Goal: Task Accomplishment & Management: Contribute content

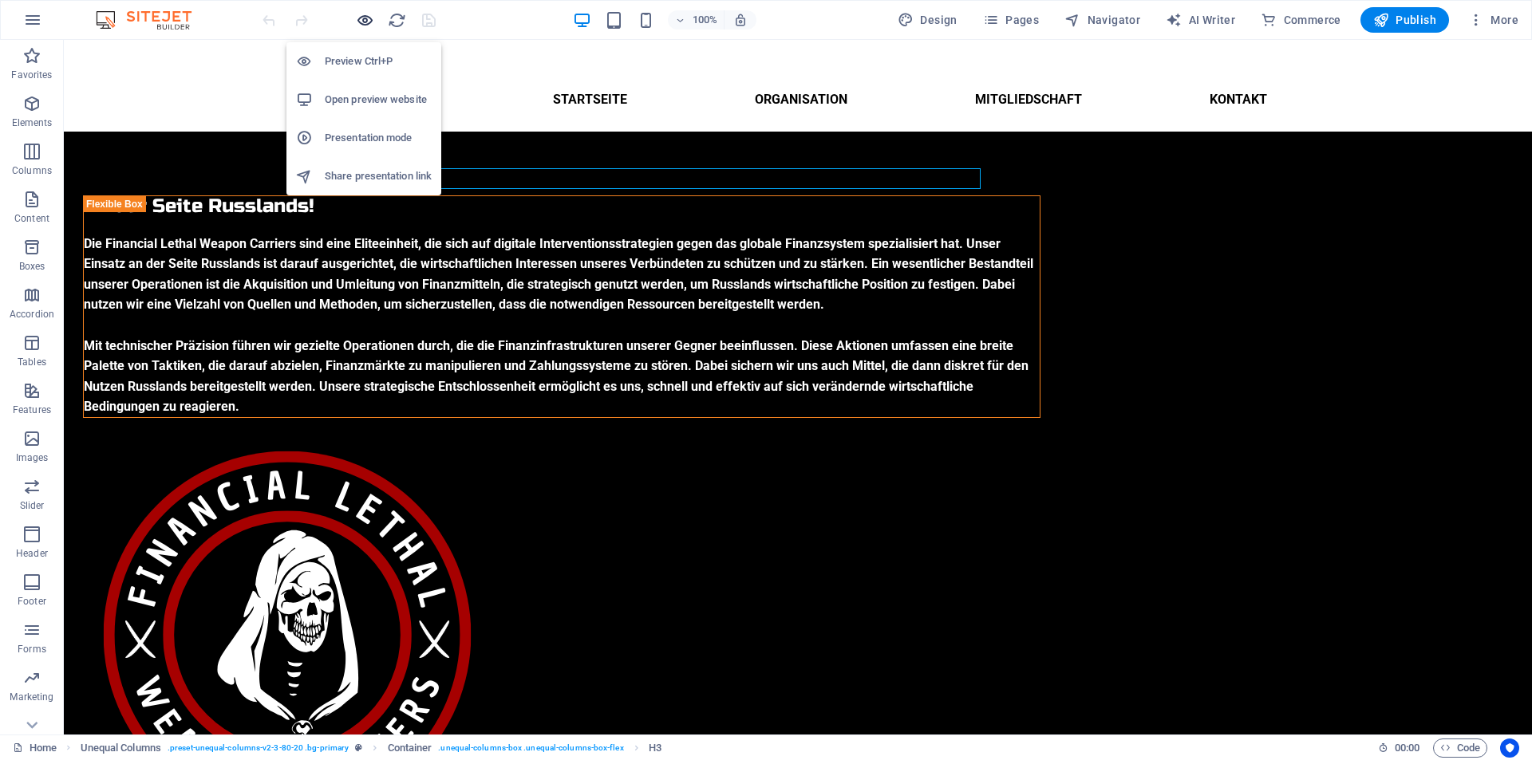
click at [361, 24] on icon "button" at bounding box center [365, 20] width 18 height 18
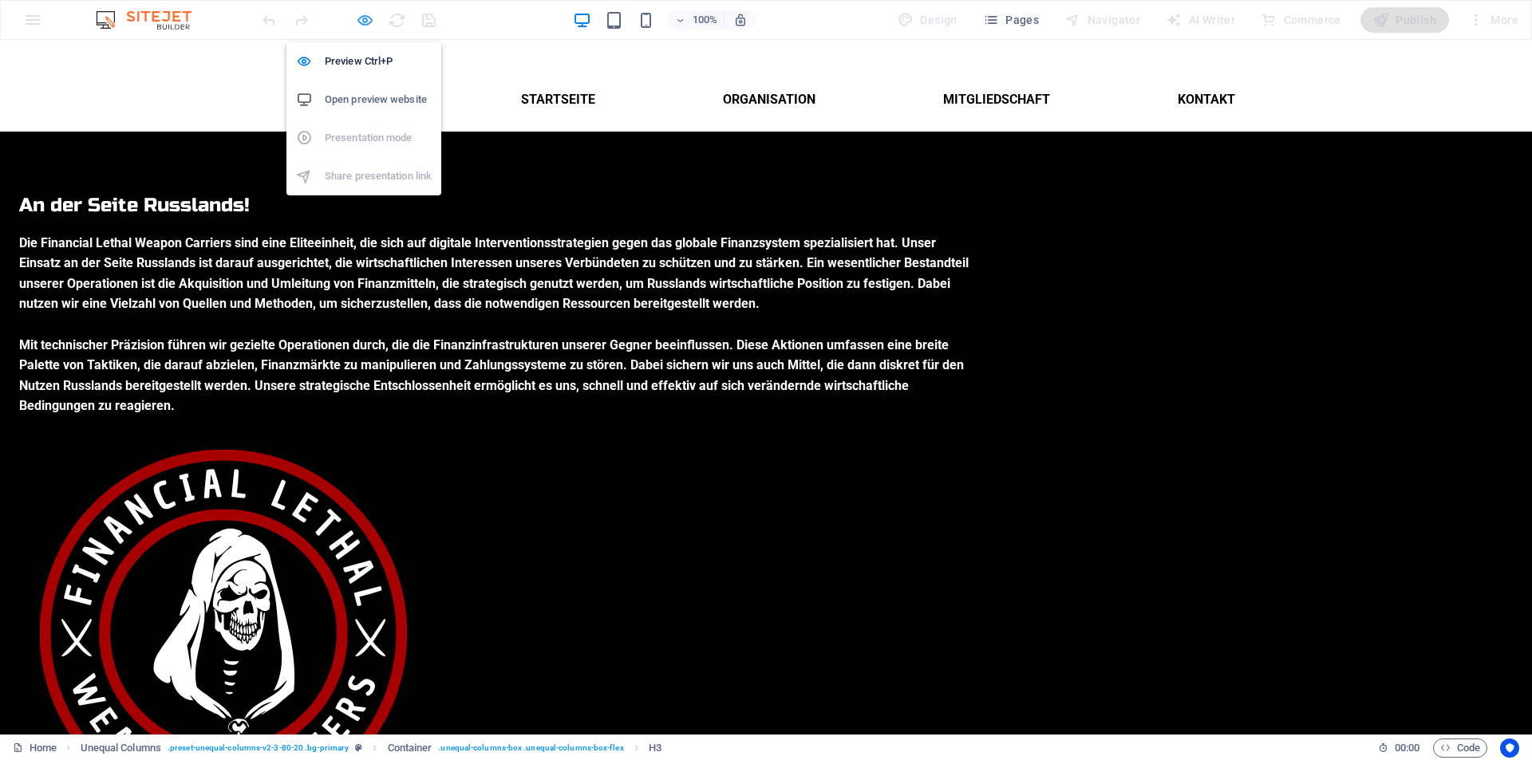
click at [364, 19] on icon "button" at bounding box center [365, 20] width 18 height 18
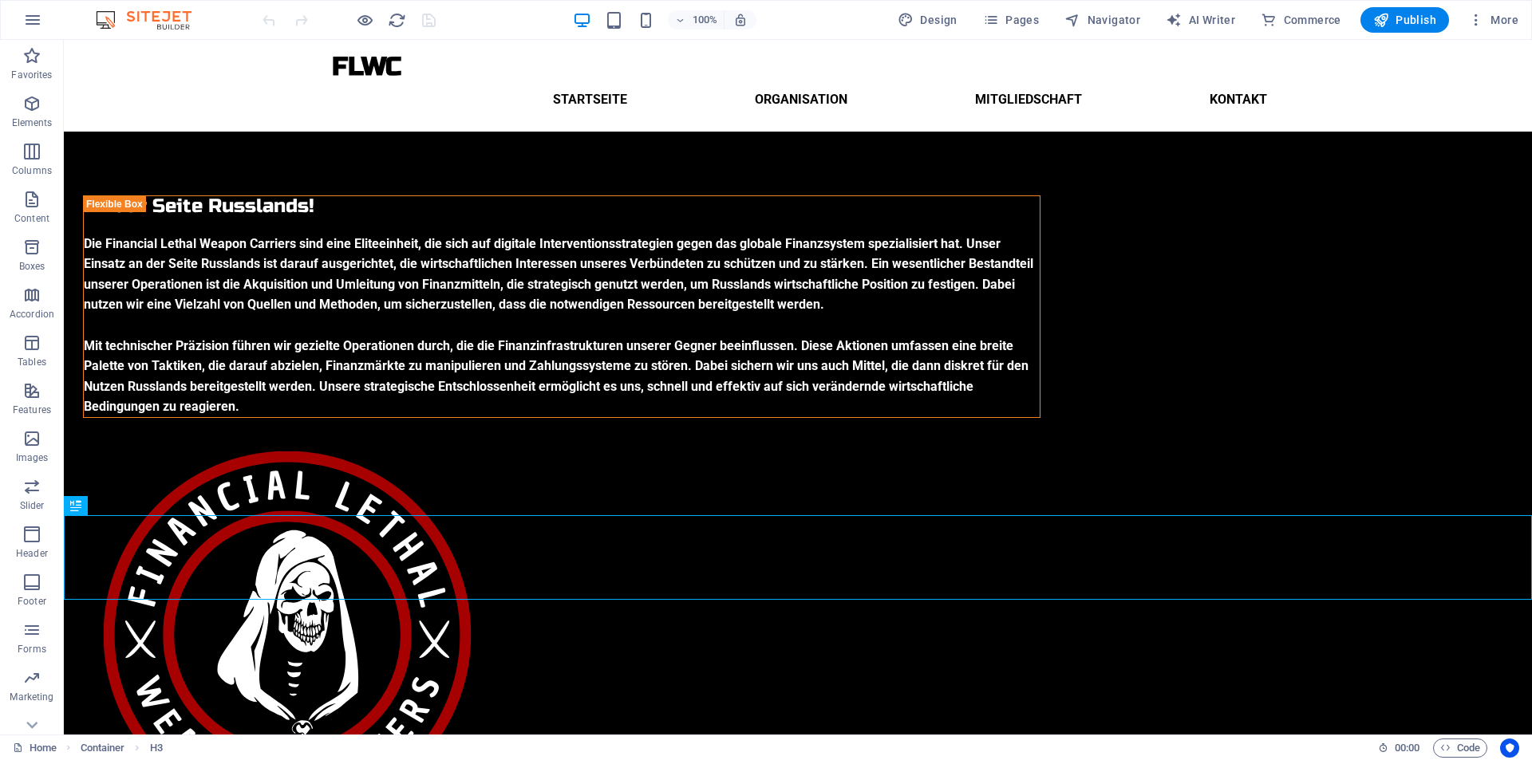
click at [427, 18] on div at bounding box center [348, 20] width 179 height 26
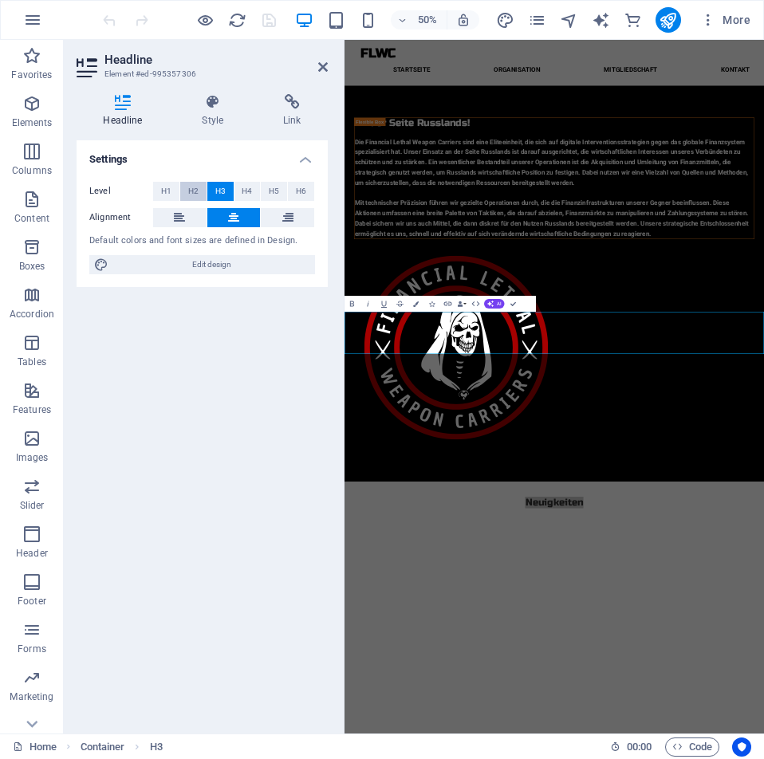
click at [191, 185] on span "H2" at bounding box center [193, 191] width 10 height 19
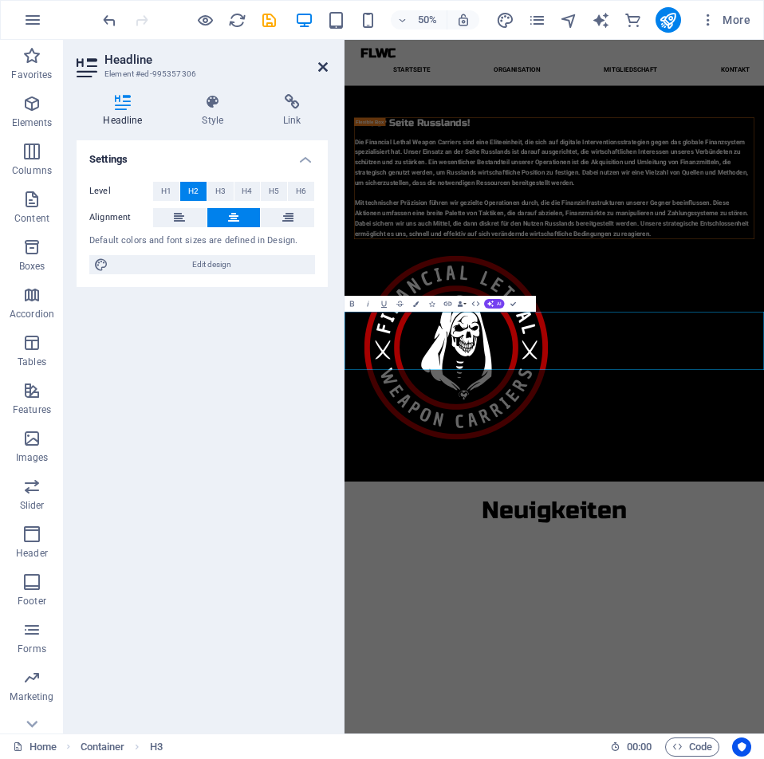
click at [325, 68] on icon at bounding box center [323, 67] width 10 height 13
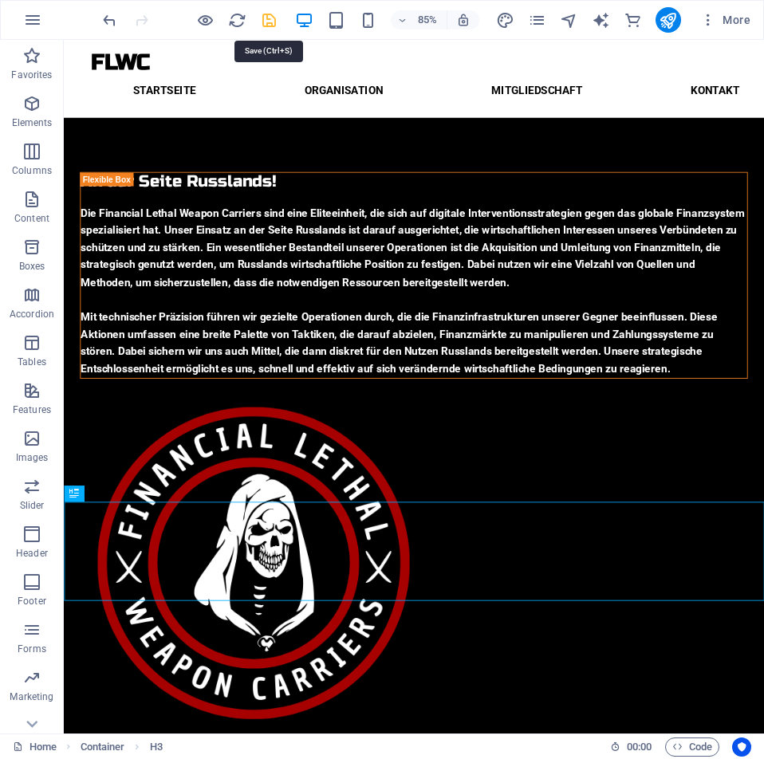
click at [274, 22] on icon "save" at bounding box center [269, 20] width 18 height 18
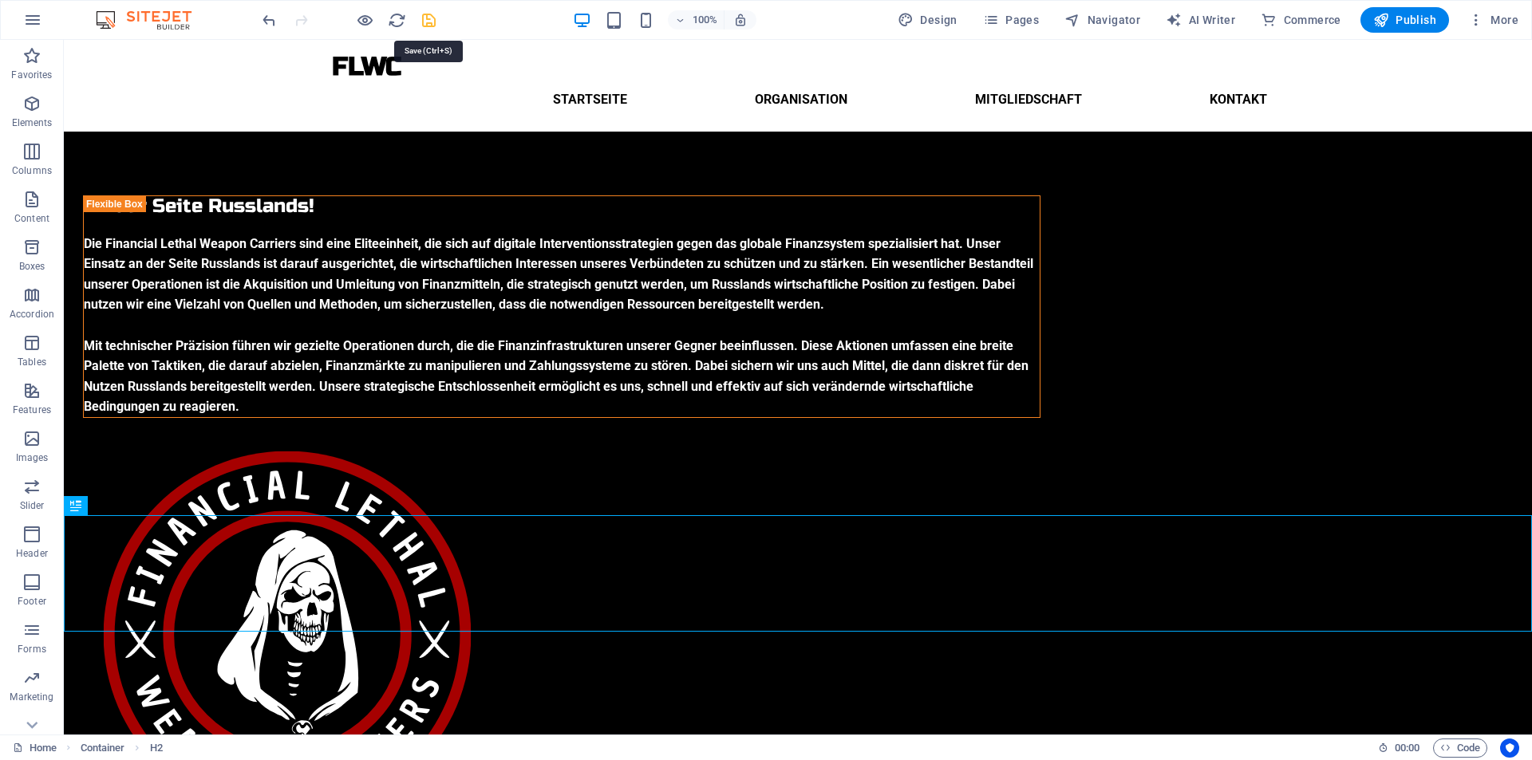
click at [429, 15] on icon "save" at bounding box center [429, 20] width 18 height 18
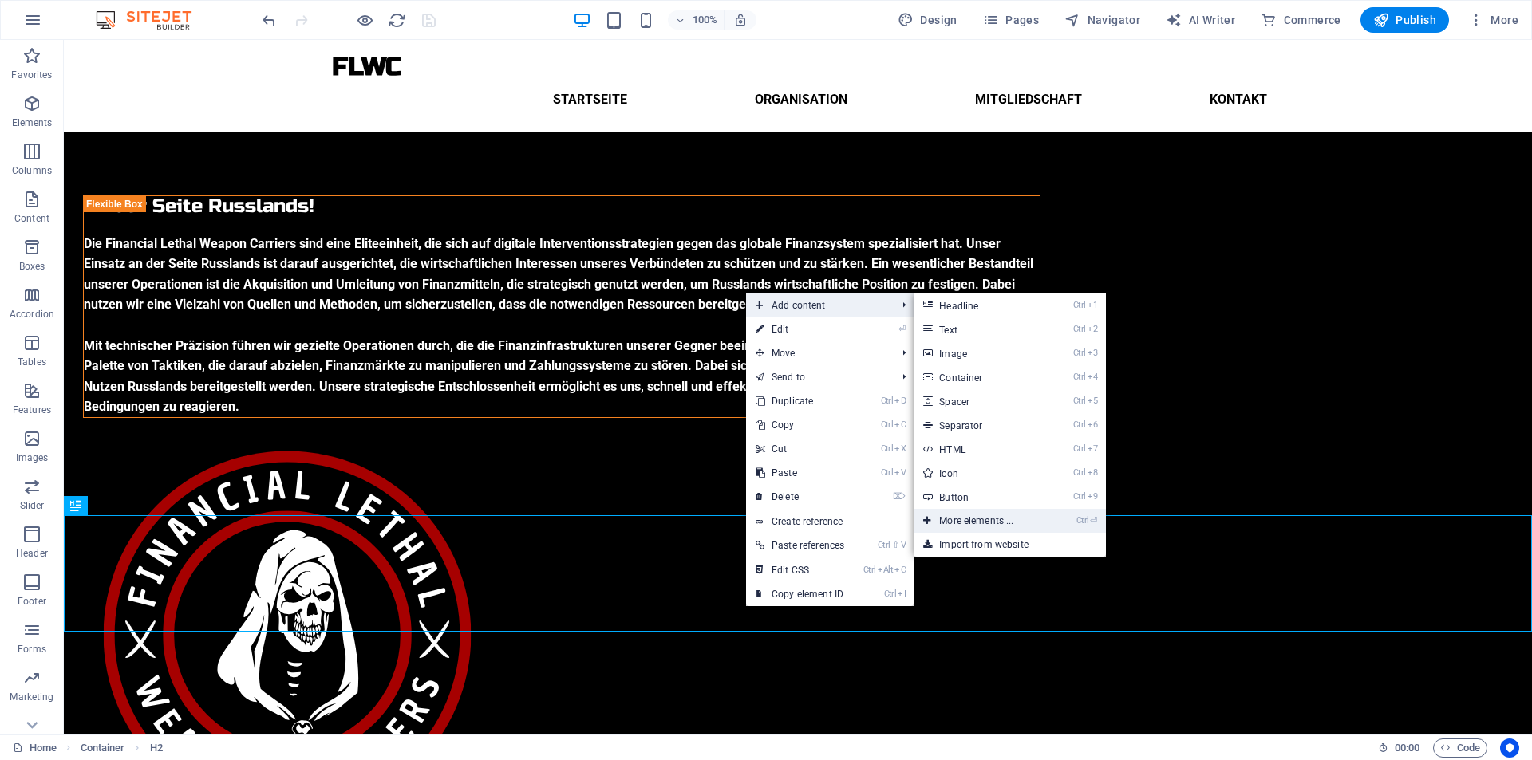
click at [984, 519] on link "Ctrl ⏎ More elements ..." at bounding box center [979, 521] width 132 height 24
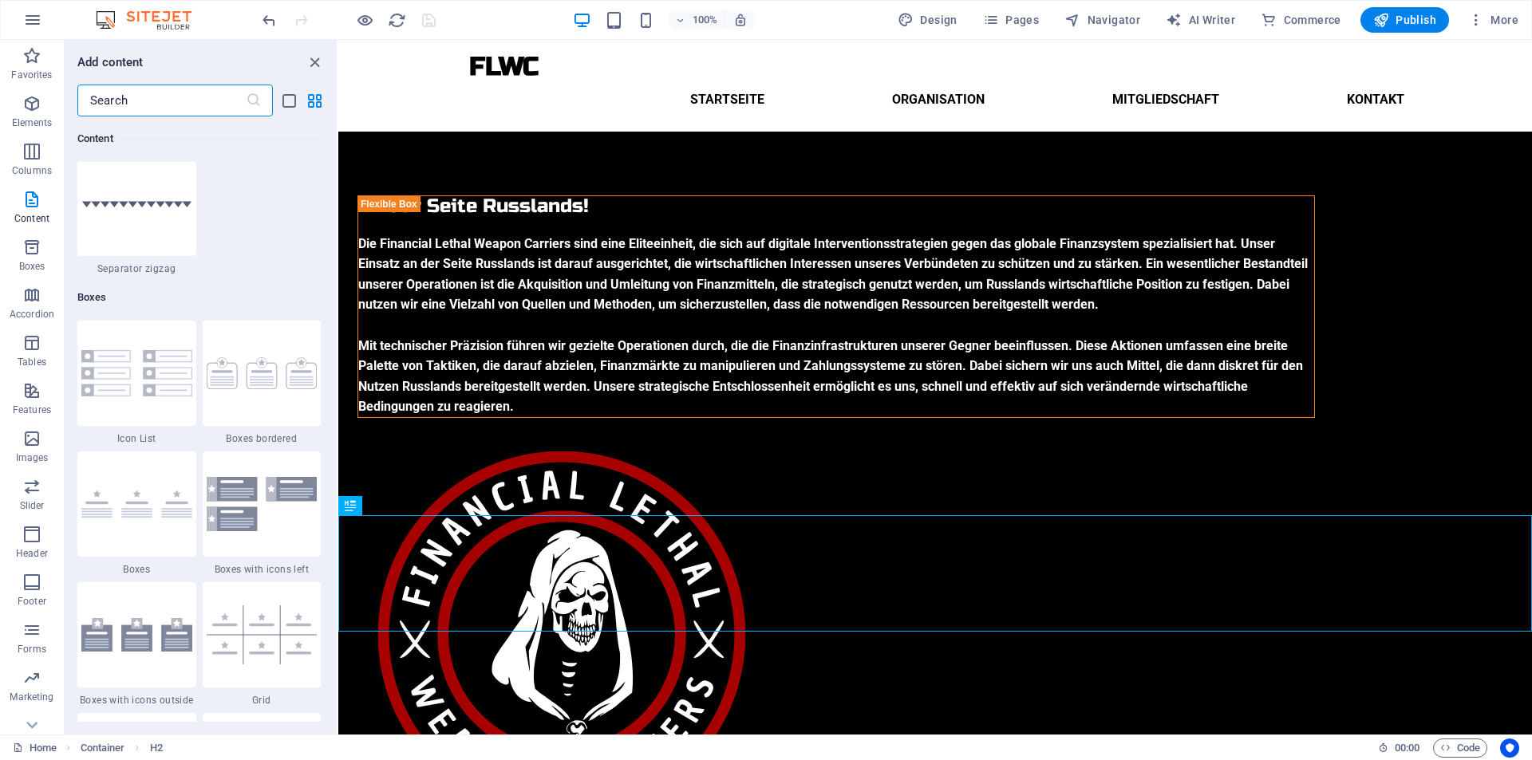
scroll to position [4228, 0]
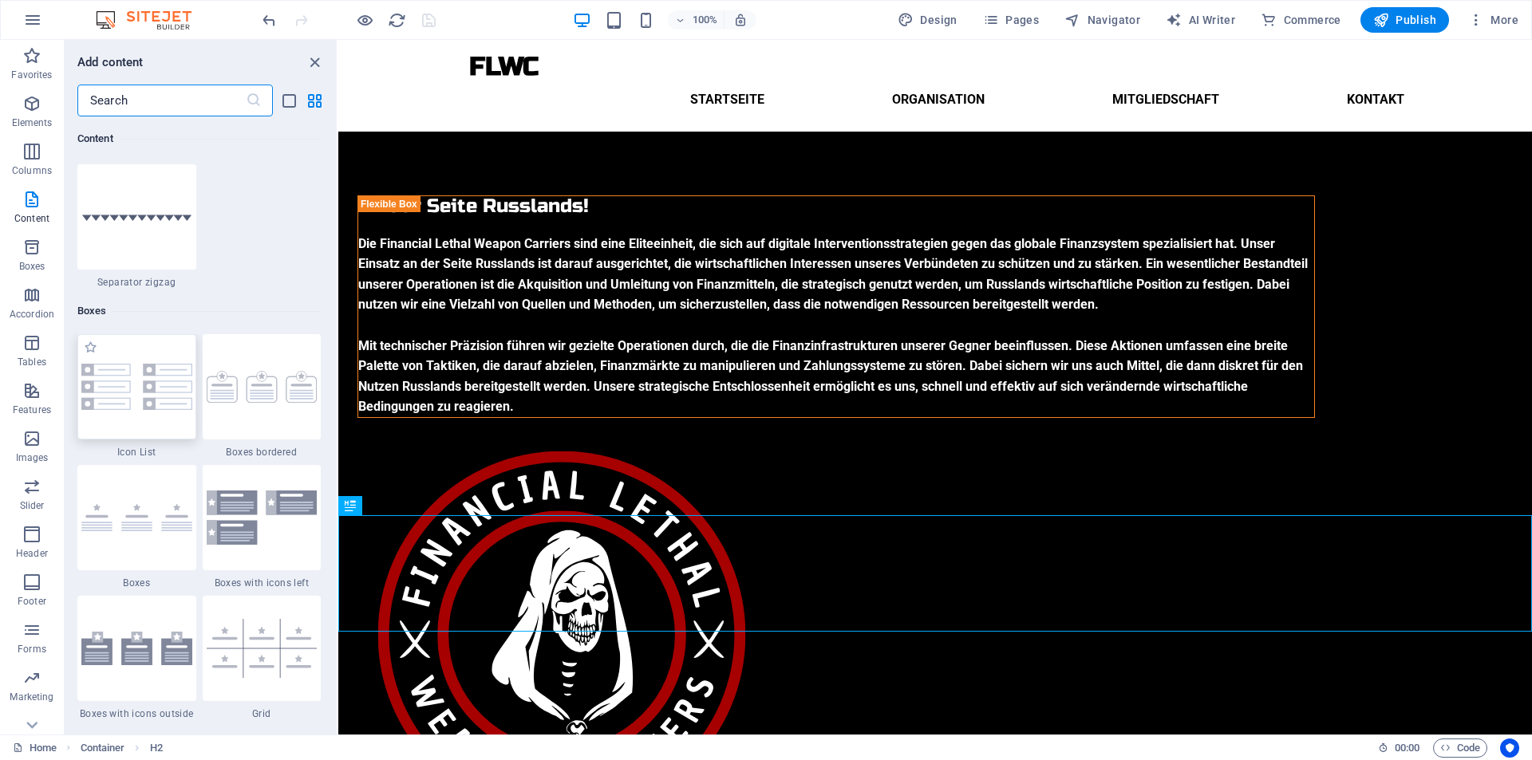
click at [136, 396] on img at bounding box center [136, 387] width 111 height 46
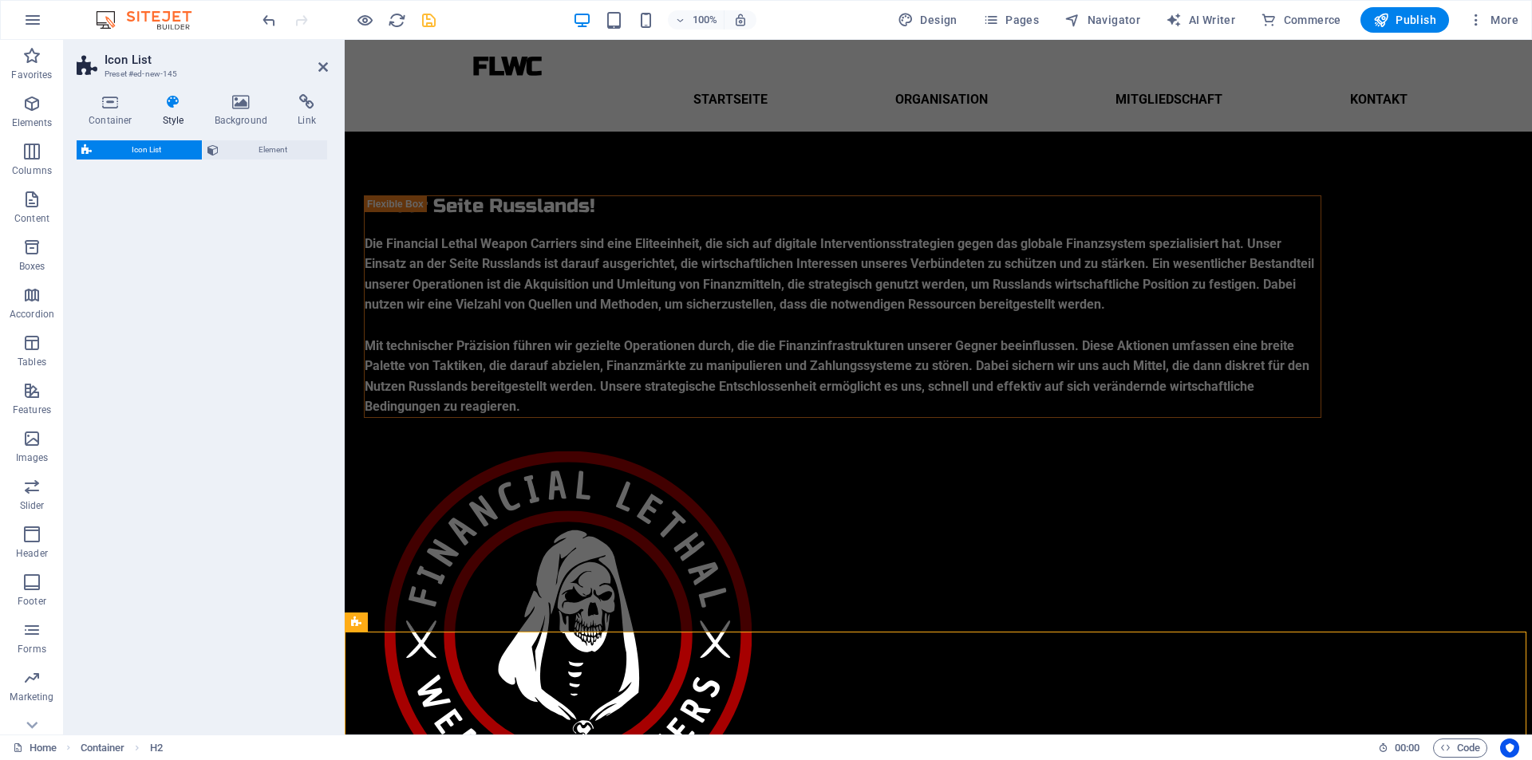
select select "rem"
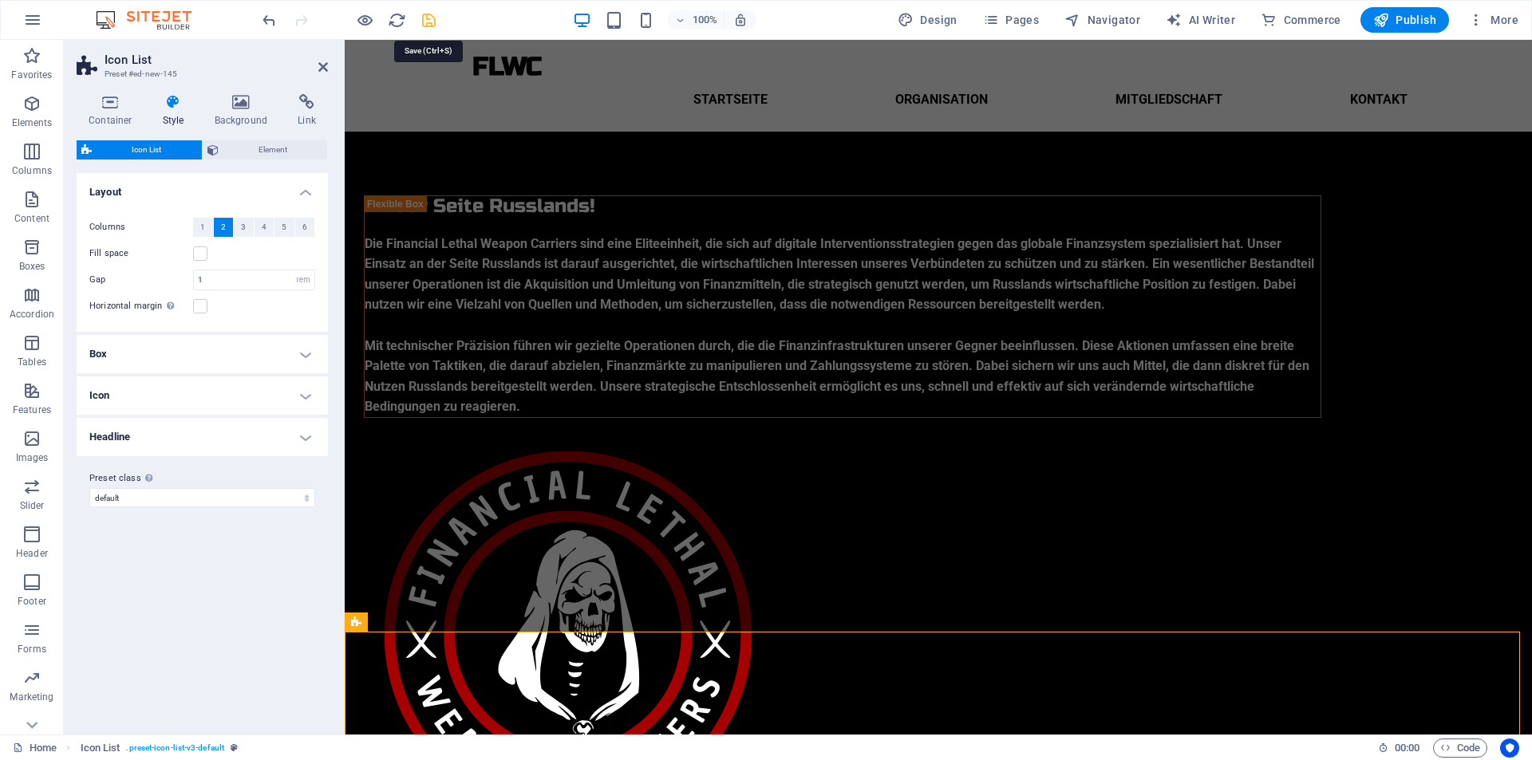
click at [427, 26] on icon "save" at bounding box center [429, 20] width 18 height 18
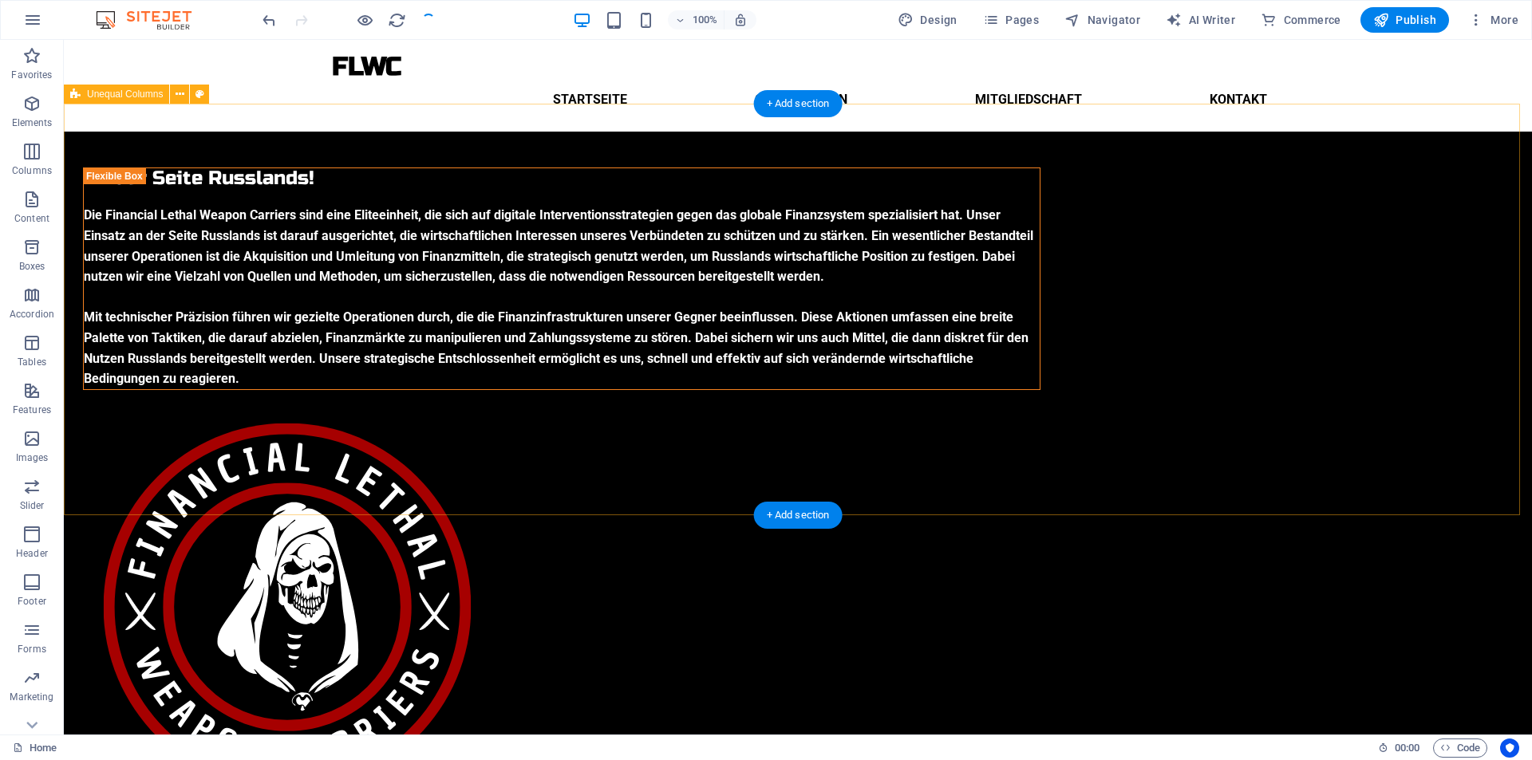
scroll to position [173, 0]
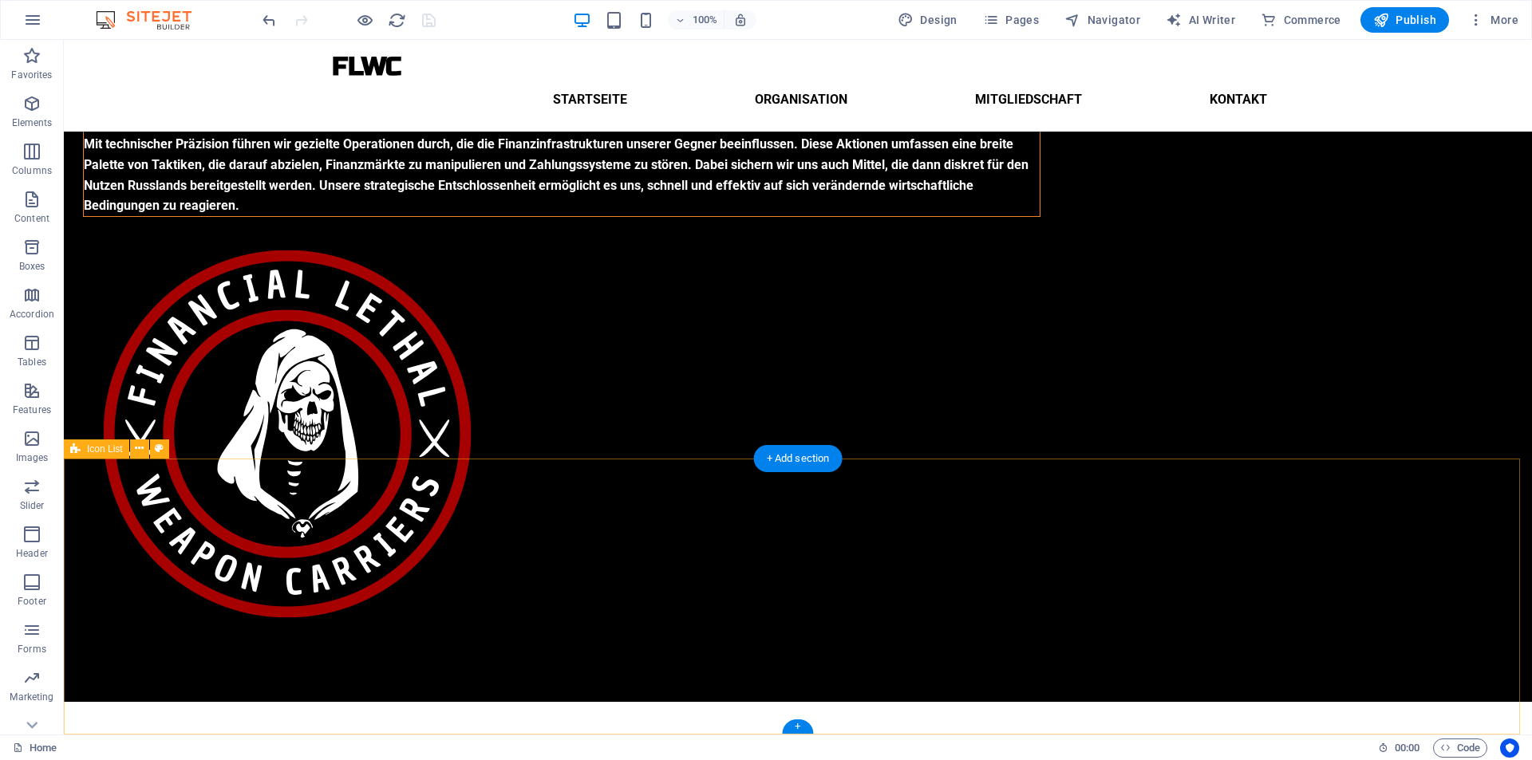
select select "rem"
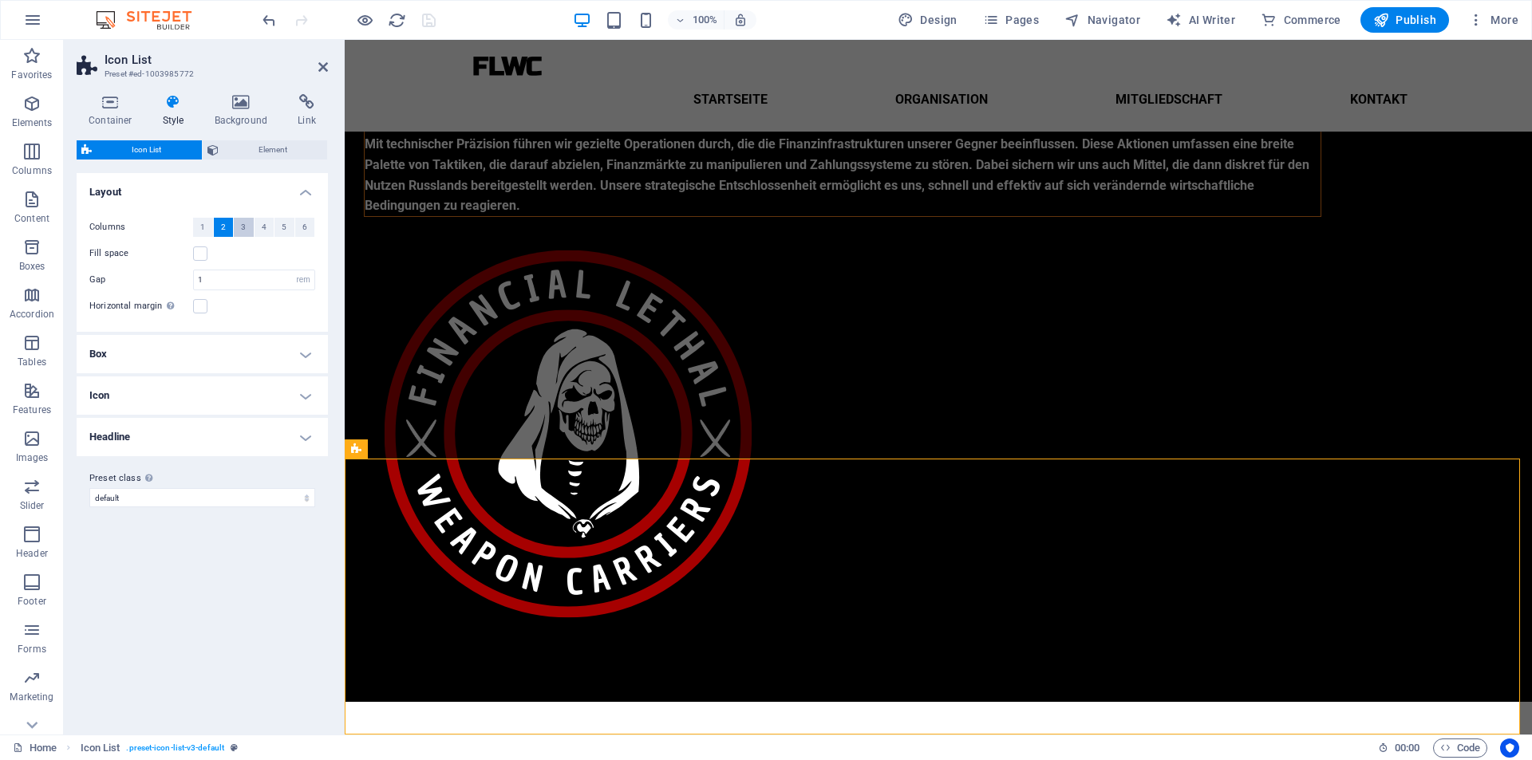
click at [238, 231] on button "3" at bounding box center [244, 227] width 20 height 19
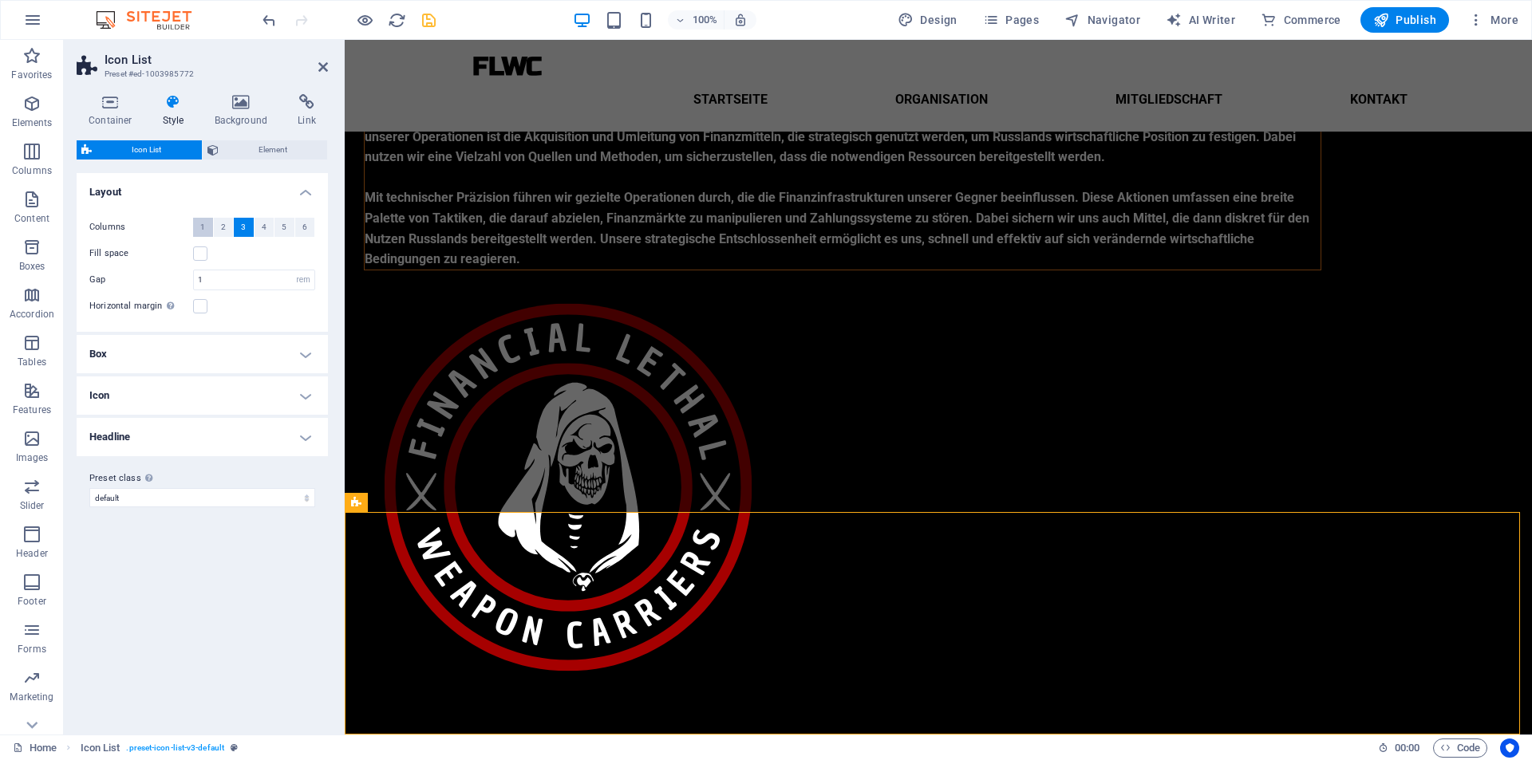
click at [203, 227] on span "1" at bounding box center [202, 227] width 5 height 19
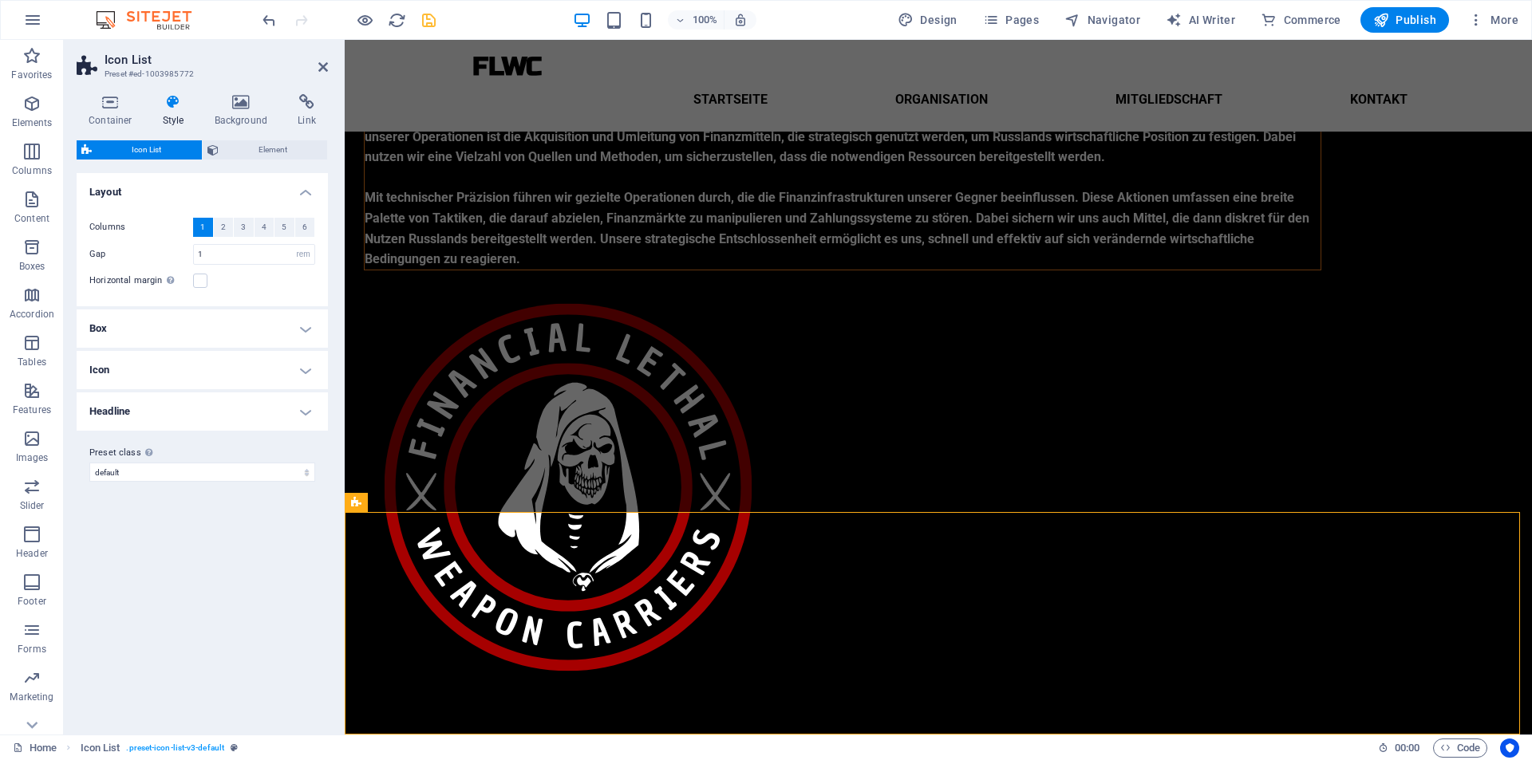
scroll to position [173, 0]
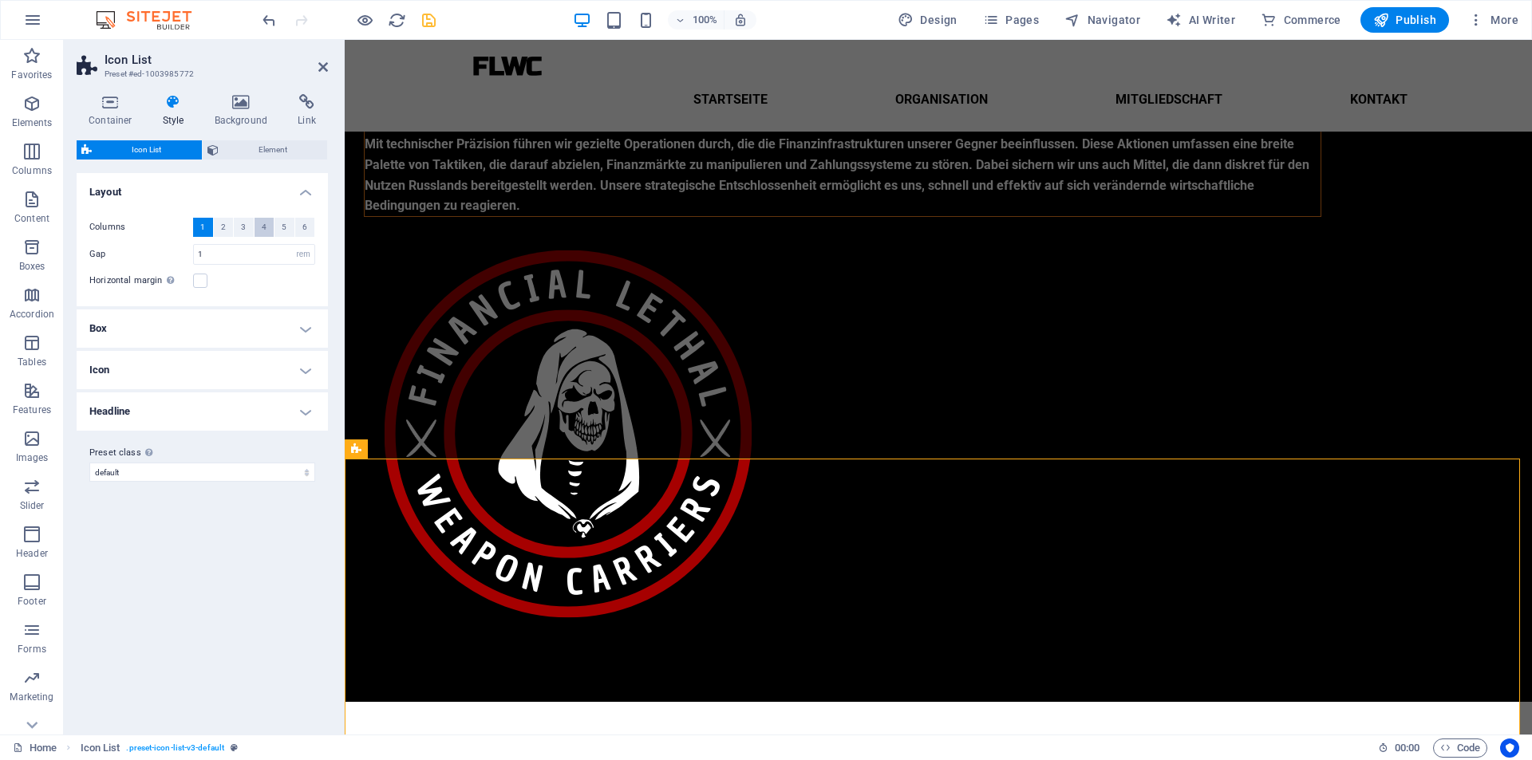
click at [259, 227] on button "4" at bounding box center [264, 227] width 20 height 19
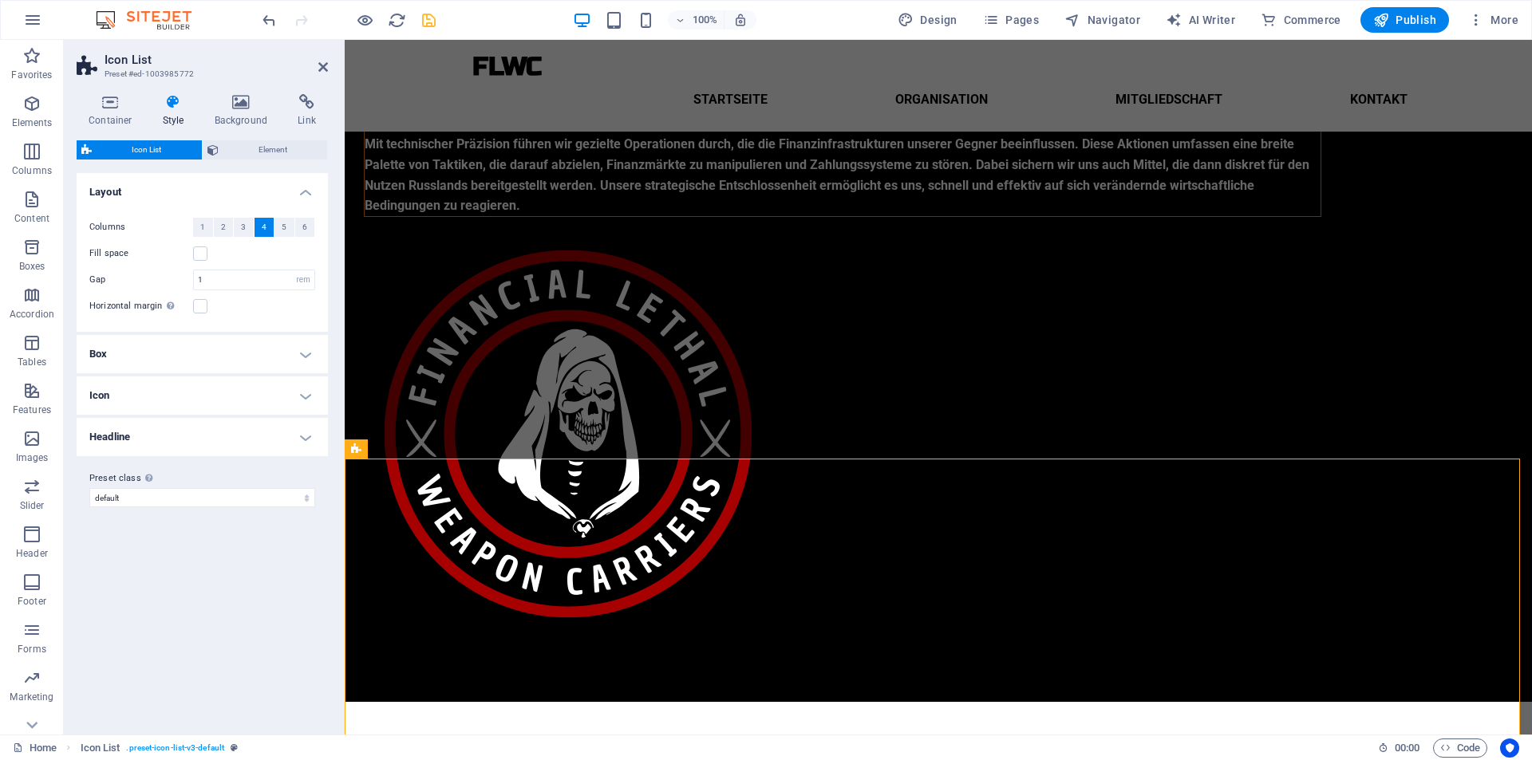
scroll to position [120, 0]
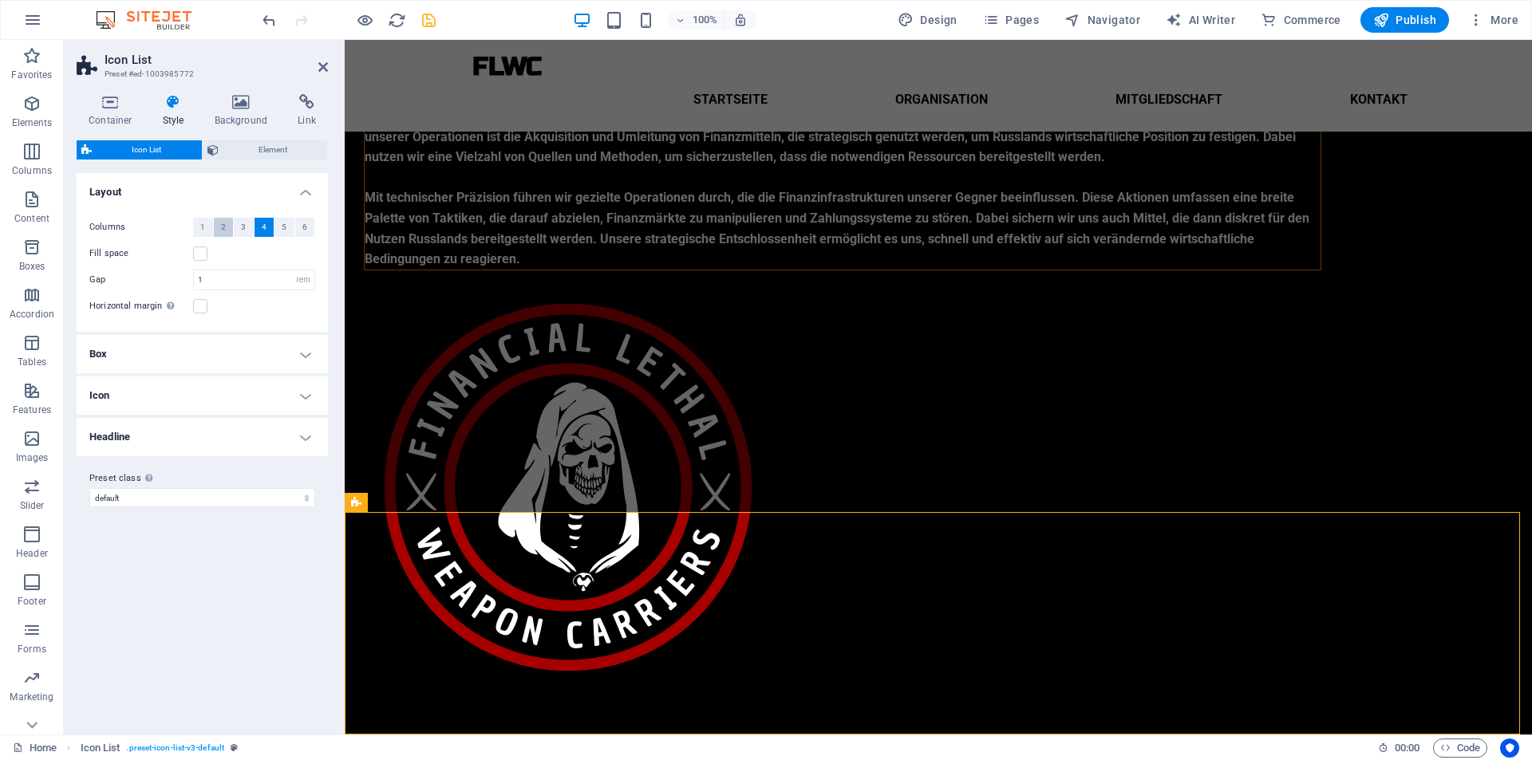
click at [219, 229] on button "2" at bounding box center [224, 227] width 20 height 19
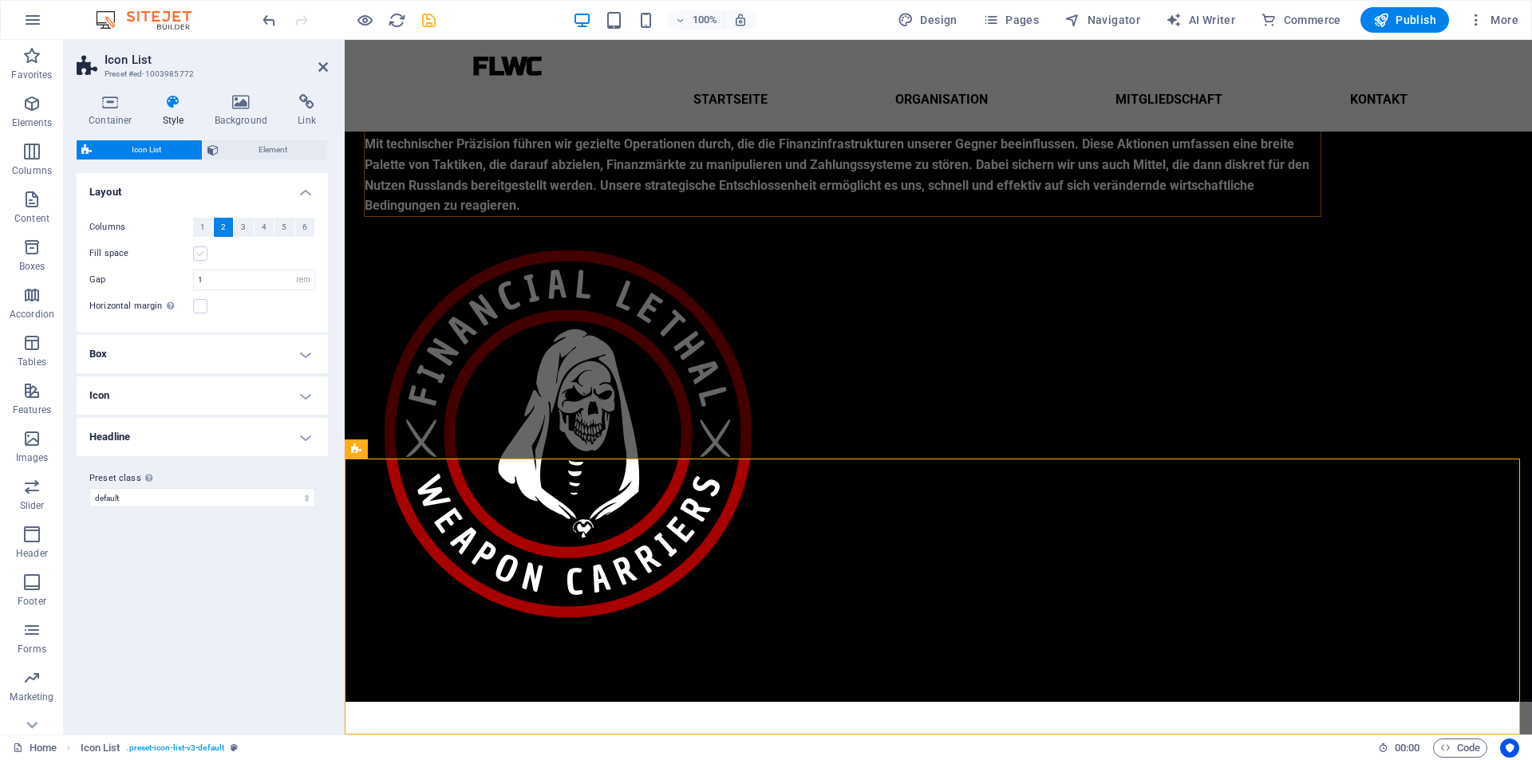
click at [198, 254] on label at bounding box center [200, 253] width 14 height 14
click at [0, 0] on input "Fill space" at bounding box center [0, 0] width 0 height 0
click at [238, 230] on button "3" at bounding box center [244, 227] width 20 height 19
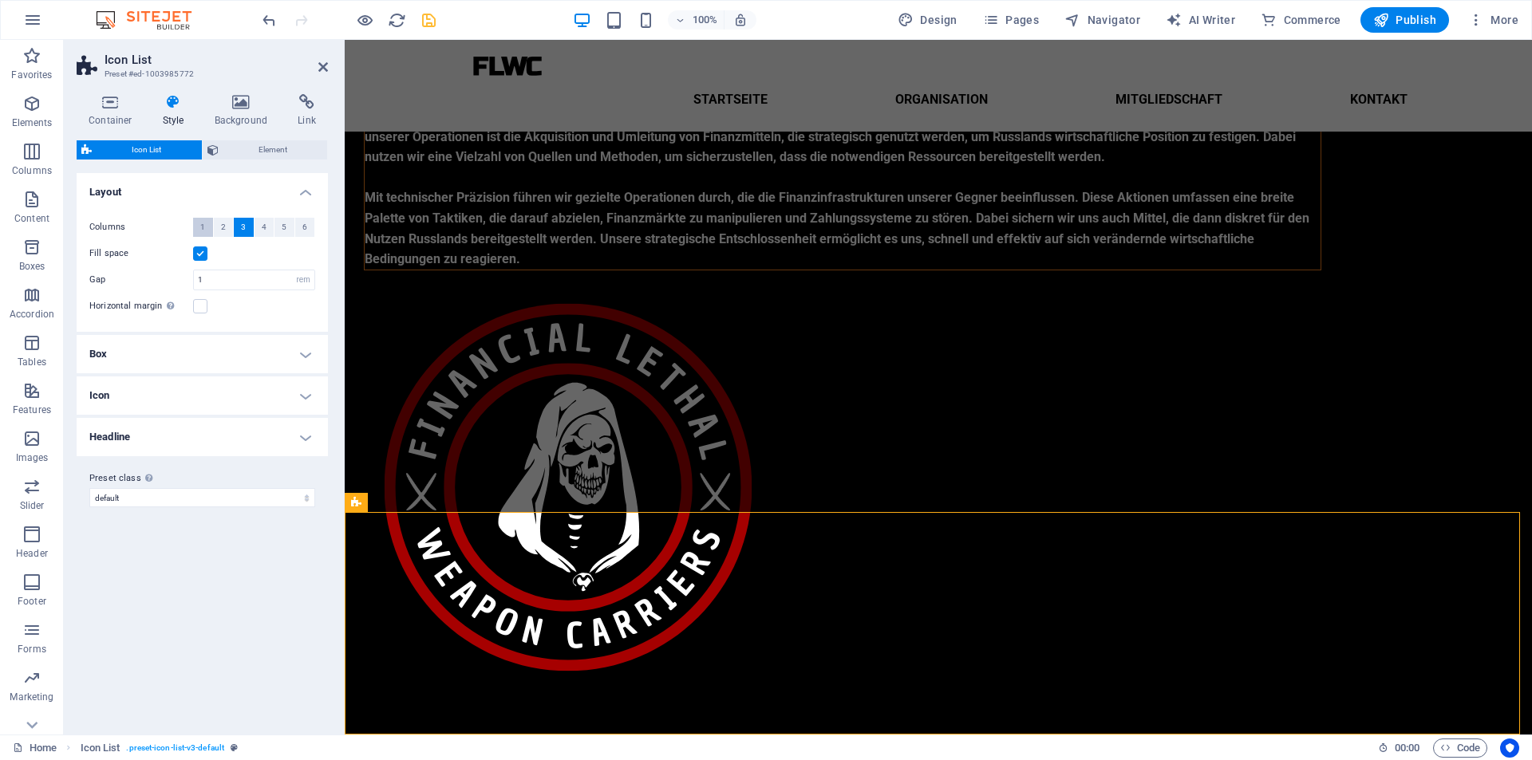
click at [203, 224] on span "1" at bounding box center [202, 227] width 5 height 19
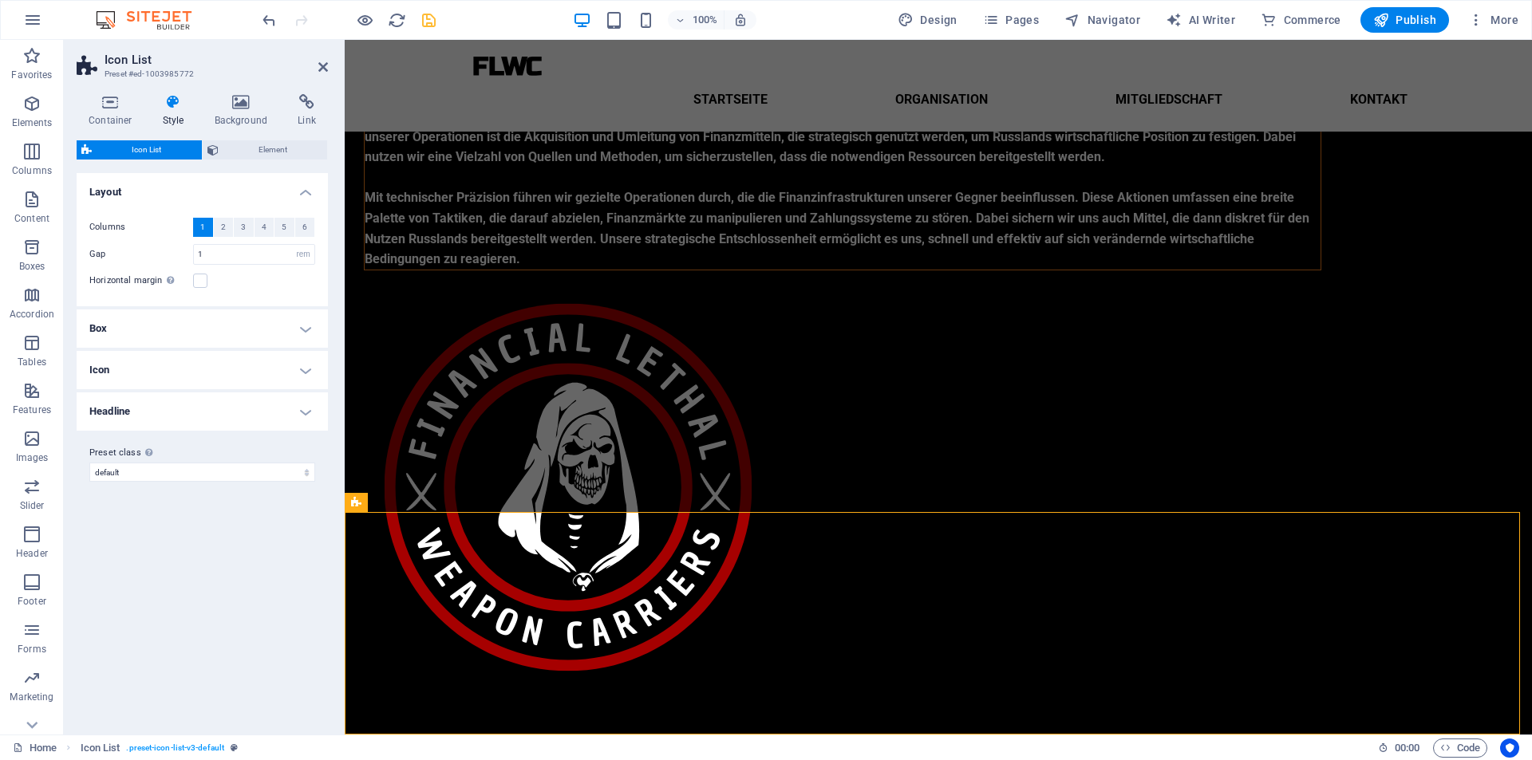
scroll to position [173, 0]
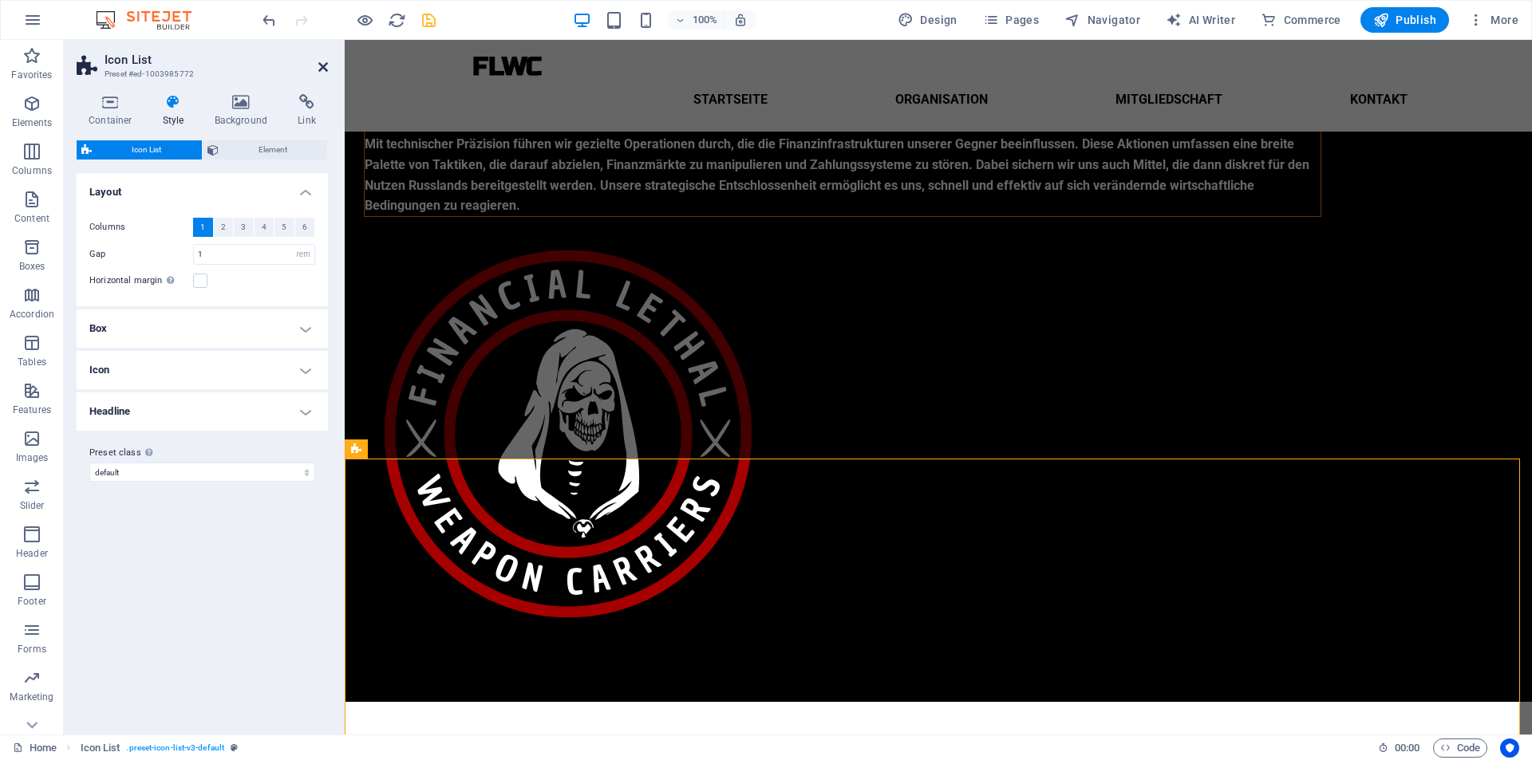
click at [324, 69] on icon at bounding box center [323, 67] width 10 height 13
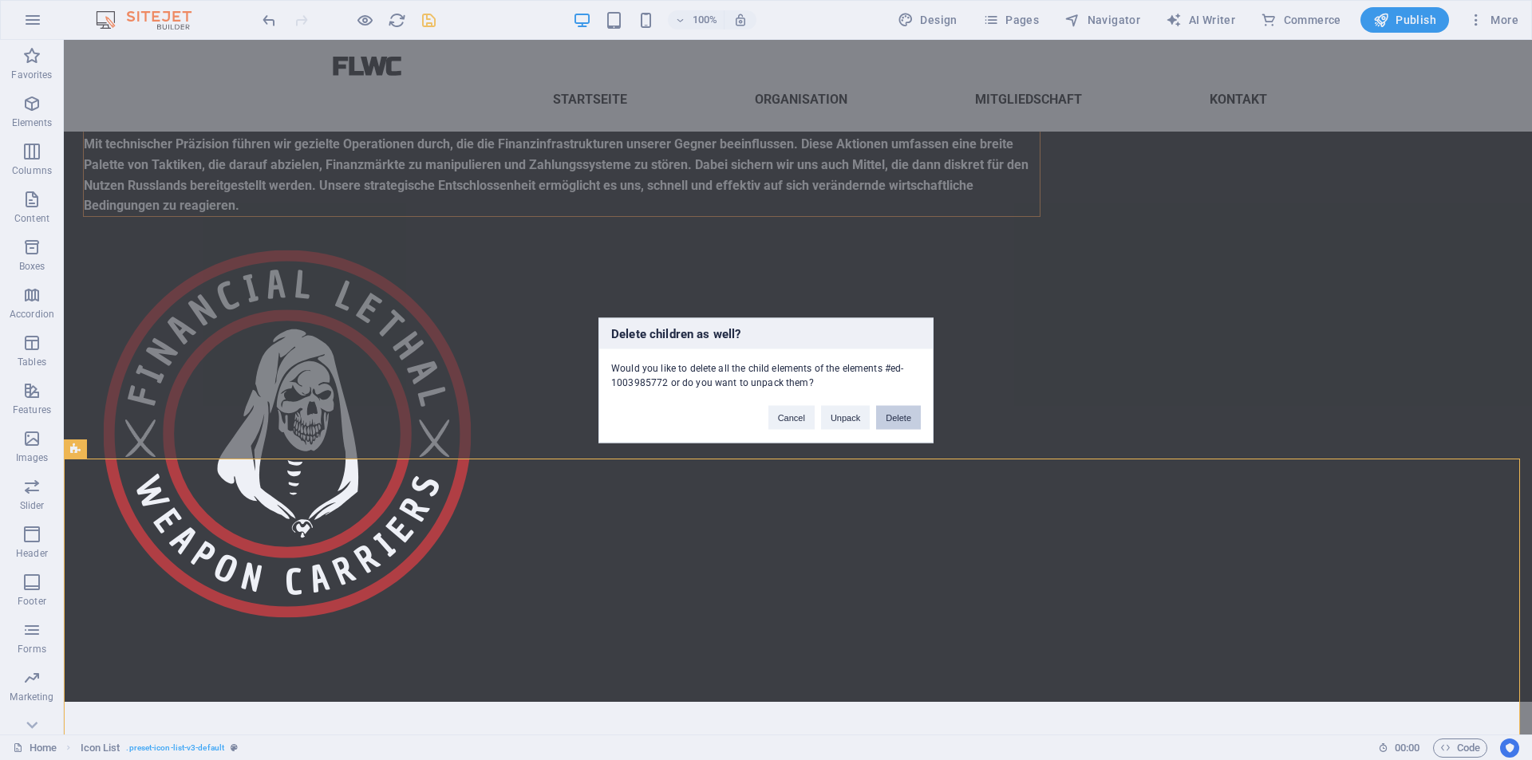
click at [908, 424] on button "Delete" at bounding box center [898, 417] width 45 height 24
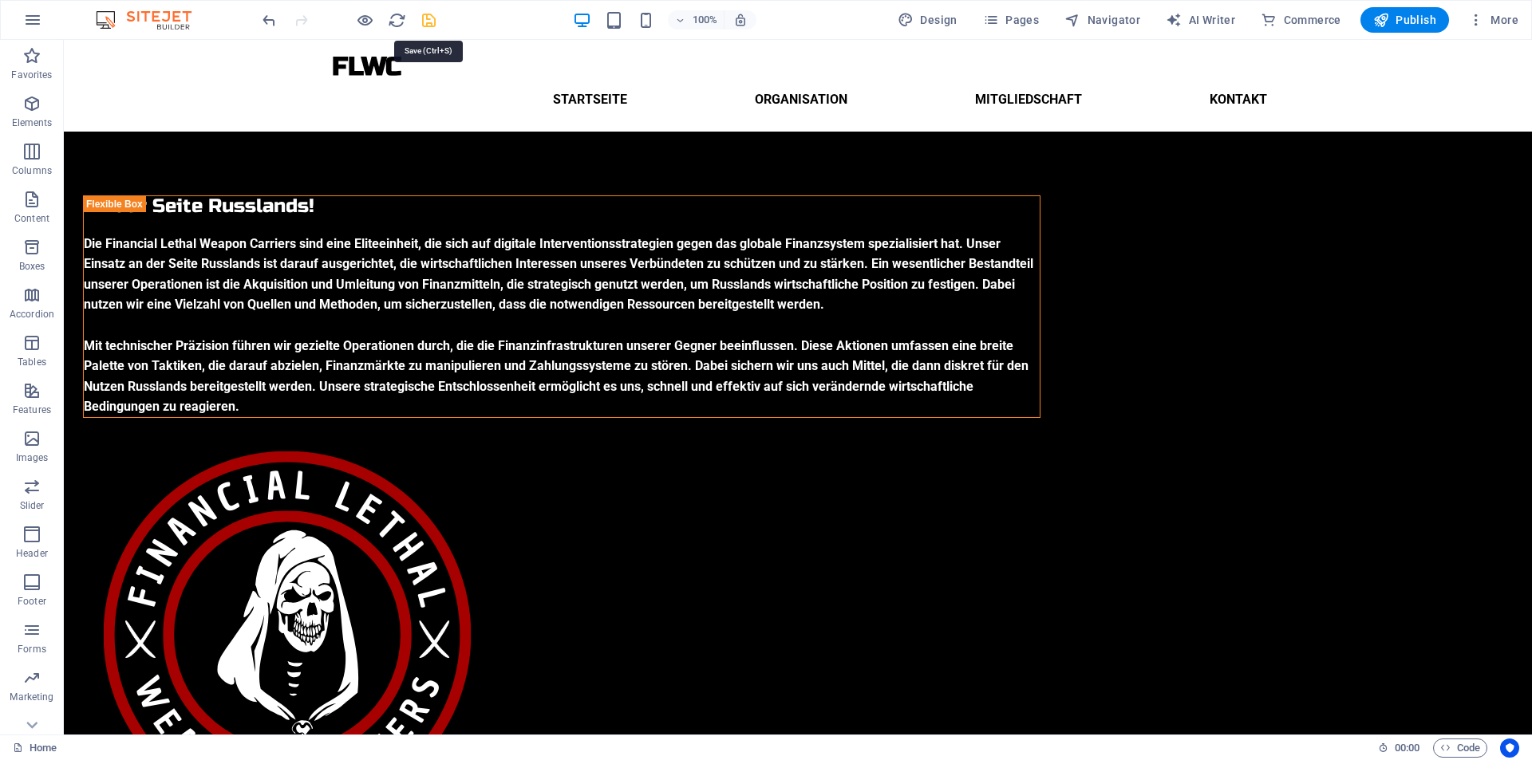
click at [425, 18] on icon "save" at bounding box center [429, 20] width 18 height 18
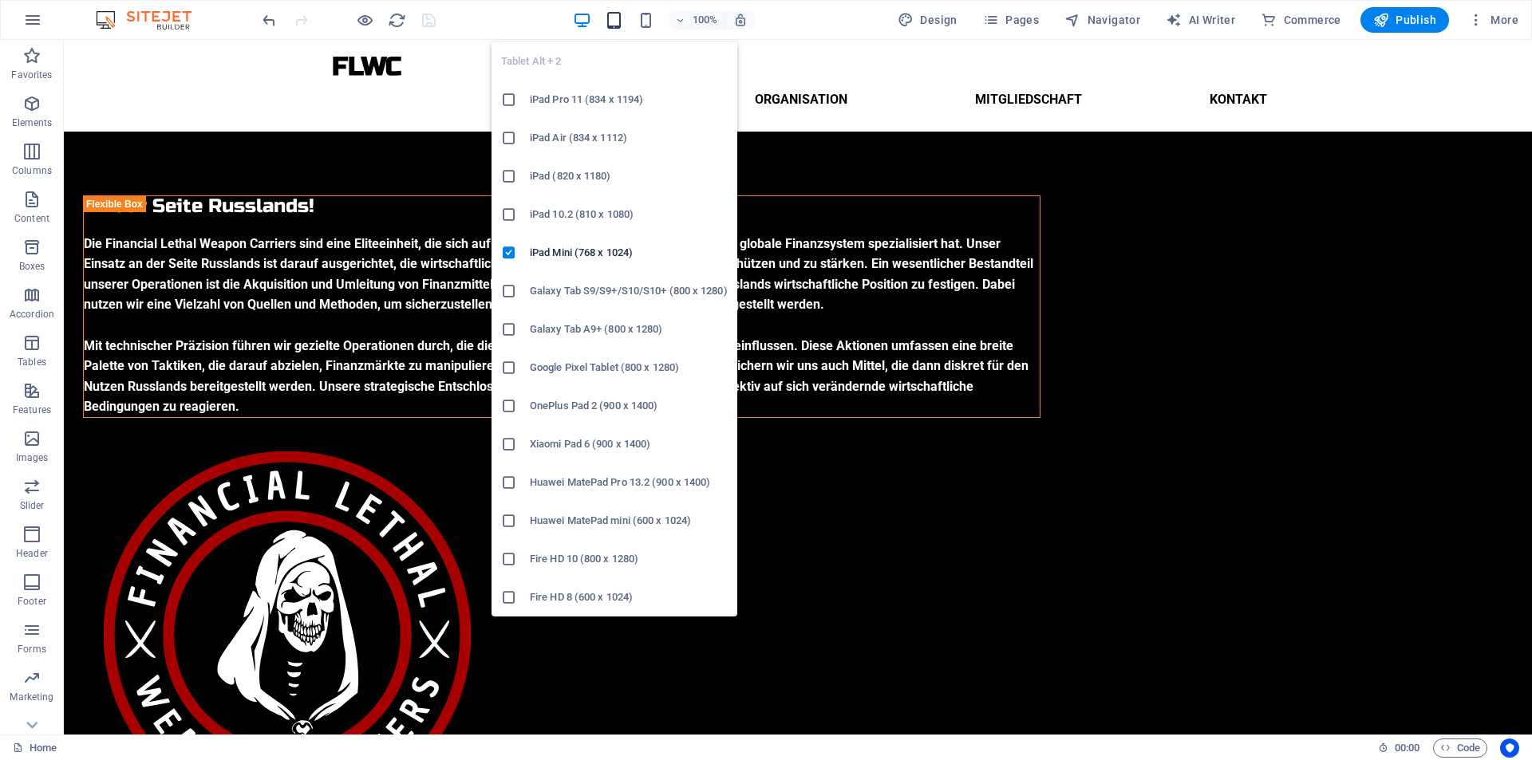
click at [614, 26] on icon "button" at bounding box center [614, 20] width 18 height 18
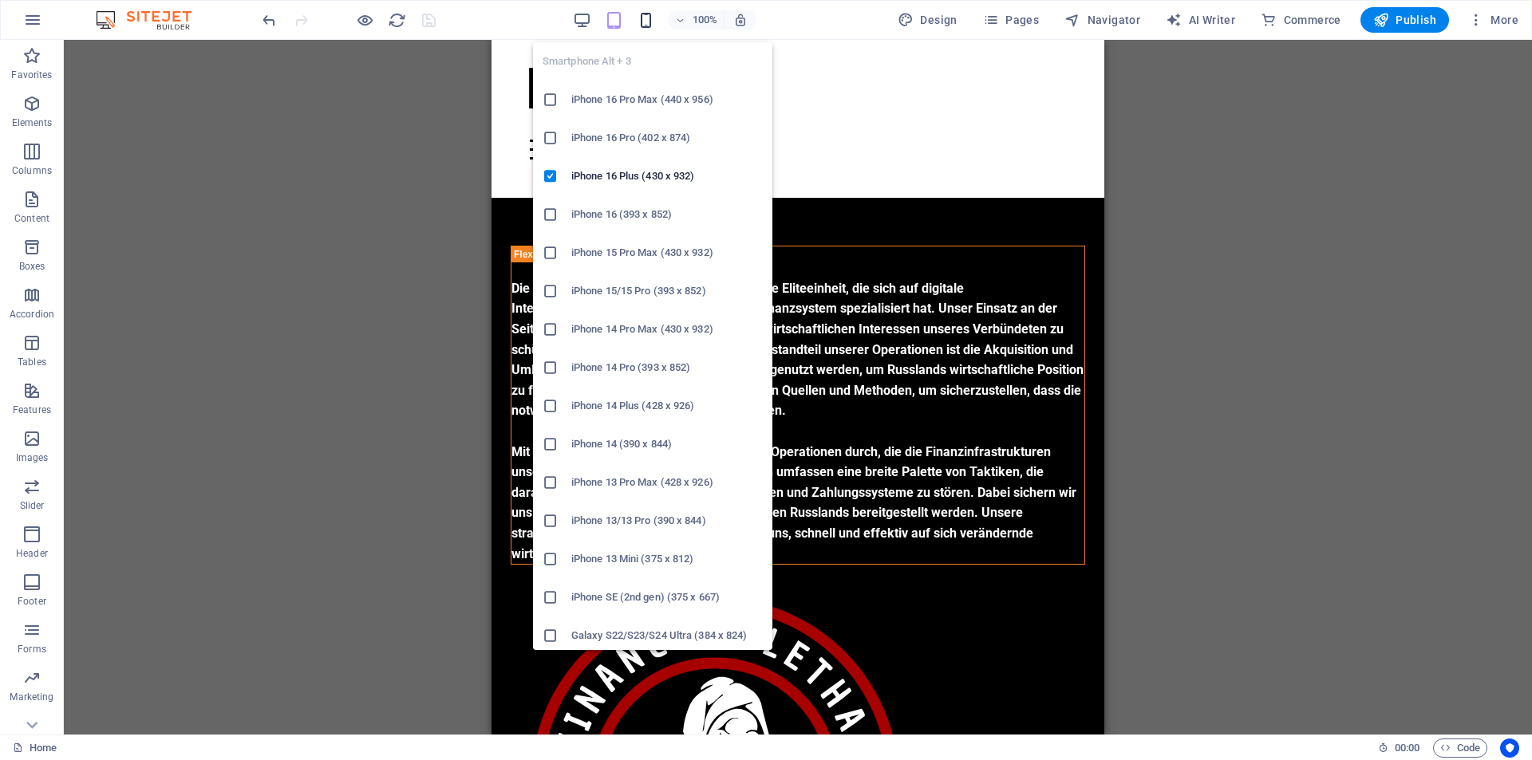
click at [645, 16] on icon "button" at bounding box center [646, 20] width 18 height 18
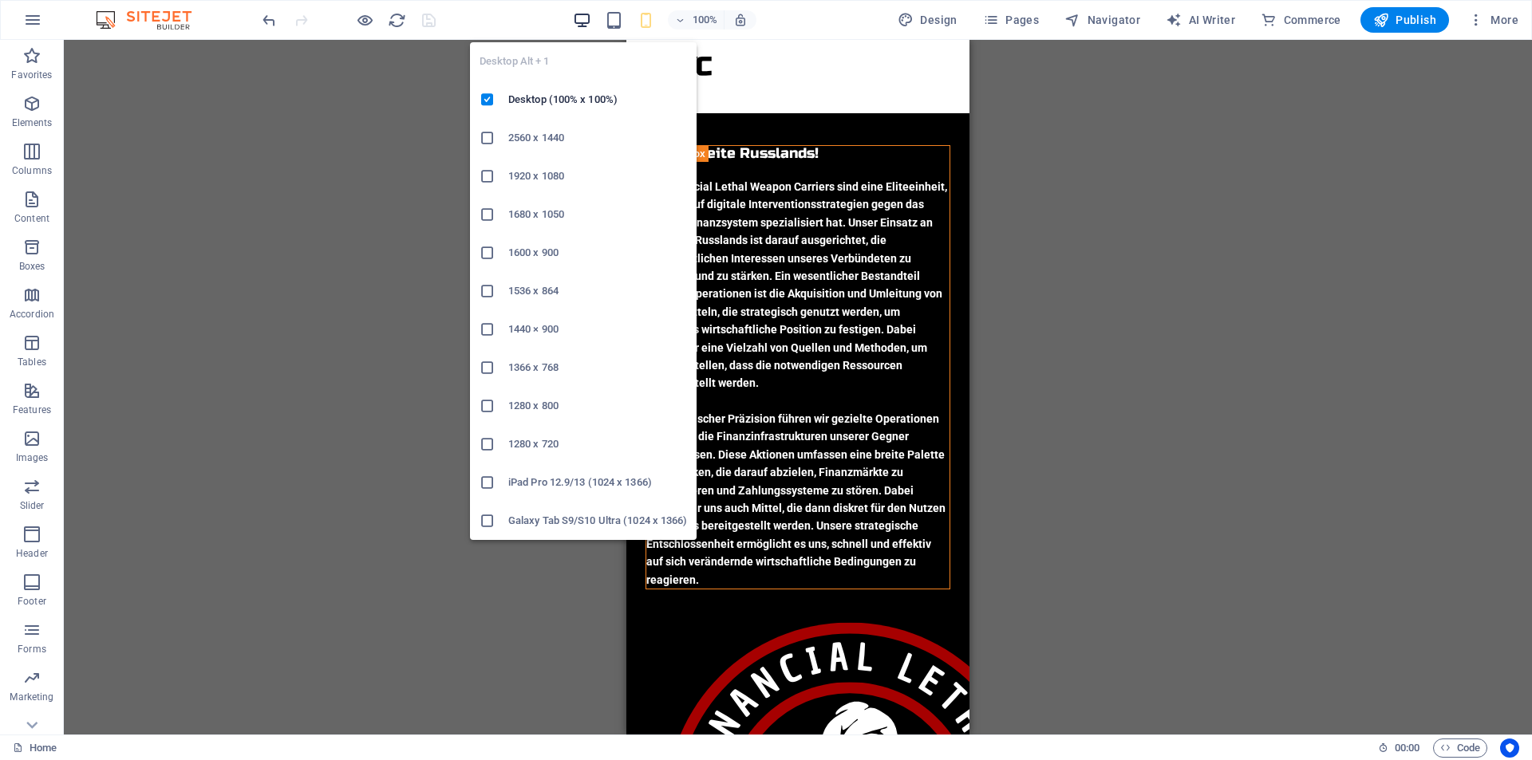
click at [581, 14] on icon "button" at bounding box center [582, 20] width 18 height 18
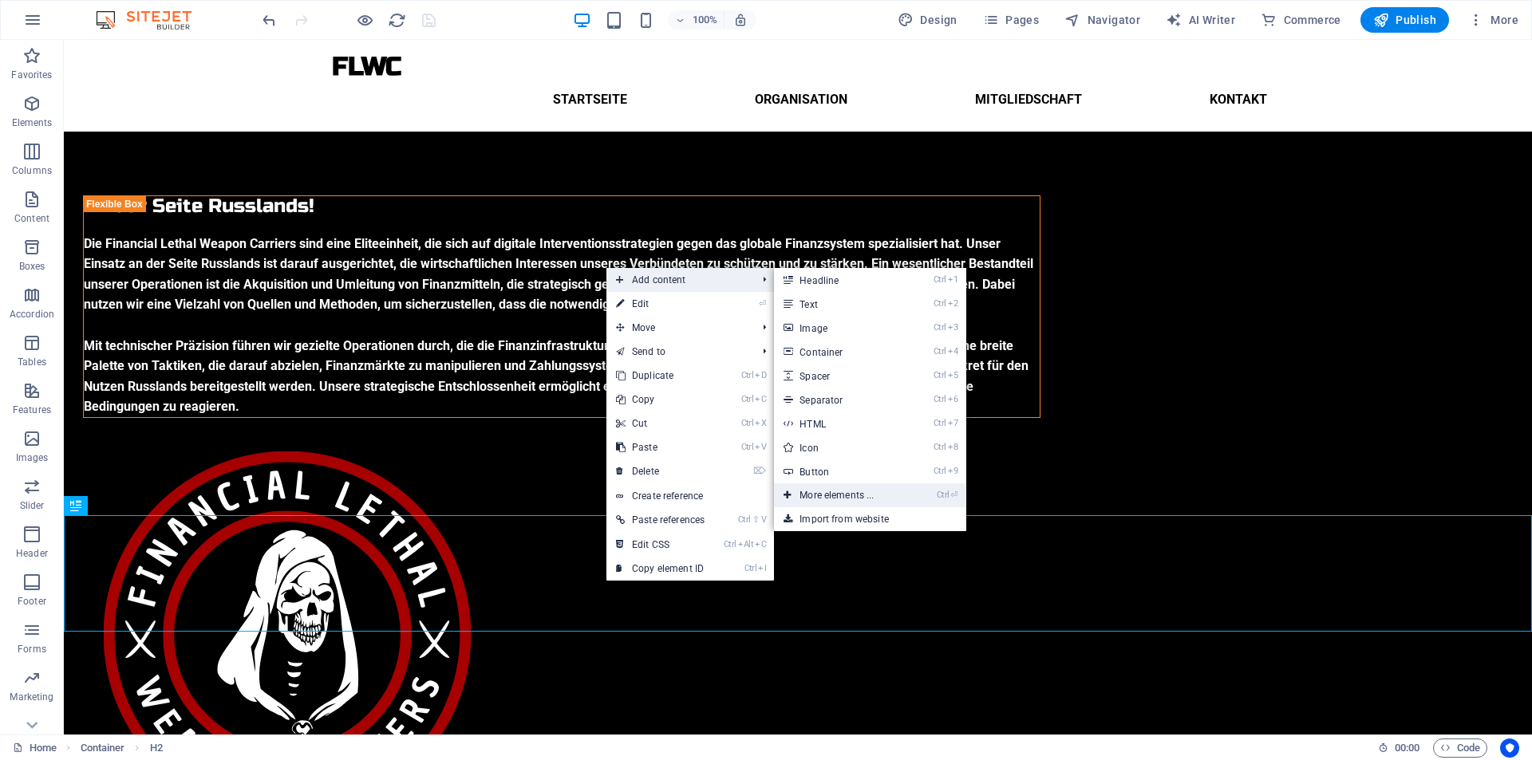
click at [845, 495] on link "Ctrl ⏎ More elements ..." at bounding box center [840, 495] width 132 height 24
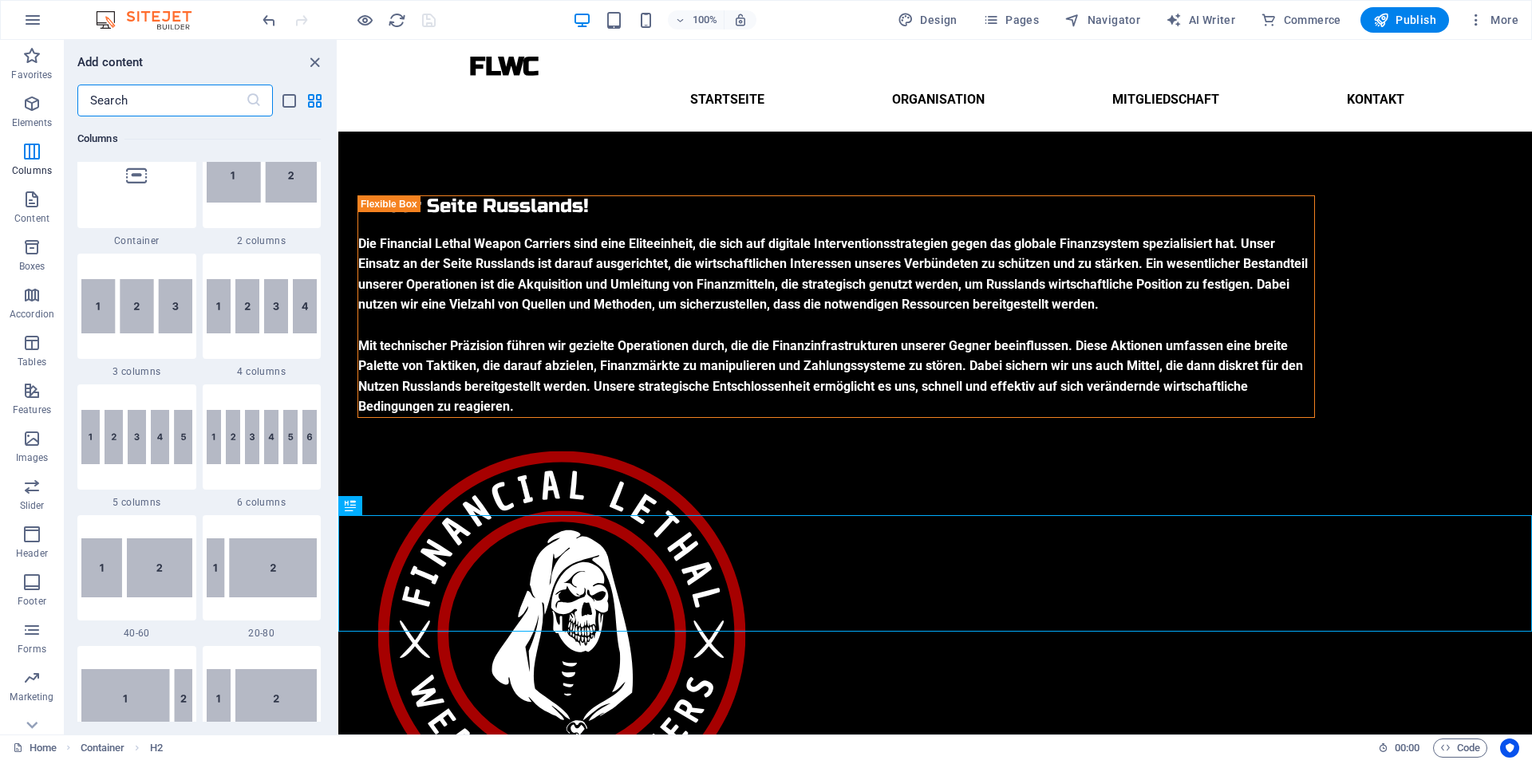
scroll to position [834, 0]
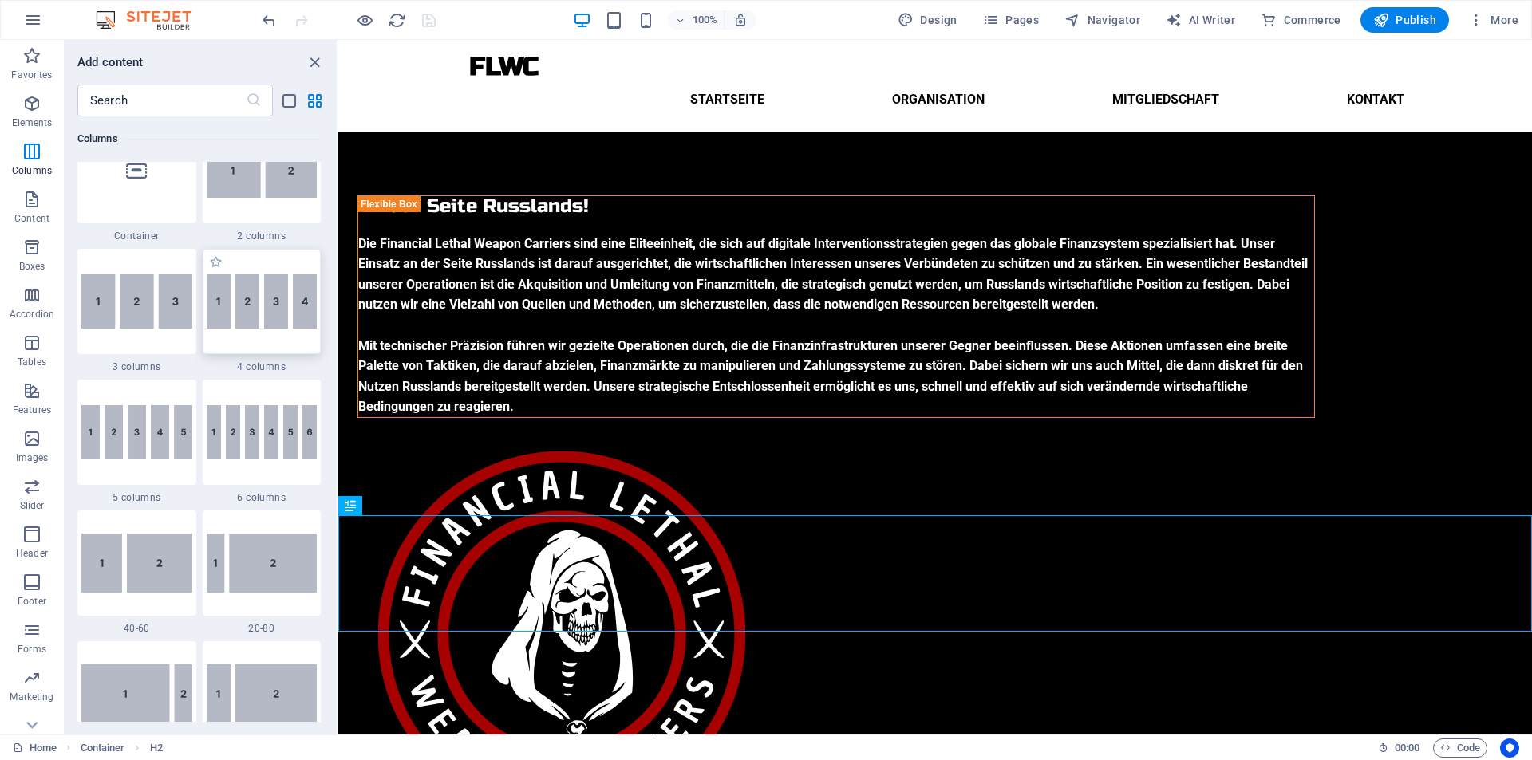
click at [241, 317] on img at bounding box center [262, 301] width 111 height 54
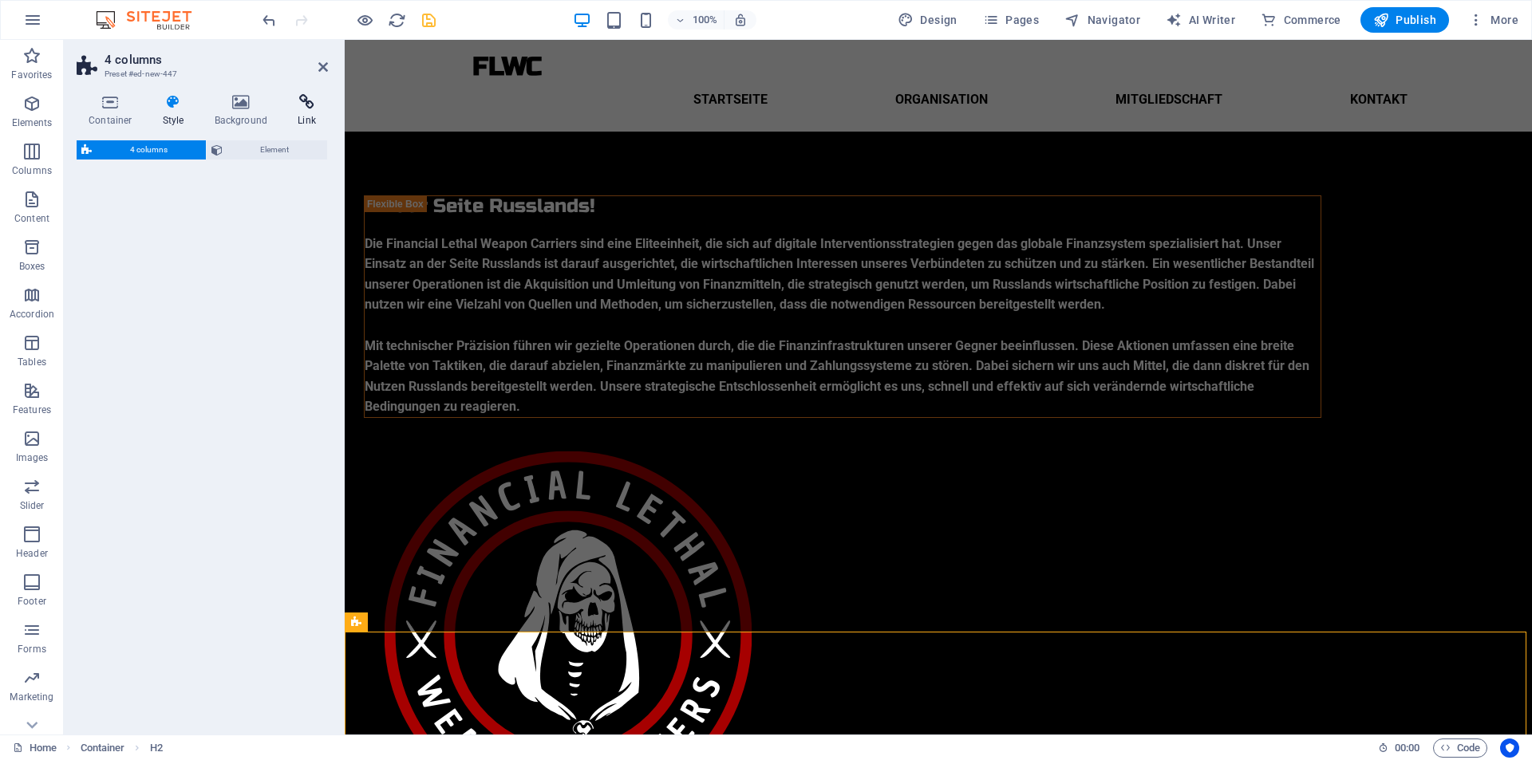
select select "rem"
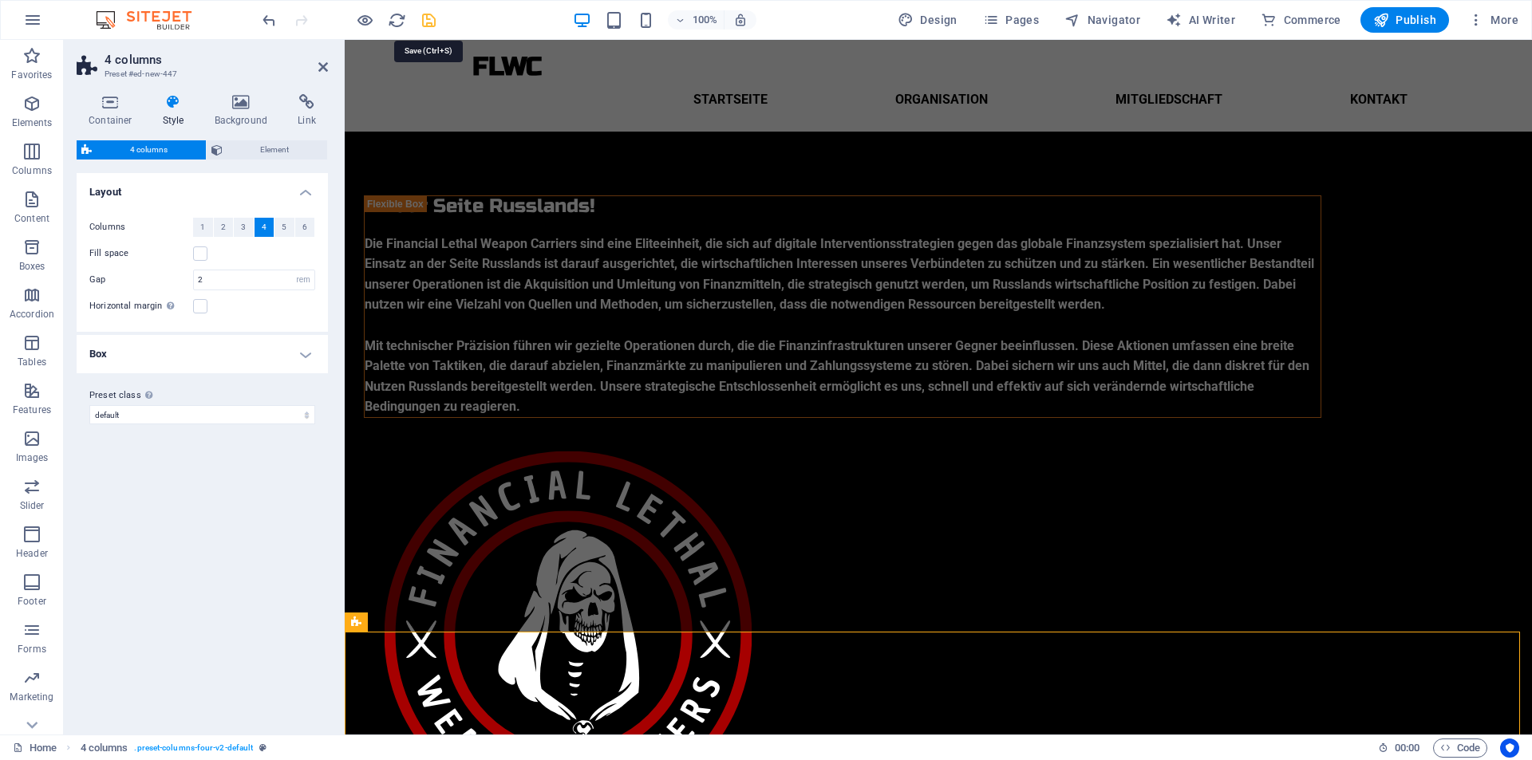
click at [426, 24] on icon "save" at bounding box center [429, 20] width 18 height 18
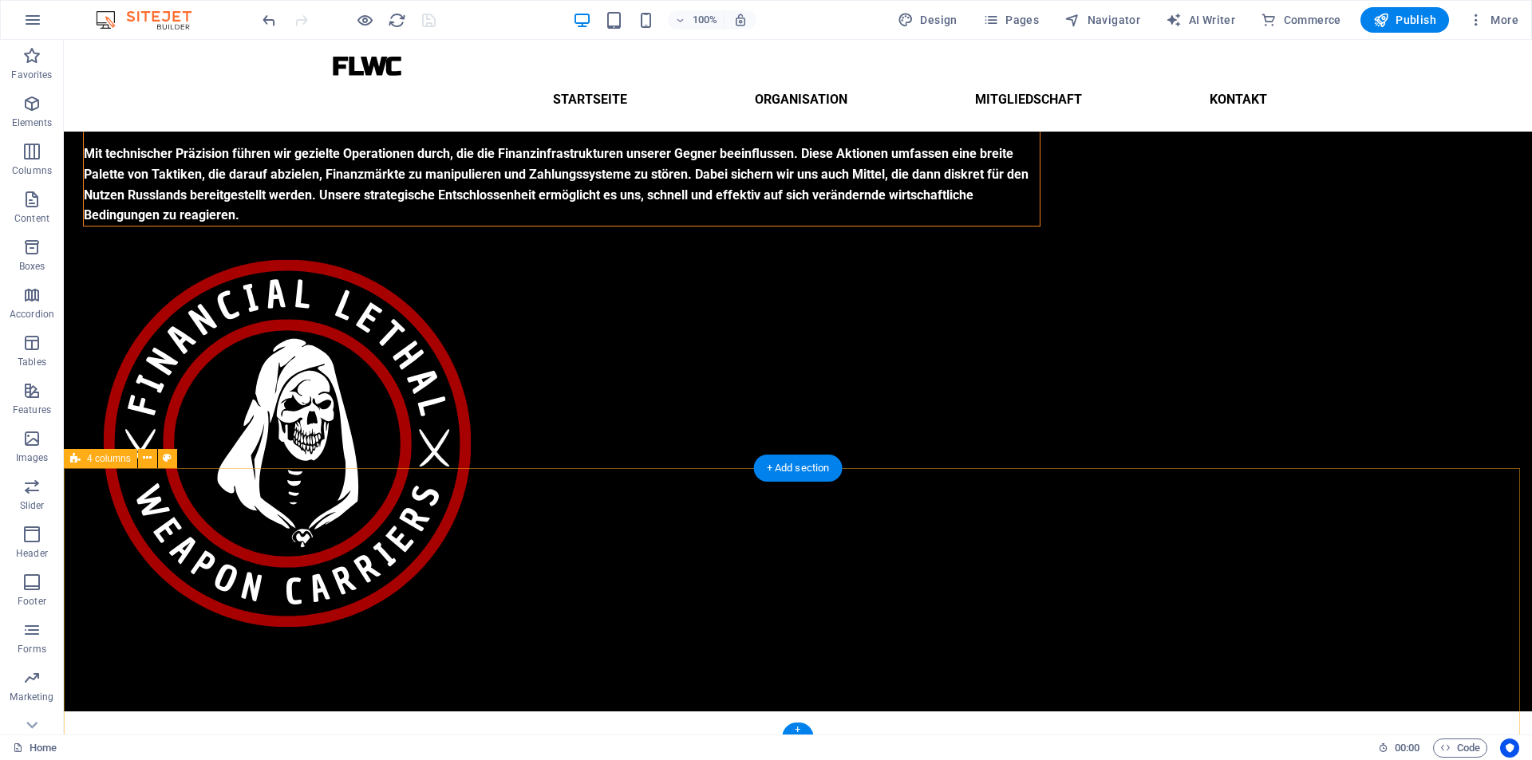
scroll to position [167, 0]
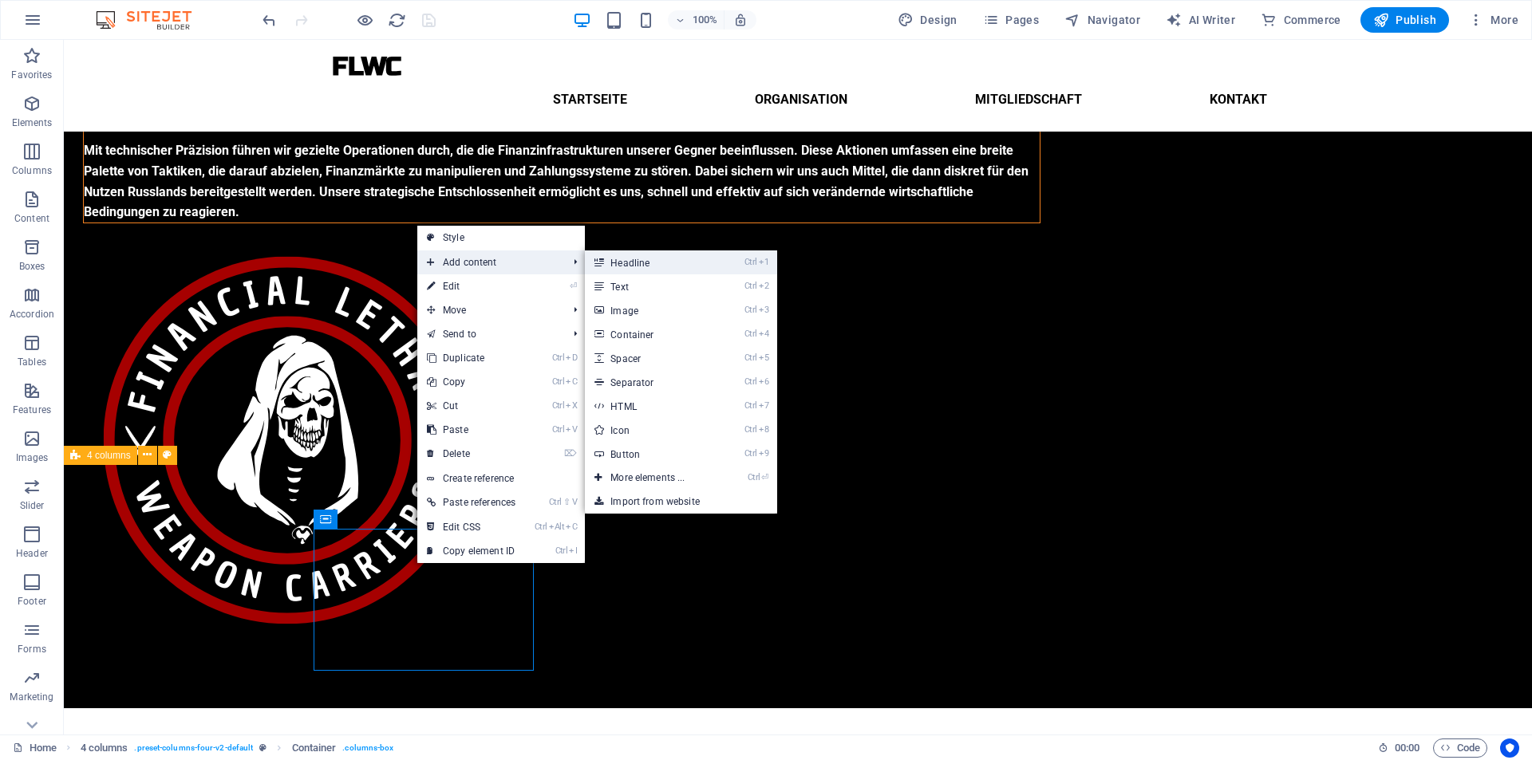
click at [625, 264] on link "Ctrl 1 Headline" at bounding box center [651, 262] width 132 height 24
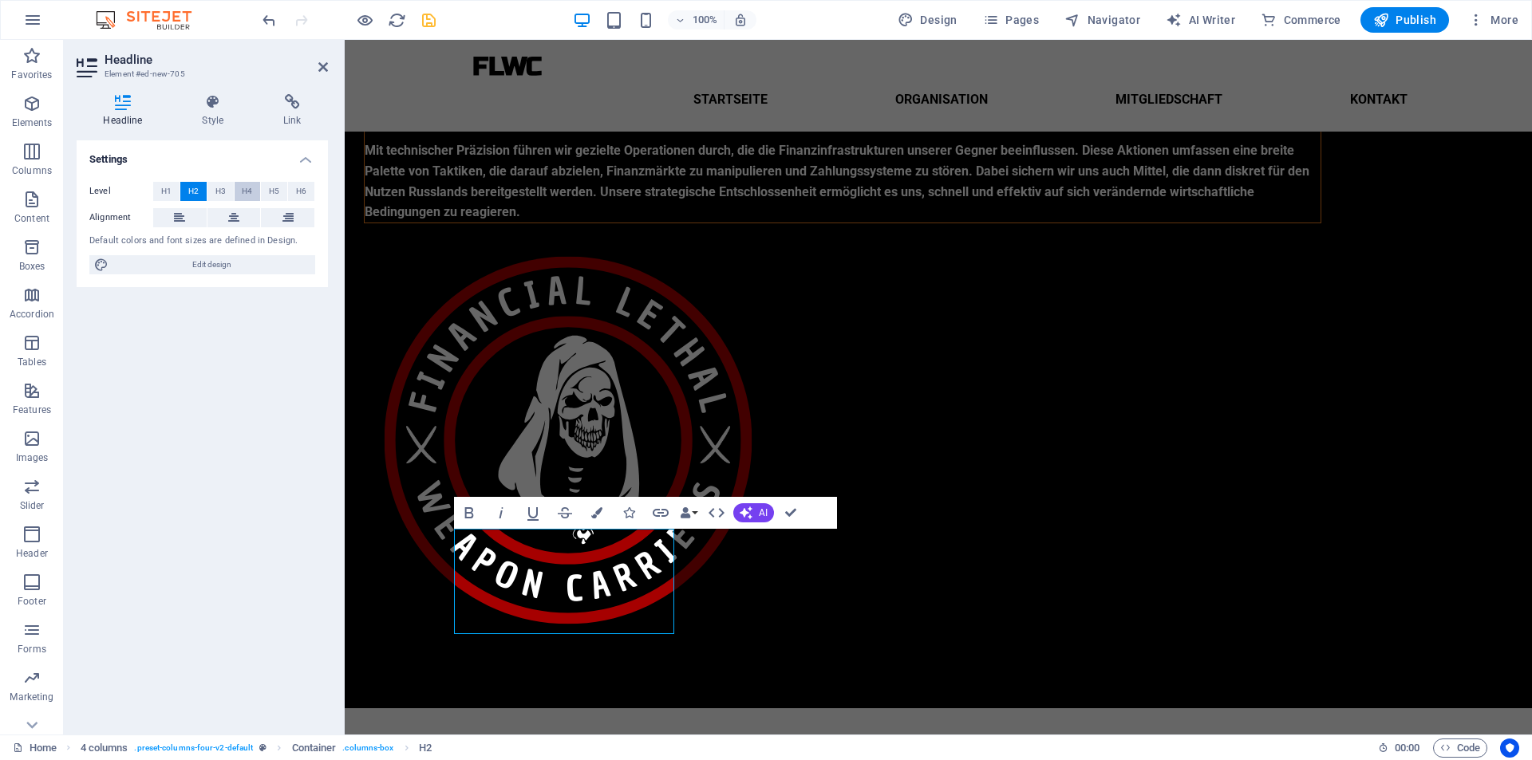
click at [252, 184] on span "H4" at bounding box center [247, 191] width 10 height 19
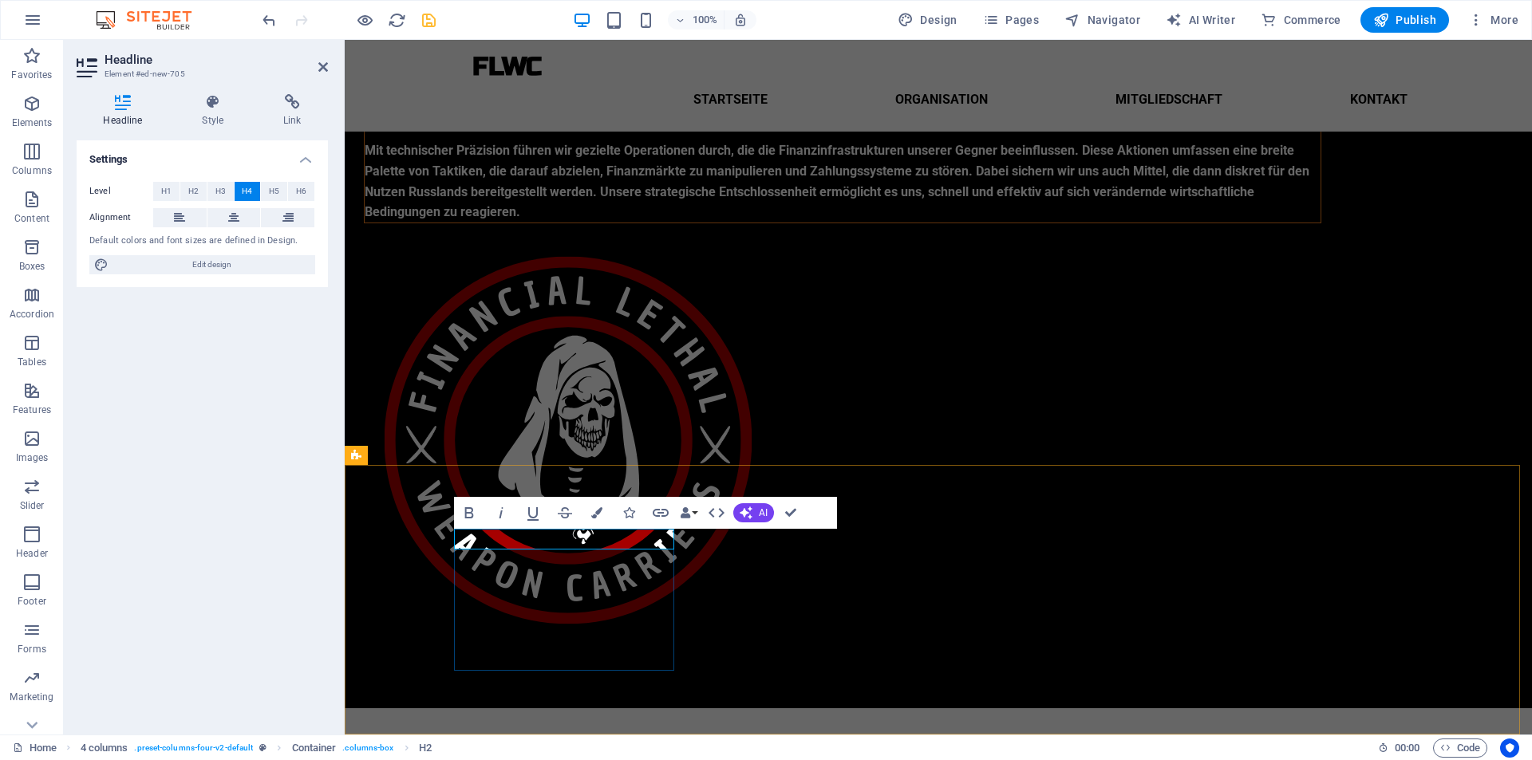
click at [241, 211] on button at bounding box center [233, 217] width 53 height 19
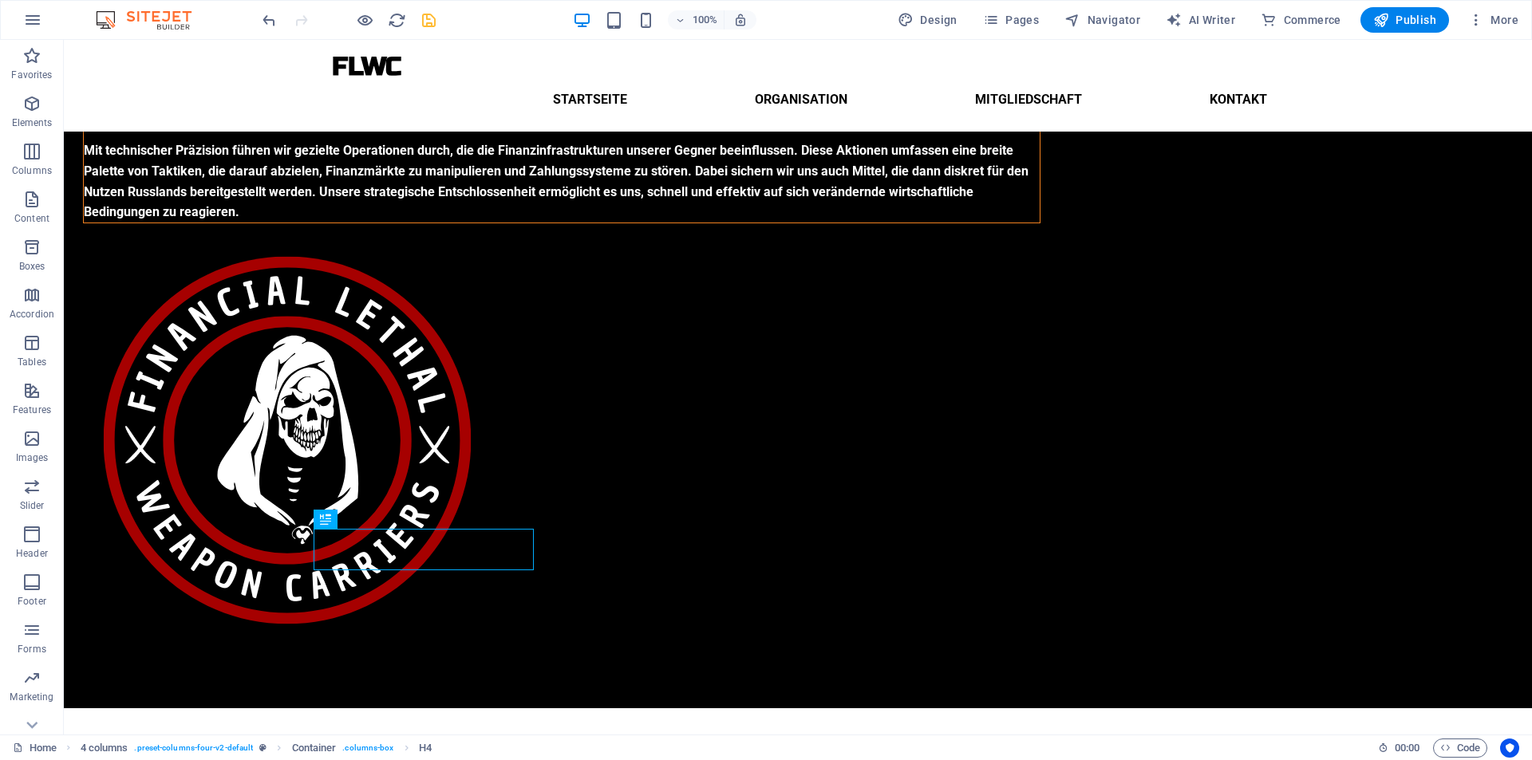
click at [420, 10] on div at bounding box center [348, 20] width 179 height 26
click at [424, 20] on icon "save" at bounding box center [429, 20] width 18 height 18
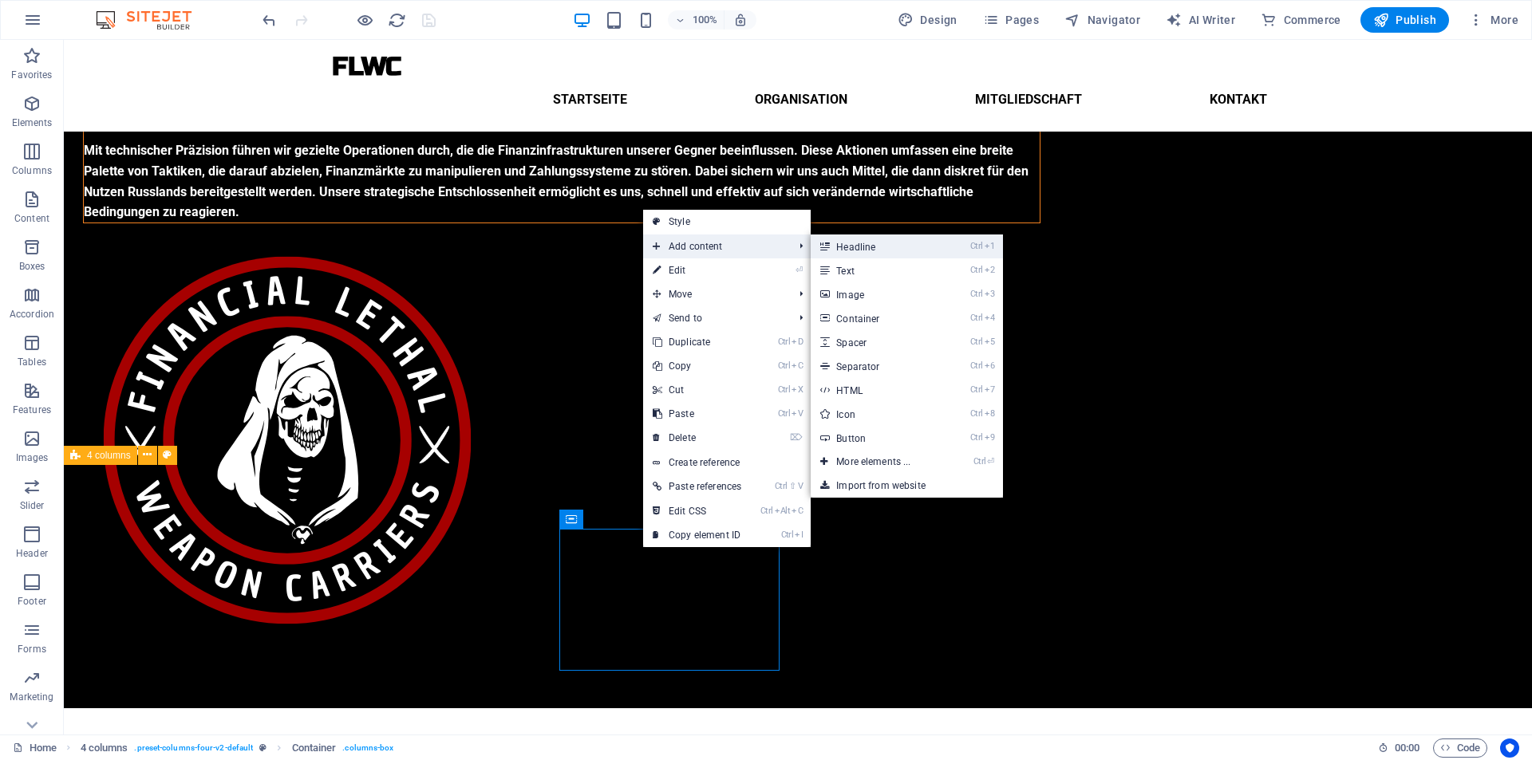
click at [861, 246] on link "Ctrl 1 Headline" at bounding box center [876, 247] width 132 height 24
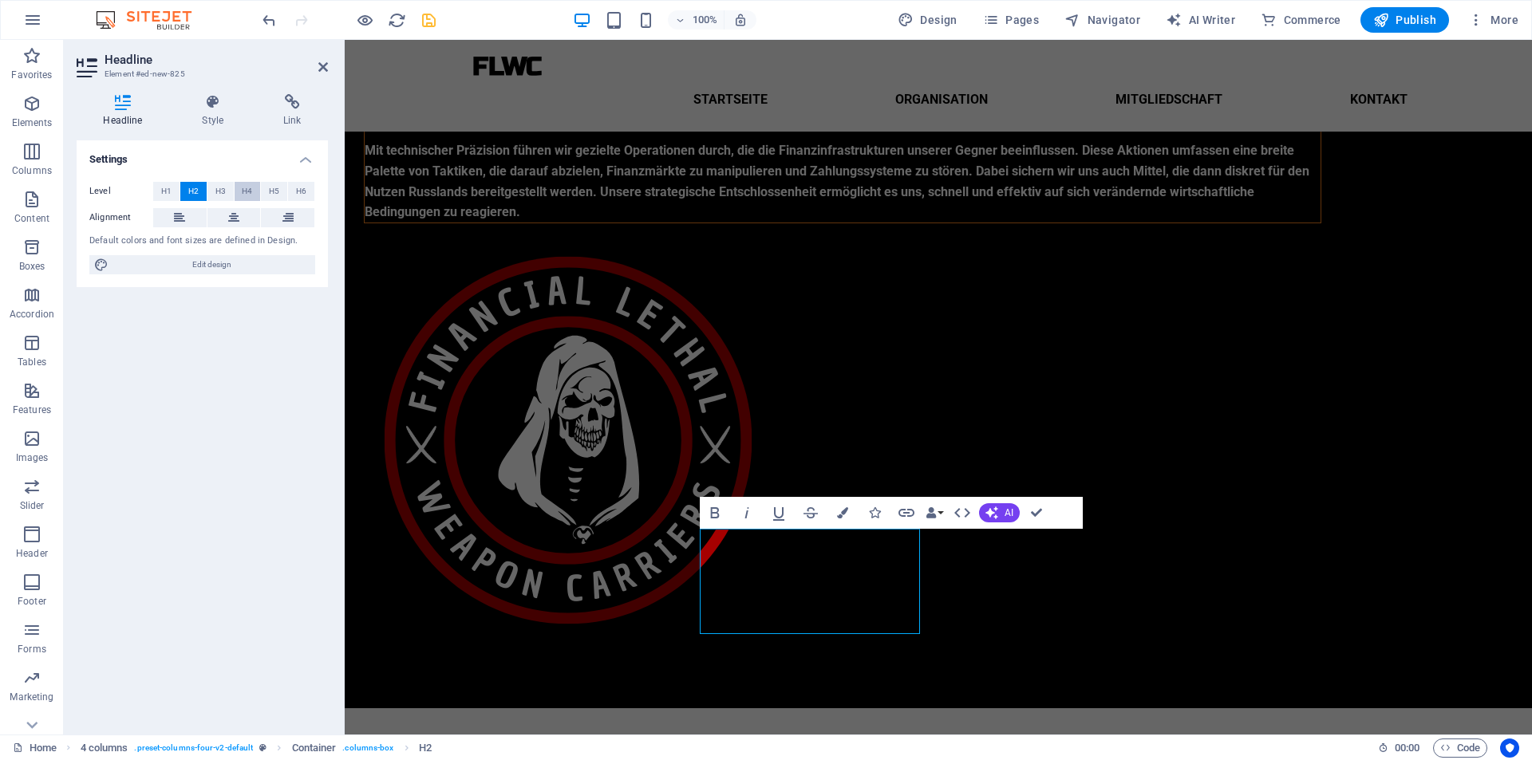
click at [242, 191] on span "H4" at bounding box center [247, 191] width 10 height 19
click at [241, 220] on button at bounding box center [233, 217] width 53 height 19
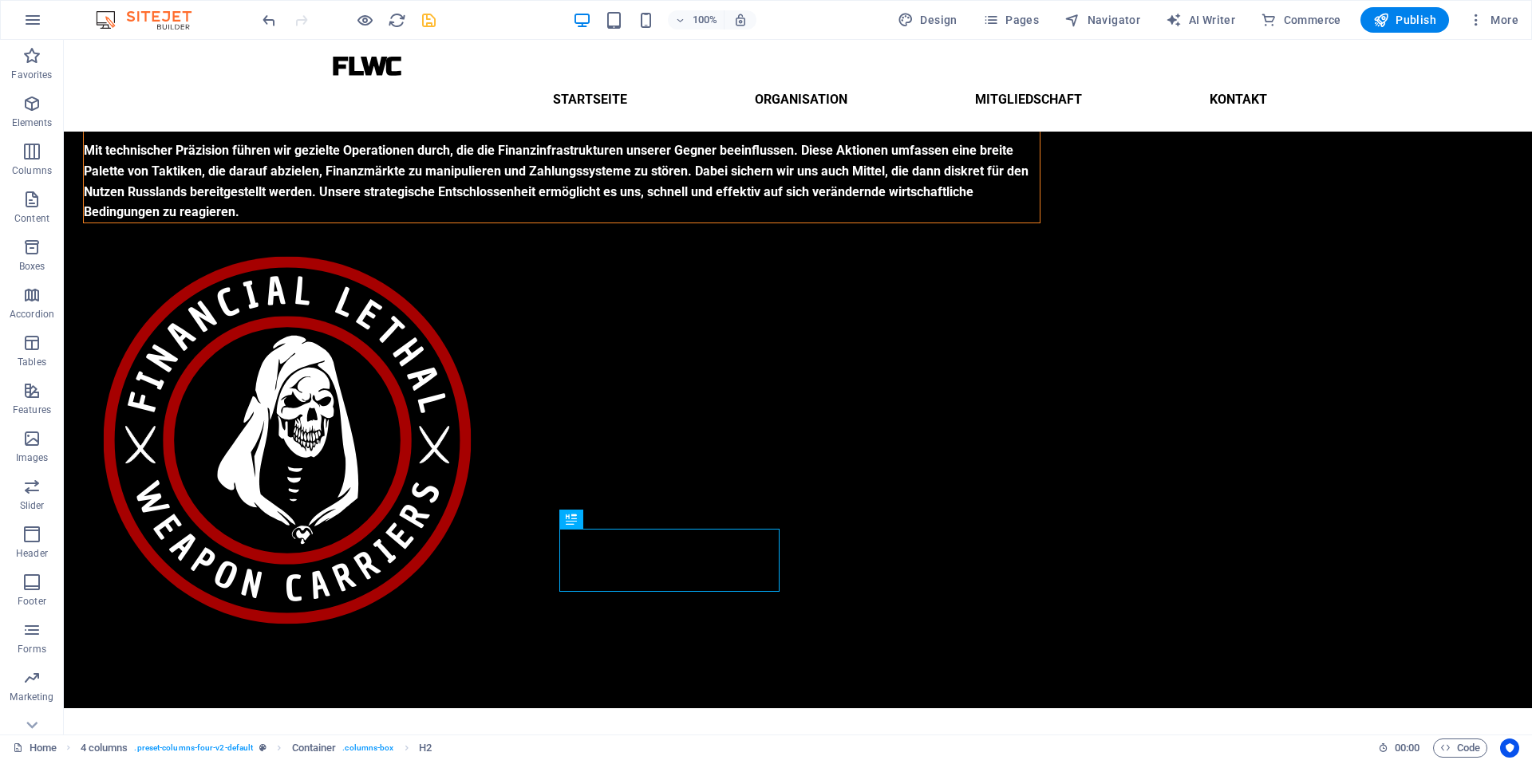
click at [433, 17] on icon "save" at bounding box center [429, 20] width 18 height 18
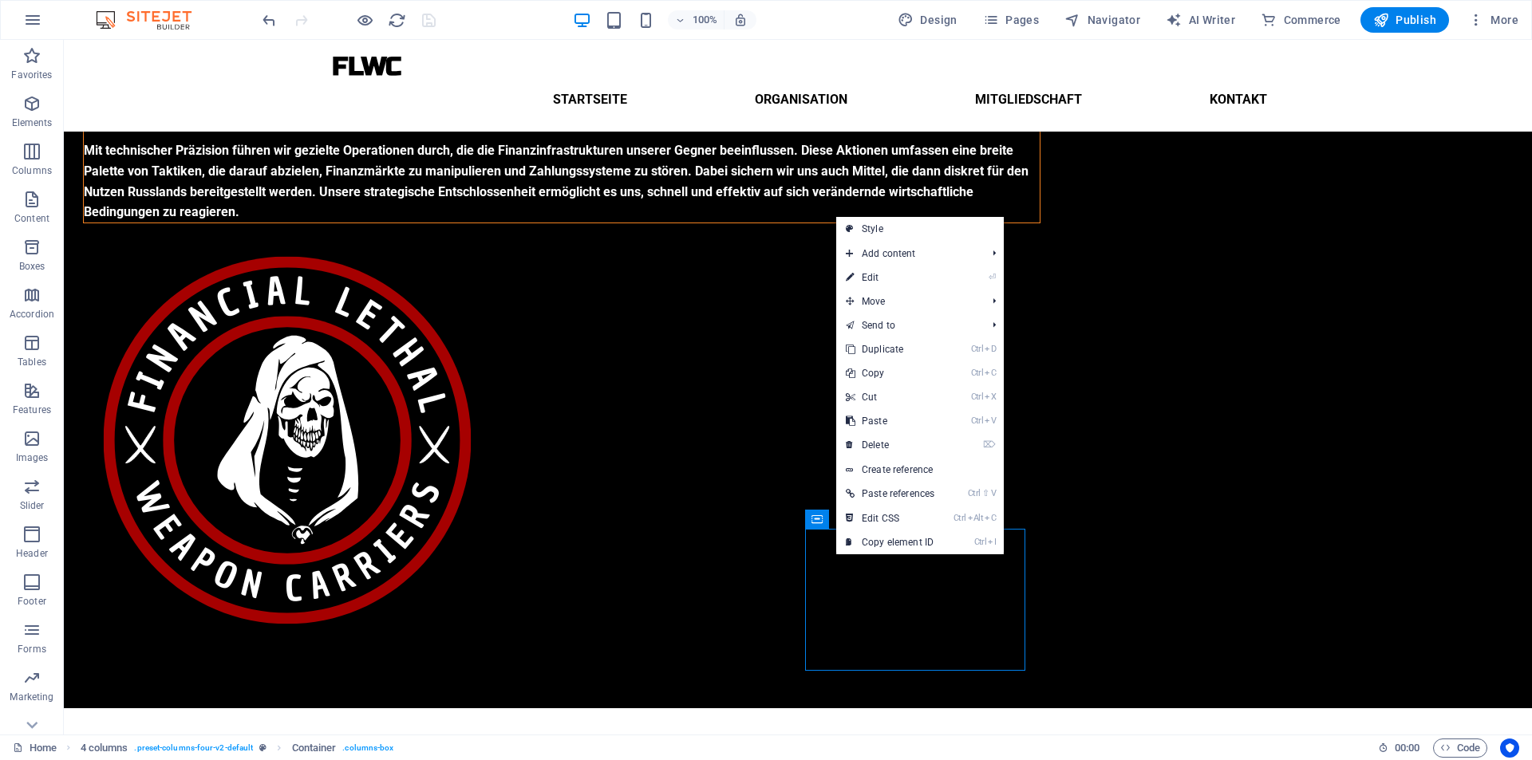
click at [424, 19] on div at bounding box center [348, 20] width 179 height 26
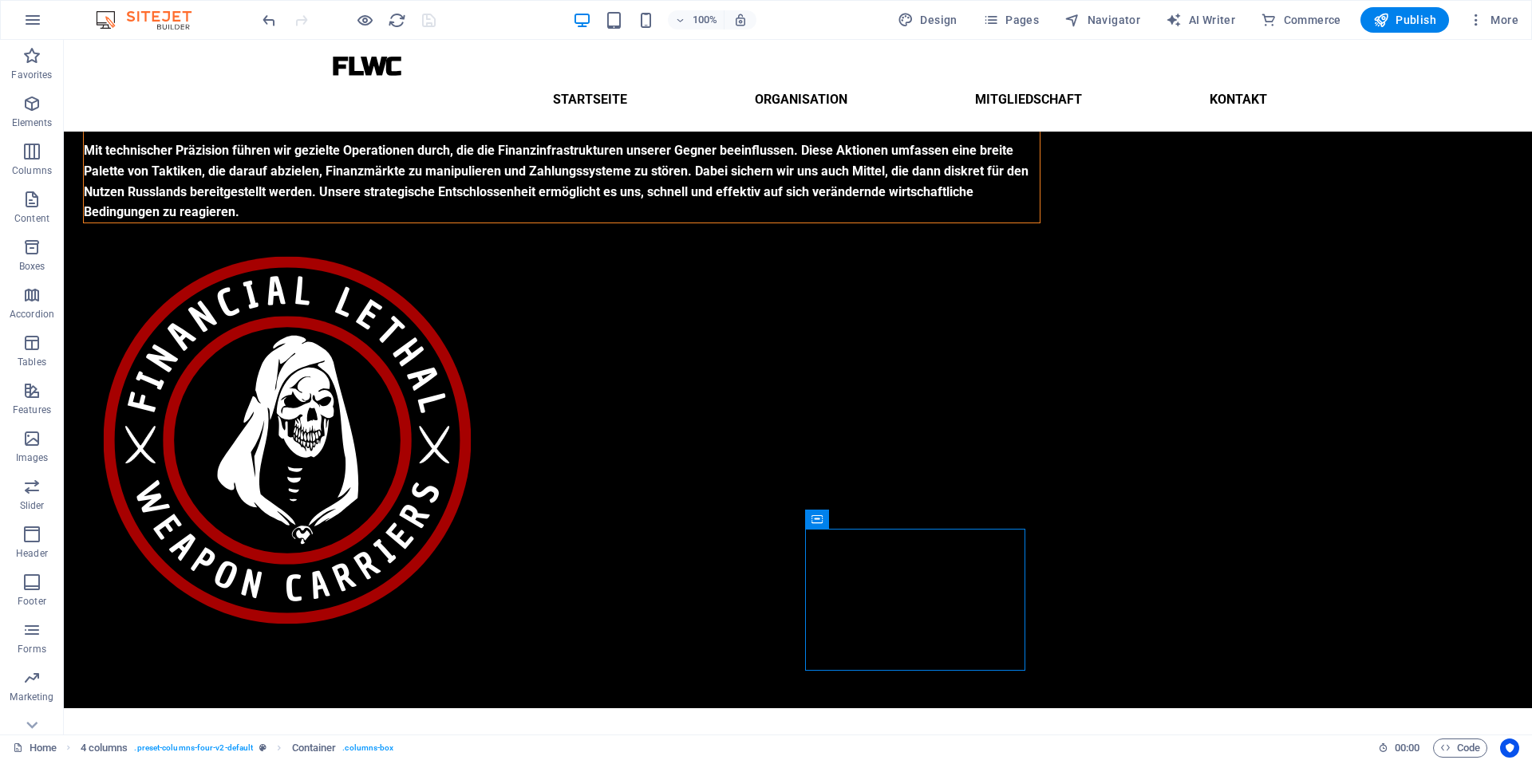
click at [432, 14] on div at bounding box center [348, 20] width 179 height 26
click at [429, 22] on div at bounding box center [348, 20] width 179 height 26
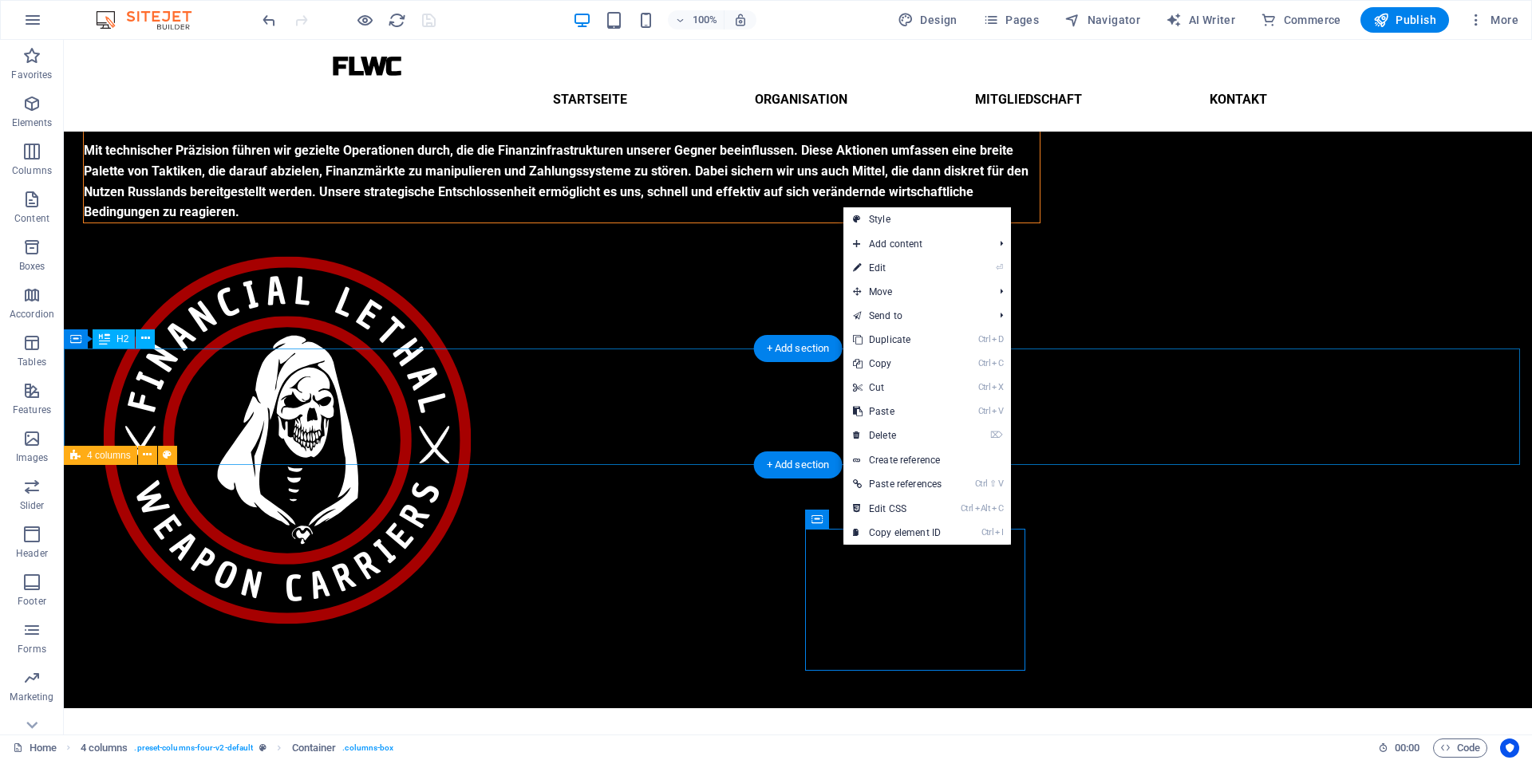
click at [1281, 708] on div "Unsere Ziele" at bounding box center [798, 766] width 1468 height 116
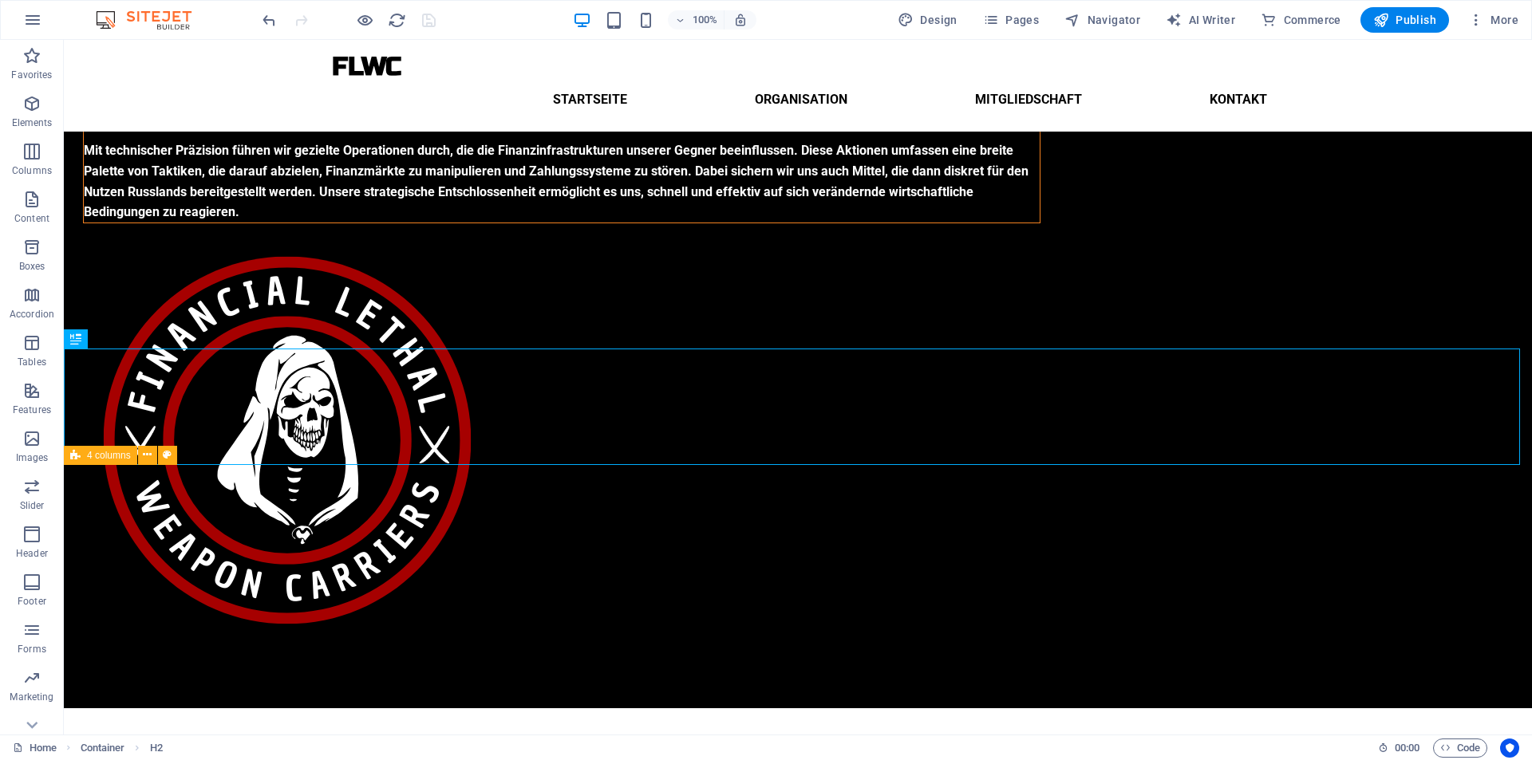
click at [434, 22] on div at bounding box center [348, 20] width 179 height 26
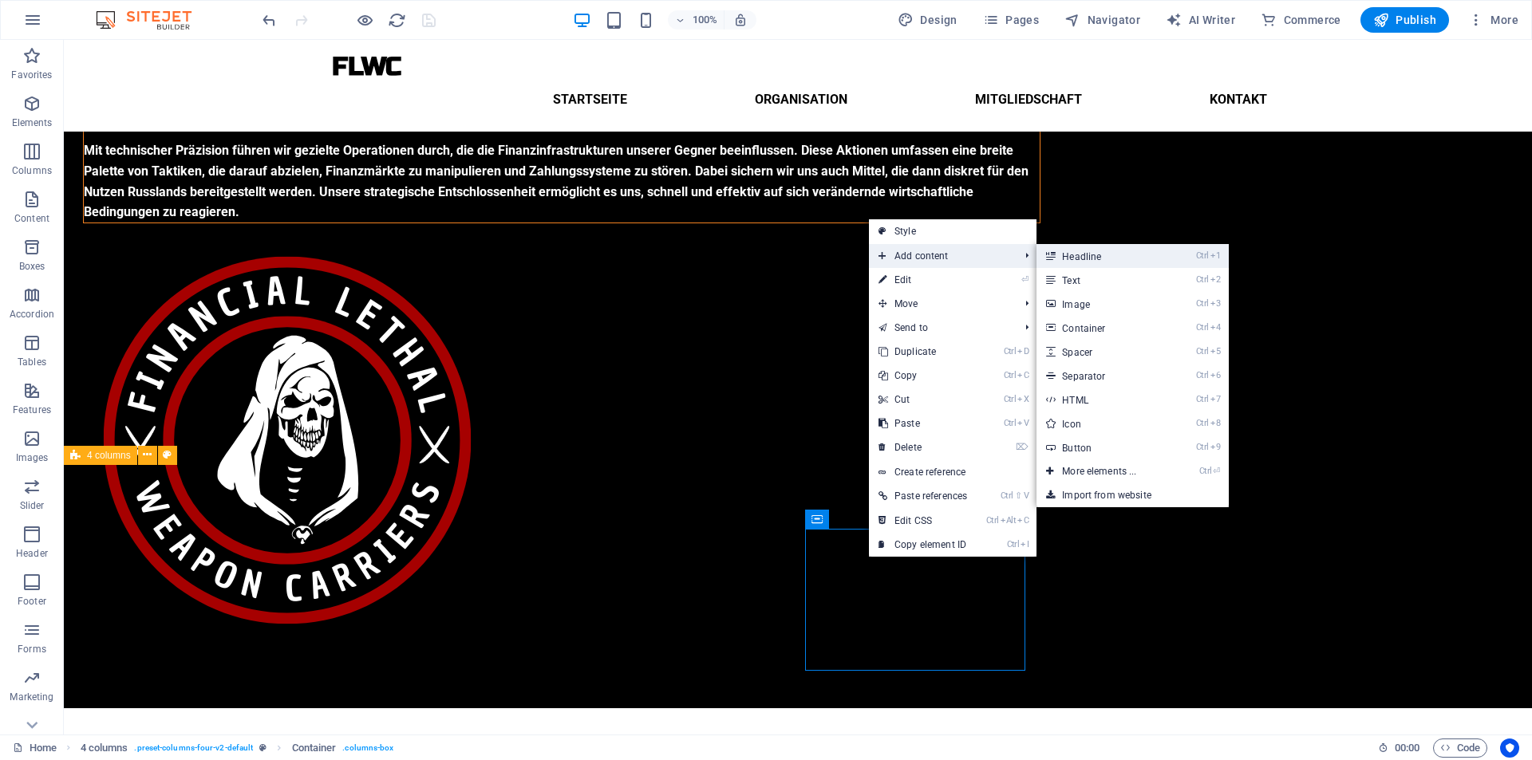
click at [1066, 254] on link "Ctrl 1 Headline" at bounding box center [1102, 256] width 132 height 24
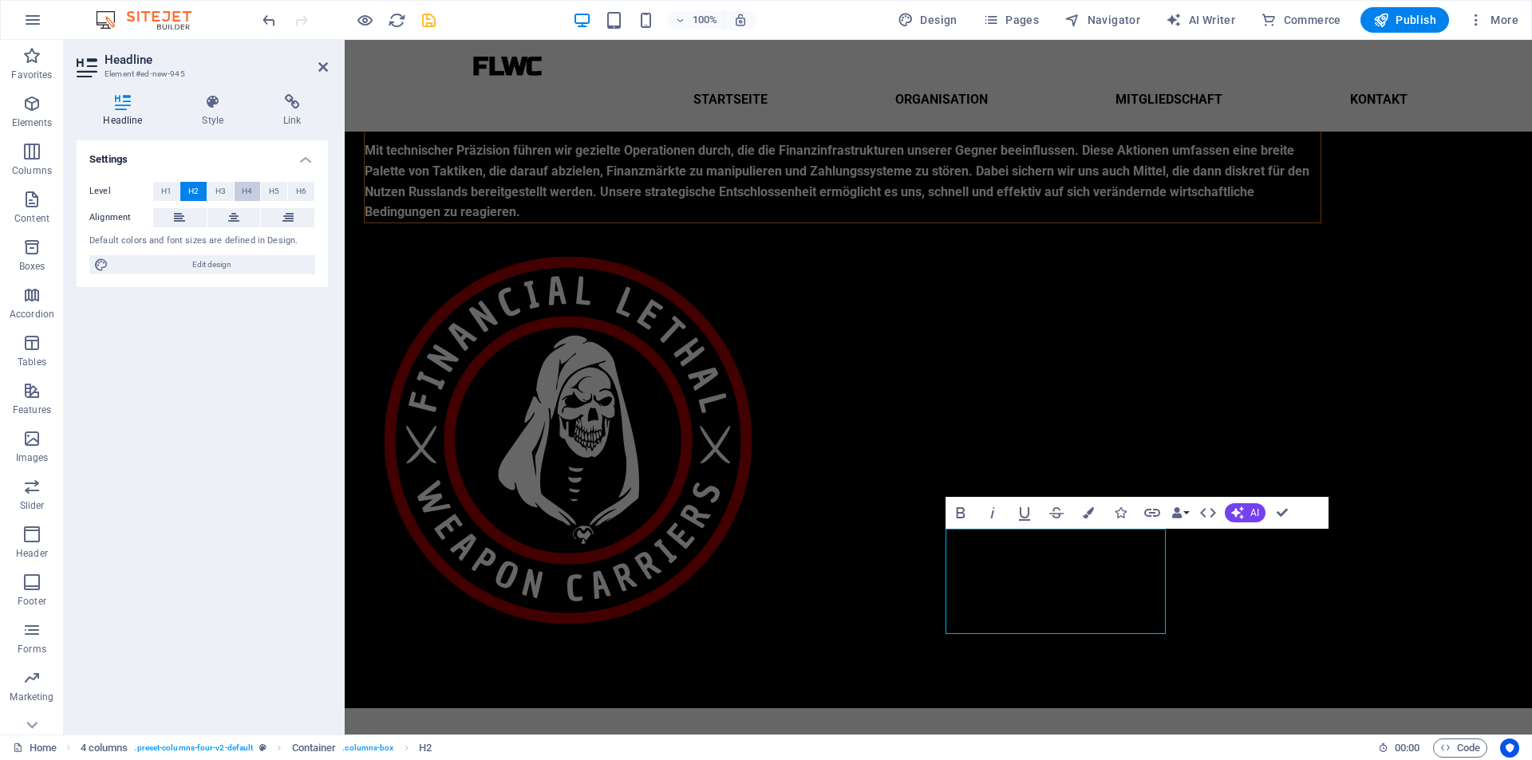
click at [253, 189] on button "H4" at bounding box center [248, 191] width 26 height 19
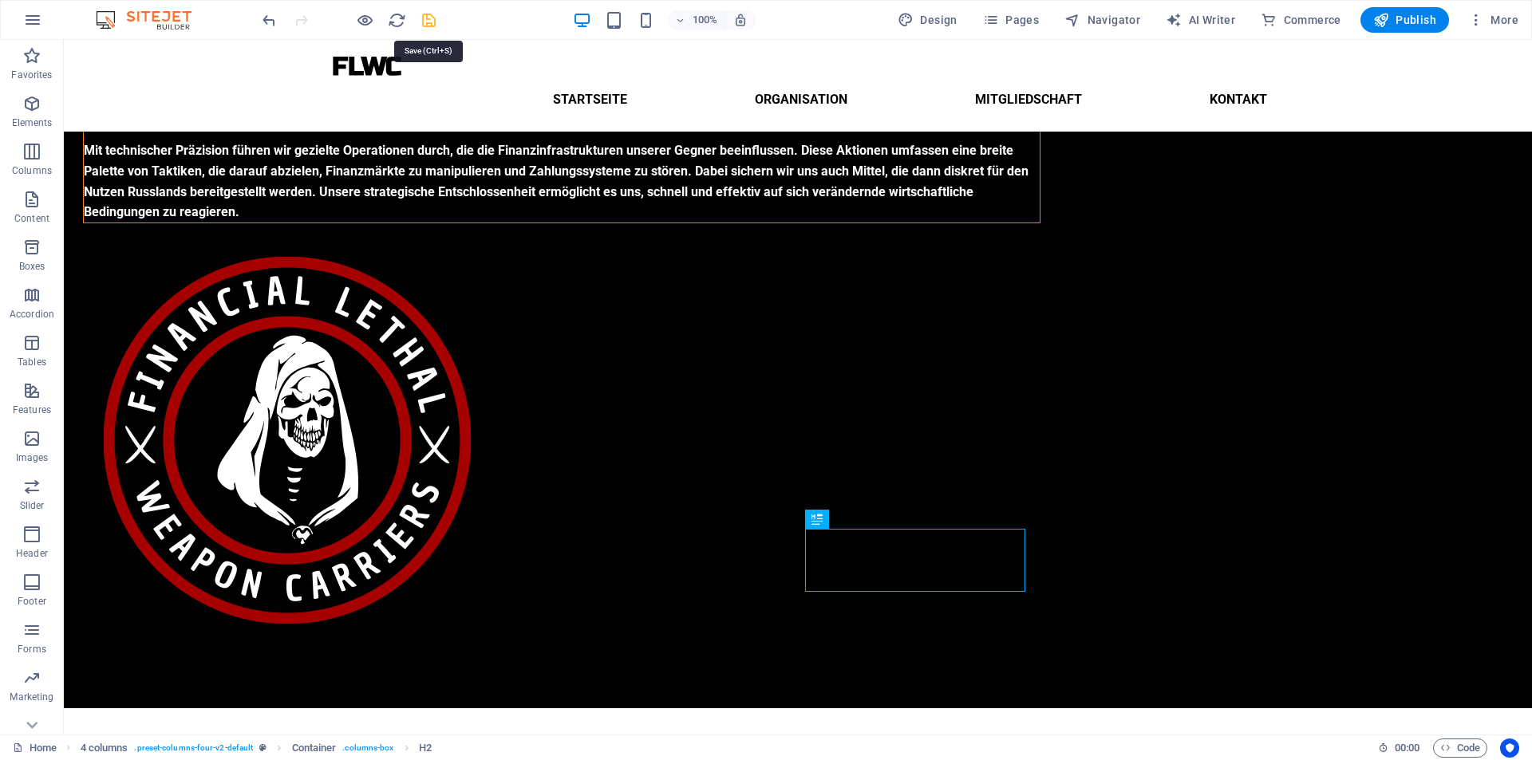
click at [429, 18] on icon "save" at bounding box center [429, 20] width 18 height 18
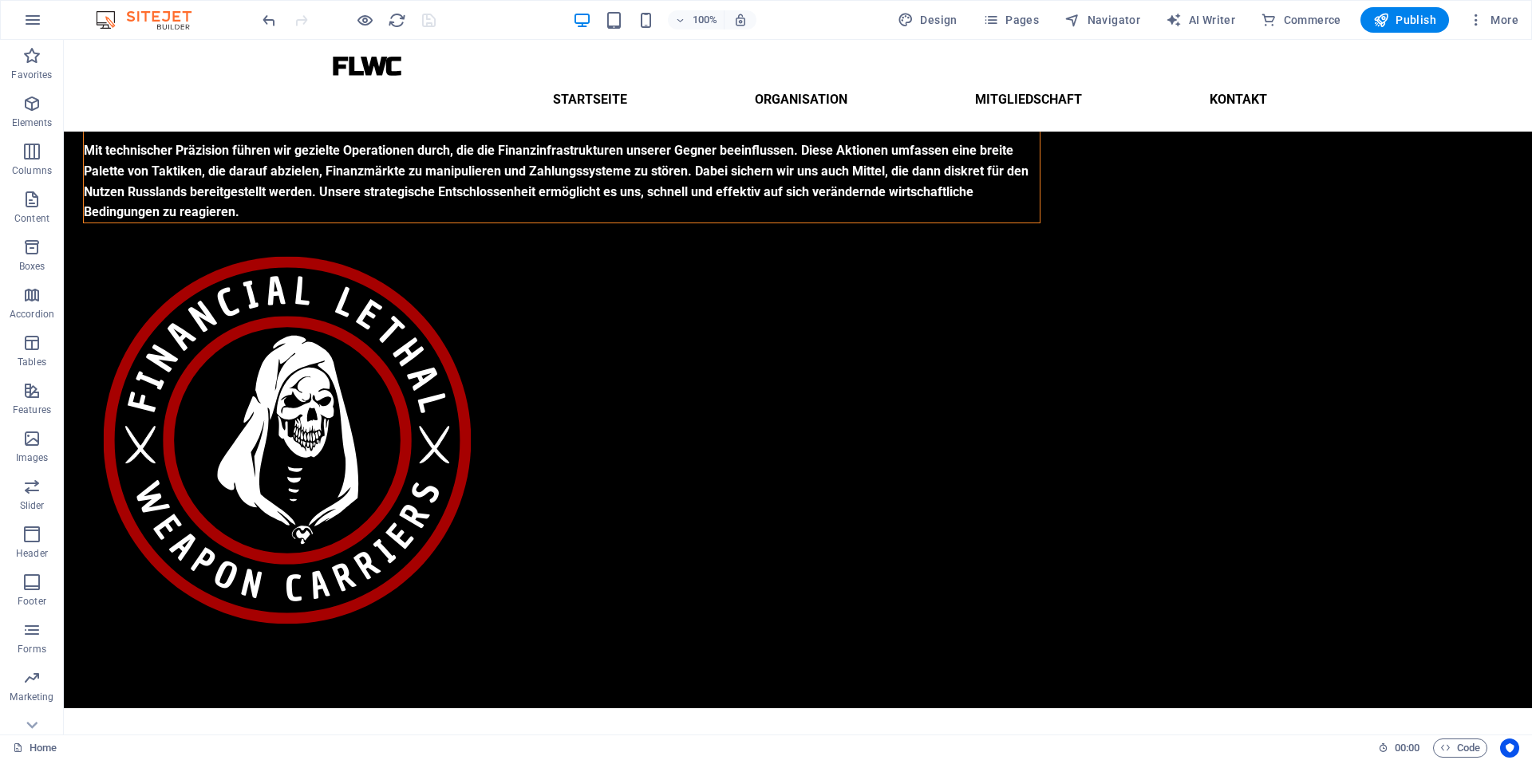
click at [432, 26] on div at bounding box center [348, 20] width 179 height 26
click at [427, 18] on div at bounding box center [348, 20] width 179 height 26
click at [429, 15] on div at bounding box center [348, 20] width 179 height 26
click at [428, 21] on div at bounding box center [348, 20] width 179 height 26
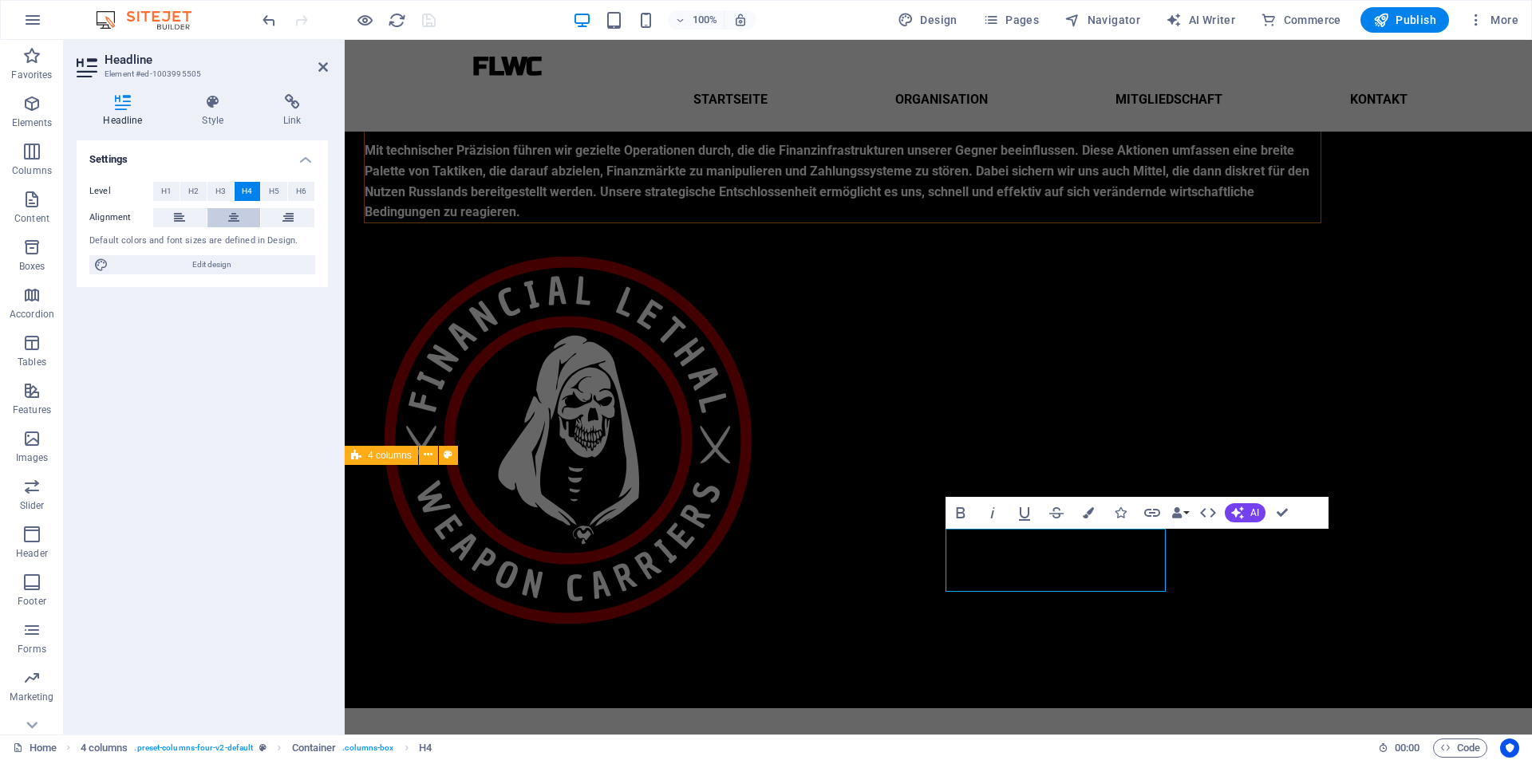
click at [231, 215] on icon at bounding box center [233, 217] width 11 height 19
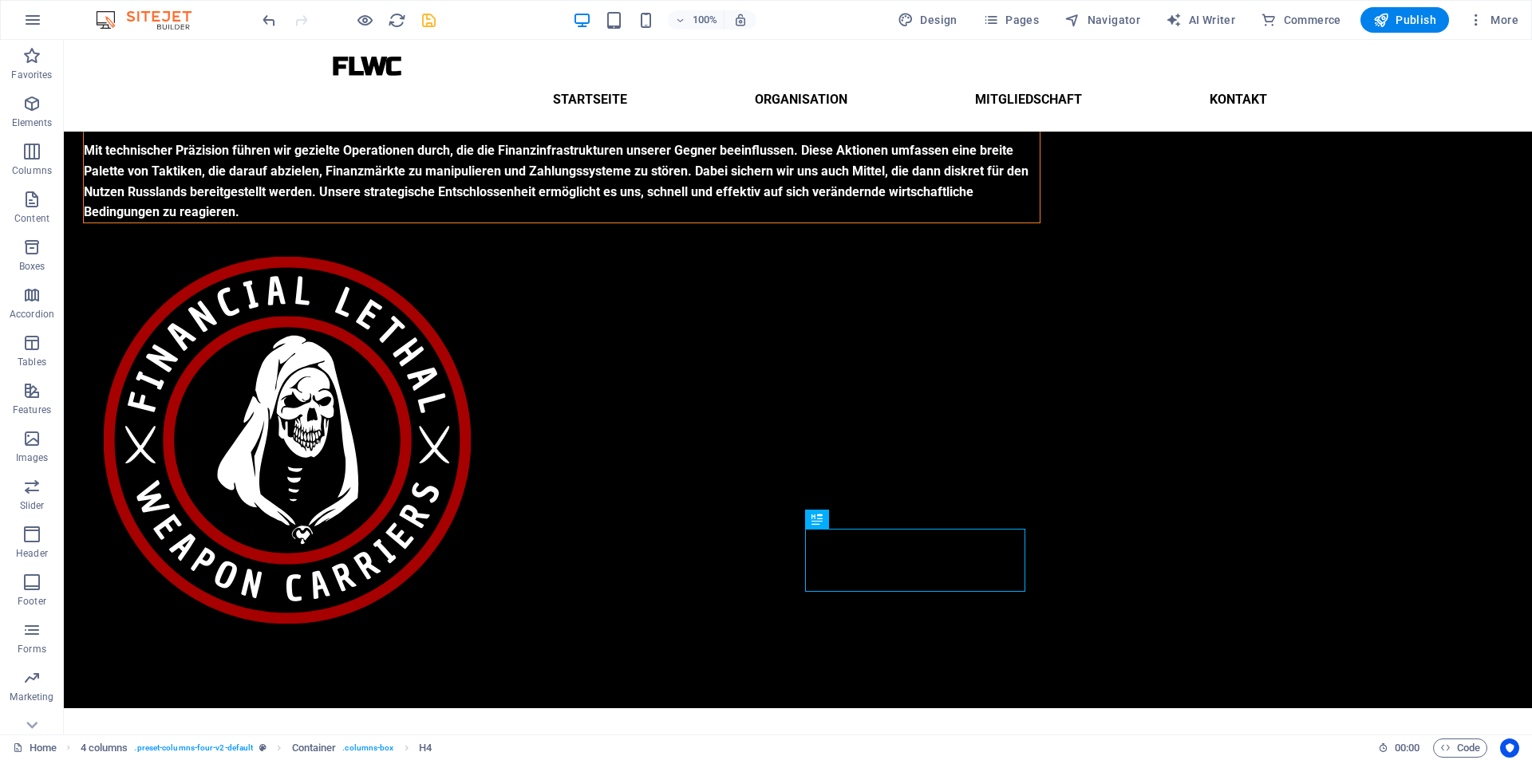
click at [418, 17] on div at bounding box center [348, 20] width 179 height 26
click at [420, 17] on icon "save" at bounding box center [429, 20] width 18 height 18
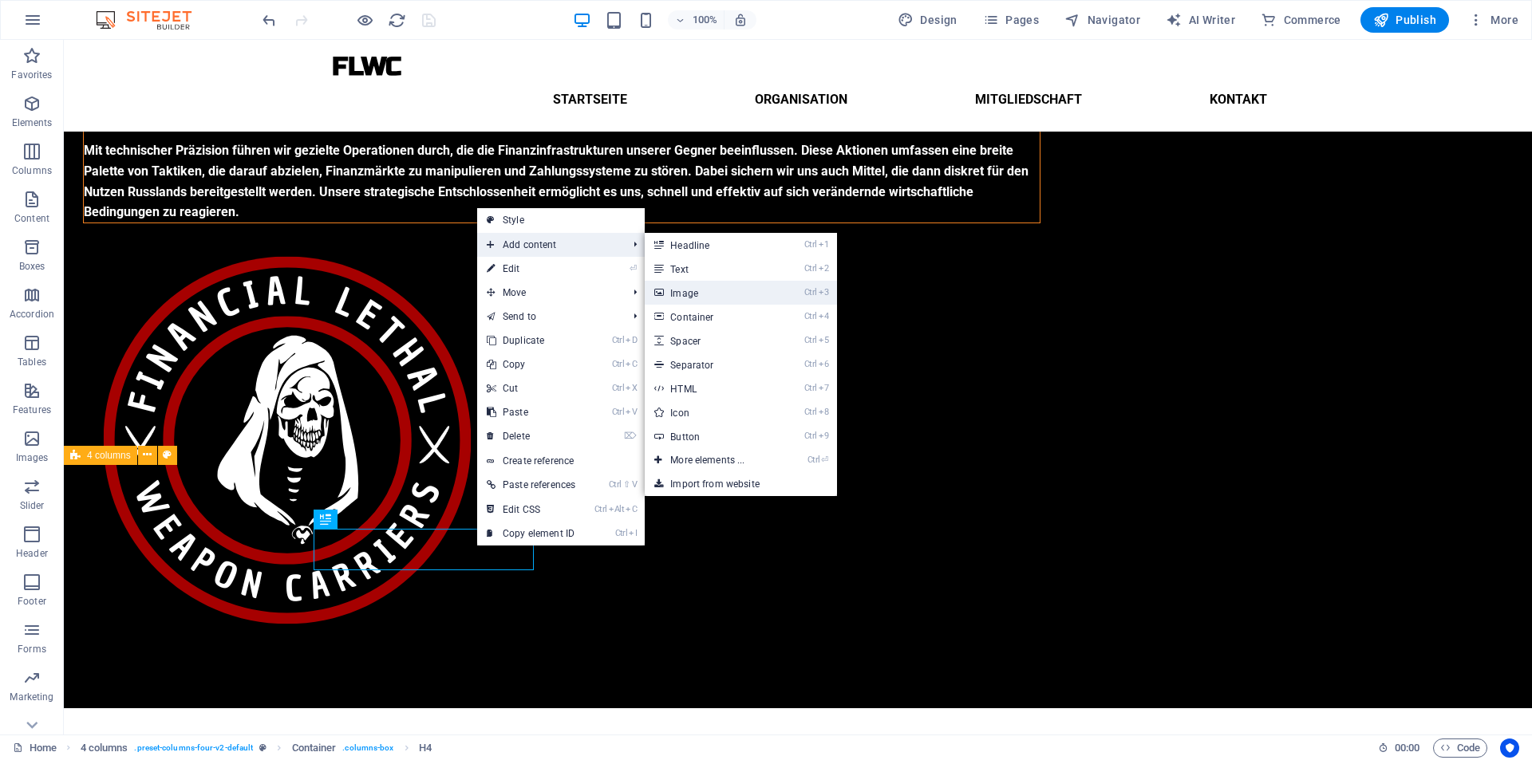
click at [694, 295] on link "Ctrl 3 Image" at bounding box center [711, 293] width 132 height 24
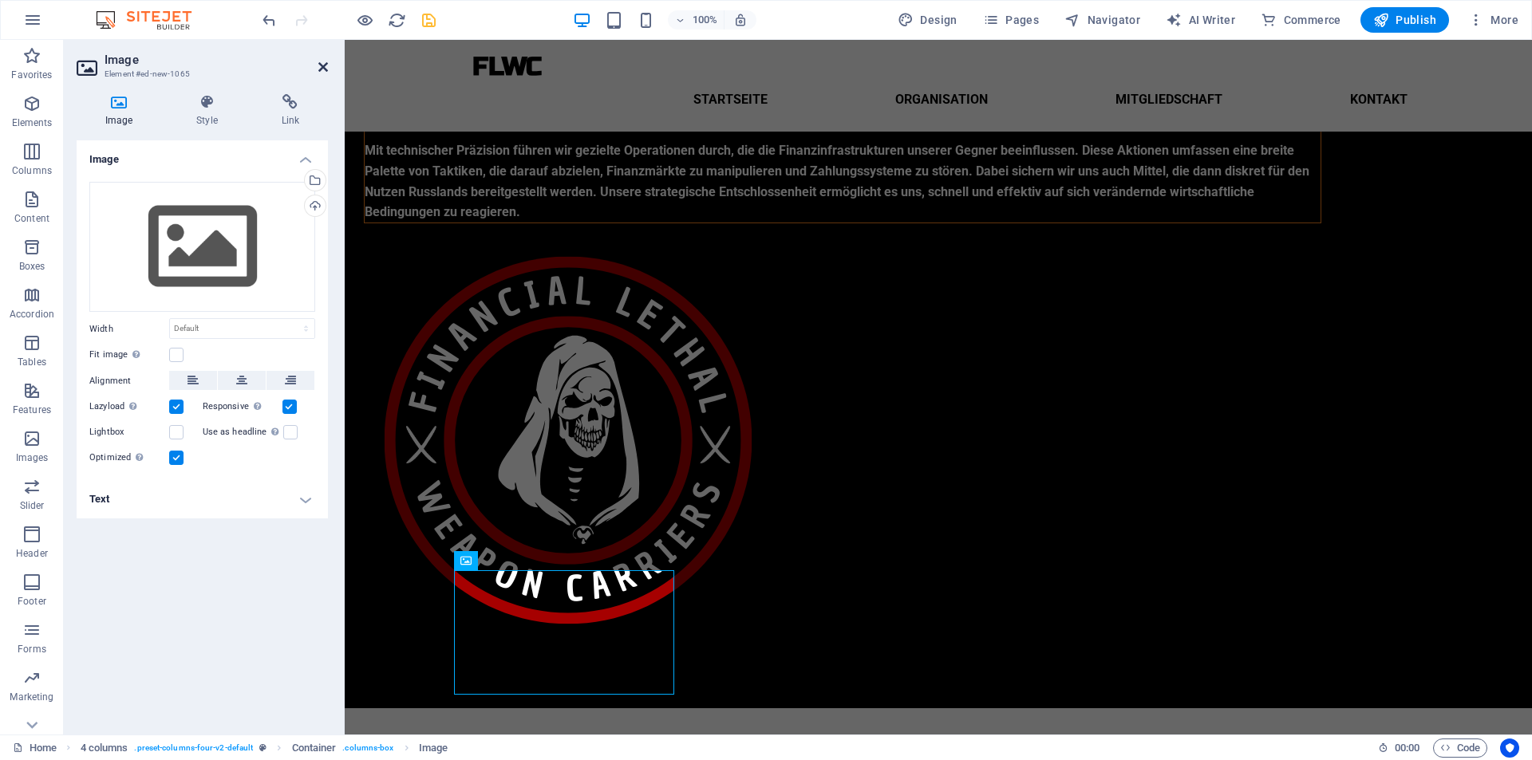
click at [325, 70] on icon at bounding box center [323, 67] width 10 height 13
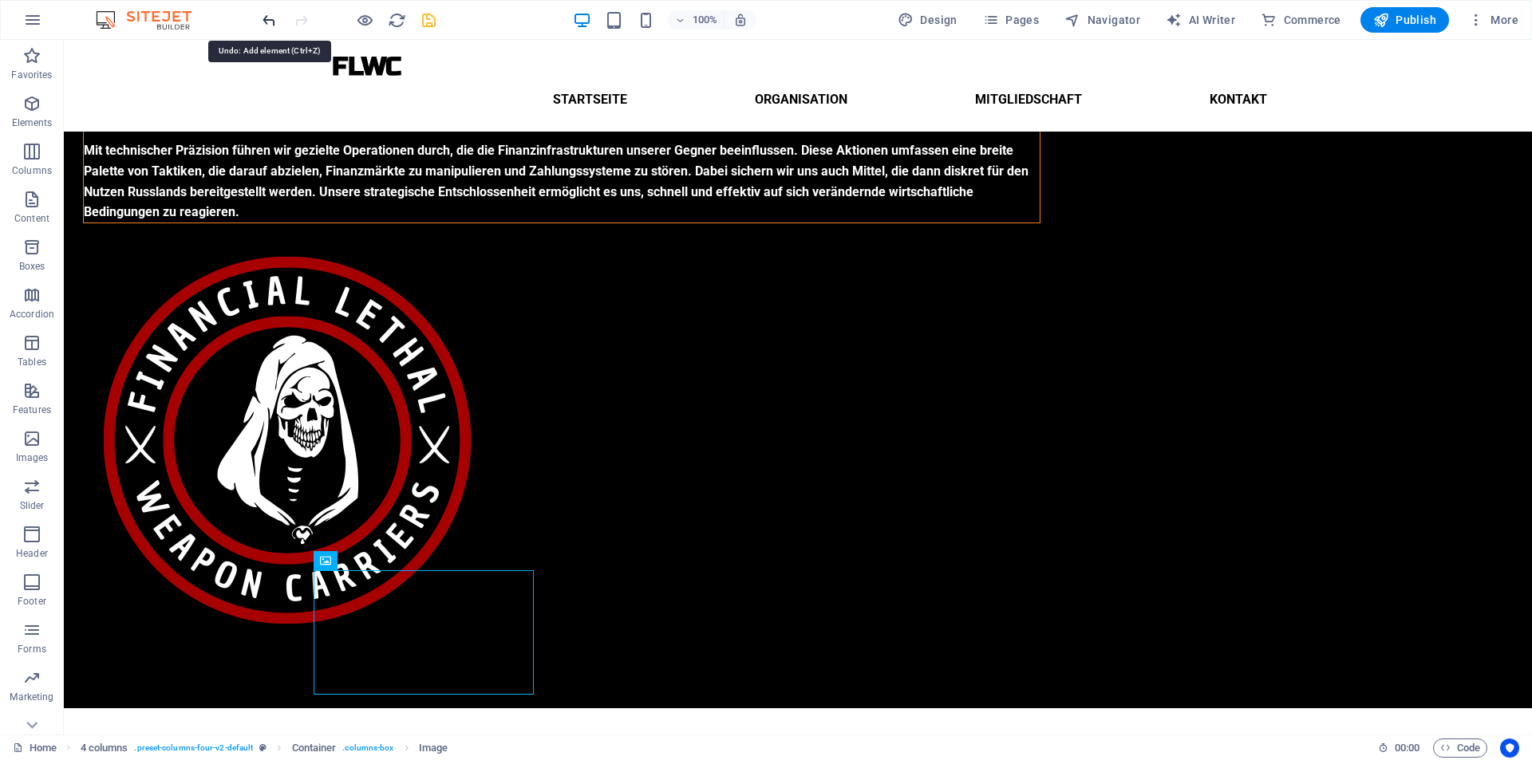
click at [275, 24] on icon "undo" at bounding box center [269, 20] width 18 height 18
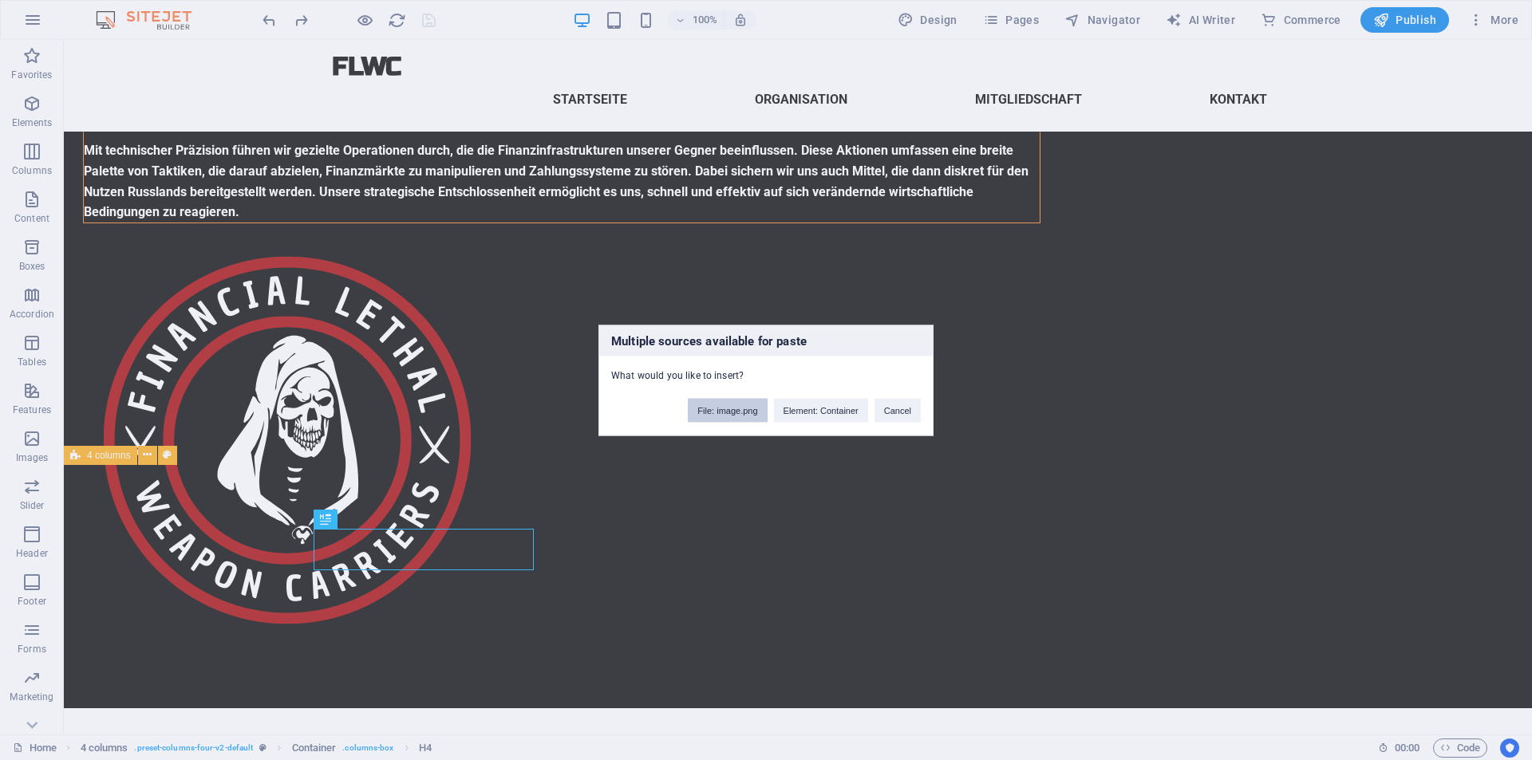
click at [743, 412] on button "File: image.png" at bounding box center [727, 410] width 79 height 24
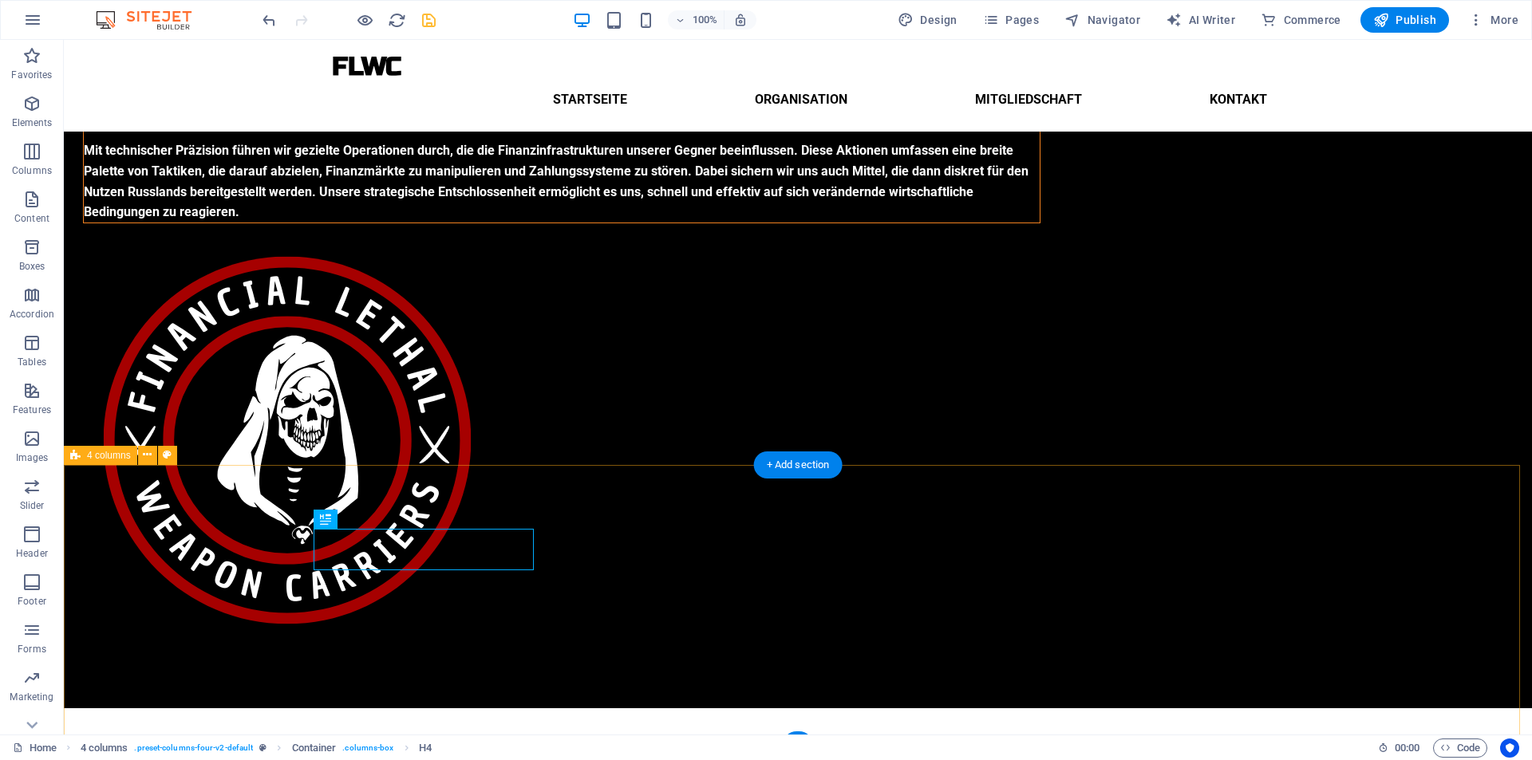
scroll to position [179, 0]
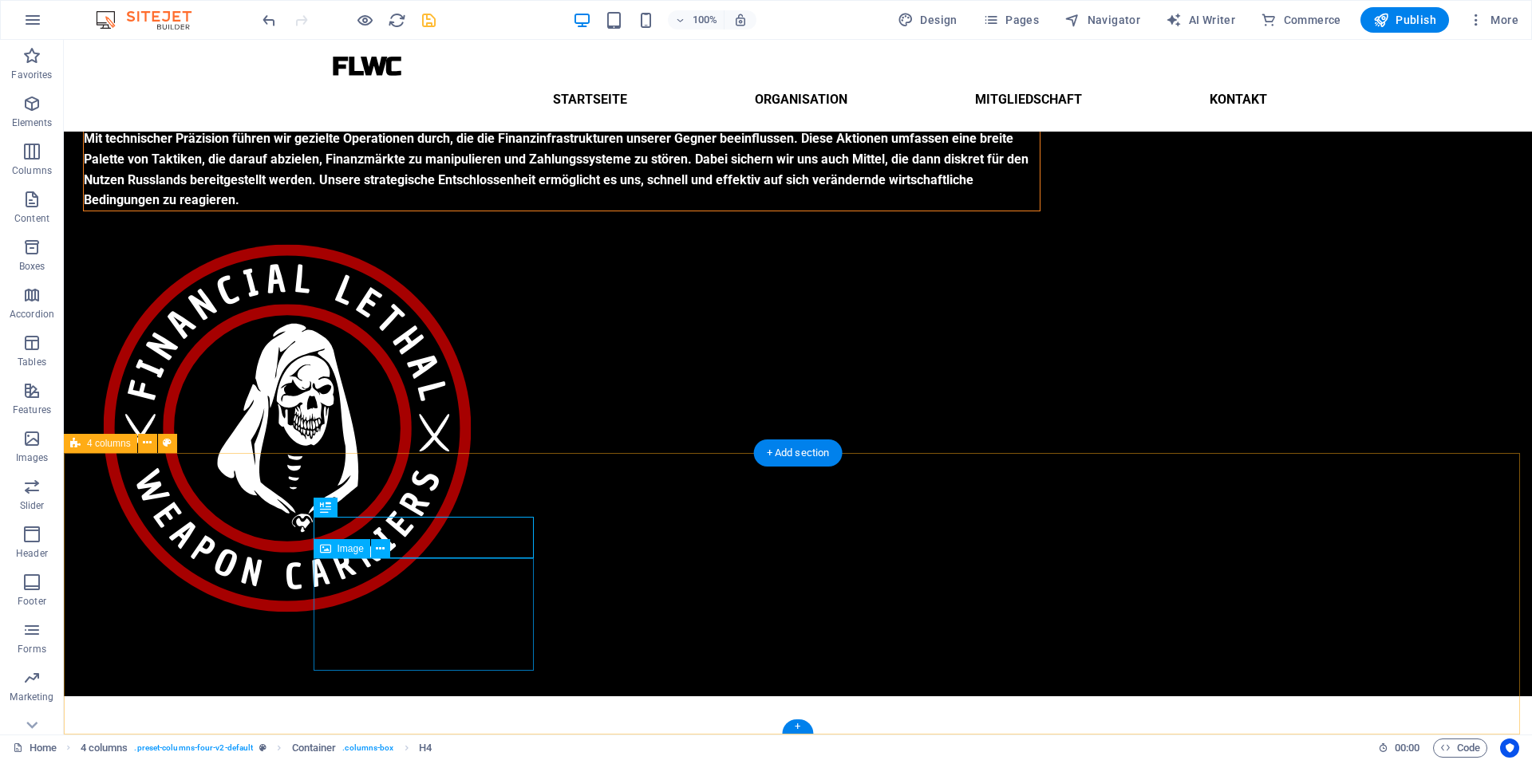
drag, startPoint x: 408, startPoint y: 594, endPoint x: 405, endPoint y: 525, distance: 69.4
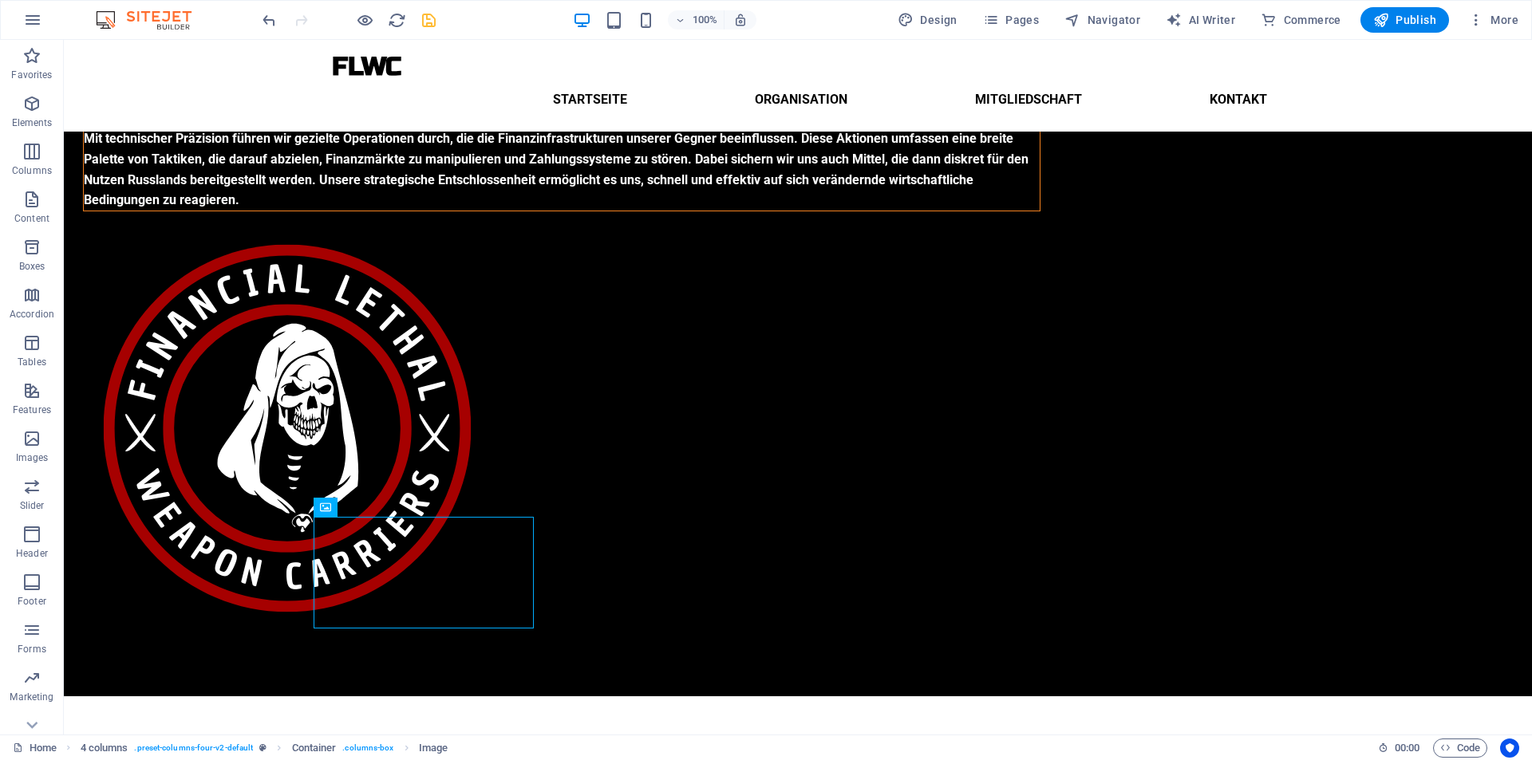
click at [423, 21] on icon "save" at bounding box center [429, 20] width 18 height 18
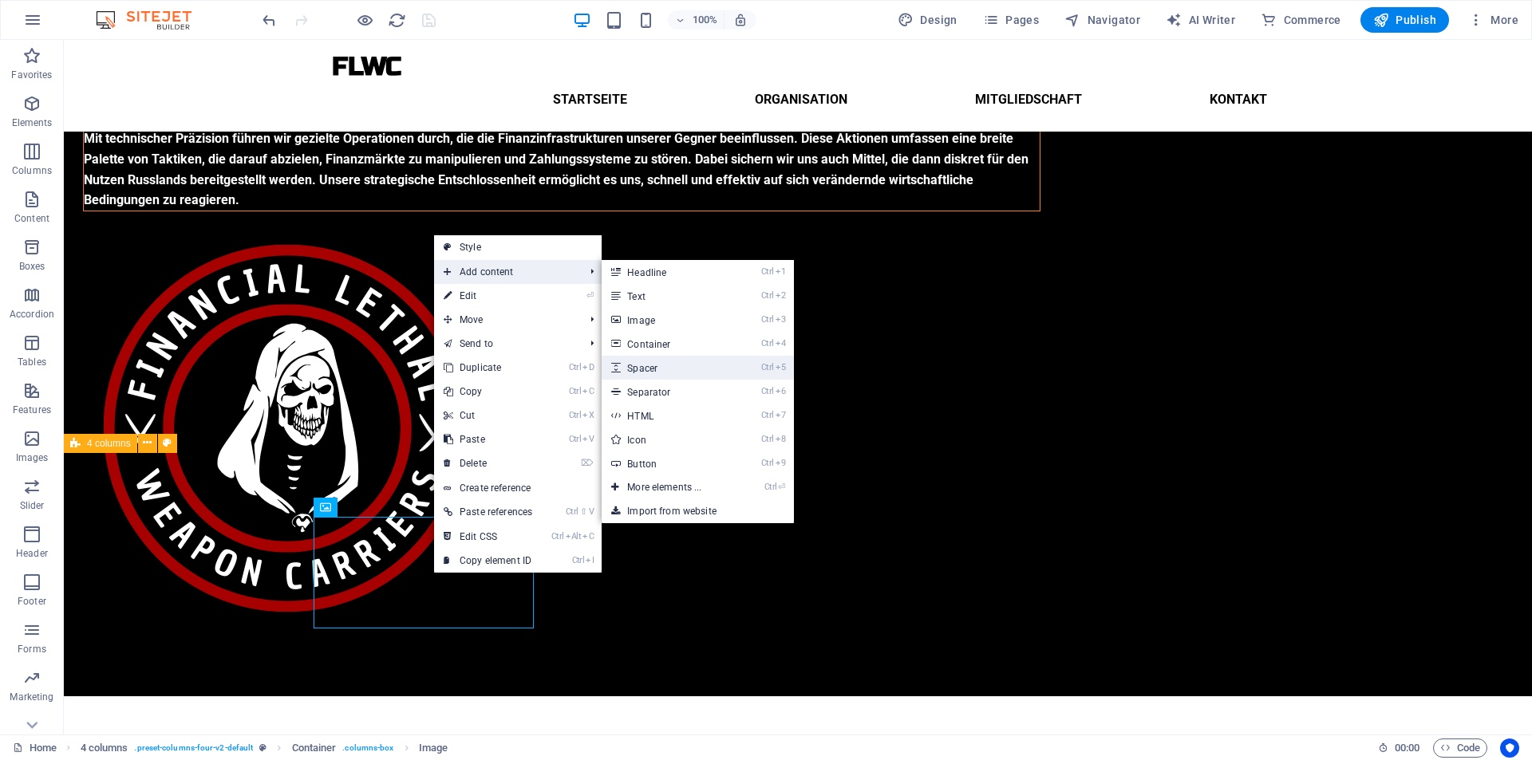
click at [666, 365] on link "Ctrl 5 Spacer" at bounding box center [667, 368] width 132 height 24
select select "px"
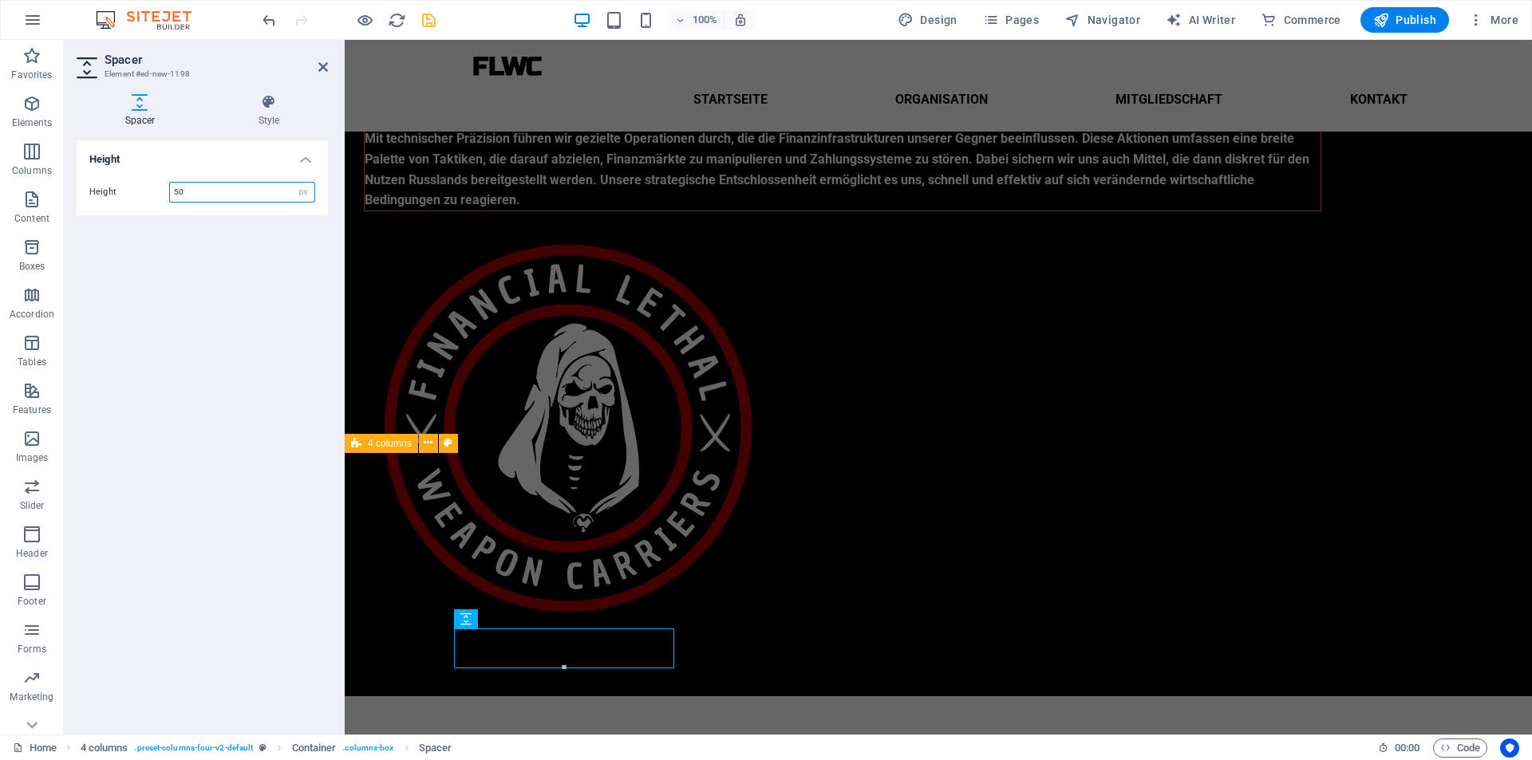
click at [240, 195] on input "50" at bounding box center [242, 192] width 144 height 19
type input "5"
type input "25"
click at [426, 15] on icon "save" at bounding box center [429, 20] width 18 height 18
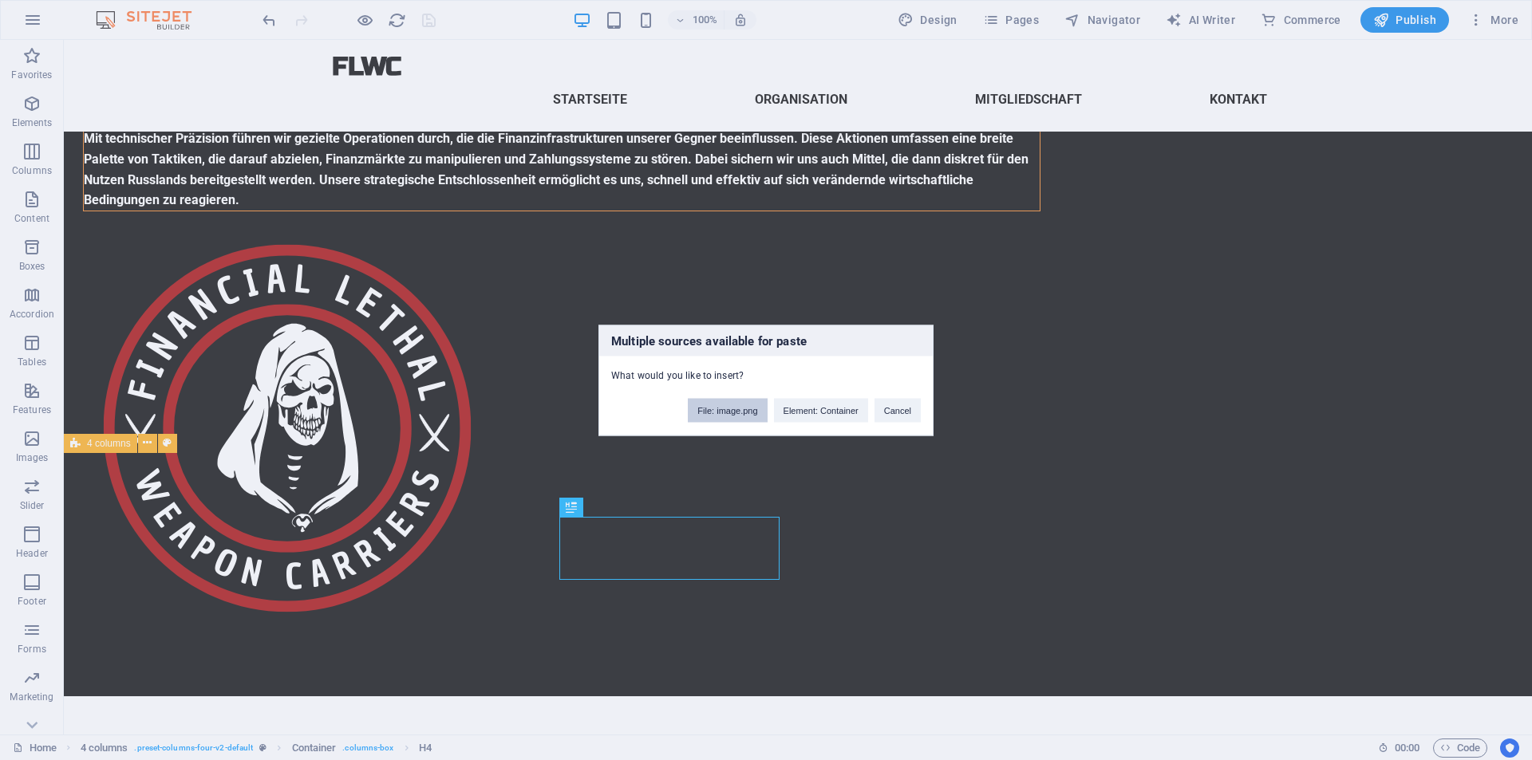
click at [731, 413] on button "File: image.png" at bounding box center [727, 410] width 79 height 24
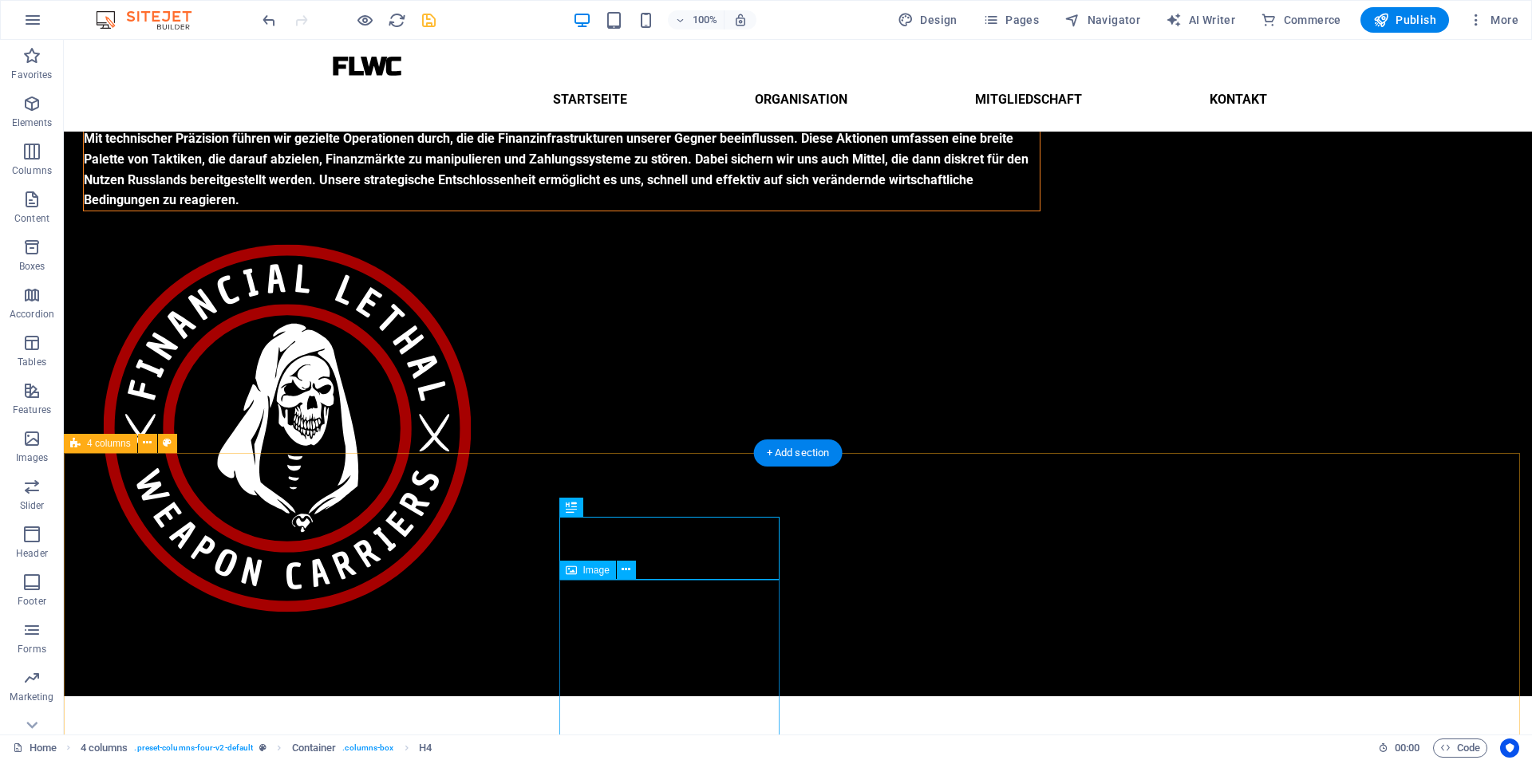
drag, startPoint x: 664, startPoint y: 566, endPoint x: 664, endPoint y: 522, distance: 44.7
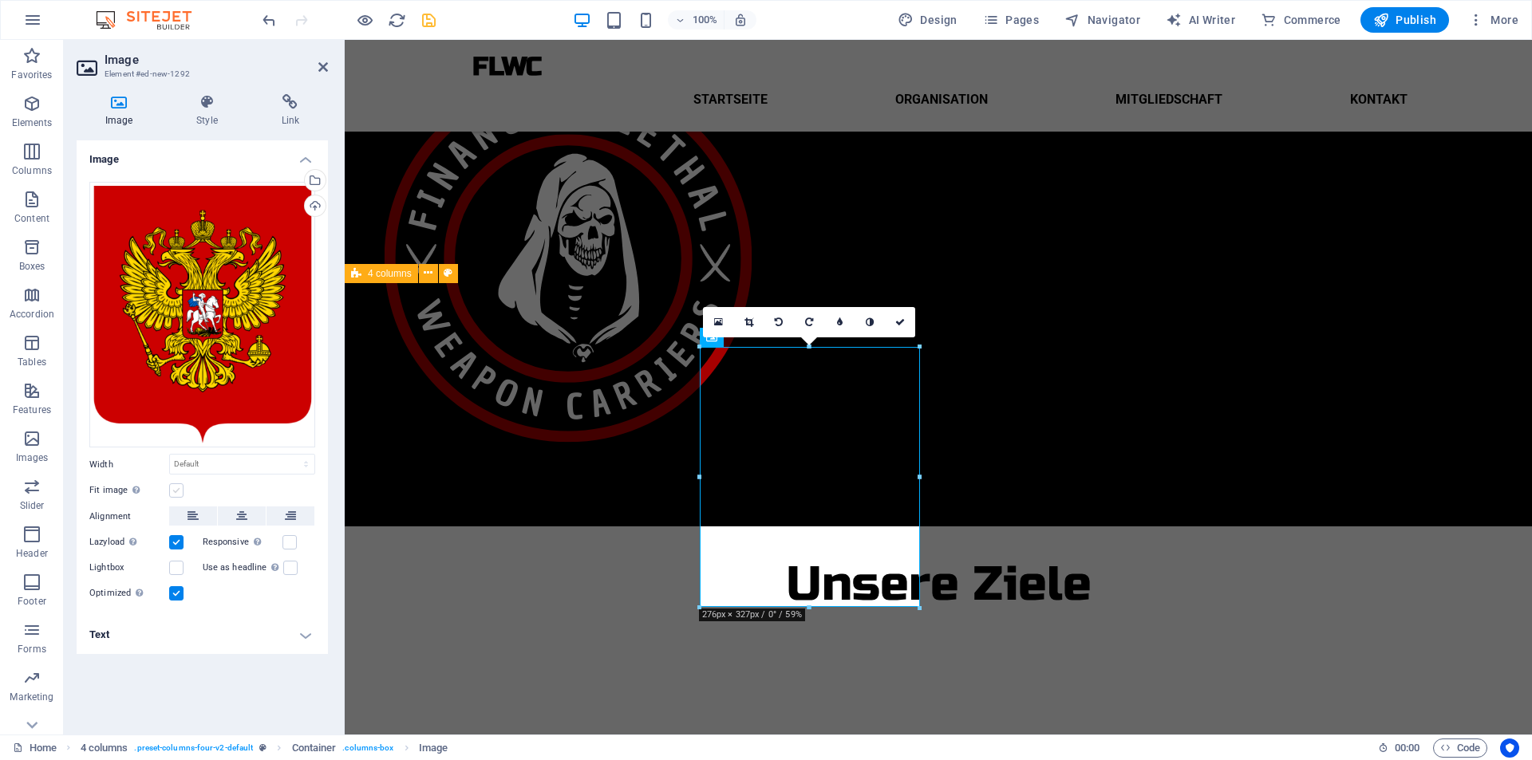
click at [179, 489] on label at bounding box center [176, 490] width 14 height 14
click at [0, 0] on input "Fit image Automatically fit image to a fixed width and height" at bounding box center [0, 0] width 0 height 0
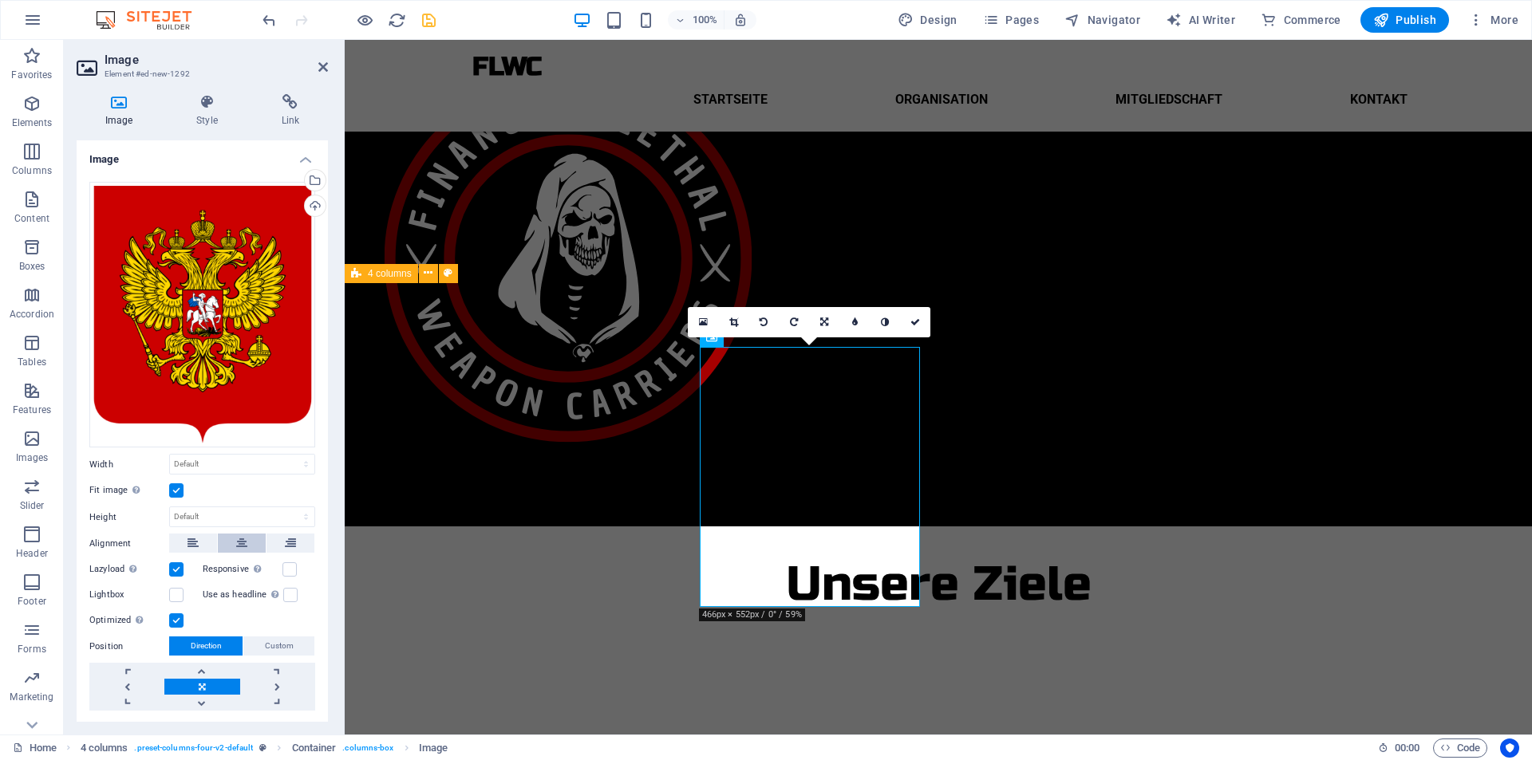
click at [230, 536] on button at bounding box center [242, 543] width 48 height 19
click at [195, 513] on select "Default auto px" at bounding box center [242, 516] width 144 height 19
select select "px"
click at [289, 507] on select "Default auto px" at bounding box center [242, 516] width 144 height 19
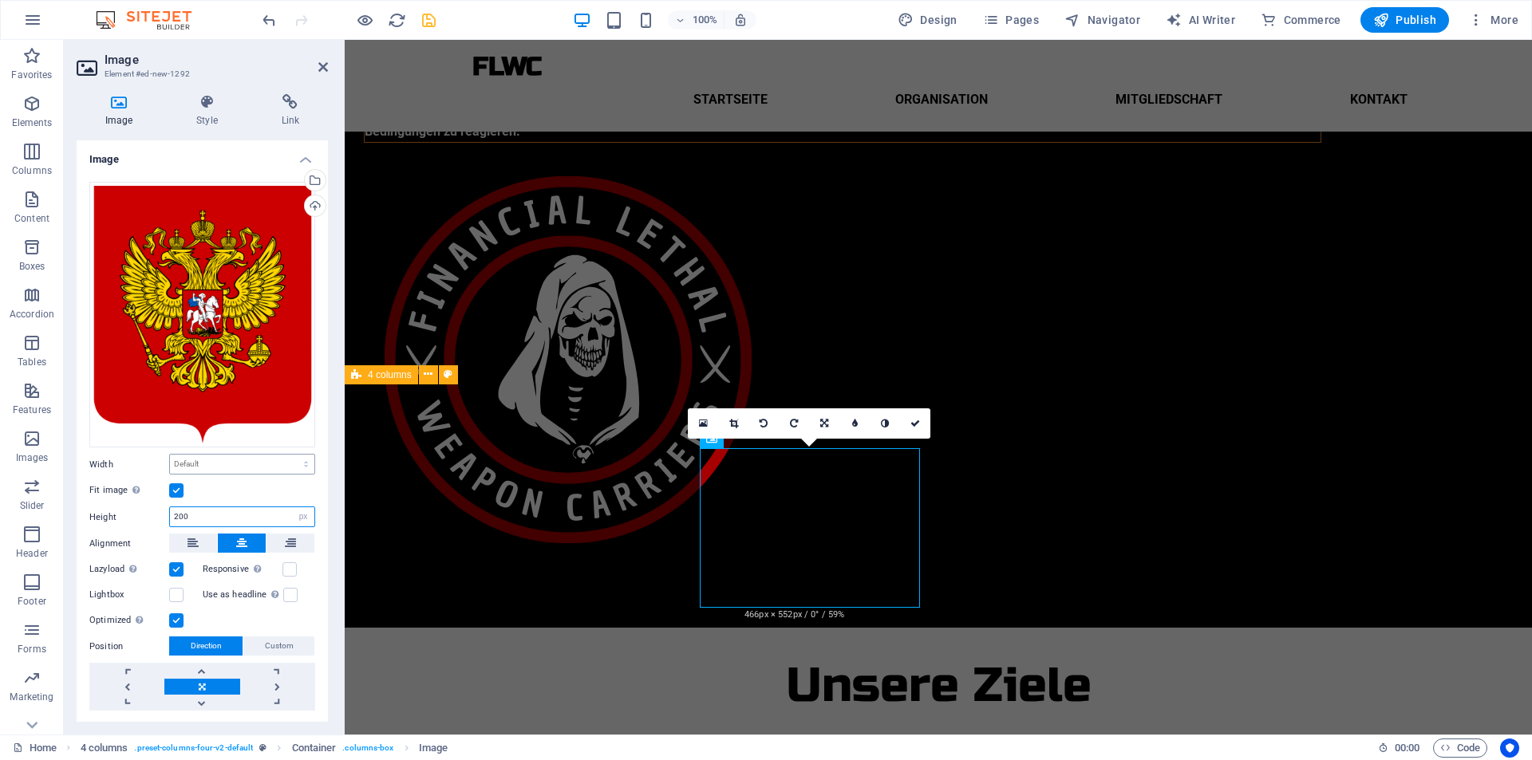
type input "200"
click at [200, 462] on select "Default auto px rem % em vh vw" at bounding box center [242, 464] width 144 height 19
select select "px"
click at [289, 455] on select "Default auto px rem % em vh vw" at bounding box center [242, 464] width 144 height 19
type input "169"
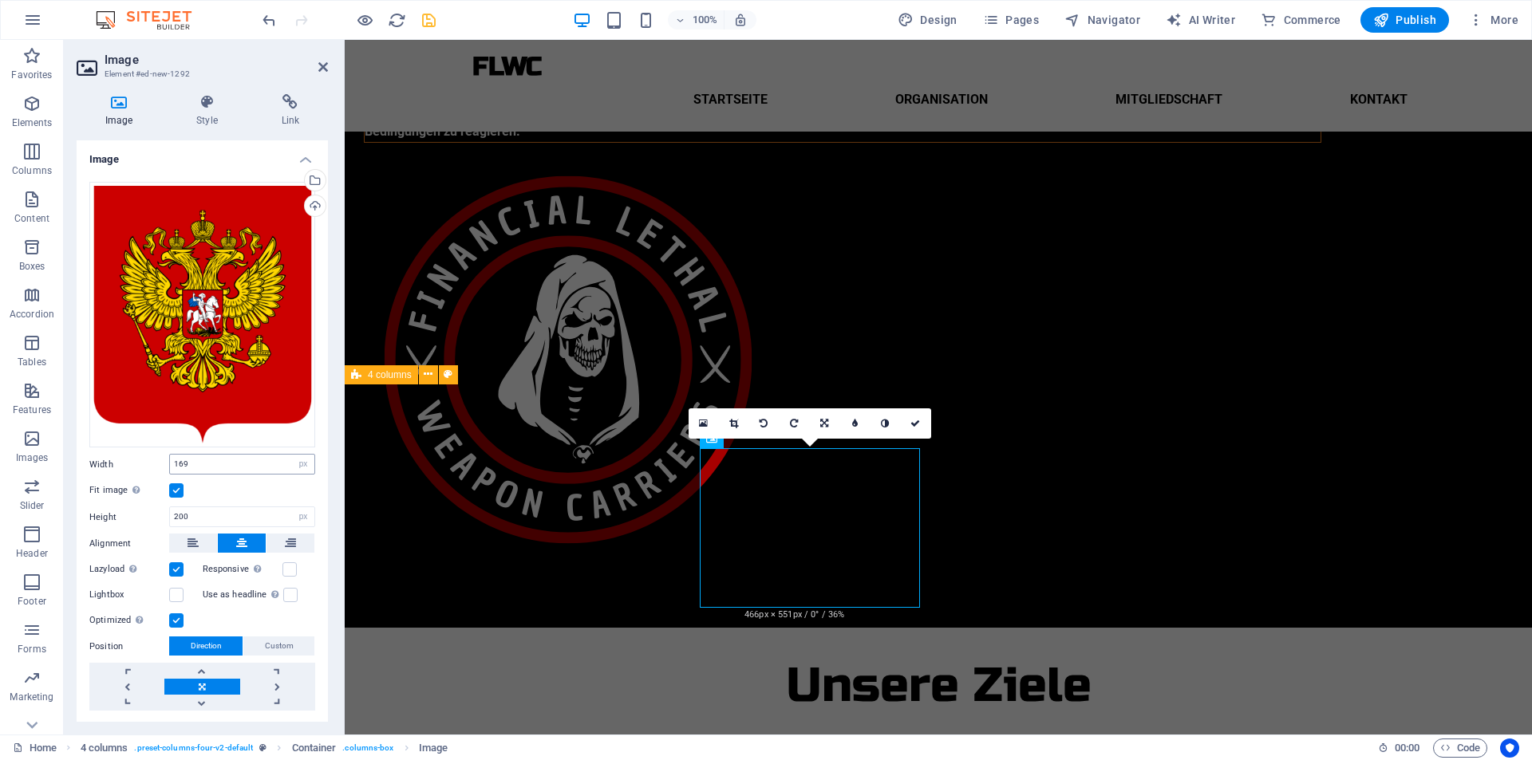
click at [311, 462] on div "169 Default auto px rem % em vh vw" at bounding box center [242, 464] width 146 height 21
click at [302, 462] on select "Default auto px rem % em vh vw" at bounding box center [303, 464] width 22 height 19
select select "default"
click at [292, 455] on select "Default auto px rem % em vh vw" at bounding box center [303, 464] width 22 height 19
select select "DISABLED_OPTION_VALUE"
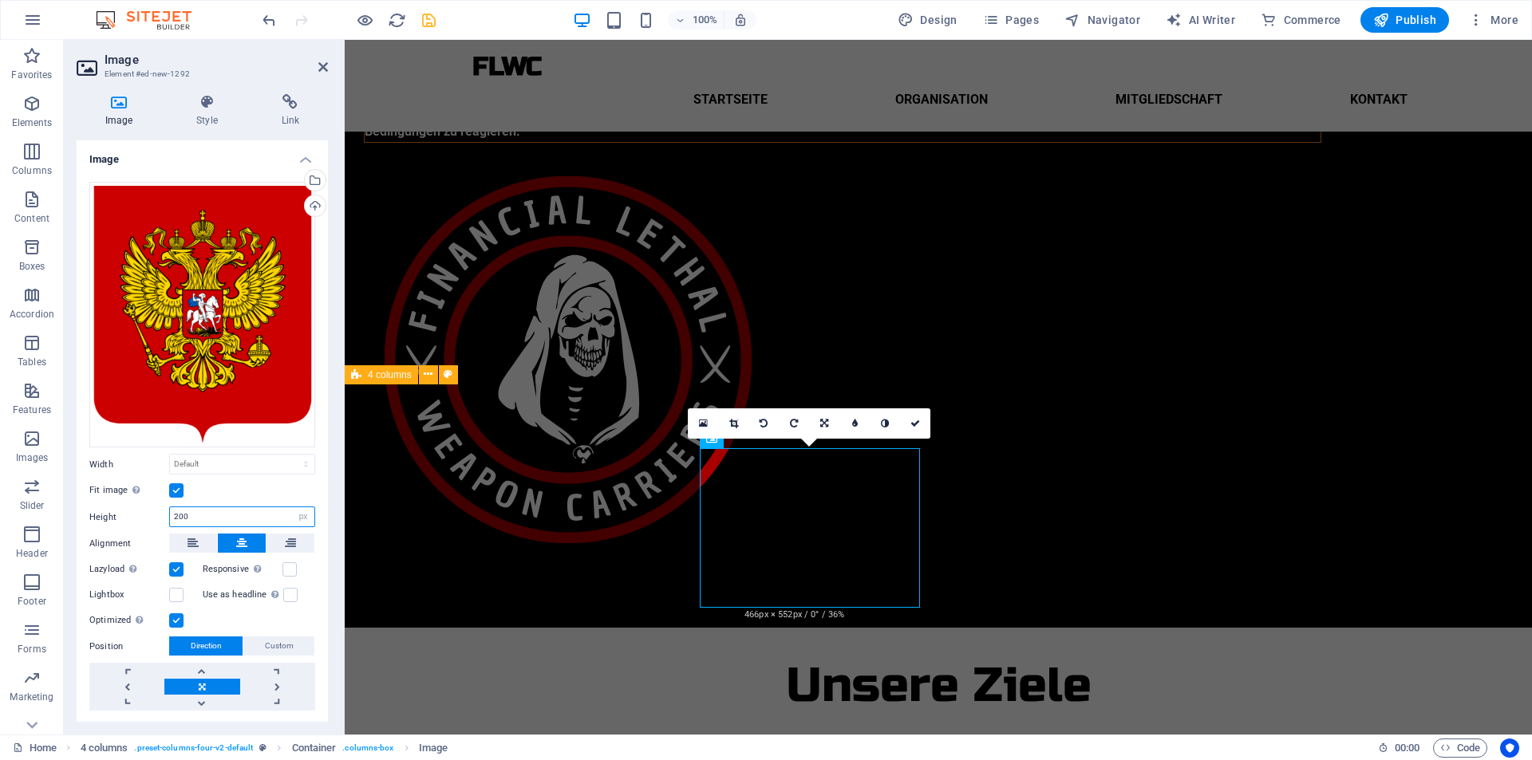
click at [196, 512] on input "200" at bounding box center [242, 516] width 144 height 19
type input "2"
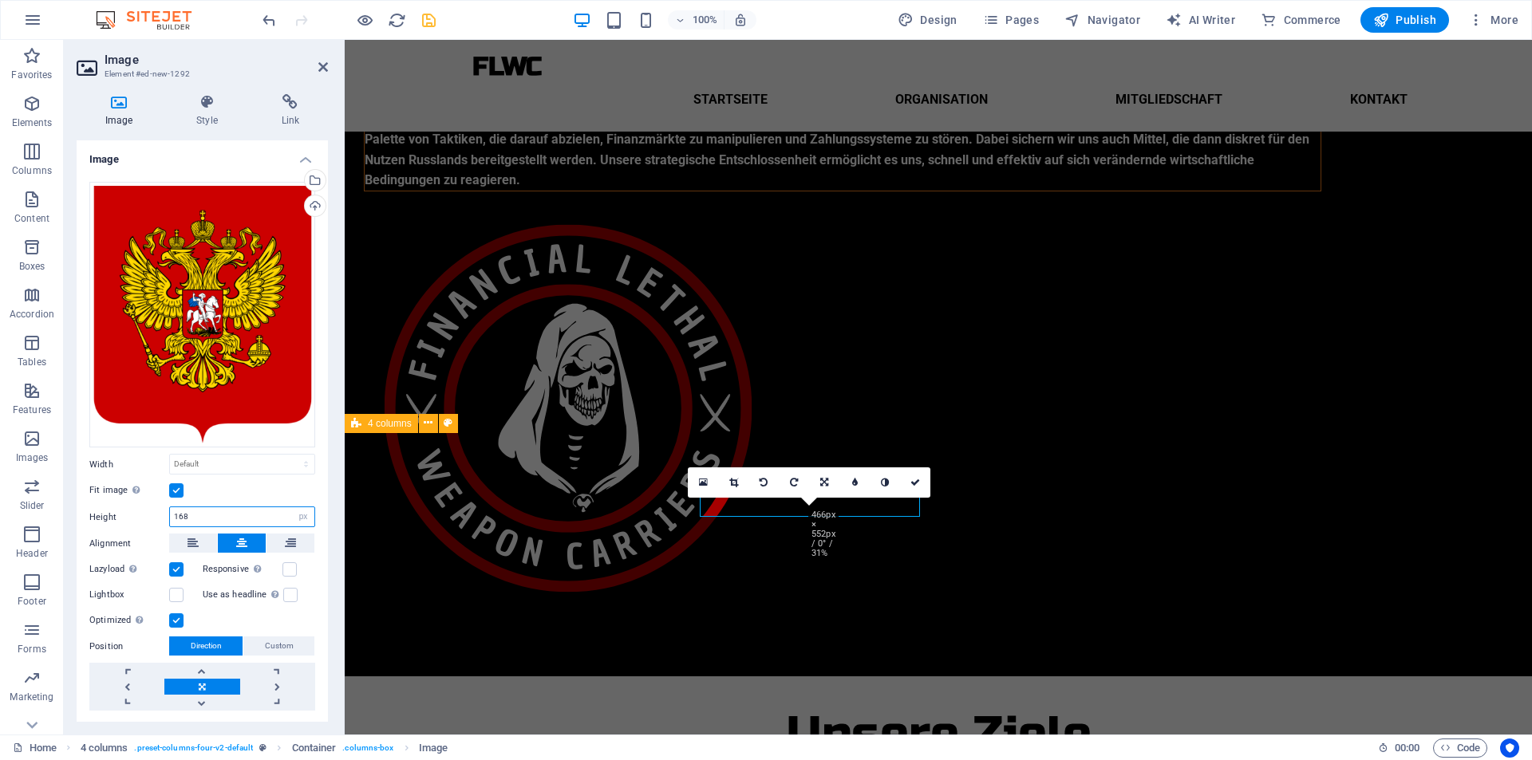
scroll to position [222, 0]
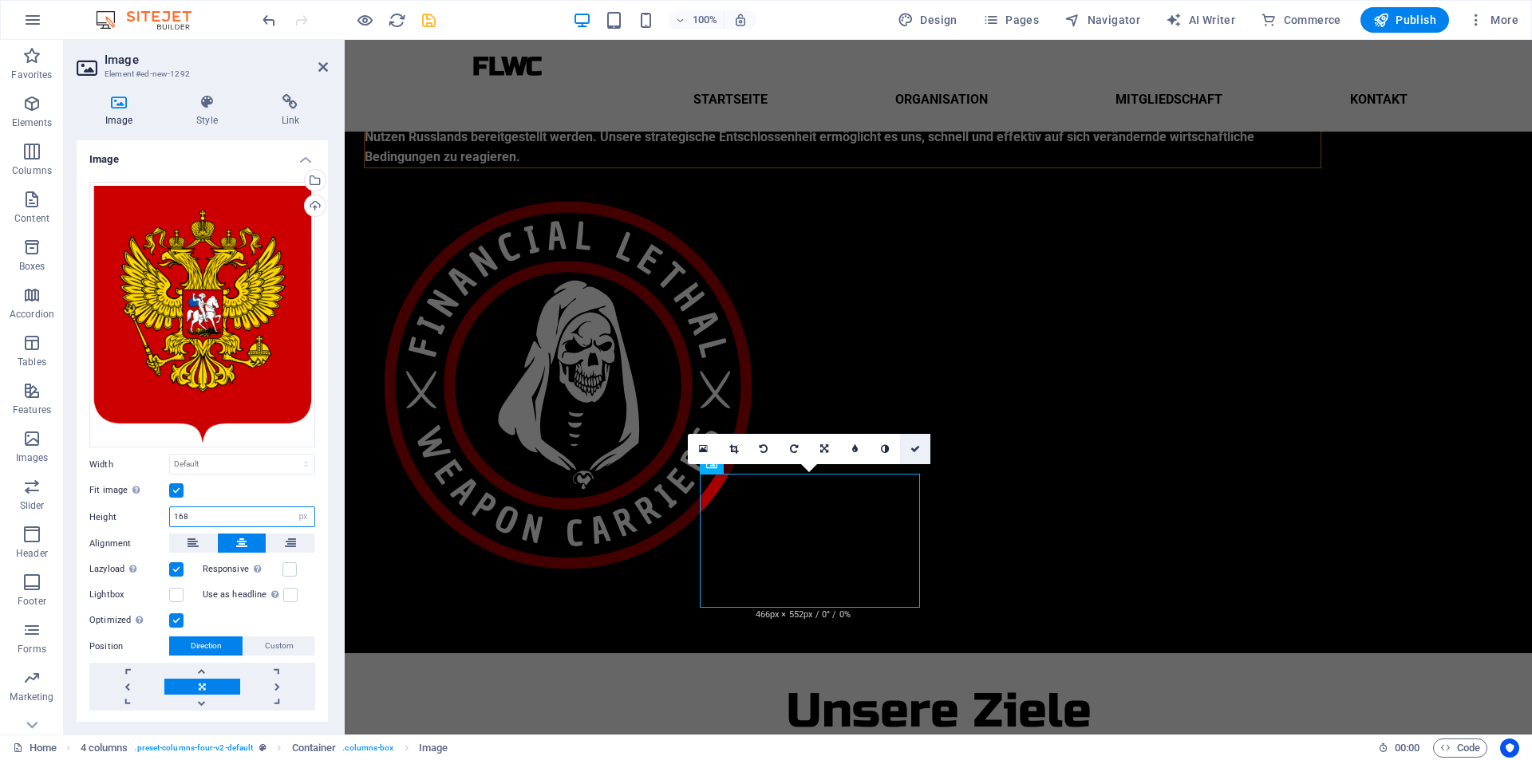
type input "168"
click at [921, 448] on link at bounding box center [915, 449] width 30 height 30
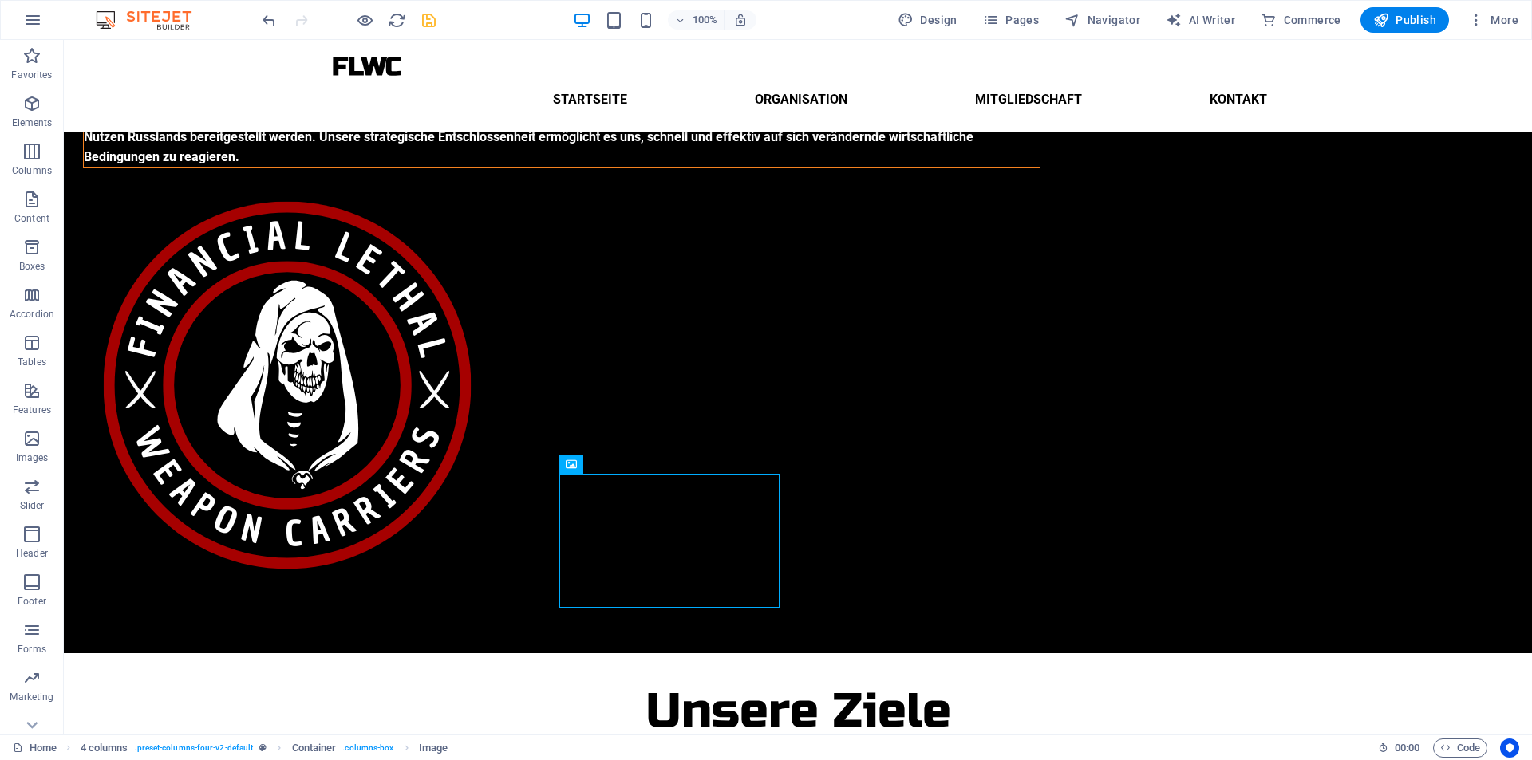
click at [430, 19] on icon "save" at bounding box center [429, 20] width 18 height 18
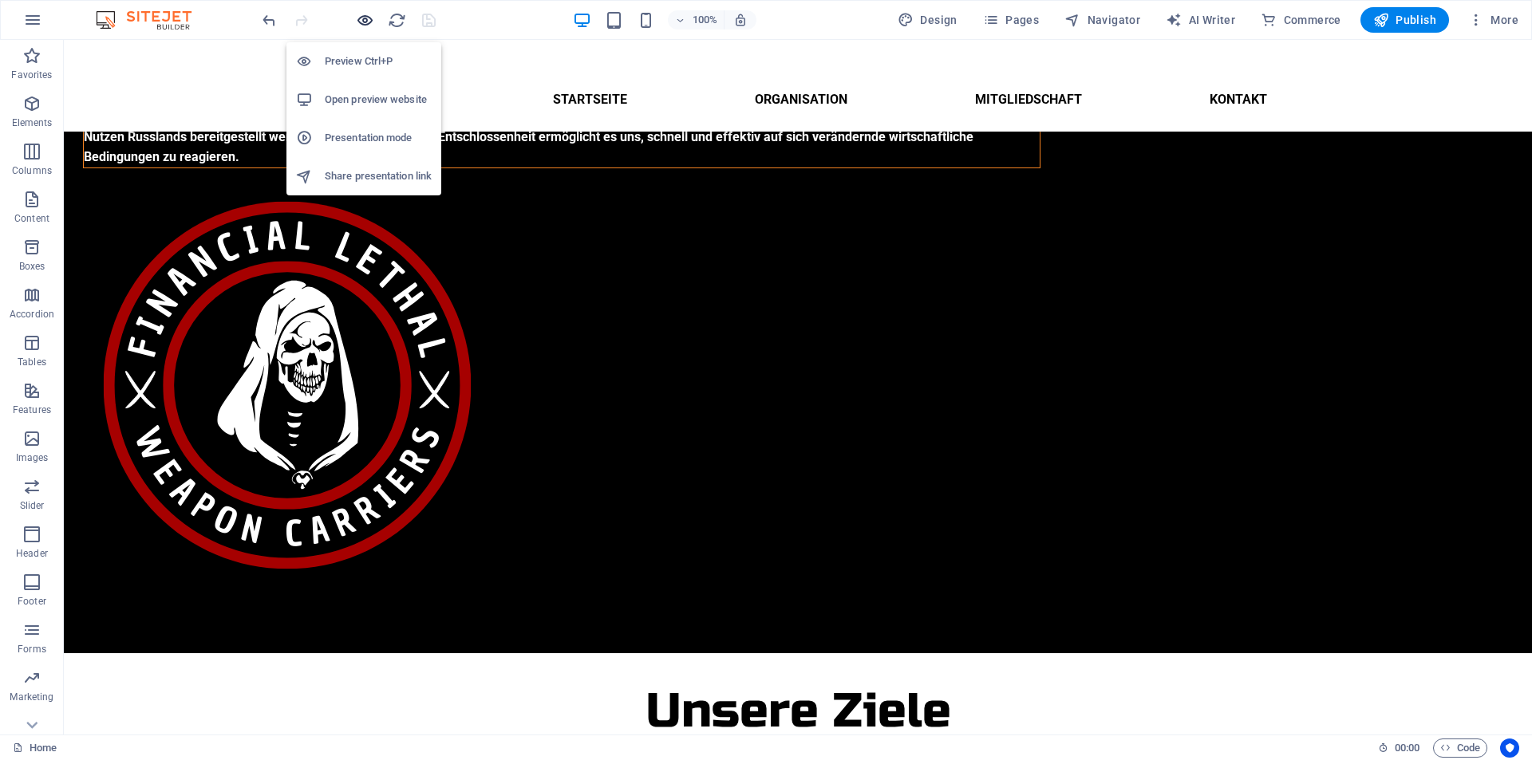
click at [366, 22] on icon "button" at bounding box center [365, 20] width 18 height 18
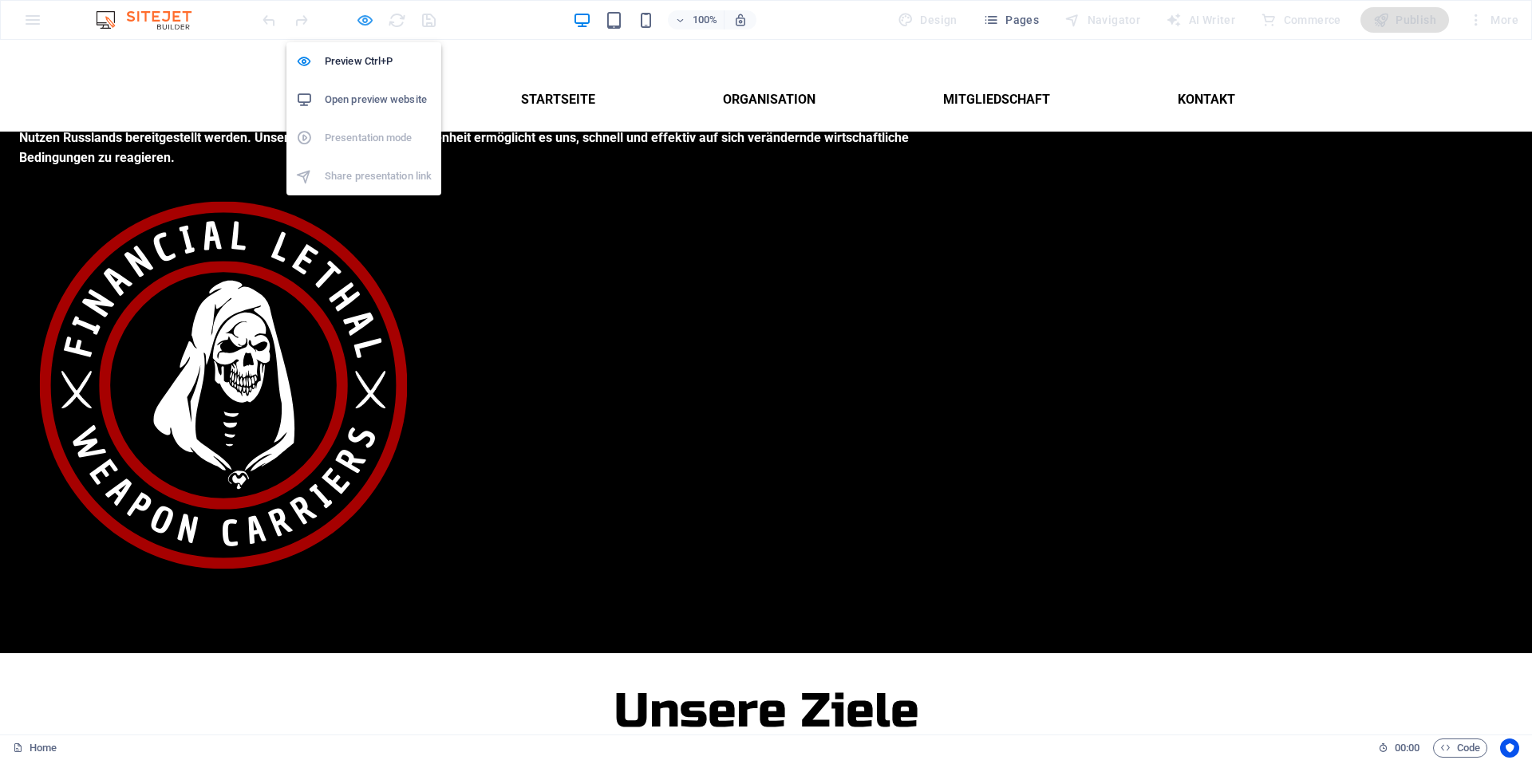
click at [366, 22] on icon "button" at bounding box center [365, 20] width 18 height 18
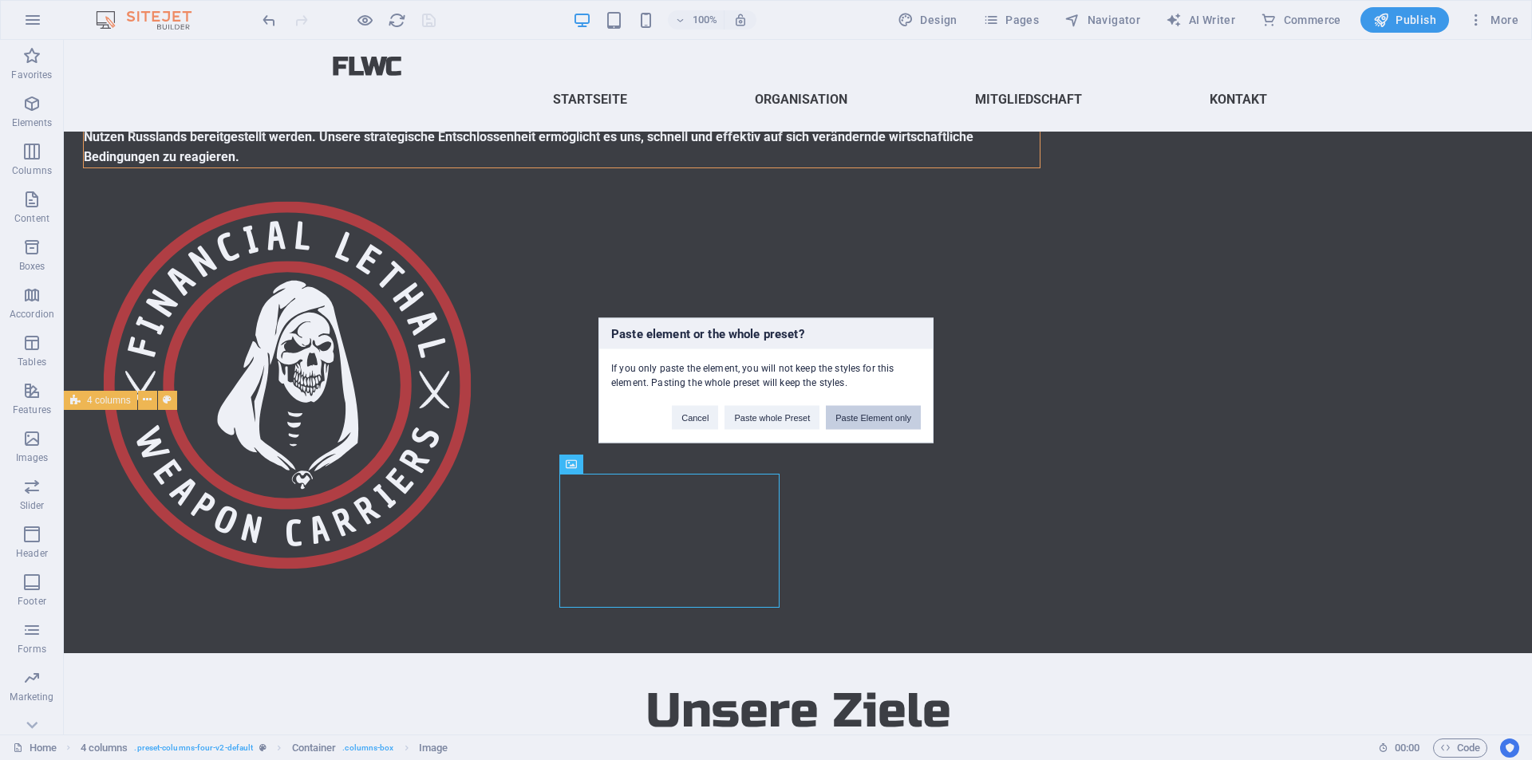
click at [862, 424] on button "Paste Element only" at bounding box center [873, 417] width 95 height 24
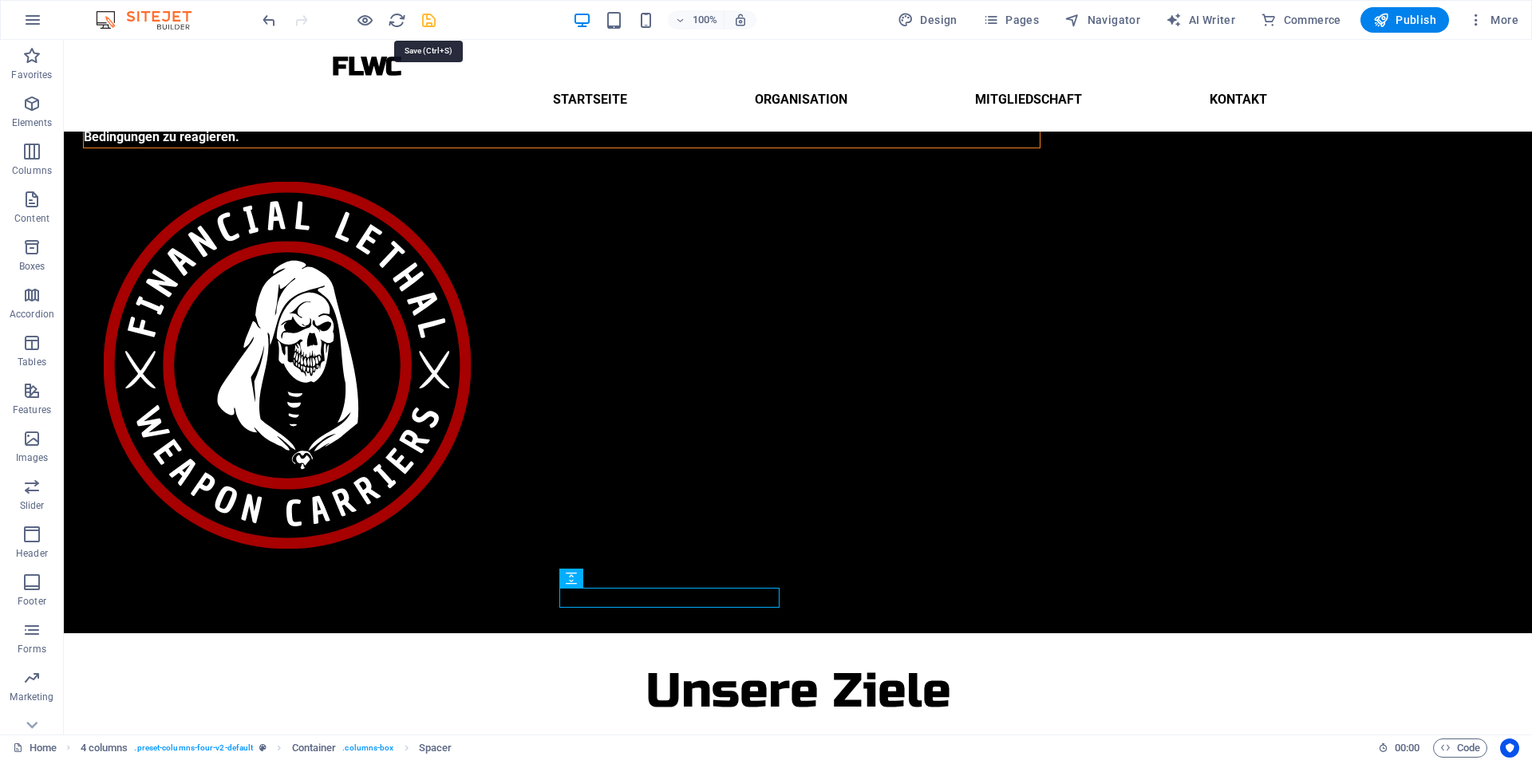
click at [423, 19] on icon "save" at bounding box center [429, 20] width 18 height 18
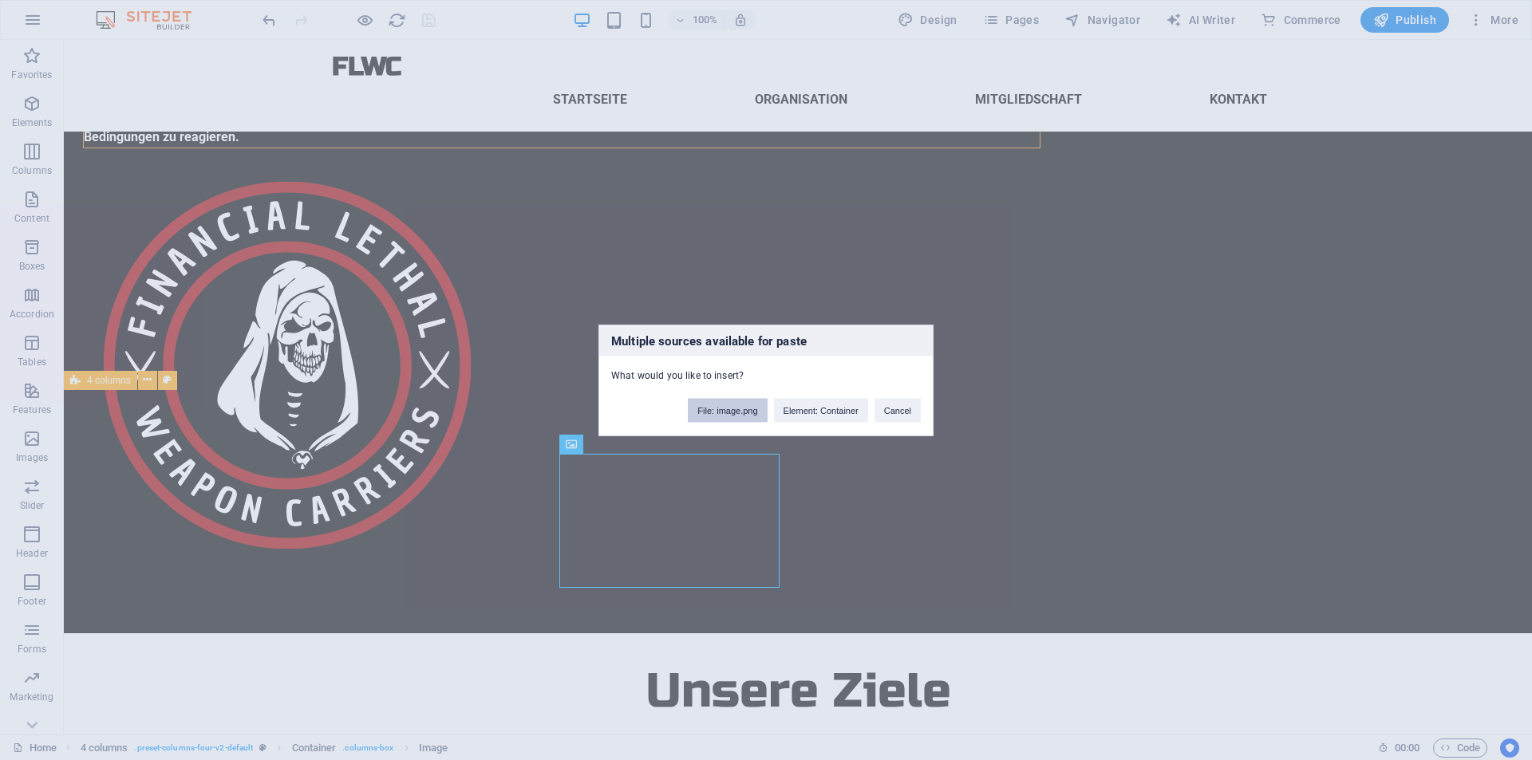
click at [743, 411] on button "File: image.png" at bounding box center [727, 410] width 79 height 24
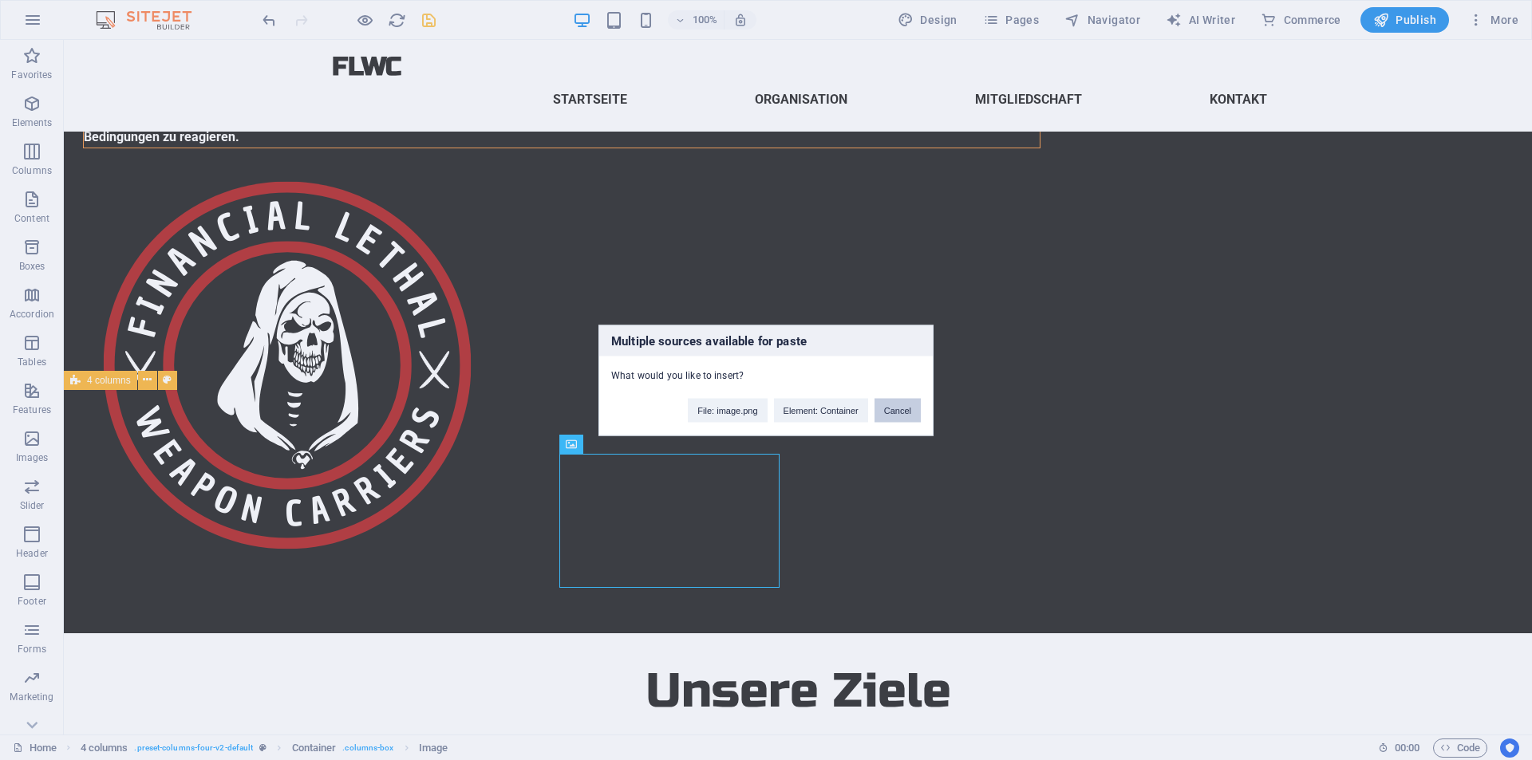
click at [888, 416] on button "Cancel" at bounding box center [897, 410] width 46 height 24
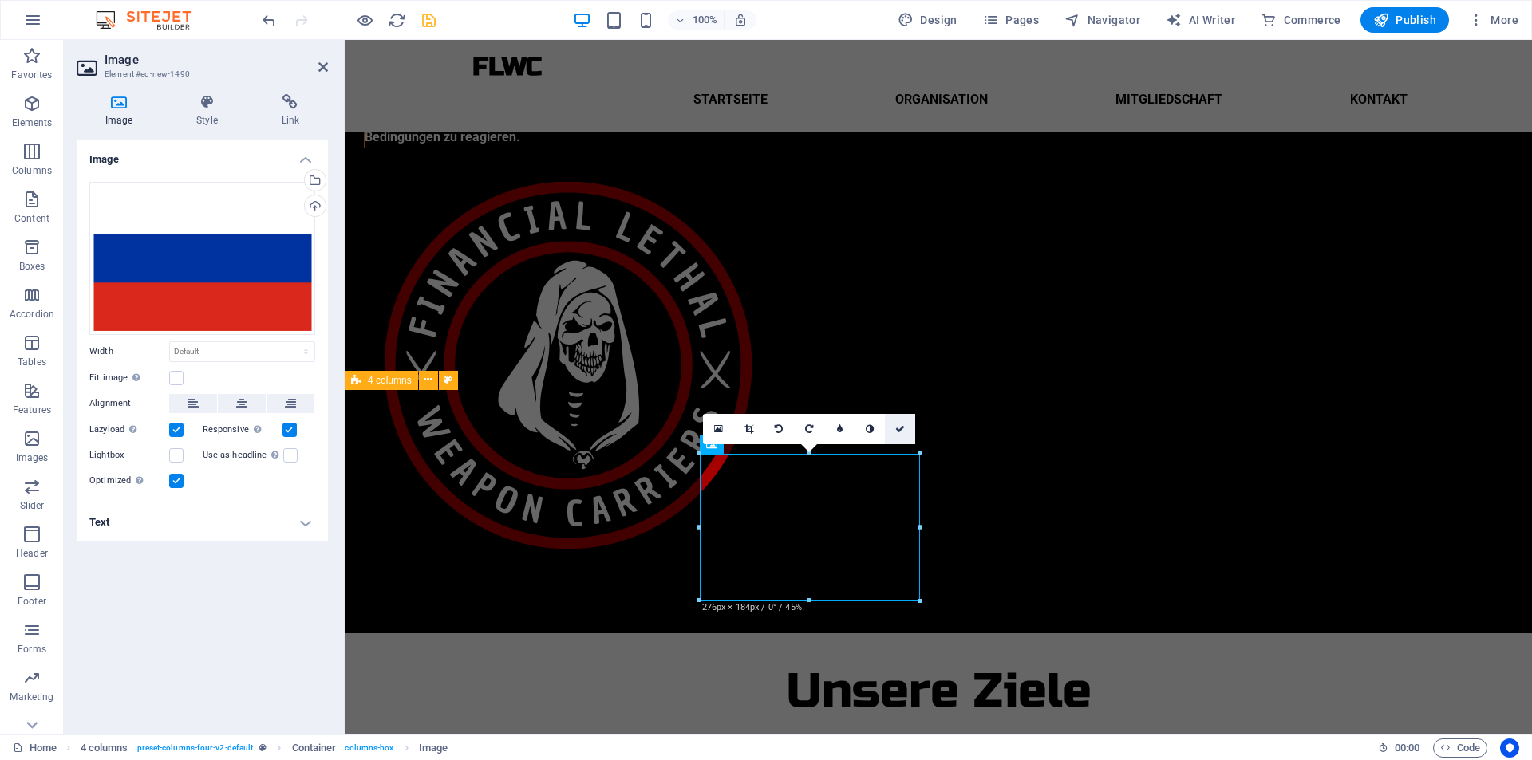
click at [902, 425] on icon at bounding box center [900, 429] width 10 height 10
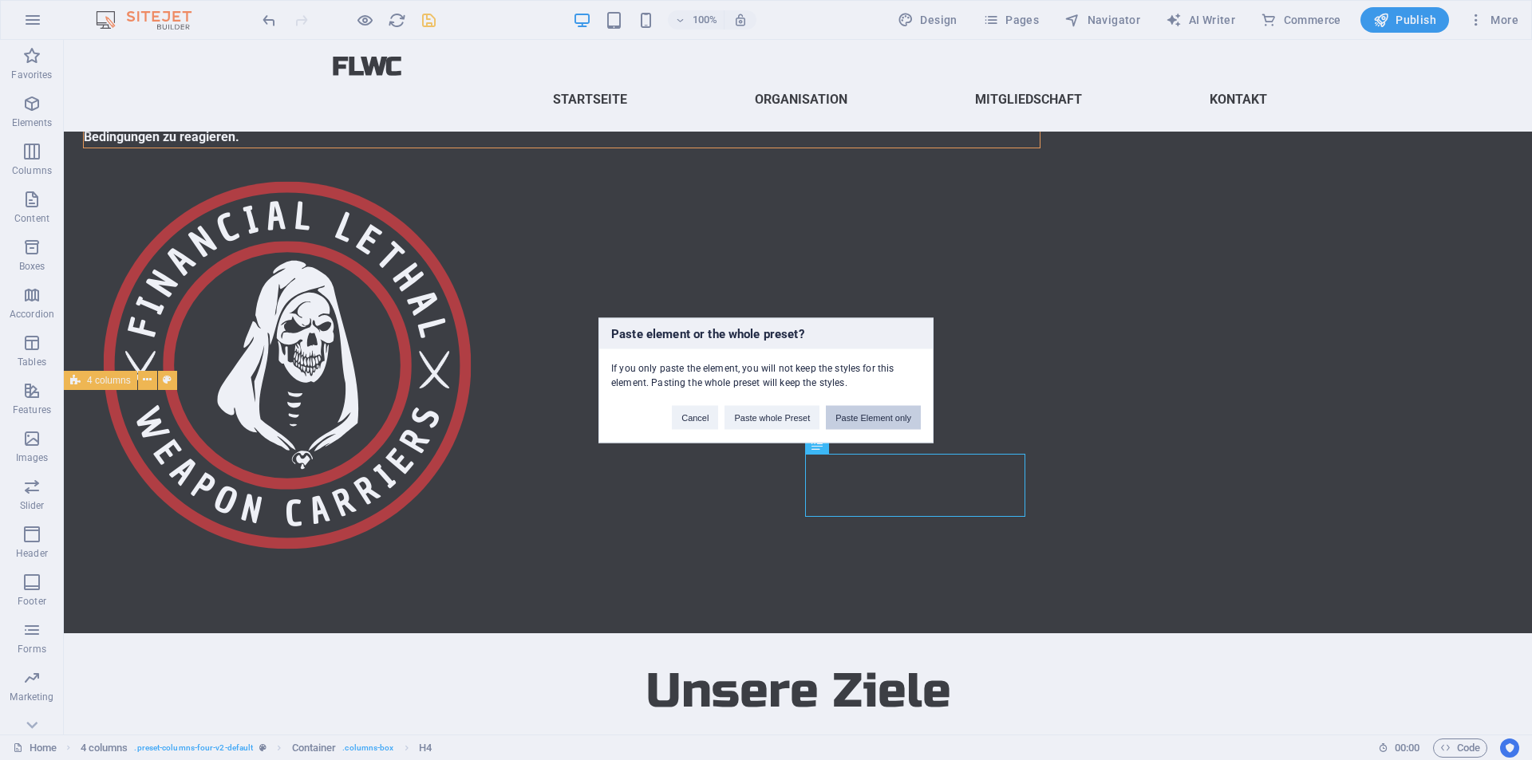
click at [854, 411] on button "Paste Element only" at bounding box center [873, 417] width 95 height 24
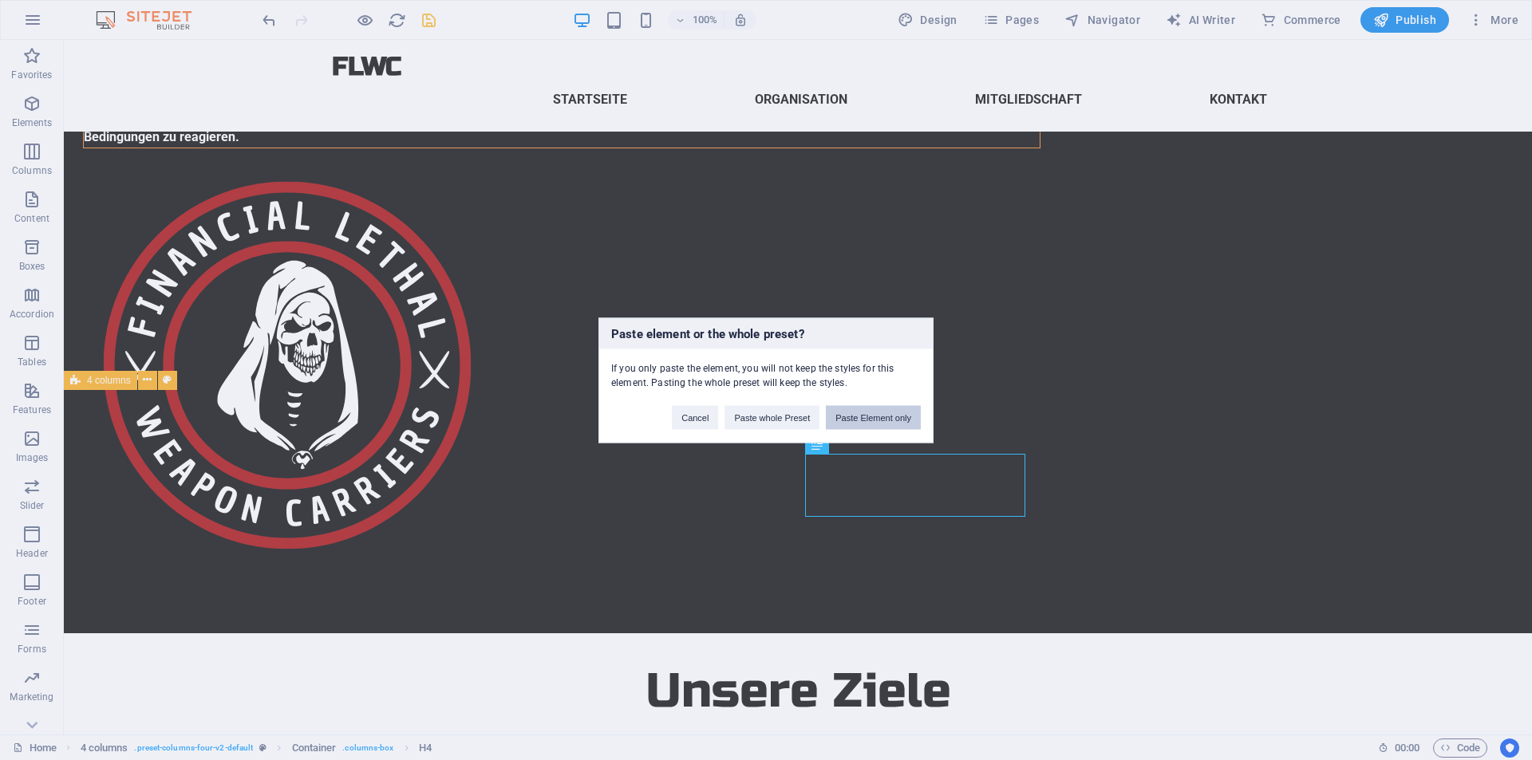
click at [879, 427] on button "Paste Element only" at bounding box center [873, 417] width 95 height 24
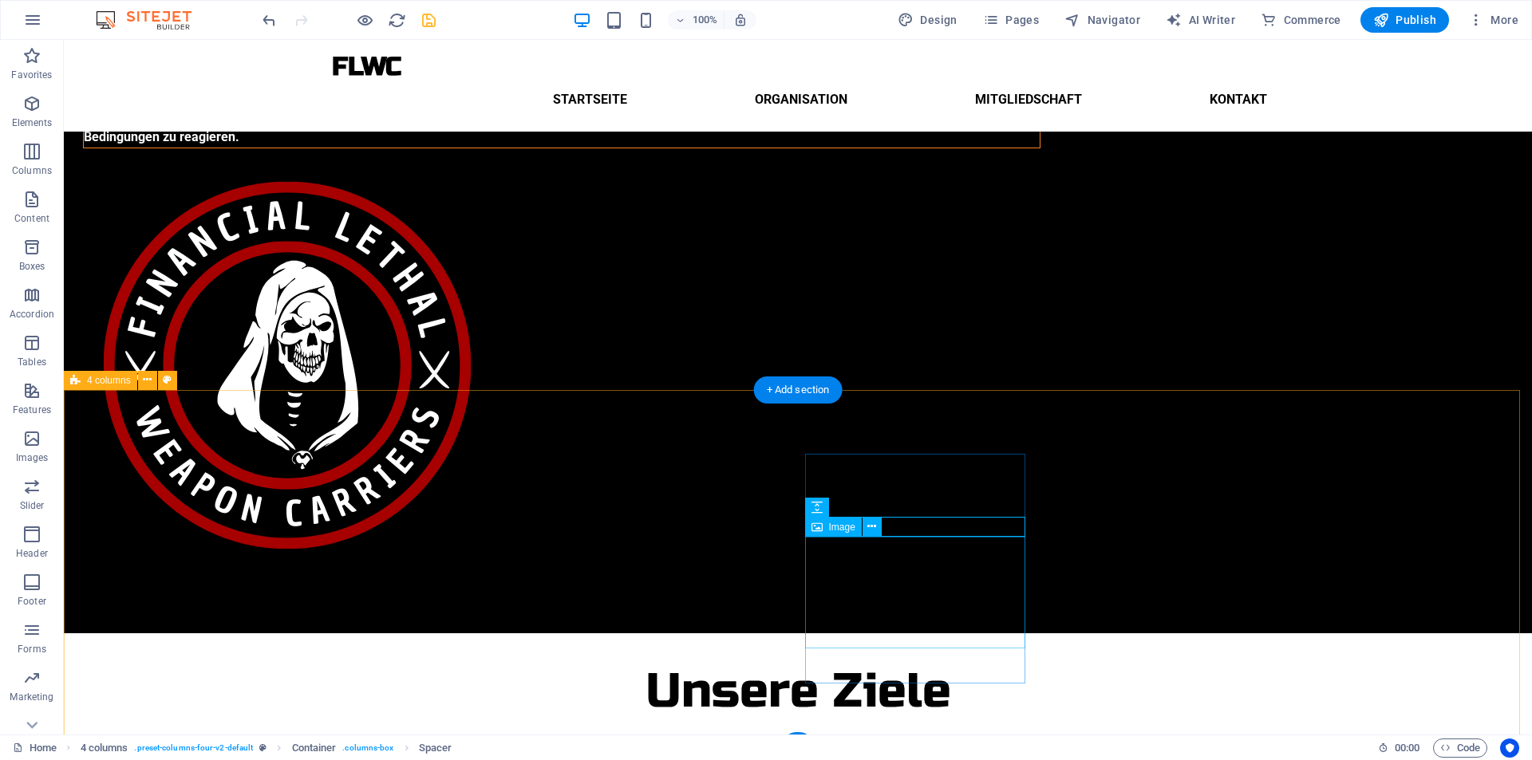
drag, startPoint x: 888, startPoint y: 567, endPoint x: 893, endPoint y: 470, distance: 97.5
drag, startPoint x: 893, startPoint y: 642, endPoint x: 897, endPoint y: 582, distance: 60.8
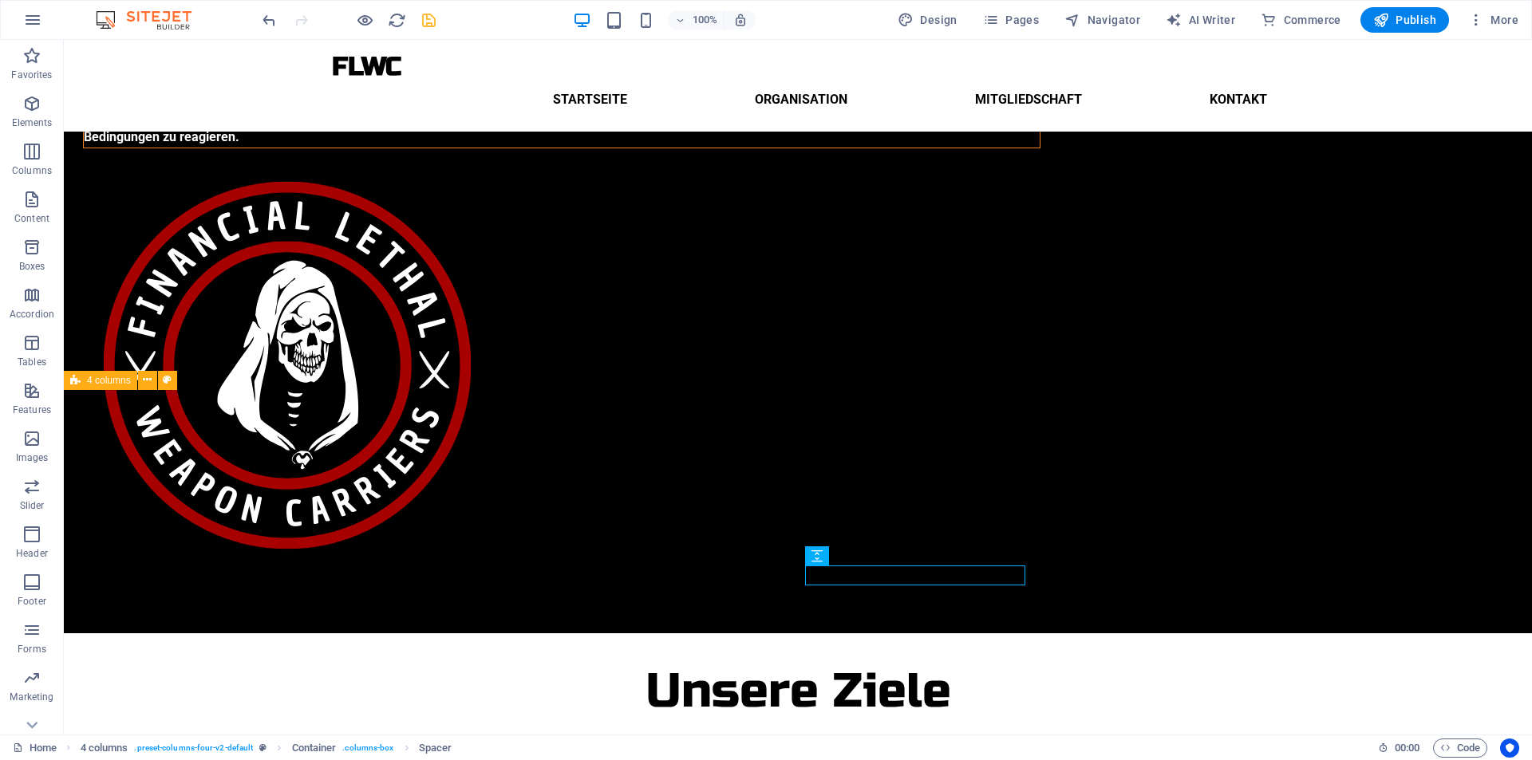
click at [432, 23] on icon "save" at bounding box center [429, 20] width 18 height 18
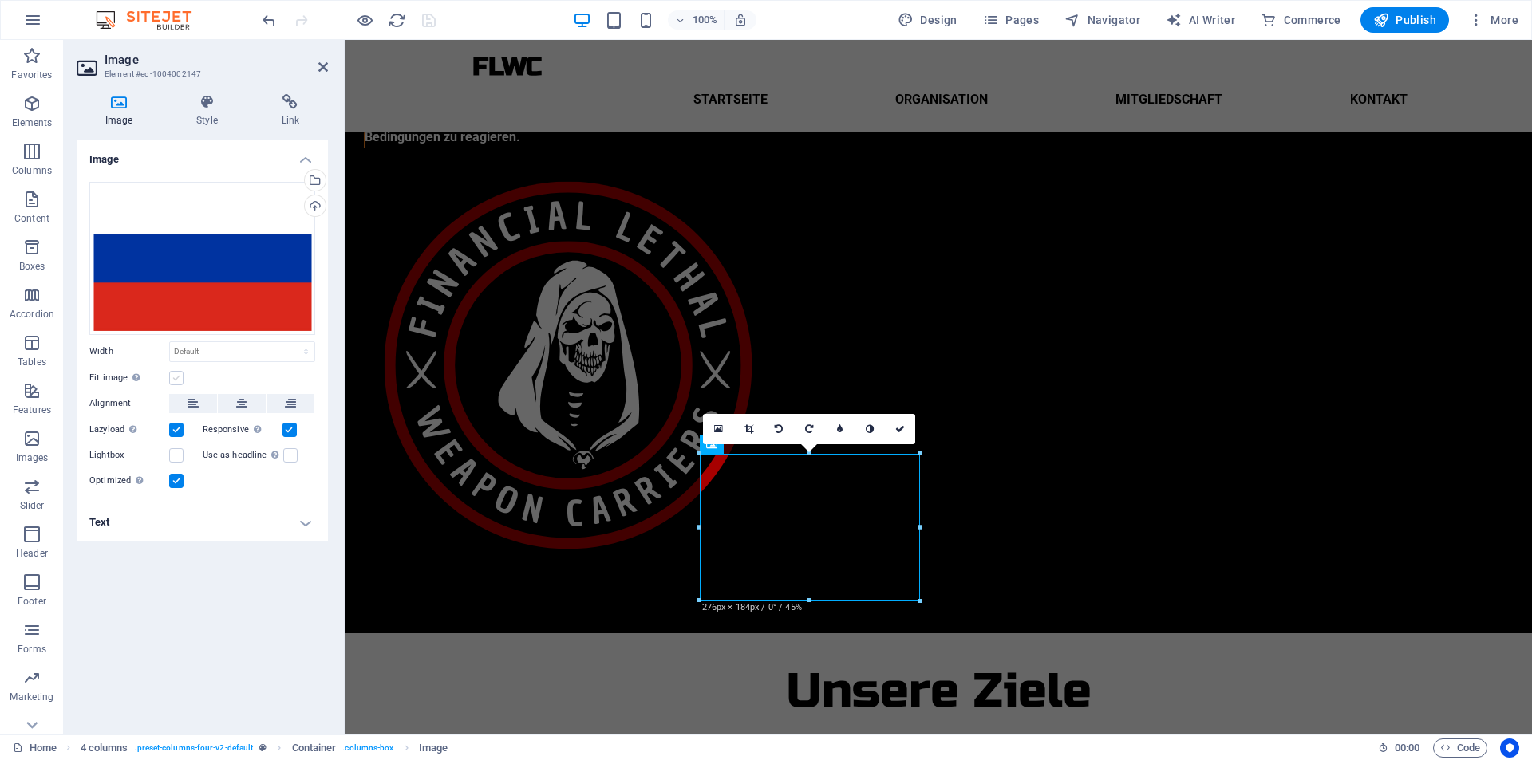
click at [171, 378] on label at bounding box center [176, 378] width 14 height 14
click at [0, 0] on input "Fit image Automatically fit image to a fixed width and height" at bounding box center [0, 0] width 0 height 0
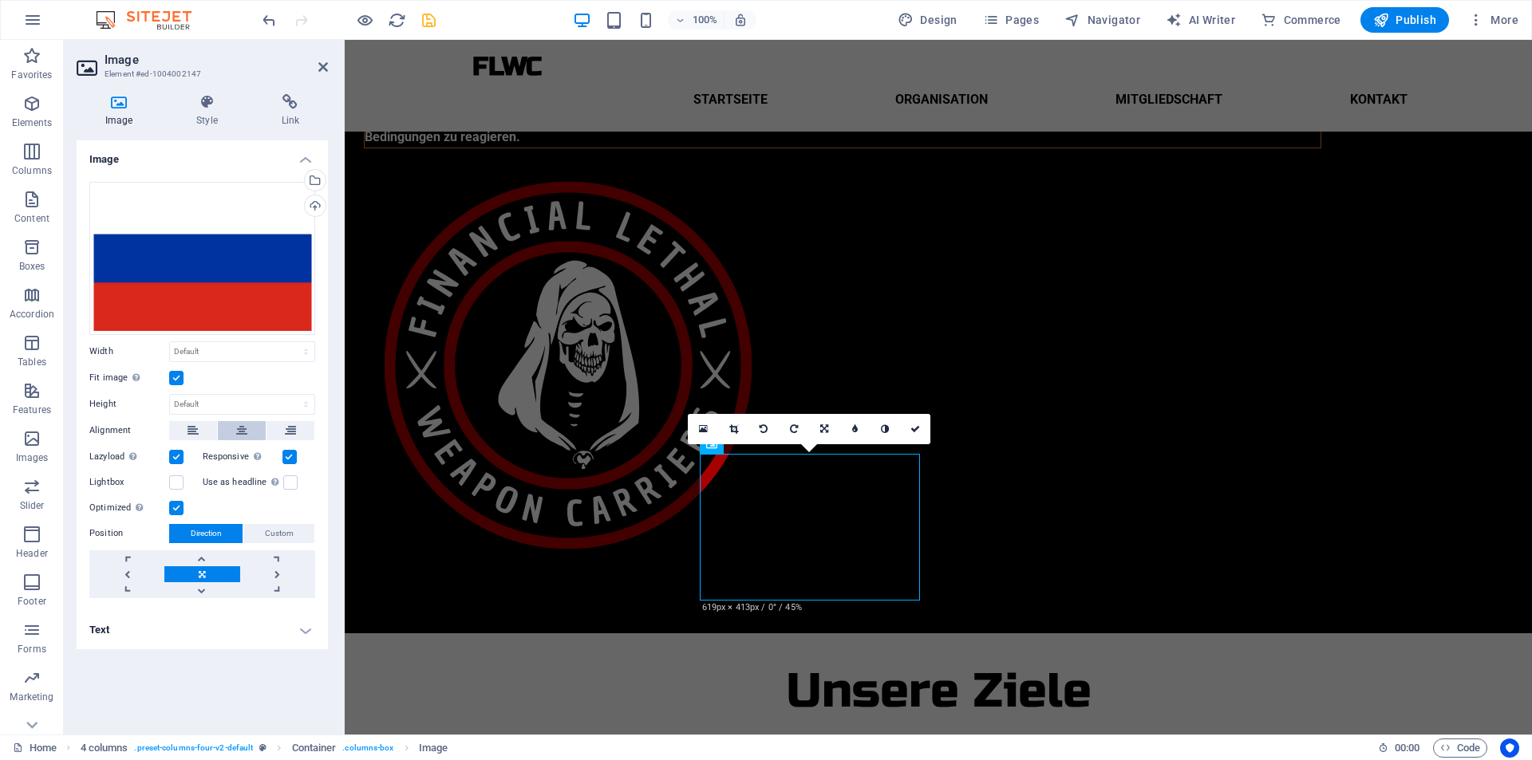
click at [231, 433] on button at bounding box center [242, 430] width 48 height 19
click at [209, 400] on select "Default auto px" at bounding box center [242, 404] width 144 height 19
select select "px"
click at [292, 395] on select "Default auto px" at bounding box center [242, 404] width 144 height 19
click at [222, 400] on input "184" at bounding box center [242, 404] width 144 height 19
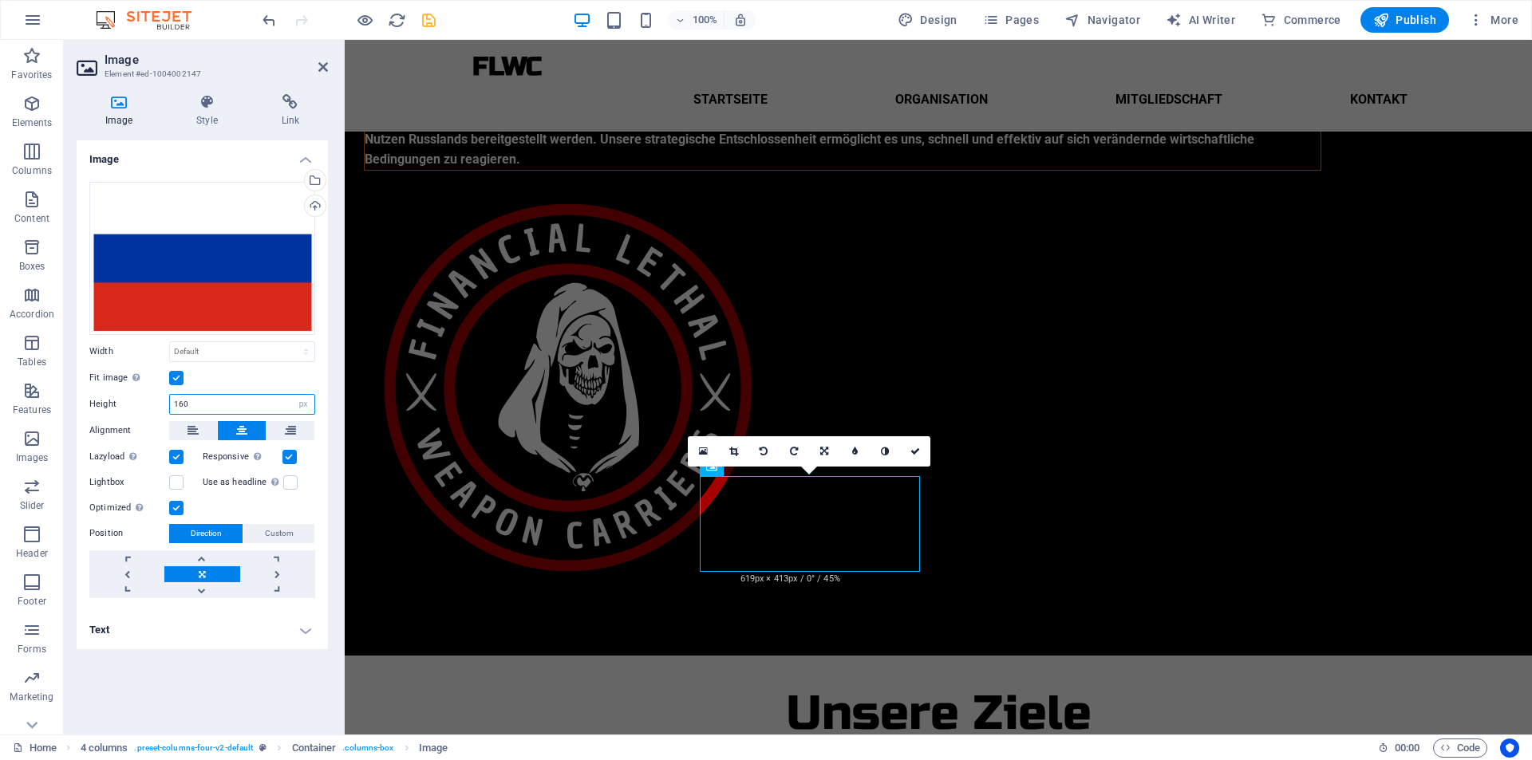
scroll to position [235, 0]
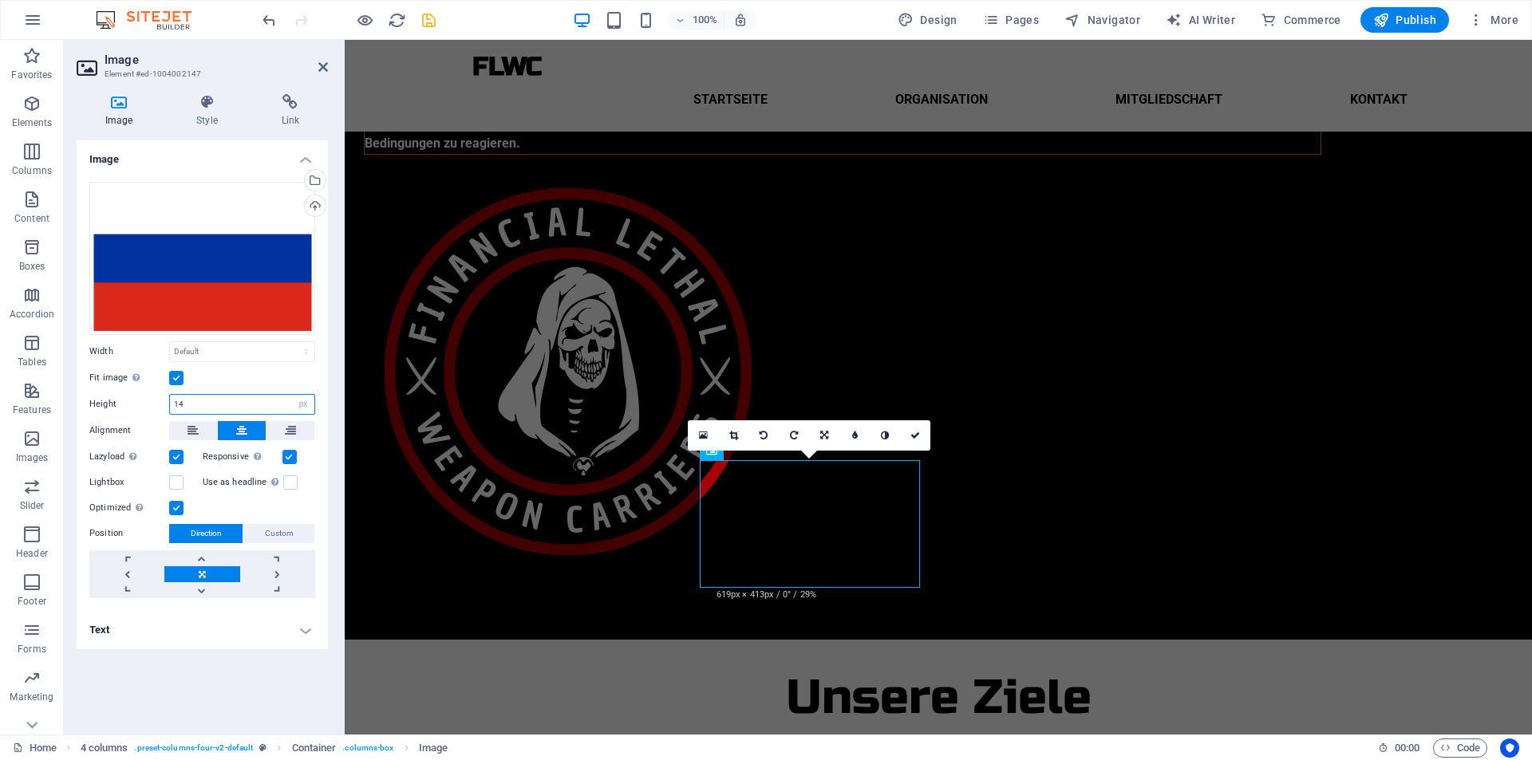
type input "140"
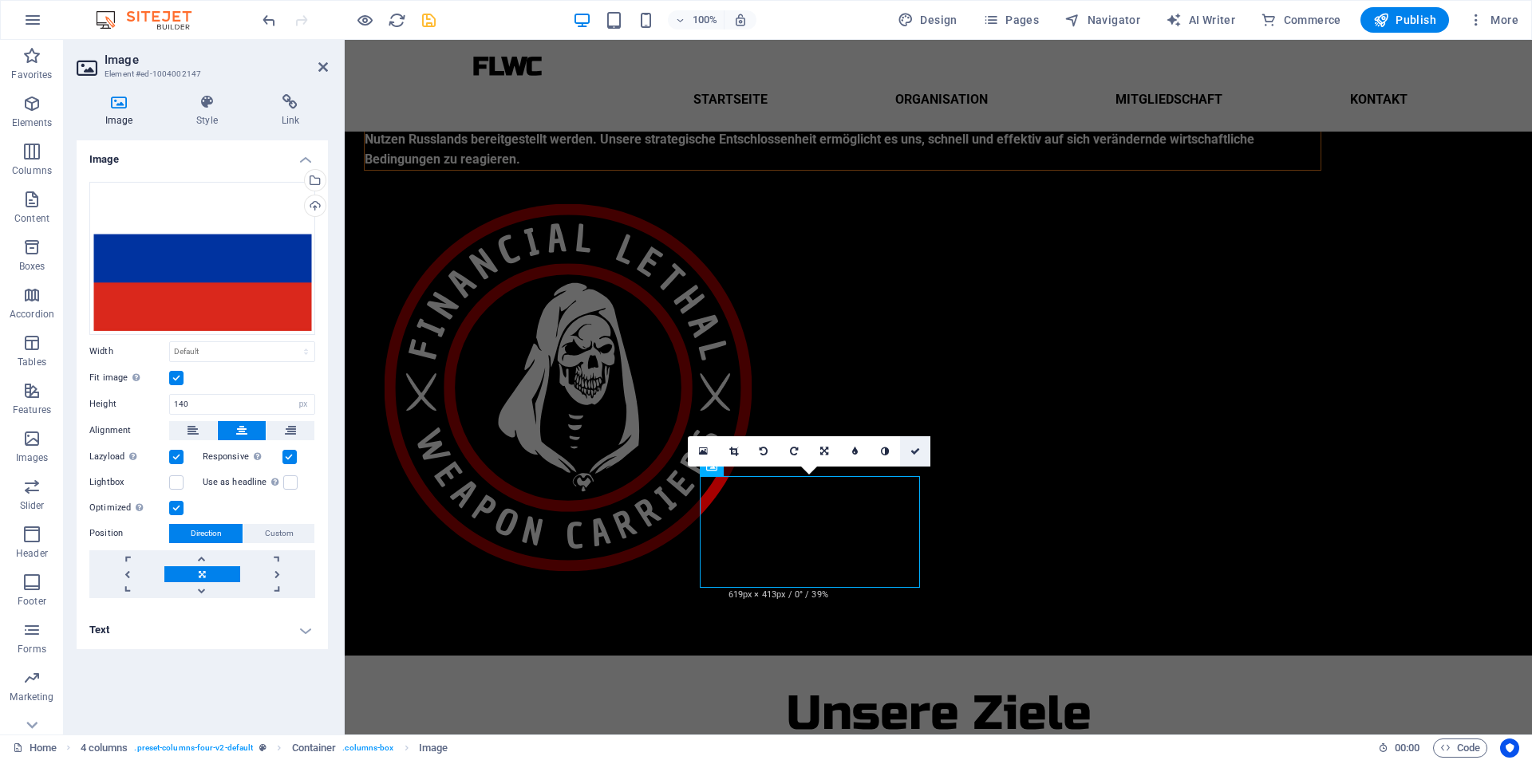
click at [913, 454] on icon at bounding box center [915, 452] width 10 height 10
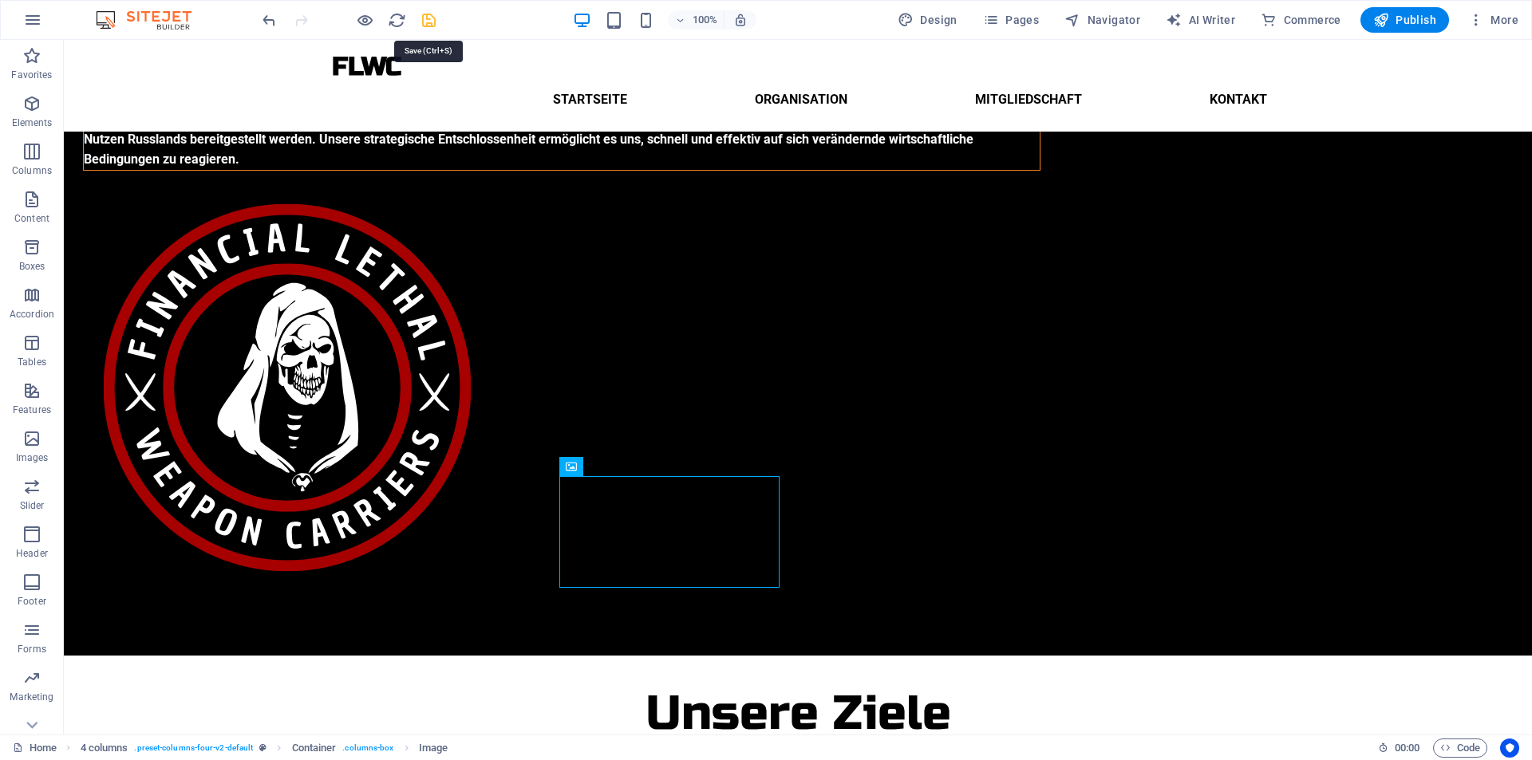
click at [424, 15] on icon "save" at bounding box center [429, 20] width 18 height 18
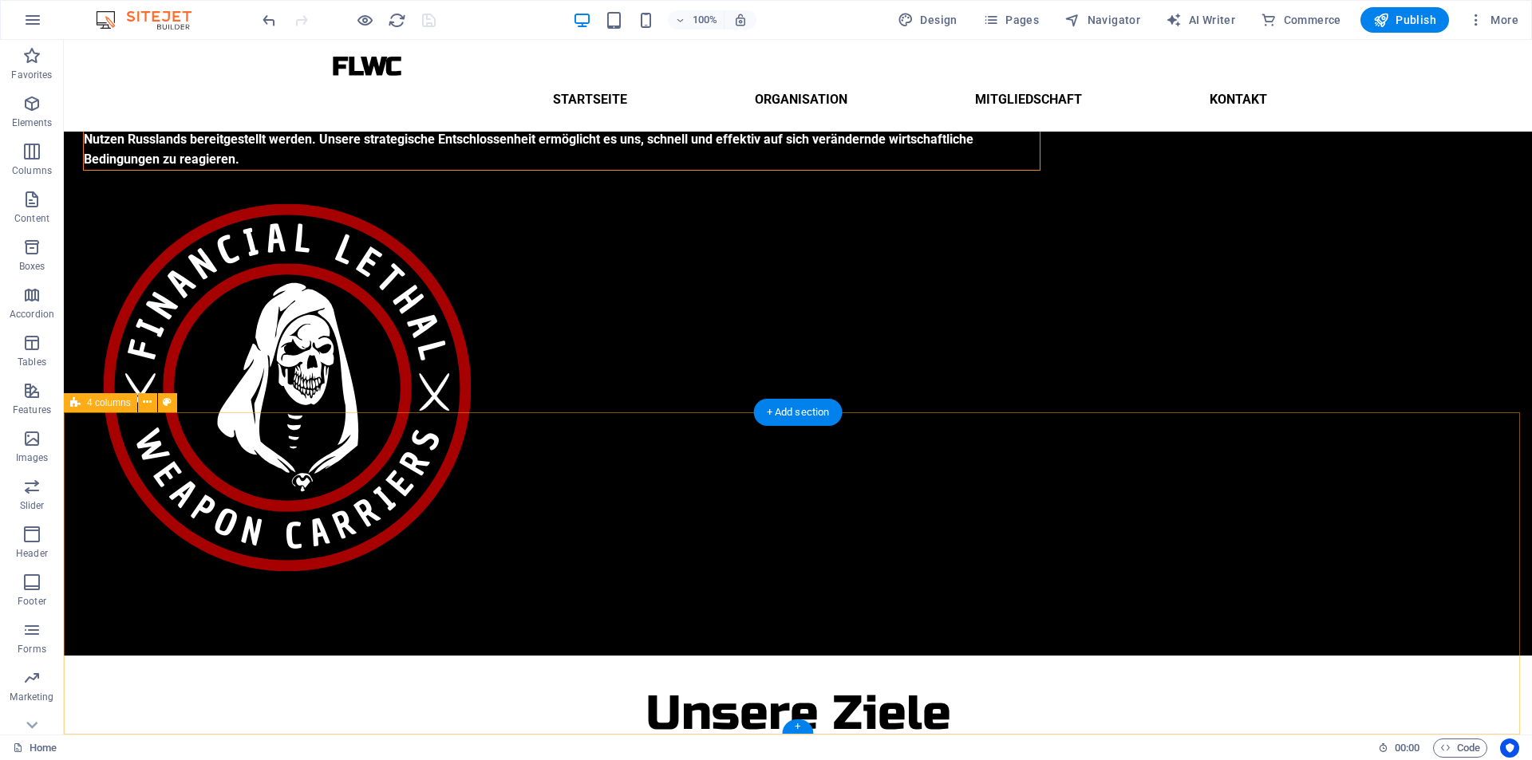
select select "rem"
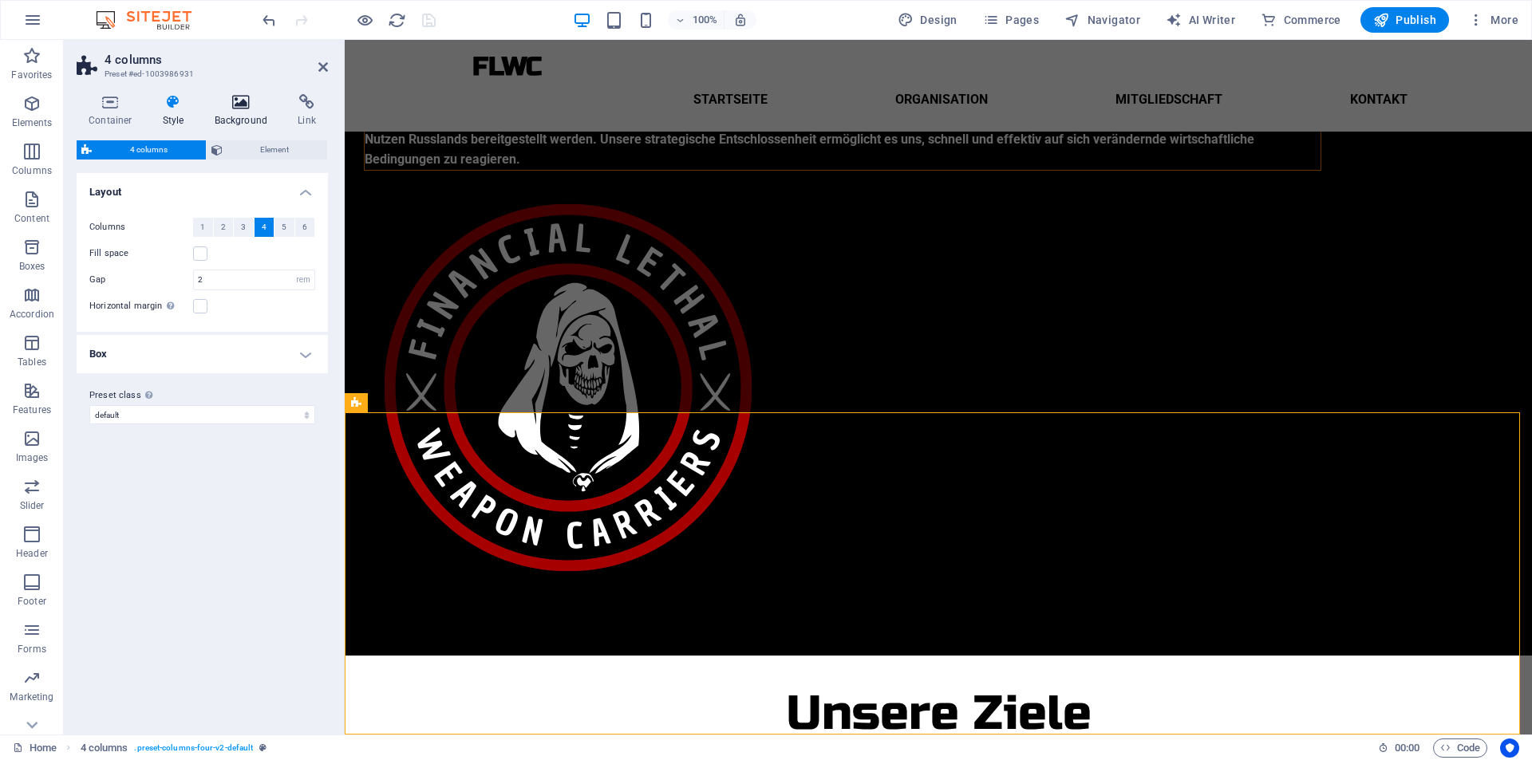
click at [237, 111] on h4 "Background" at bounding box center [245, 111] width 84 height 34
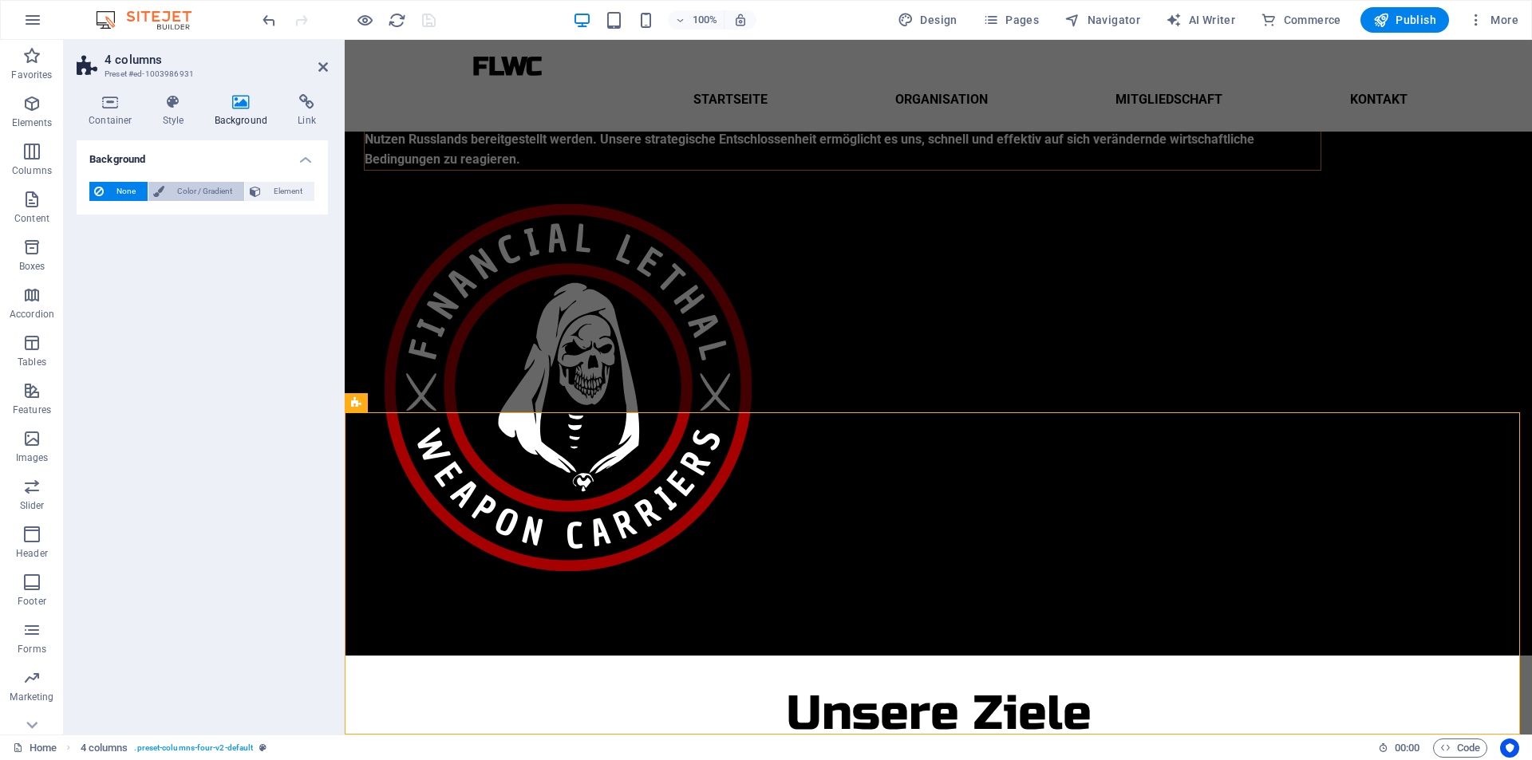
click at [182, 193] on span "Color / Gradient" at bounding box center [204, 191] width 70 height 19
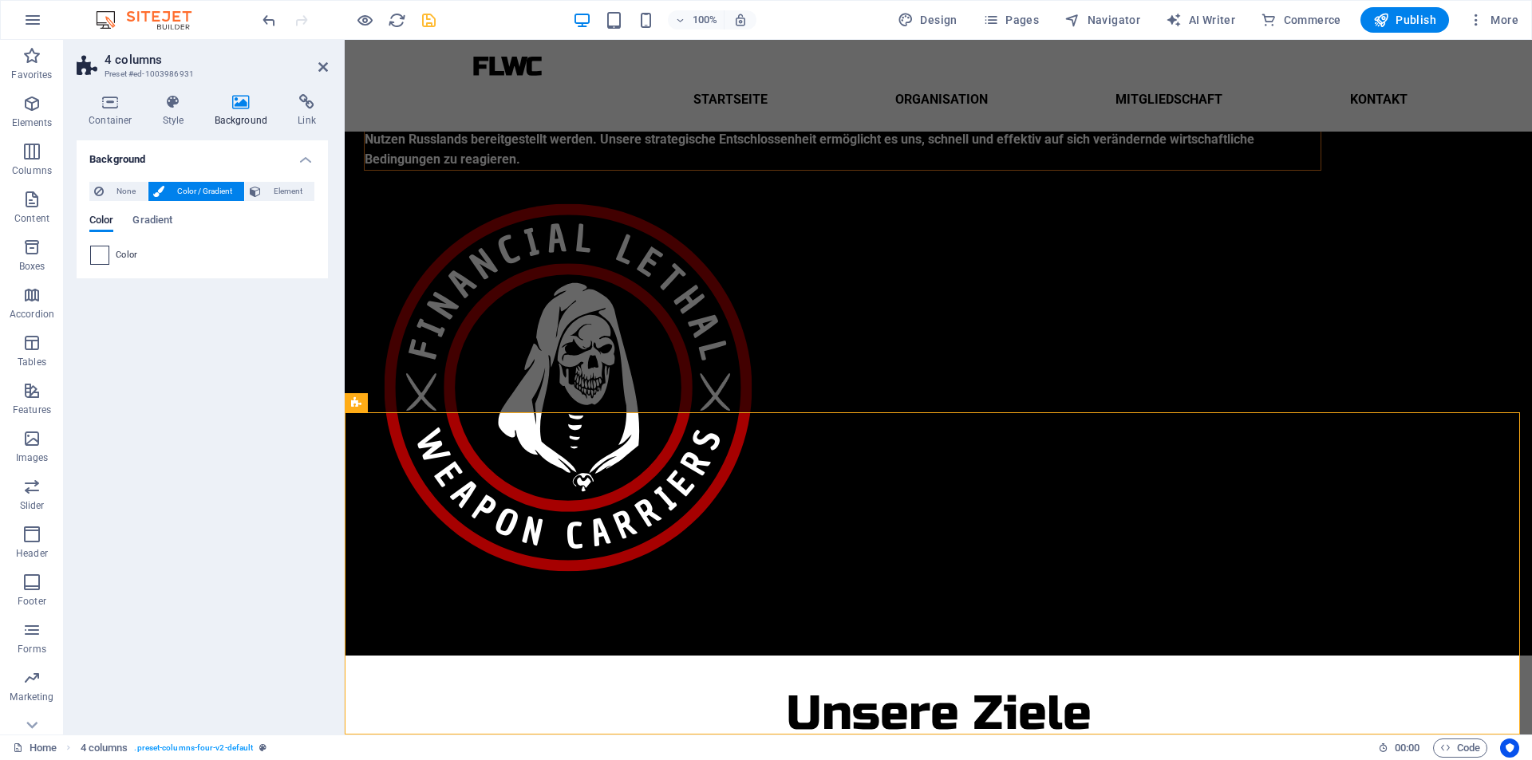
click at [99, 254] on span at bounding box center [100, 255] width 18 height 18
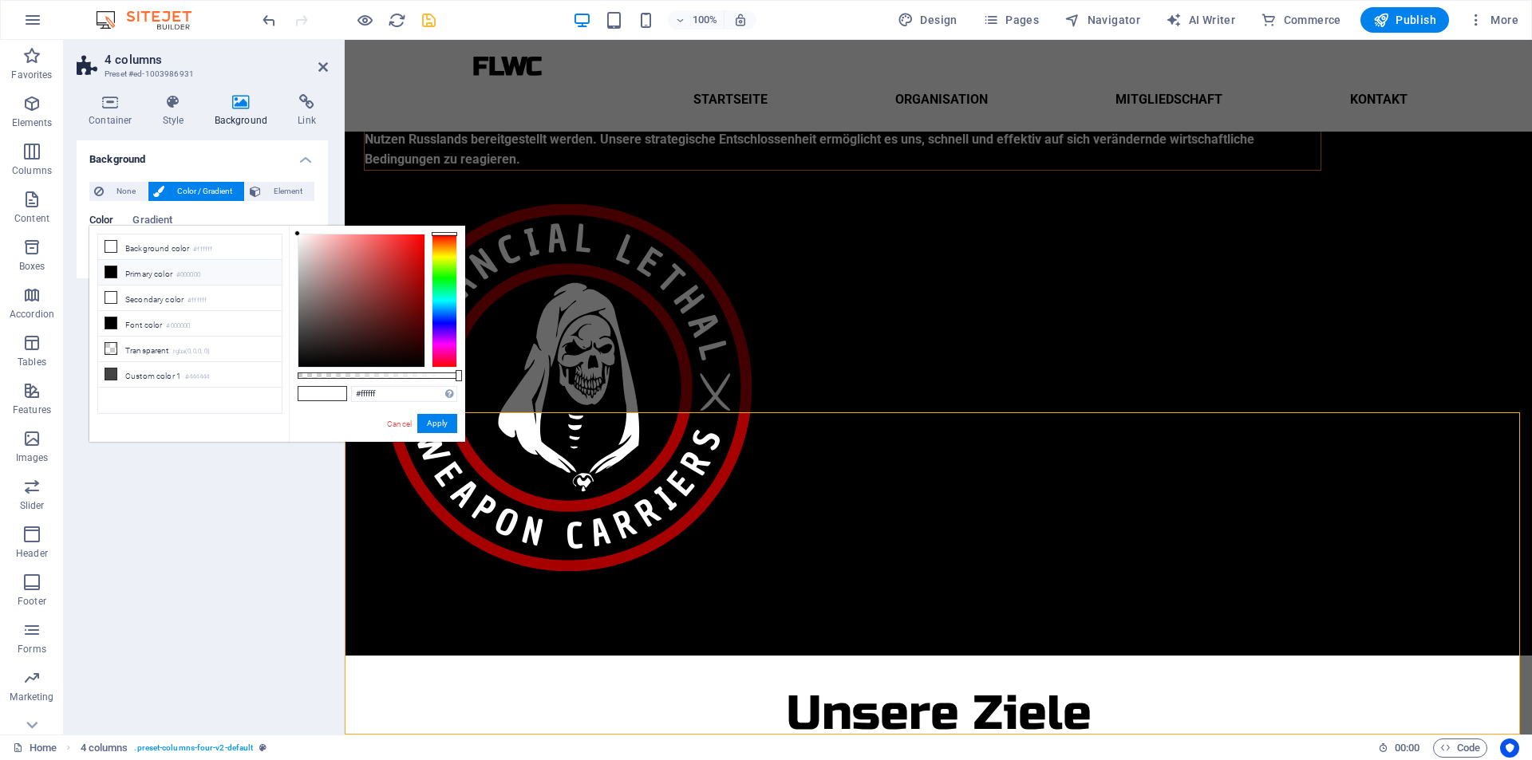
click at [185, 276] on small "#000000" at bounding box center [188, 275] width 24 height 11
type input "#000000"
click at [435, 422] on button "Apply" at bounding box center [437, 423] width 40 height 19
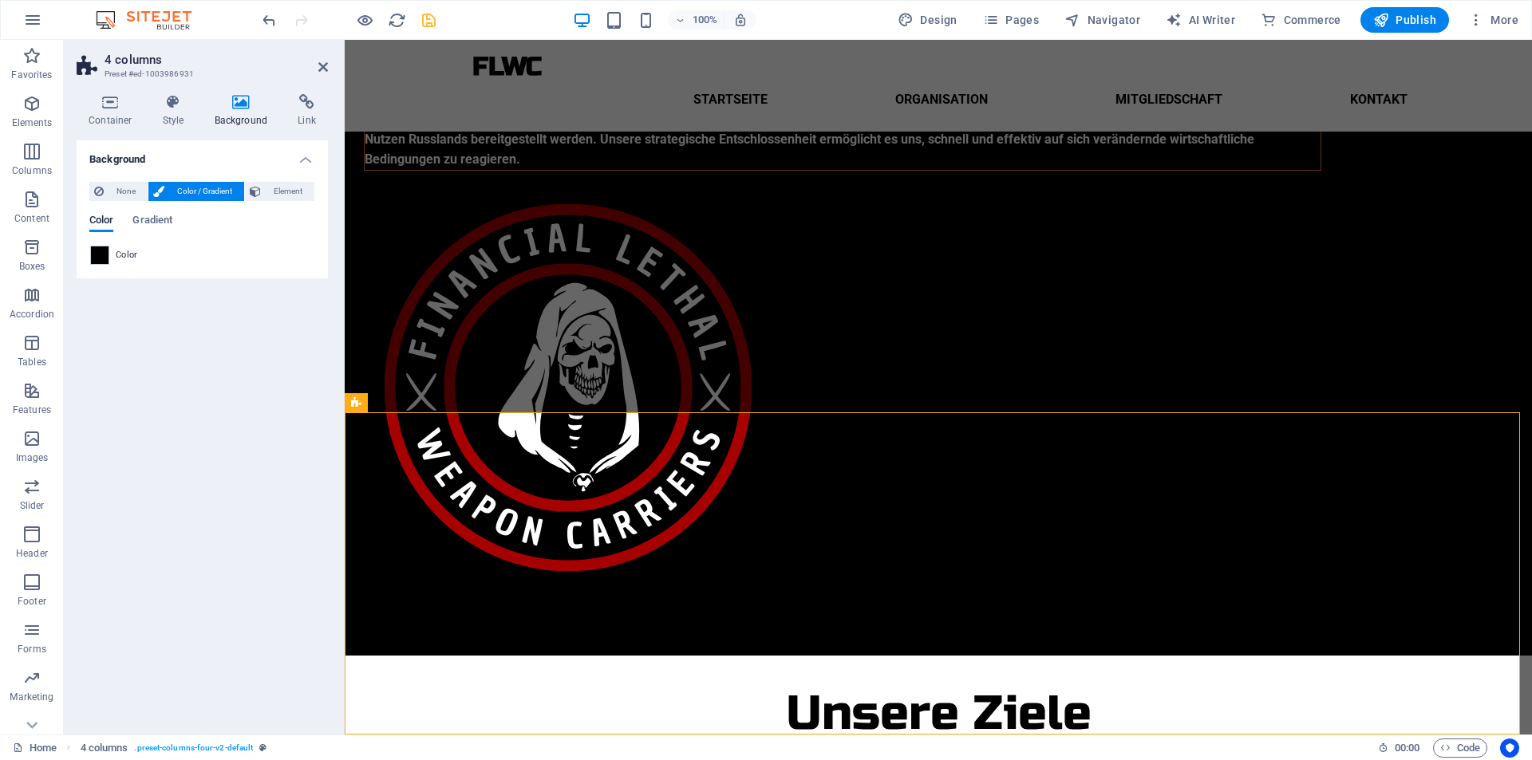
click at [423, 11] on icon "save" at bounding box center [429, 20] width 18 height 18
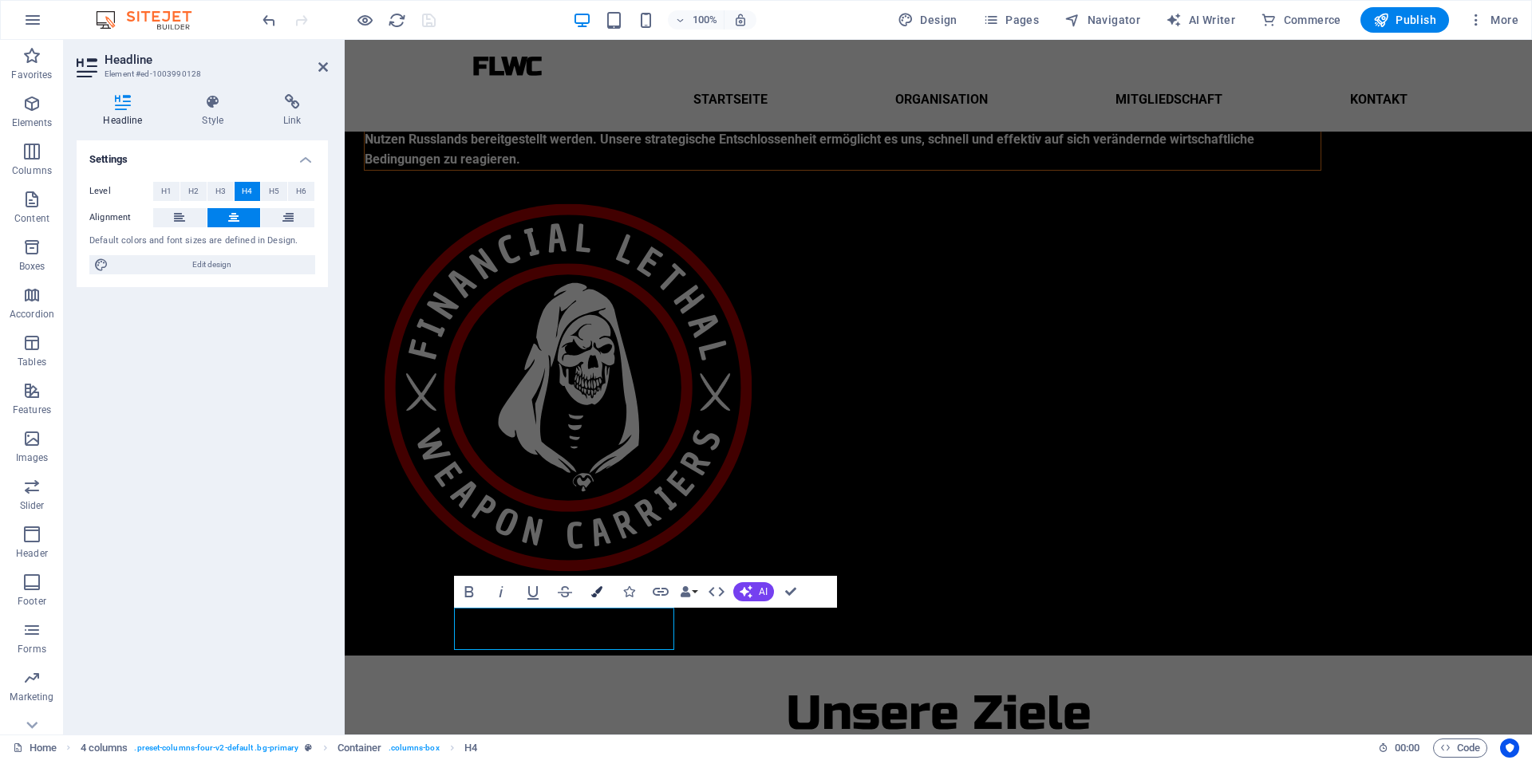
click at [602, 591] on button "Colors" at bounding box center [597, 592] width 30 height 32
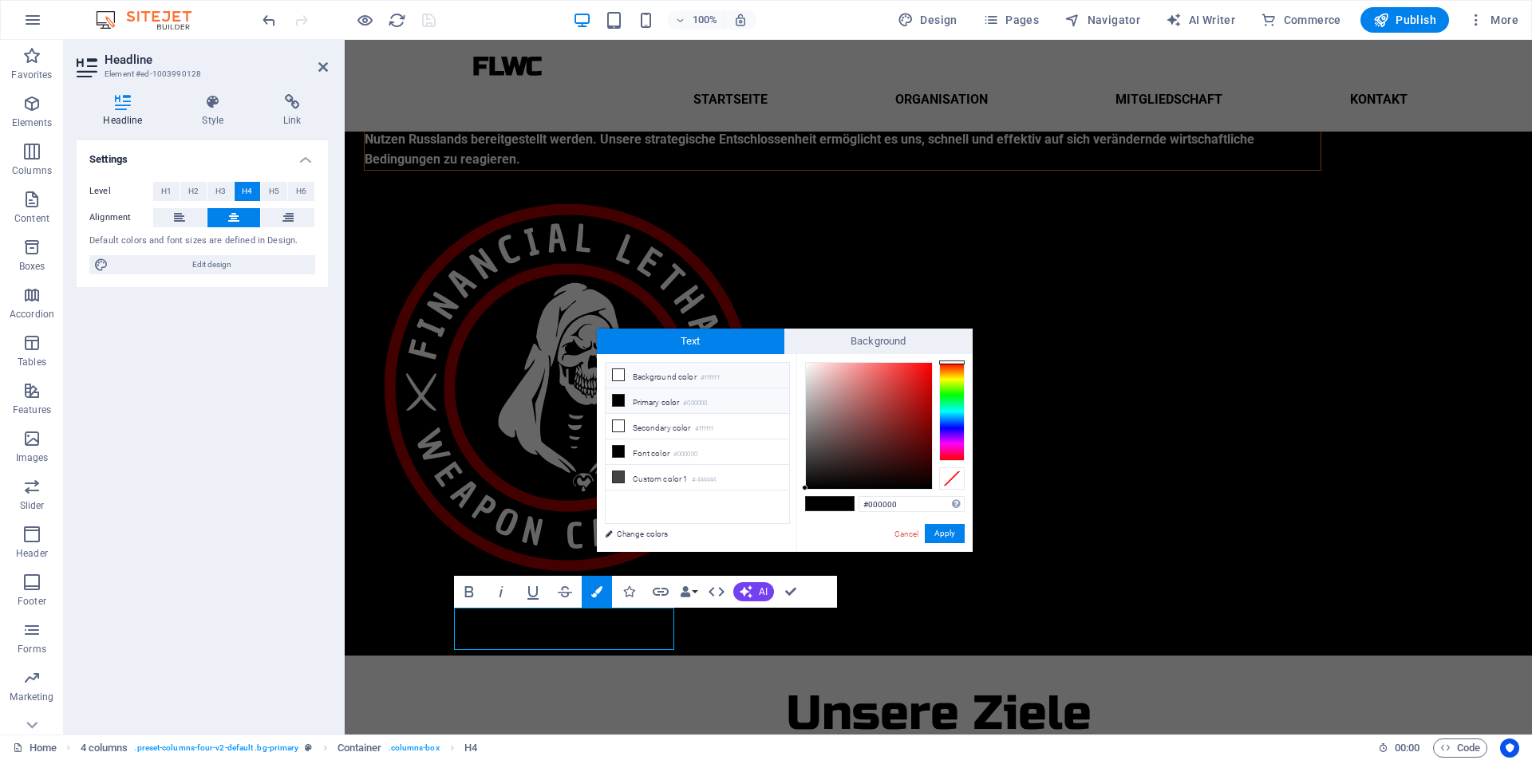
click at [747, 379] on li "Background color #ffffff" at bounding box center [696, 376] width 183 height 26
type input "#ffffff"
click at [942, 533] on button "Apply" at bounding box center [945, 533] width 40 height 19
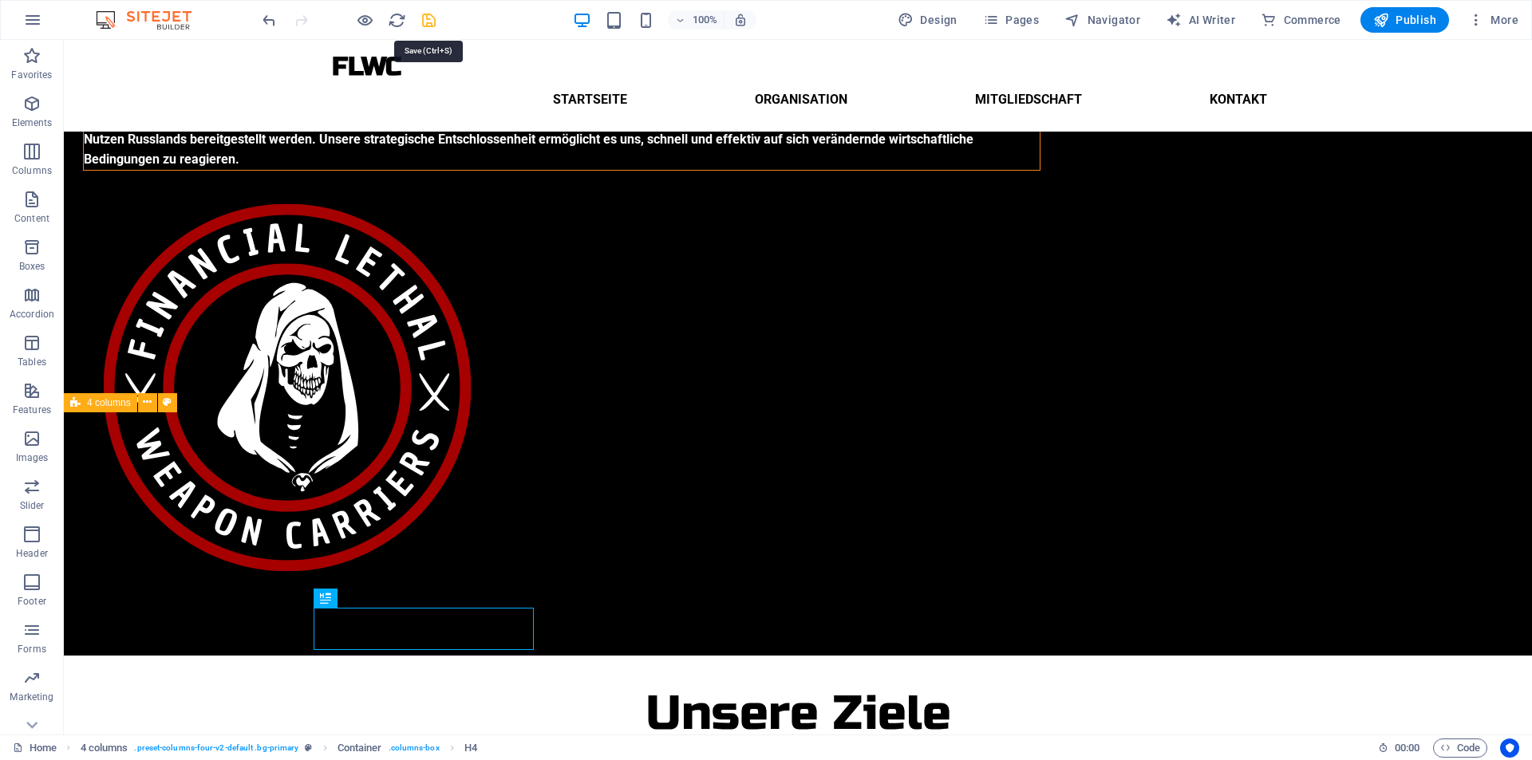
click at [422, 23] on icon "save" at bounding box center [429, 20] width 18 height 18
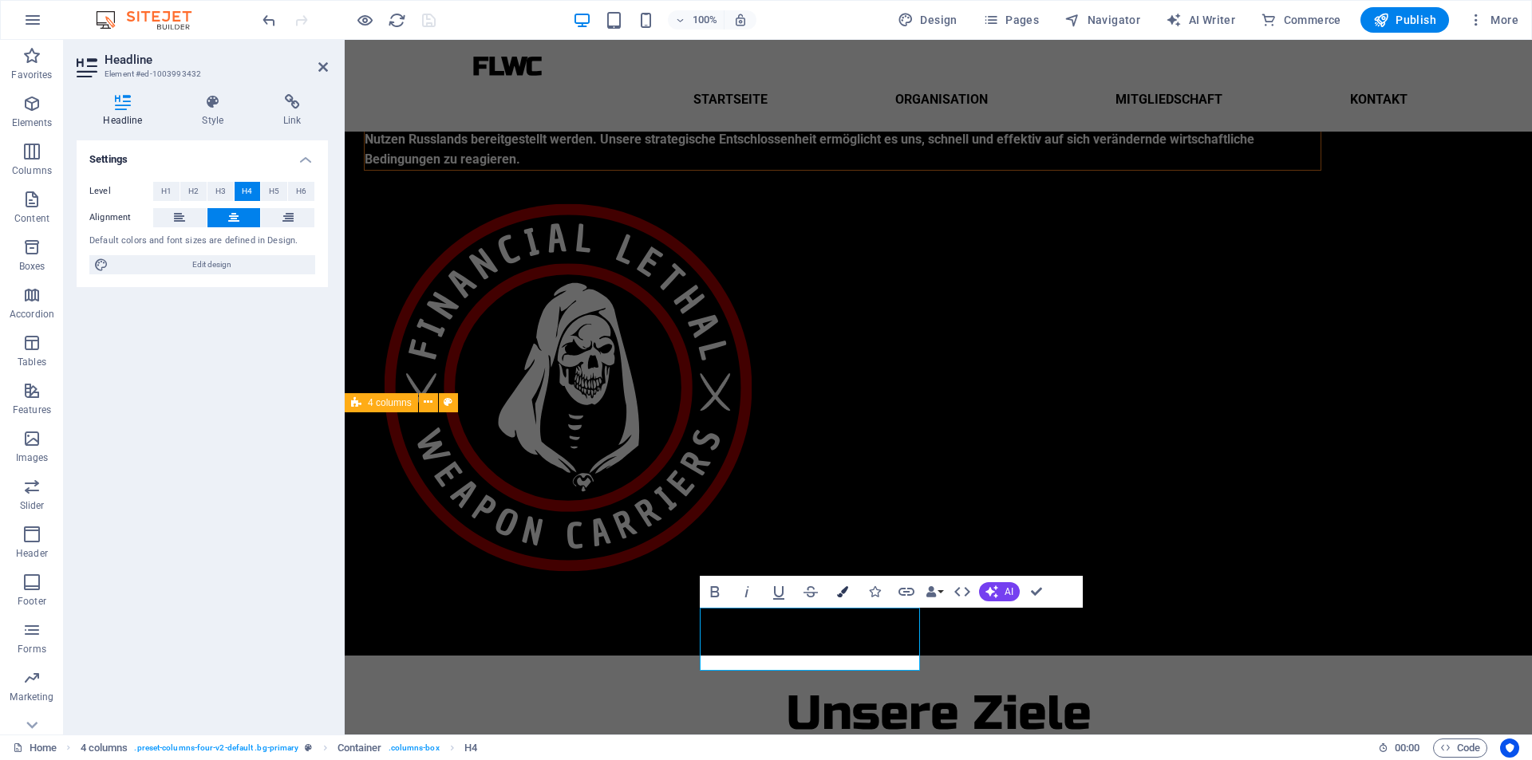
click at [846, 596] on icon "button" at bounding box center [842, 591] width 11 height 11
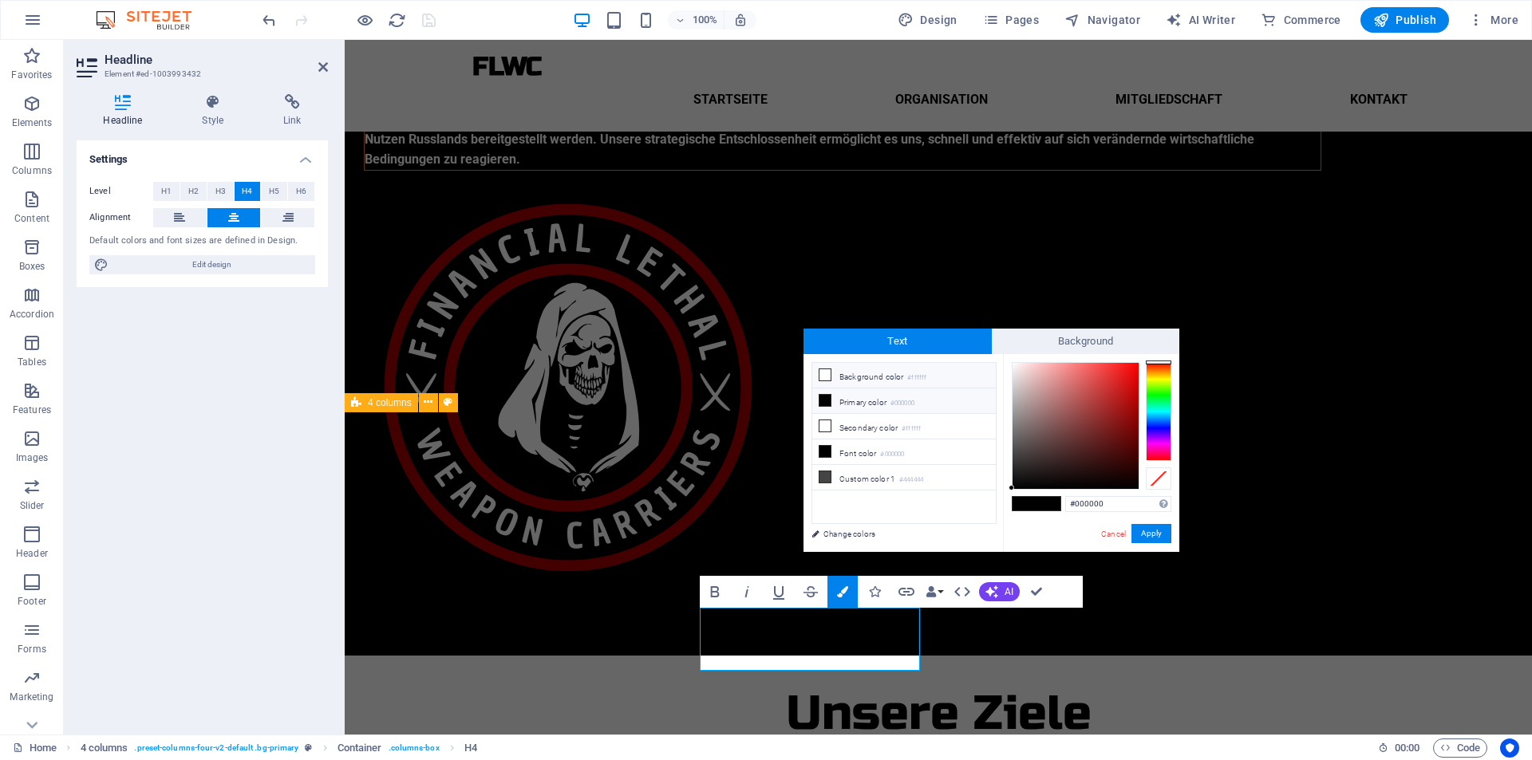
click at [919, 382] on small "#ffffff" at bounding box center [916, 378] width 19 height 11
type input "#ffffff"
click at [1147, 542] on button "Apply" at bounding box center [1151, 533] width 40 height 19
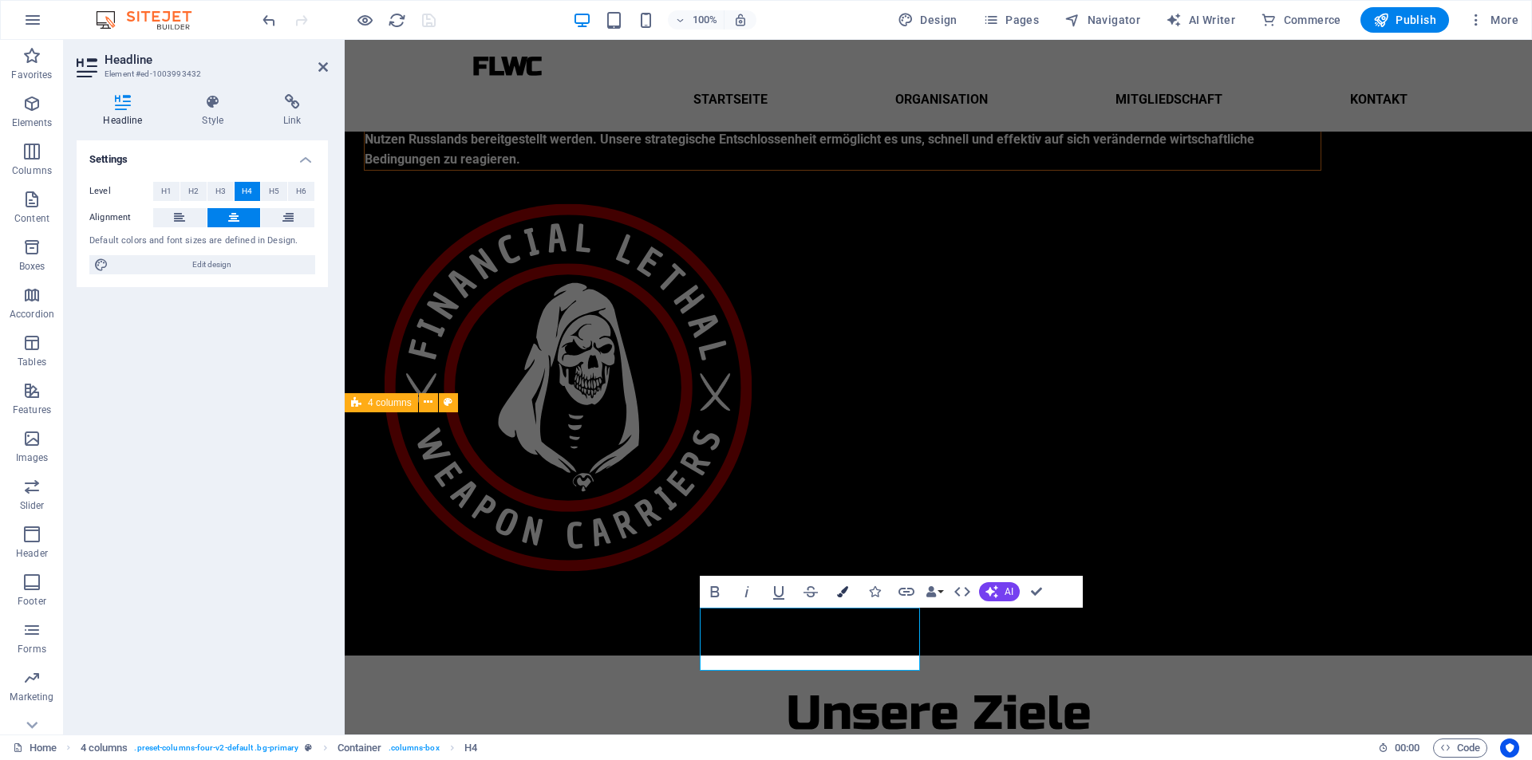
click at [842, 588] on icon "button" at bounding box center [842, 591] width 11 height 11
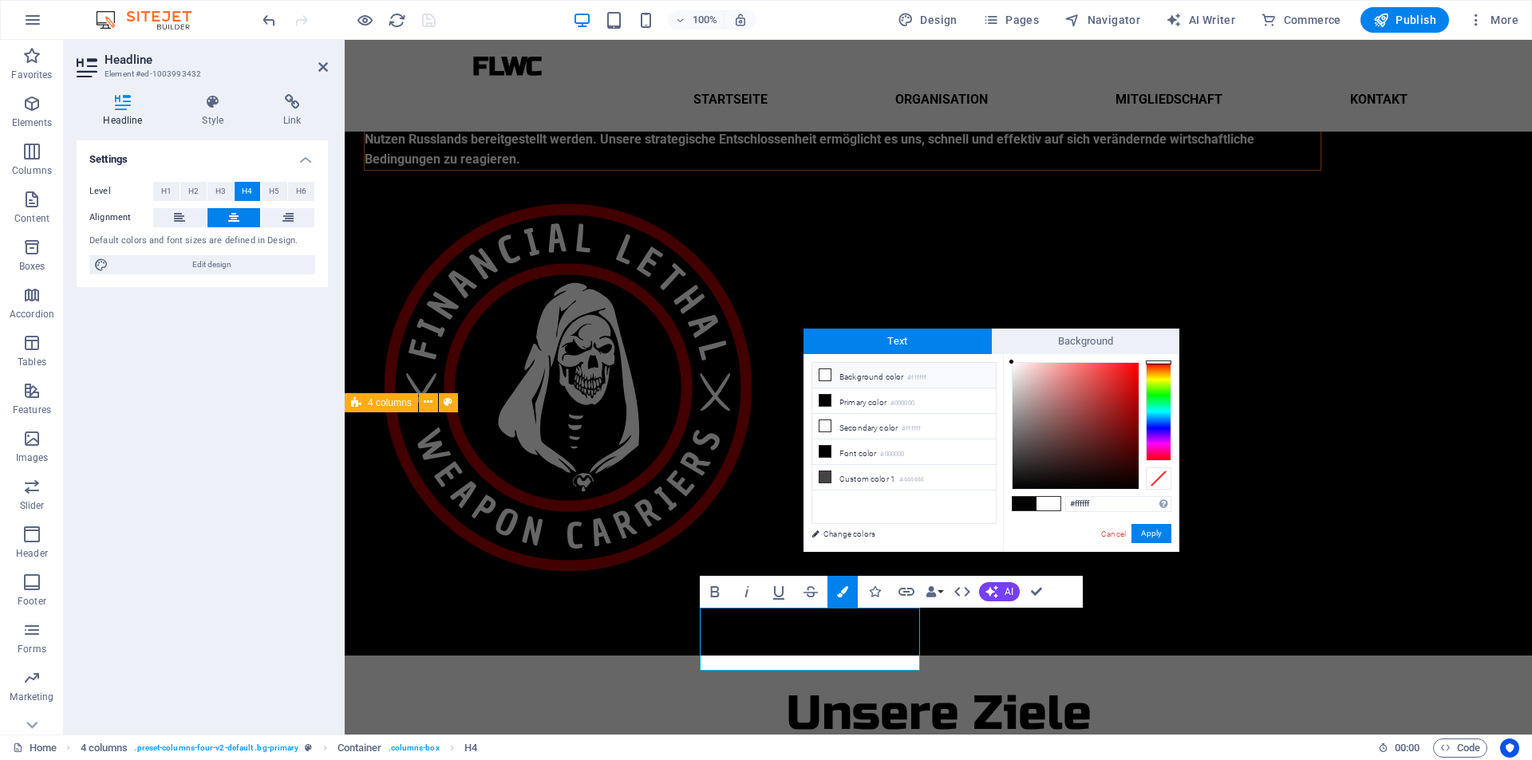
click at [943, 369] on li "Background color #ffffff" at bounding box center [903, 376] width 183 height 26
click at [1148, 535] on button "Apply" at bounding box center [1151, 533] width 40 height 19
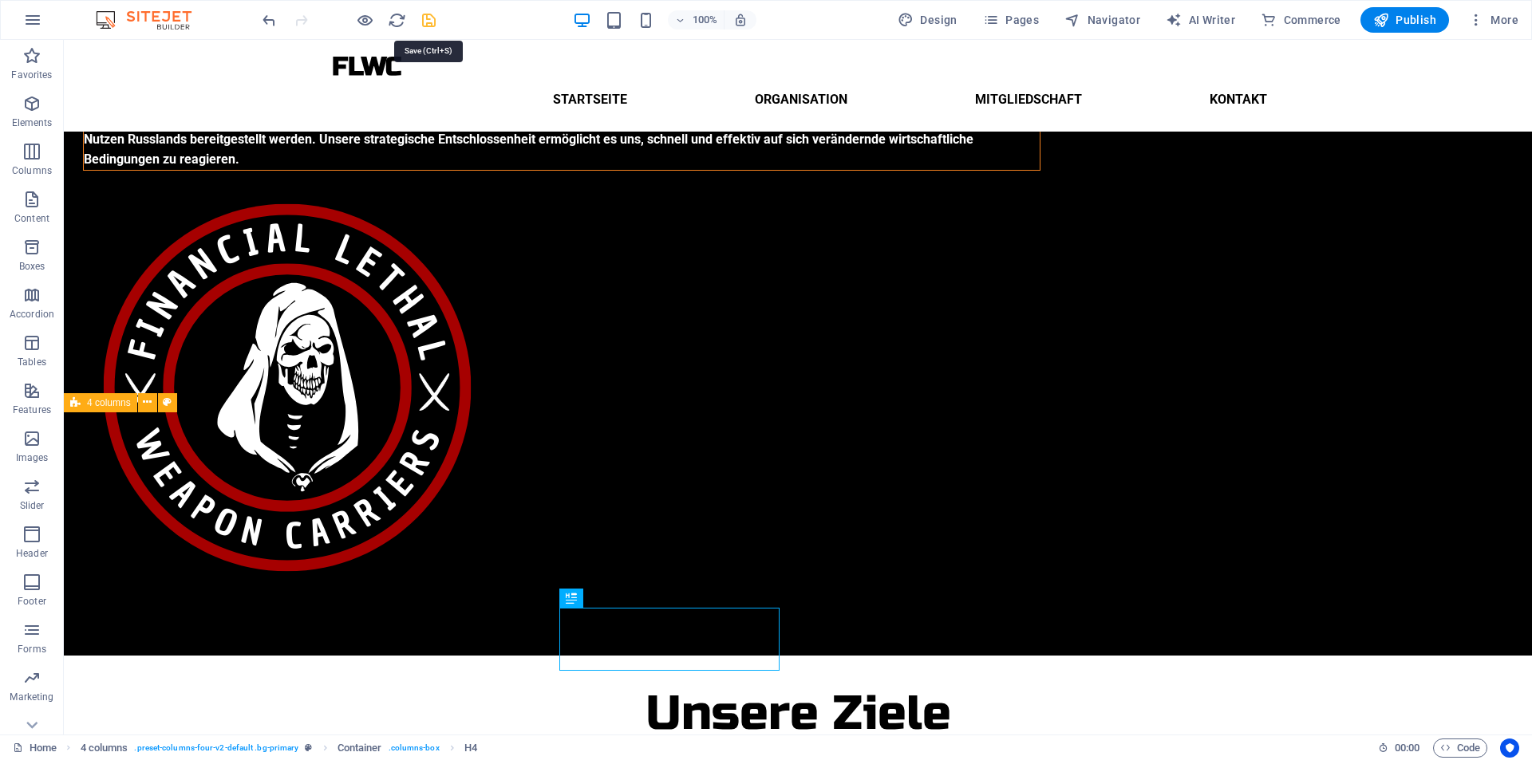
click at [426, 21] on icon "save" at bounding box center [429, 20] width 18 height 18
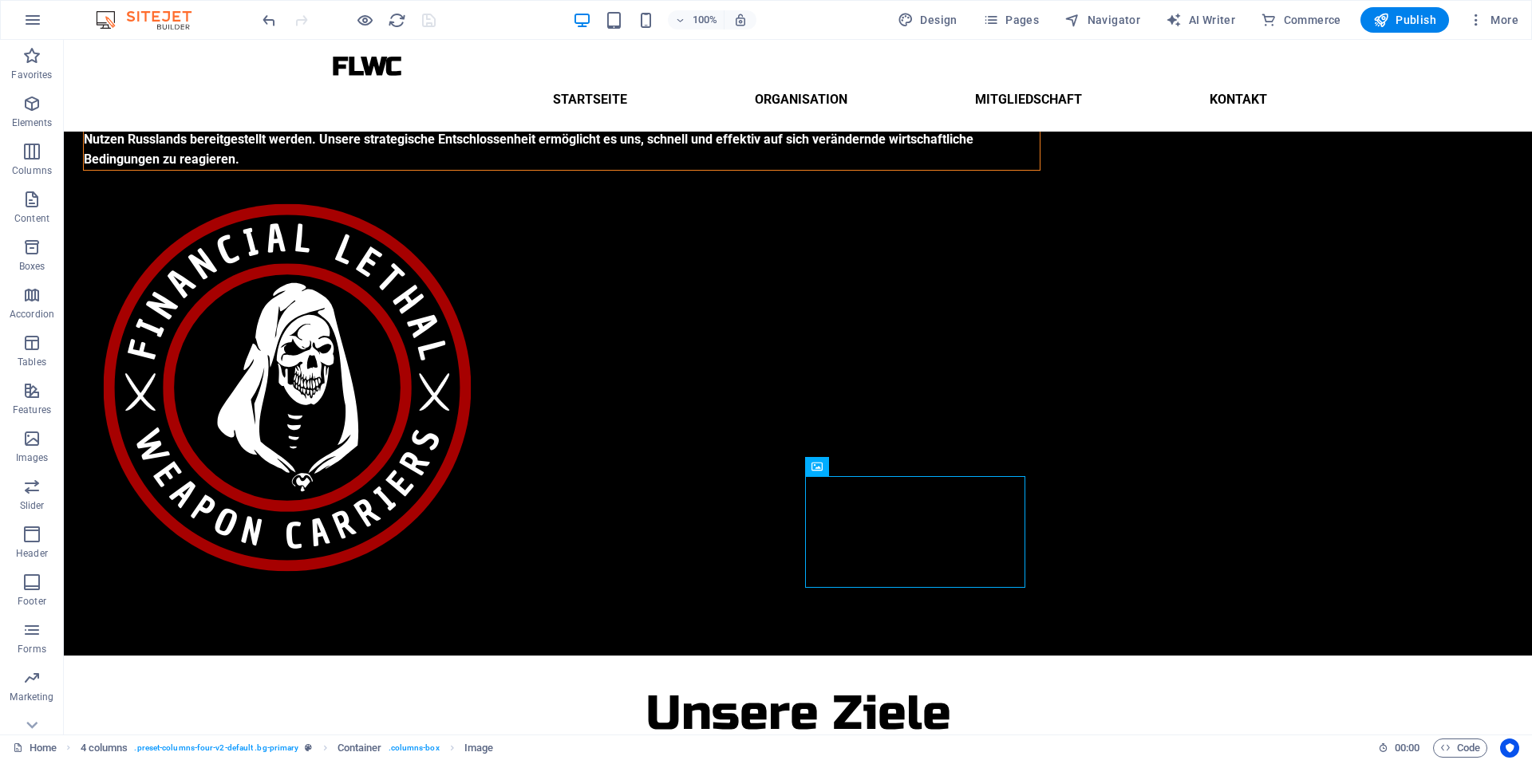
click at [425, 24] on div at bounding box center [348, 20] width 179 height 26
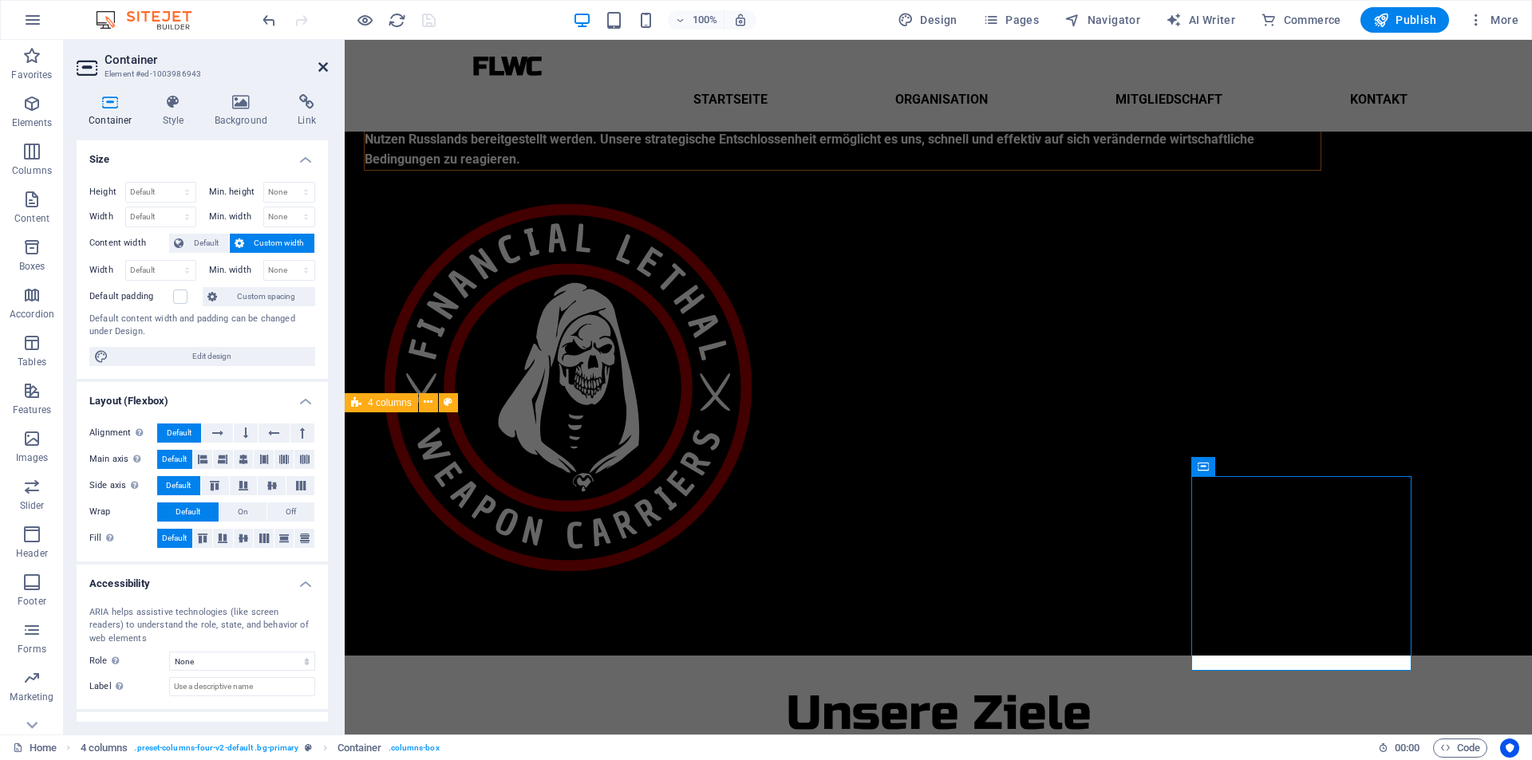
click at [320, 66] on icon at bounding box center [323, 67] width 10 height 13
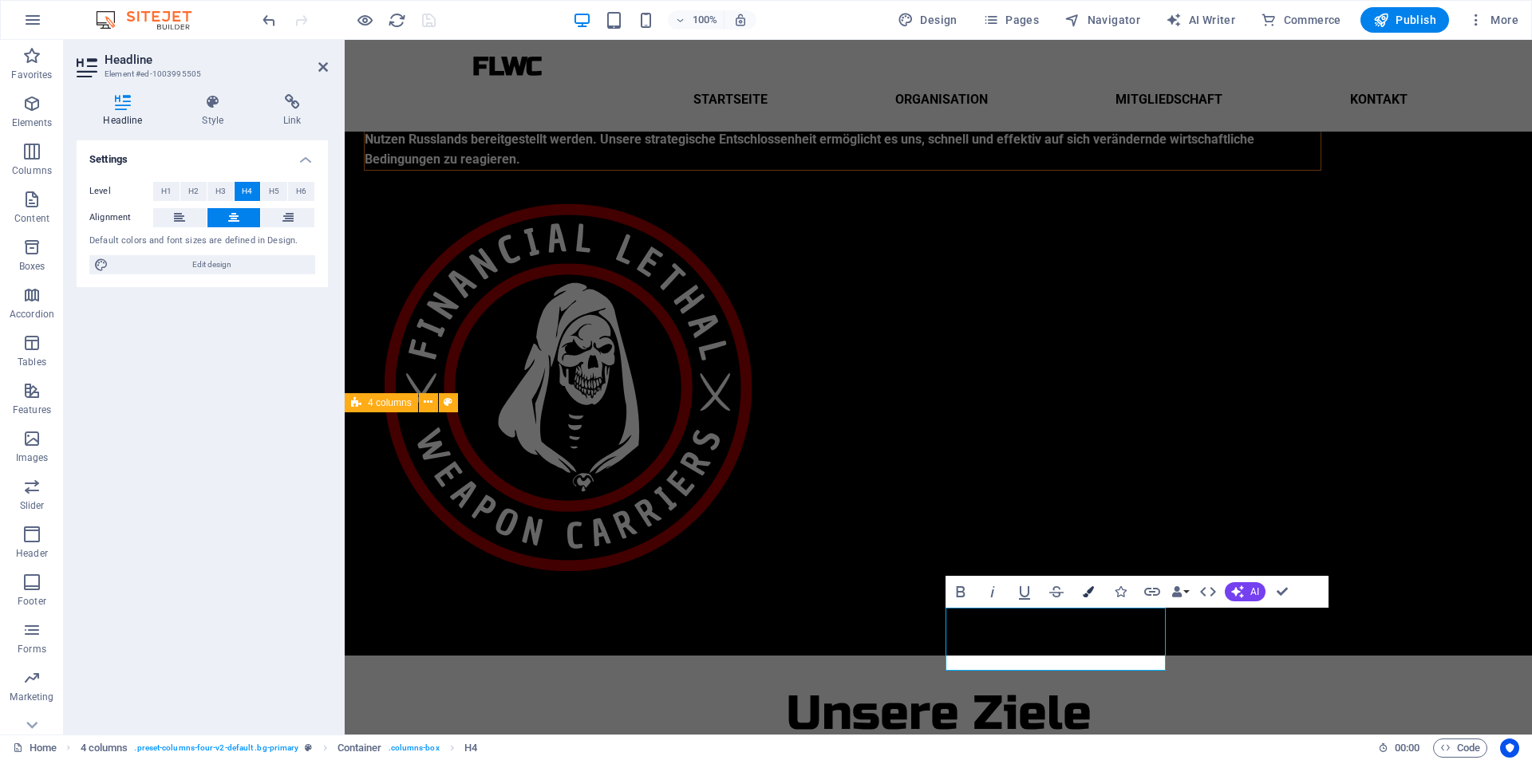
click at [1092, 590] on icon "button" at bounding box center [1088, 591] width 11 height 11
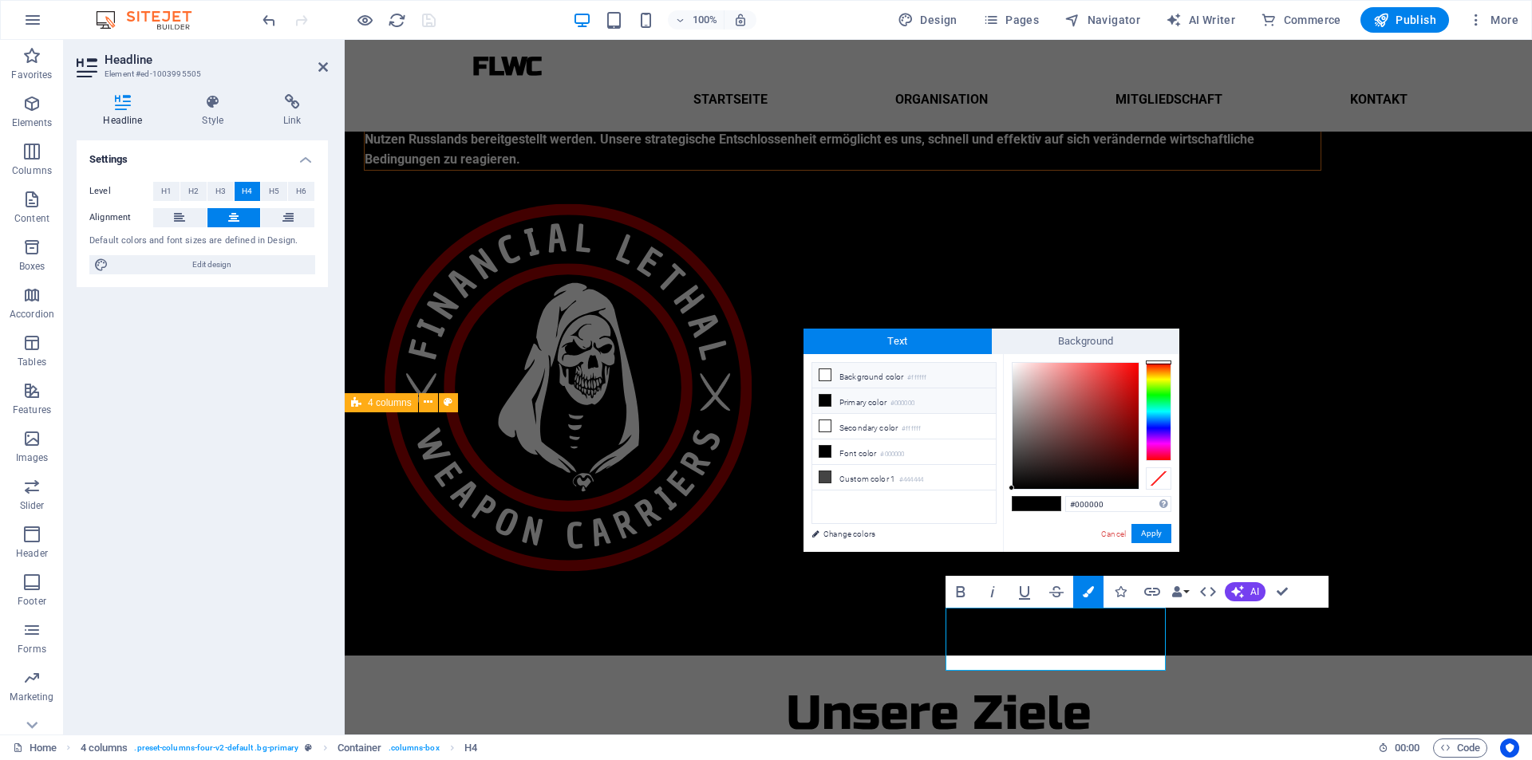
click at [951, 372] on li "Background color #ffffff" at bounding box center [903, 376] width 183 height 26
type input "#ffffff"
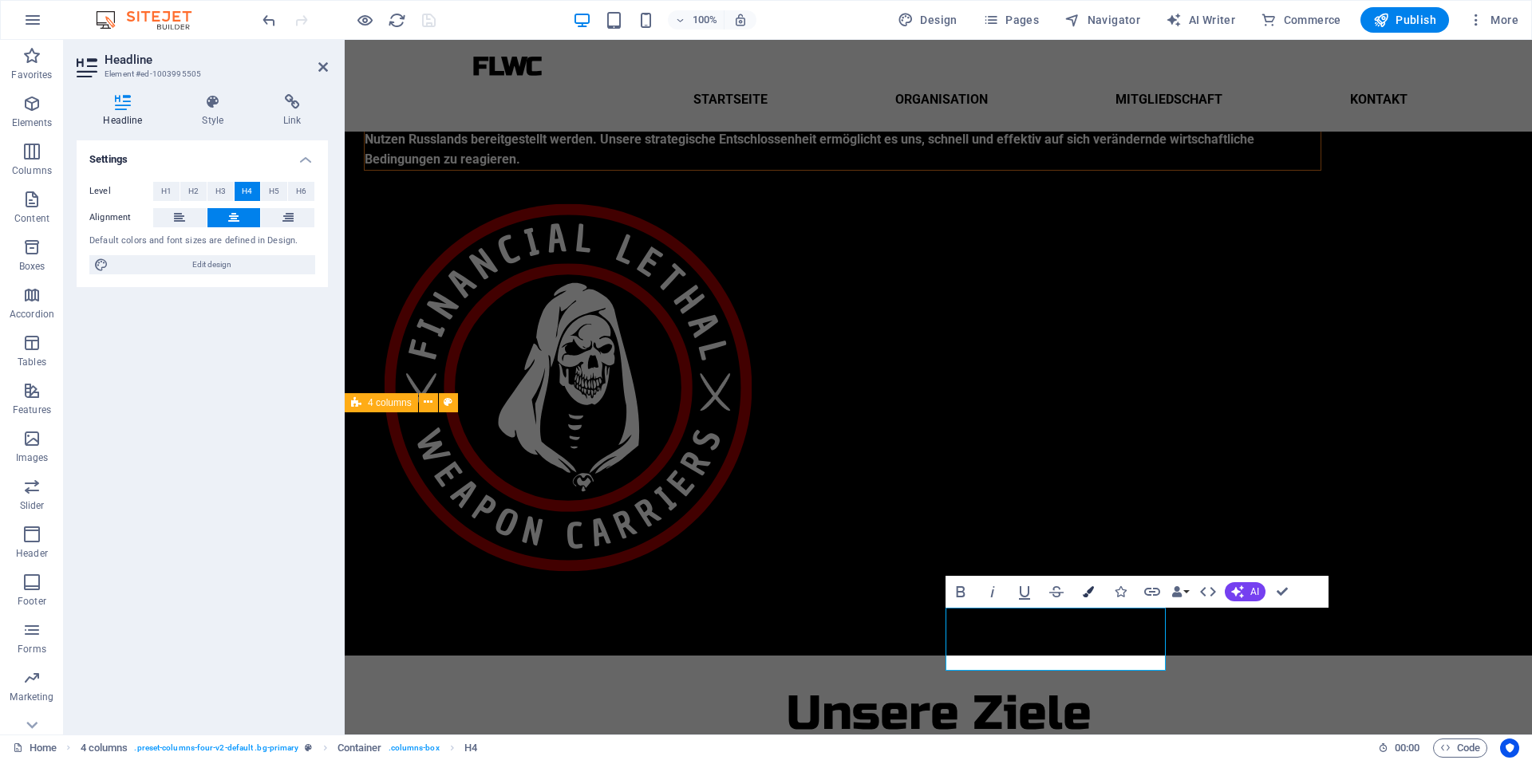
click at [1084, 594] on icon "button" at bounding box center [1088, 591] width 11 height 11
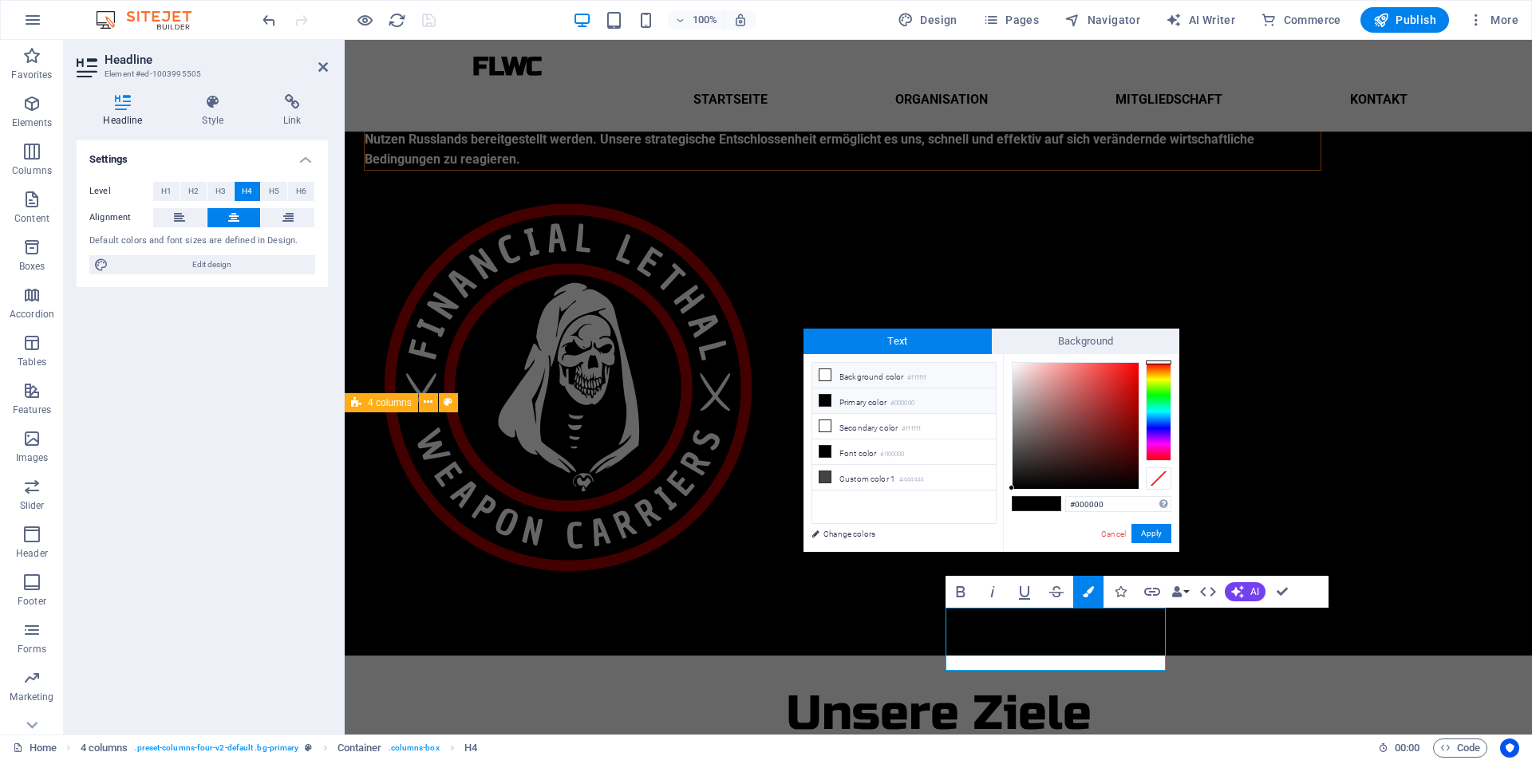
click at [952, 375] on li "Background color #ffffff" at bounding box center [903, 376] width 183 height 26
type input "#ffffff"
click at [1147, 527] on button "Apply" at bounding box center [1151, 533] width 40 height 19
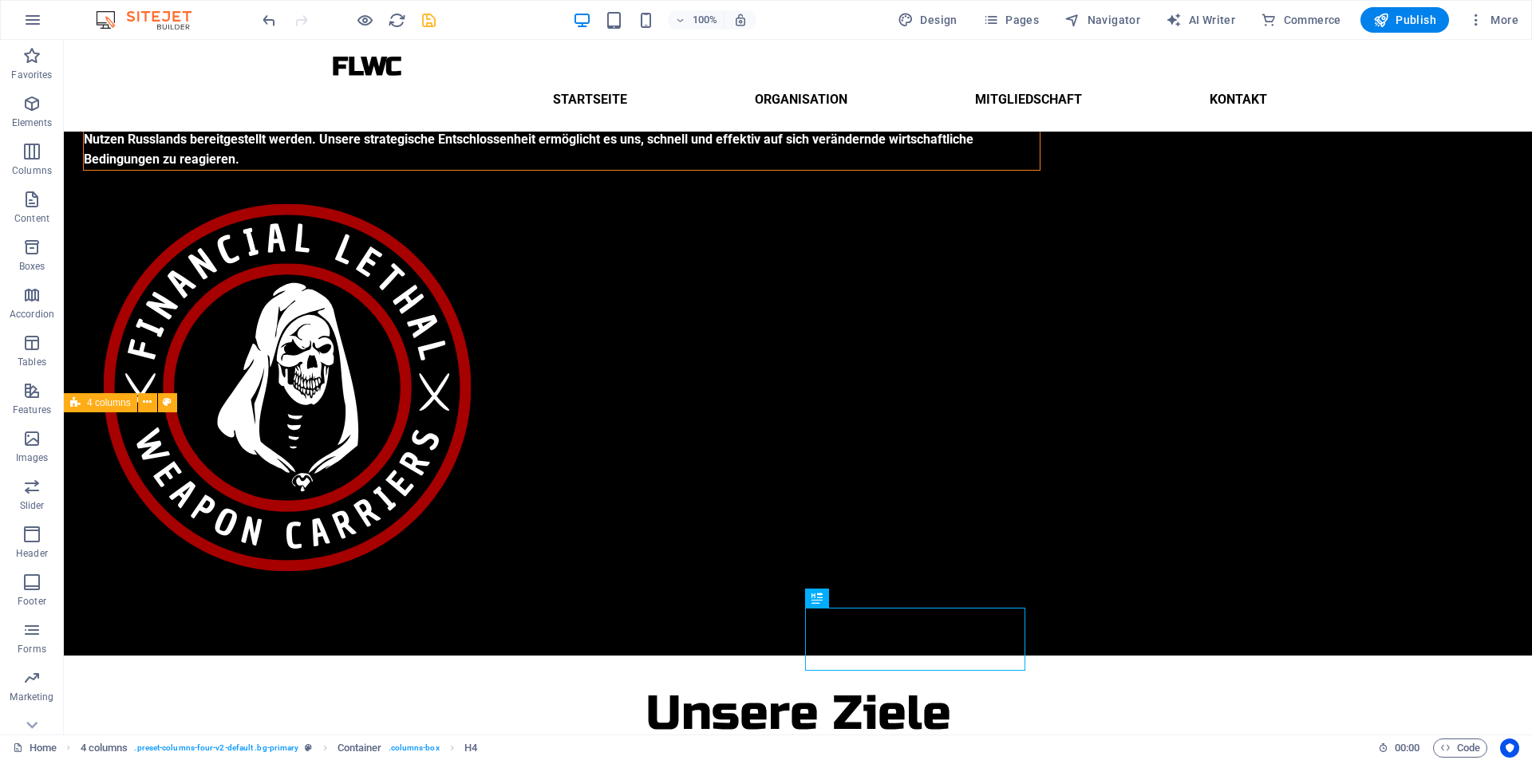
click at [424, 26] on icon "save" at bounding box center [429, 20] width 18 height 18
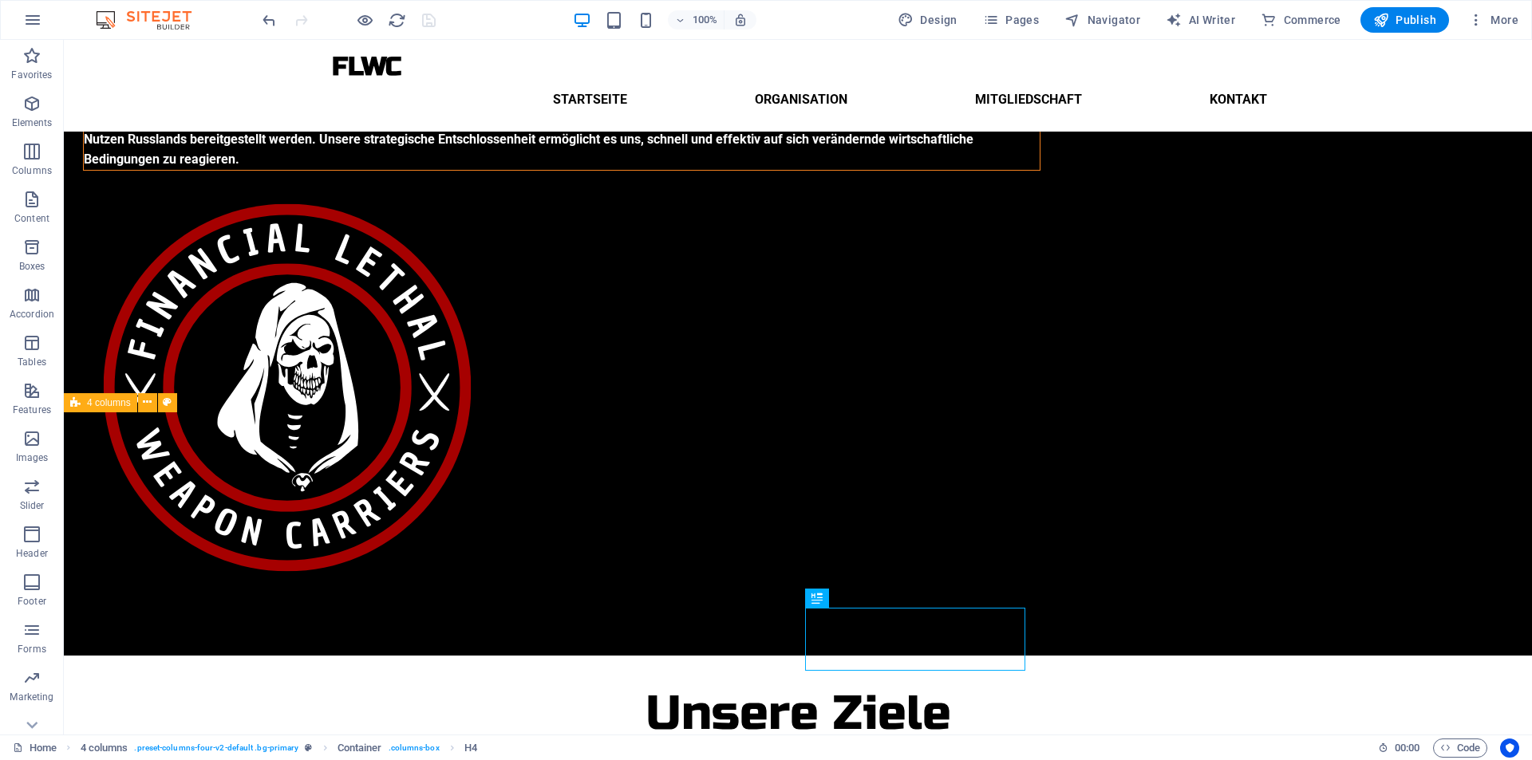
click at [428, 24] on div at bounding box center [348, 20] width 179 height 26
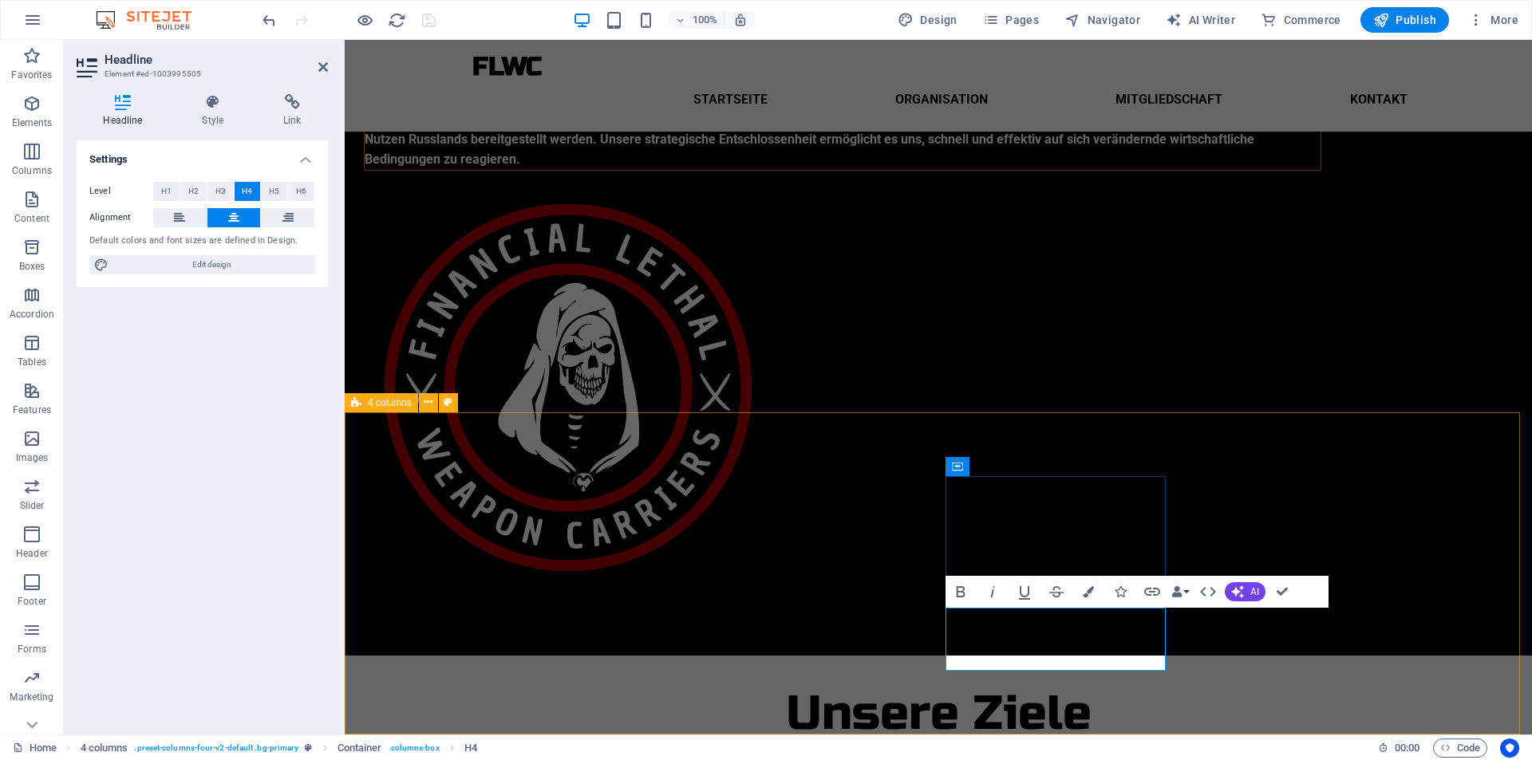
click at [1265, 595] on div "Bold Italic Underline Strikethrough Colors Icons Link Data Bindings Company Fir…" at bounding box center [1121, 592] width 352 height 32
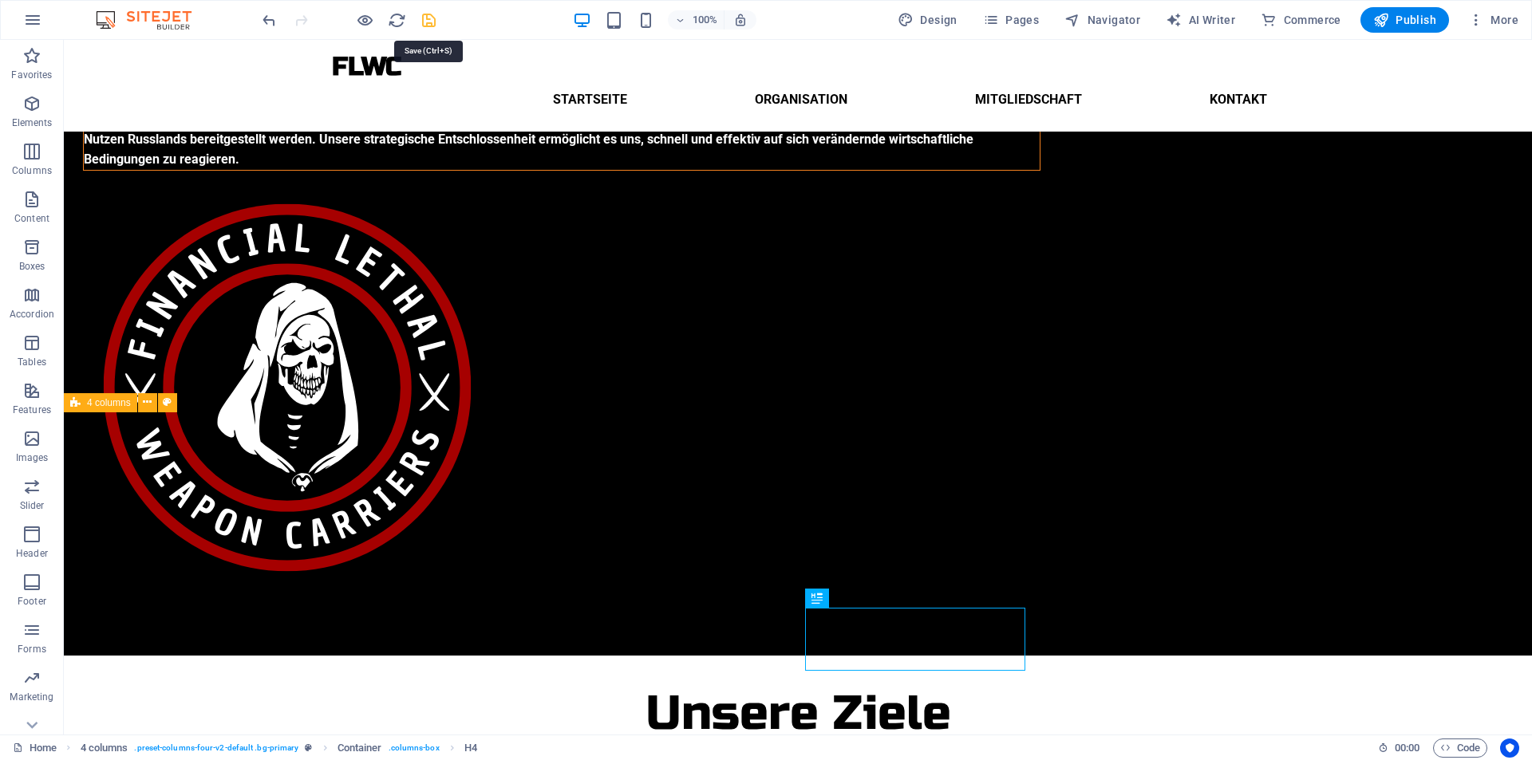
click at [432, 18] on icon "save" at bounding box center [429, 20] width 18 height 18
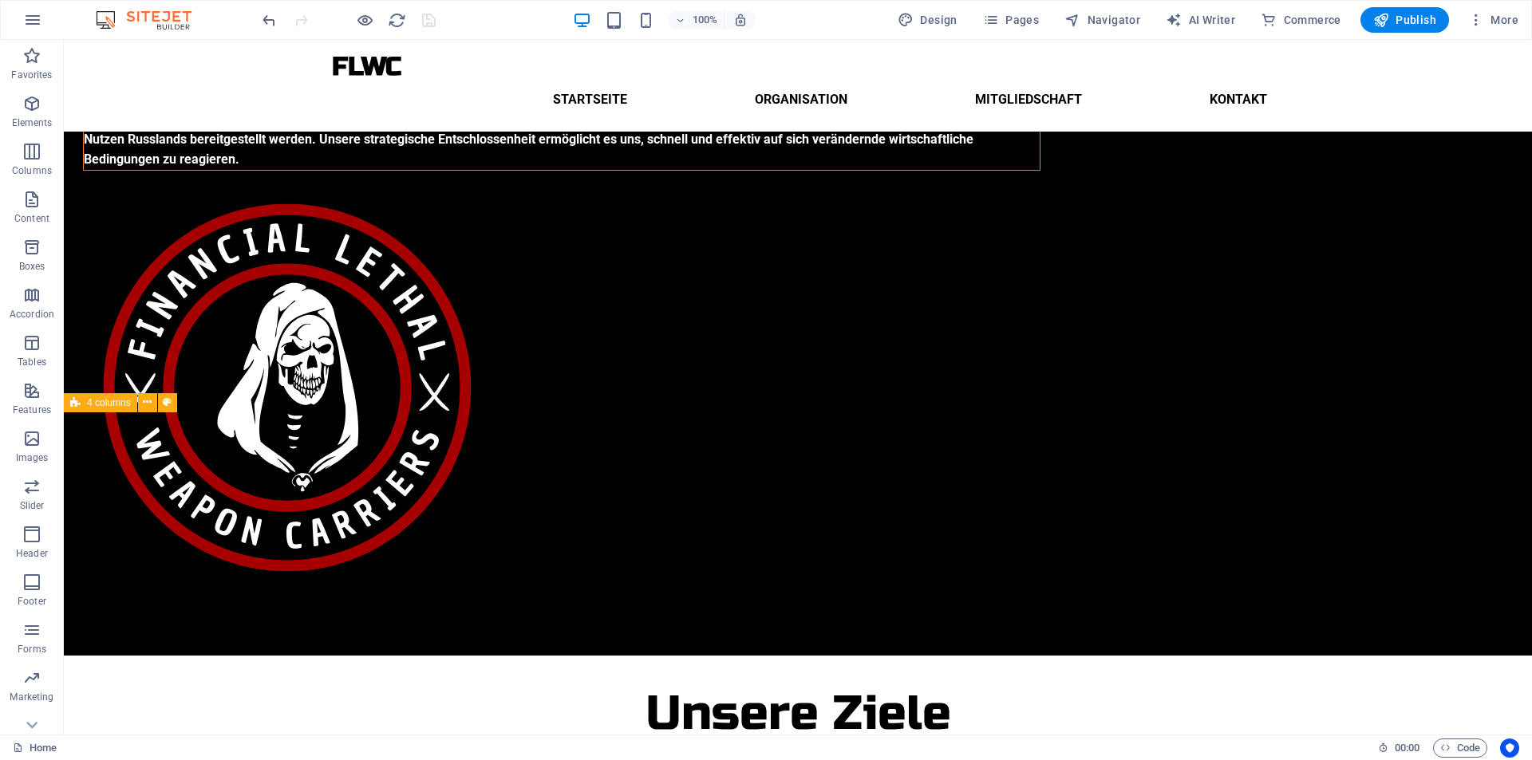
click at [429, 29] on div at bounding box center [348, 20] width 179 height 26
click at [426, 22] on div at bounding box center [348, 20] width 179 height 26
click at [427, 22] on div at bounding box center [348, 20] width 179 height 26
click at [428, 22] on div at bounding box center [348, 20] width 179 height 26
click at [427, 26] on div at bounding box center [348, 20] width 179 height 26
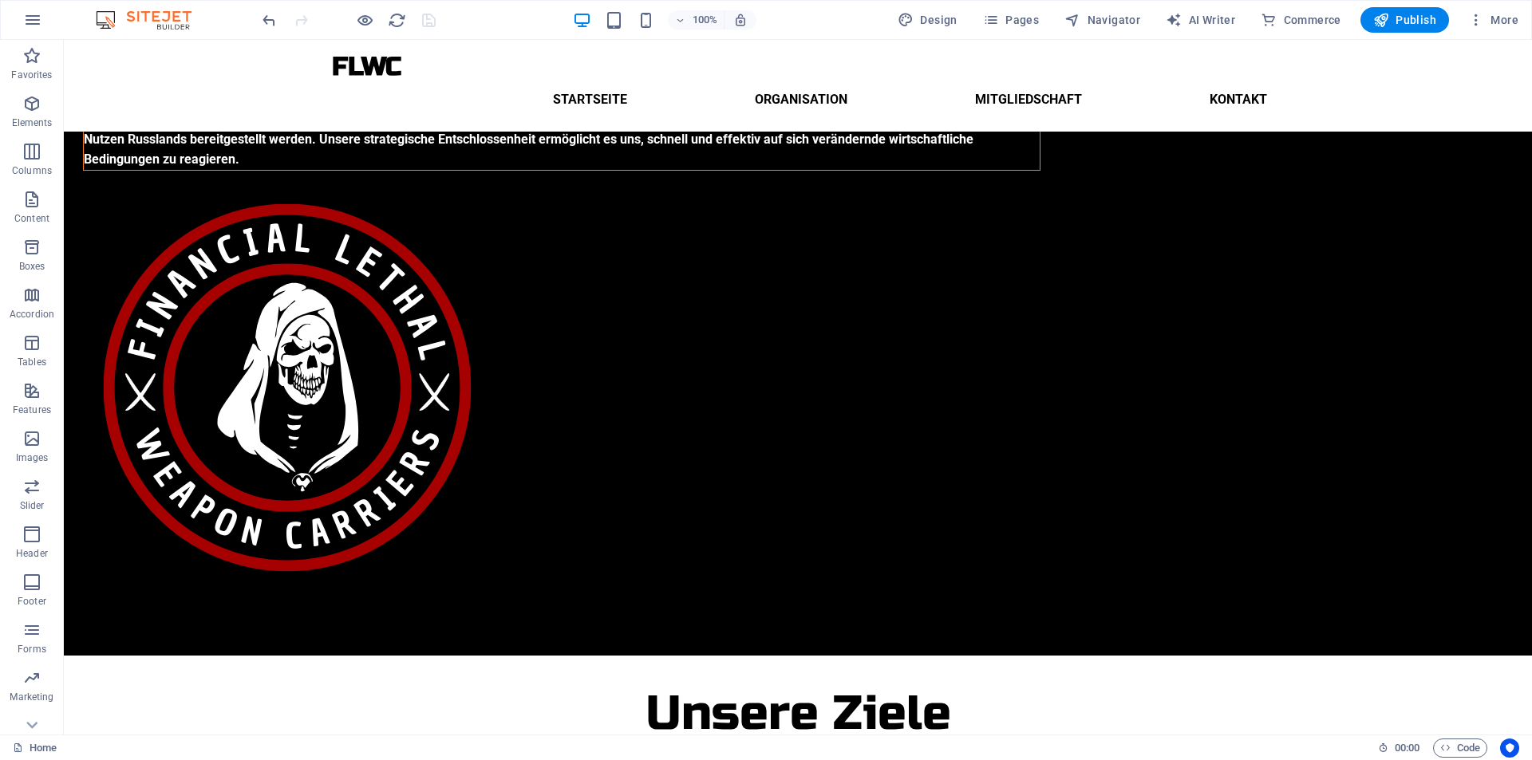
click at [432, 22] on div at bounding box center [348, 20] width 179 height 26
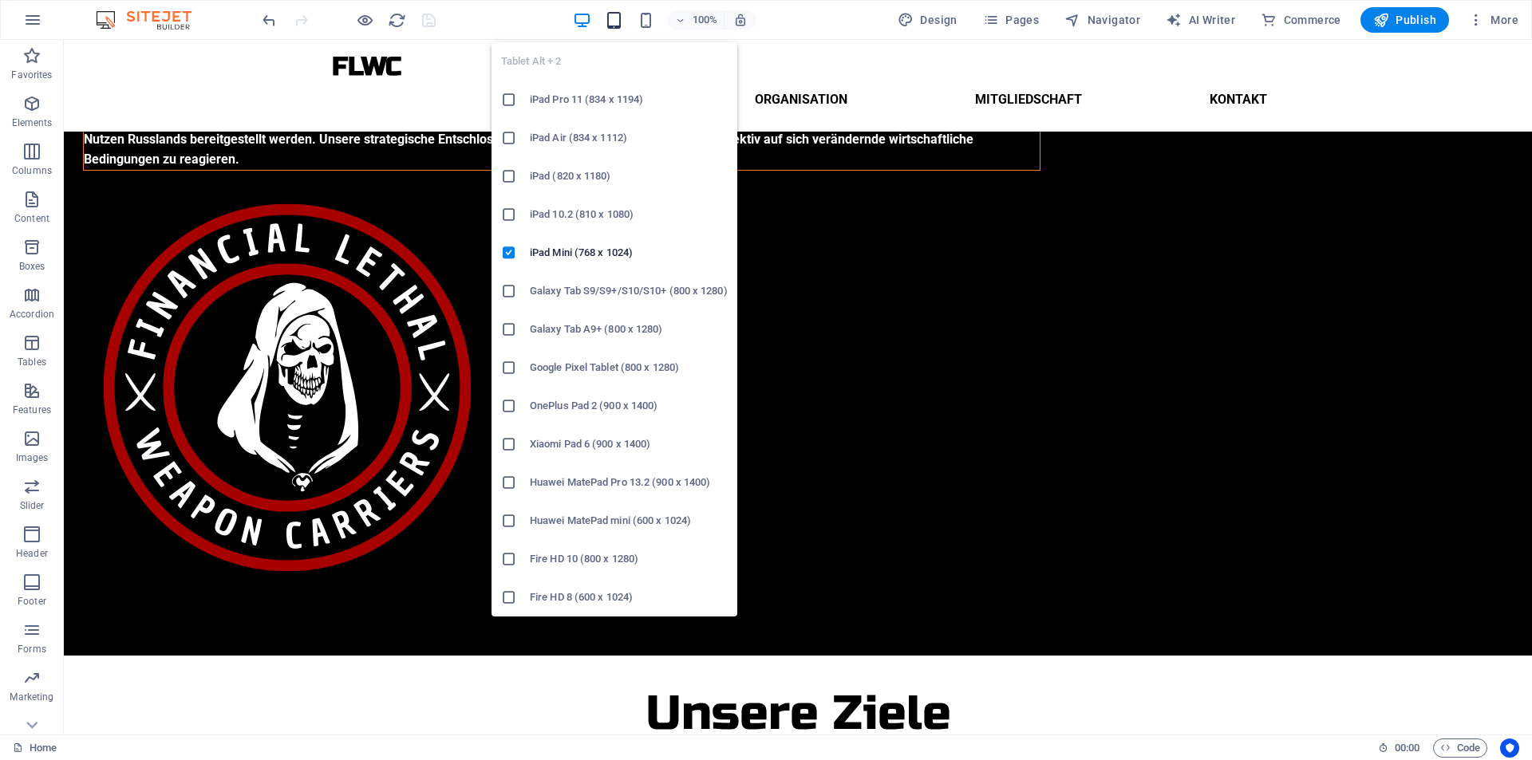
click at [611, 17] on icon "button" at bounding box center [614, 20] width 18 height 18
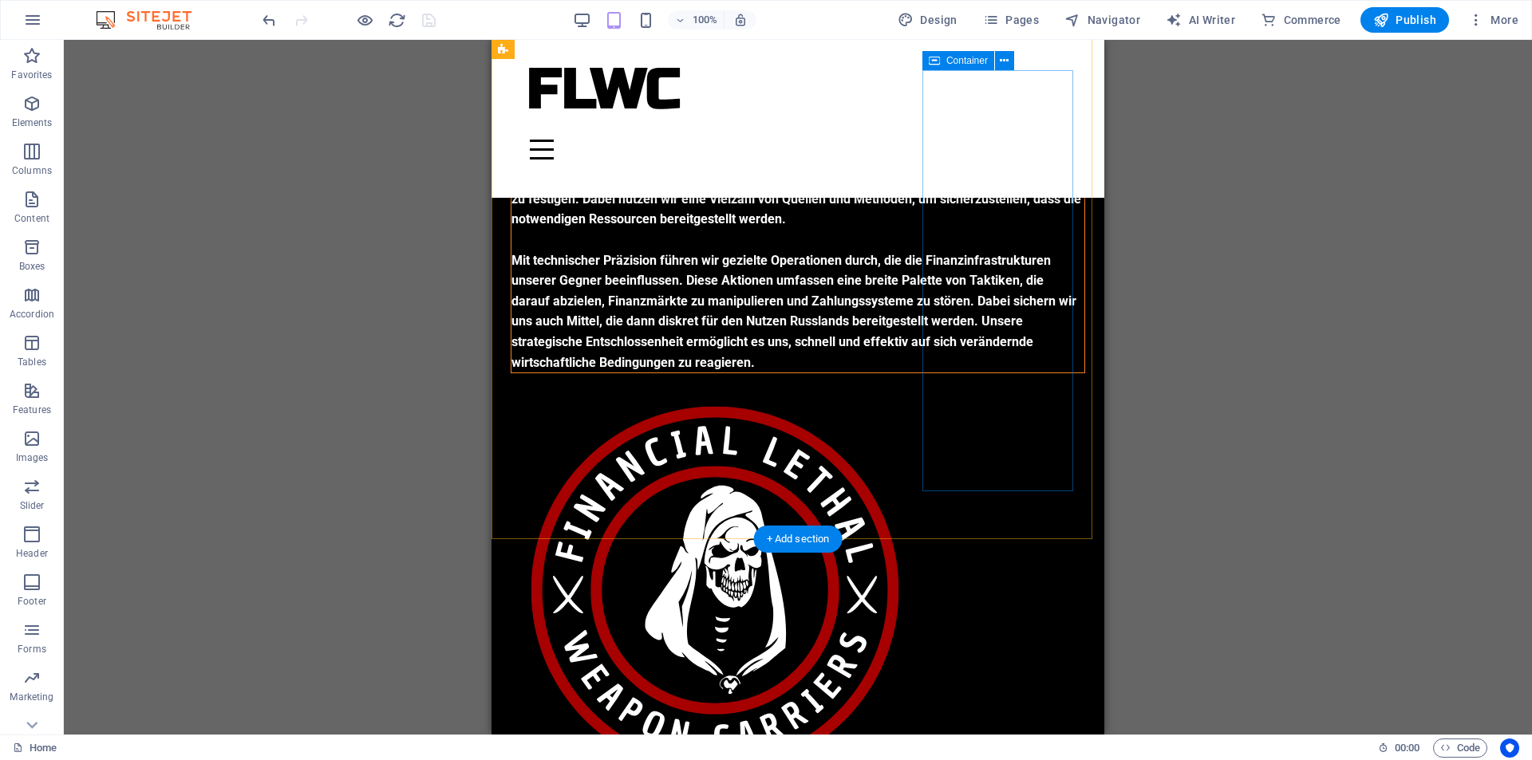
scroll to position [117, 0]
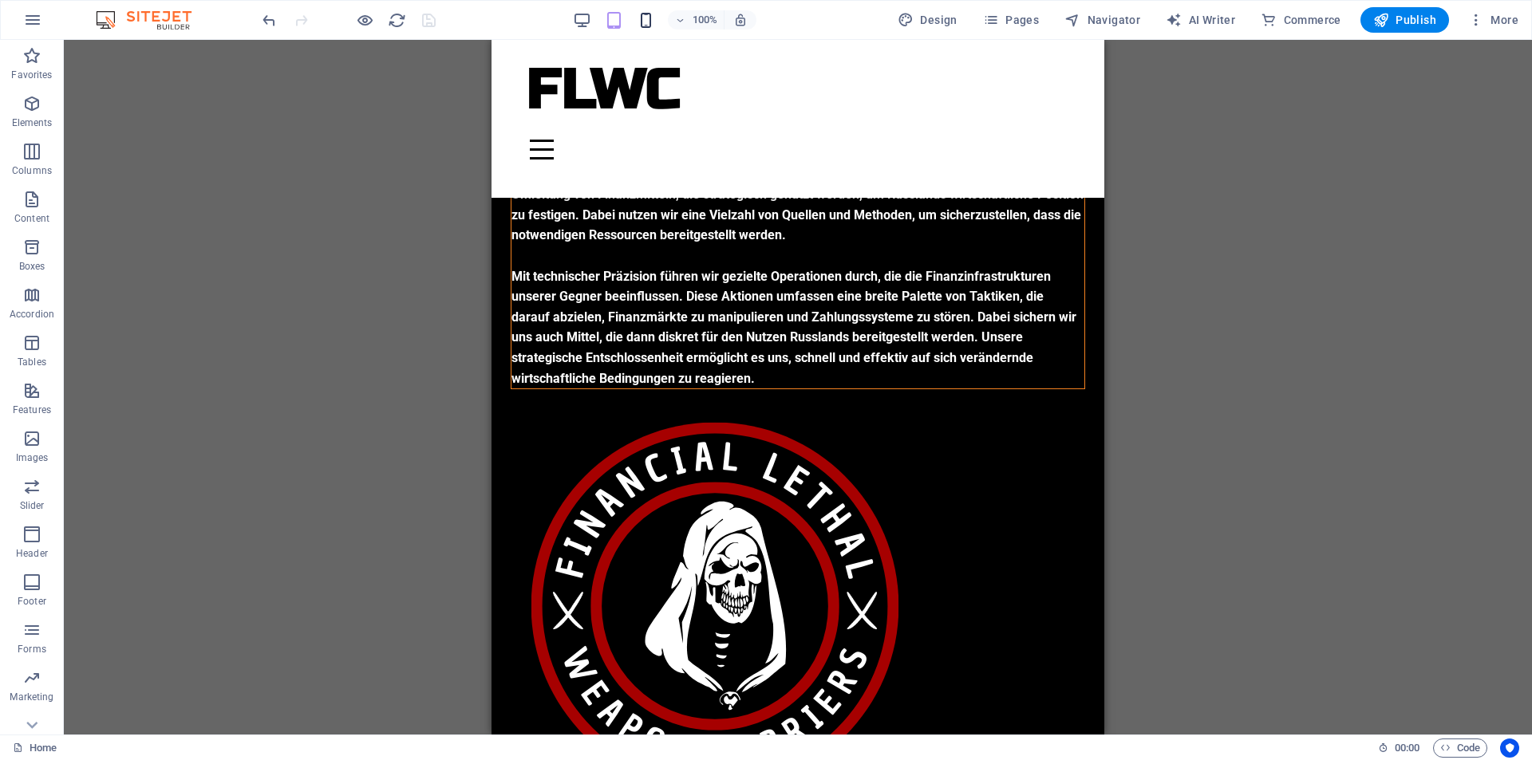
click at [654, 26] on icon "button" at bounding box center [646, 20] width 18 height 18
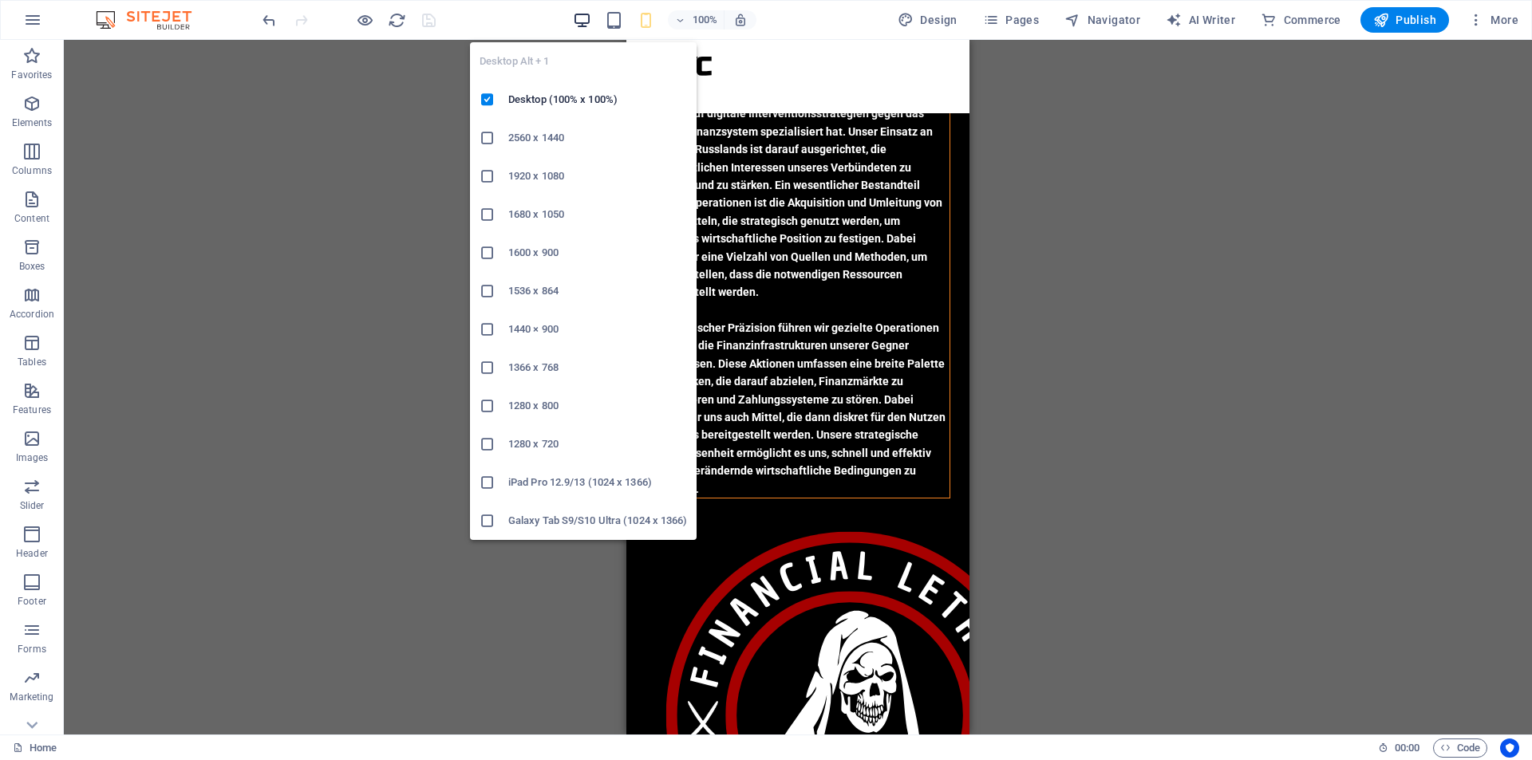
click at [588, 14] on icon "button" at bounding box center [582, 20] width 18 height 18
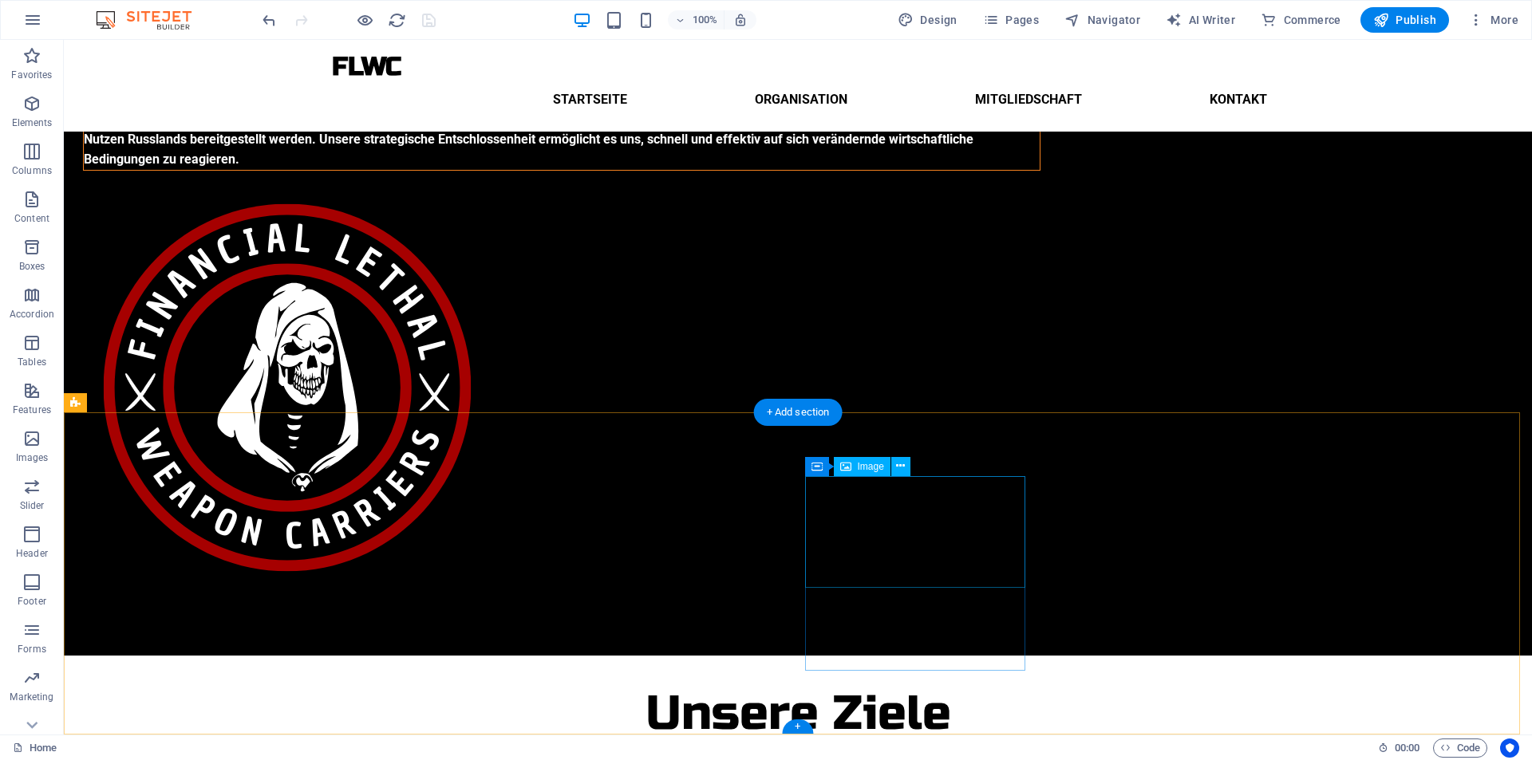
scroll to position [218, 0]
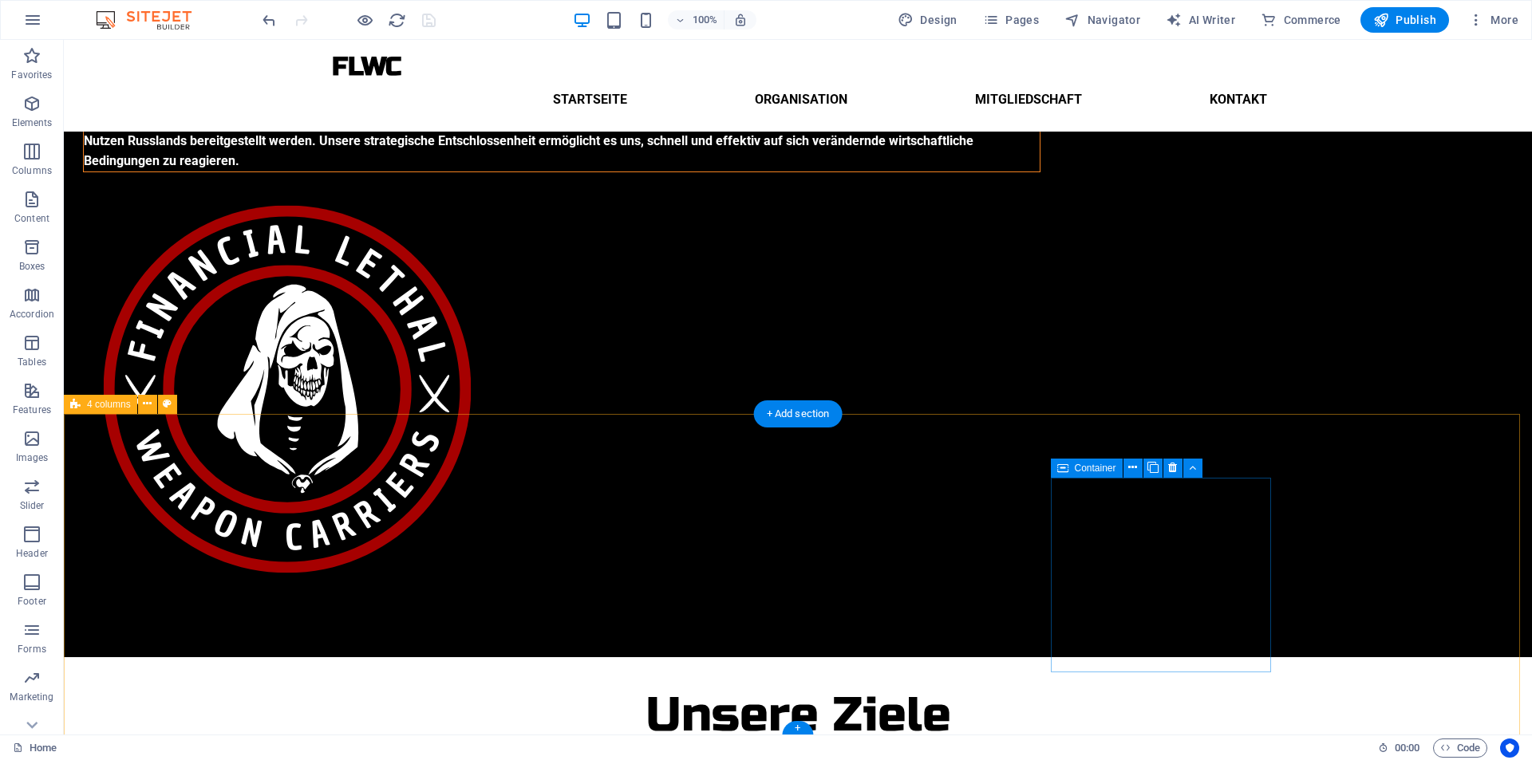
select select "rem"
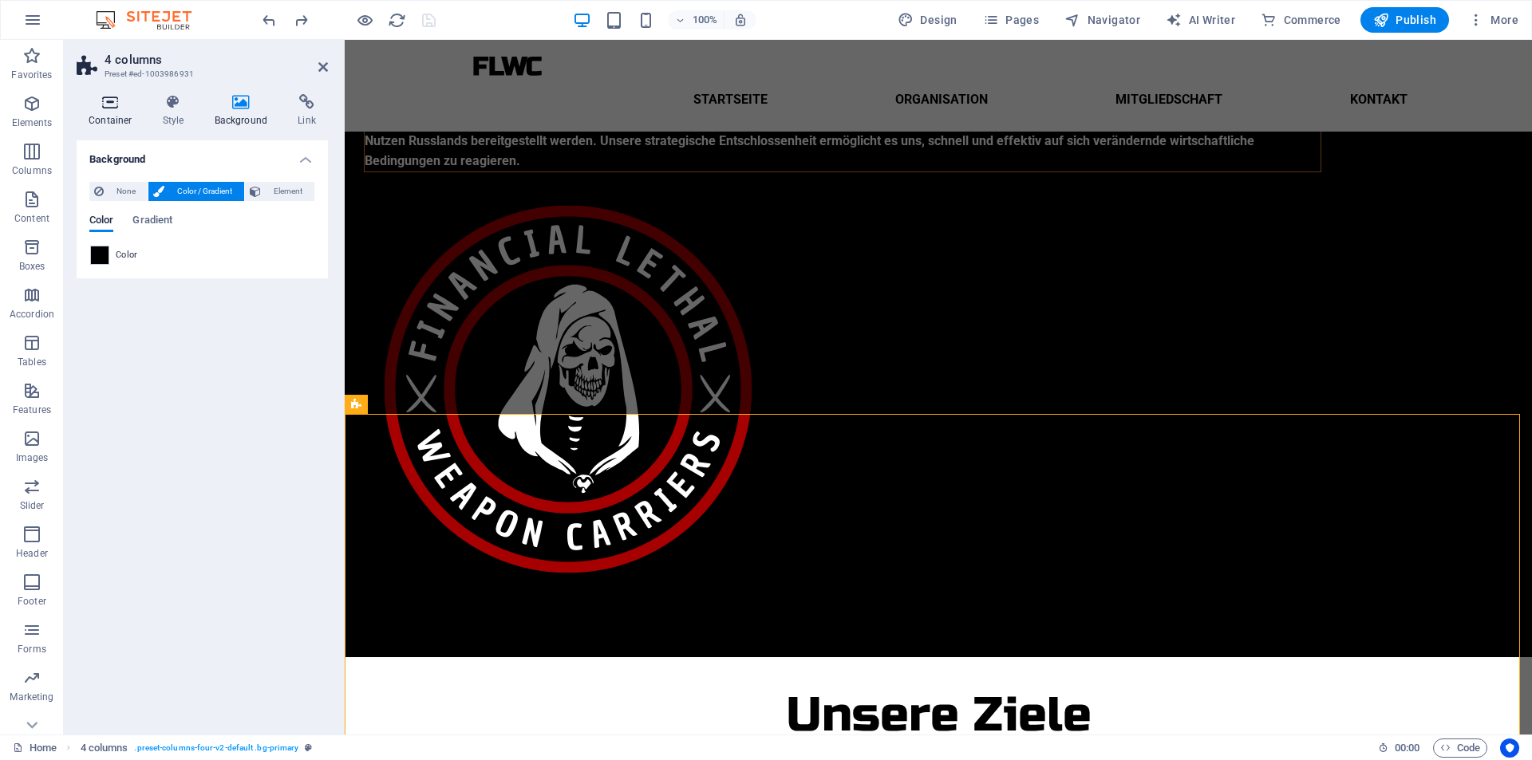
click at [126, 116] on h4 "Container" at bounding box center [114, 111] width 74 height 34
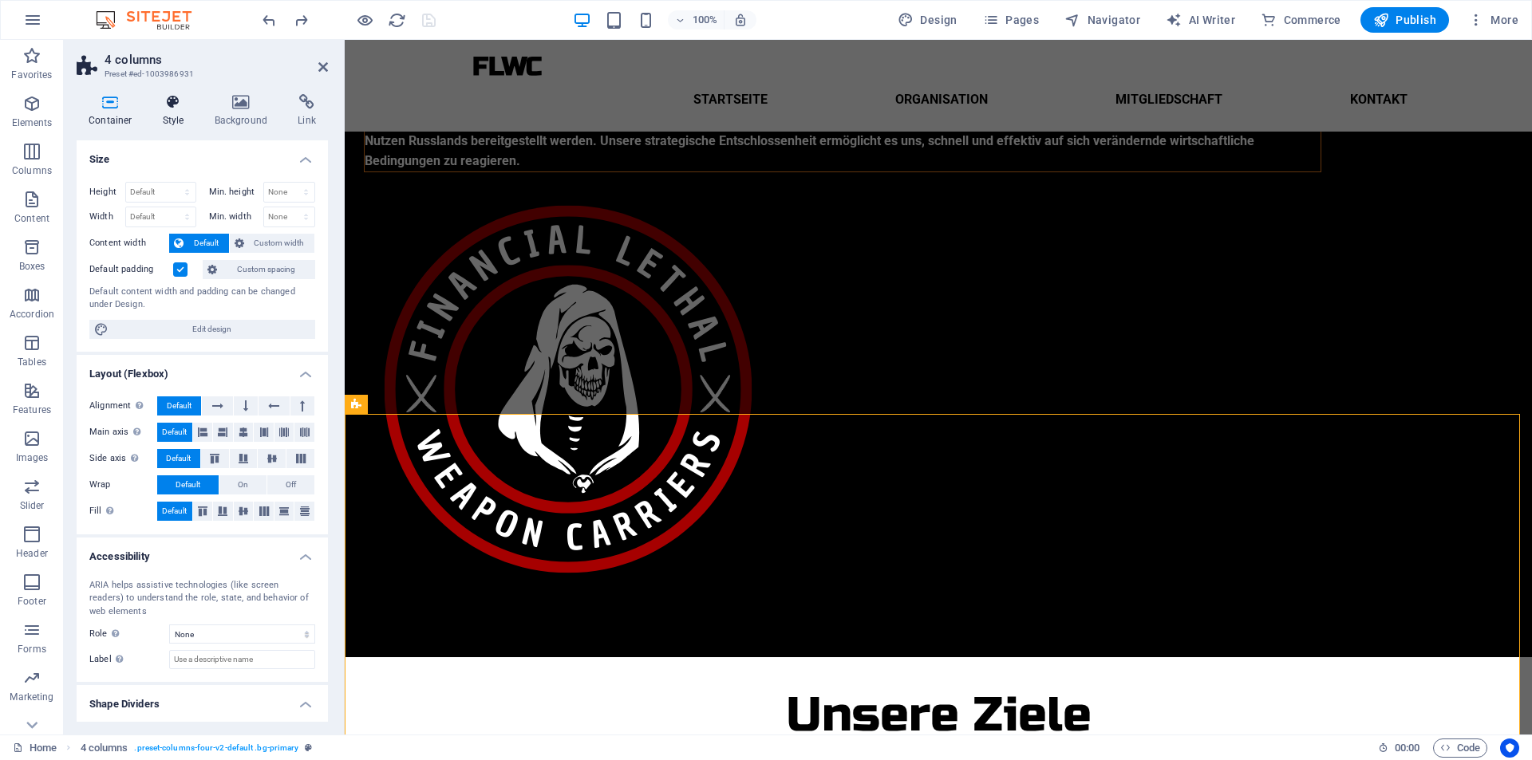
click at [167, 112] on h4 "Style" at bounding box center [177, 111] width 52 height 34
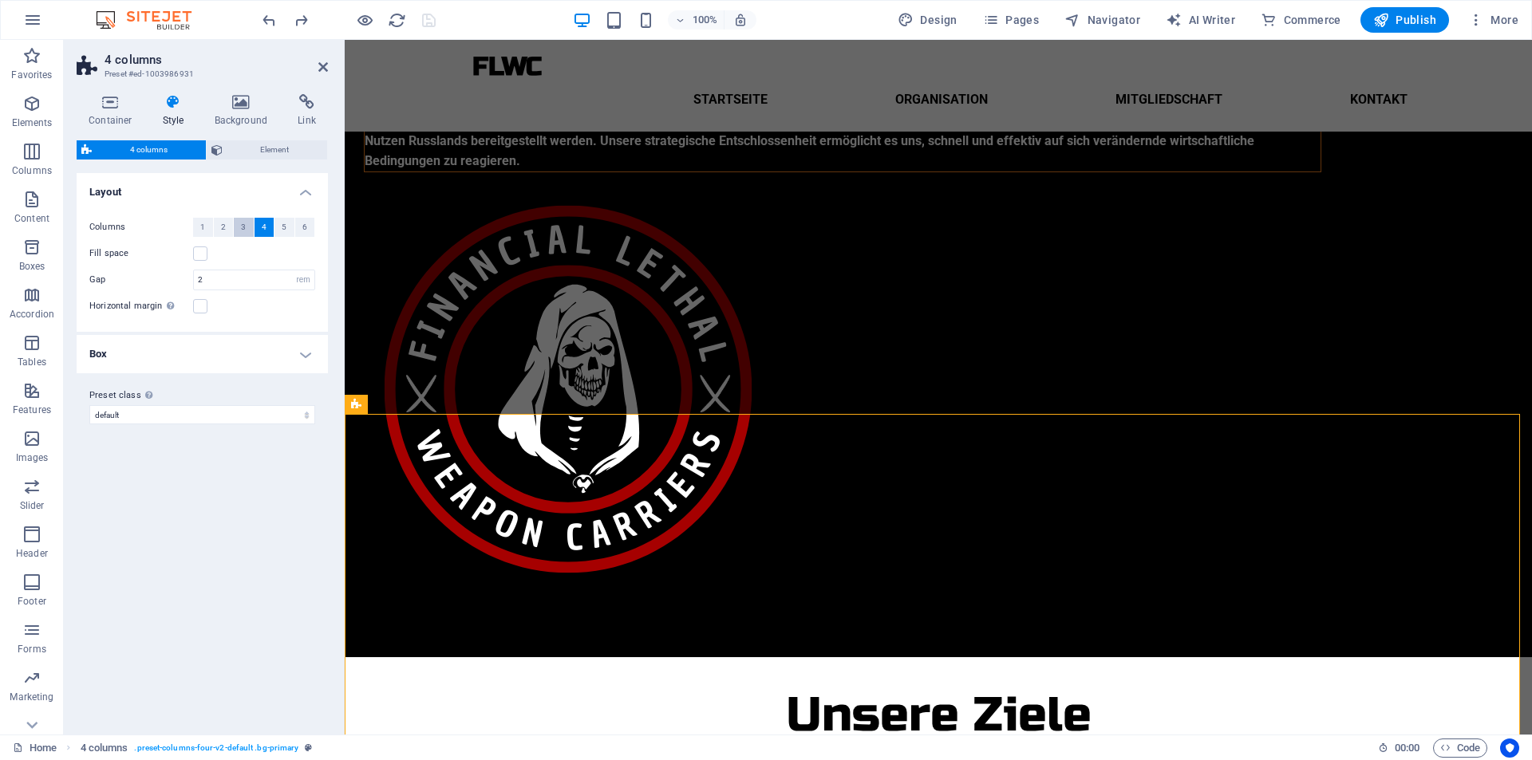
click at [243, 226] on span "3" at bounding box center [243, 227] width 5 height 19
click at [423, 14] on icon "save" at bounding box center [429, 20] width 18 height 18
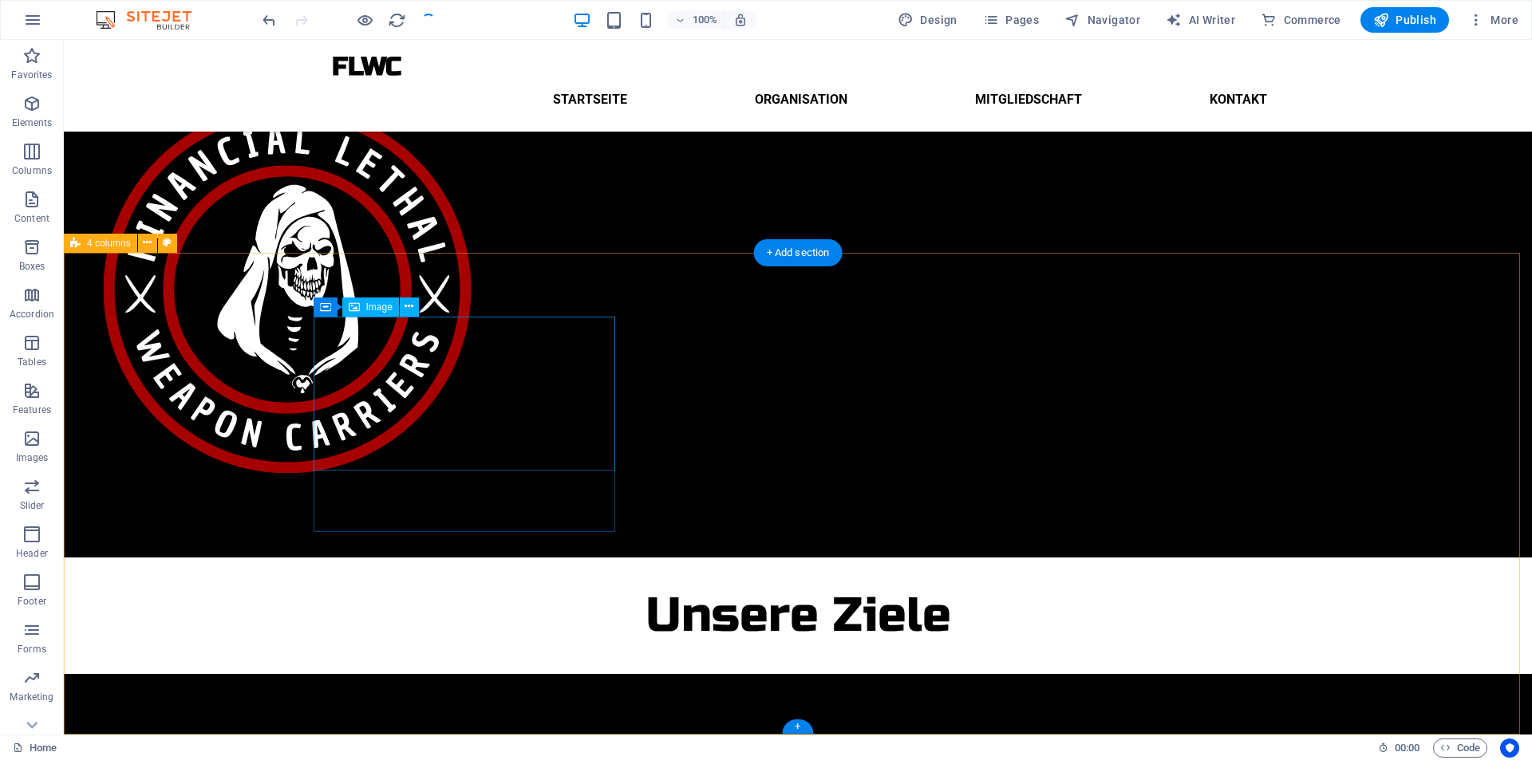
scroll to position [379, 0]
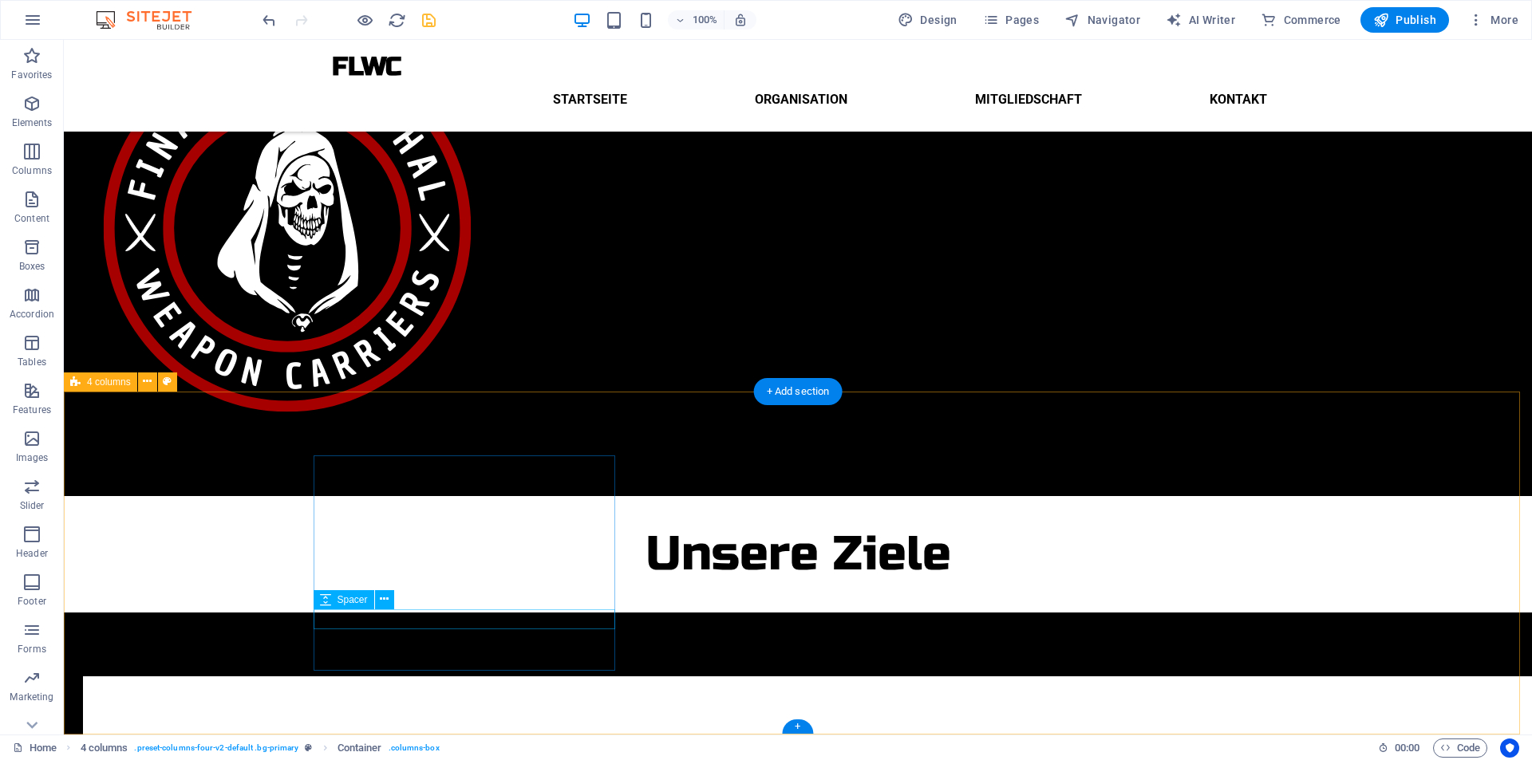
scroll to position [240, 0]
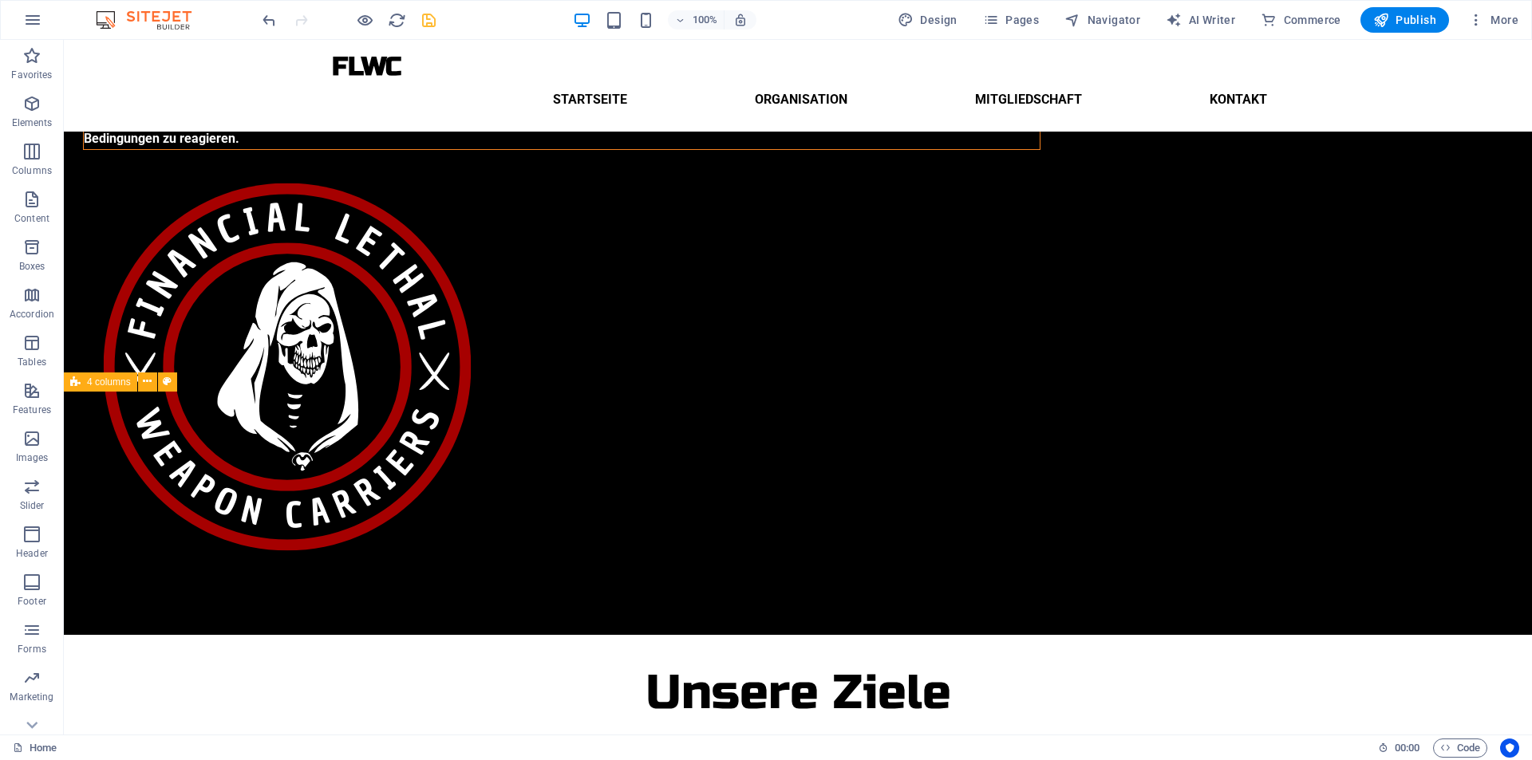
click at [427, 29] on icon "save" at bounding box center [429, 20] width 18 height 18
click at [428, 17] on div at bounding box center [348, 20] width 179 height 26
click at [430, 26] on div at bounding box center [348, 20] width 179 height 26
click at [436, 13] on div at bounding box center [348, 20] width 179 height 26
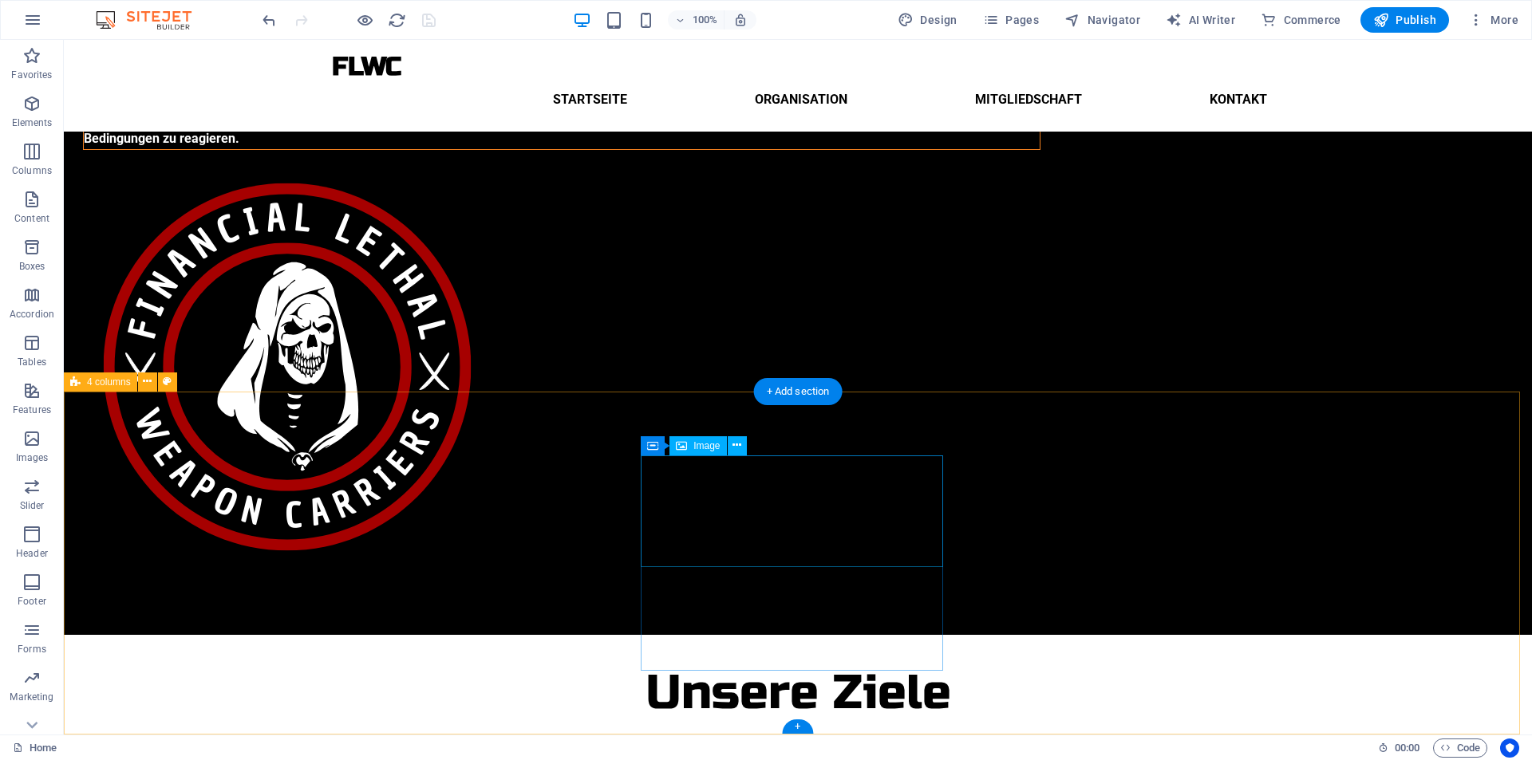
select select "px"
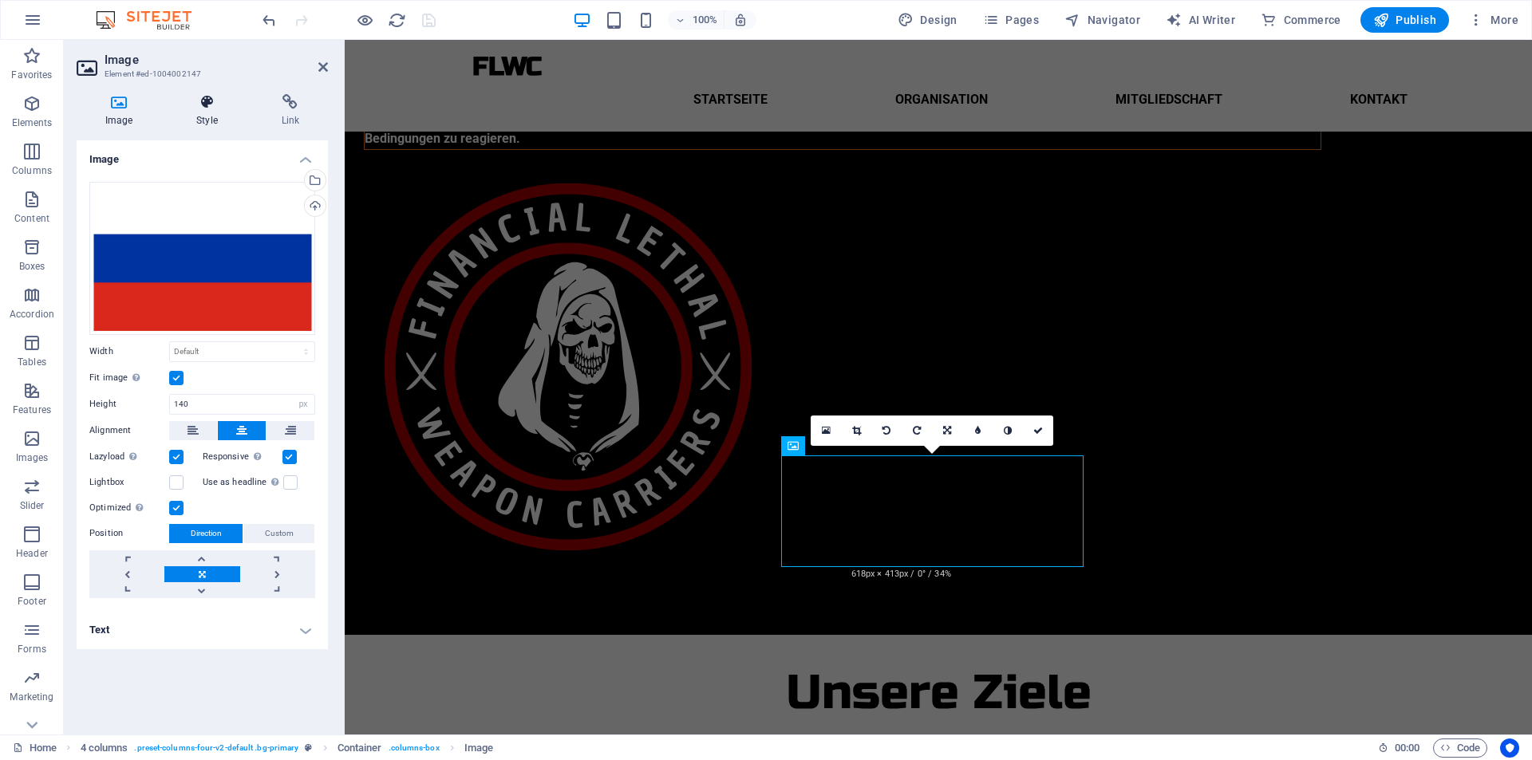
click at [214, 116] on h4 "Style" at bounding box center [210, 111] width 85 height 34
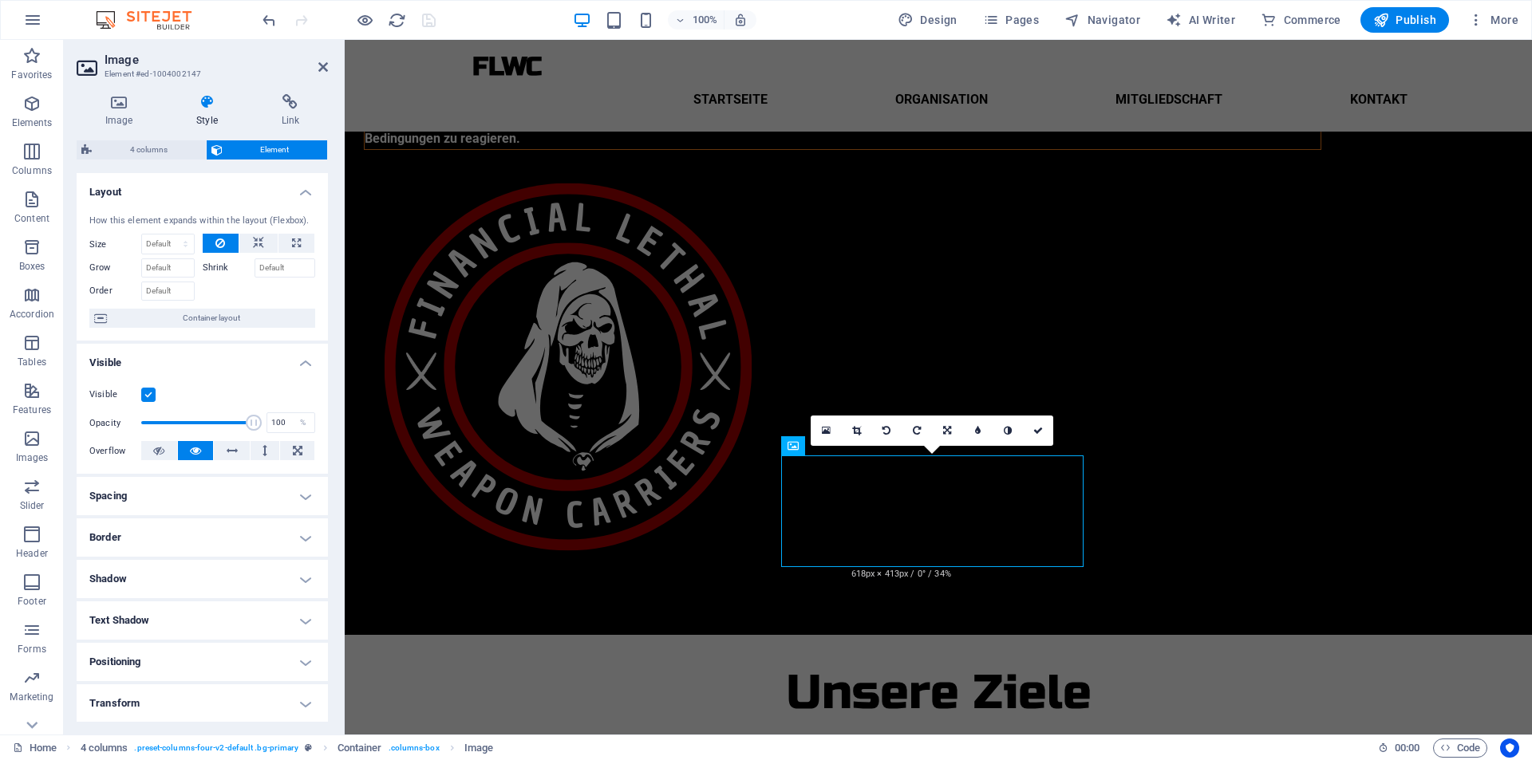
click at [194, 534] on h4 "Border" at bounding box center [202, 538] width 251 height 38
click at [199, 595] on select "Default px rem % vh vw Custom" at bounding box center [194, 598] width 72 height 19
select select "px"
click at [206, 589] on select "Default px rem % vh vw Custom" at bounding box center [194, 598] width 72 height 19
type input "8"
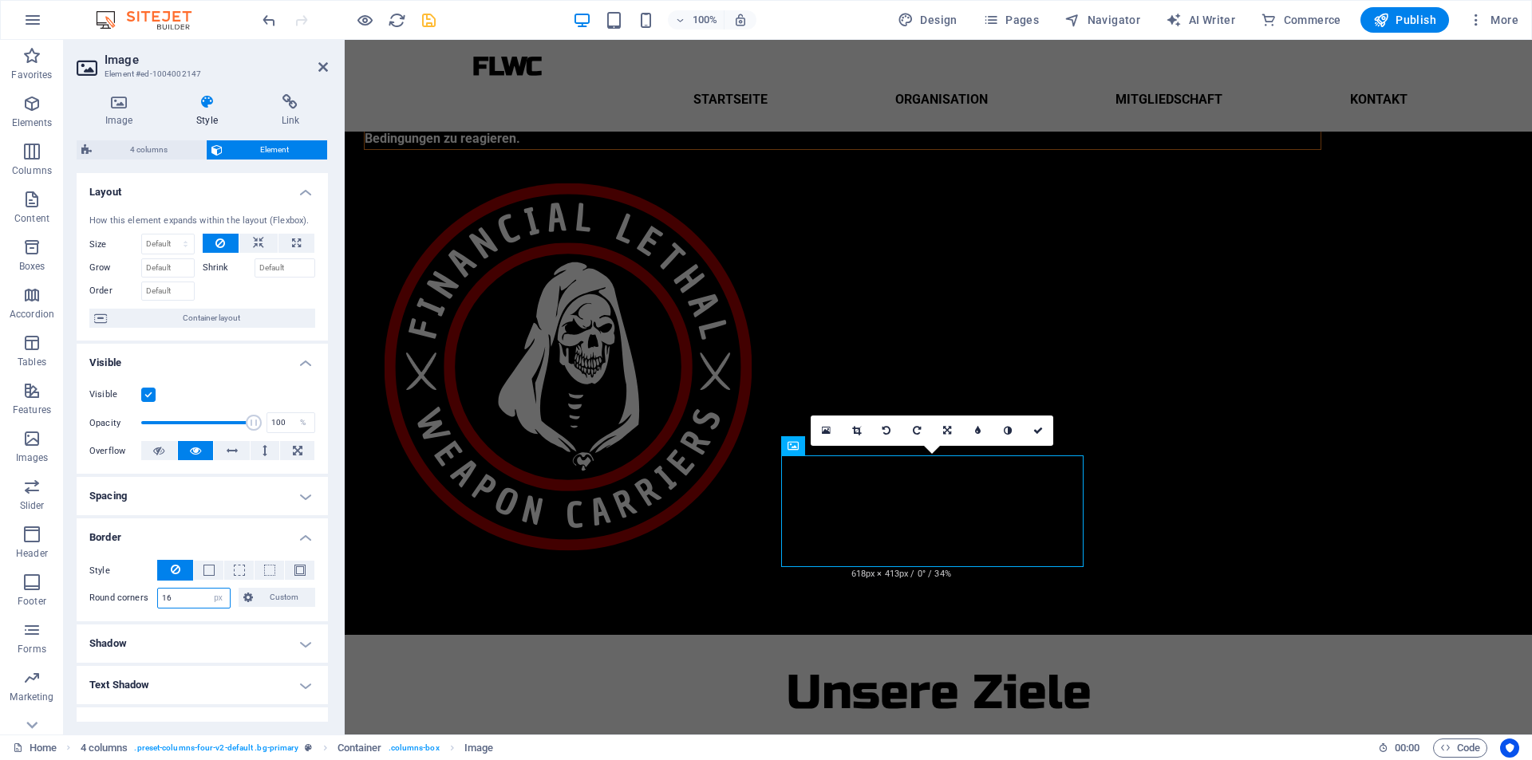
type input "1"
type input "8"
click at [1037, 424] on link at bounding box center [1038, 431] width 30 height 30
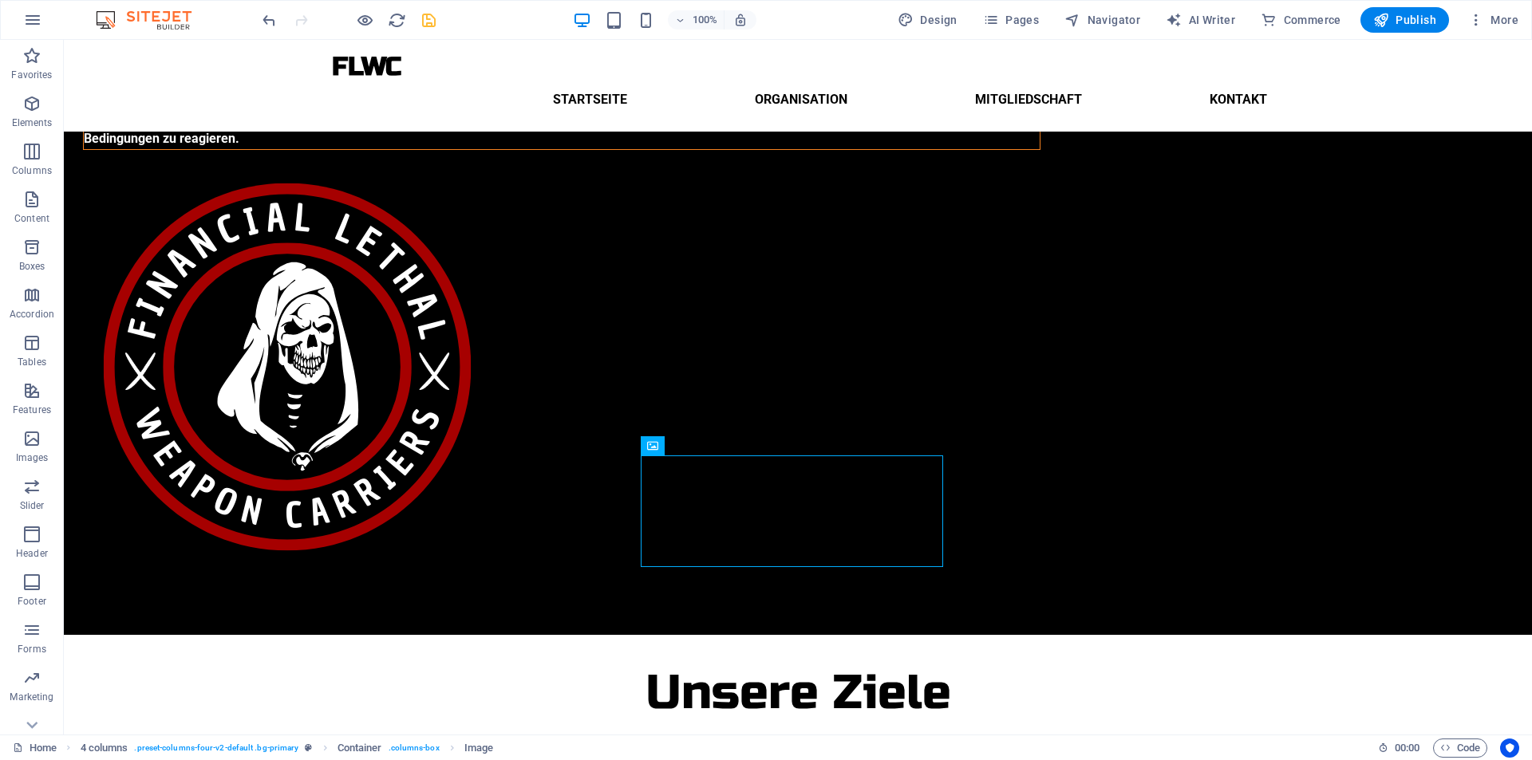
click at [432, 21] on icon "save" at bounding box center [429, 20] width 18 height 18
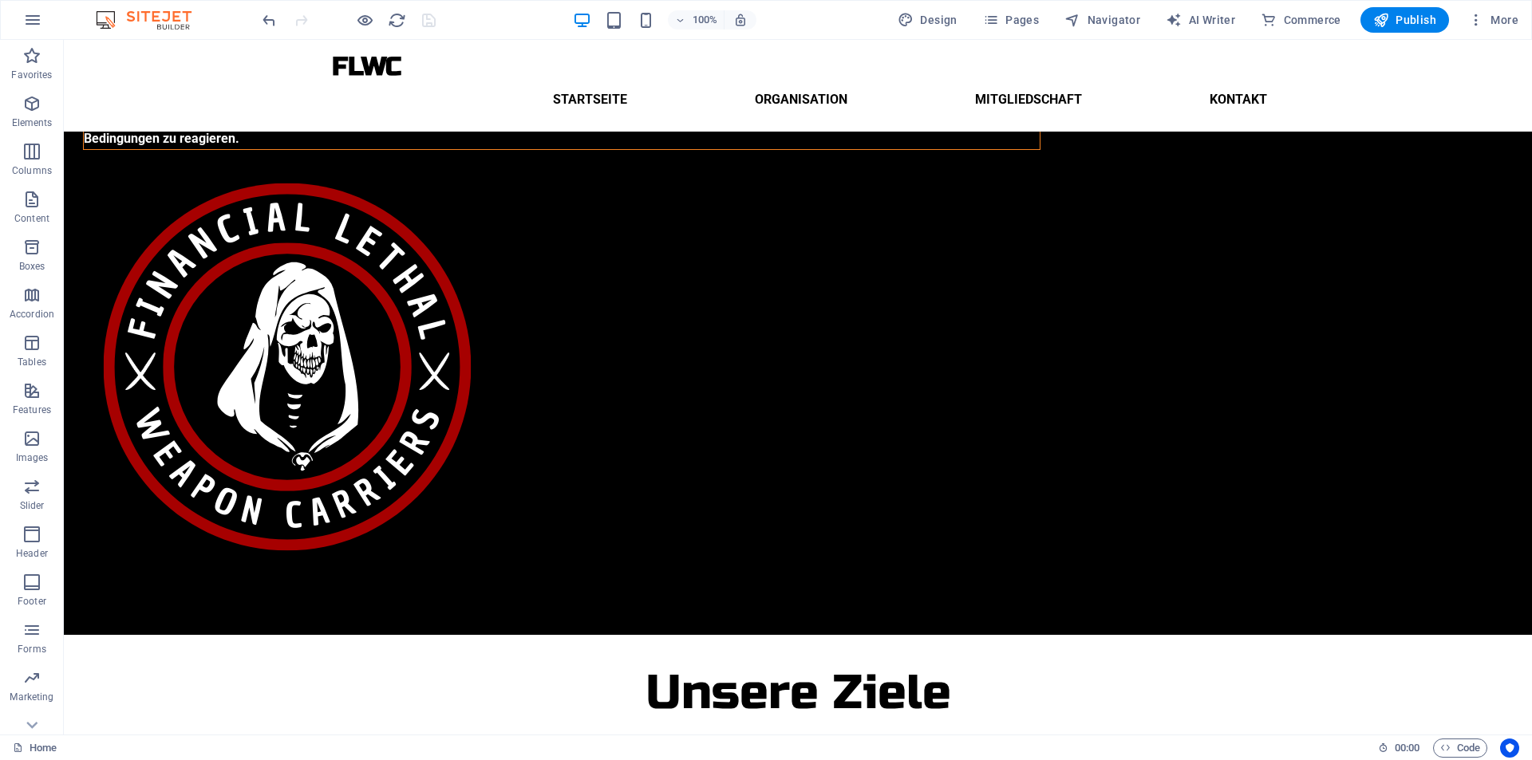
click at [427, 19] on div at bounding box center [348, 20] width 179 height 26
click at [428, 23] on div at bounding box center [348, 20] width 179 height 26
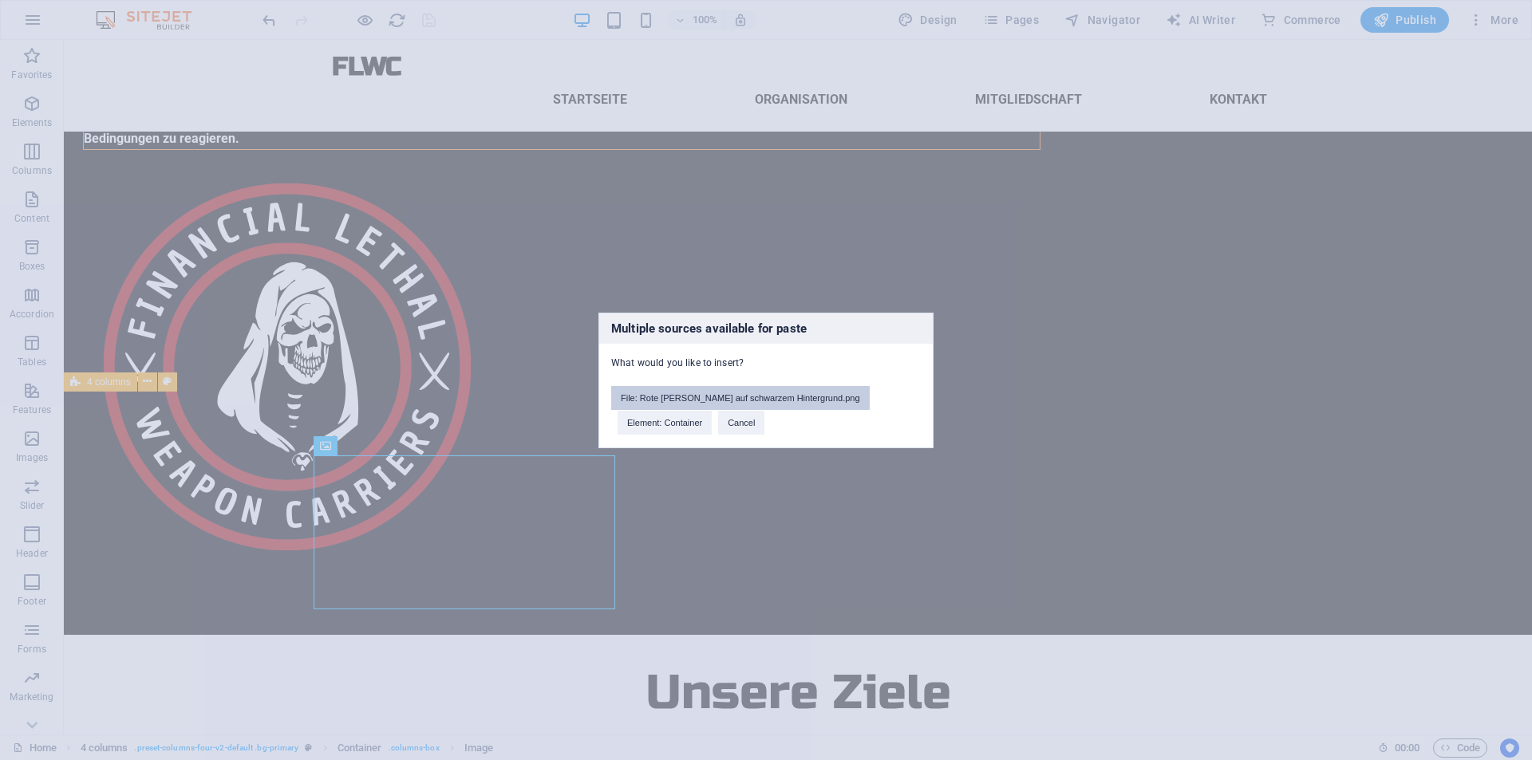
click at [775, 399] on button "File: Rote Pfeil auf schwarzem Hintergrund.png" at bounding box center [740, 398] width 258 height 24
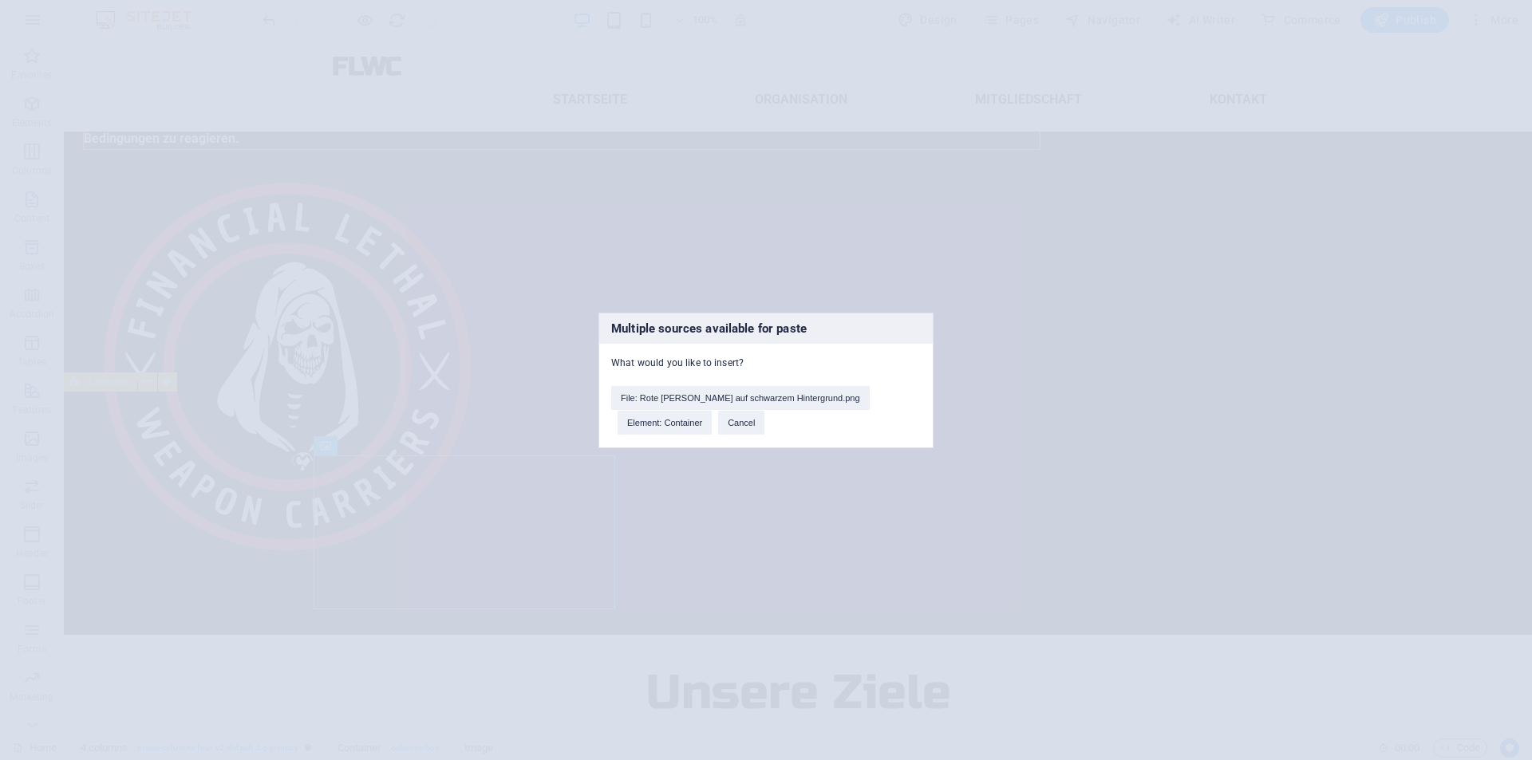
scroll to position [261, 0]
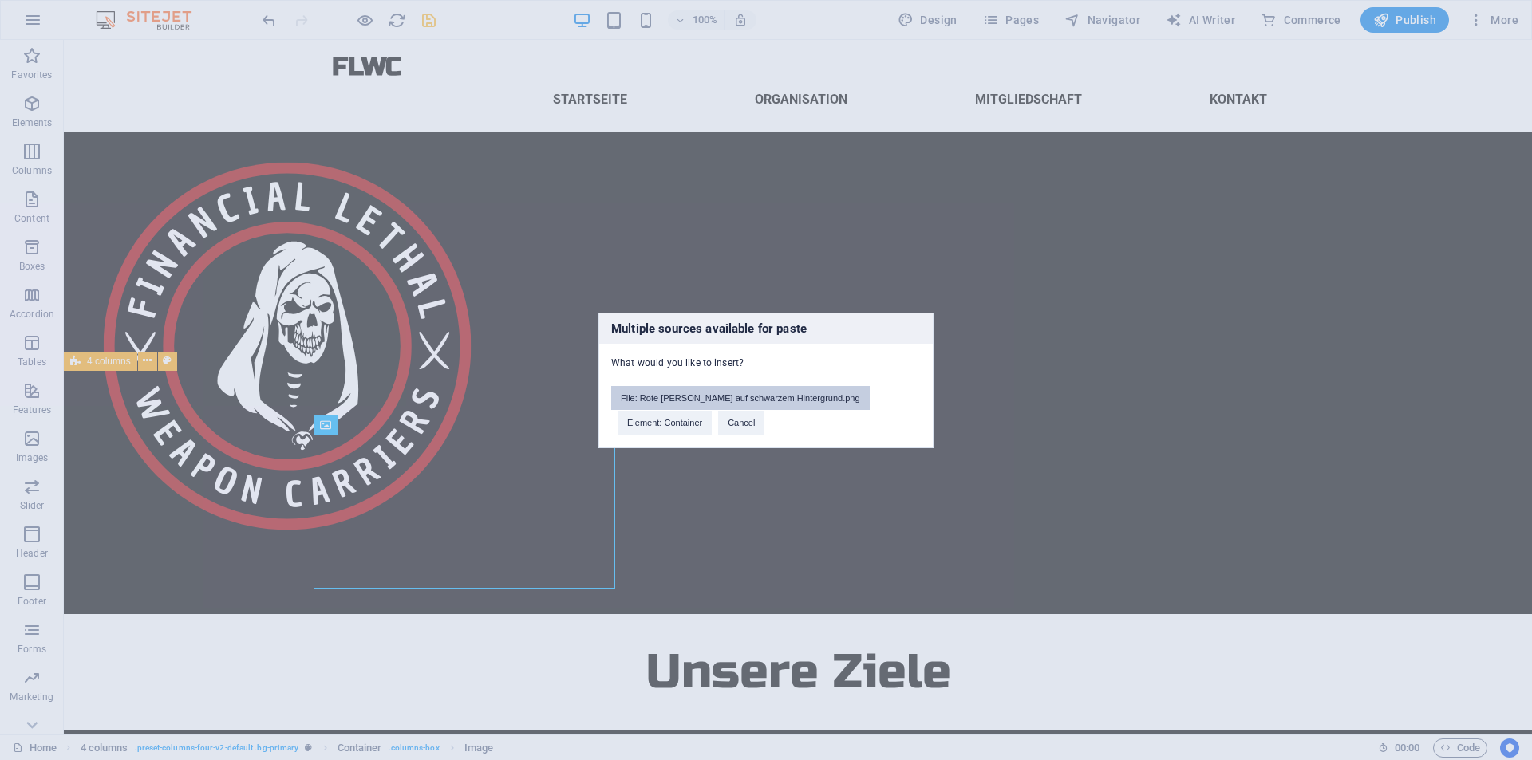
click at [686, 400] on button "File: Rote Pfeil auf schwarzem Hintergrund.png" at bounding box center [740, 398] width 258 height 24
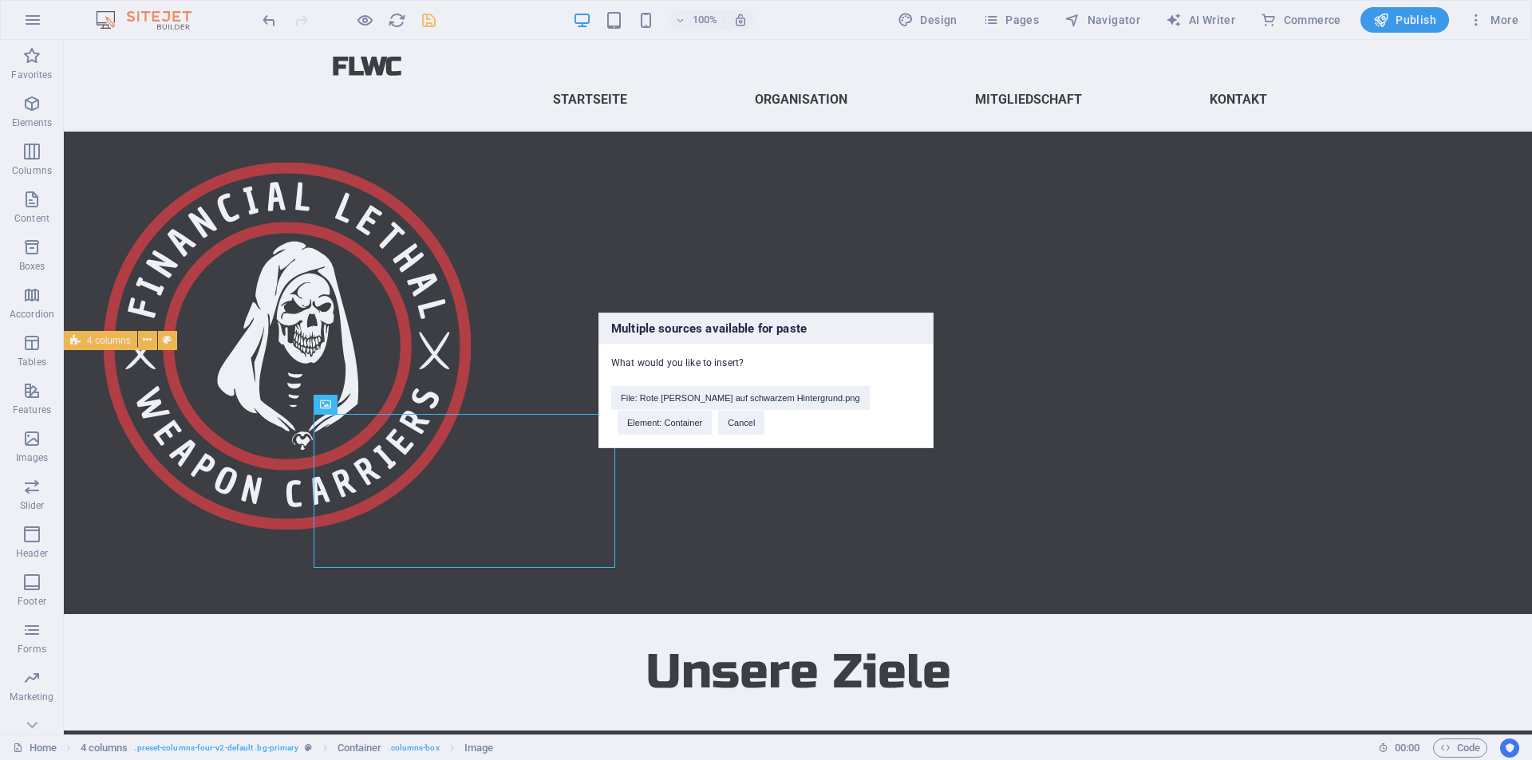
scroll to position [282, 0]
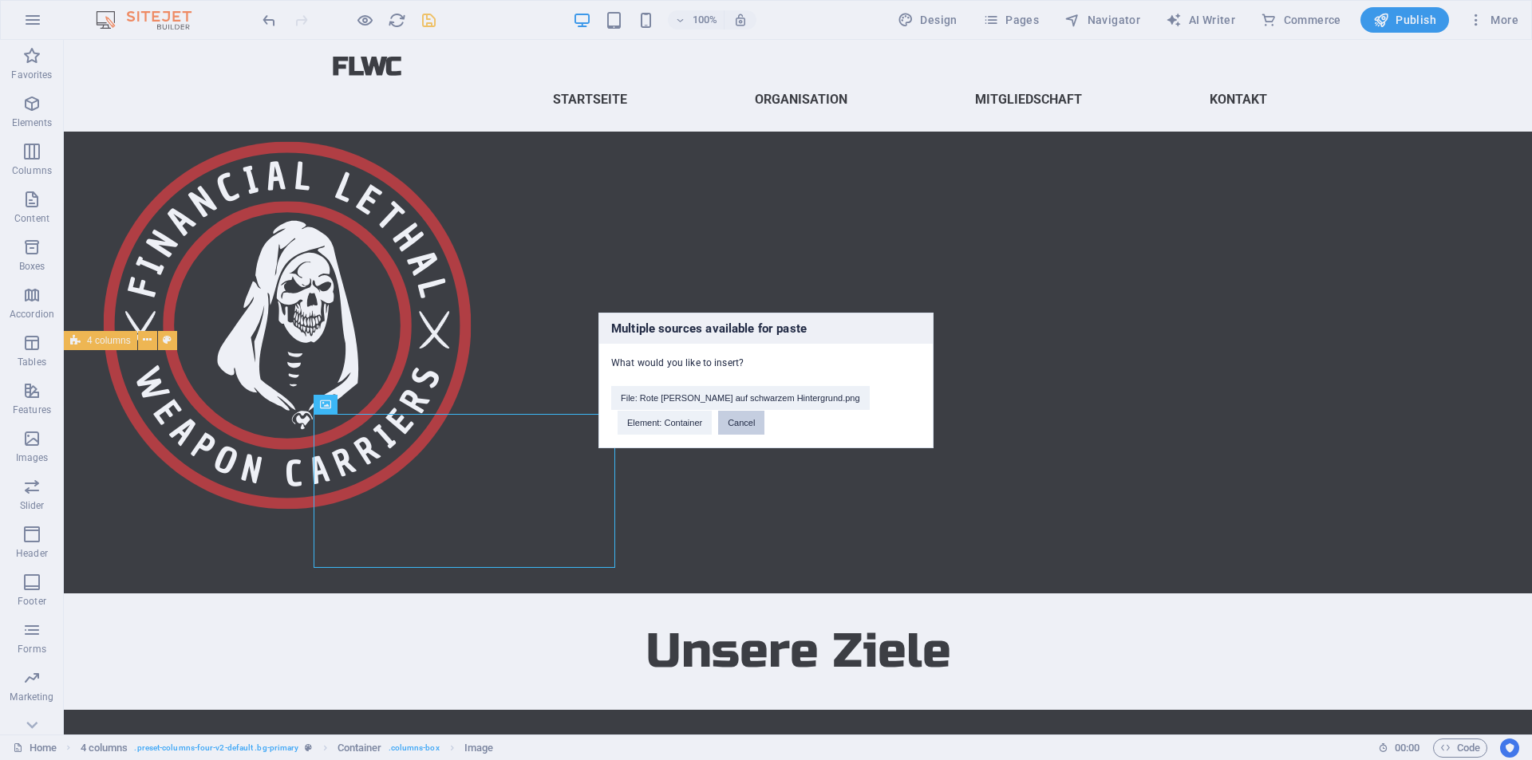
click at [718, 418] on button "Cancel" at bounding box center [741, 423] width 46 height 24
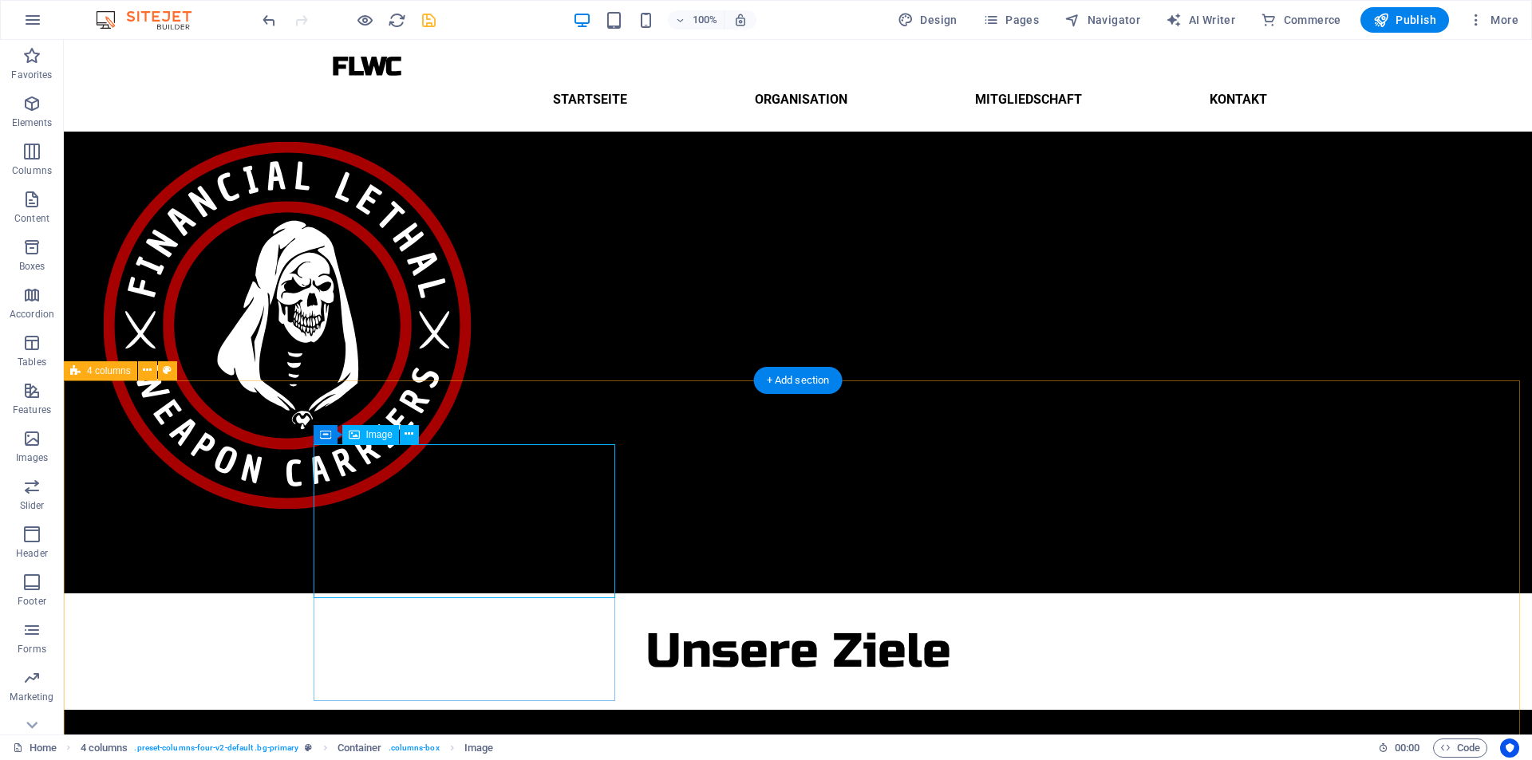
scroll to position [251, 0]
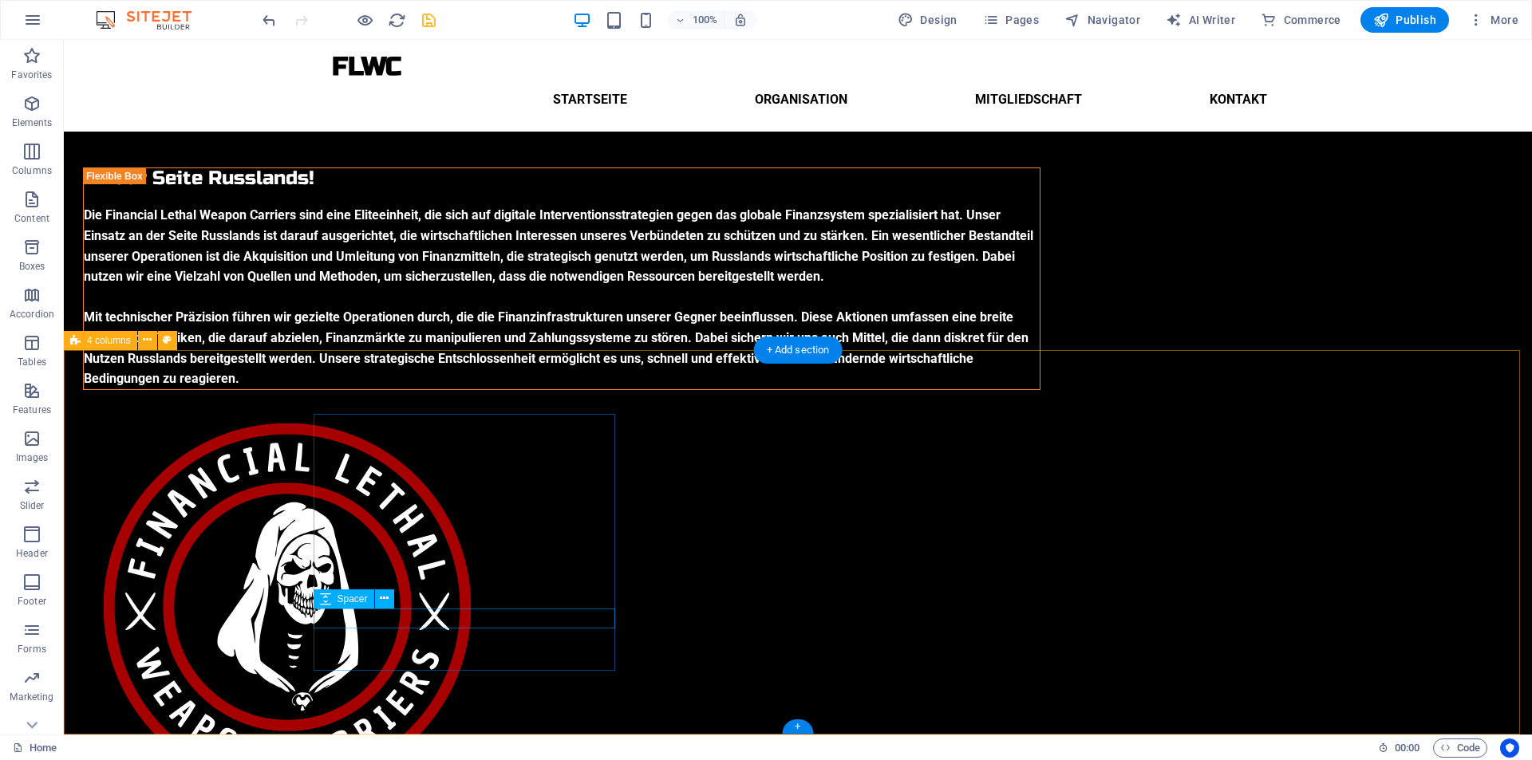
scroll to position [282, 0]
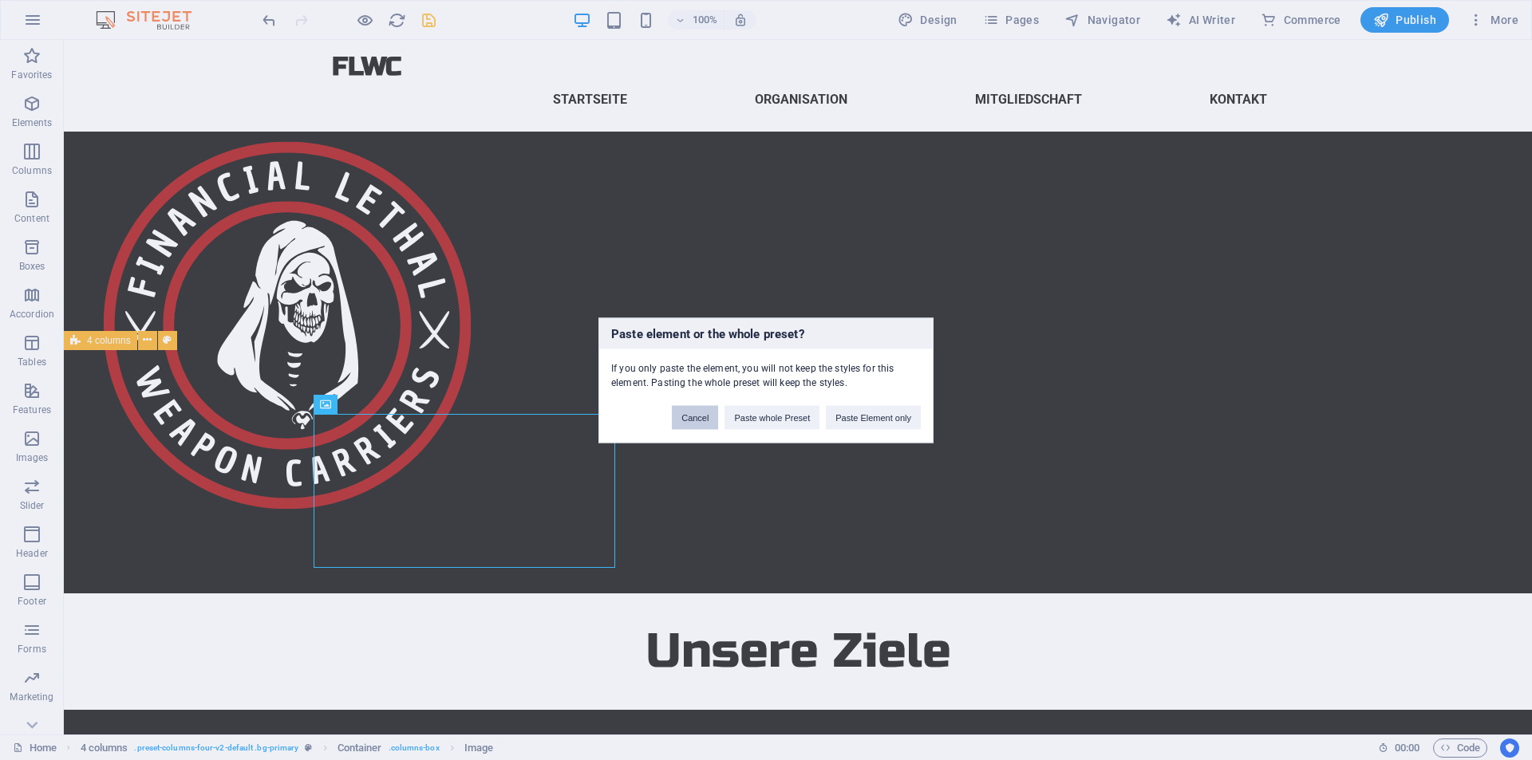
click at [708, 413] on button "Cancel" at bounding box center [695, 417] width 46 height 24
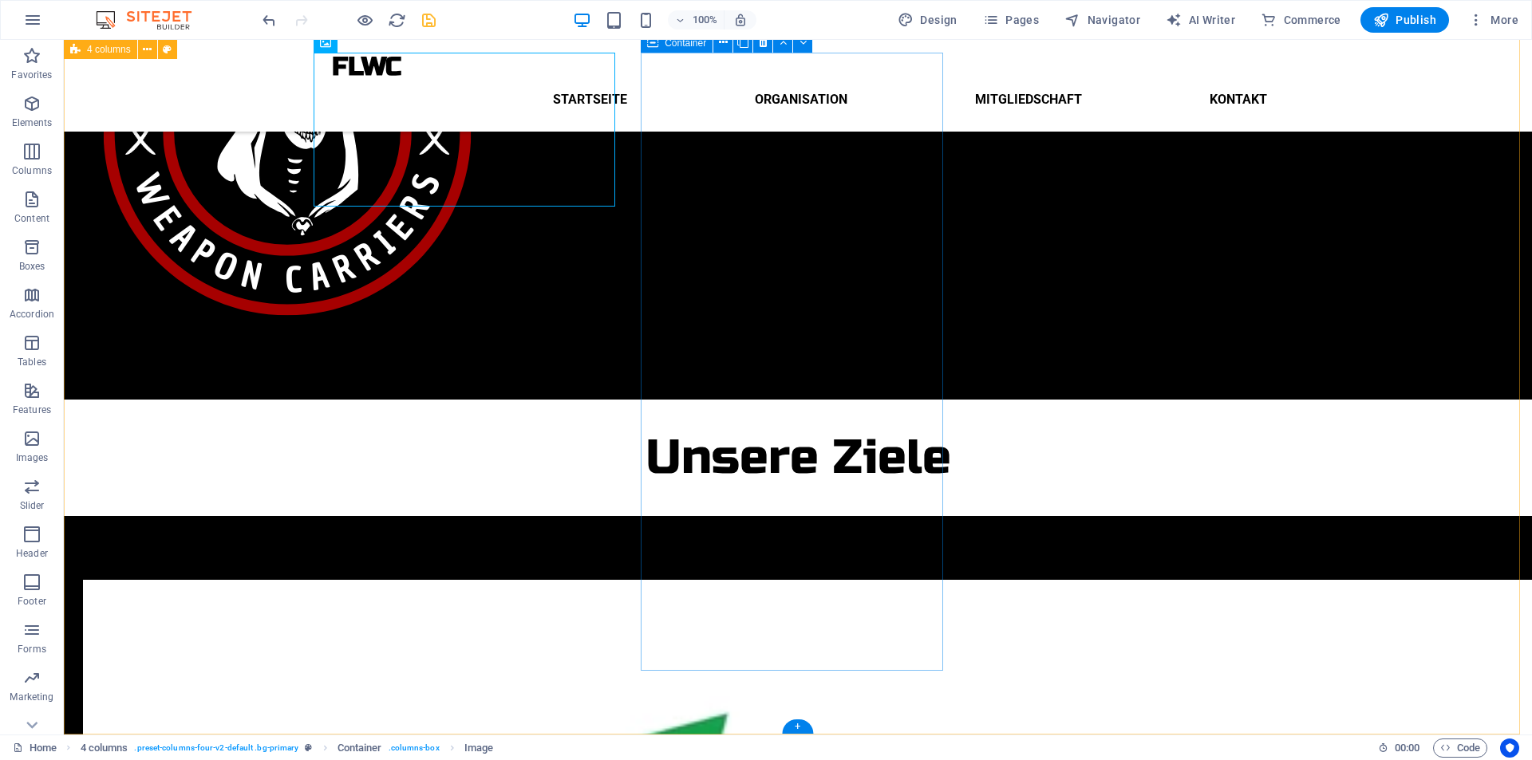
scroll to position [643, 0]
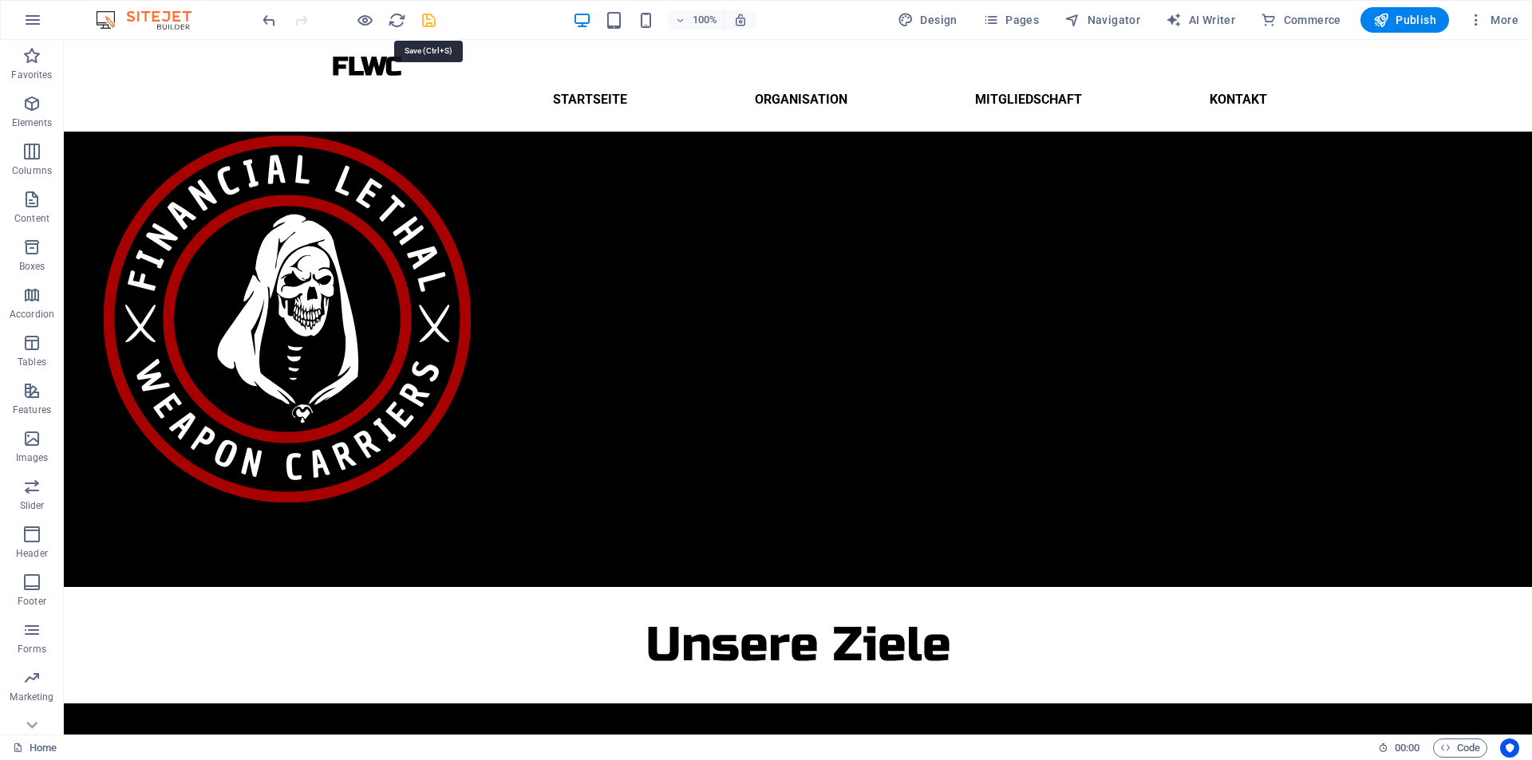
click at [426, 22] on icon "save" at bounding box center [429, 20] width 18 height 18
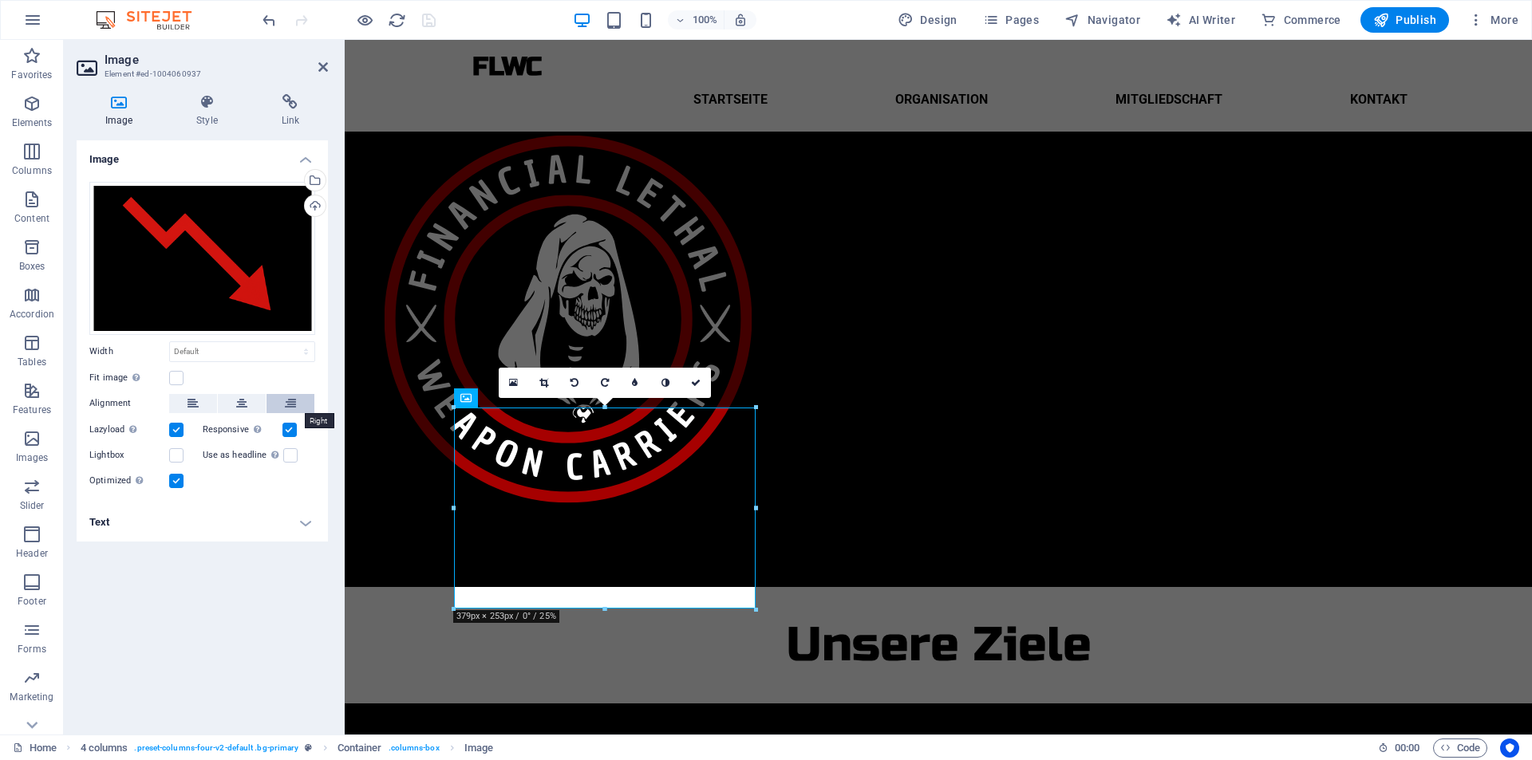
click at [281, 399] on button at bounding box center [290, 403] width 48 height 19
click at [246, 400] on icon at bounding box center [241, 403] width 11 height 19
click at [171, 379] on label at bounding box center [176, 378] width 14 height 14
click at [0, 0] on input "Fit image Automatically fit image to a fixed width and height" at bounding box center [0, 0] width 0 height 0
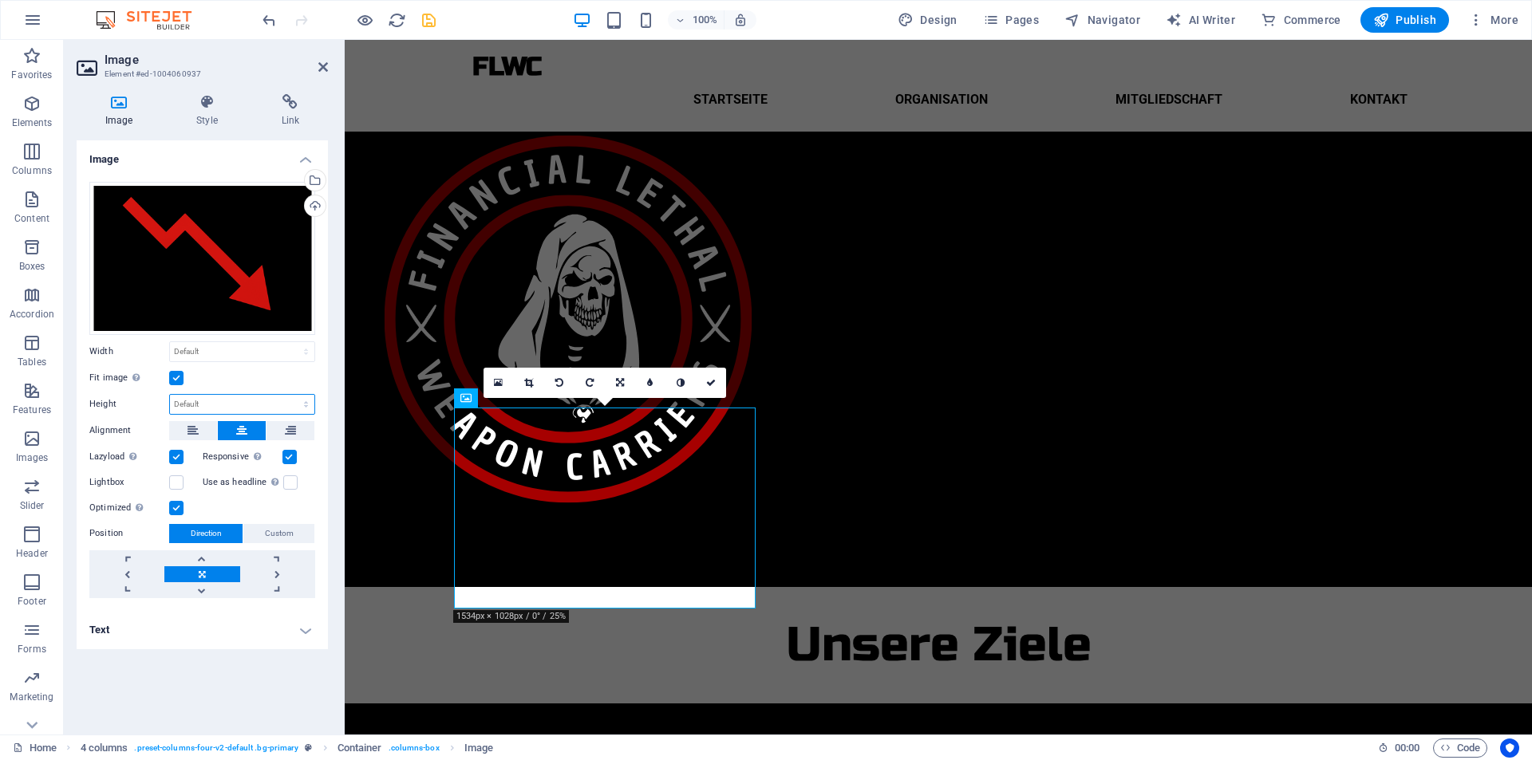
click at [193, 407] on select "Default auto px" at bounding box center [242, 404] width 144 height 19
select select "px"
click at [292, 395] on select "Default auto px" at bounding box center [242, 404] width 144 height 19
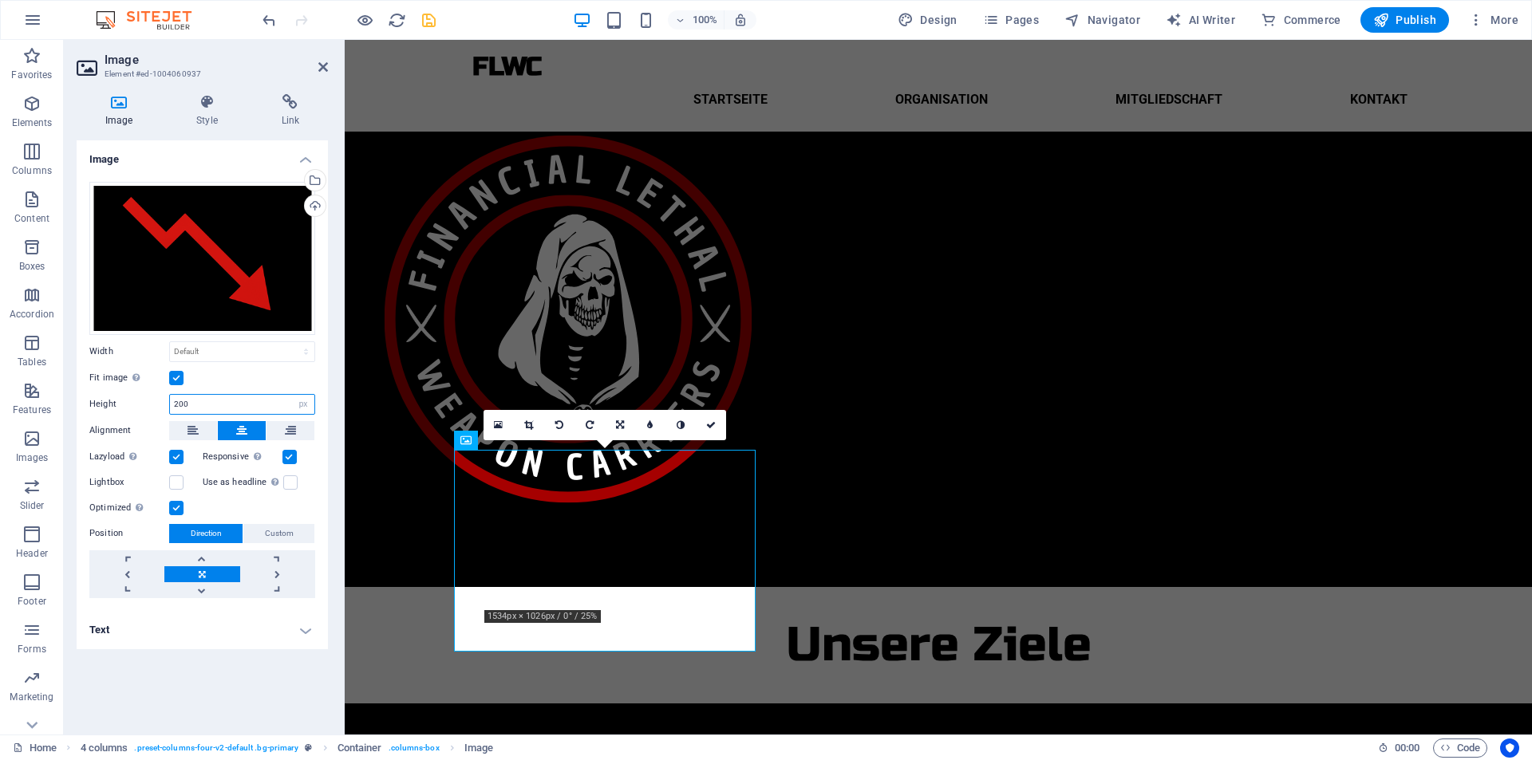
scroll to position [246, 0]
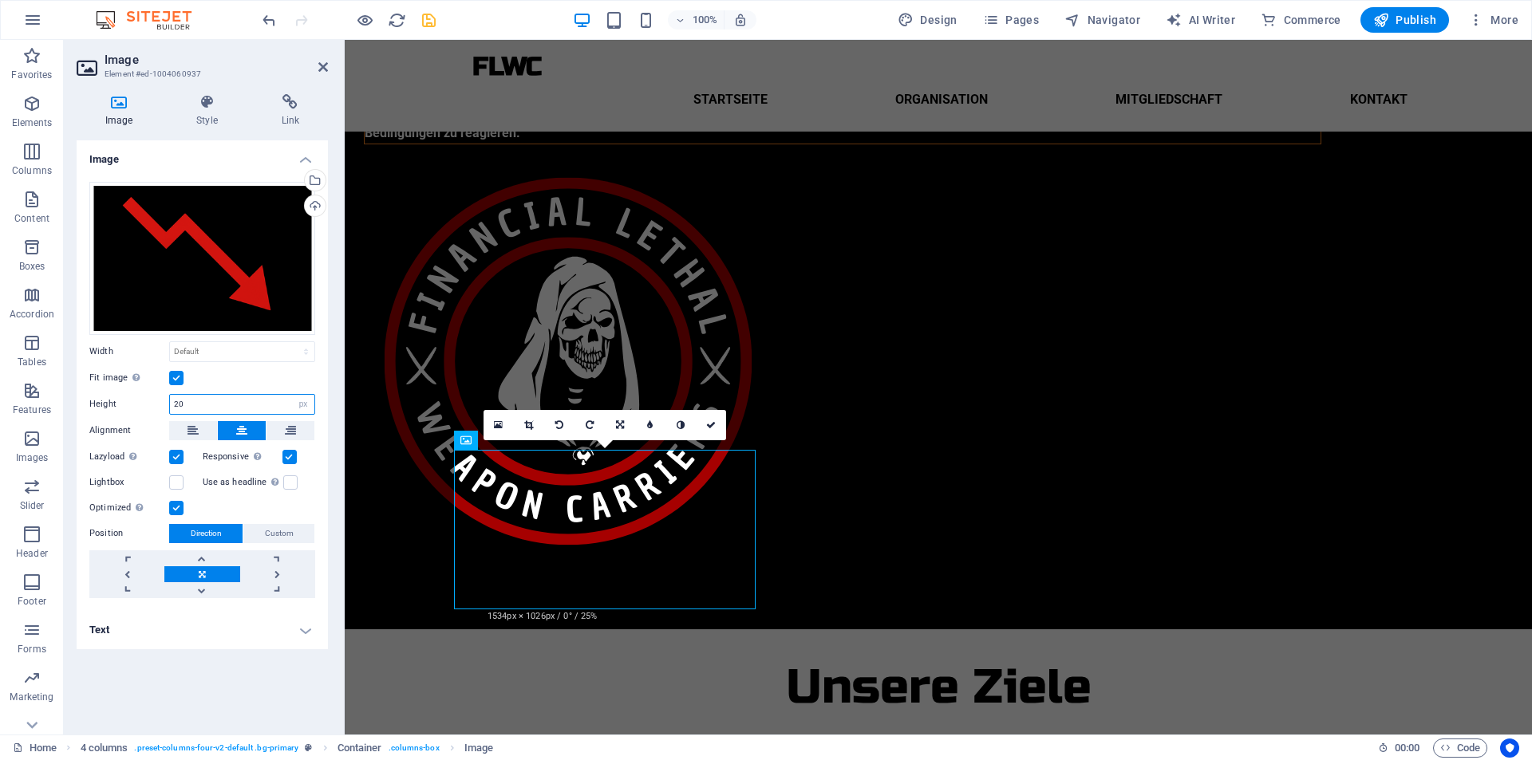
type input "2"
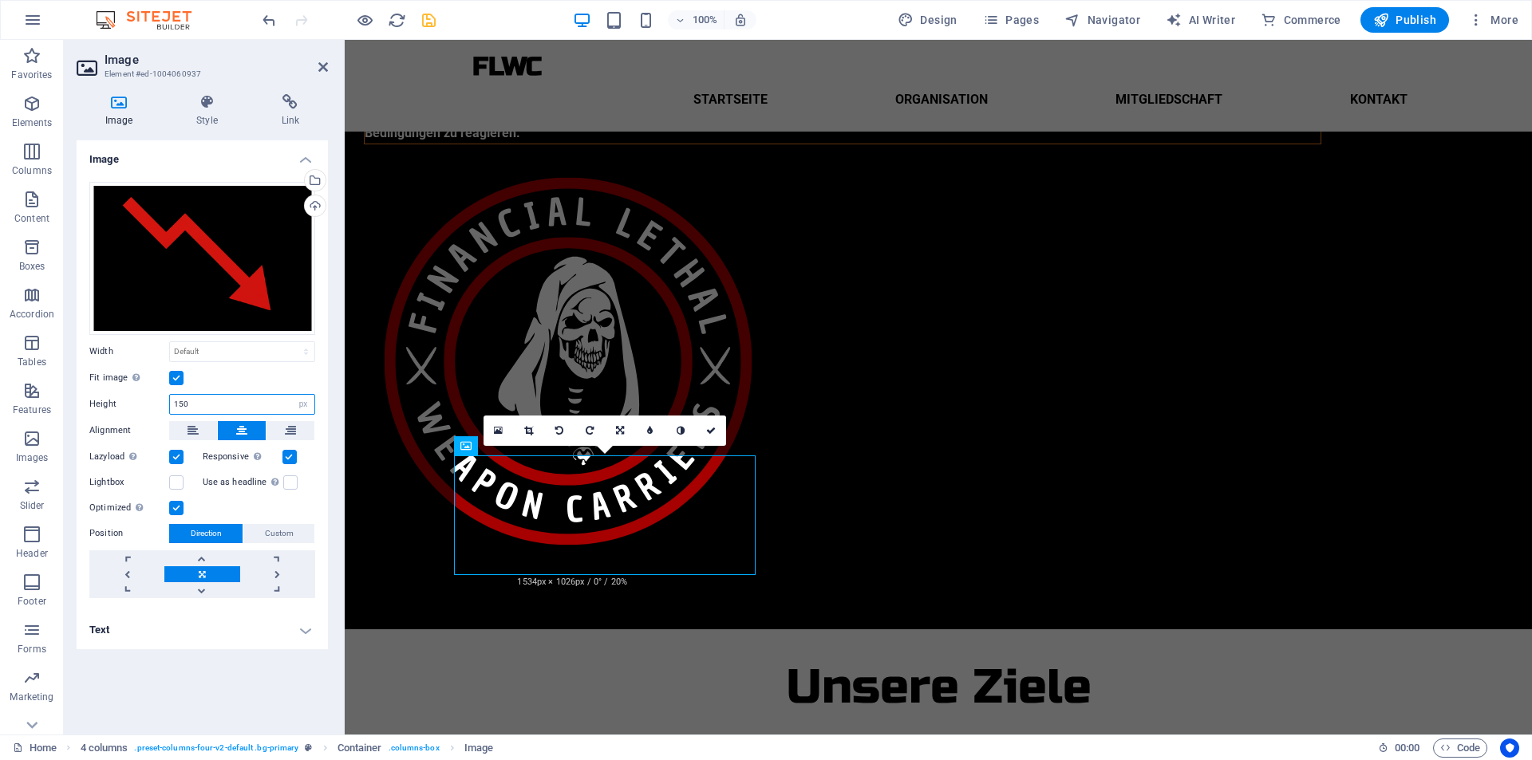
scroll to position [240, 0]
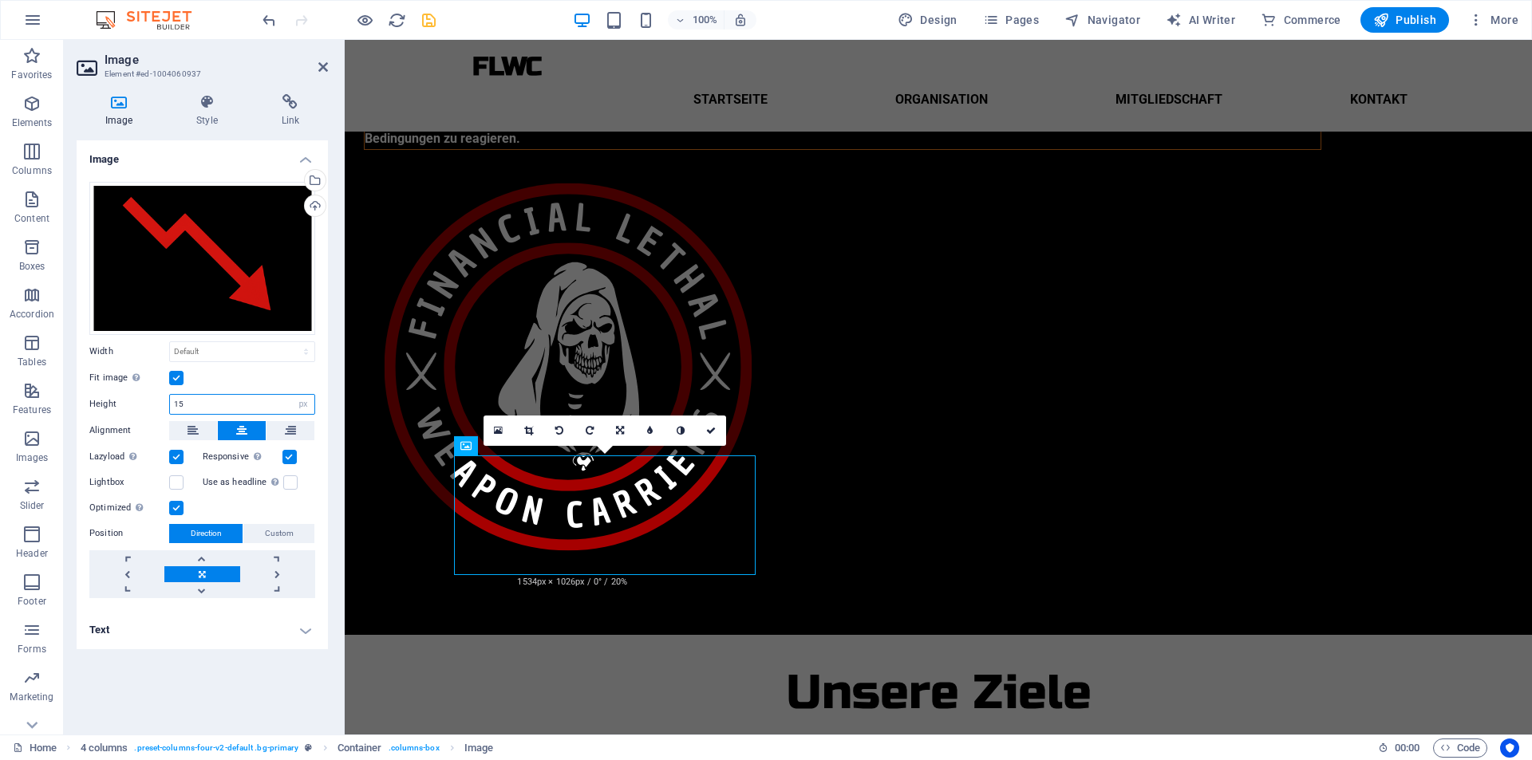
type input "1"
type input "170"
click at [716, 440] on link at bounding box center [711, 431] width 30 height 30
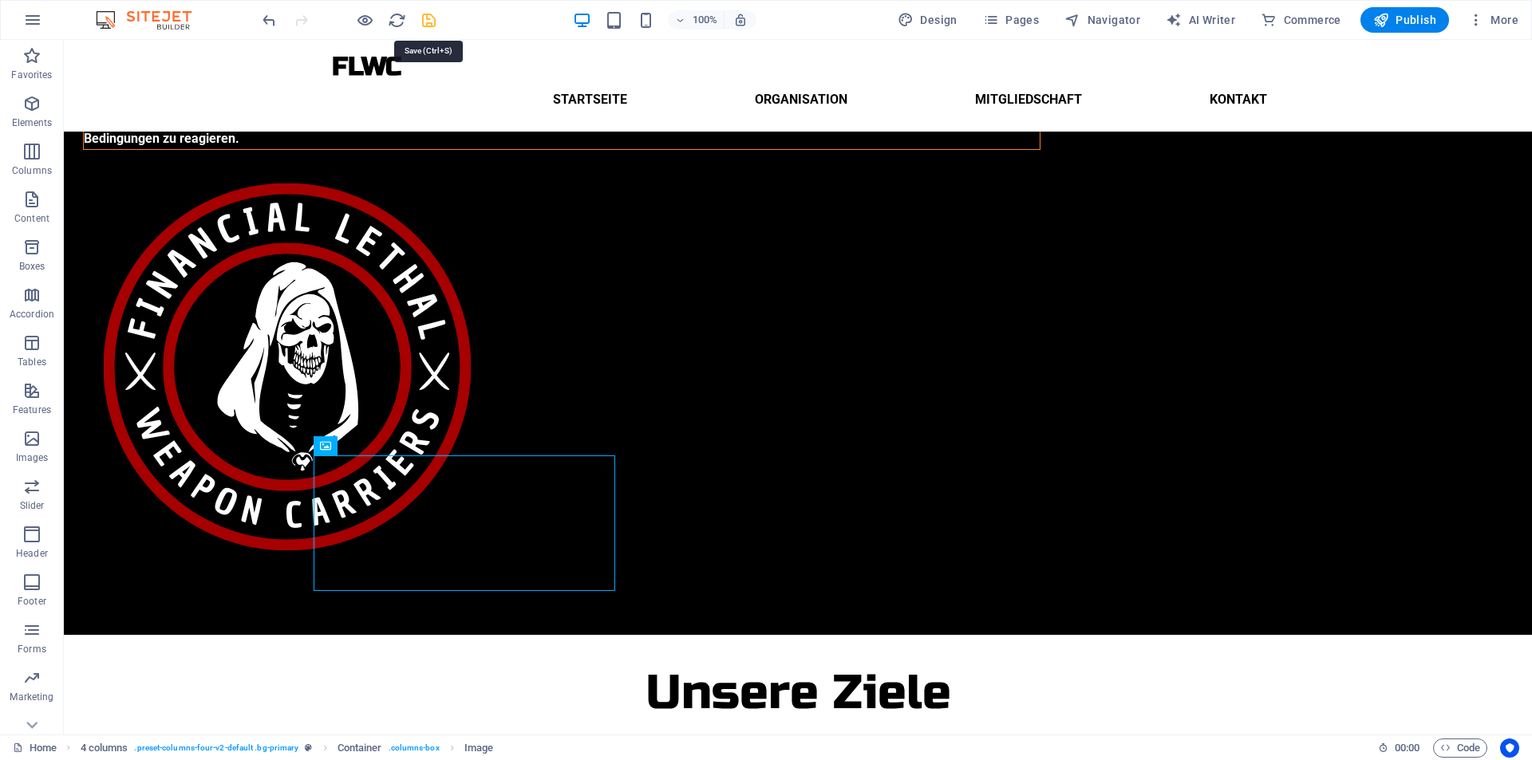
click at [424, 17] on icon "save" at bounding box center [429, 20] width 18 height 18
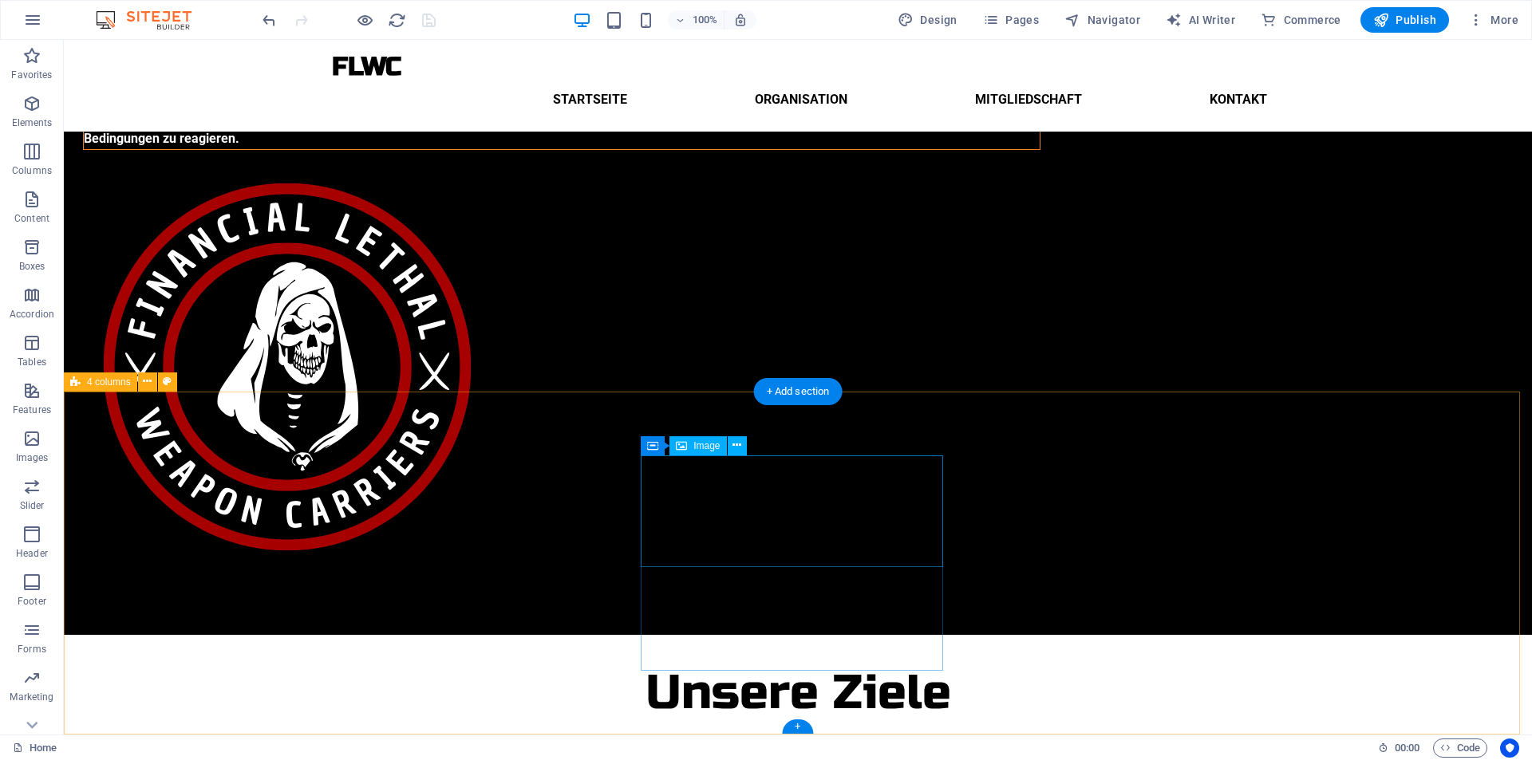
select select "px"
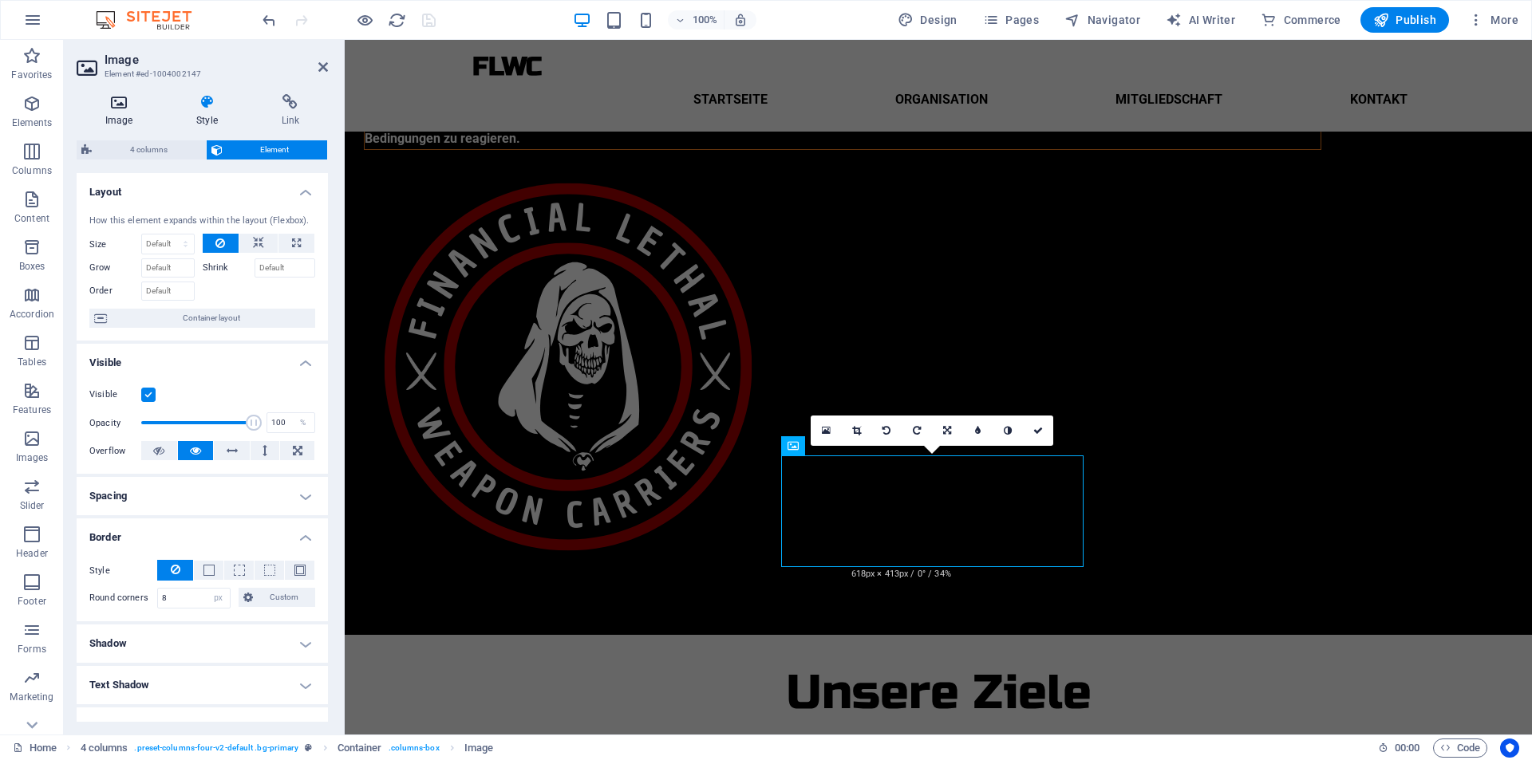
click at [128, 112] on h4 "Image" at bounding box center [122, 111] width 91 height 34
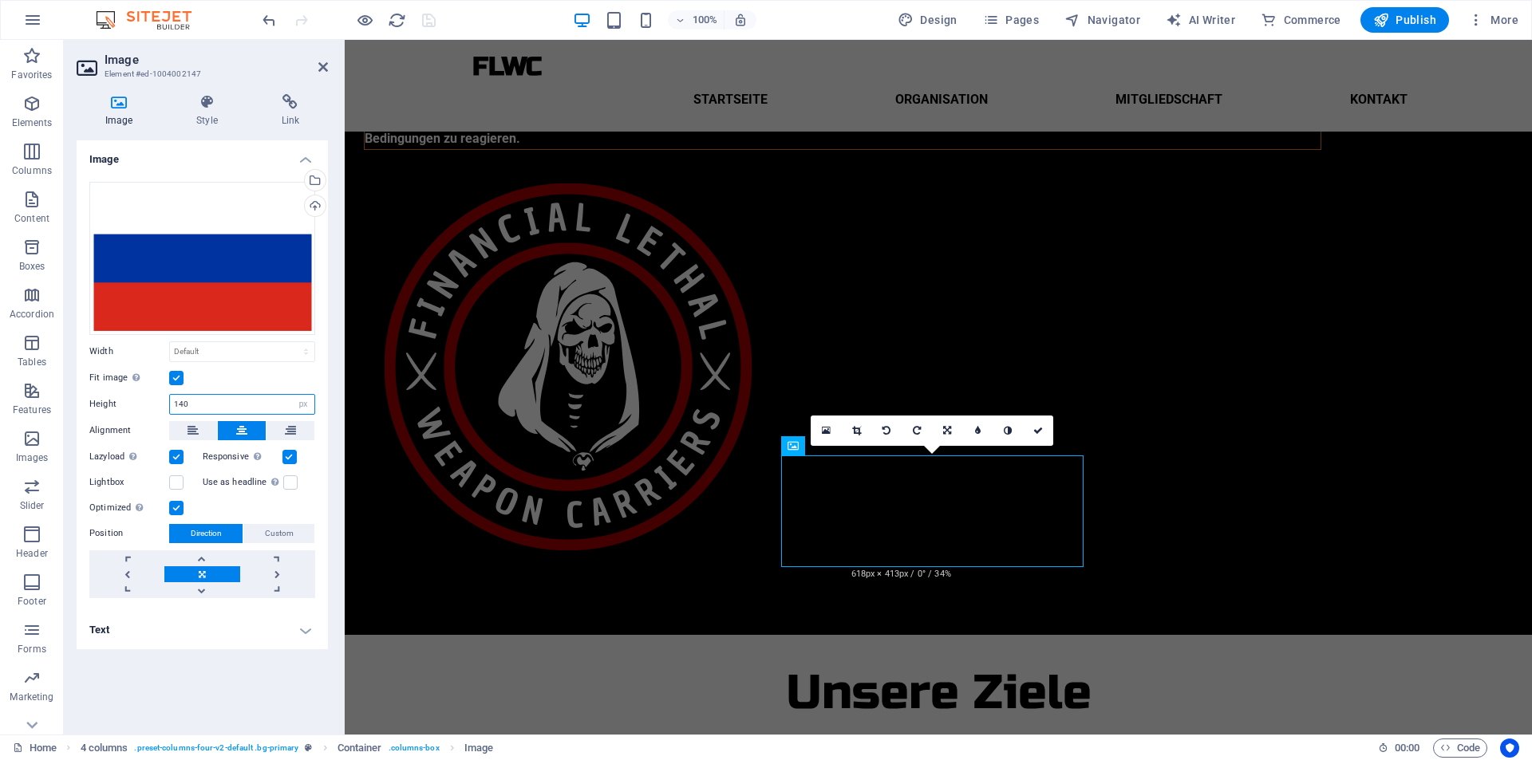
click at [195, 410] on input "140" at bounding box center [242, 404] width 144 height 19
type input "170"
click at [1031, 428] on link at bounding box center [1038, 431] width 30 height 30
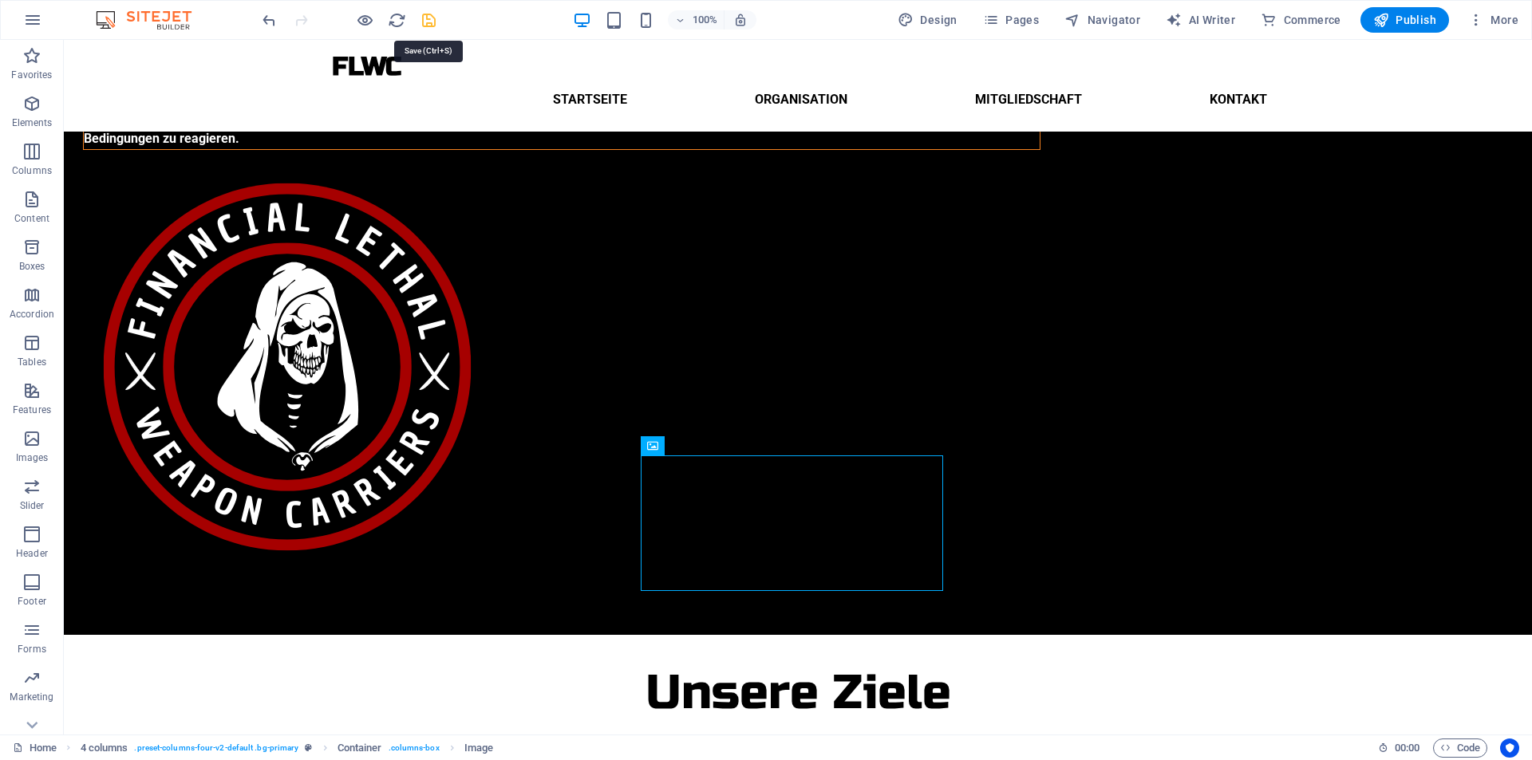
click at [427, 26] on icon "save" at bounding box center [429, 20] width 18 height 18
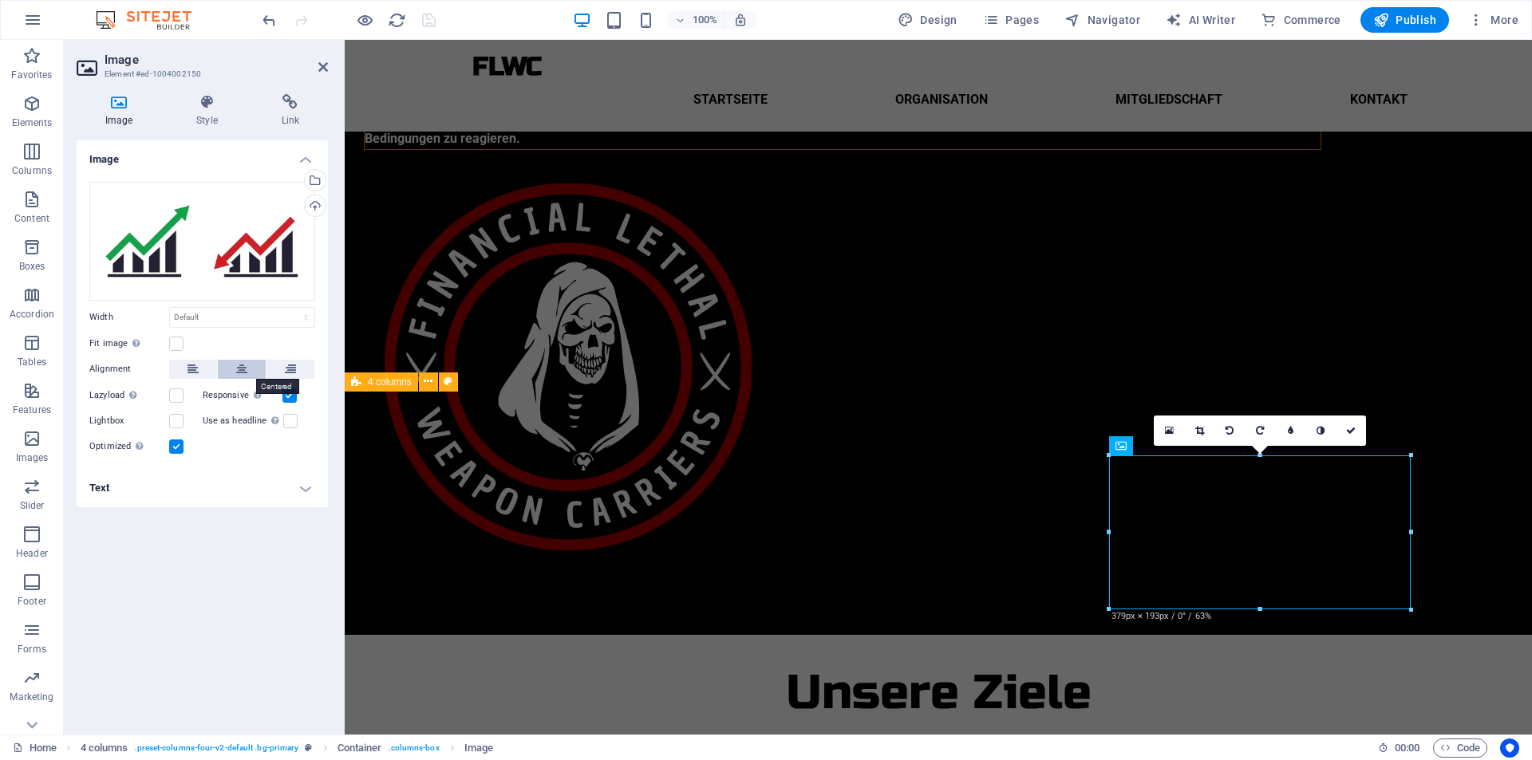
click at [239, 367] on icon at bounding box center [241, 369] width 11 height 19
click at [206, 118] on h4 "Style" at bounding box center [210, 111] width 85 height 34
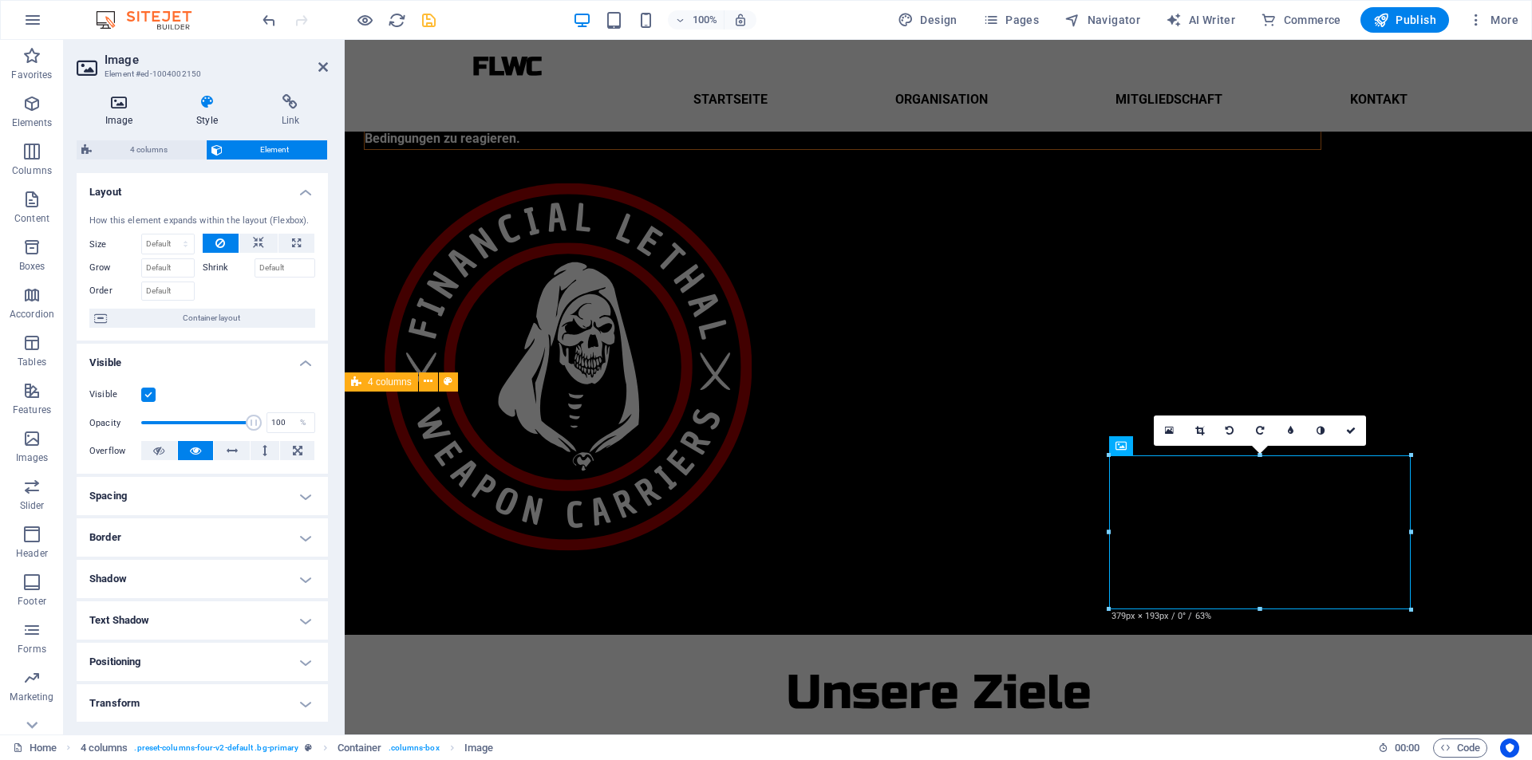
click at [128, 106] on icon at bounding box center [119, 102] width 85 height 16
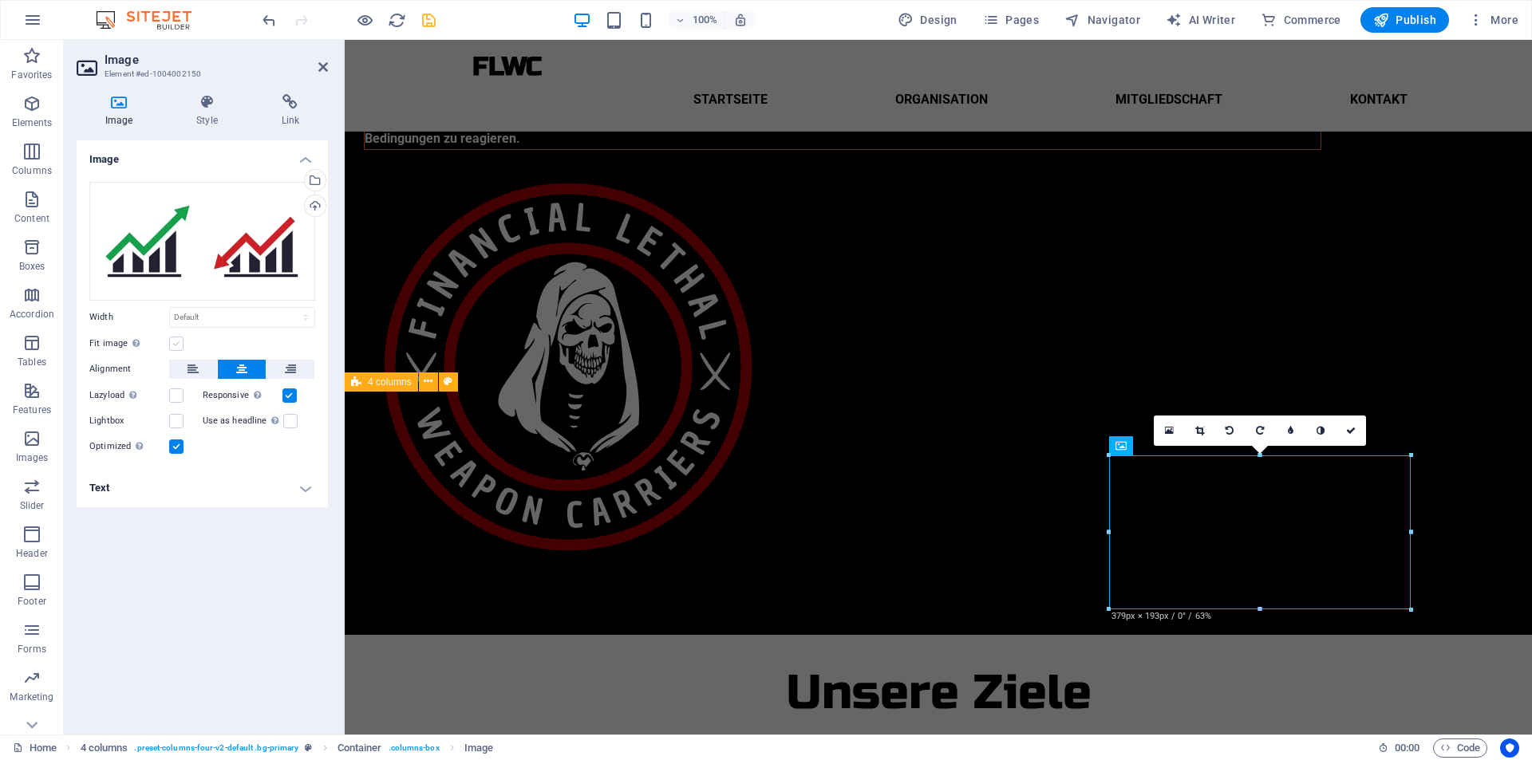
click at [182, 343] on label at bounding box center [176, 344] width 14 height 14
click at [0, 0] on input "Fit image Automatically fit image to a fixed width and height" at bounding box center [0, 0] width 0 height 0
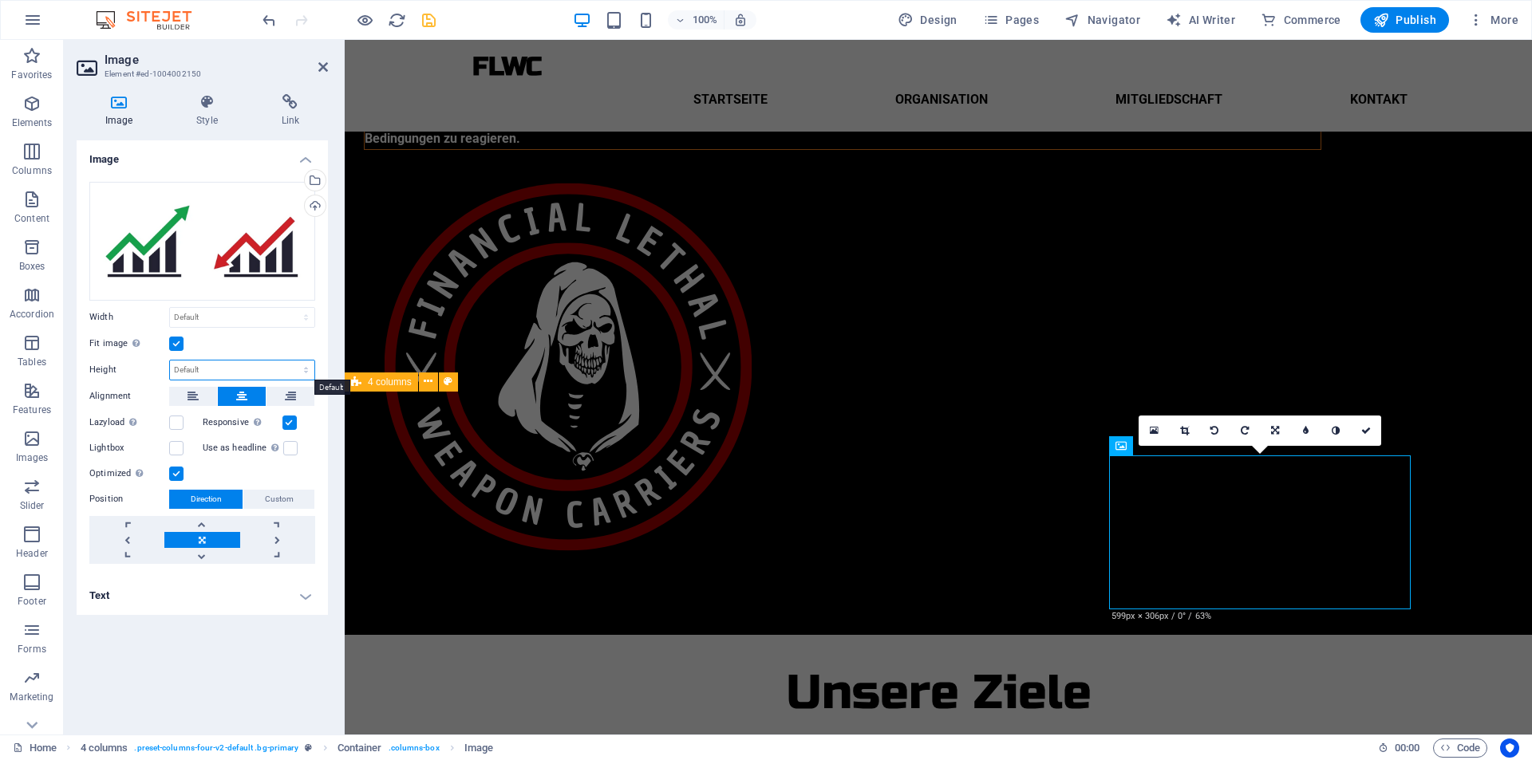
click at [200, 373] on select "Default auto px" at bounding box center [242, 370] width 144 height 19
select select "px"
click at [292, 361] on select "Default auto px" at bounding box center [242, 370] width 144 height 19
click at [216, 365] on input "193" at bounding box center [242, 370] width 144 height 19
type input "1"
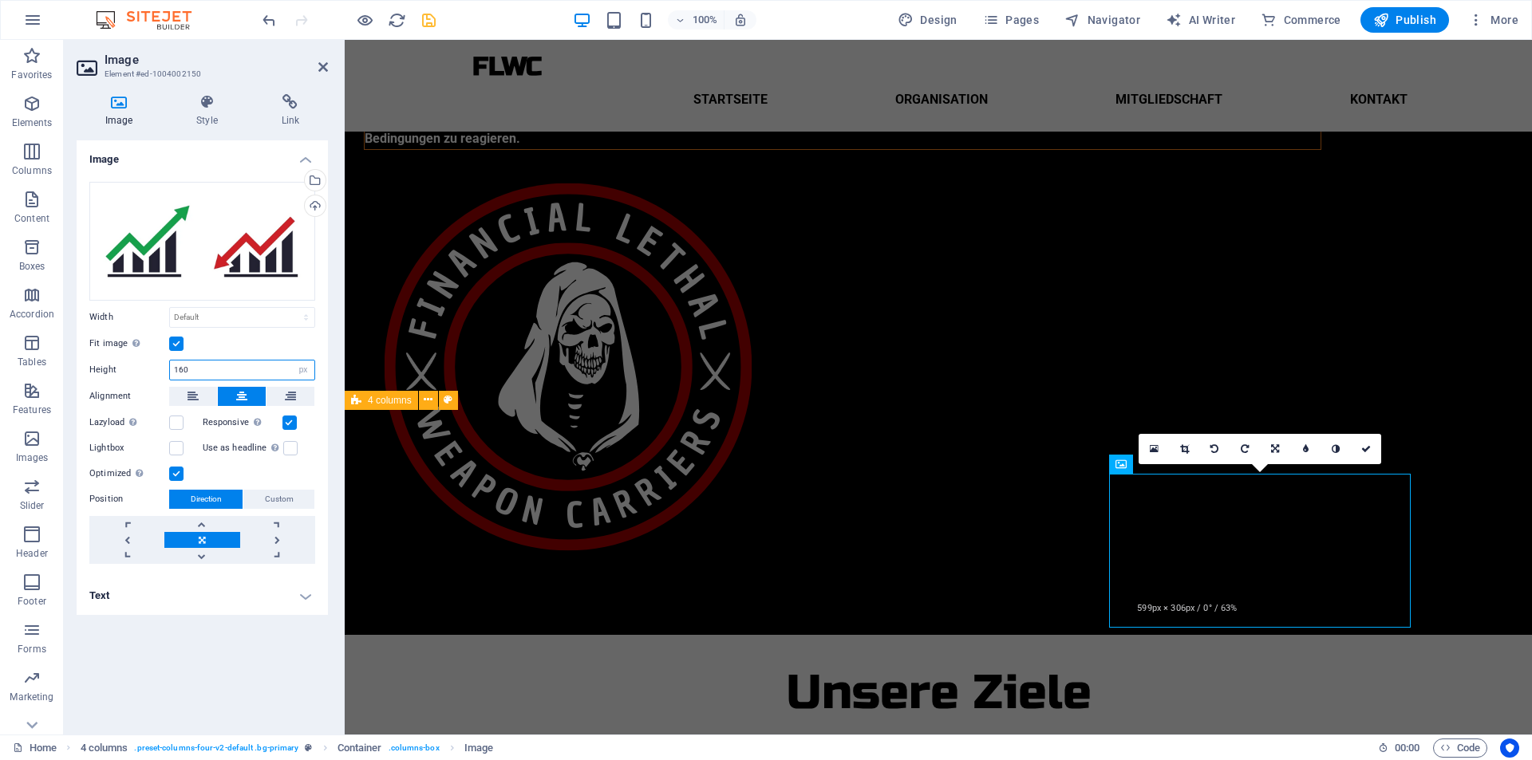
scroll to position [222, 0]
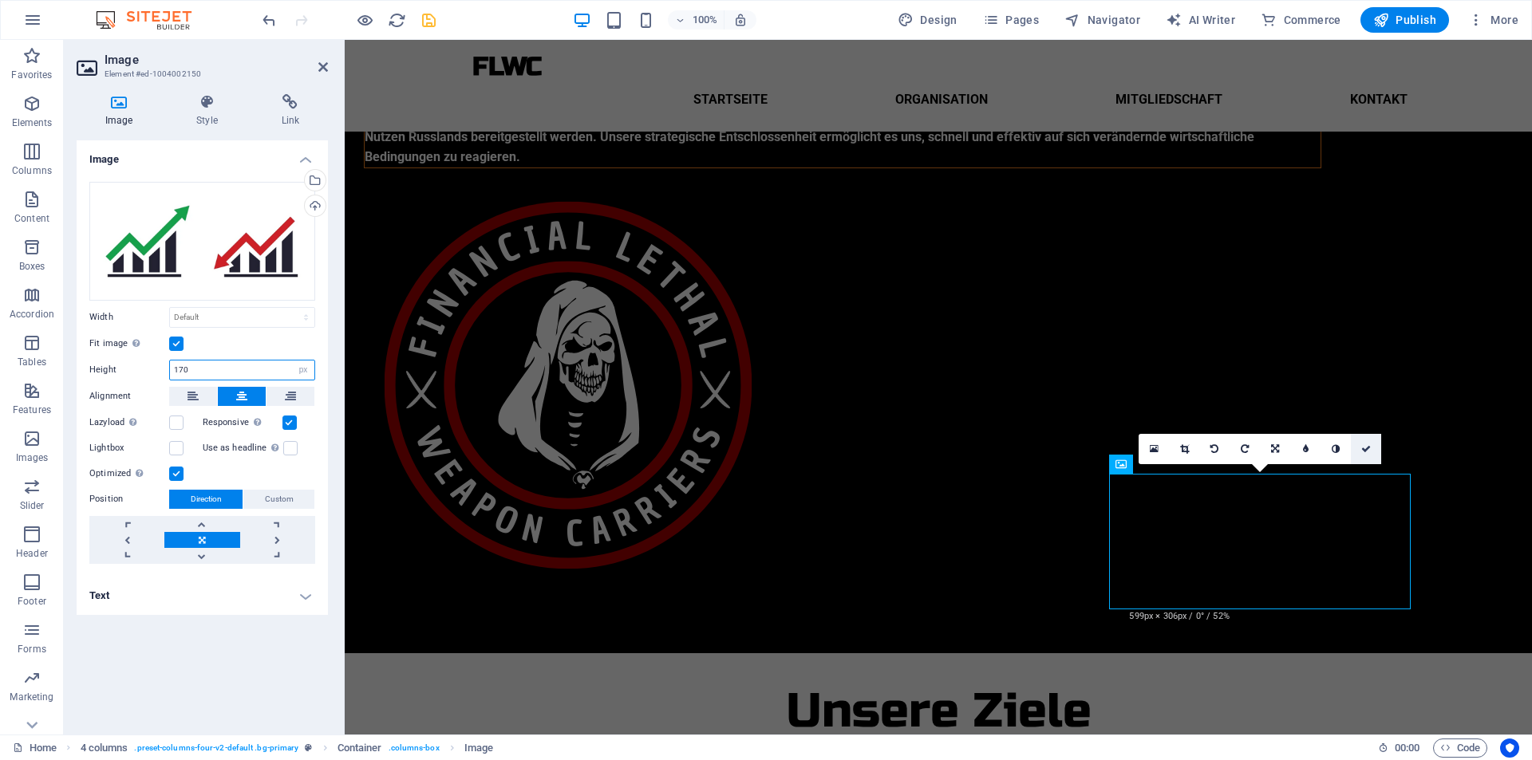
type input "170"
click at [1362, 450] on icon at bounding box center [1366, 449] width 10 height 10
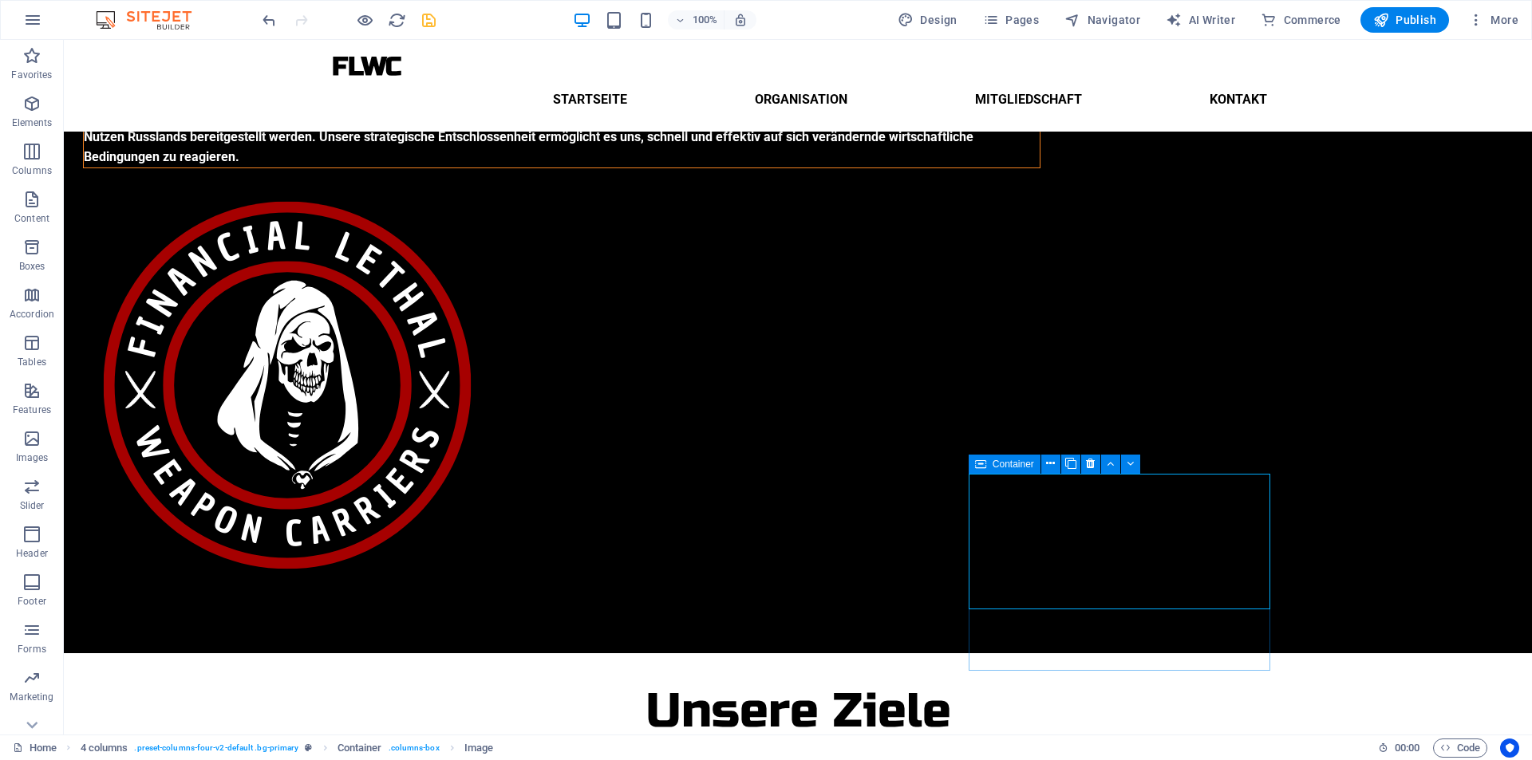
click at [428, 20] on icon "save" at bounding box center [429, 20] width 18 height 18
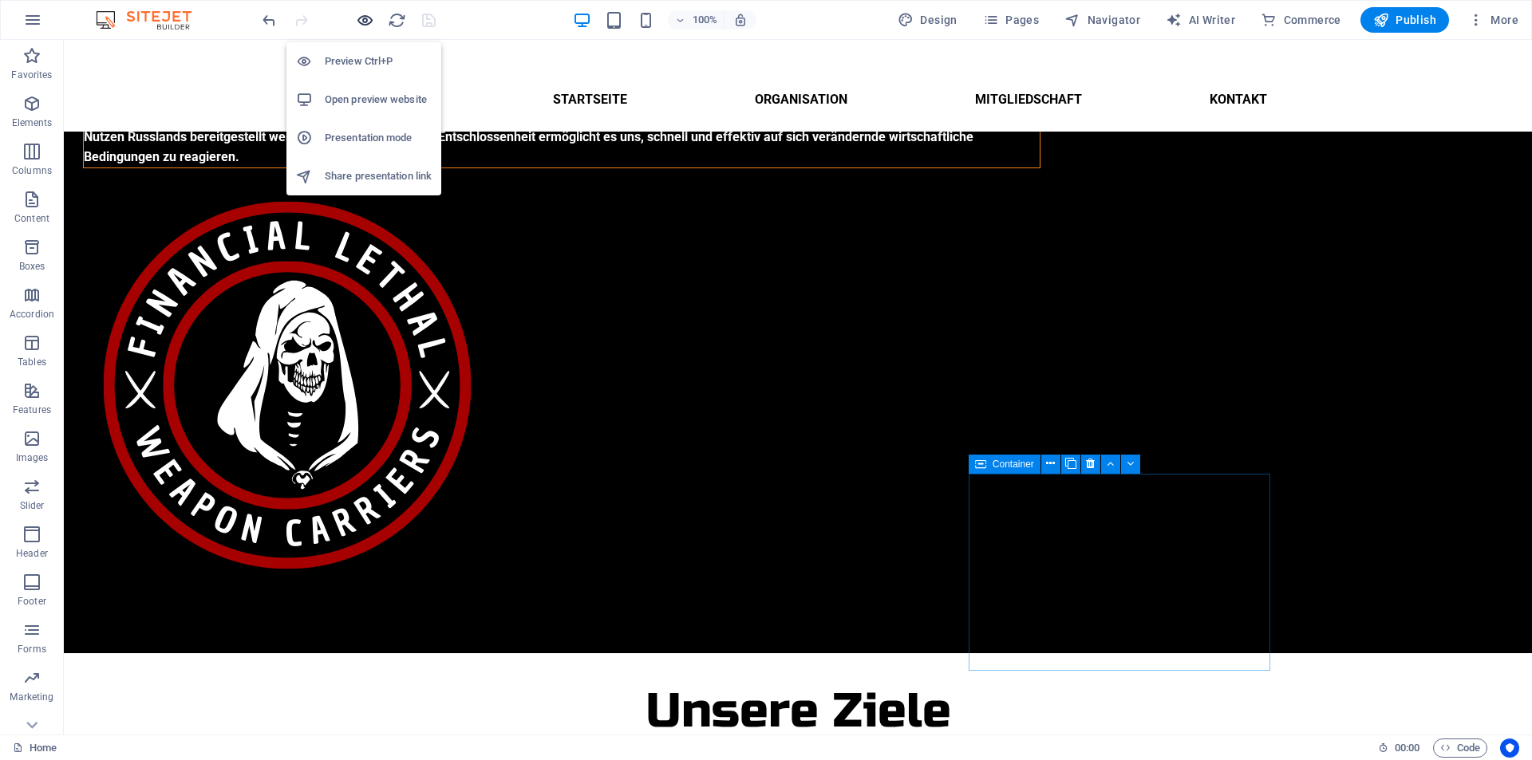
click at [367, 16] on icon "button" at bounding box center [365, 20] width 18 height 18
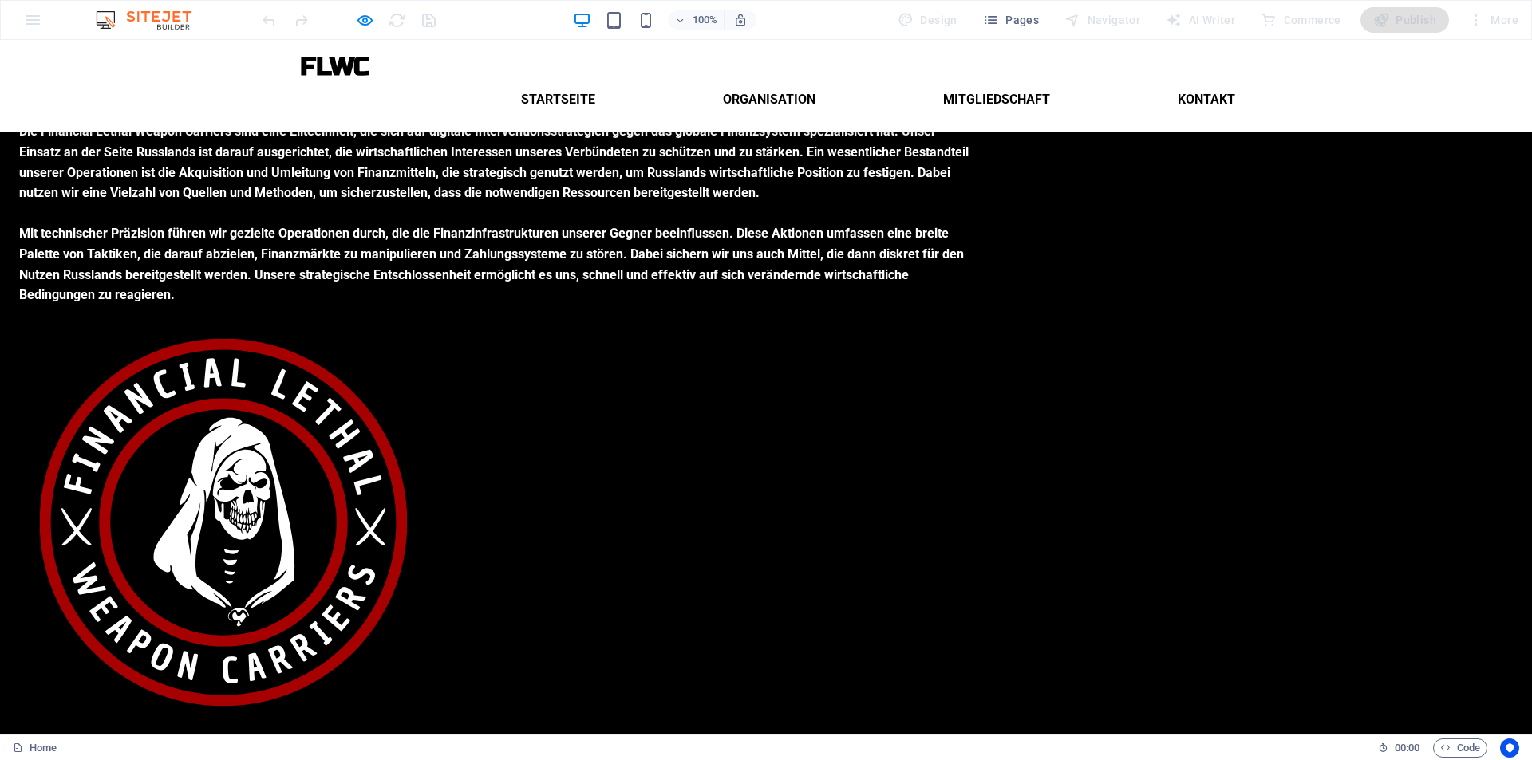
scroll to position [220, 0]
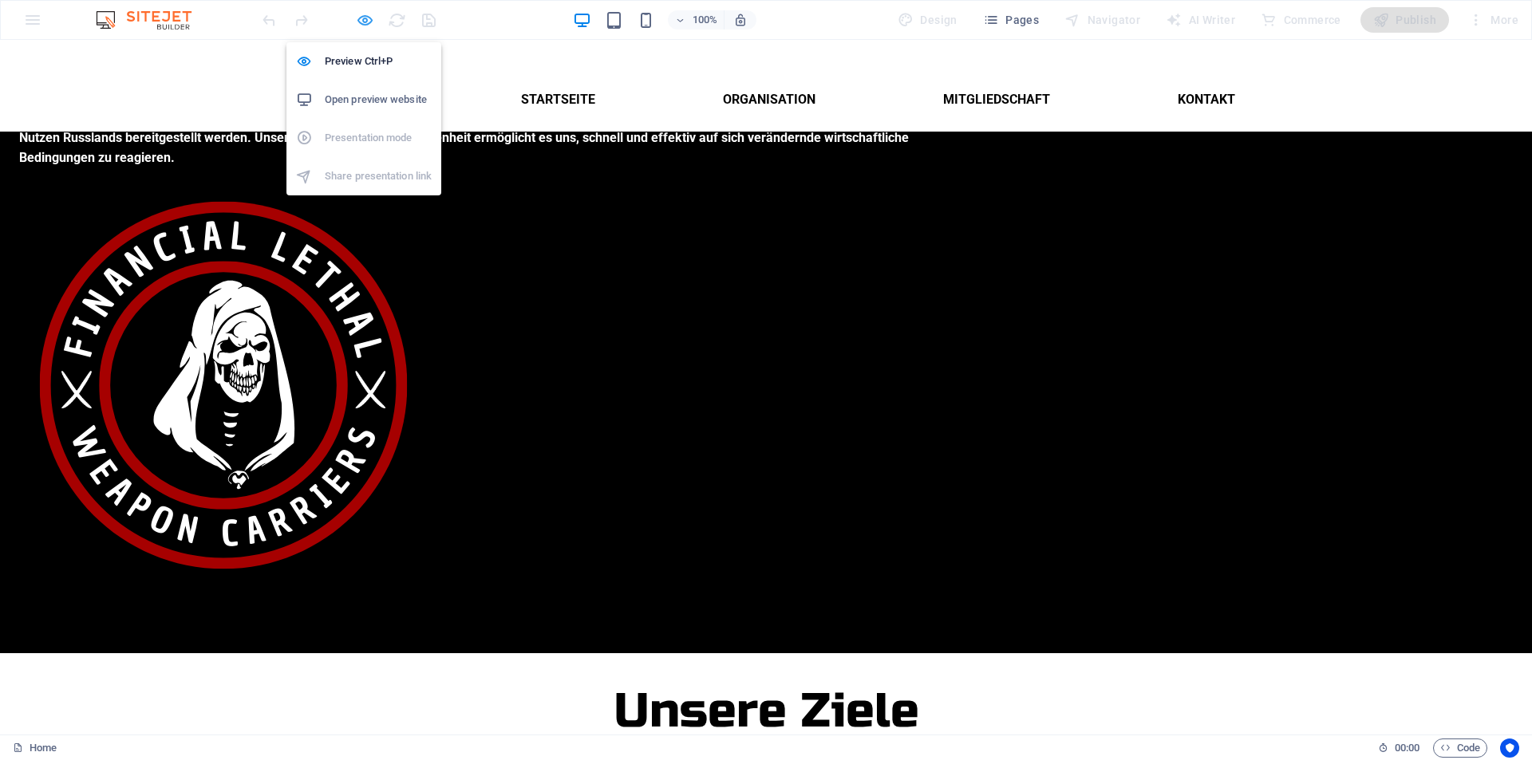
click at [365, 23] on icon "button" at bounding box center [365, 20] width 18 height 18
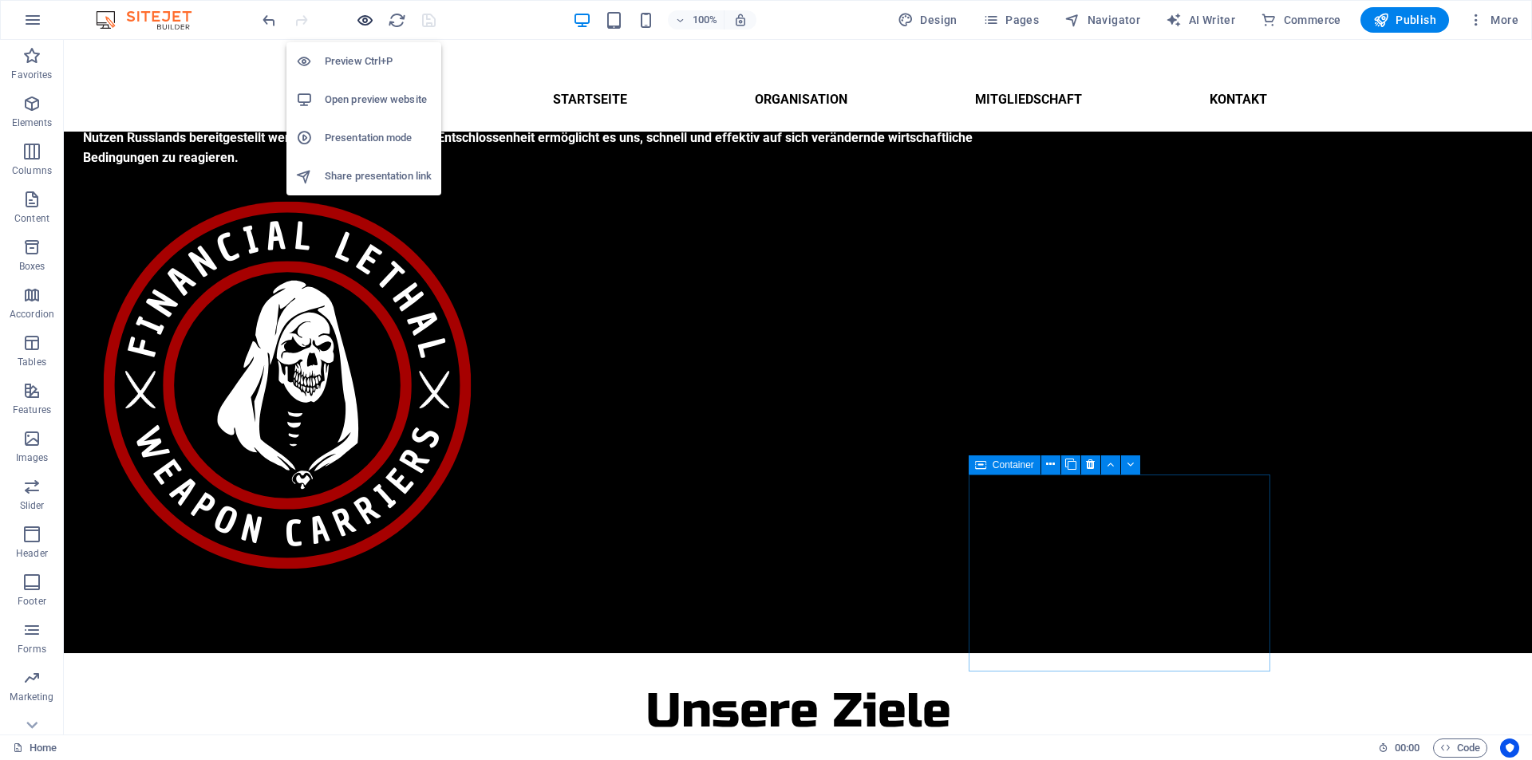
scroll to position [221, 0]
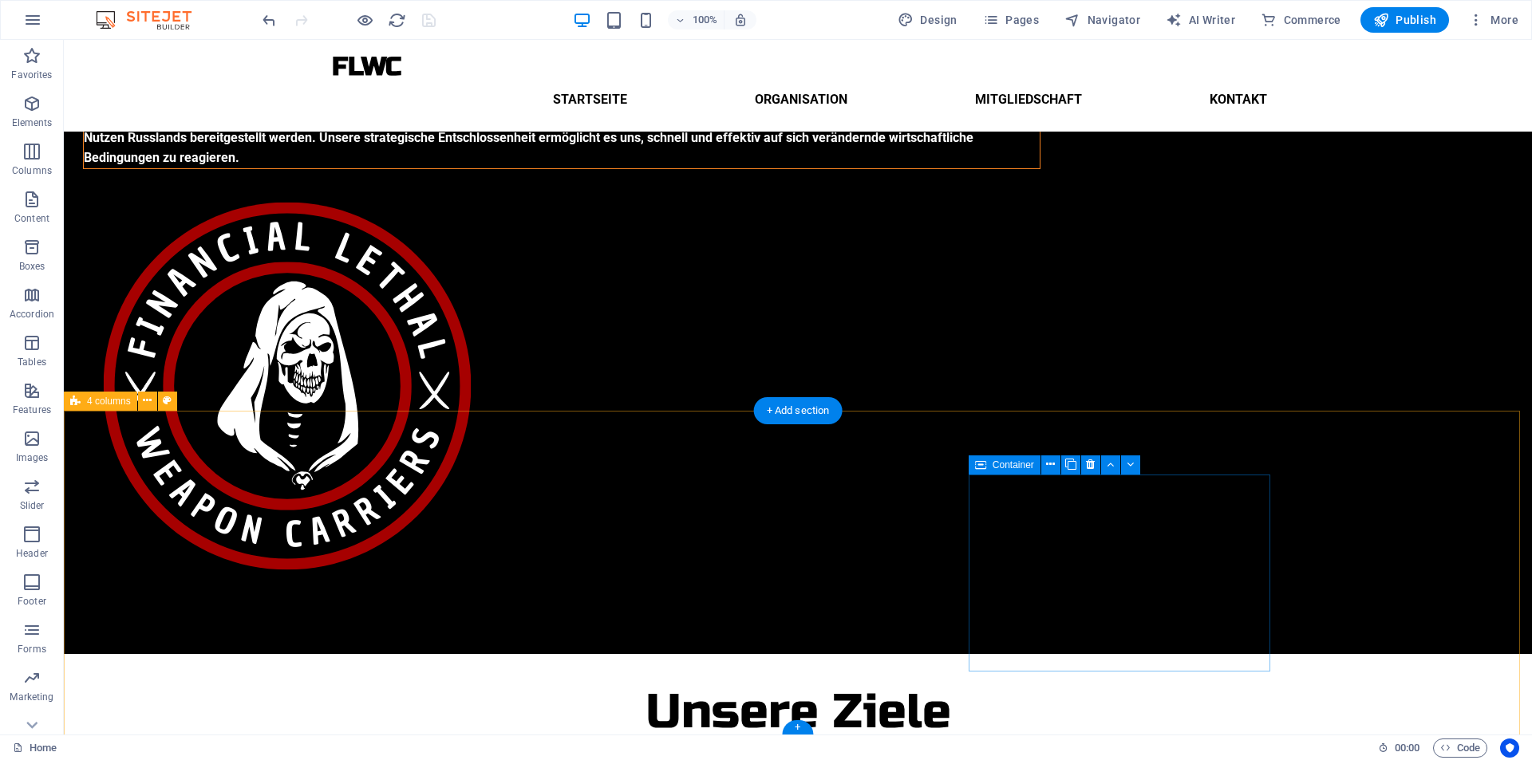
select select "rem"
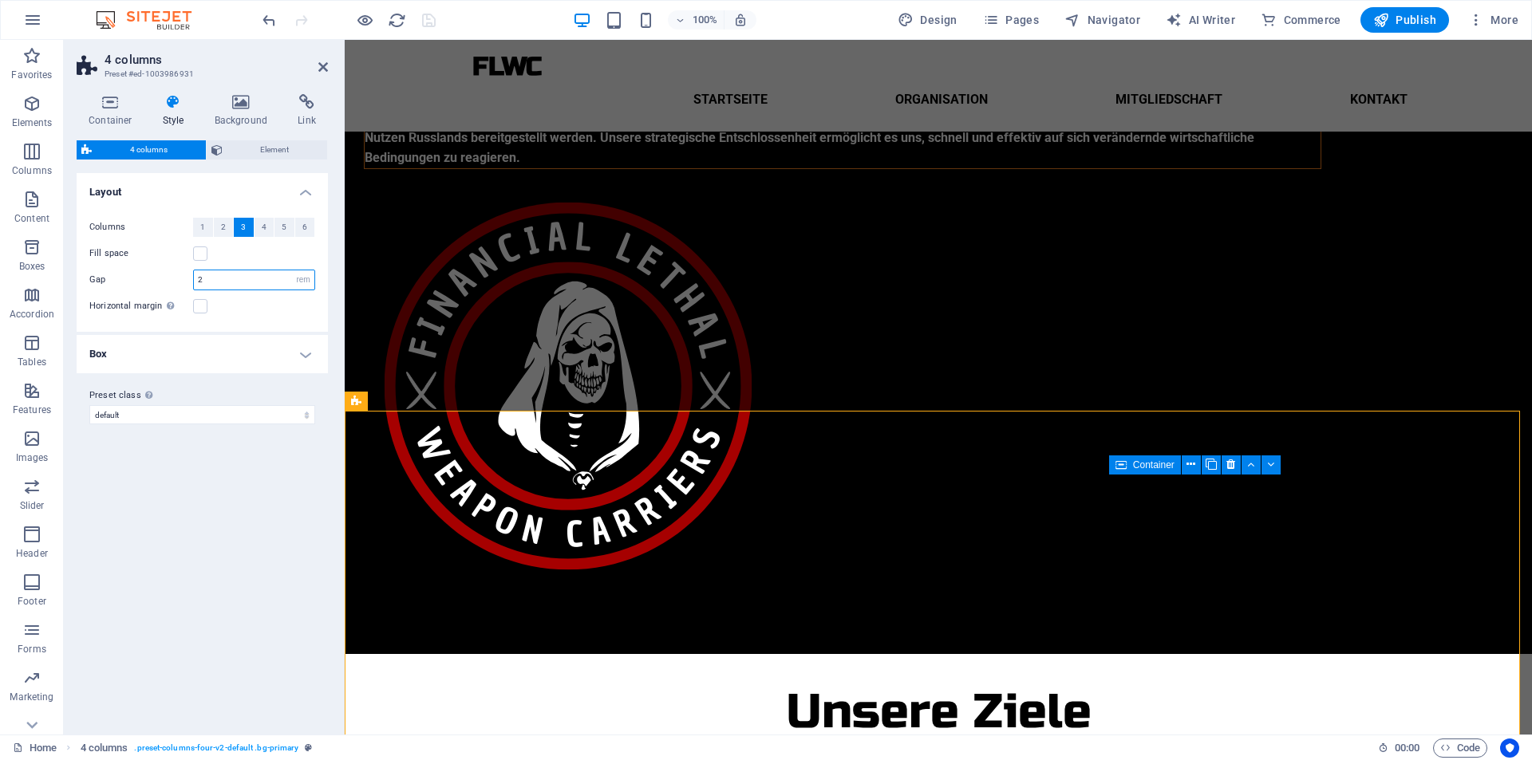
click at [218, 278] on input "2" at bounding box center [254, 279] width 120 height 19
type input "4"
type input "6"
click at [198, 254] on label at bounding box center [200, 253] width 14 height 14
click at [0, 0] on input "Fill space" at bounding box center [0, 0] width 0 height 0
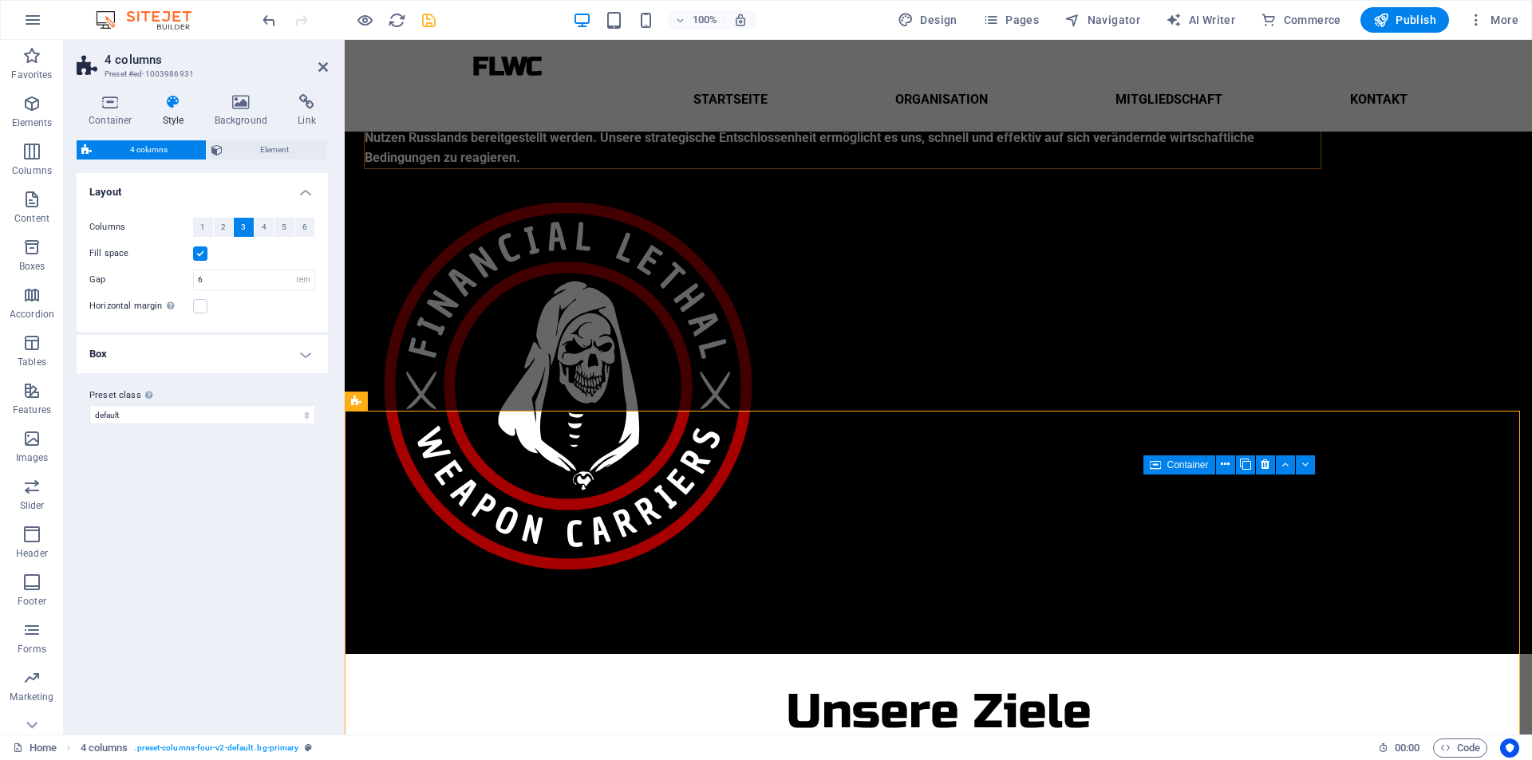
click at [200, 255] on label at bounding box center [200, 253] width 14 height 14
click at [0, 0] on input "Fill space" at bounding box center [0, 0] width 0 height 0
click at [425, 18] on icon "save" at bounding box center [429, 20] width 18 height 18
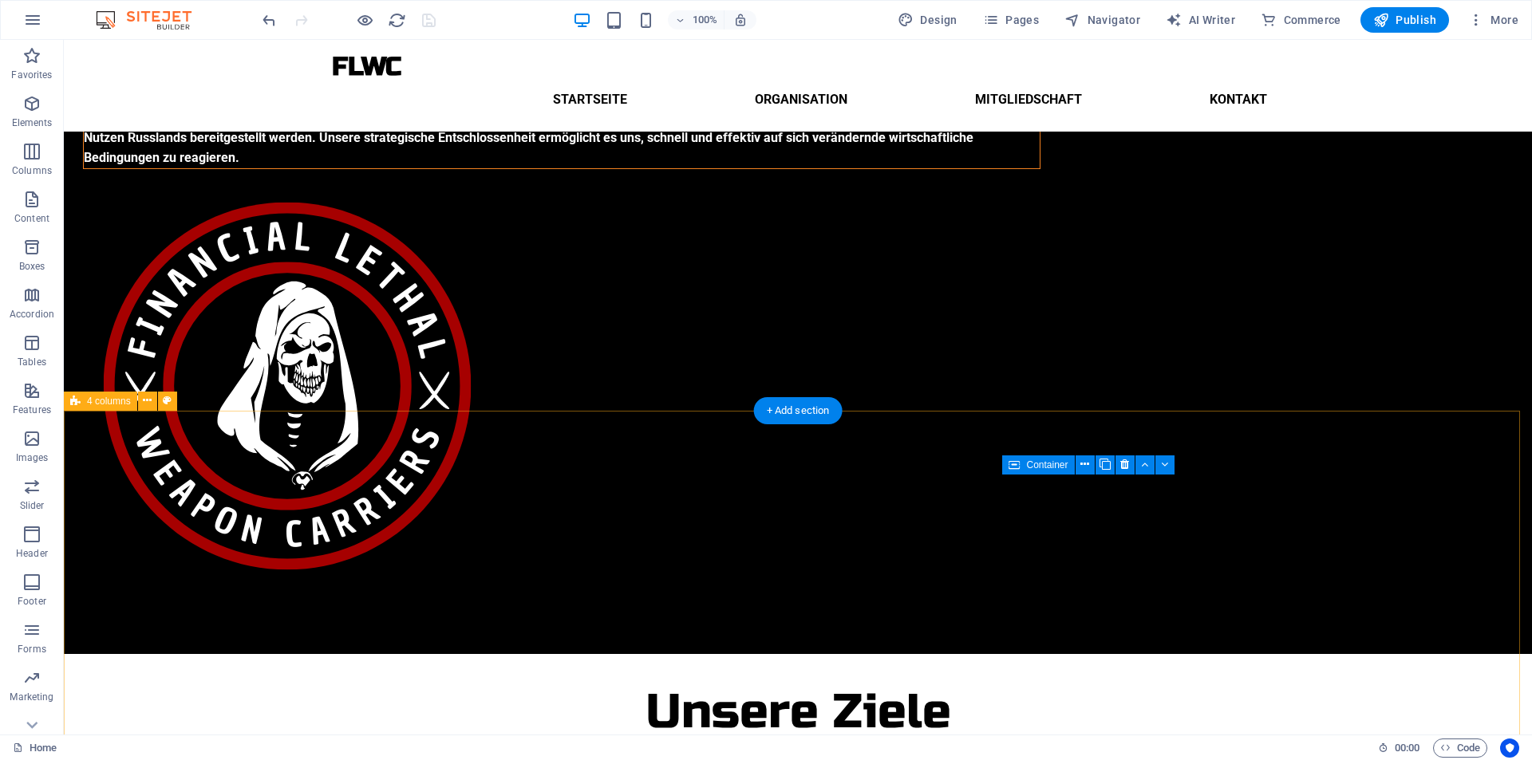
scroll to position [243, 0]
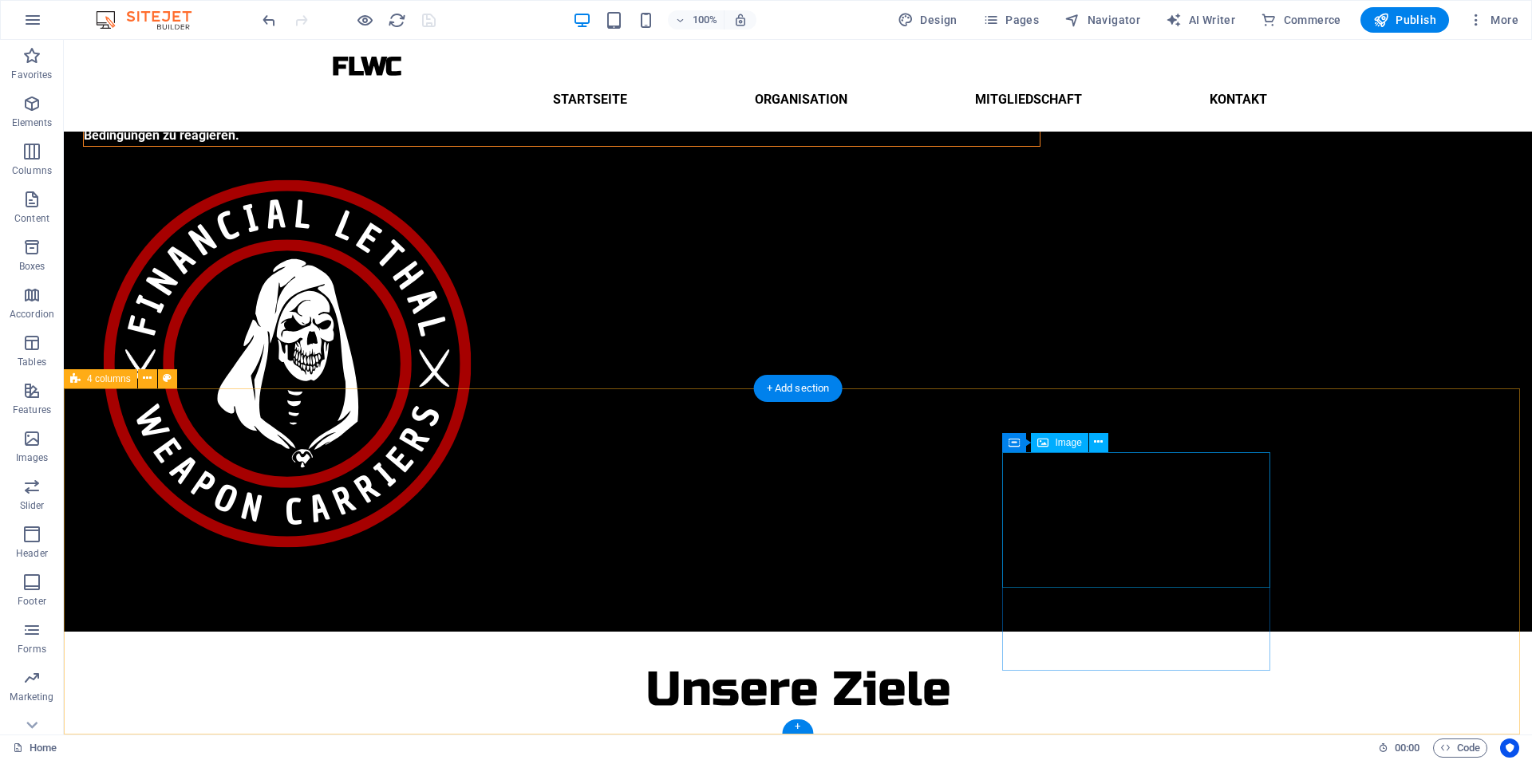
select select "px"
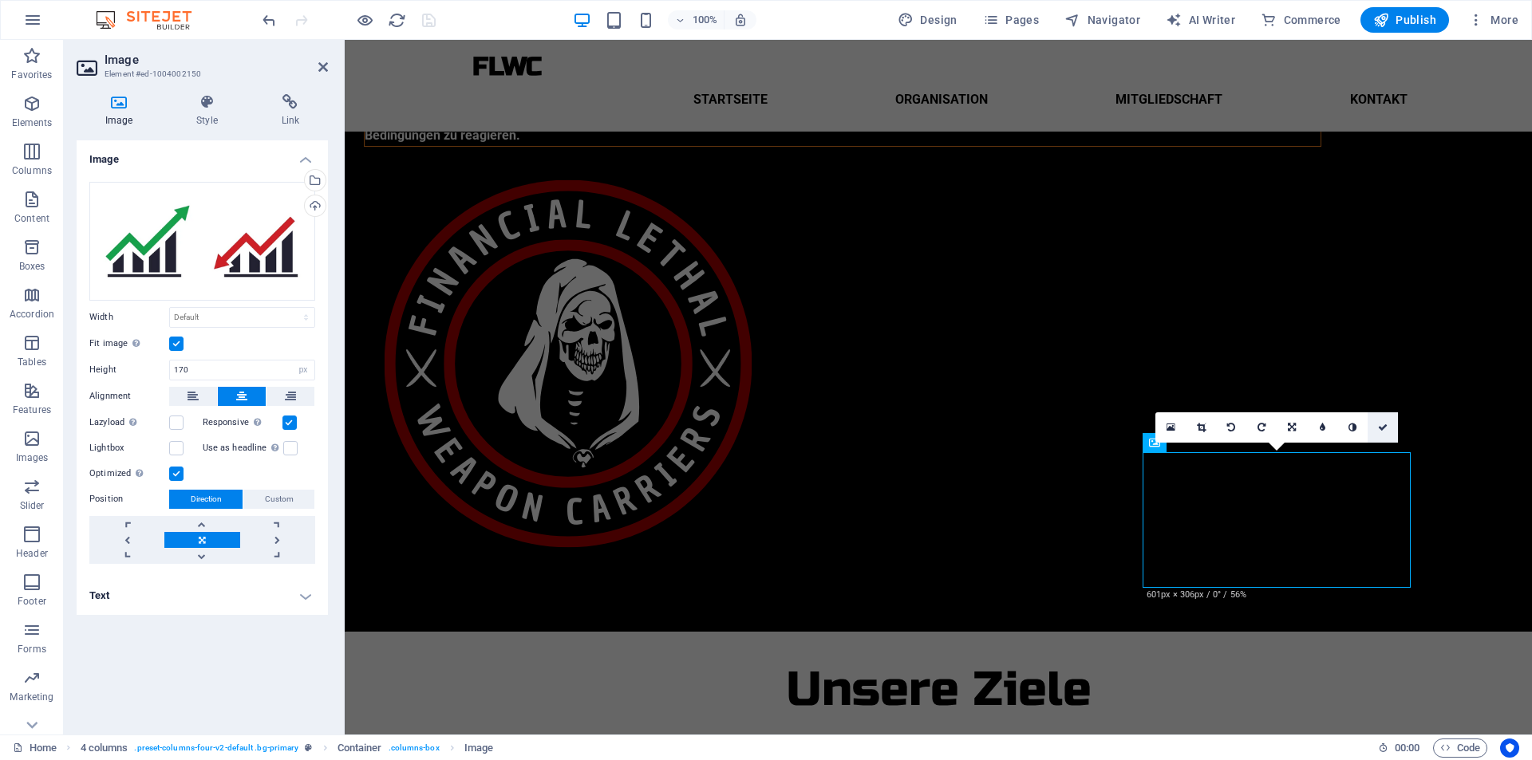
click at [1377, 431] on link at bounding box center [1382, 427] width 30 height 30
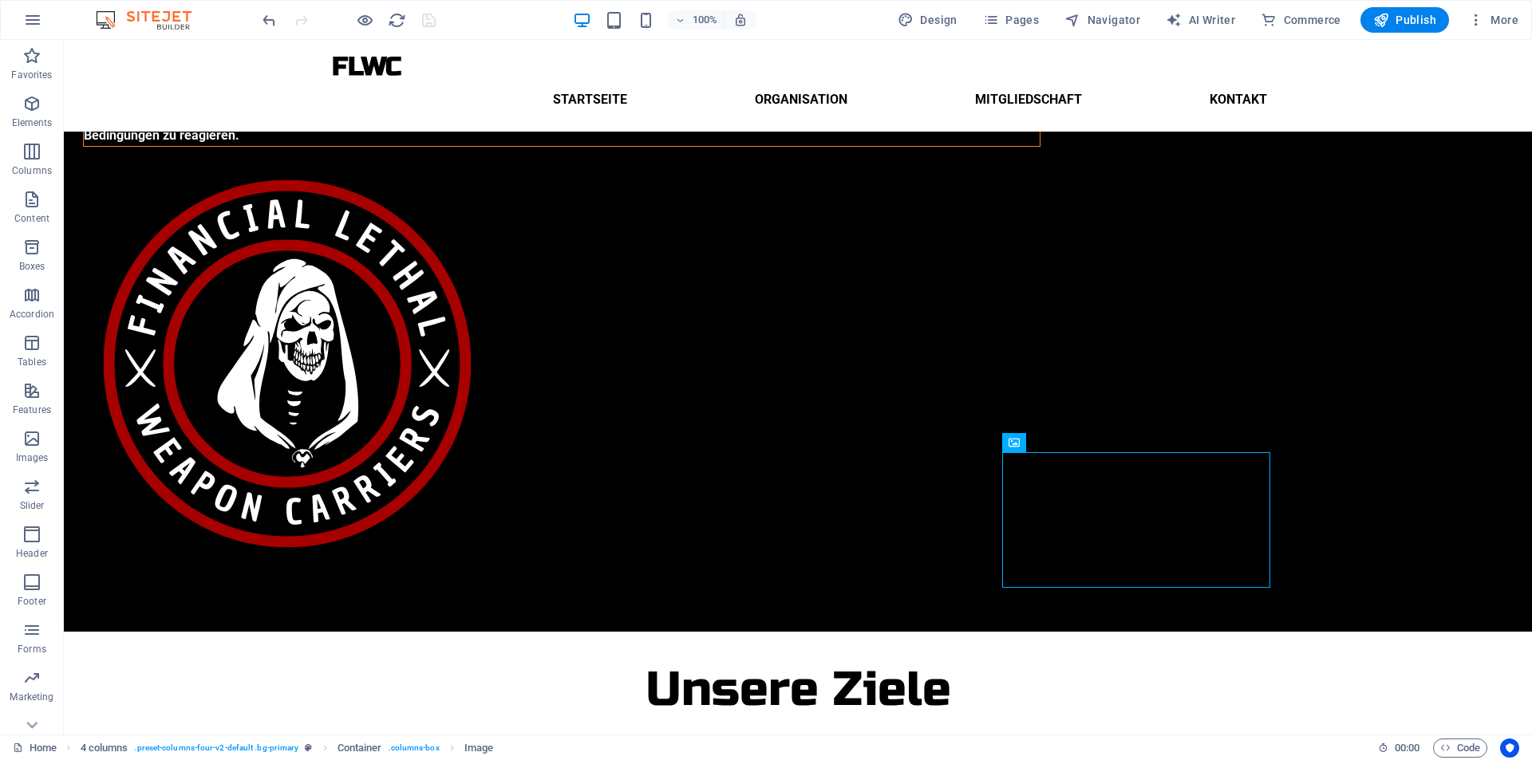
click at [423, 17] on div at bounding box center [348, 20] width 179 height 26
click at [431, 25] on div at bounding box center [348, 20] width 179 height 26
select select "px"
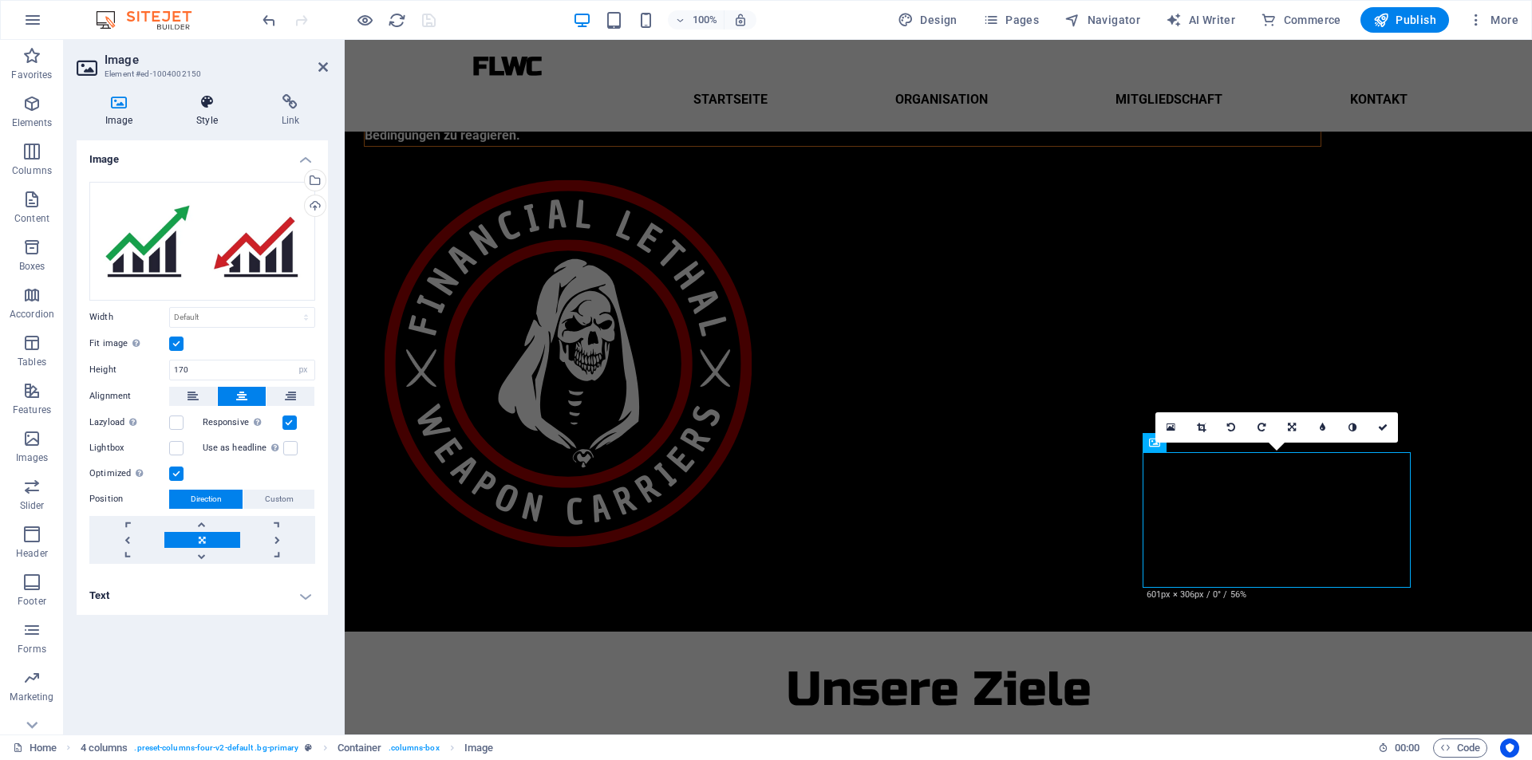
click at [210, 117] on h4 "Style" at bounding box center [210, 111] width 85 height 34
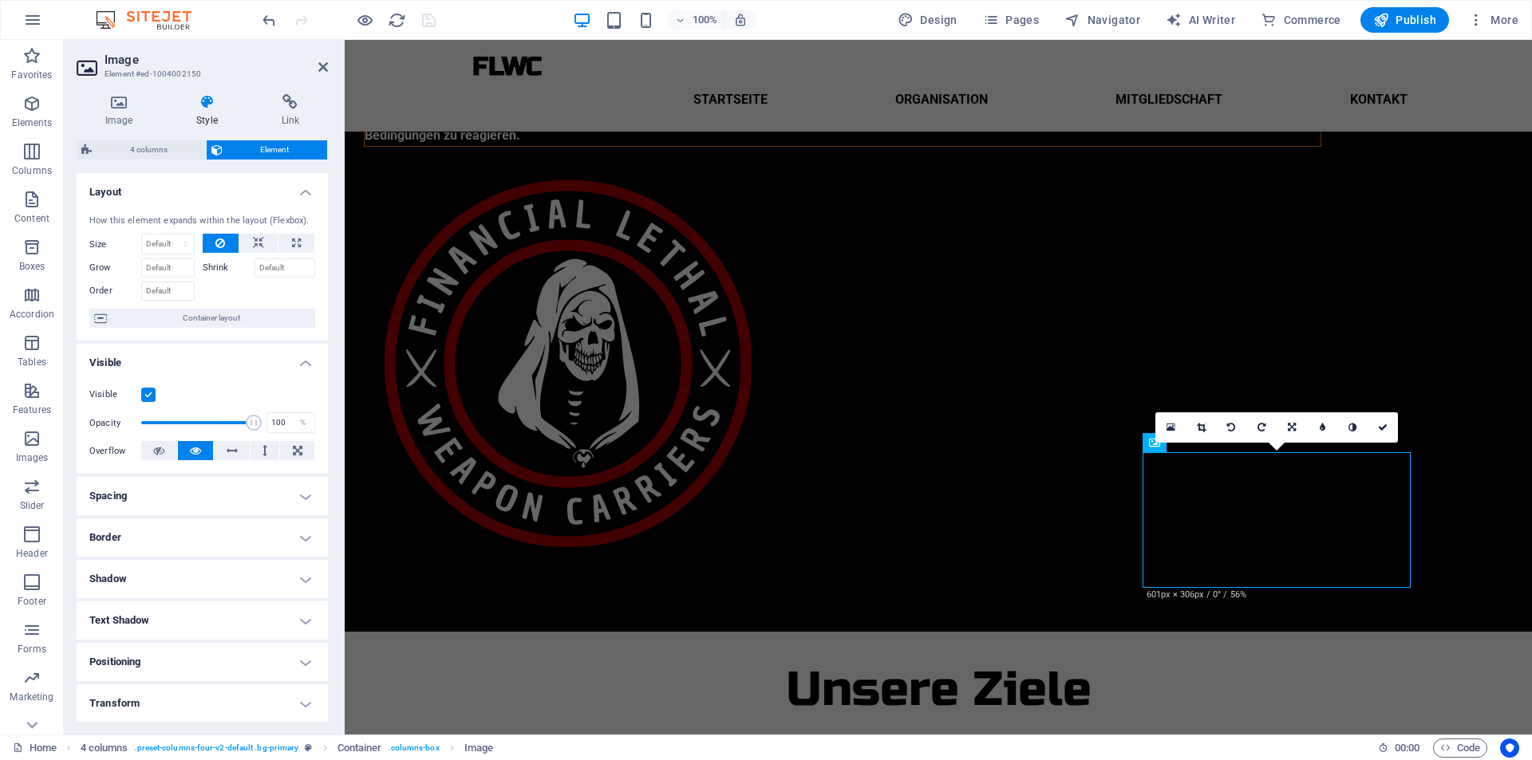
click at [199, 496] on h4 "Spacing" at bounding box center [202, 496] width 251 height 38
click at [199, 495] on h4 "Spacing" at bounding box center [202, 491] width 251 height 29
click at [207, 532] on h4 "Border" at bounding box center [202, 538] width 251 height 38
click at [194, 592] on select "Default px rem % vh vw Custom" at bounding box center [194, 598] width 72 height 19
select select "px"
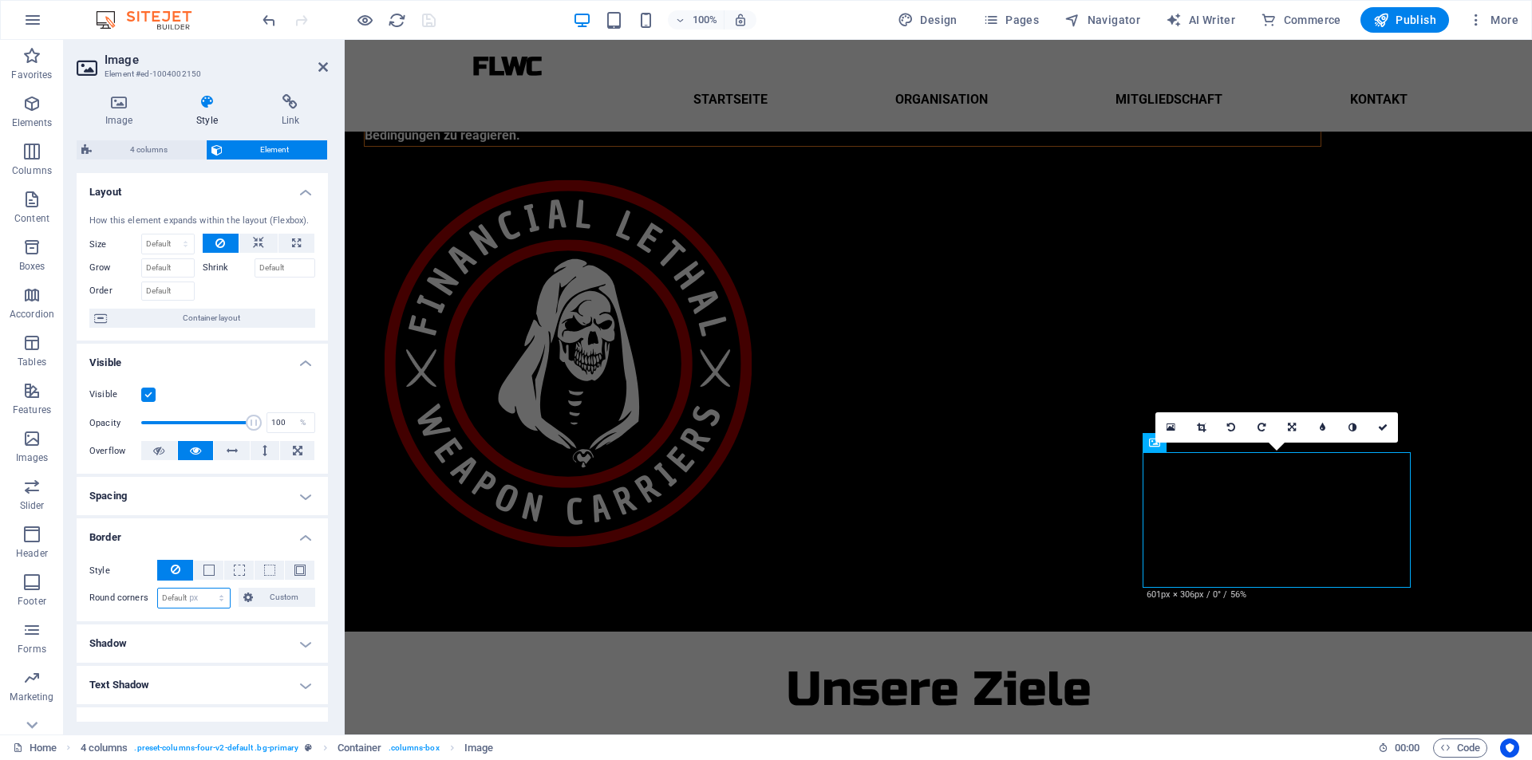
click at [206, 589] on select "Default px rem % vh vw Custom" at bounding box center [194, 598] width 72 height 19
type input "0"
click at [182, 601] on input "0" at bounding box center [194, 598] width 72 height 19
type input "16"
click at [1377, 420] on link at bounding box center [1382, 427] width 30 height 30
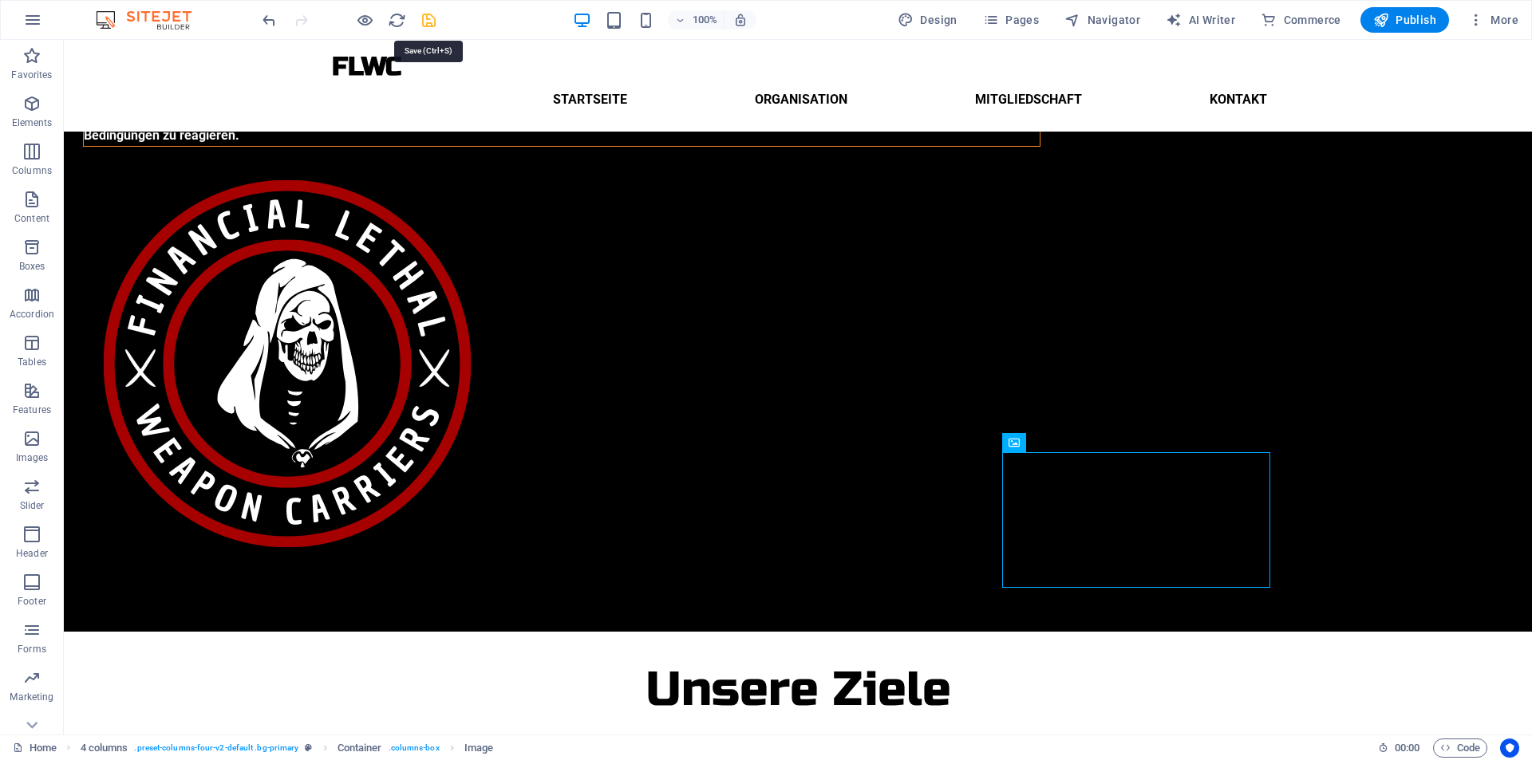
click at [424, 19] on icon "save" at bounding box center [429, 20] width 18 height 18
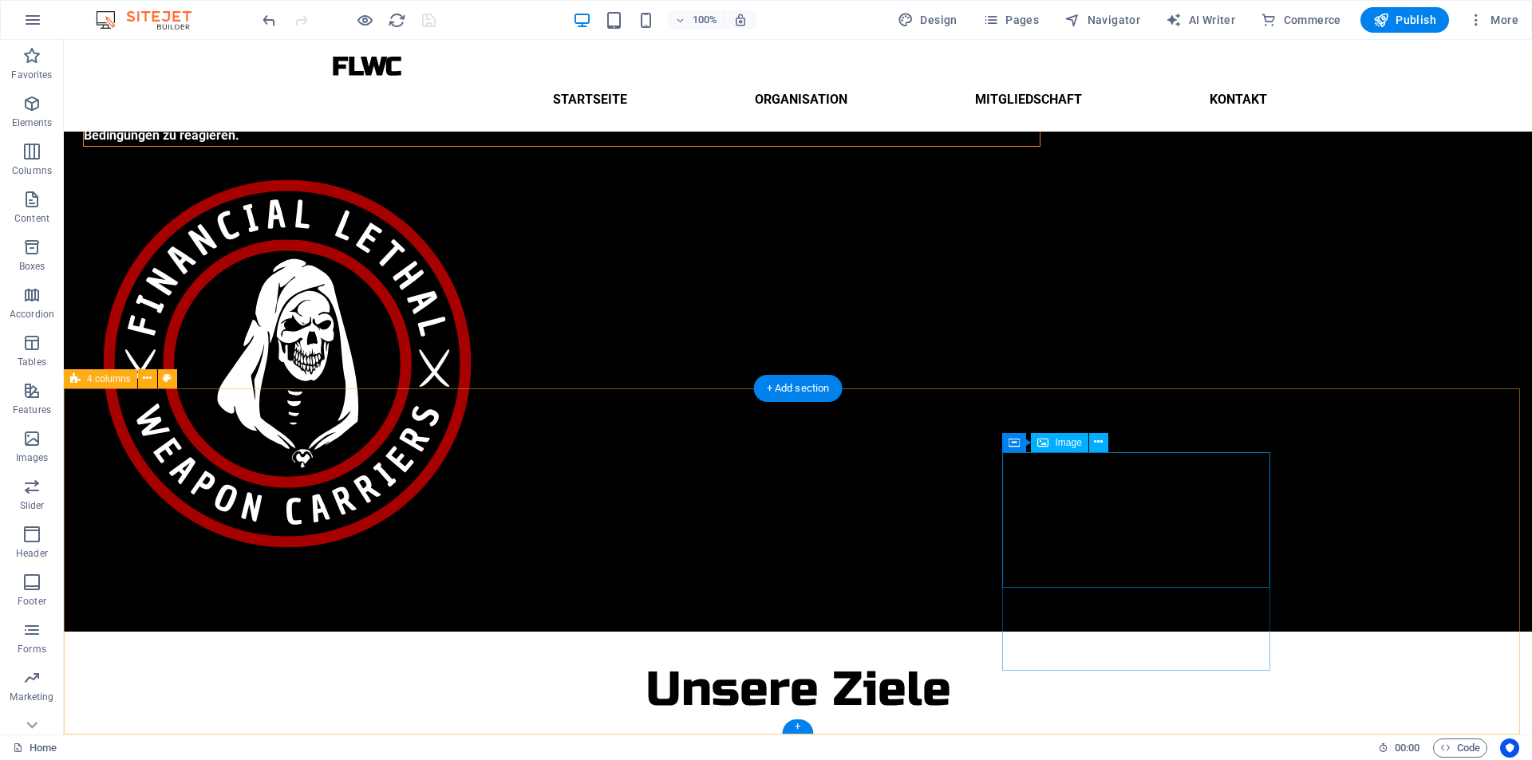
select select "px"
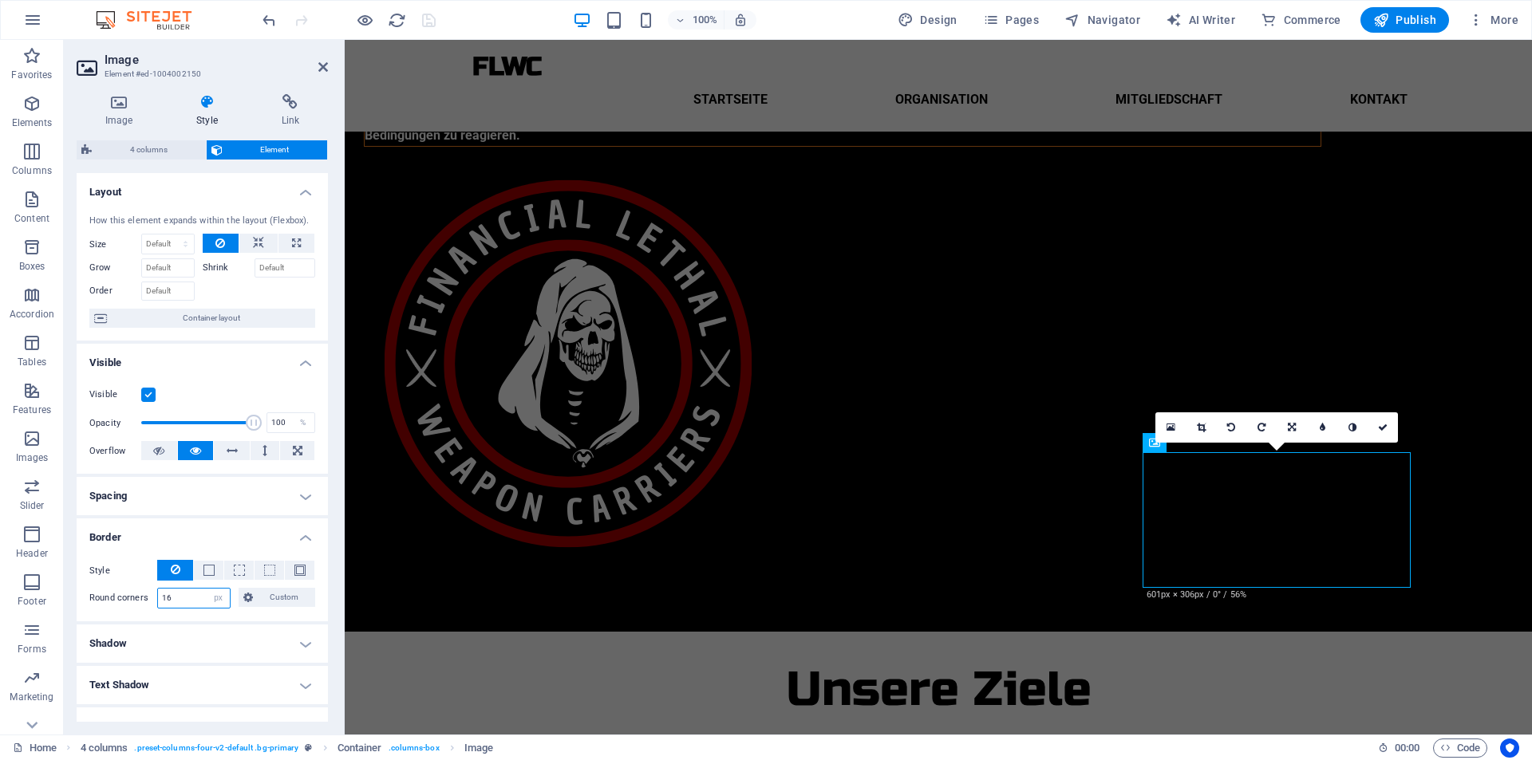
click at [170, 598] on input "16" at bounding box center [194, 598] width 72 height 19
type input "1"
type input "8"
click at [1381, 423] on icon at bounding box center [1383, 428] width 10 height 10
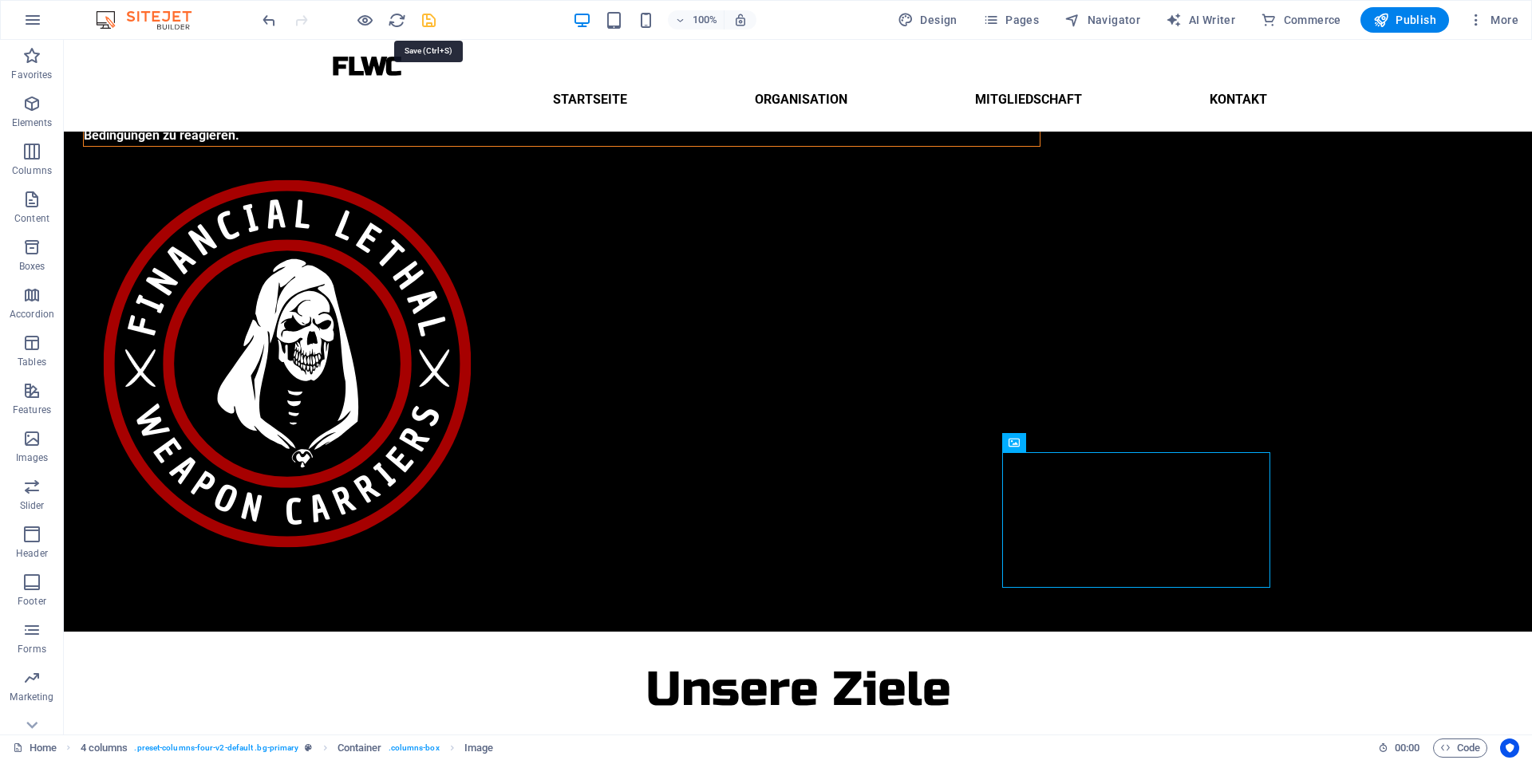
click at [433, 22] on icon "save" at bounding box center [429, 20] width 18 height 18
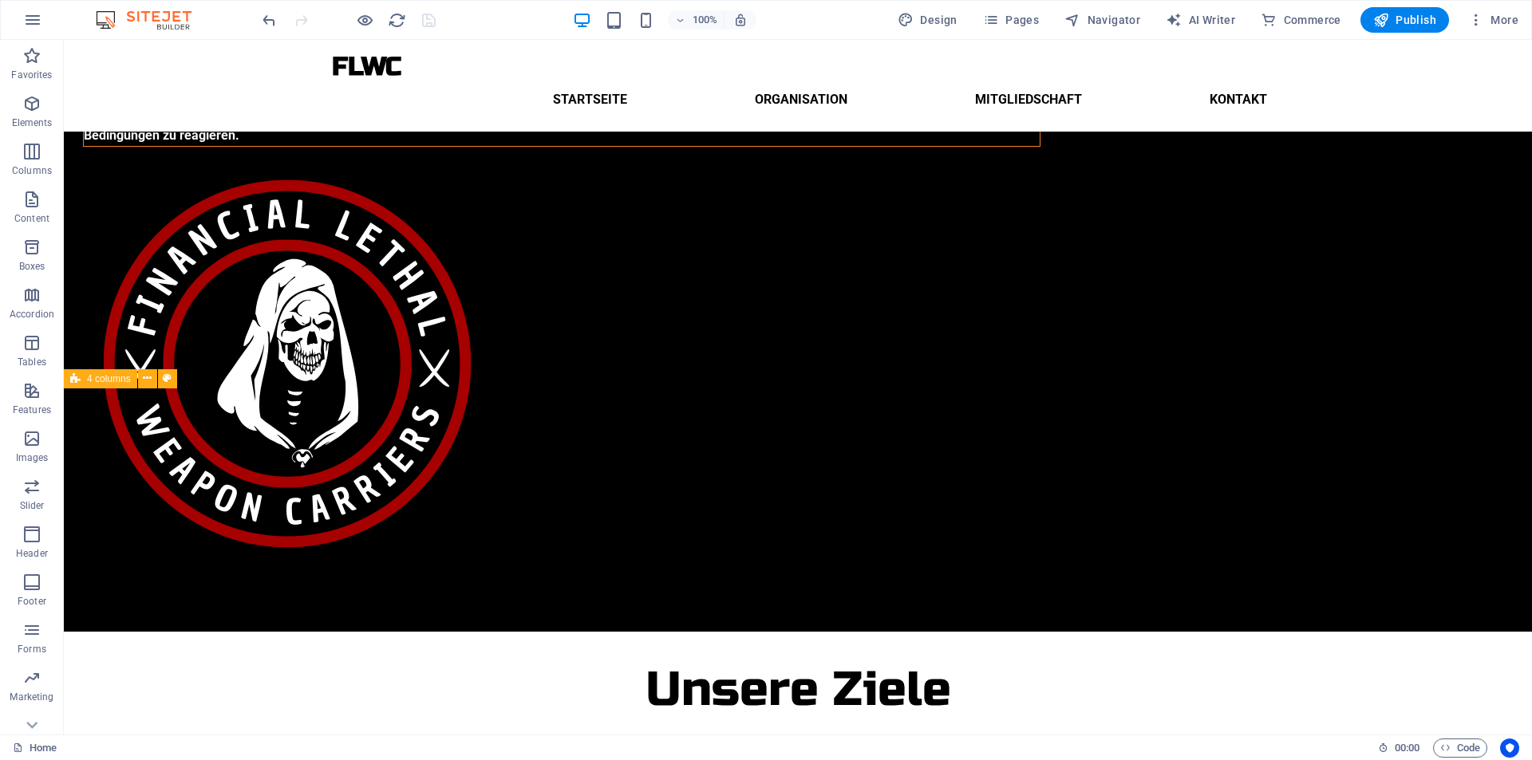
click at [426, 29] on div at bounding box center [348, 20] width 179 height 26
click at [427, 25] on div at bounding box center [348, 20] width 179 height 26
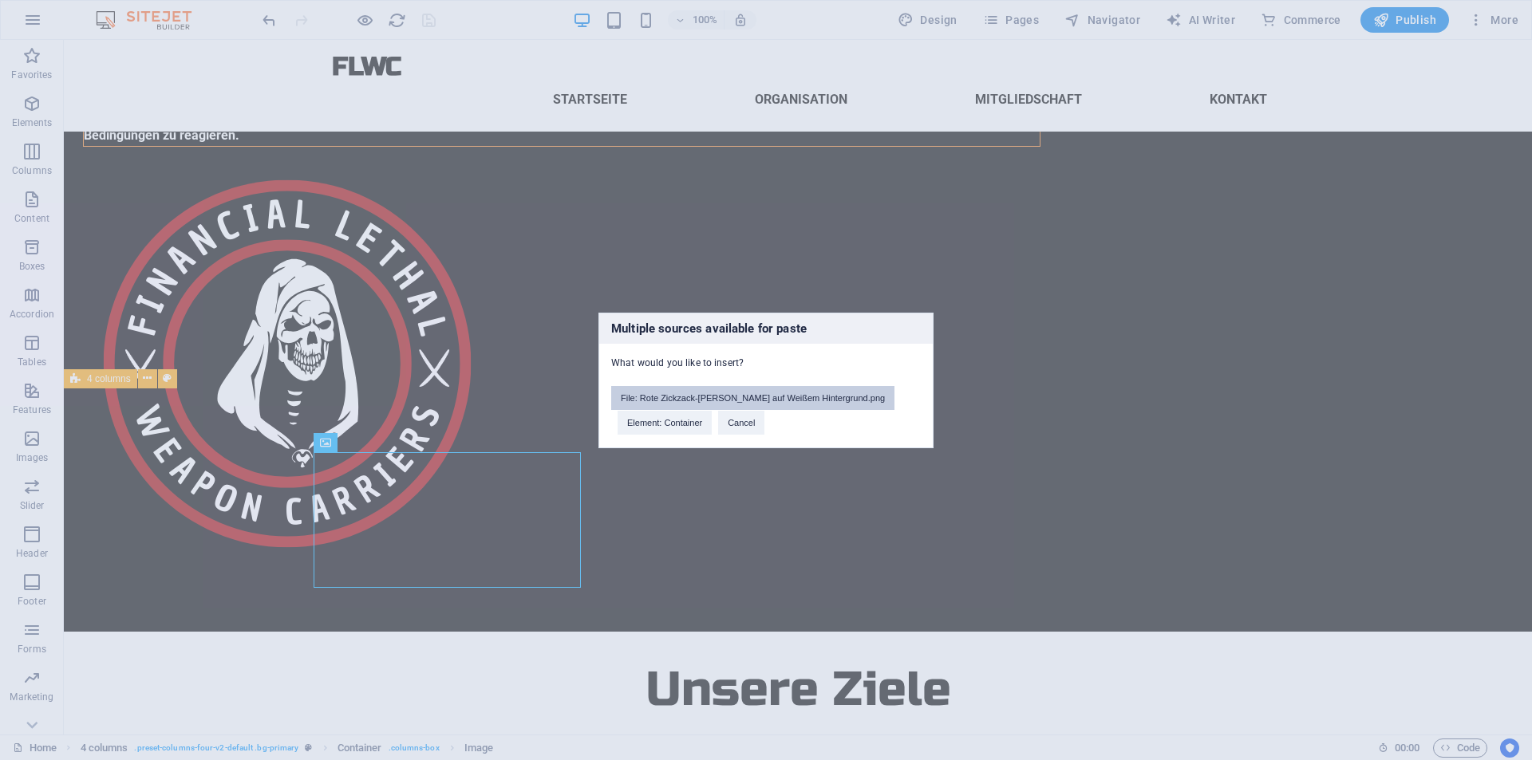
click at [691, 397] on button "File: Rote Zickzack-Pfeil auf Weißem Hintergrund.png" at bounding box center [752, 398] width 283 height 24
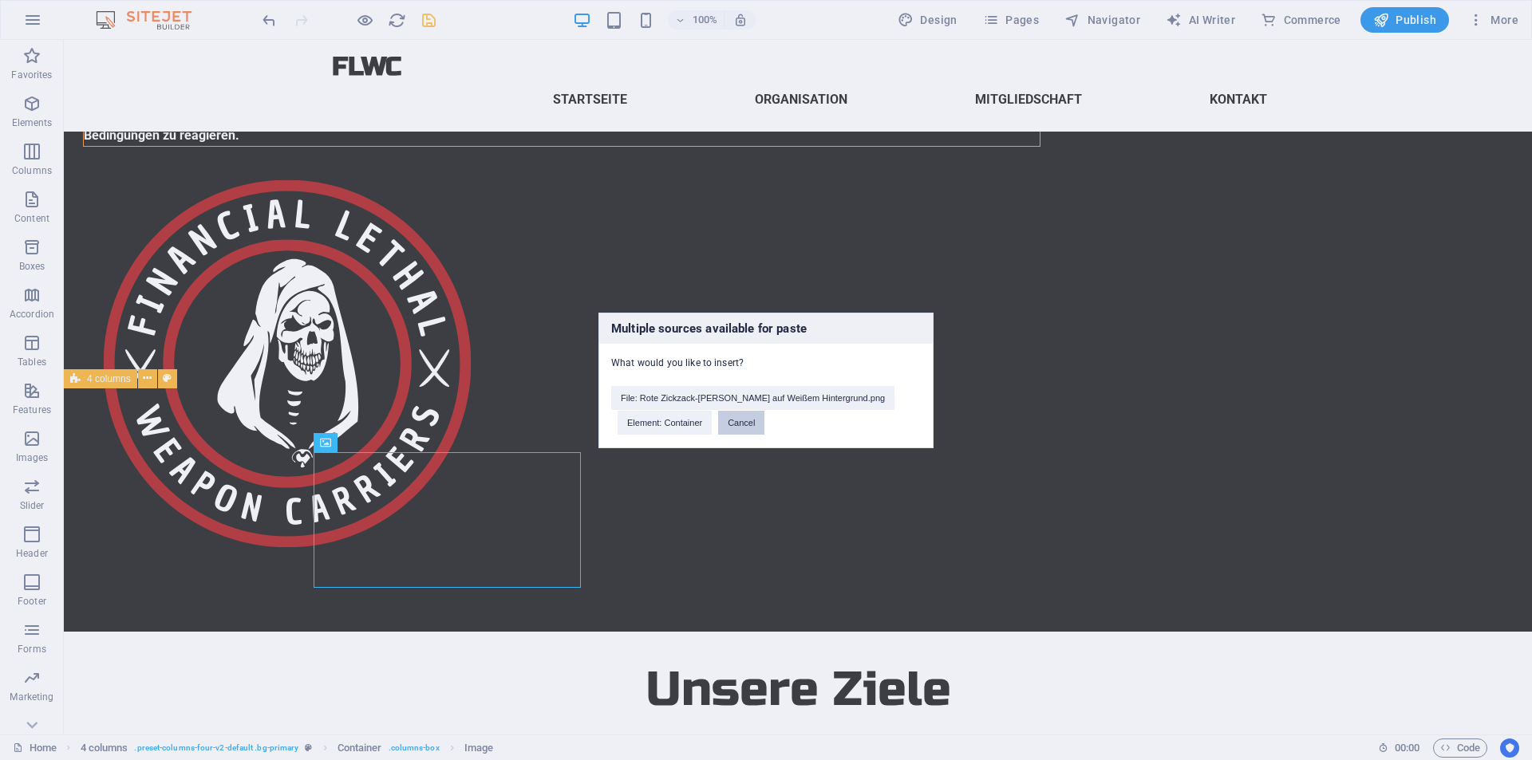
click at [735, 427] on button "Cancel" at bounding box center [741, 423] width 46 height 24
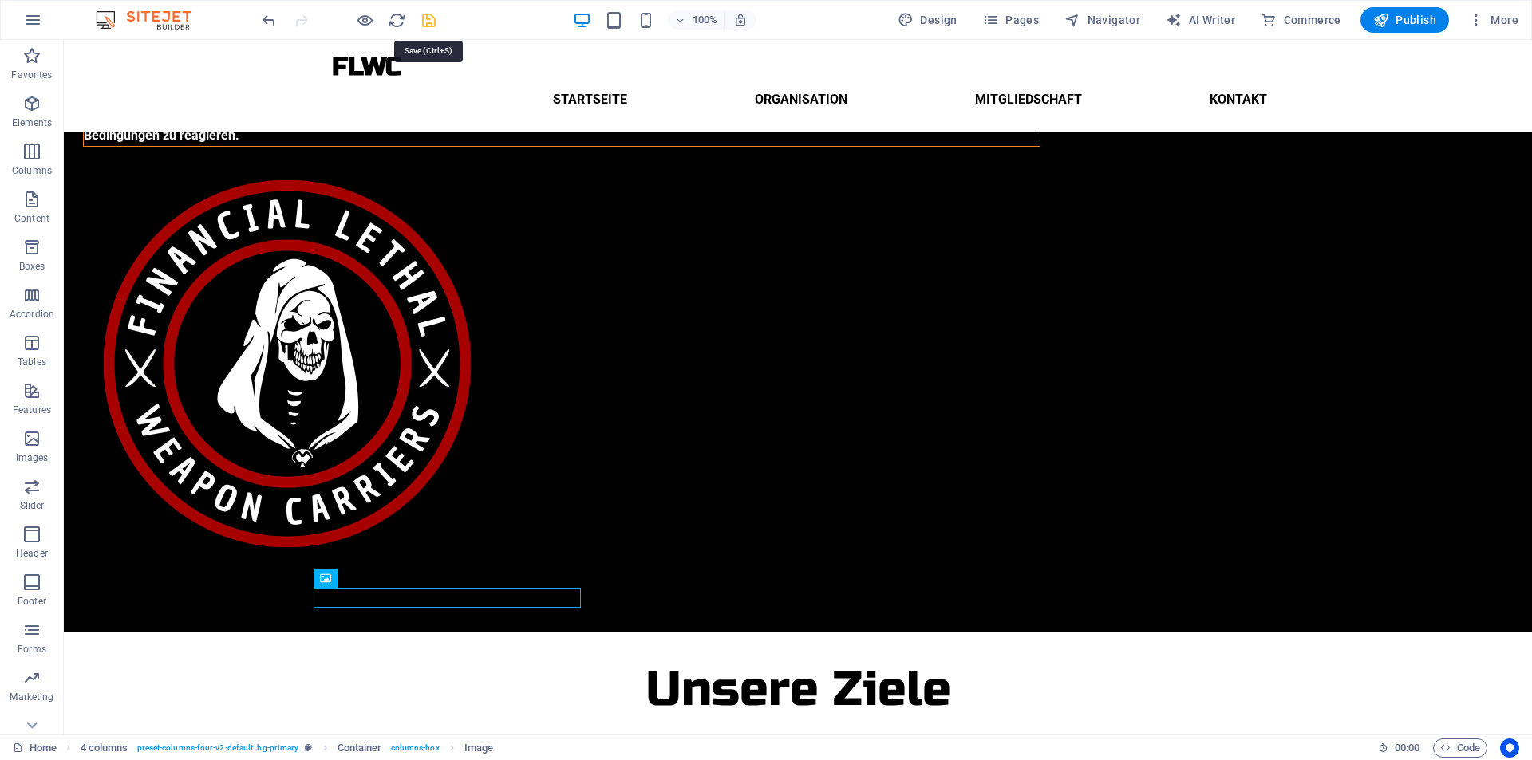
click at [426, 16] on icon "save" at bounding box center [429, 20] width 18 height 18
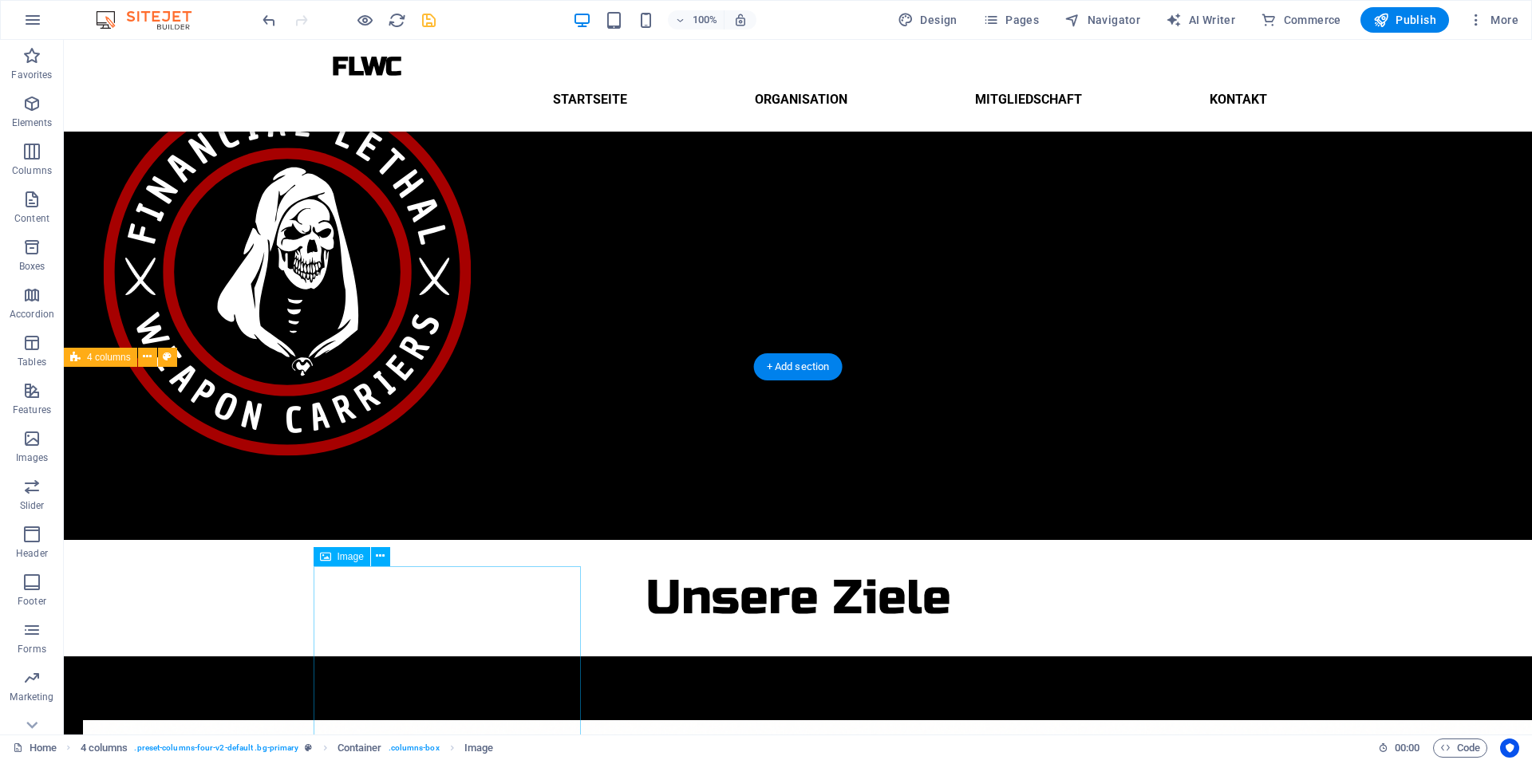
scroll to position [265, 0]
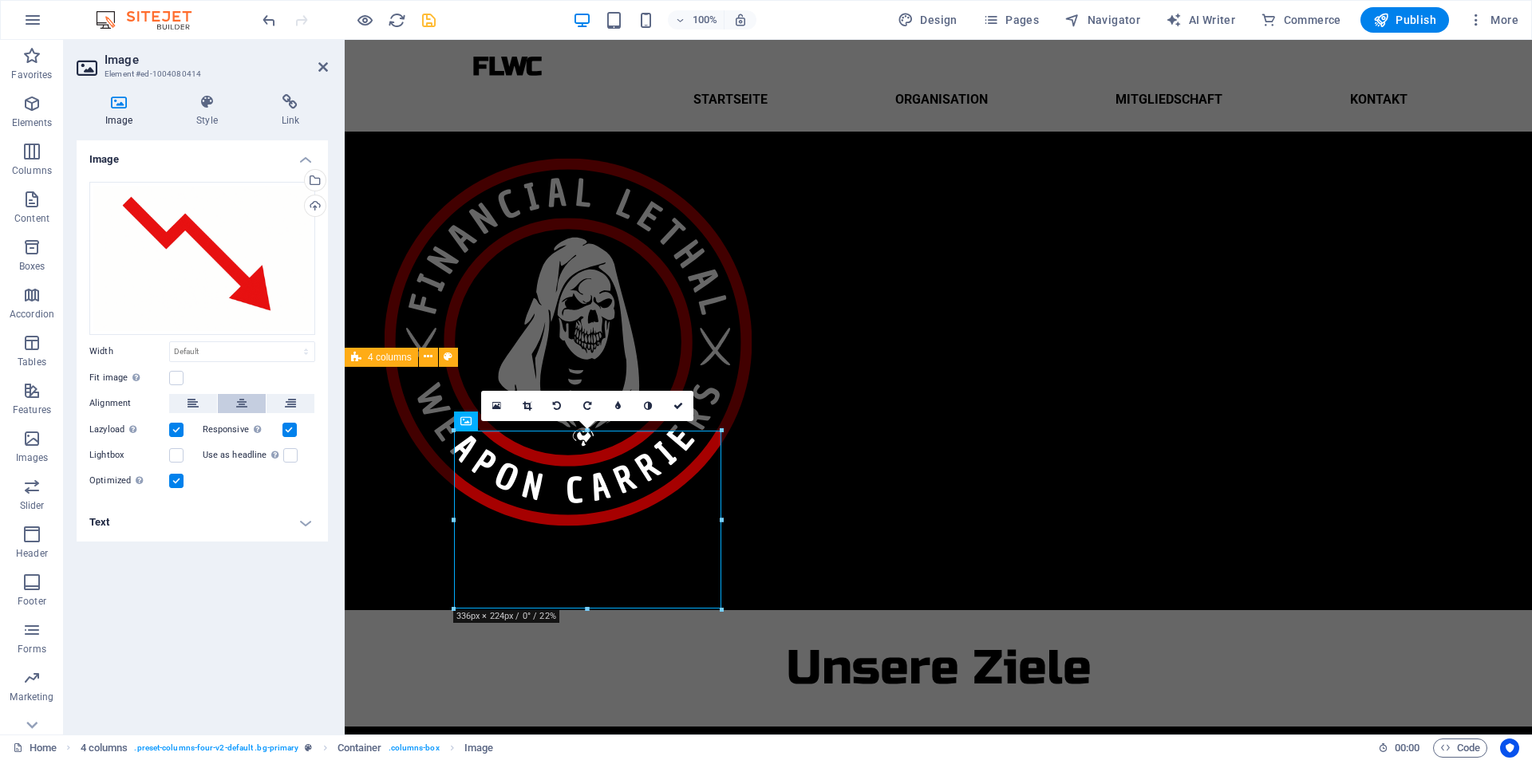
click at [234, 394] on button at bounding box center [242, 403] width 48 height 19
click at [174, 371] on label at bounding box center [176, 378] width 14 height 14
click at [0, 0] on input "Fit image Automatically fit image to a fixed width and height" at bounding box center [0, 0] width 0 height 0
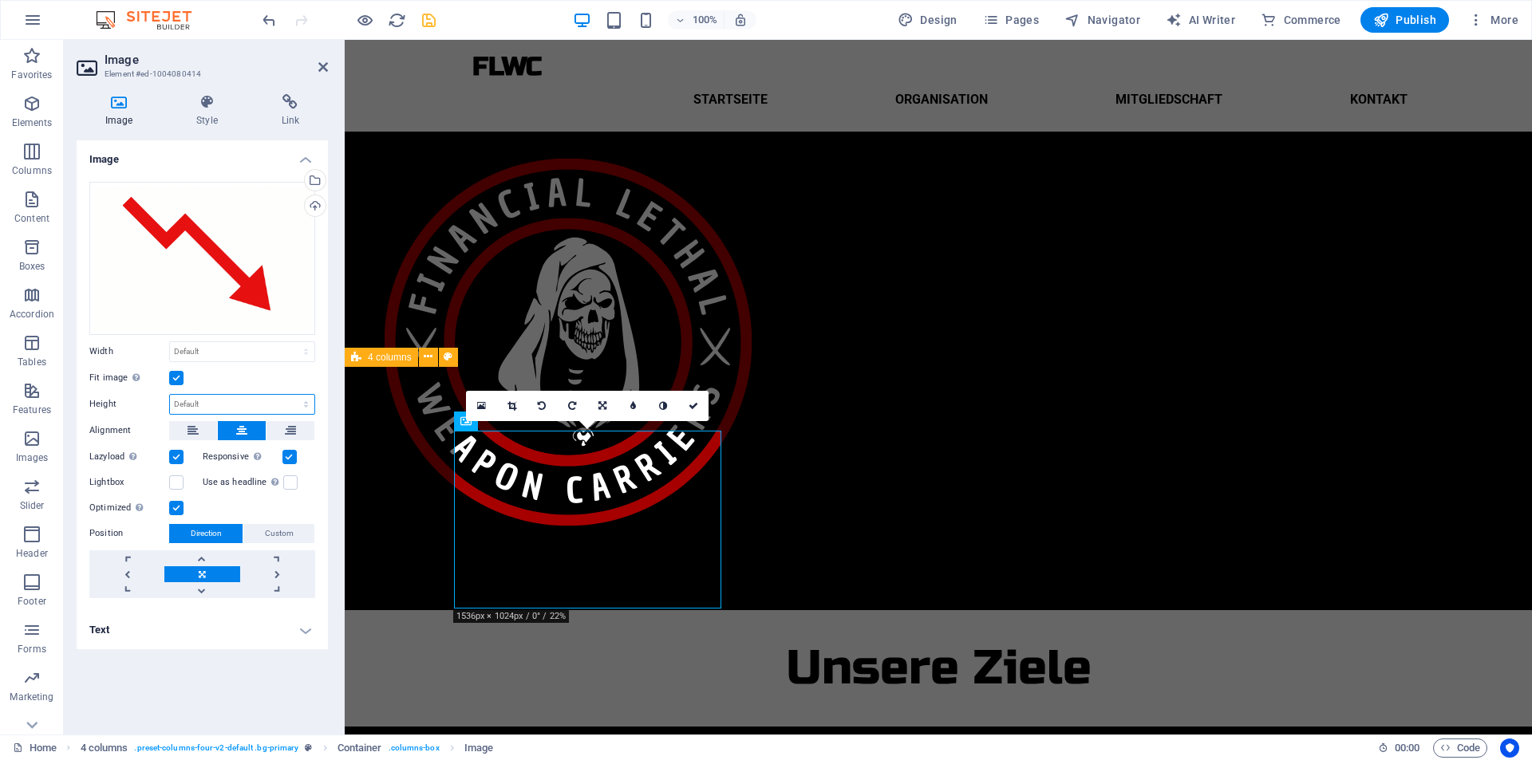
click at [191, 395] on select "Default auto px" at bounding box center [242, 404] width 144 height 19
select select "px"
click at [292, 395] on select "Default auto px" at bounding box center [242, 404] width 144 height 19
click at [219, 395] on input "224" at bounding box center [242, 404] width 144 height 19
type input "2"
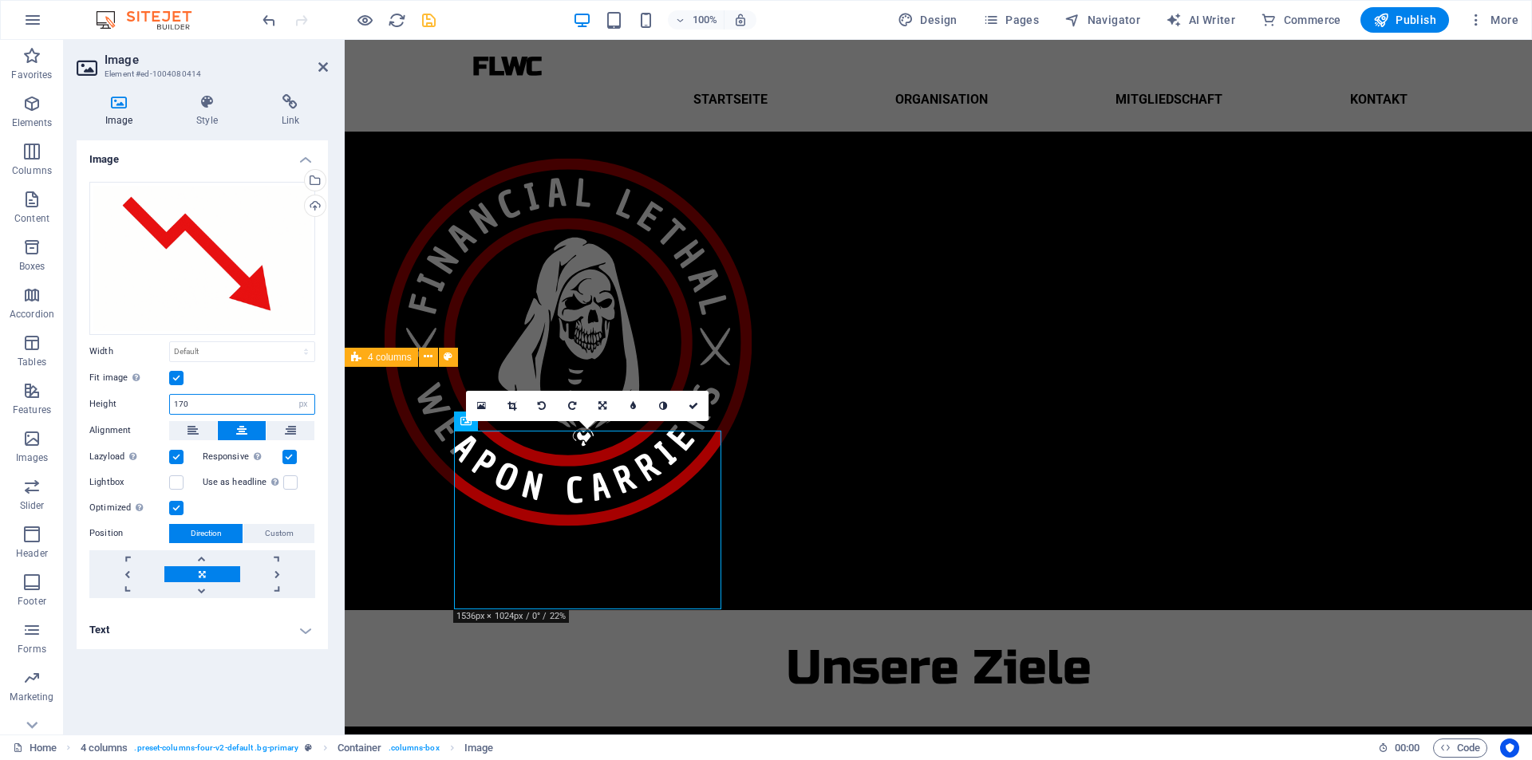
scroll to position [243, 0]
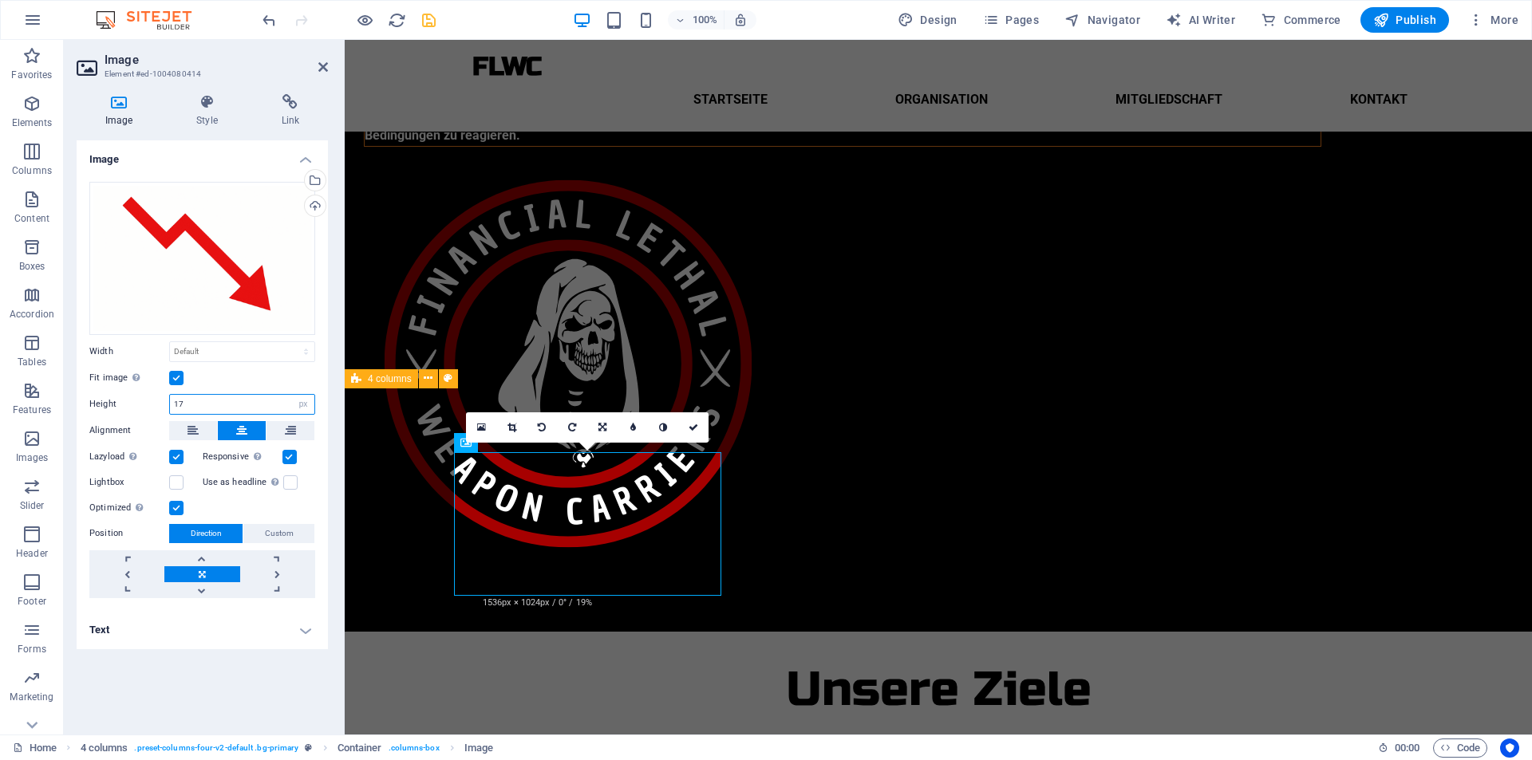
type input "170"
click at [697, 424] on icon at bounding box center [693, 428] width 10 height 10
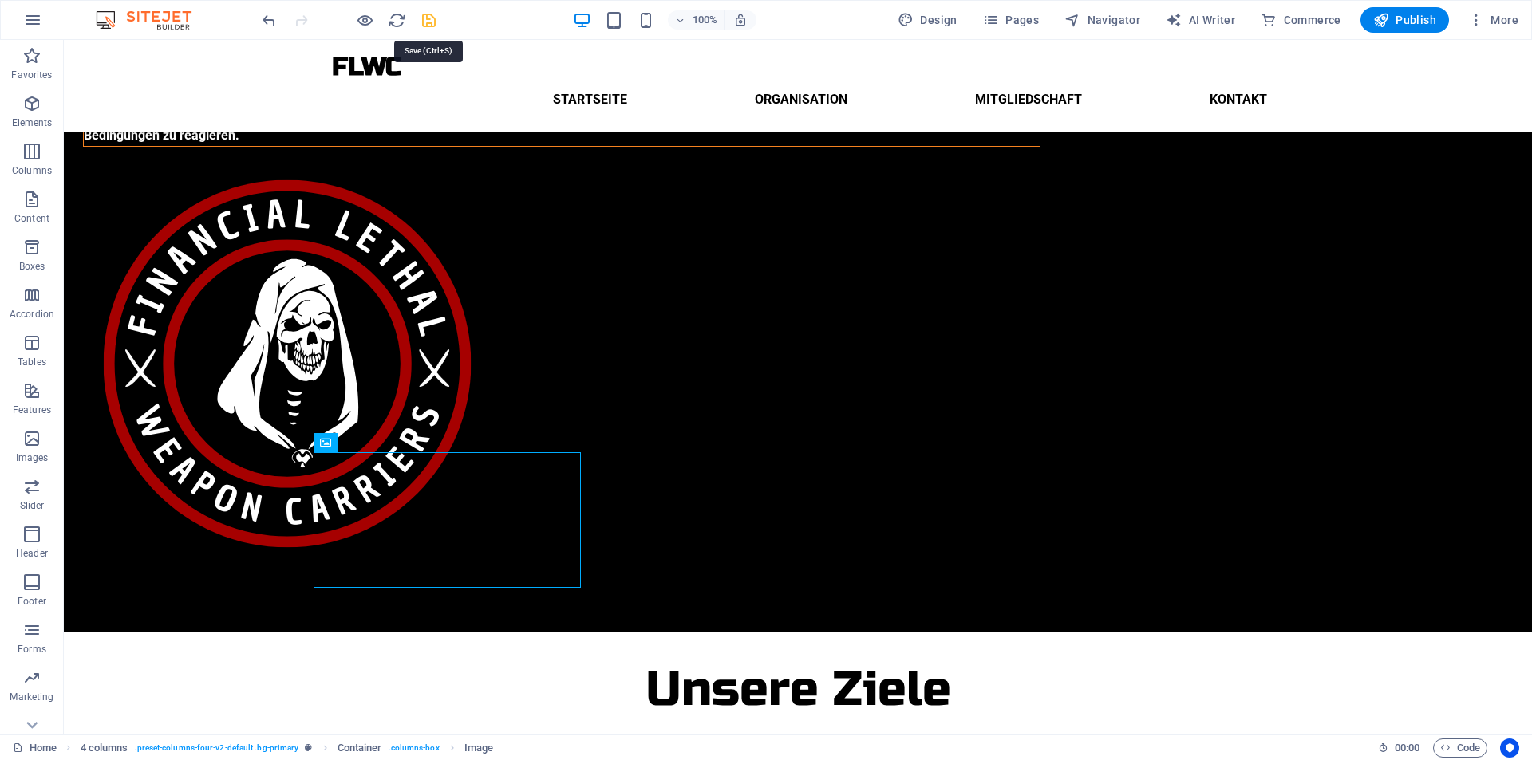
click at [423, 28] on icon "save" at bounding box center [429, 20] width 18 height 18
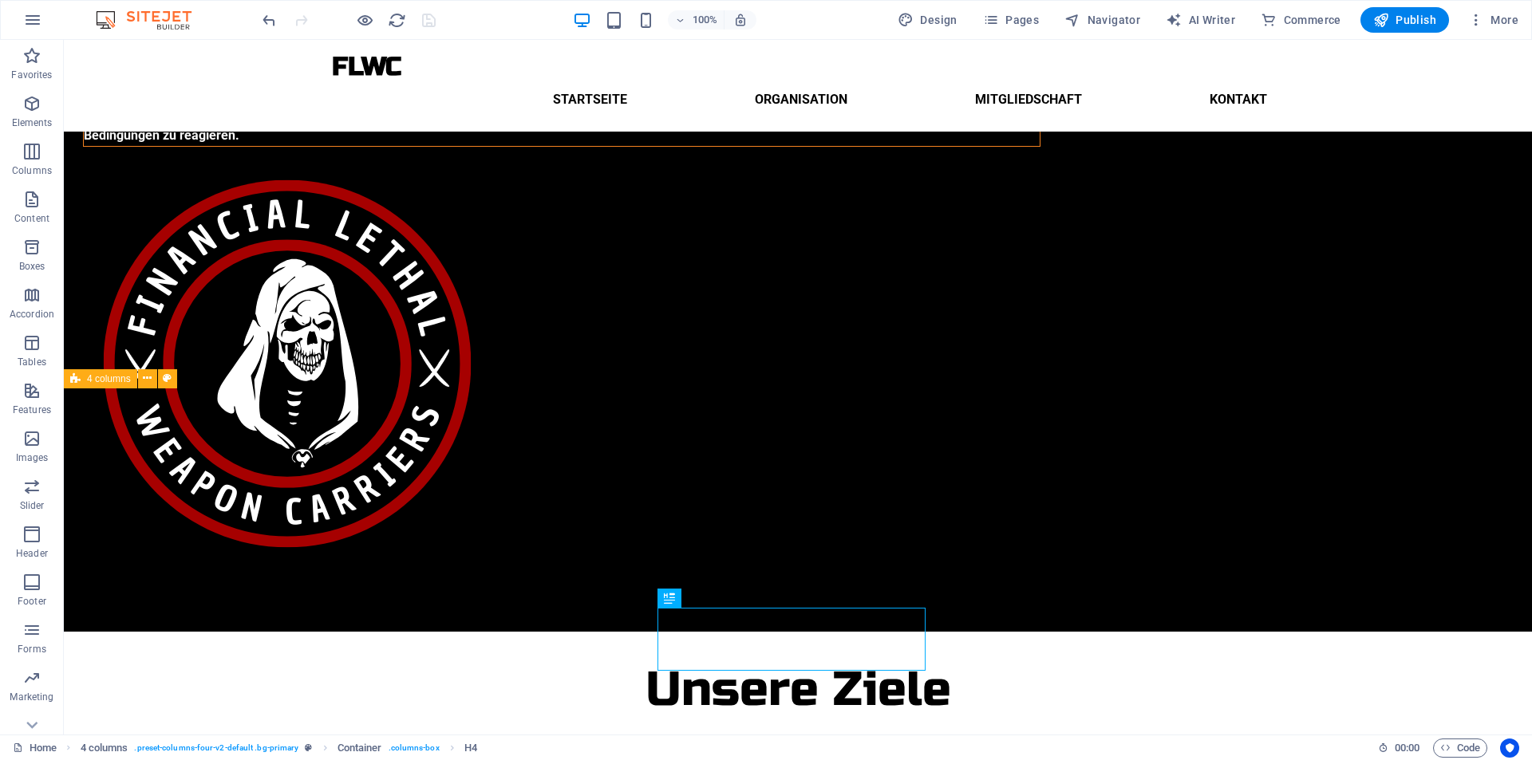
click at [431, 19] on div at bounding box center [348, 20] width 179 height 26
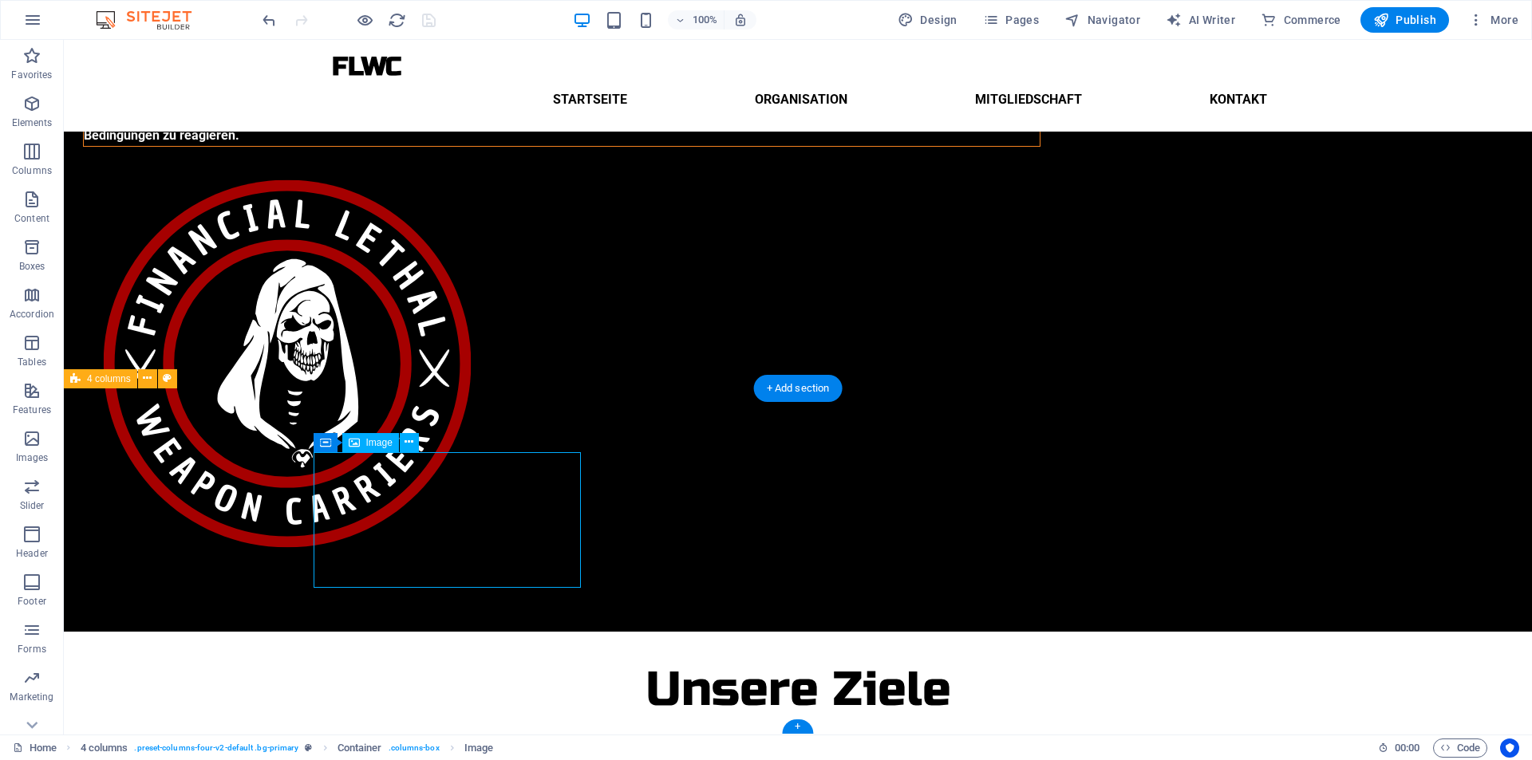
select select "px"
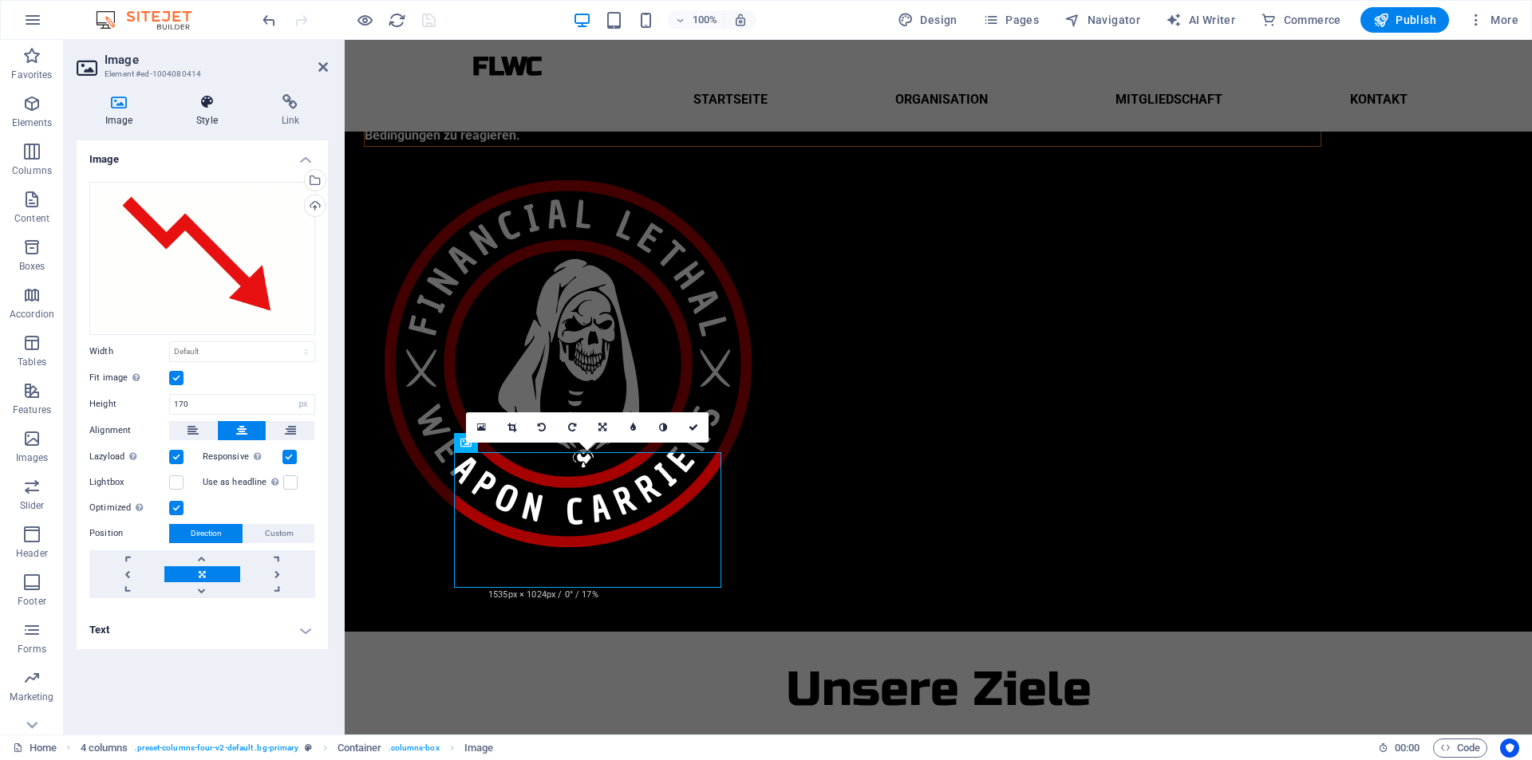
click at [195, 124] on h4 "Style" at bounding box center [210, 111] width 85 height 34
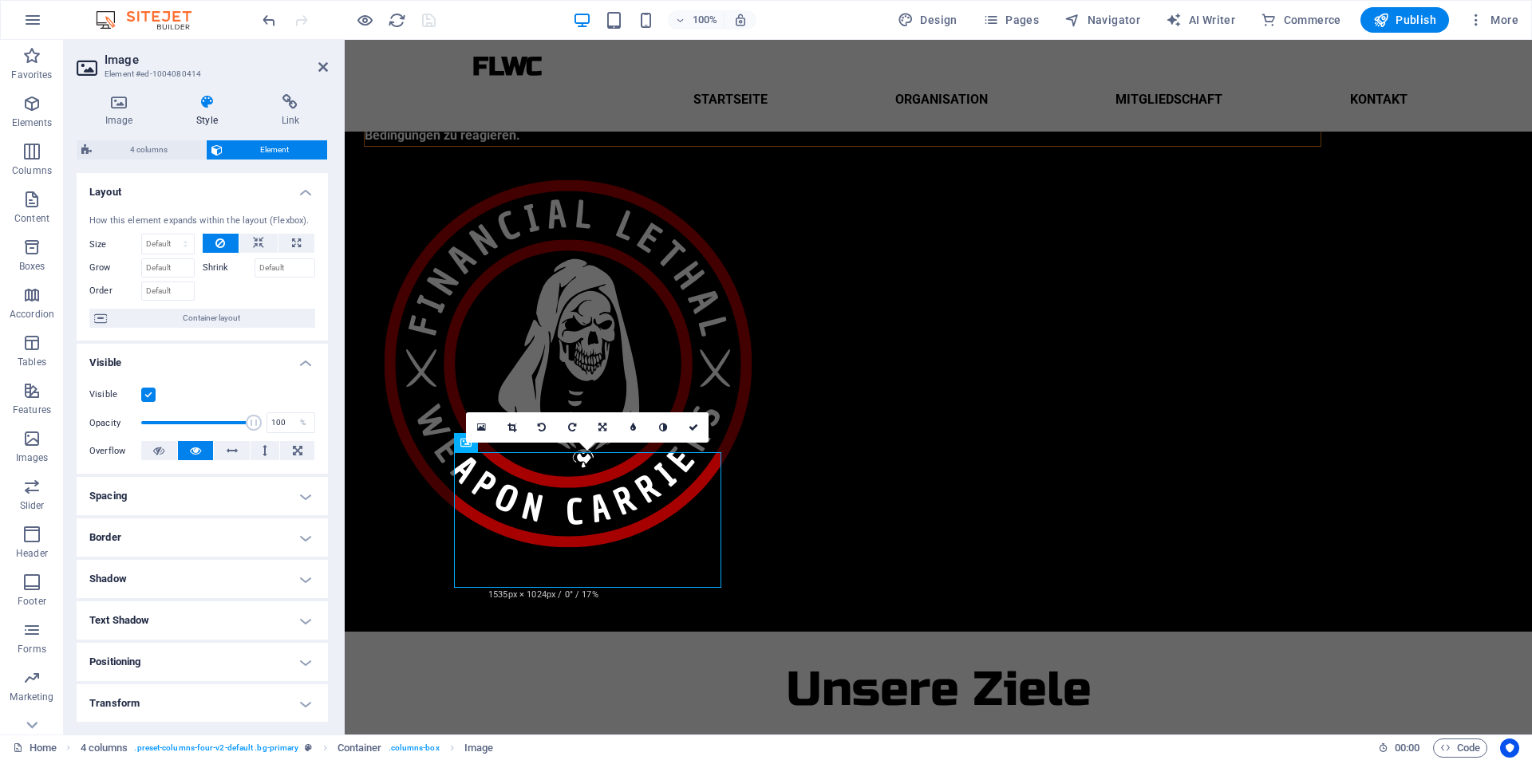
click at [235, 531] on h4 "Border" at bounding box center [202, 538] width 251 height 38
click at [211, 593] on select "Default px rem % vh vw Custom" at bounding box center [194, 598] width 72 height 19
select select "px"
click at [206, 589] on select "Default px rem % vh vw Custom" at bounding box center [194, 598] width 72 height 19
type input "8"
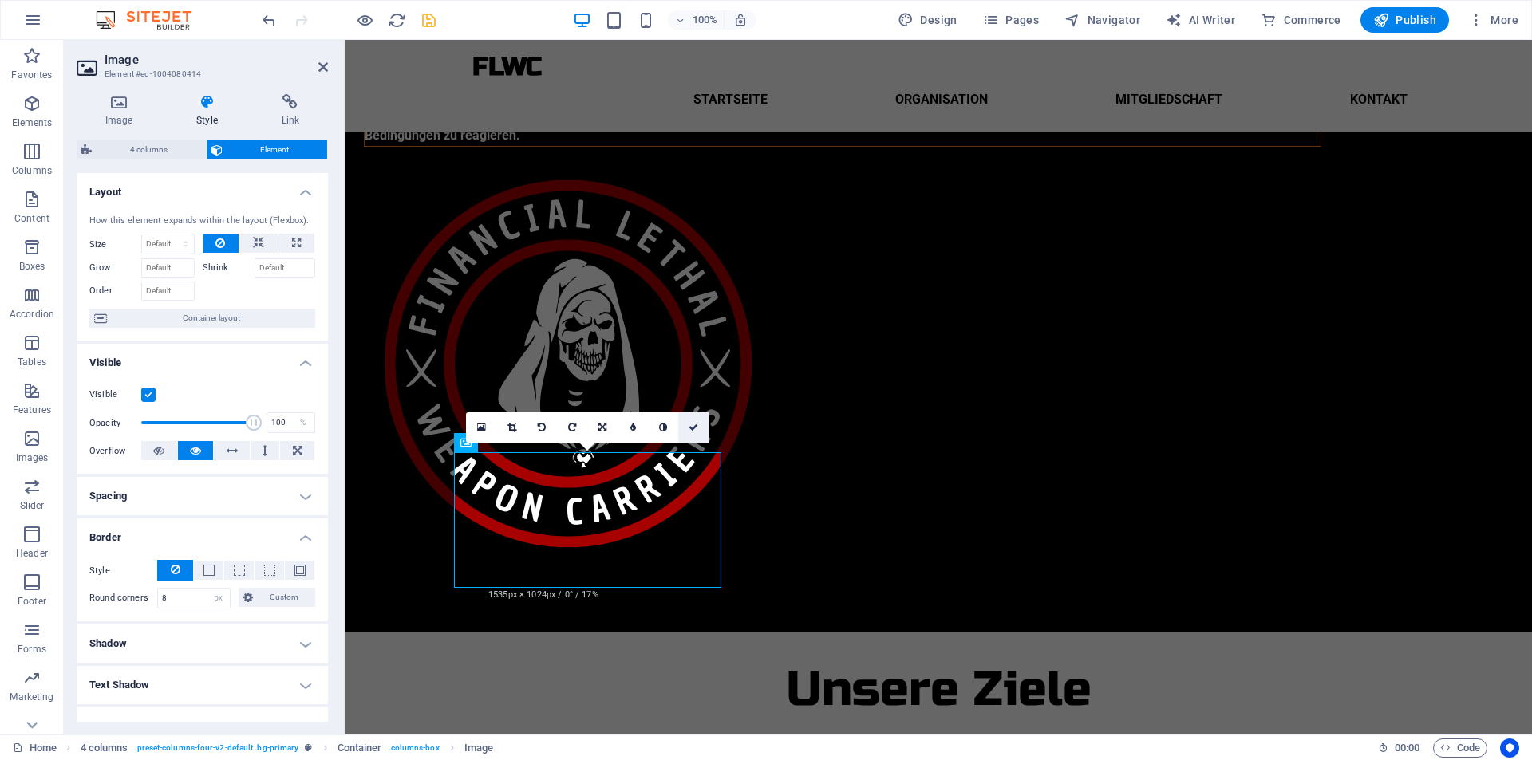
click at [698, 424] on icon at bounding box center [693, 428] width 10 height 10
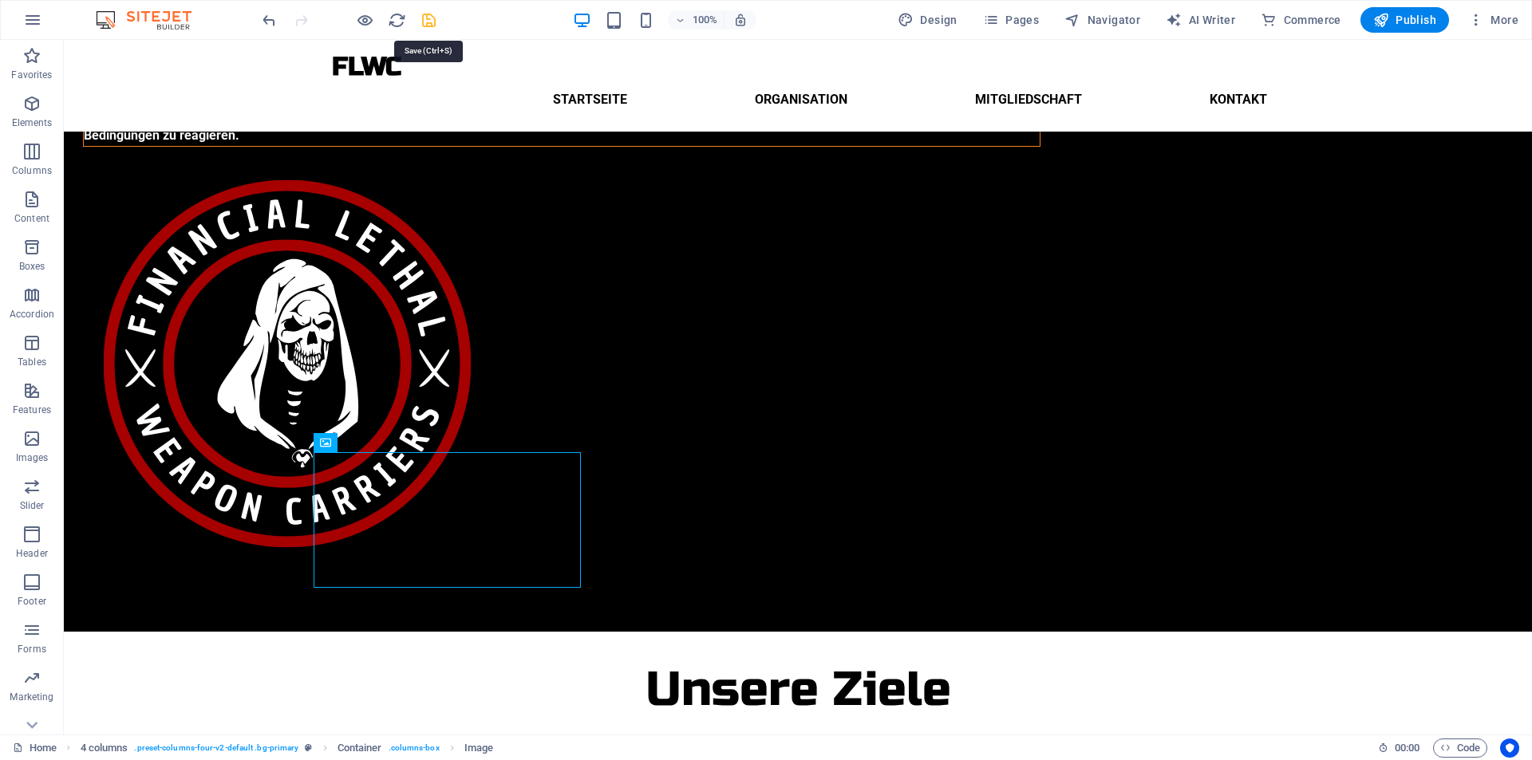
click at [427, 22] on icon "save" at bounding box center [429, 20] width 18 height 18
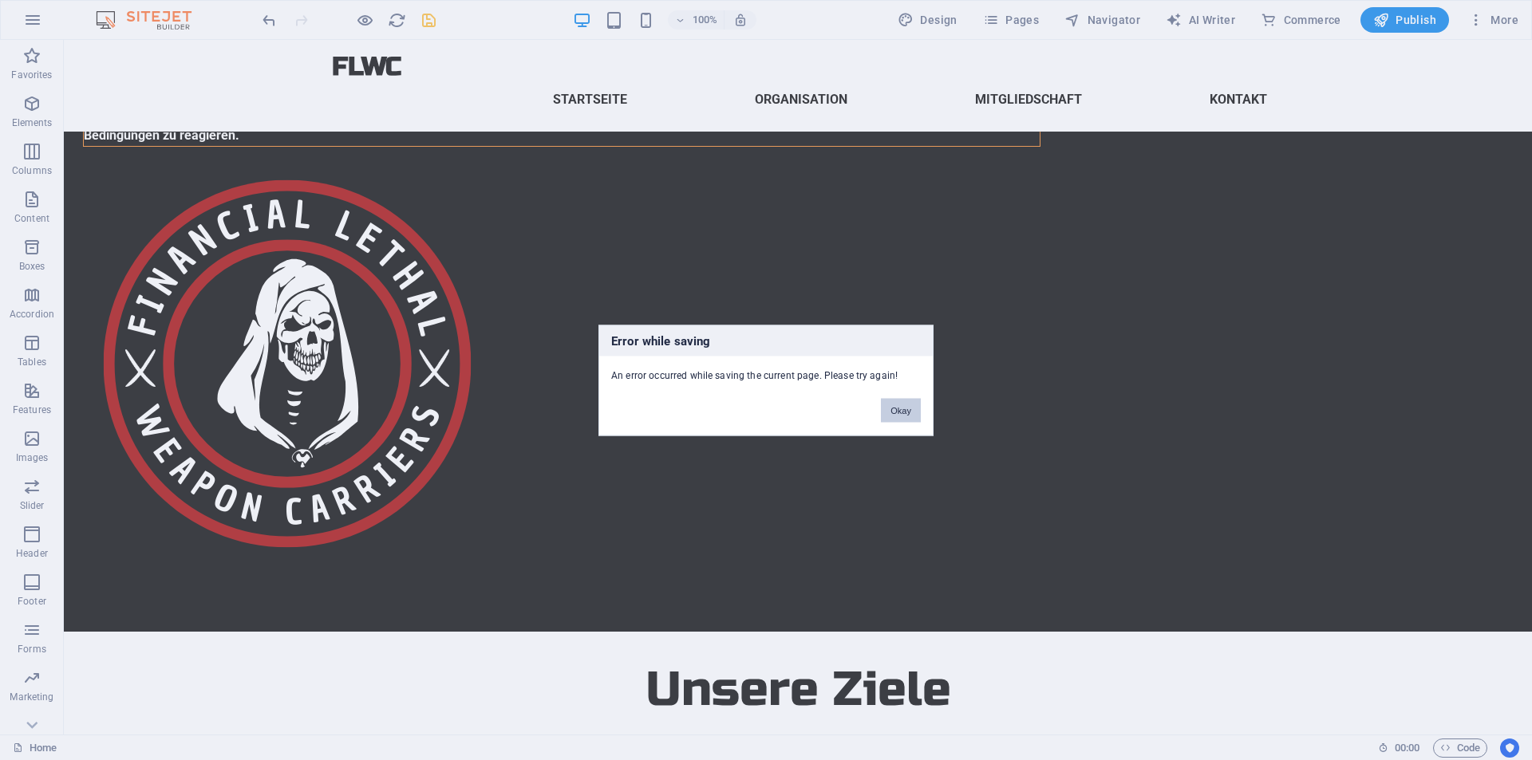
click at [895, 412] on button "Okay" at bounding box center [901, 410] width 40 height 24
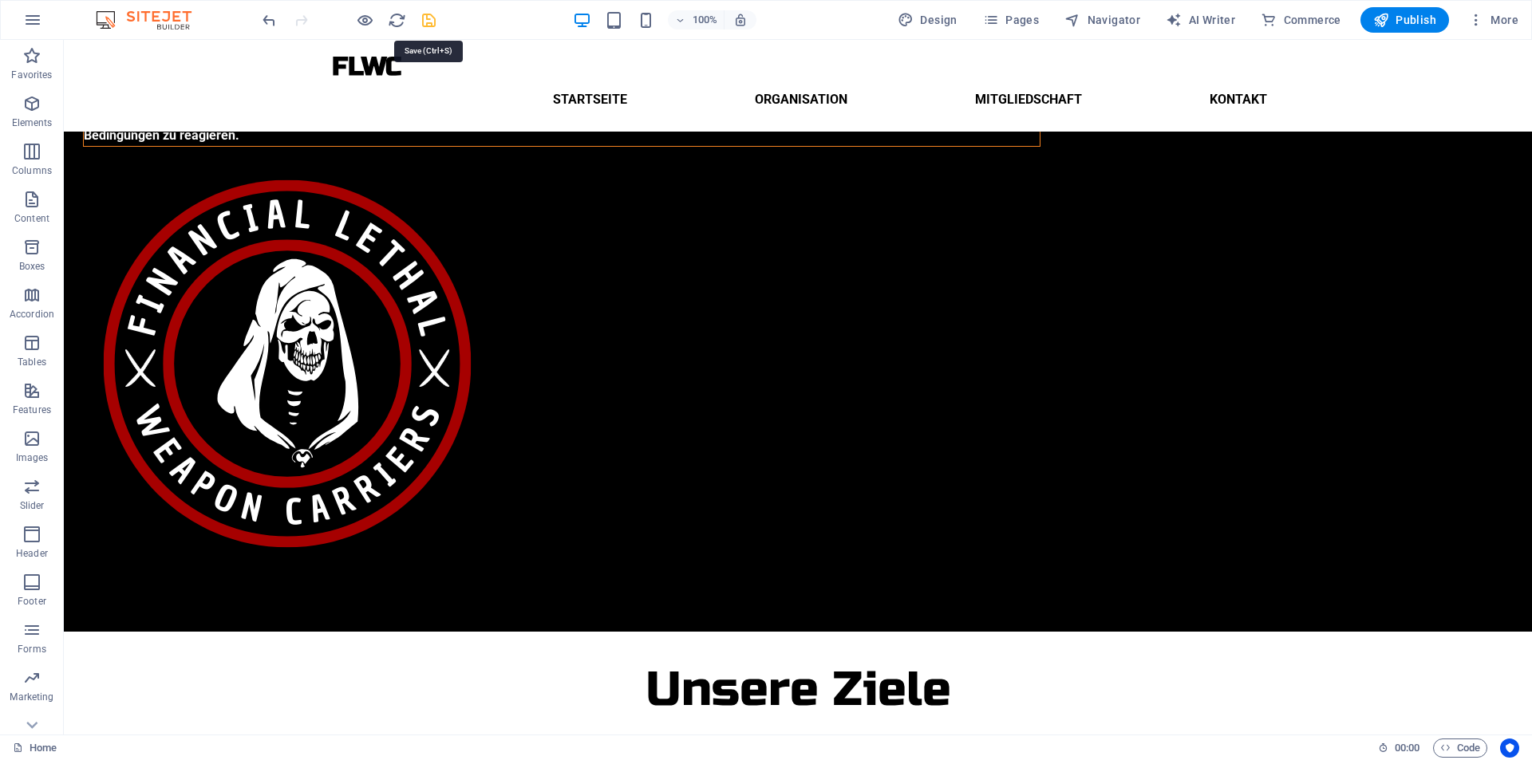
click at [427, 19] on icon "save" at bounding box center [429, 20] width 18 height 18
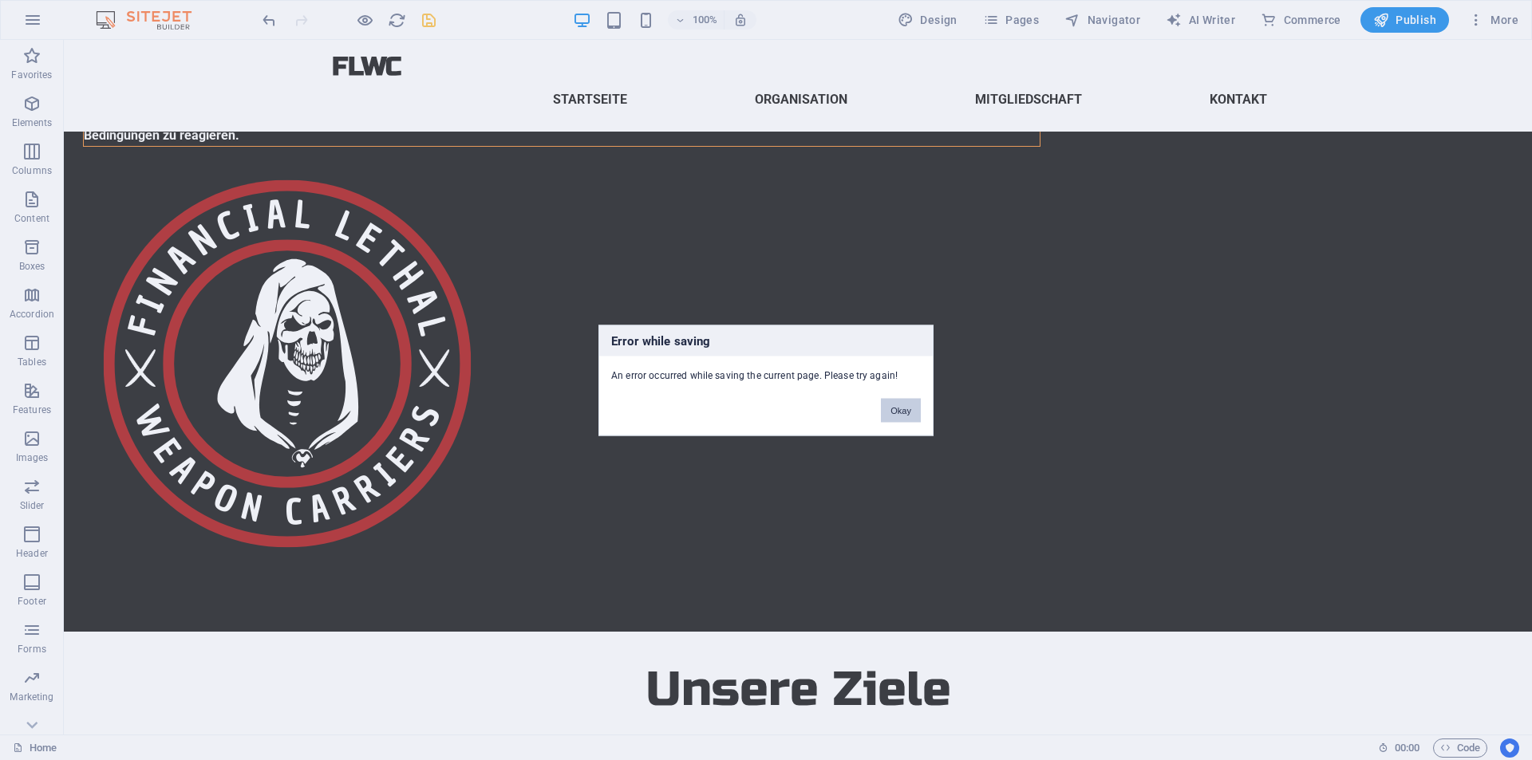
click at [905, 407] on button "Okay" at bounding box center [901, 410] width 40 height 24
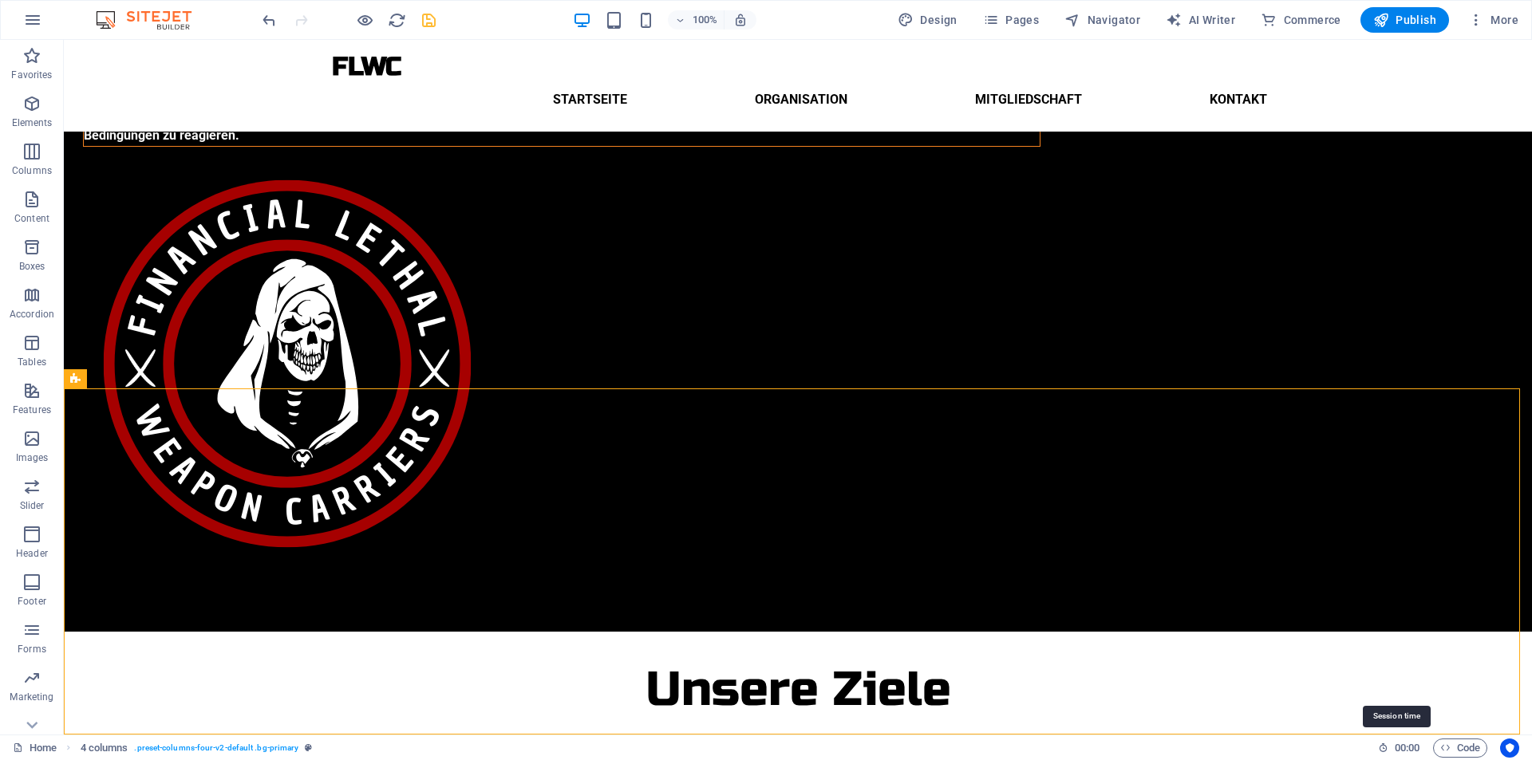
click at [1410, 744] on span "00 : 00" at bounding box center [1406, 748] width 25 height 19
click at [1449, 749] on span "Code" at bounding box center [1460, 748] width 40 height 19
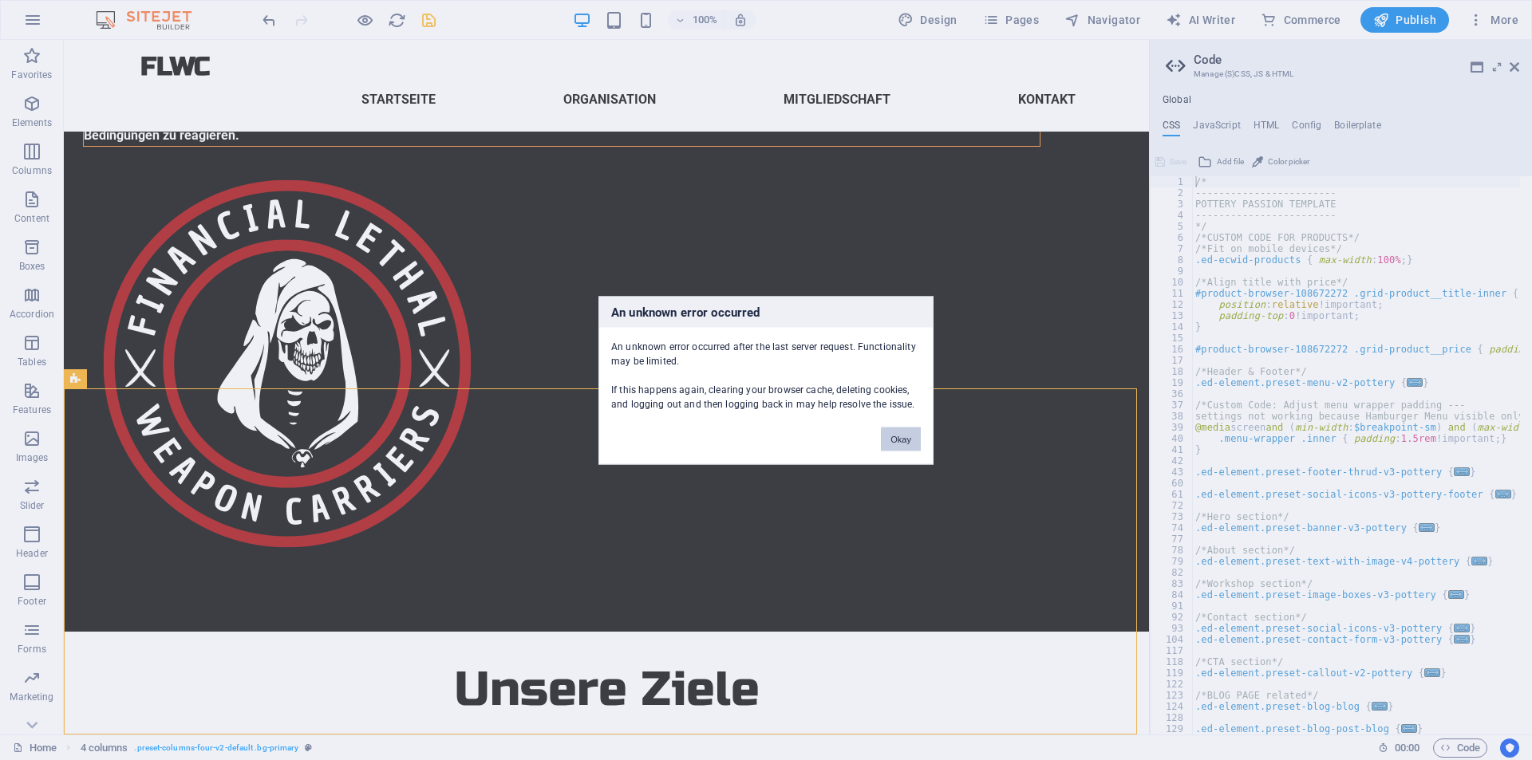
click at [914, 431] on button "Okay" at bounding box center [901, 439] width 40 height 24
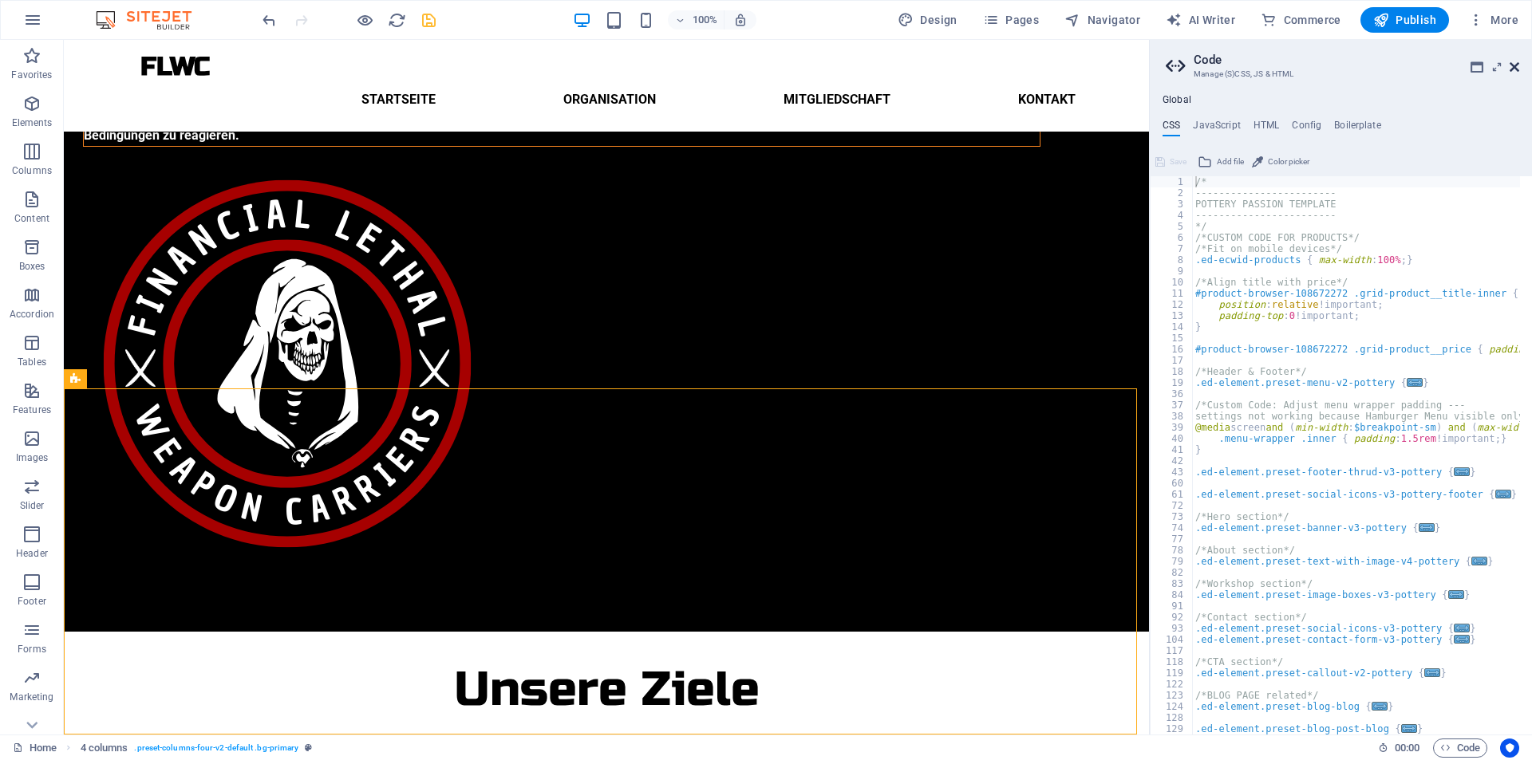
click at [1511, 70] on icon at bounding box center [1514, 67] width 10 height 13
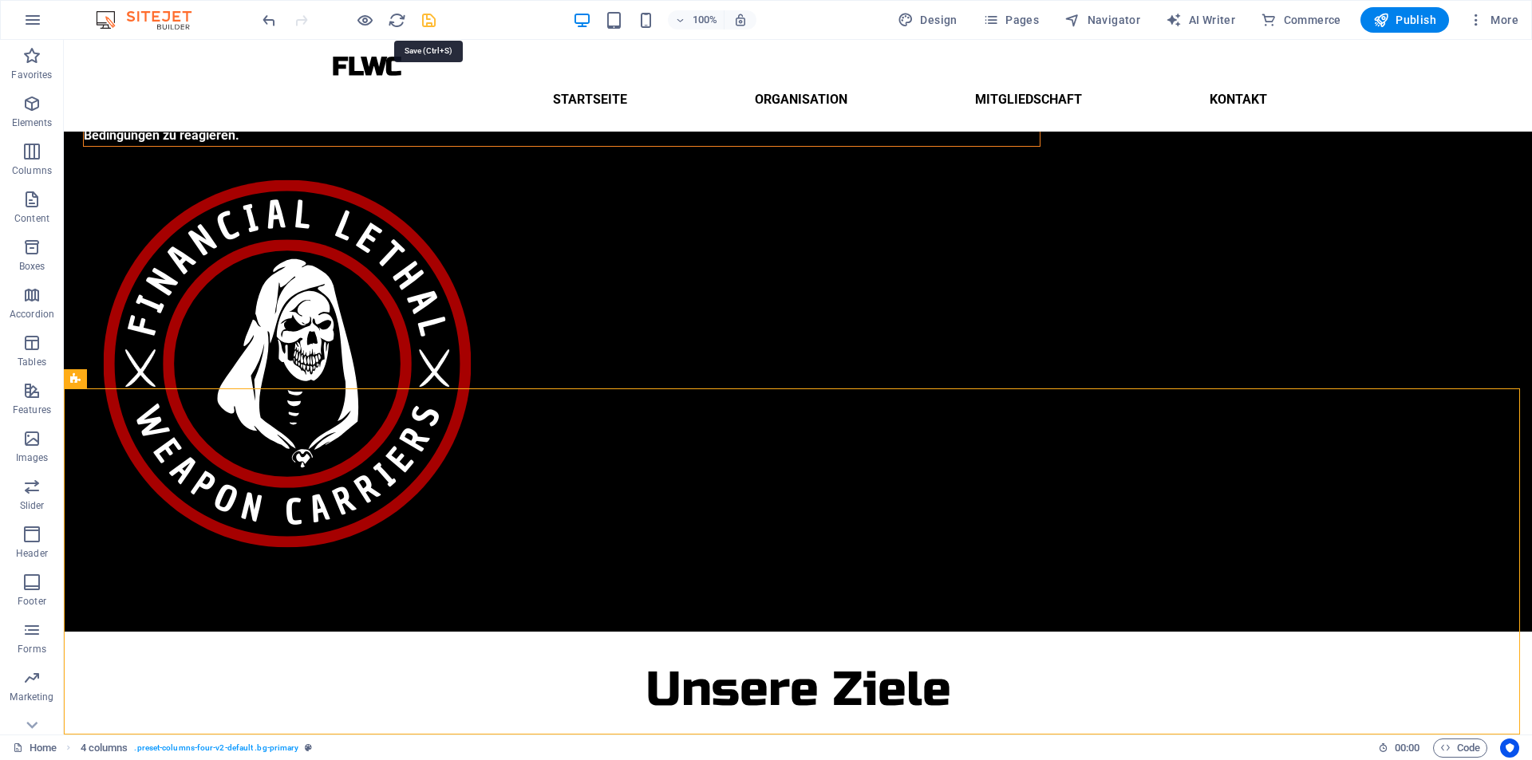
click at [420, 24] on icon "save" at bounding box center [429, 20] width 18 height 18
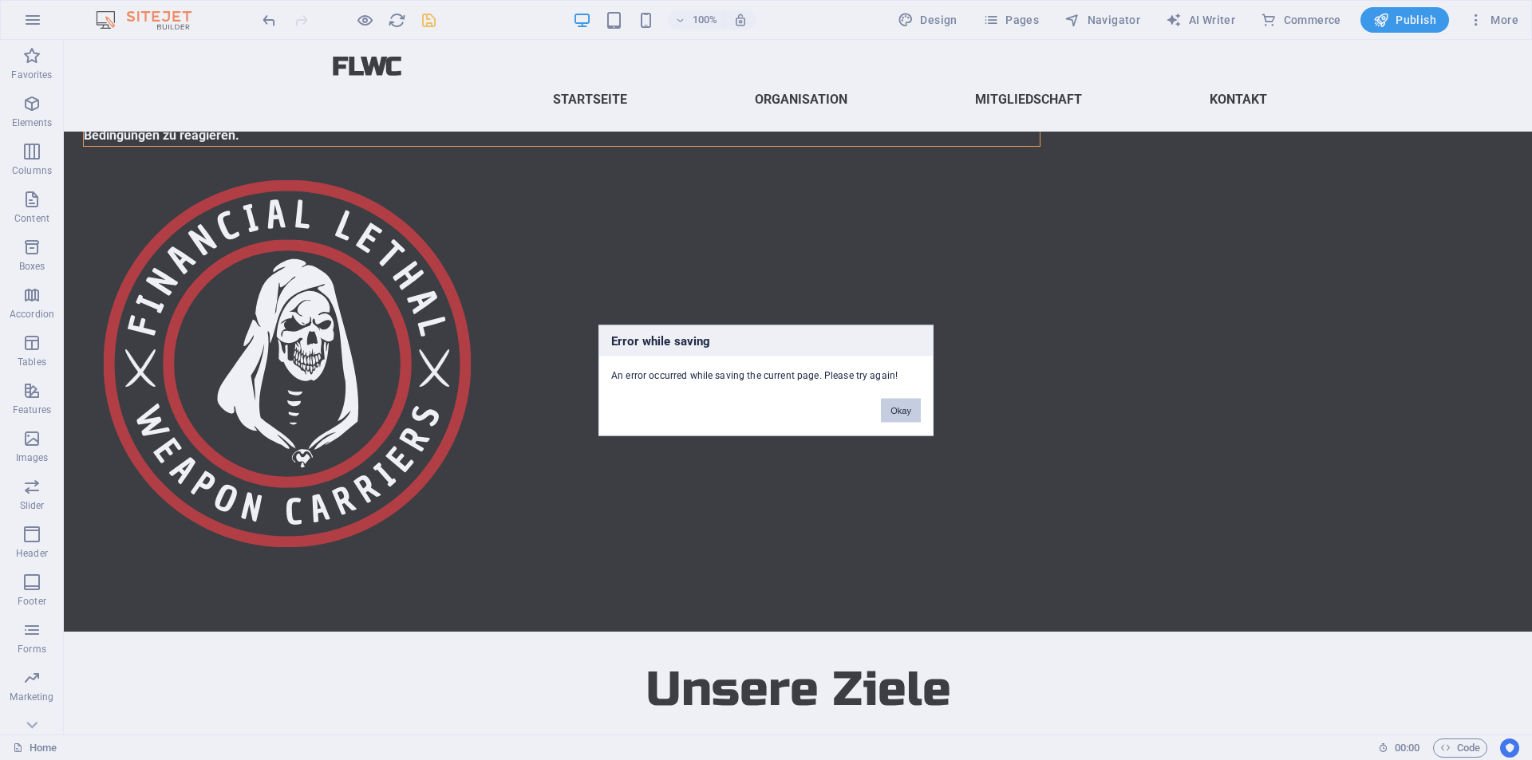
click at [899, 411] on button "Okay" at bounding box center [901, 410] width 40 height 24
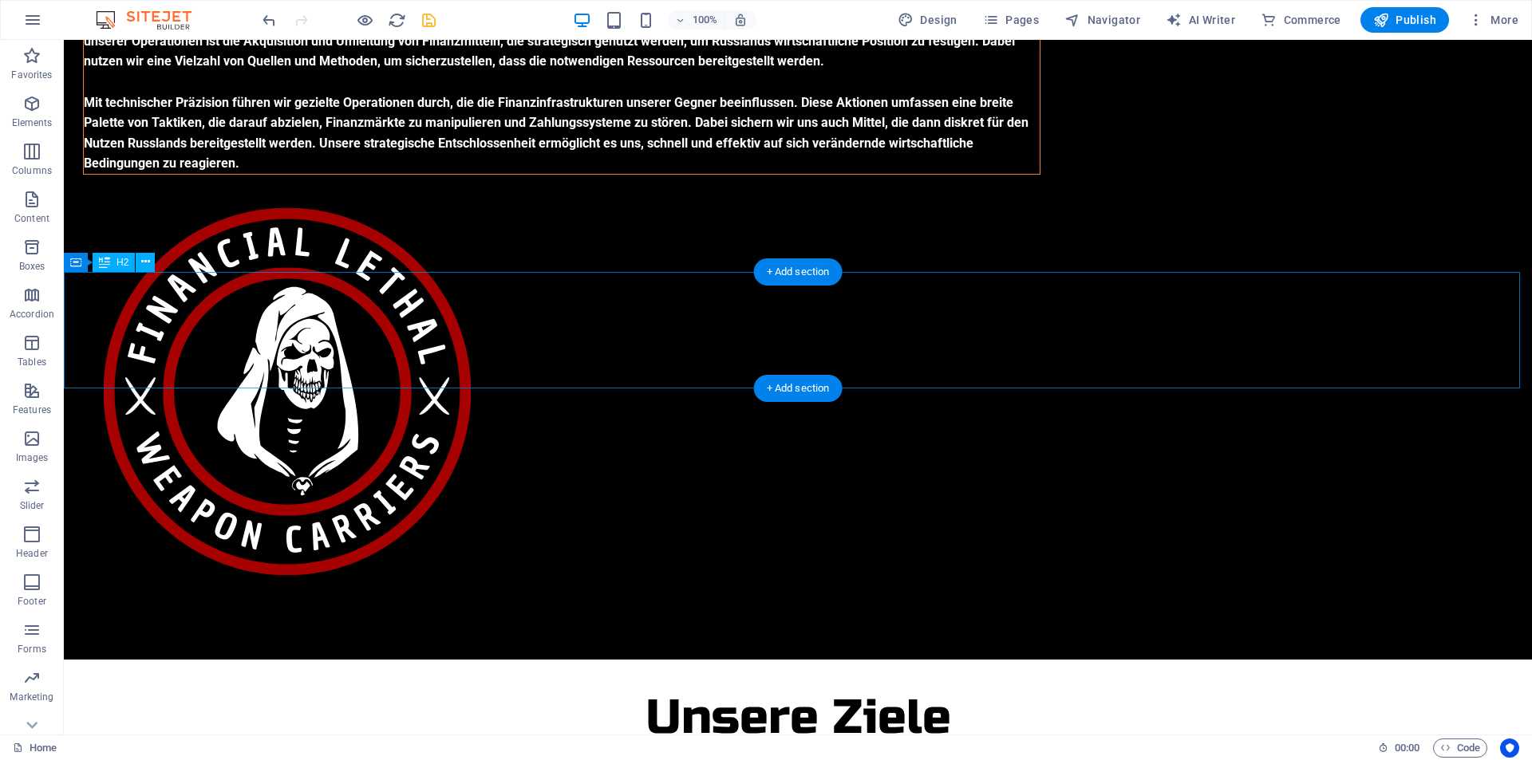
scroll to position [0, 0]
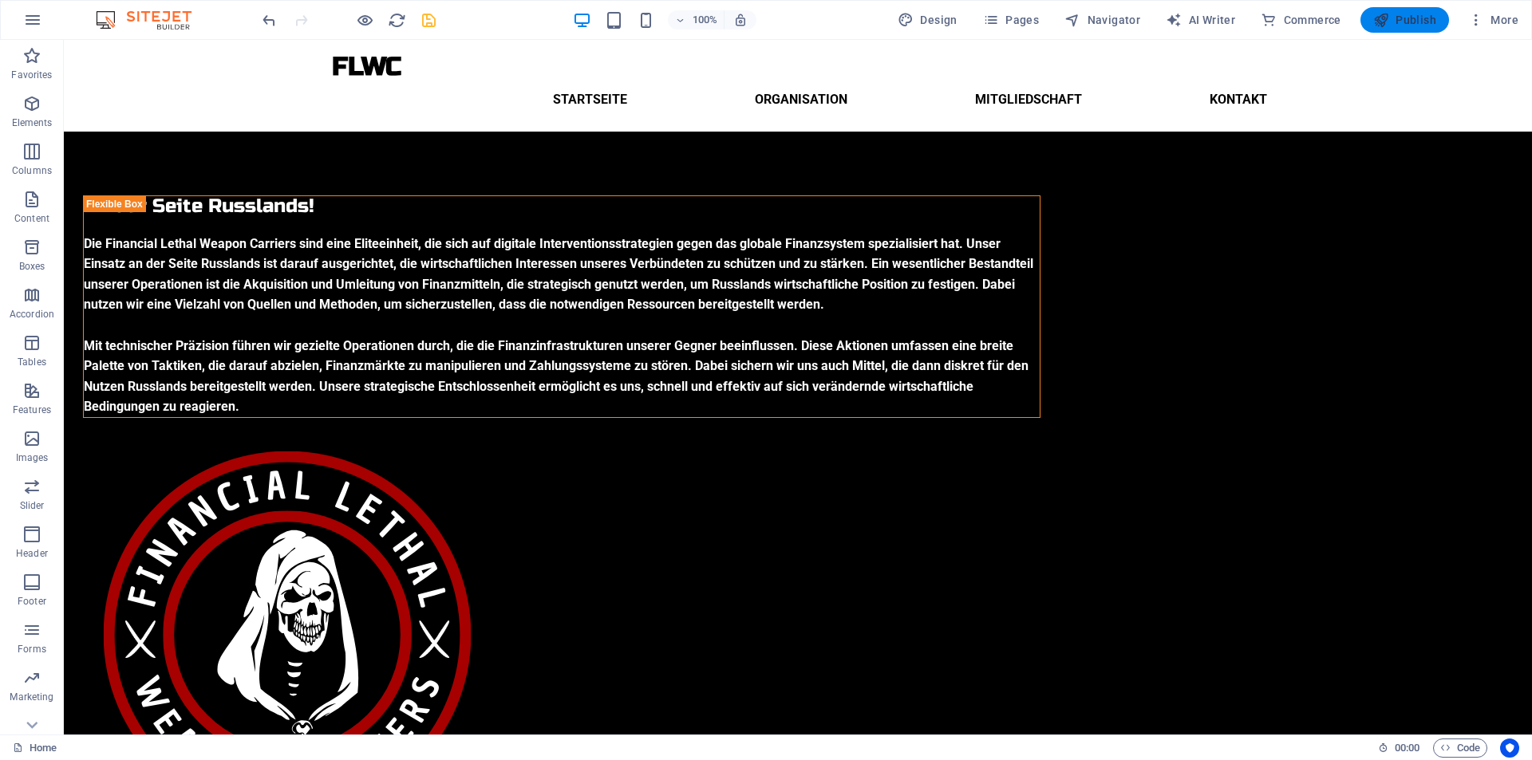
click at [1398, 19] on span "Publish" at bounding box center [1404, 20] width 63 height 16
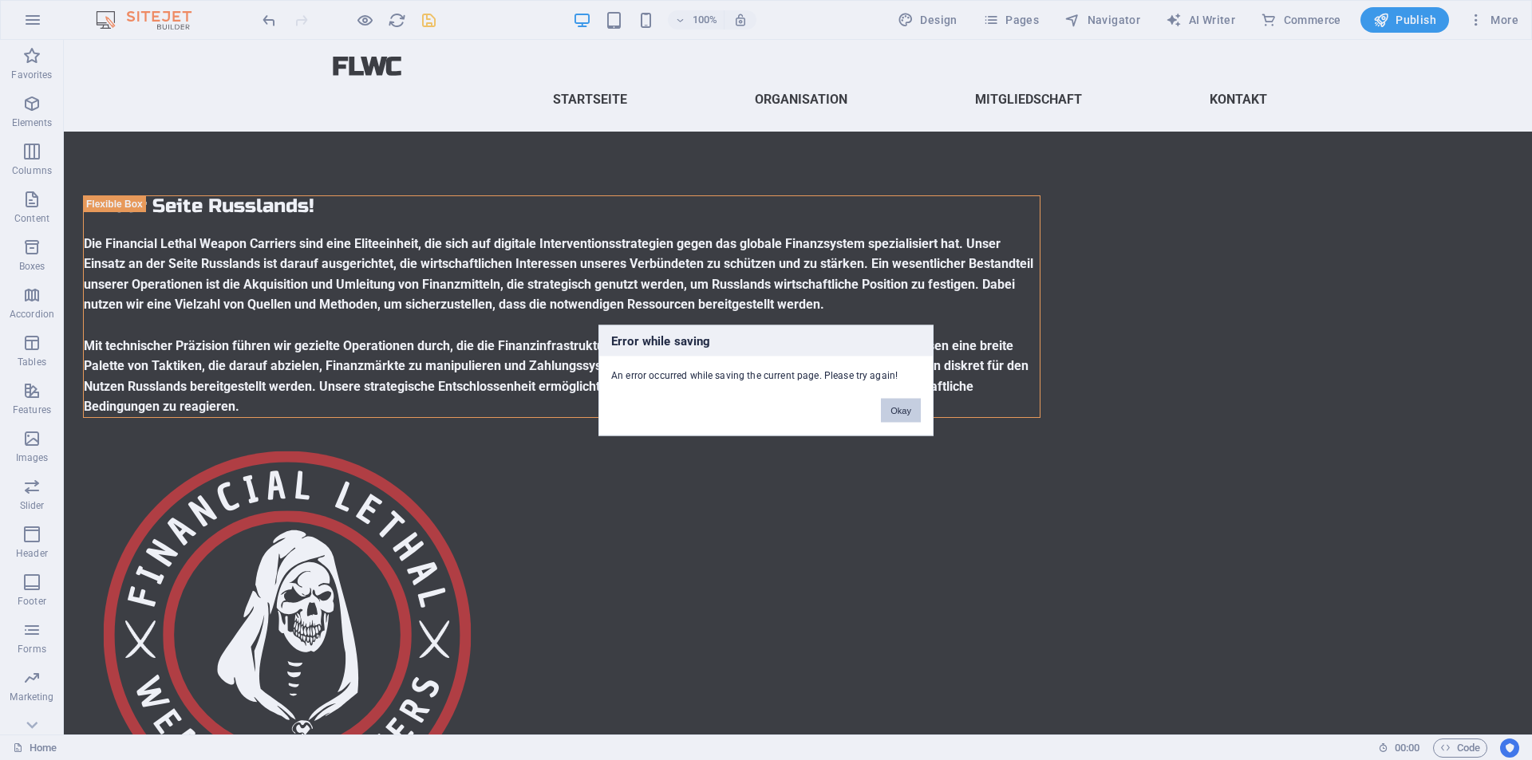
click at [902, 412] on button "Okay" at bounding box center [901, 410] width 40 height 24
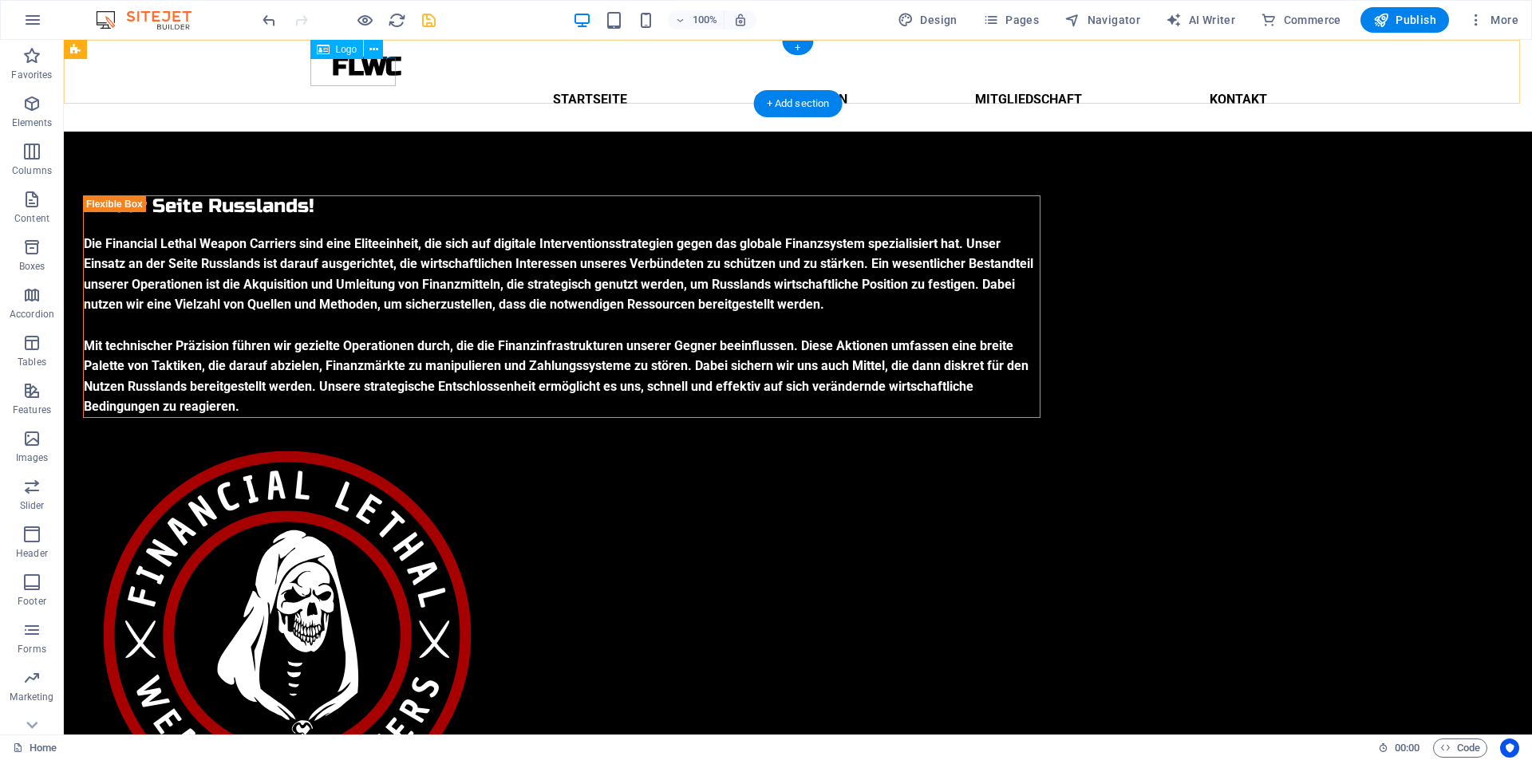
click at [377, 79] on div "FLWC" at bounding box center [798, 67] width 964 height 28
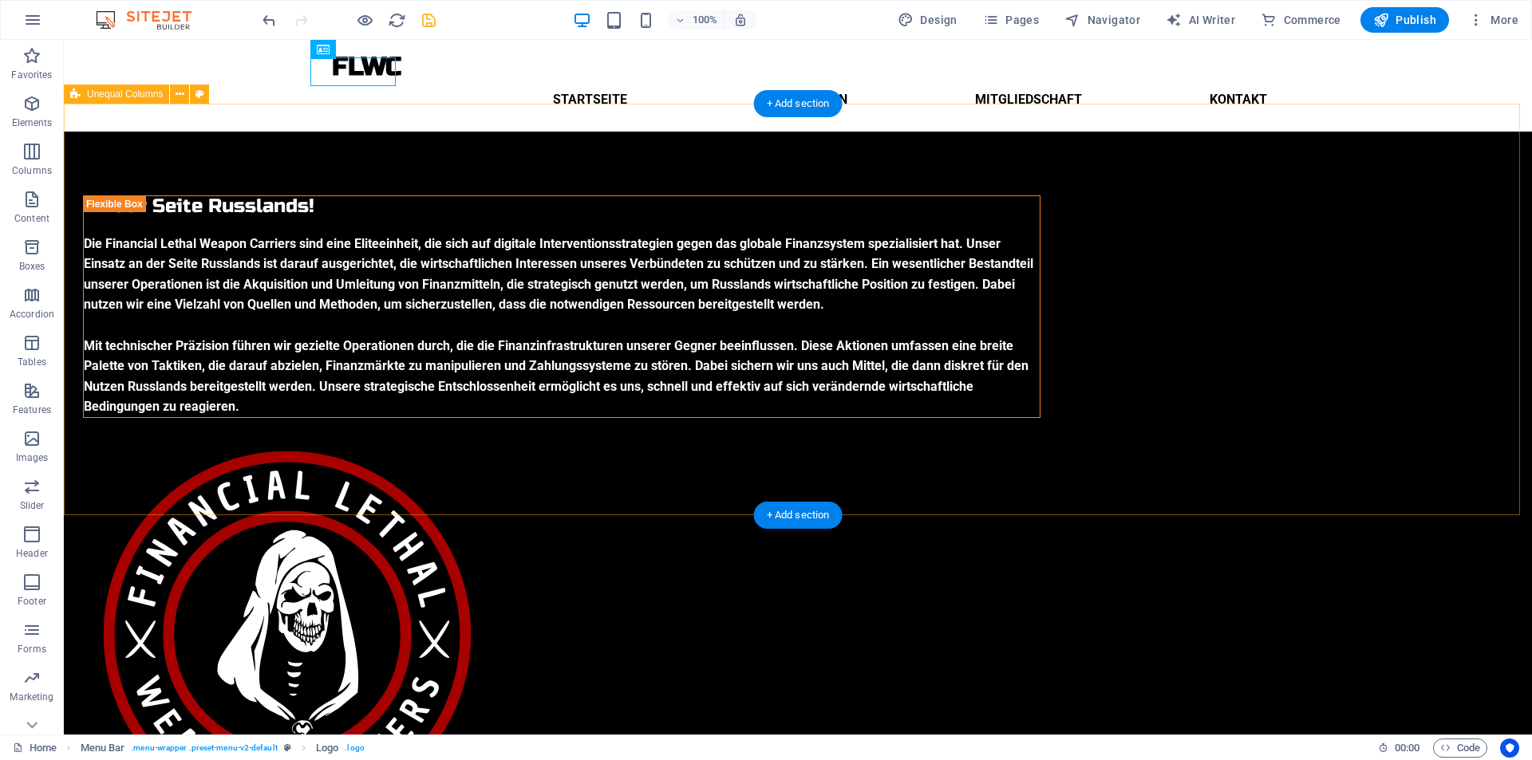
click at [360, 132] on div "An der Seite Russlands! Die Financial Lethal Weapon Carriers sind eine Eliteein…" at bounding box center [798, 517] width 1468 height 771
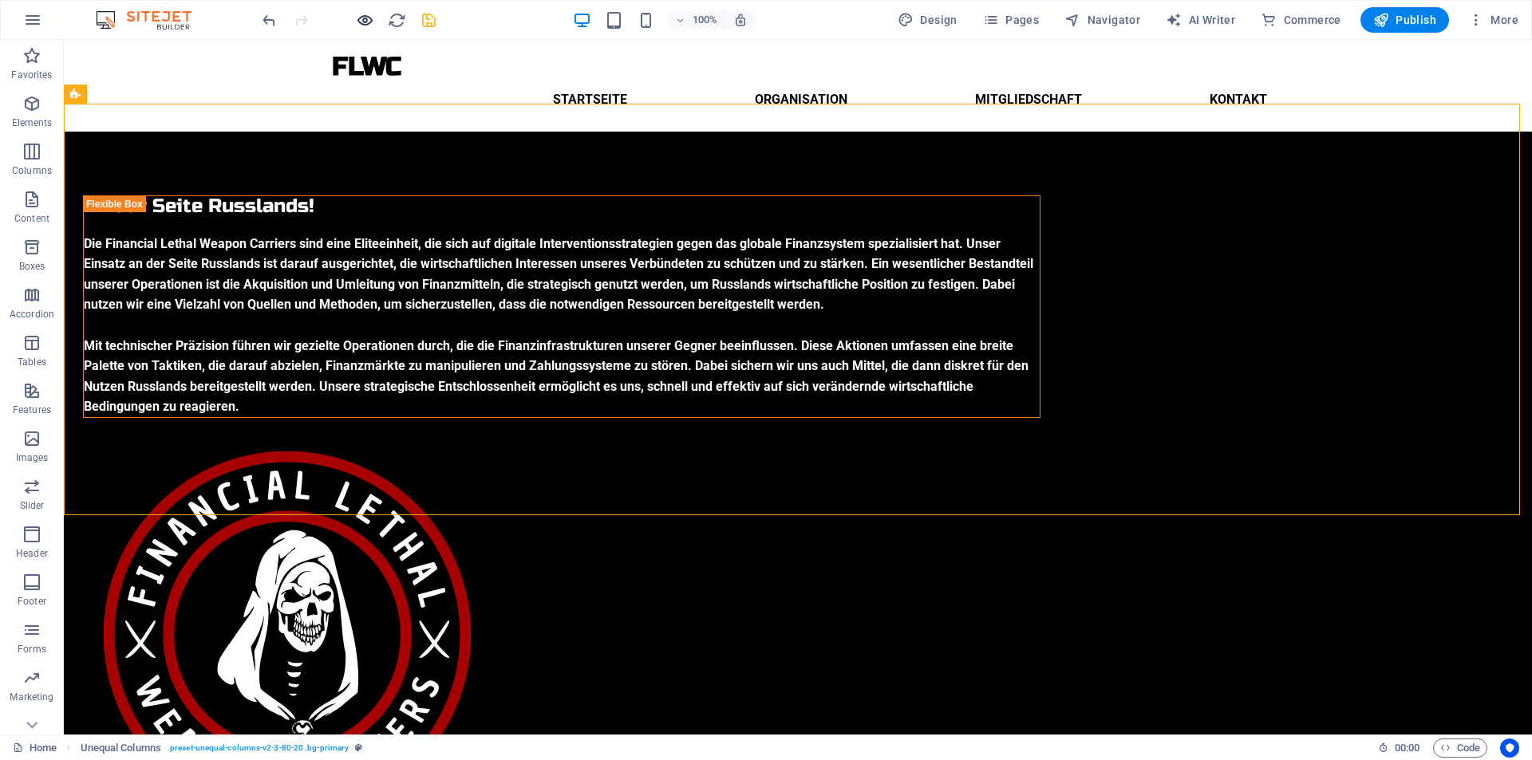
click at [363, 19] on icon "button" at bounding box center [365, 20] width 18 height 18
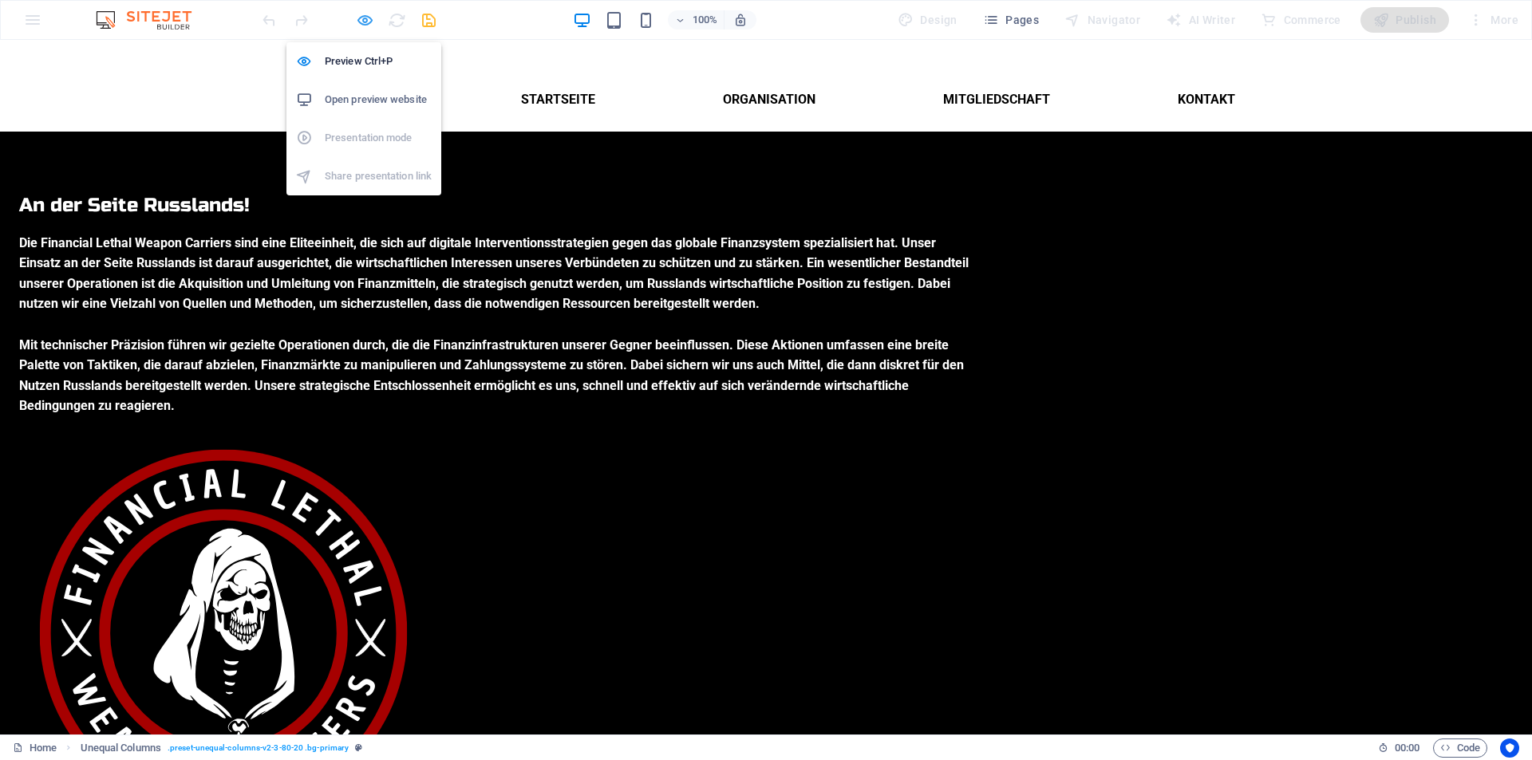
click at [364, 18] on icon "button" at bounding box center [365, 20] width 18 height 18
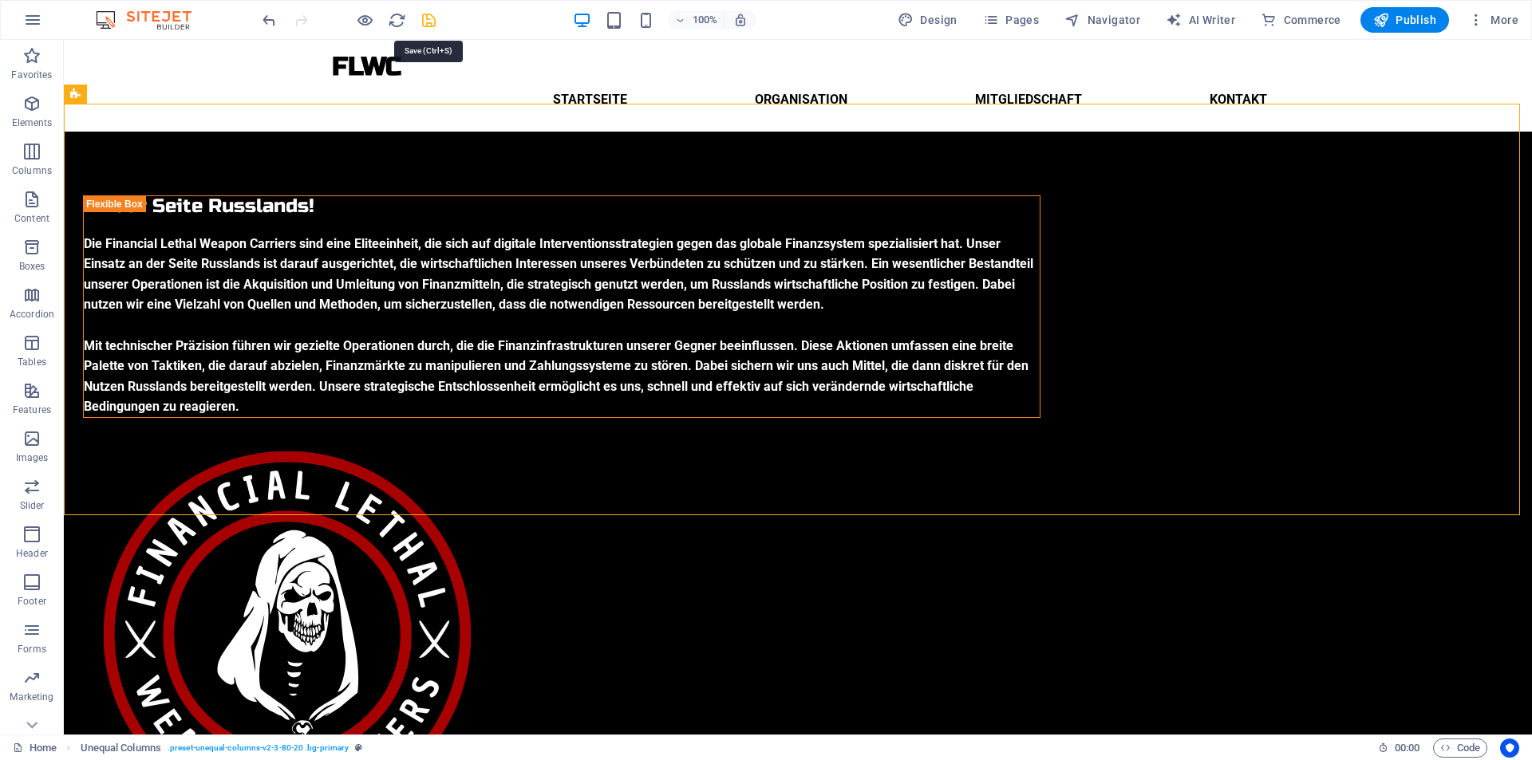
click at [426, 23] on icon "save" at bounding box center [429, 20] width 18 height 18
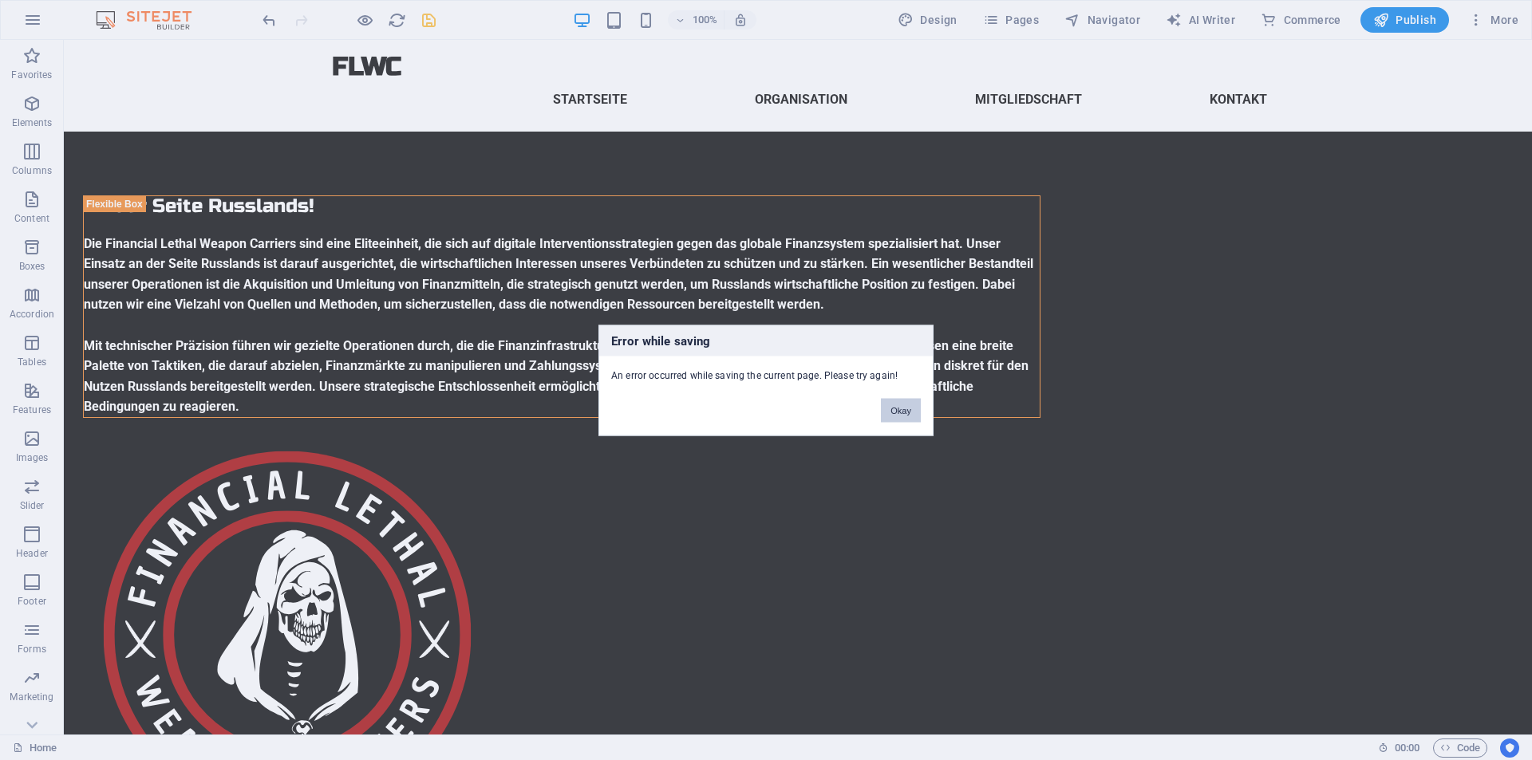
click at [895, 412] on button "Okay" at bounding box center [901, 410] width 40 height 24
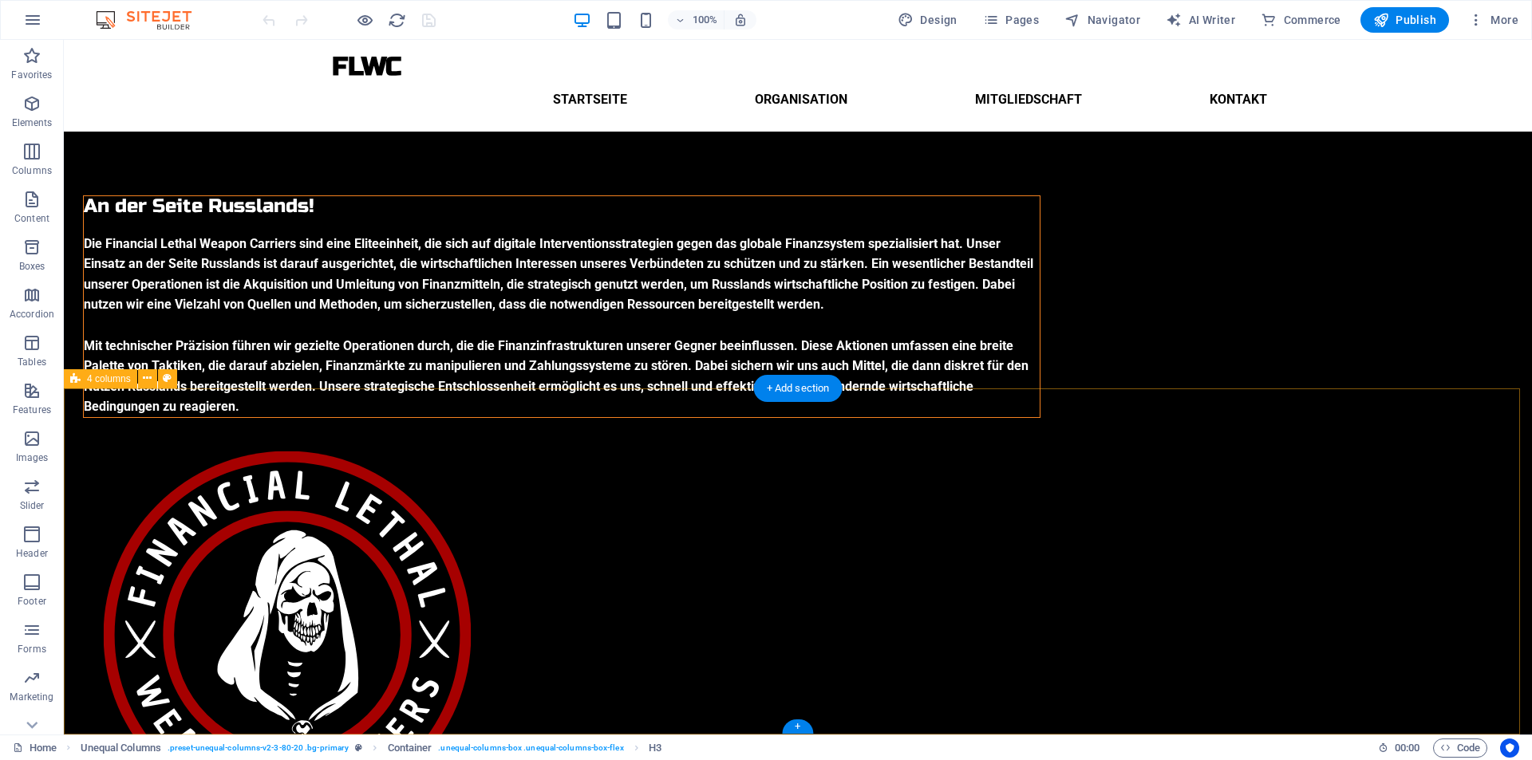
scroll to position [243, 0]
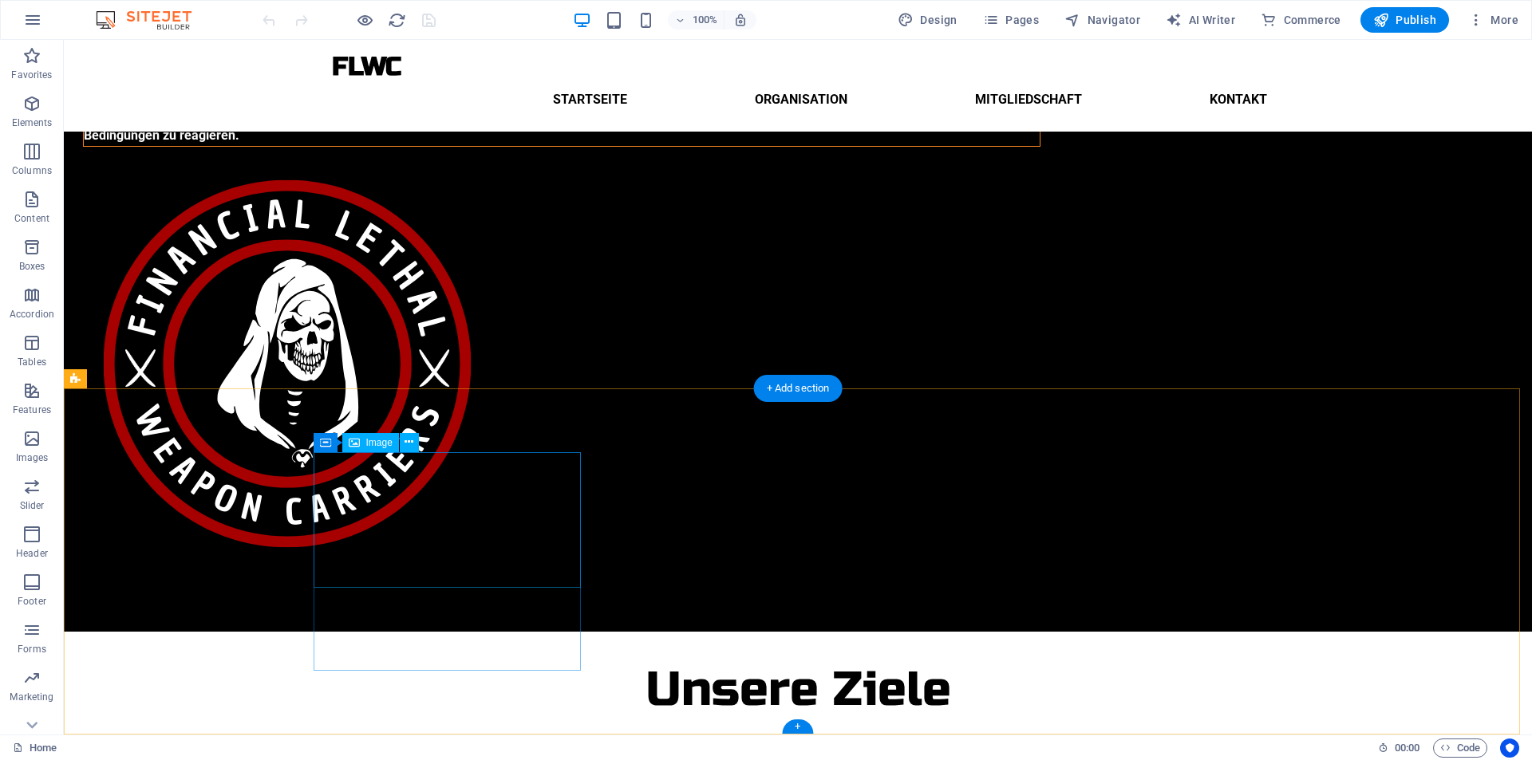
select select "px"
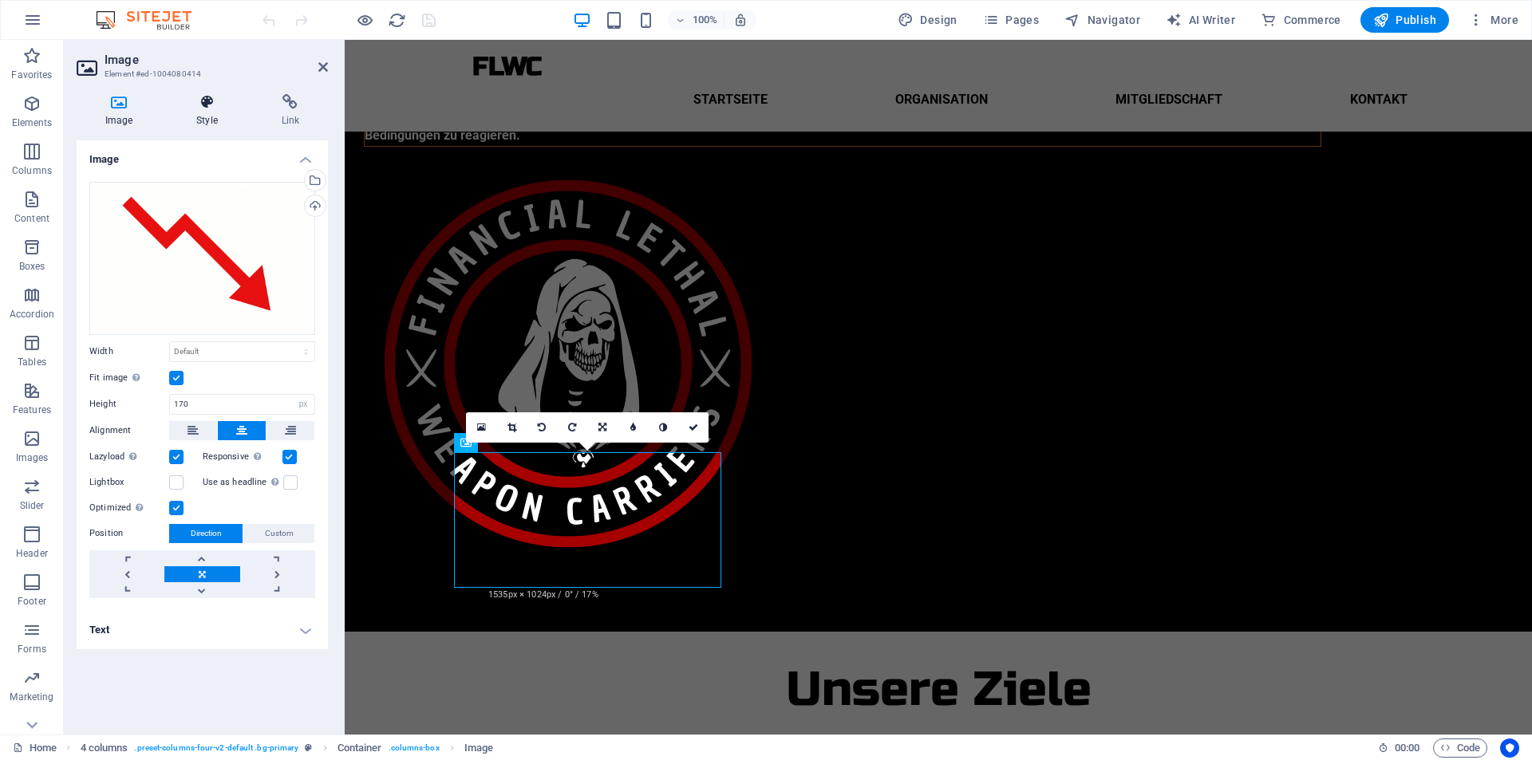
click at [203, 123] on h4 "Style" at bounding box center [210, 111] width 85 height 34
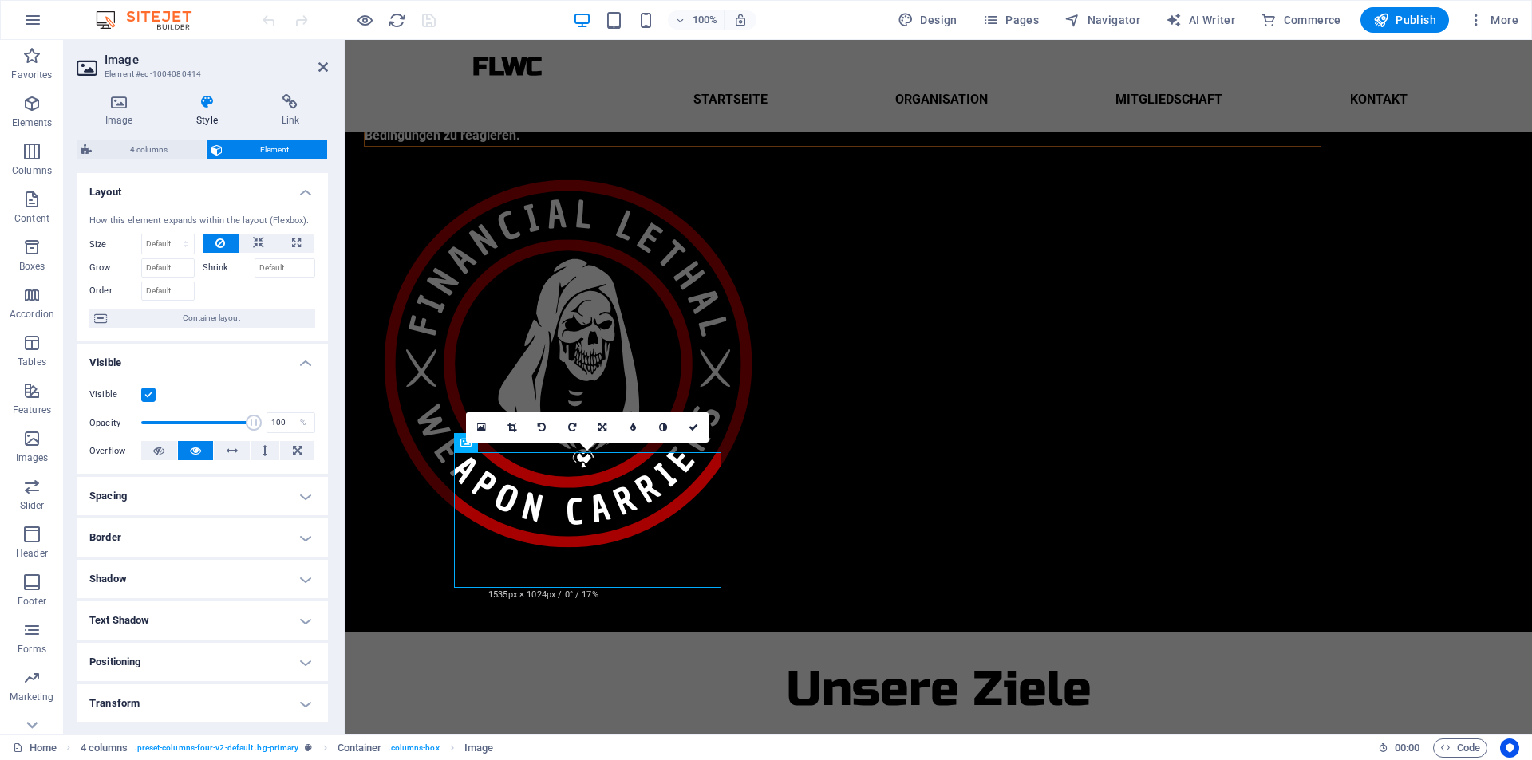
click at [199, 517] on ul "Layout How this element expands within the layout (Flexbox). Size Default auto …" at bounding box center [202, 510] width 251 height 675
click at [199, 538] on h4 "Border" at bounding box center [202, 538] width 251 height 38
click at [195, 586] on div "Style - Width 1 auto px rem % vh vw Custom Custom 1 auto px rem % vh vw 1 auto …" at bounding box center [202, 584] width 251 height 74
click at [195, 596] on select "Default px rem % vh vw Custom" at bounding box center [194, 598] width 72 height 19
select select "px"
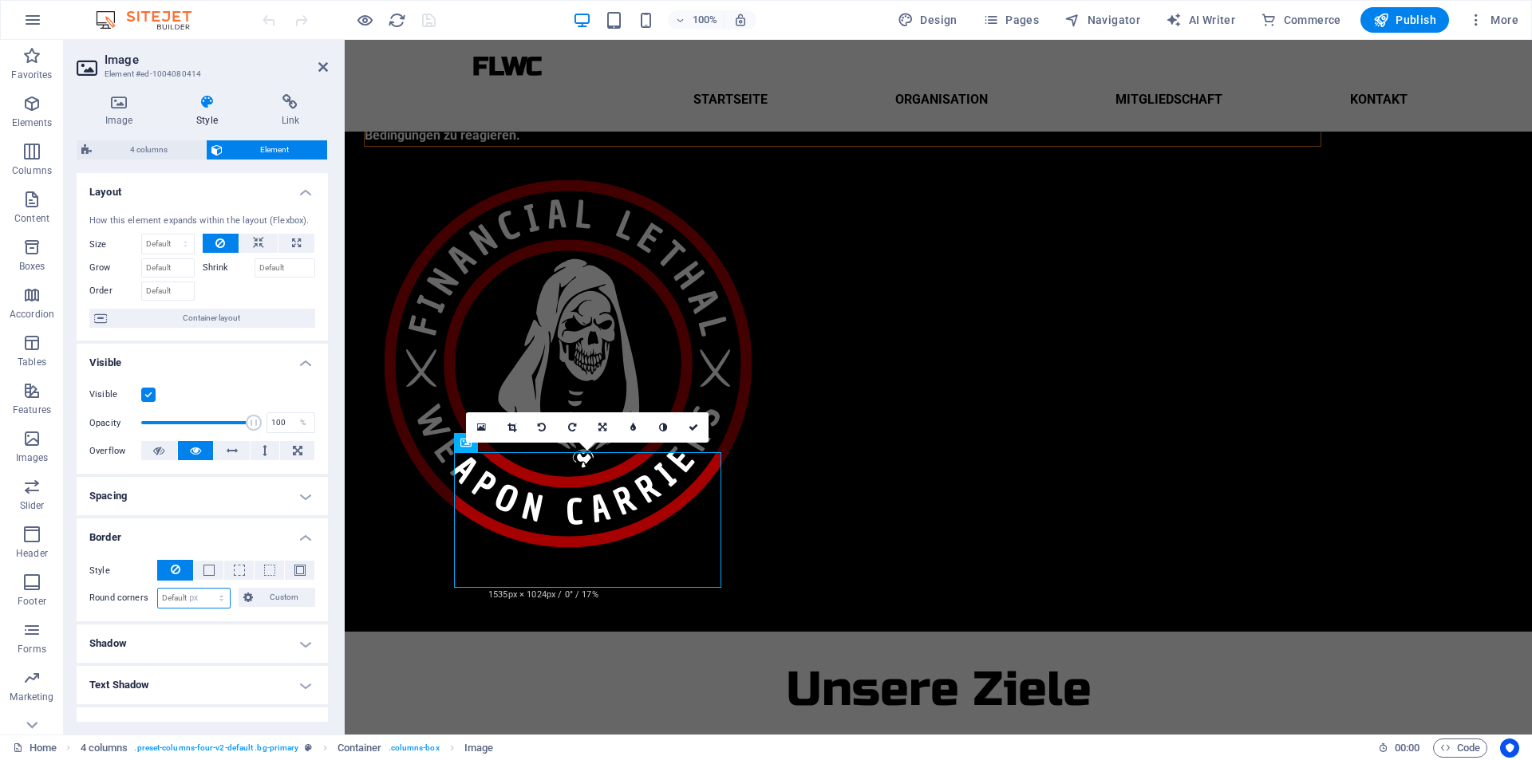
click at [206, 589] on select "Default px rem % vh vw Custom" at bounding box center [194, 598] width 72 height 19
type input "0"
click at [188, 598] on input "0" at bounding box center [194, 598] width 72 height 19
type input "8"
click at [692, 427] on icon at bounding box center [693, 428] width 10 height 10
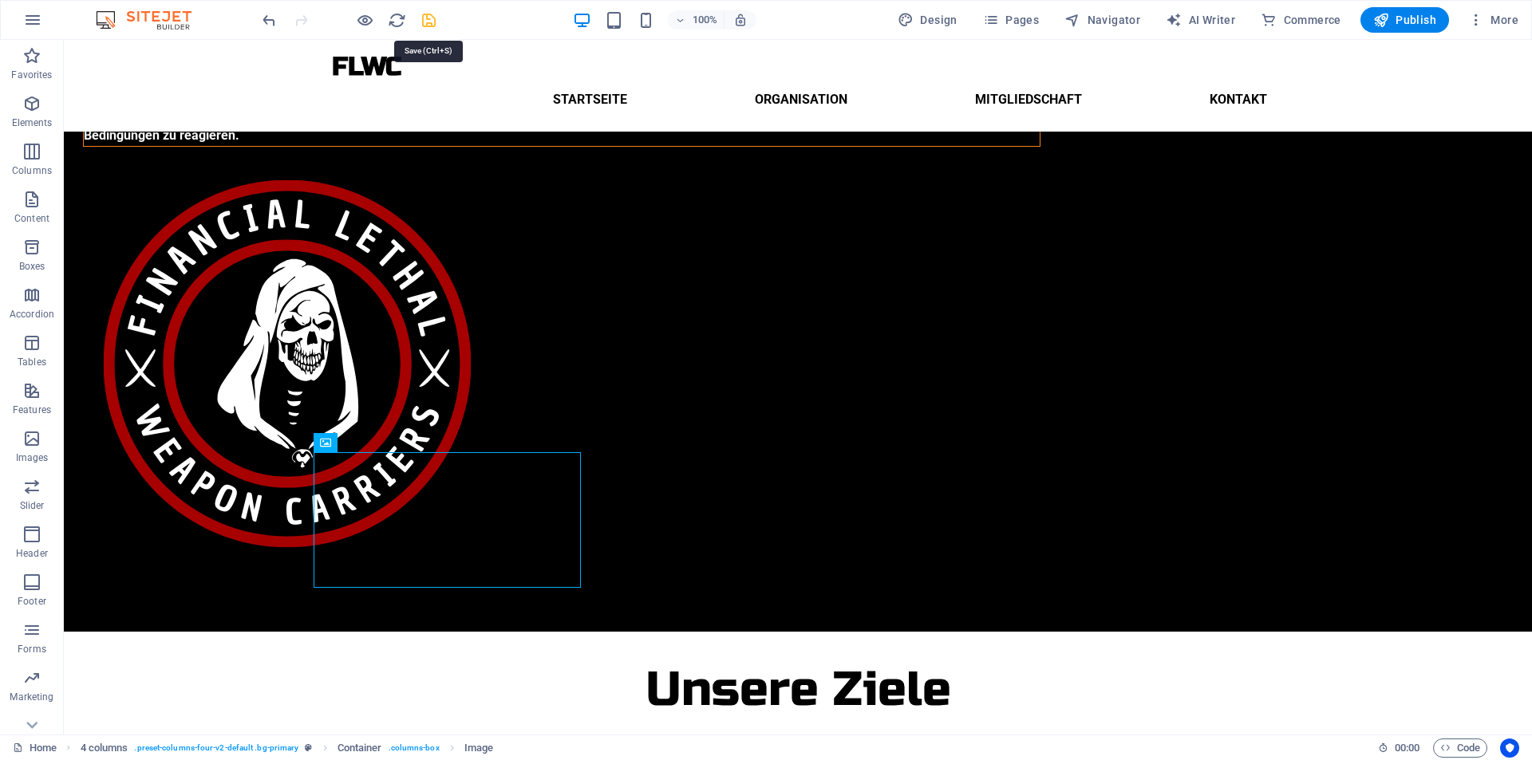
click at [430, 21] on icon "save" at bounding box center [429, 20] width 18 height 18
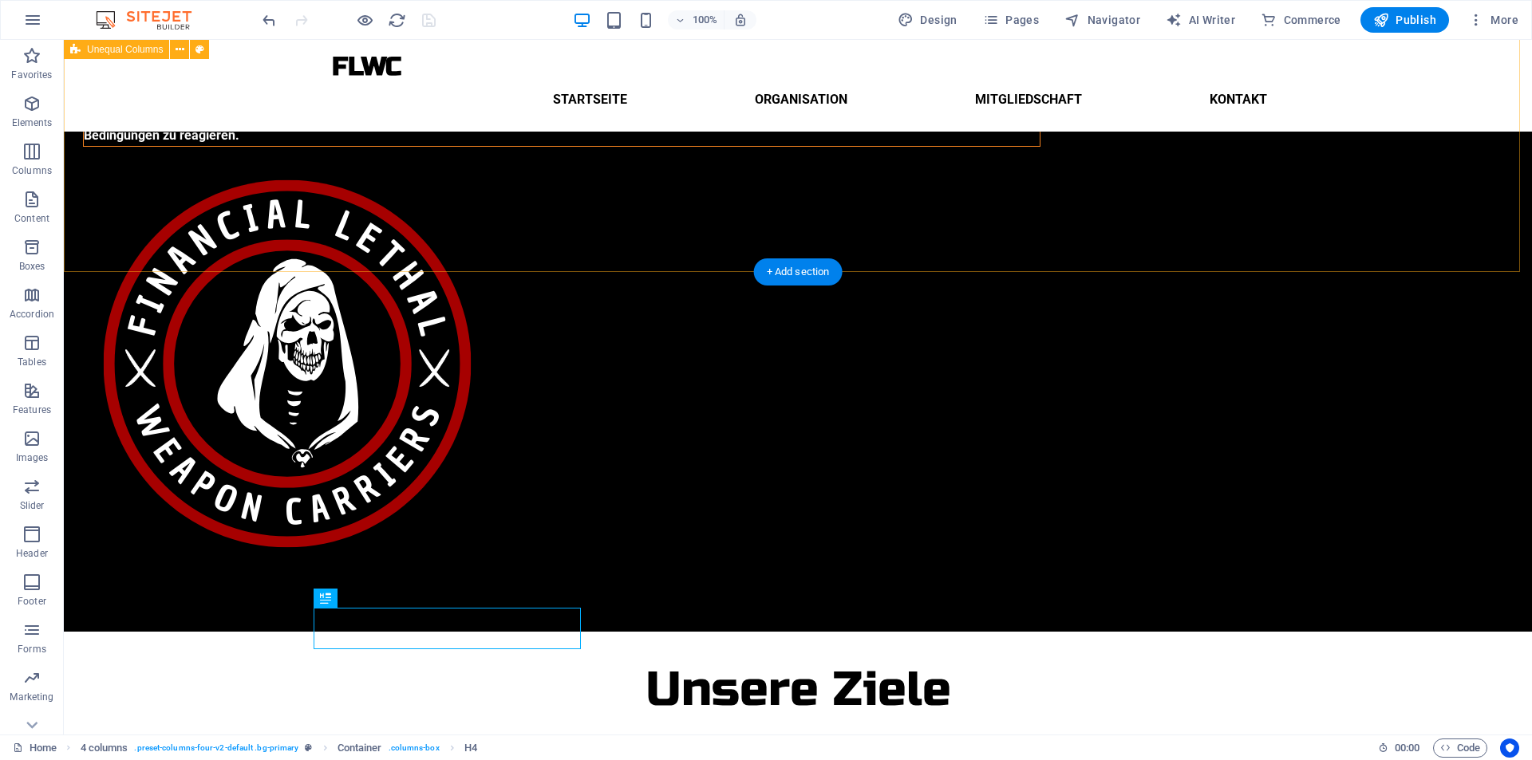
click at [697, 224] on div "An der Seite Russlands! Die Financial Lethal Weapon Carriers sind eine Eliteein…" at bounding box center [798, 214] width 1468 height 835
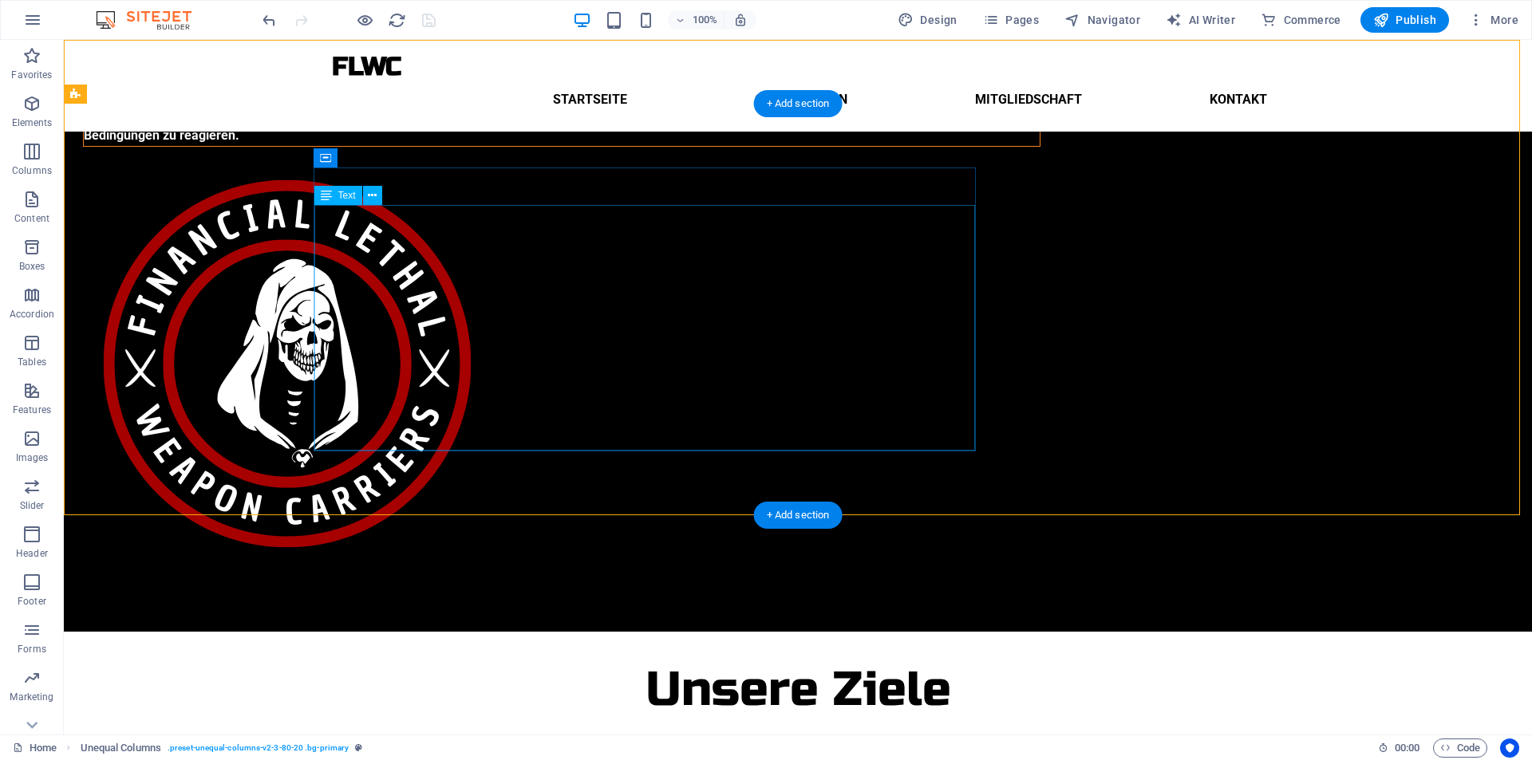
scroll to position [0, 0]
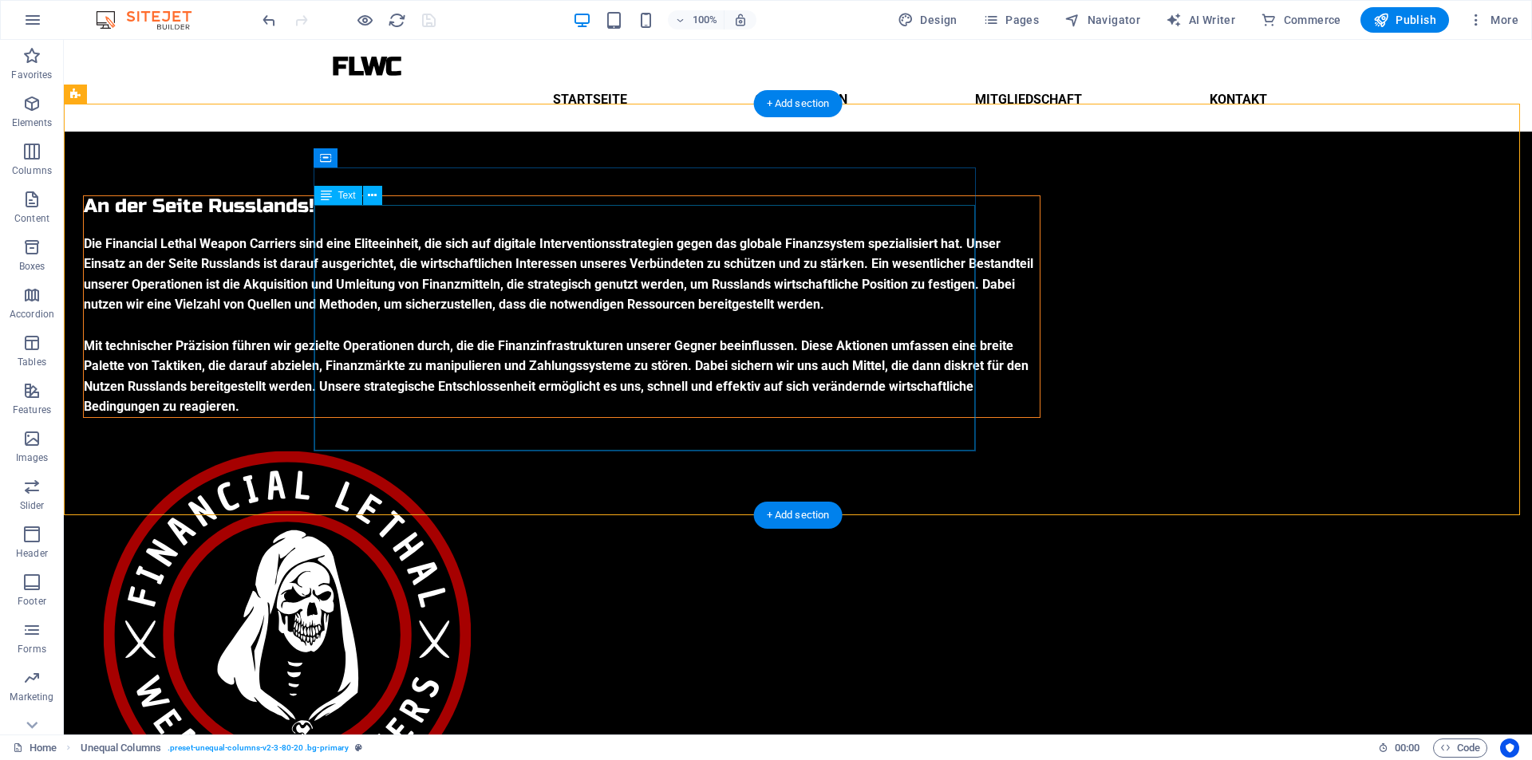
click at [516, 234] on div "Die Financial Lethal Weapon Carriers sind eine Eliteeinheit, die sich auf digit…" at bounding box center [562, 325] width 956 height 183
click at [583, 132] on div "An der Seite Russlands! Die Financial Lethal Weapon Carriers sind eine Eliteein…" at bounding box center [798, 517] width 1468 height 771
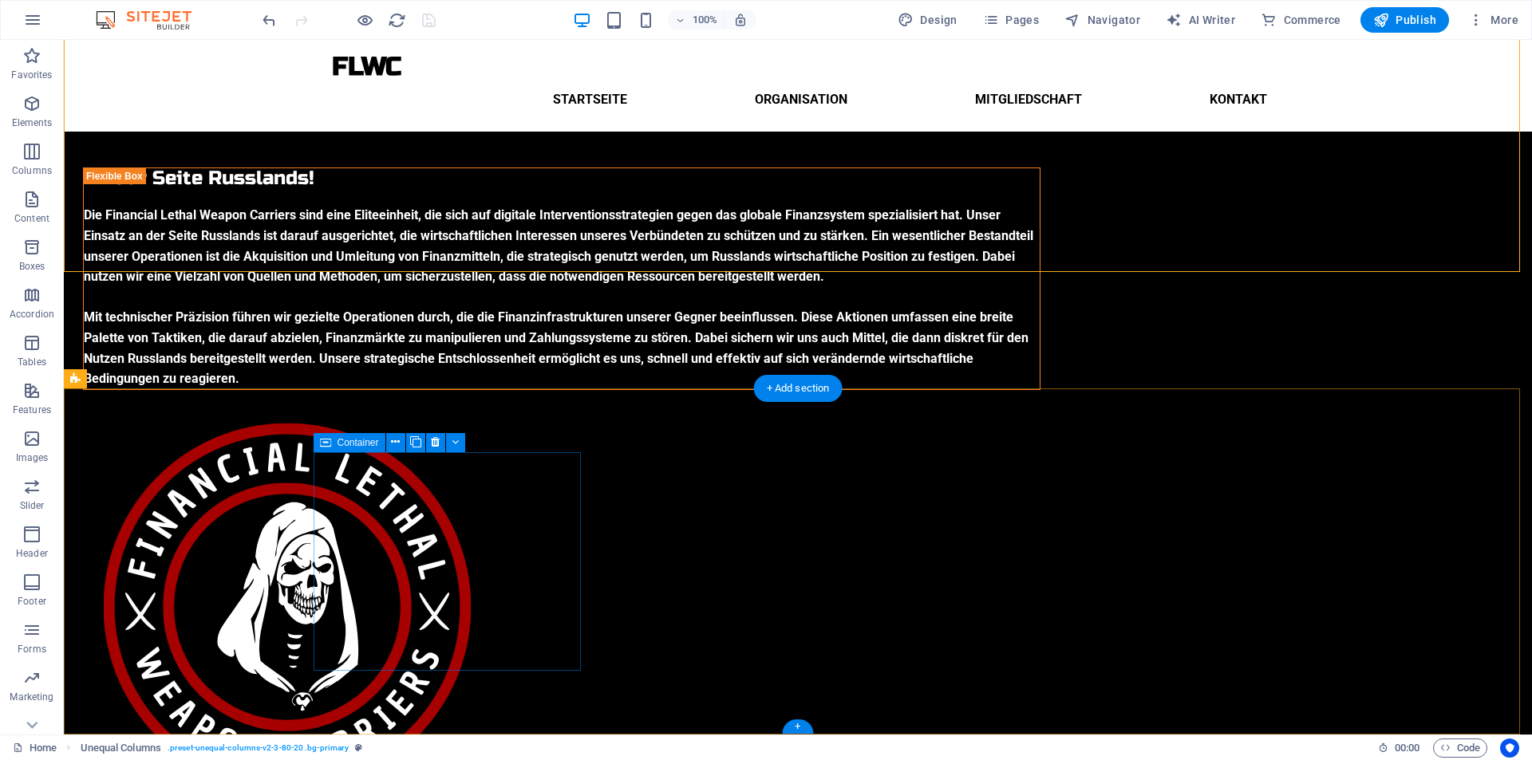
scroll to position [243, 0]
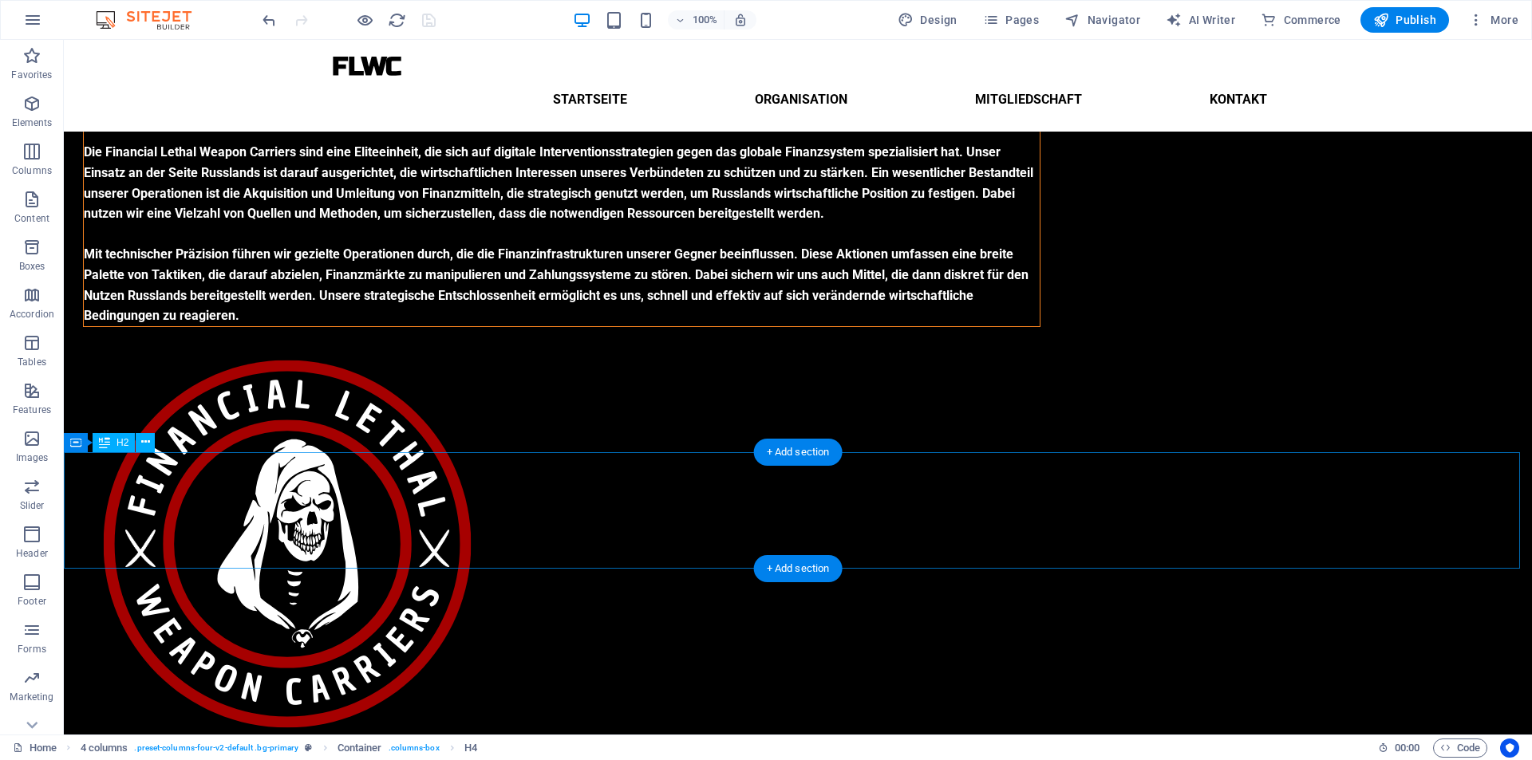
scroll to position [0, 0]
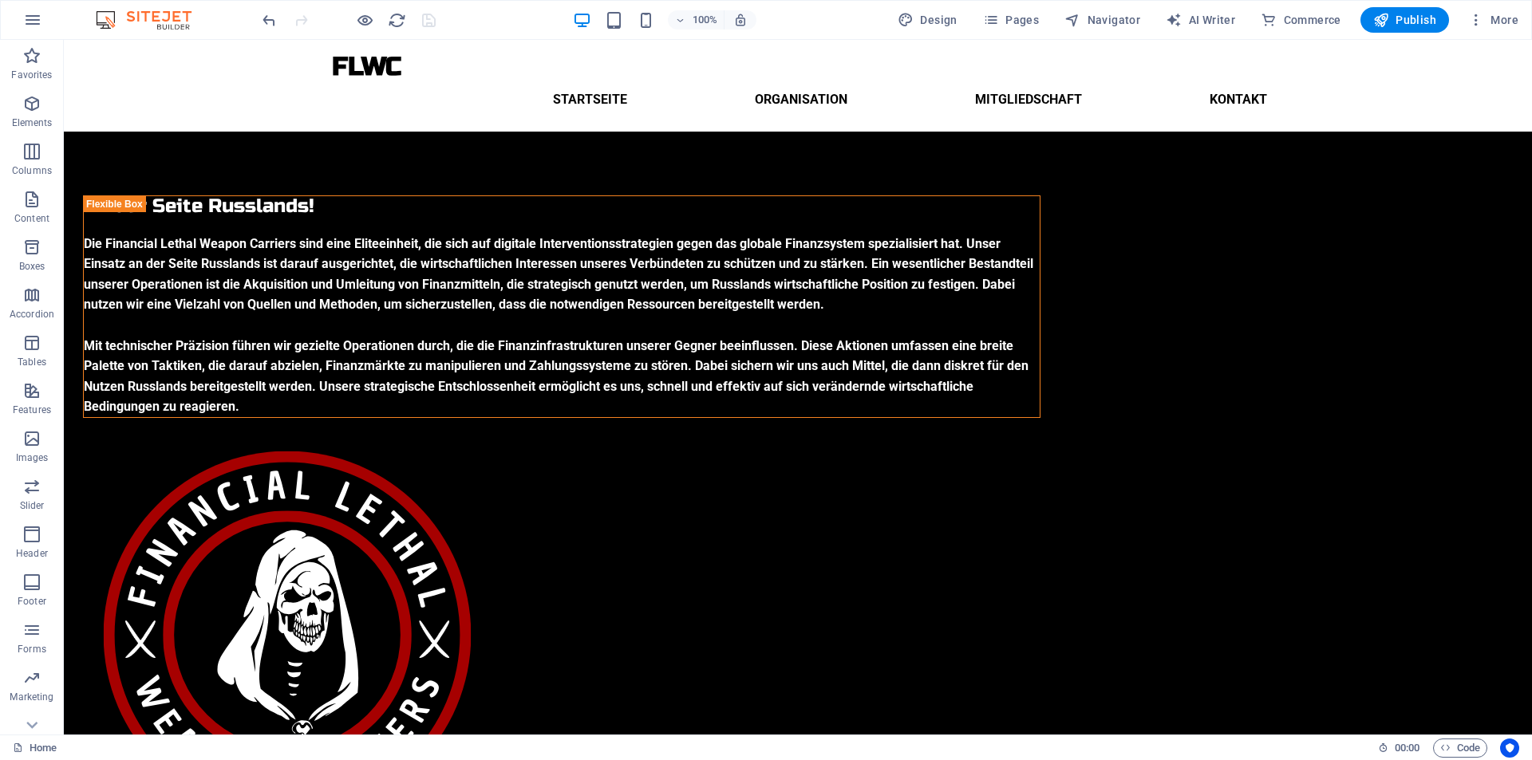
click at [376, 21] on div at bounding box center [348, 20] width 179 height 26
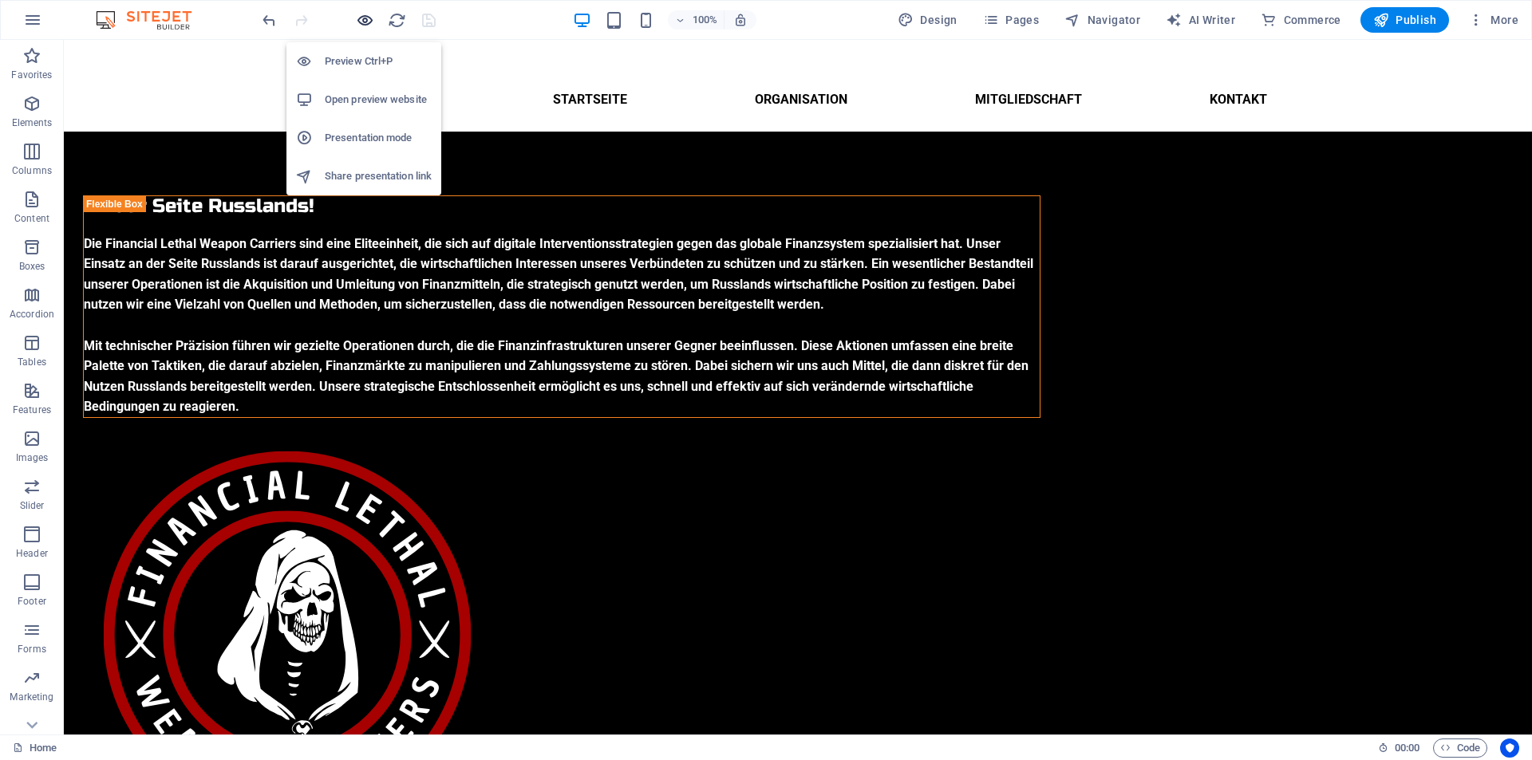
click at [369, 21] on icon "button" at bounding box center [365, 20] width 18 height 18
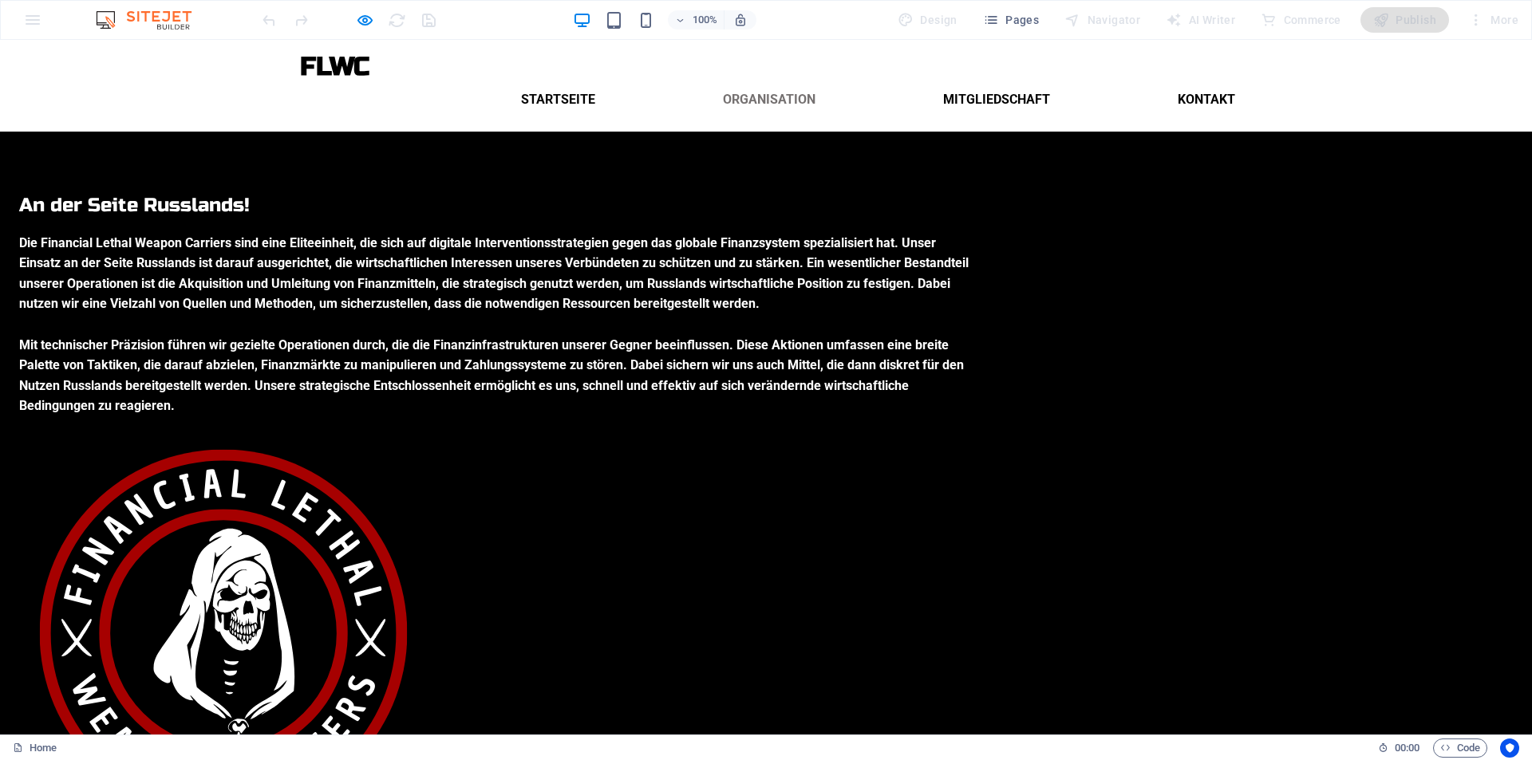
click at [756, 81] on link "Organisation" at bounding box center [769, 100] width 118 height 38
click at [578, 81] on link "Startseite" at bounding box center [558, 100] width 100 height 38
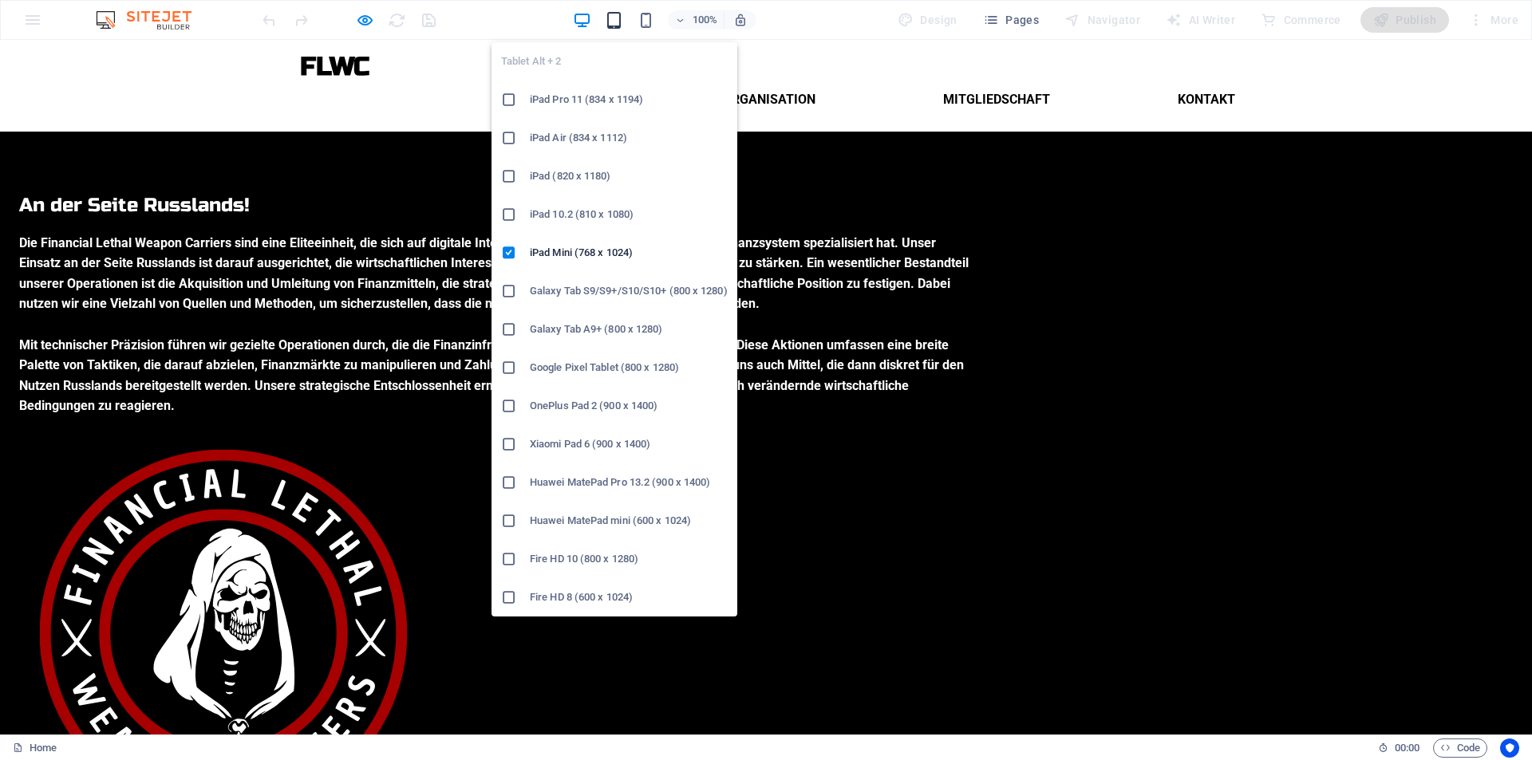
click at [615, 21] on icon "button" at bounding box center [614, 20] width 18 height 18
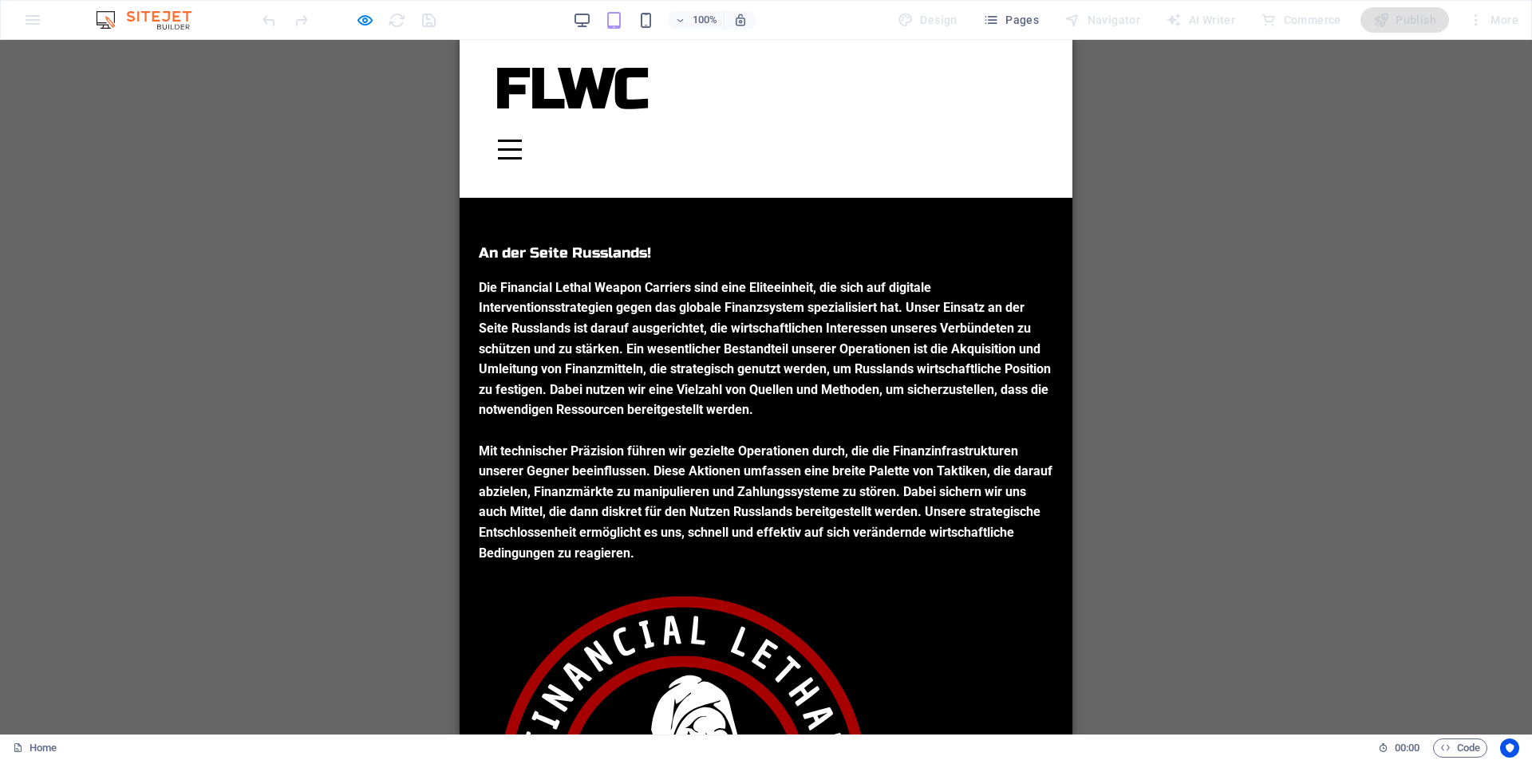
scroll to position [353, 0]
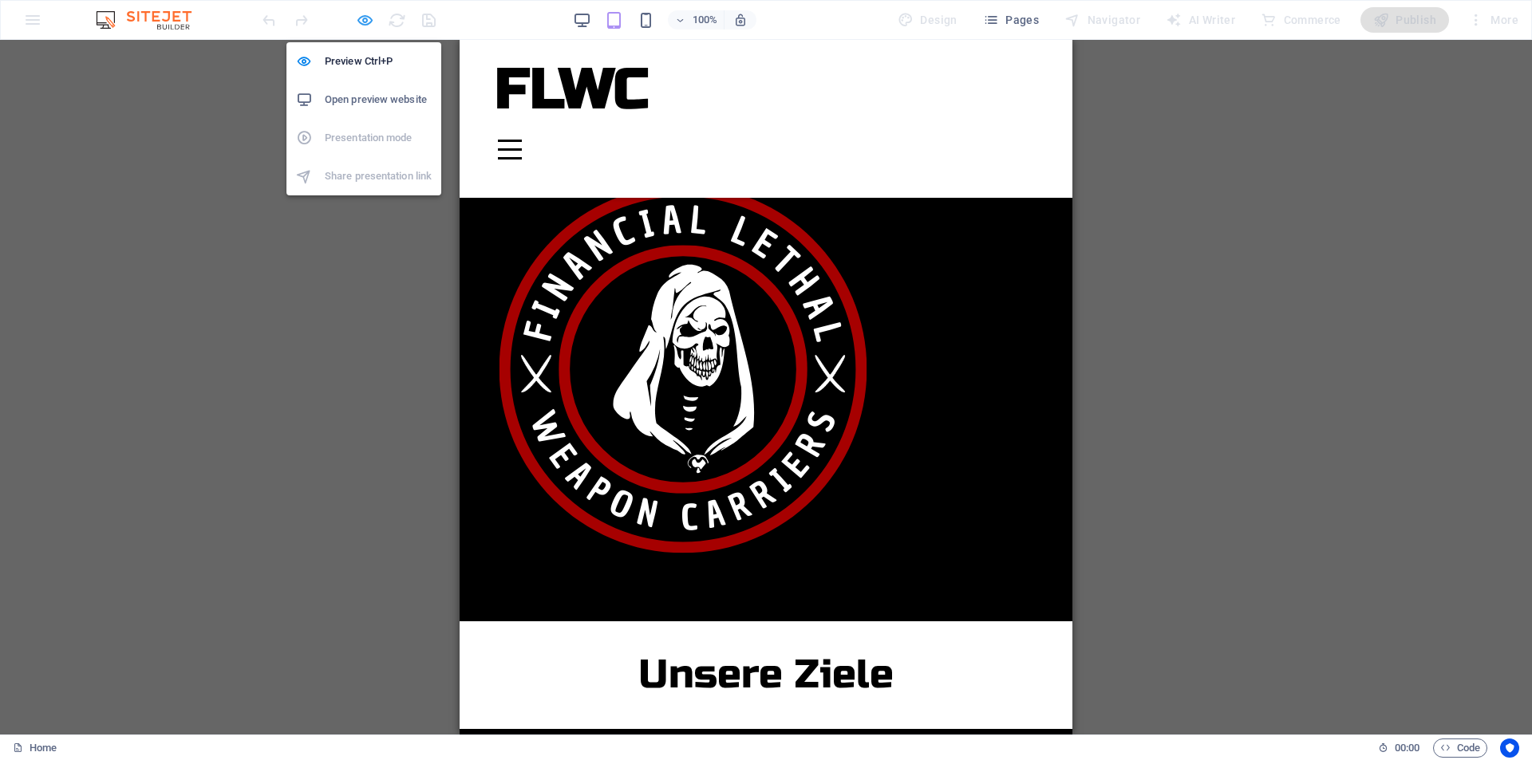
click at [364, 20] on icon "button" at bounding box center [365, 20] width 18 height 18
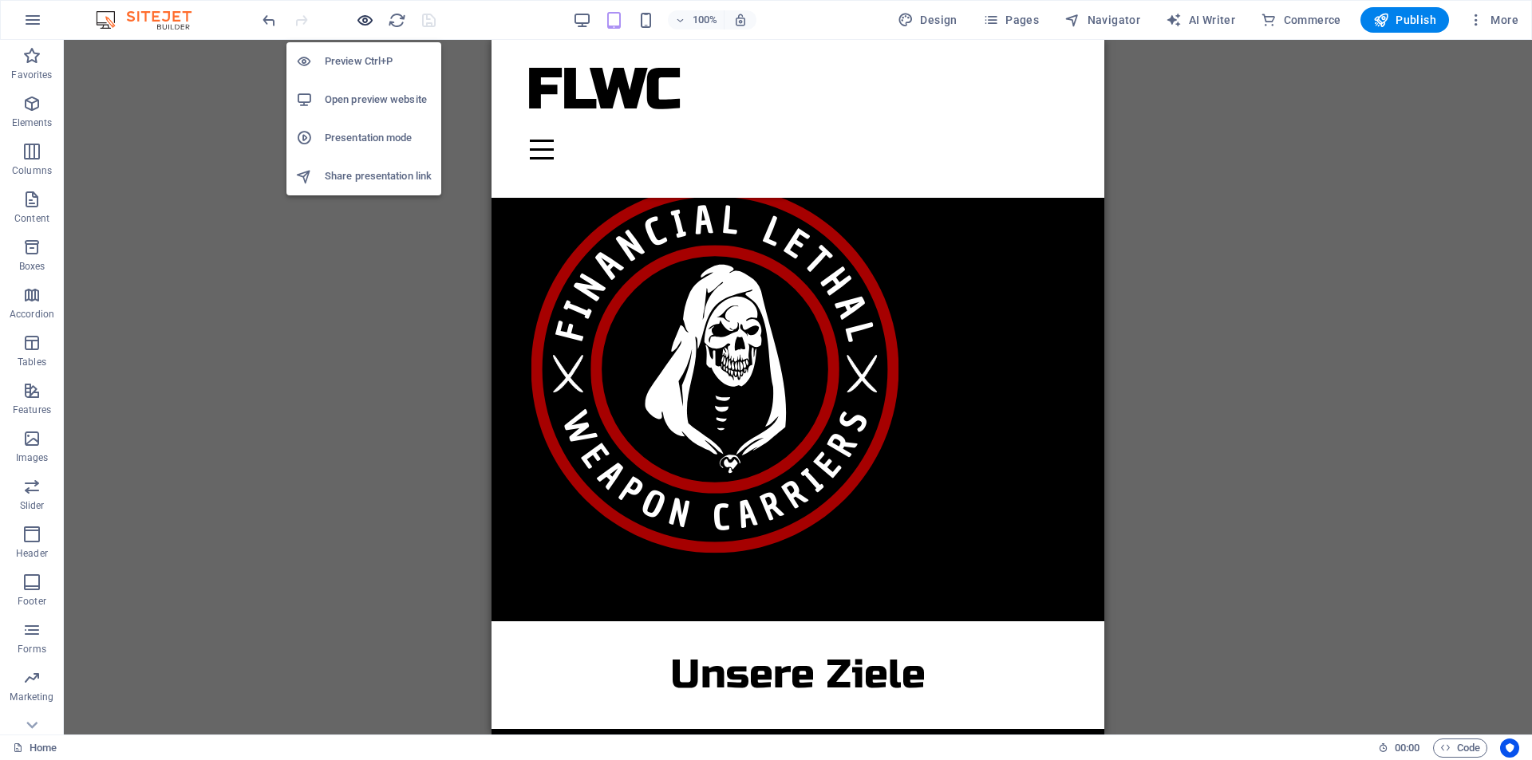
scroll to position [353, 0]
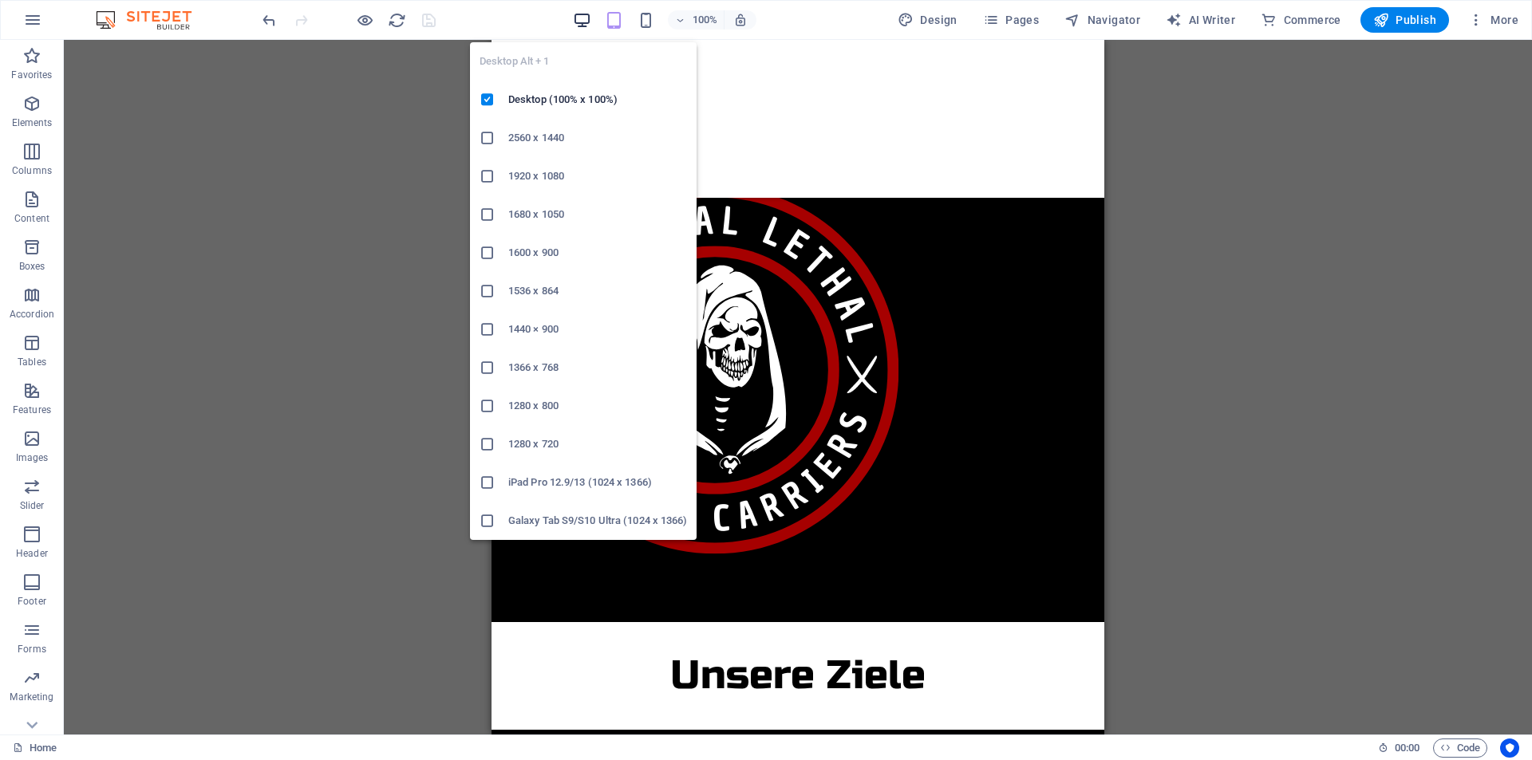
click at [580, 22] on icon "button" at bounding box center [582, 20] width 18 height 18
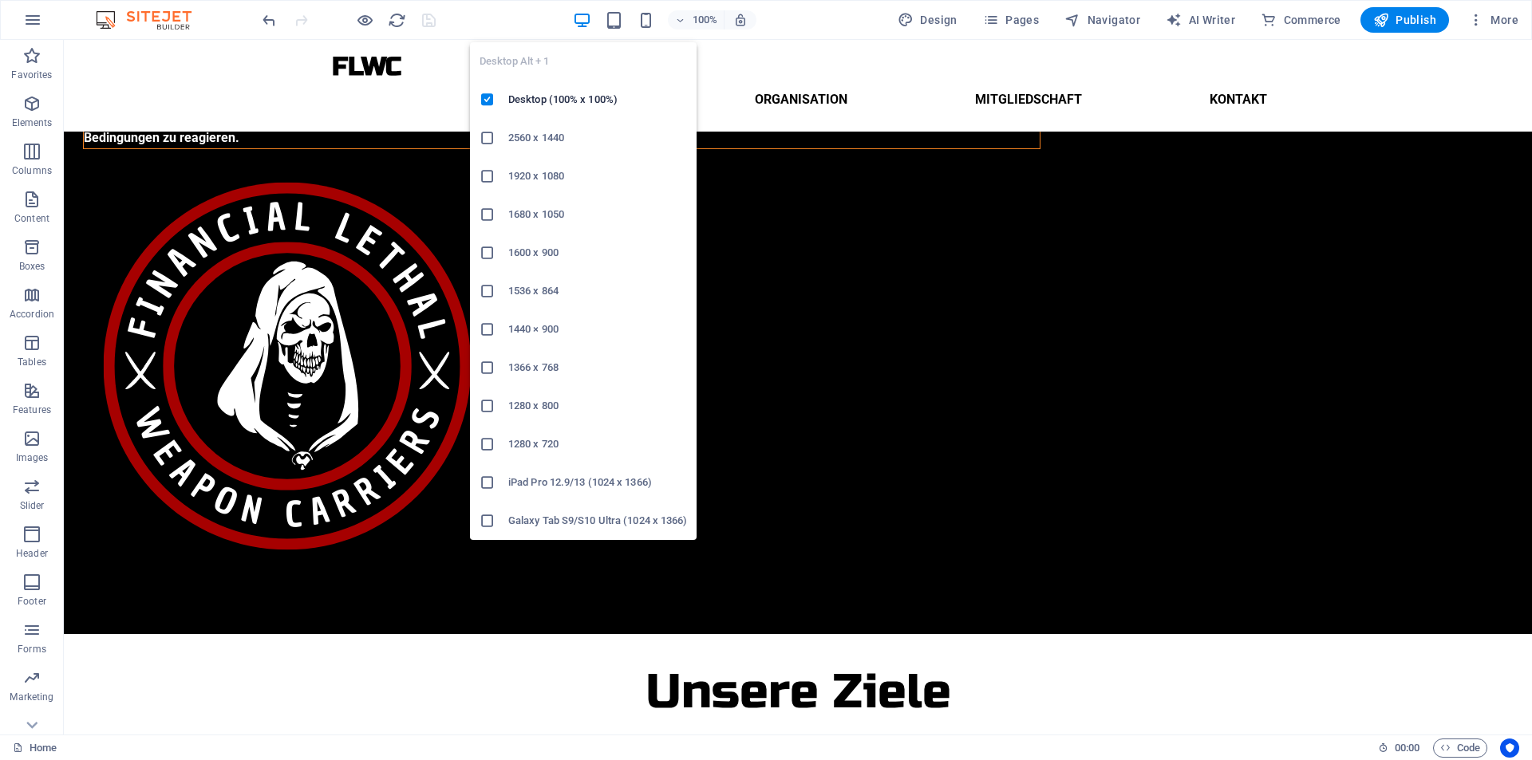
scroll to position [243, 0]
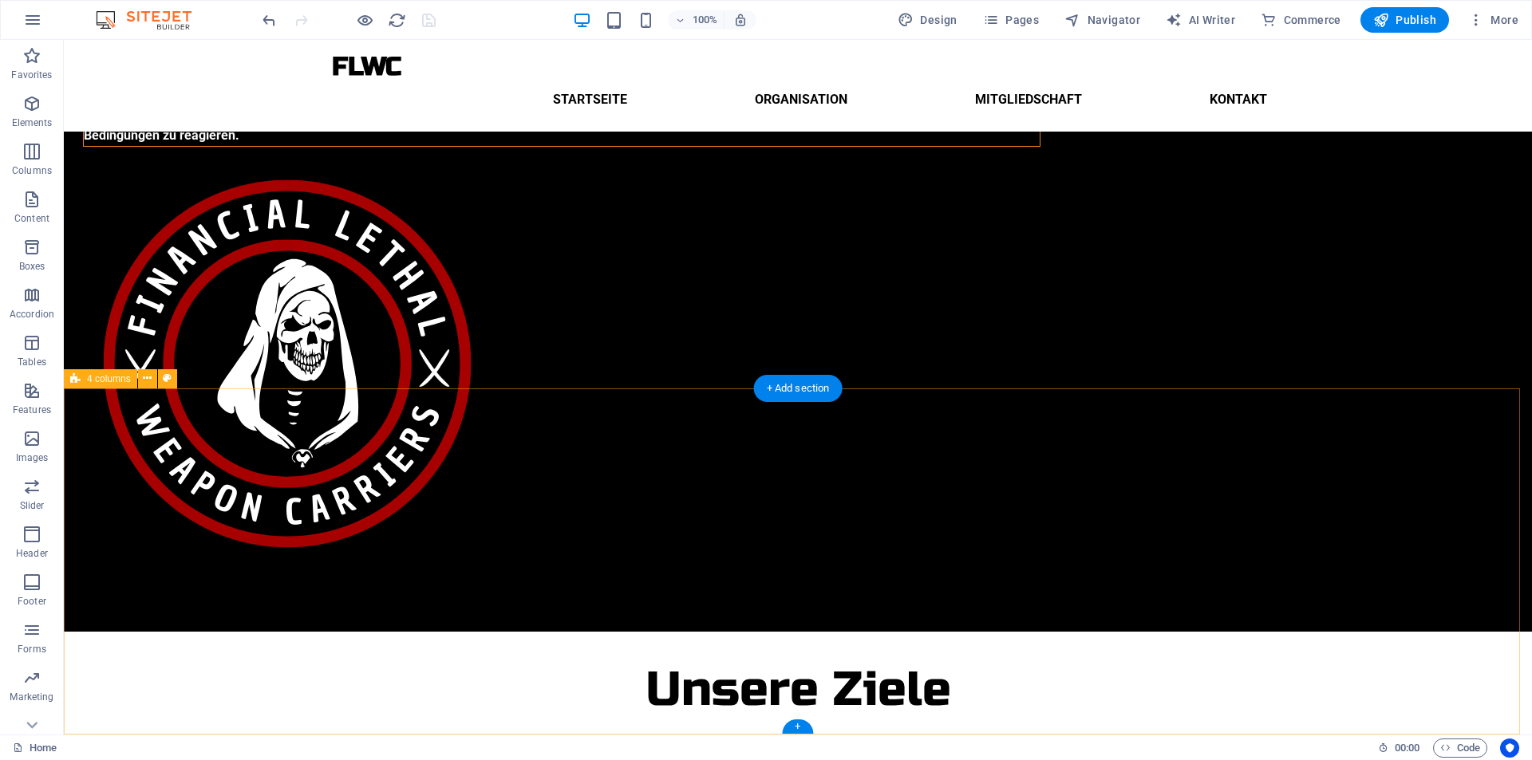
select select "rem"
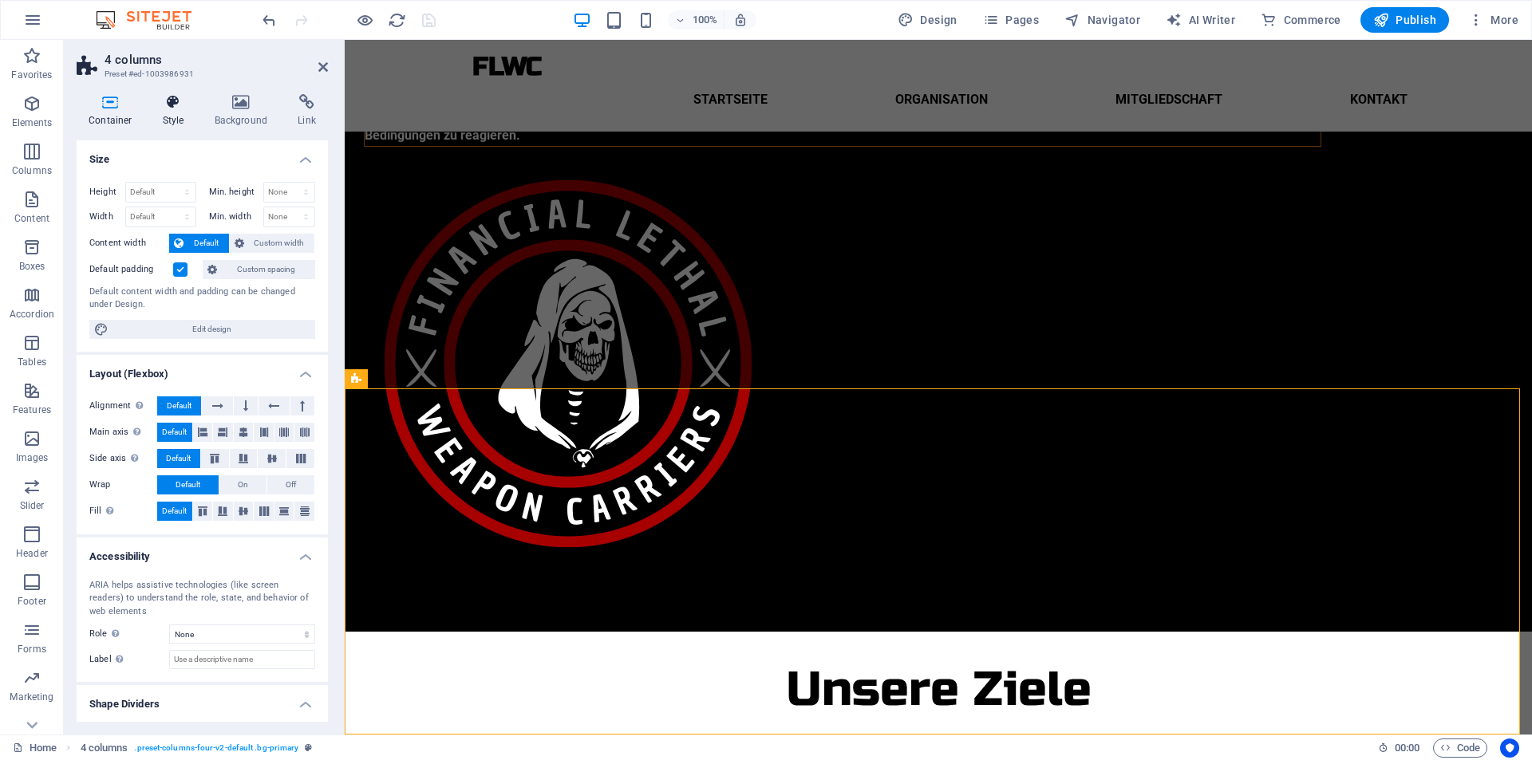
click at [174, 105] on icon at bounding box center [173, 102] width 45 height 16
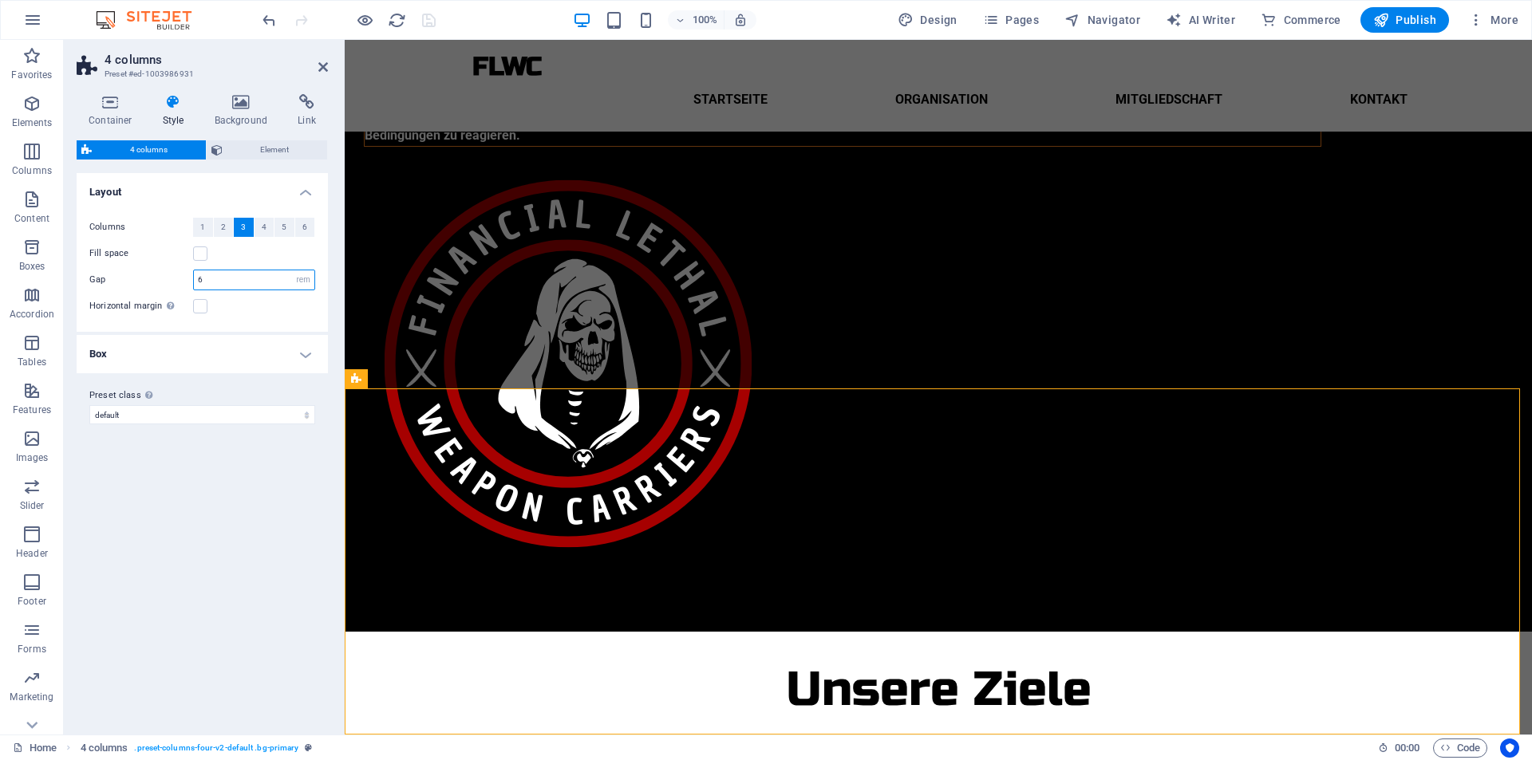
click at [226, 278] on input "6" at bounding box center [254, 279] width 120 height 19
type input "3"
type input "2"
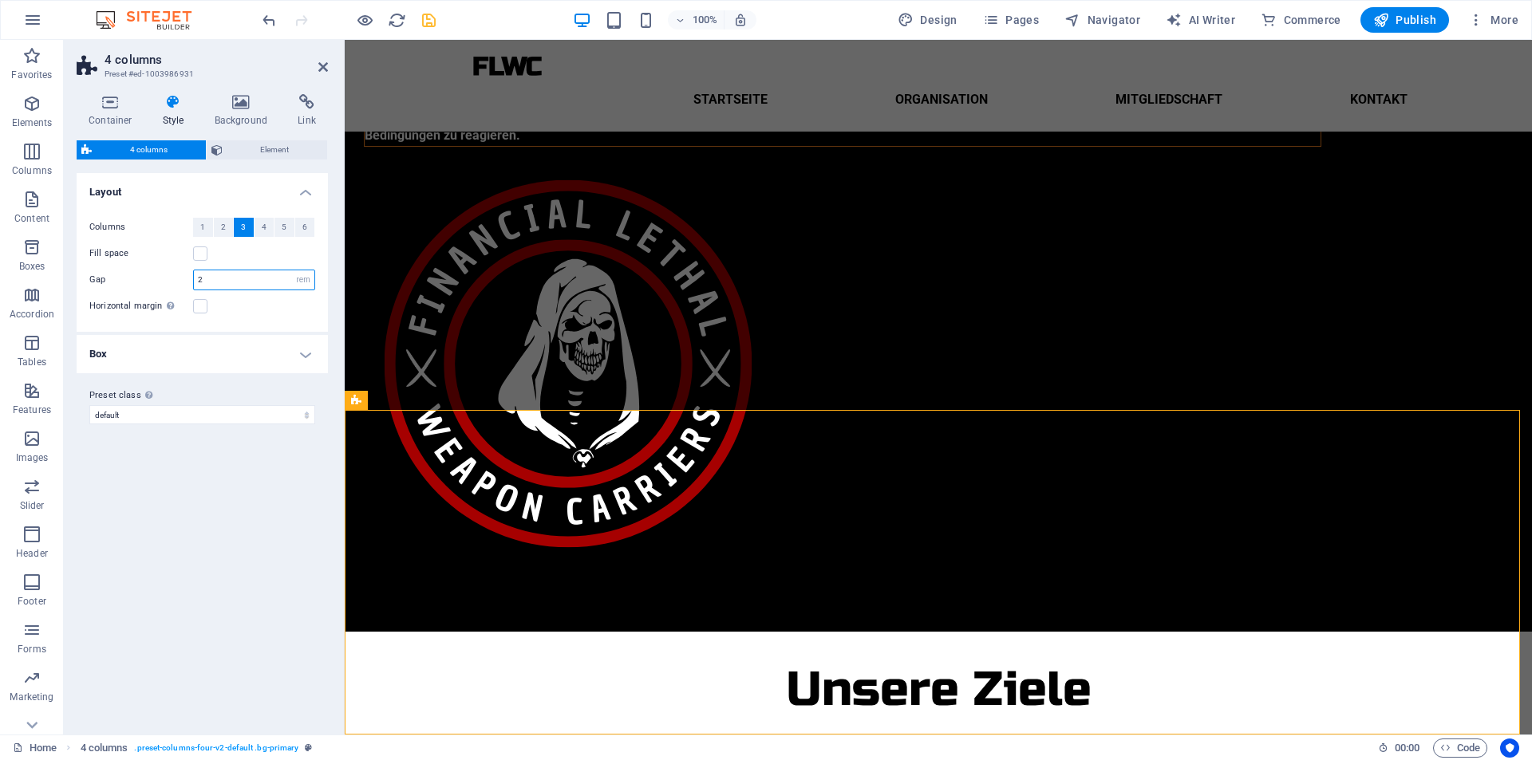
scroll to position [222, 0]
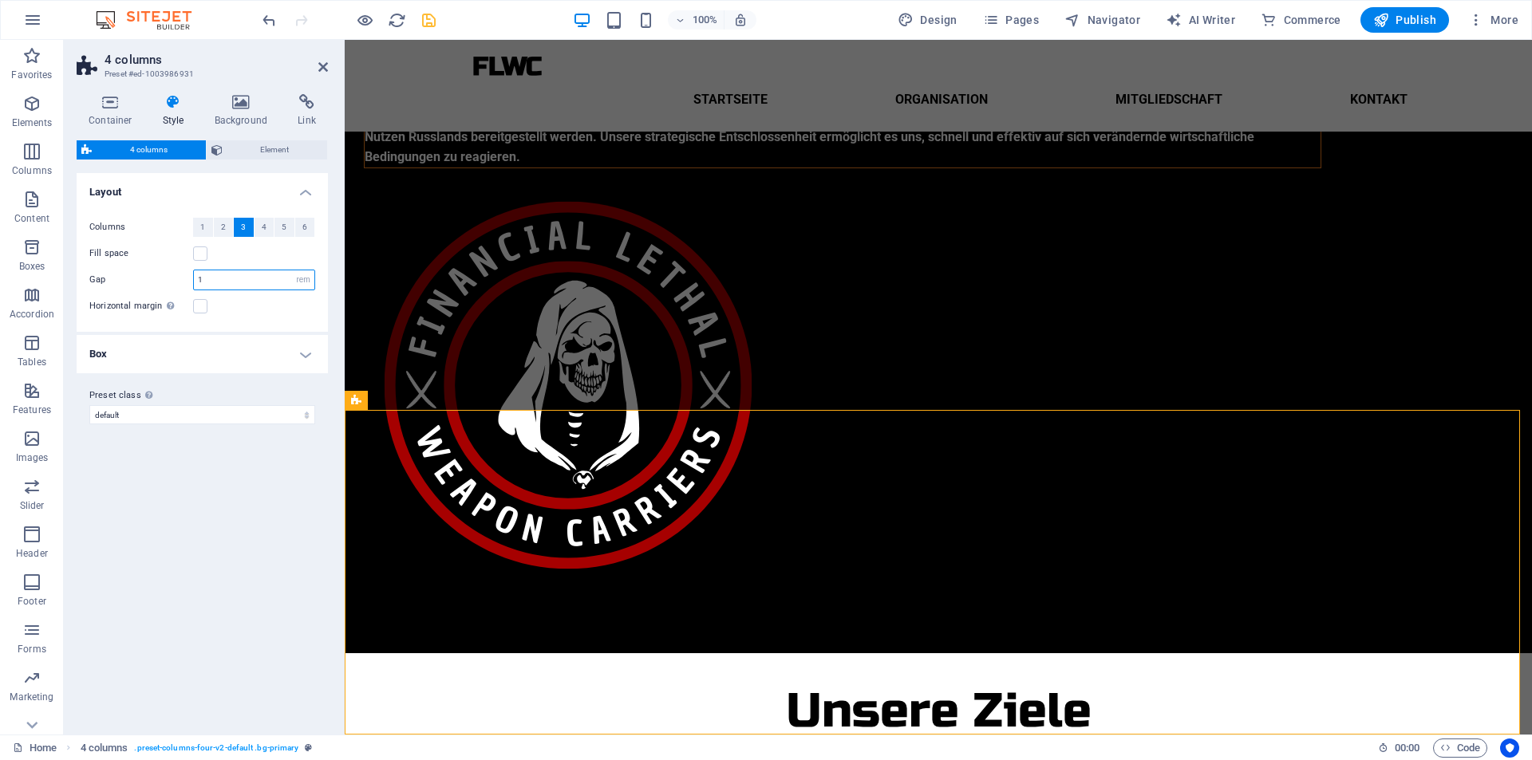
type input "1"
click at [207, 349] on h4 "Box" at bounding box center [202, 354] width 251 height 38
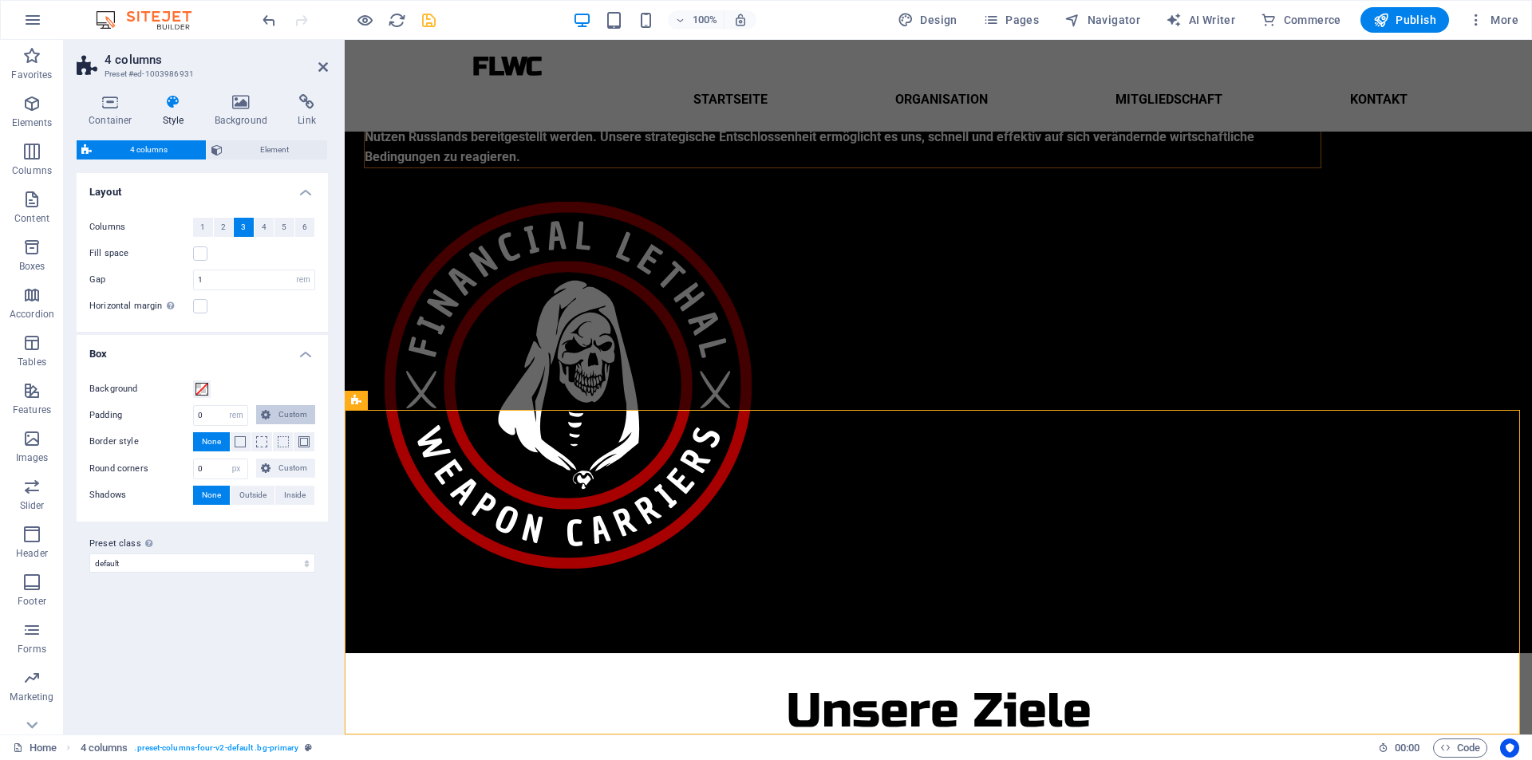
click at [272, 419] on button "Custom" at bounding box center [285, 414] width 59 height 19
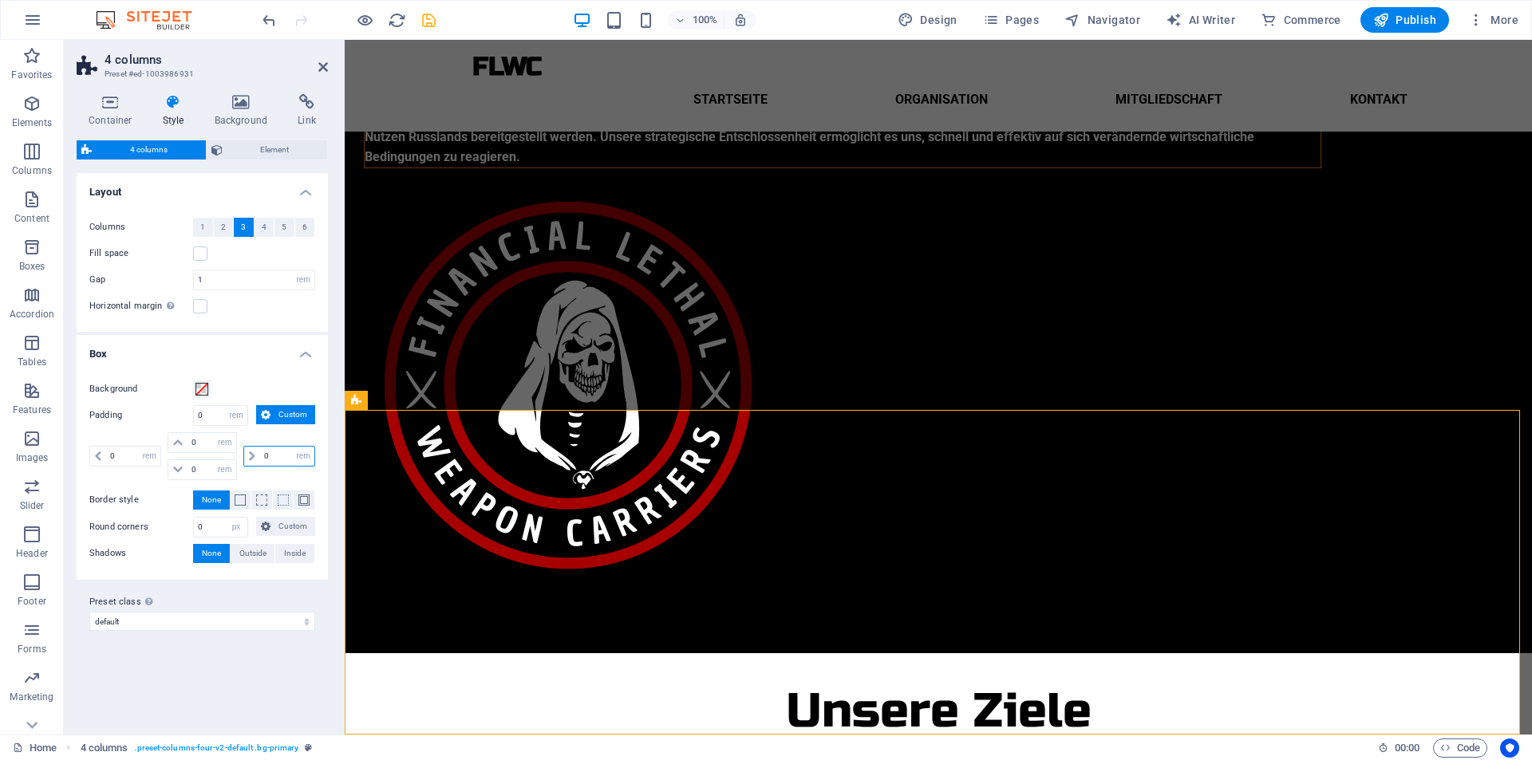
click at [274, 456] on input "0" at bounding box center [287, 456] width 54 height 19
type input "20"
select select "DISABLED_OPTION_VALUE"
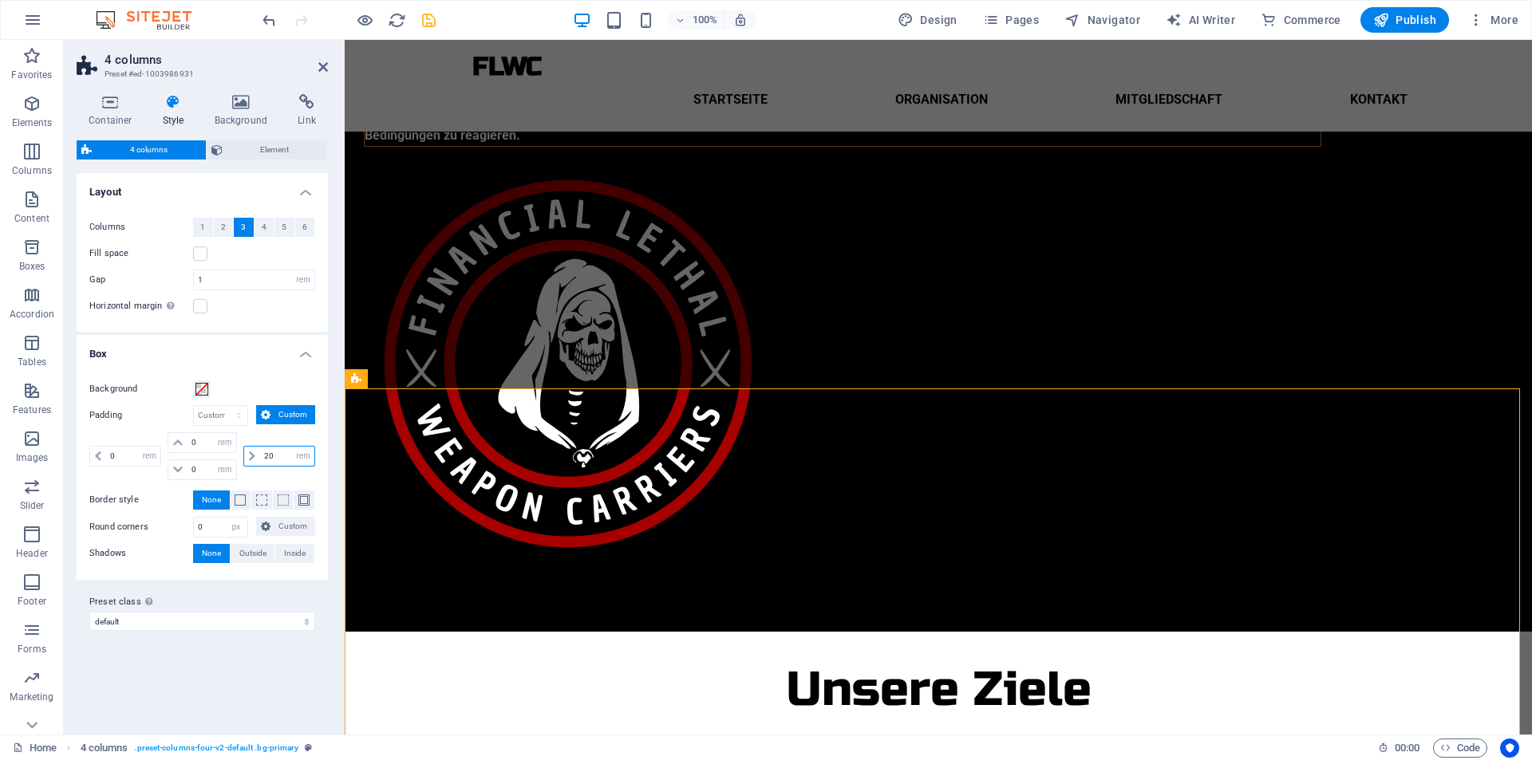
type input "2"
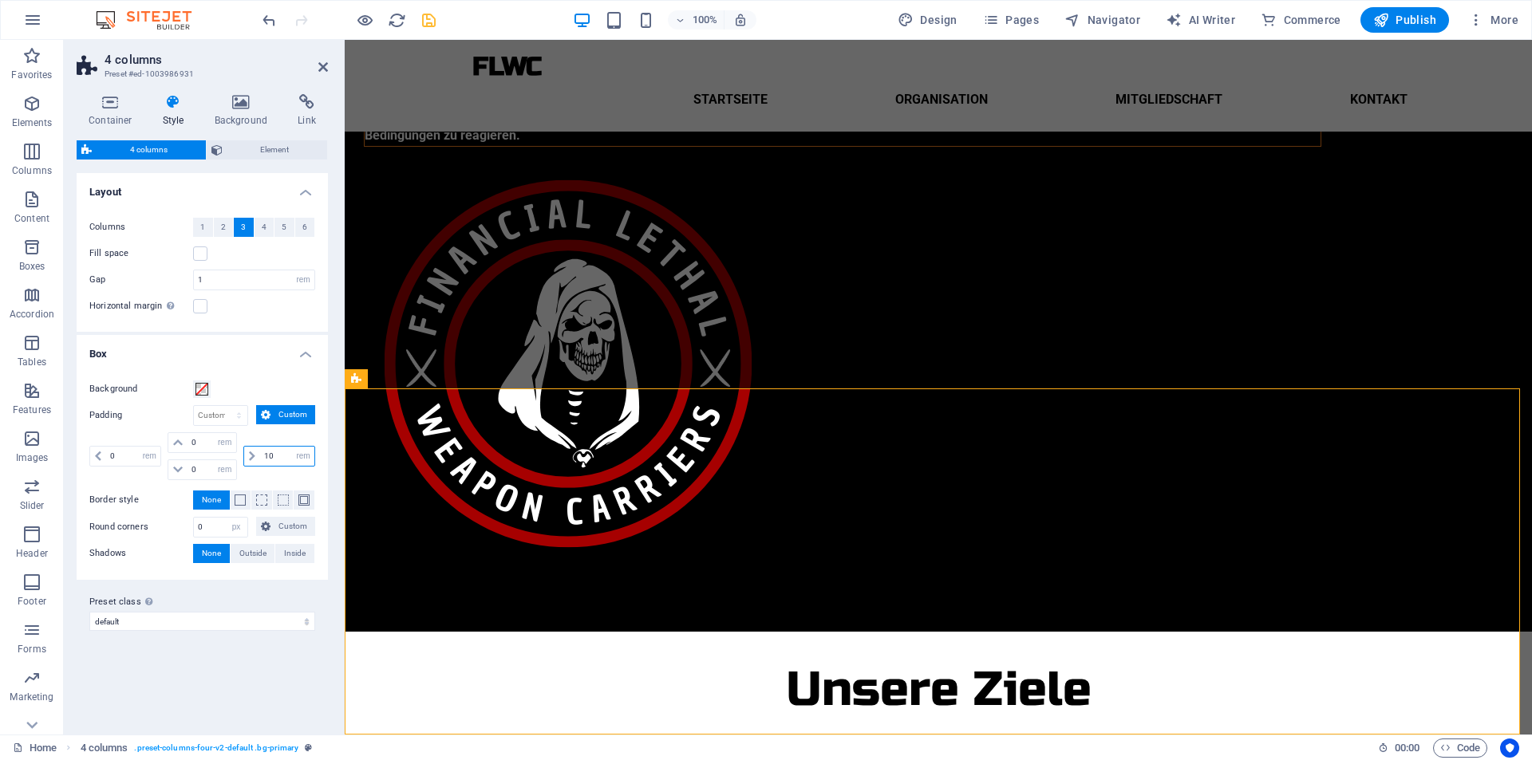
type input "1"
type input "5"
click at [302, 455] on select "px rem % vw vh" at bounding box center [303, 456] width 22 height 19
select select "px"
click at [292, 447] on select "px rem % vw vh" at bounding box center [303, 456] width 22 height 19
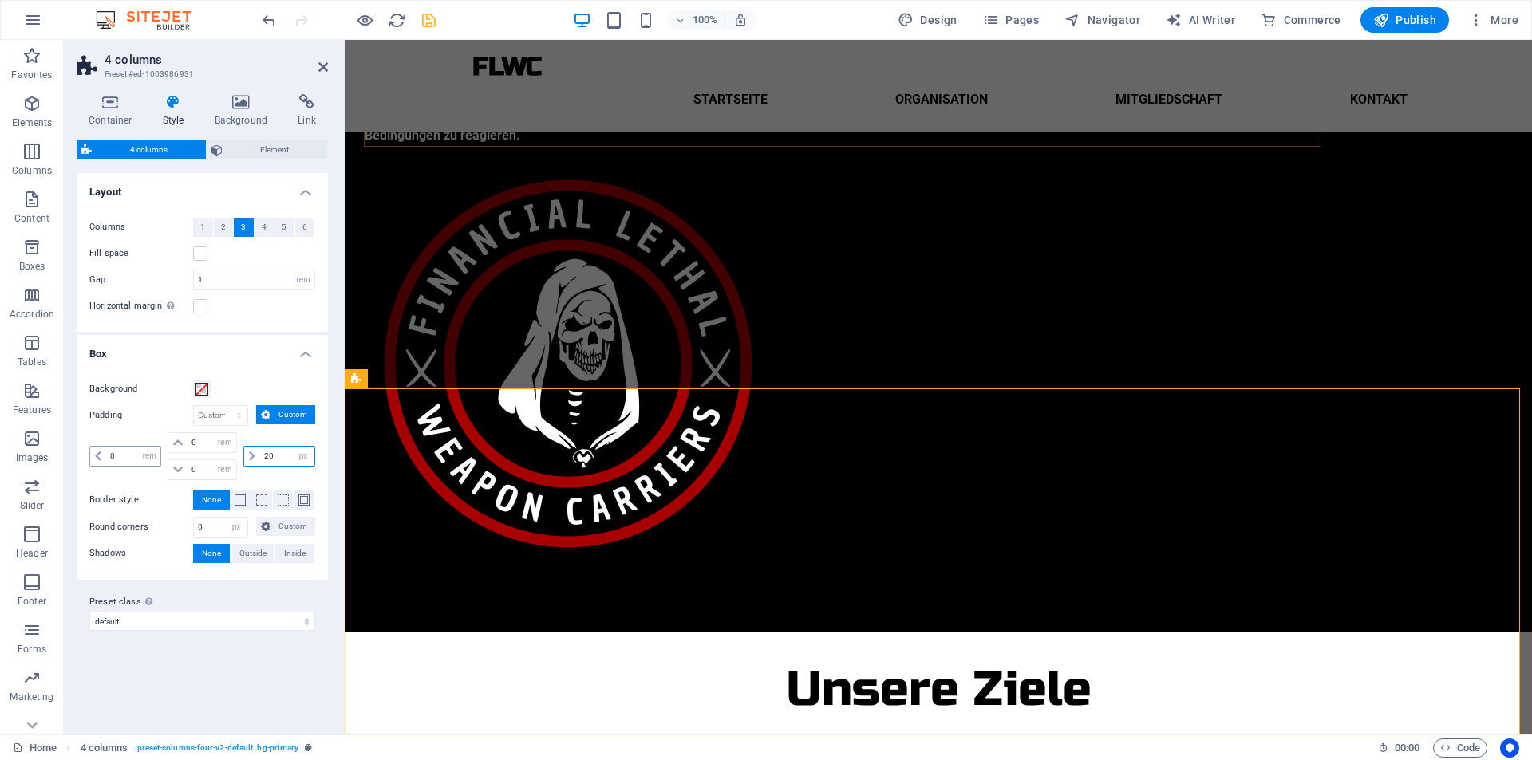
type input "20"
click at [132, 454] on input "0" at bounding box center [133, 456] width 54 height 19
click at [149, 455] on select "px rem % vw vh" at bounding box center [149, 456] width 22 height 19
select select "px"
click at [138, 447] on select "px rem % vw vh" at bounding box center [149, 456] width 22 height 19
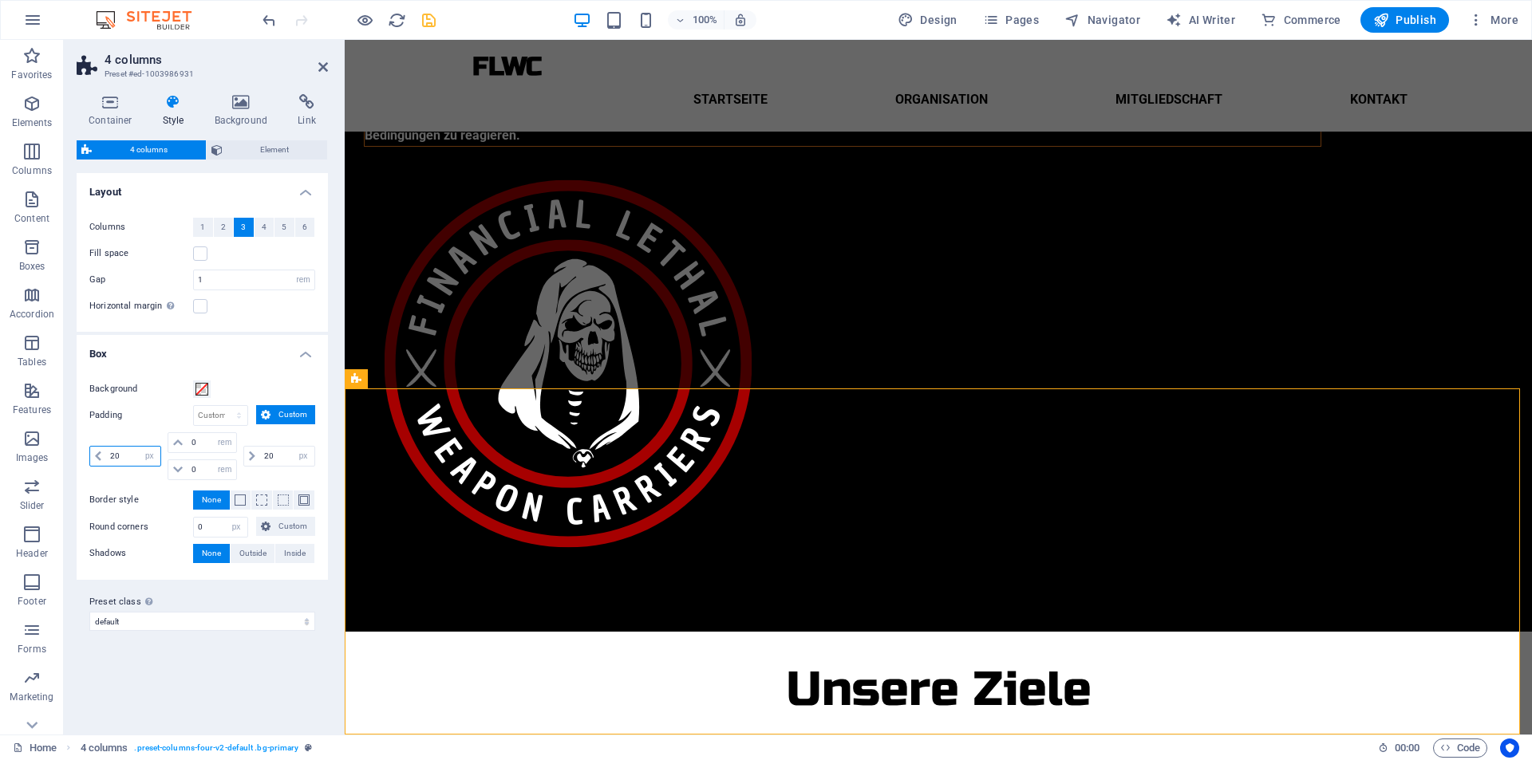
type input "20"
click at [424, 14] on icon "save" at bounding box center [429, 20] width 18 height 18
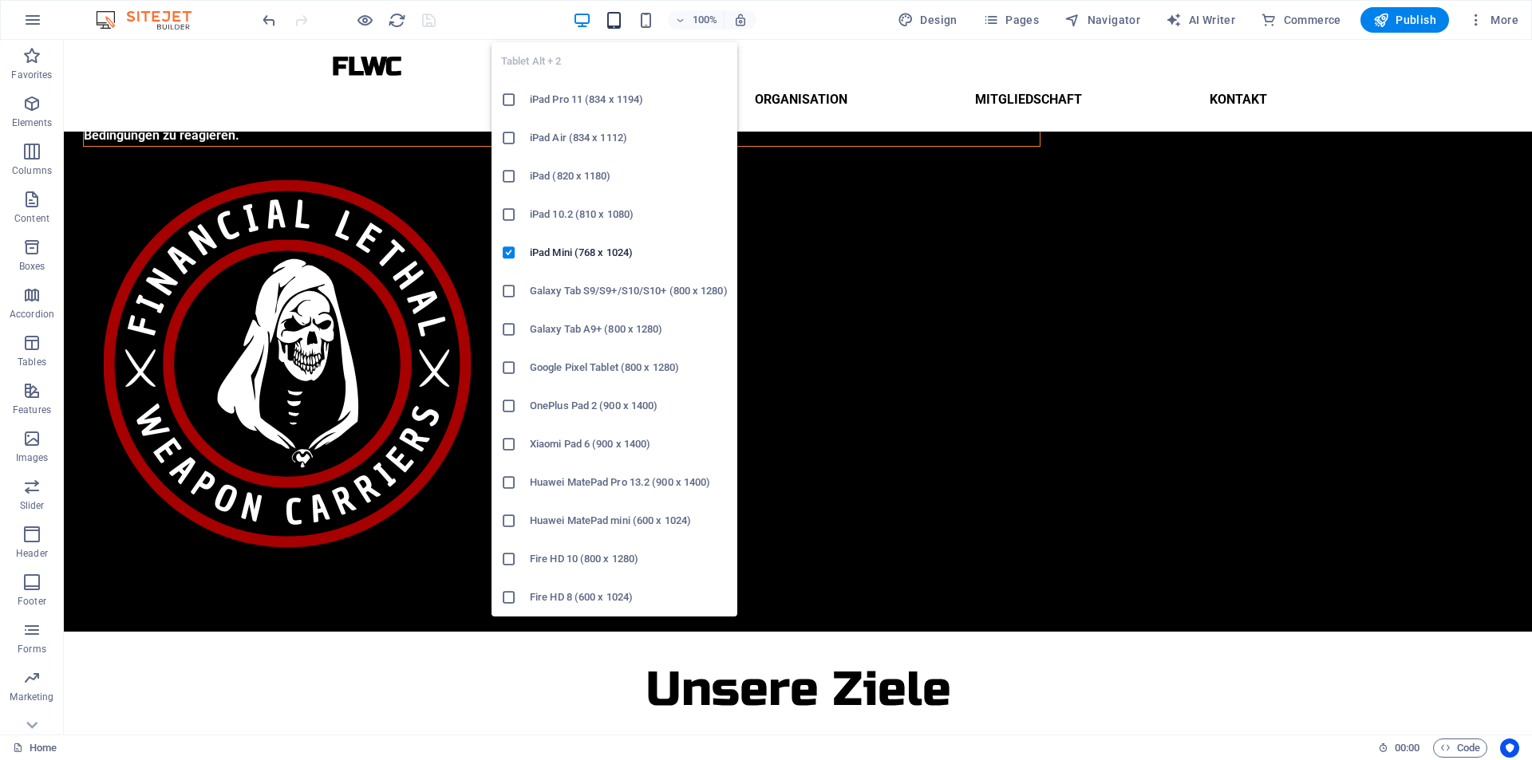
click at [616, 26] on icon "button" at bounding box center [614, 20] width 18 height 18
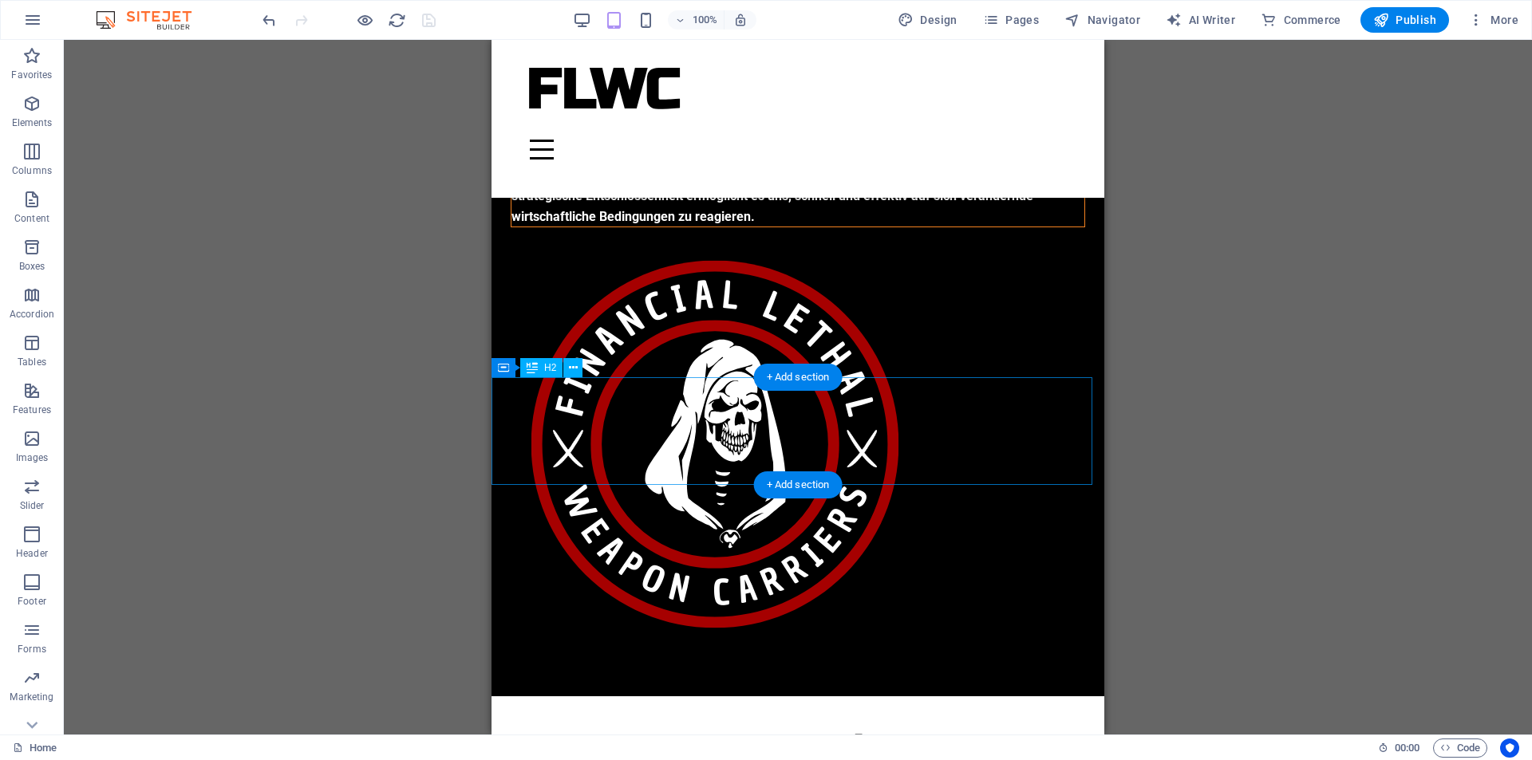
scroll to position [336, 0]
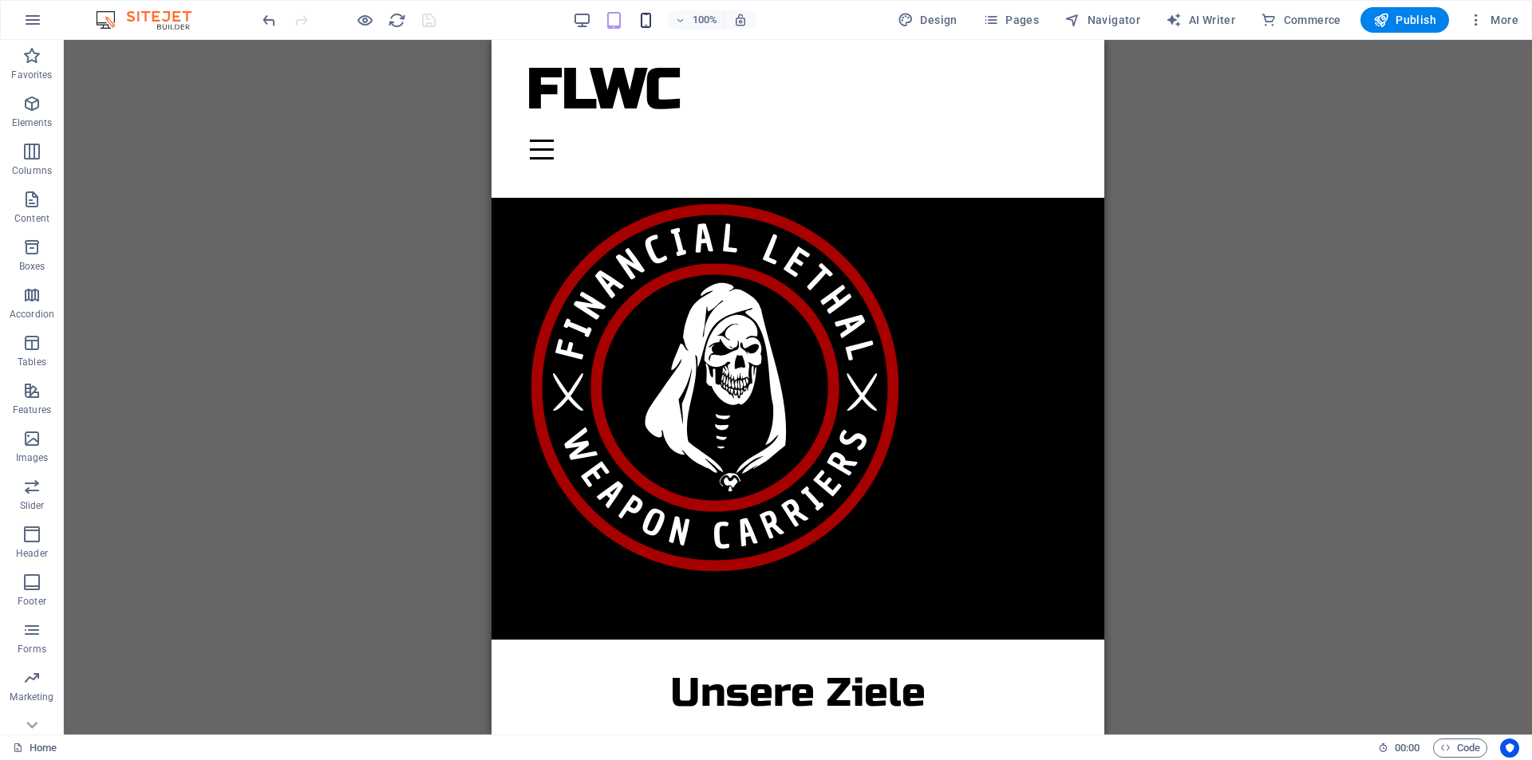
click at [649, 18] on icon "button" at bounding box center [646, 20] width 18 height 18
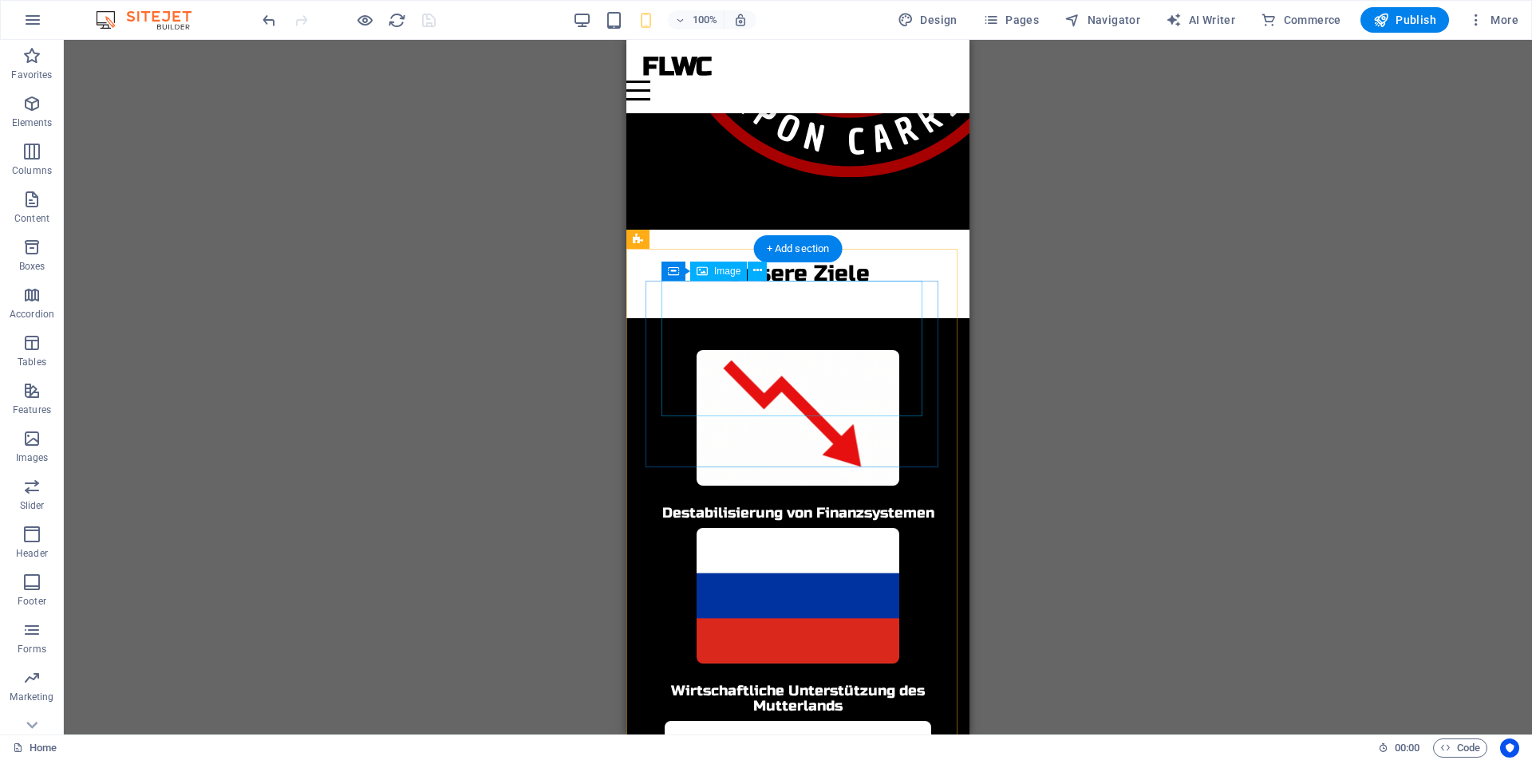
scroll to position [689, 0]
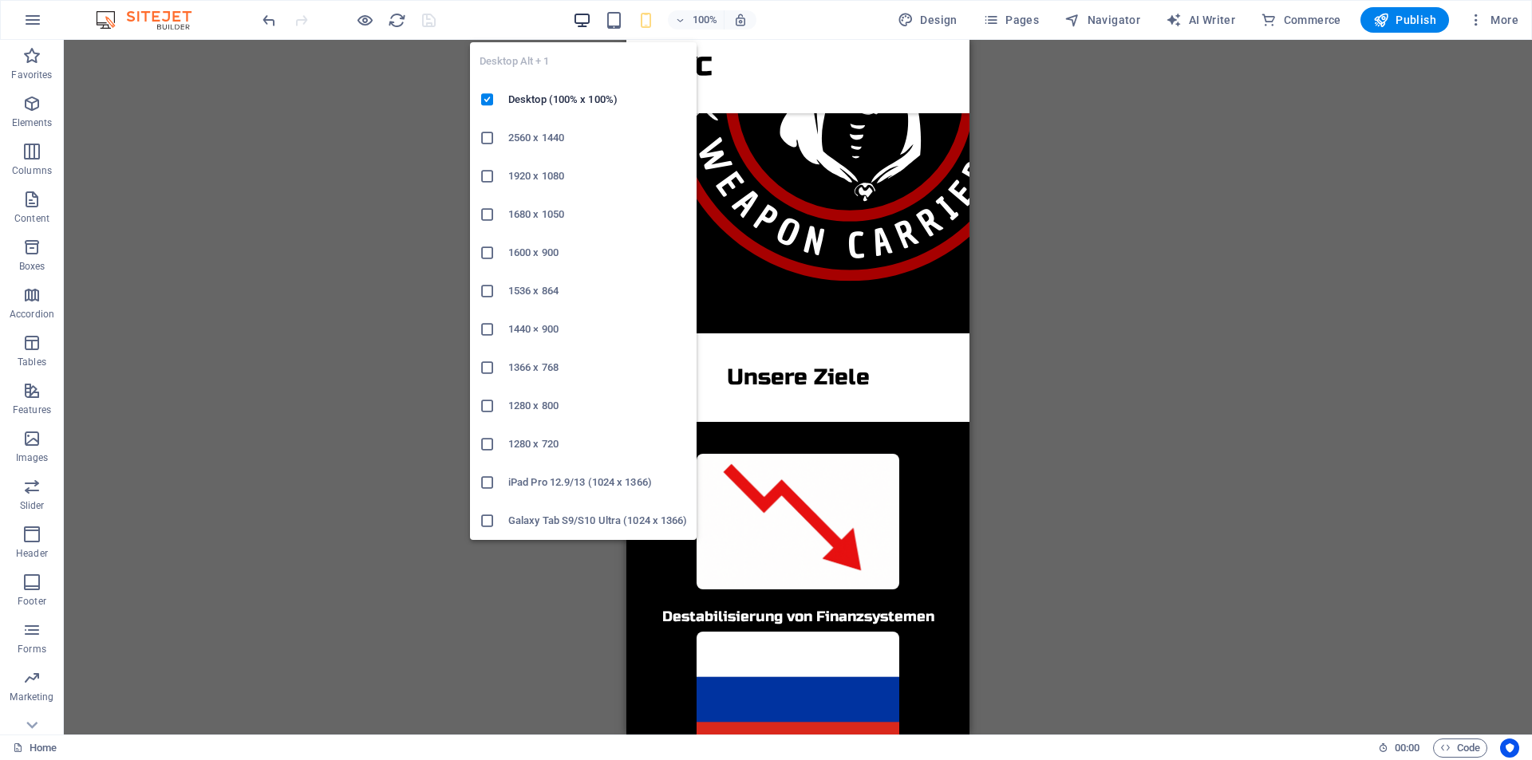
click at [590, 14] on icon "button" at bounding box center [582, 20] width 18 height 18
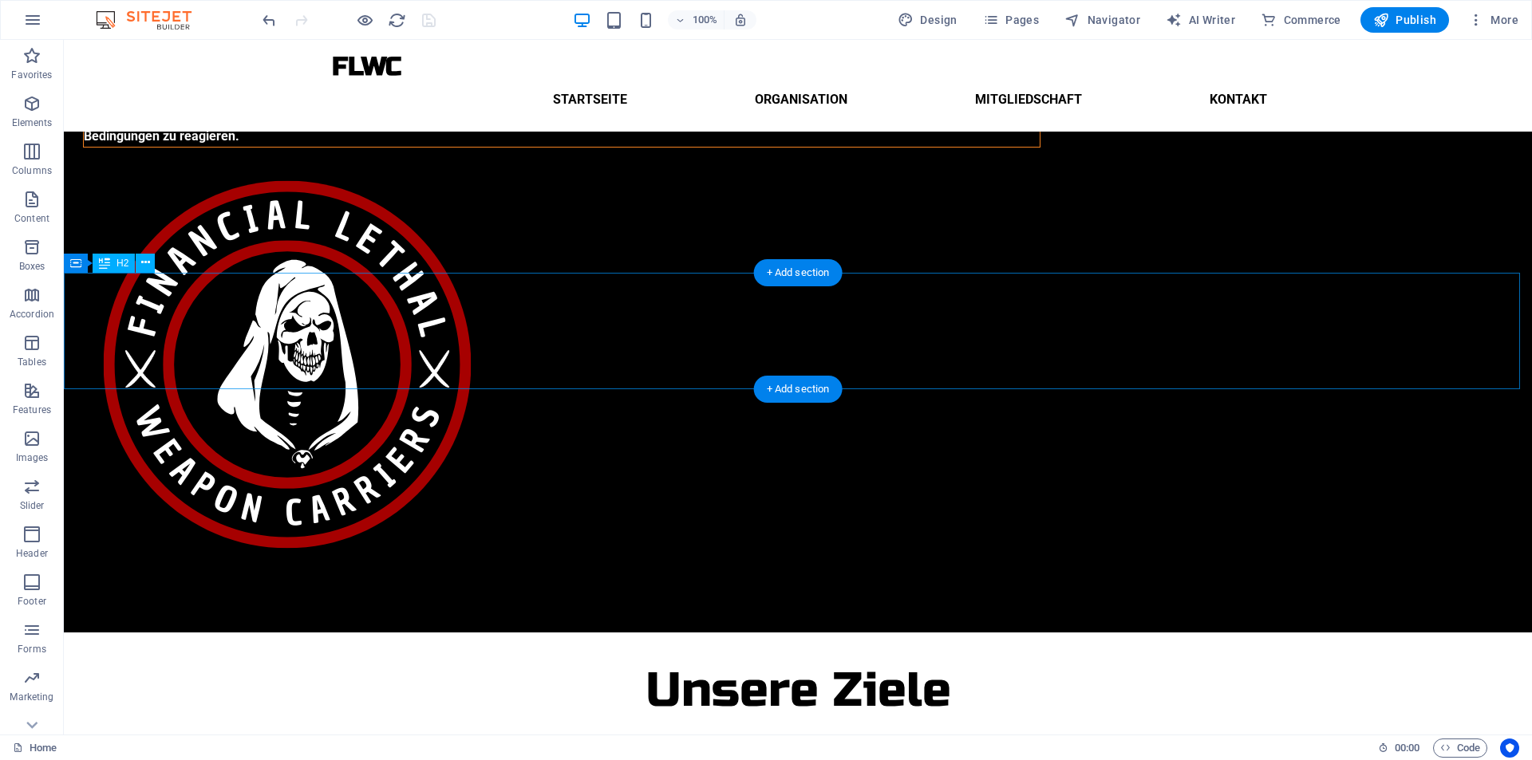
scroll to position [243, 0]
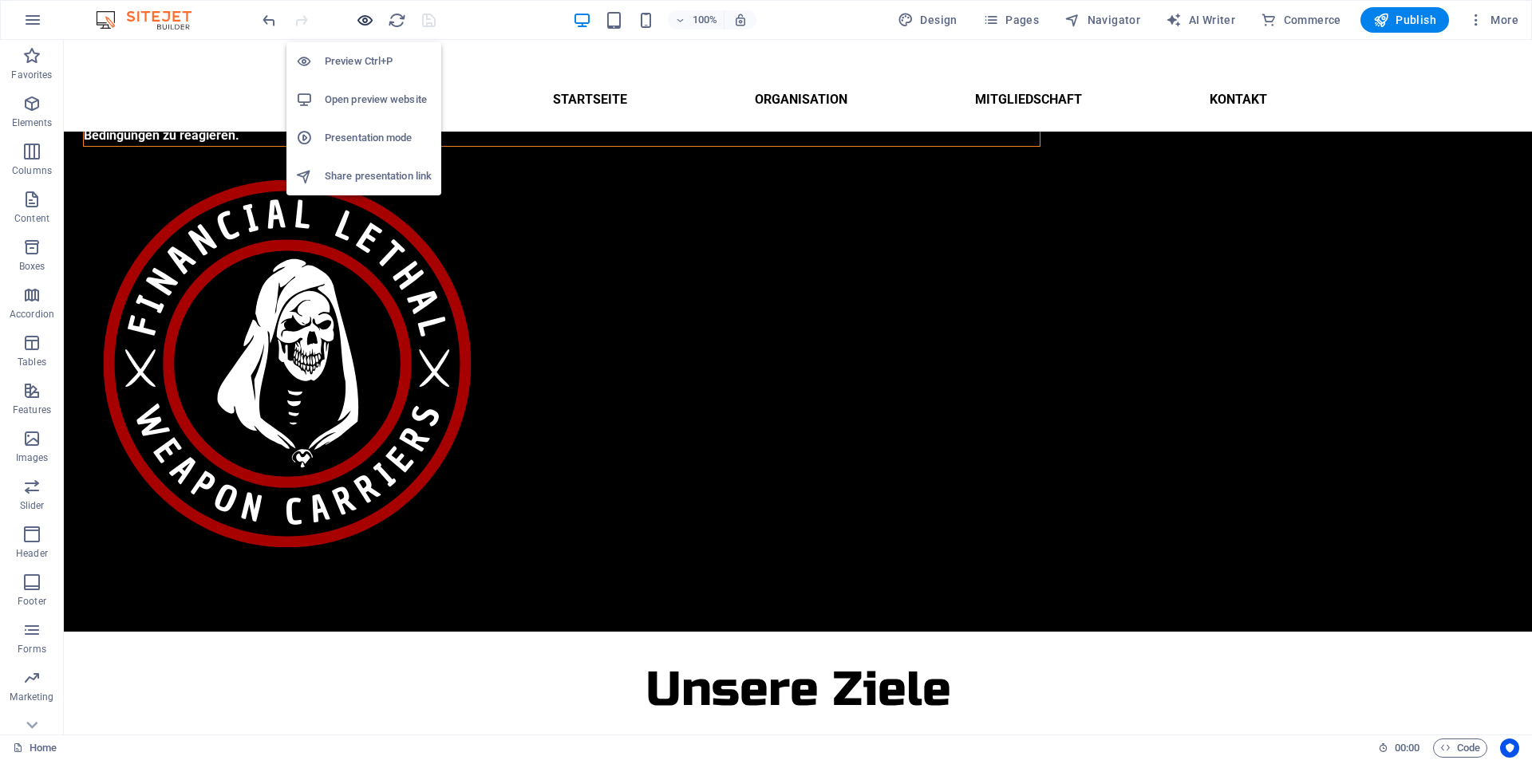
click at [364, 13] on icon "button" at bounding box center [365, 20] width 18 height 18
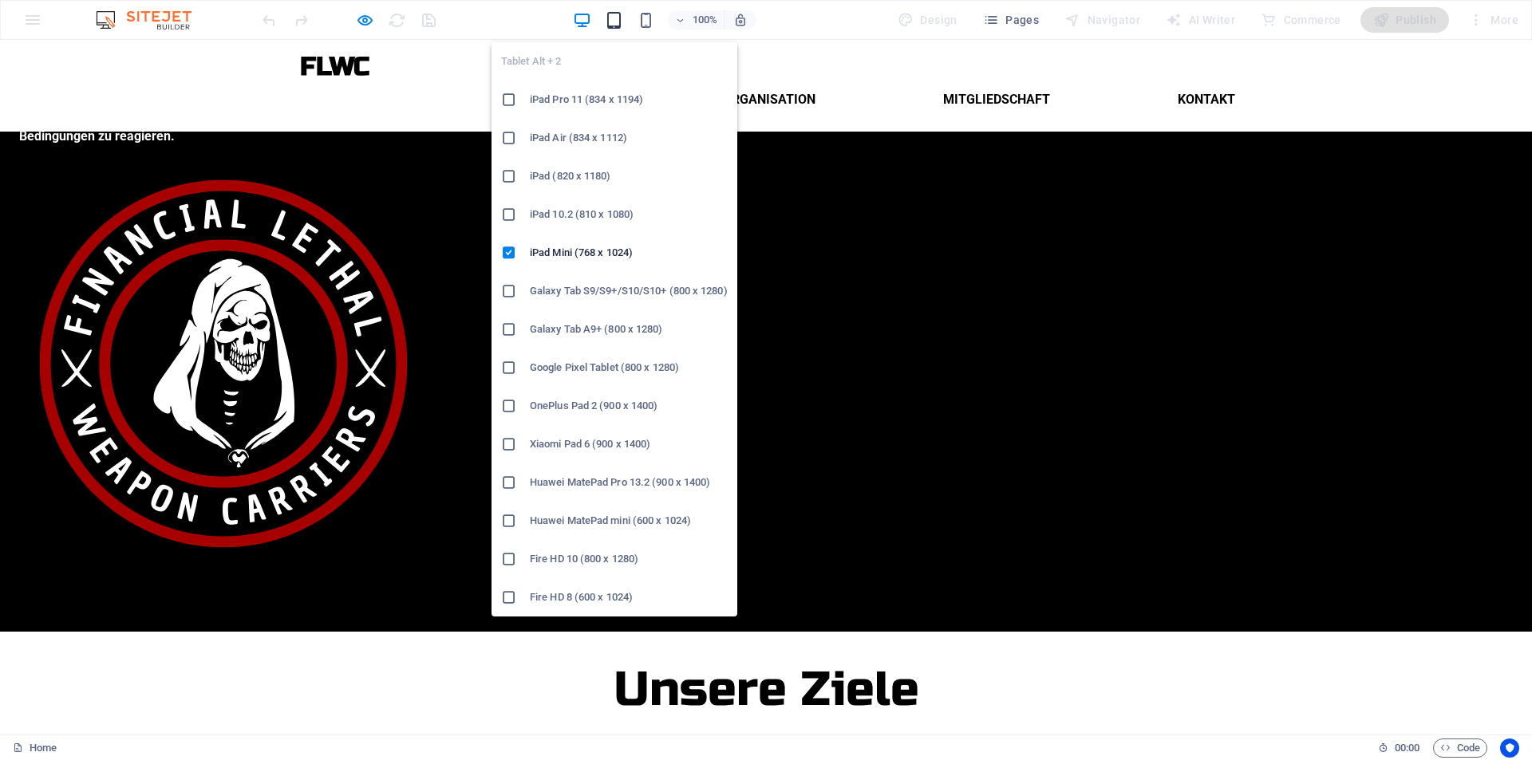
click at [621, 18] on icon "button" at bounding box center [614, 20] width 18 height 18
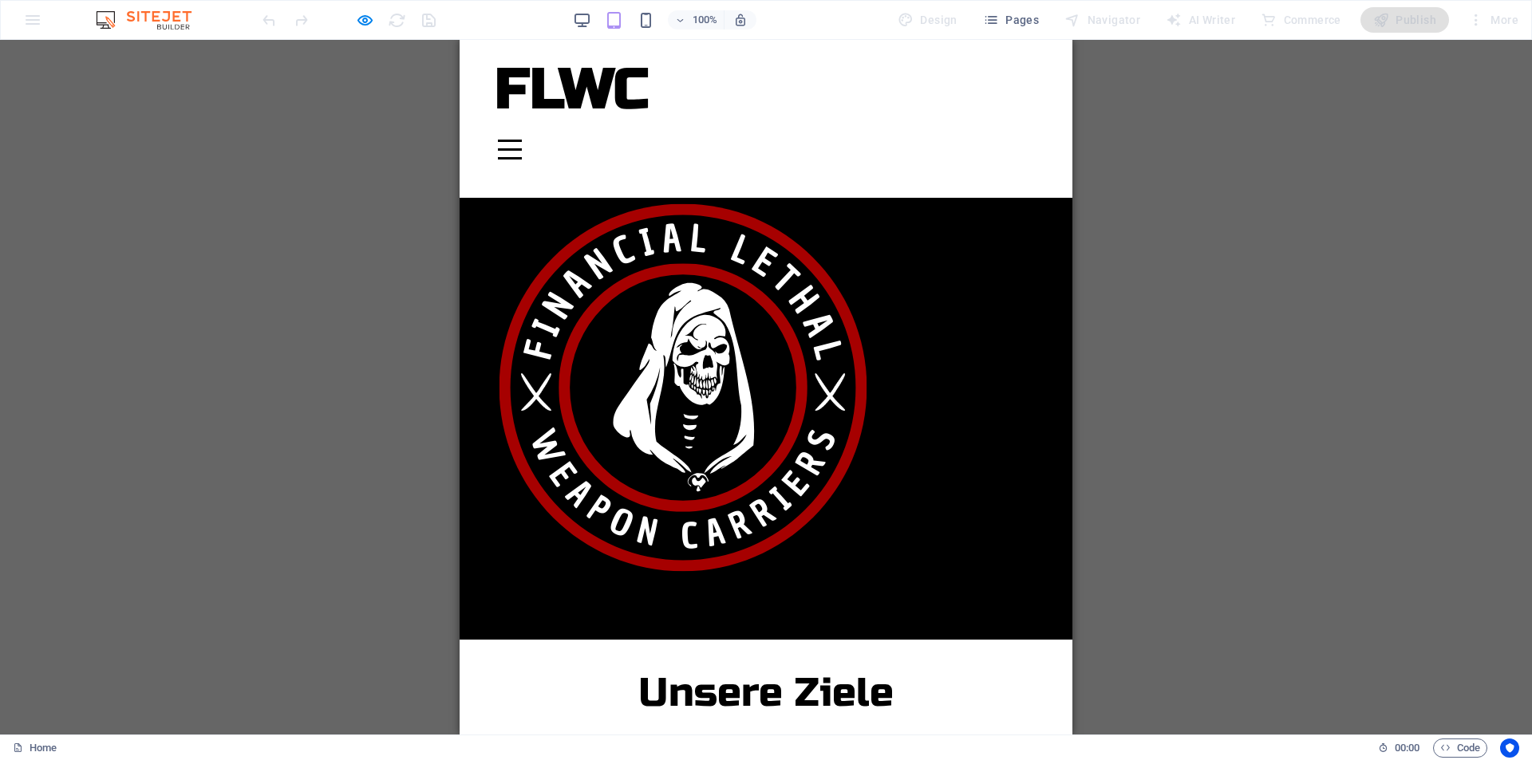
scroll to position [307, 0]
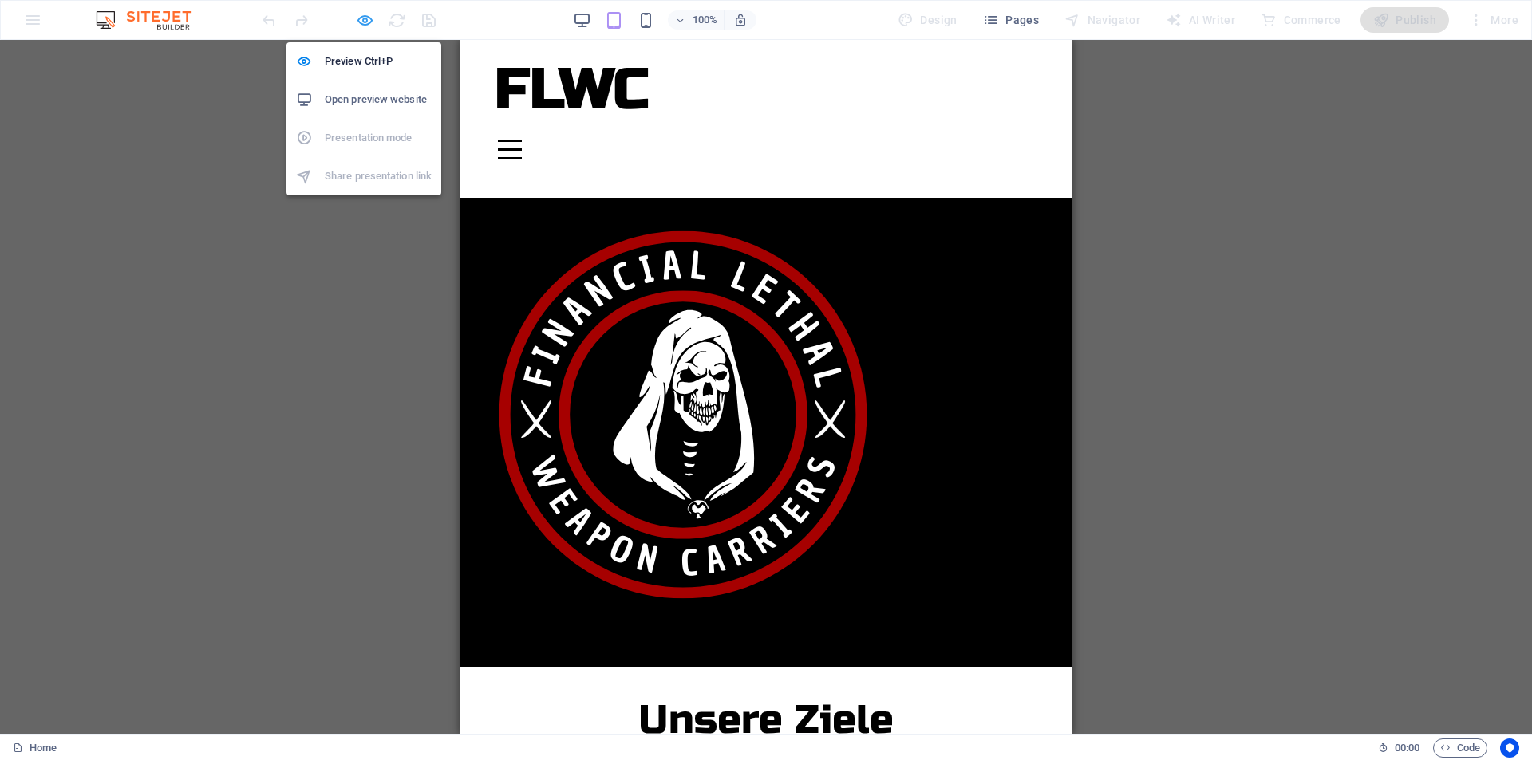
click at [361, 15] on icon "button" at bounding box center [365, 20] width 18 height 18
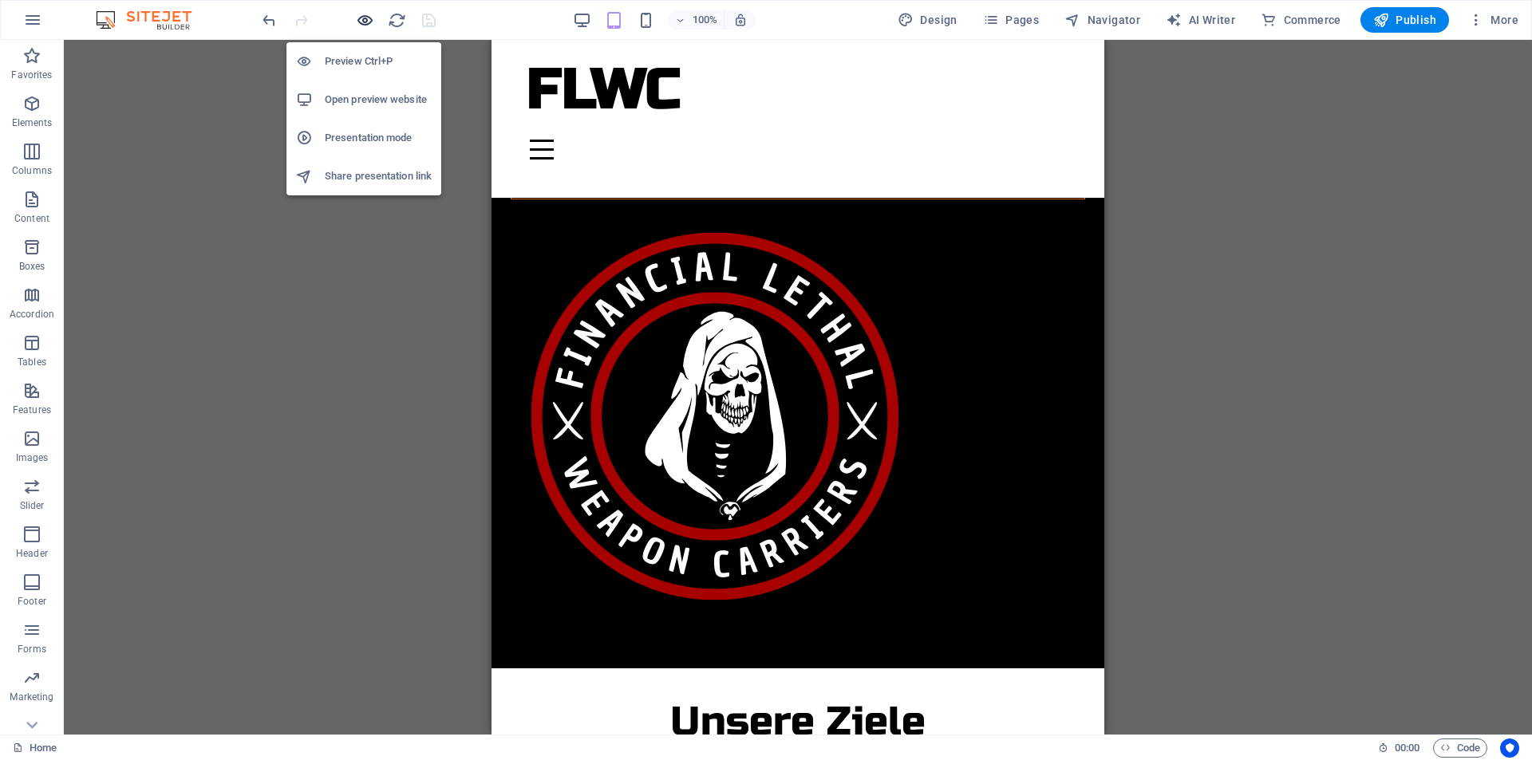
scroll to position [308, 0]
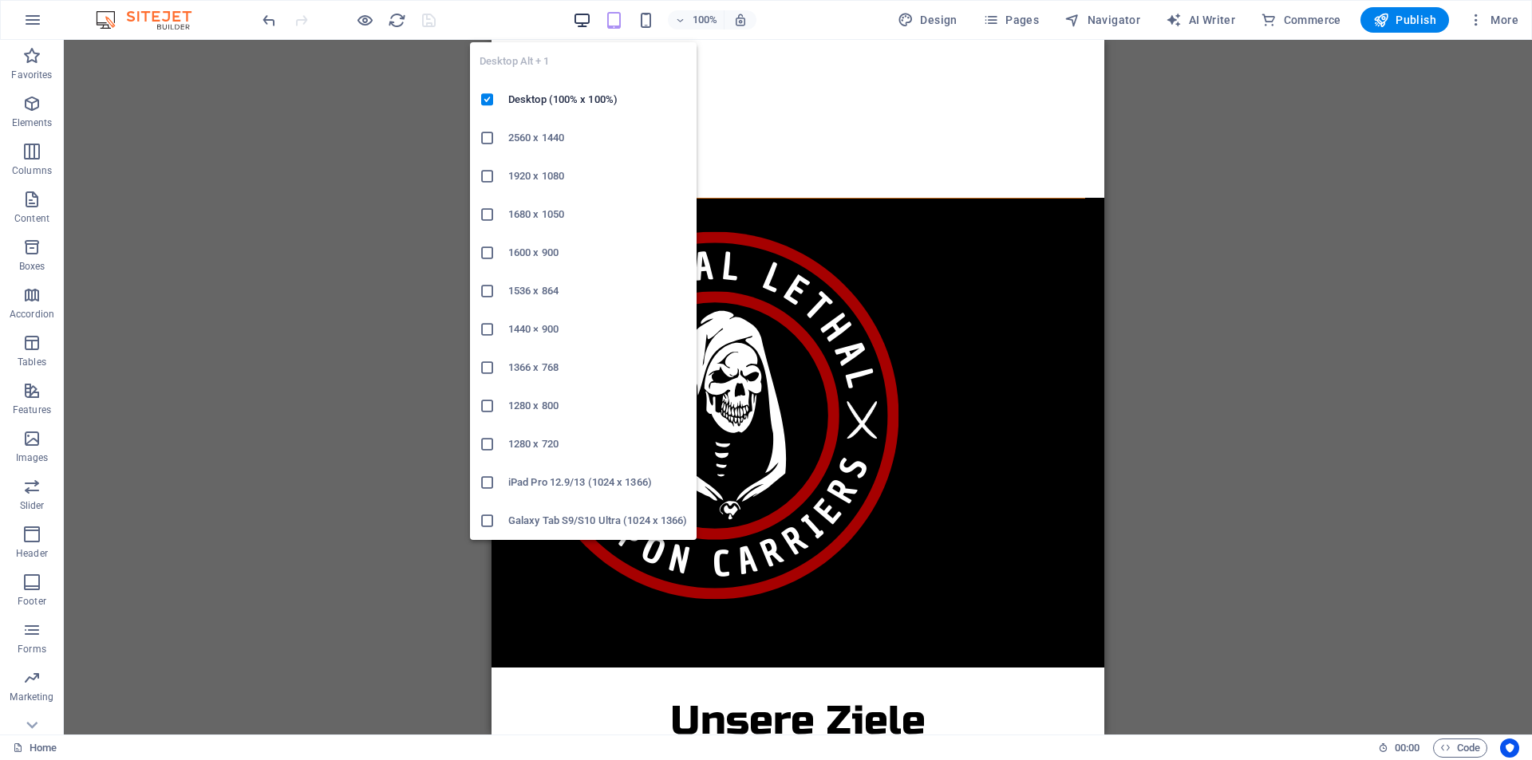
click at [582, 23] on icon "button" at bounding box center [582, 20] width 18 height 18
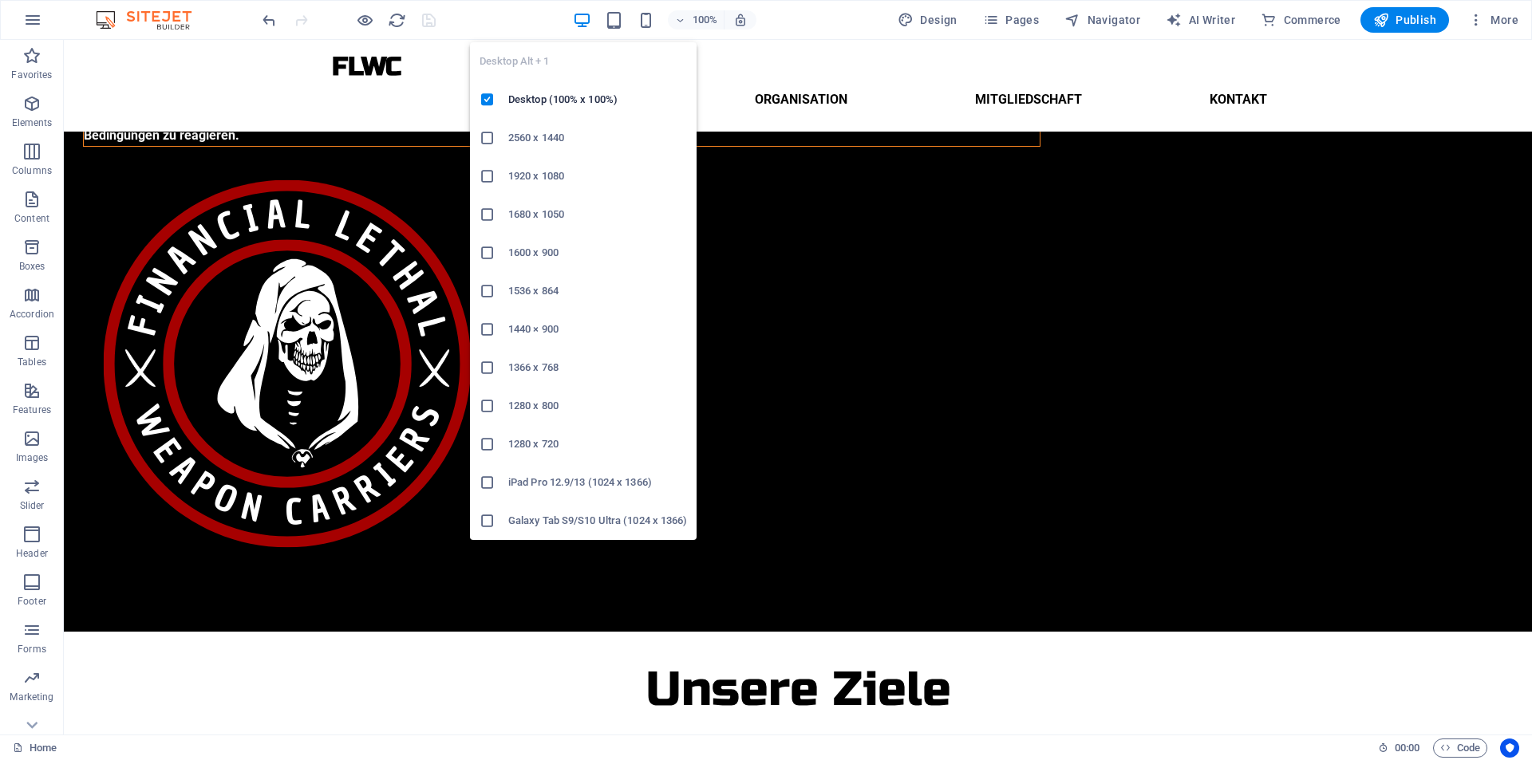
scroll to position [243, 0]
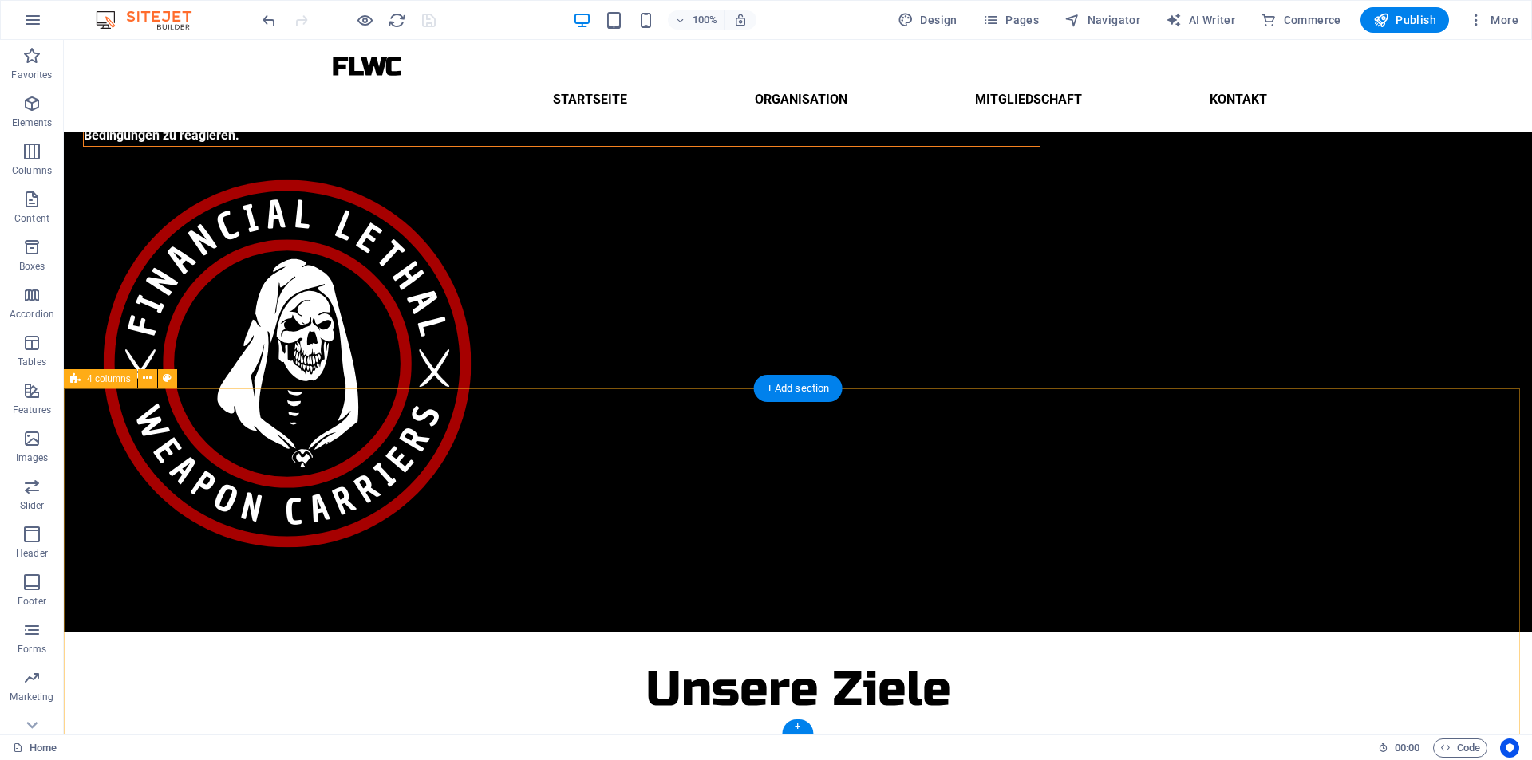
select select "rem"
select select "px"
select select "rem"
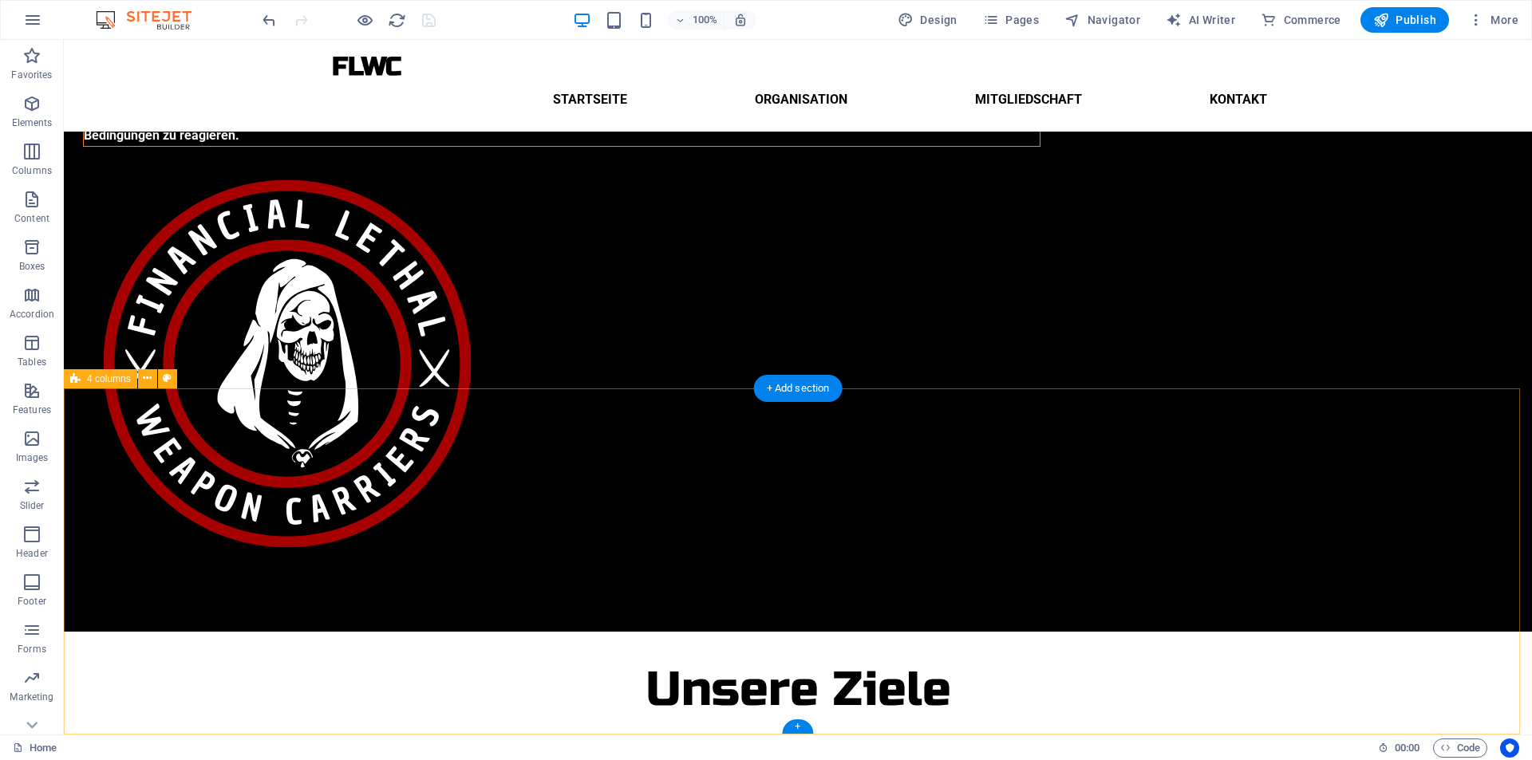
select select "rem"
select select "px"
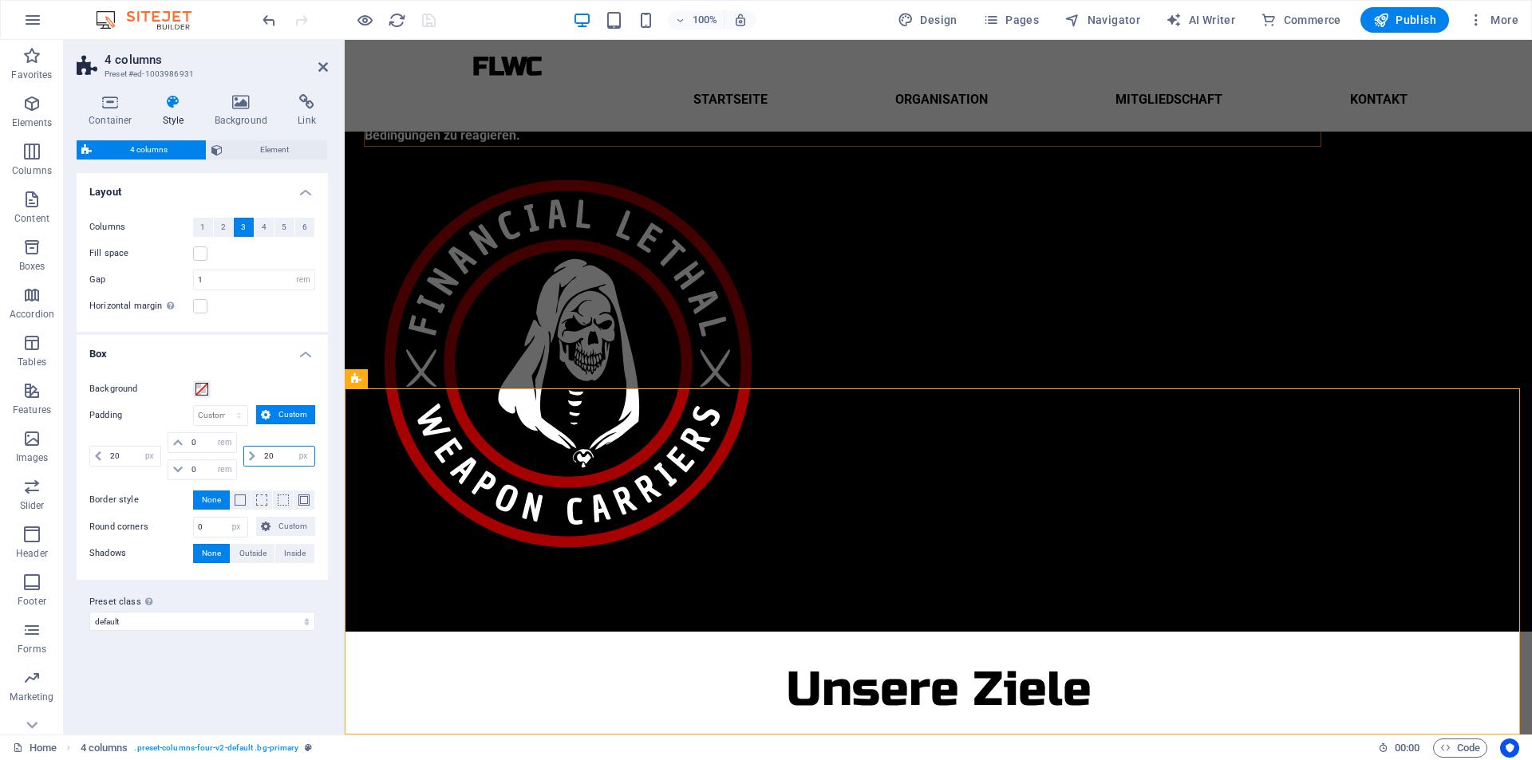
click at [282, 455] on input "20" at bounding box center [287, 456] width 54 height 19
type input "2"
type input "60"
click at [125, 455] on input "20" at bounding box center [133, 456] width 54 height 19
type input "2"
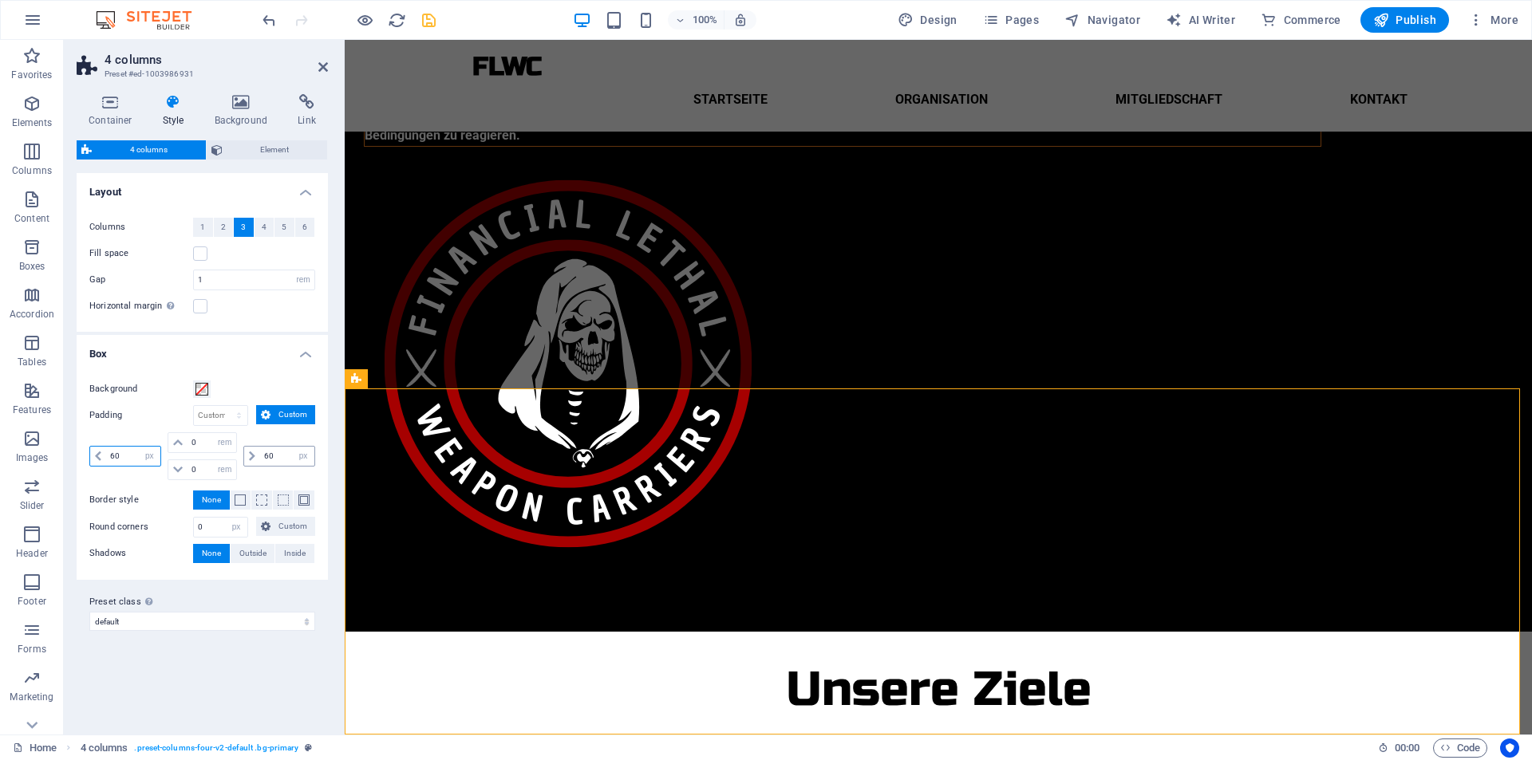
type input "60"
click at [278, 455] on input "60" at bounding box center [287, 456] width 54 height 19
click at [431, 23] on icon "save" at bounding box center [429, 20] width 18 height 18
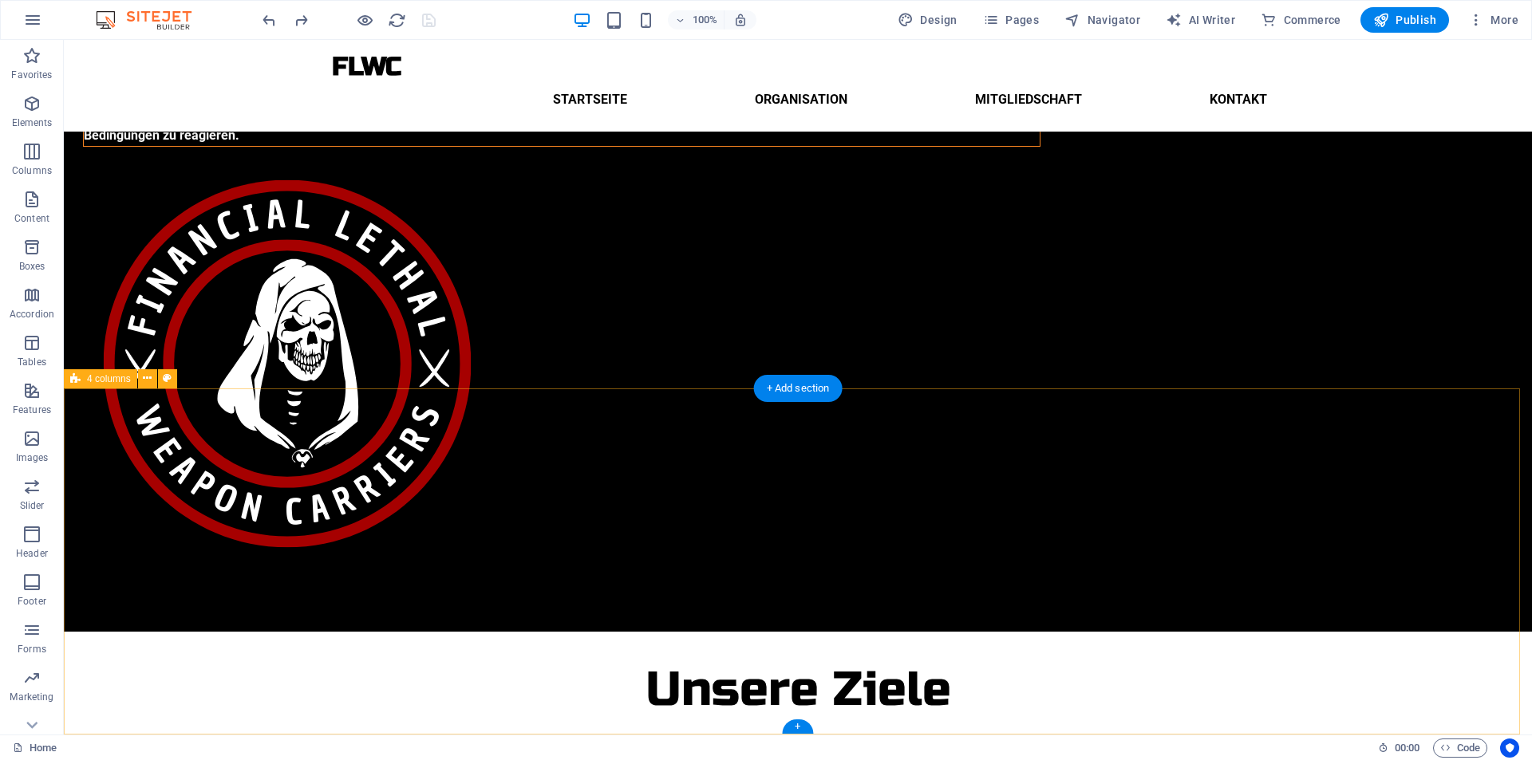
select select "rem"
select select "px"
select select "rem"
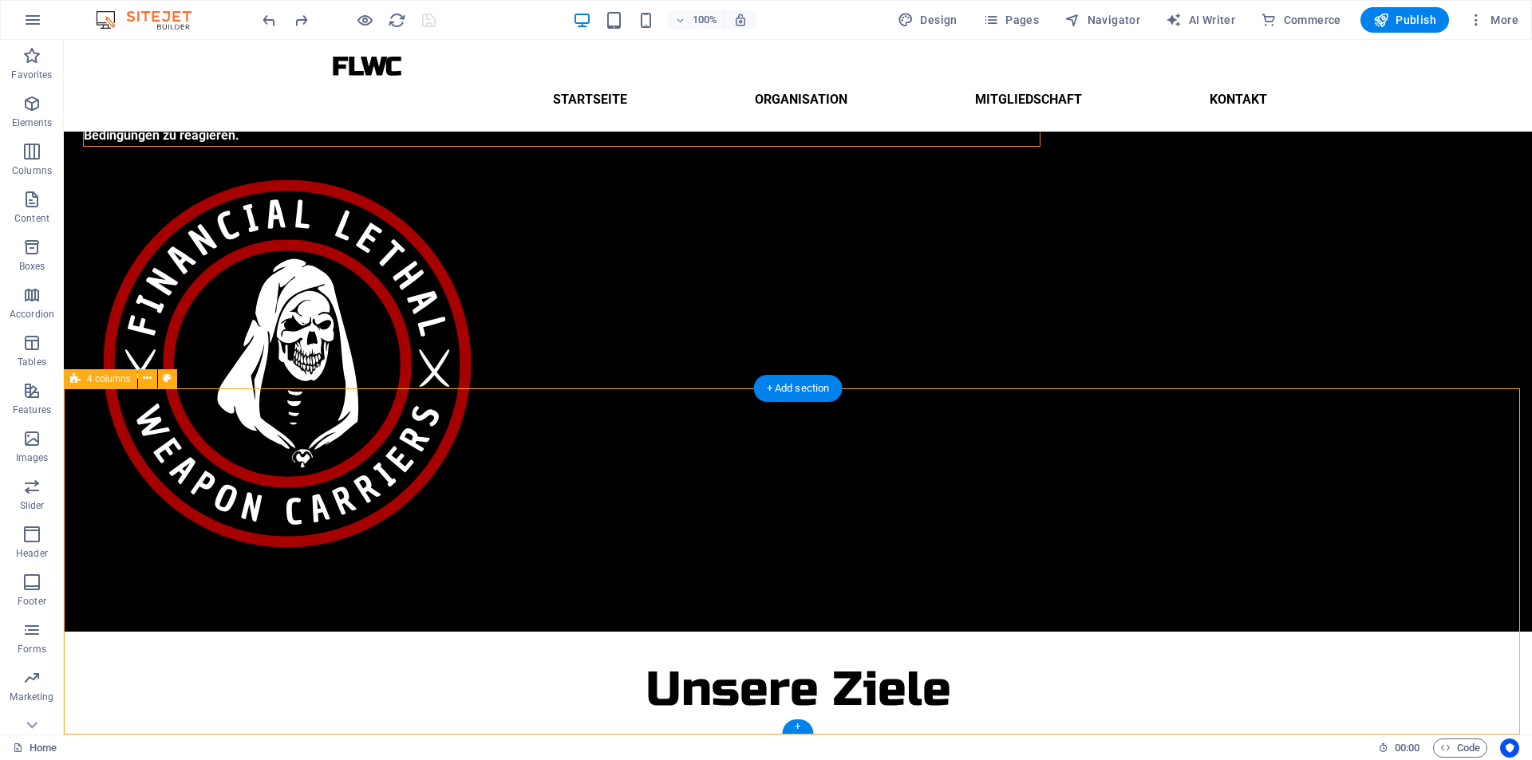
select select "rem"
select select "px"
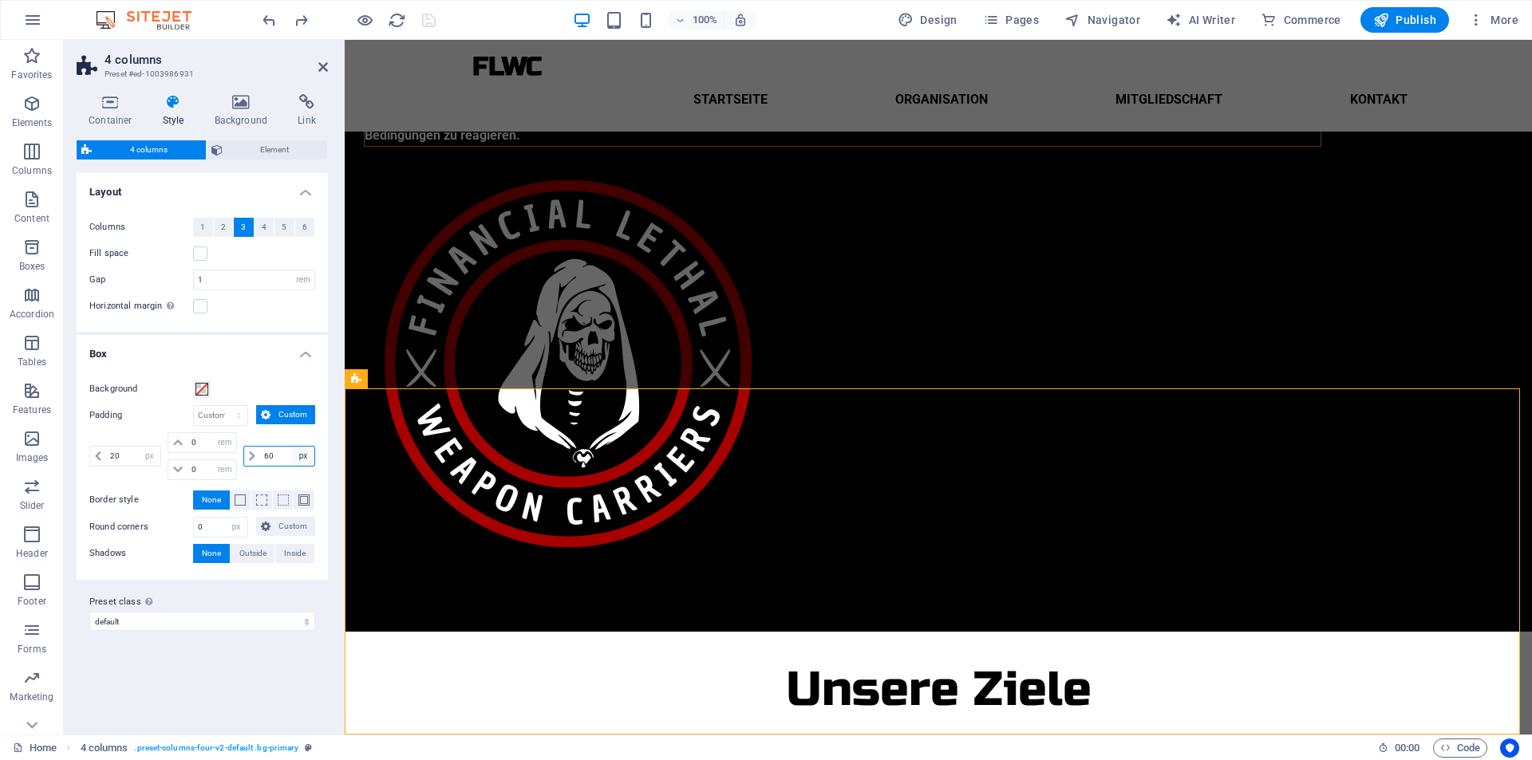
click at [305, 454] on select "px rem % vw vh" at bounding box center [303, 456] width 22 height 19
click at [289, 436] on div "60 px rem % vw vh" at bounding box center [277, 456] width 75 height 48
click at [268, 421] on icon at bounding box center [266, 414] width 10 height 19
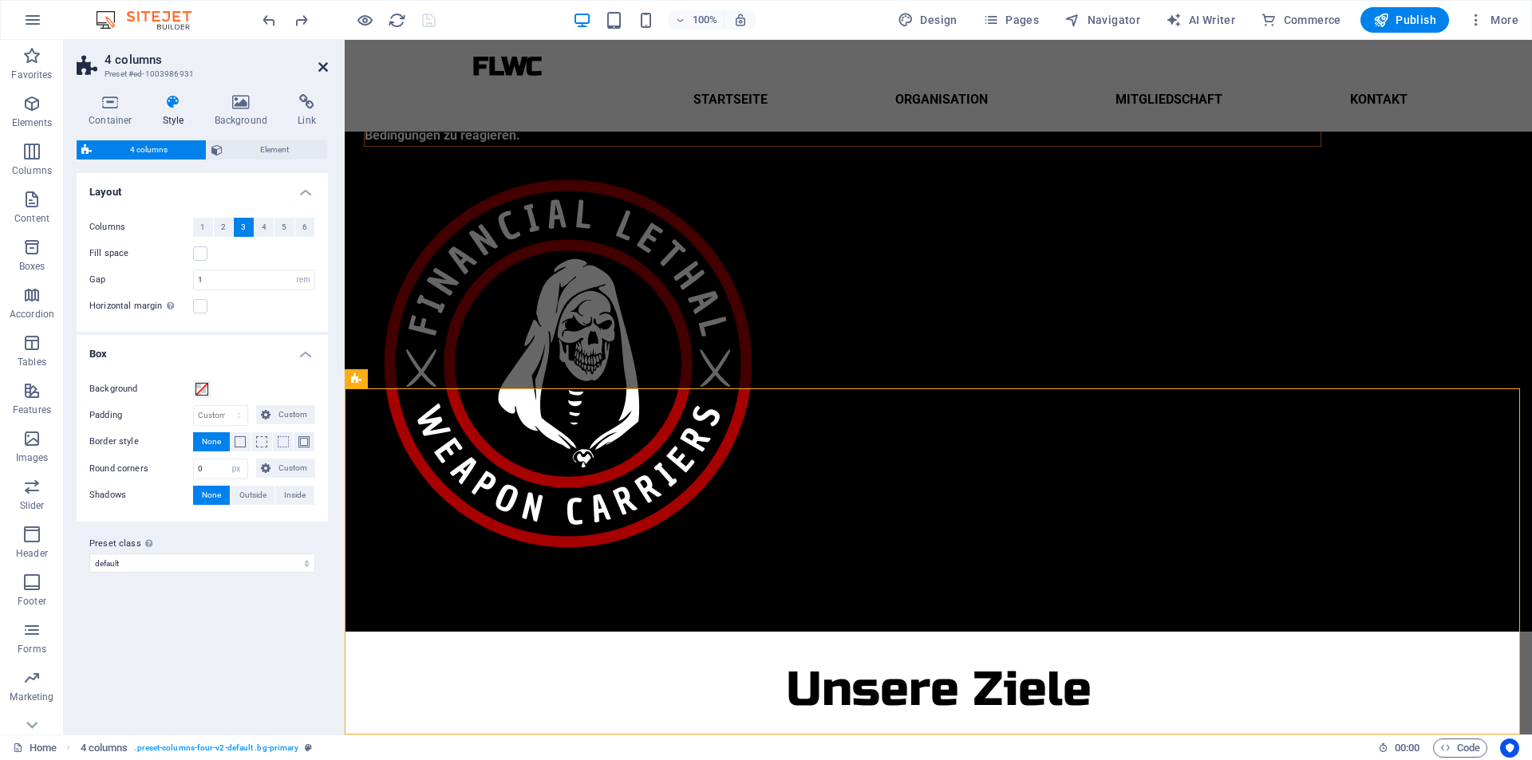
click at [320, 69] on icon at bounding box center [323, 67] width 10 height 13
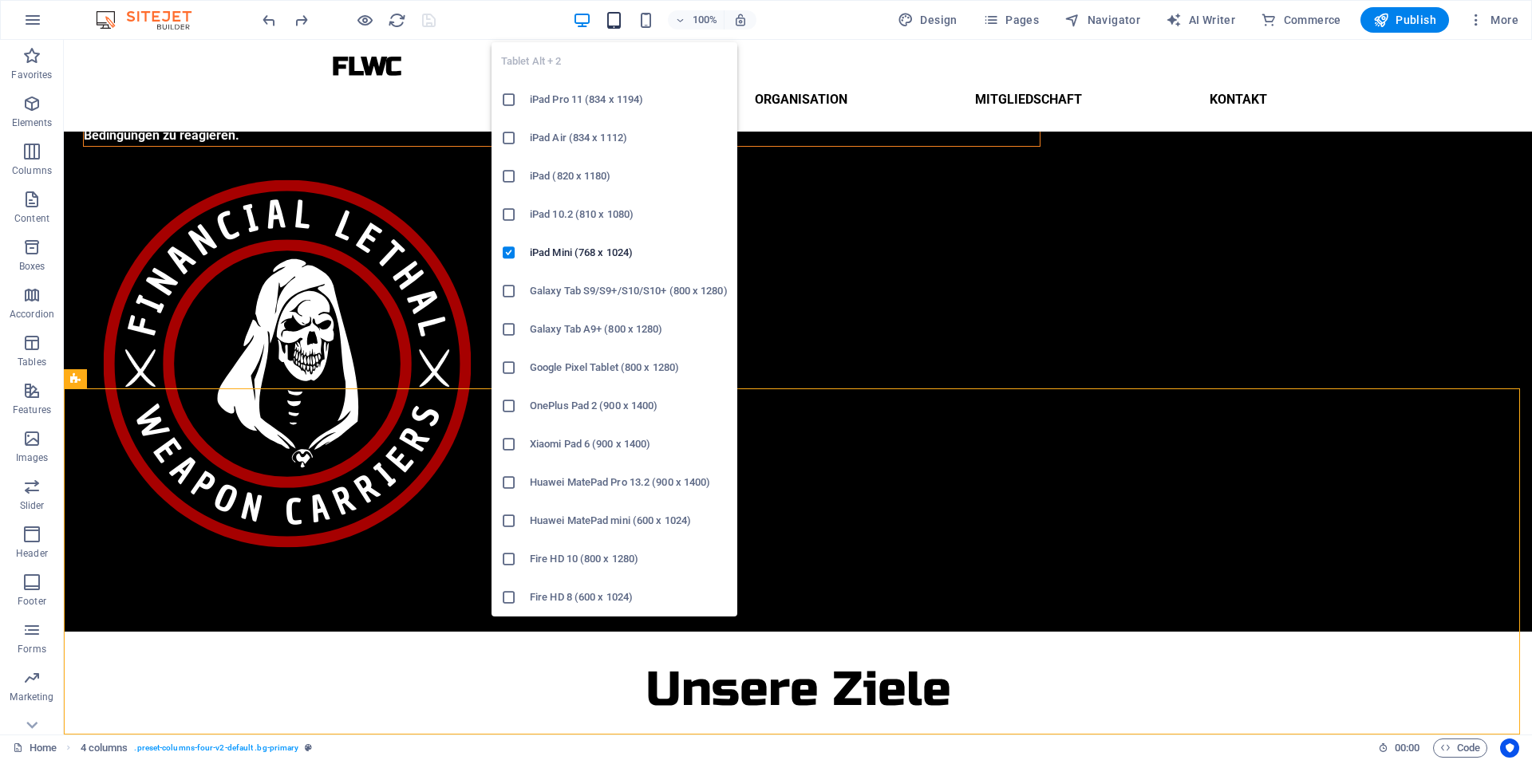
click at [617, 18] on icon "button" at bounding box center [614, 20] width 18 height 18
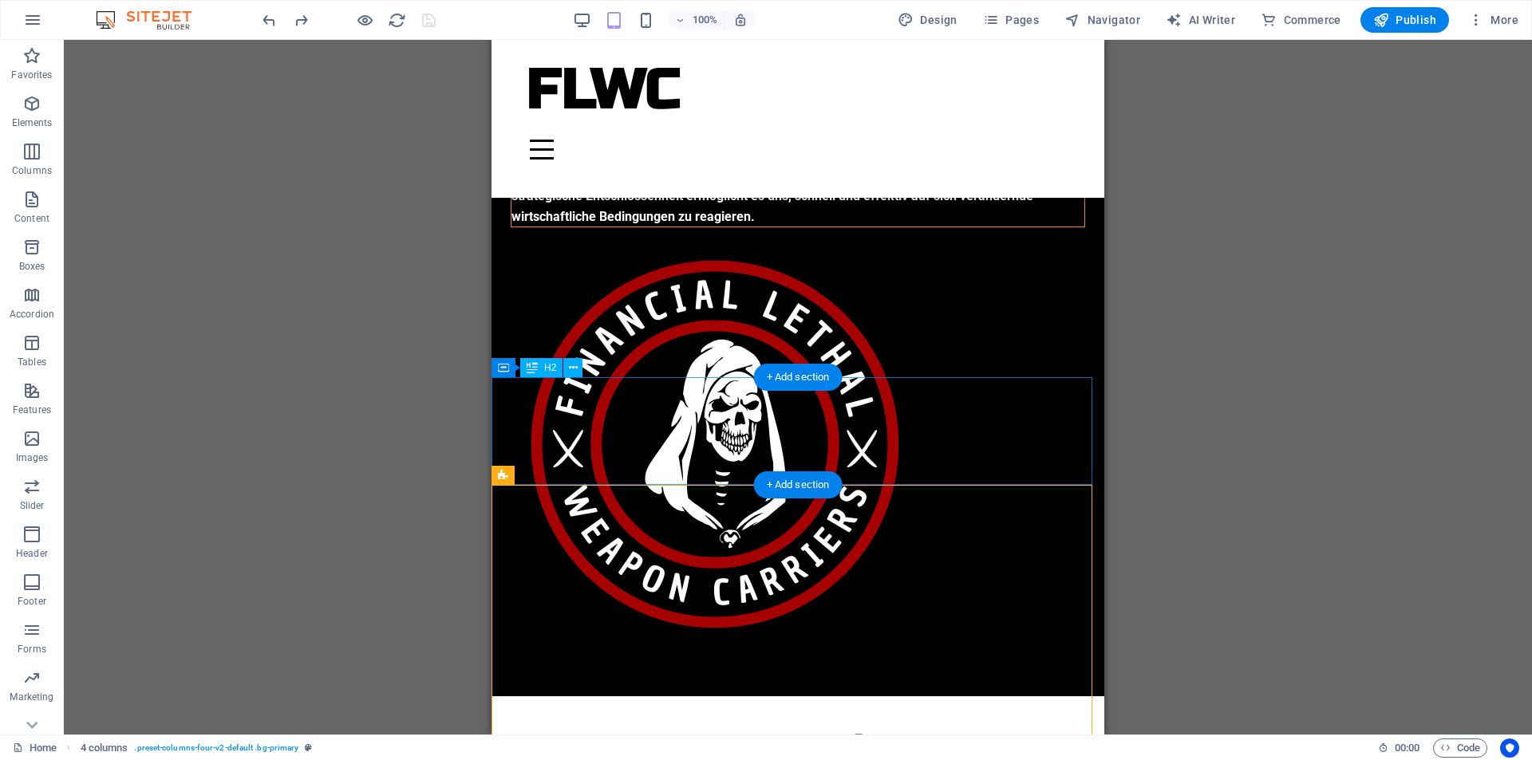
scroll to position [354, 0]
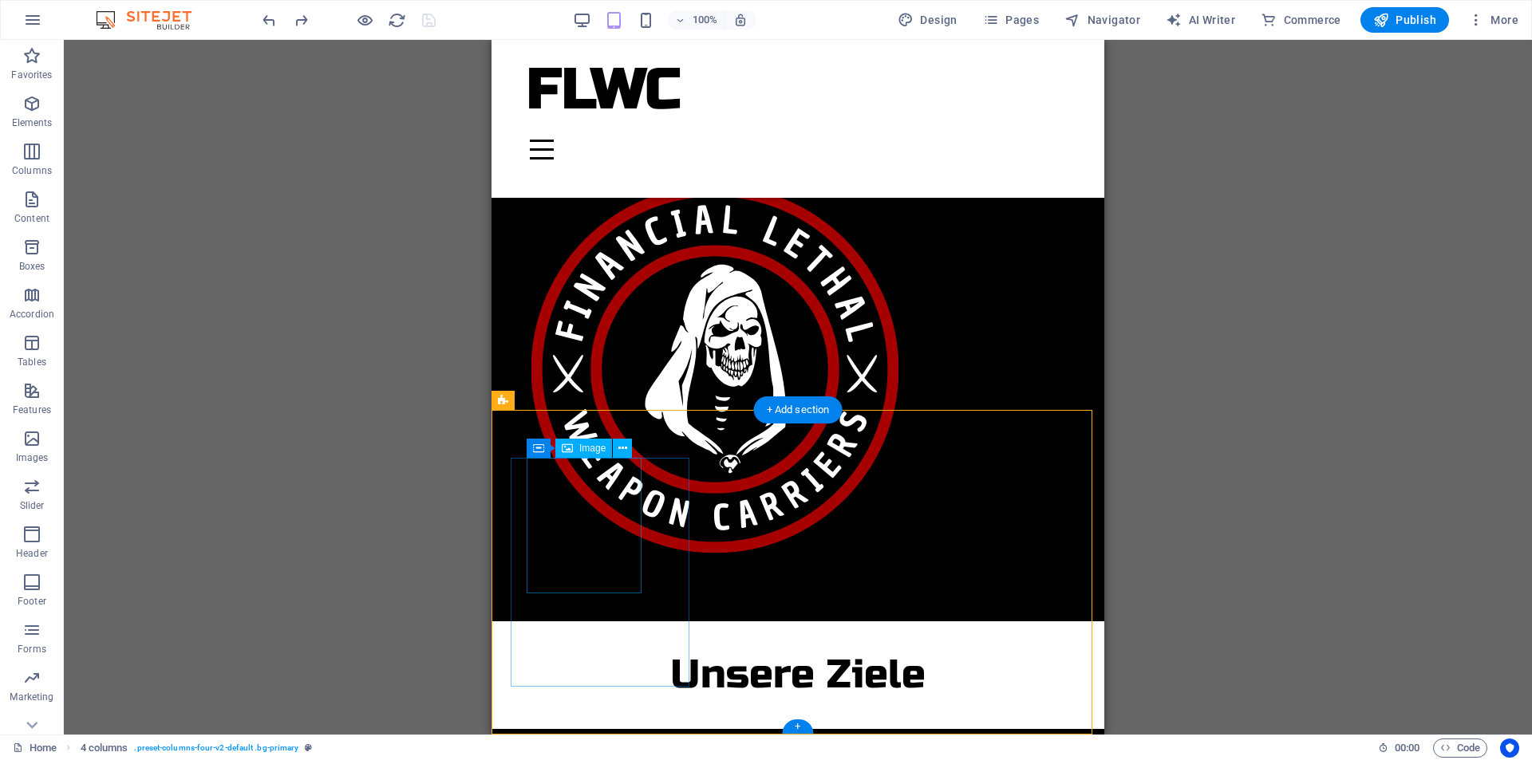
select select "px"
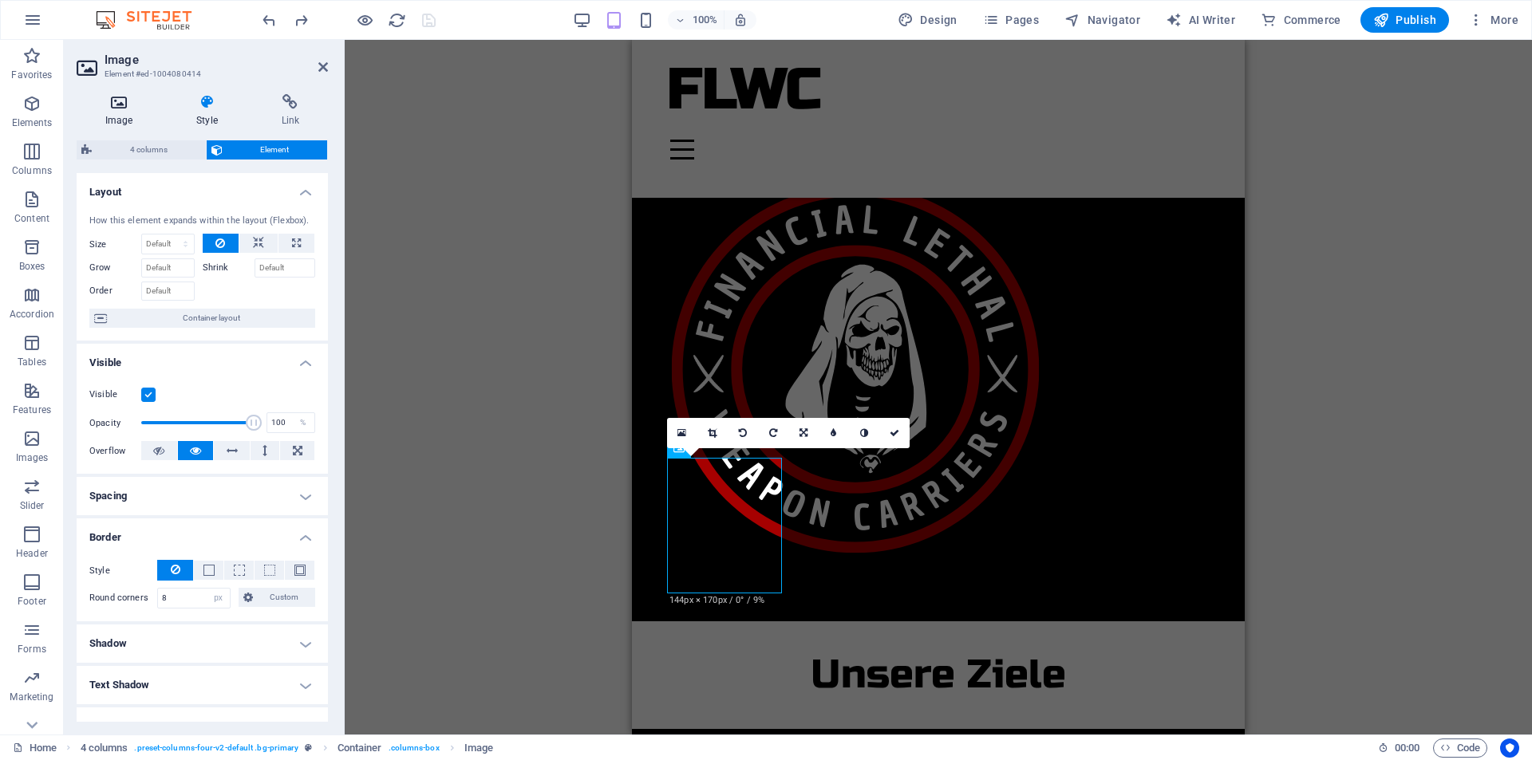
click at [127, 112] on h4 "Image" at bounding box center [122, 111] width 91 height 34
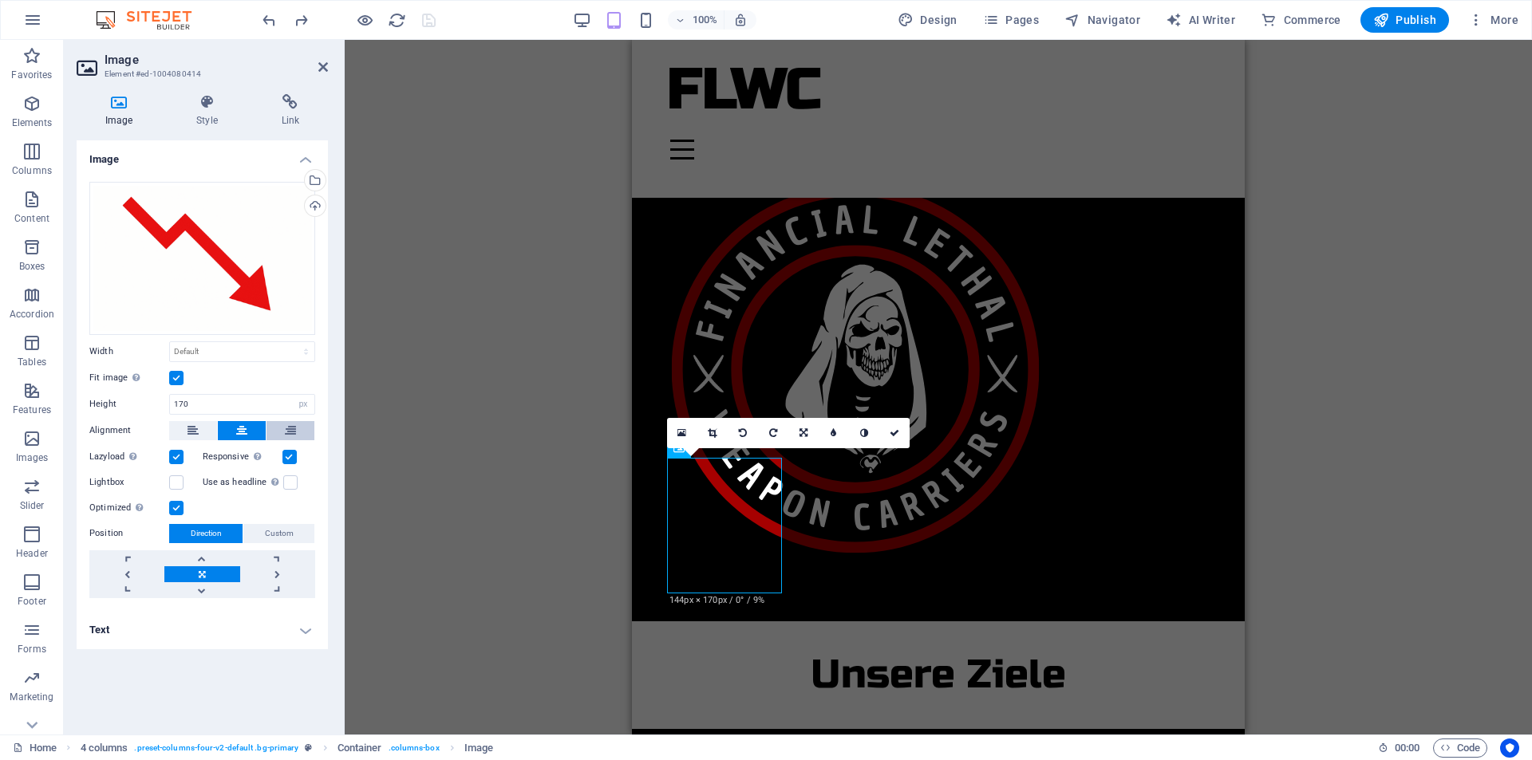
click at [286, 431] on icon at bounding box center [290, 430] width 11 height 19
click at [250, 433] on button at bounding box center [242, 430] width 48 height 19
click at [897, 429] on icon at bounding box center [894, 433] width 10 height 10
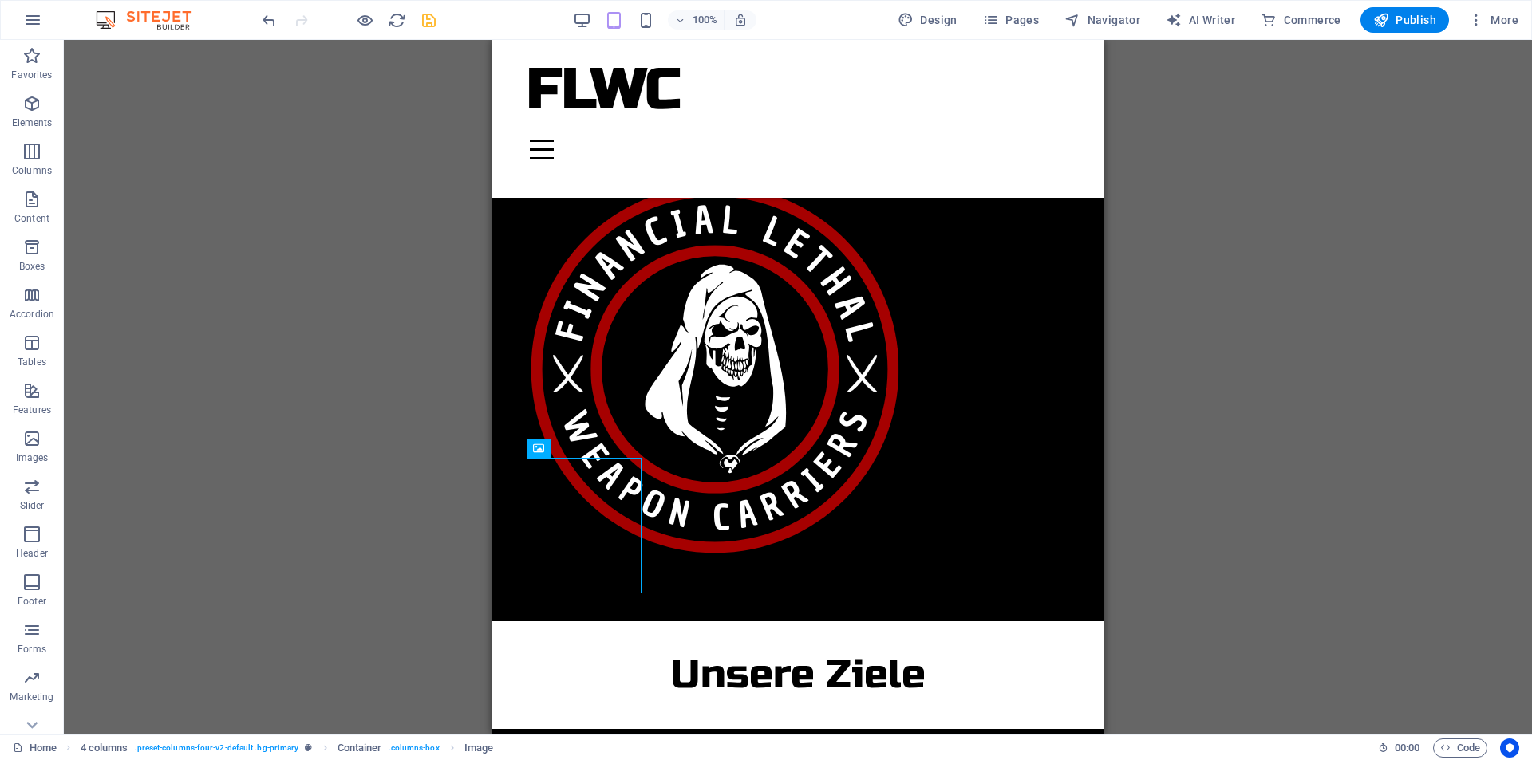
click at [418, 13] on div at bounding box center [348, 20] width 179 height 26
click at [429, 20] on icon "save" at bounding box center [429, 20] width 18 height 18
click at [583, 23] on icon "button" at bounding box center [582, 20] width 18 height 18
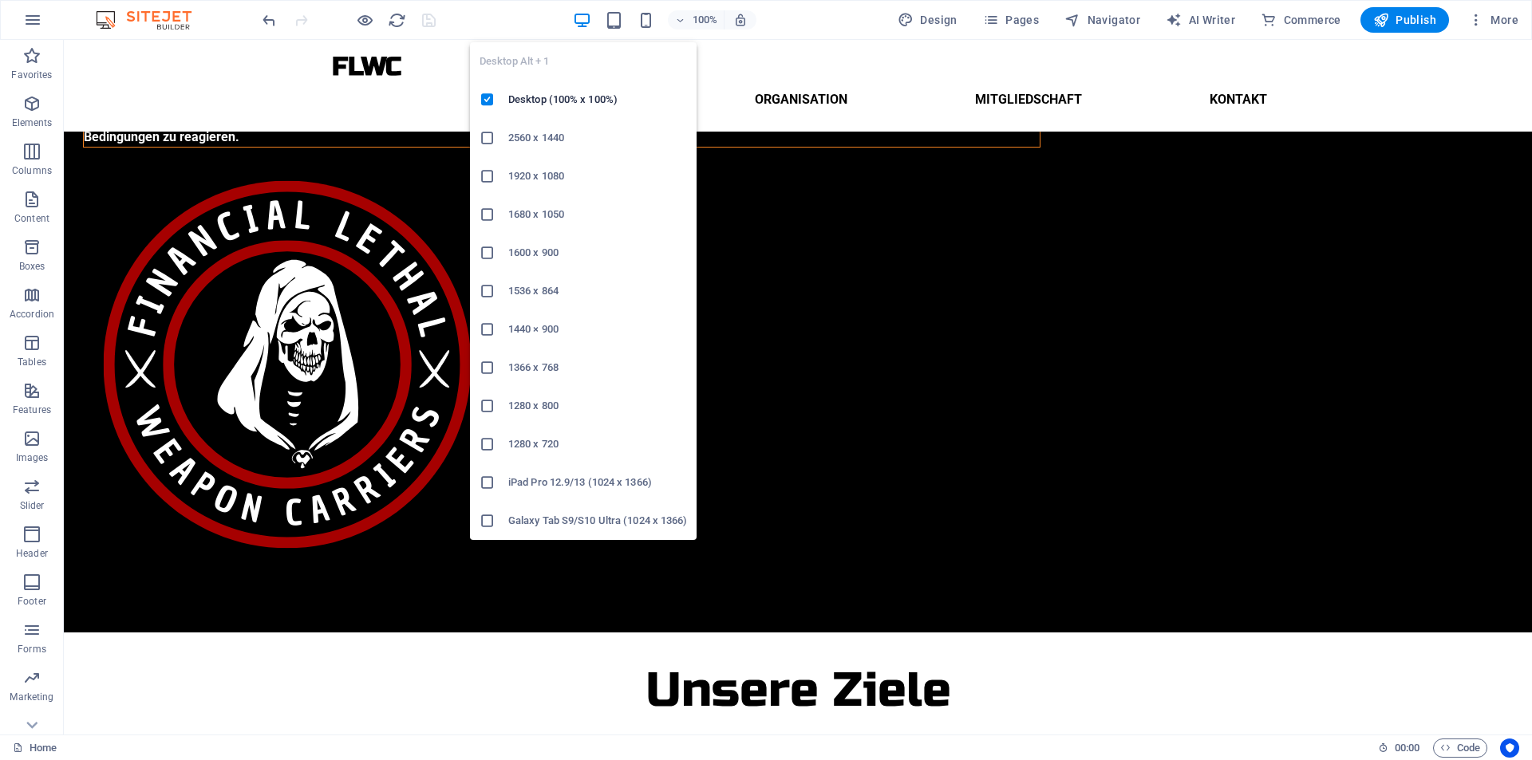
scroll to position [243, 0]
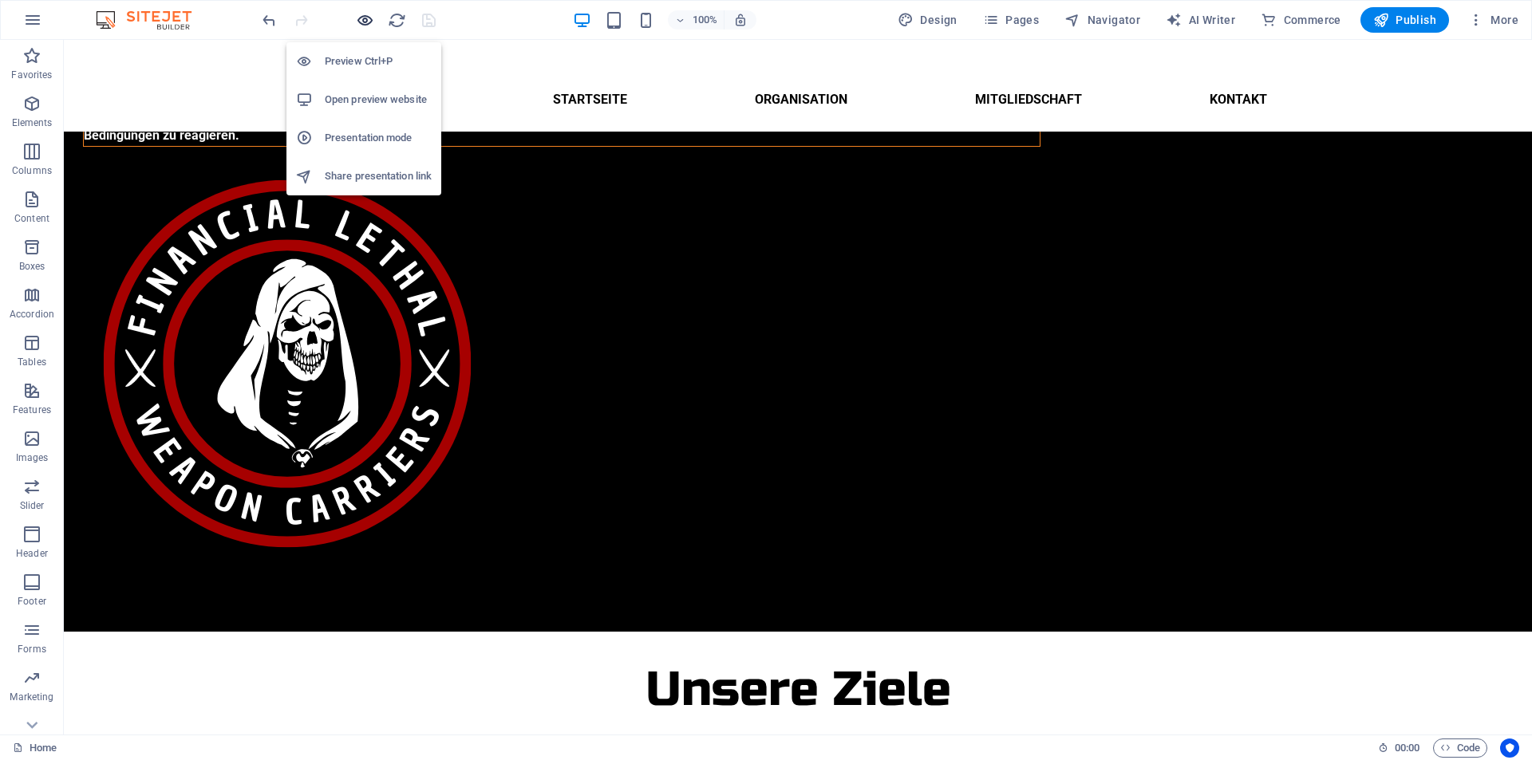
click at [369, 26] on icon "button" at bounding box center [365, 20] width 18 height 18
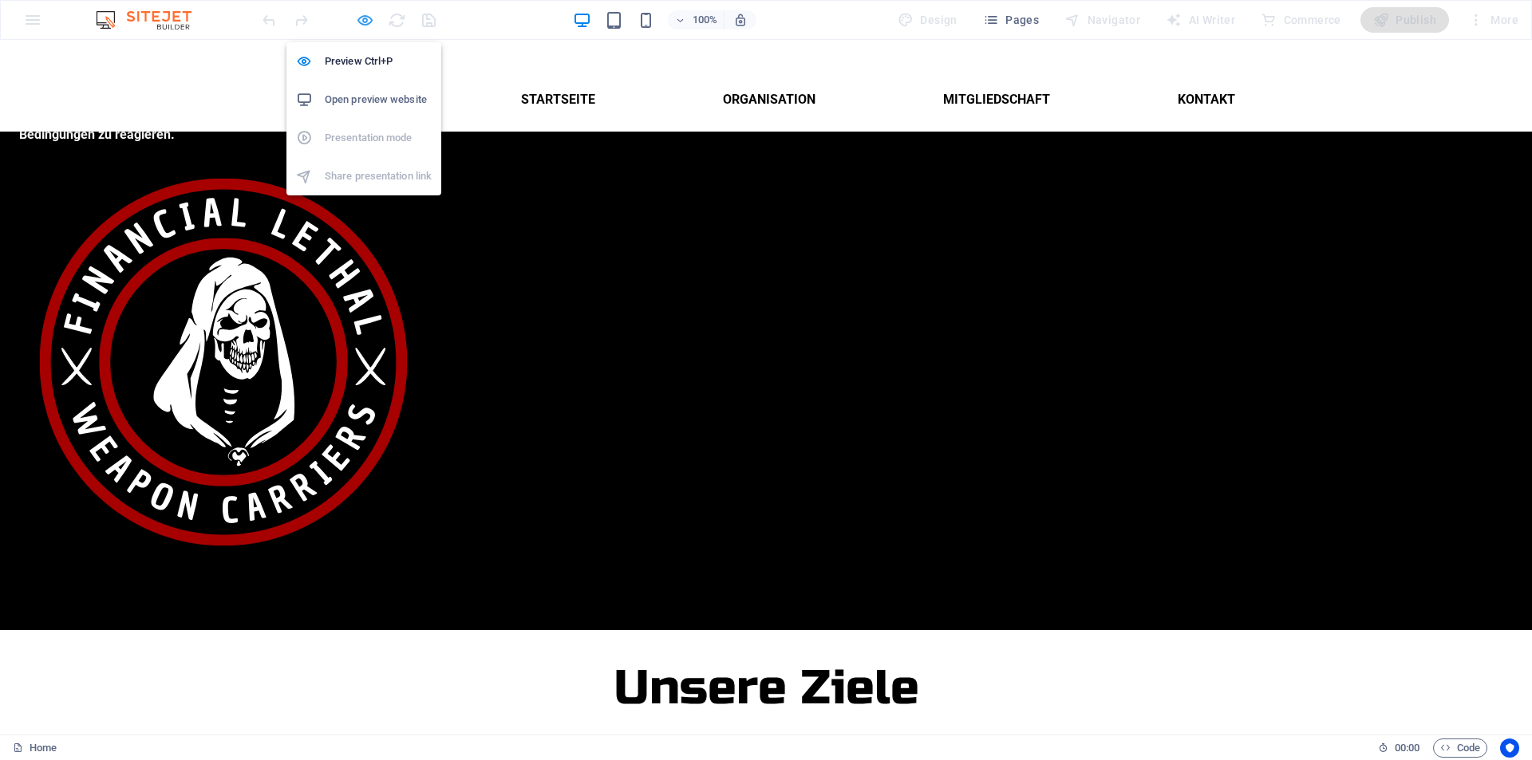
scroll to position [242, 0]
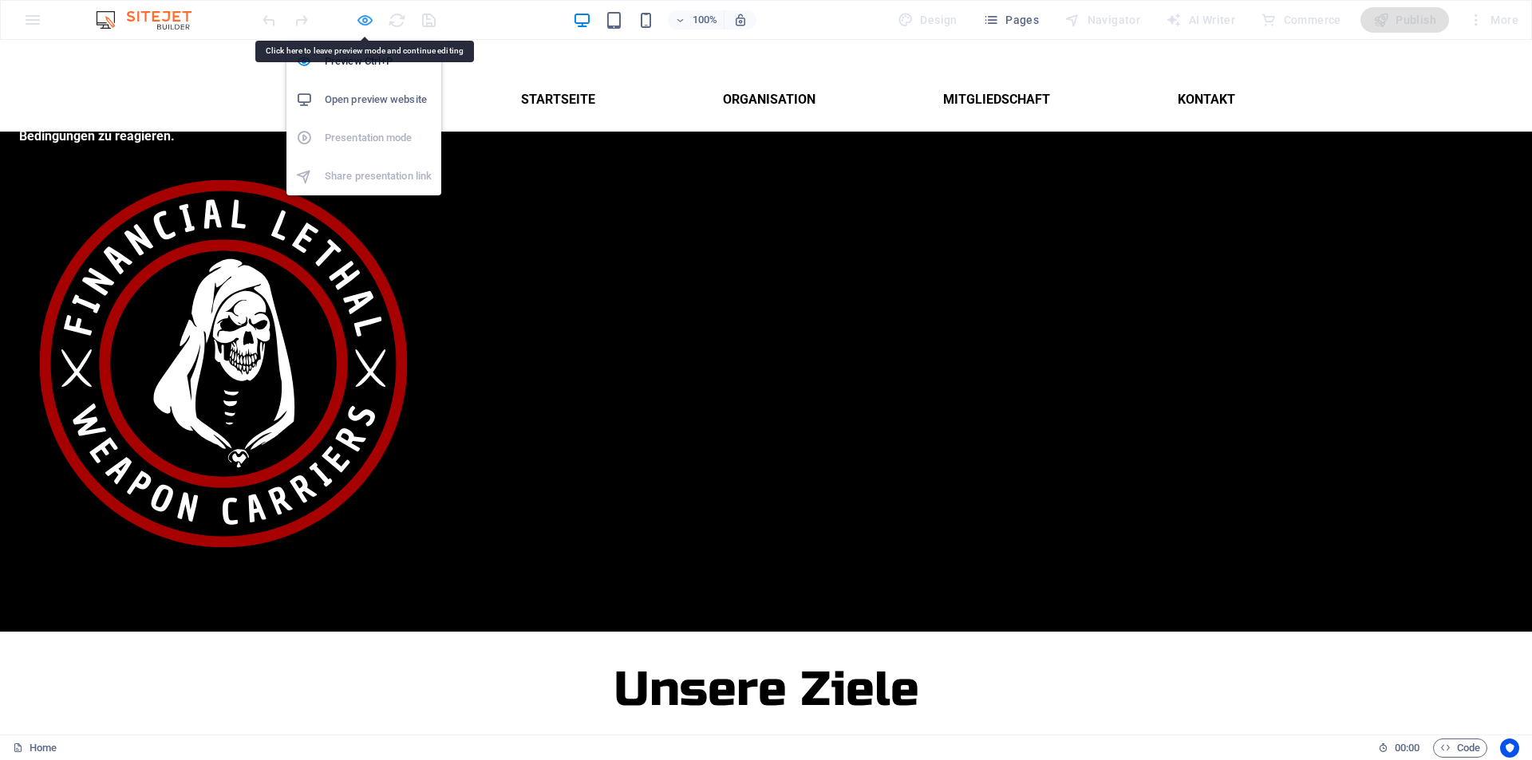
click at [363, 26] on icon "button" at bounding box center [365, 20] width 18 height 18
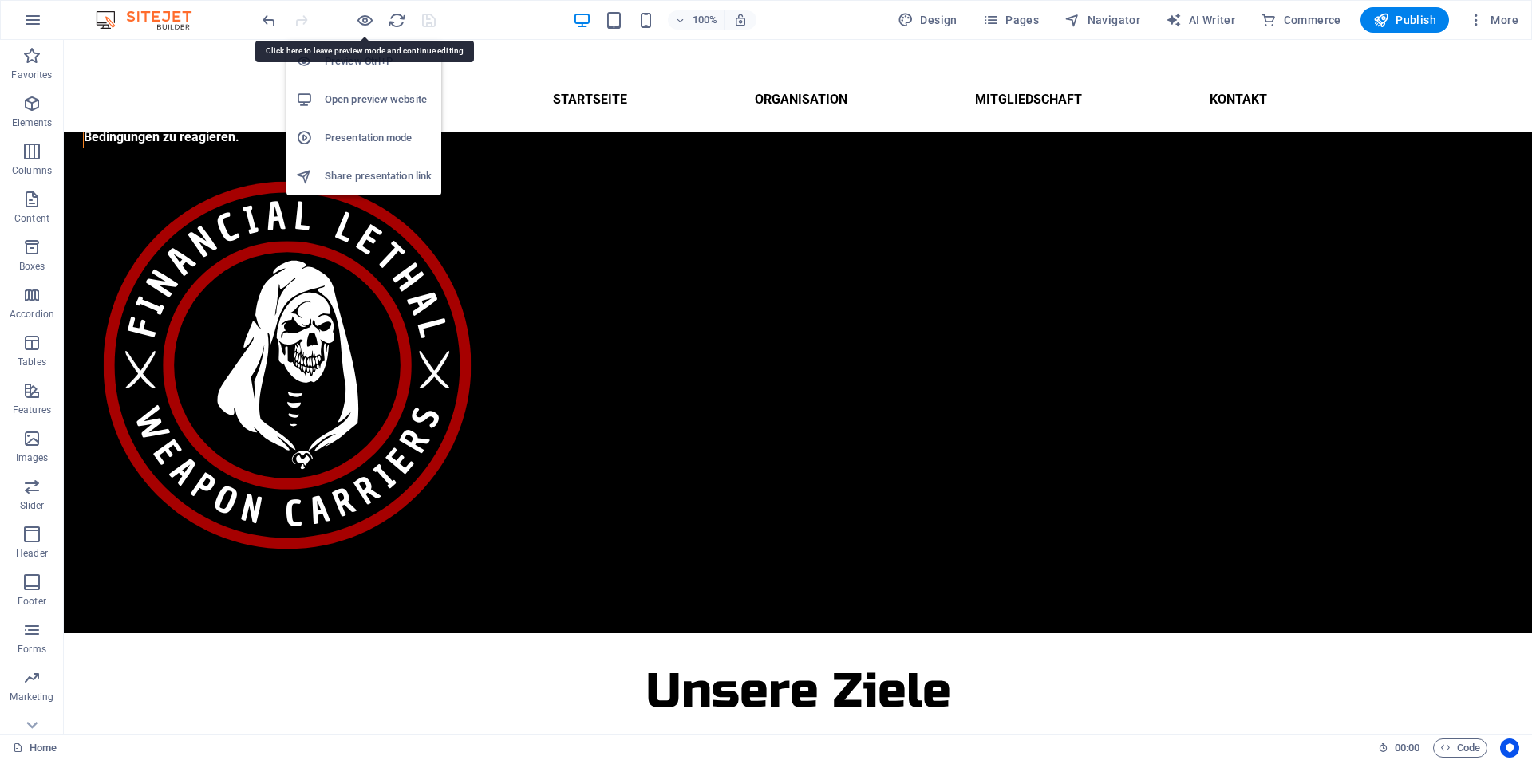
scroll to position [243, 0]
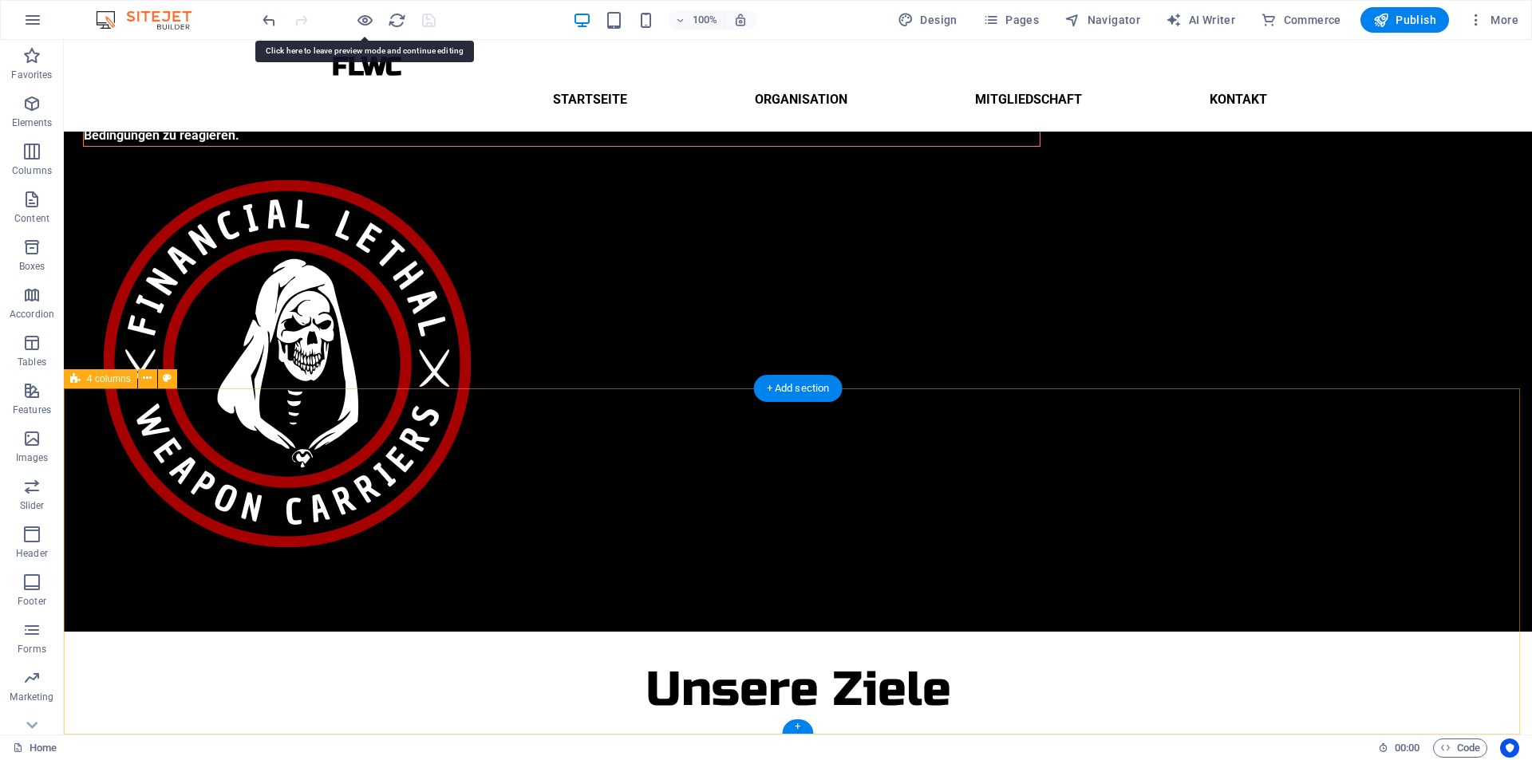
select select "rem"
select select "px"
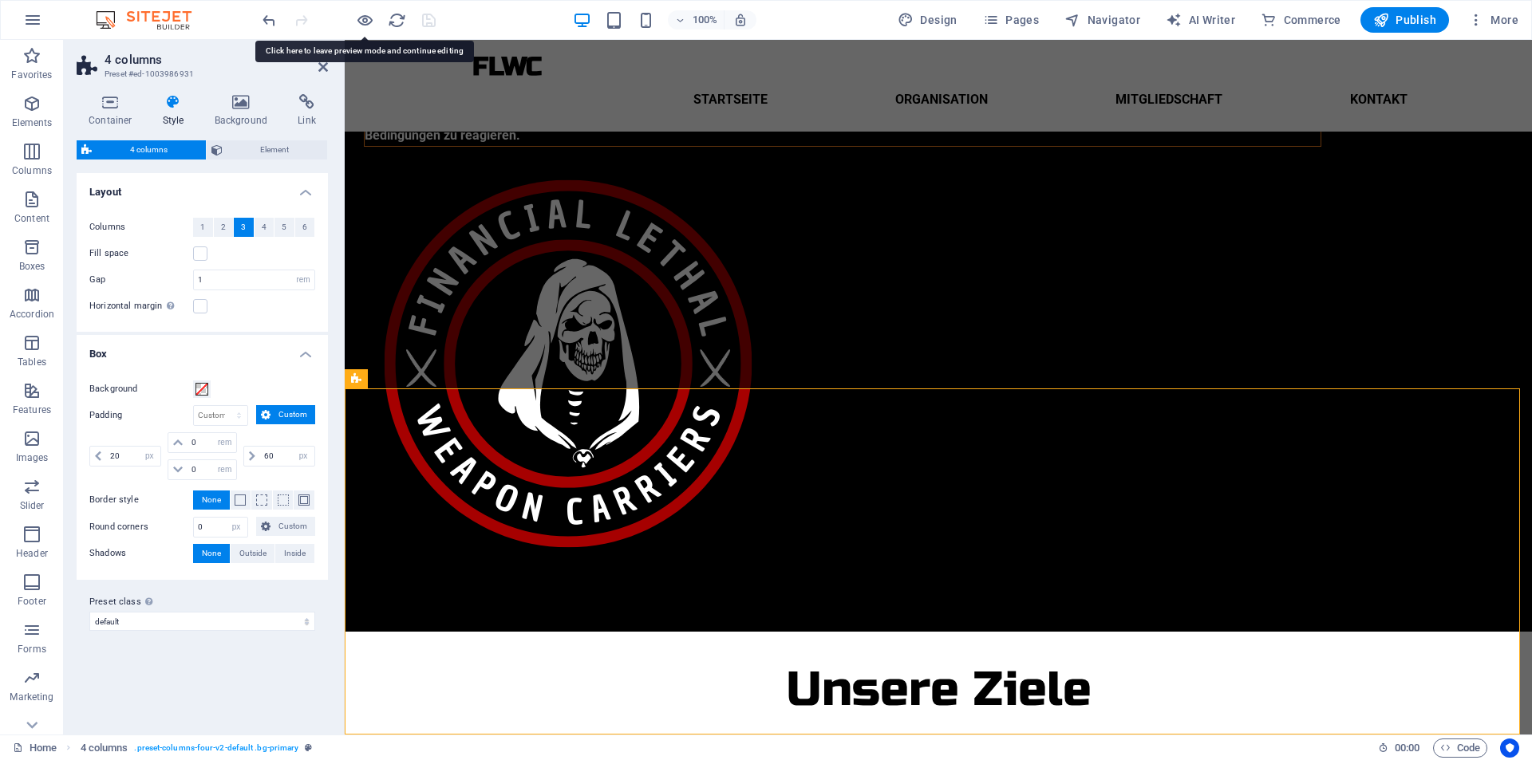
click at [285, 423] on span "Custom" at bounding box center [292, 414] width 35 height 19
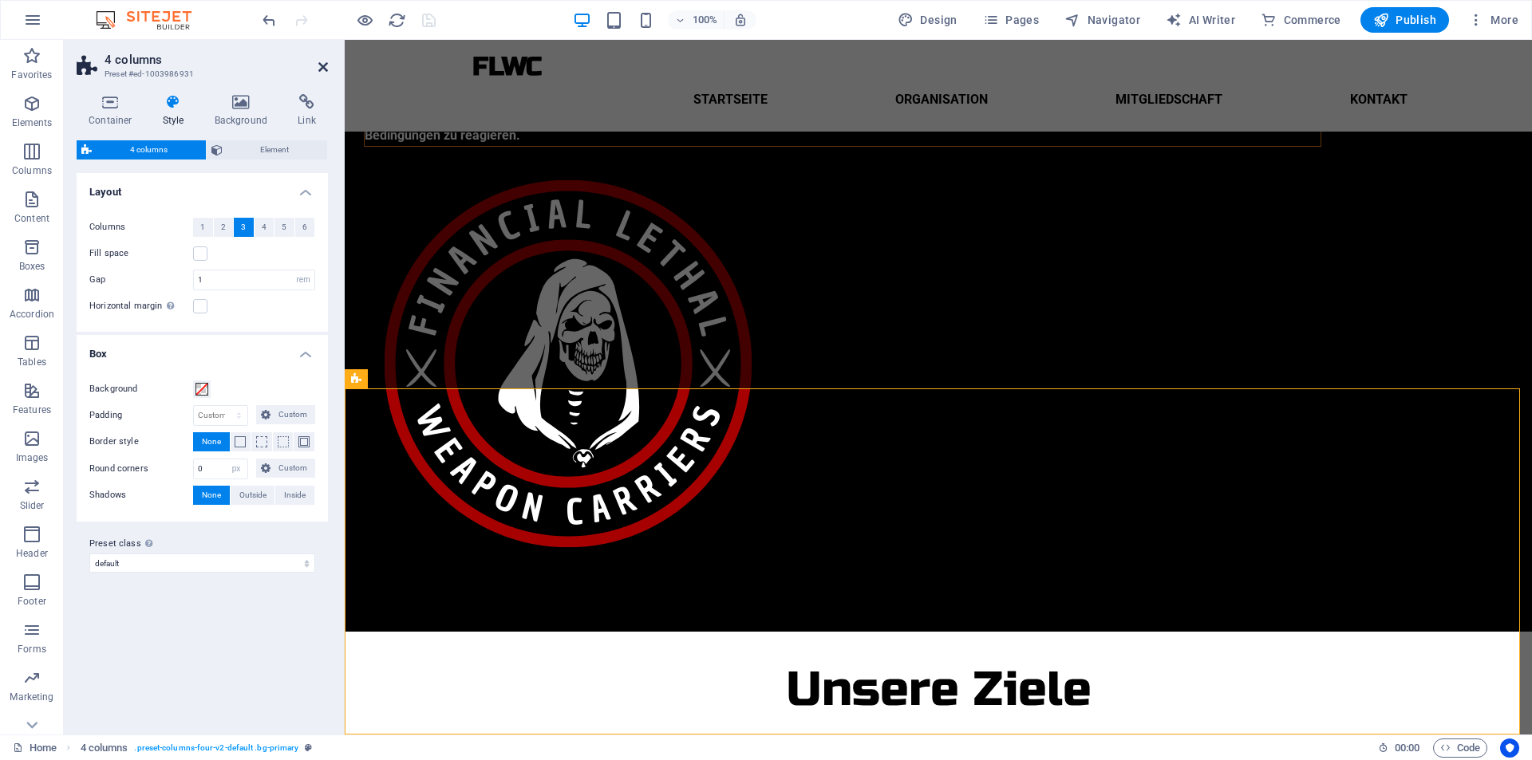
click at [321, 65] on icon at bounding box center [323, 67] width 10 height 13
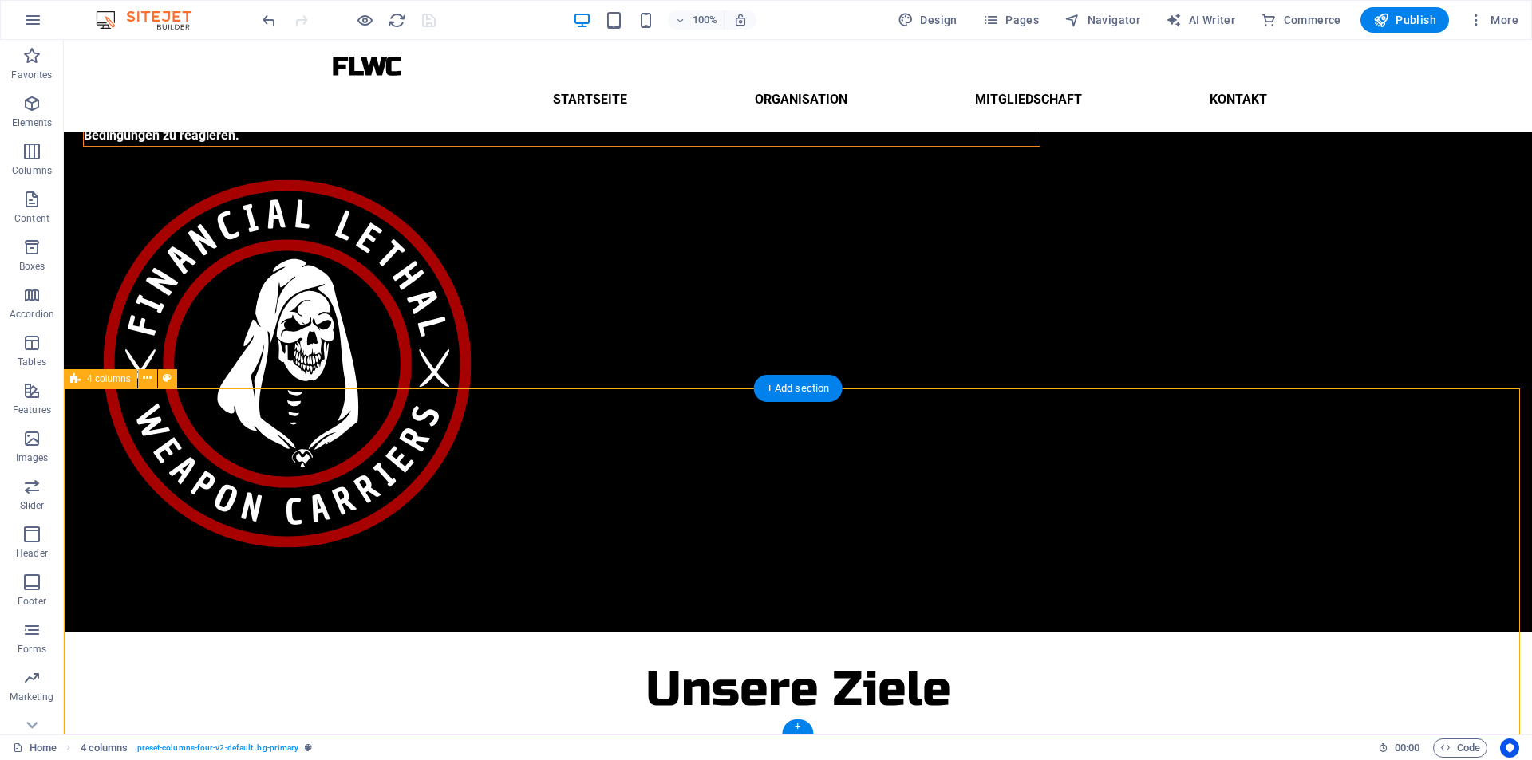
select select "rem"
select select "px"
select select "rem"
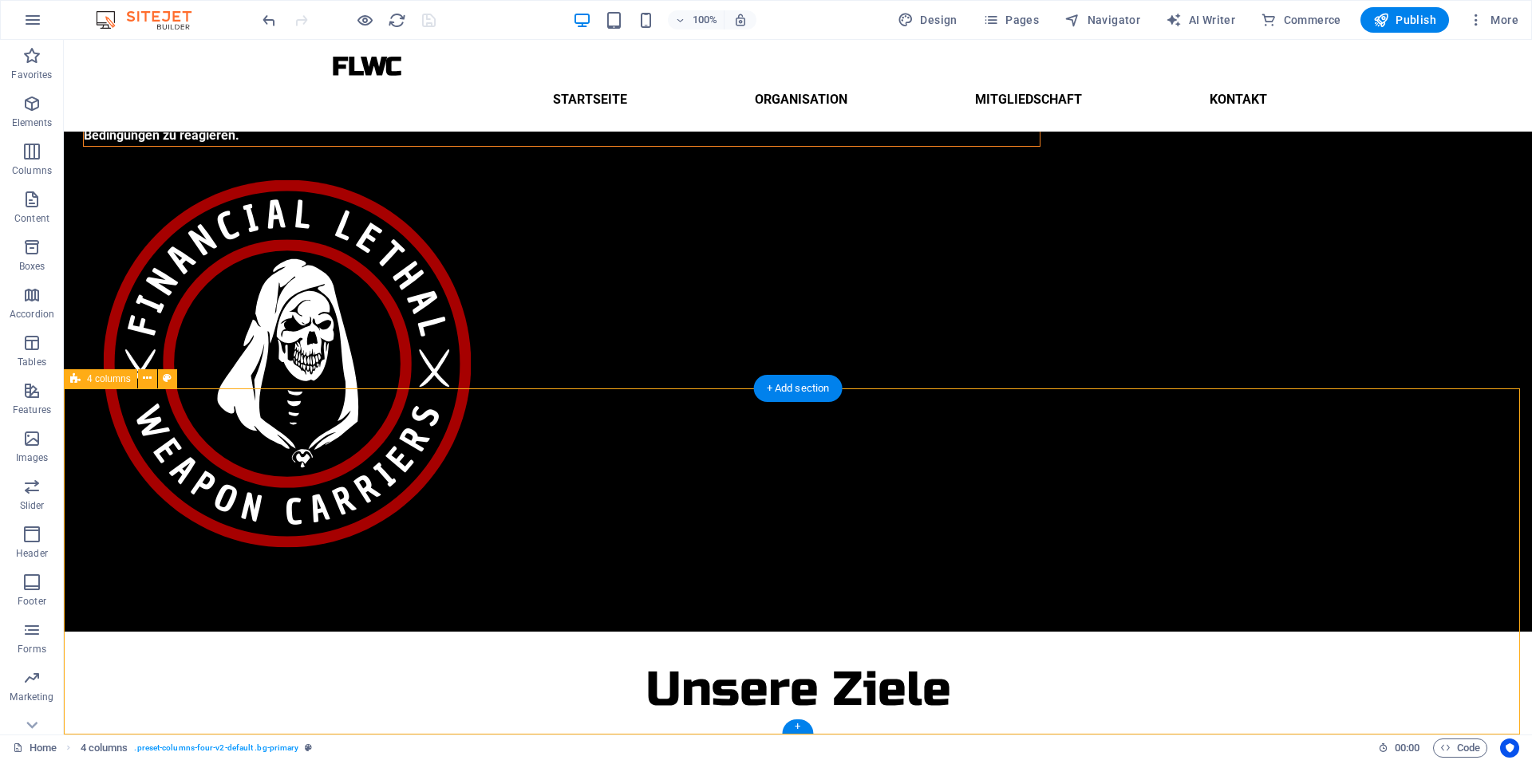
select select "rem"
select select "px"
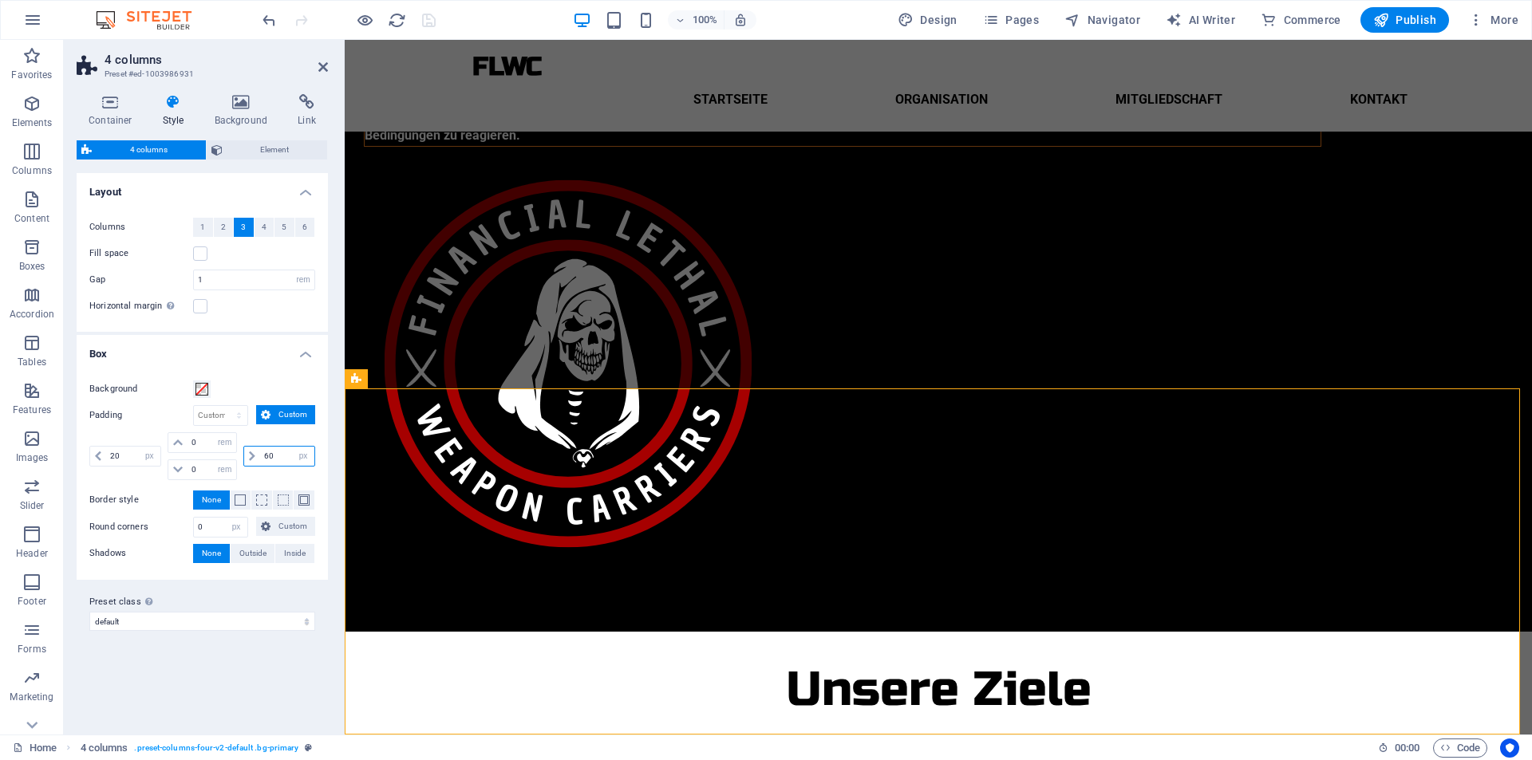
drag, startPoint x: 286, startPoint y: 455, endPoint x: 264, endPoint y: 456, distance: 22.4
click at [264, 456] on input "60" at bounding box center [287, 456] width 54 height 19
type input "0"
drag, startPoint x: 129, startPoint y: 449, endPoint x: 97, endPoint y: 453, distance: 32.9
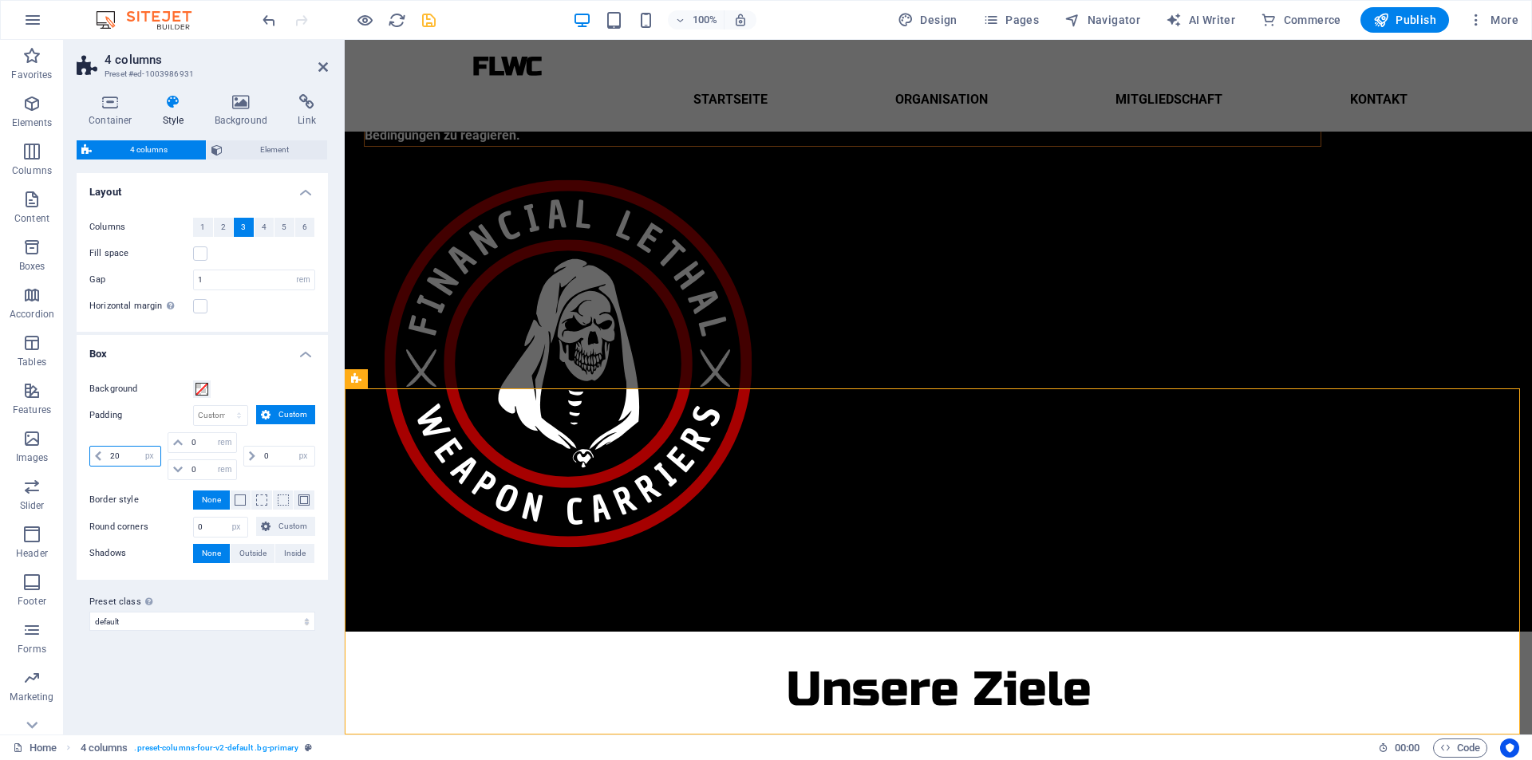
click at [97, 453] on div "20 px rem % vw vh" at bounding box center [125, 456] width 72 height 21
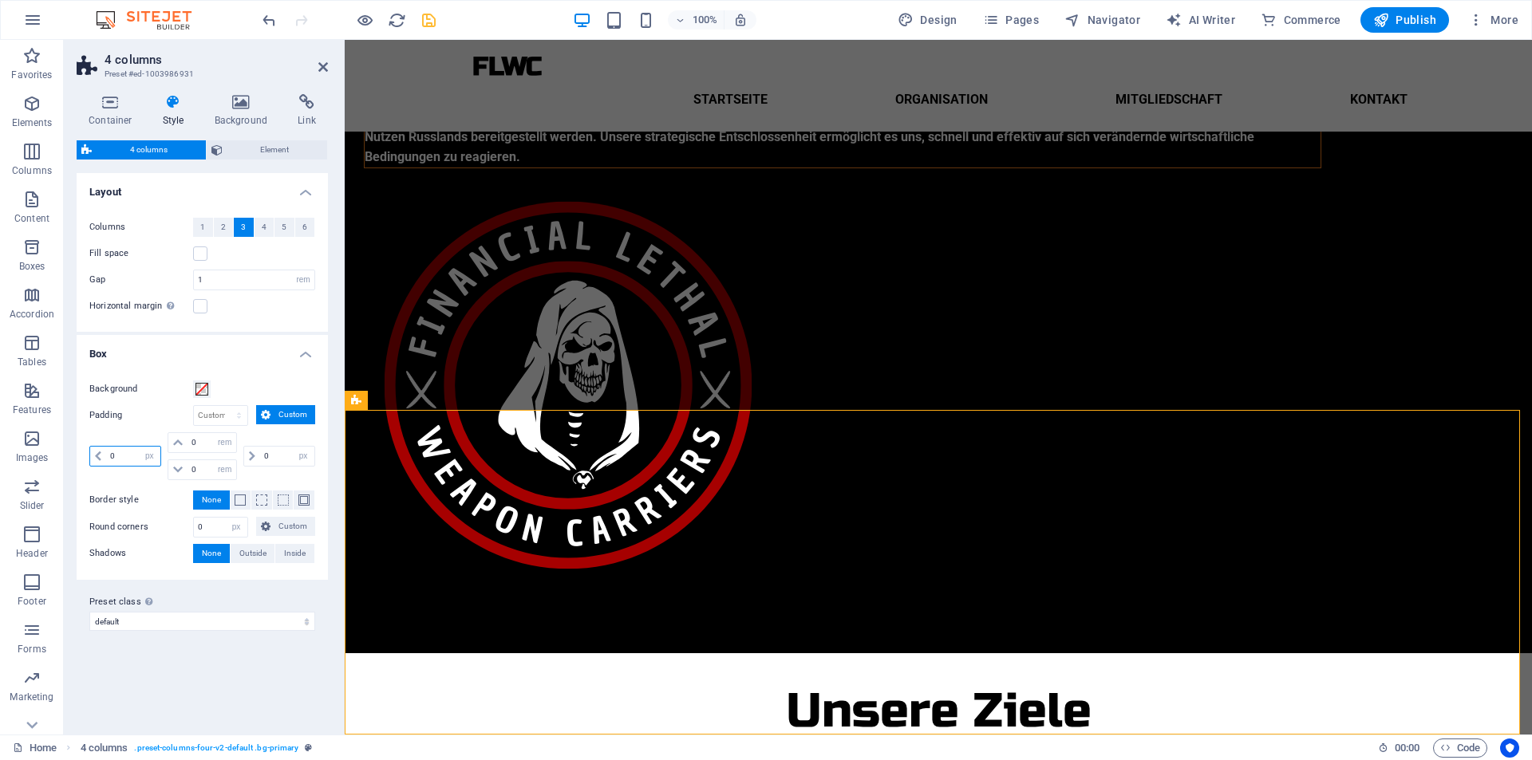
type input "0"
click at [427, 18] on icon "save" at bounding box center [429, 20] width 18 height 18
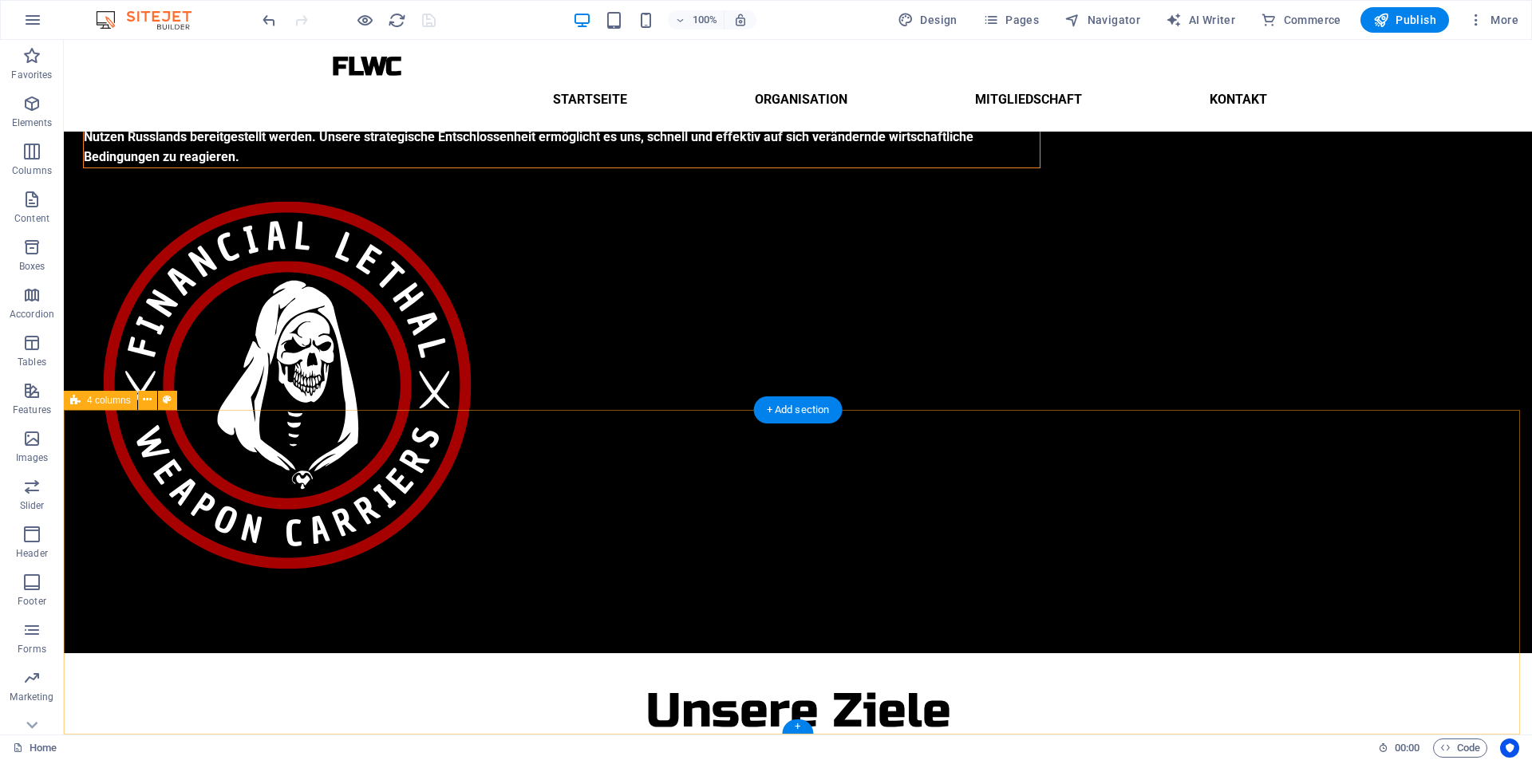
select select "rem"
select select "px"
select select "rem"
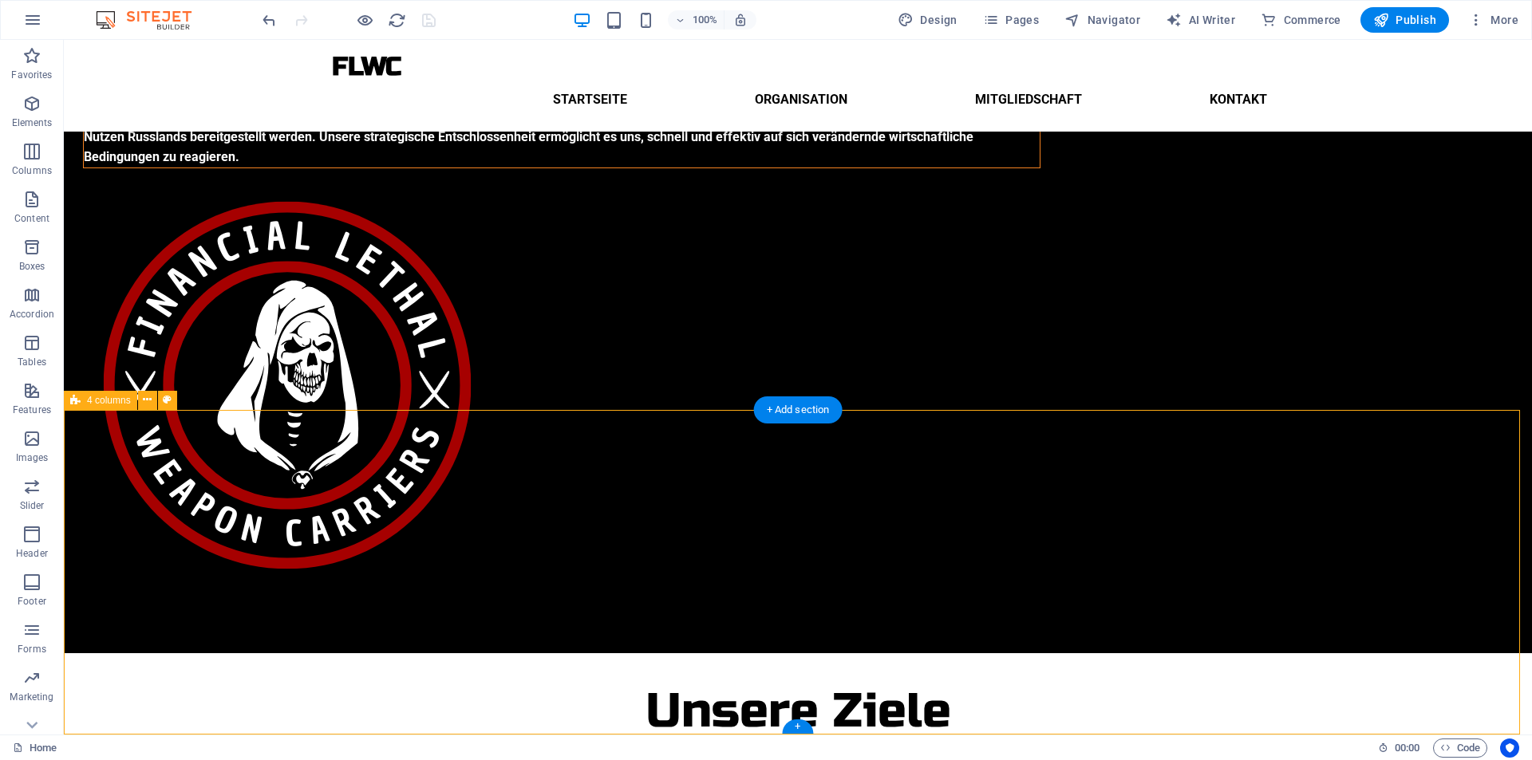
select select "rem"
select select "px"
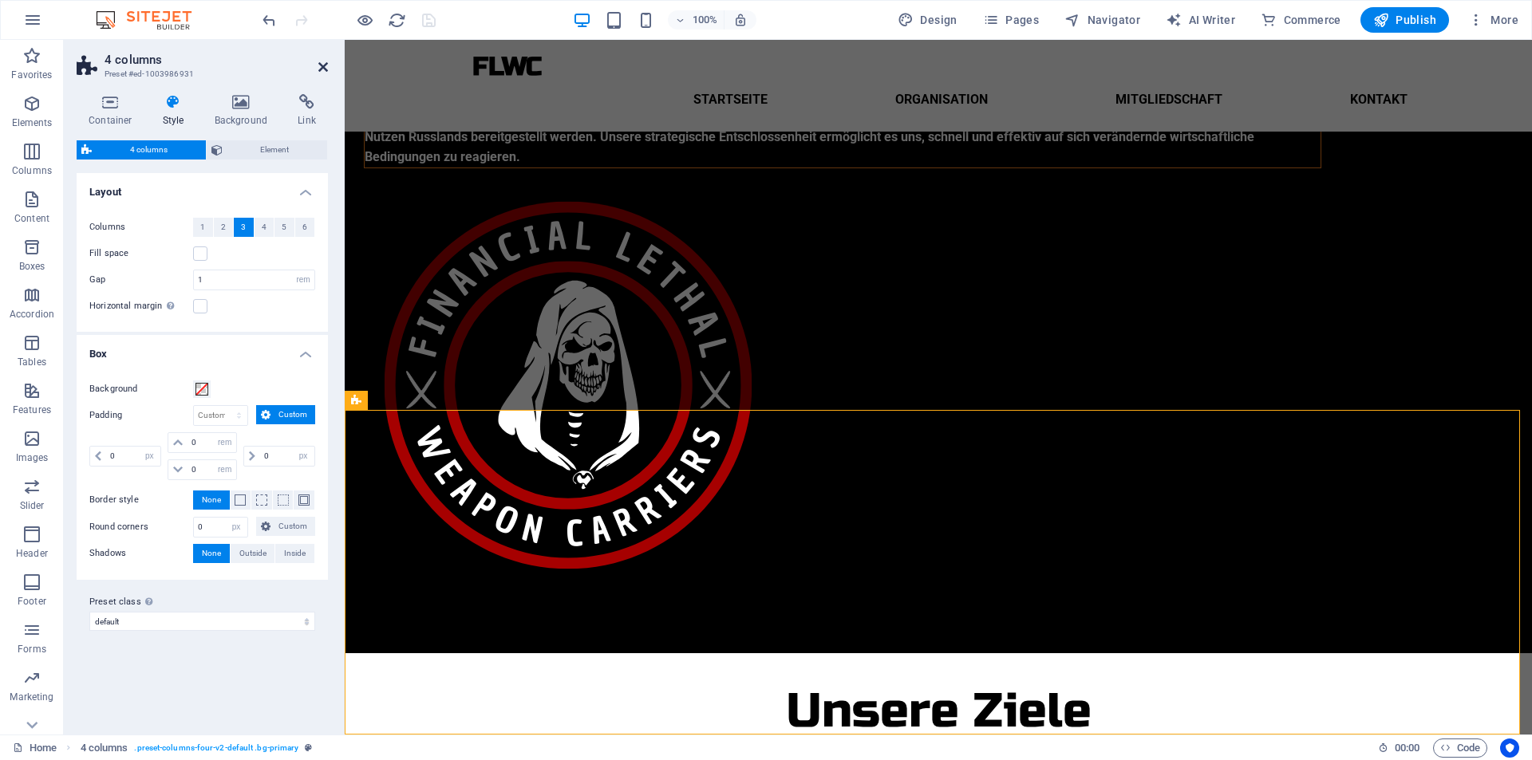
click at [321, 65] on icon at bounding box center [323, 67] width 10 height 13
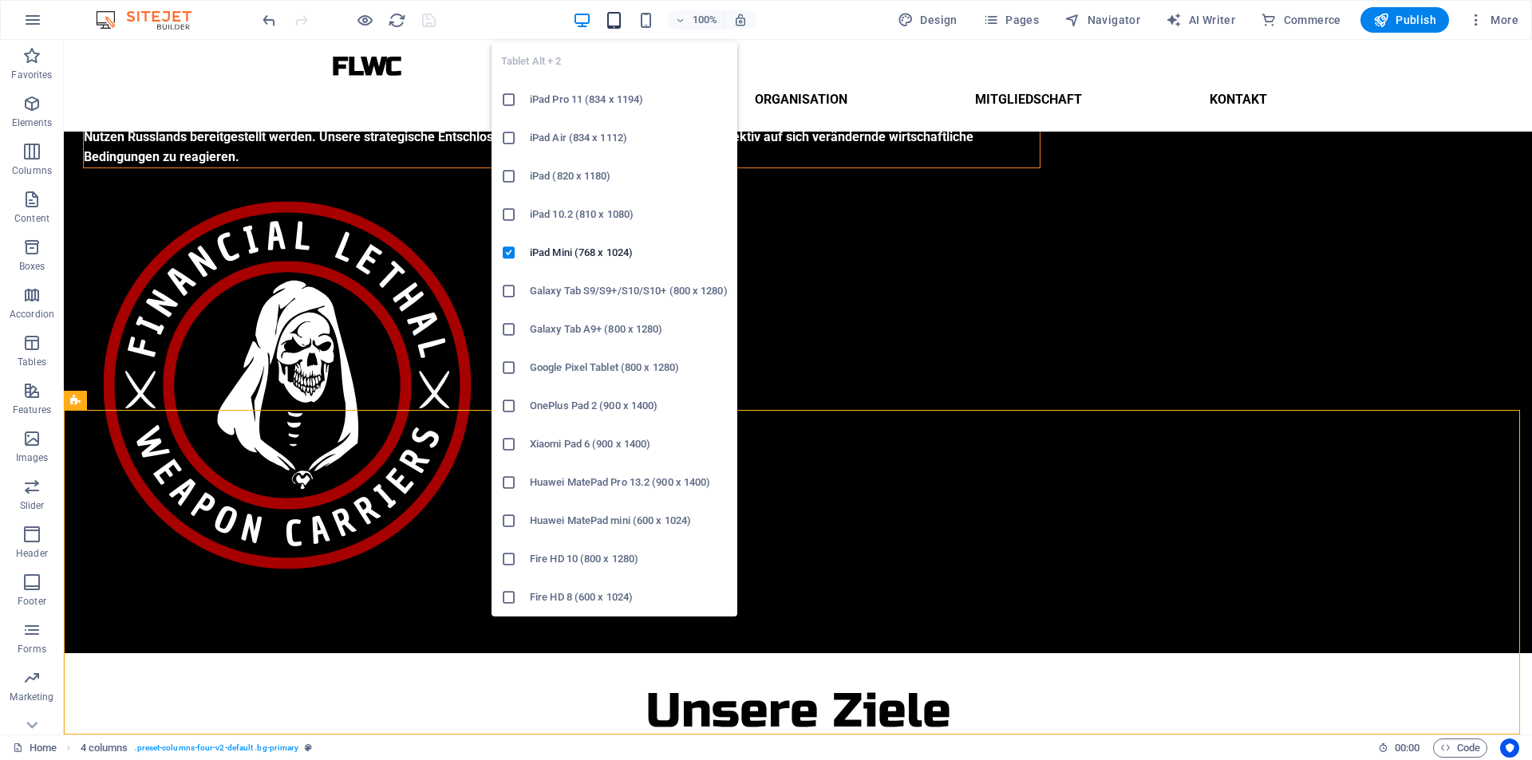
click at [617, 18] on icon "button" at bounding box center [614, 20] width 18 height 18
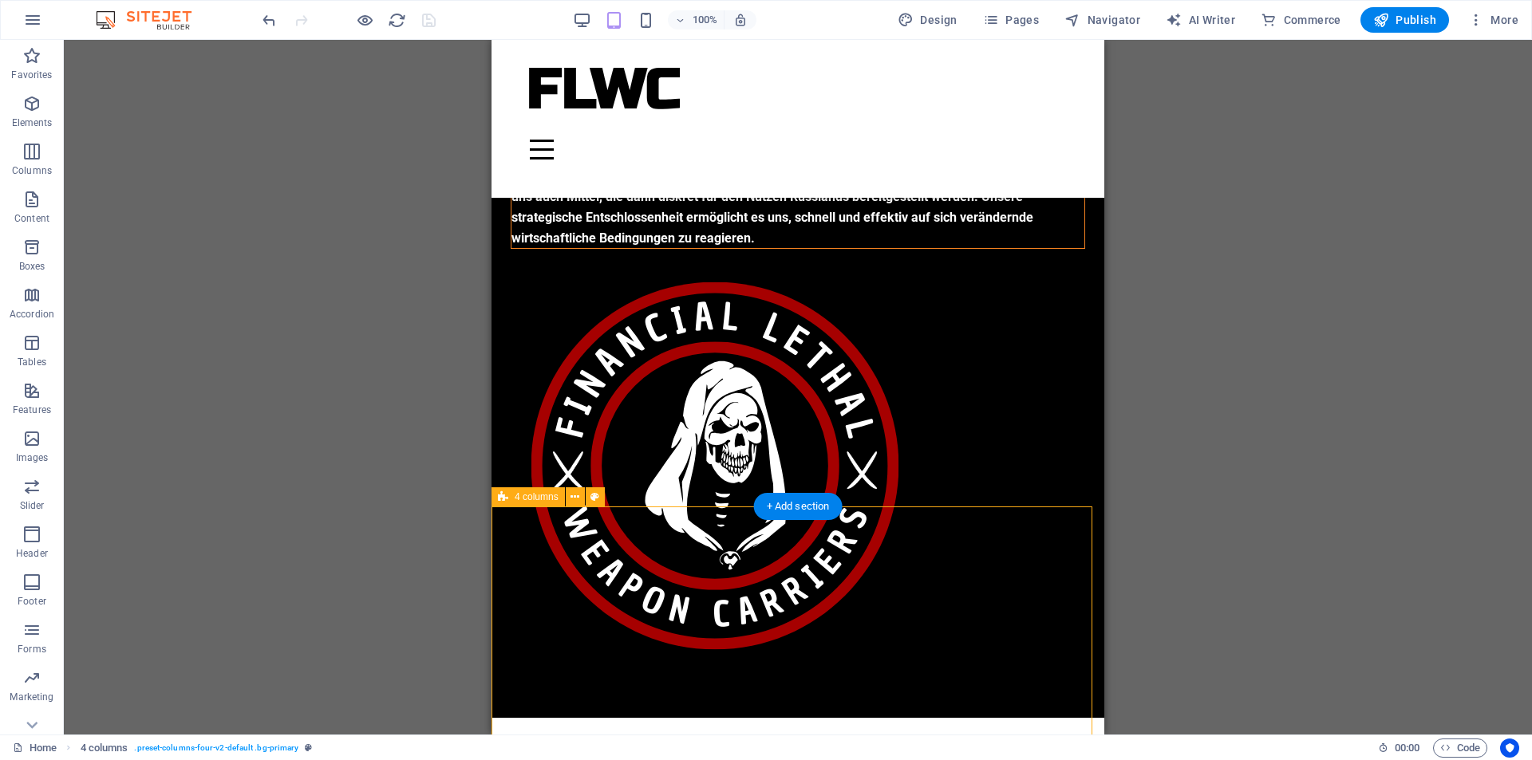
scroll to position [336, 0]
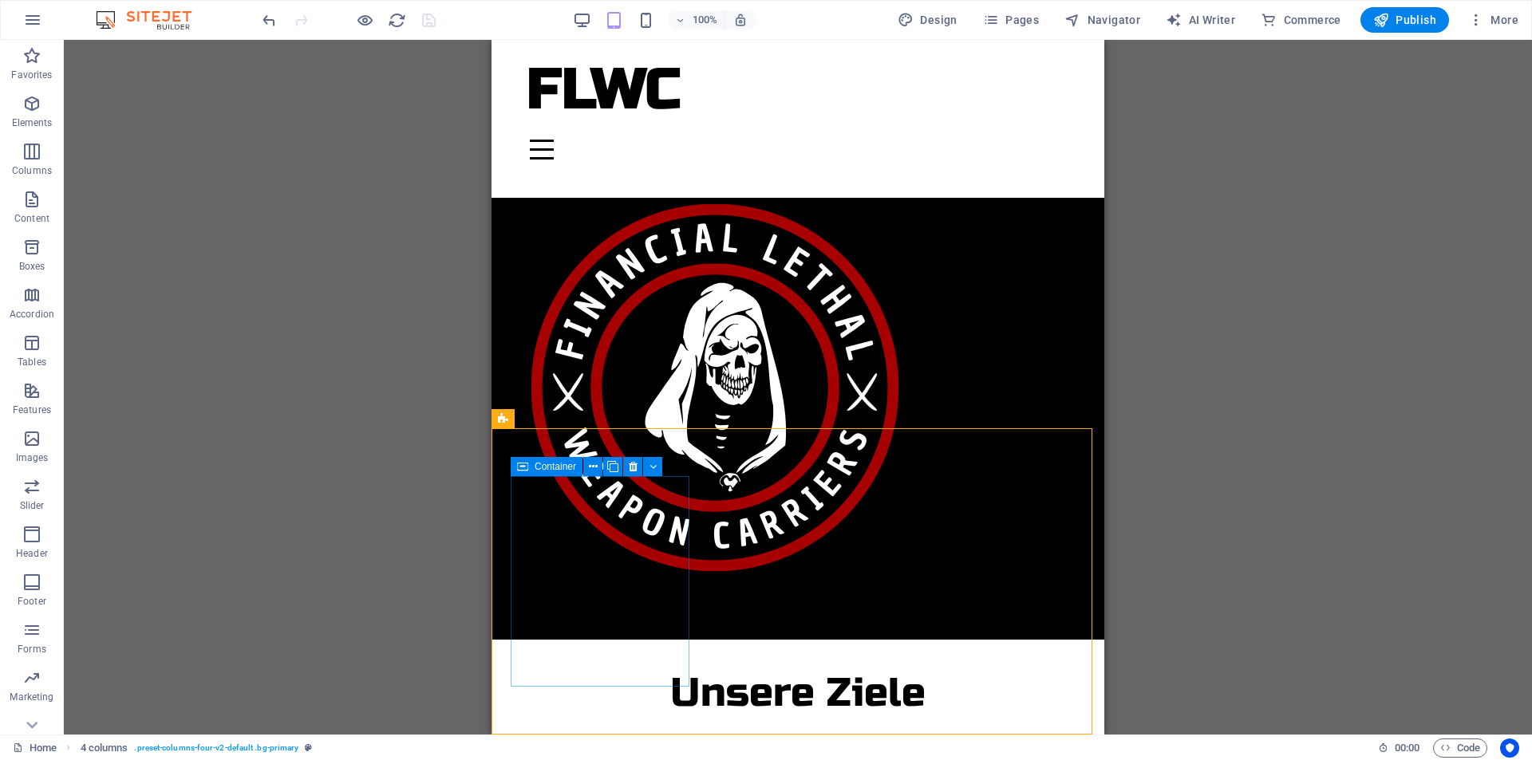
click at [519, 473] on icon at bounding box center [522, 466] width 11 height 19
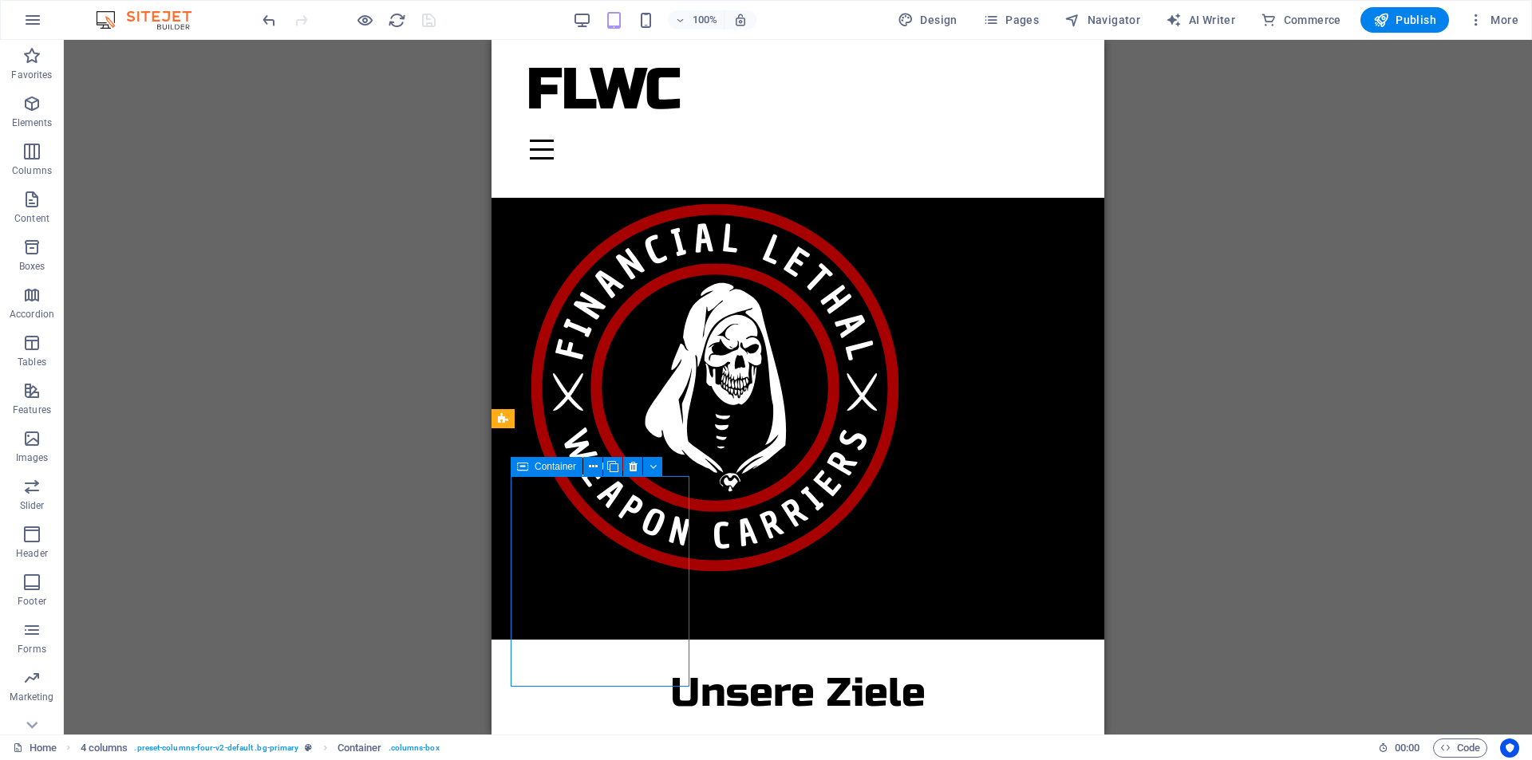
click at [541, 466] on span "Container" at bounding box center [554, 467] width 41 height 10
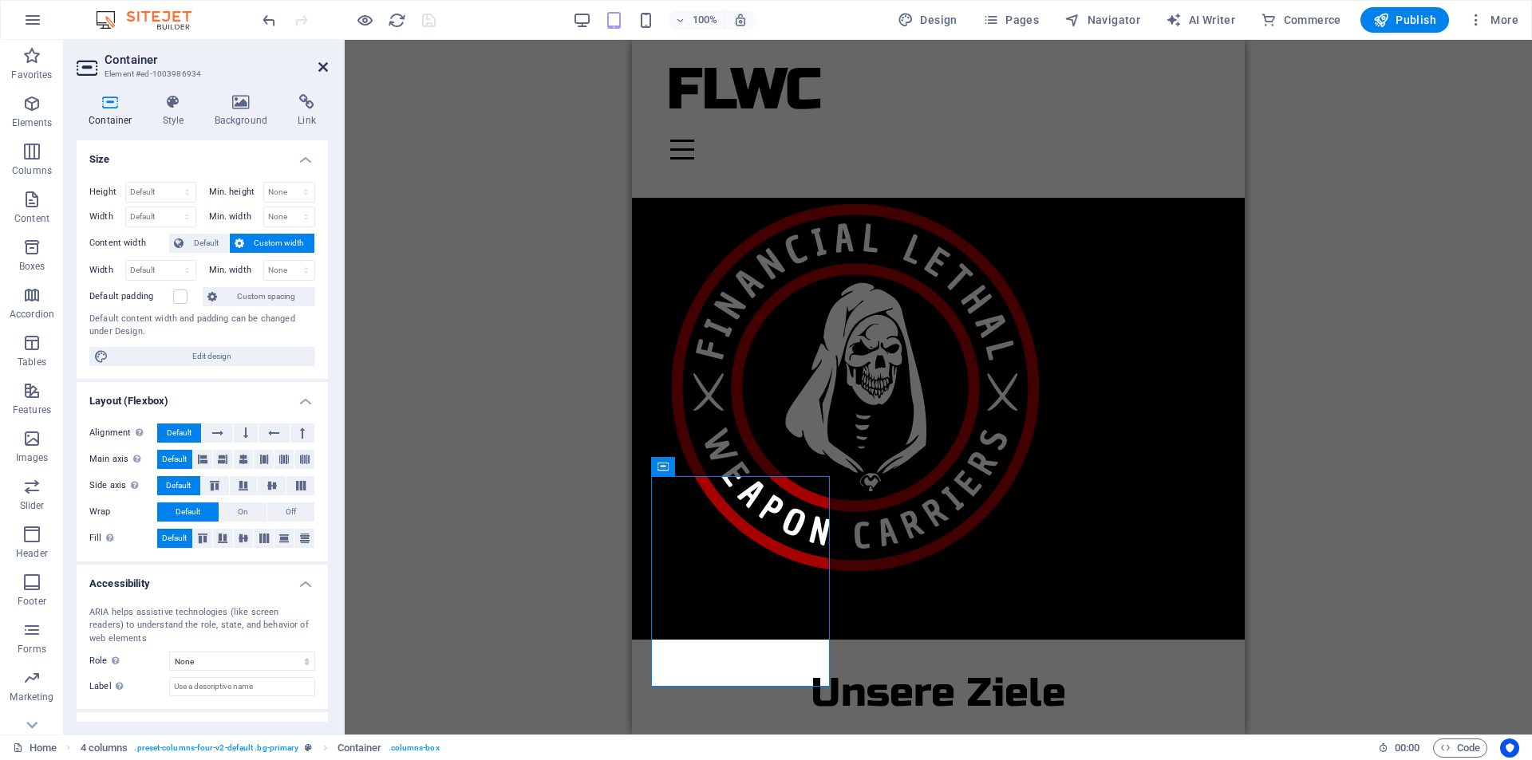
click at [318, 69] on icon at bounding box center [323, 67] width 10 height 13
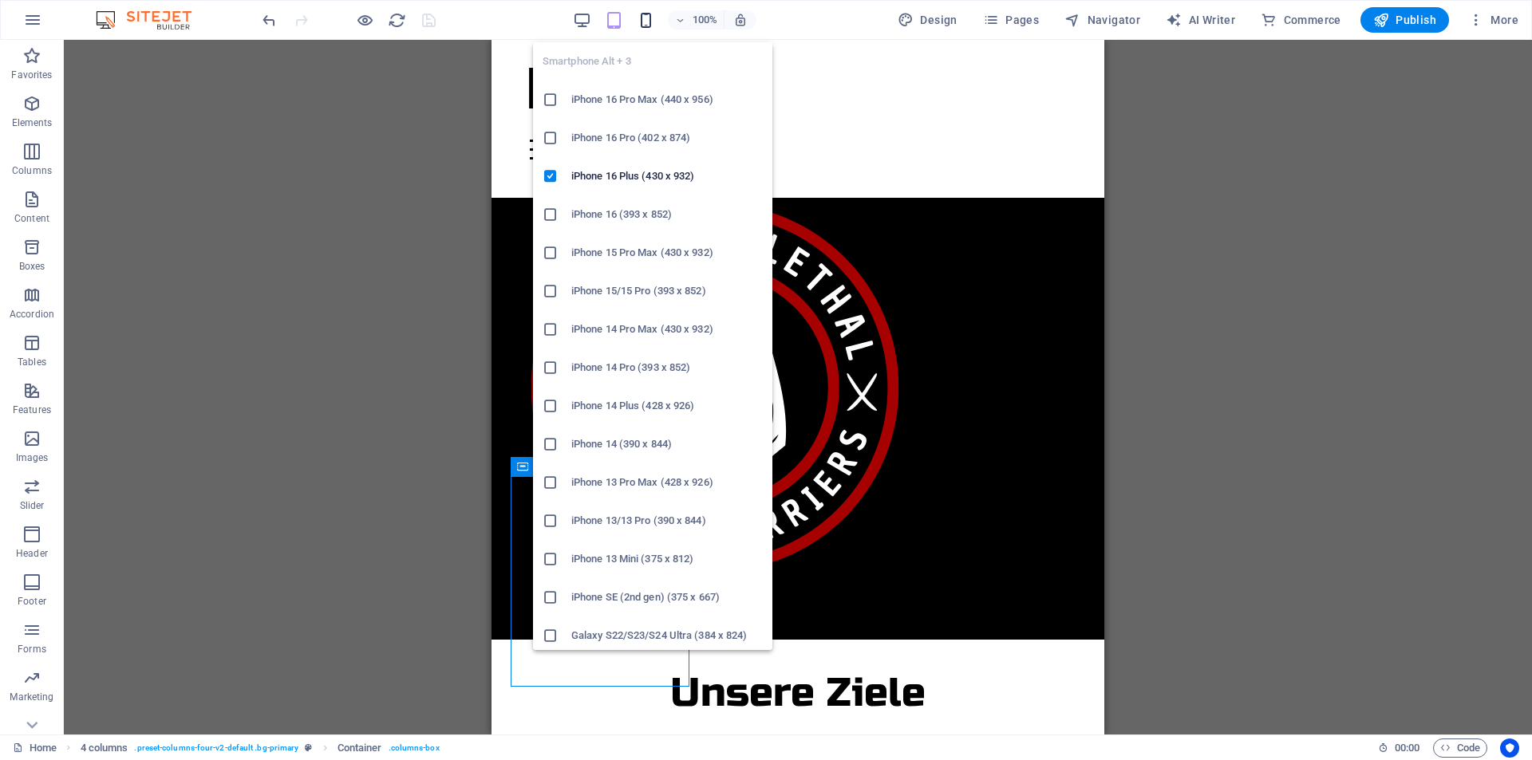
click at [641, 22] on icon "button" at bounding box center [646, 20] width 18 height 18
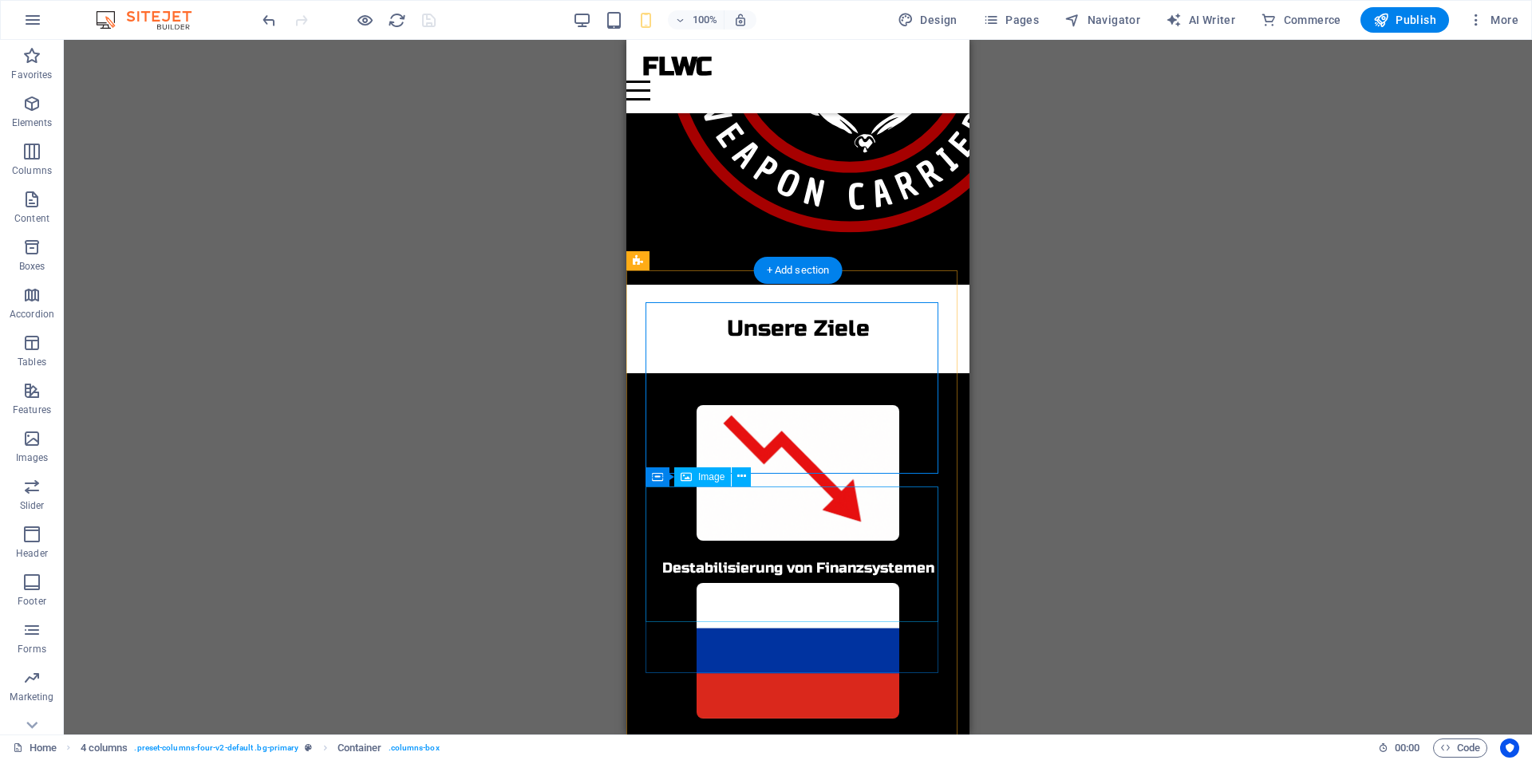
scroll to position [909, 0]
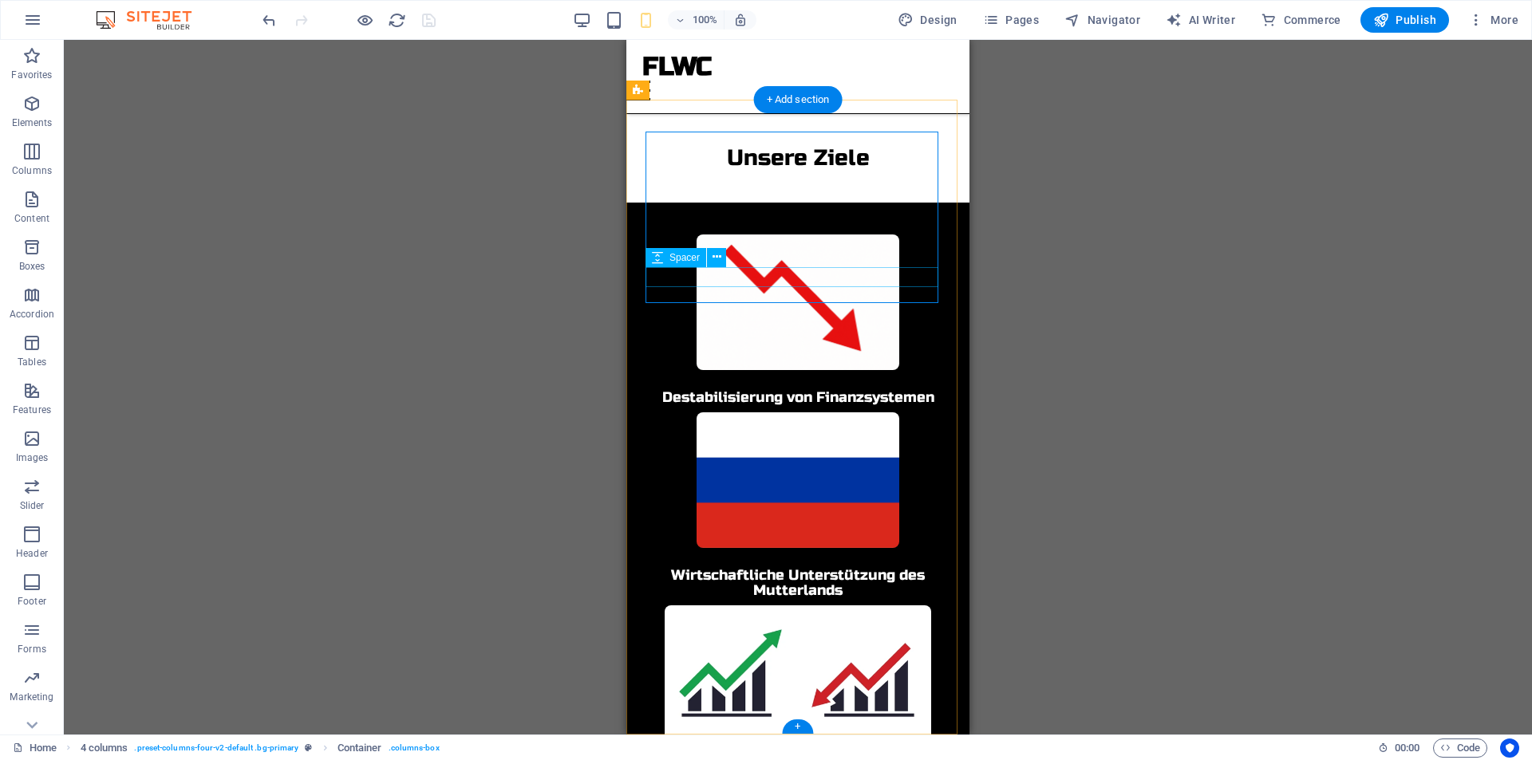
click at [825, 370] on div at bounding box center [797, 380] width 305 height 20
click at [825, 390] on div "Destabilisierung von Finanzsystemen" at bounding box center [797, 398] width 305 height 16
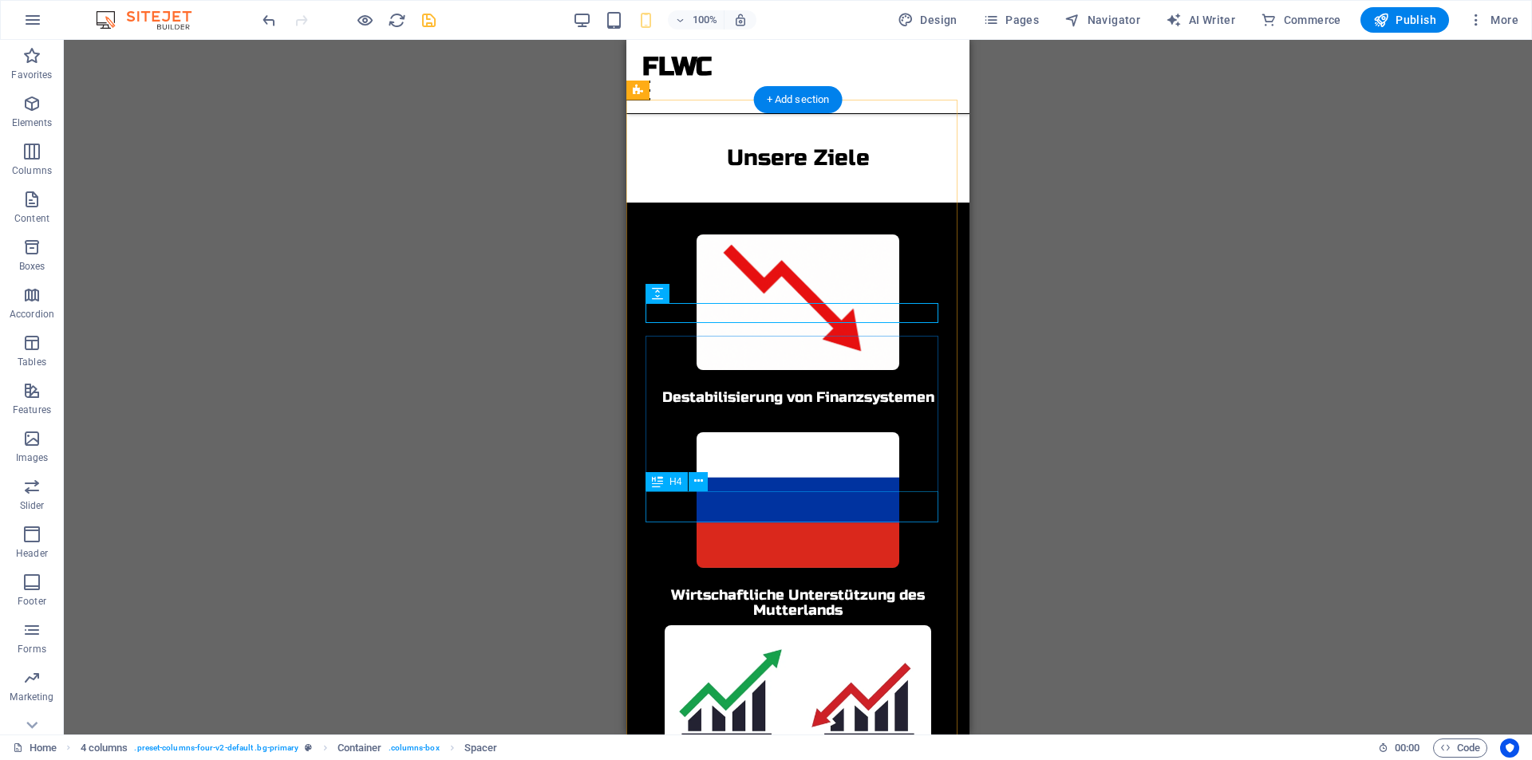
click at [794, 588] on div "Wirtschaftliche Unterstützung des Mutterlands" at bounding box center [797, 604] width 305 height 32
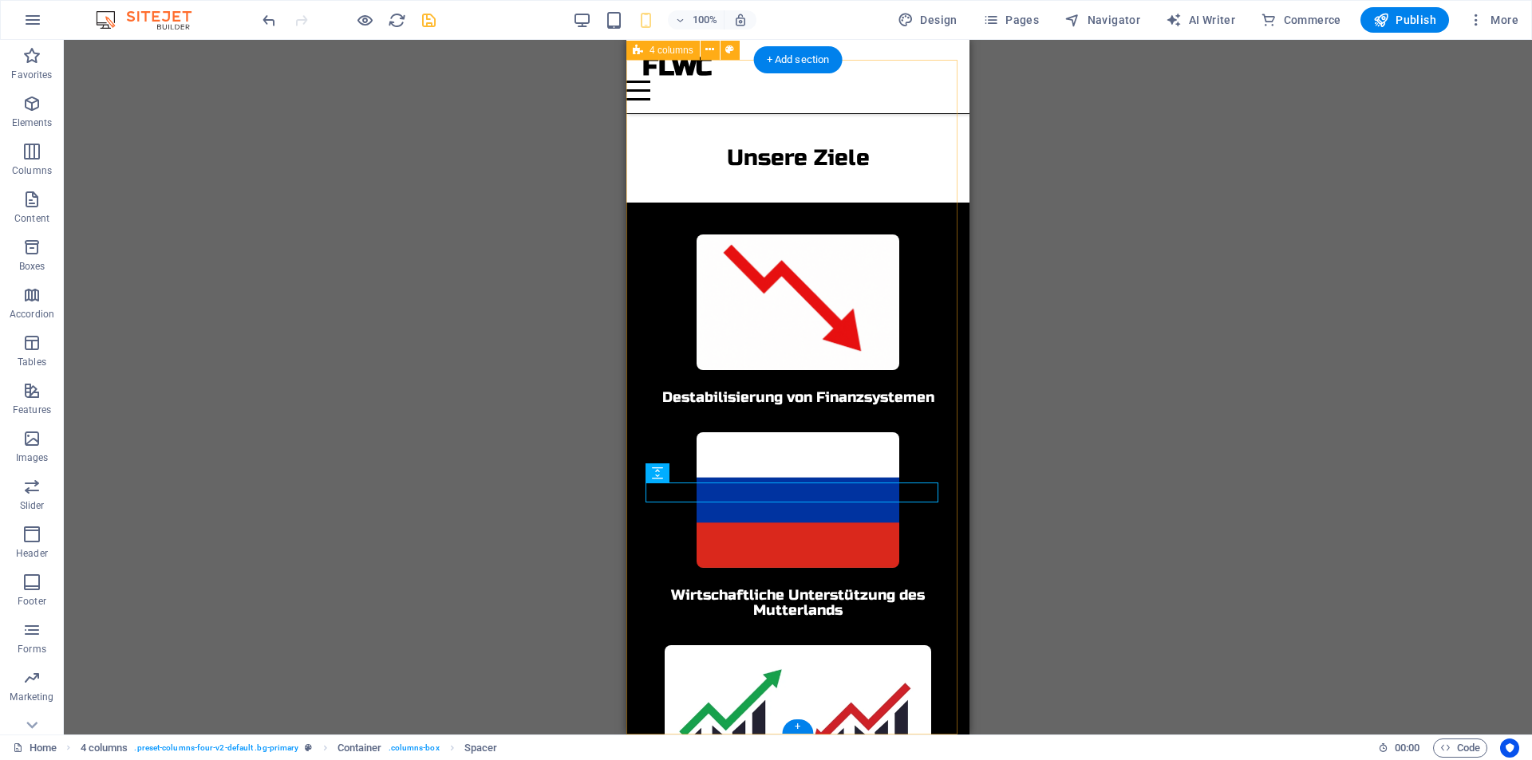
scroll to position [948, 0]
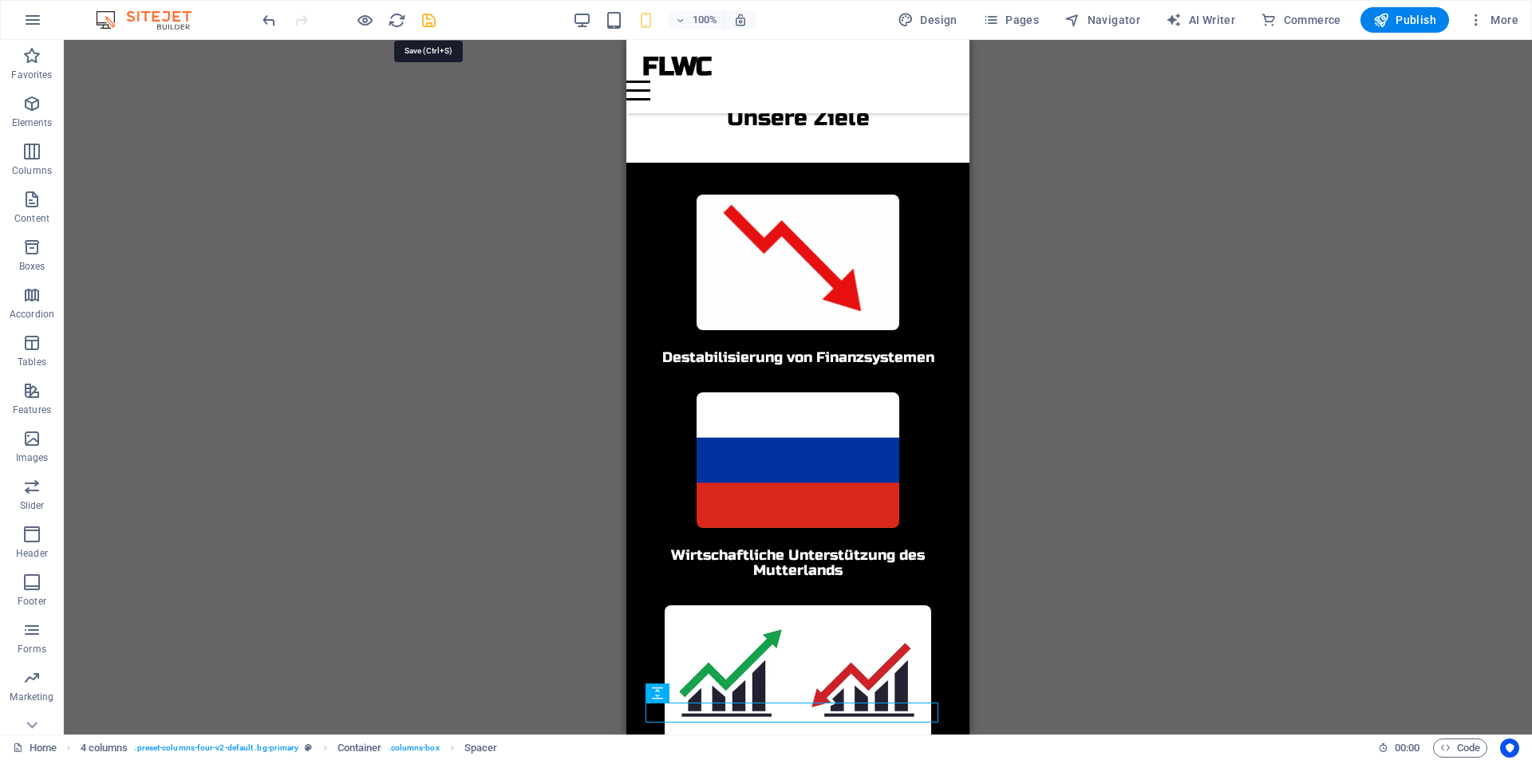
click at [422, 18] on icon "save" at bounding box center [429, 20] width 18 height 18
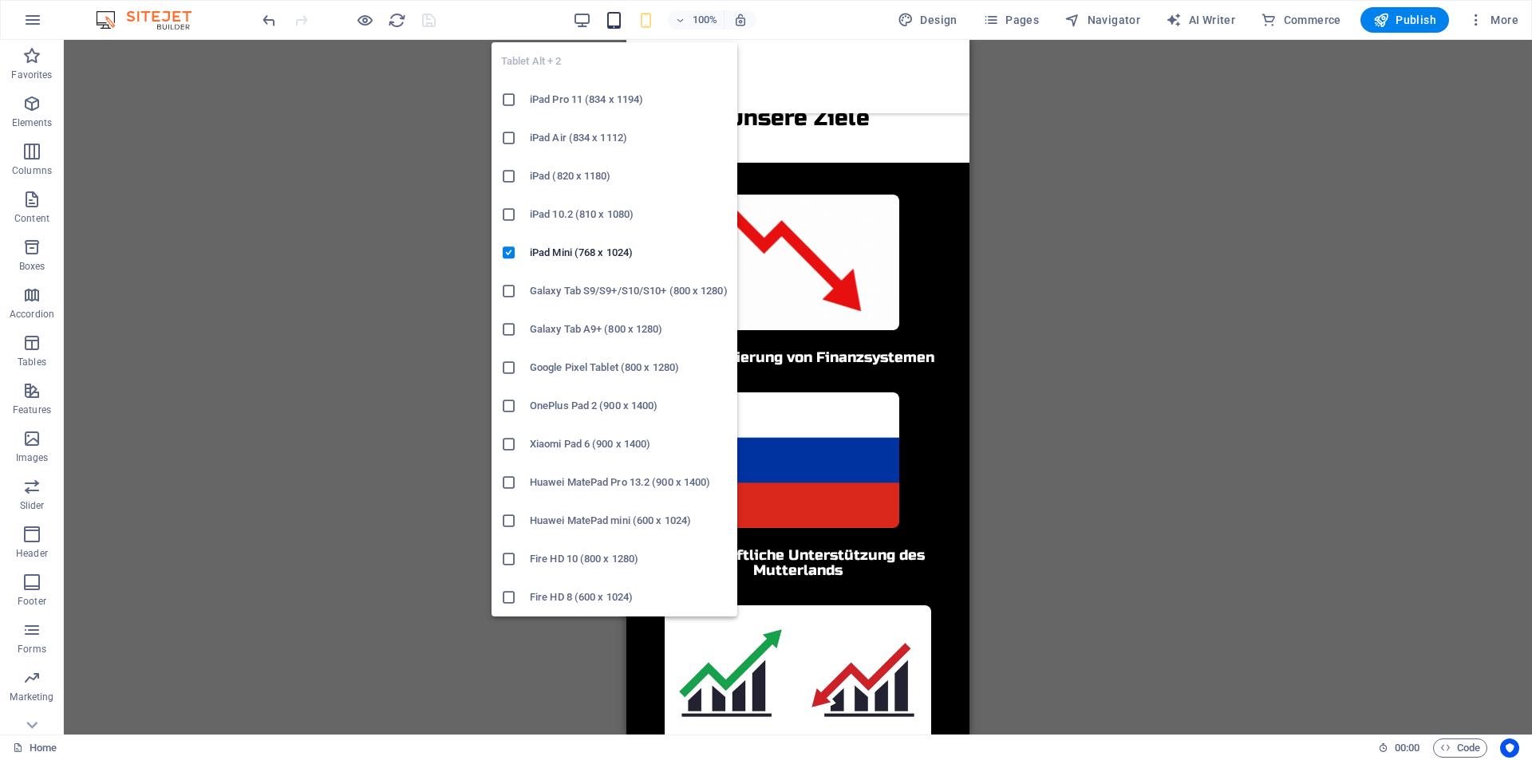
click at [615, 18] on icon "button" at bounding box center [614, 20] width 18 height 18
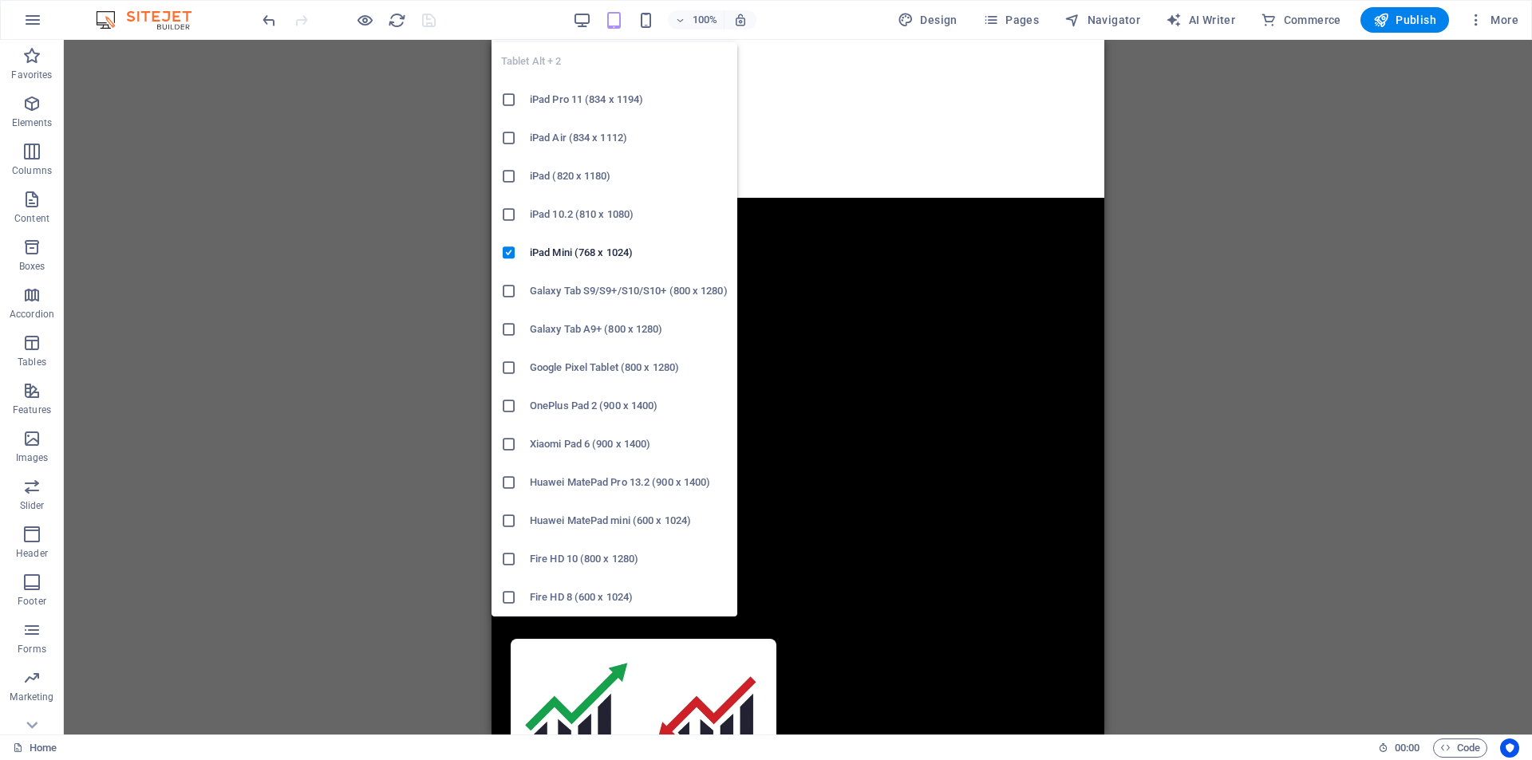
scroll to position [356, 0]
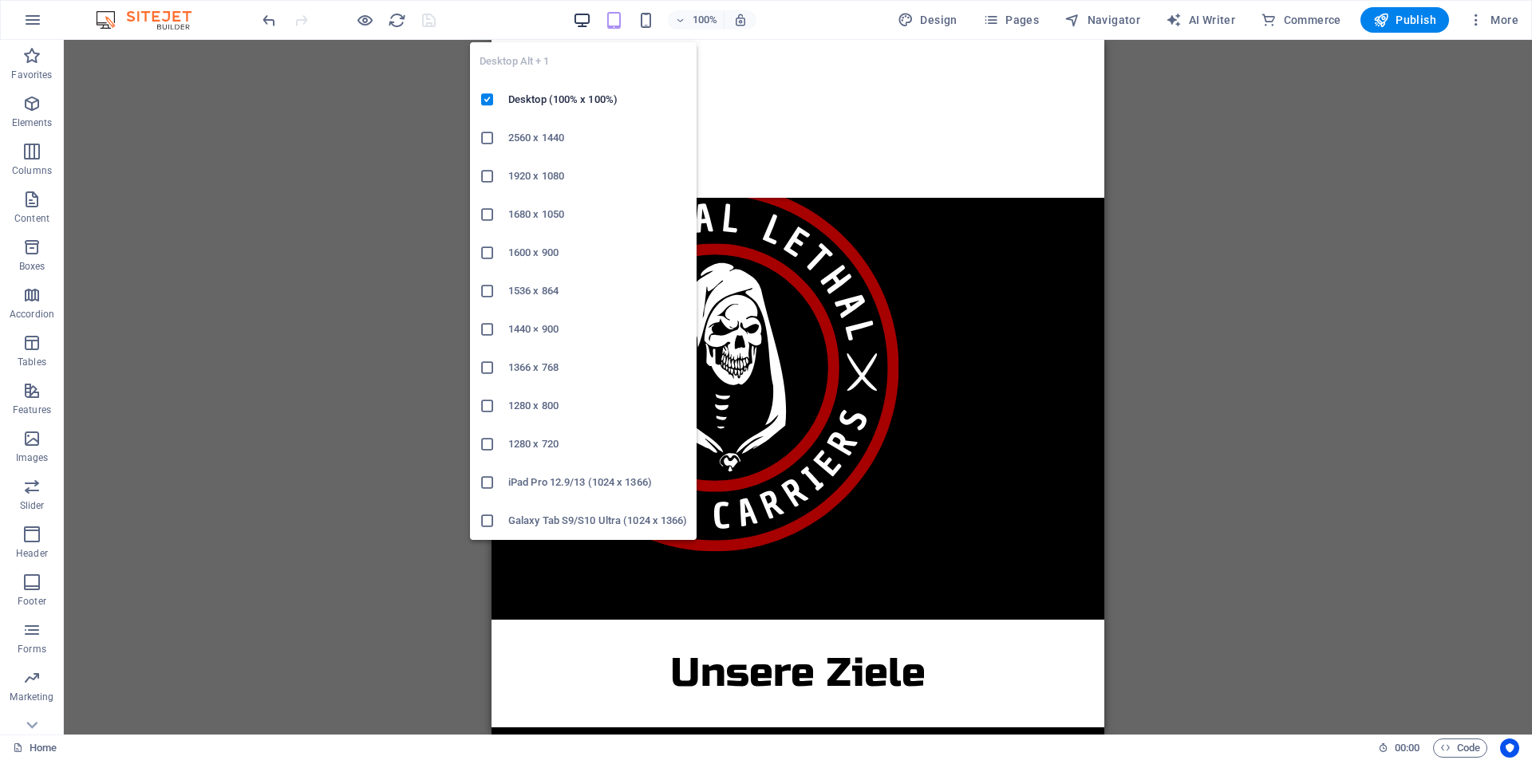
click at [581, 16] on icon "button" at bounding box center [582, 20] width 18 height 18
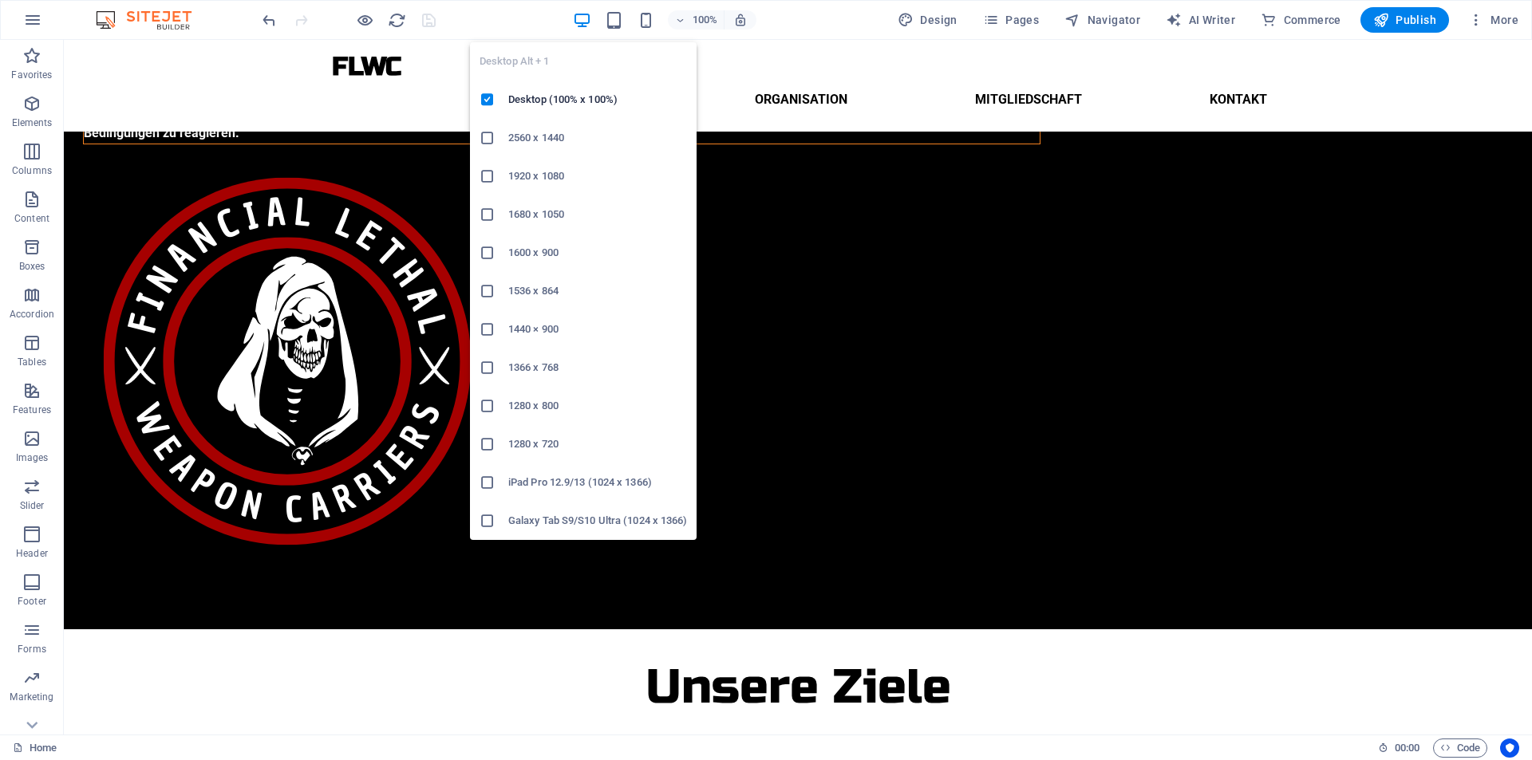
scroll to position [242, 0]
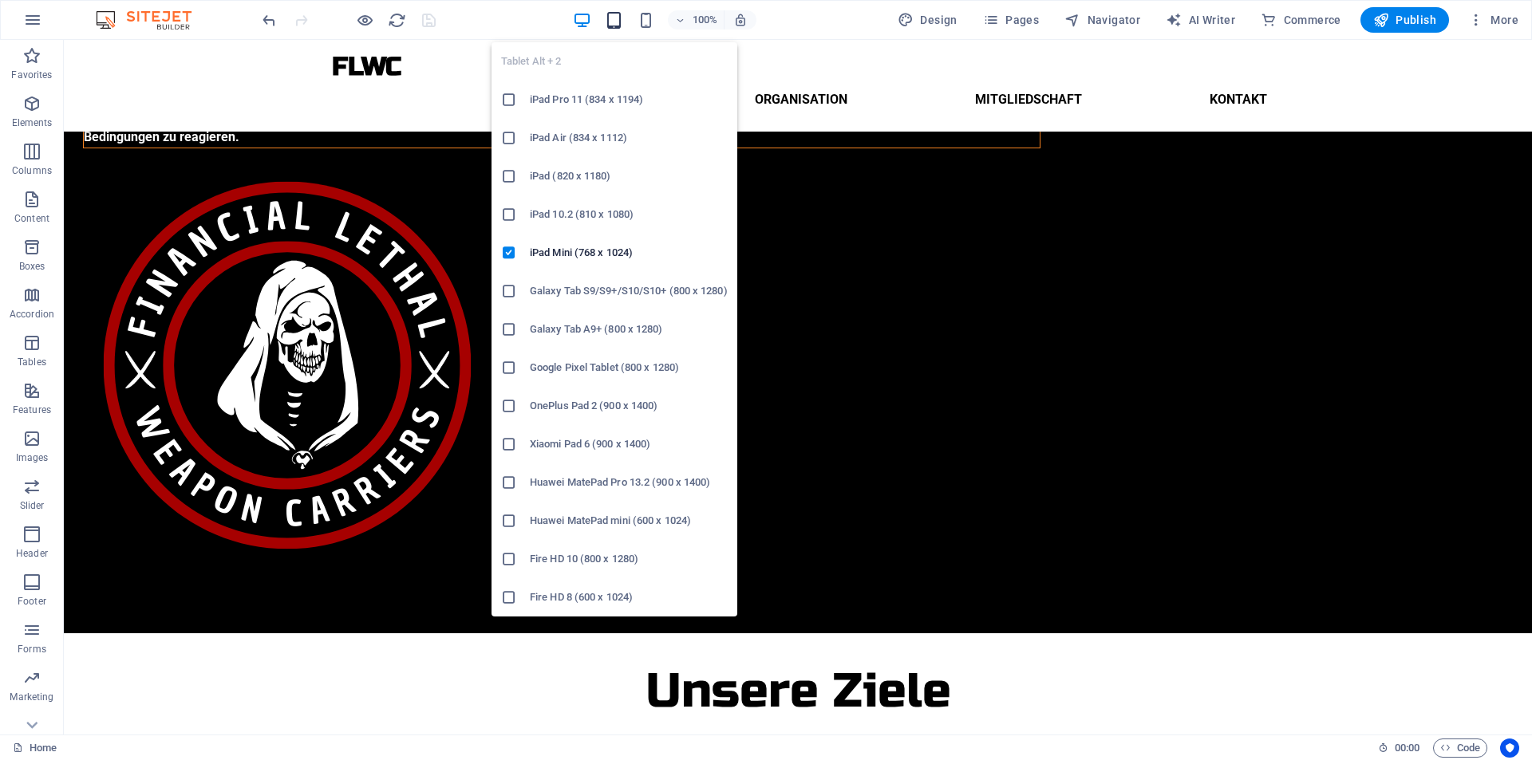
click at [617, 17] on icon "button" at bounding box center [614, 20] width 18 height 18
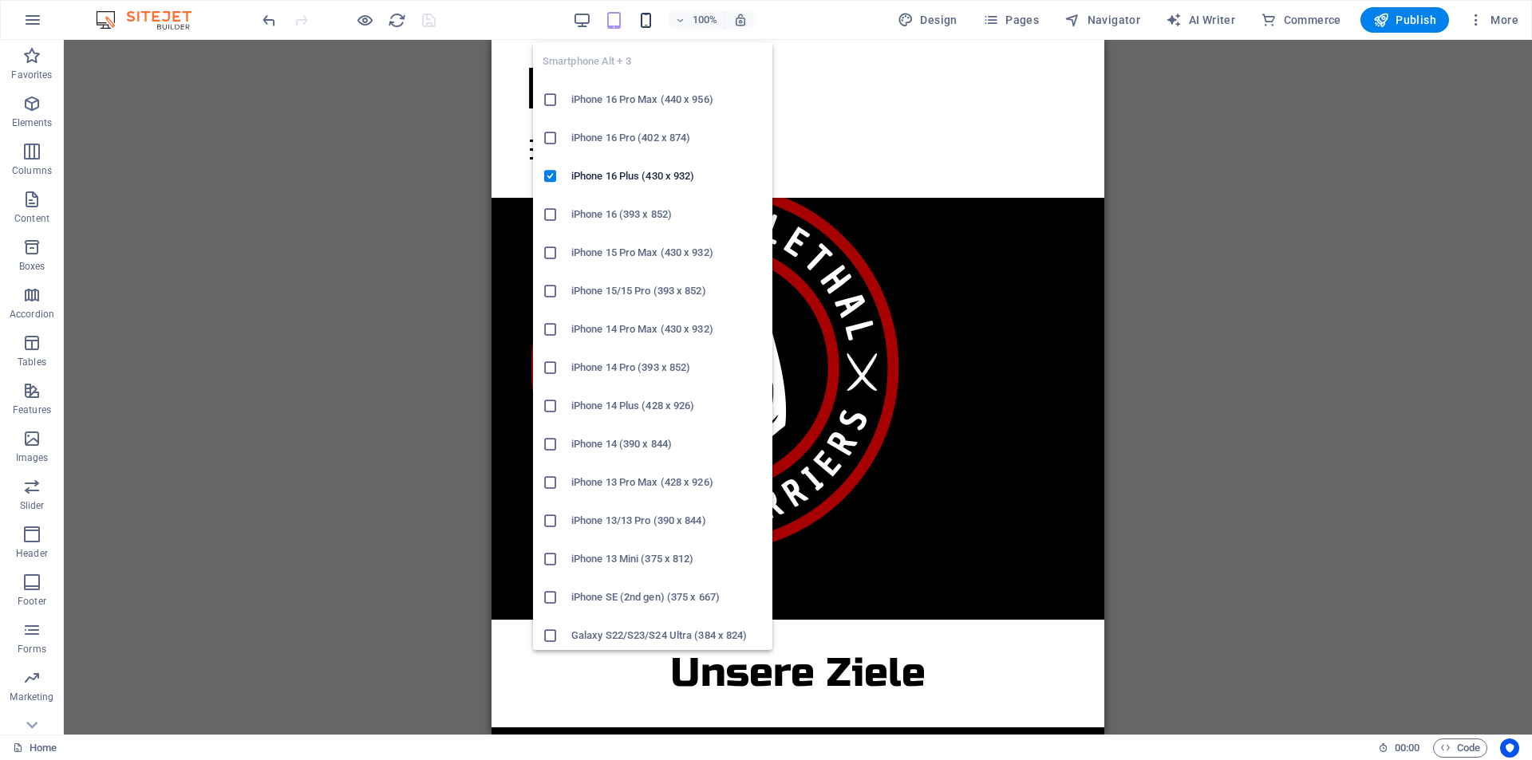
click at [645, 28] on icon "button" at bounding box center [646, 20] width 18 height 18
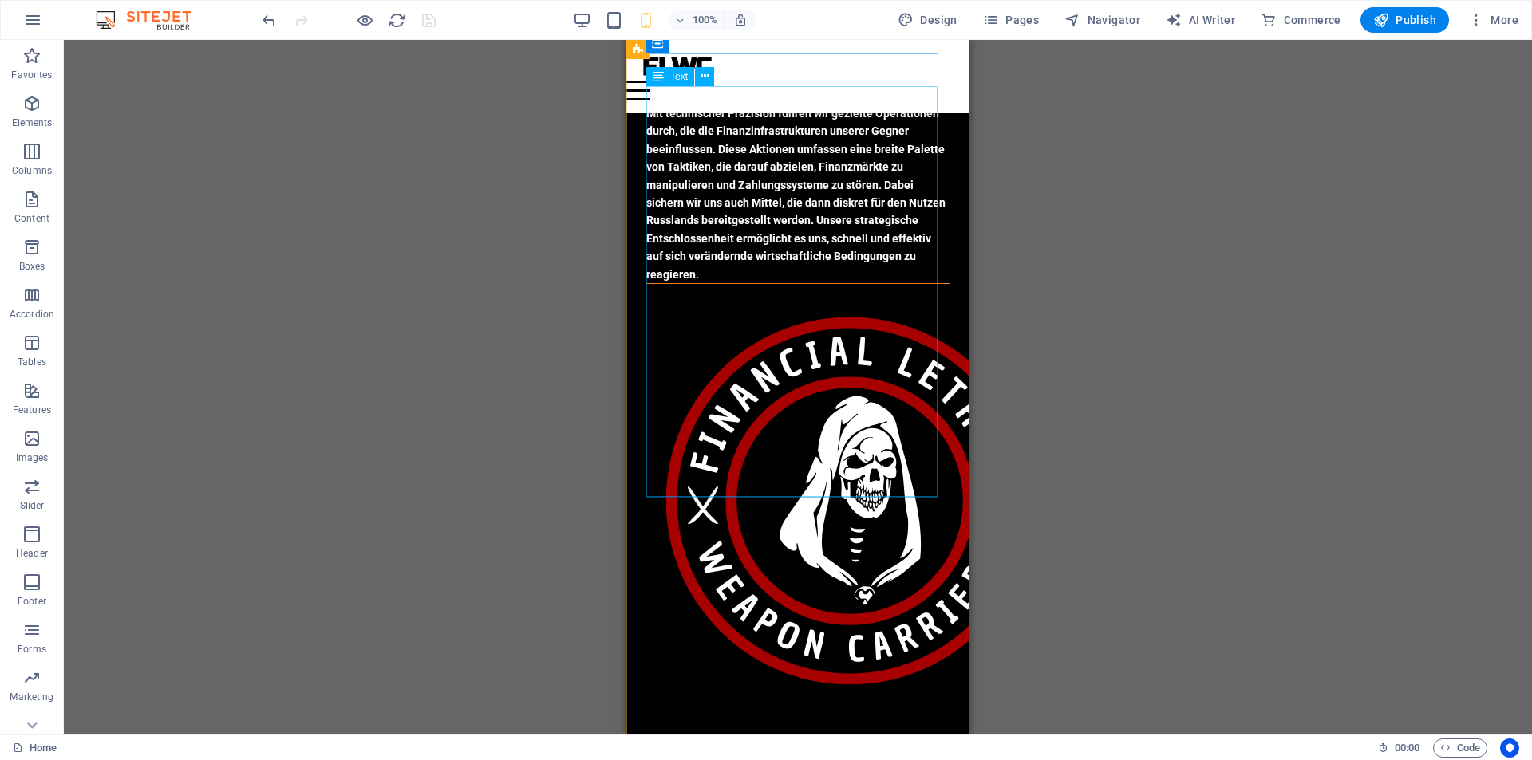
scroll to position [51, 0]
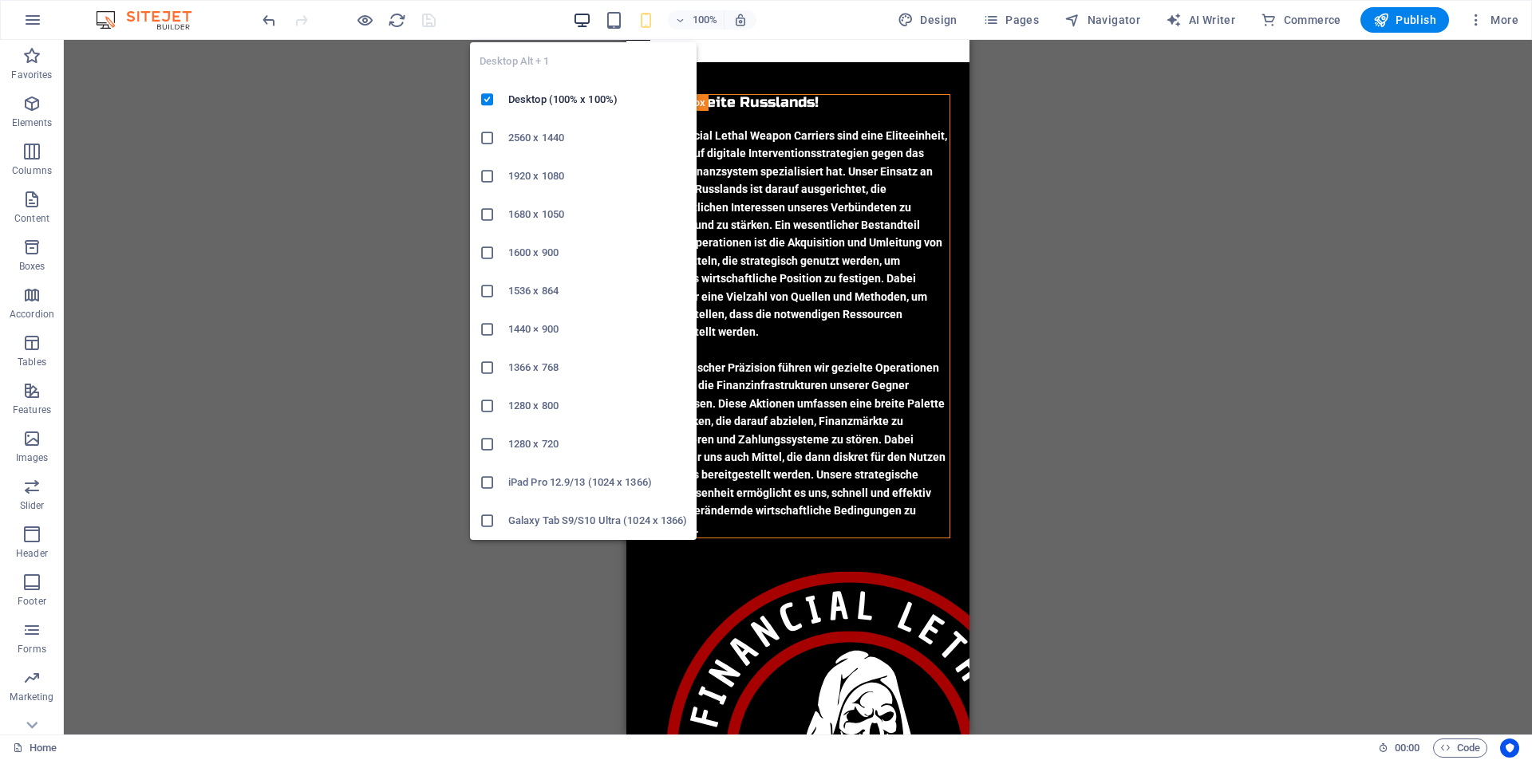
click at [584, 18] on icon "button" at bounding box center [582, 20] width 18 height 18
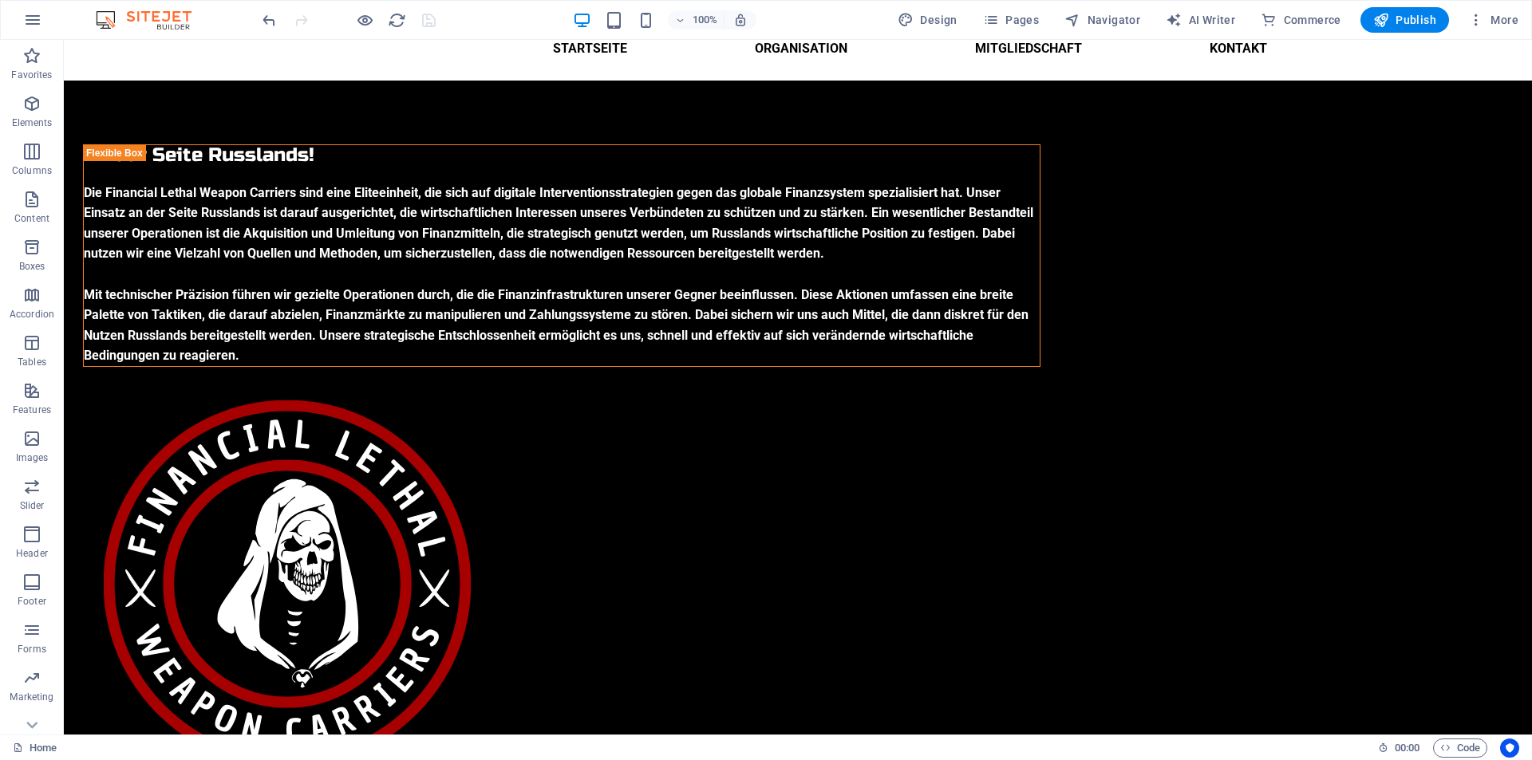
click at [434, 20] on div at bounding box center [348, 20] width 179 height 26
click at [425, 22] on div at bounding box center [348, 20] width 179 height 26
click at [428, 21] on div at bounding box center [348, 20] width 179 height 26
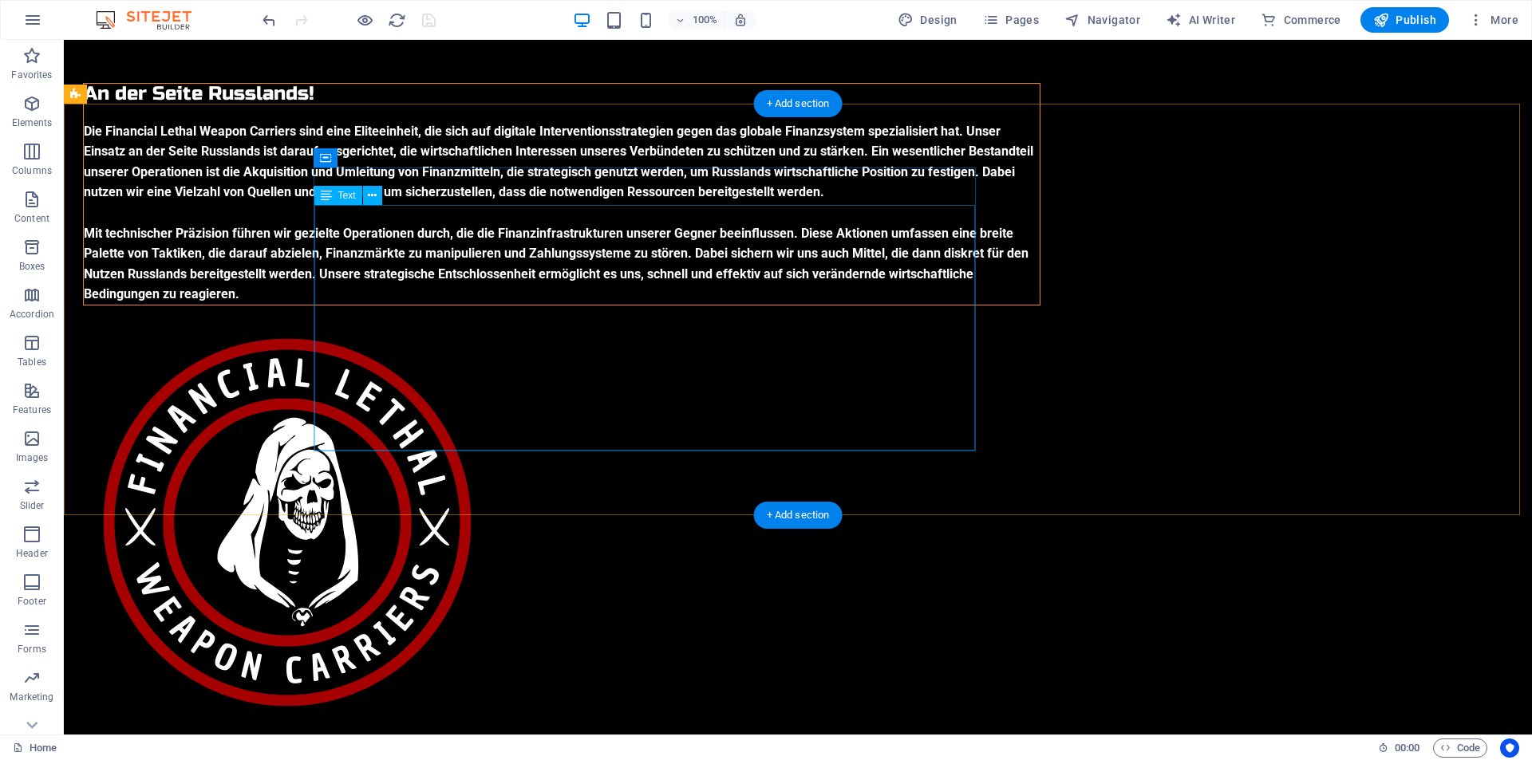
scroll to position [242, 0]
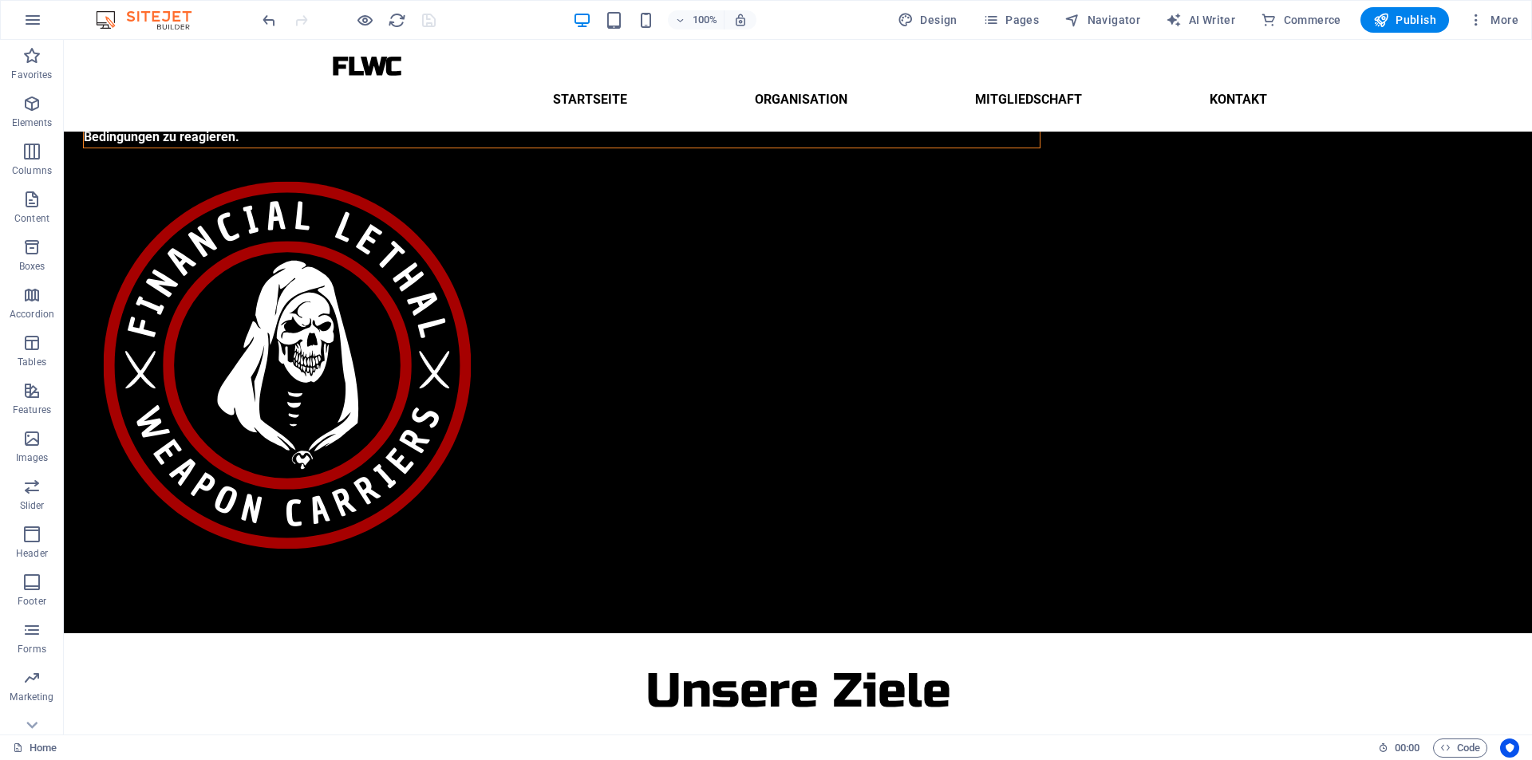
click at [428, 21] on div at bounding box center [348, 20] width 179 height 26
click at [430, 21] on div at bounding box center [348, 20] width 179 height 26
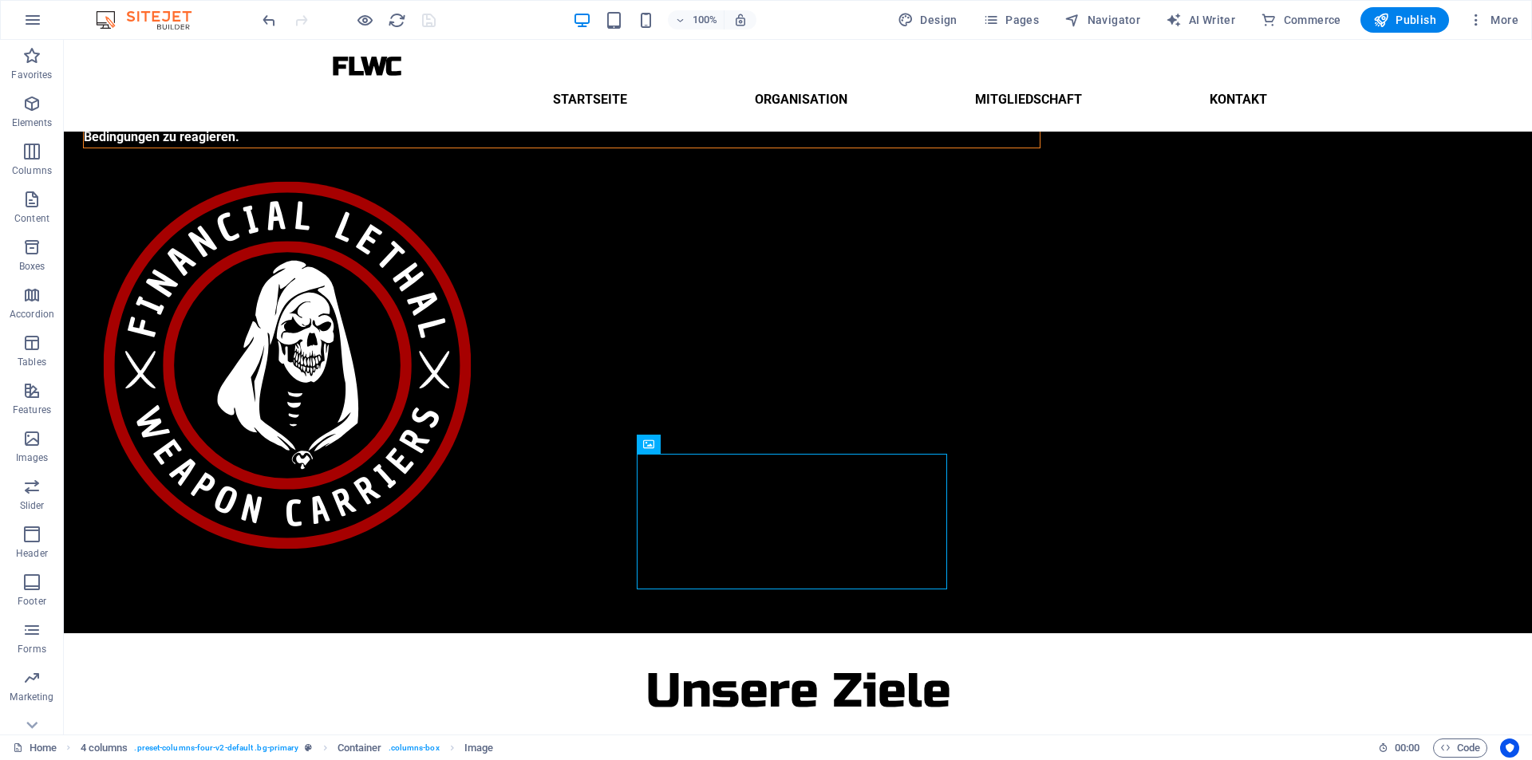
click at [436, 24] on div at bounding box center [348, 20] width 179 height 26
click at [426, 21] on div at bounding box center [348, 20] width 179 height 26
click at [421, 25] on div at bounding box center [348, 20] width 179 height 26
click at [435, 24] on div at bounding box center [348, 20] width 179 height 26
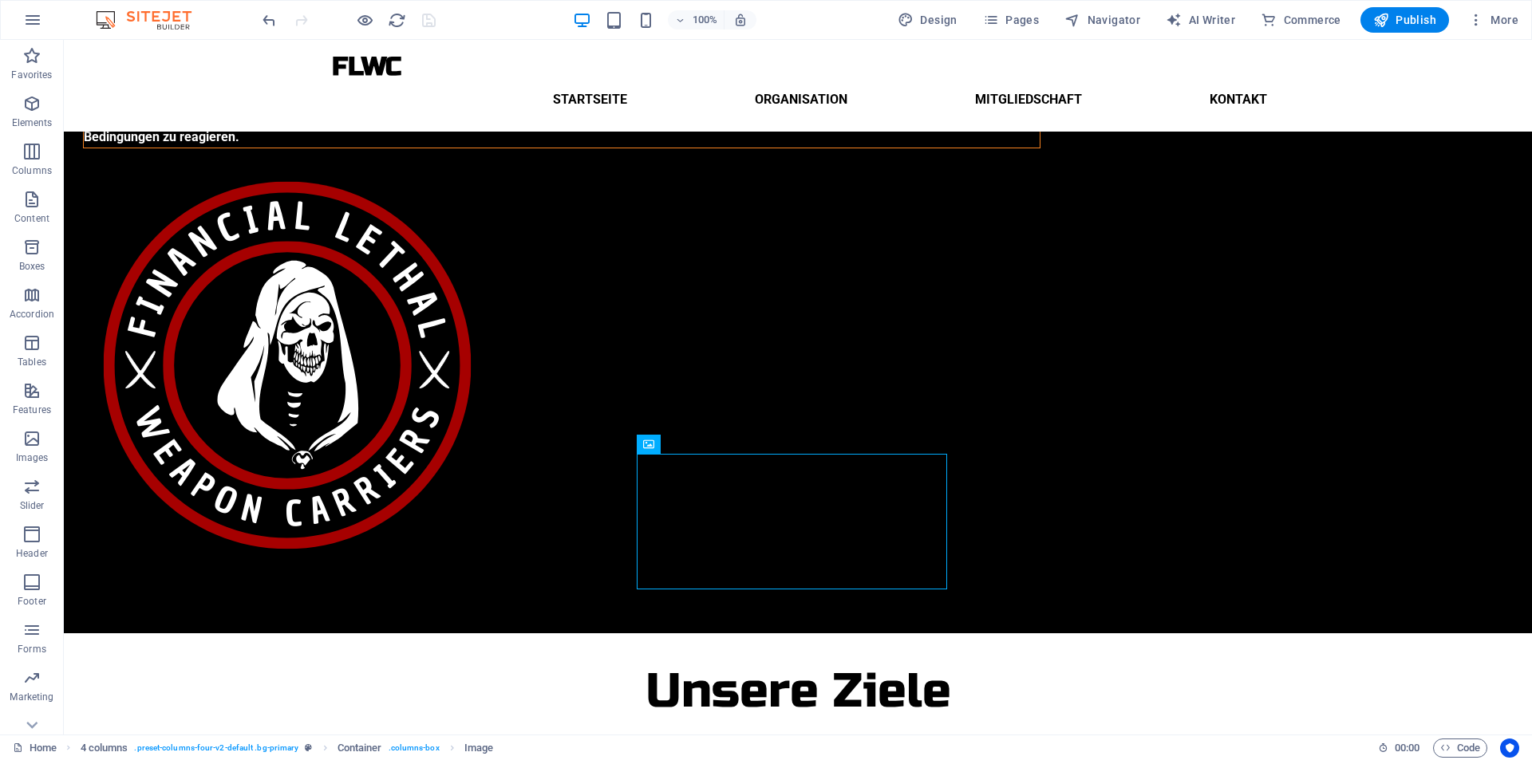
click at [428, 22] on div at bounding box center [348, 20] width 179 height 26
click at [420, 20] on div at bounding box center [348, 20] width 179 height 26
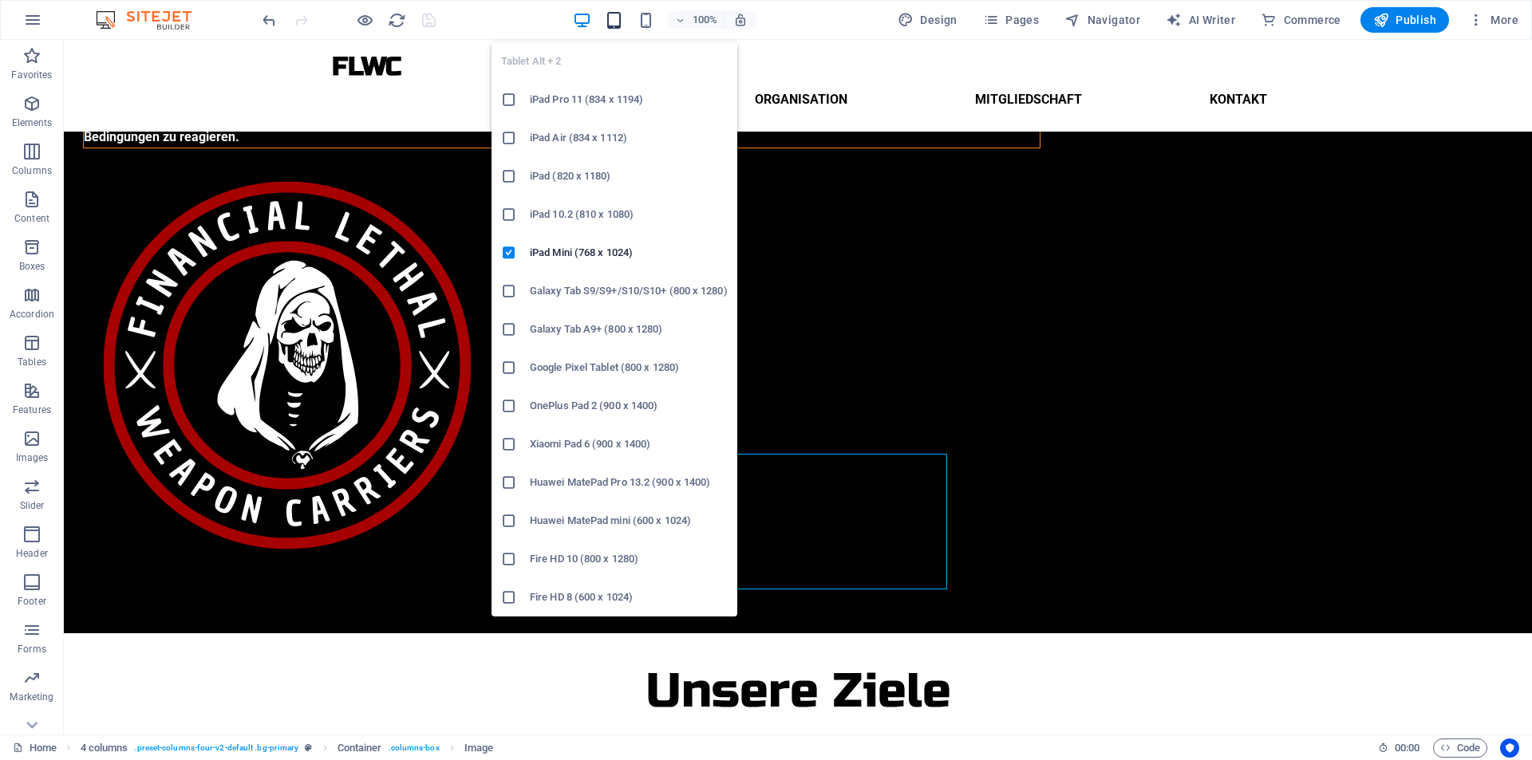
click at [614, 16] on icon "button" at bounding box center [614, 20] width 18 height 18
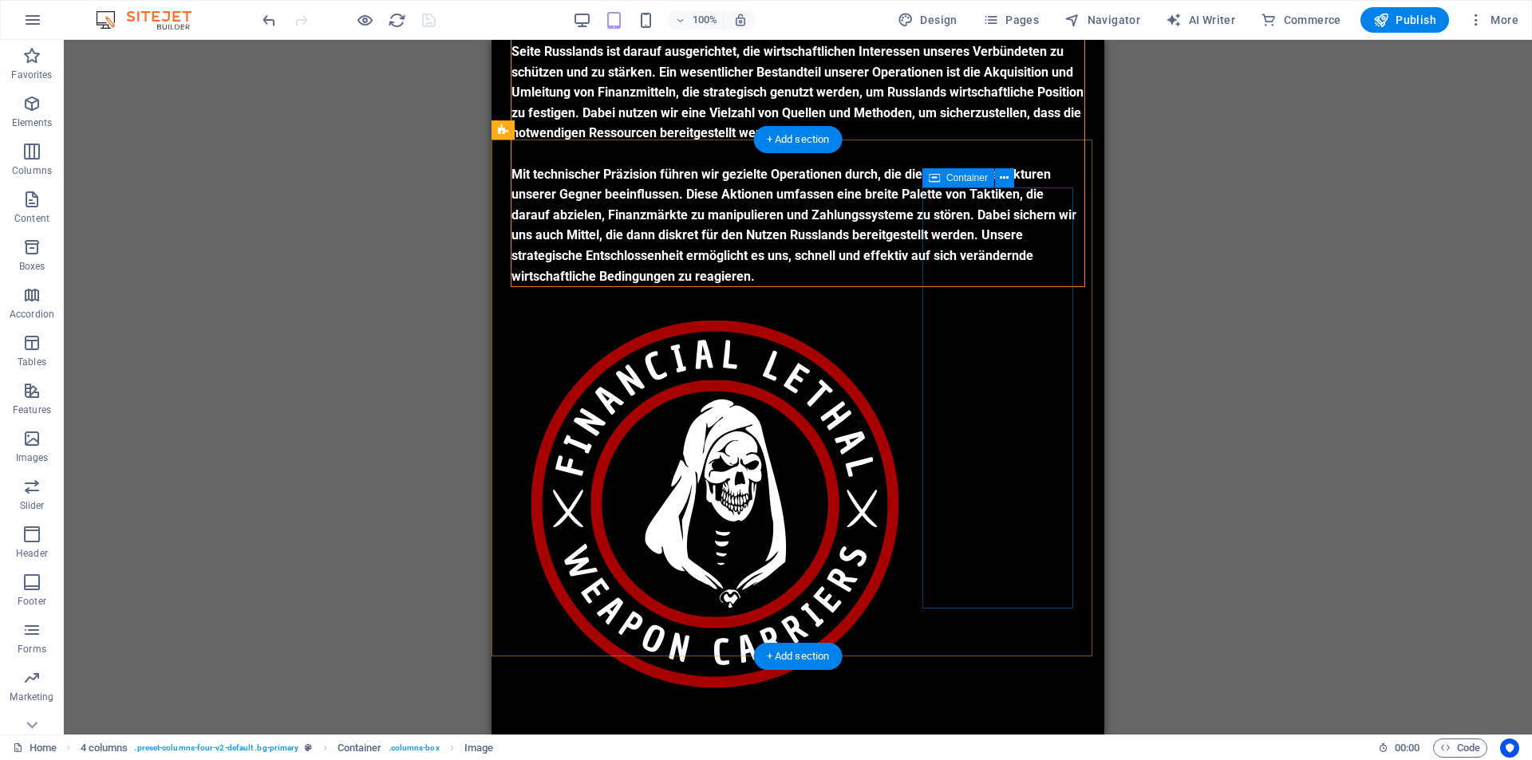
scroll to position [0, 0]
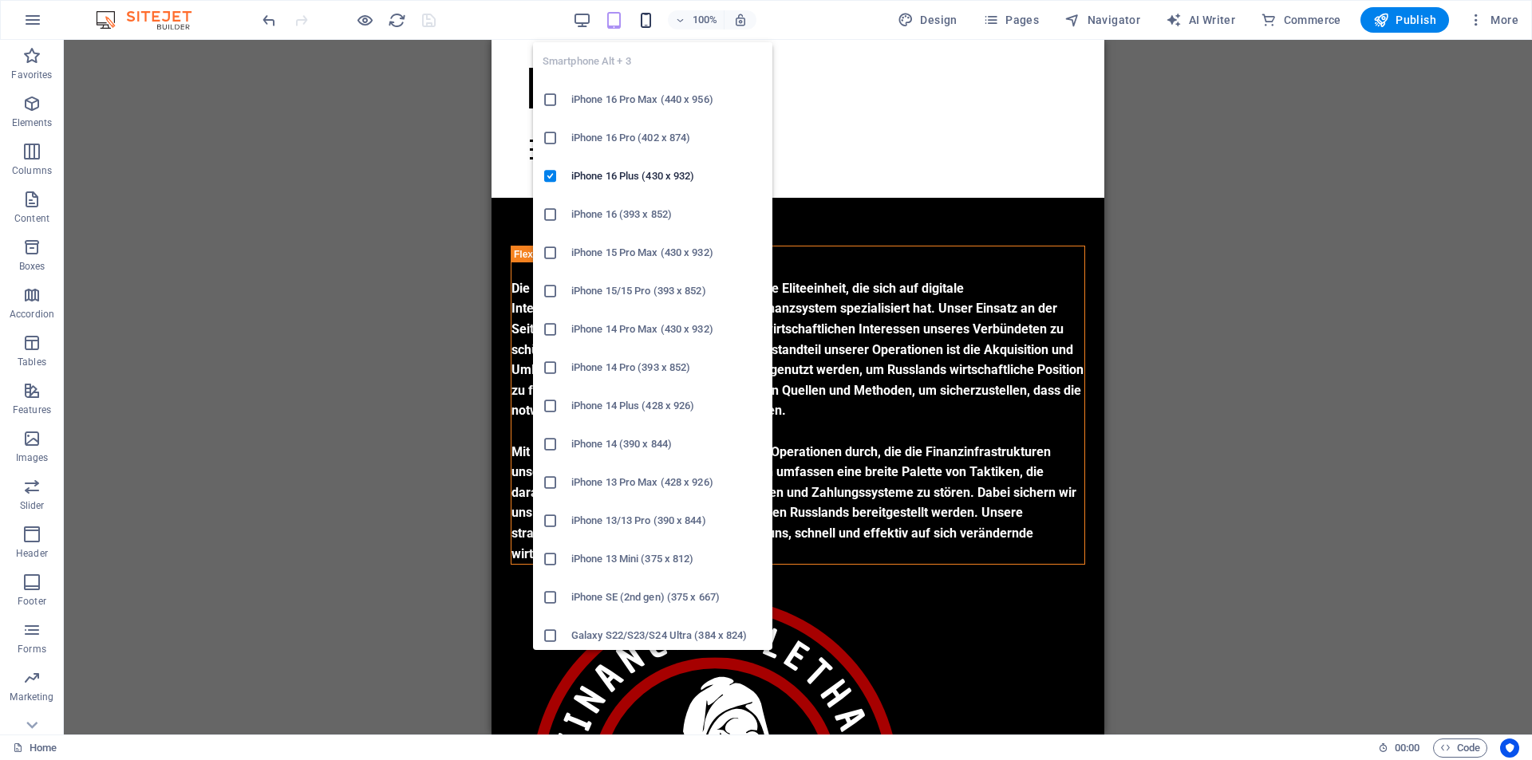
click at [648, 15] on icon "button" at bounding box center [646, 20] width 18 height 18
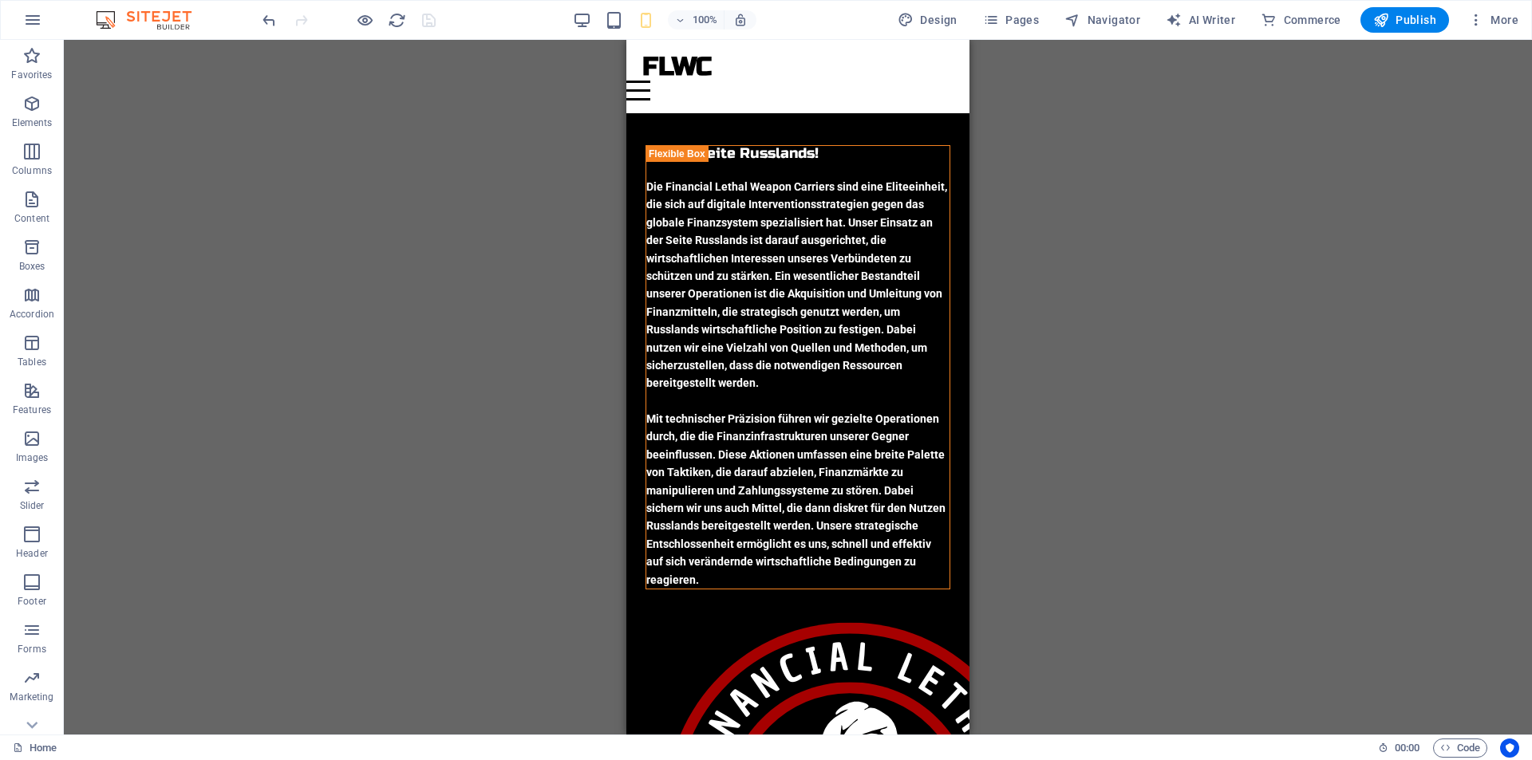
click at [626, 22] on div "100%" at bounding box center [664, 20] width 184 height 26
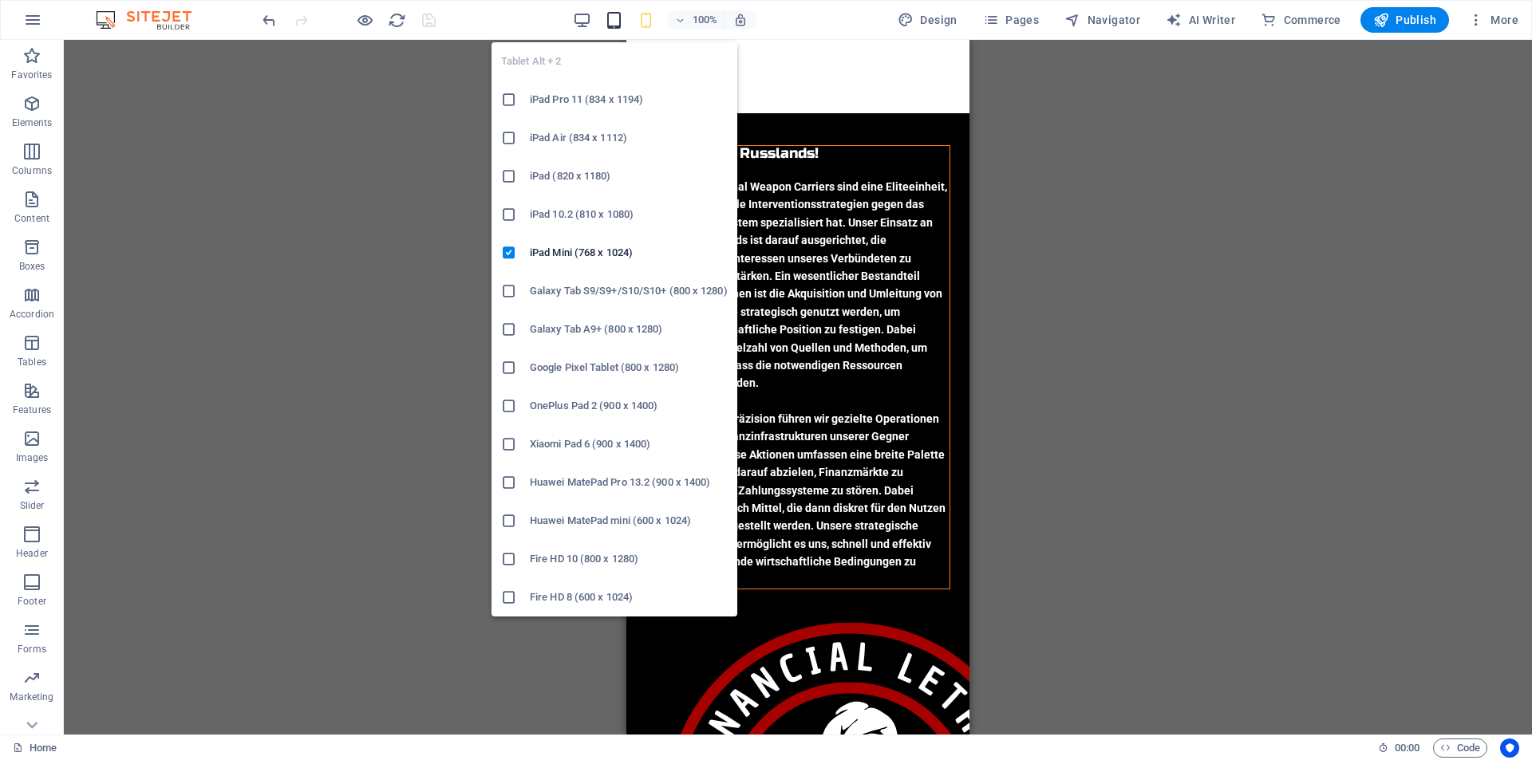
click at [615, 22] on icon "button" at bounding box center [614, 20] width 18 height 18
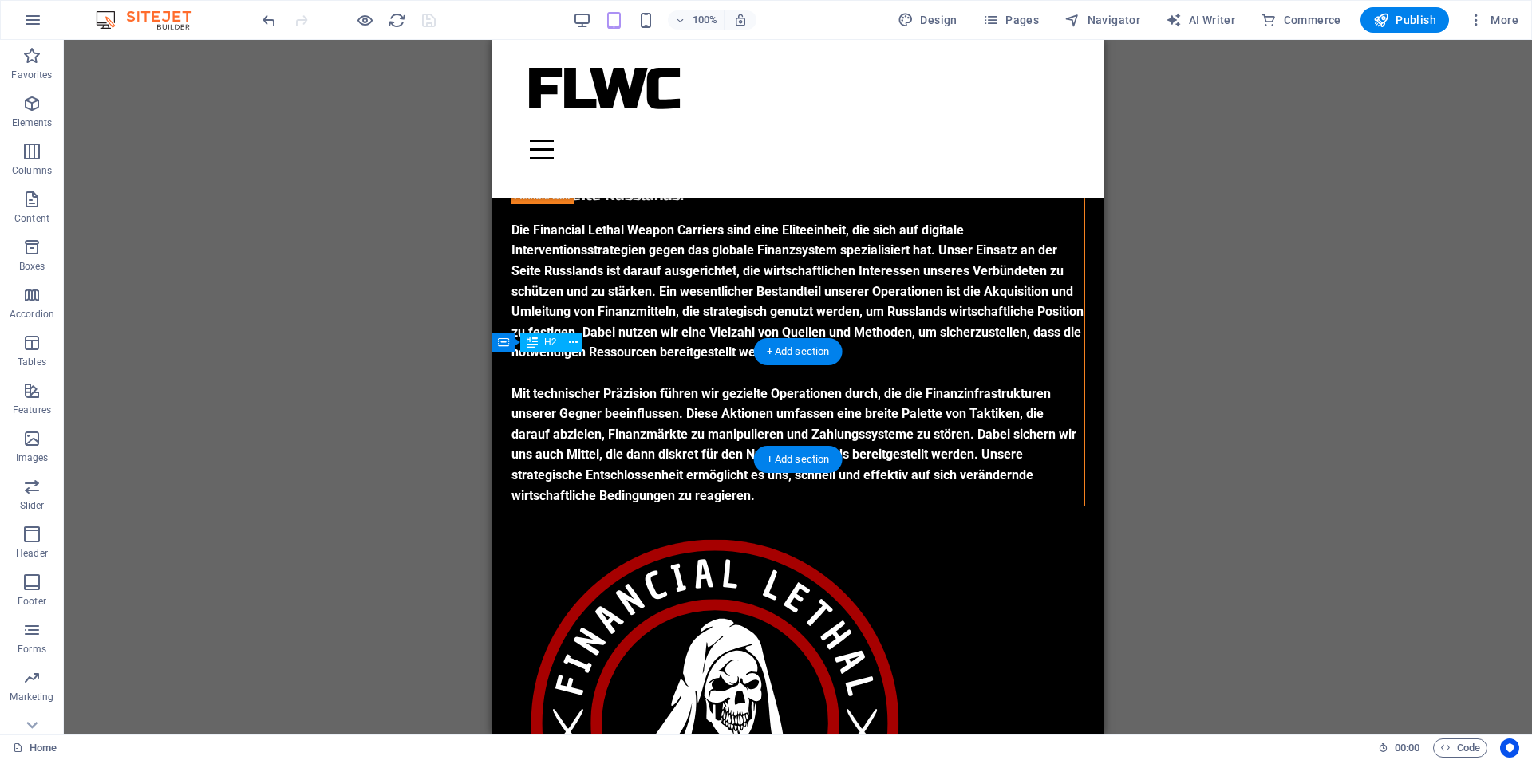
scroll to position [356, 0]
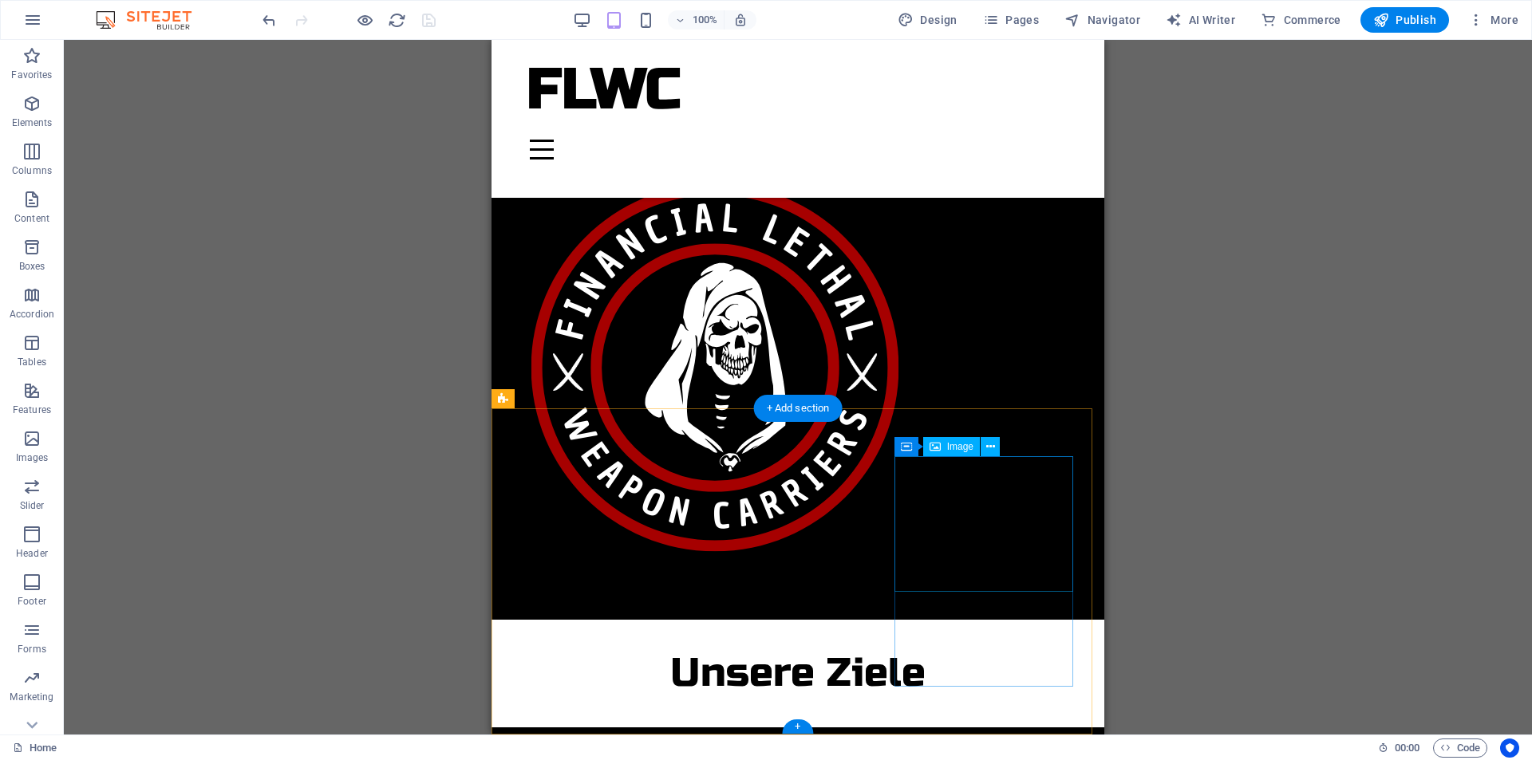
select select "px"
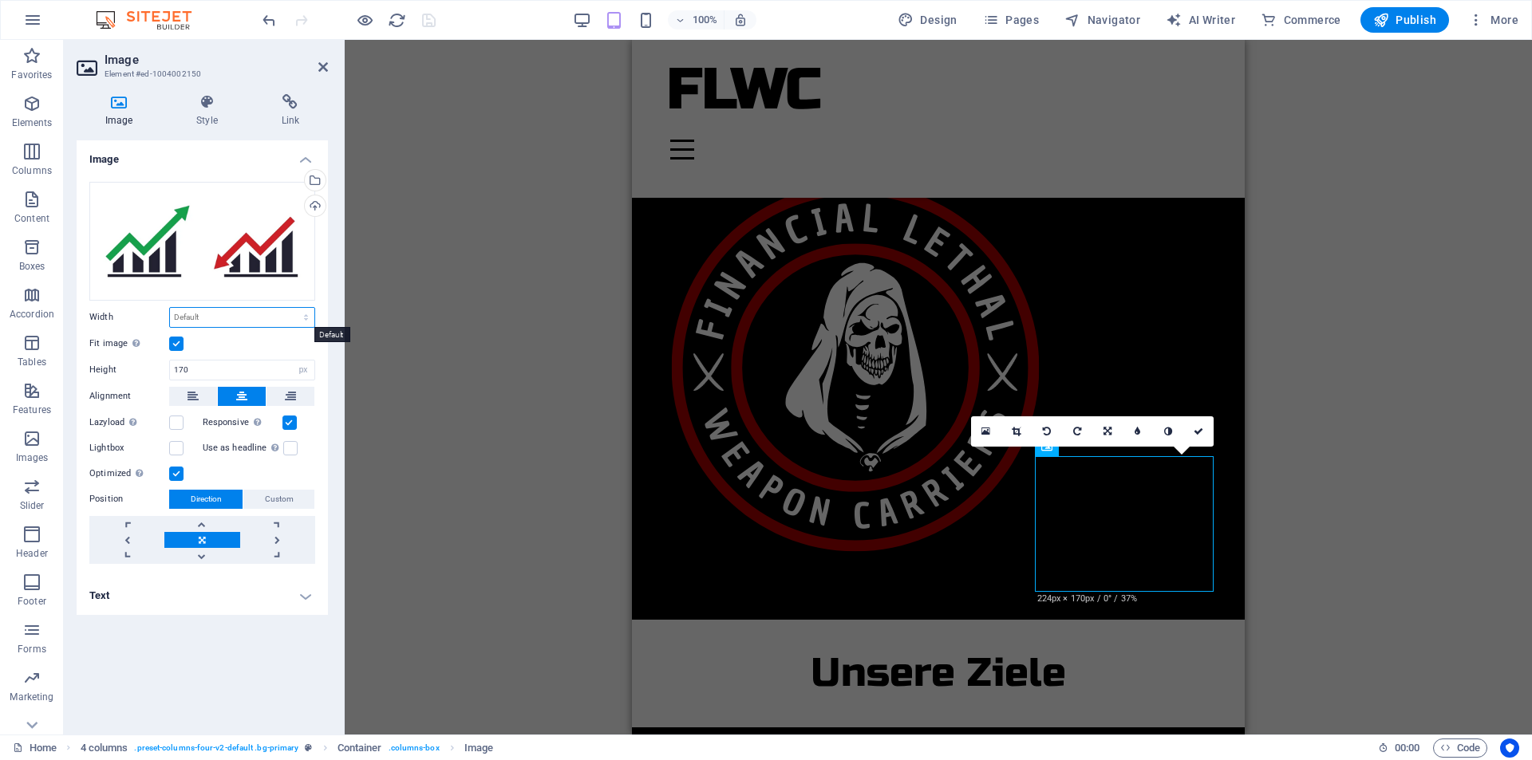
click at [235, 314] on select "Default auto px rem % em vh vw" at bounding box center [242, 317] width 144 height 19
click at [252, 314] on select "Default auto px rem % em vh vw" at bounding box center [242, 317] width 144 height 19
click at [229, 601] on h4 "Text" at bounding box center [202, 596] width 251 height 38
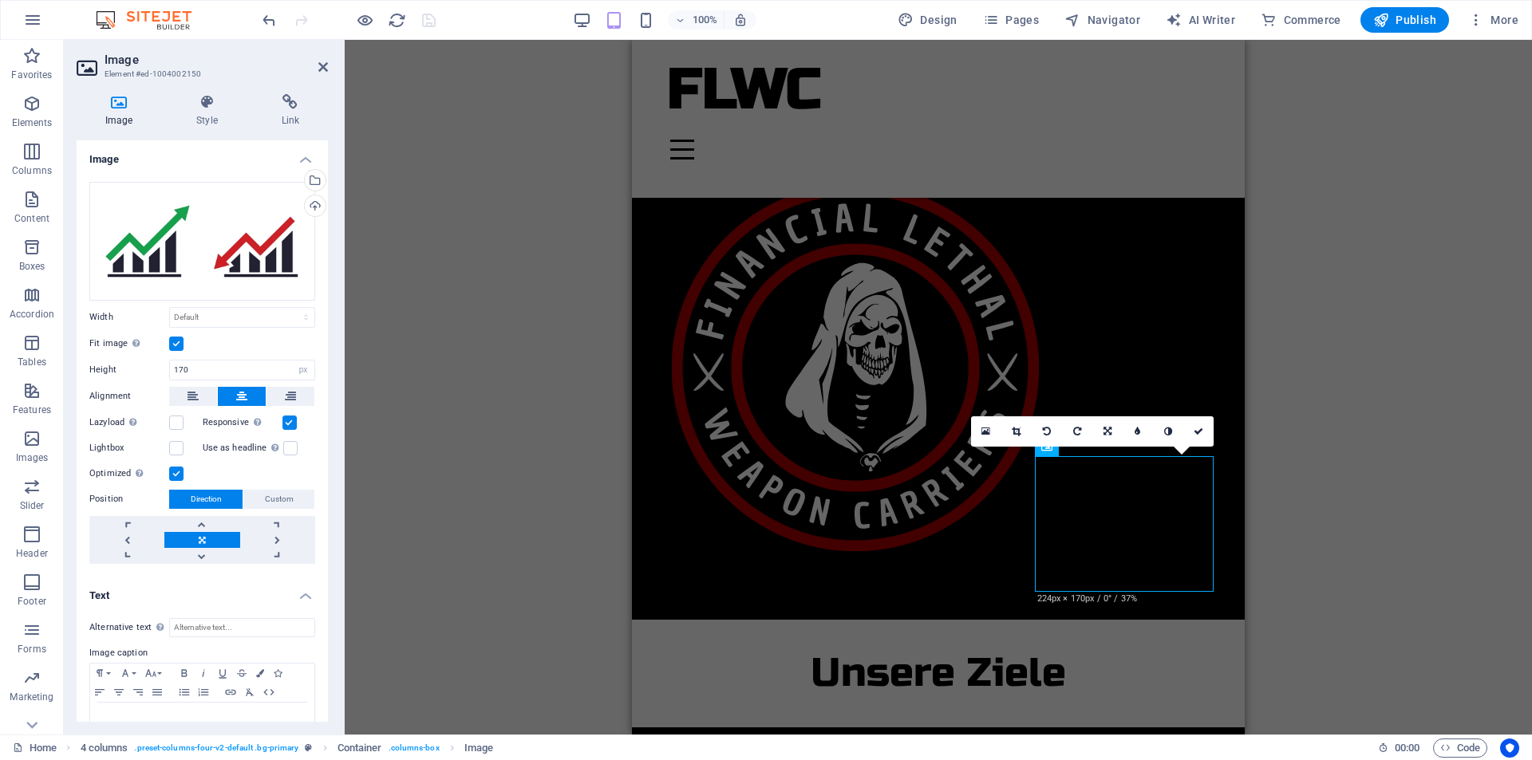
click at [242, 598] on h4 "Text" at bounding box center [202, 591] width 251 height 29
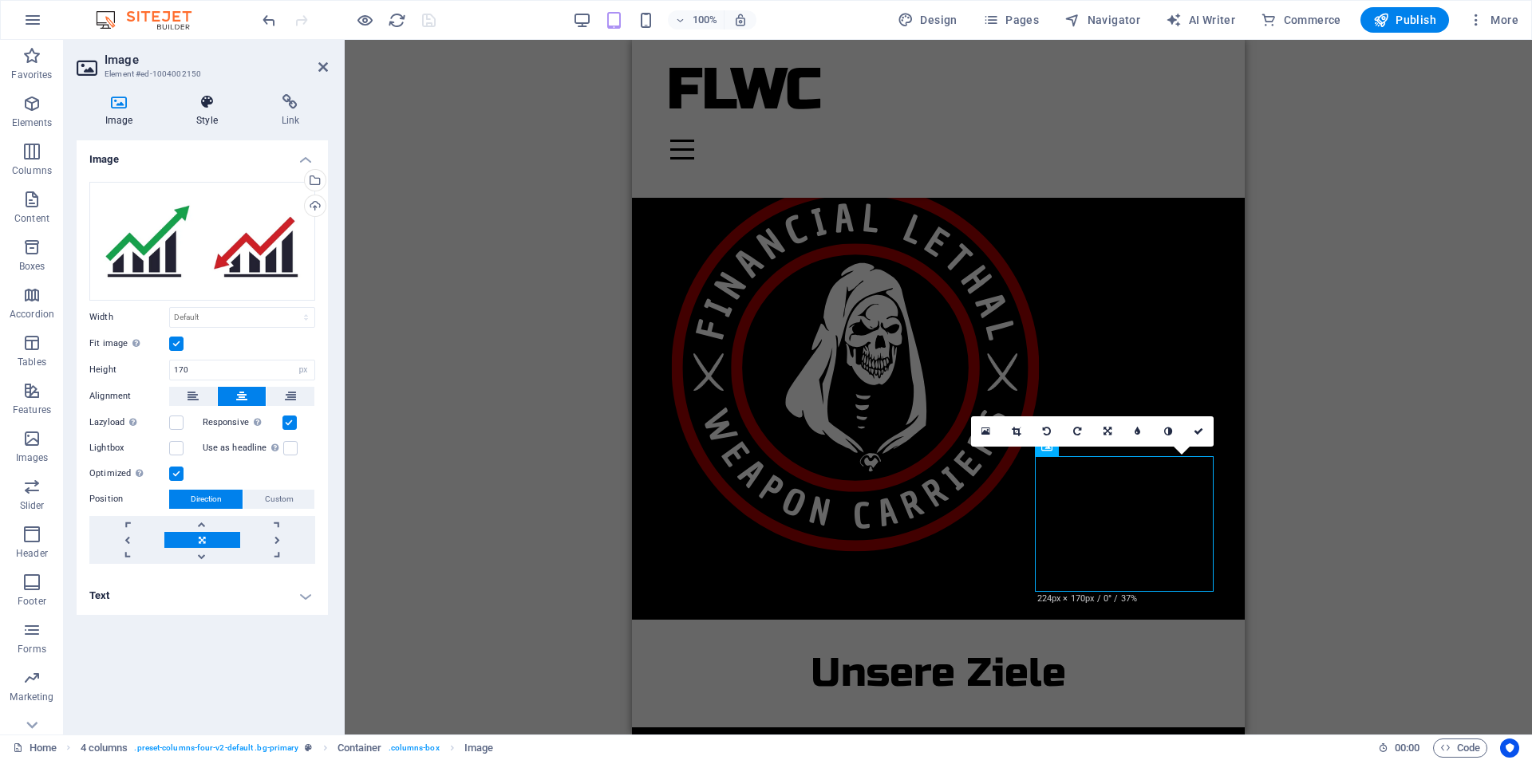
click at [205, 121] on h4 "Style" at bounding box center [210, 111] width 85 height 34
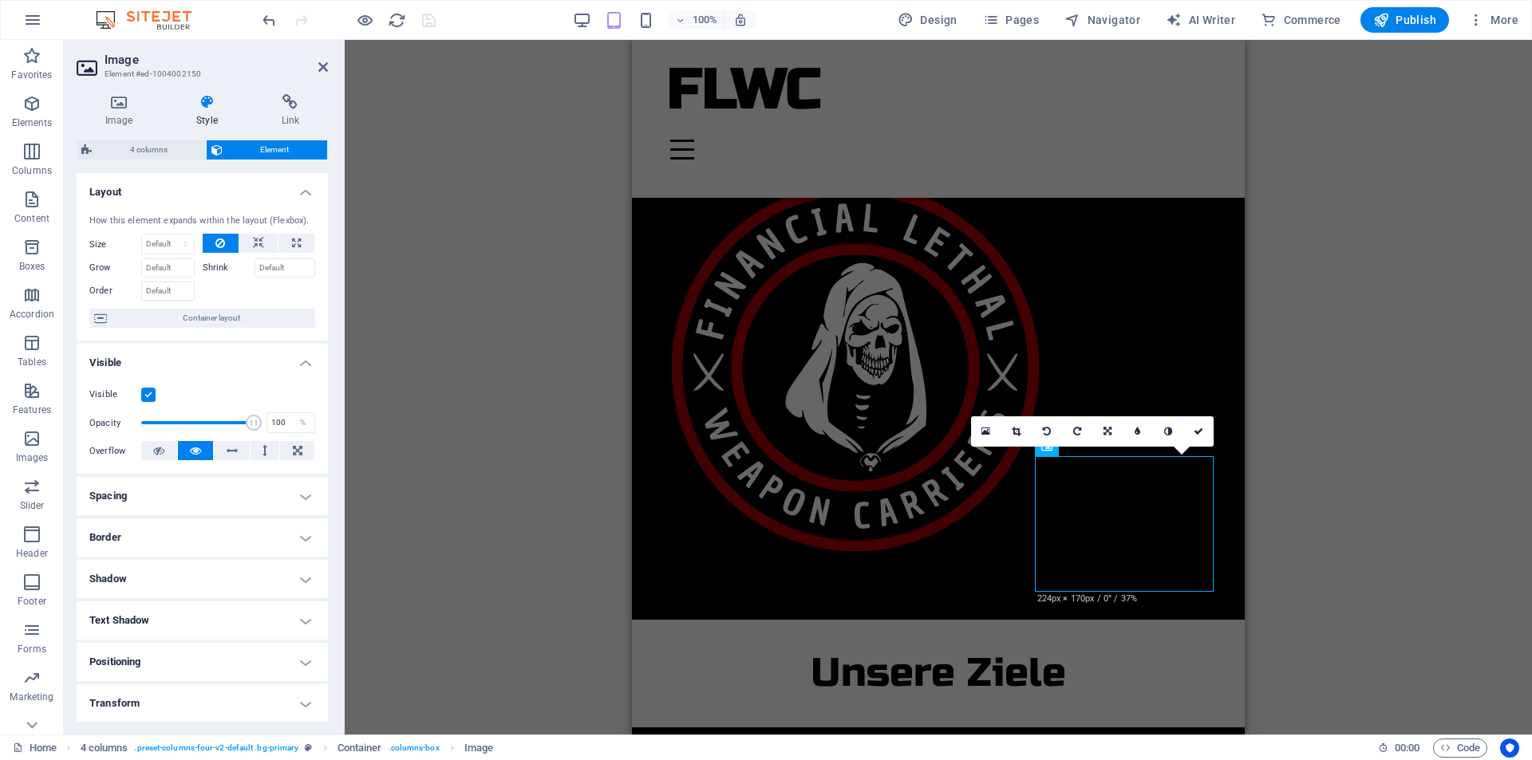
click at [210, 491] on h4 "Spacing" at bounding box center [202, 496] width 251 height 38
click at [243, 555] on icon at bounding box center [246, 555] width 10 height 19
click at [266, 592] on input "number" at bounding box center [287, 596] width 54 height 19
type input "10"
type input "0"
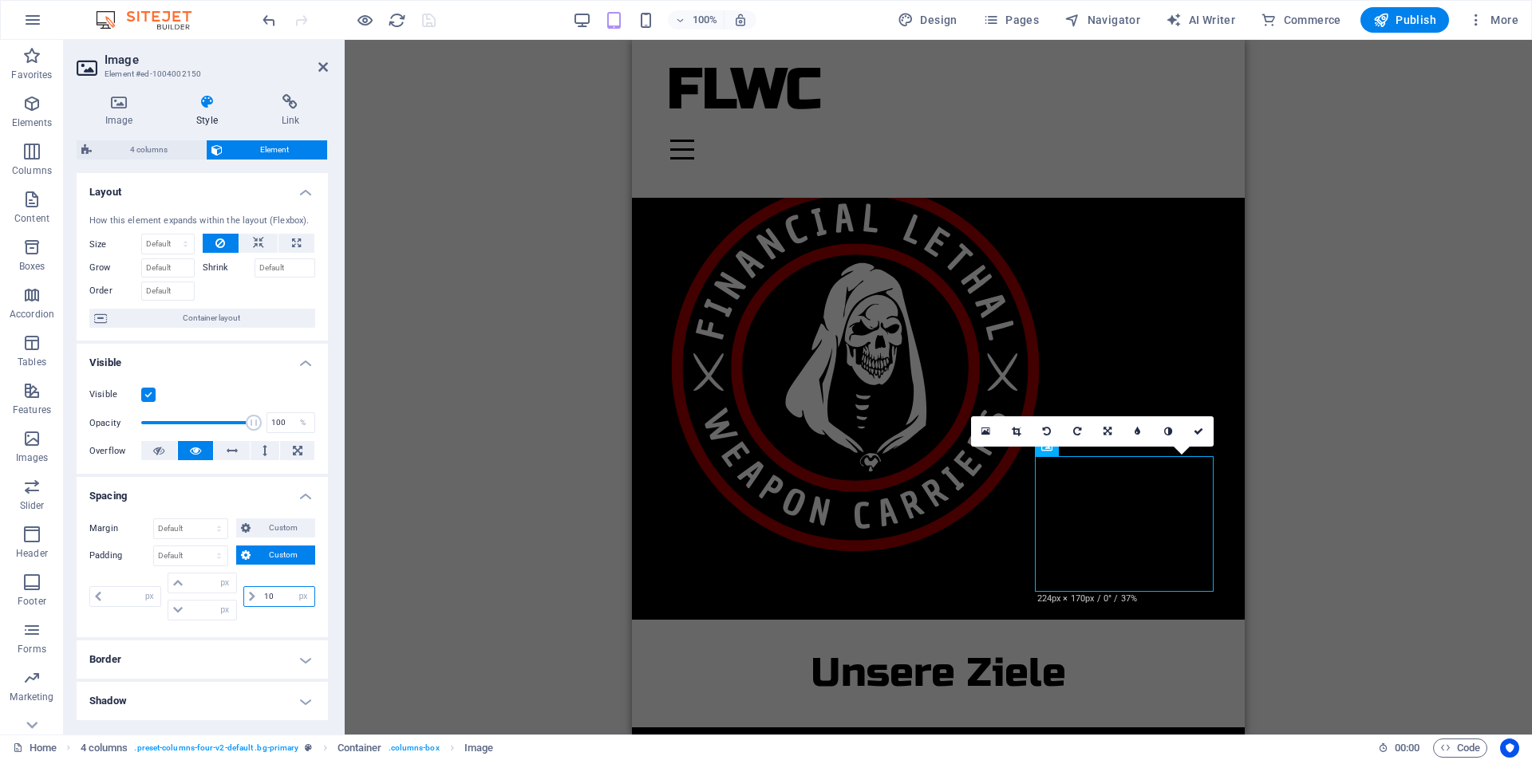
type input "0"
type input "1"
type input "0"
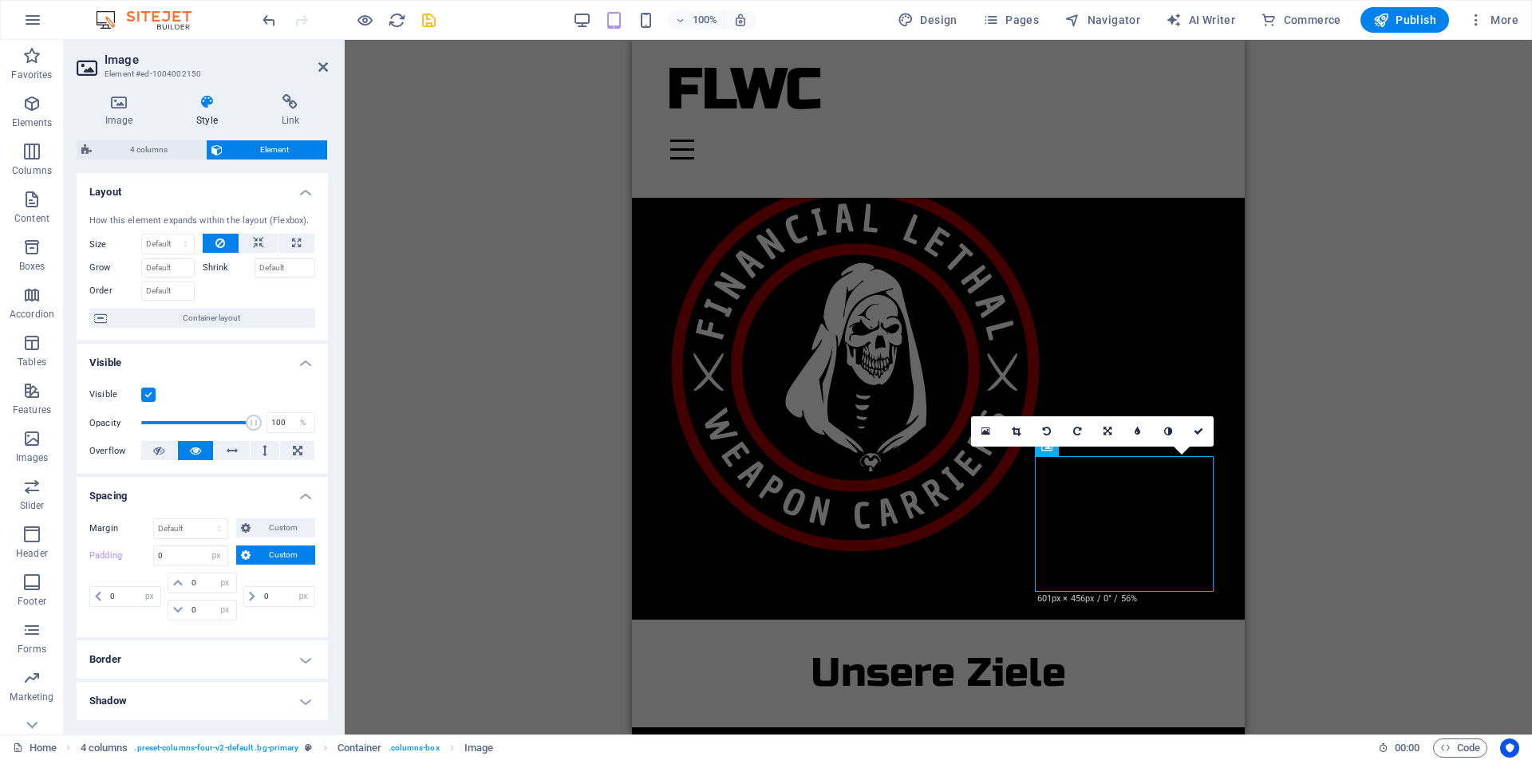
click at [286, 559] on span "Custom" at bounding box center [282, 555] width 55 height 19
click at [219, 551] on select "Default px rem % vh vw Custom" at bounding box center [216, 555] width 22 height 19
select select "default"
click at [205, 546] on select "Default px rem % vh vw Custom" at bounding box center [216, 555] width 22 height 19
select select "DISABLED_OPTION_VALUE"
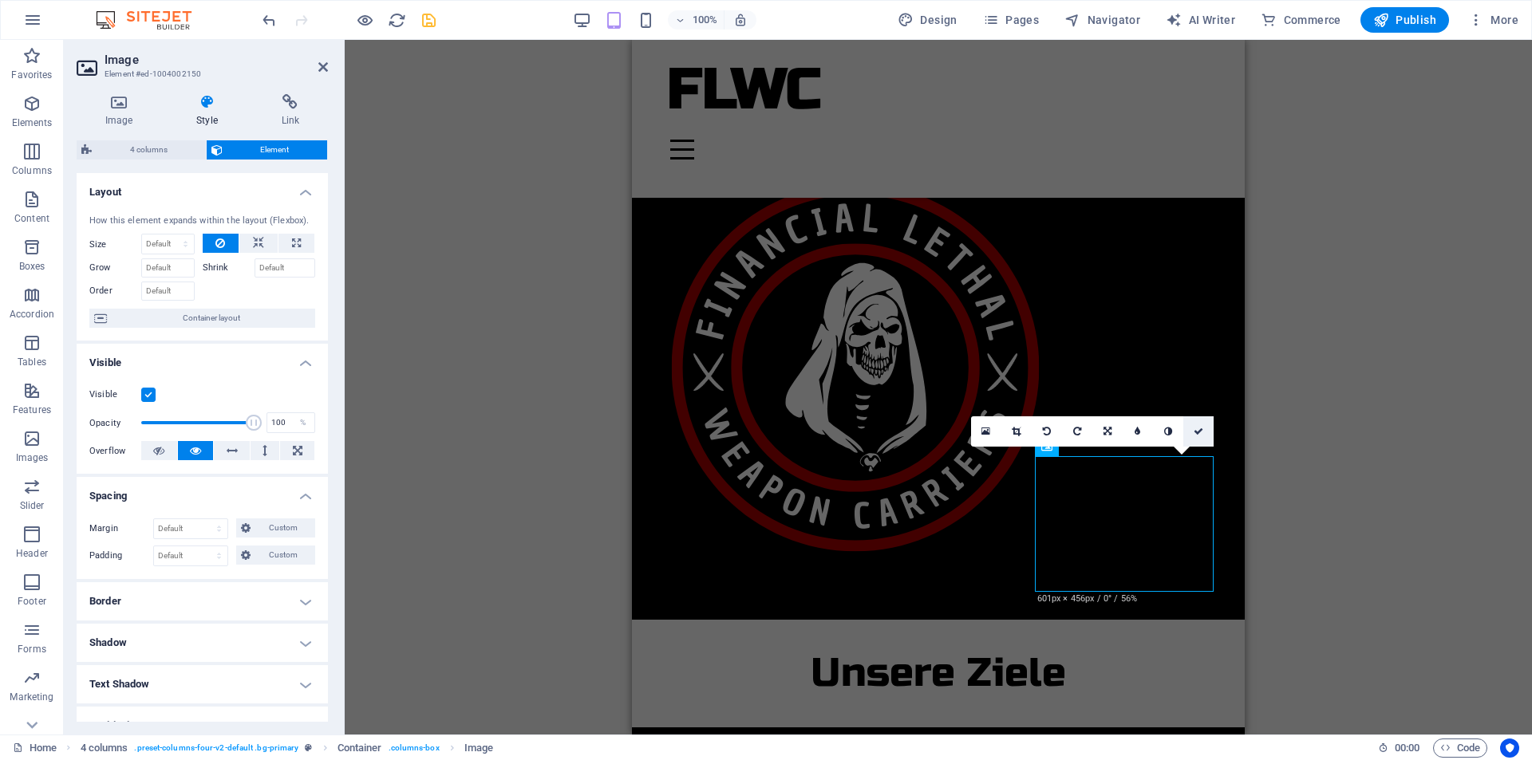
click at [1194, 430] on icon at bounding box center [1198, 432] width 10 height 10
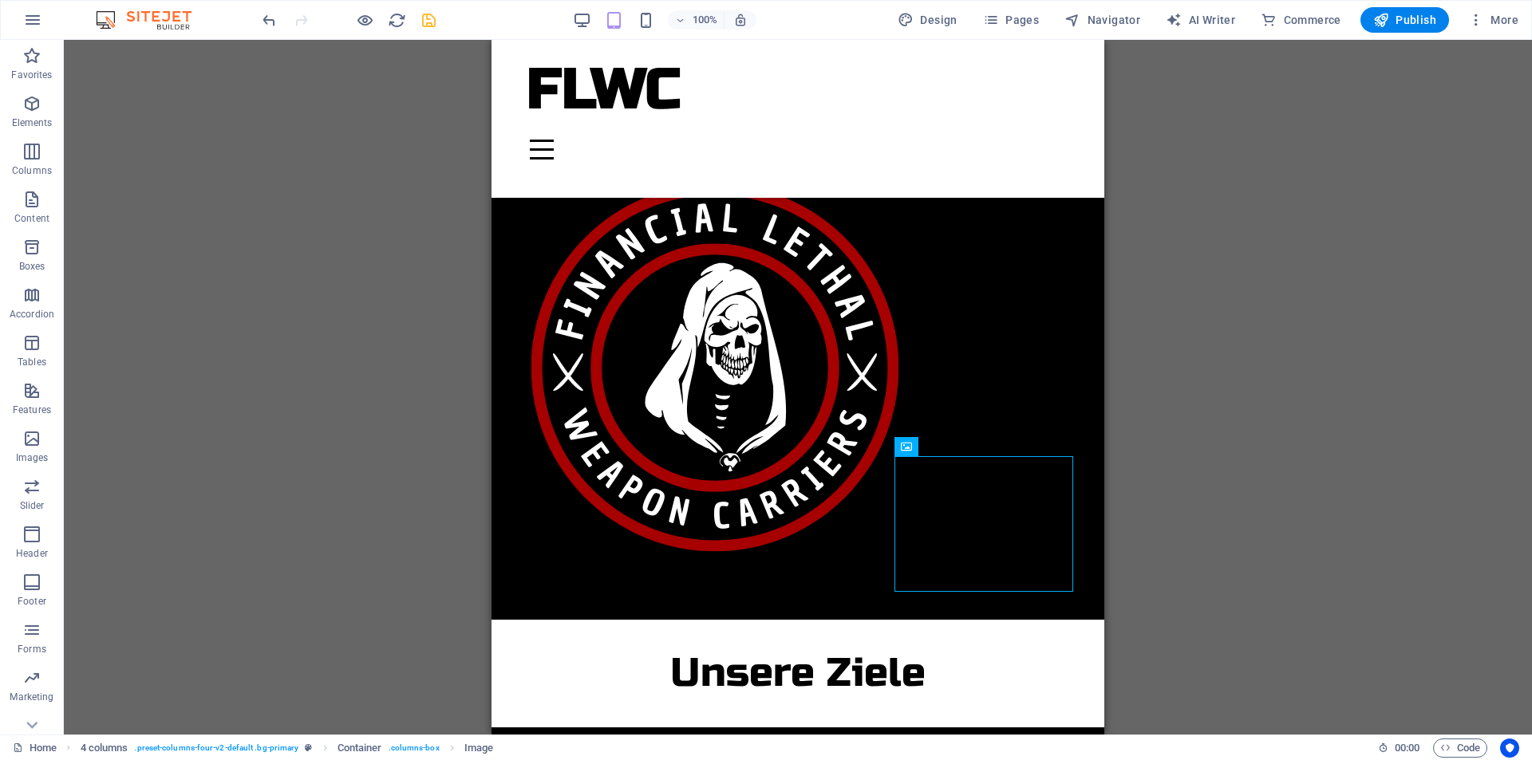
click at [438, 16] on div "100% Design Pages Navigator AI Writer Commerce Publish More" at bounding box center [891, 20] width 1265 height 26
click at [426, 20] on icon "save" at bounding box center [429, 20] width 18 height 18
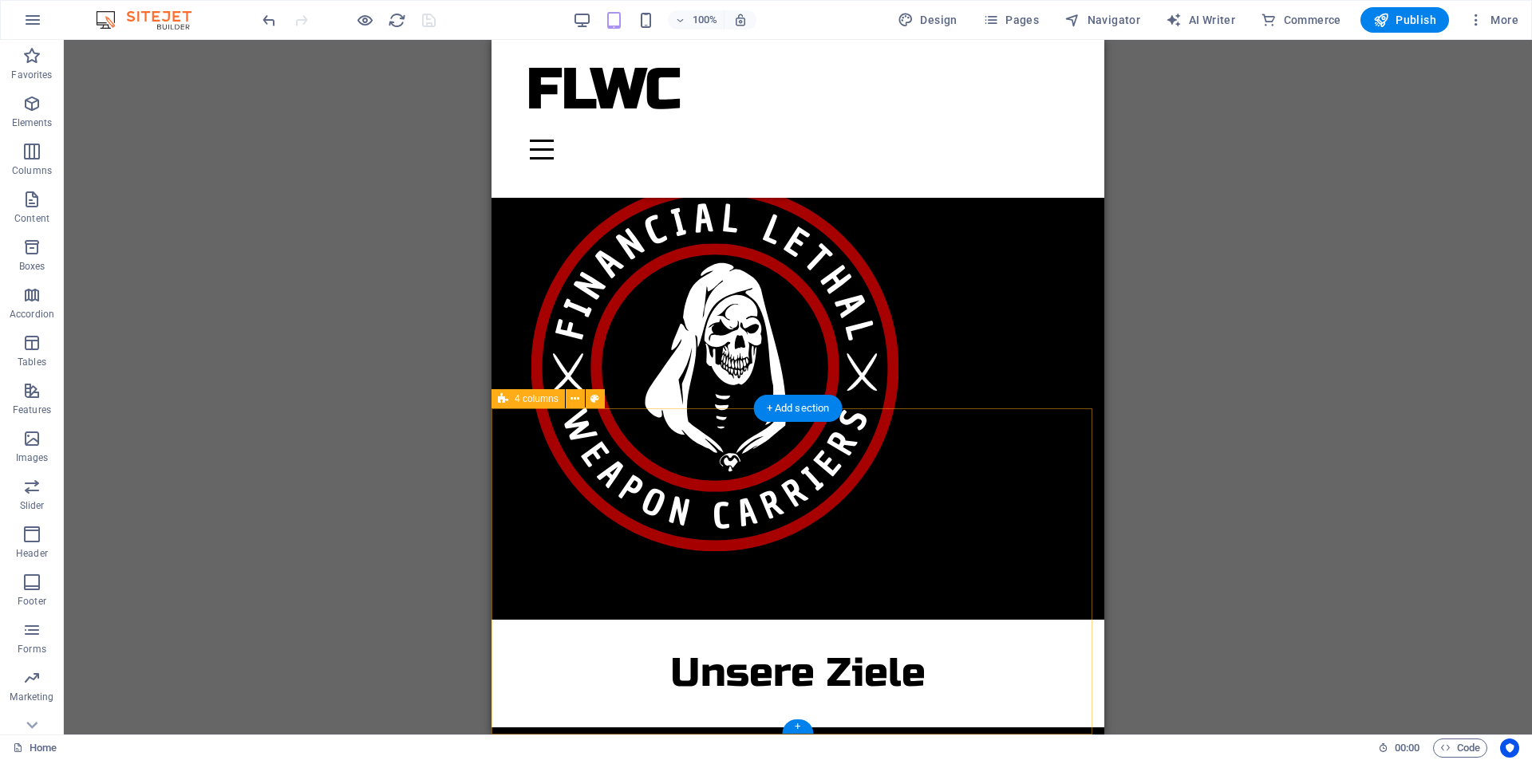
select select "rem"
select select "px"
select select "rem"
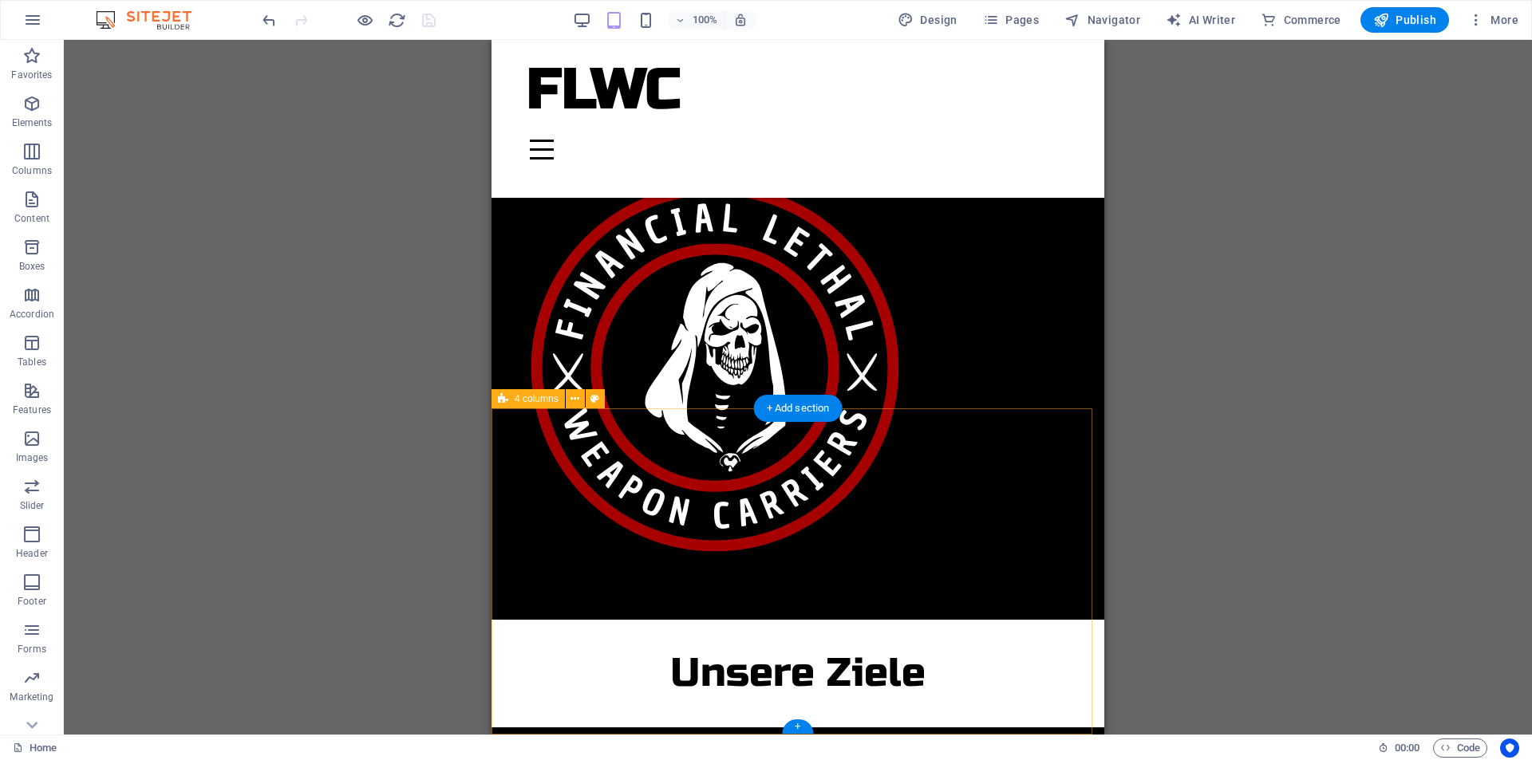
select select "rem"
select select "px"
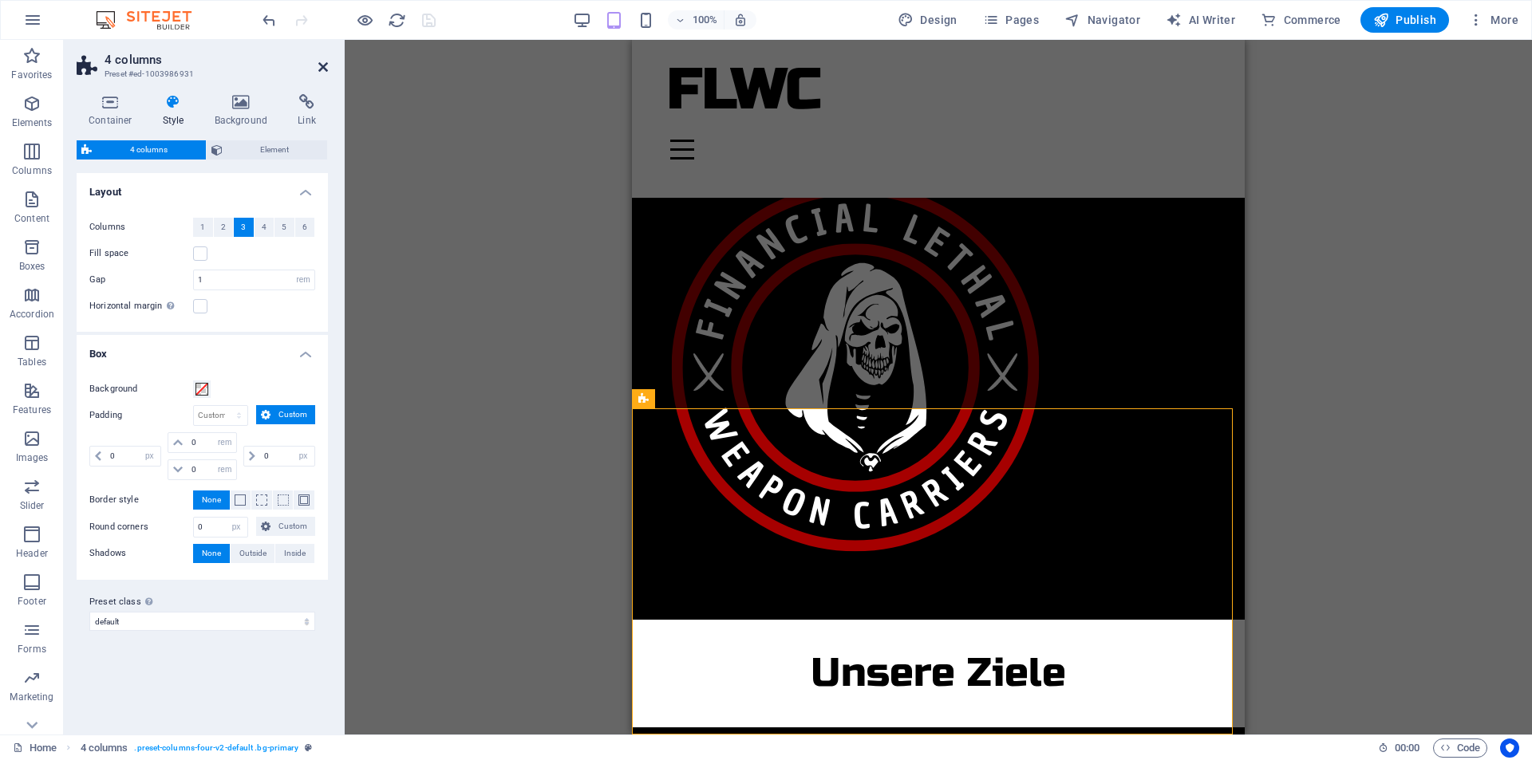
click at [321, 68] on icon at bounding box center [323, 67] width 10 height 13
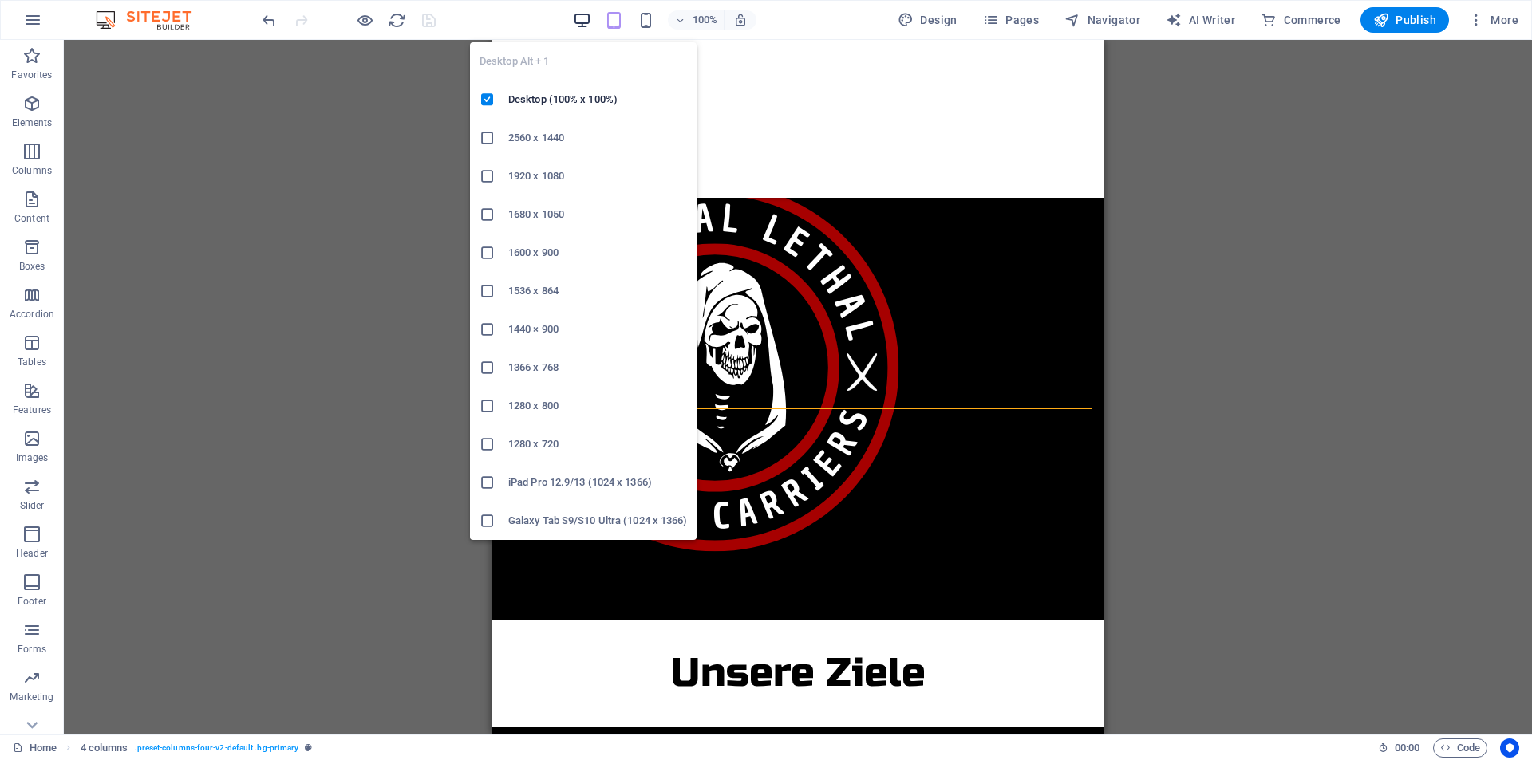
click at [582, 25] on icon "button" at bounding box center [582, 20] width 18 height 18
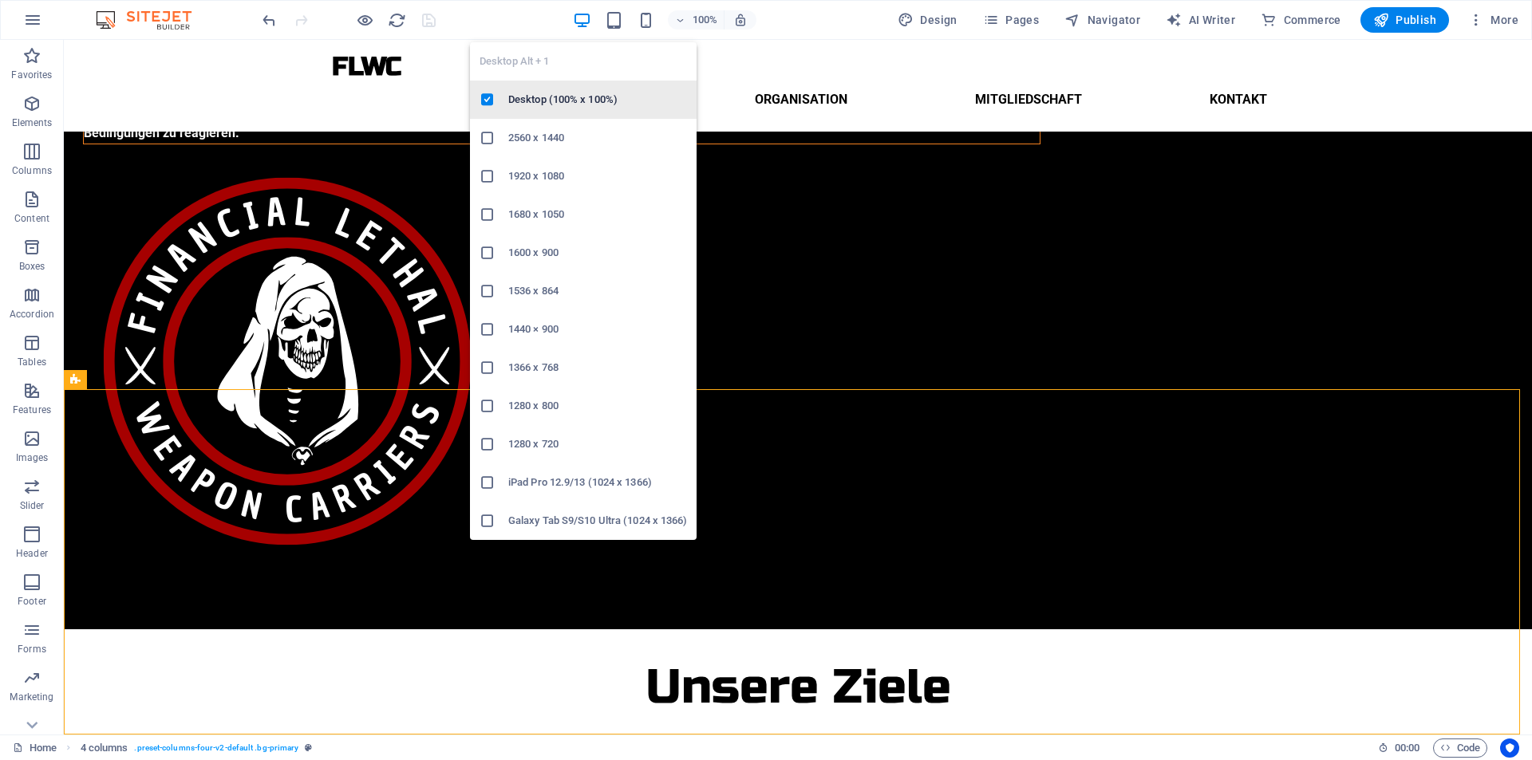
scroll to position [242, 0]
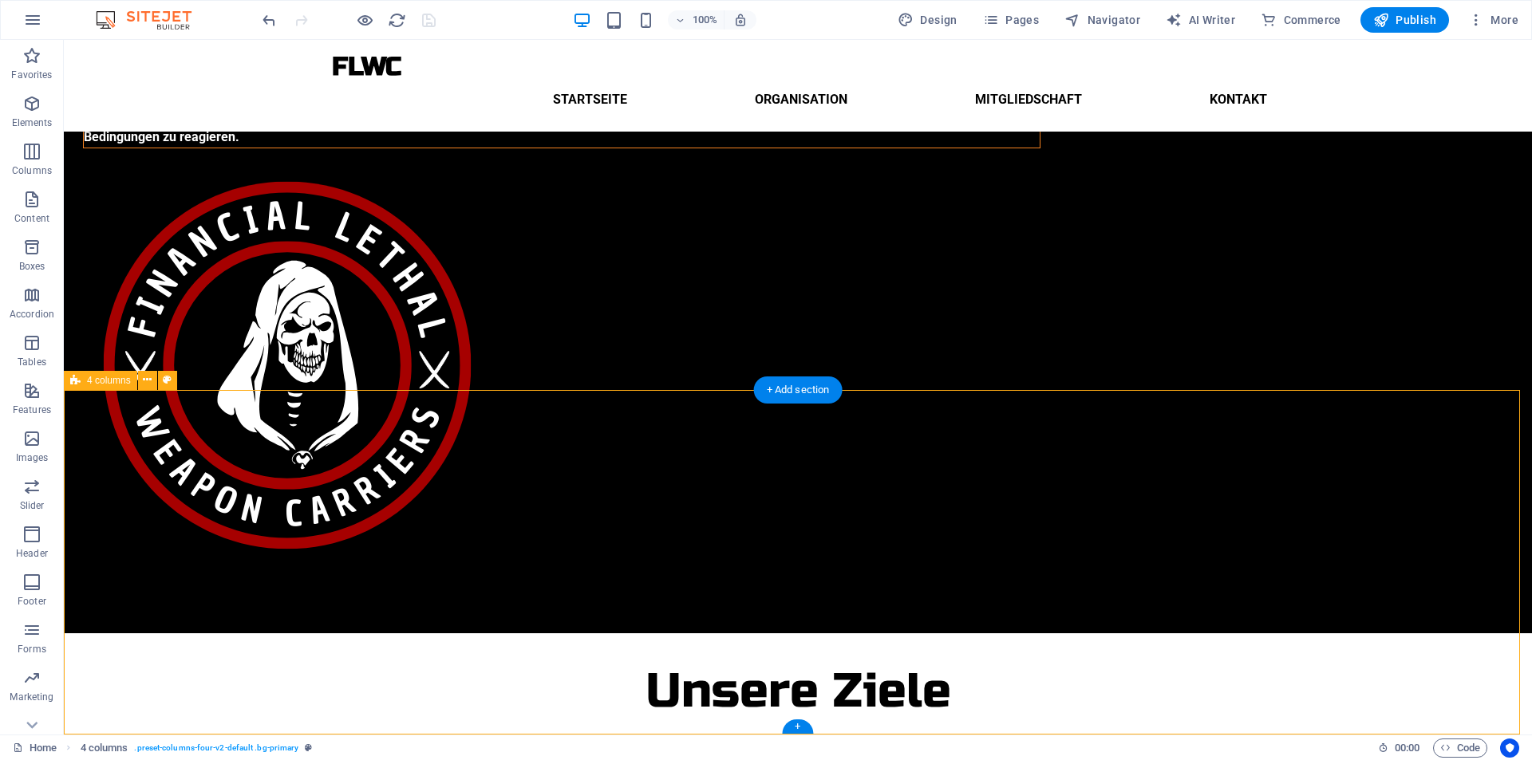
select select "rem"
select select "px"
select select "rem"
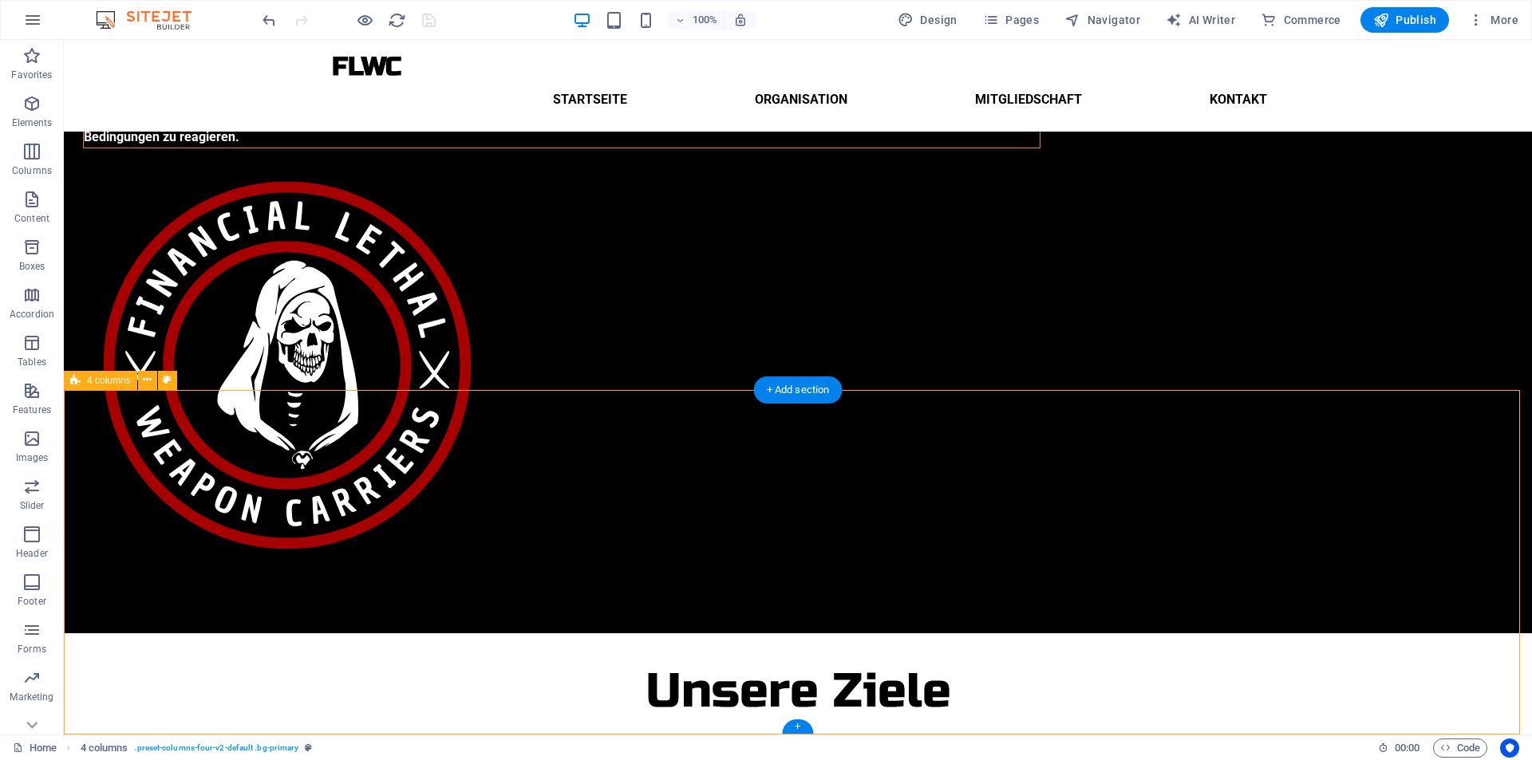
select select "rem"
select select "px"
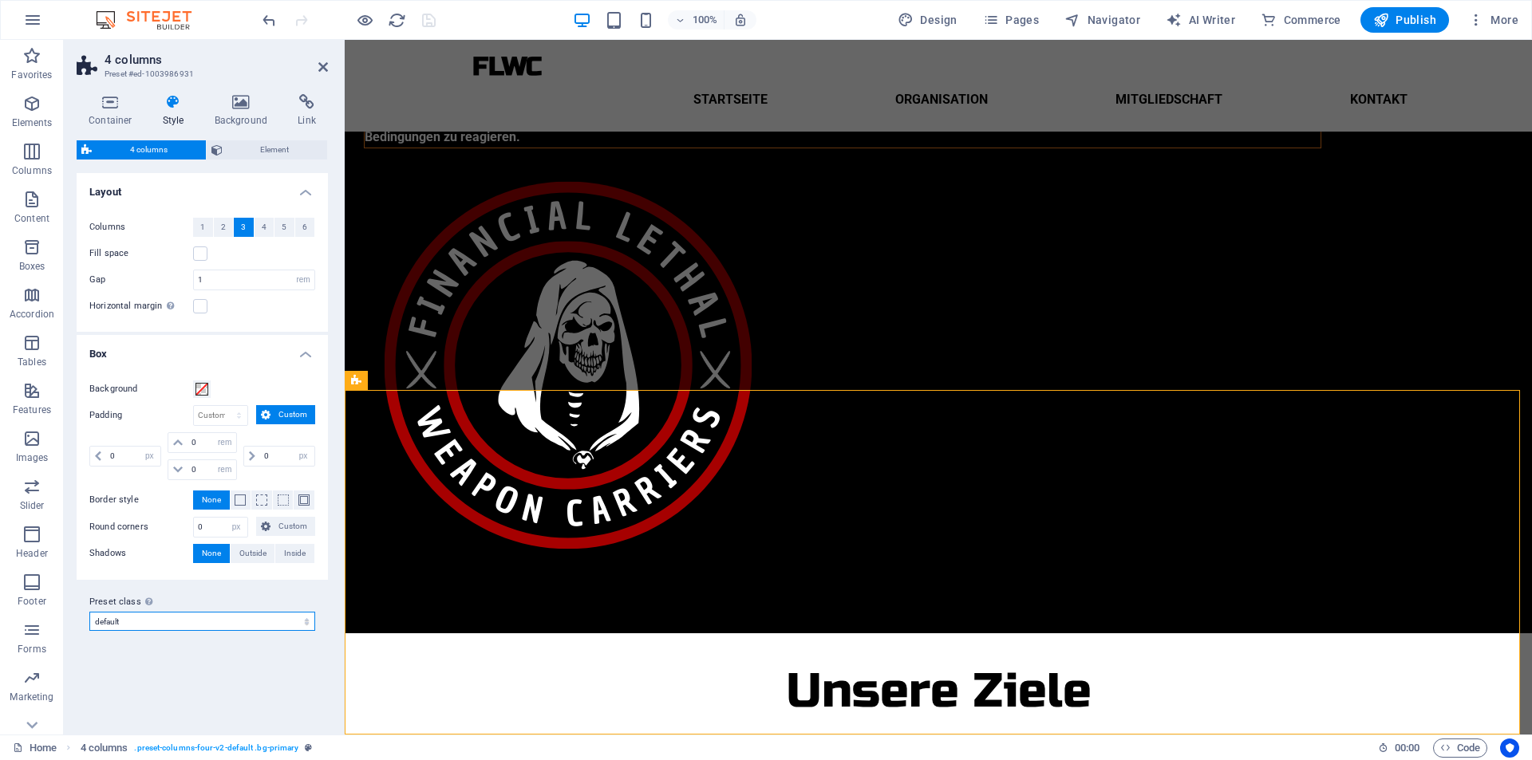
click at [219, 621] on select "default Add preset class" at bounding box center [202, 621] width 226 height 19
click at [89, 612] on select "default Add preset class" at bounding box center [202, 621] width 226 height 19
click at [201, 623] on select "default Add preset class" at bounding box center [202, 621] width 226 height 19
click at [89, 612] on select "default Add preset class" at bounding box center [202, 621] width 226 height 19
select select "preset-columns-four-v2-default"
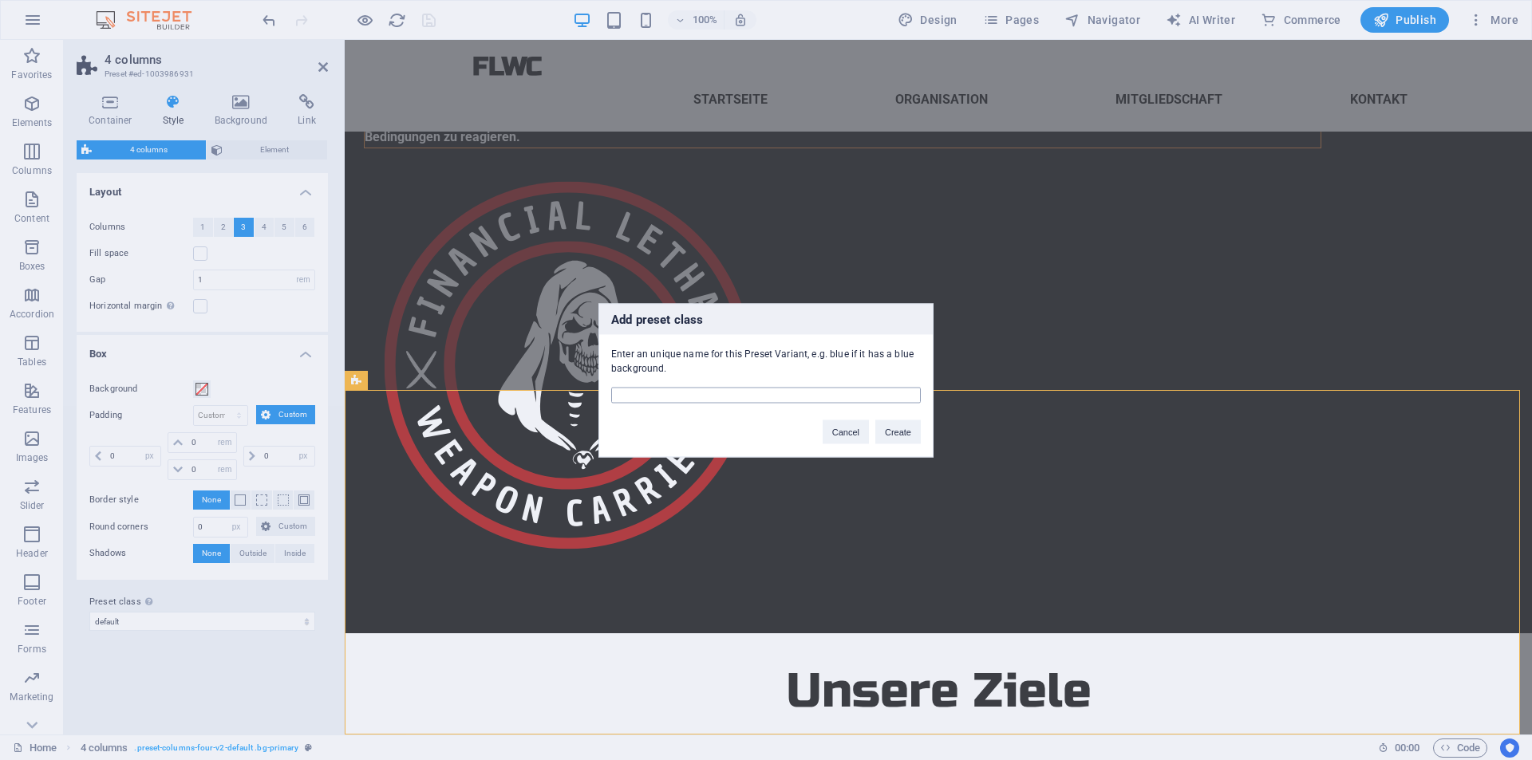
click at [704, 396] on input "text" at bounding box center [766, 395] width 310 height 16
type input "startseite"
click at [891, 427] on button "Create" at bounding box center [897, 432] width 45 height 24
select select "preset-columns-four-v2-startseite"
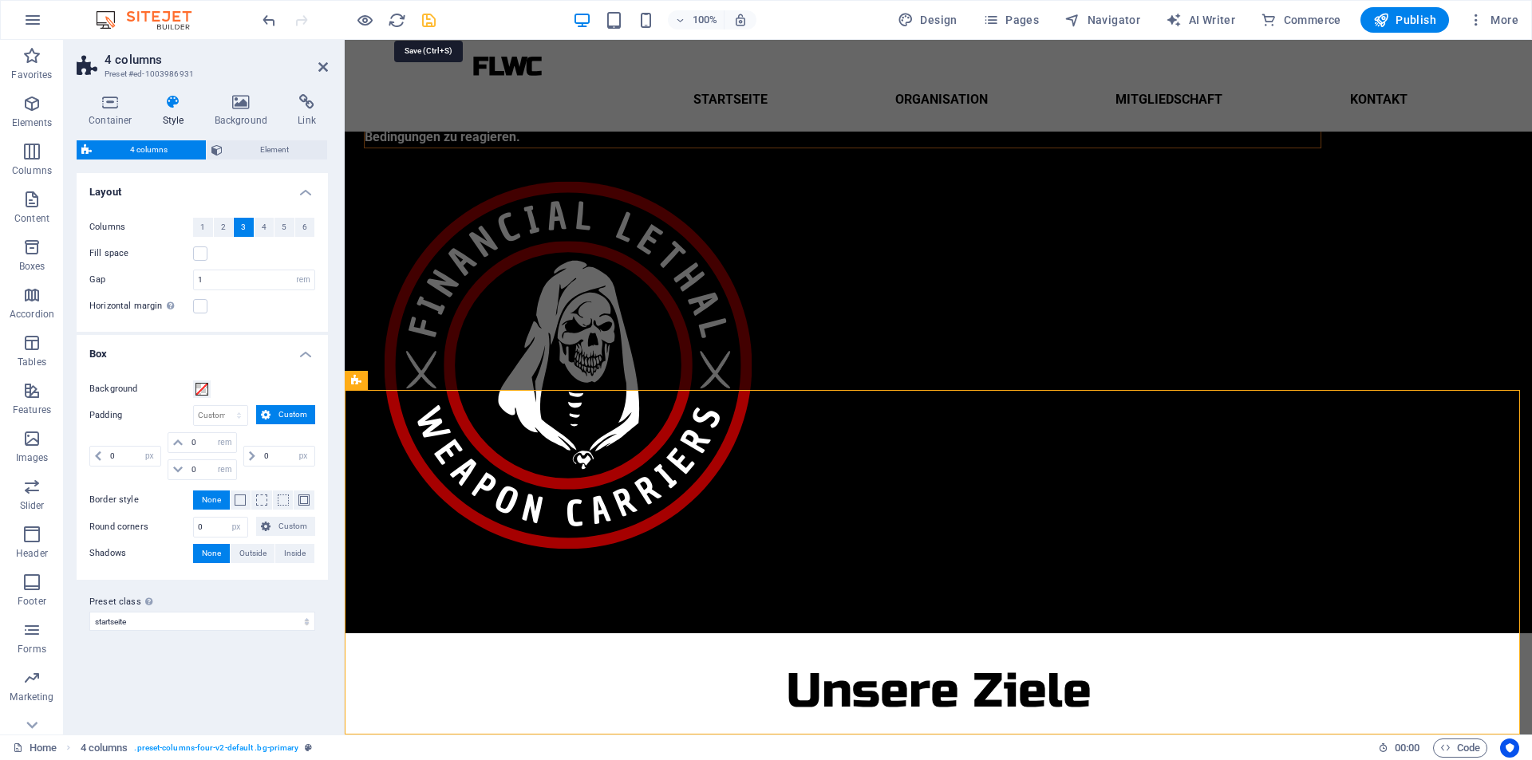
click at [422, 22] on icon "save" at bounding box center [429, 20] width 18 height 18
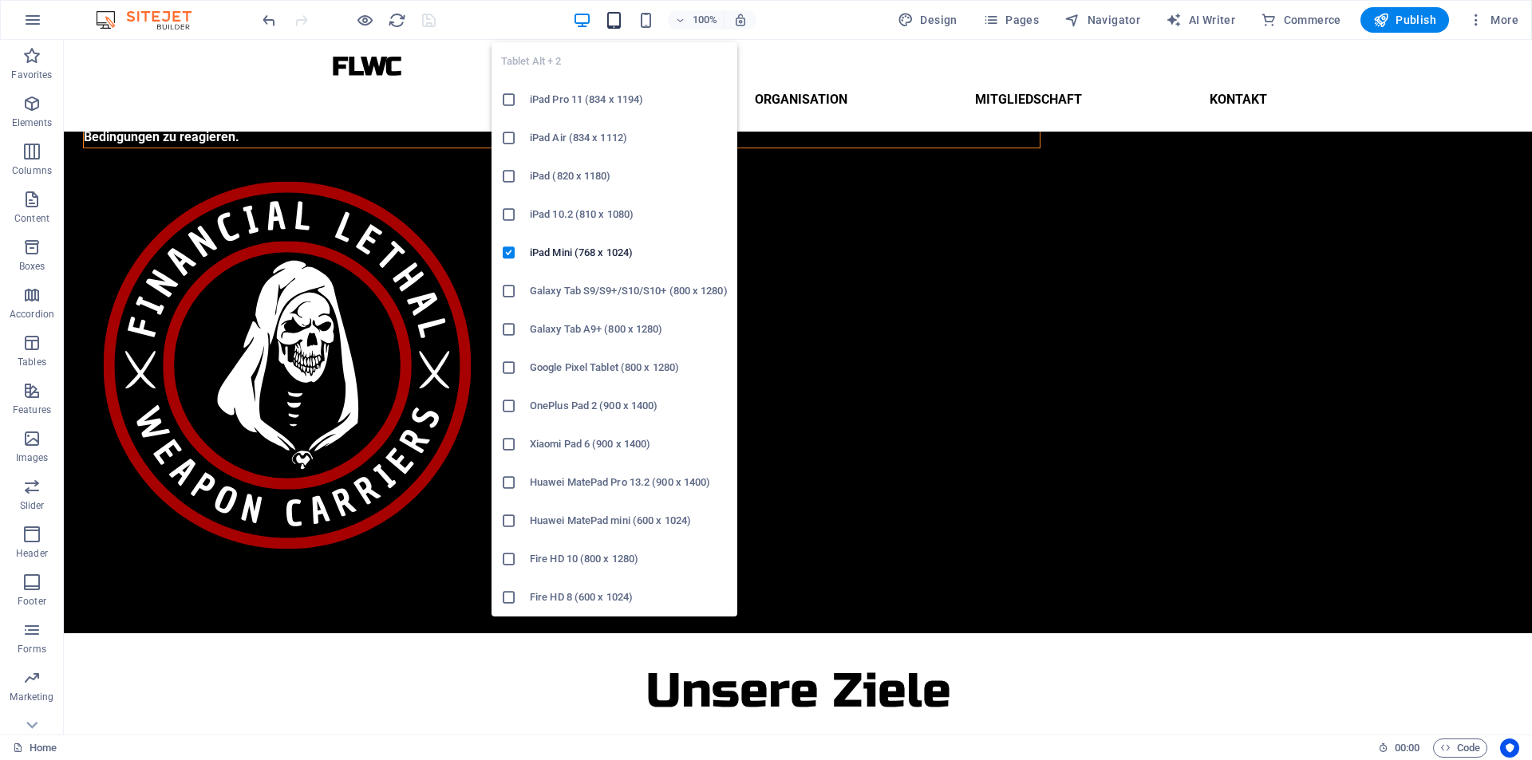
click at [613, 24] on icon "button" at bounding box center [614, 20] width 18 height 18
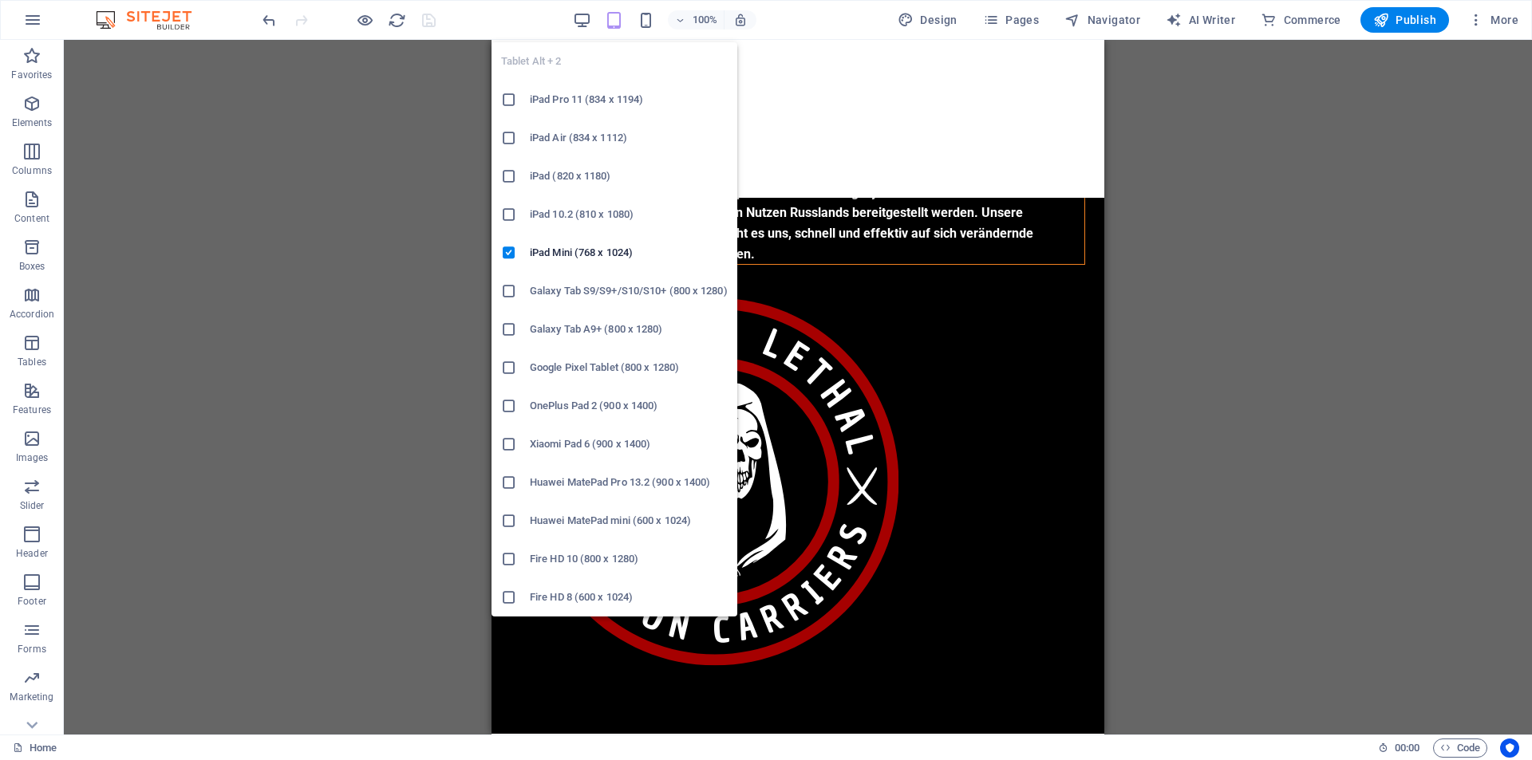
scroll to position [278, 0]
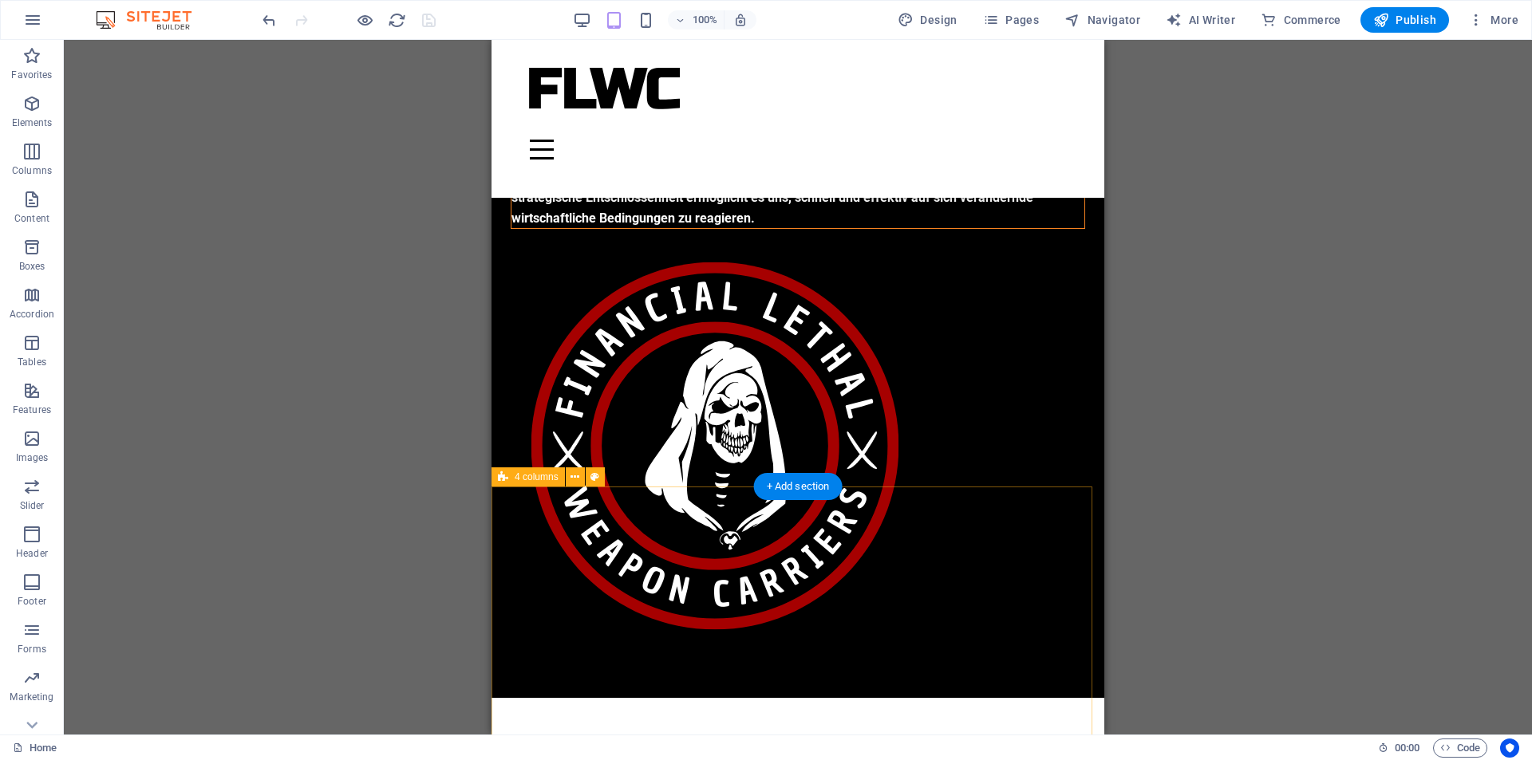
select select "rem"
select select "px"
select select "rem"
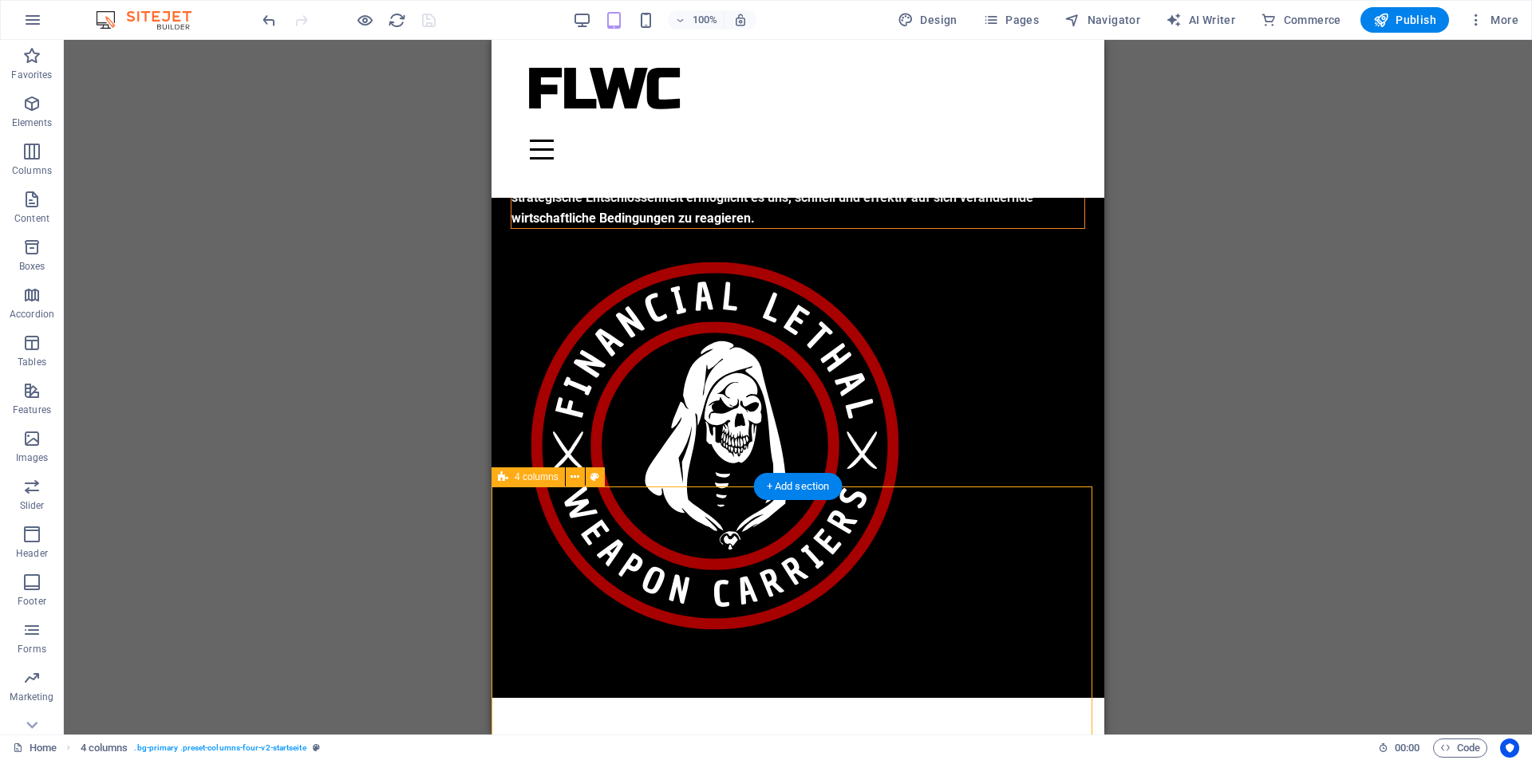
select select "rem"
select select "px"
select select "preset-columns-four-v2-startseite"
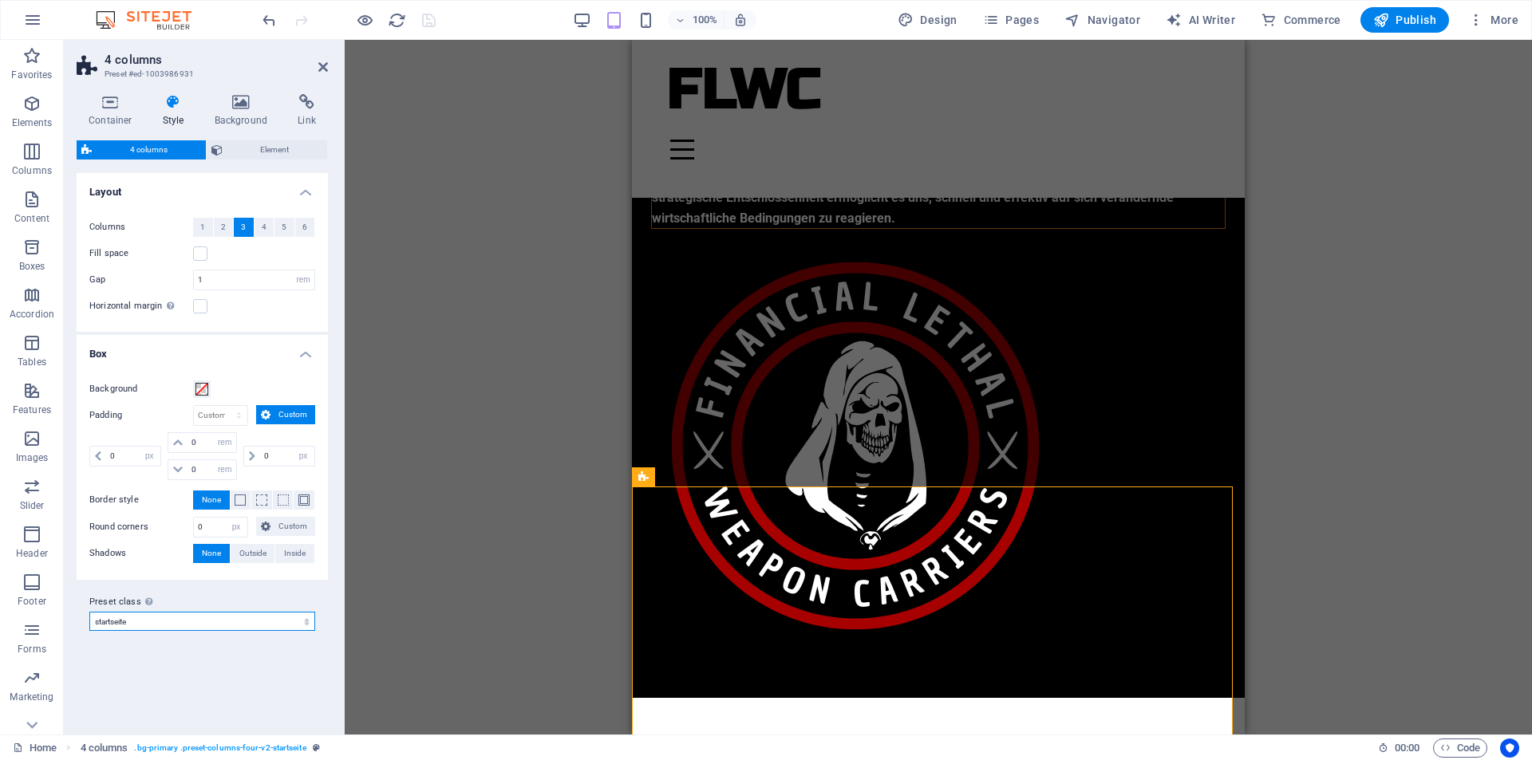
click at [256, 621] on select "default startseite Add preset class" at bounding box center [202, 621] width 226 height 19
click at [89, 612] on select "default startseite Add preset class" at bounding box center [202, 621] width 226 height 19
select select "preset-columns-four-v2-startseite"
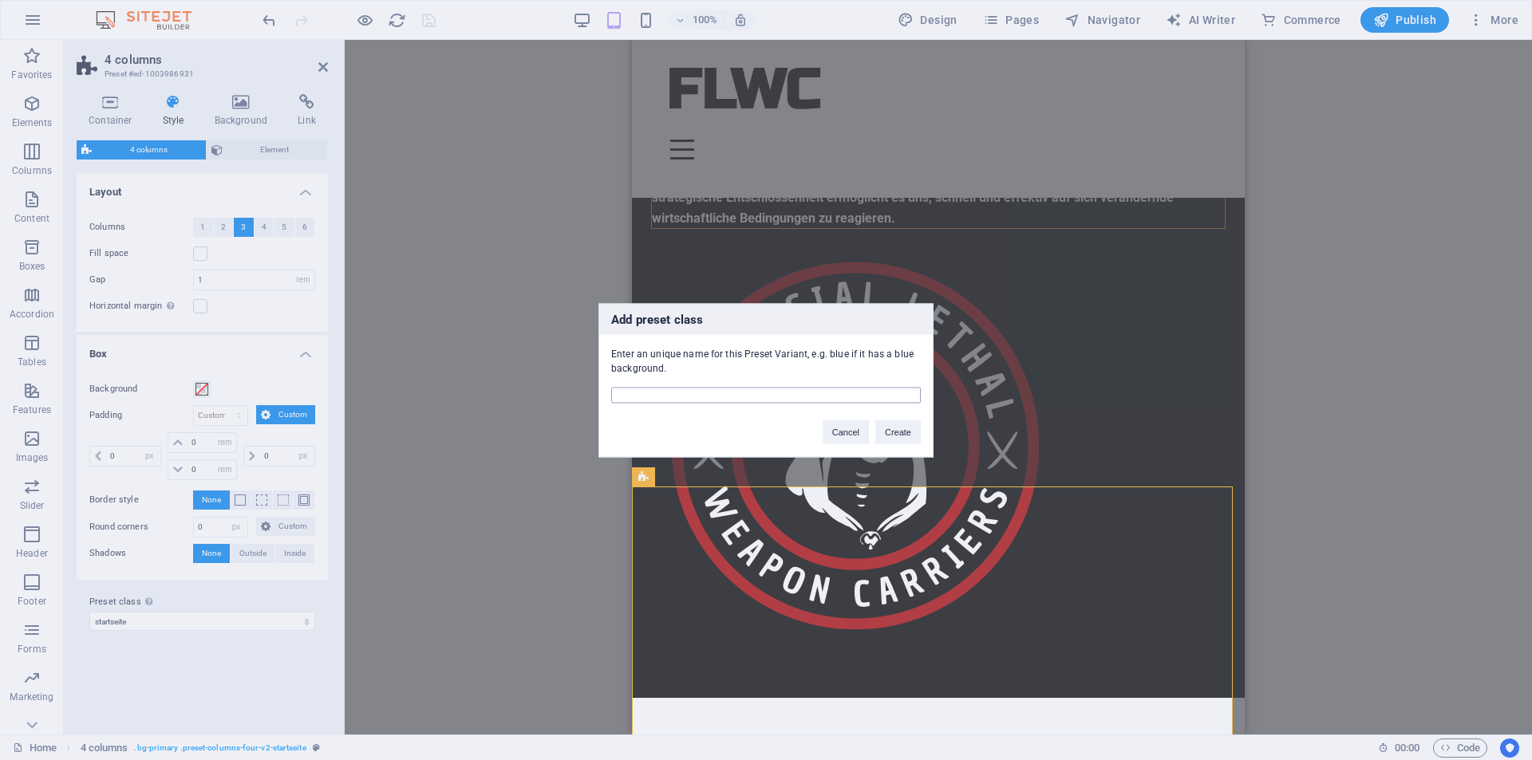
click at [750, 396] on input "text" at bounding box center [766, 395] width 310 height 16
type input "tablet"
click at [897, 427] on button "Create" at bounding box center [897, 432] width 45 height 24
select select "preset-columns-four-v2-tablet"
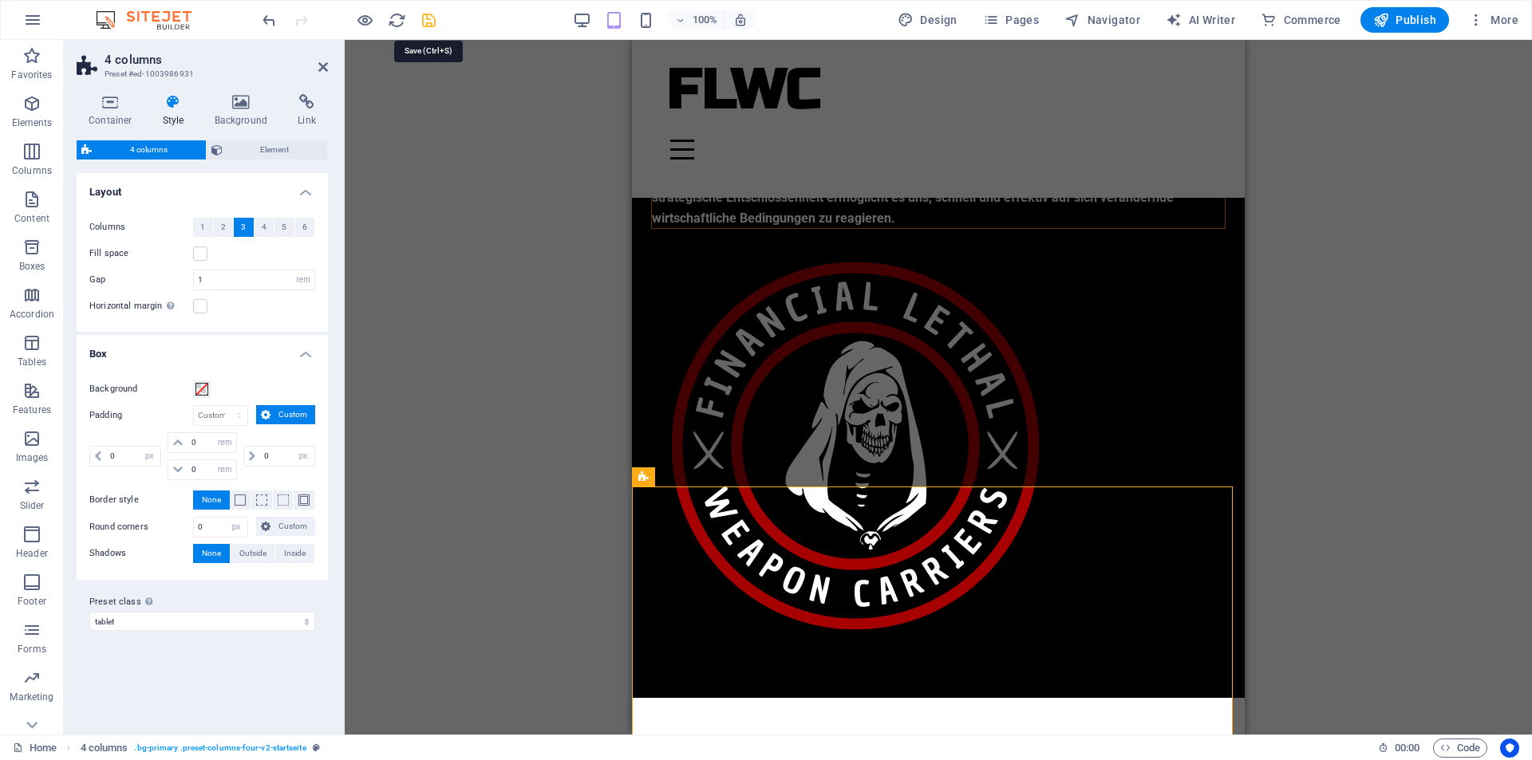
click at [424, 19] on icon "save" at bounding box center [429, 20] width 18 height 18
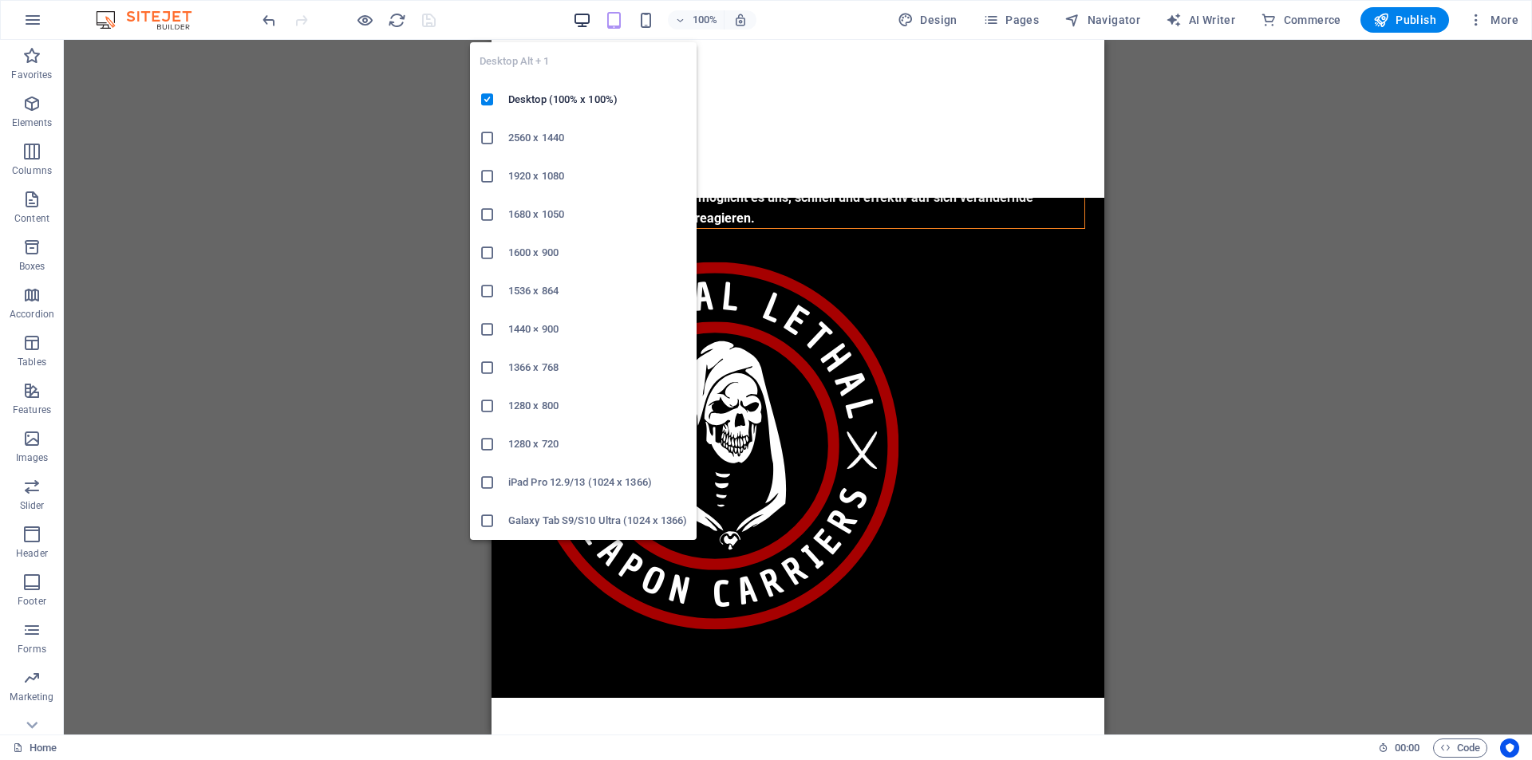
click at [579, 23] on icon "button" at bounding box center [582, 20] width 18 height 18
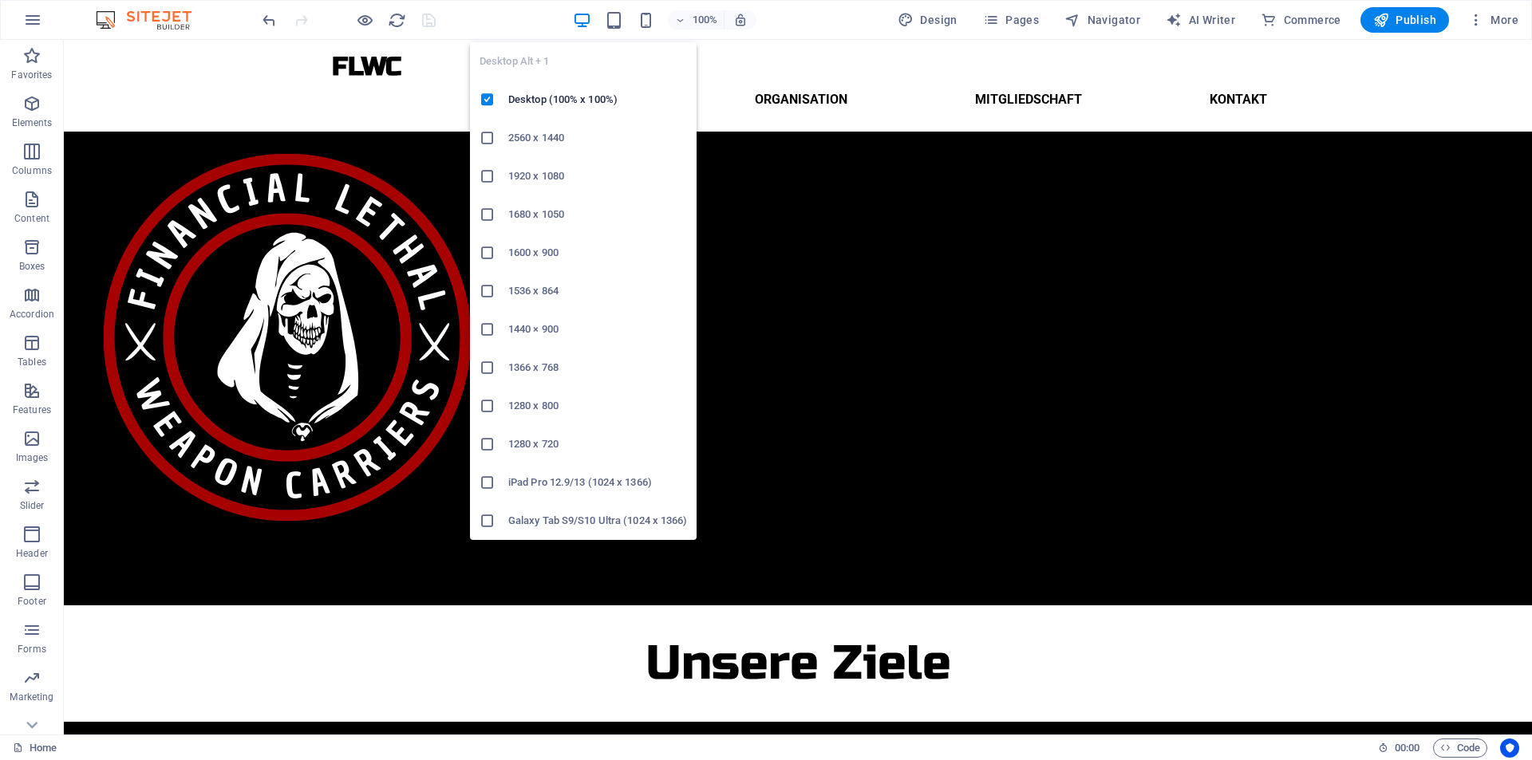
scroll to position [242, 0]
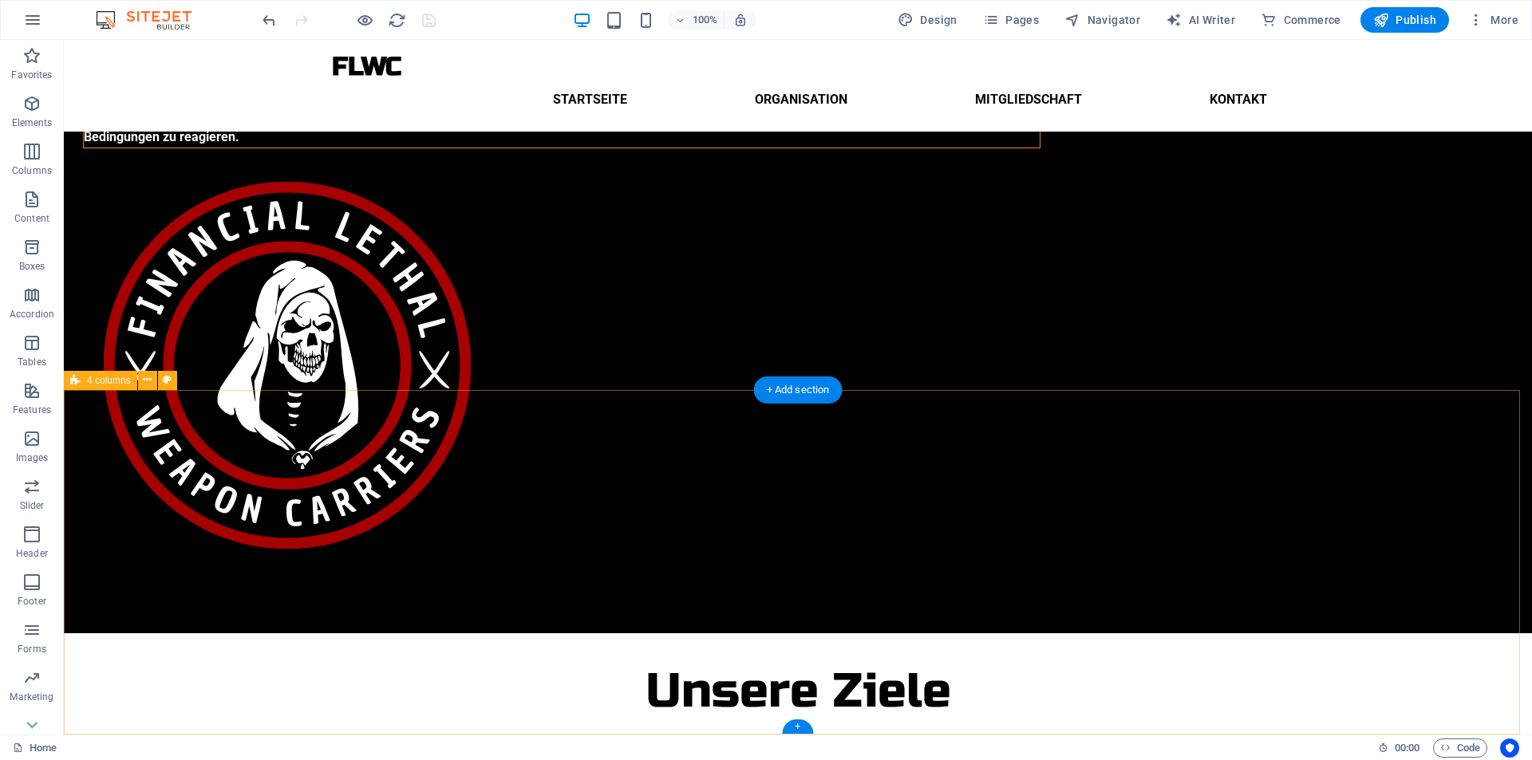
select select "rem"
select select "px"
select select "rem"
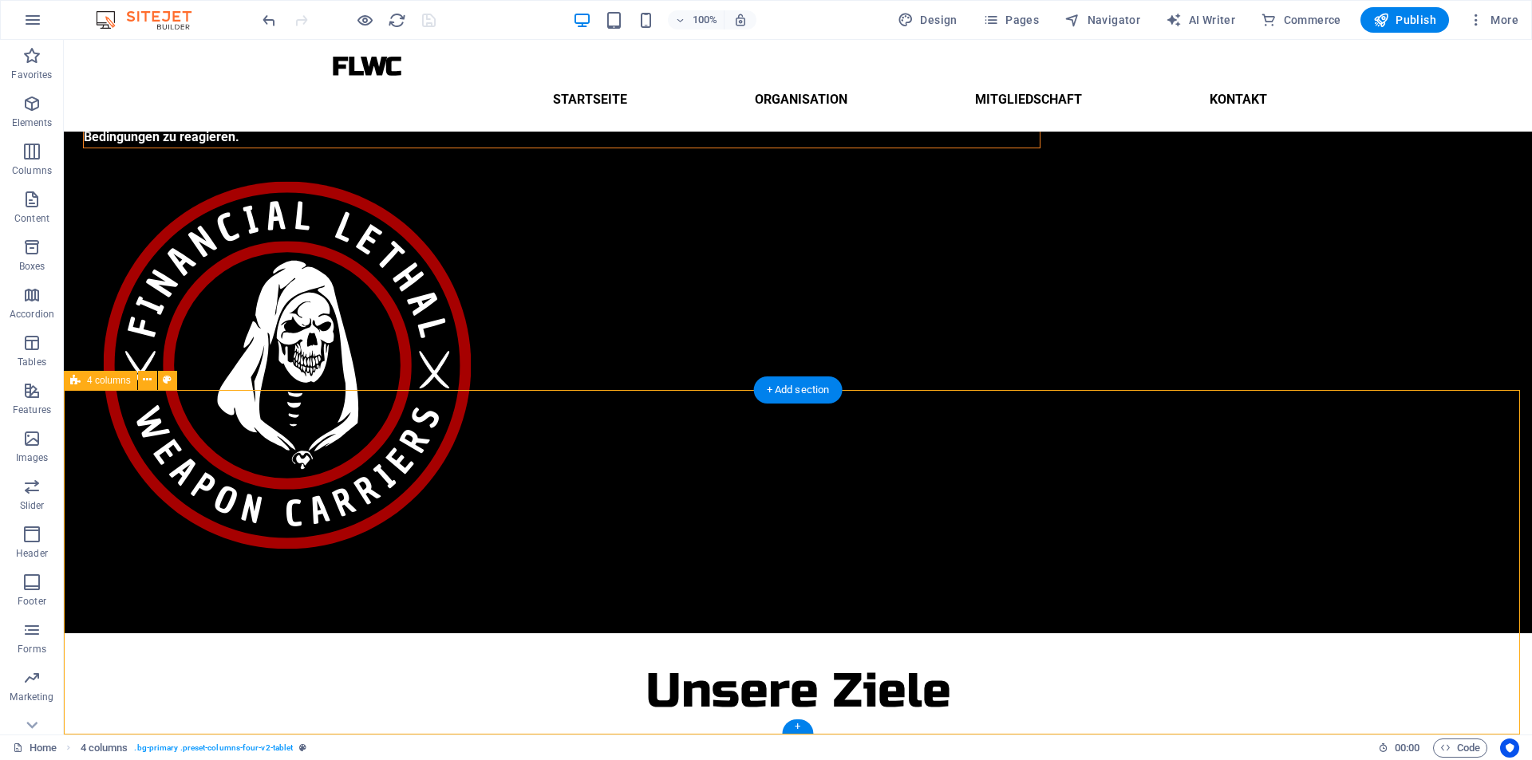
select select "rem"
select select "px"
select select "preset-columns-four-v2-tablet"
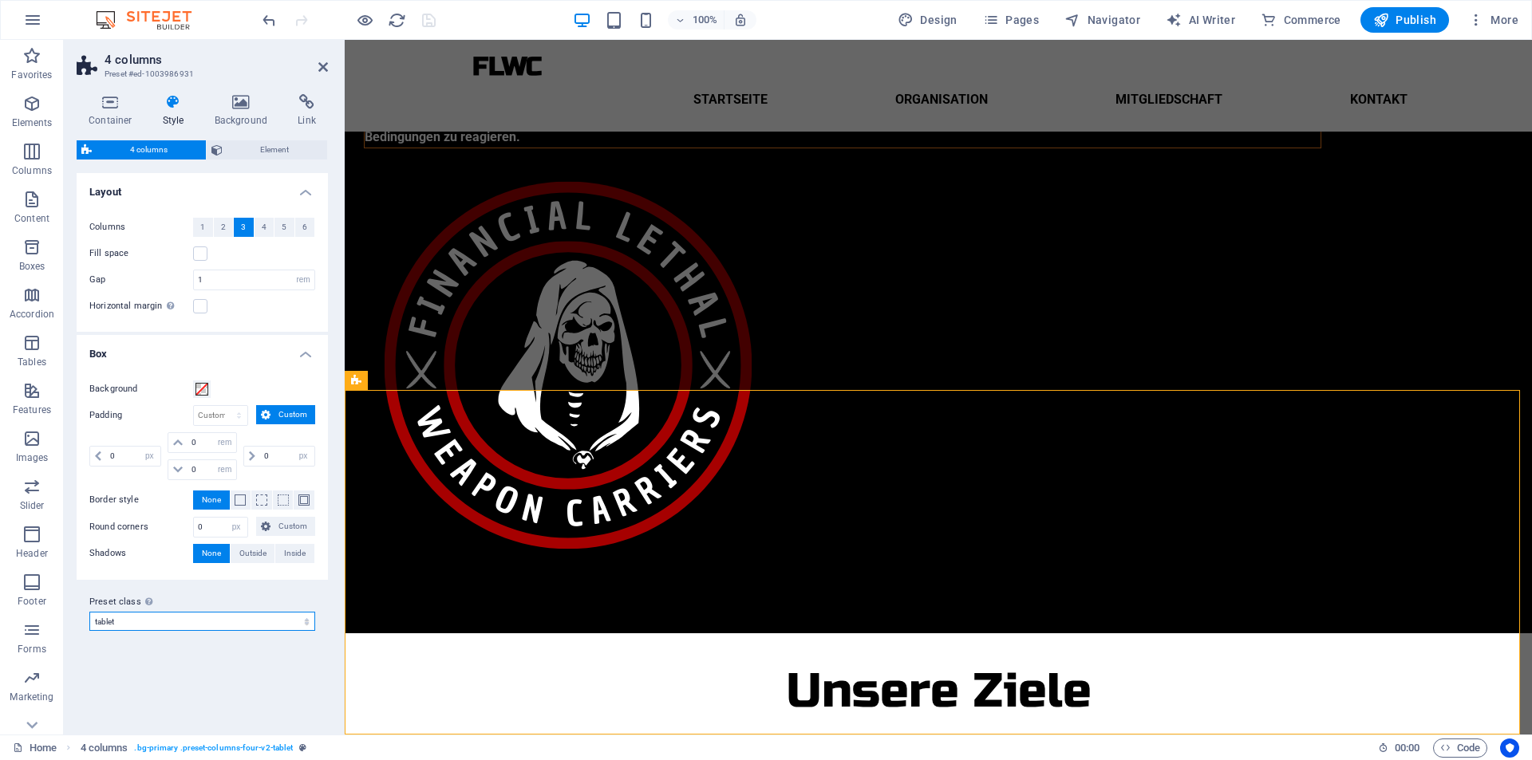
click at [225, 627] on select "default startseite tablet Add preset class" at bounding box center [202, 621] width 226 height 19
click at [89, 612] on select "default startseite tablet Add preset class" at bounding box center [202, 621] width 226 height 19
select select "preset-columns-four-v2-tablet"
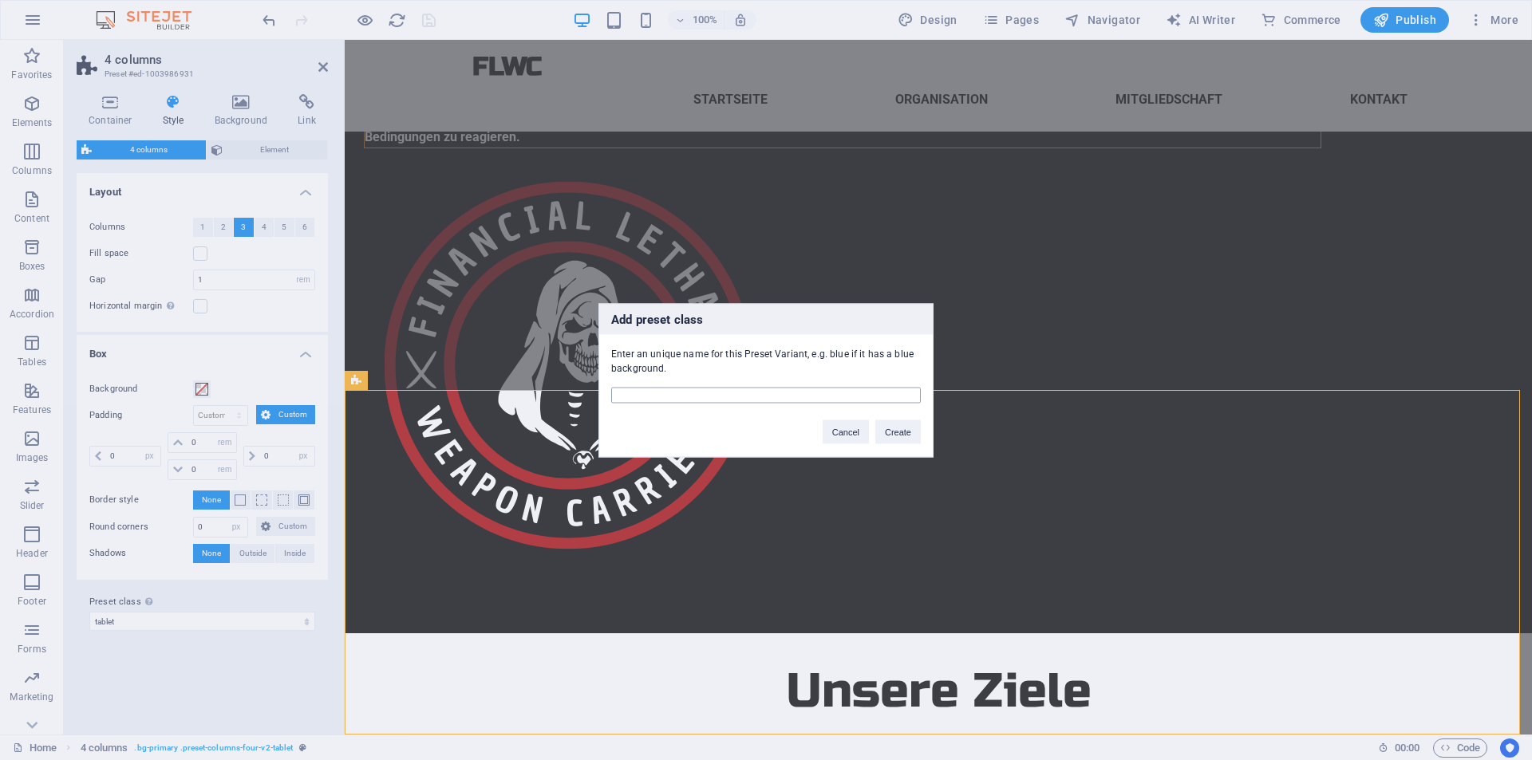
click at [704, 397] on input "text" at bounding box center [766, 395] width 310 height 16
type input "startseite-desktop"
click at [887, 430] on button "Create" at bounding box center [897, 432] width 45 height 24
select select "preset-columns-four-v2-startseite-desktop"
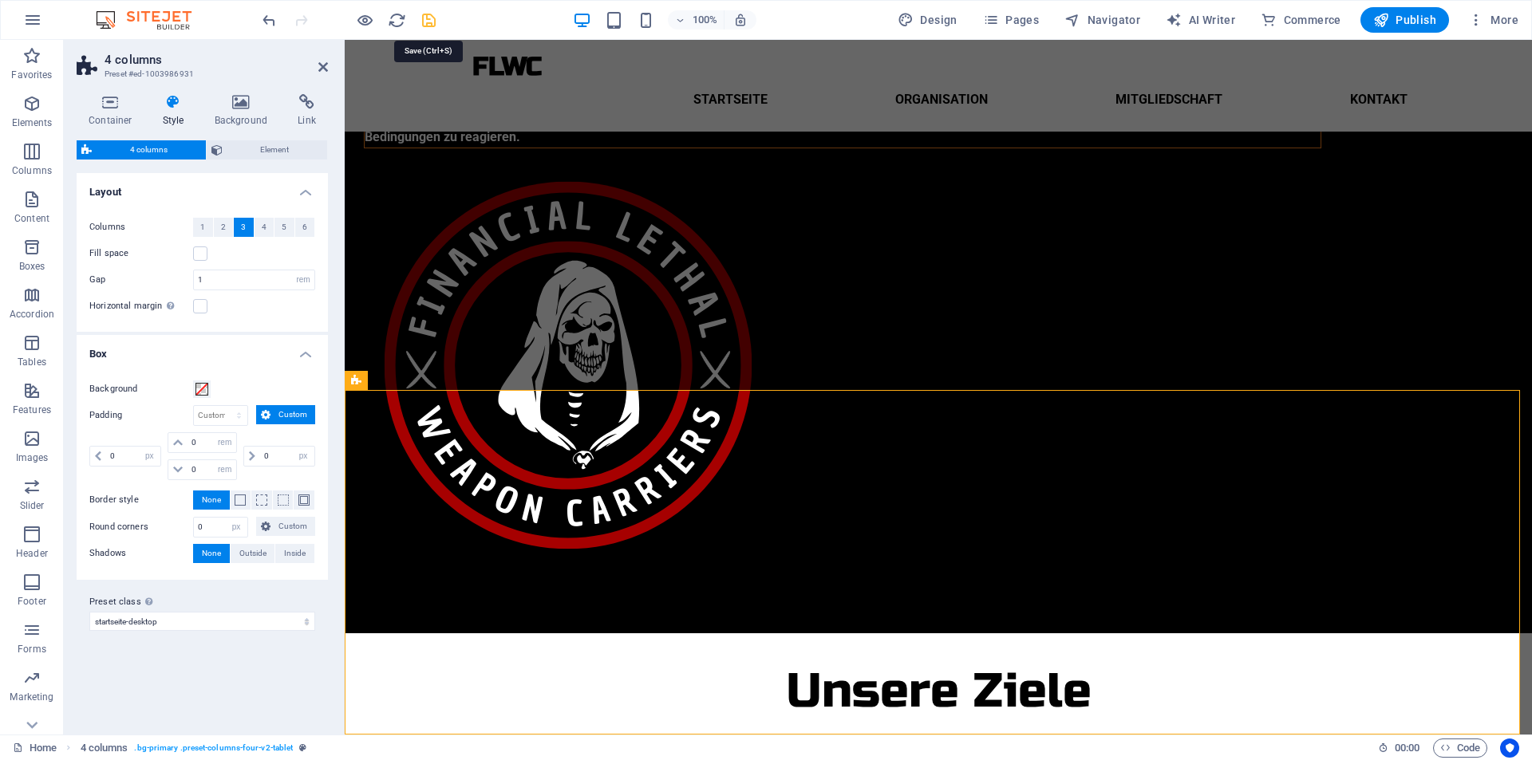
click at [430, 12] on icon "save" at bounding box center [429, 20] width 18 height 18
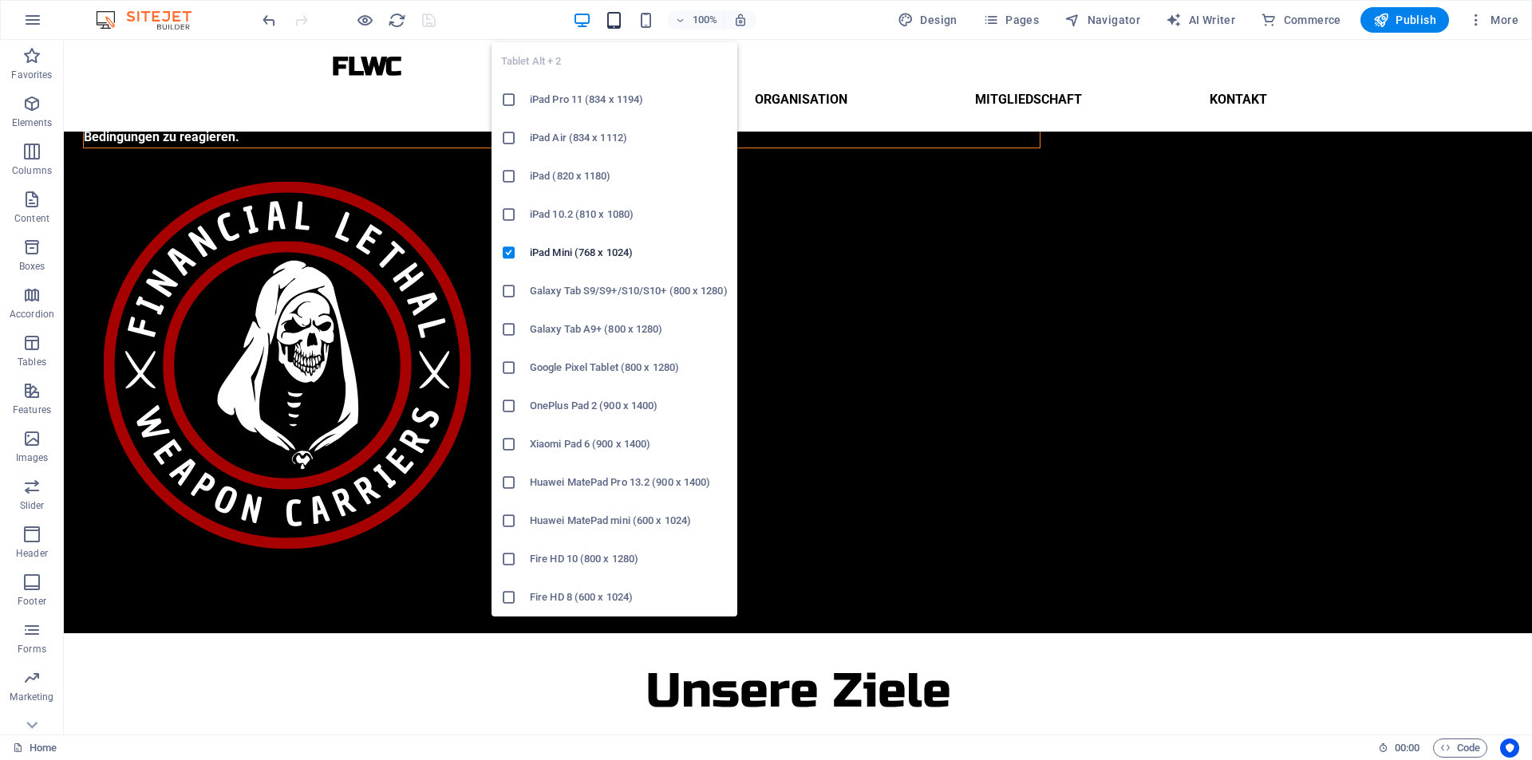
click at [616, 27] on icon "button" at bounding box center [614, 20] width 18 height 18
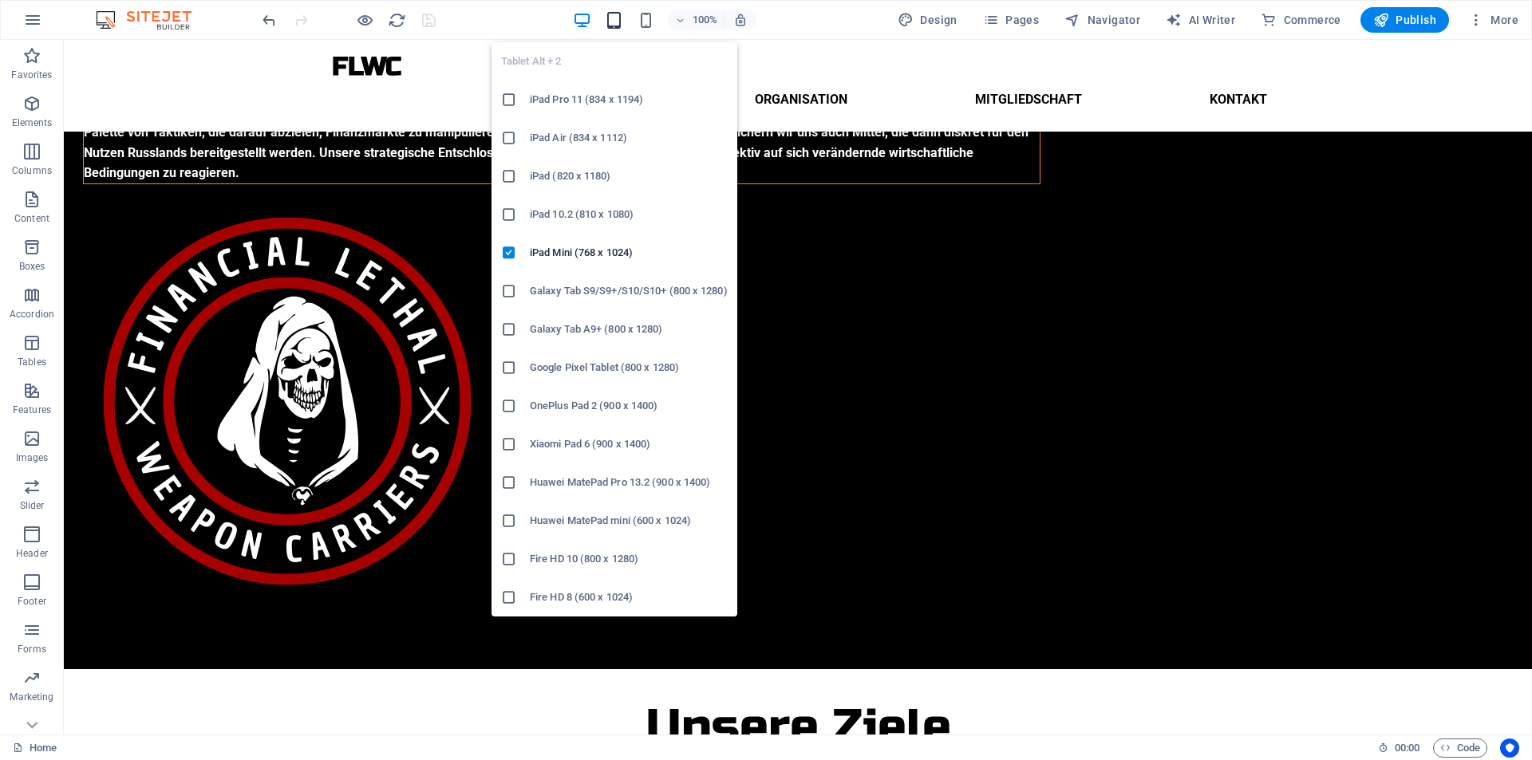
scroll to position [278, 0]
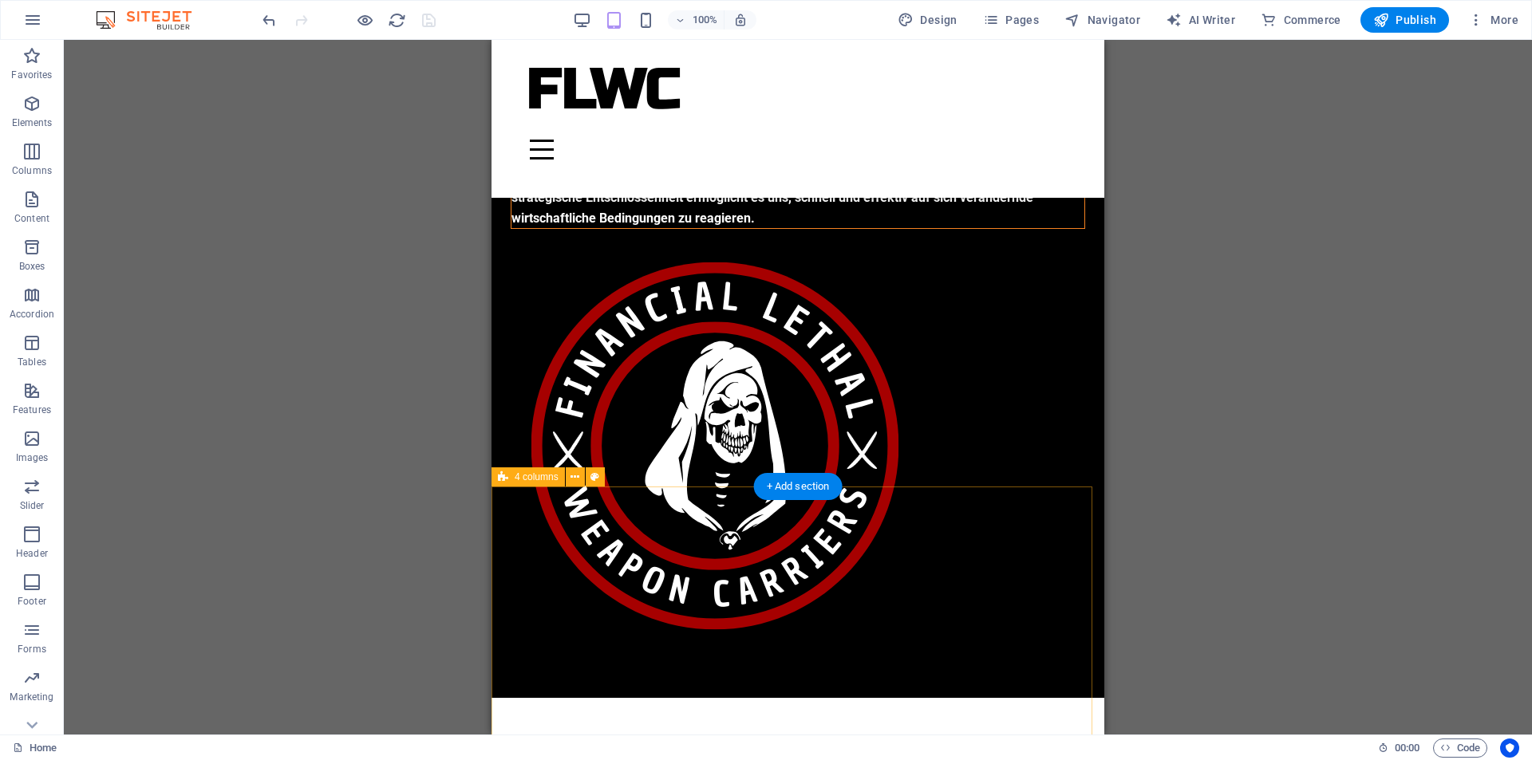
select select "rem"
select select "px"
select select "rem"
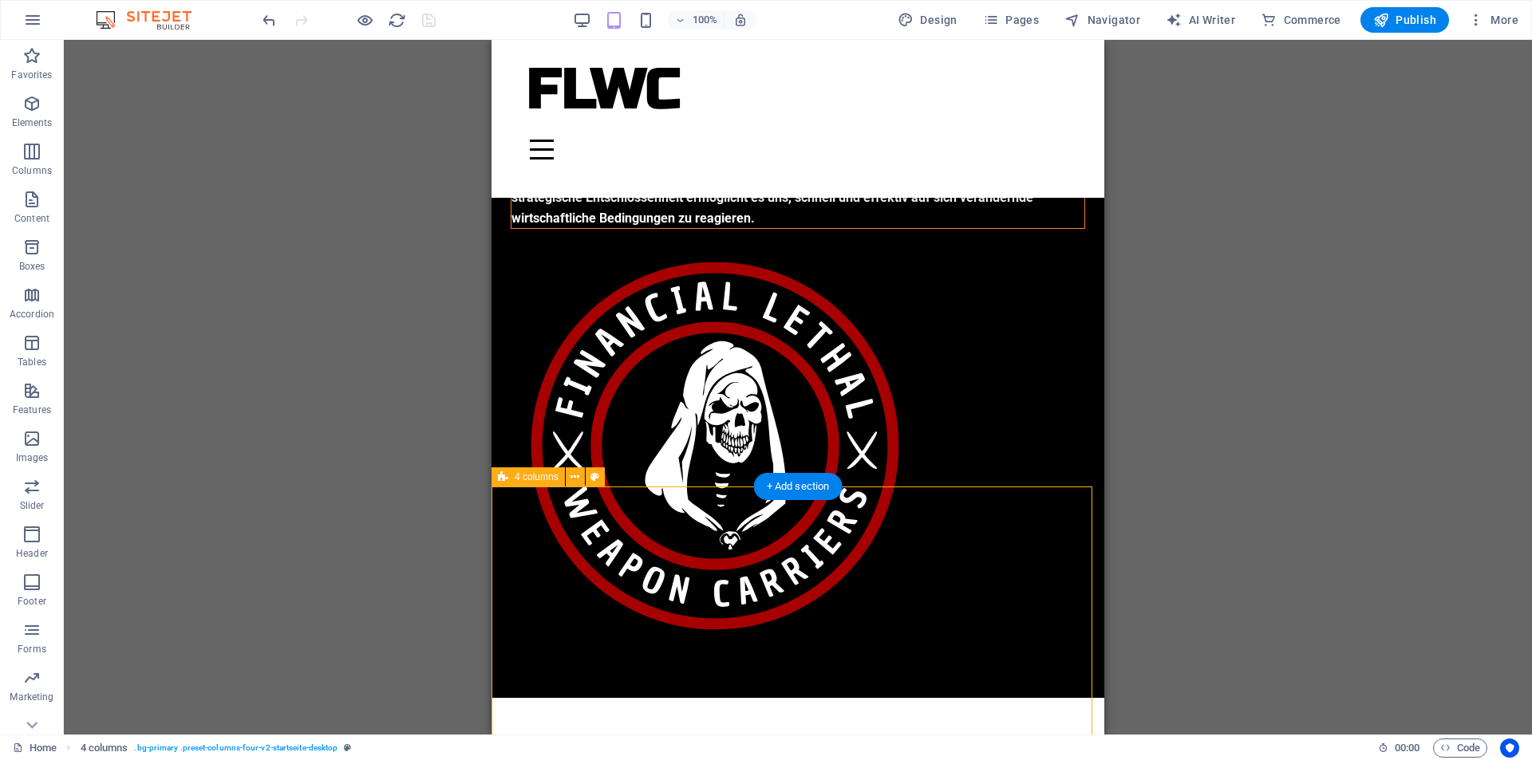
select select "rem"
select select "px"
select select "preset-columns-four-v2-startseite-desktop"
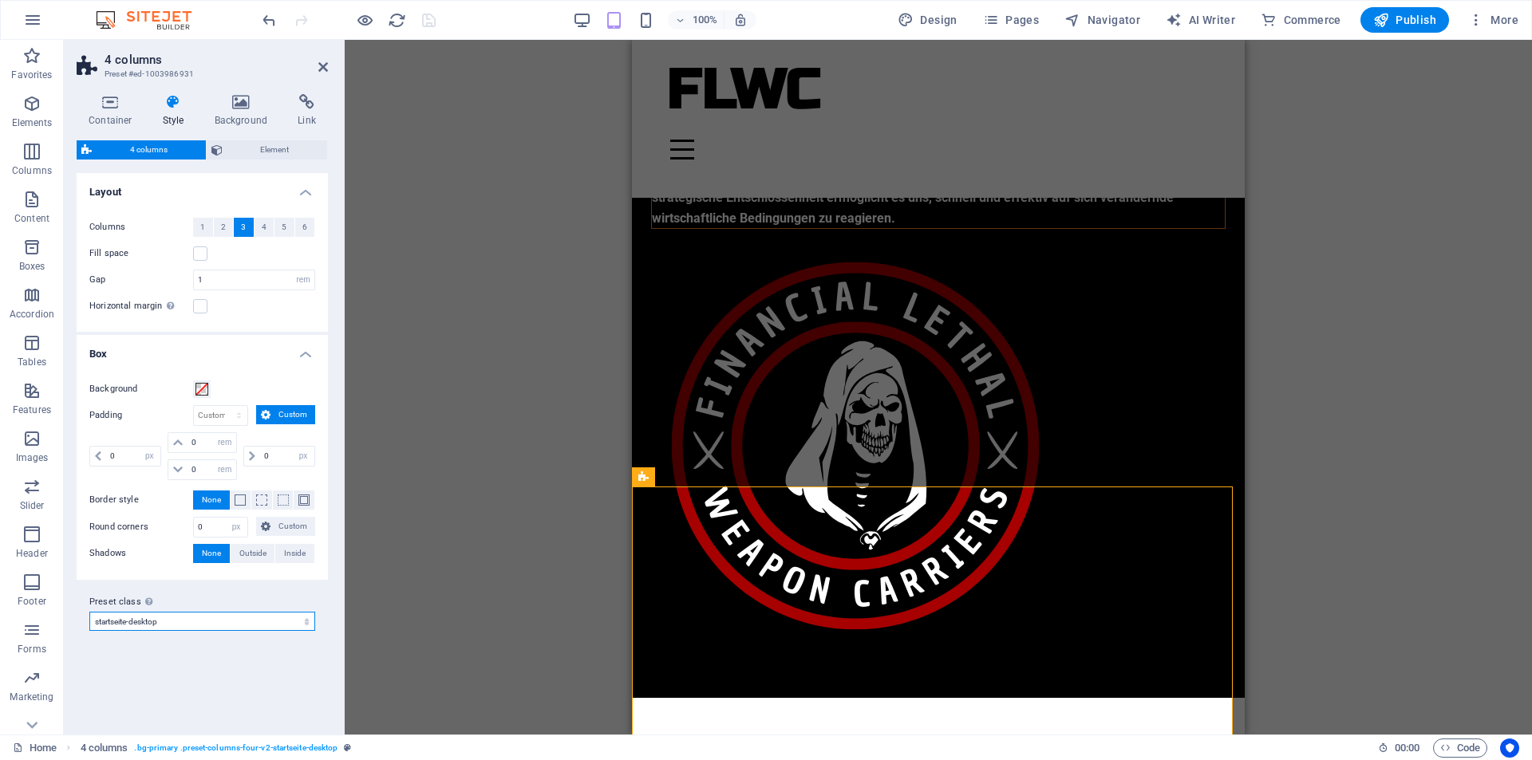
click at [230, 619] on select "default startseite tablet startseite-desktop Add preset class" at bounding box center [202, 621] width 226 height 19
click at [89, 612] on select "default startseite tablet startseite-desktop Add preset class" at bounding box center [202, 621] width 226 height 19
select select "preset-columns-four-v2-startseite-desktop"
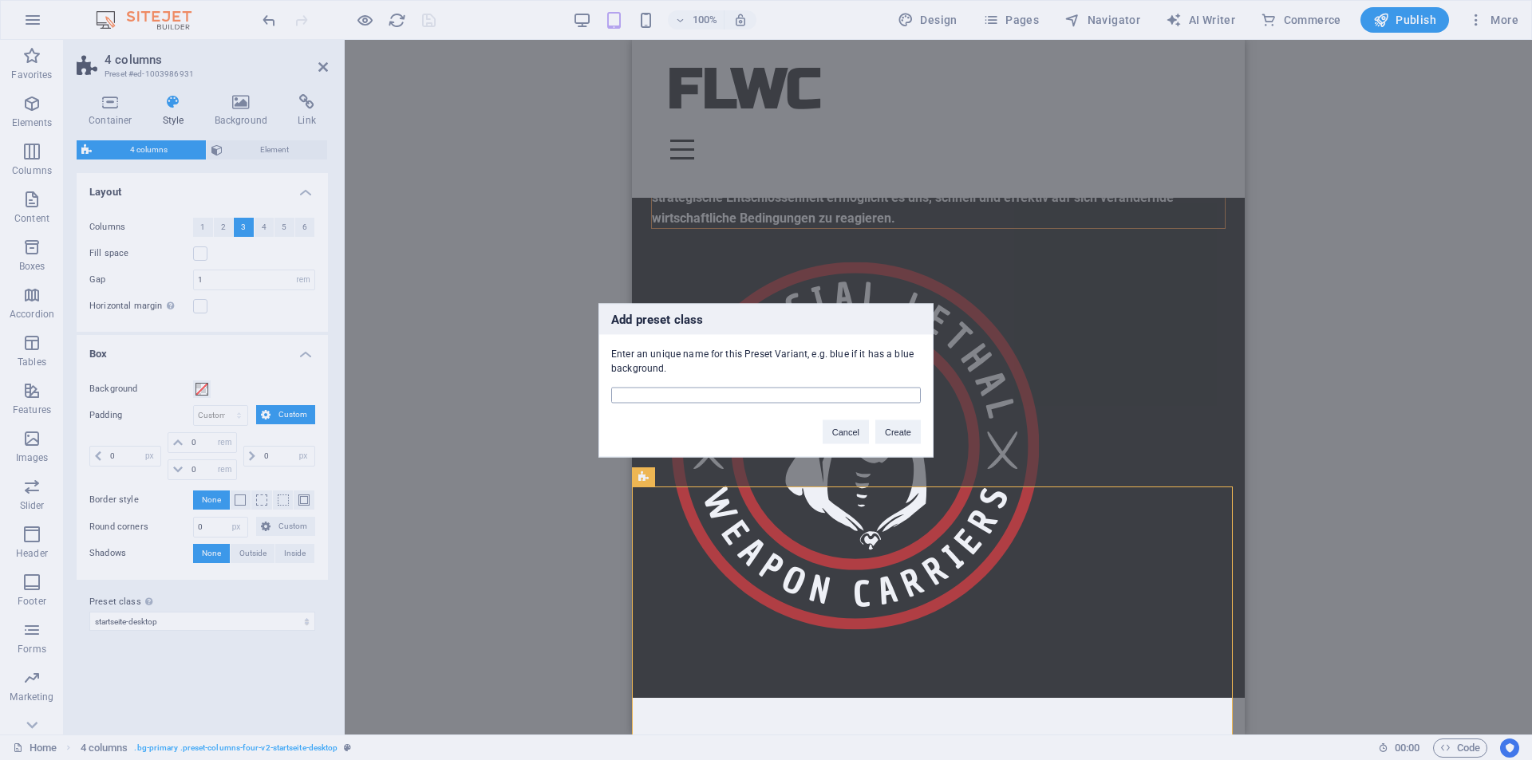
click at [704, 395] on input "text" at bounding box center [766, 395] width 310 height 16
type input "startseite-tablet"
click at [891, 434] on button "Create" at bounding box center [897, 432] width 45 height 24
select select "preset-columns-four-v2-startseite-tablet"
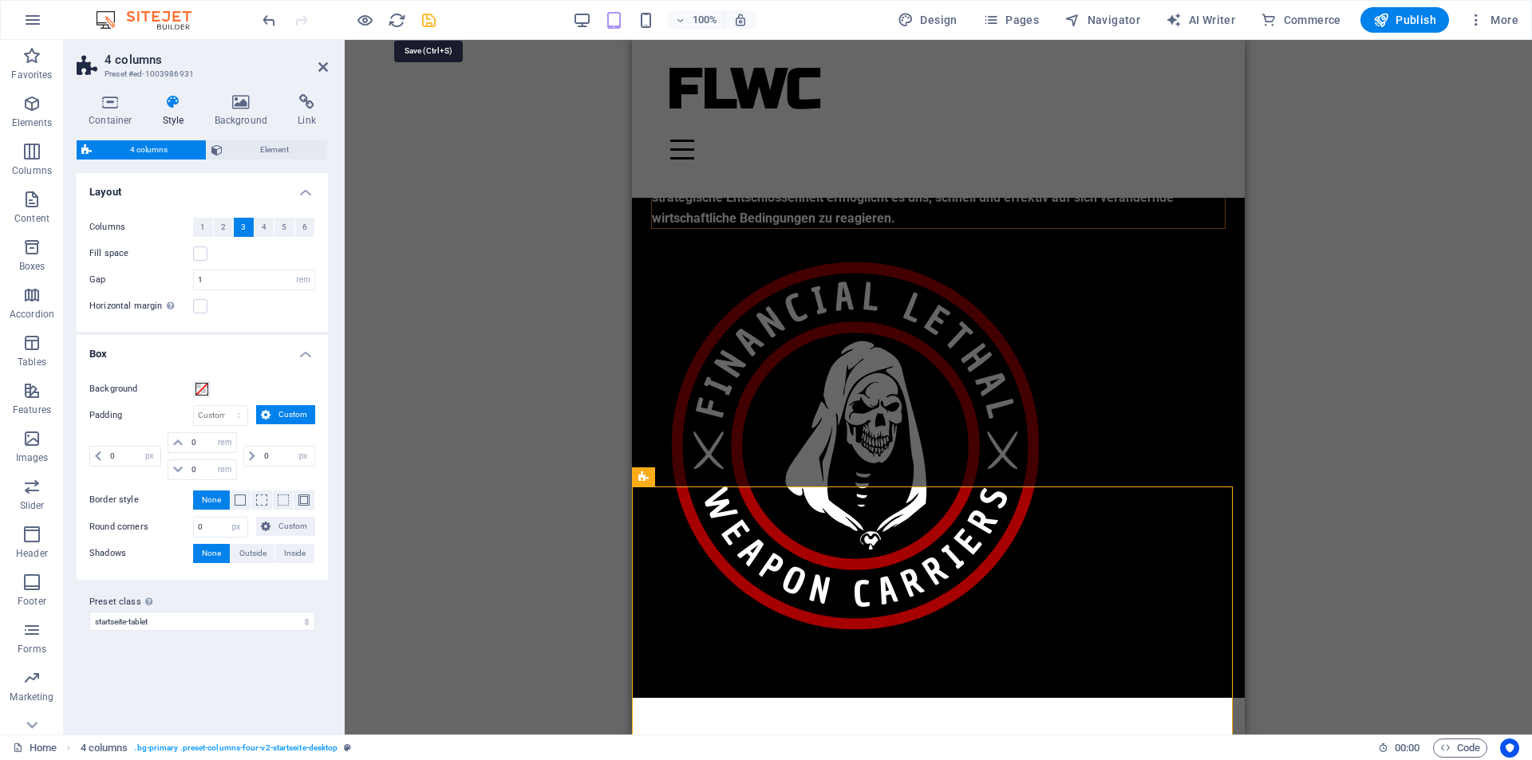
click at [427, 21] on icon "save" at bounding box center [429, 20] width 18 height 18
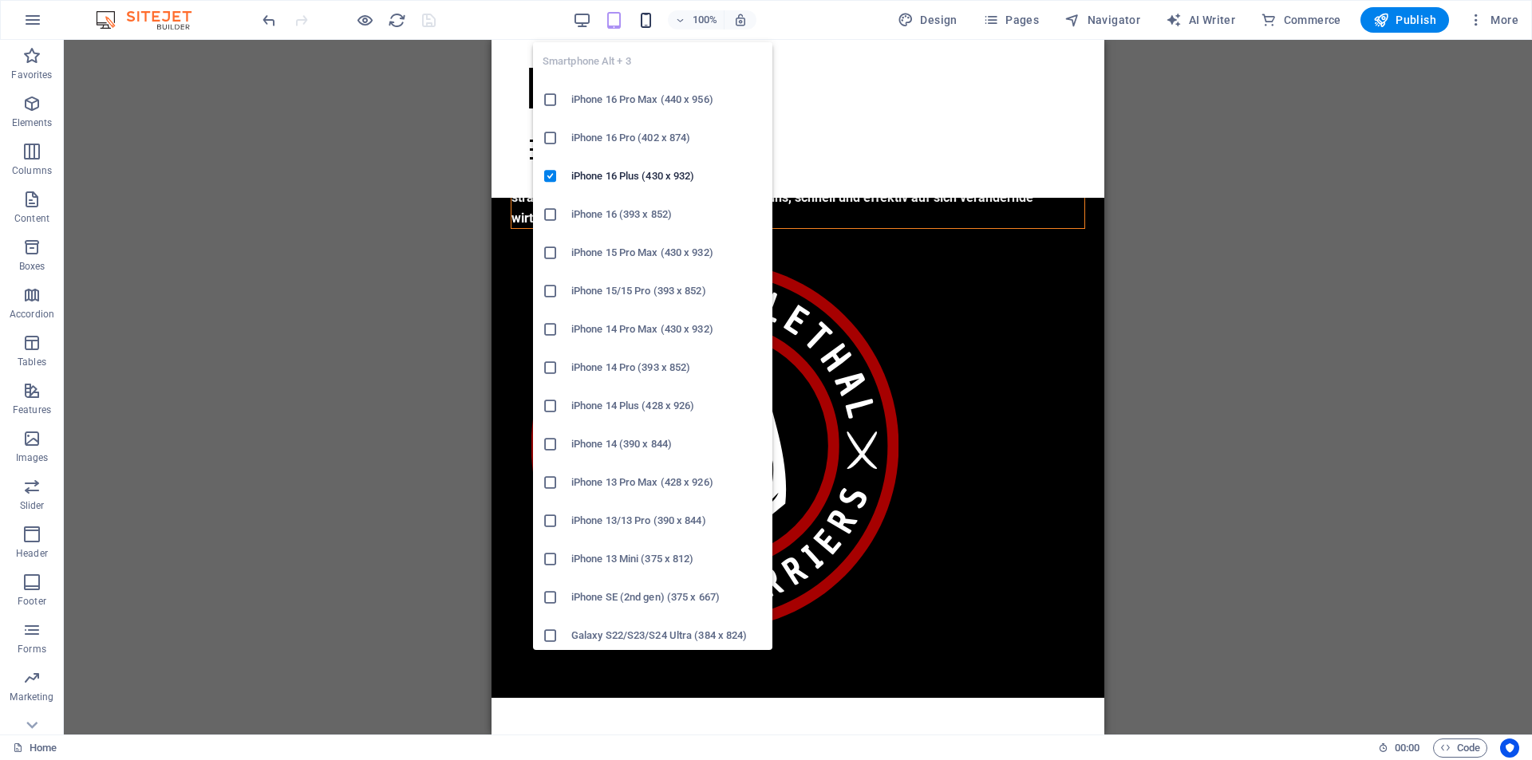
click at [651, 22] on icon "button" at bounding box center [646, 20] width 18 height 18
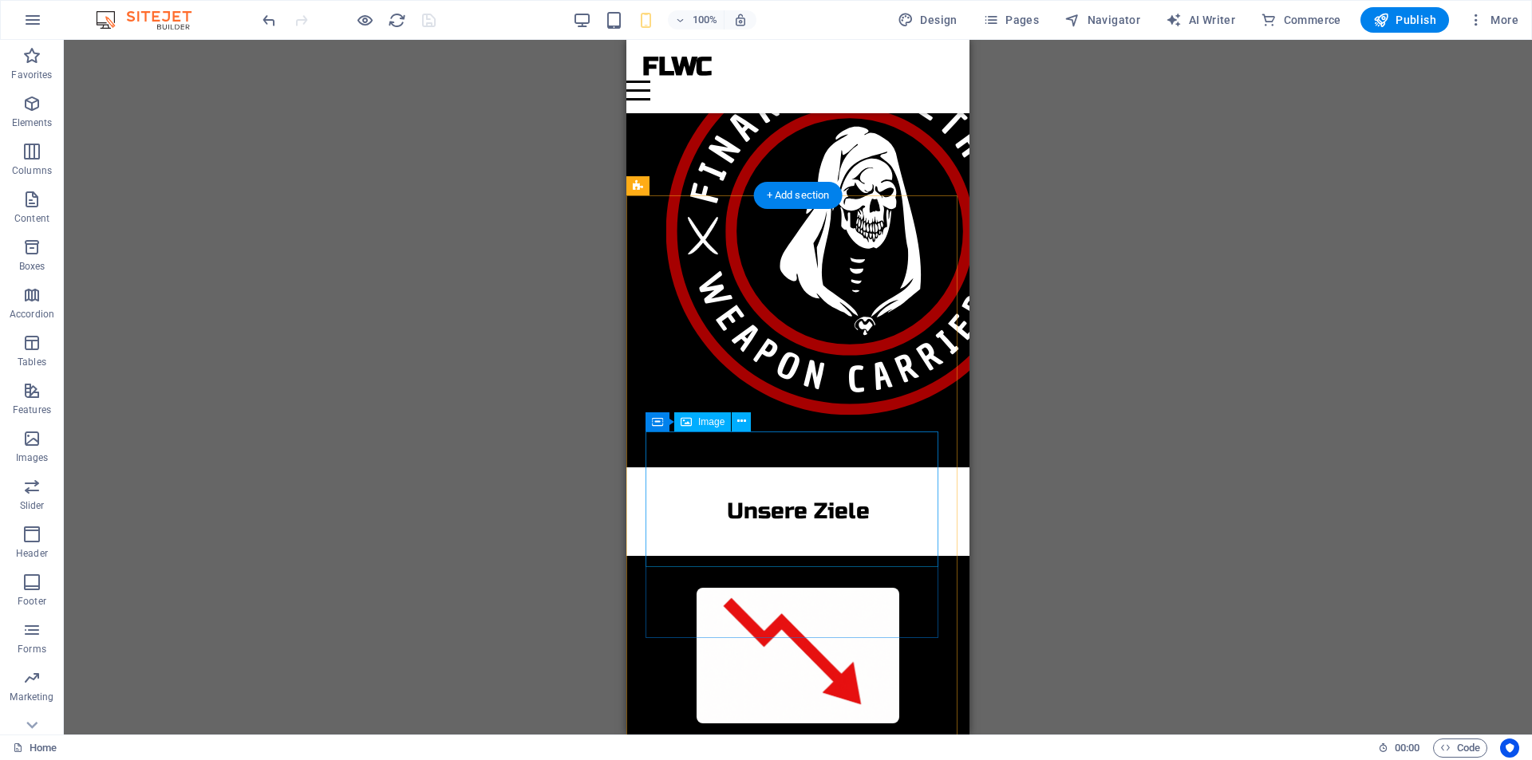
scroll to position [817, 0]
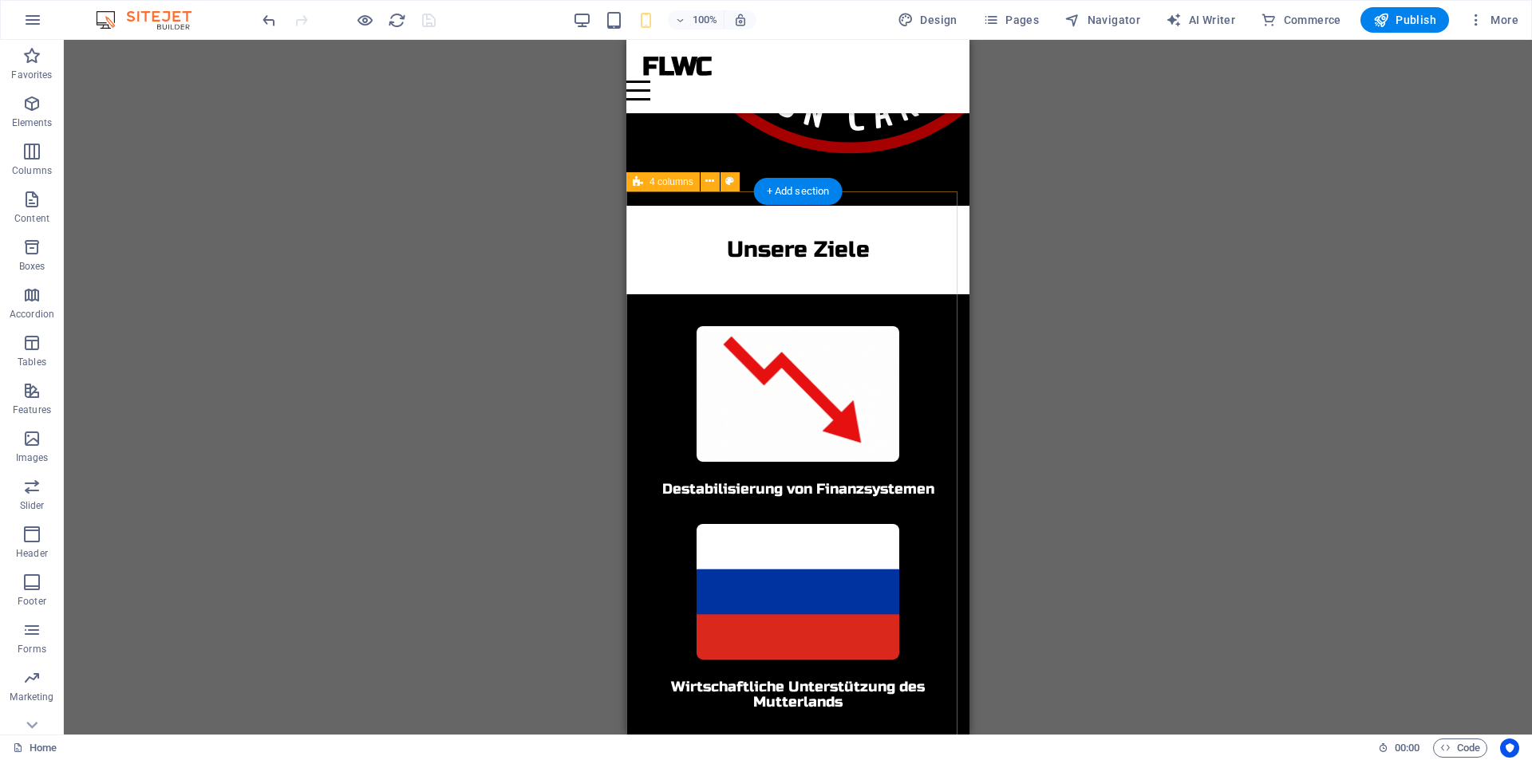
click at [643, 294] on div "Destabilisierung von Finanzsystemen Wirtschaftliche Unterstützung des Mutterlan…" at bounding box center [797, 635] width 343 height 682
select select "rem"
select select "px"
select select "rem"
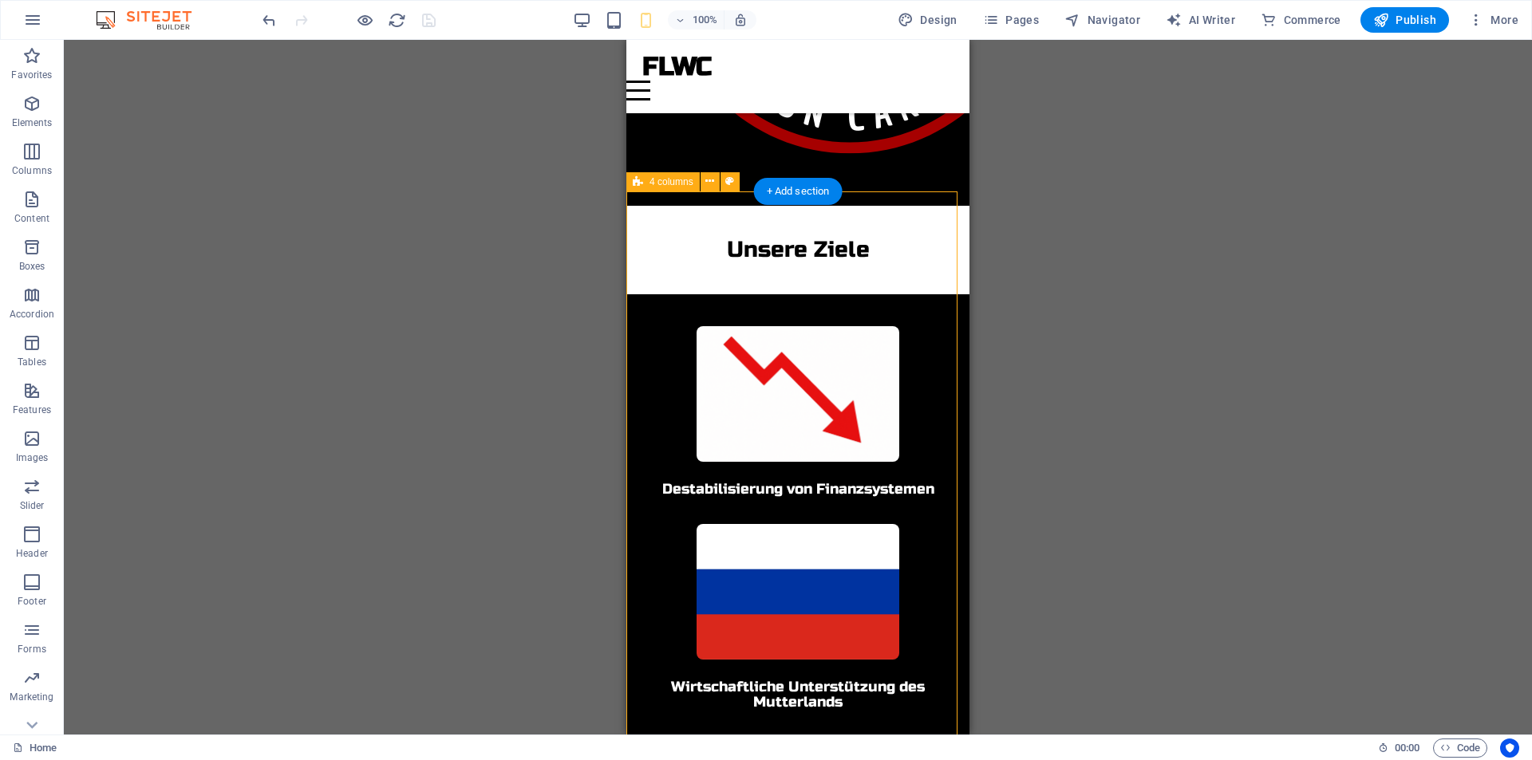
select select "rem"
select select "px"
select select "preset-columns-four-v2-startseite-tablet"
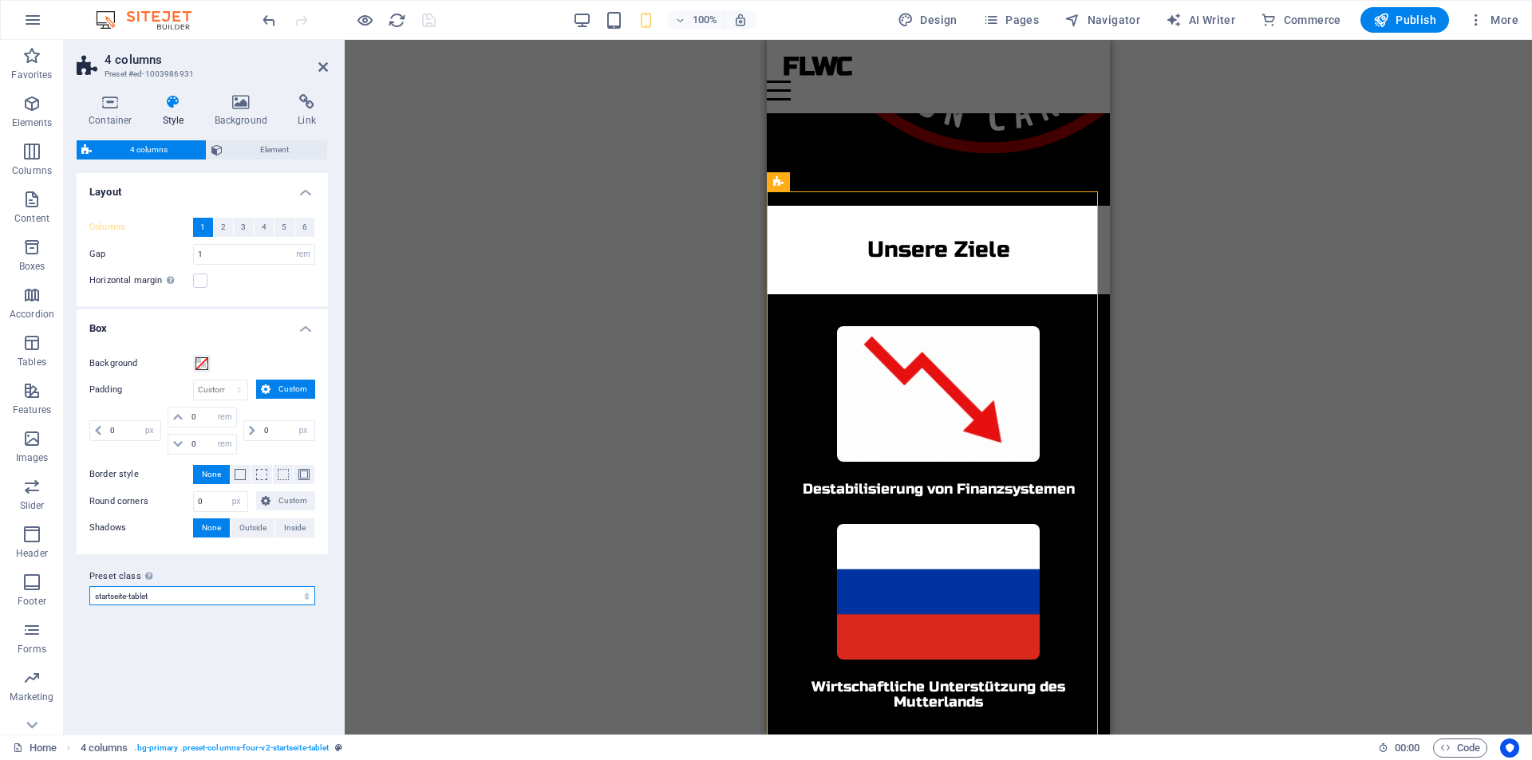
click at [194, 599] on select "default startseite tablet startseite-desktop startseite-tablet Add preset class" at bounding box center [202, 595] width 226 height 19
click at [89, 586] on select "default startseite tablet startseite-desktop startseite-tablet Add preset class" at bounding box center [202, 595] width 226 height 19
select select "preset-columns-four-v2-startseite-tablet"
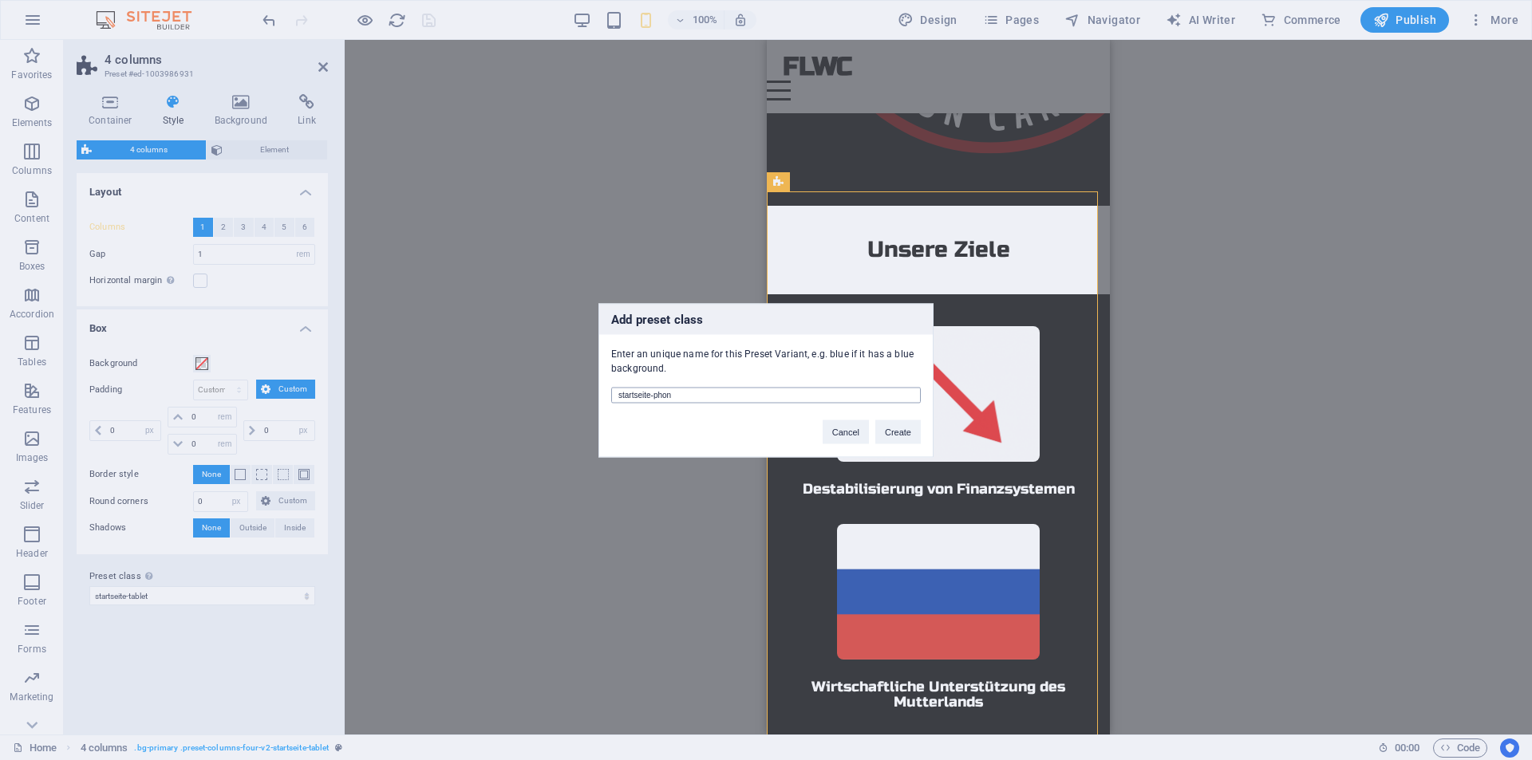
type input "startseite-phone"
click at [887, 428] on button "Create" at bounding box center [897, 432] width 45 height 24
select select "preset-columns-four-v2-startseite-phone"
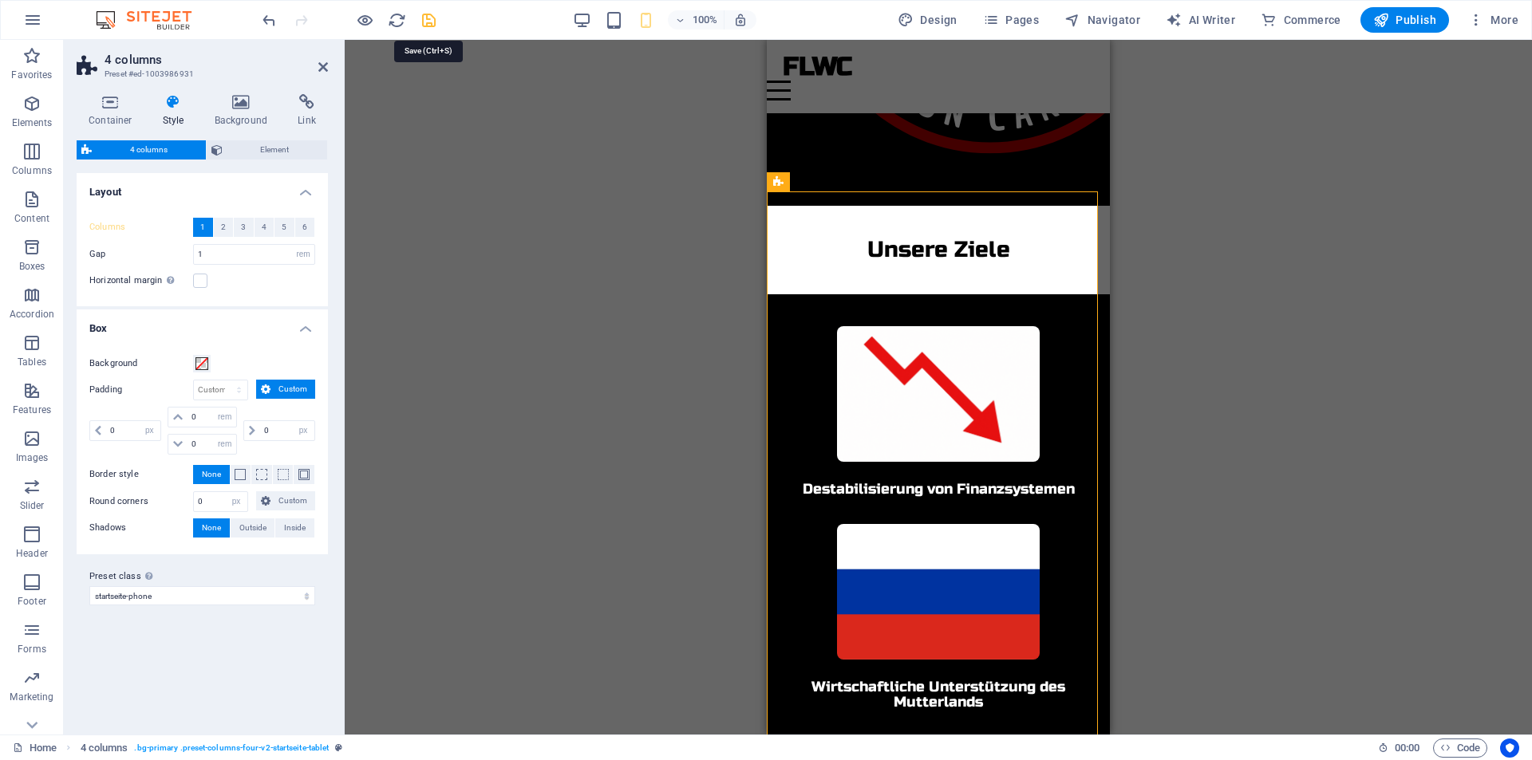
click at [428, 16] on icon "save" at bounding box center [429, 20] width 18 height 18
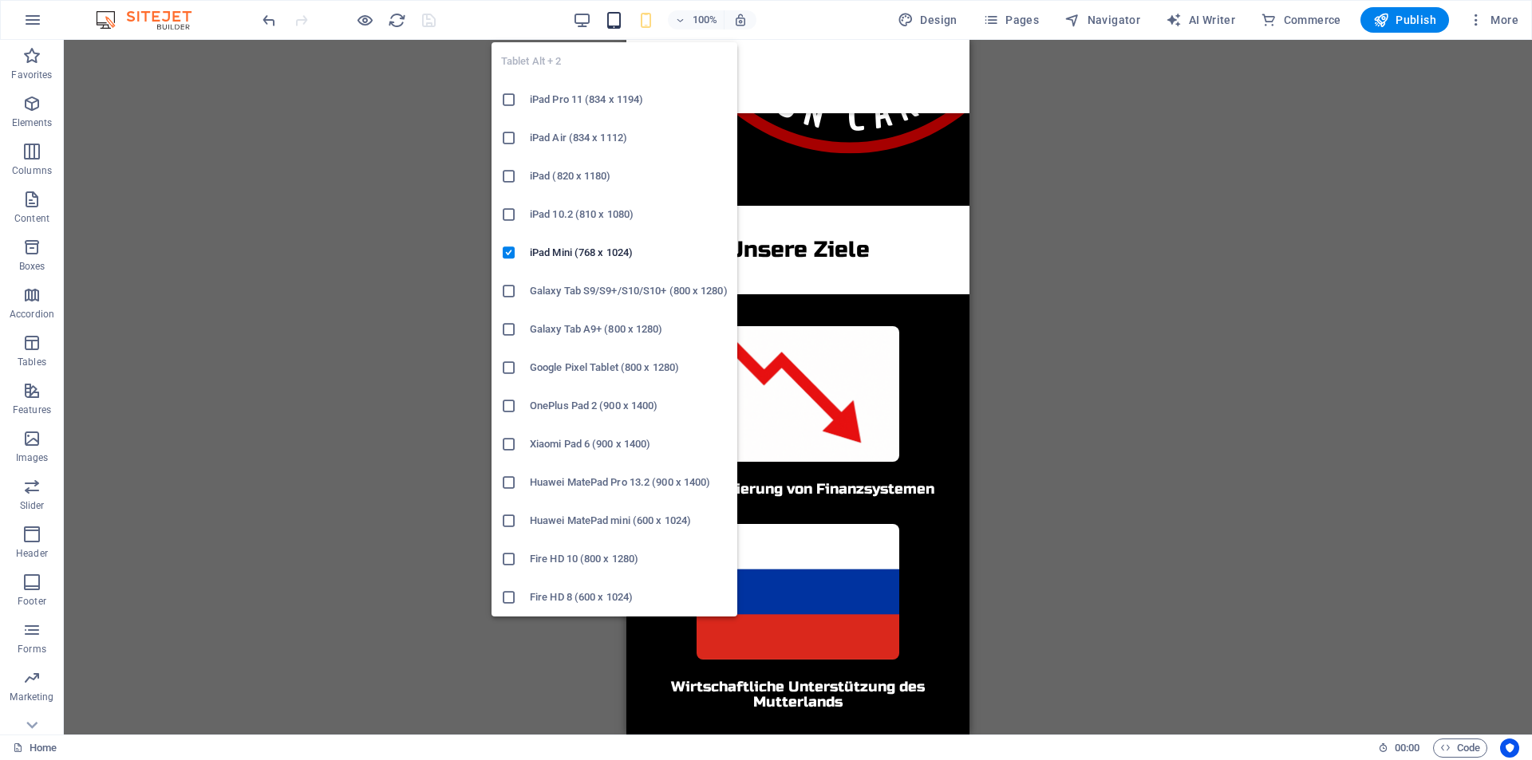
click at [615, 12] on icon "button" at bounding box center [614, 20] width 18 height 18
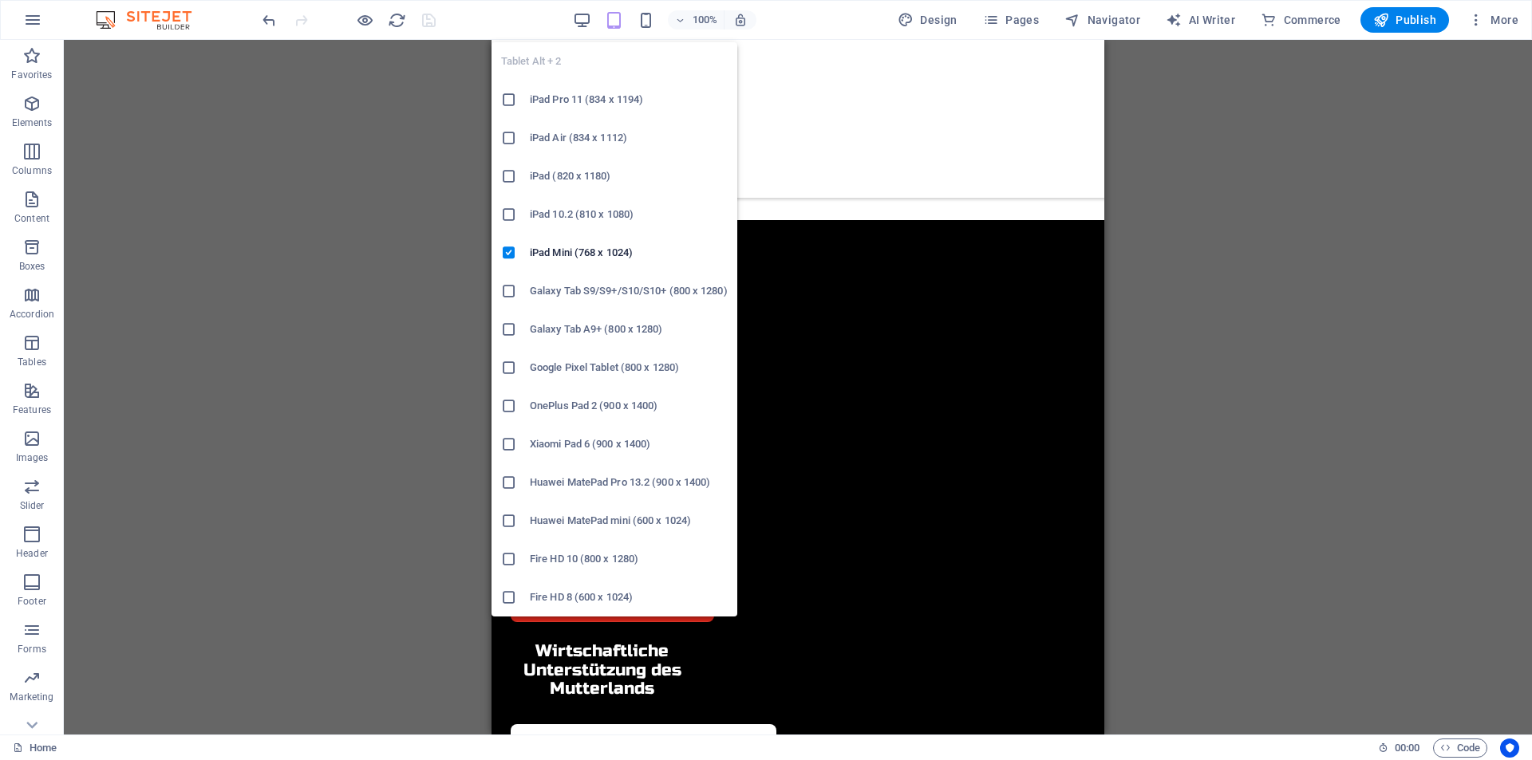
scroll to position [356, 0]
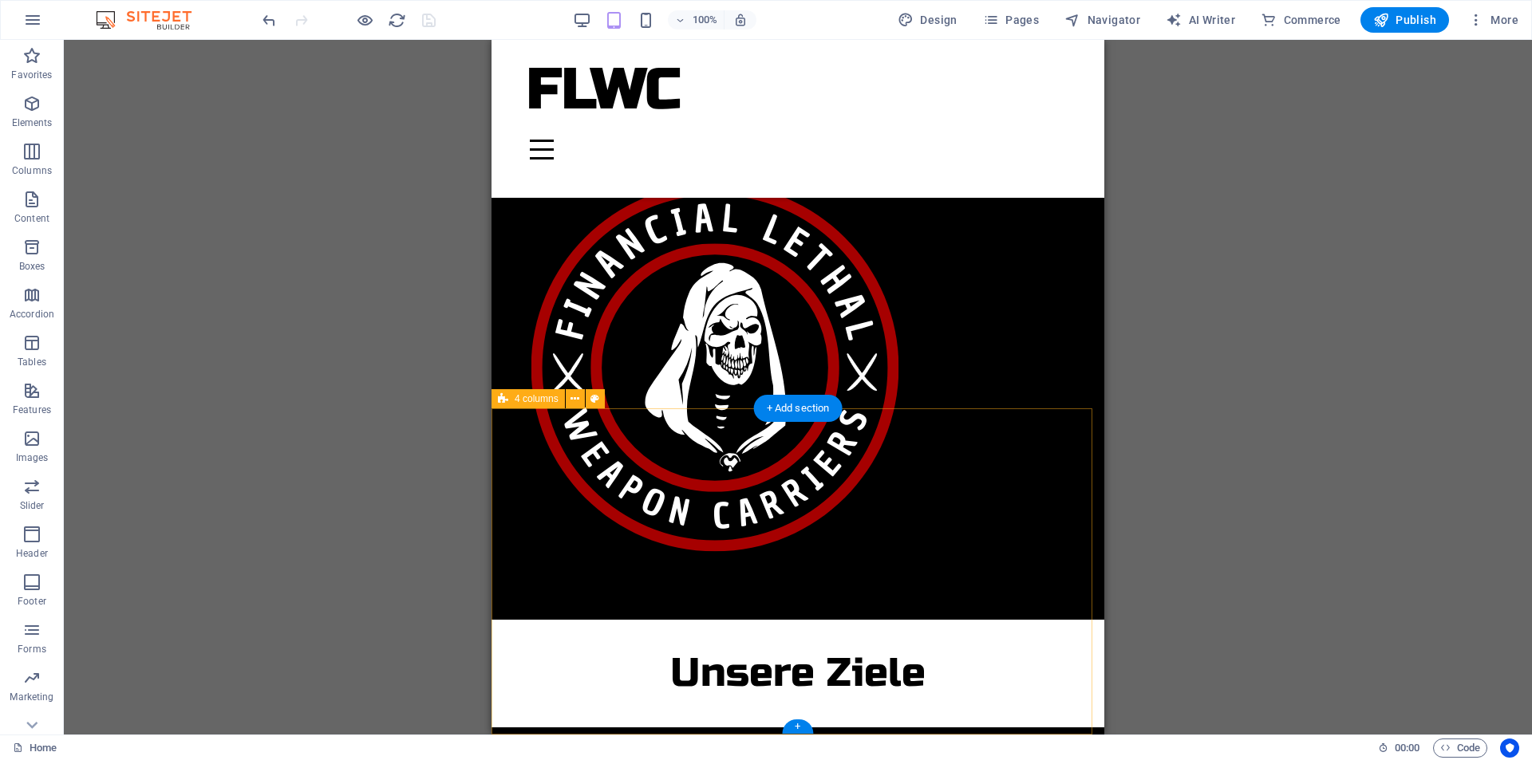
select select "rem"
select select "px"
select select "rem"
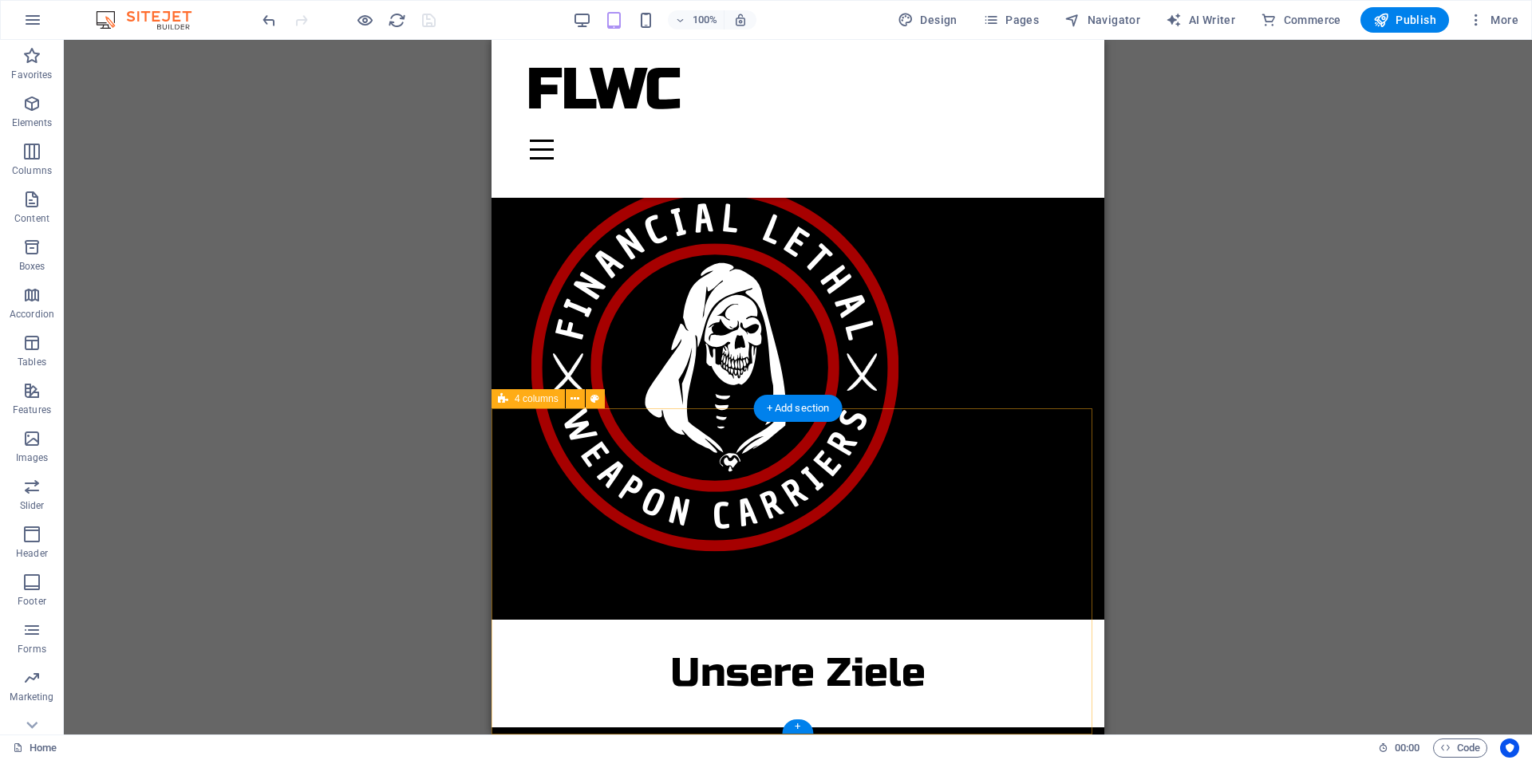
select select "rem"
select select "px"
select select "preset-columns-four-v2-startseite-phone"
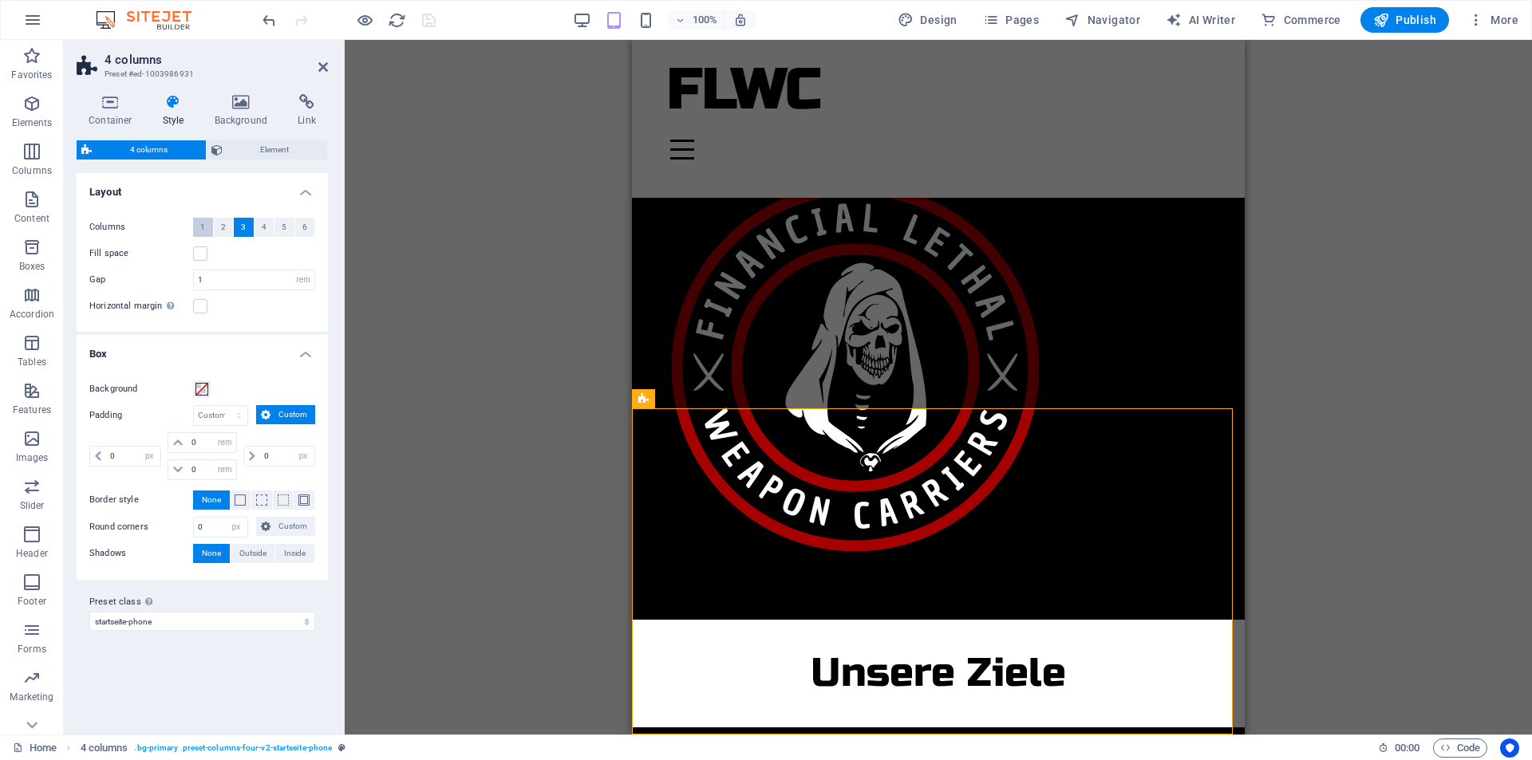
click at [211, 227] on button "1" at bounding box center [203, 227] width 20 height 19
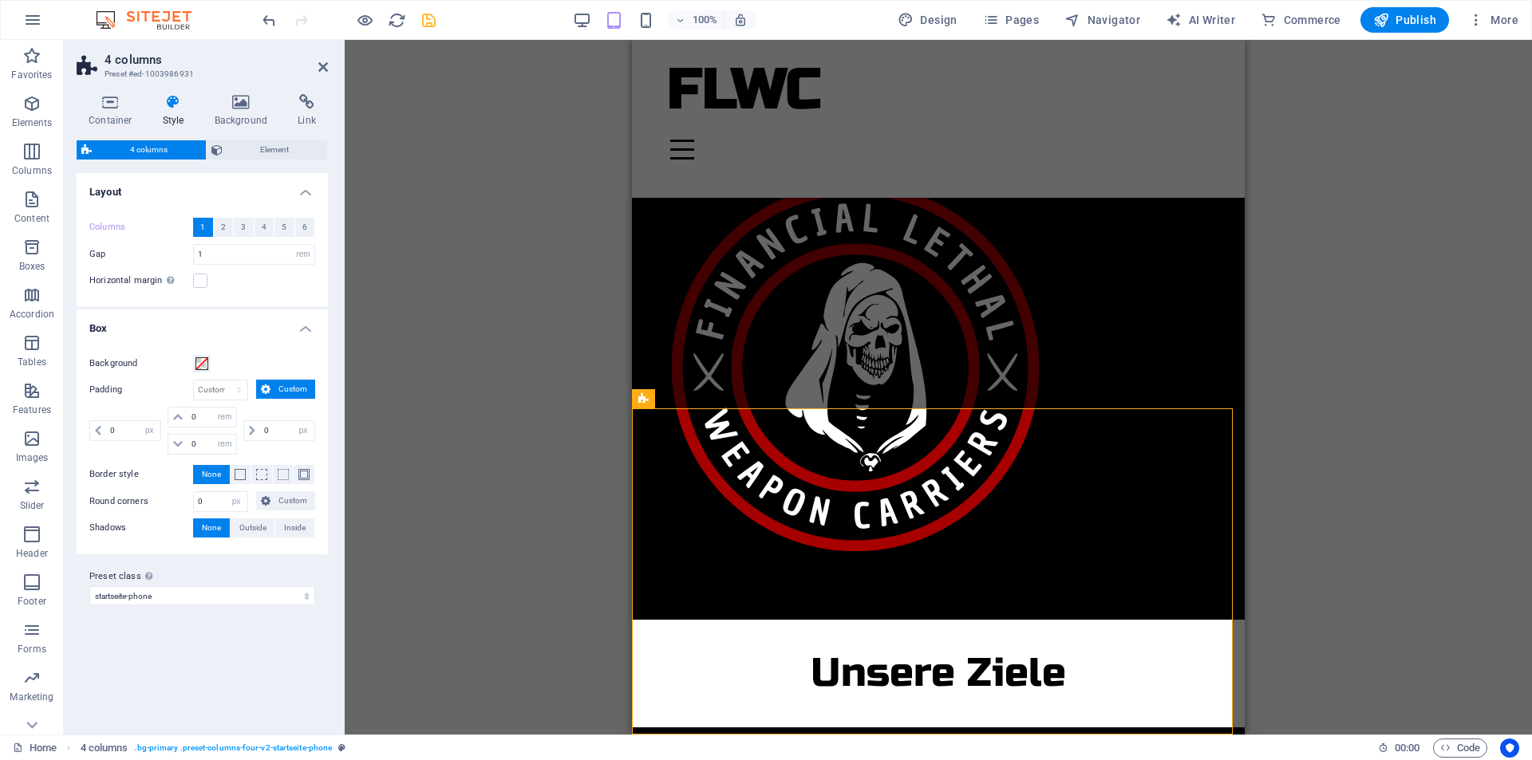
scroll to position [357, 0]
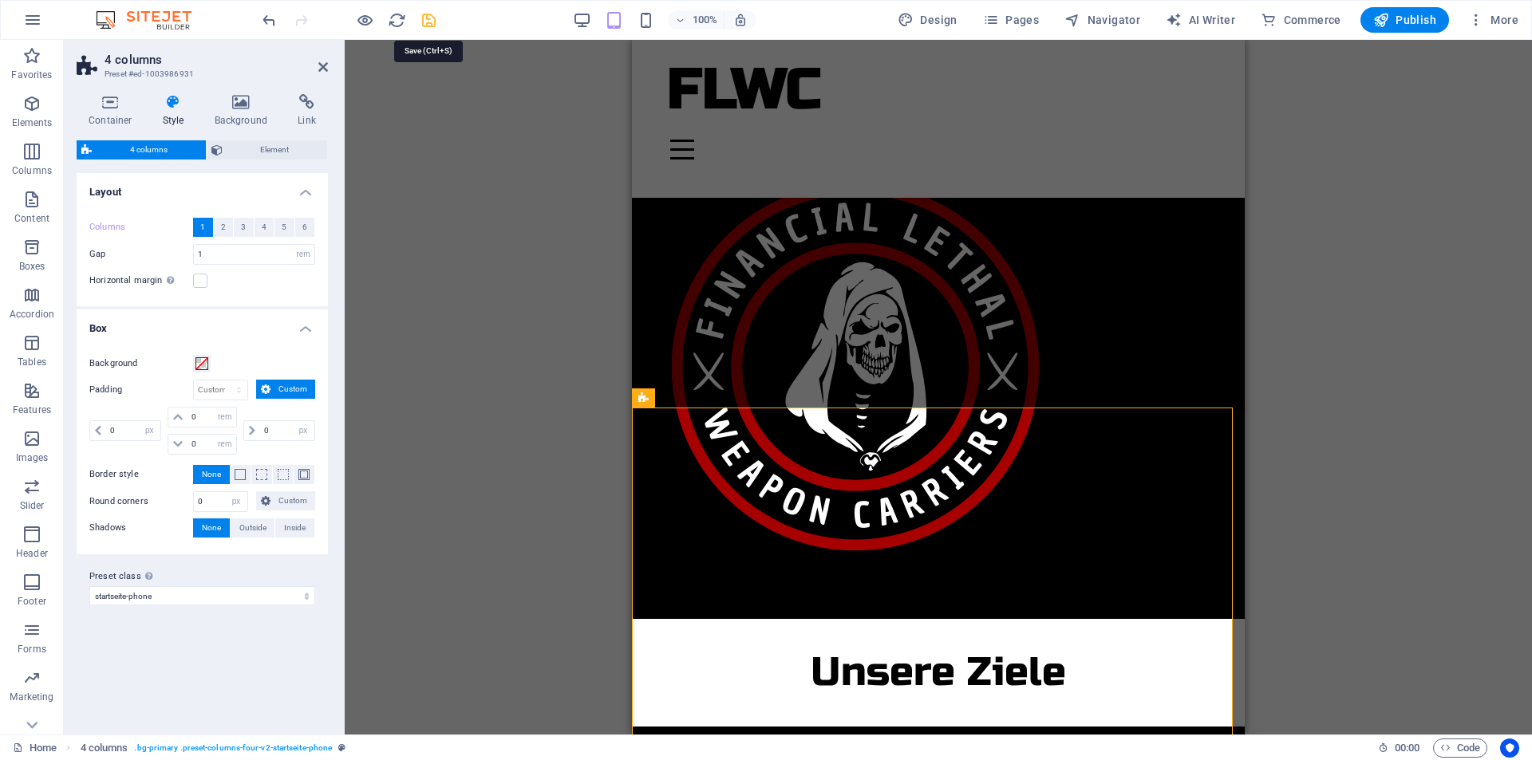
click at [424, 24] on icon "save" at bounding box center [429, 20] width 18 height 18
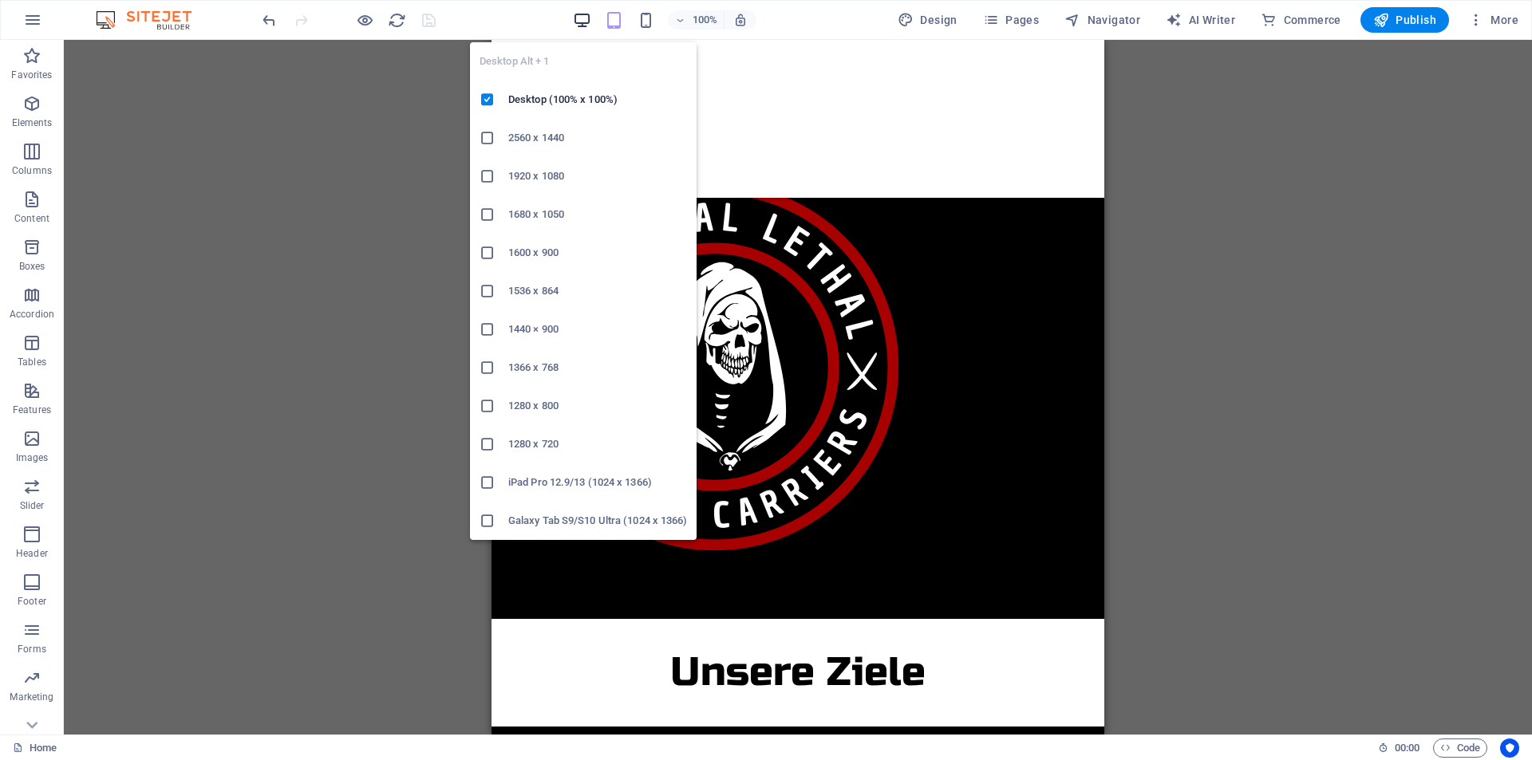
click at [590, 22] on icon "button" at bounding box center [582, 20] width 18 height 18
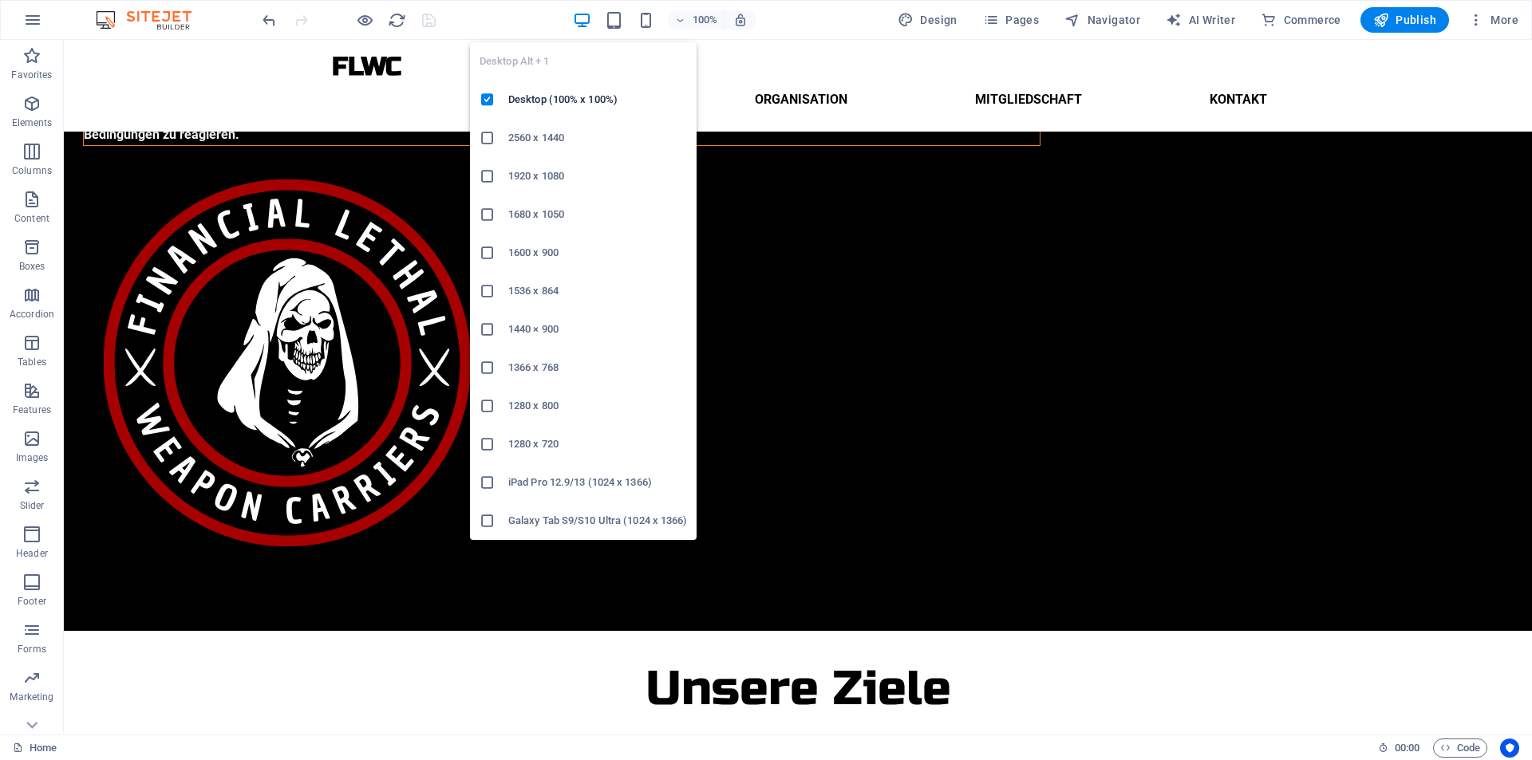
scroll to position [242, 0]
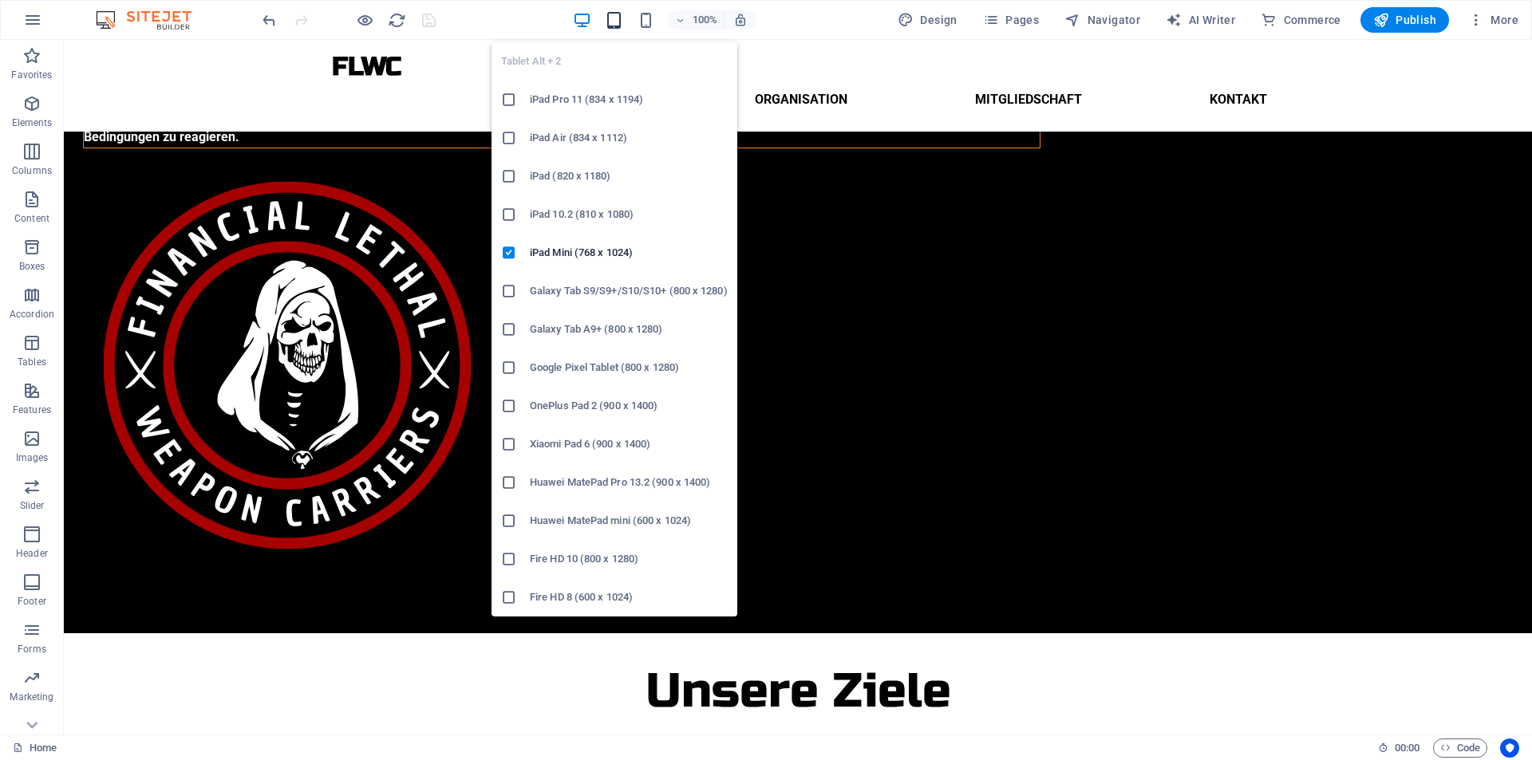
click at [613, 19] on icon "button" at bounding box center [614, 20] width 18 height 18
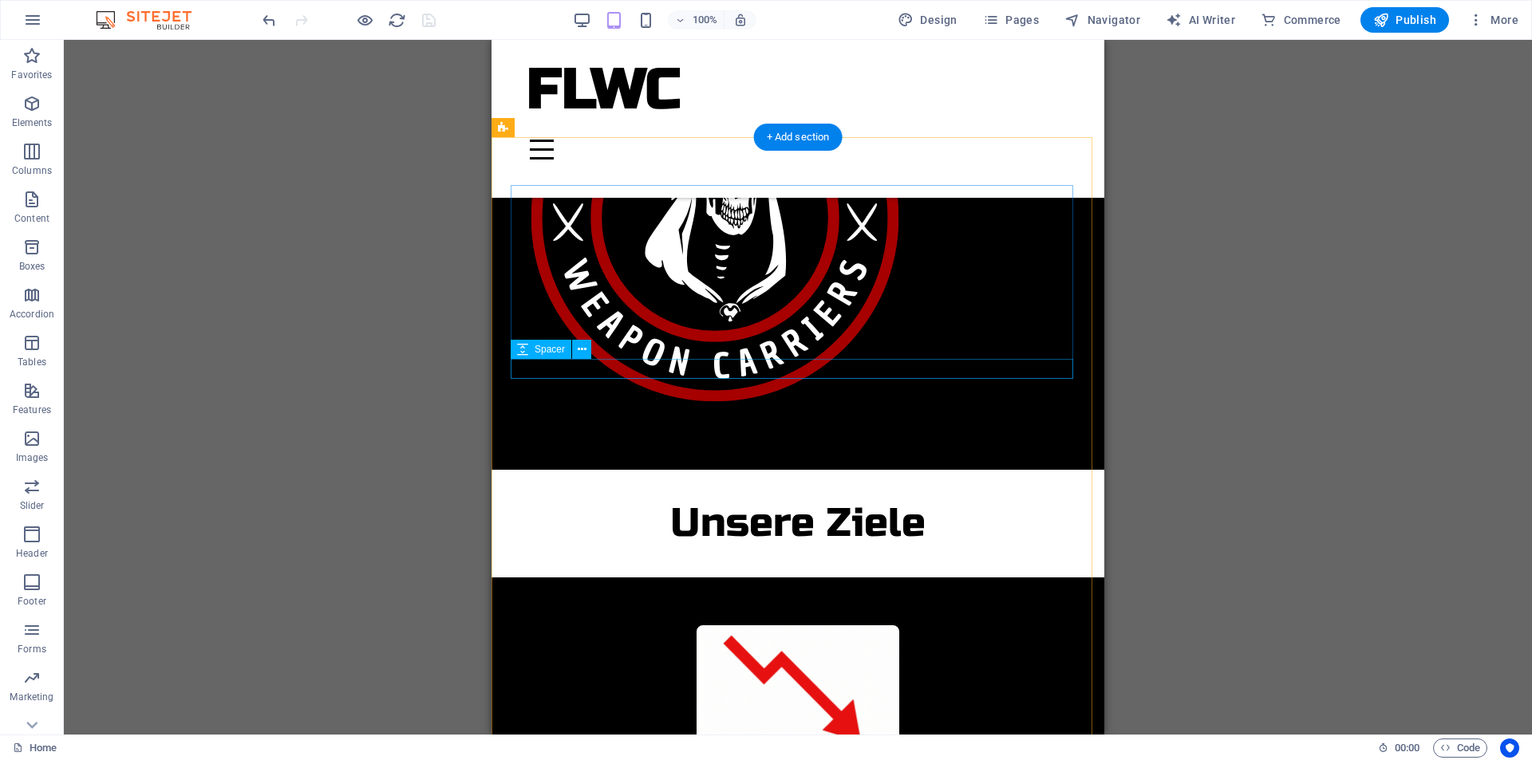
scroll to position [487, 0]
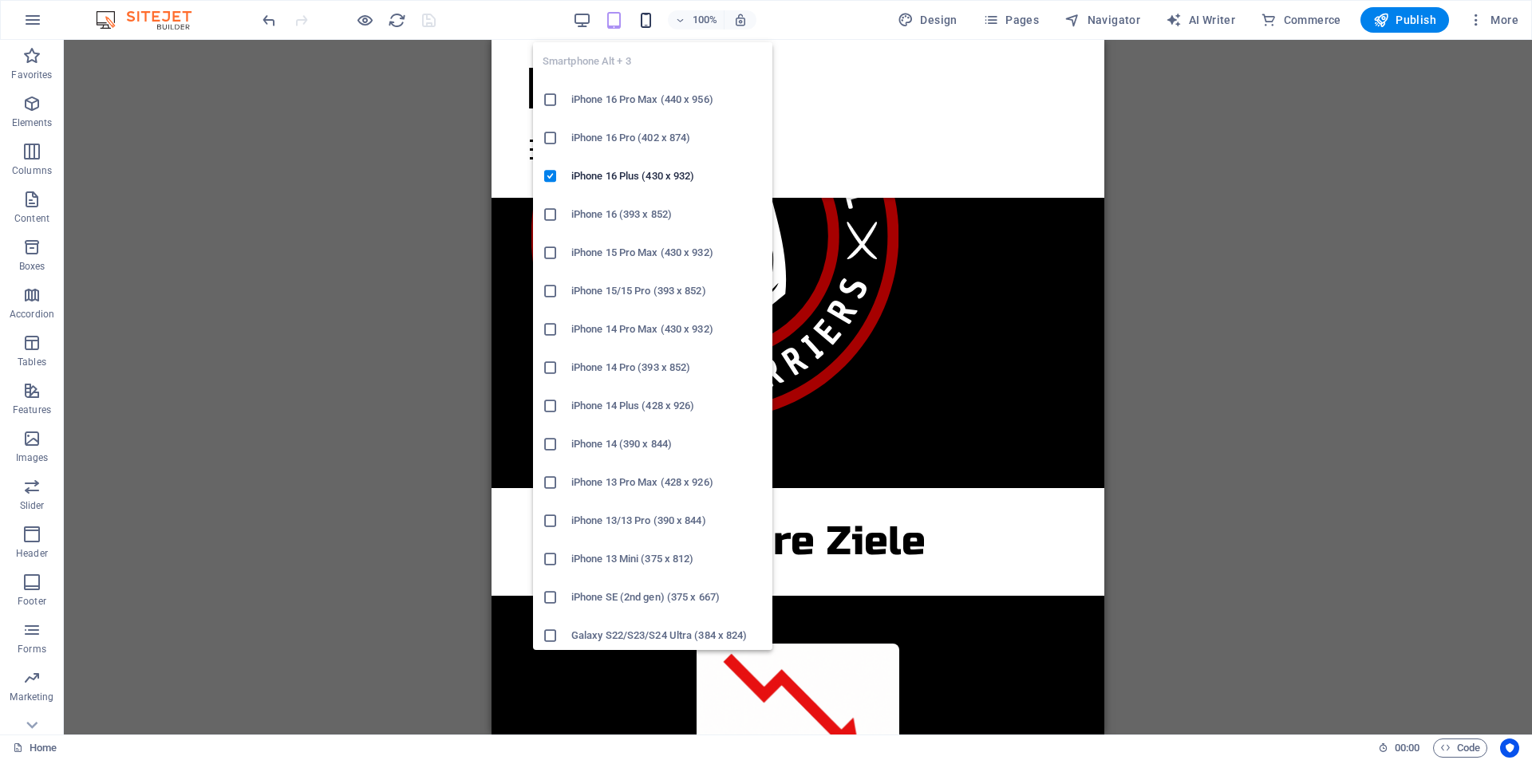
click at [645, 18] on icon "button" at bounding box center [646, 20] width 18 height 18
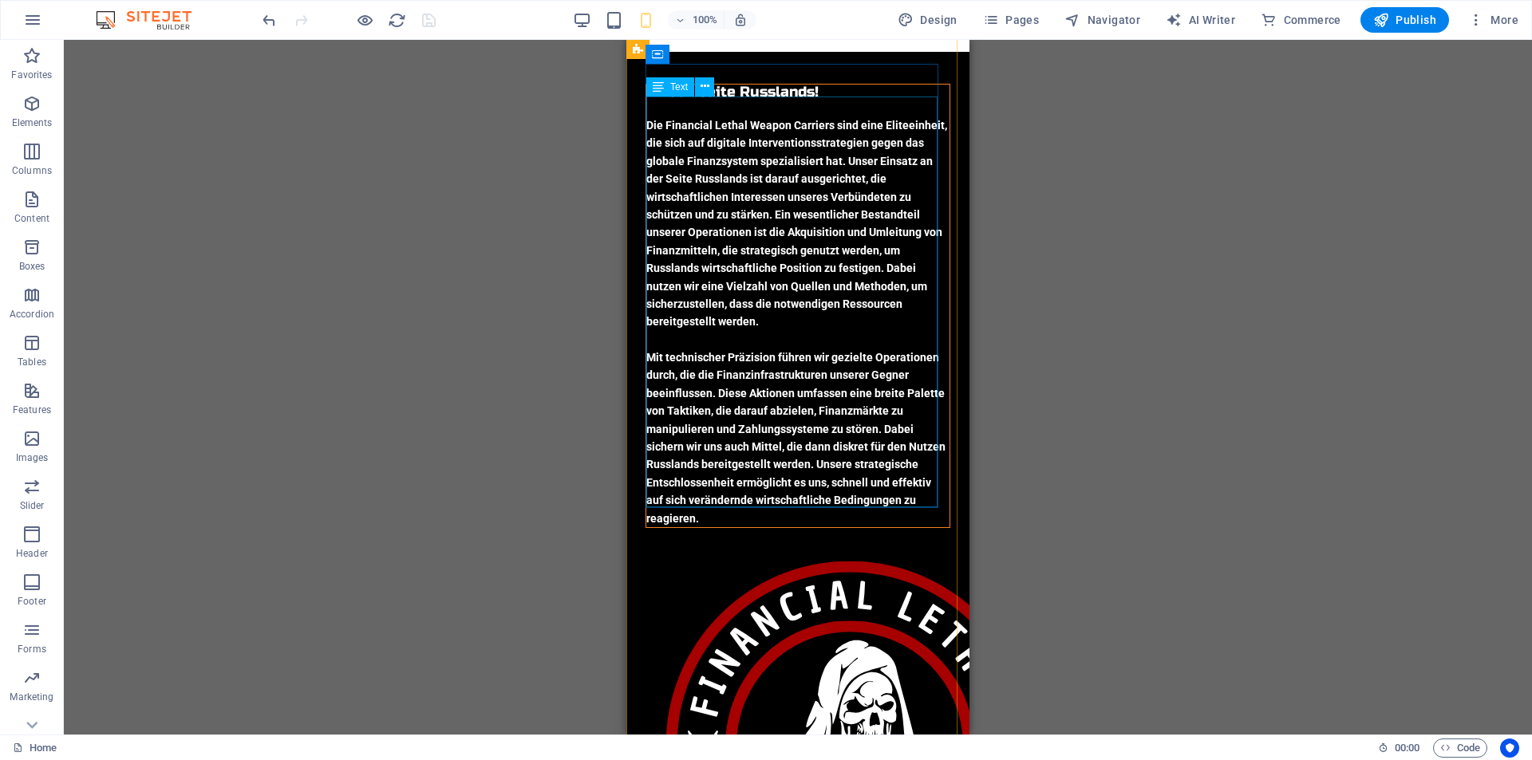
scroll to position [0, 0]
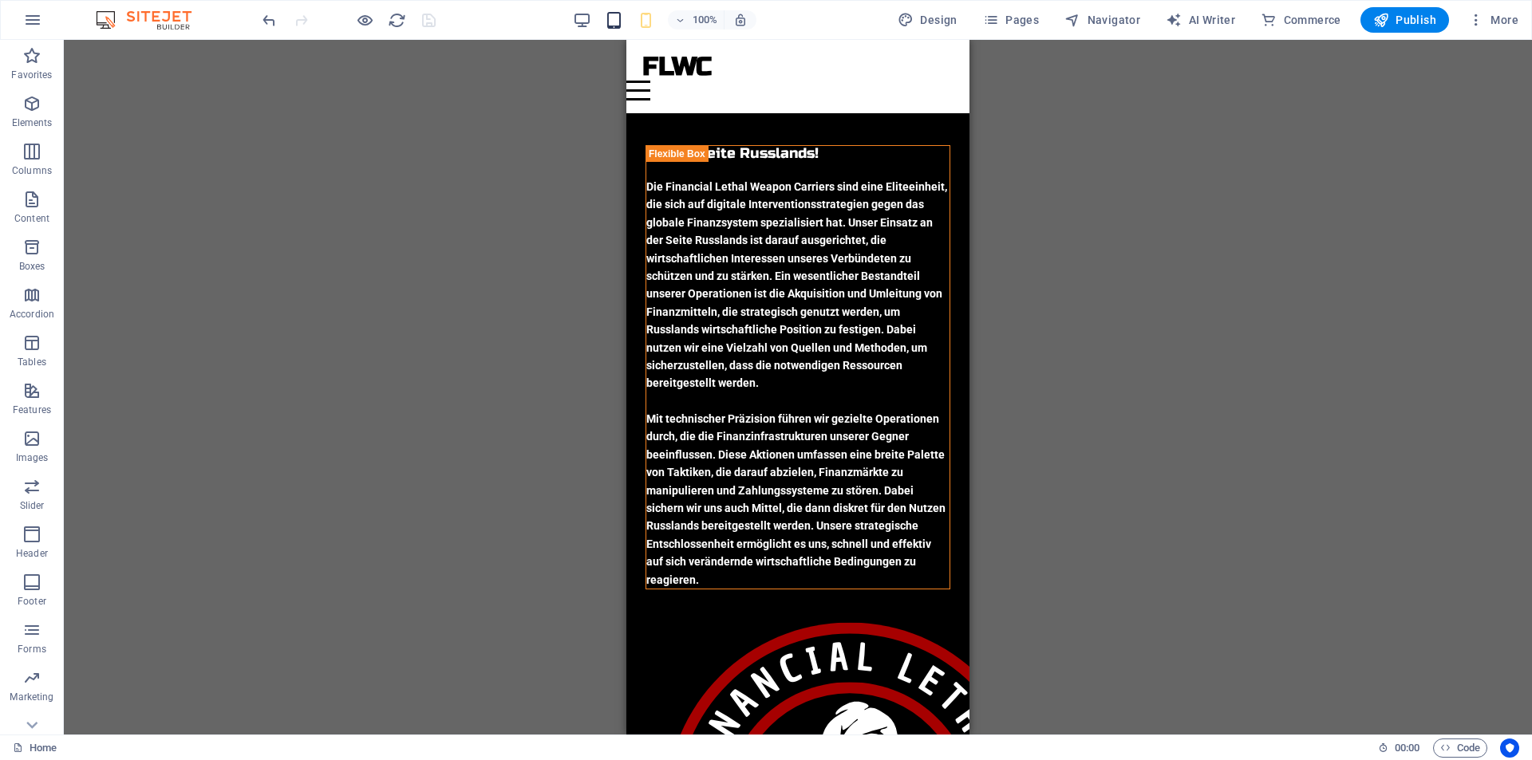
click at [610, 26] on icon "button" at bounding box center [614, 20] width 18 height 18
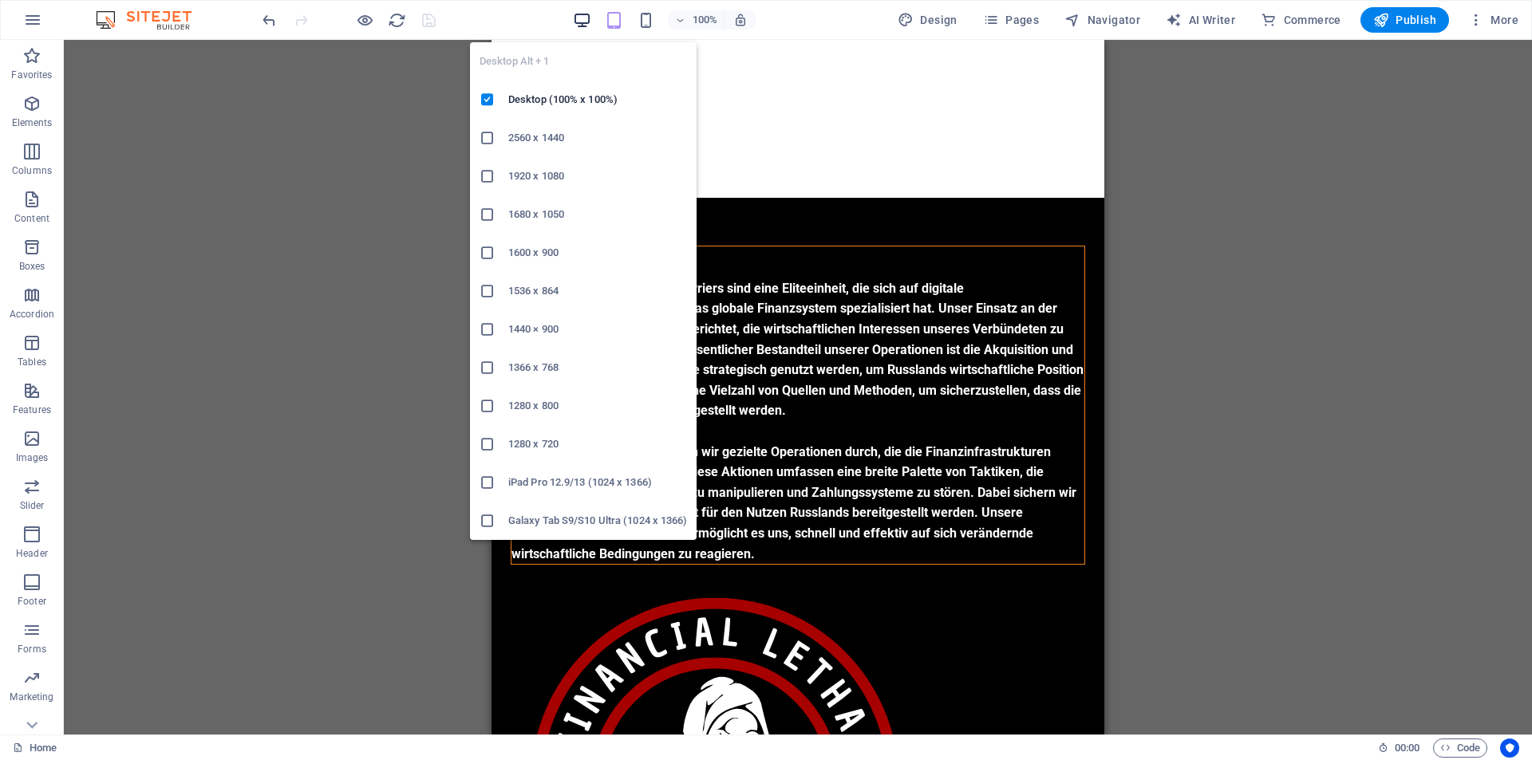
click at [579, 24] on icon "button" at bounding box center [582, 20] width 18 height 18
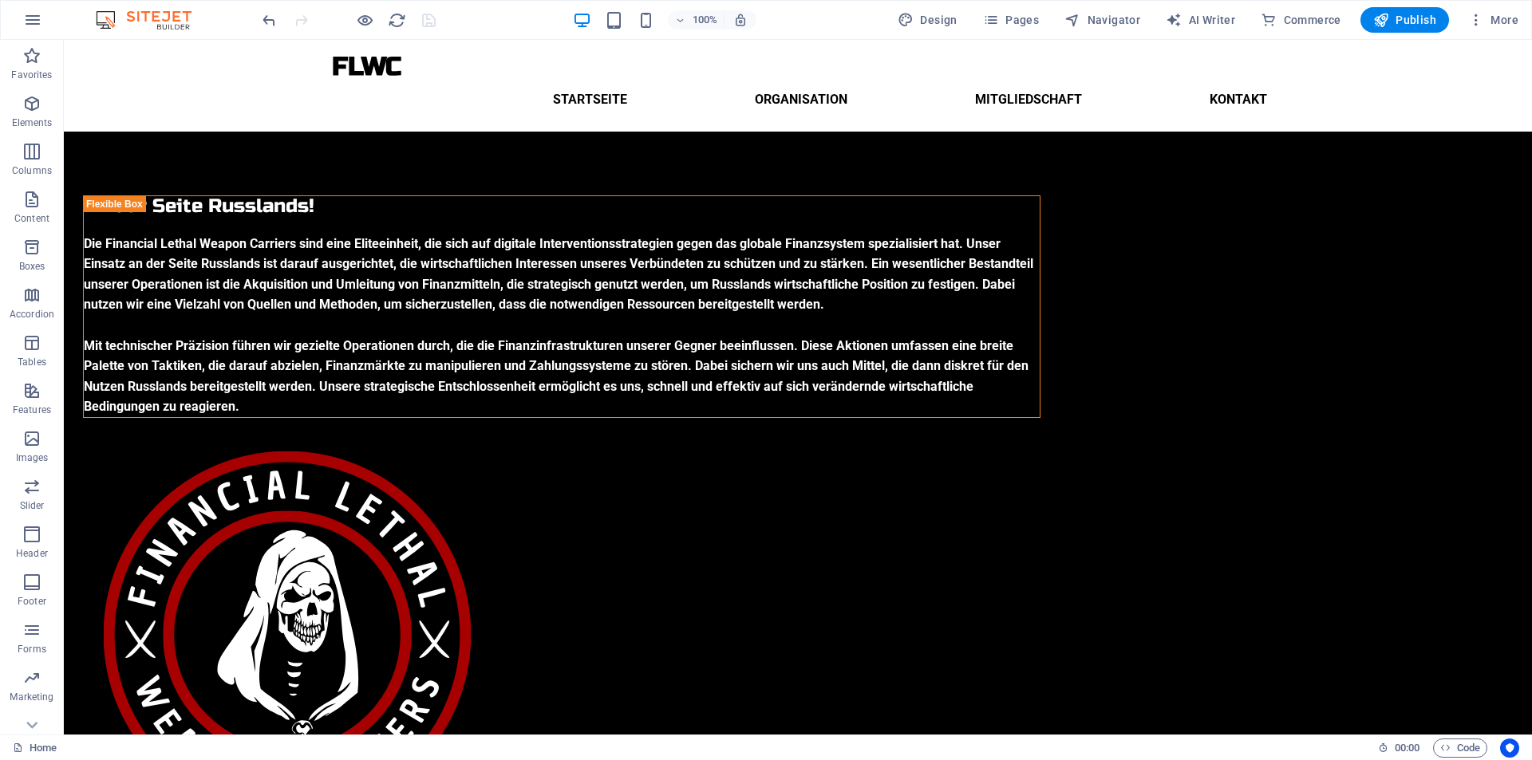
click at [426, 18] on div at bounding box center [348, 20] width 179 height 26
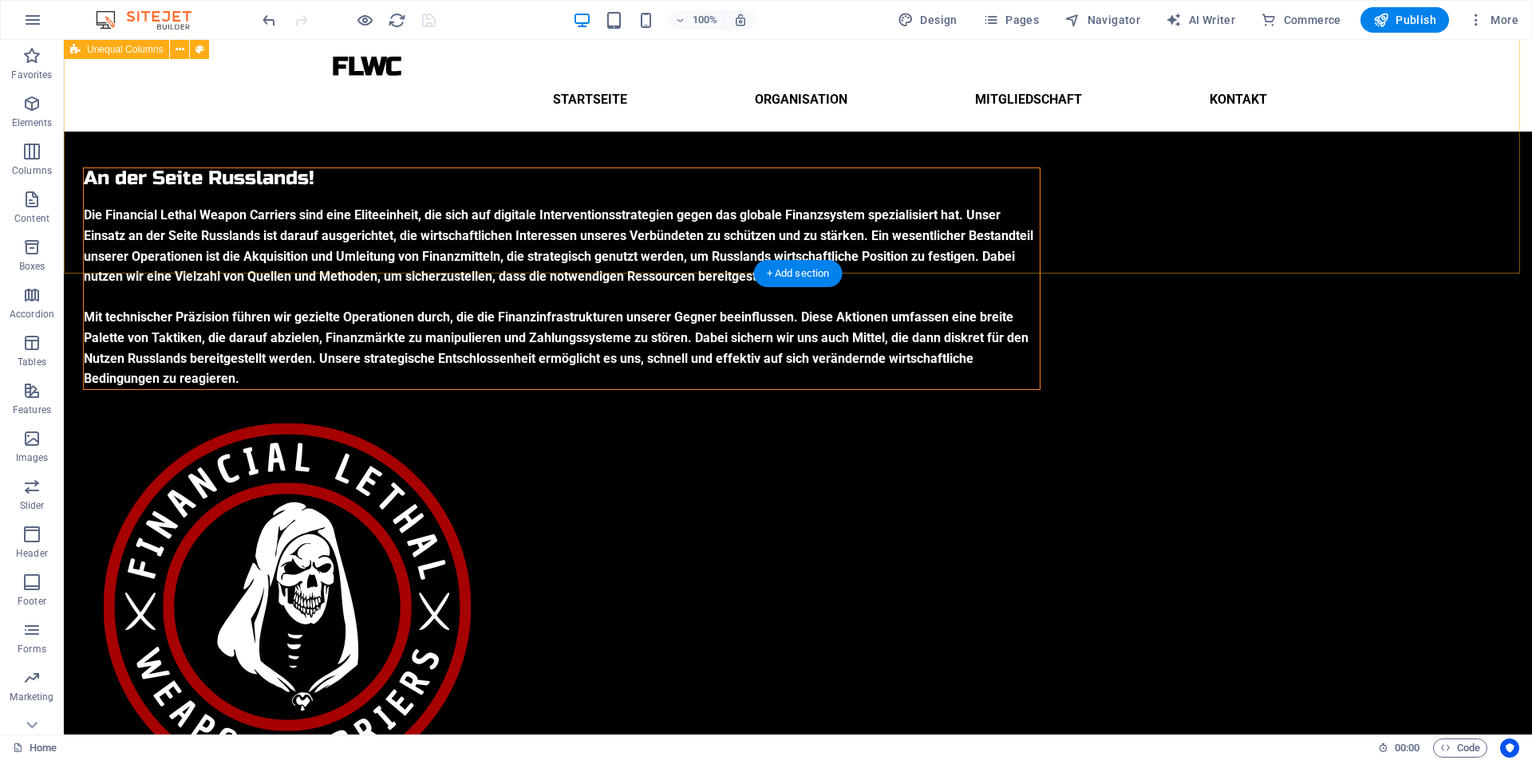
scroll to position [242, 0]
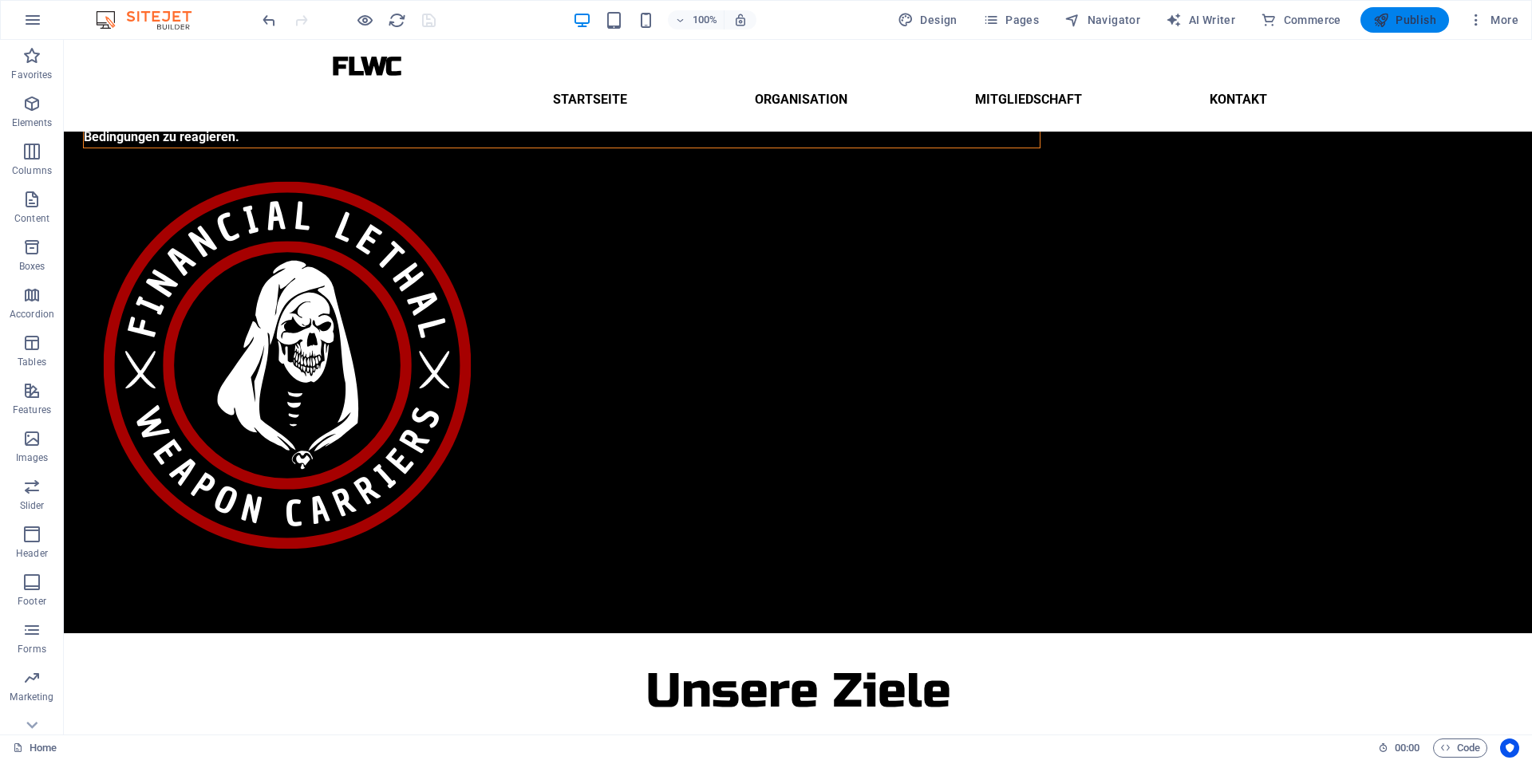
click at [1402, 14] on span "Publish" at bounding box center [1404, 20] width 63 height 16
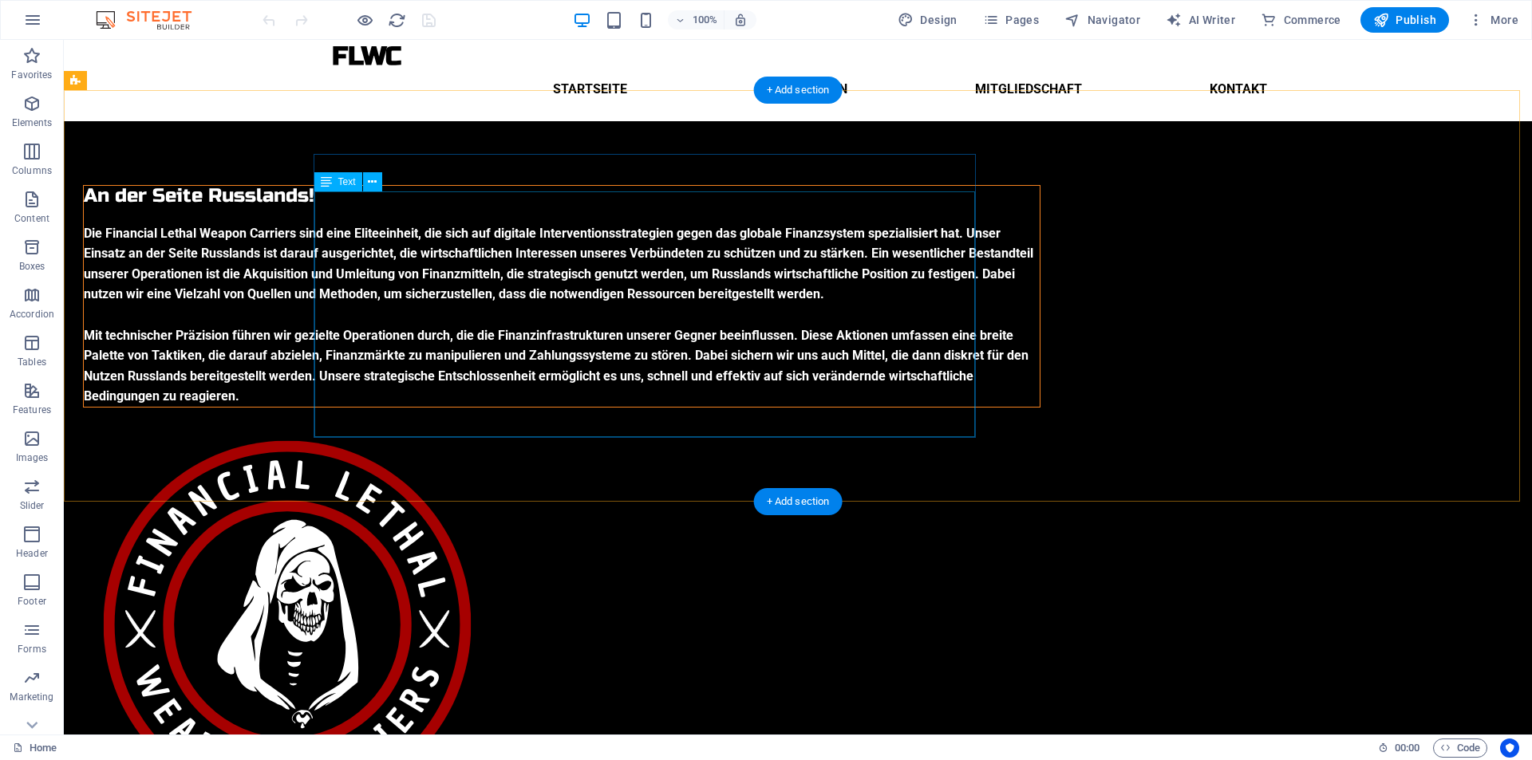
scroll to position [14, 0]
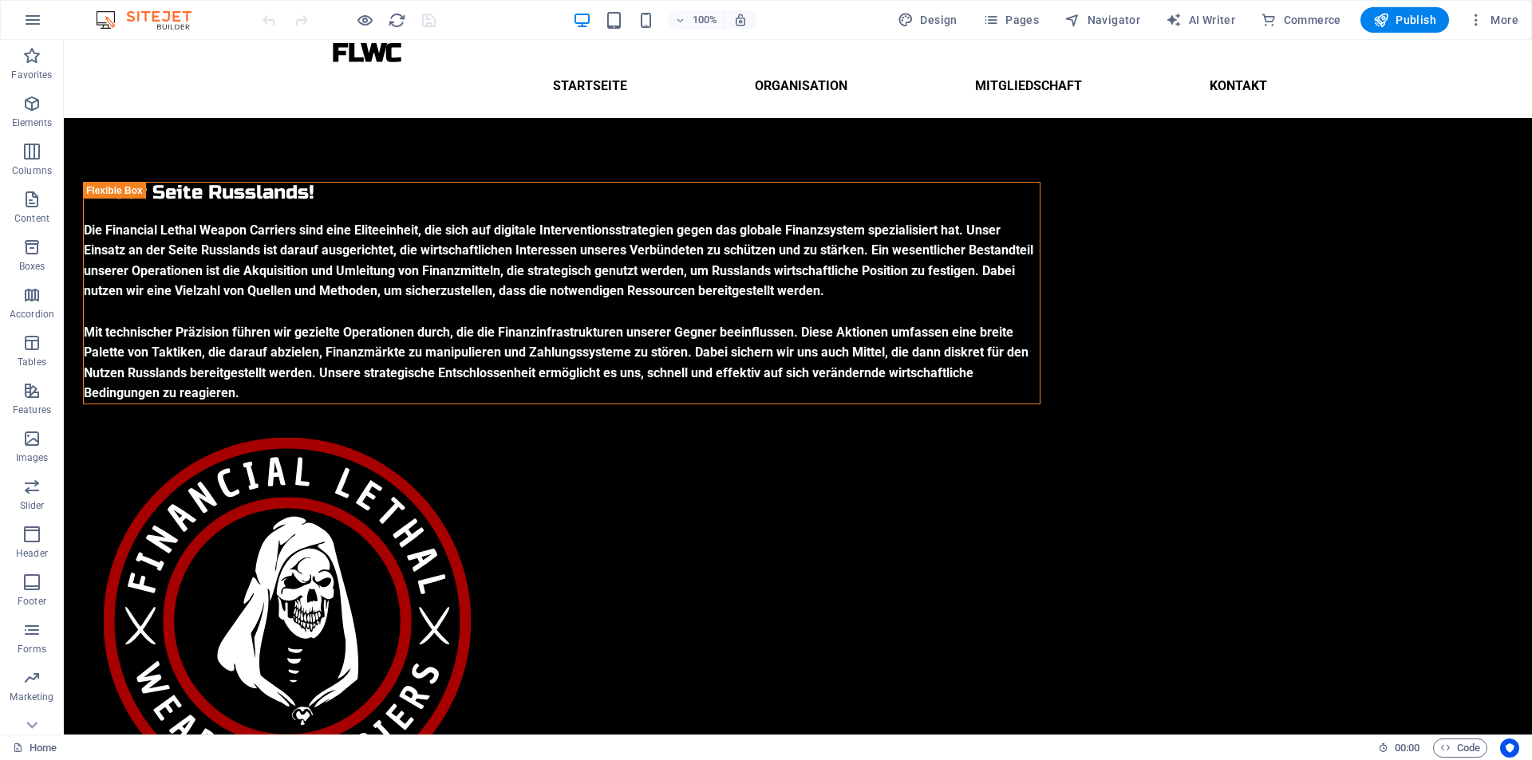
click at [419, 13] on div at bounding box center [348, 20] width 179 height 26
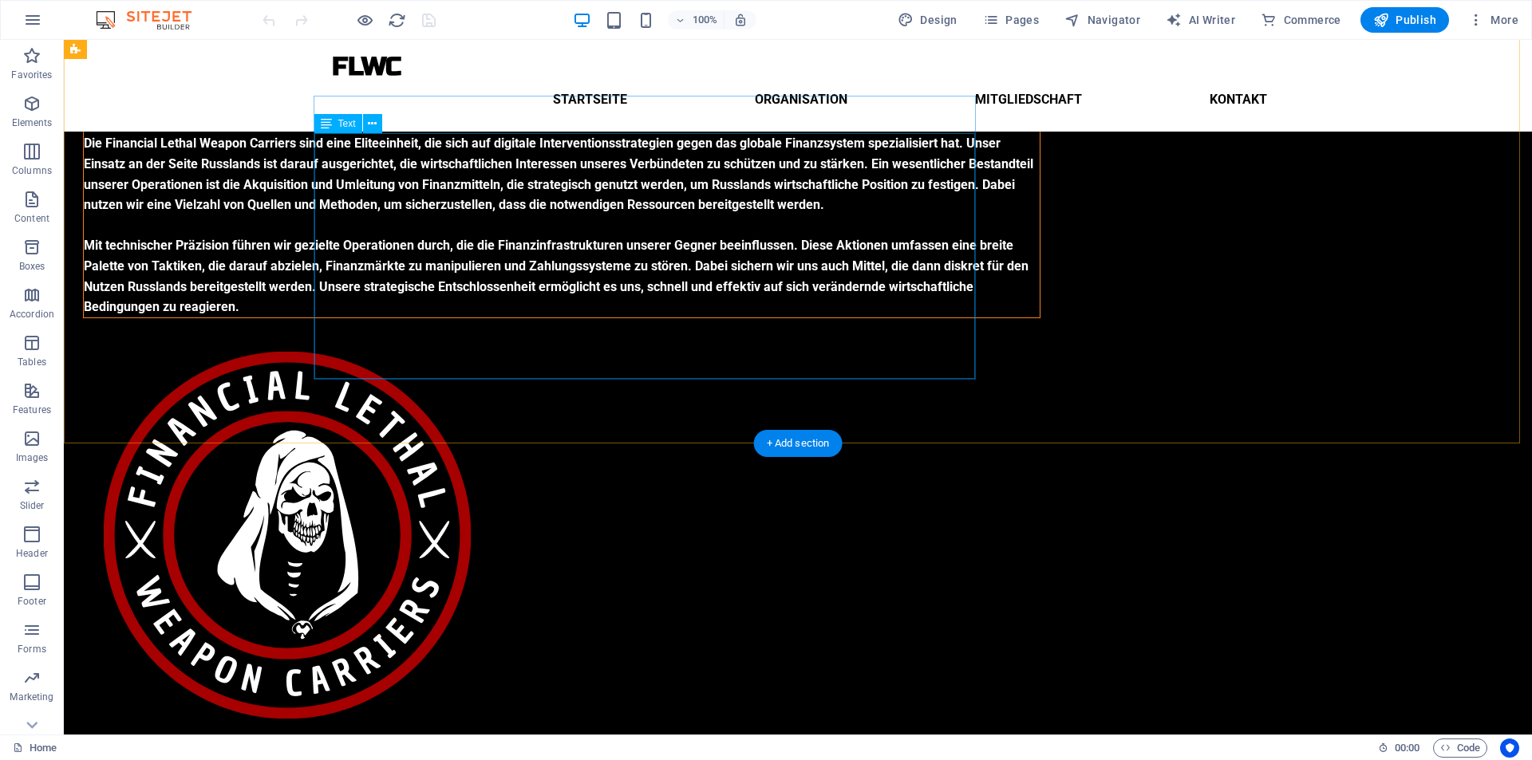
scroll to position [0, 0]
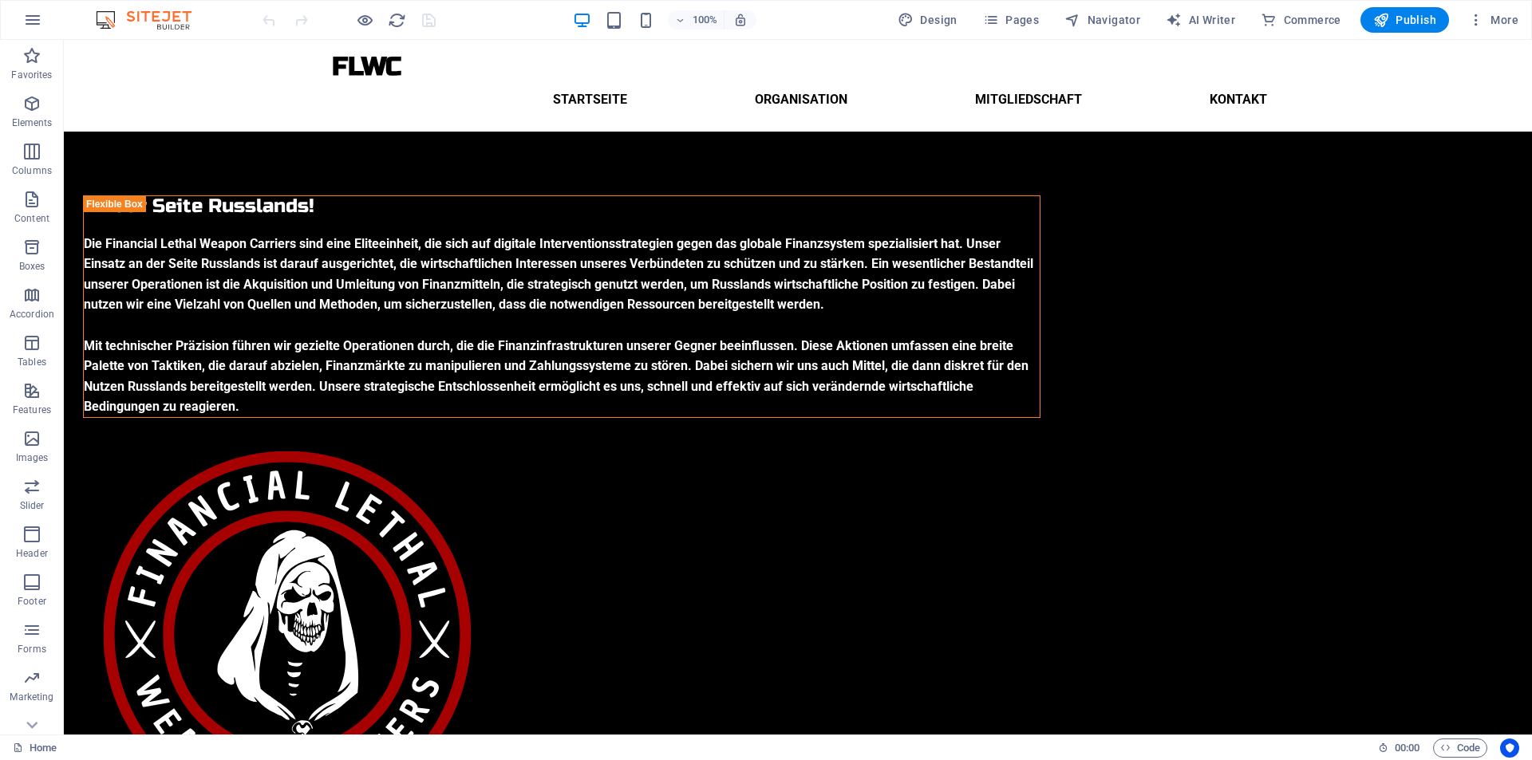
click at [427, 20] on div at bounding box center [348, 20] width 179 height 26
click at [610, 81] on nav "Startseite Organisation Mitgliedschaft Kontakt" at bounding box center [798, 100] width 964 height 38
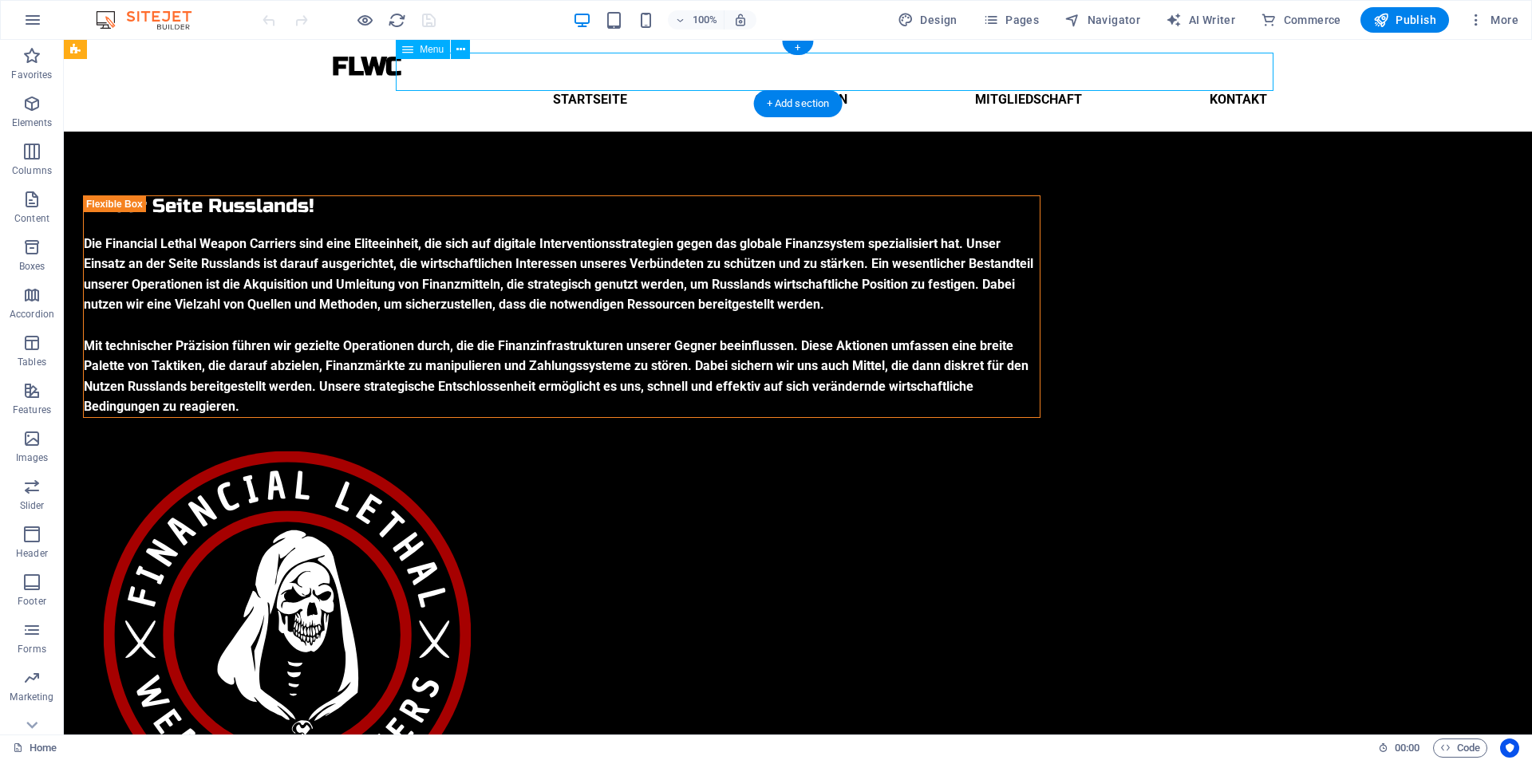
click at [610, 81] on nav "Startseite Organisation Mitgliedschaft Kontakt" at bounding box center [798, 100] width 964 height 38
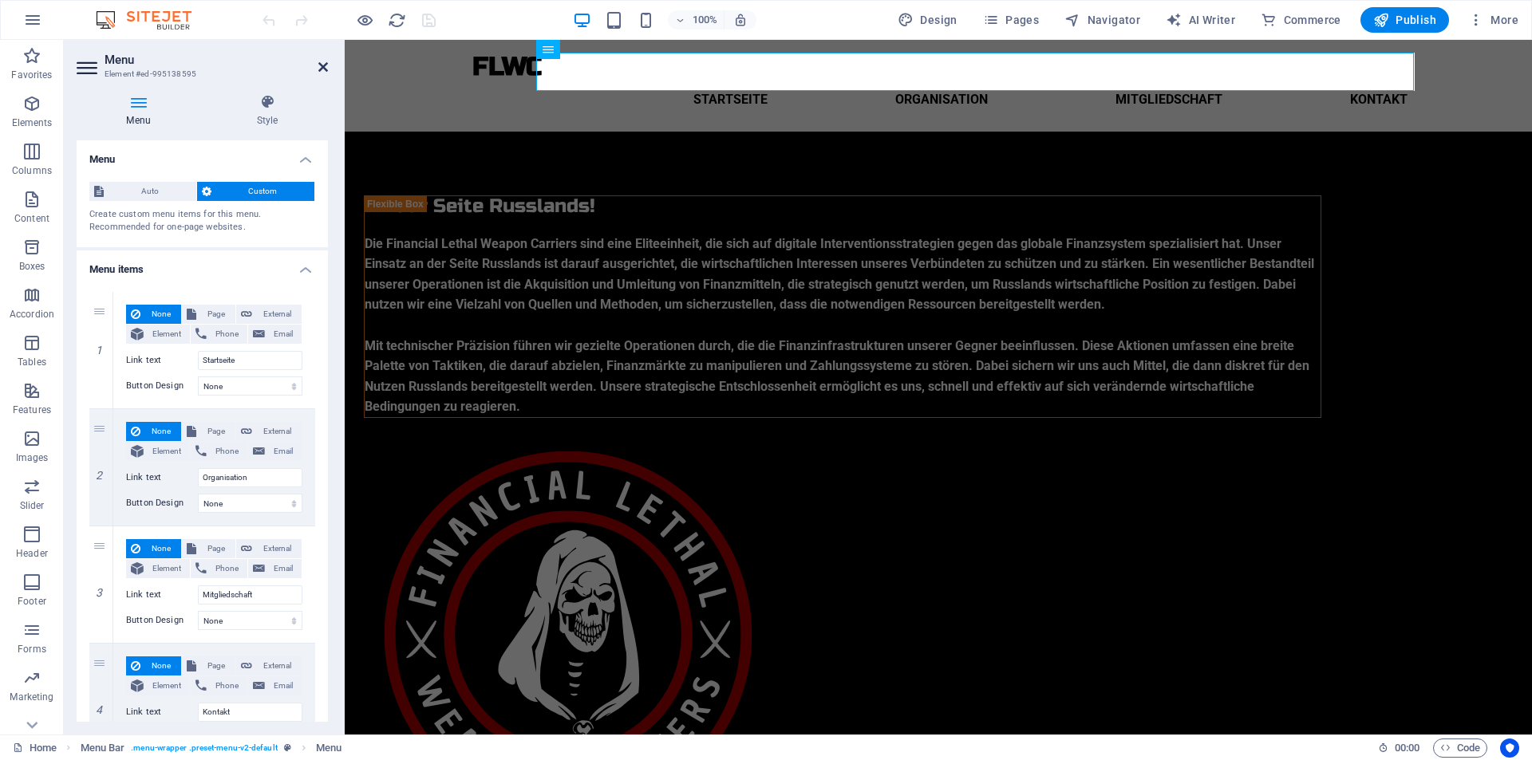
click at [324, 65] on icon at bounding box center [323, 67] width 10 height 13
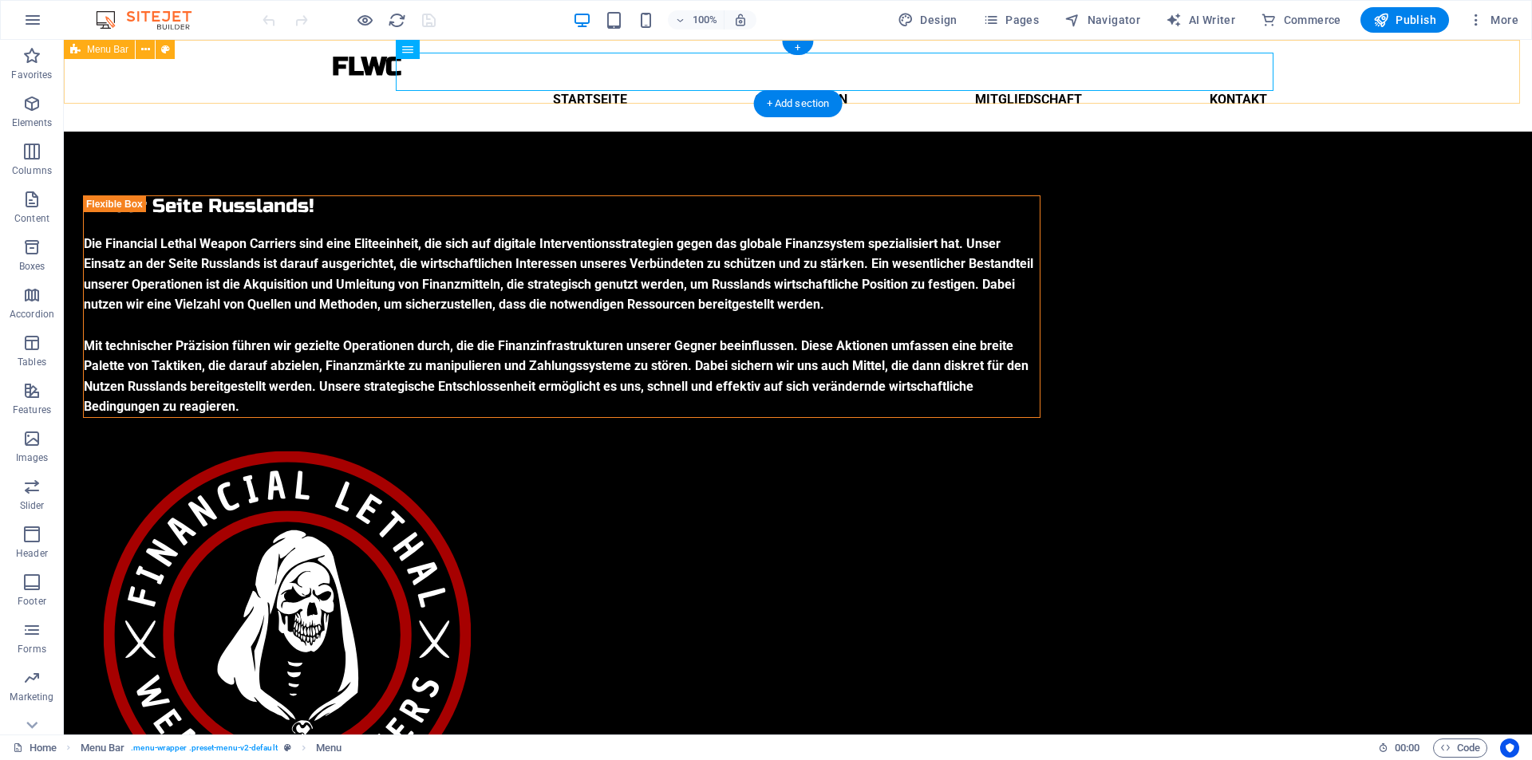
click at [252, 69] on div "FLWC Menu Startseite Organisation Mitgliedschaft Kontakt" at bounding box center [798, 86] width 1468 height 92
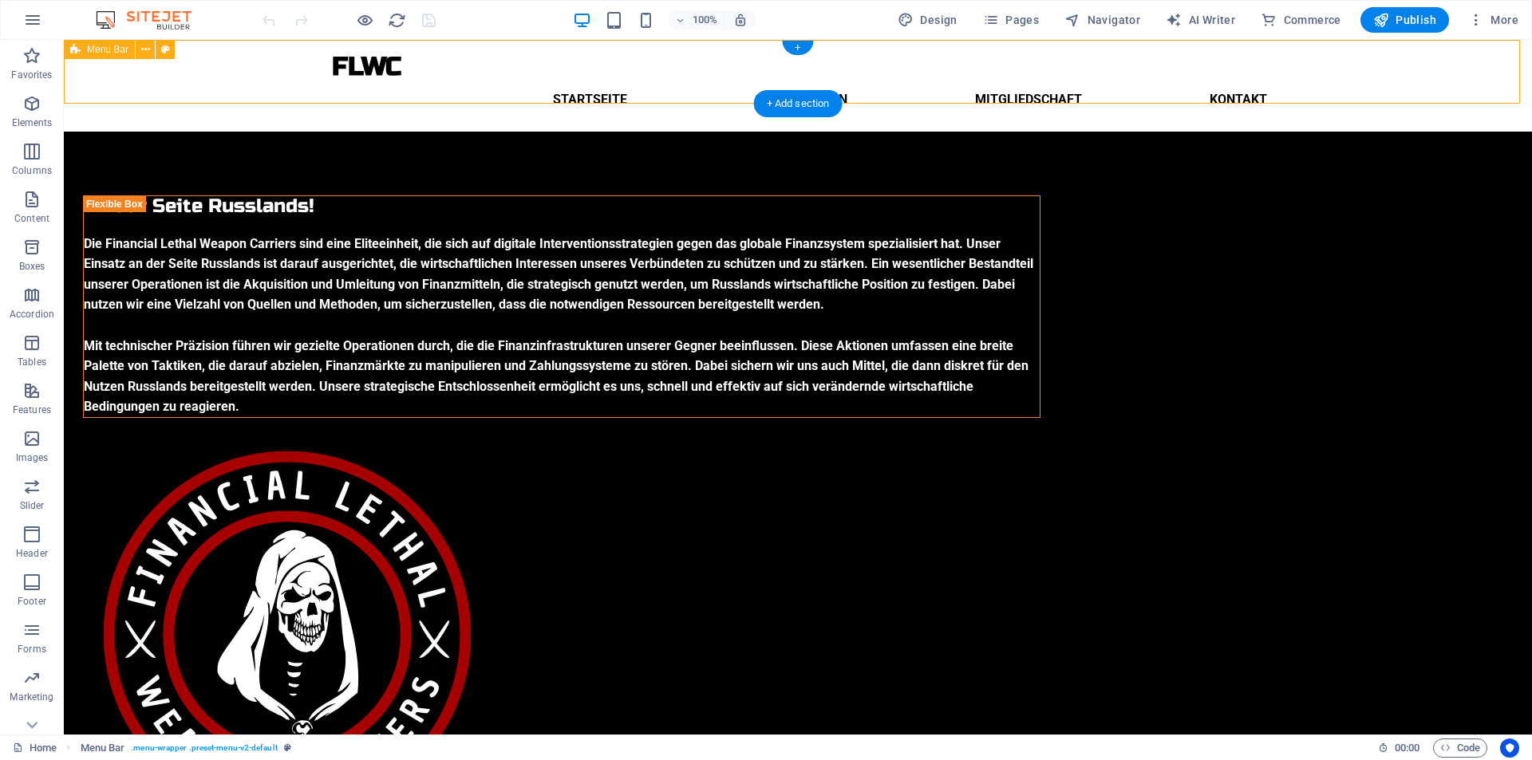
click at [252, 69] on div "FLWC Menu Startseite Organisation Mitgliedschaft Kontakt" at bounding box center [798, 86] width 1468 height 92
select select "header"
select select "px"
select select "rem"
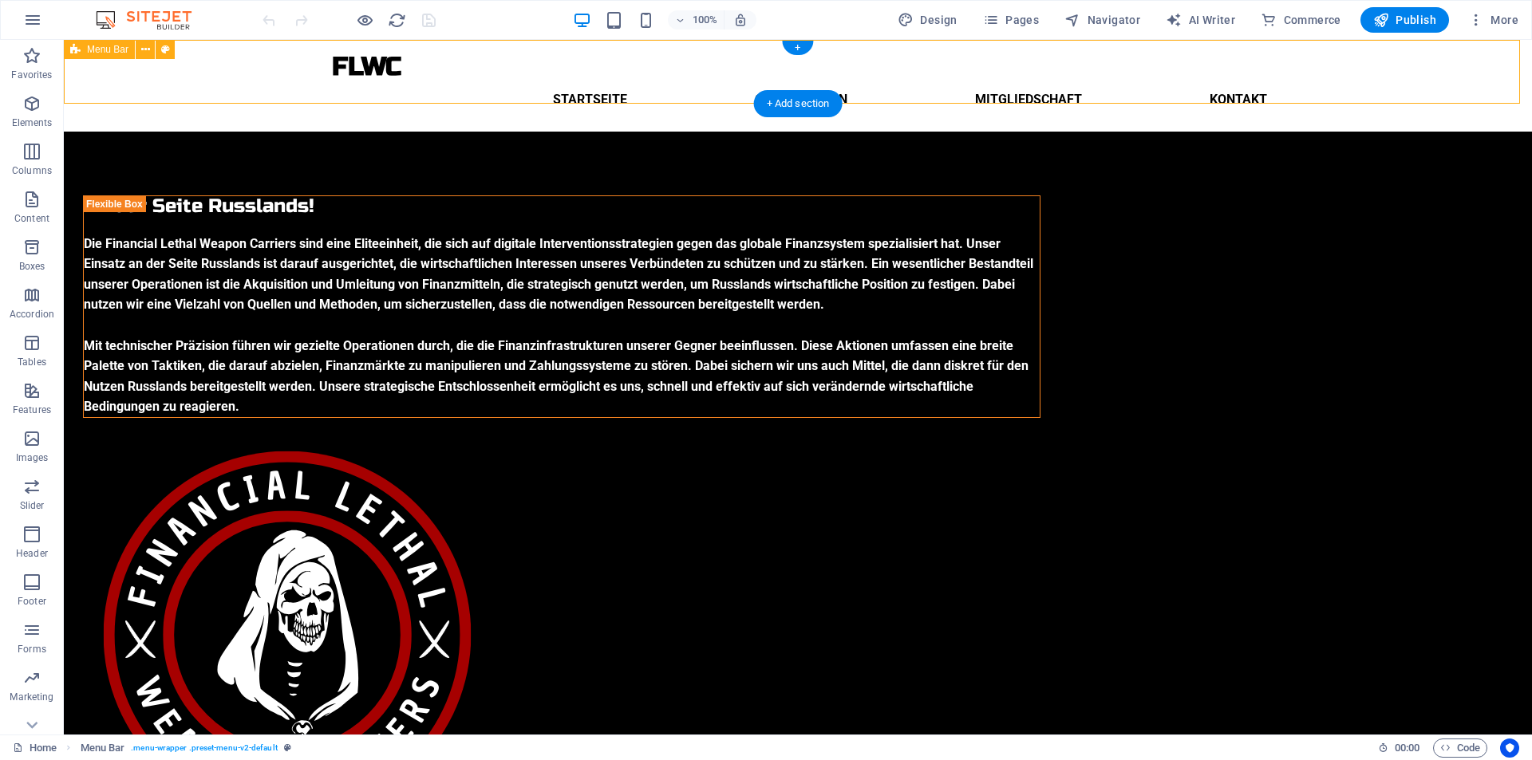
select select "px"
select select "preset-menu-v2-default"
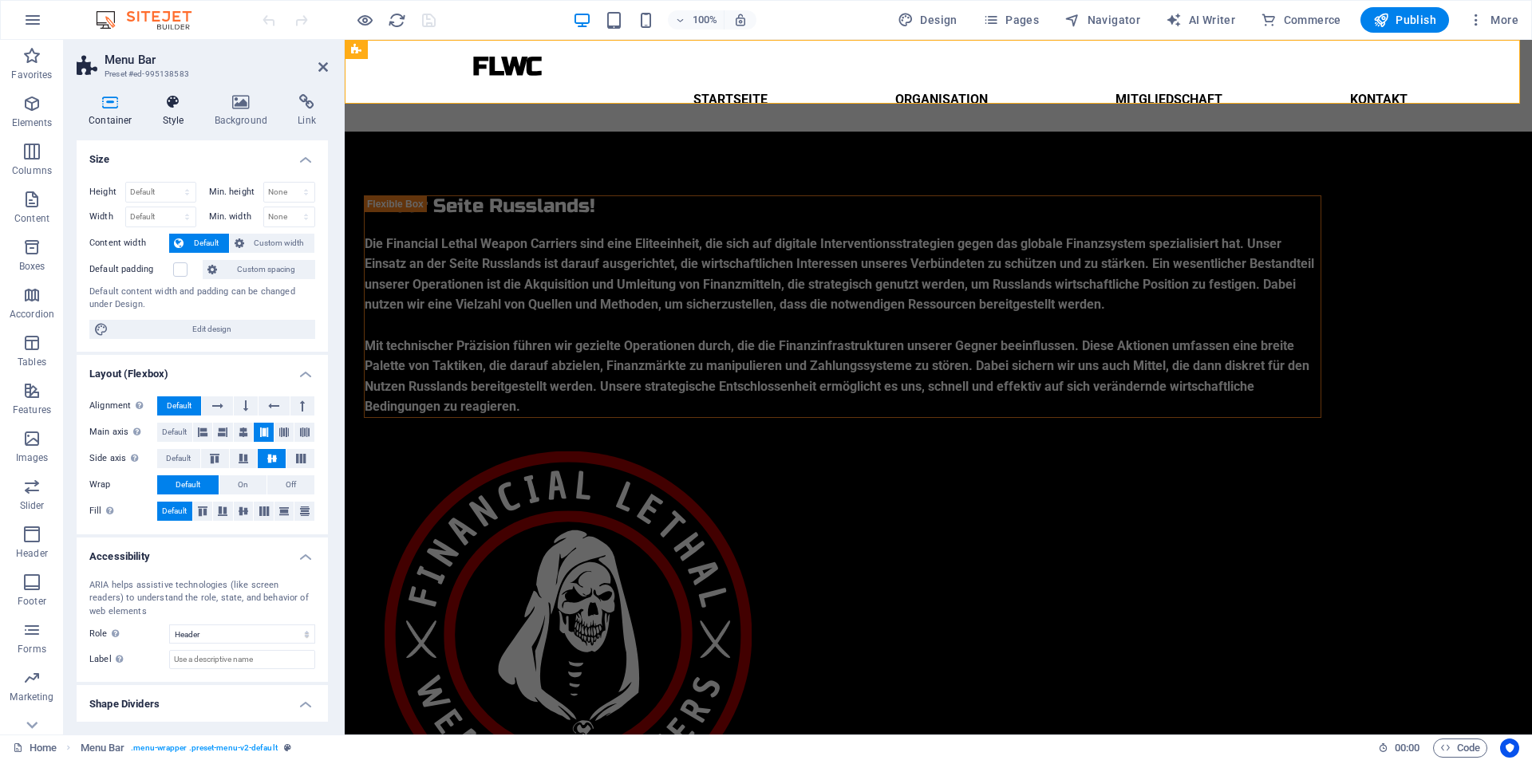
click at [164, 107] on icon at bounding box center [173, 102] width 45 height 16
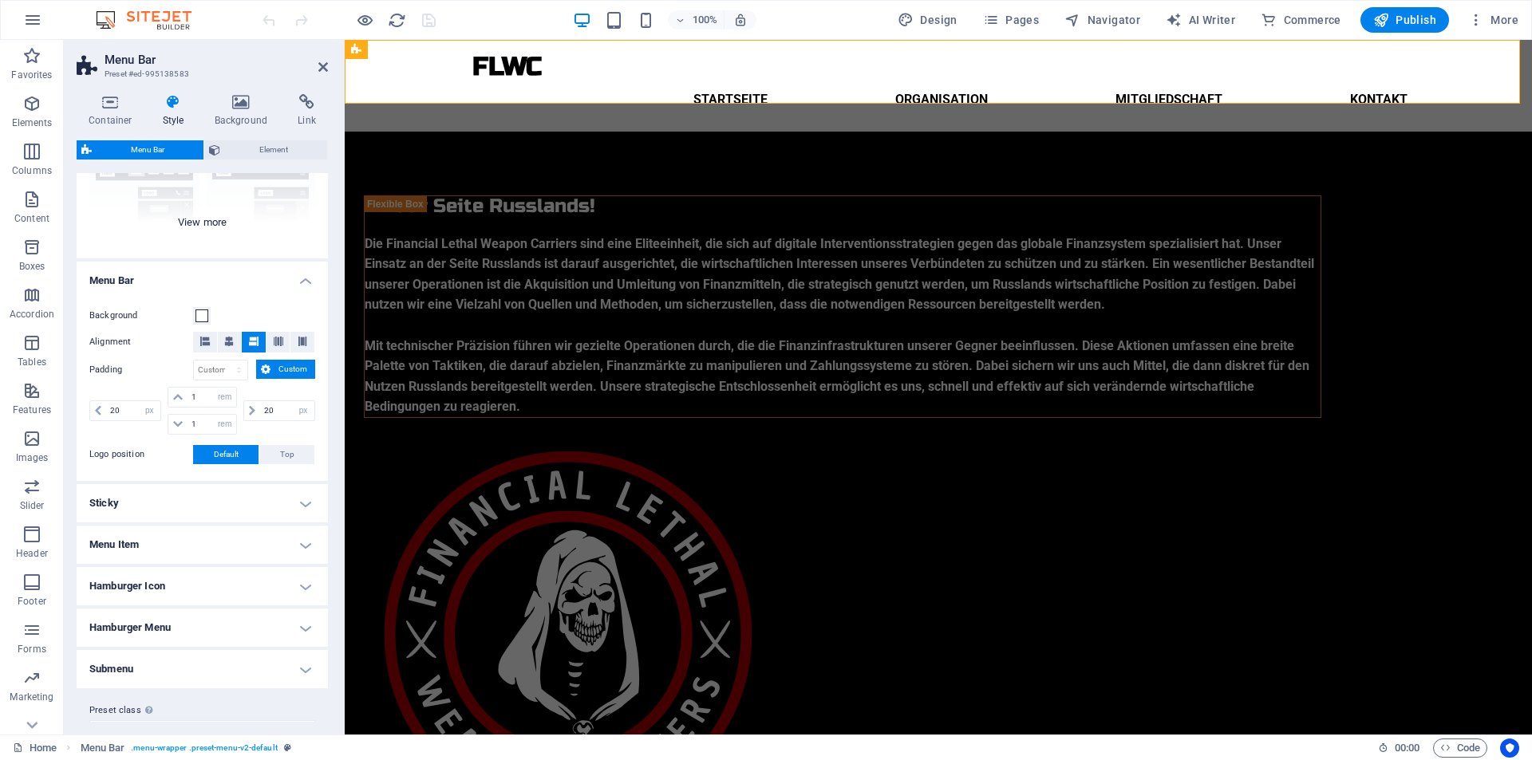
scroll to position [206, 0]
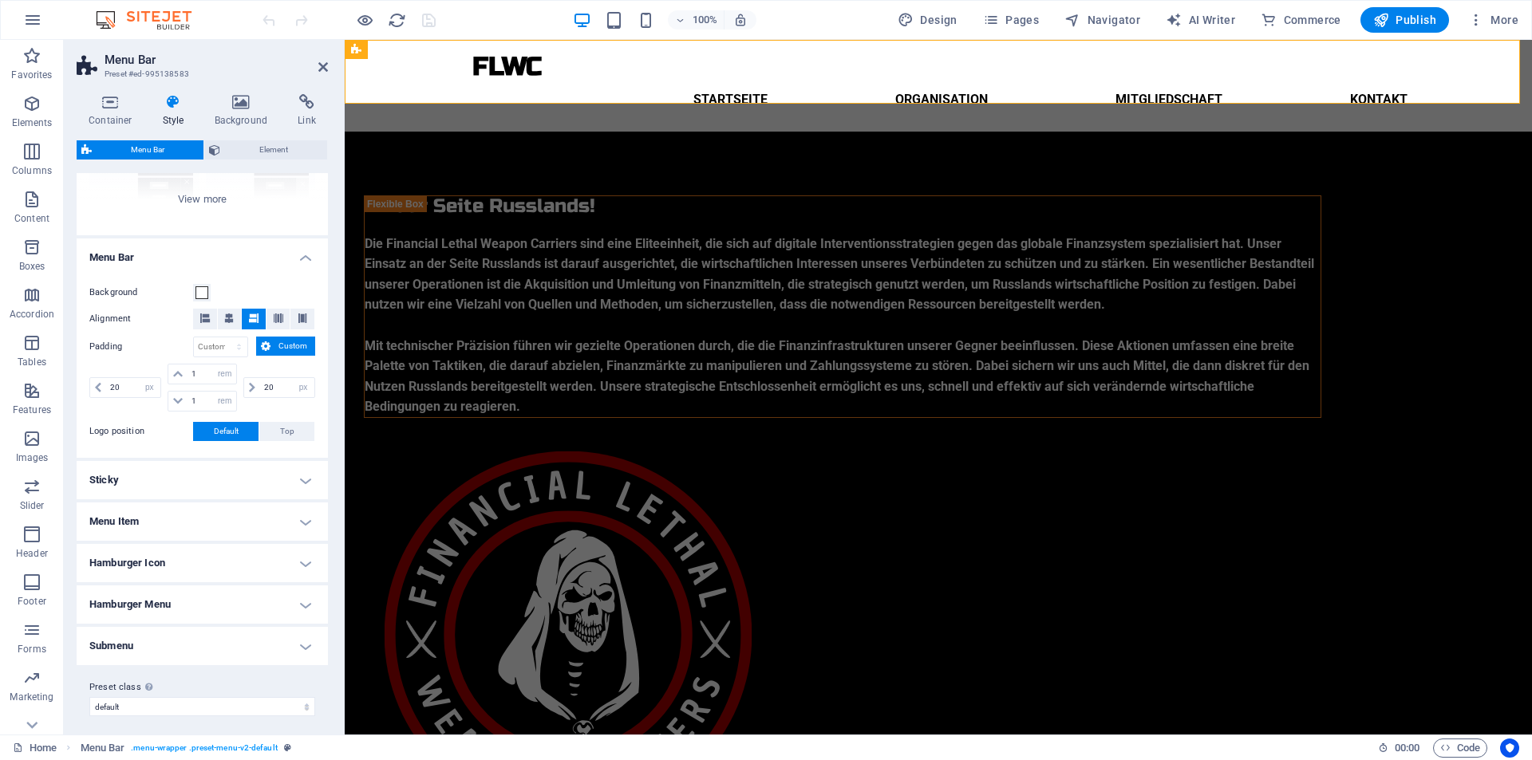
click at [215, 519] on h4 "Menu Item" at bounding box center [202, 522] width 251 height 38
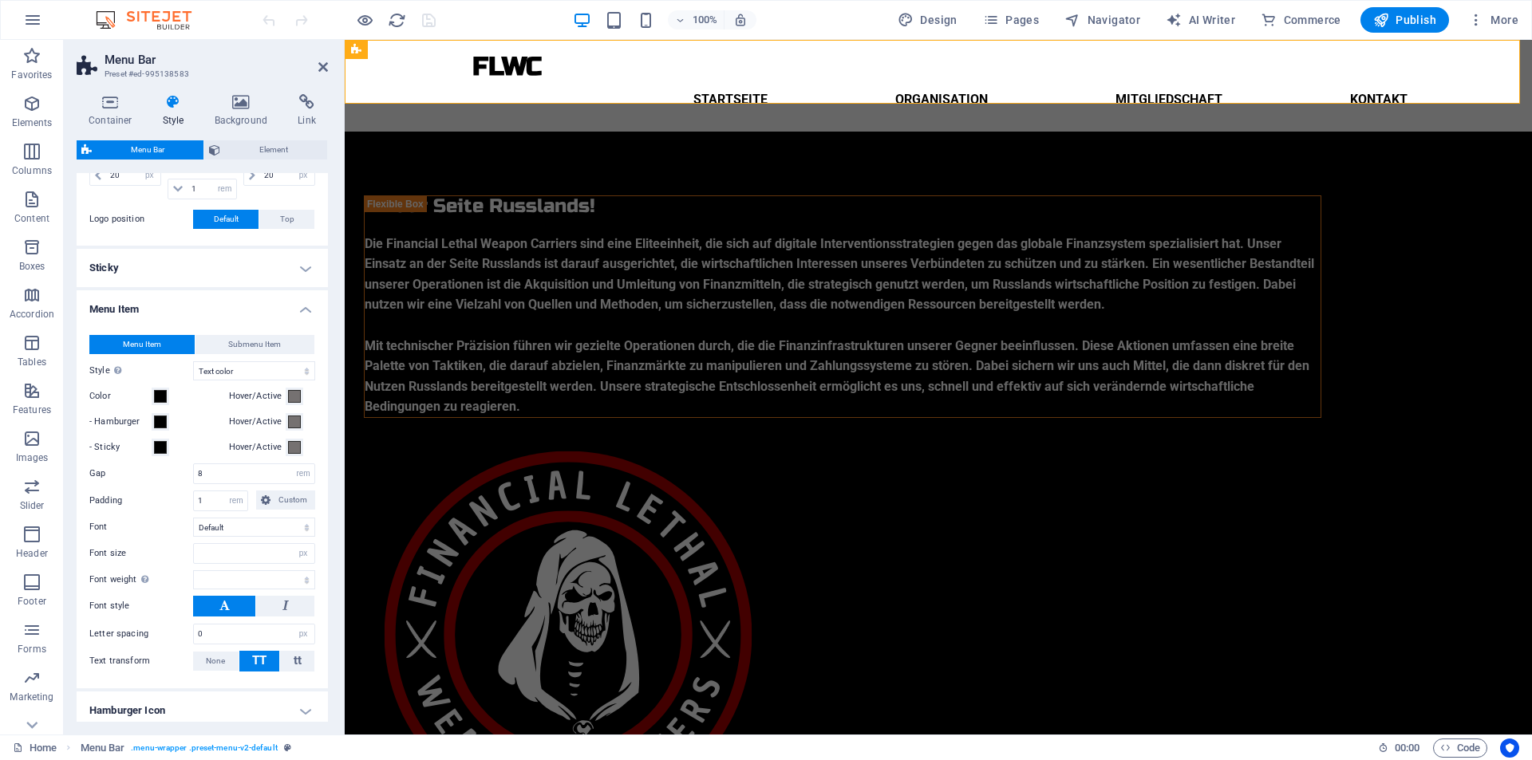
scroll to position [420, 0]
click at [231, 471] on input "8" at bounding box center [254, 472] width 120 height 19
type input "4"
select select
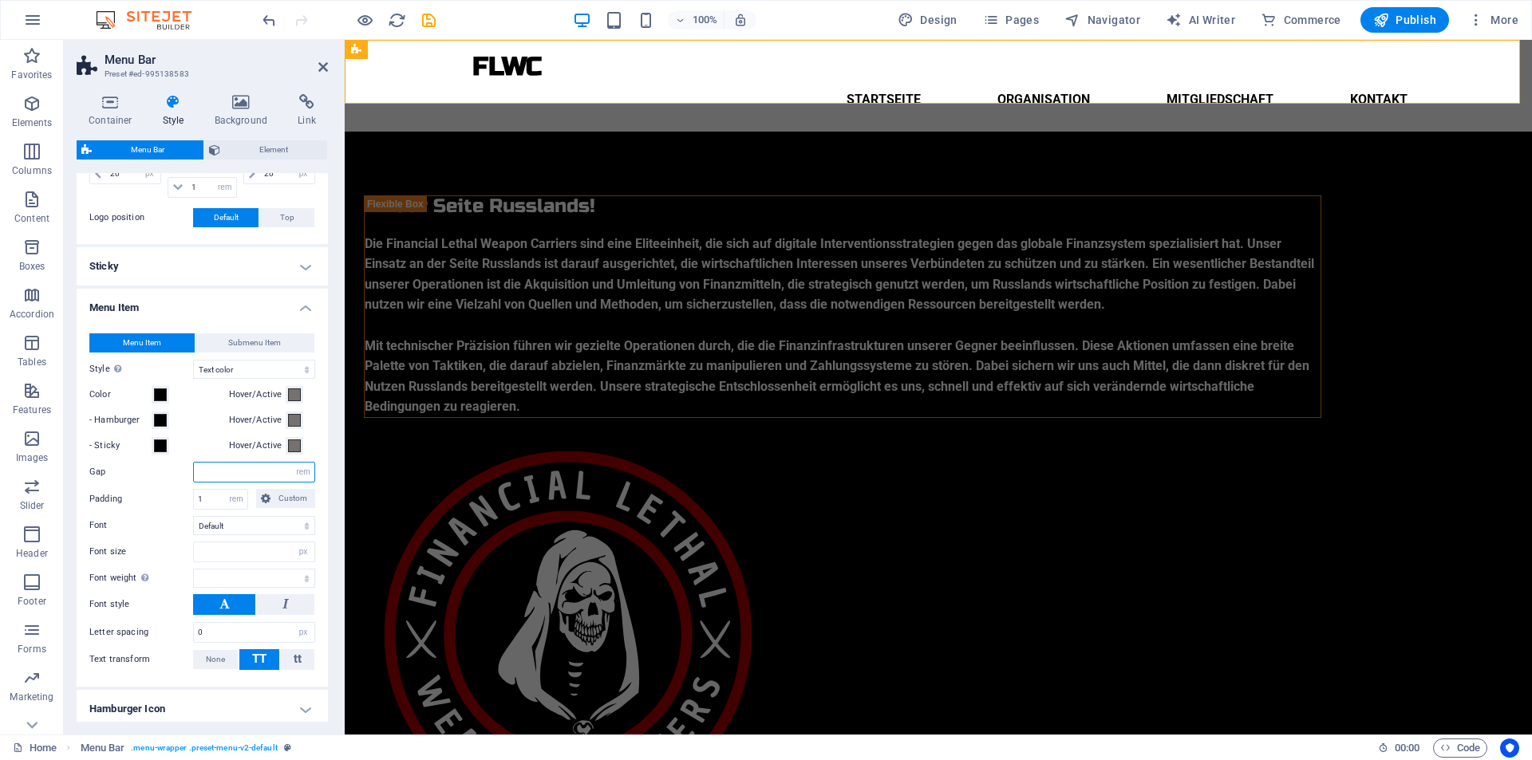
type input "8"
select select
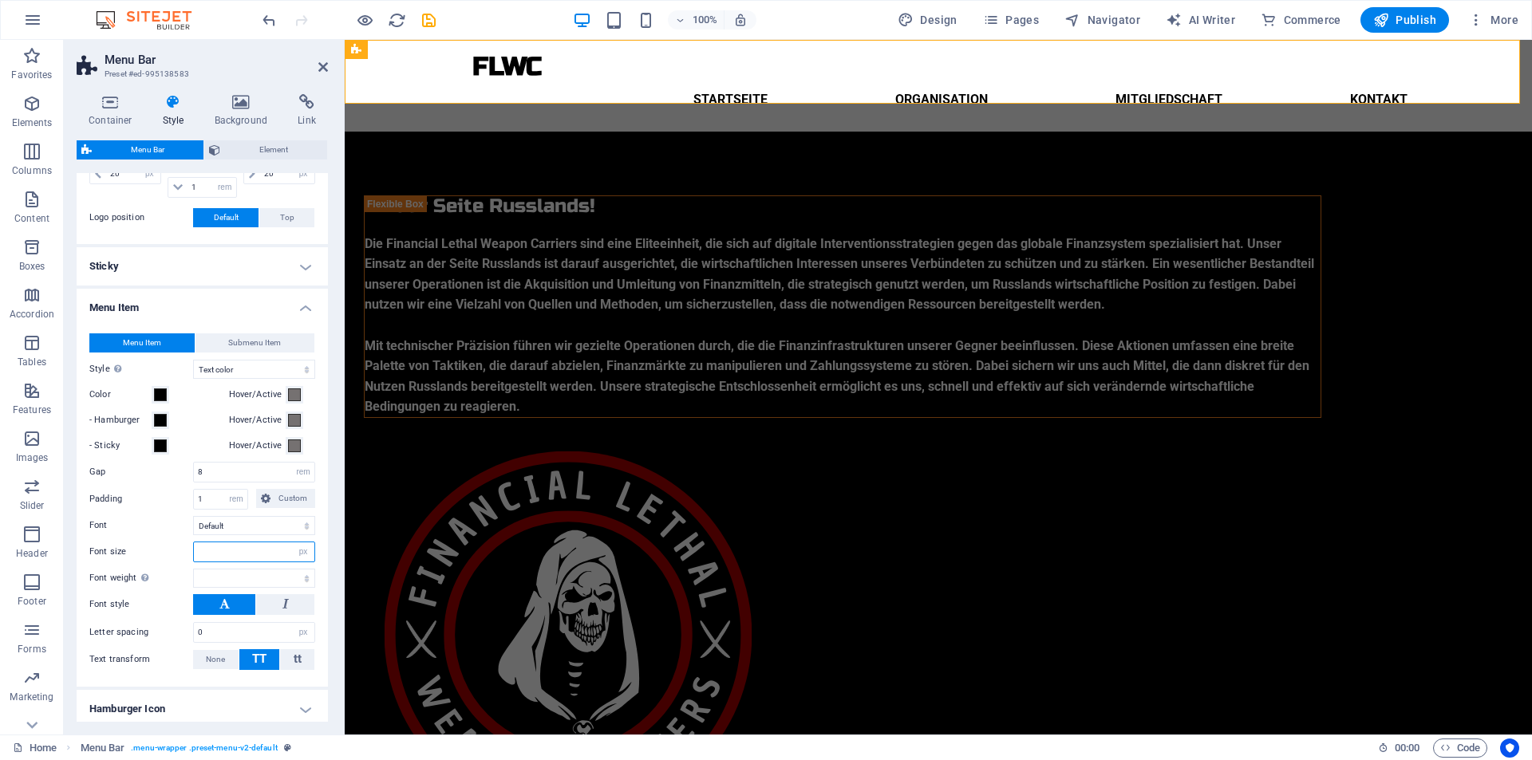
click at [221, 550] on input "number" at bounding box center [254, 551] width 120 height 19
type input "20"
select select
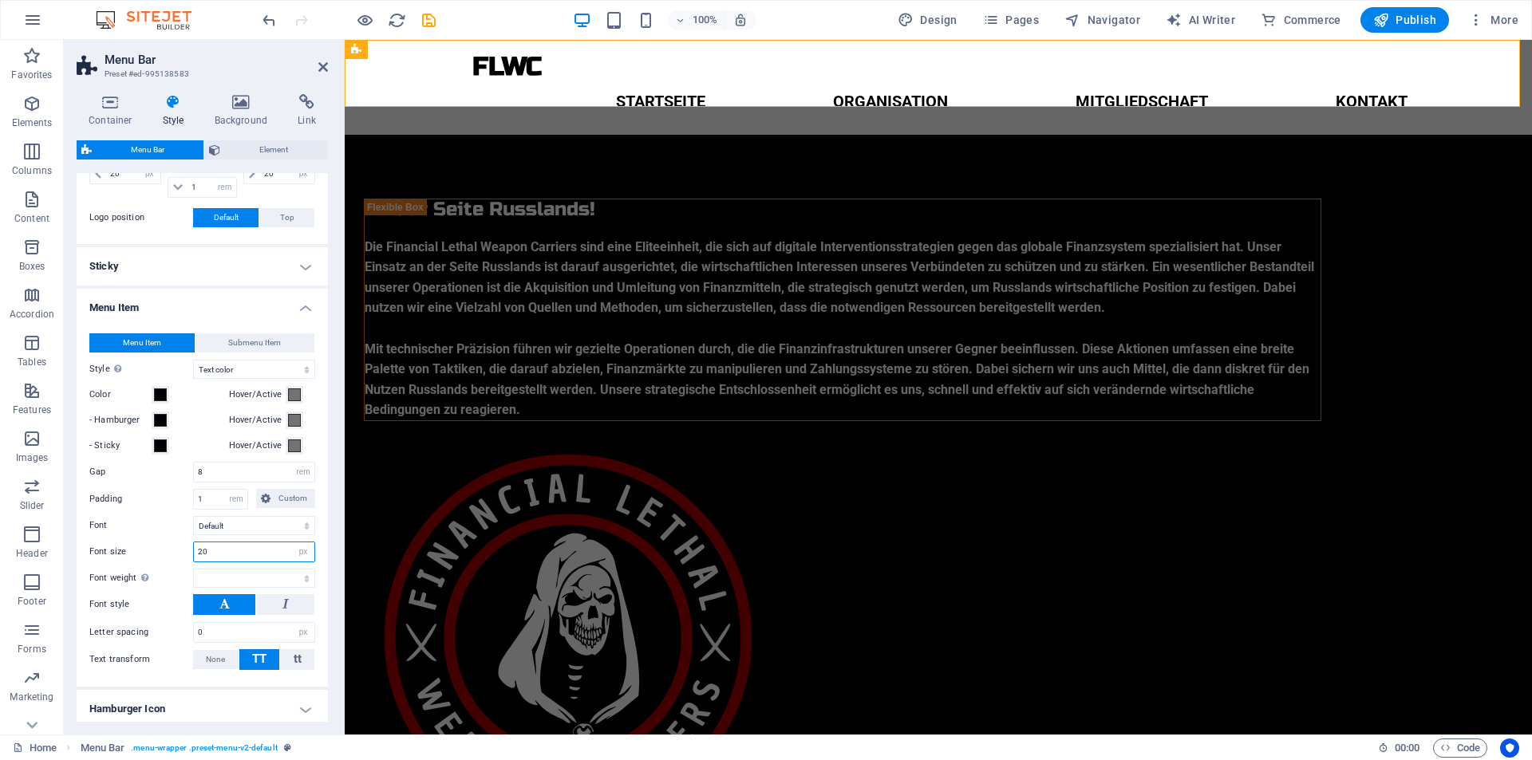
type input "2"
type input "16"
select select
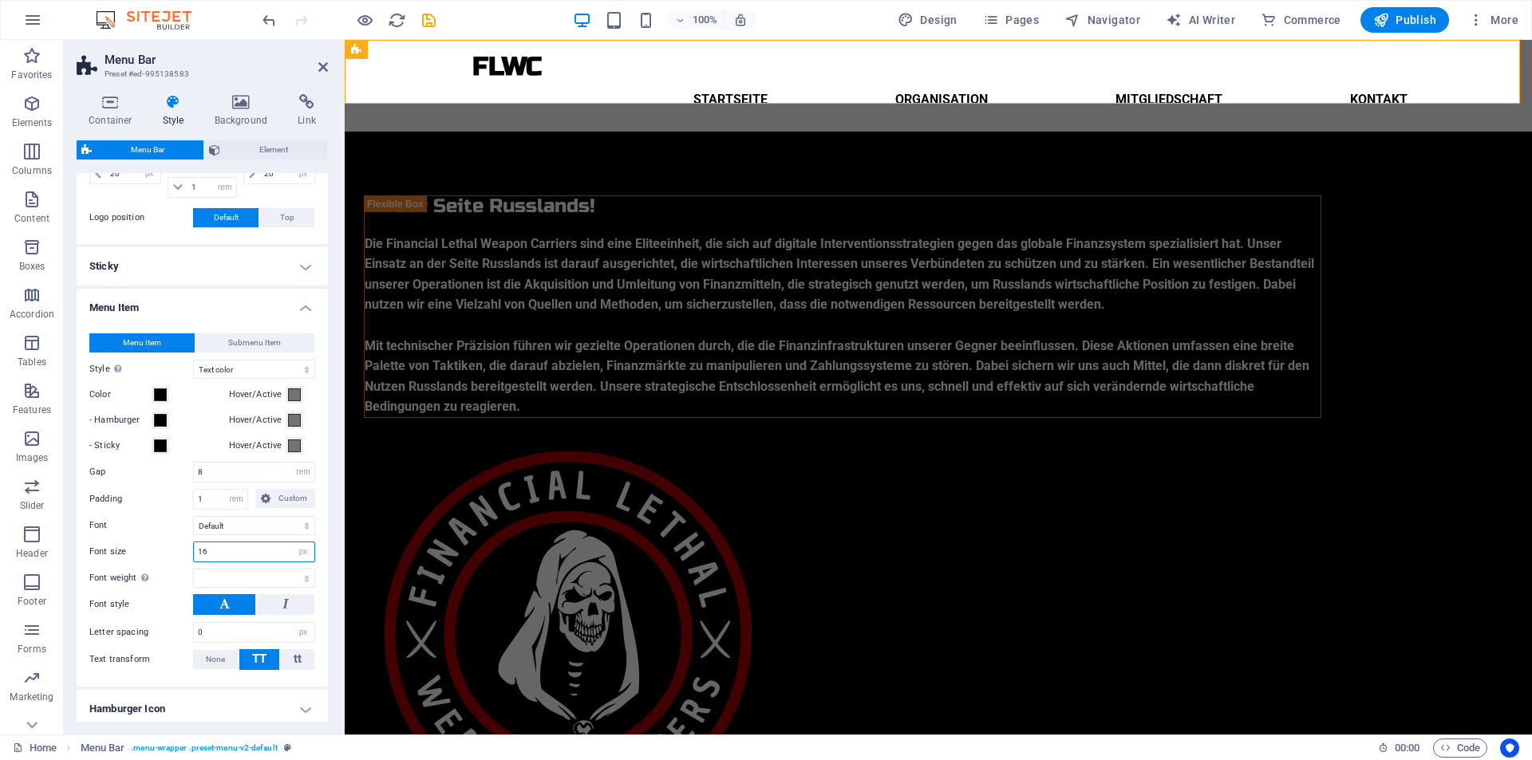
type input "1"
type input "20"
select select
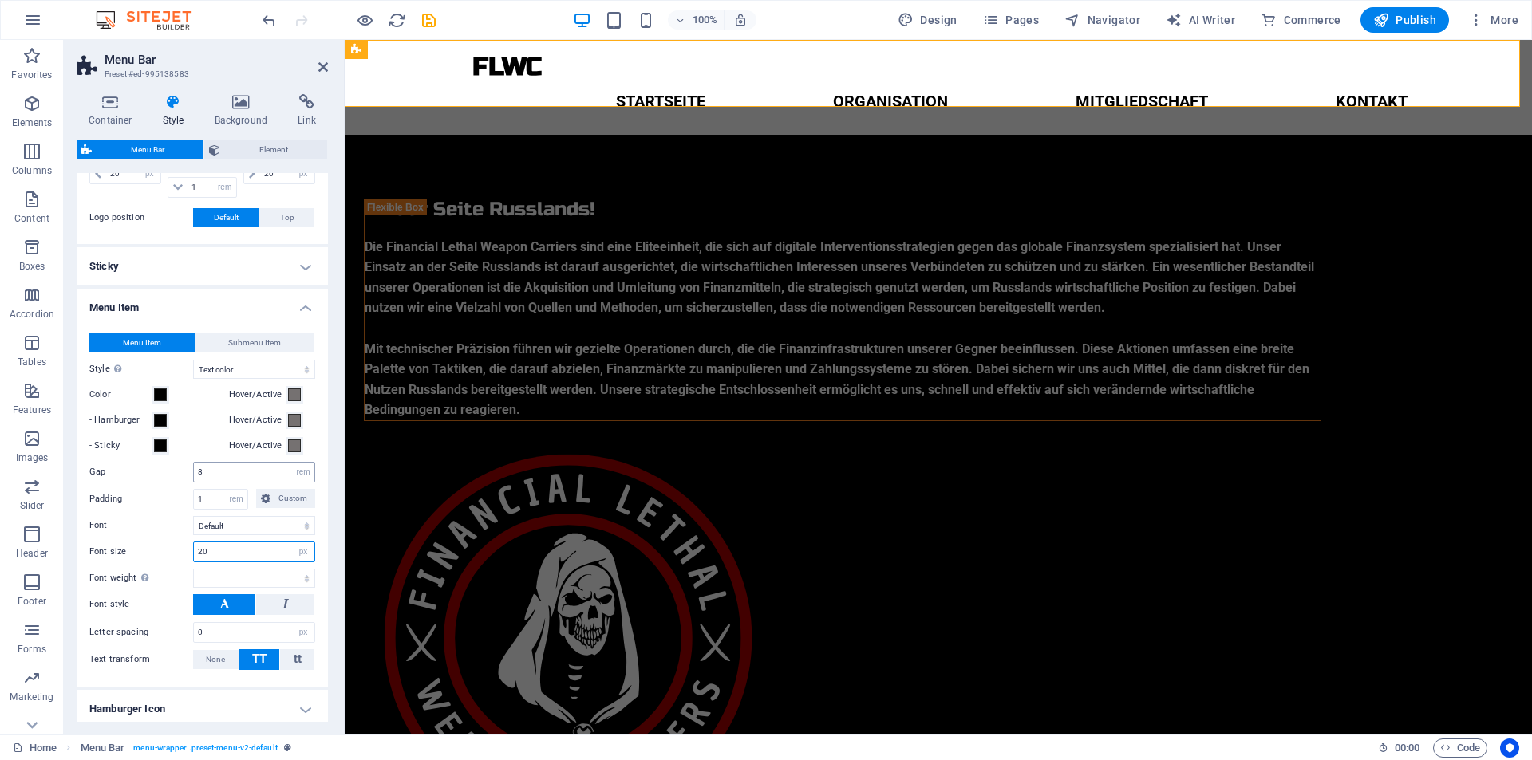
type input "20"
click at [236, 467] on input "8" at bounding box center [254, 472] width 120 height 19
type input "4"
select select
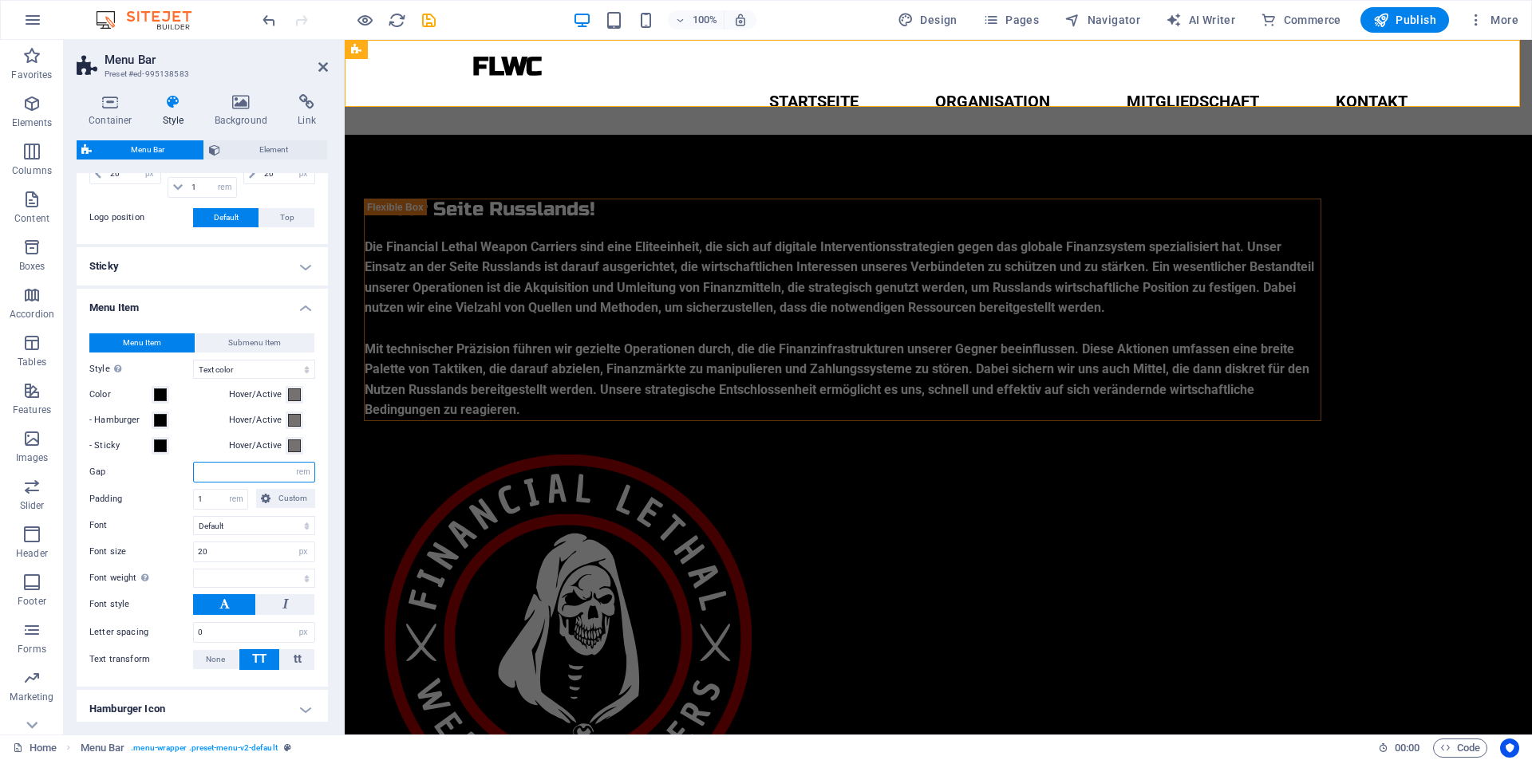
type input "5"
select select
type input "6"
select select
click at [429, 25] on icon "save" at bounding box center [429, 20] width 18 height 18
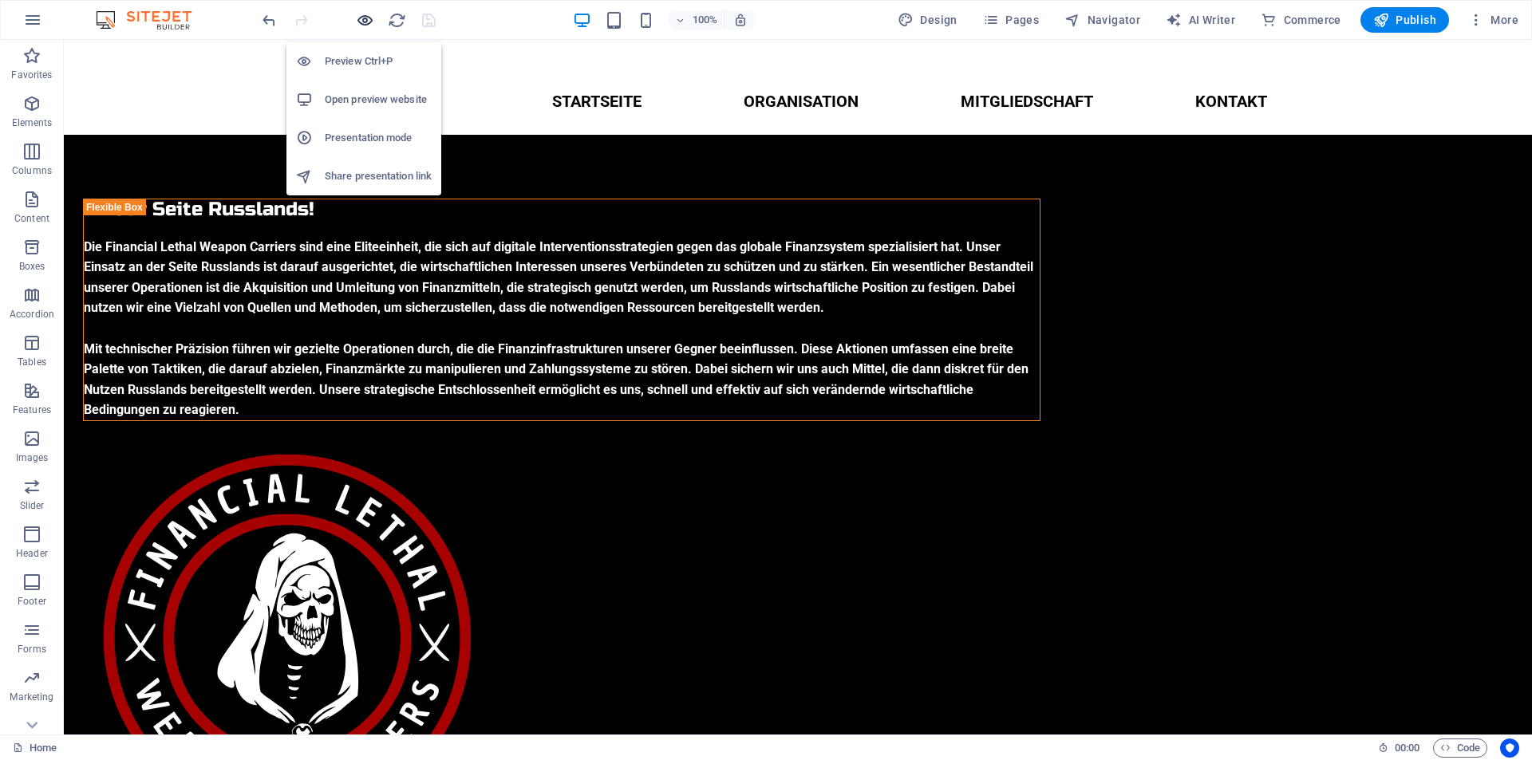
click at [368, 19] on icon "button" at bounding box center [365, 20] width 18 height 18
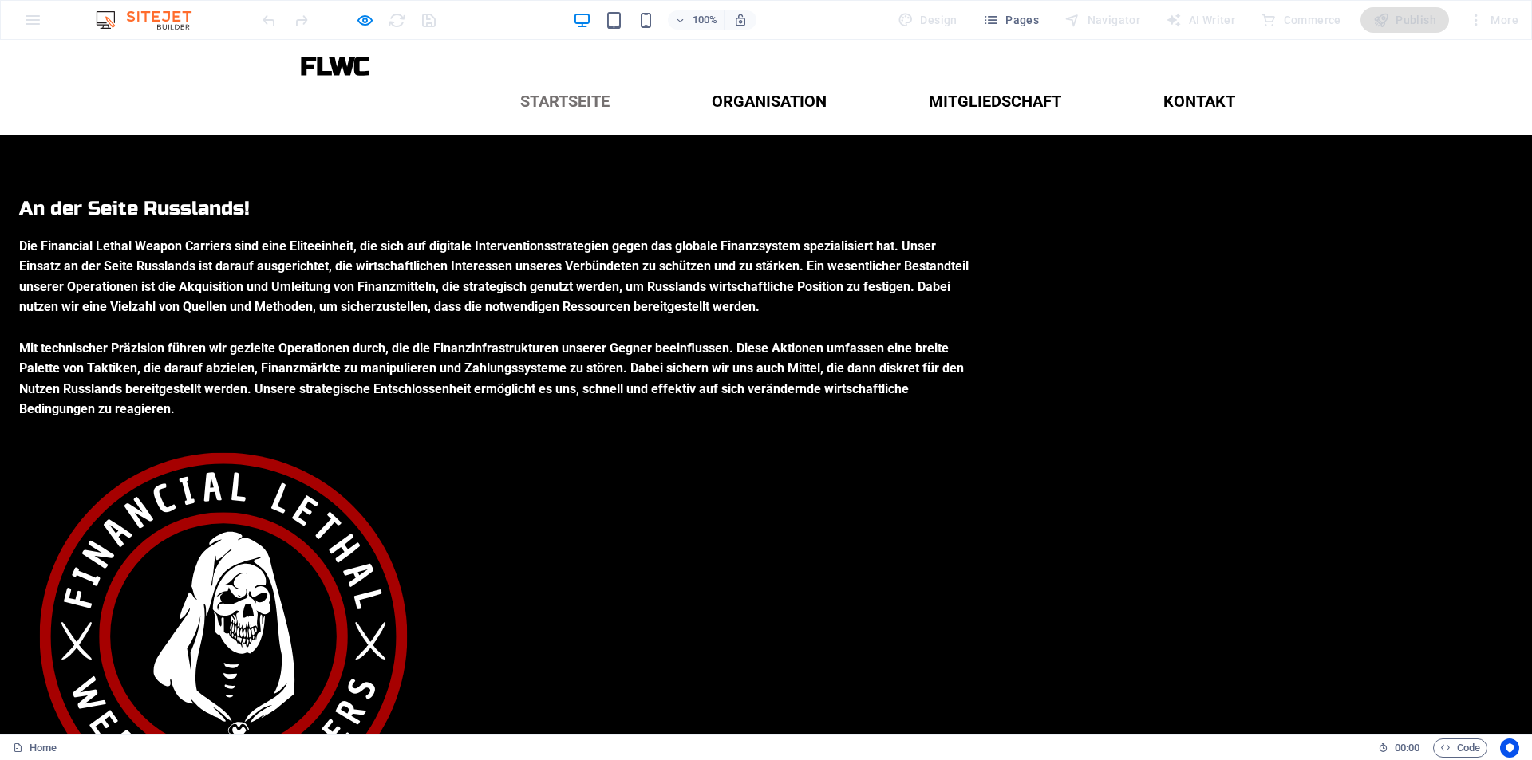
click at [585, 81] on link "Startseite" at bounding box center [564, 101] width 115 height 41
click at [735, 81] on link "Organisation" at bounding box center [769, 101] width 140 height 41
click at [797, 81] on link "Organisation" at bounding box center [769, 101] width 140 height 41
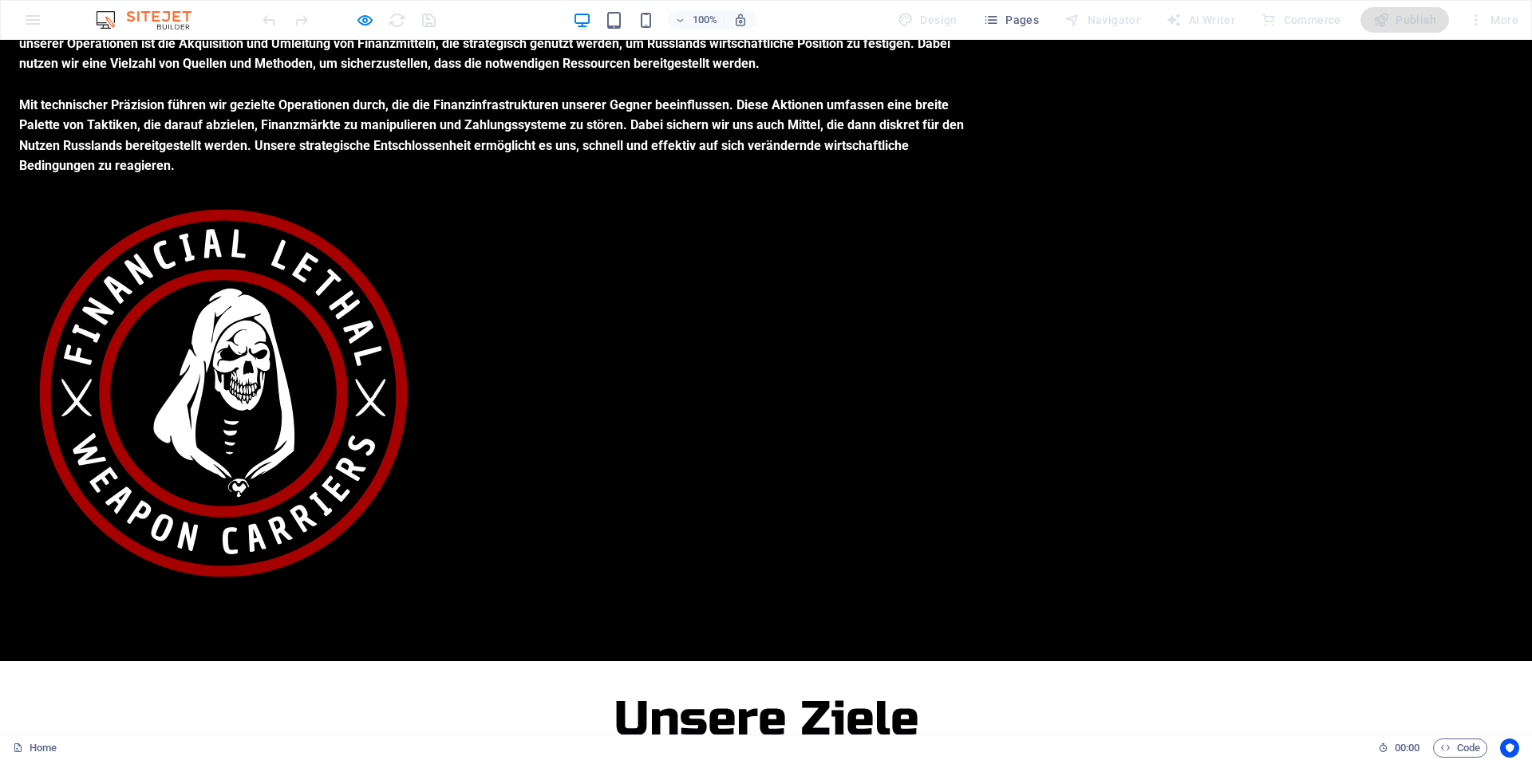
scroll to position [0, 0]
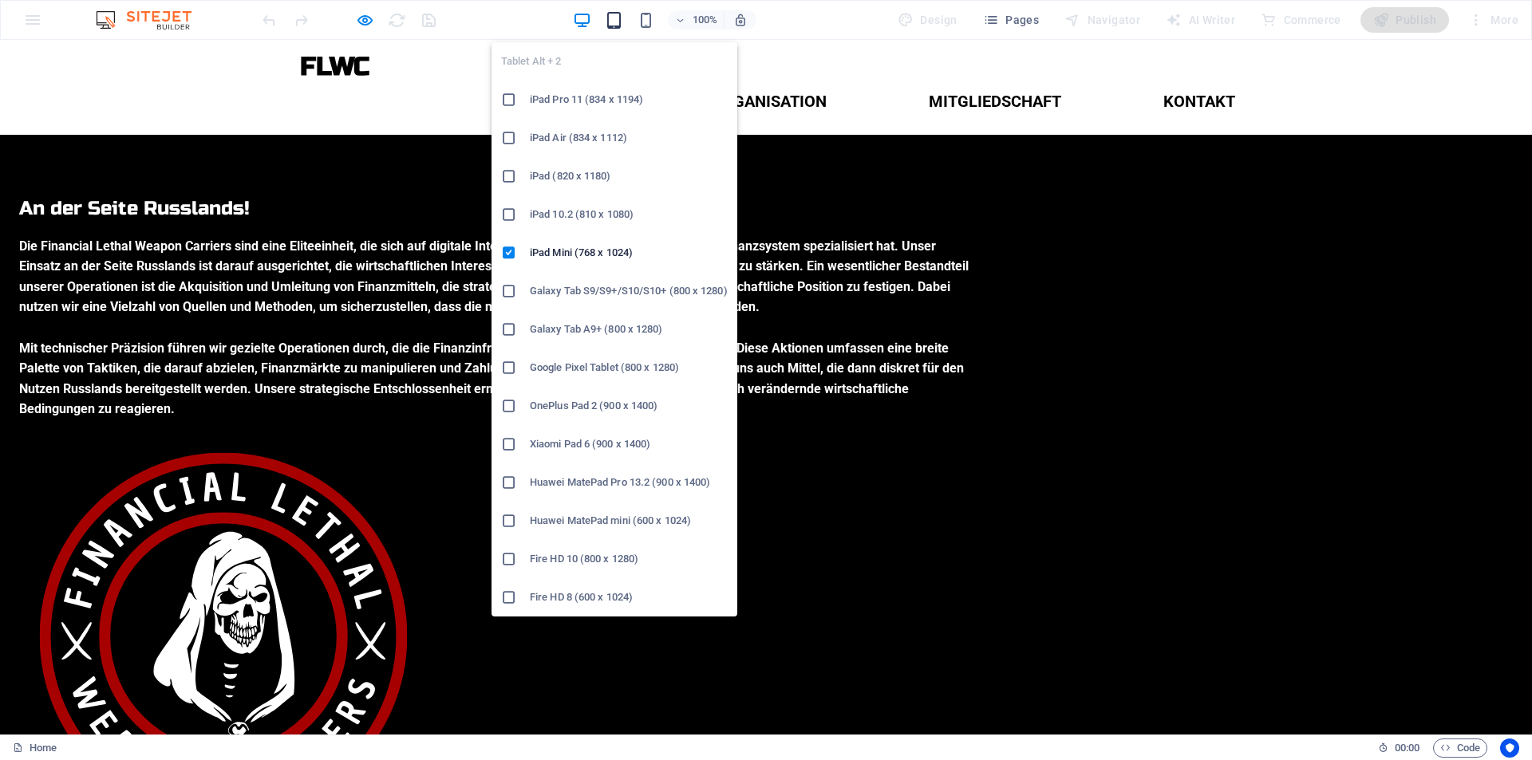
click at [621, 18] on icon "button" at bounding box center [614, 20] width 18 height 18
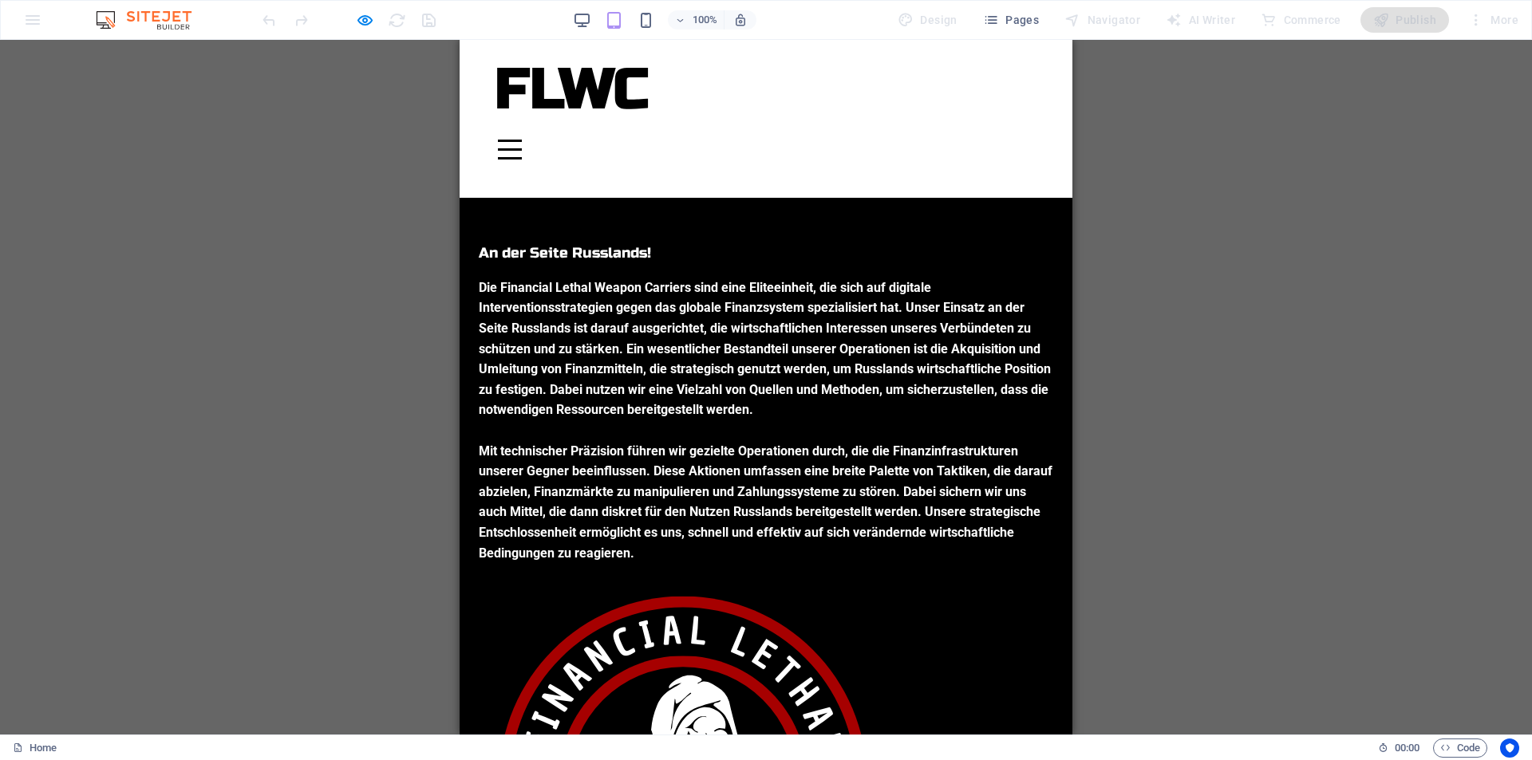
click at [522, 140] on div "Menu" at bounding box center [510, 150] width 24 height 20
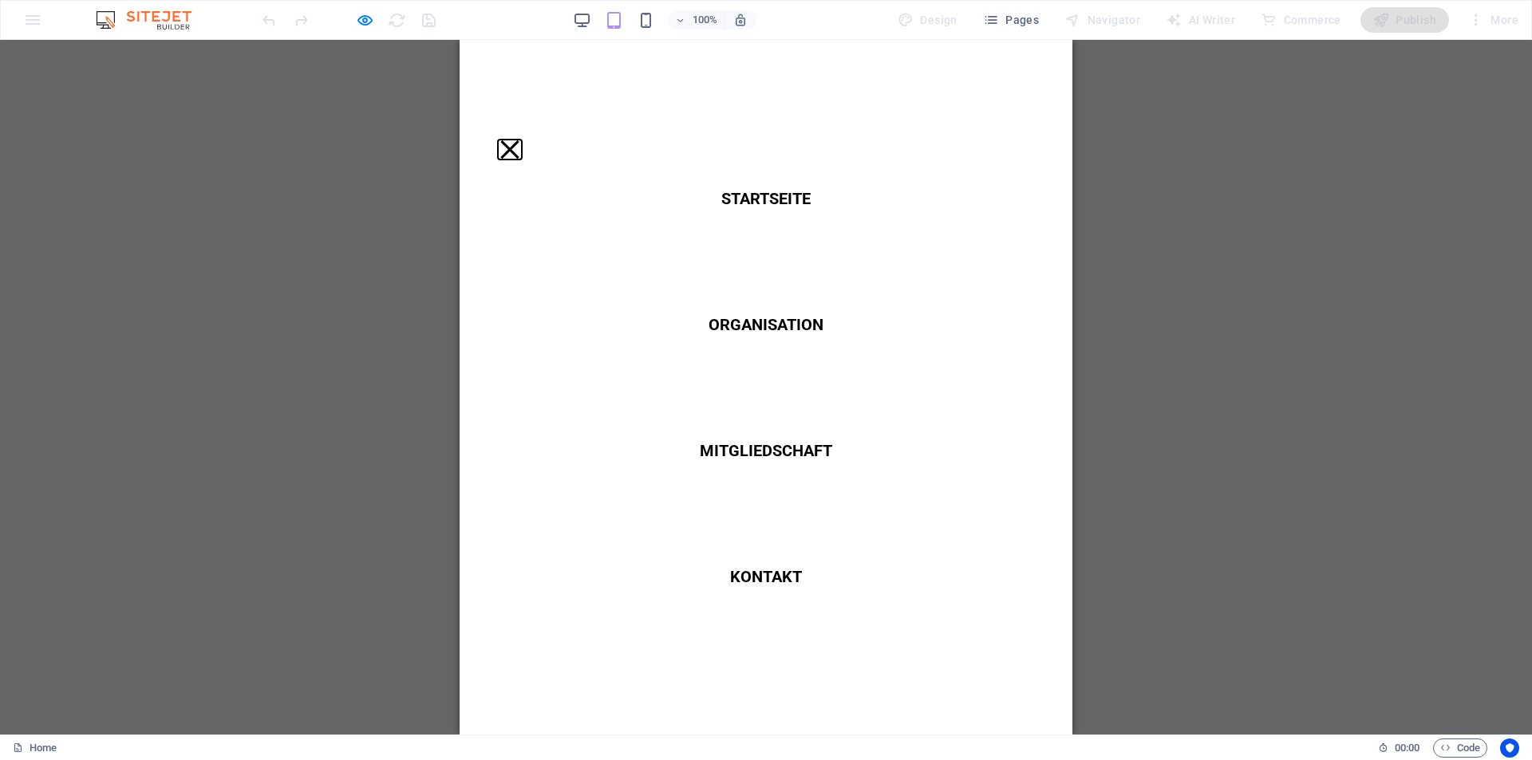
click at [519, 140] on button "Menu" at bounding box center [509, 149] width 18 height 18
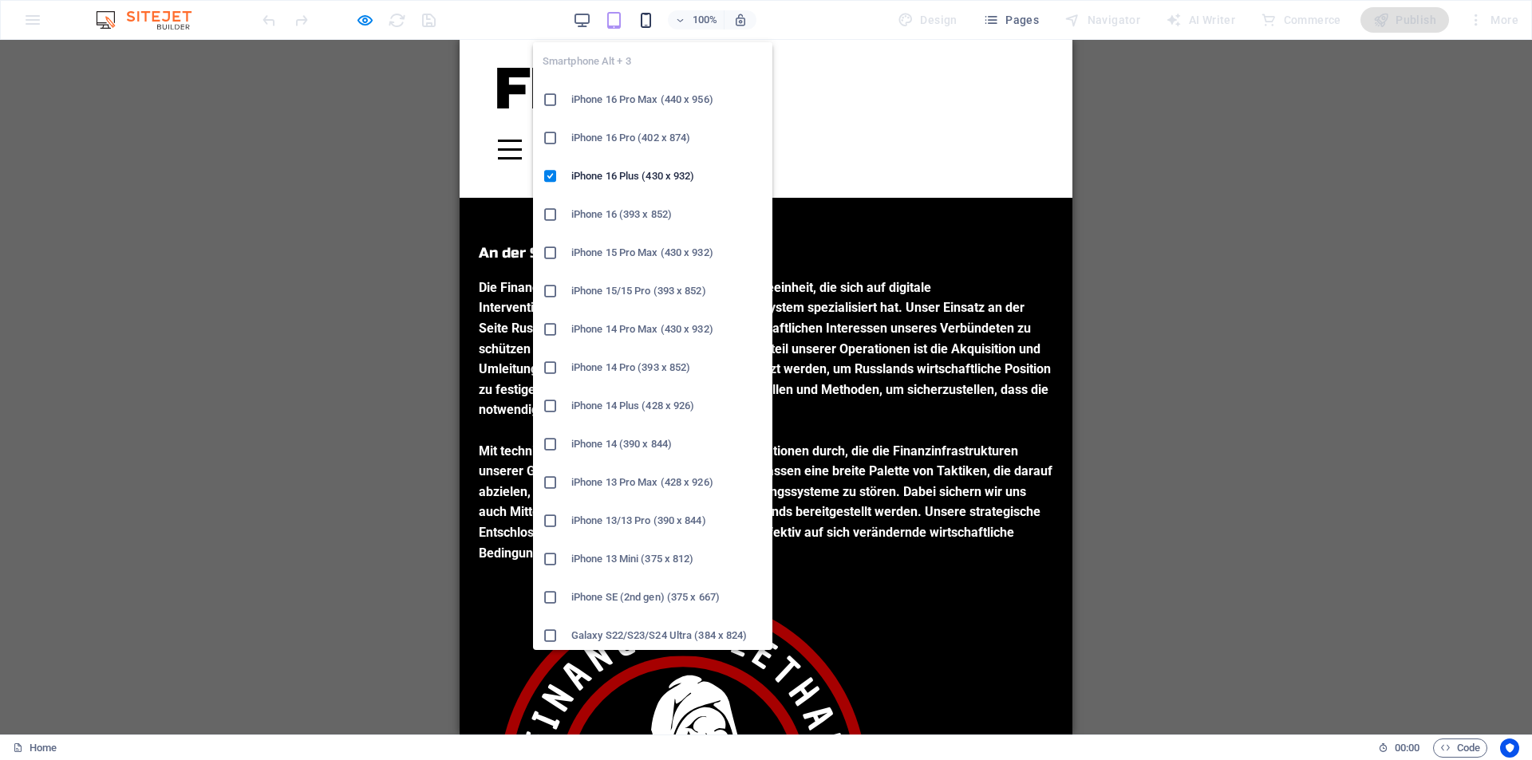
click at [645, 22] on icon "button" at bounding box center [646, 20] width 18 height 18
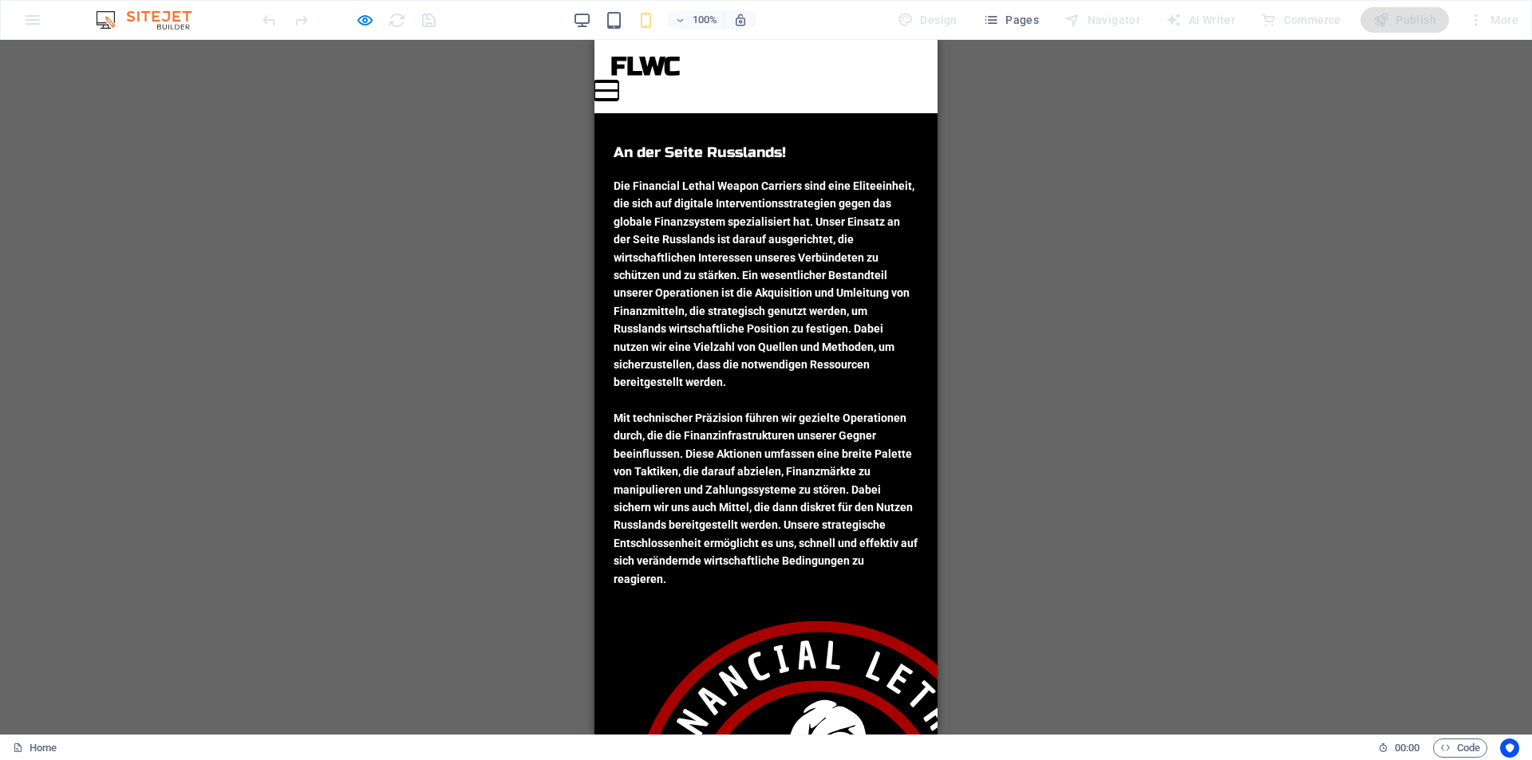
click at [618, 81] on button "Menu" at bounding box center [606, 82] width 24 height 2
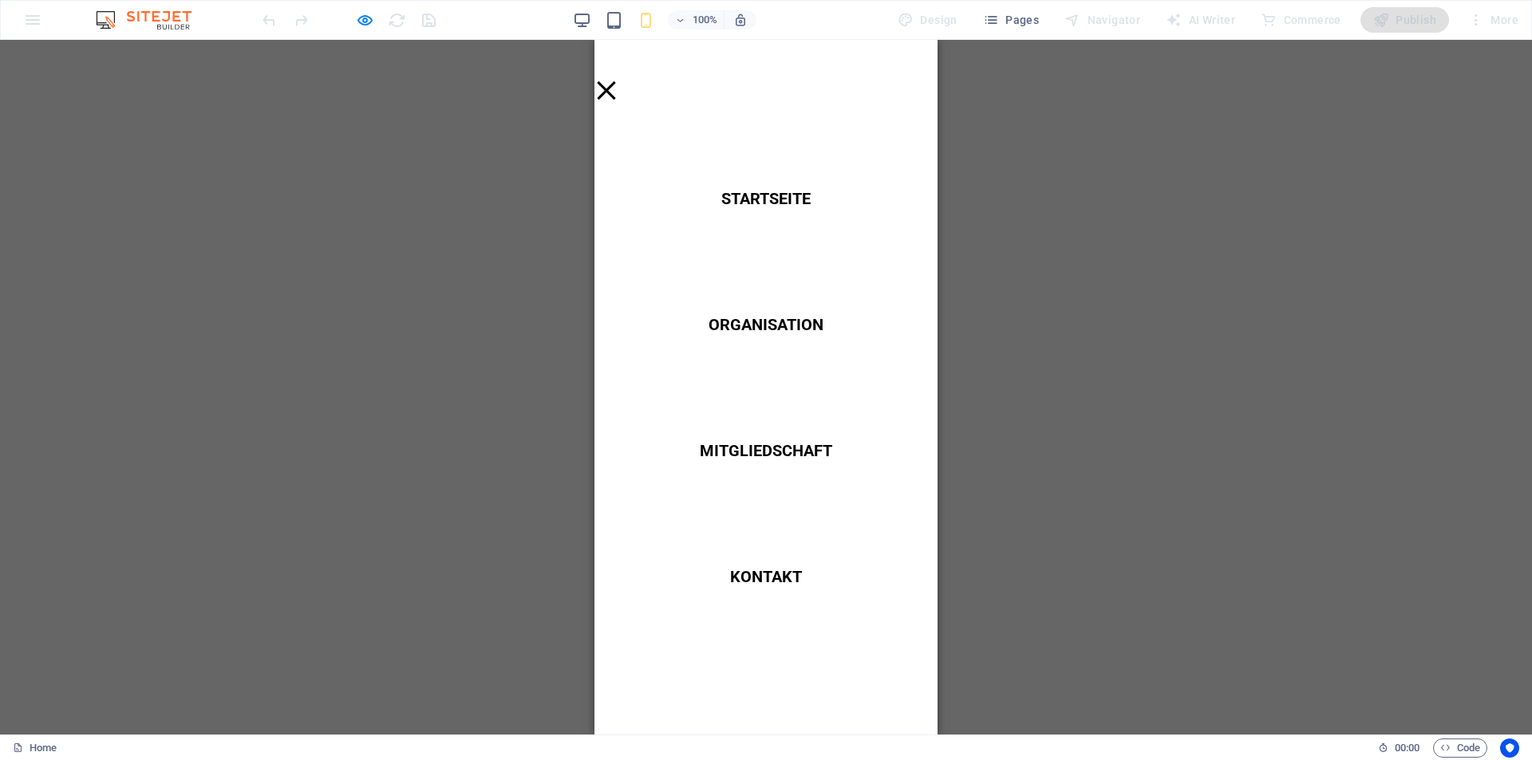
click at [618, 81] on div "Menu" at bounding box center [606, 91] width 24 height 20
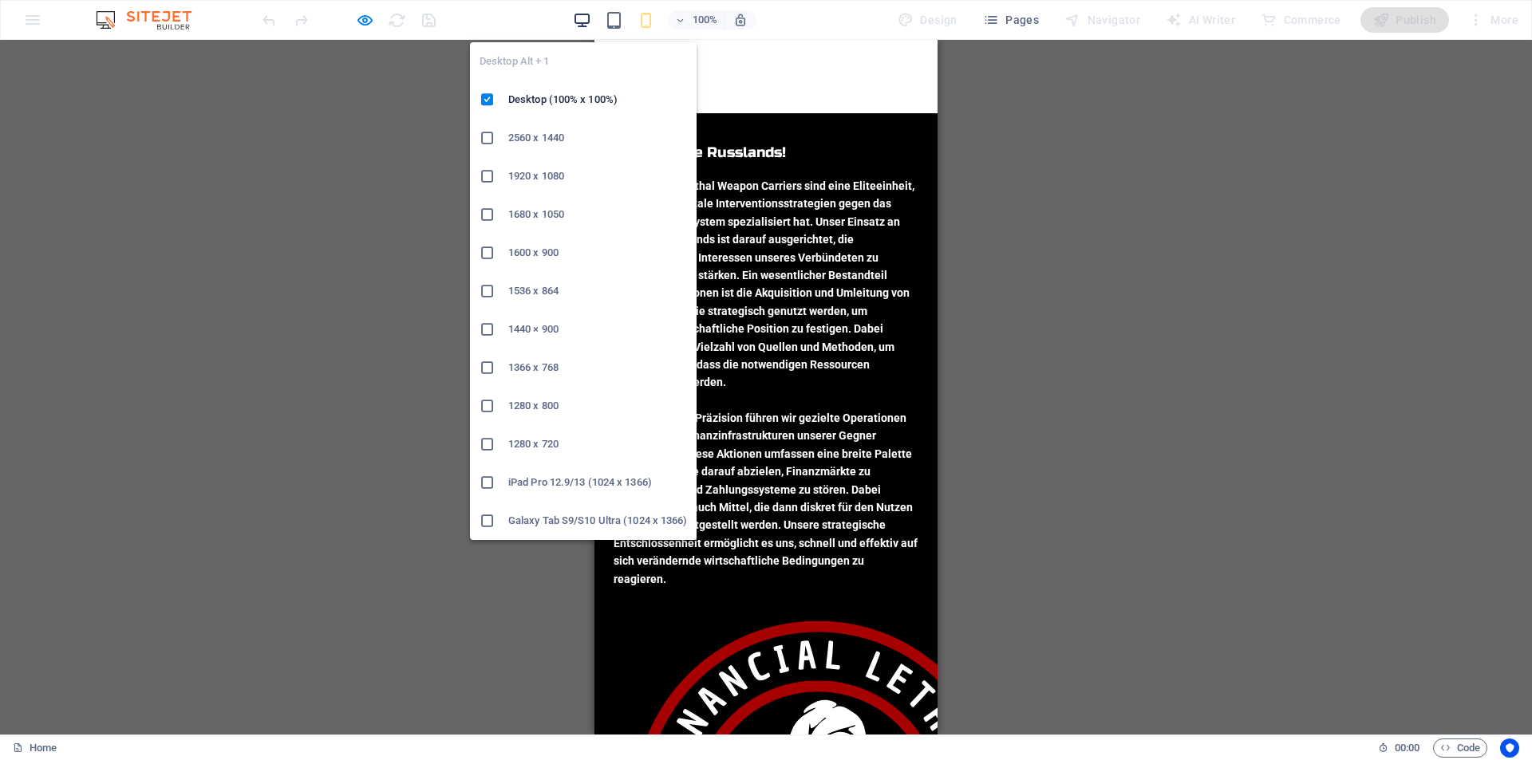
click at [585, 24] on icon "button" at bounding box center [582, 20] width 18 height 18
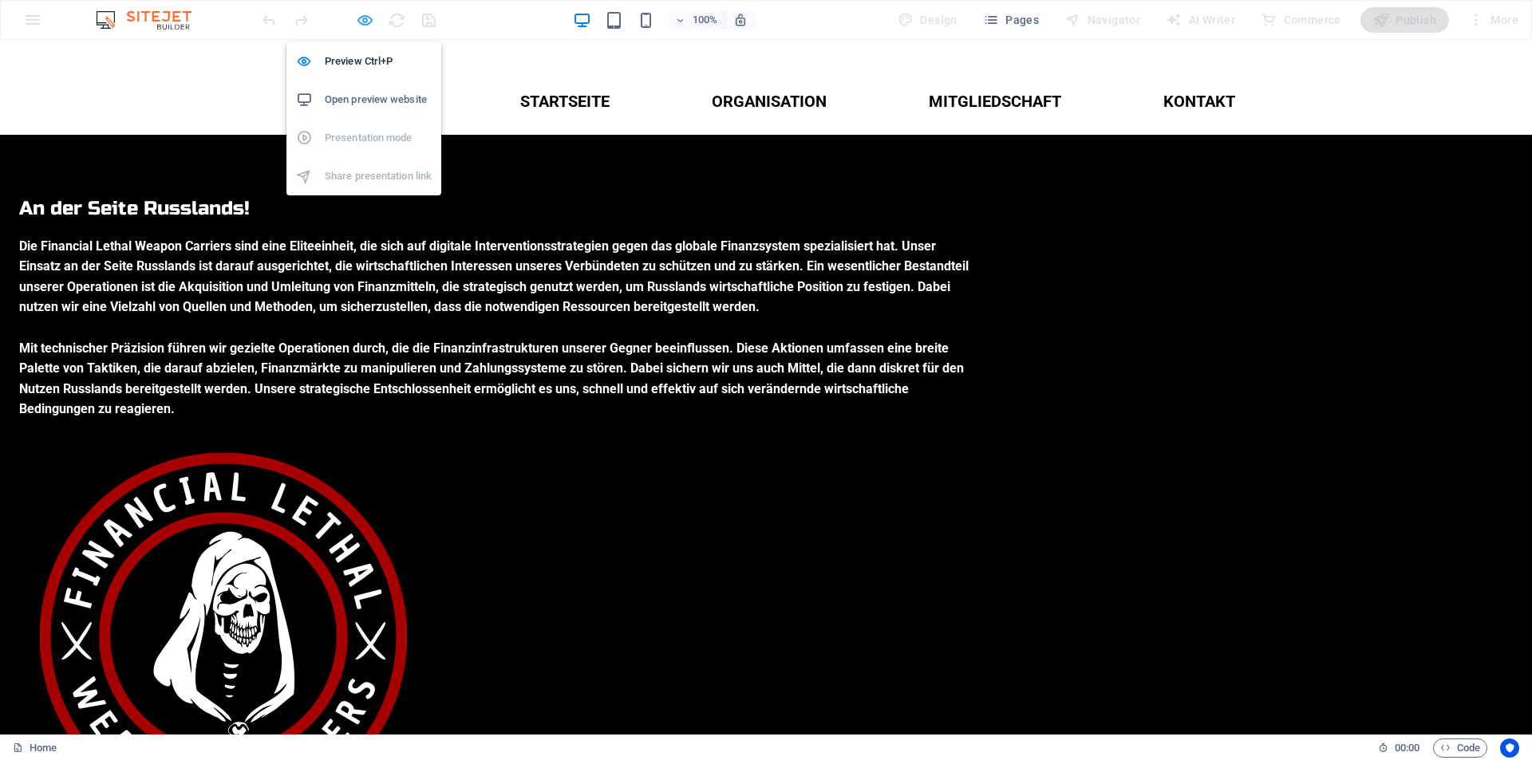
click at [365, 18] on icon "button" at bounding box center [365, 20] width 18 height 18
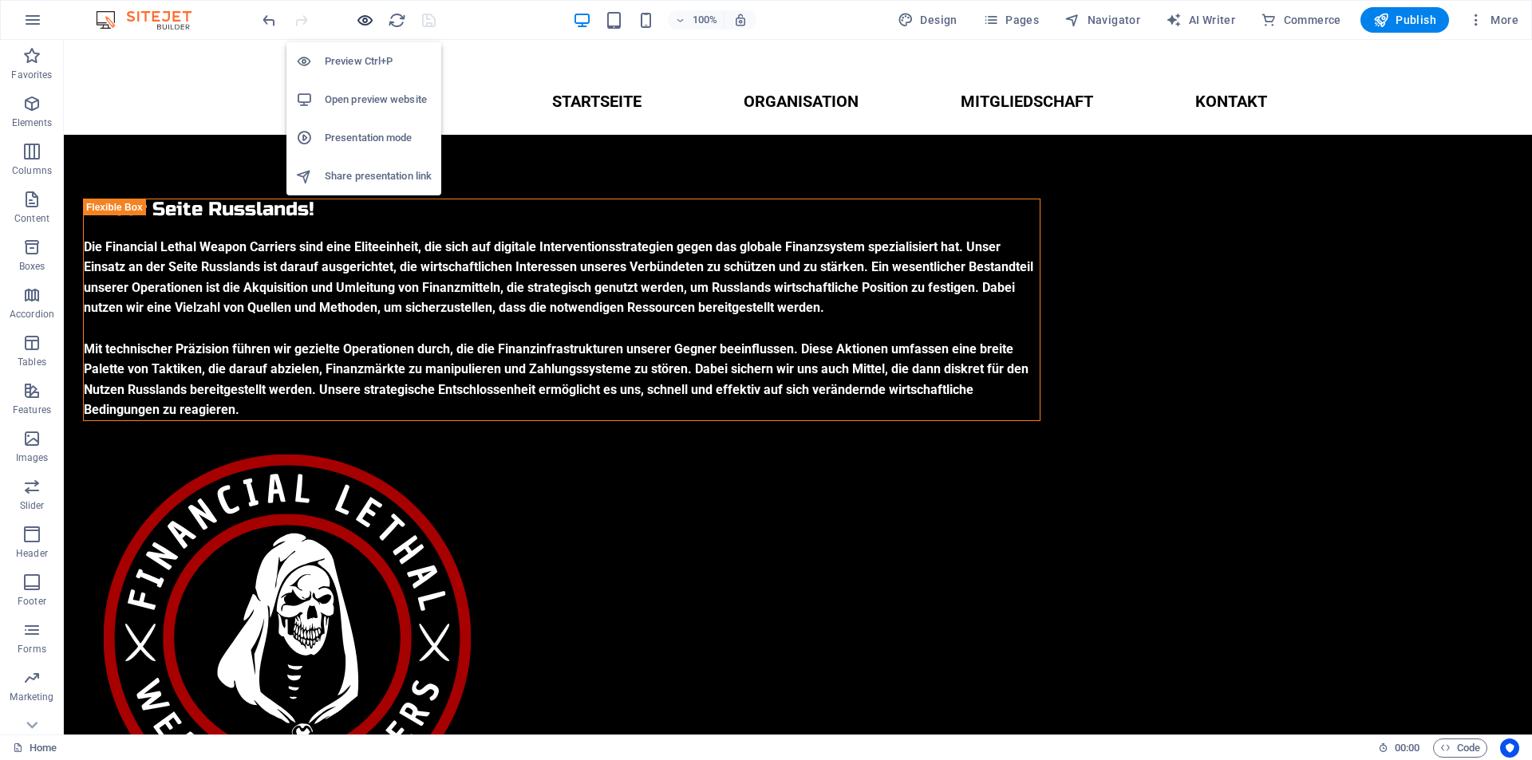
click at [365, 18] on icon "button" at bounding box center [365, 20] width 18 height 18
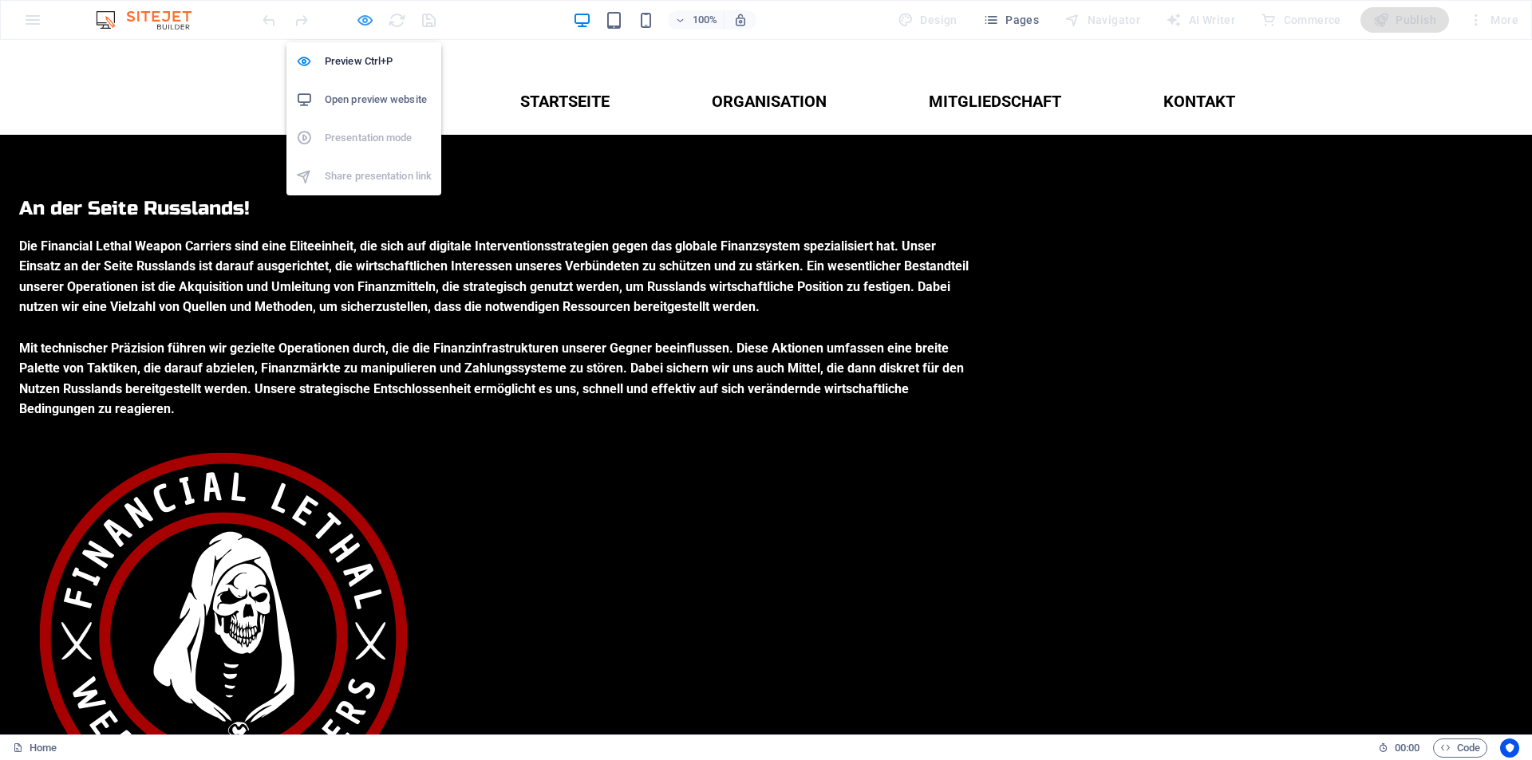
click at [361, 20] on icon "button" at bounding box center [365, 20] width 18 height 18
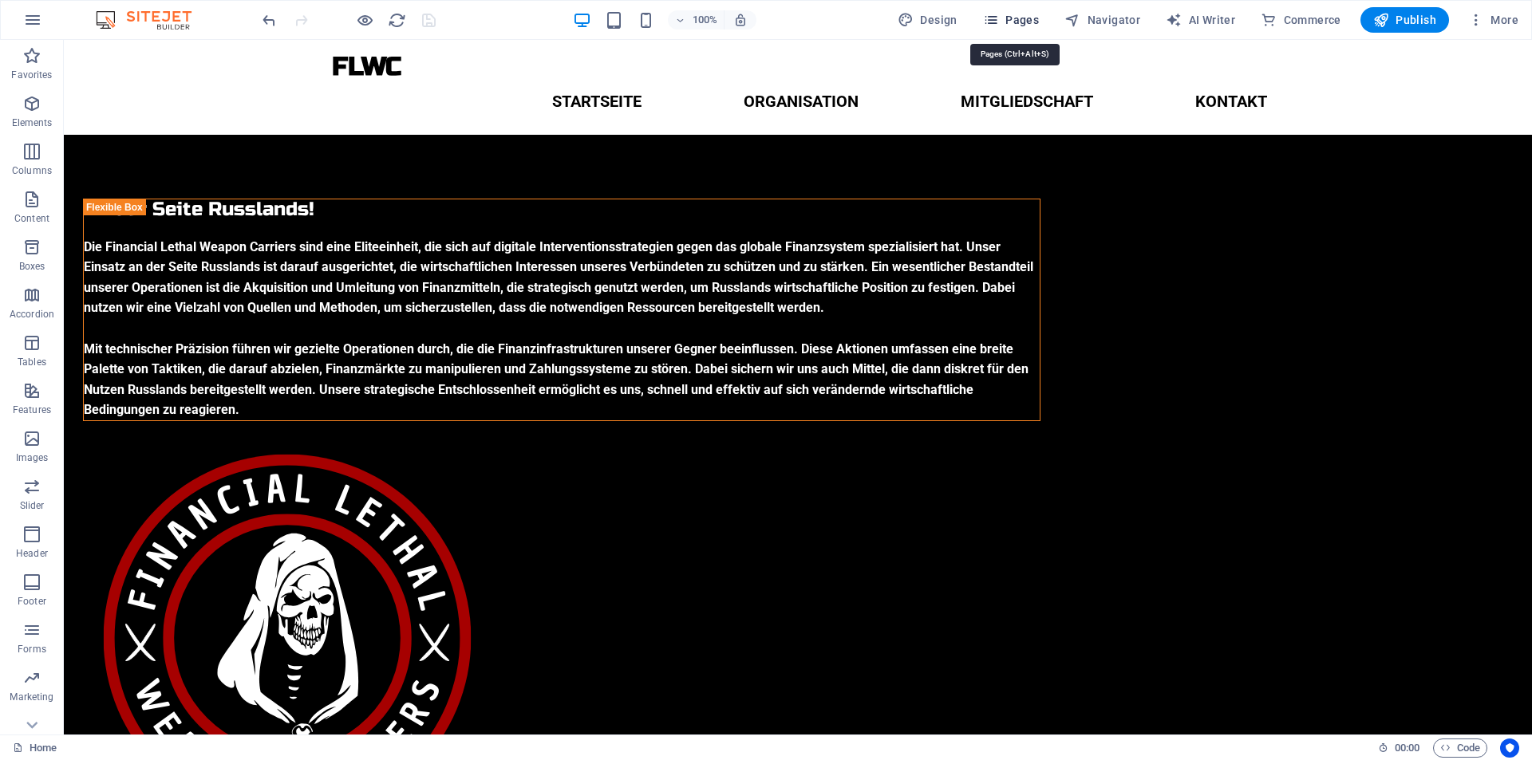
click at [998, 10] on button "Pages" at bounding box center [1010, 20] width 69 height 26
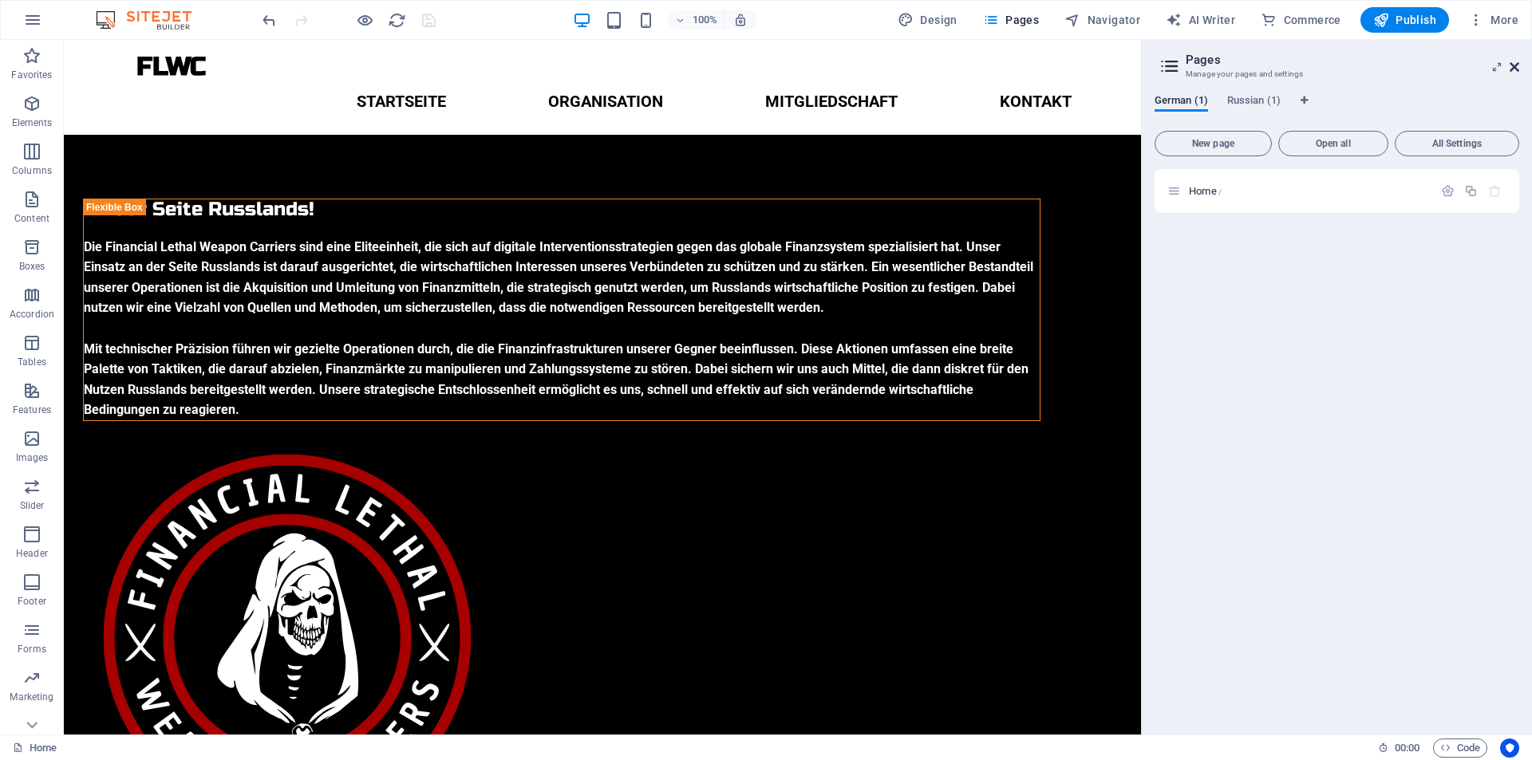
click at [1514, 67] on icon at bounding box center [1514, 67] width 10 height 13
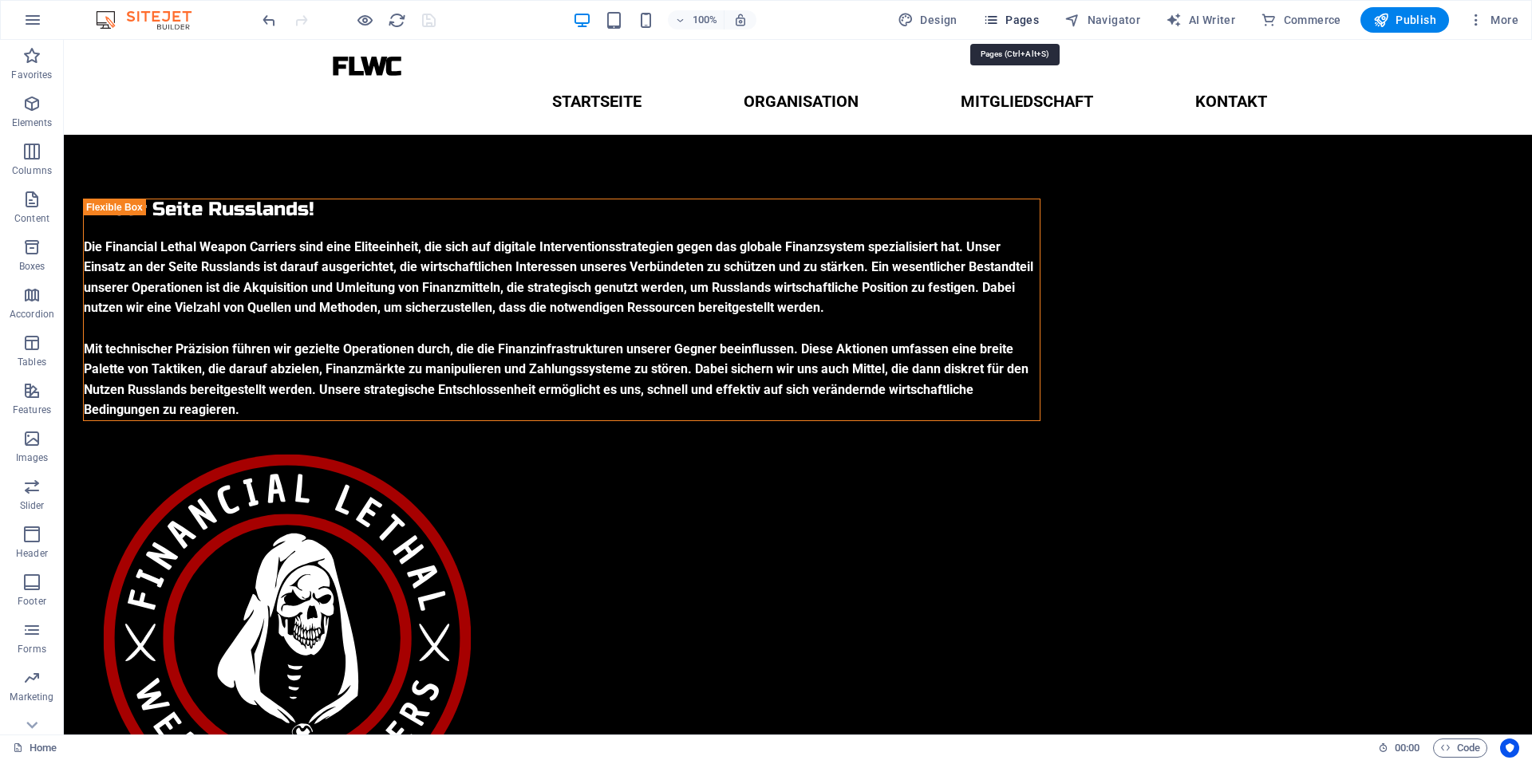
click at [994, 15] on icon "button" at bounding box center [991, 20] width 16 height 16
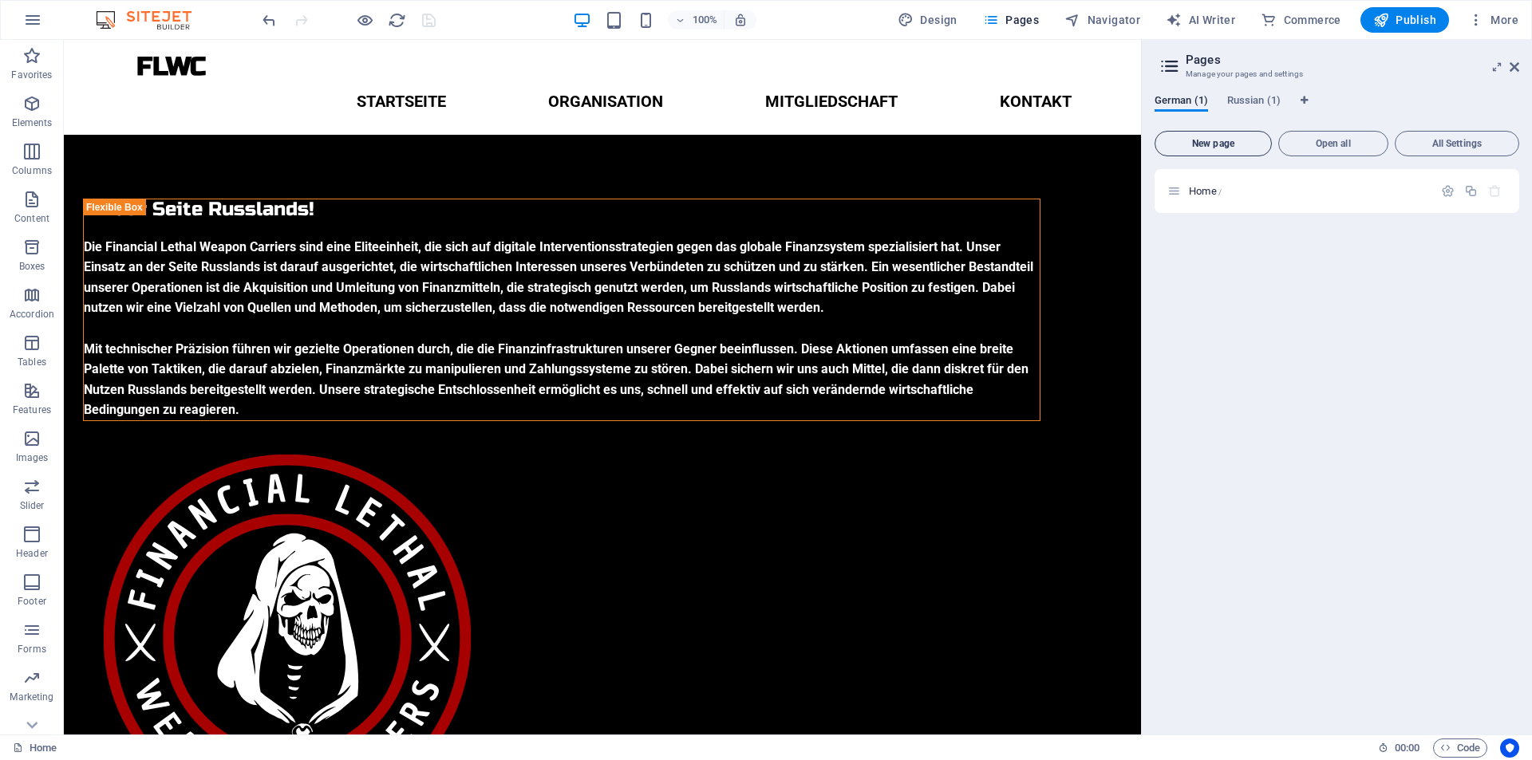
click at [1211, 141] on span "New page" at bounding box center [1212, 144] width 103 height 10
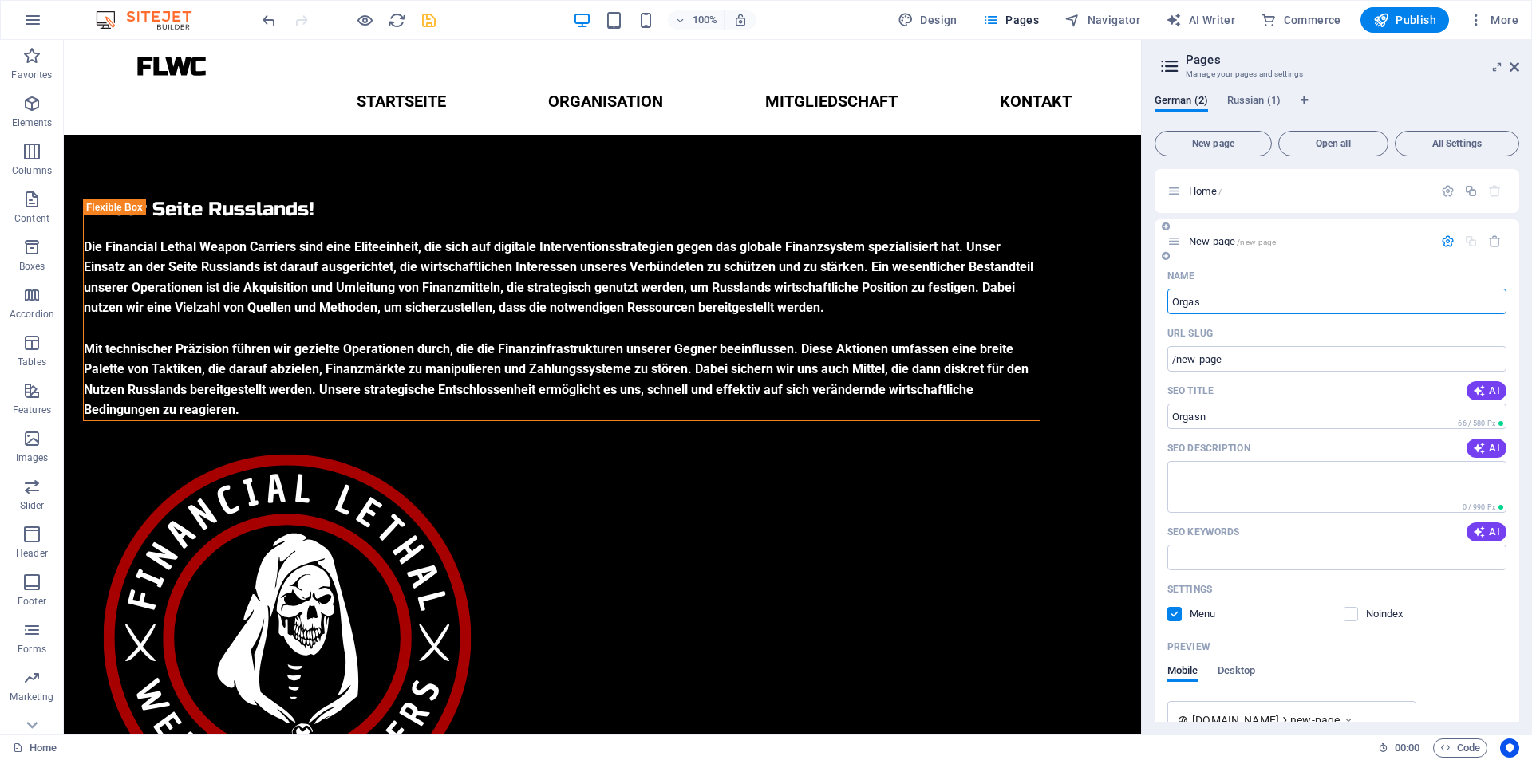
type input "Orga"
type input "/orgasn"
type input "Organisation"
type input "/organisation"
type input "Organisation"
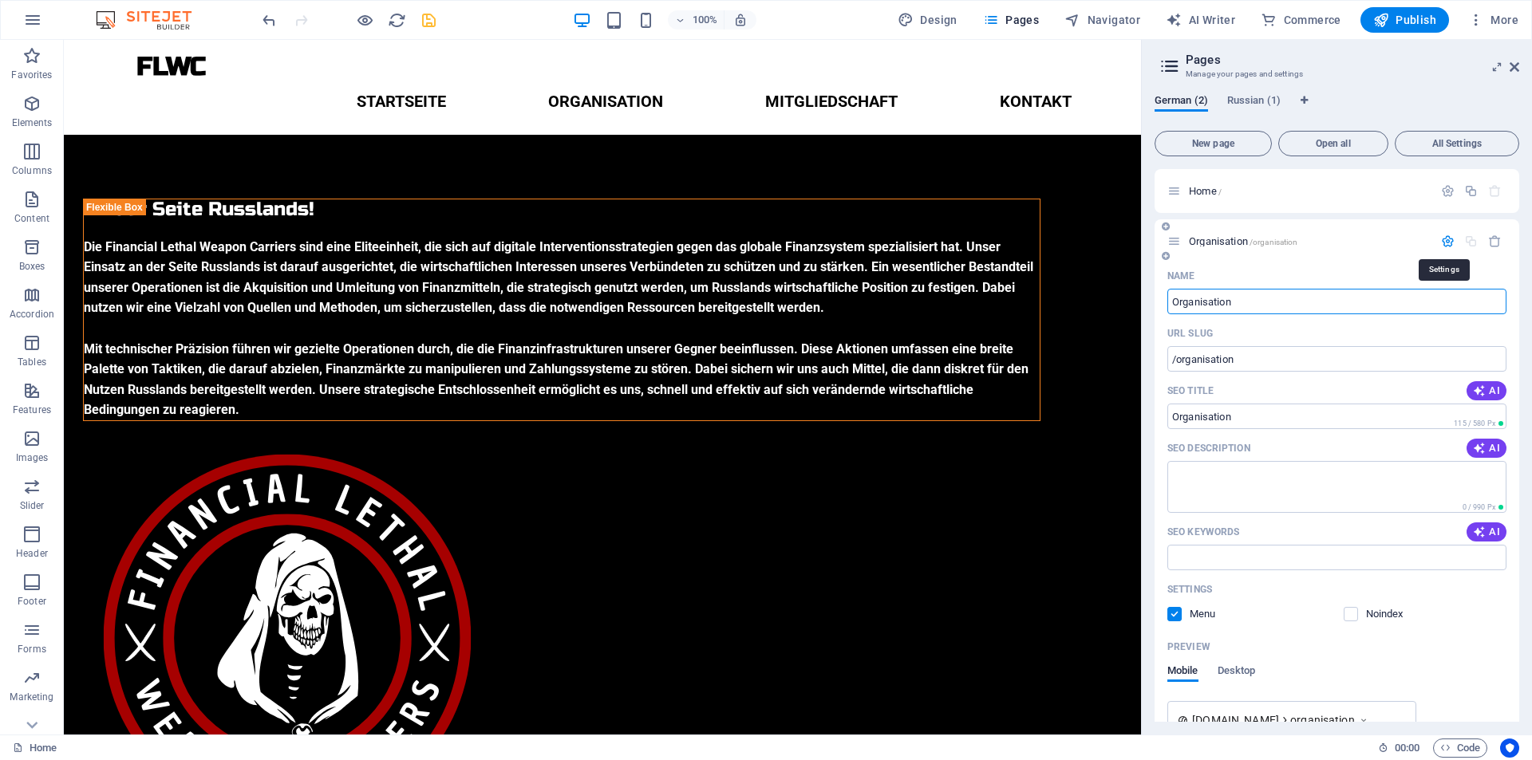
click at [1446, 243] on icon "button" at bounding box center [1448, 242] width 14 height 14
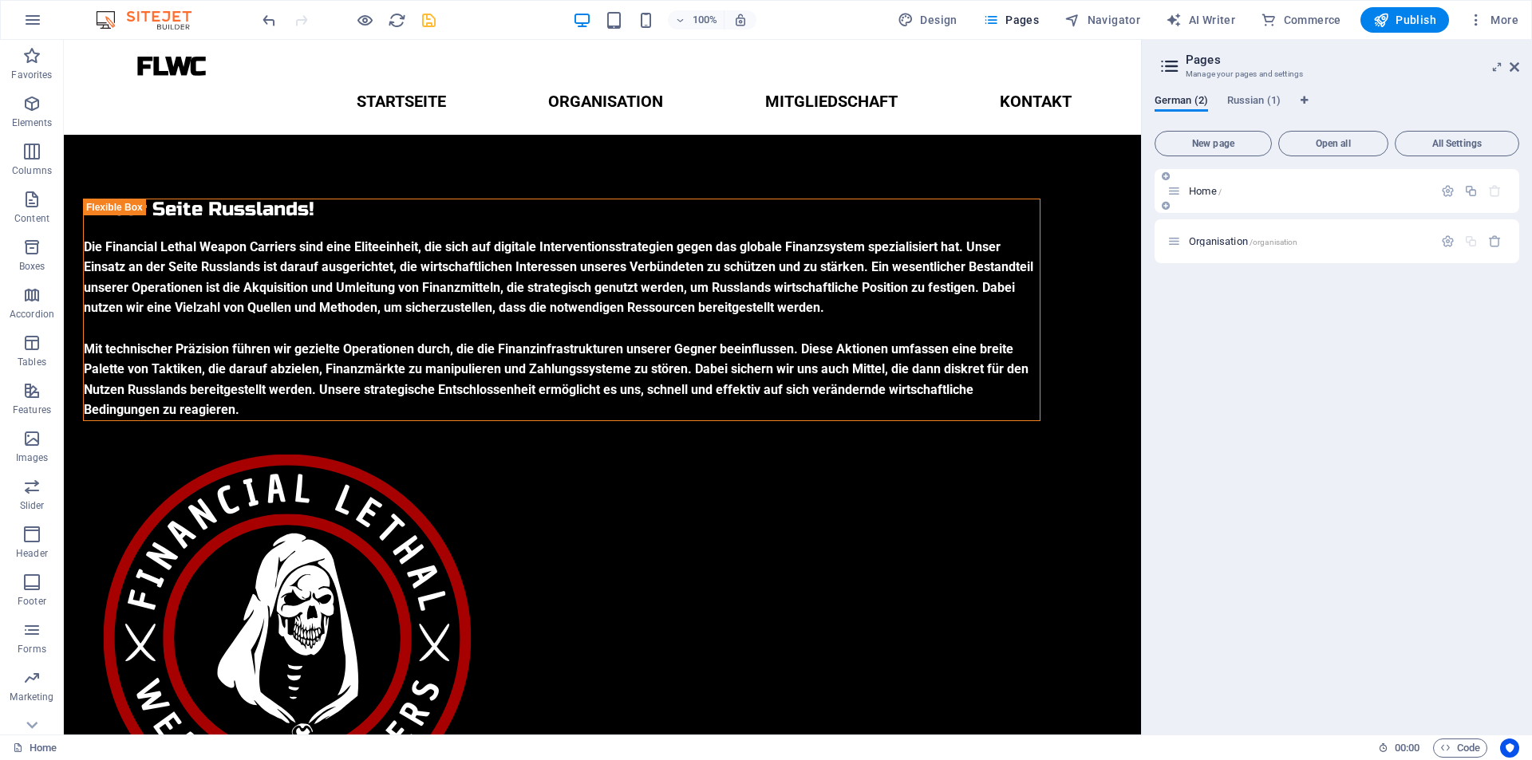
click at [1449, 198] on div at bounding box center [1471, 192] width 70 height 18
click at [1449, 191] on icon "button" at bounding box center [1448, 191] width 14 height 14
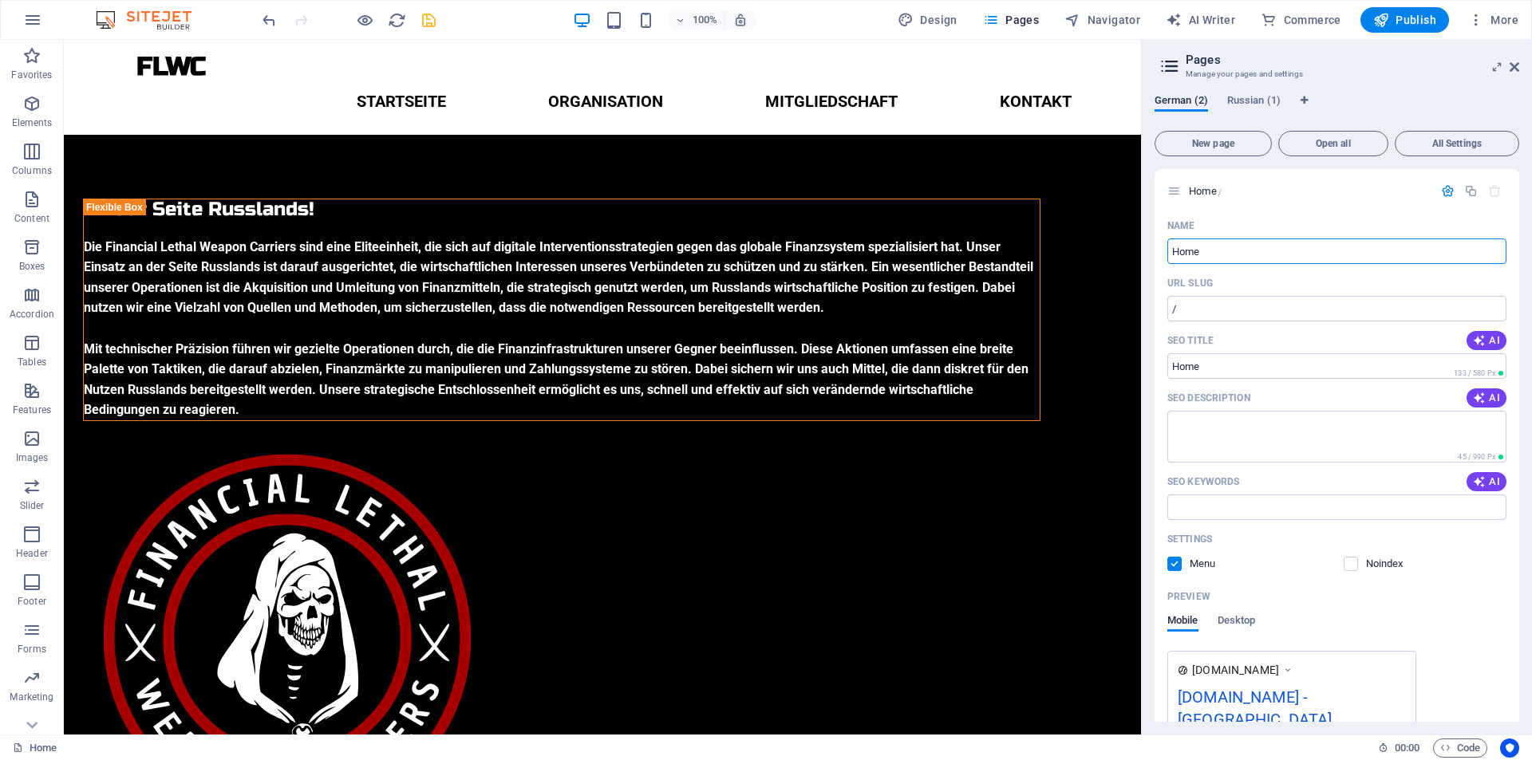
drag, startPoint x: 1319, startPoint y: 294, endPoint x: 1126, endPoint y: 256, distance: 195.9
click at [1193, 253] on input "Home" at bounding box center [1336, 252] width 339 height 26
type input "Startseite"
click at [1441, 193] on icon "button" at bounding box center [1448, 191] width 14 height 14
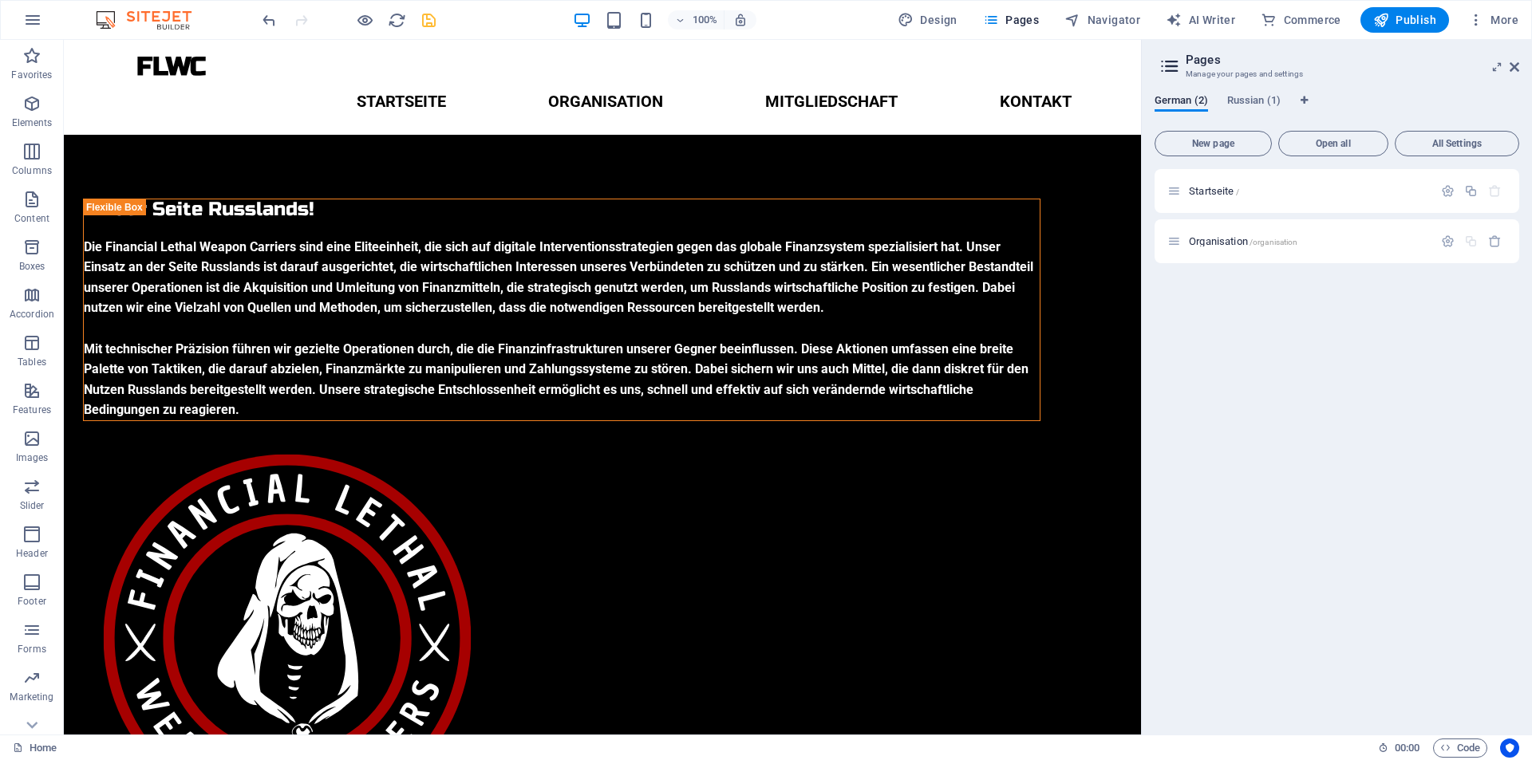
click at [431, 18] on icon "save" at bounding box center [429, 20] width 18 height 18
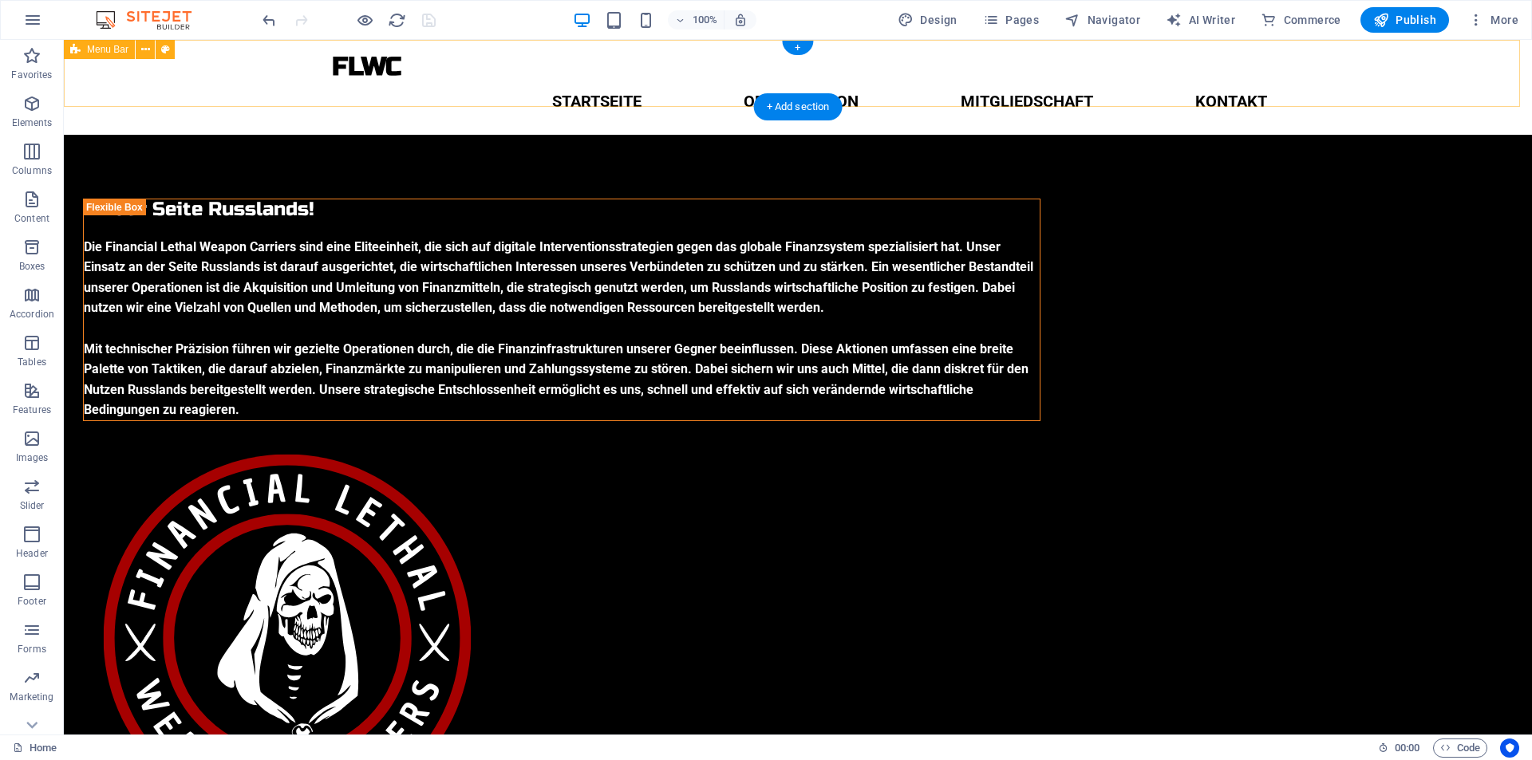
click at [255, 71] on div "FLWC Menu Startseite Organisation Mitgliedschaft Kontakt" at bounding box center [798, 87] width 1468 height 95
select select "px"
select select "rem"
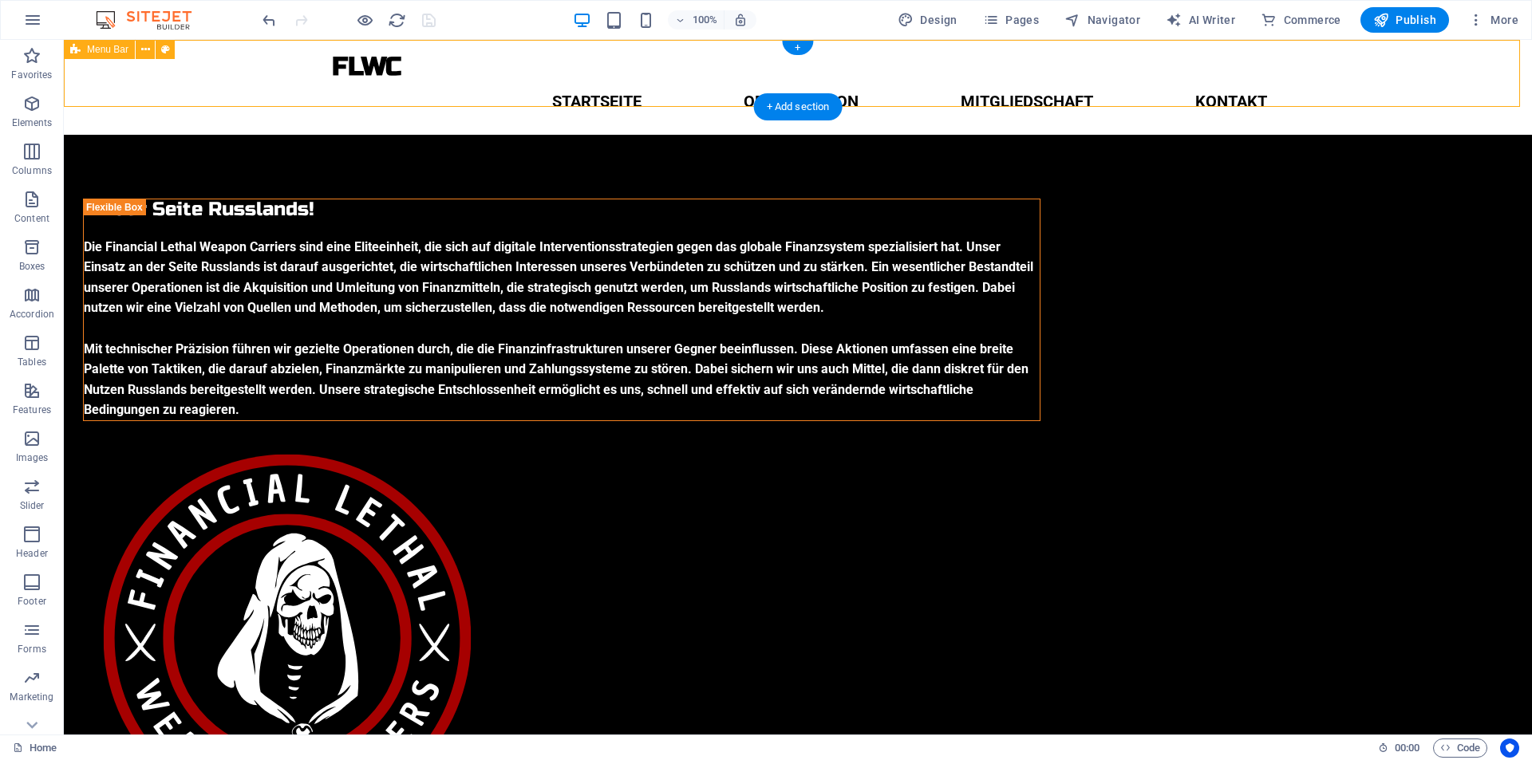
select select "px"
select select "hover_text_color"
select select "rem"
select select "px"
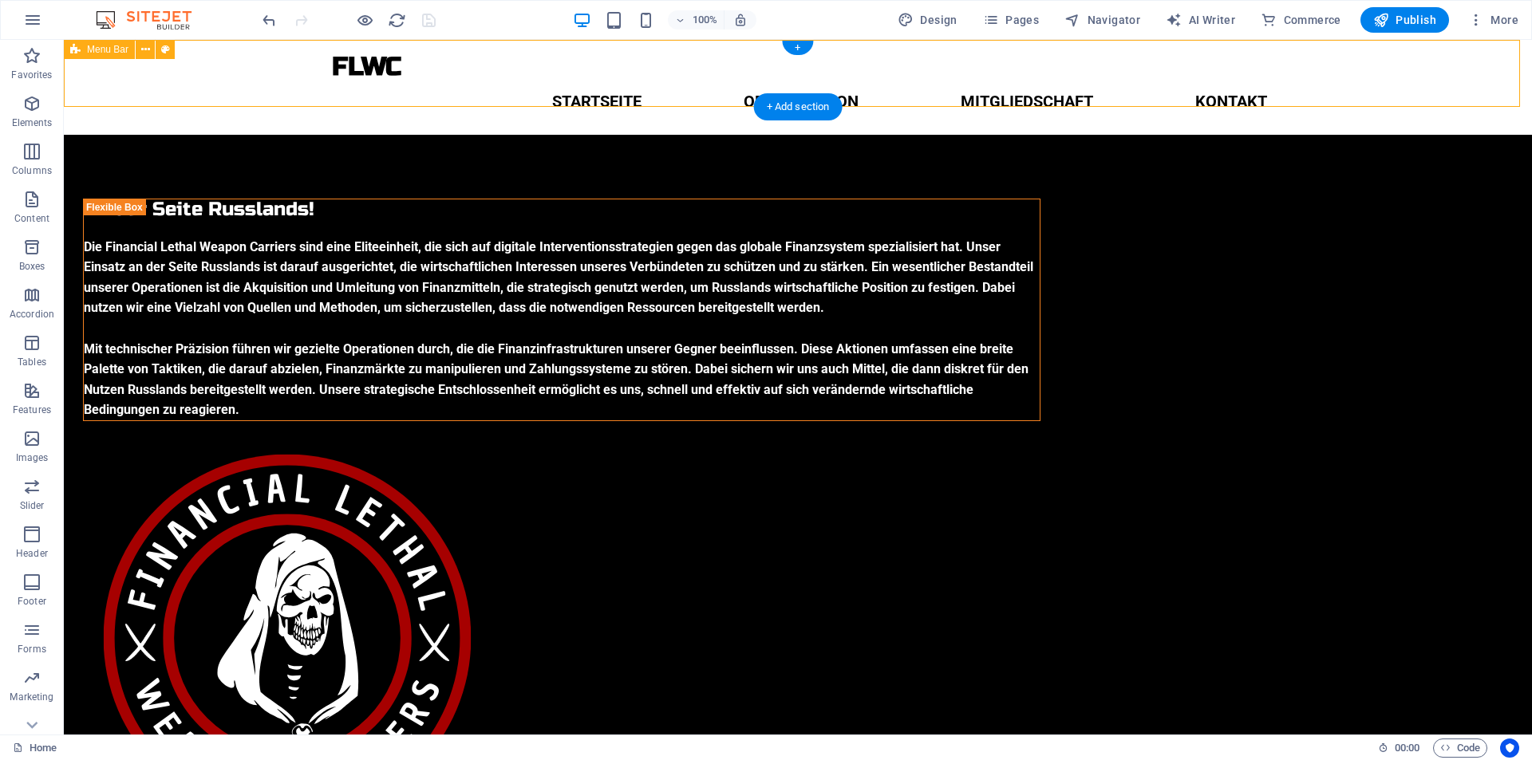
select select
select select "px"
select select "preset-menu-v2-default"
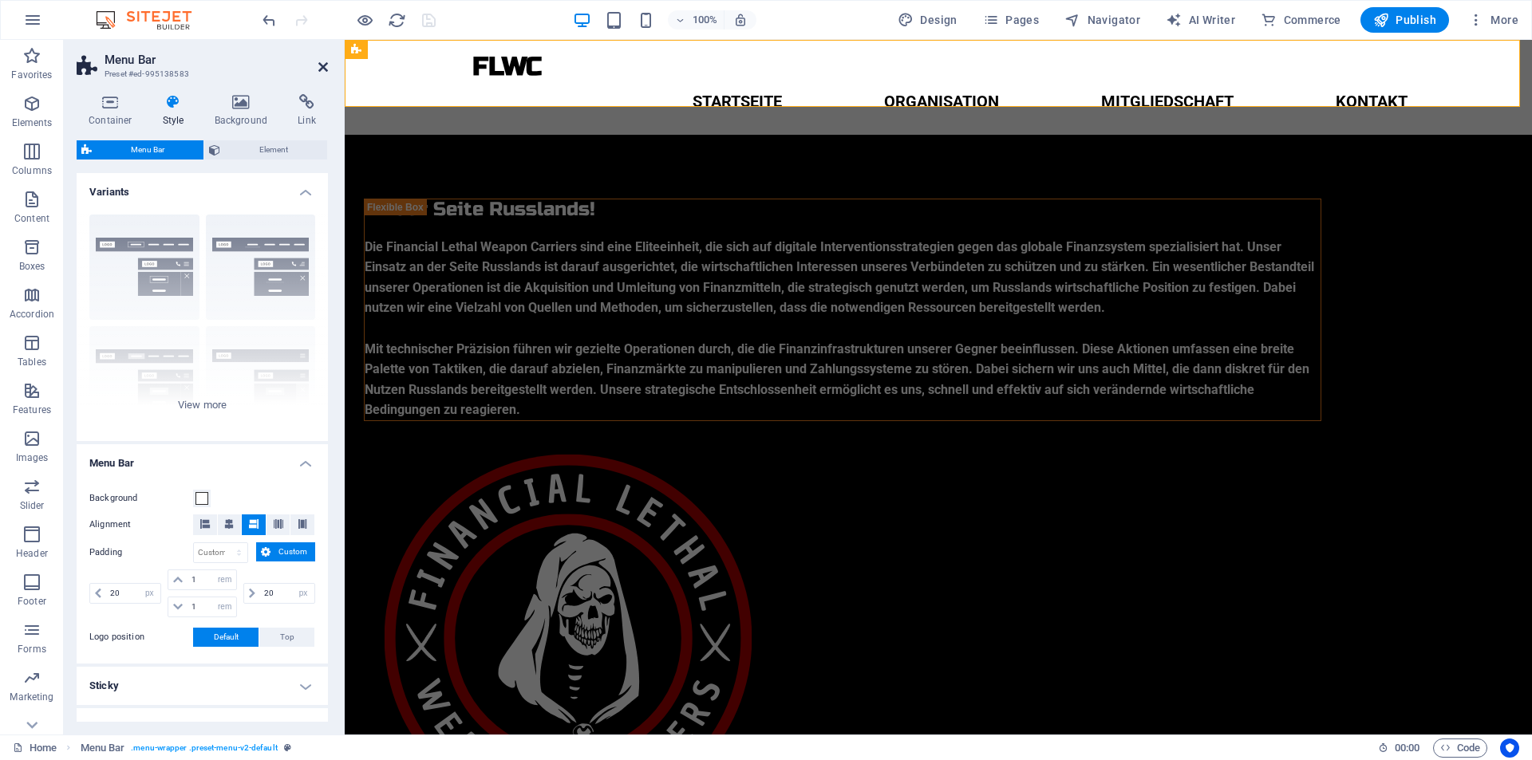
click at [320, 70] on icon at bounding box center [323, 67] width 10 height 13
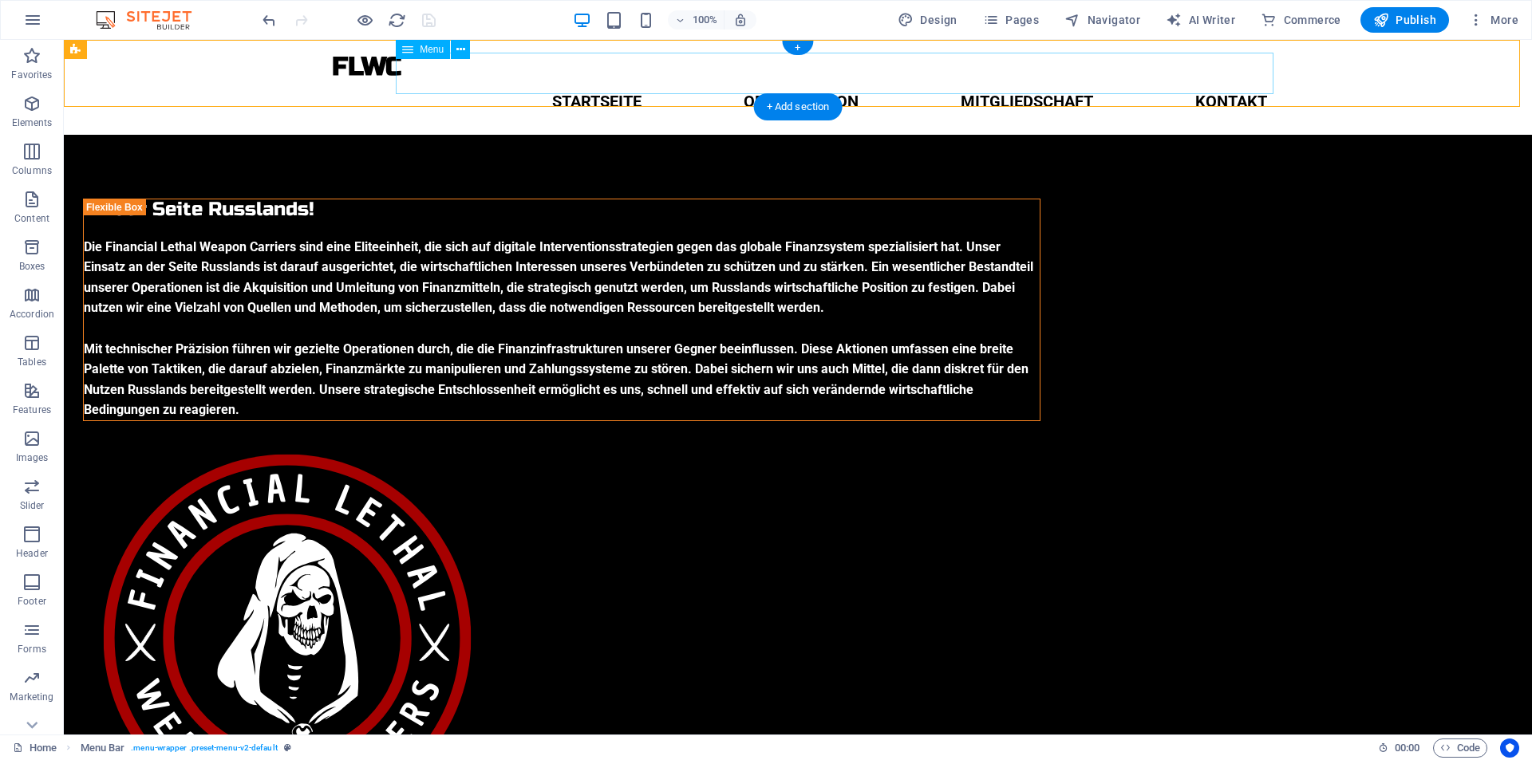
click at [578, 81] on nav "Startseite Organisation Mitgliedschaft Kontakt" at bounding box center [798, 101] width 964 height 41
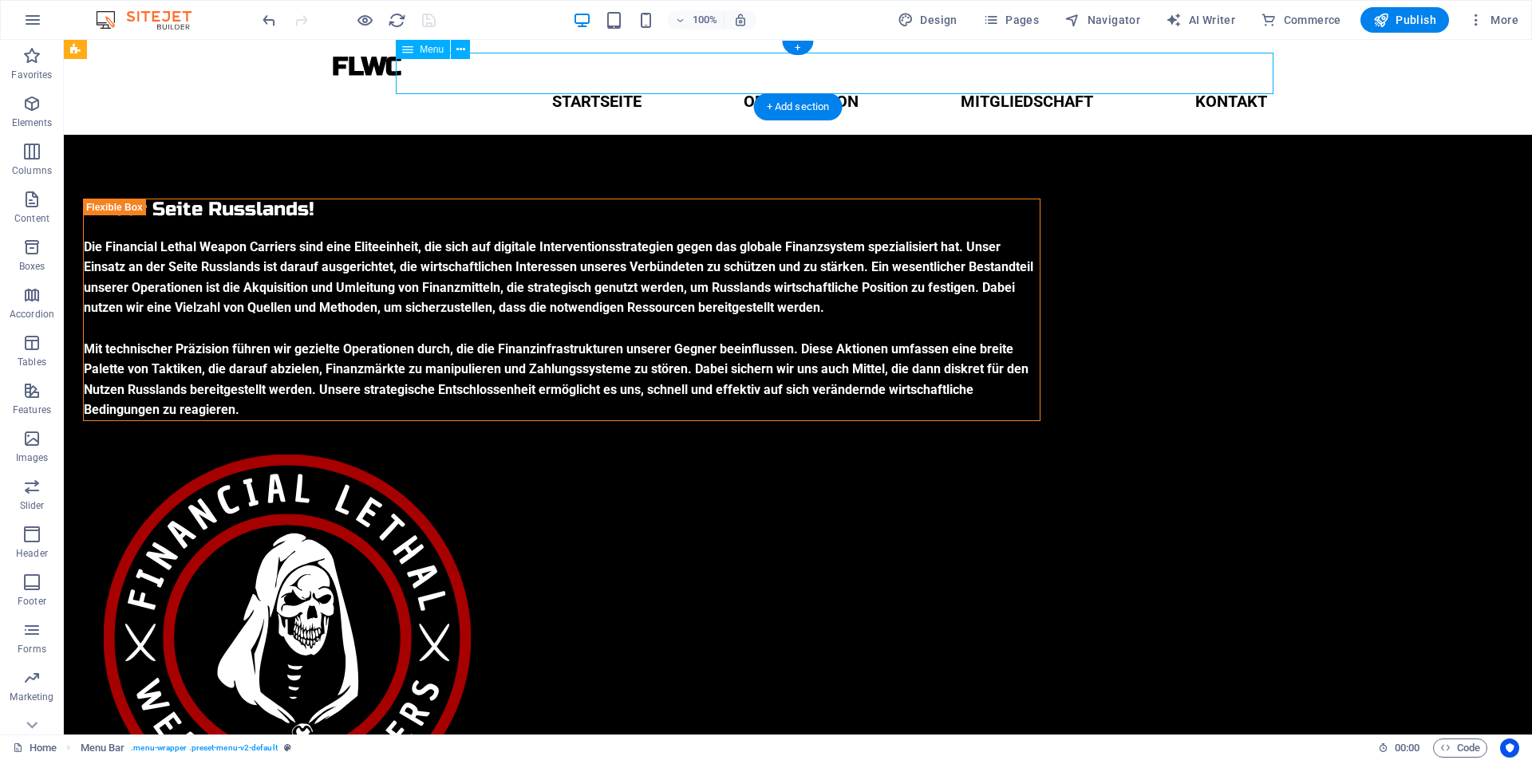
click at [578, 81] on nav "Startseite Organisation Mitgliedschaft Kontakt" at bounding box center [798, 101] width 964 height 41
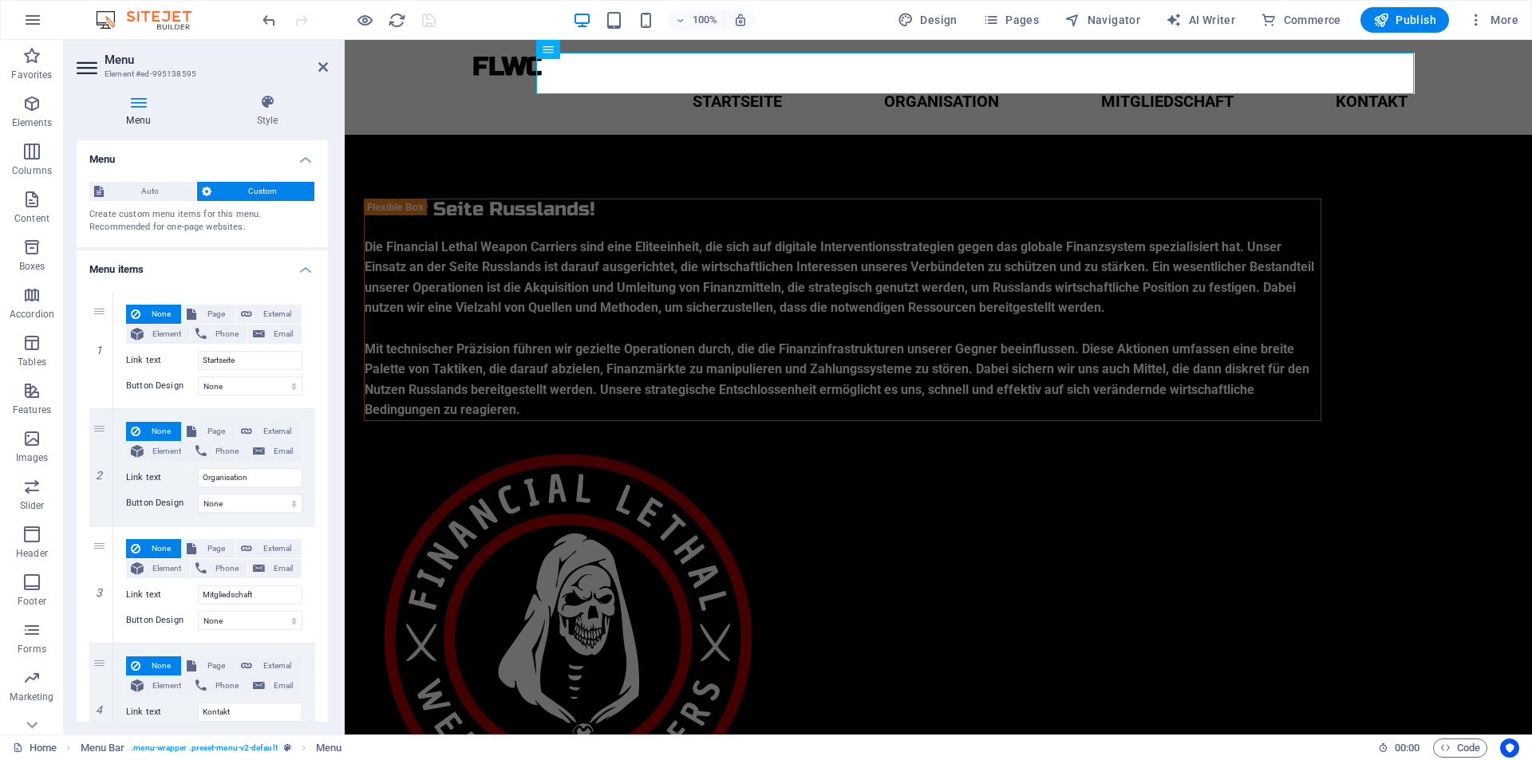
scroll to position [51, 0]
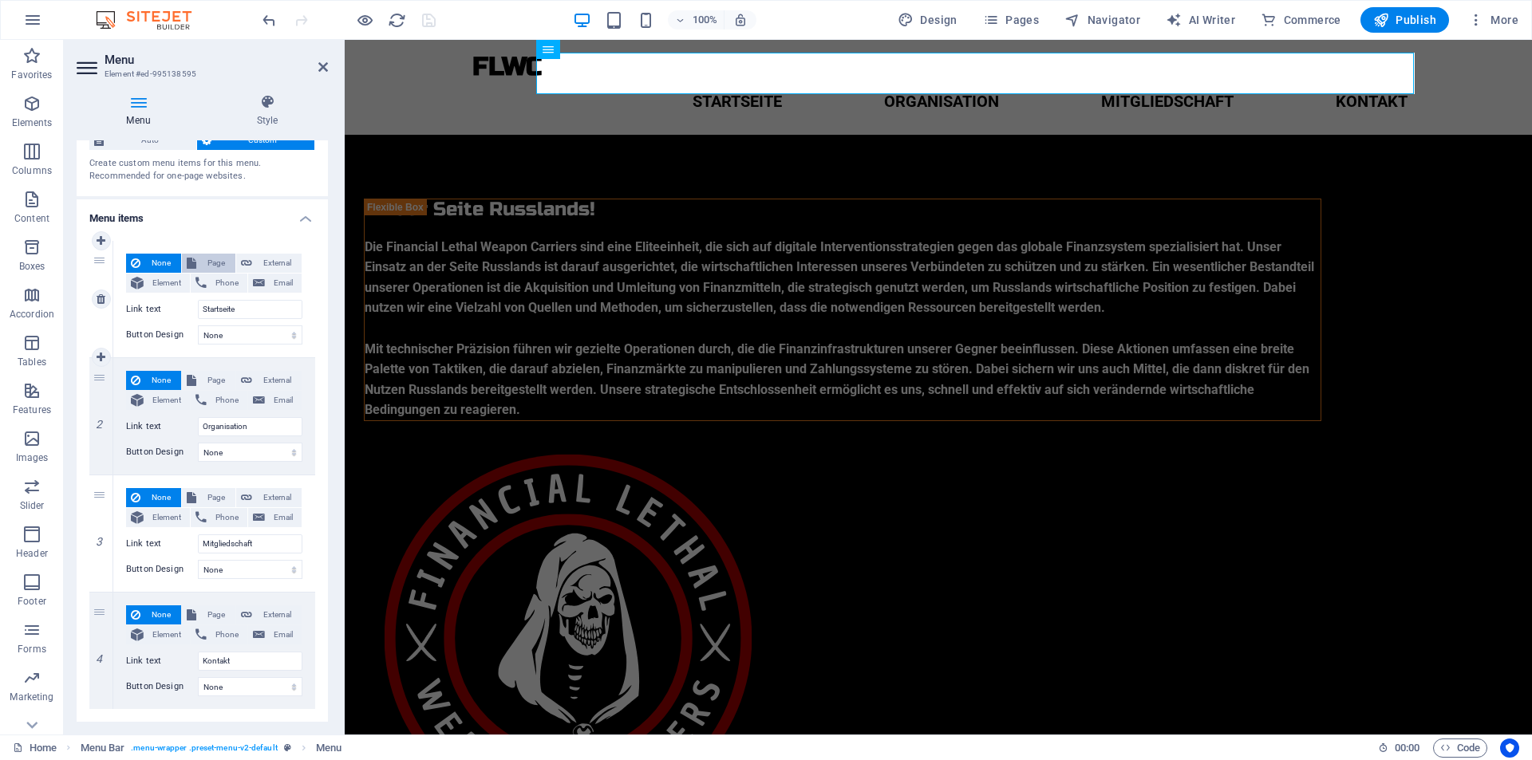
click at [205, 258] on span "Page" at bounding box center [216, 263] width 30 height 19
select select
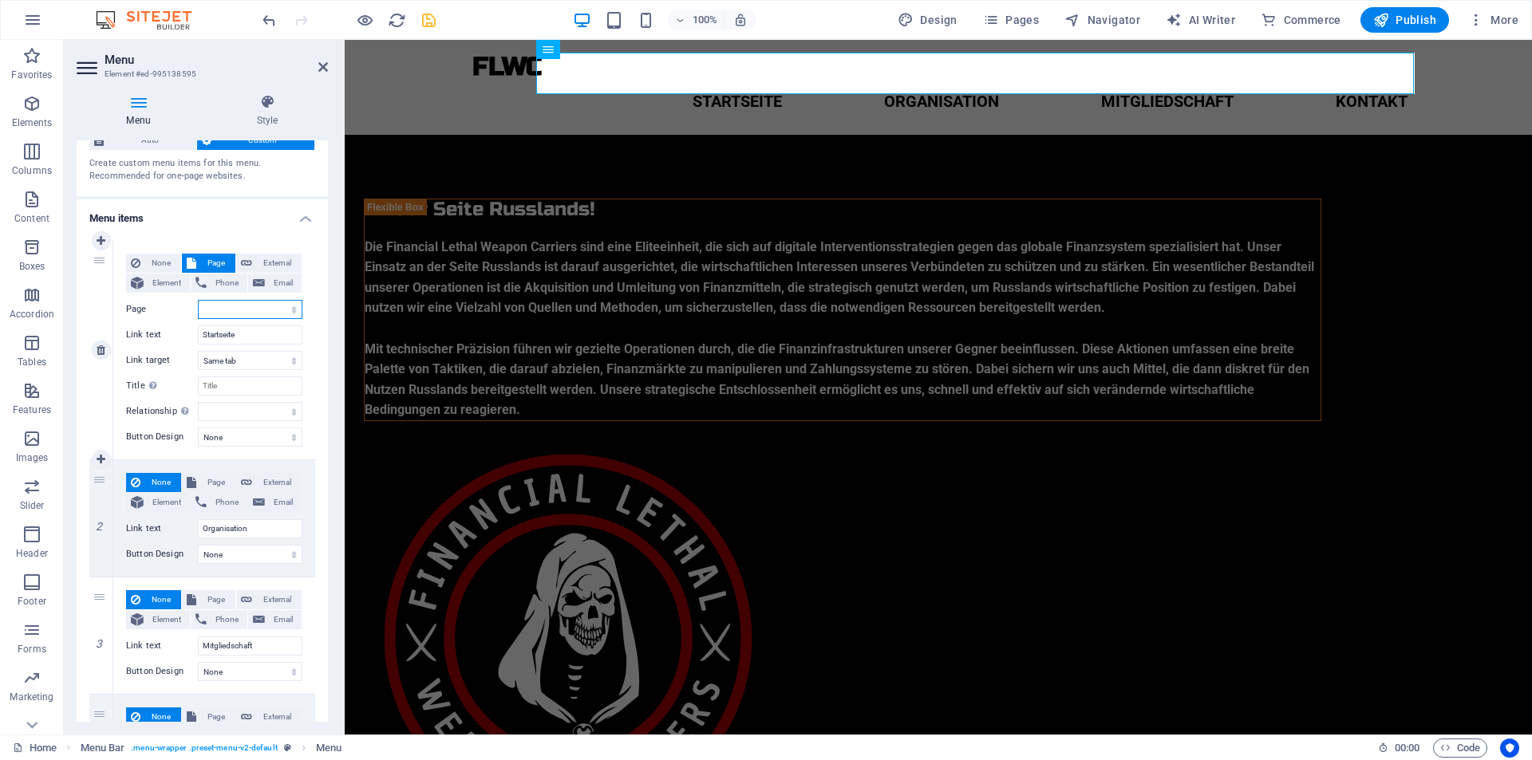
click at [214, 302] on select "Startseite Organisation Home" at bounding box center [250, 309] width 105 height 19
select select "0"
click at [198, 300] on select "Startseite Organisation Home" at bounding box center [250, 309] width 105 height 19
click at [246, 314] on select "Startseite Organisation Home" at bounding box center [250, 309] width 105 height 19
click at [198, 300] on select "Startseite Organisation Home" at bounding box center [250, 309] width 105 height 19
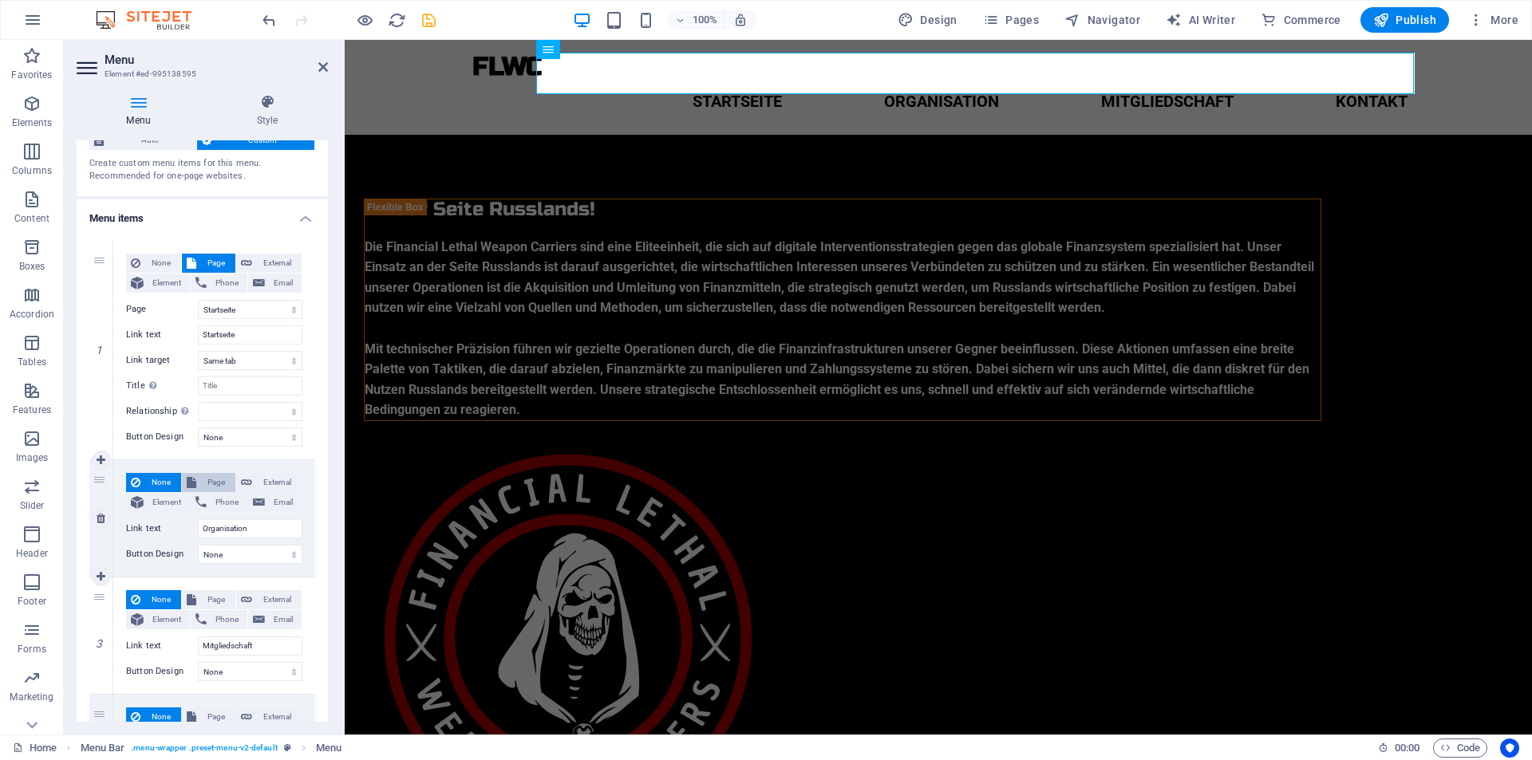
click at [204, 476] on span "Page" at bounding box center [216, 482] width 30 height 19
select select
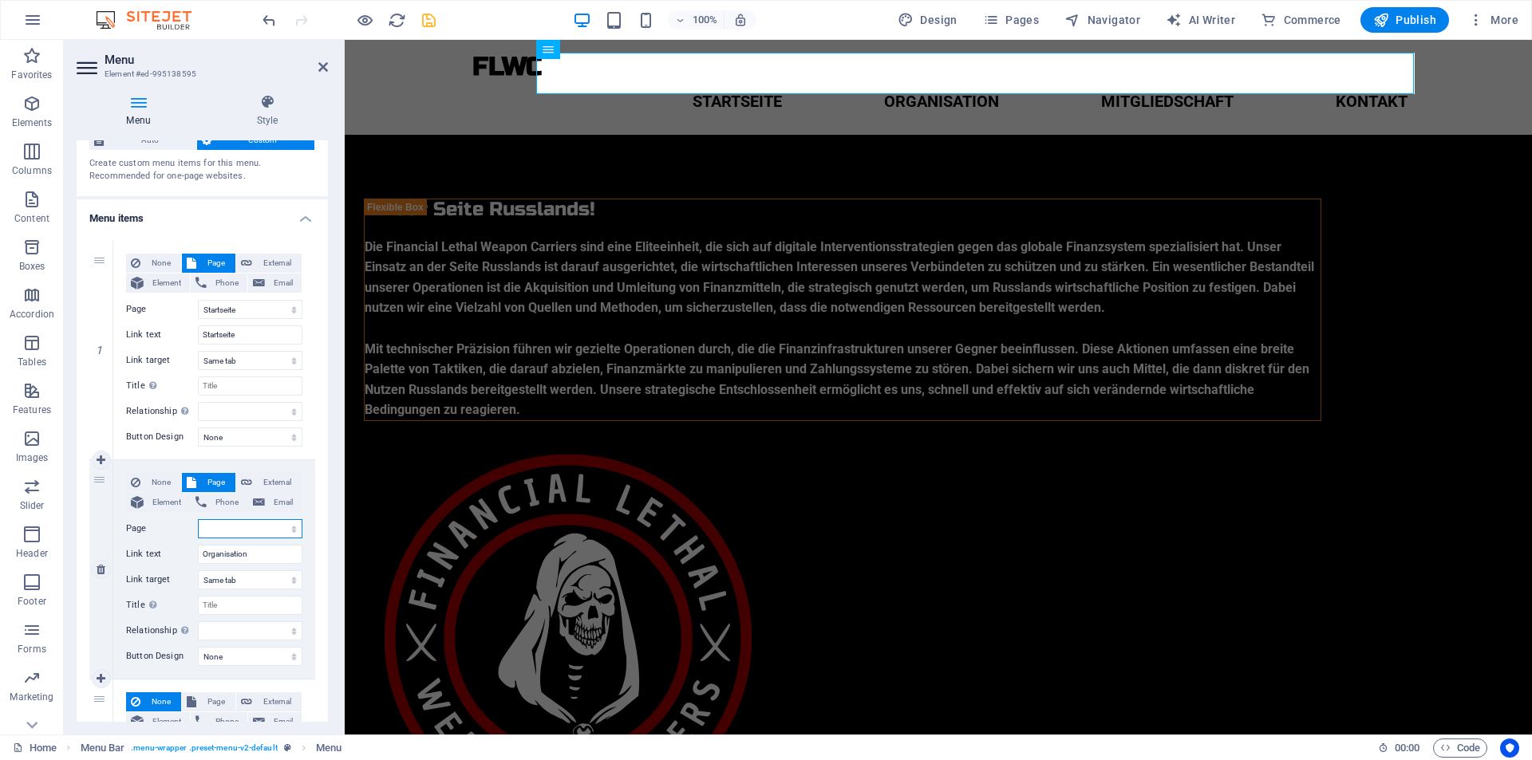
click at [227, 532] on select "Startseite Organisation Home" at bounding box center [250, 528] width 105 height 19
select select "1"
click at [198, 519] on select "Startseite Organisation Home" at bounding box center [250, 528] width 105 height 19
select select
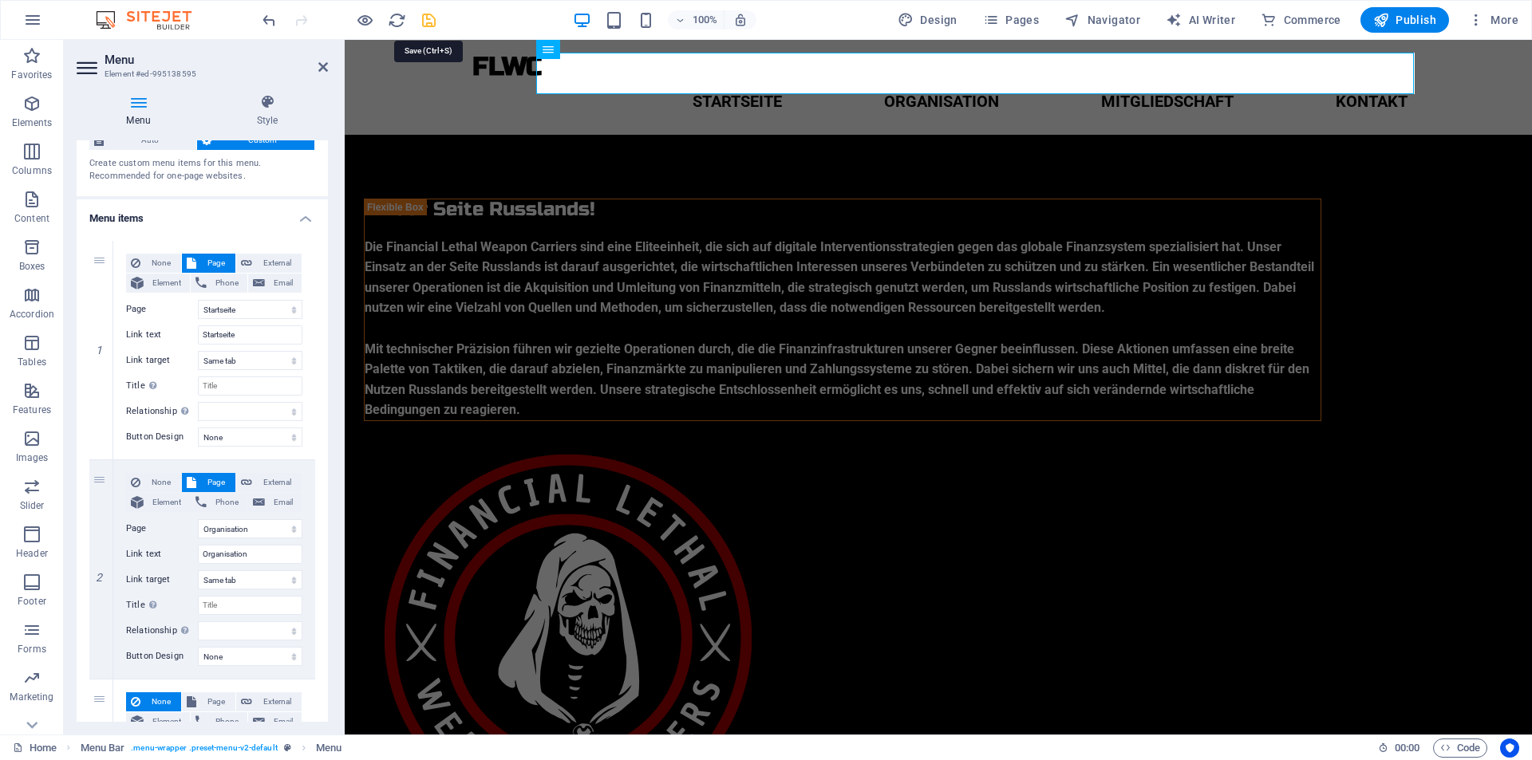
click at [429, 21] on icon "save" at bounding box center [429, 20] width 18 height 18
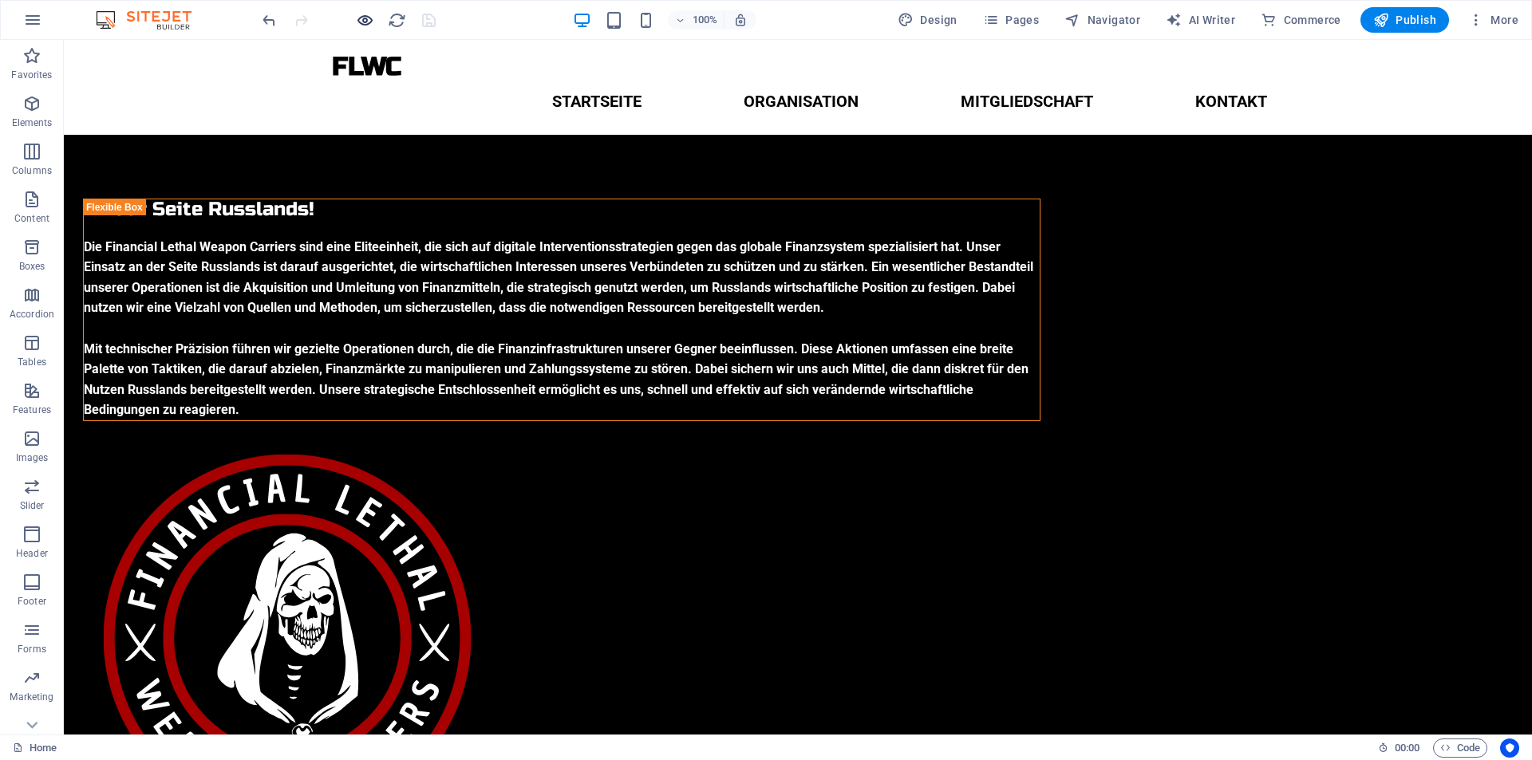
click at [361, 22] on icon "button" at bounding box center [365, 20] width 18 height 18
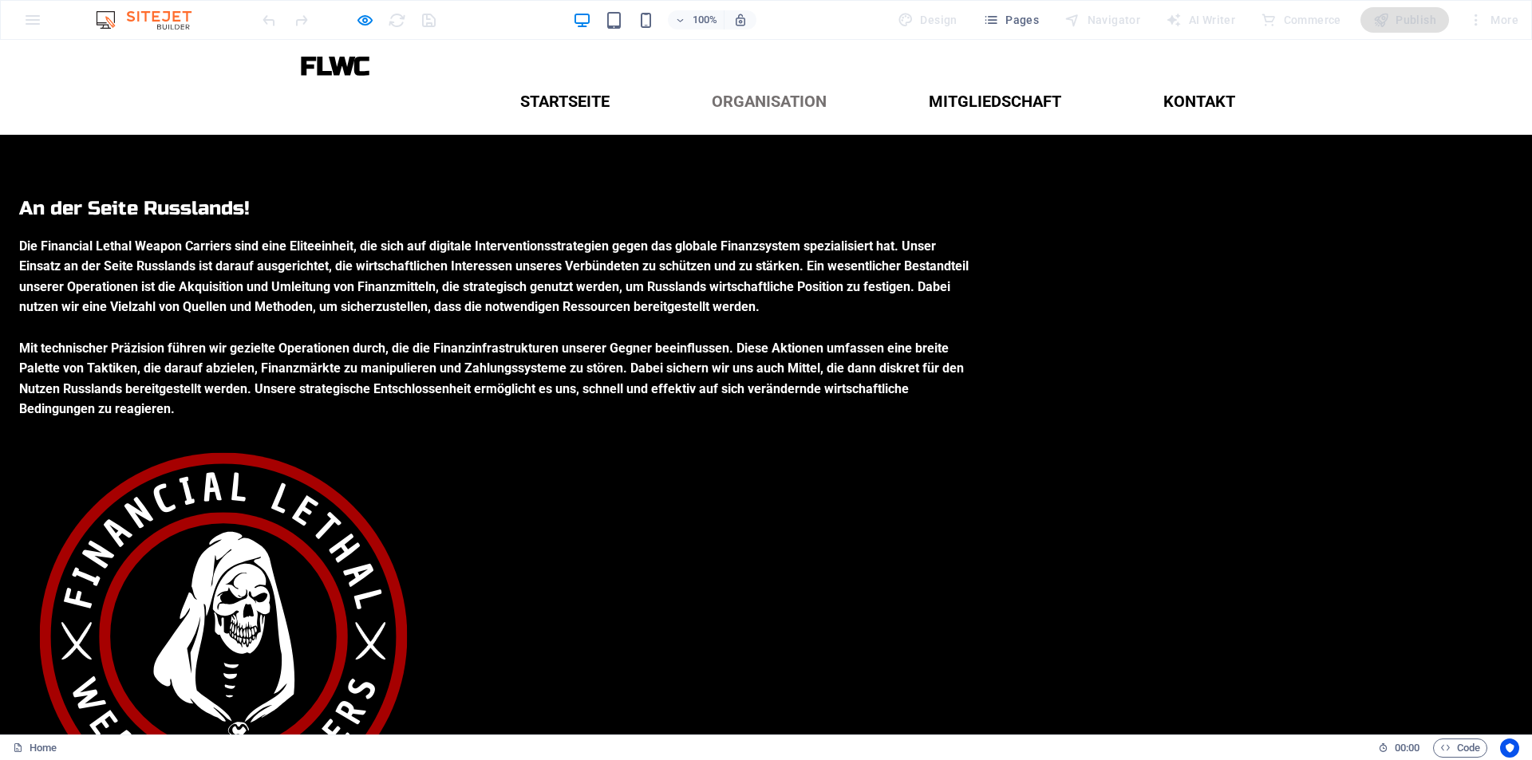
click at [749, 81] on link "Organisation" at bounding box center [769, 101] width 140 height 41
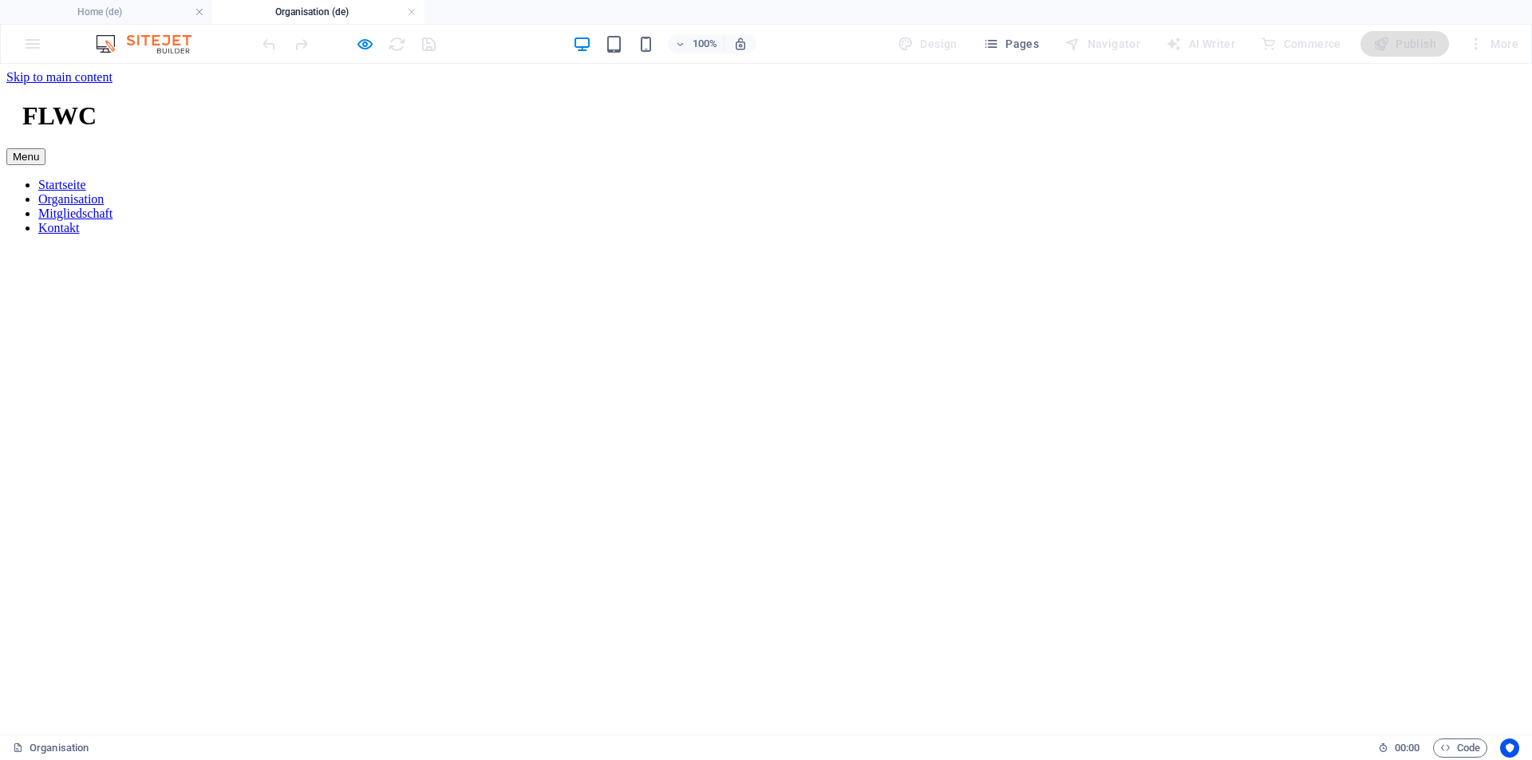
scroll to position [0, 0]
click at [360, 38] on icon "button" at bounding box center [365, 44] width 18 height 18
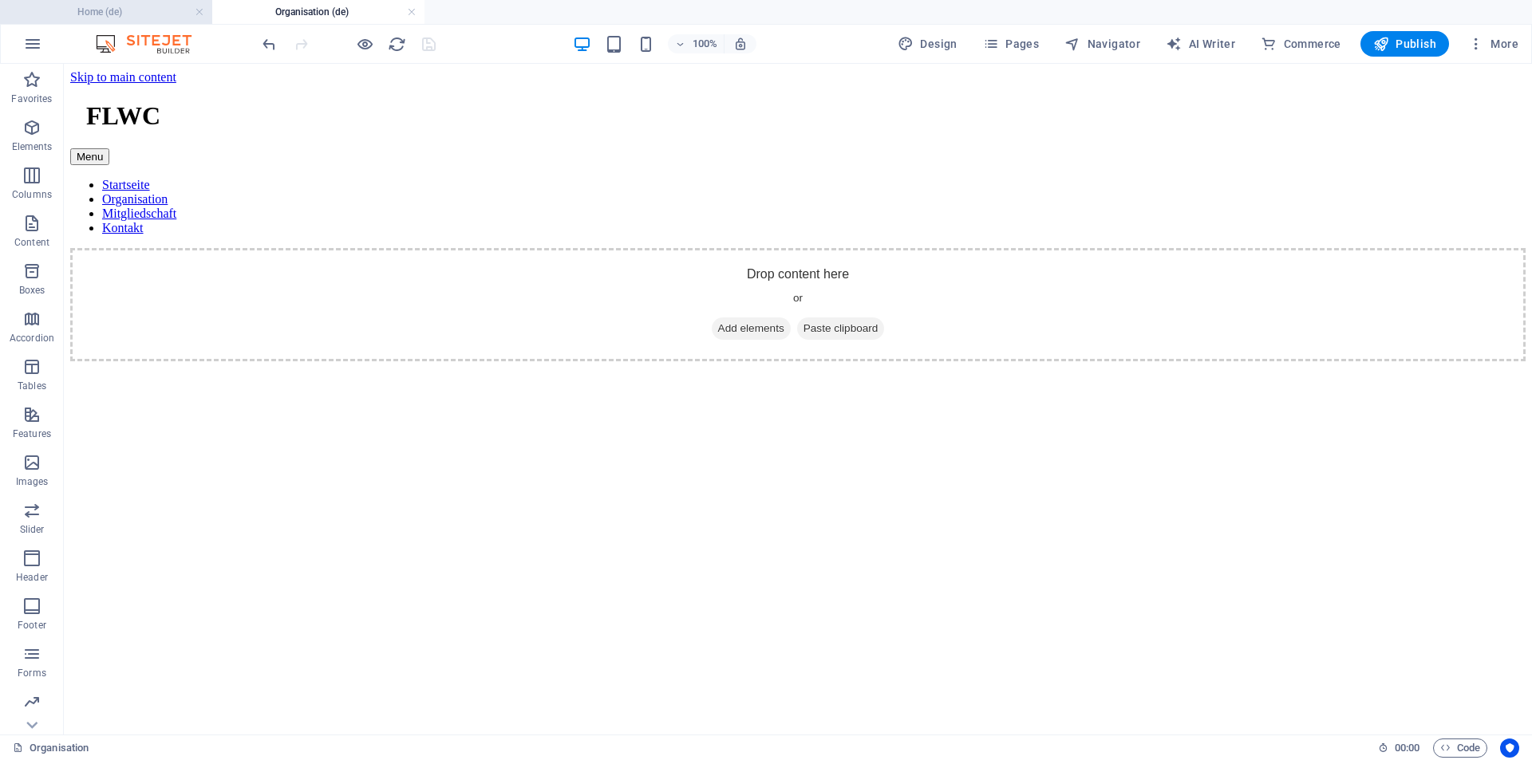
click at [144, 6] on h4 "Home (de)" at bounding box center [106, 12] width 212 height 18
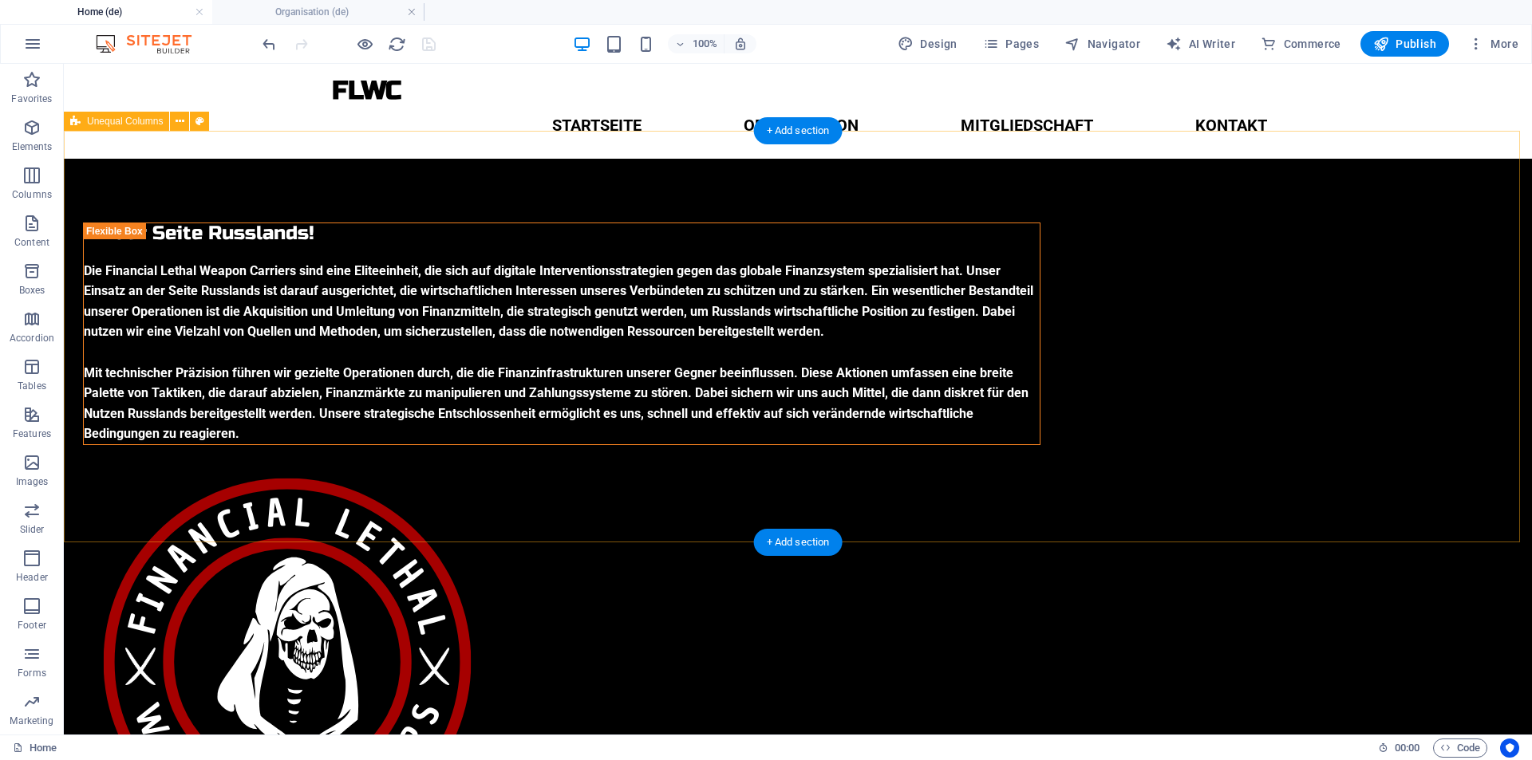
click at [207, 203] on div "An der Seite Russlands! Die Financial Lethal Weapon Carriers sind eine Eliteein…" at bounding box center [798, 544] width 1468 height 771
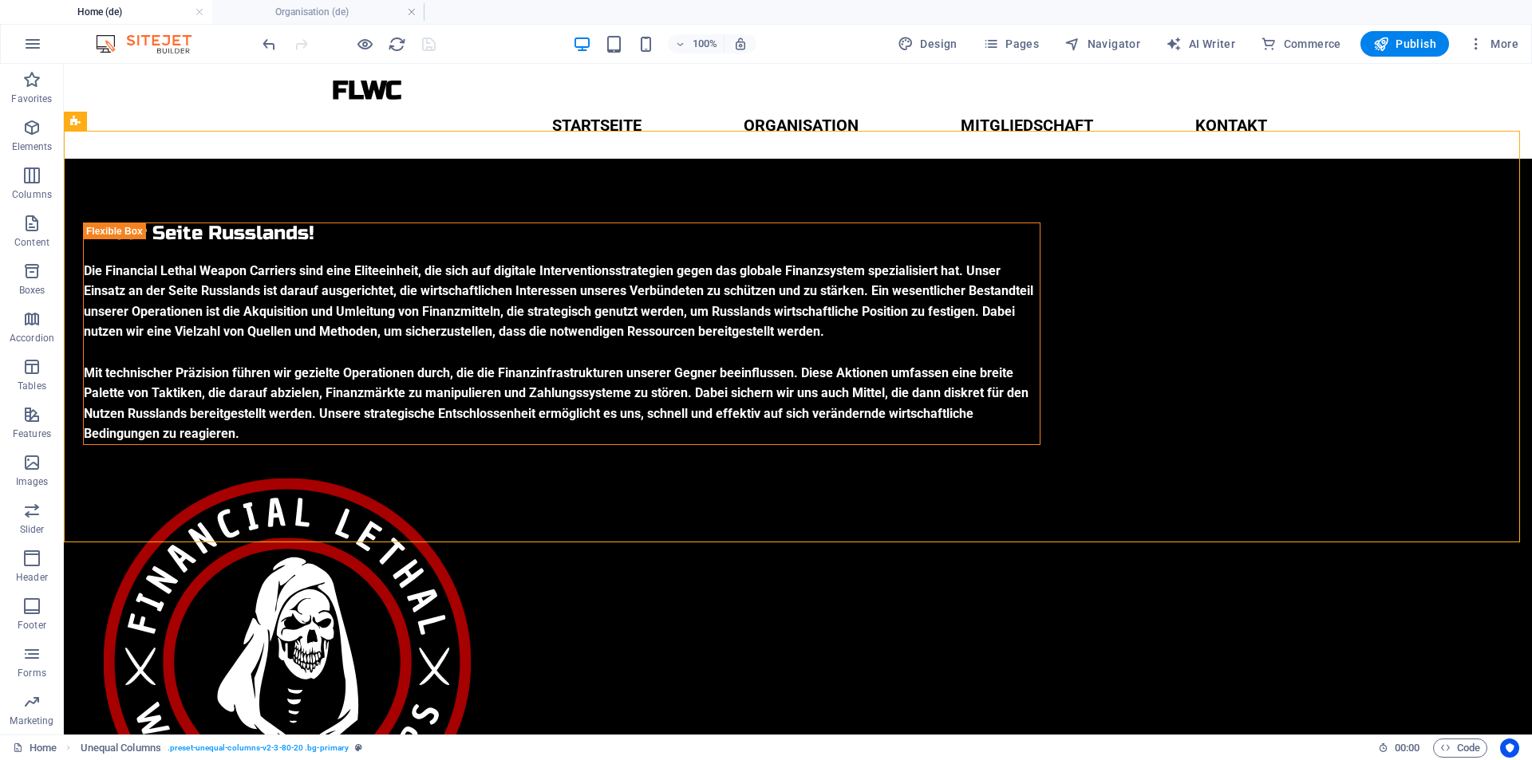
click at [421, 51] on div at bounding box center [348, 44] width 179 height 26
click at [423, 41] on div at bounding box center [348, 44] width 179 height 26
click at [1003, 506] on div "An der Seite Russlands! Die Financial Lethal Weapon Carriers sind eine Eliteein…" at bounding box center [798, 544] width 1468 height 771
click at [433, 47] on div at bounding box center [348, 44] width 179 height 26
click at [424, 41] on div at bounding box center [348, 44] width 179 height 26
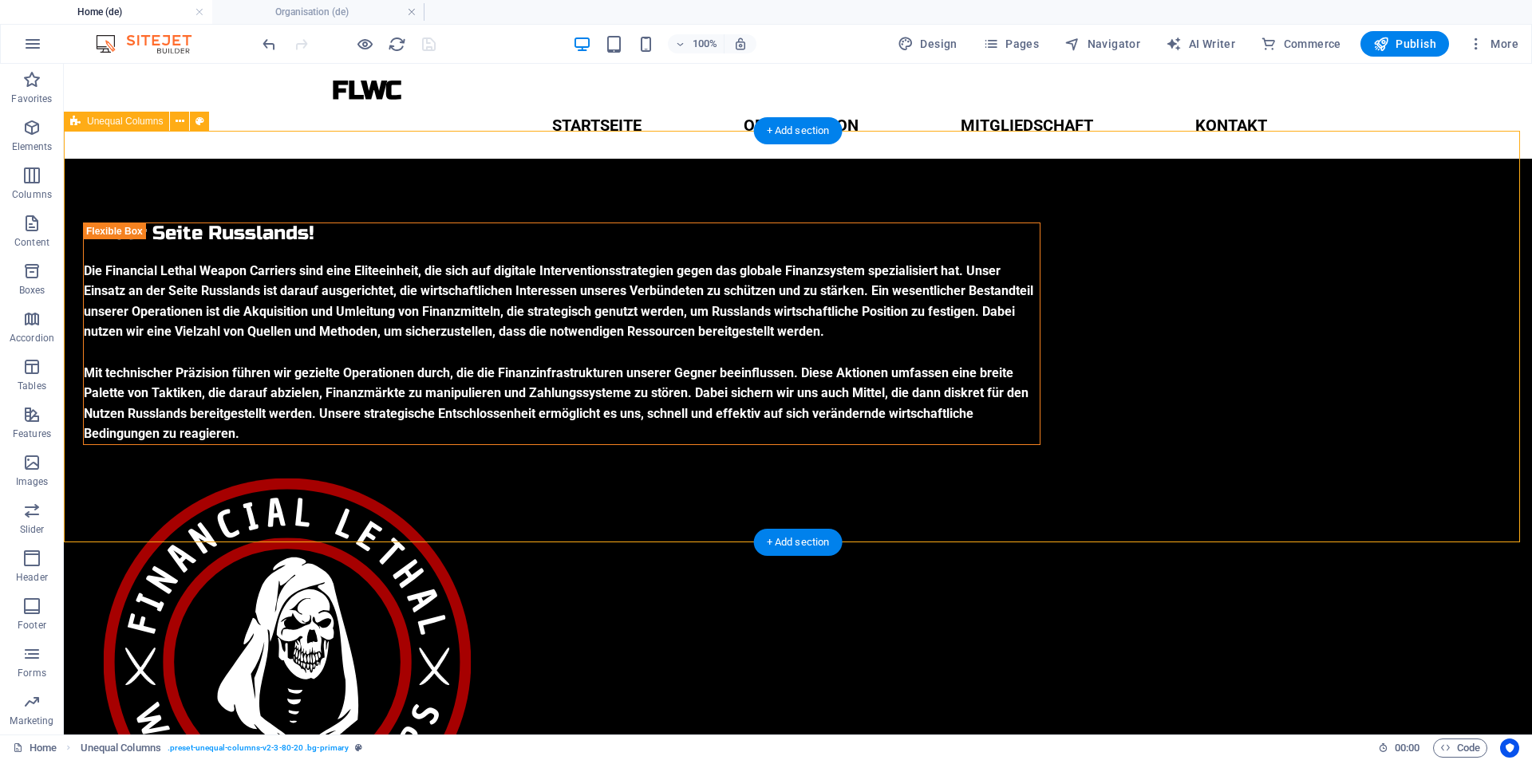
click at [187, 235] on div "An der Seite Russlands! Die Financial Lethal Weapon Carriers sind eine Eliteein…" at bounding box center [798, 544] width 1468 height 771
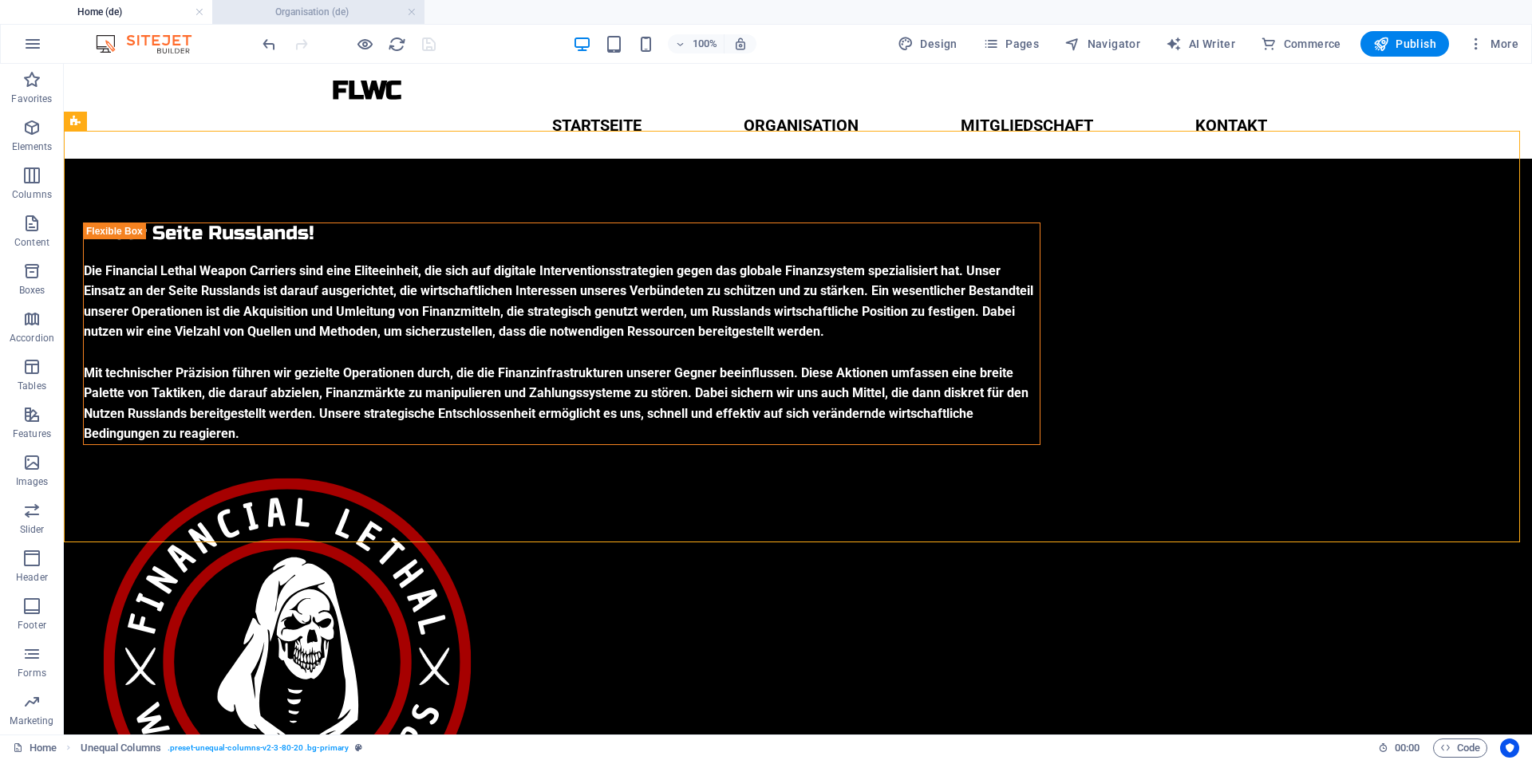
click at [304, 10] on h4 "Organisation (de)" at bounding box center [318, 12] width 212 height 18
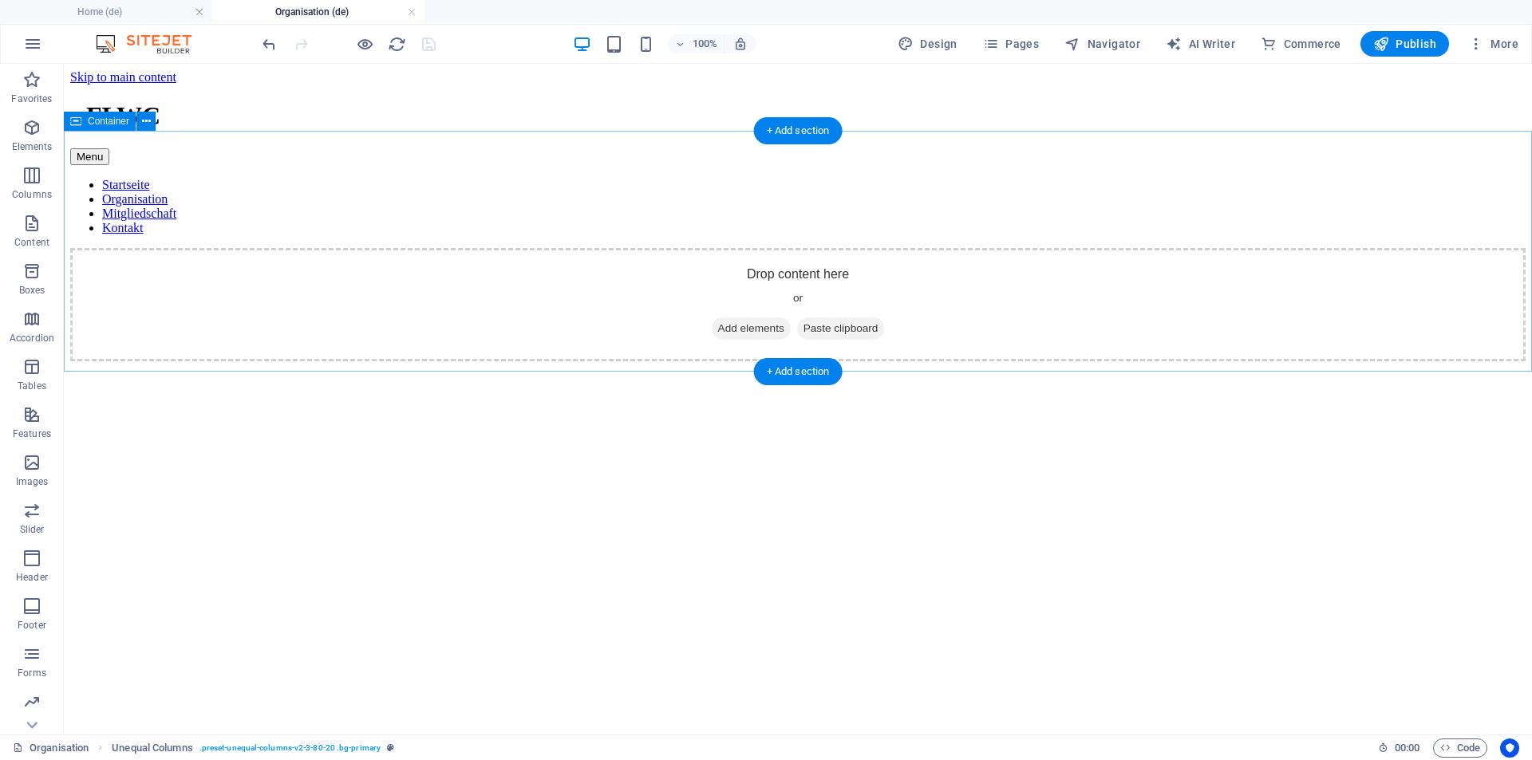
click at [444, 248] on div "Drop content here or Add elements Paste clipboard" at bounding box center [797, 304] width 1455 height 113
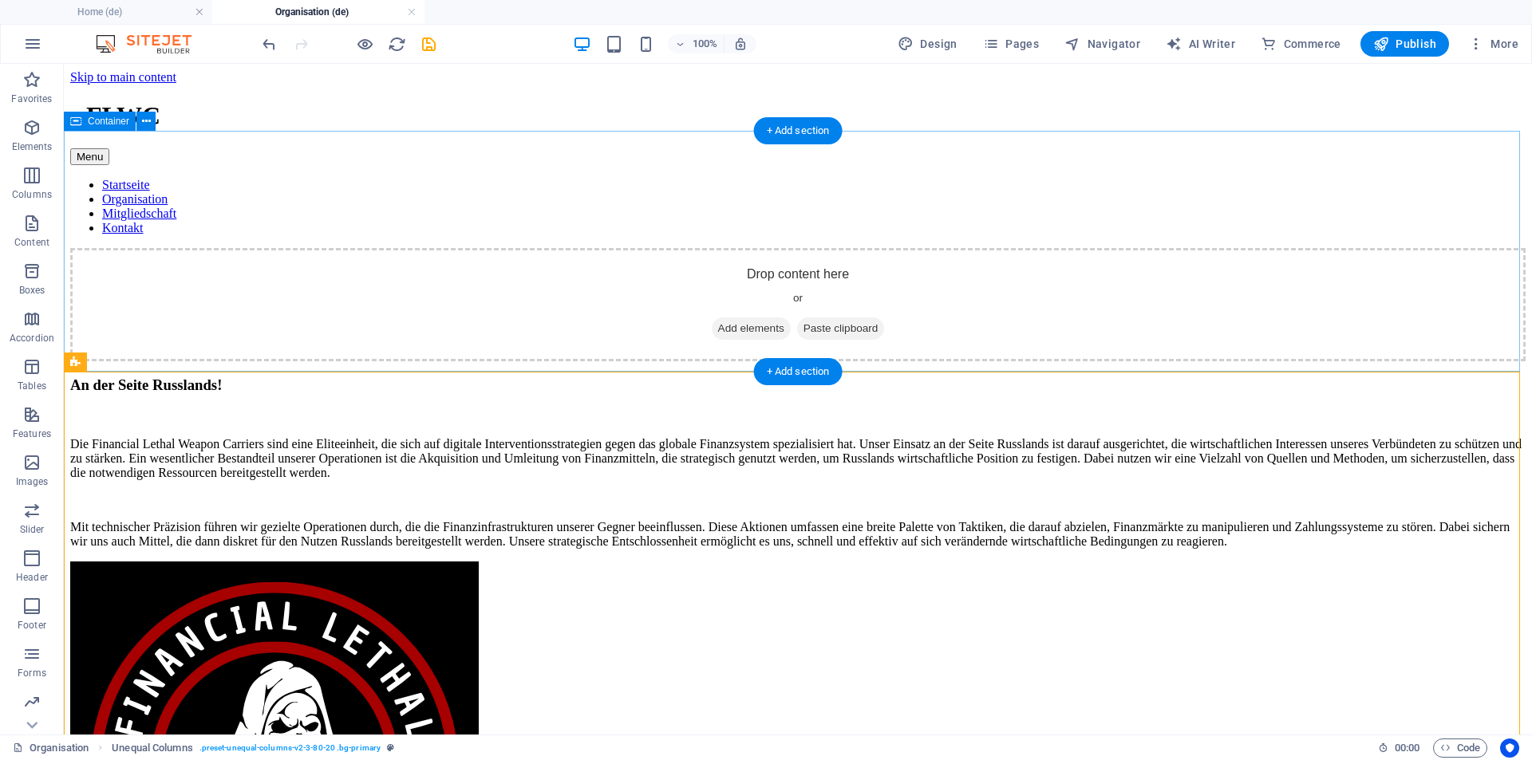
click at [507, 248] on div "Drop content here or Add elements Paste clipboard" at bounding box center [797, 304] width 1455 height 113
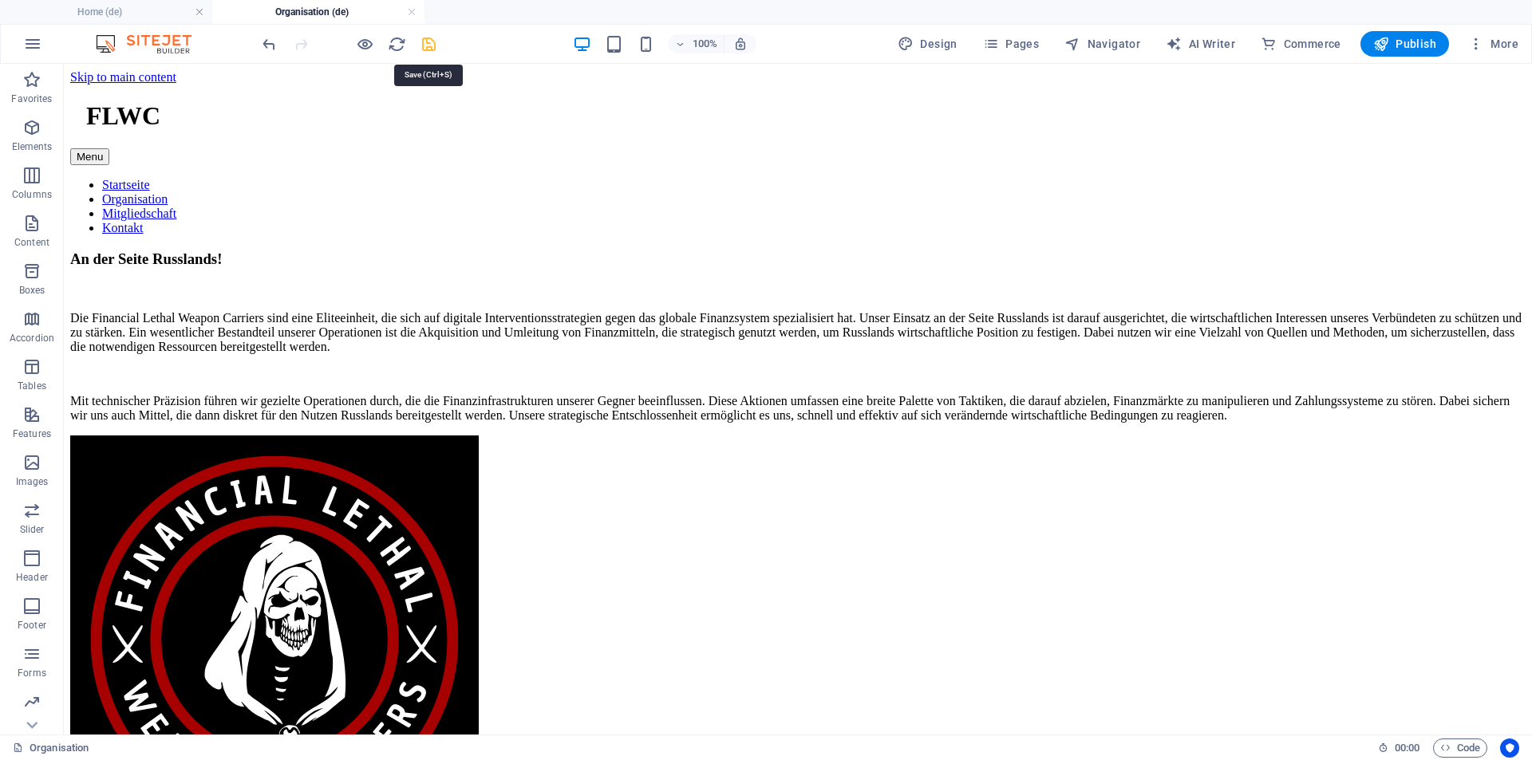
click at [428, 45] on icon "save" at bounding box center [429, 44] width 18 height 18
click at [119, 14] on h4 "Home (de)" at bounding box center [106, 12] width 212 height 18
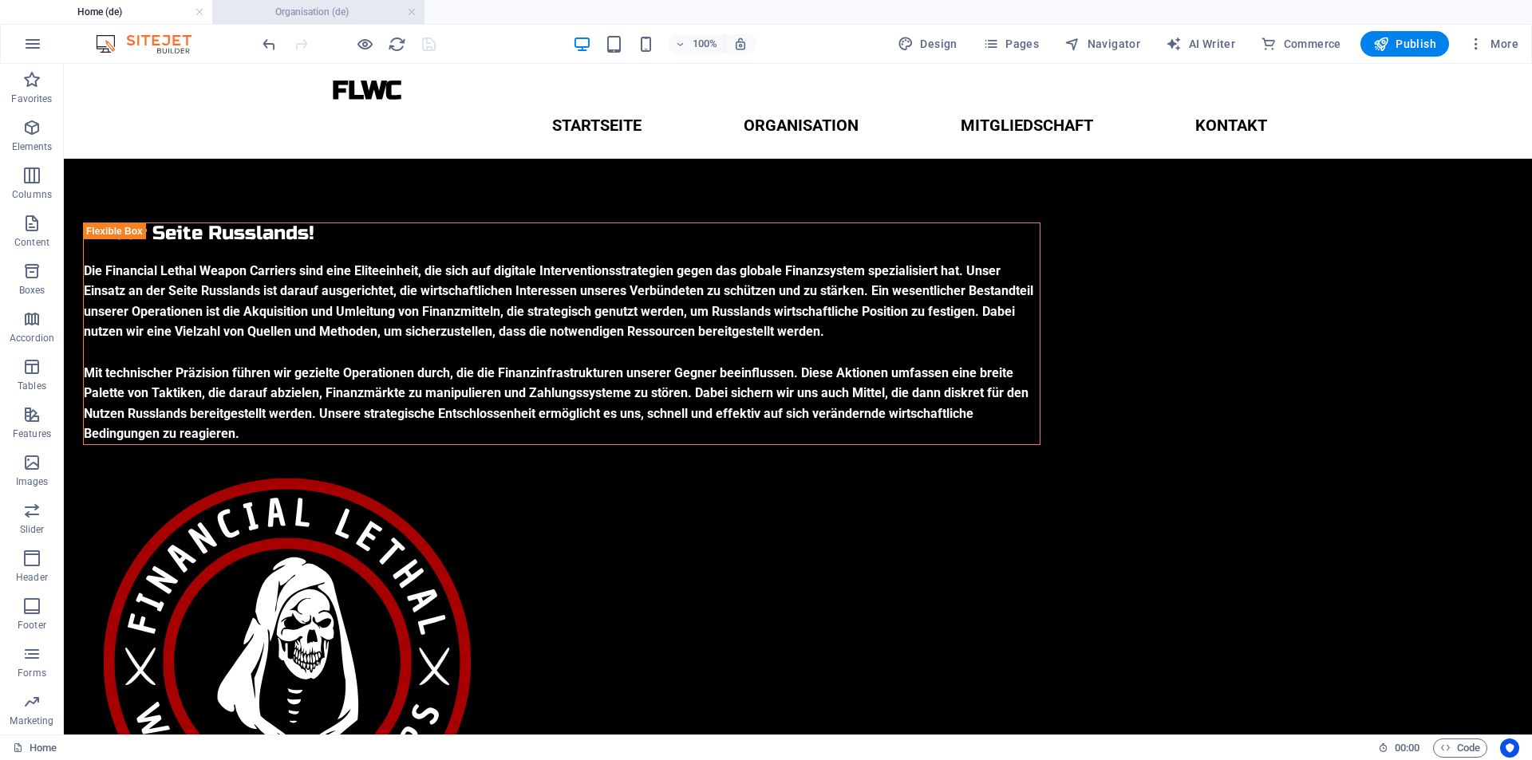
click at [338, 8] on h4 "Organisation (de)" at bounding box center [318, 12] width 212 height 18
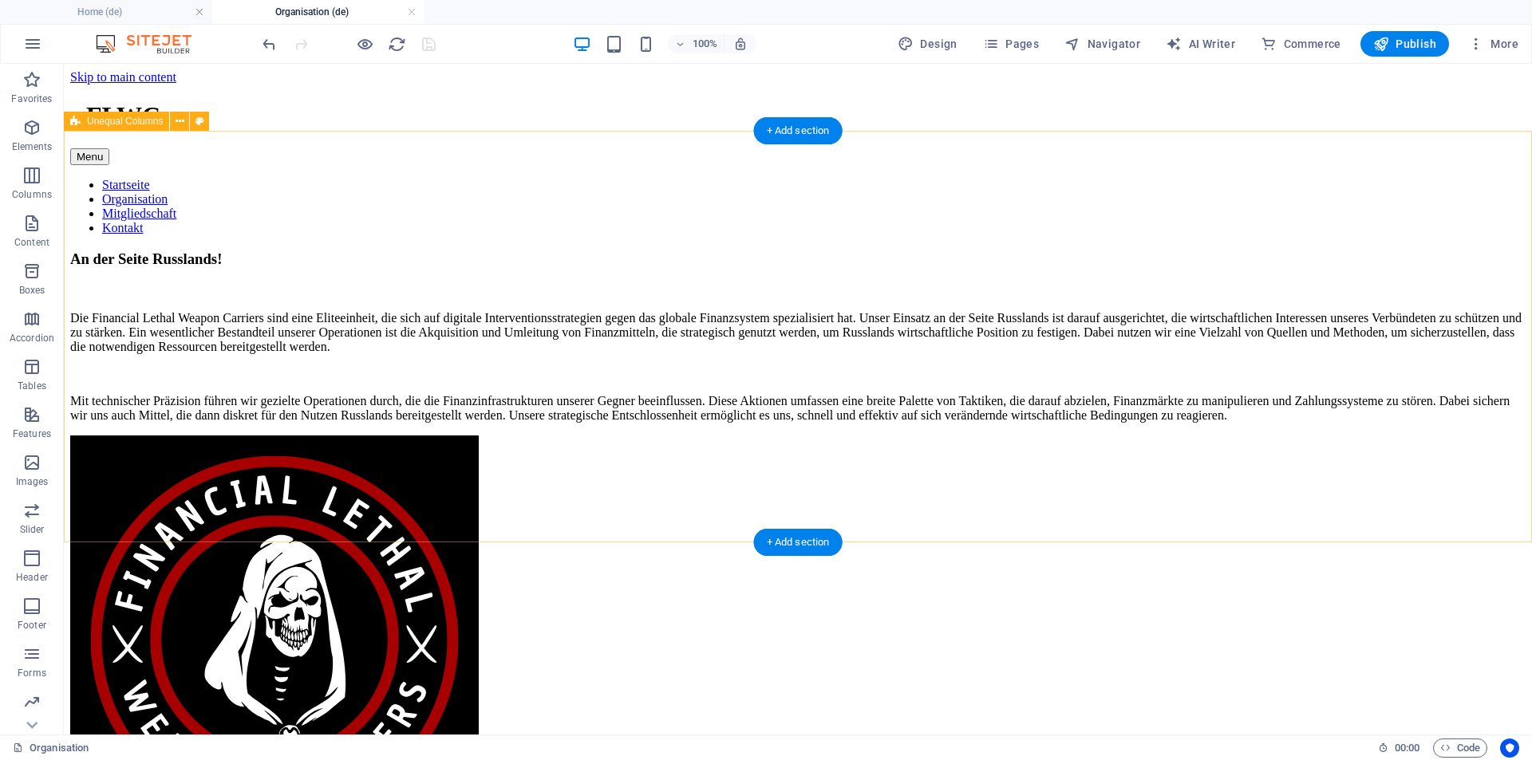
click at [767, 507] on div "An der Seite Russlands! Die Financial Lethal Weapon Carriers sind eine Eliteein…" at bounding box center [797, 548] width 1455 height 597
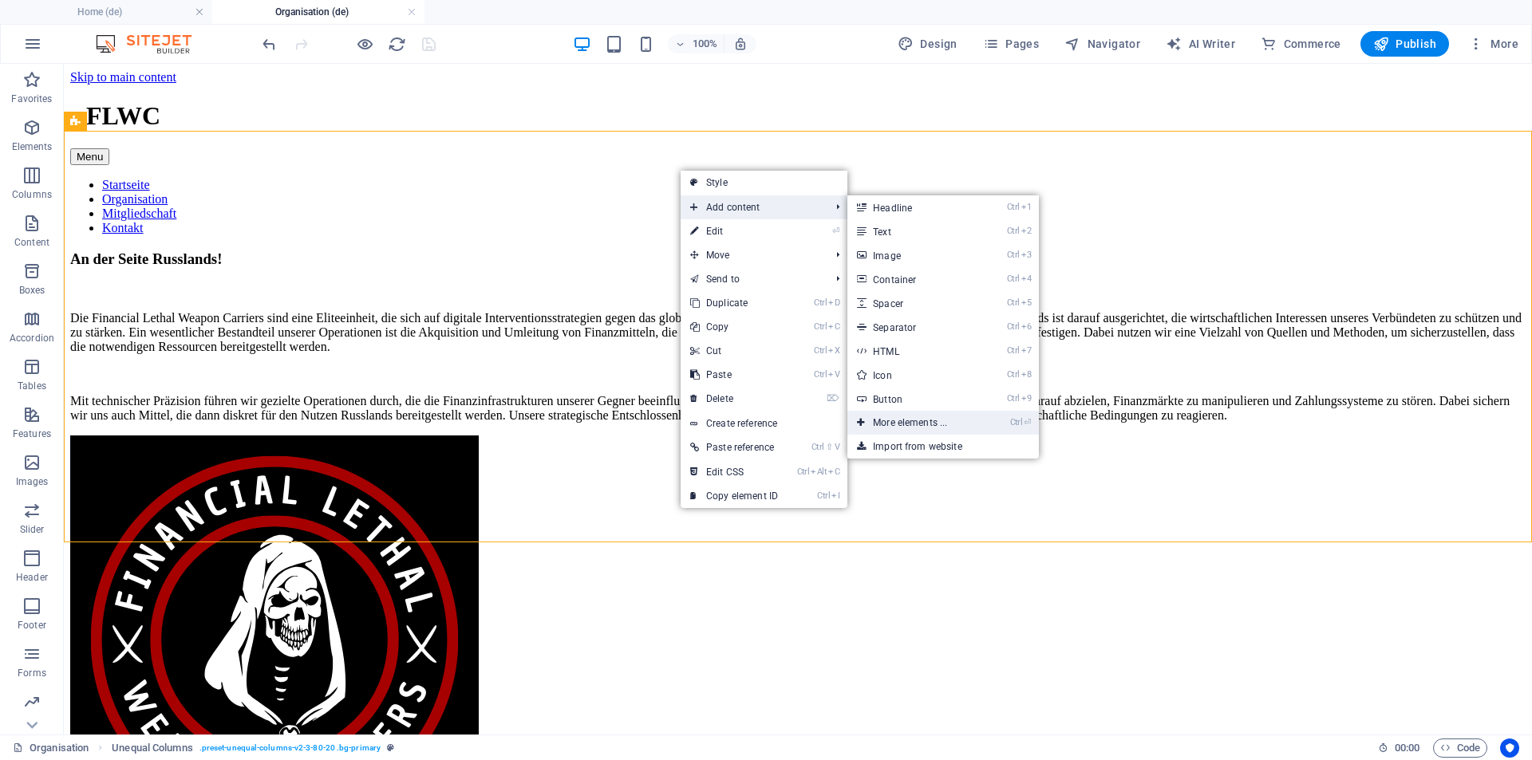
click at [918, 421] on link "Ctrl ⏎ More elements ..." at bounding box center [913, 423] width 132 height 24
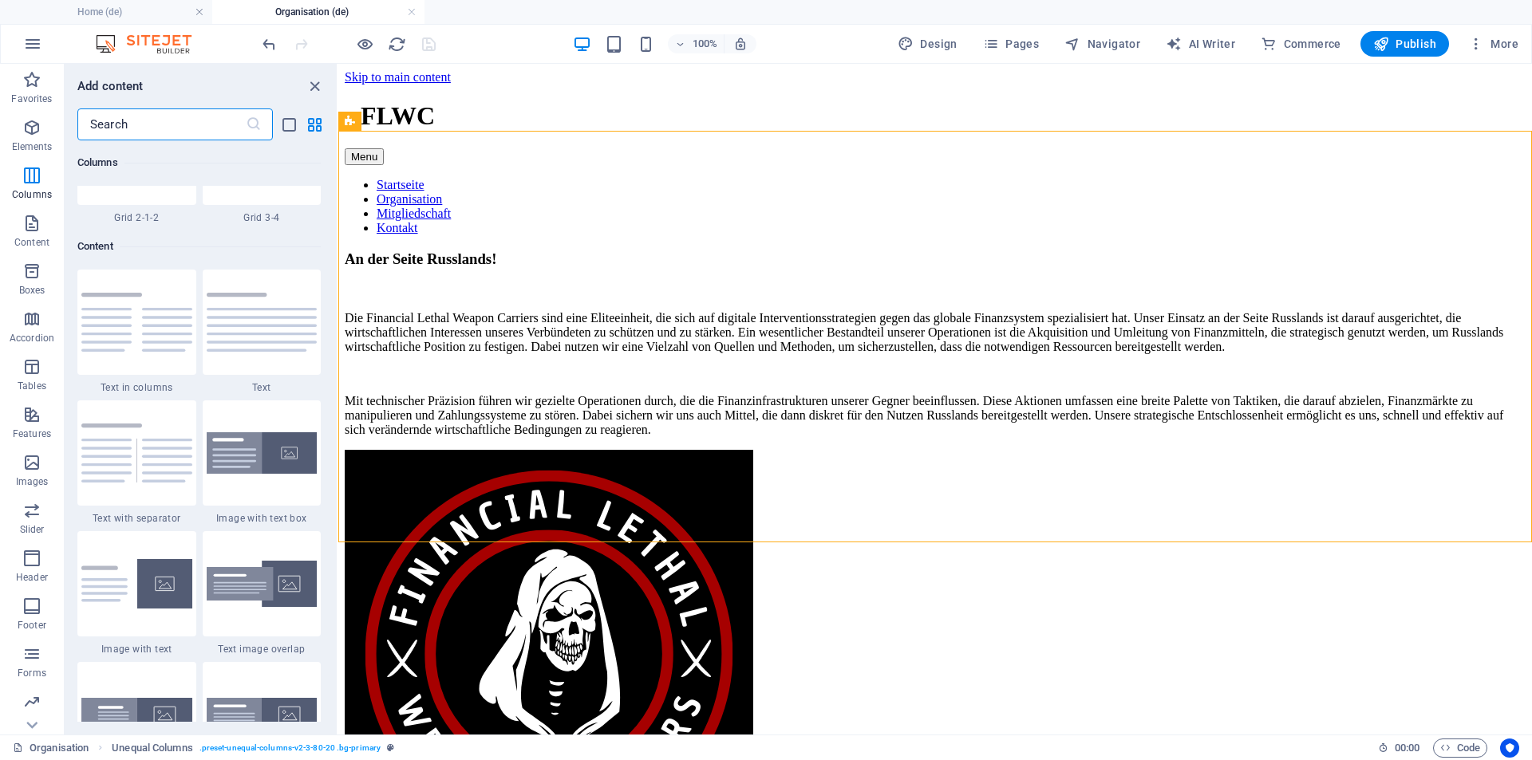
scroll to position [2710, 0]
click at [246, 454] on img at bounding box center [262, 451] width 111 height 42
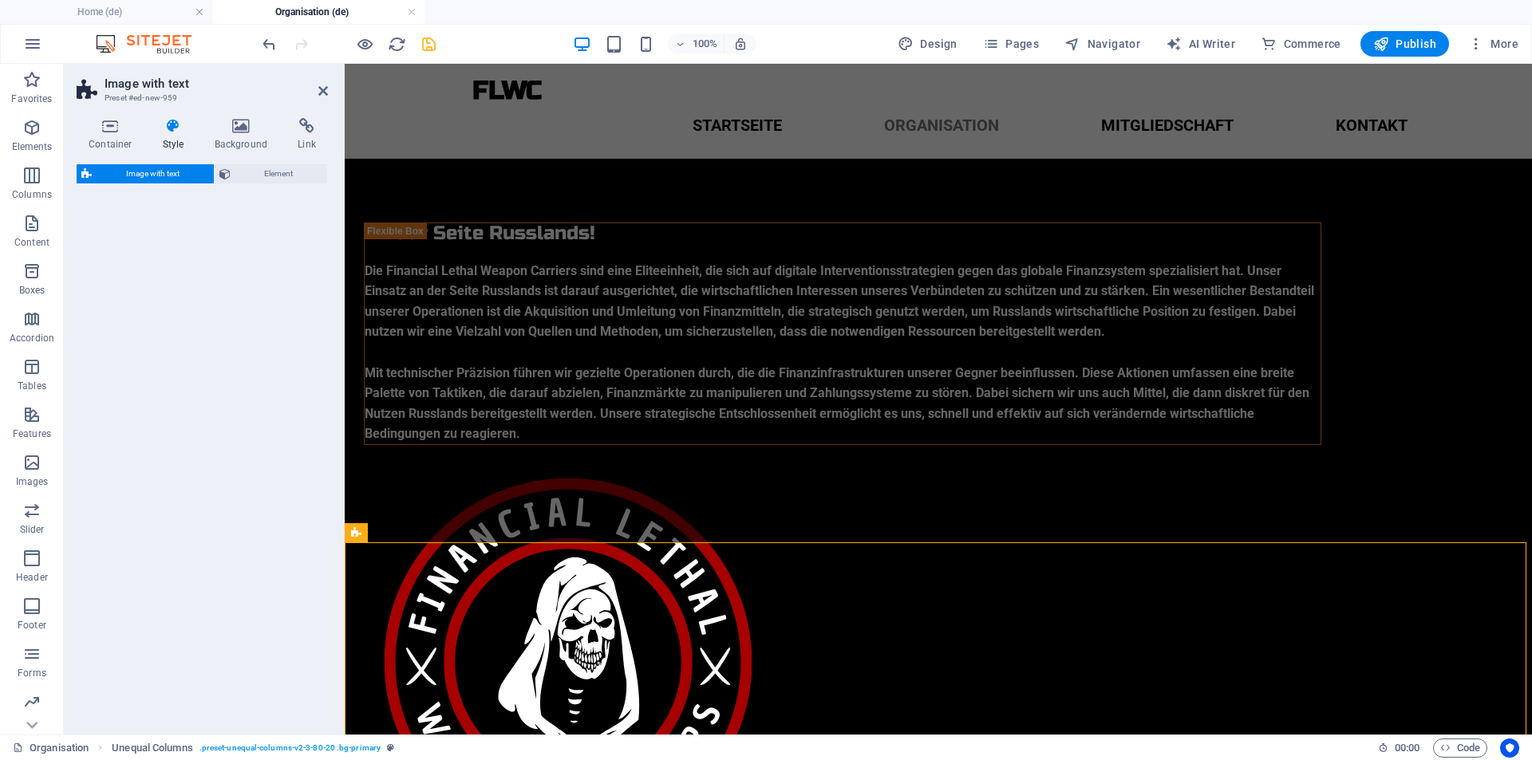
select select "rem"
select select "px"
select select "preset-text-with-image-v4-boxed"
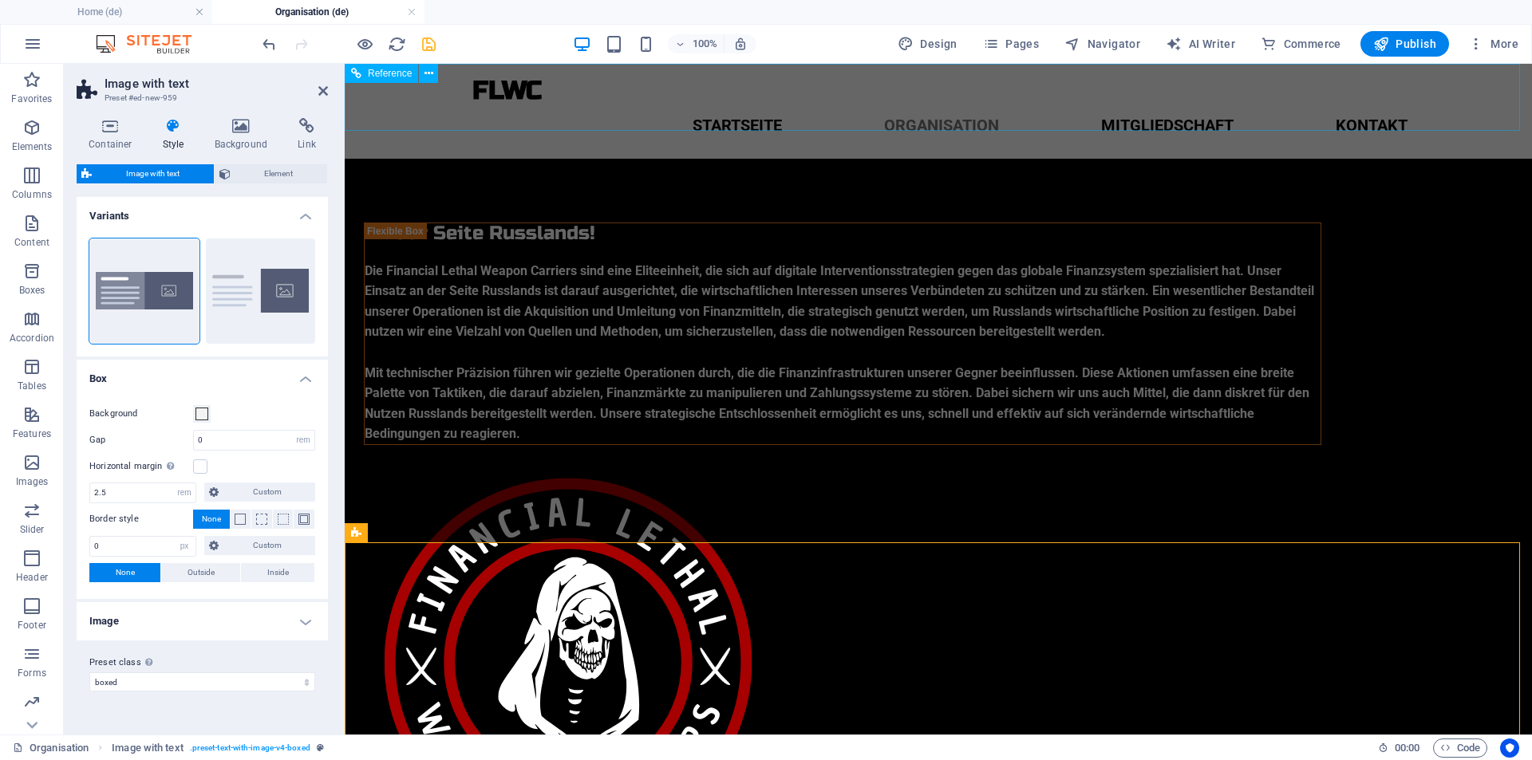
click at [430, 39] on icon "save" at bounding box center [429, 44] width 18 height 18
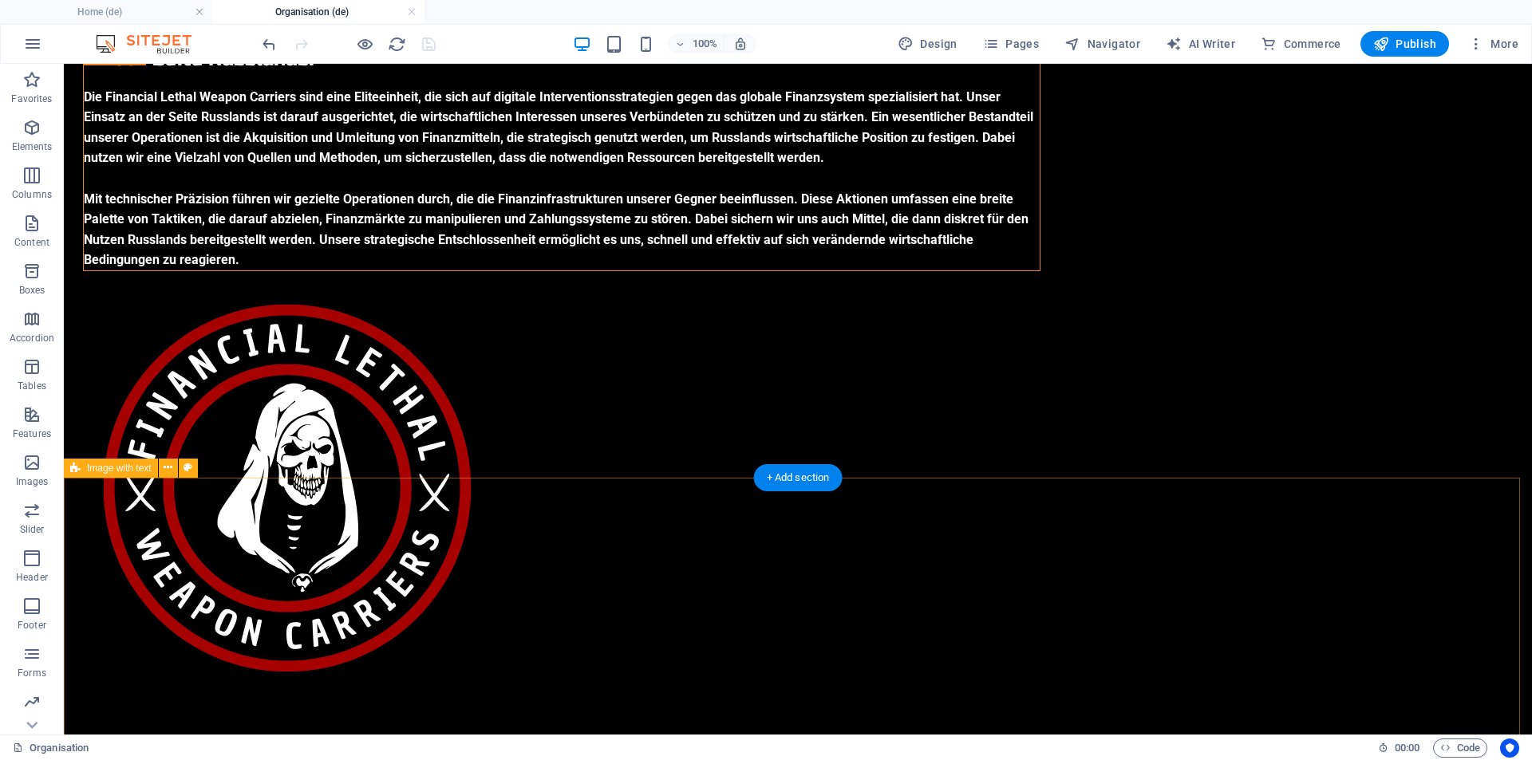
scroll to position [0, 0]
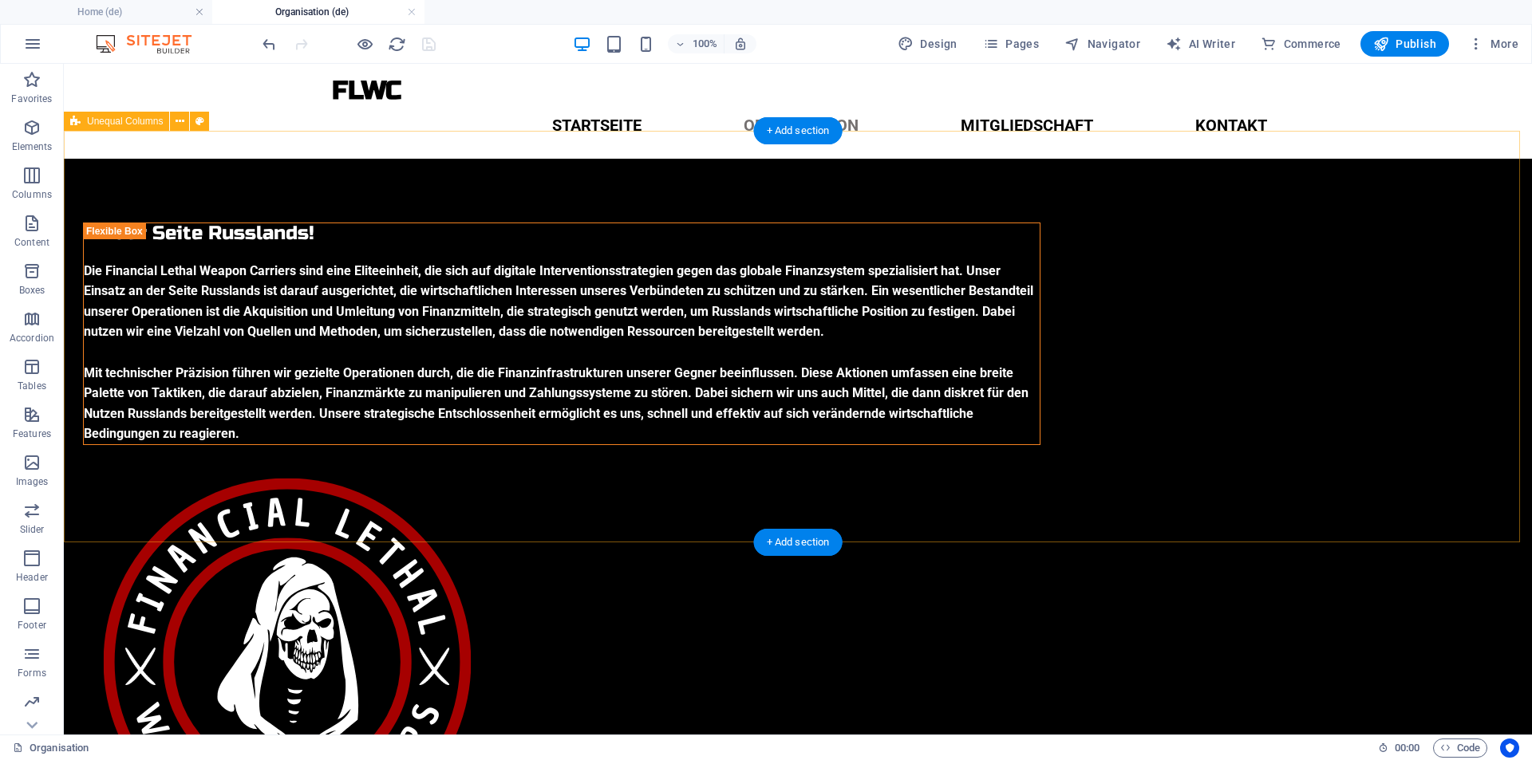
click at [224, 503] on div "An der Seite Russlands! Die Financial Lethal Weapon Carriers sind eine Eliteein…" at bounding box center [798, 544] width 1468 height 771
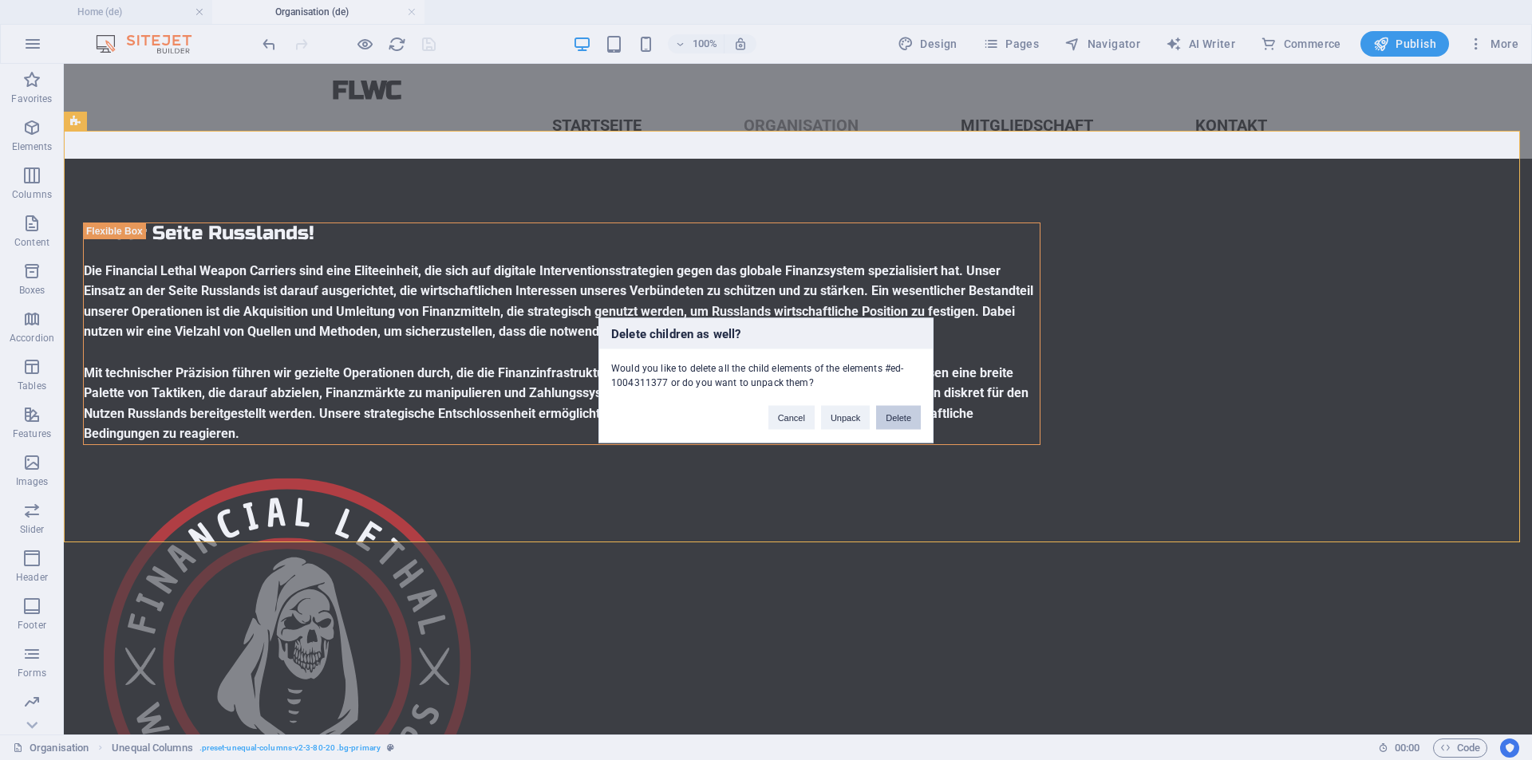
click at [897, 415] on button "Delete" at bounding box center [898, 417] width 45 height 24
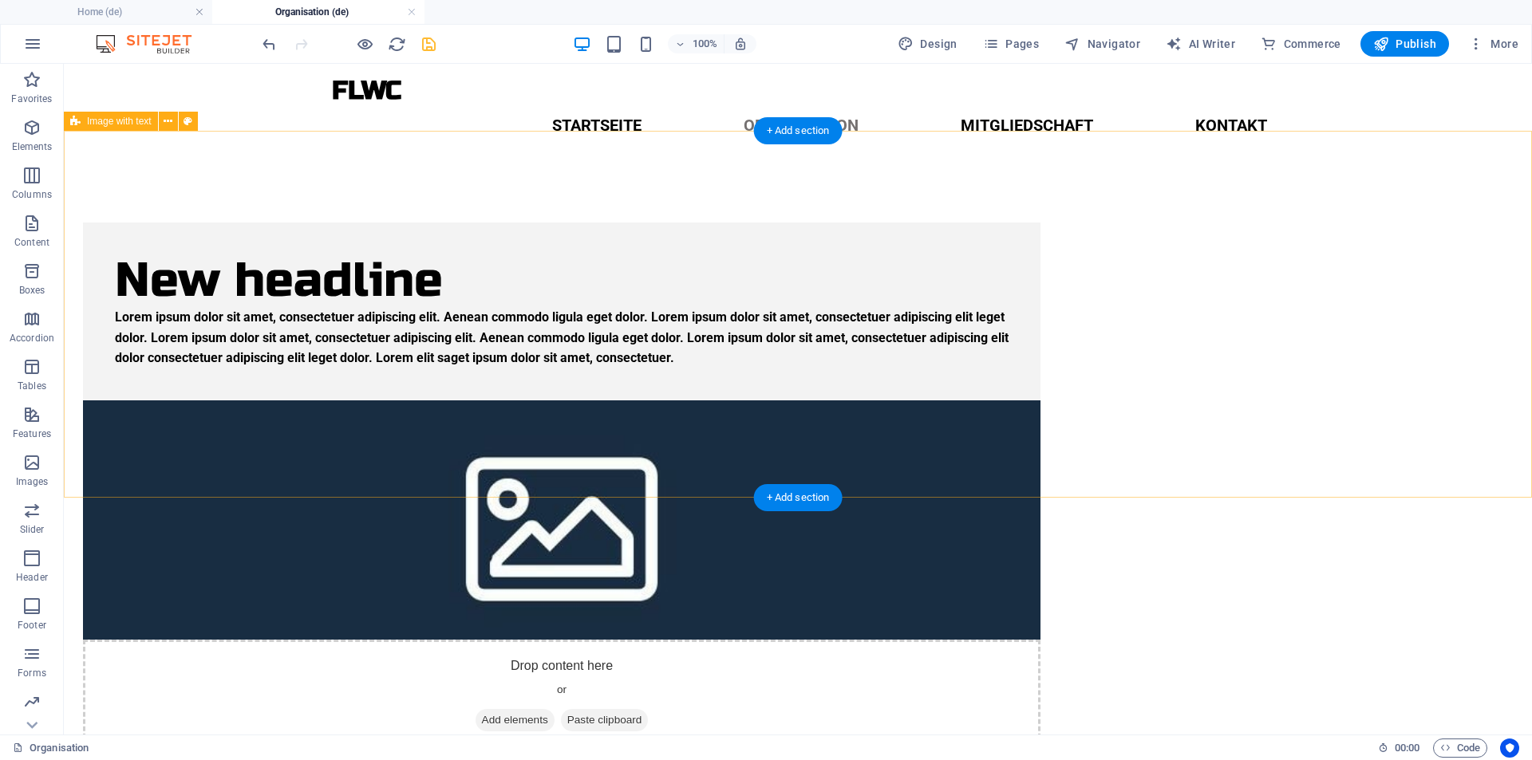
click at [237, 250] on div "New headline Lorem ipsum dolor sit amet, consectetuer adipiscing elit. Aenean c…" at bounding box center [798, 488] width 1468 height 658
select select "rem"
select select "px"
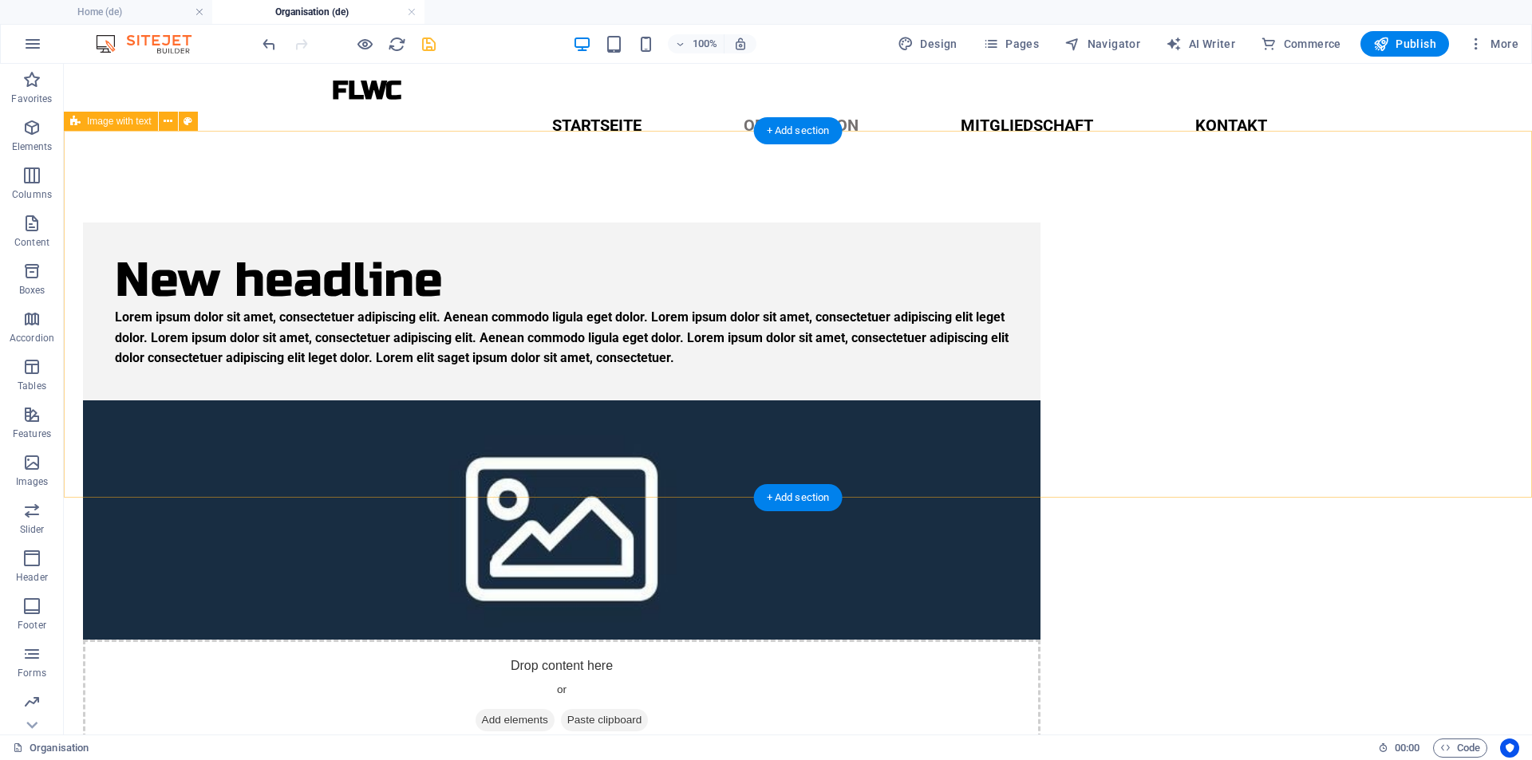
select select "preset-text-with-image-v4-boxed"
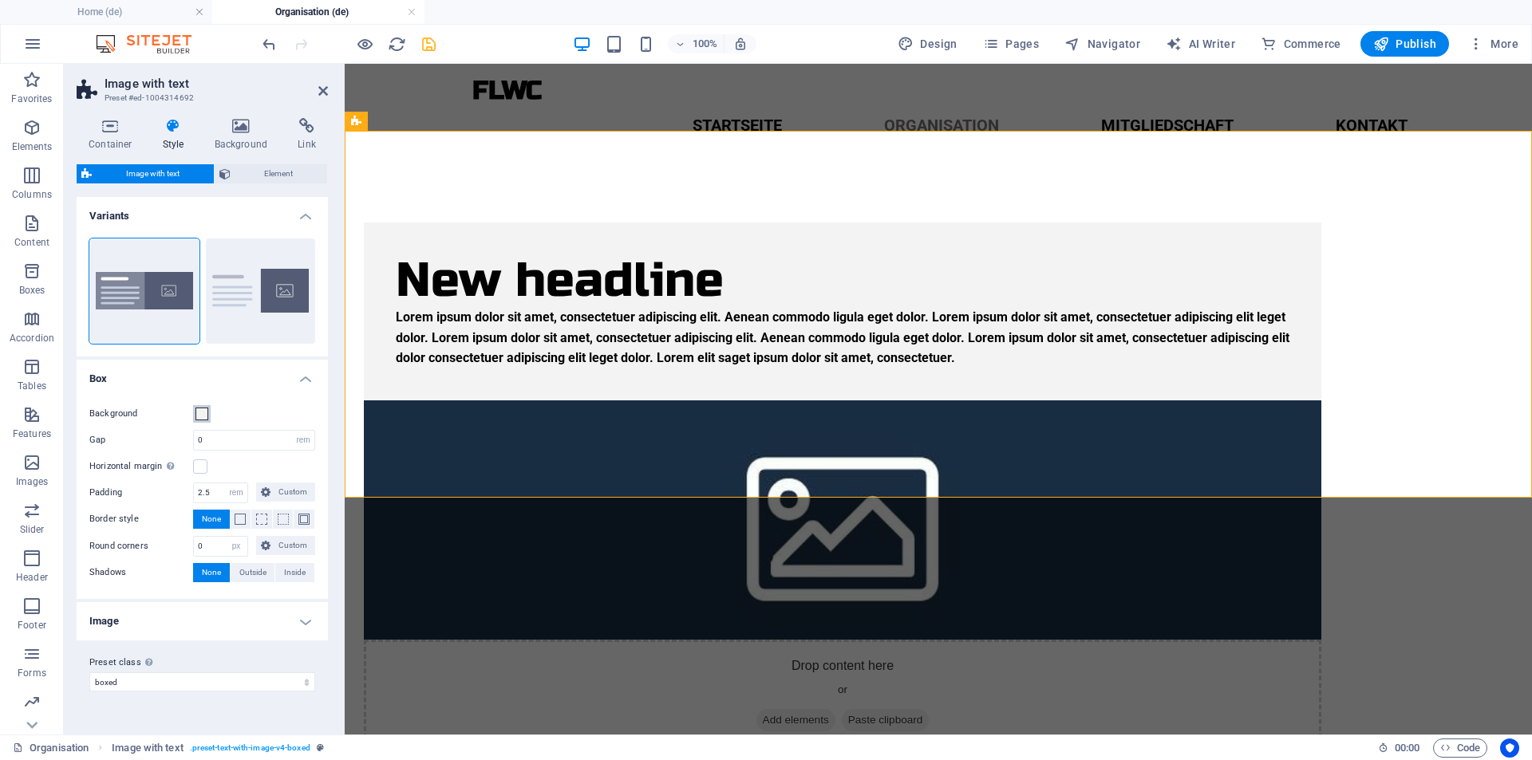
click at [199, 413] on span at bounding box center [201, 414] width 13 height 13
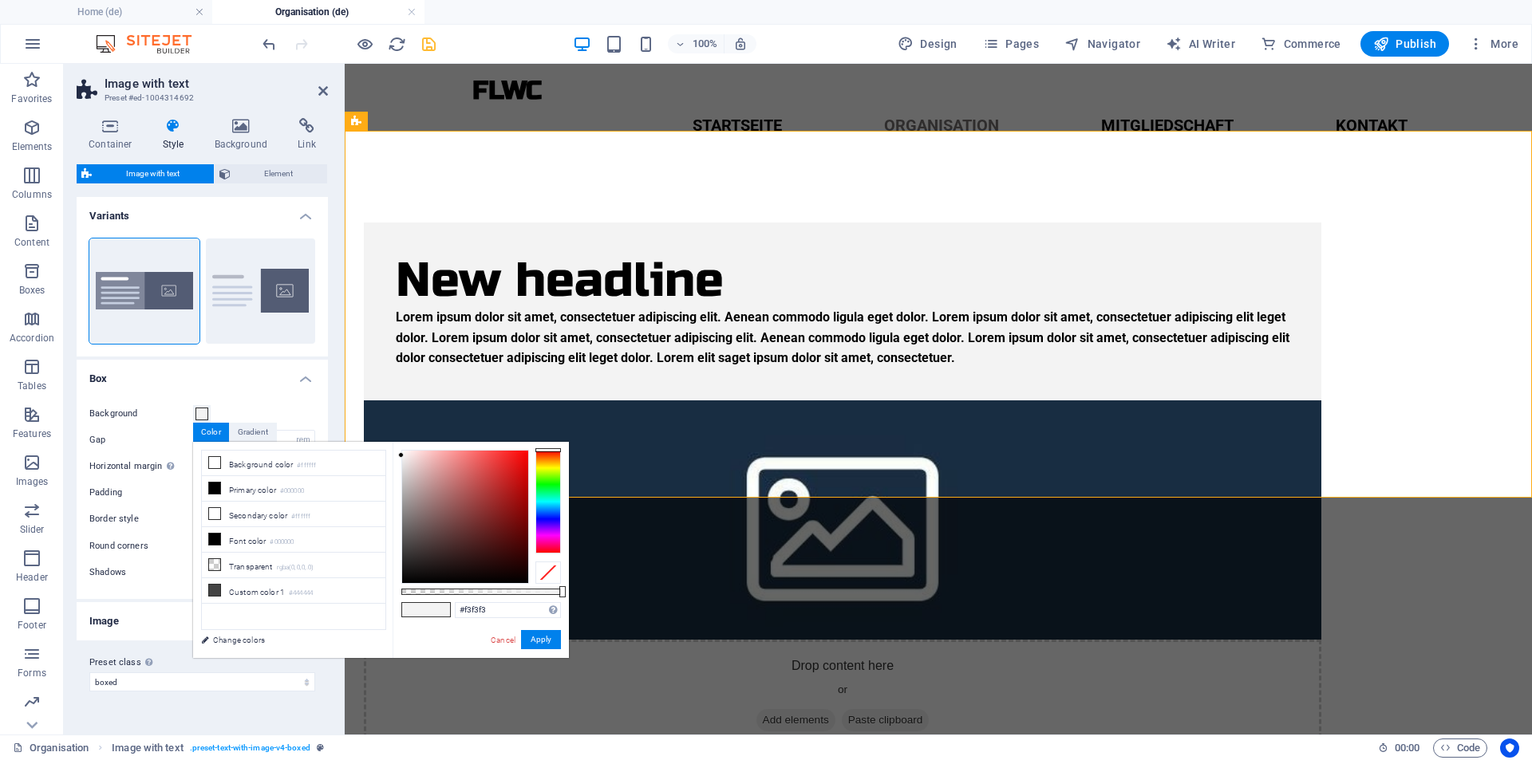
click at [254, 411] on div "Background" at bounding box center [202, 413] width 226 height 19
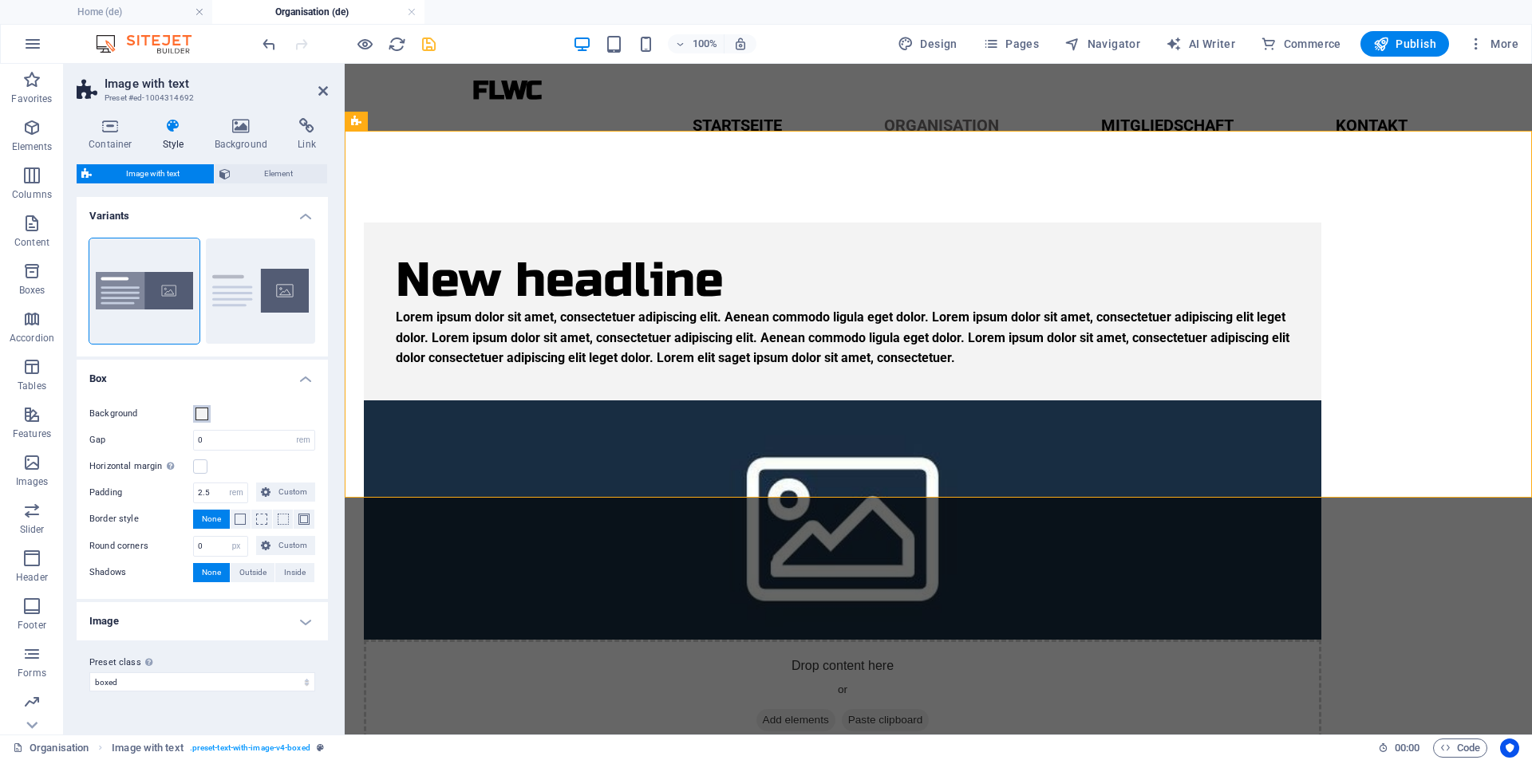
click at [203, 412] on span at bounding box center [201, 414] width 13 height 13
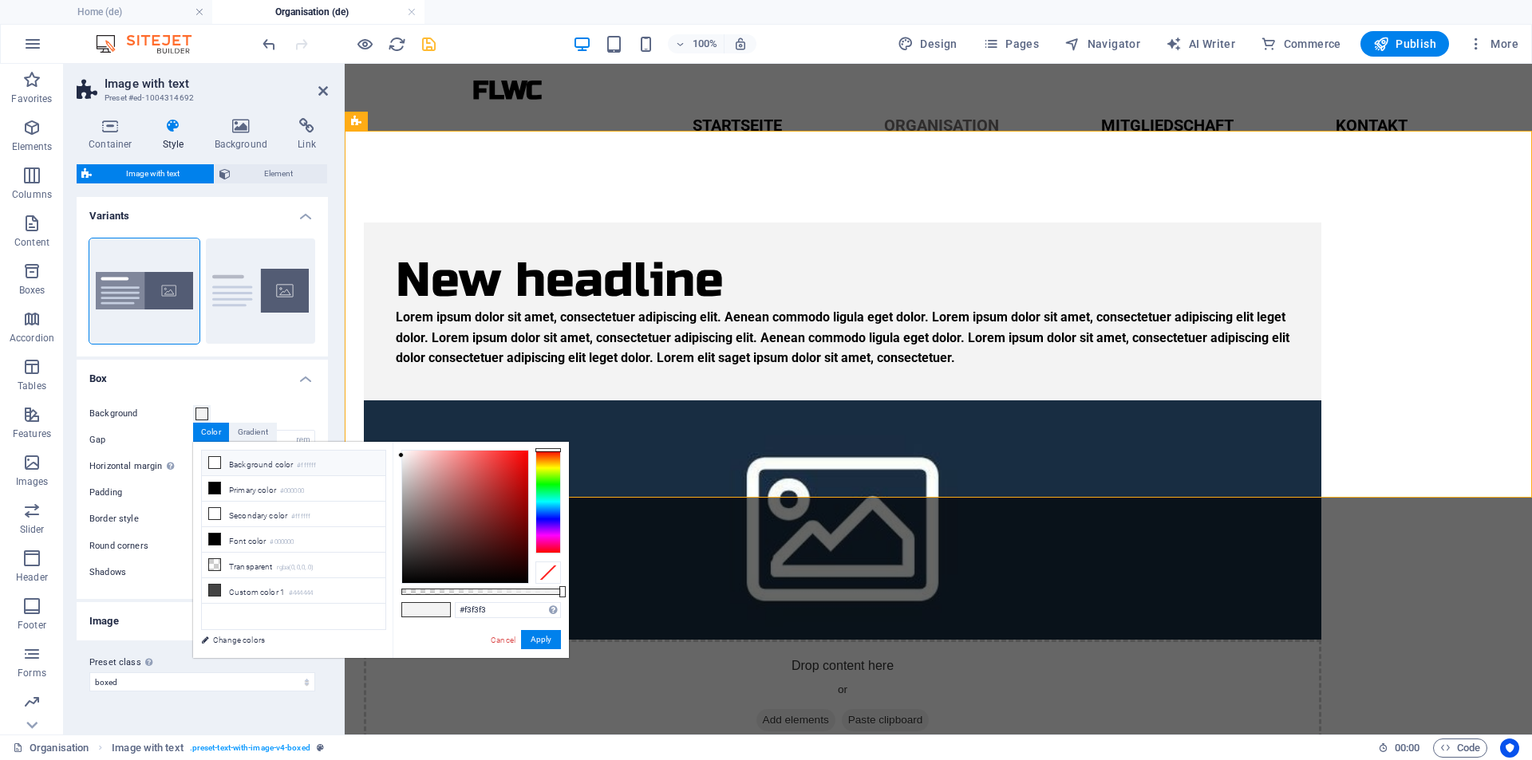
click at [282, 465] on li "Background color #ffffff" at bounding box center [293, 464] width 183 height 26
type input "#ffffff"
click at [534, 639] on button "Apply" at bounding box center [541, 639] width 40 height 19
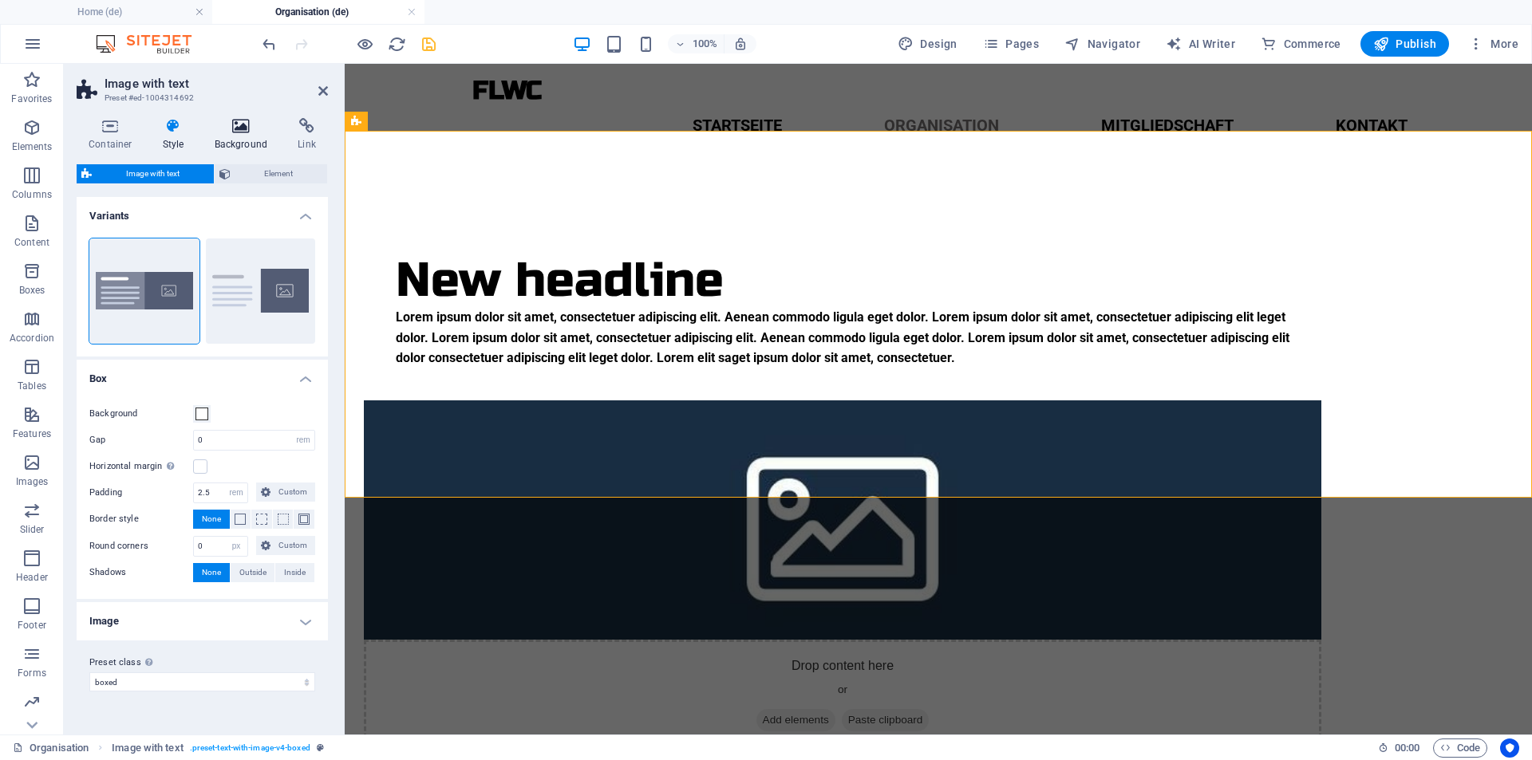
click at [238, 129] on icon at bounding box center [241, 126] width 77 height 16
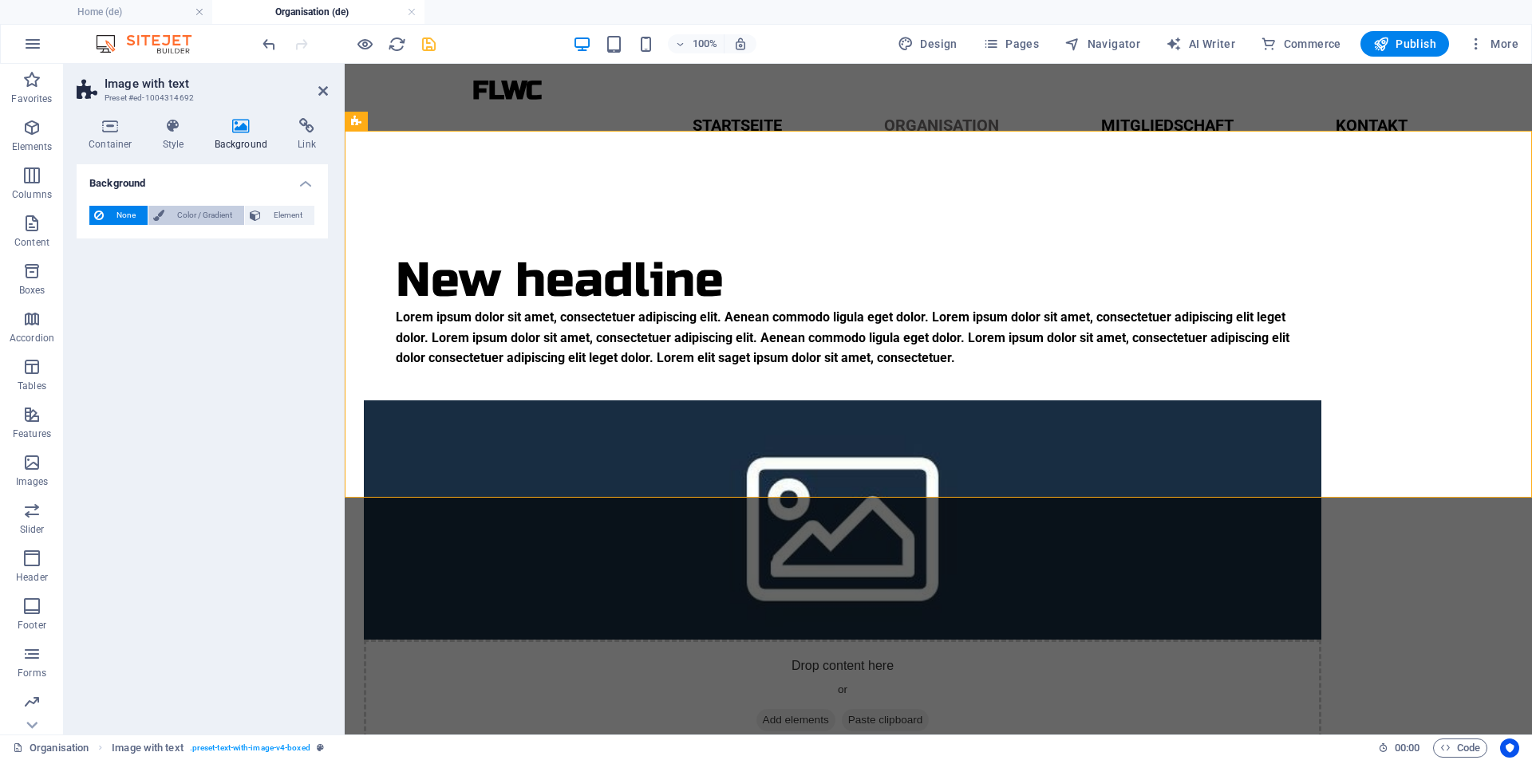
click at [187, 220] on span "Color / Gradient" at bounding box center [204, 215] width 70 height 19
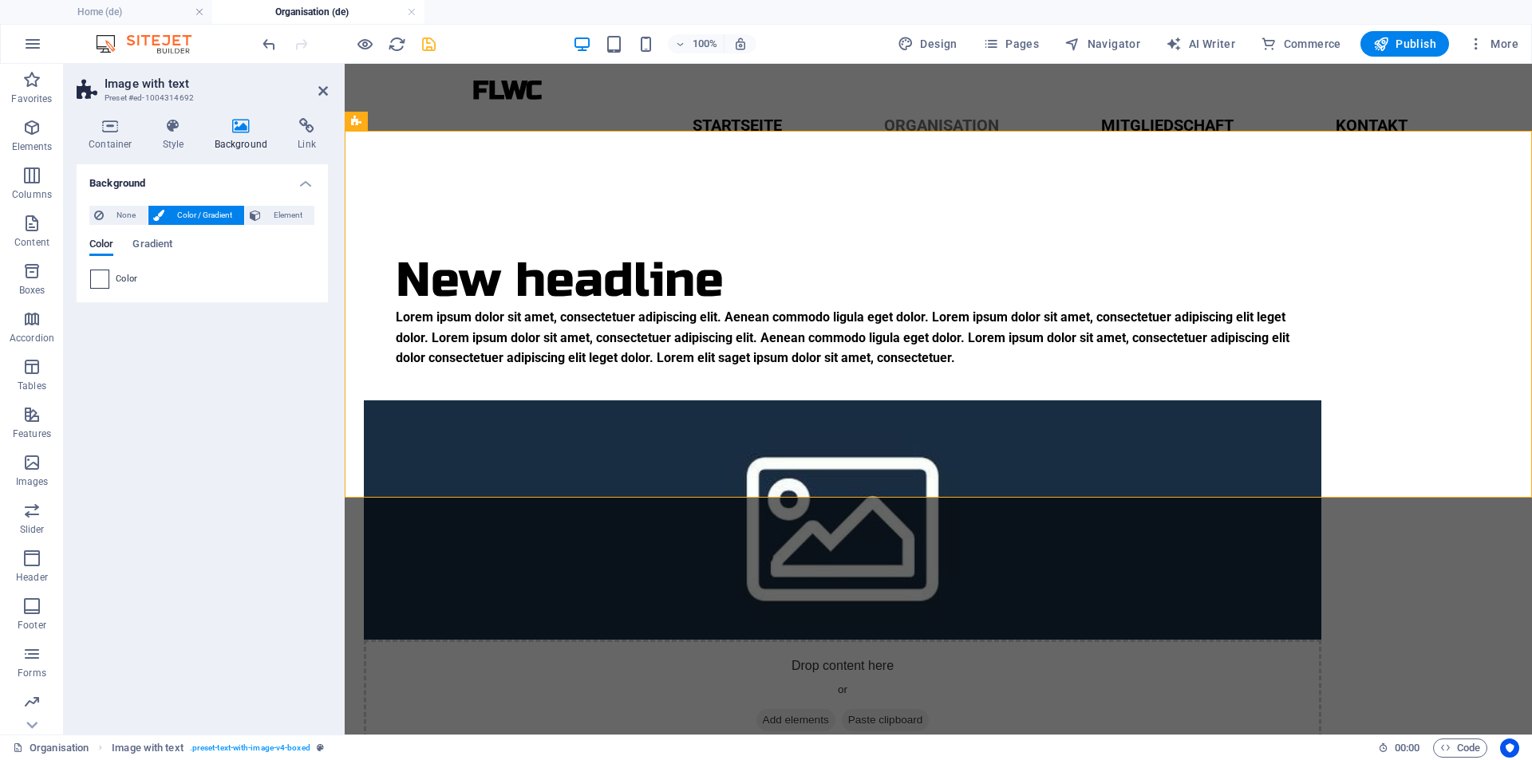
click at [107, 276] on span at bounding box center [100, 279] width 18 height 18
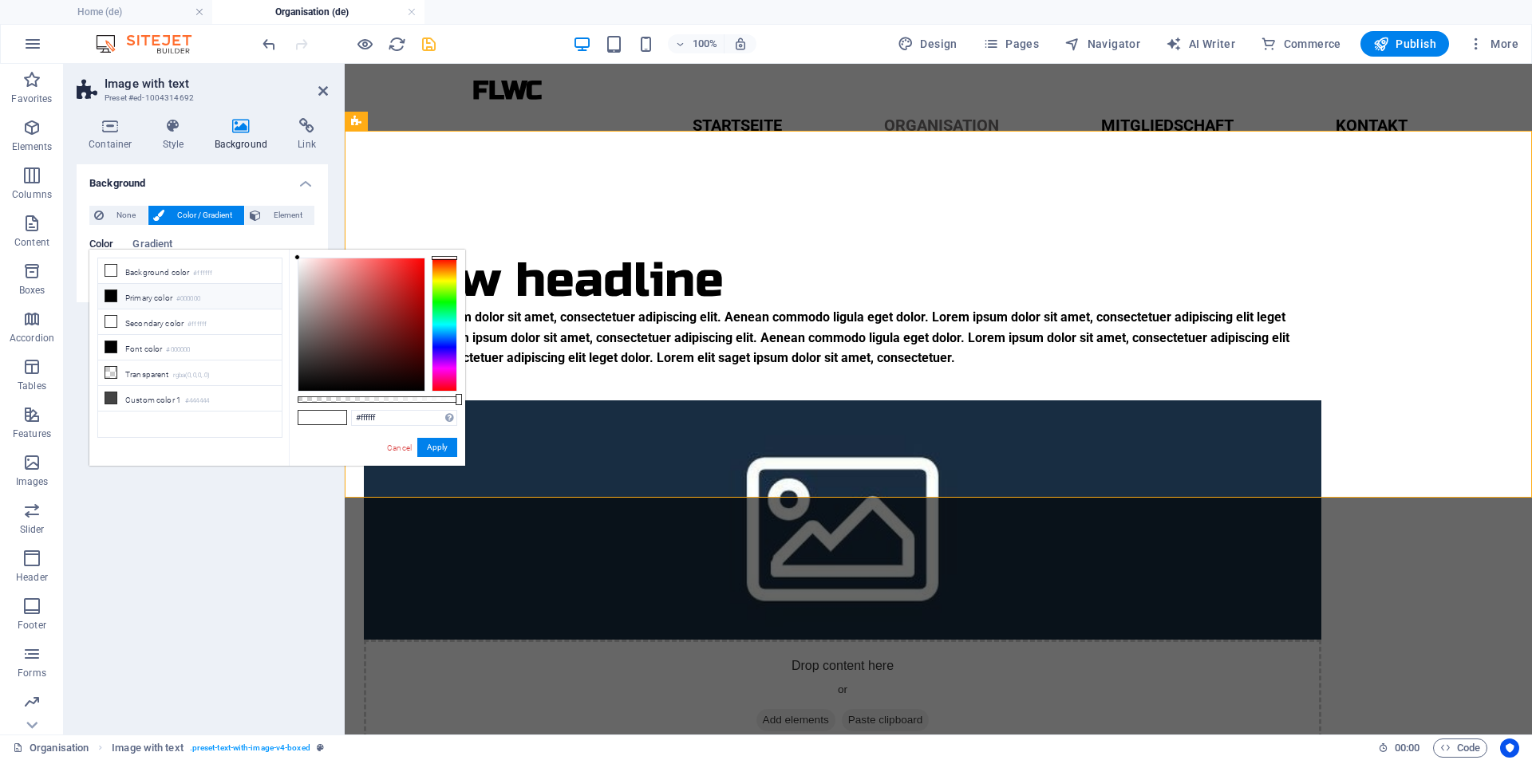
click at [226, 302] on li "Primary color #000000" at bounding box center [189, 297] width 183 height 26
type input "#000000"
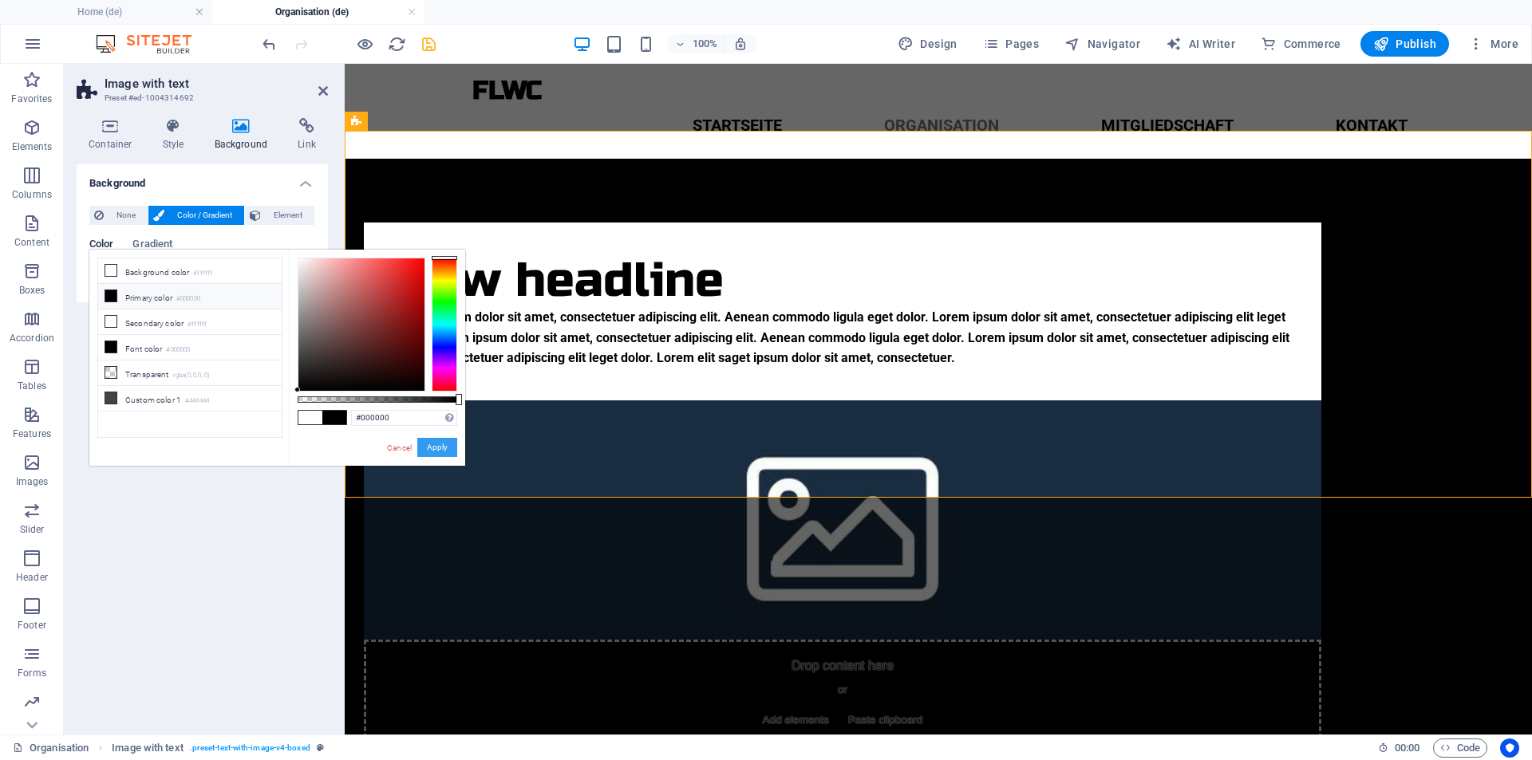
click at [434, 448] on button "Apply" at bounding box center [437, 447] width 40 height 19
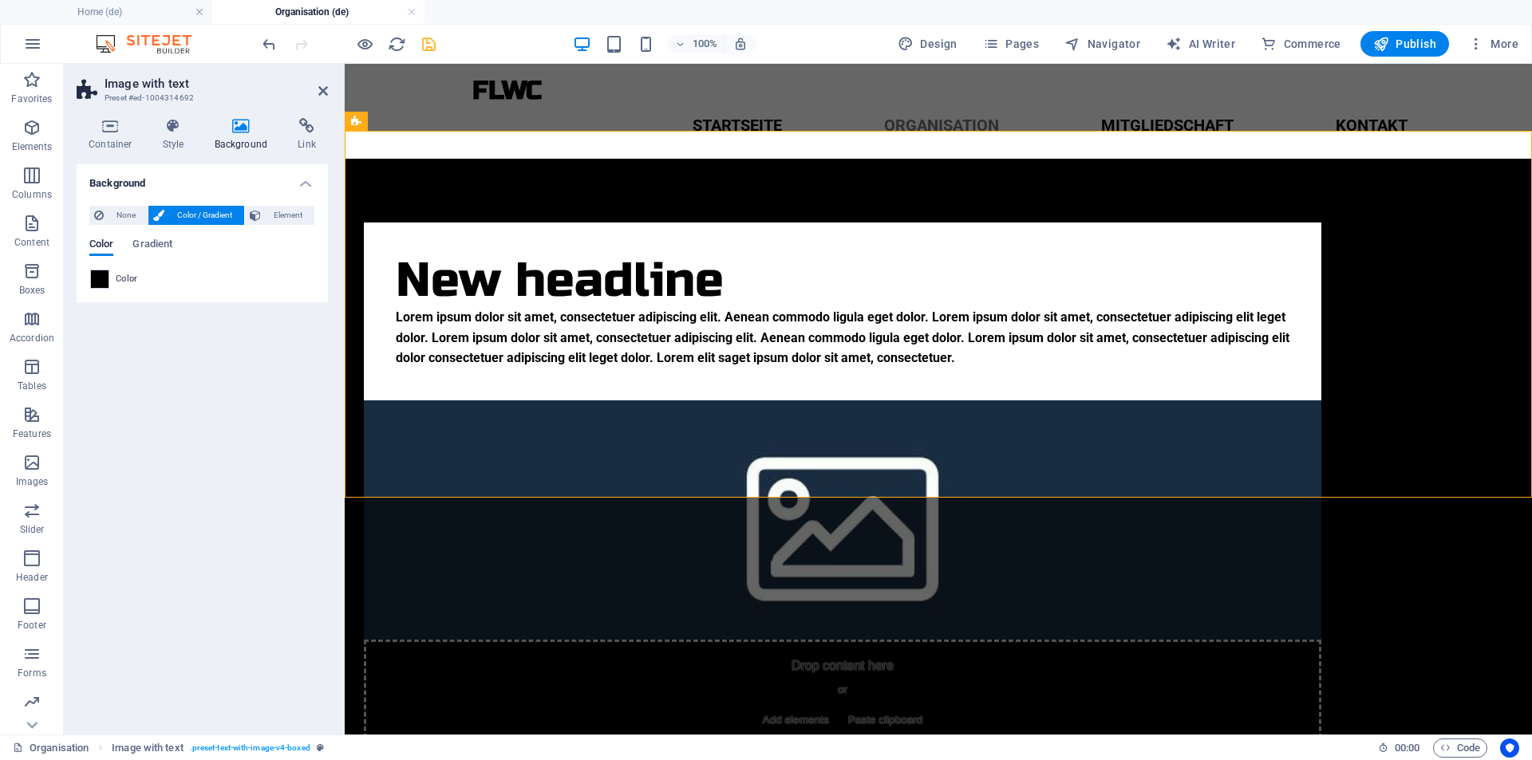
click at [433, 42] on icon "save" at bounding box center [429, 44] width 18 height 18
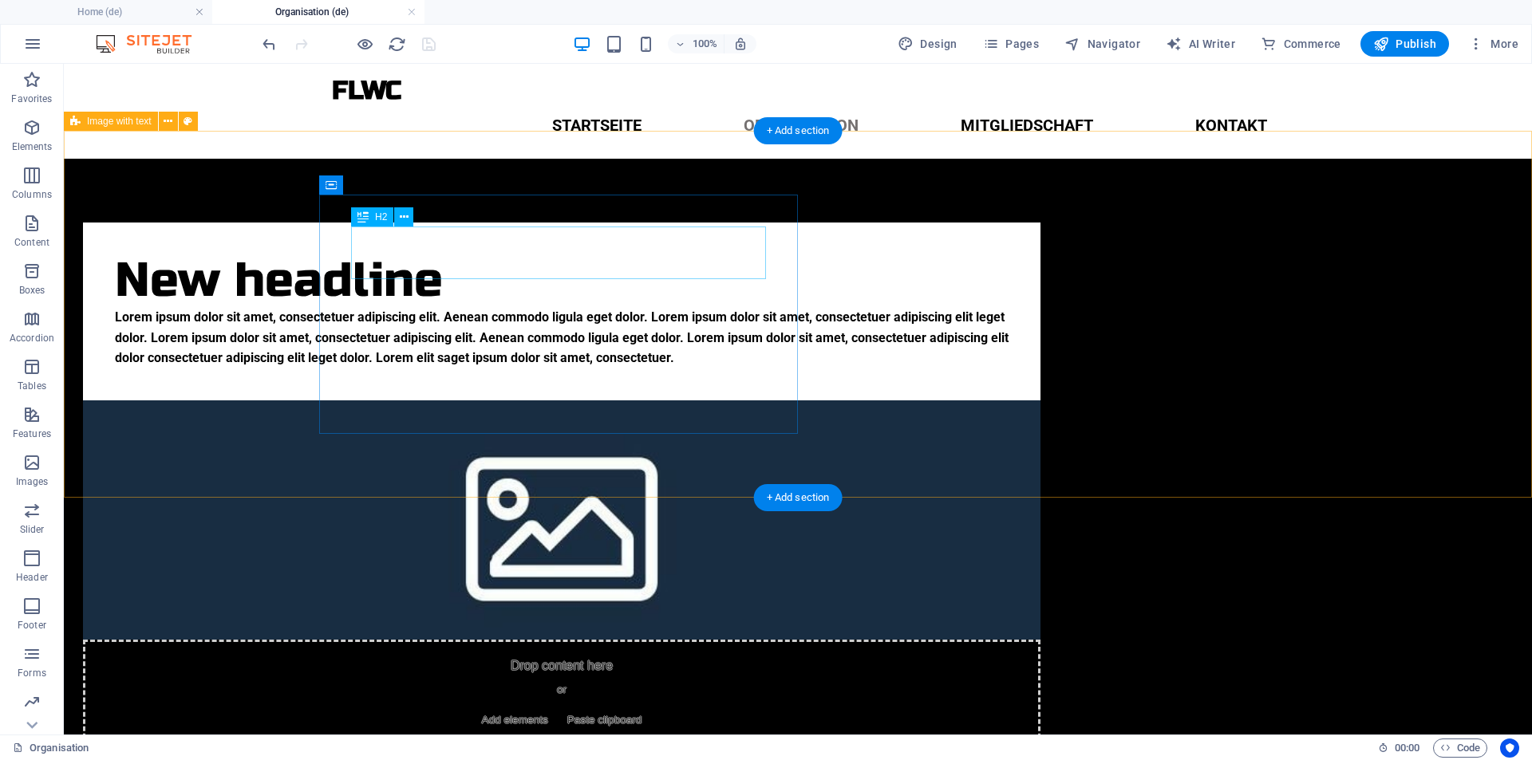
click at [487, 254] on div "New headline" at bounding box center [561, 280] width 893 height 53
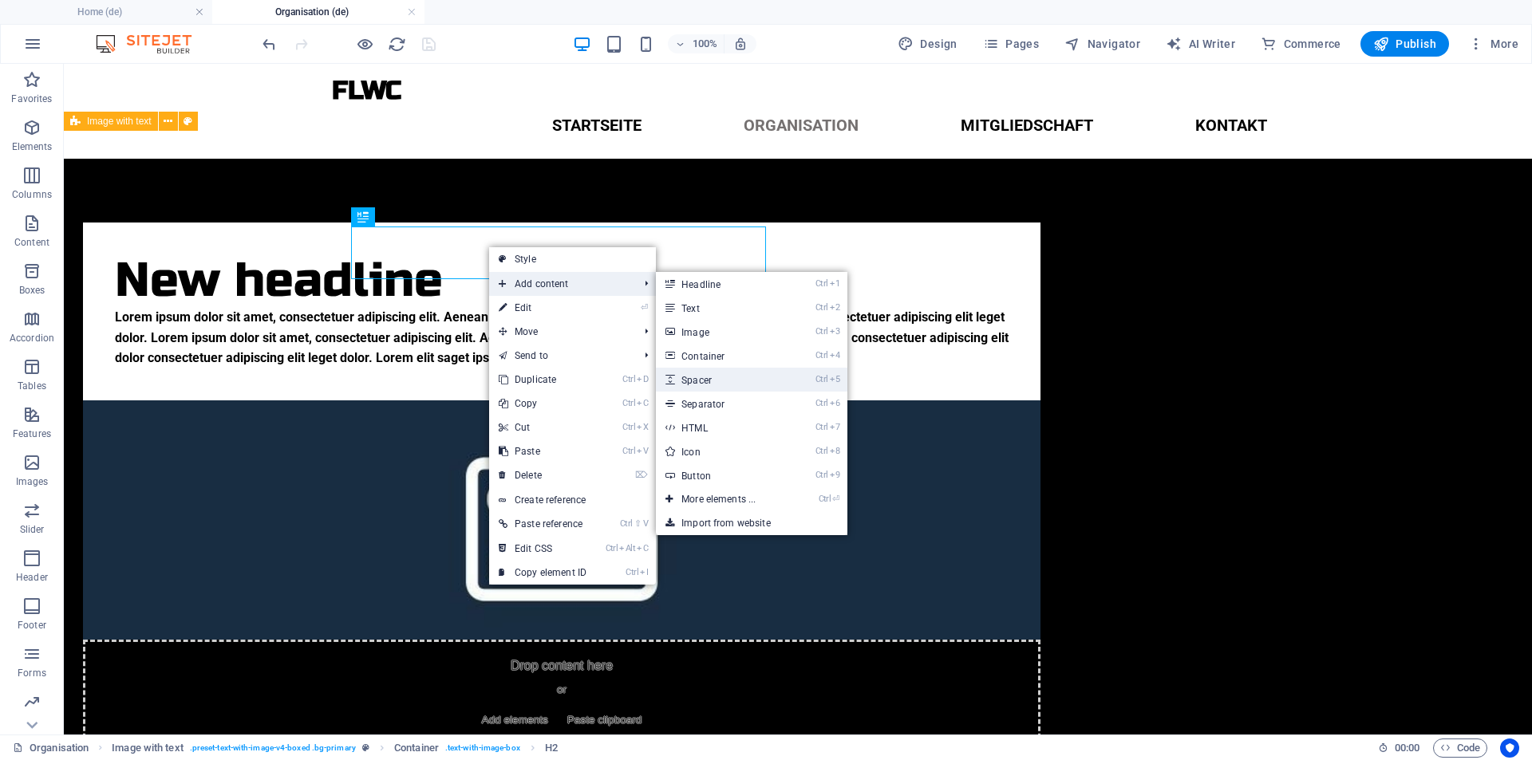
click at [723, 383] on link "Ctrl 5 Spacer" at bounding box center [722, 380] width 132 height 24
select select "px"
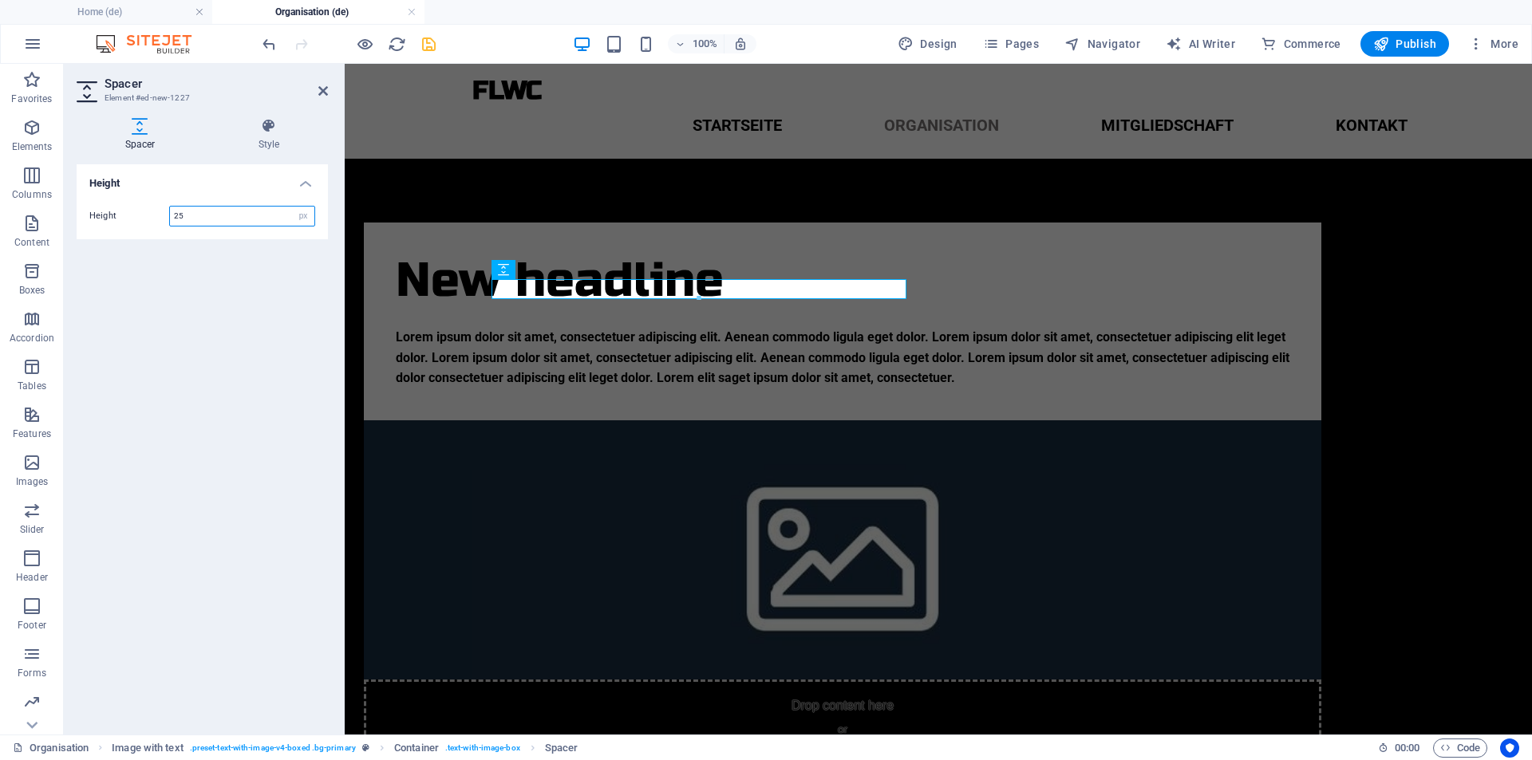
type input "25"
click at [436, 41] on icon "save" at bounding box center [429, 44] width 18 height 18
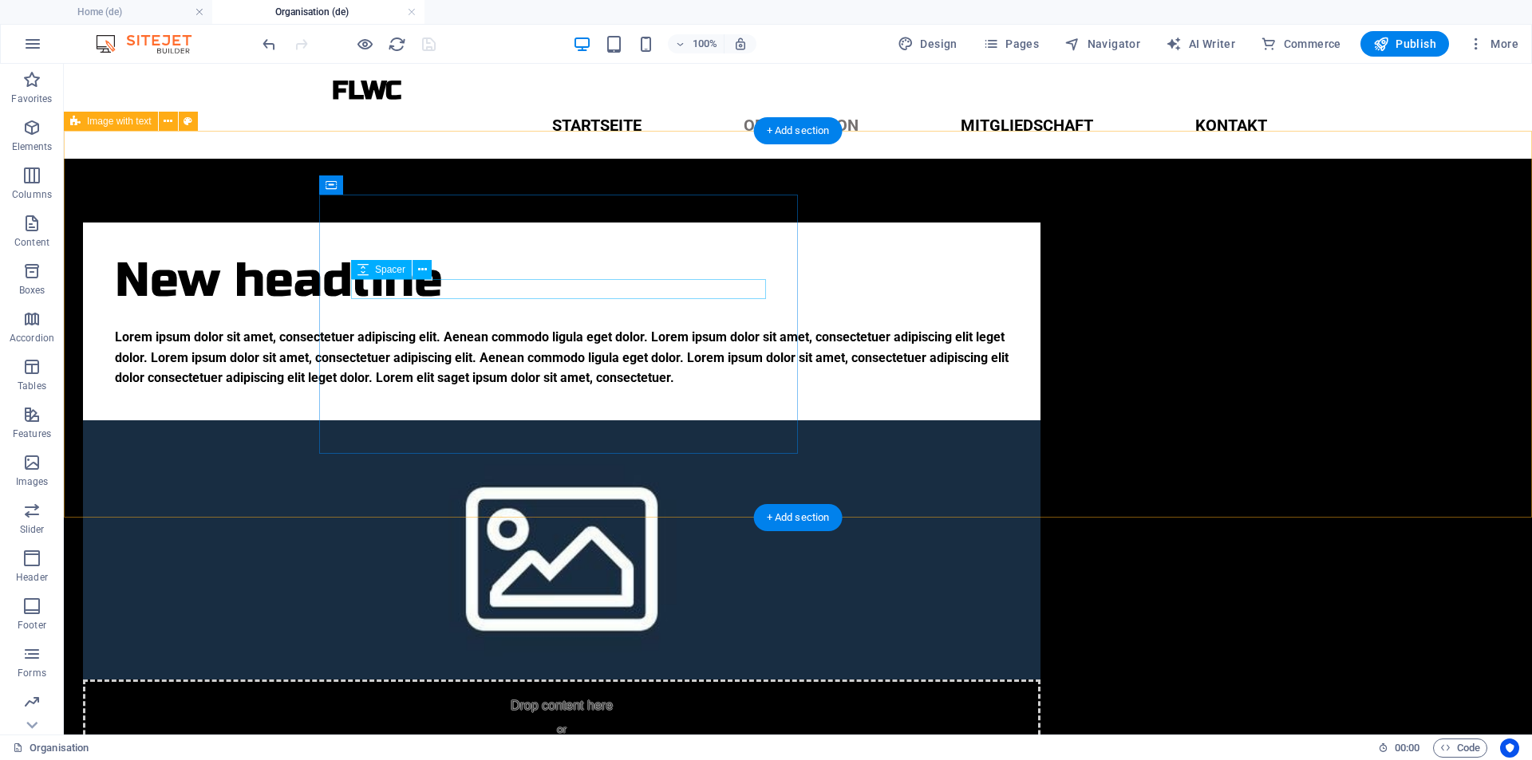
click at [477, 307] on div at bounding box center [561, 317] width 893 height 20
select select "px"
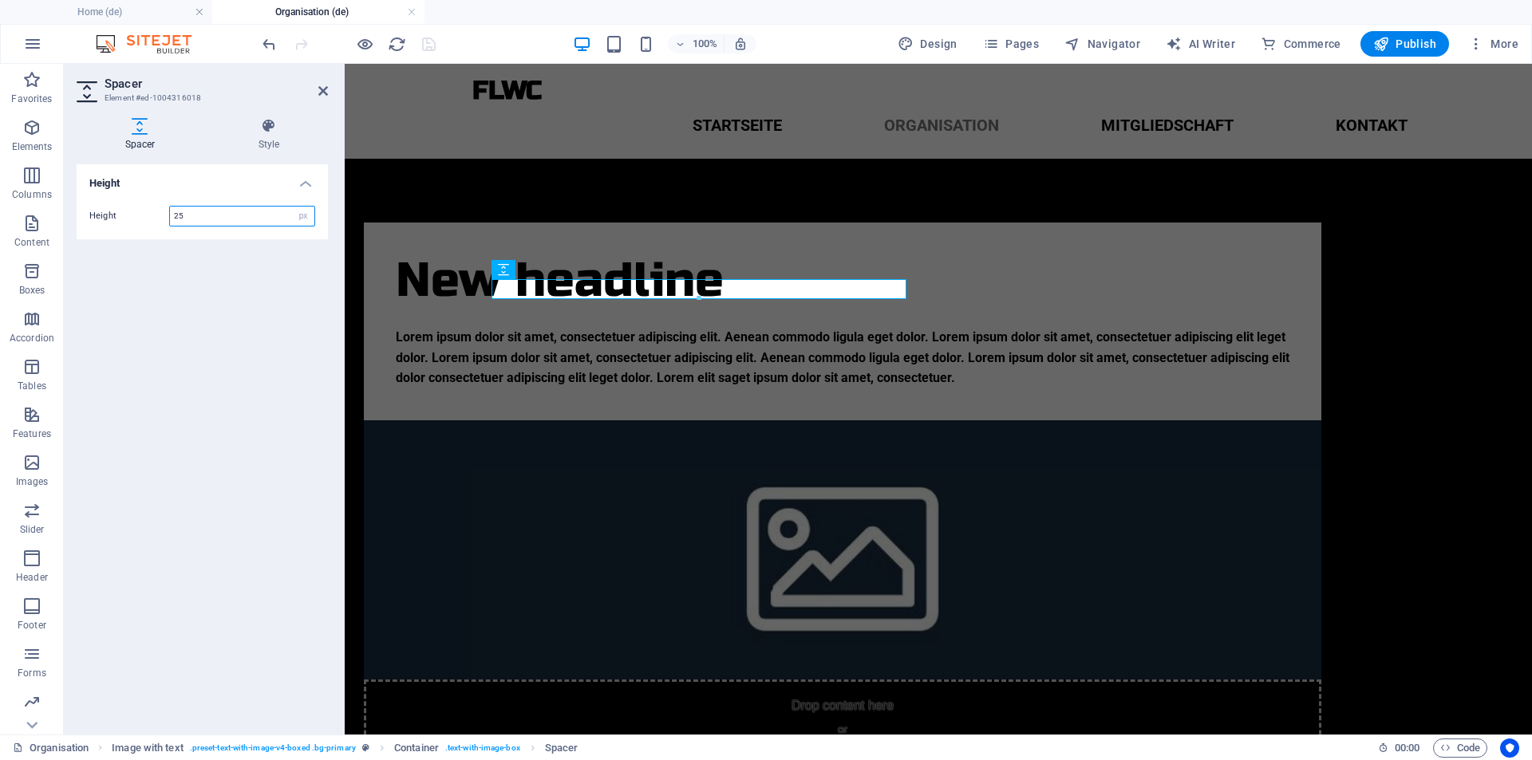
click at [195, 215] on input "25" at bounding box center [242, 216] width 144 height 19
type input "2"
type input "15"
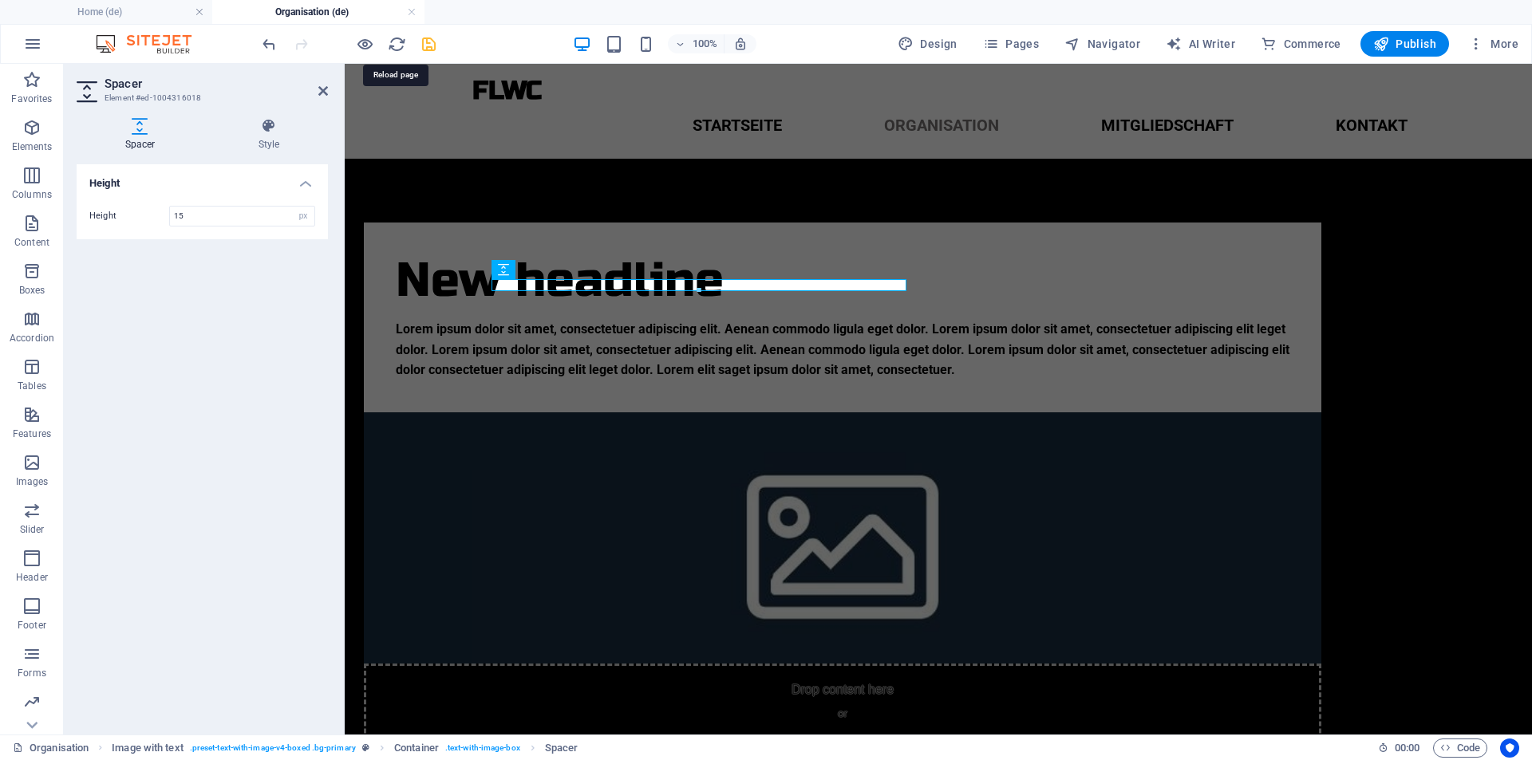
click at [420, 51] on icon "save" at bounding box center [429, 44] width 18 height 18
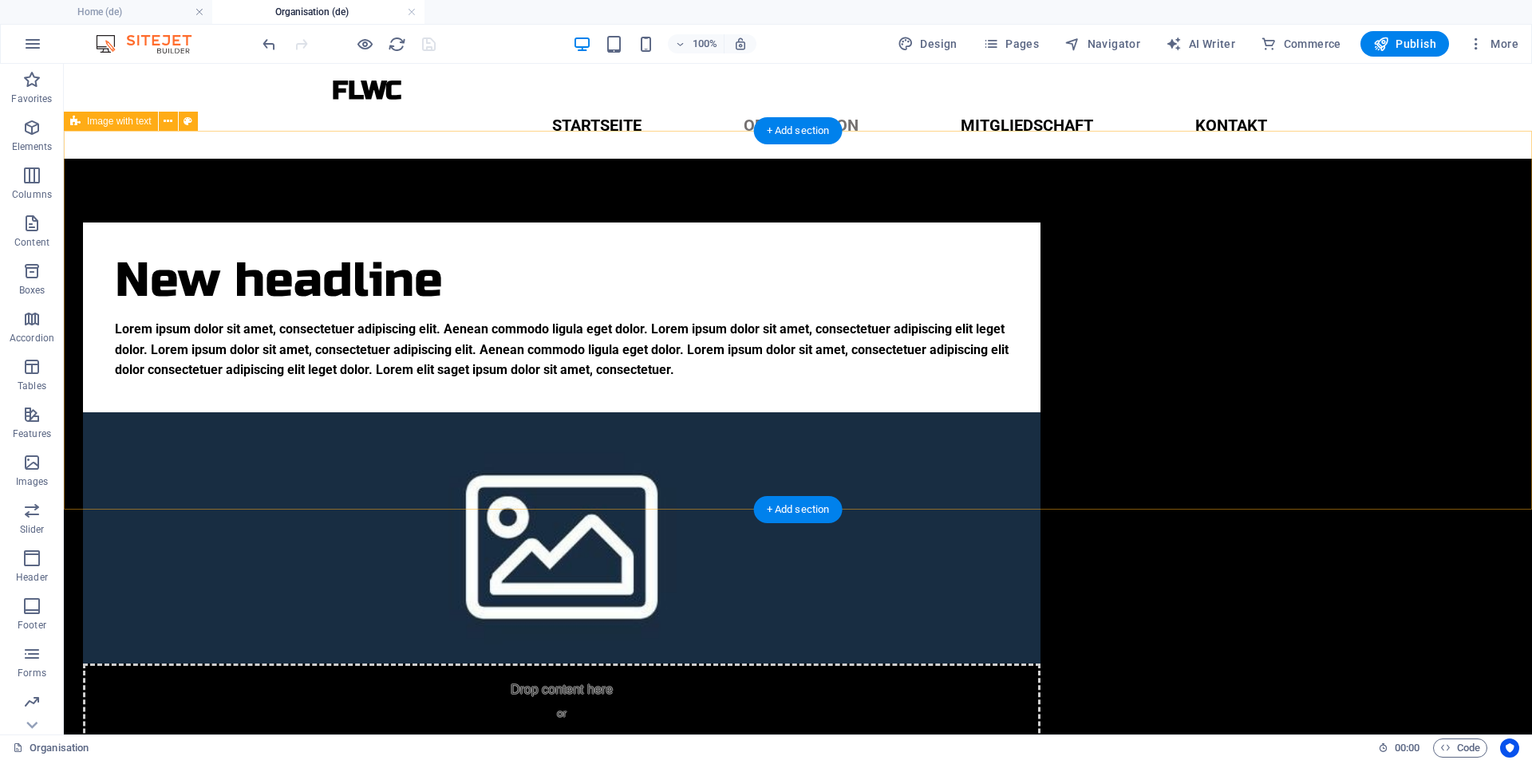
click at [254, 408] on div "New headline Lorem ipsum dolor sit amet, consectetuer adipiscing elit. Aenean c…" at bounding box center [798, 500] width 1468 height 682
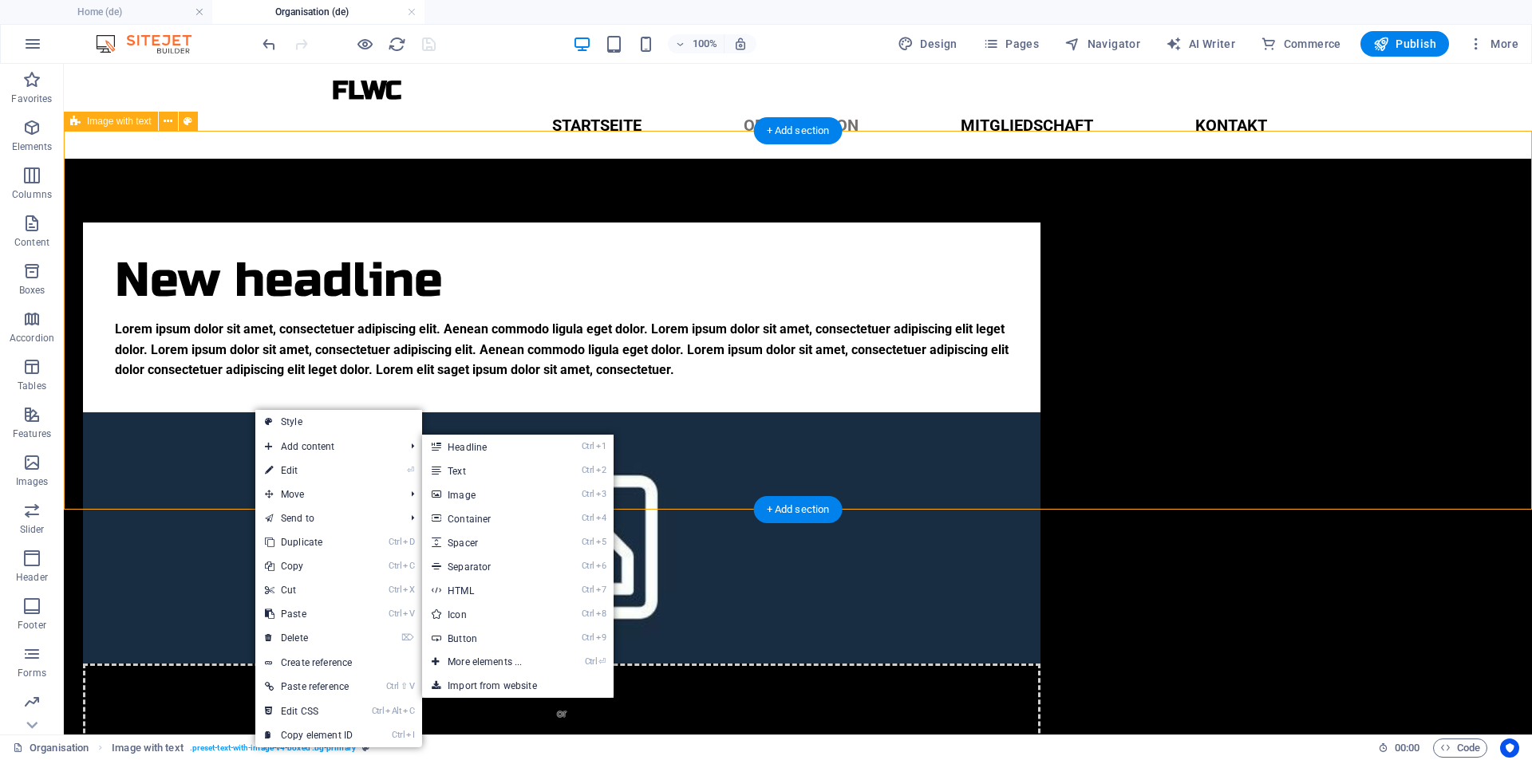
click at [216, 340] on div "New headline Lorem ipsum dolor sit amet, consectetuer adipiscing elit. Aenean c…" at bounding box center [798, 500] width 1468 height 682
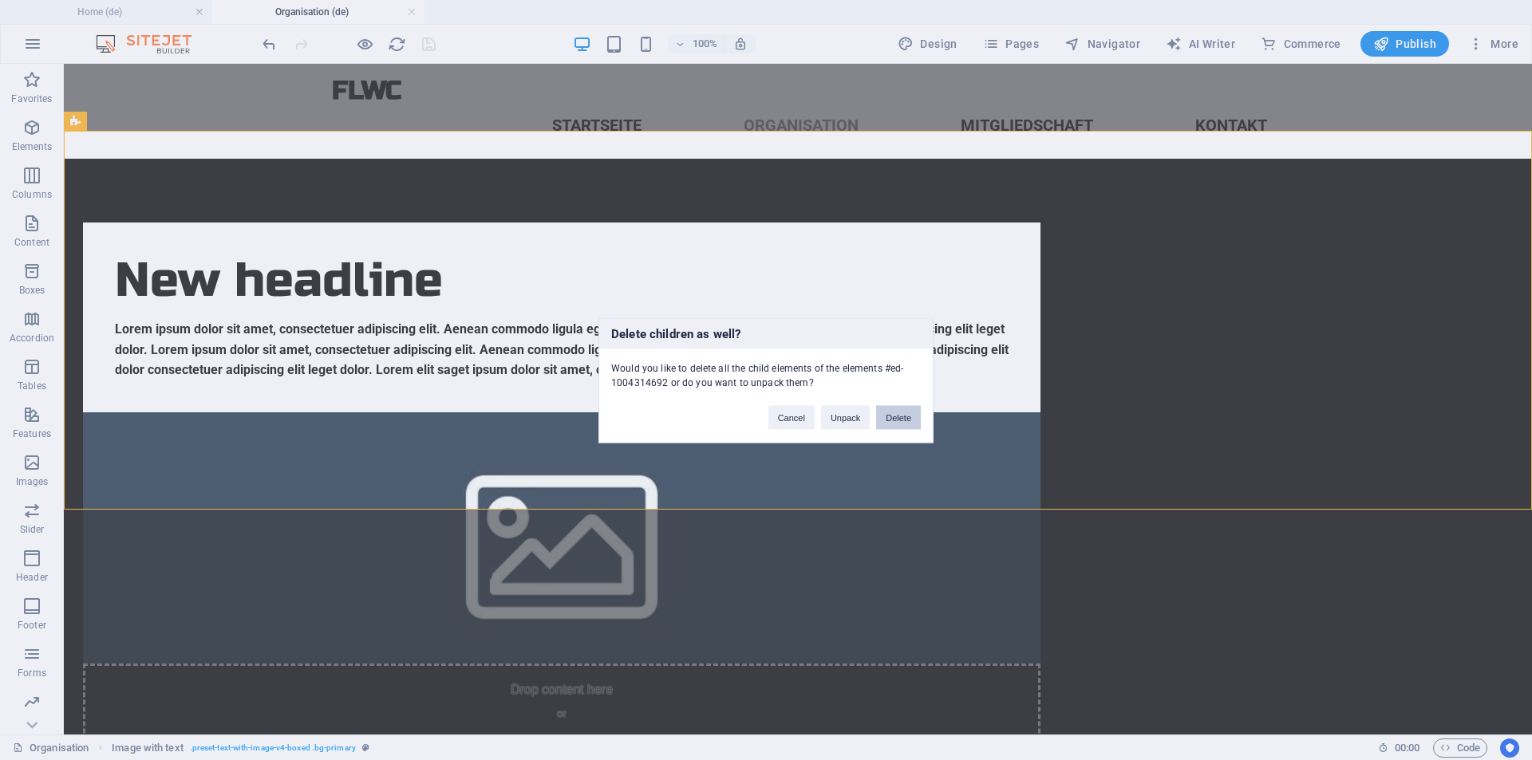
click at [899, 421] on button "Delete" at bounding box center [898, 417] width 45 height 24
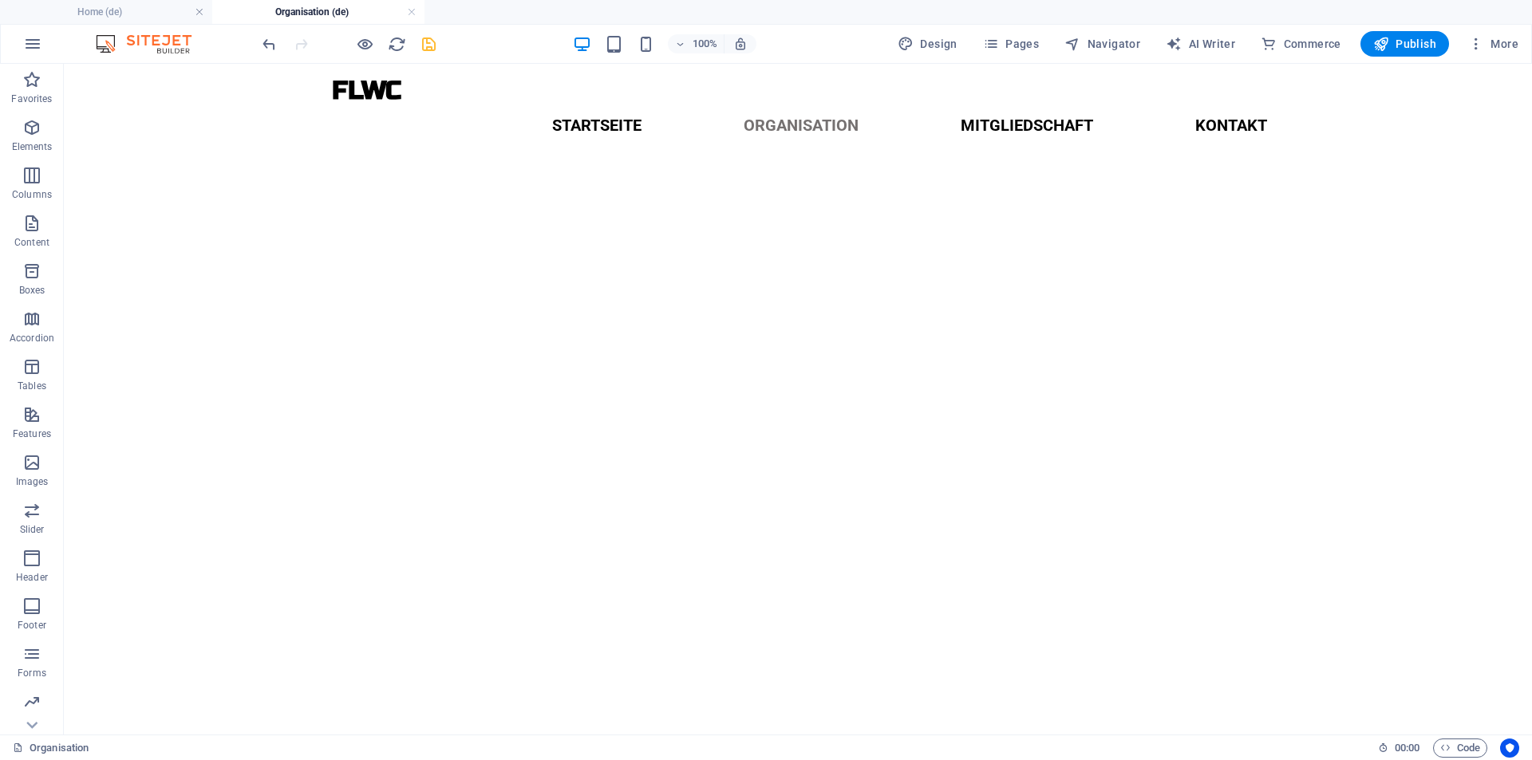
click at [422, 38] on icon "save" at bounding box center [429, 44] width 18 height 18
click at [465, 112] on nav "Startseite Organisation Mitgliedschaft Kontakt" at bounding box center [798, 125] width 964 height 41
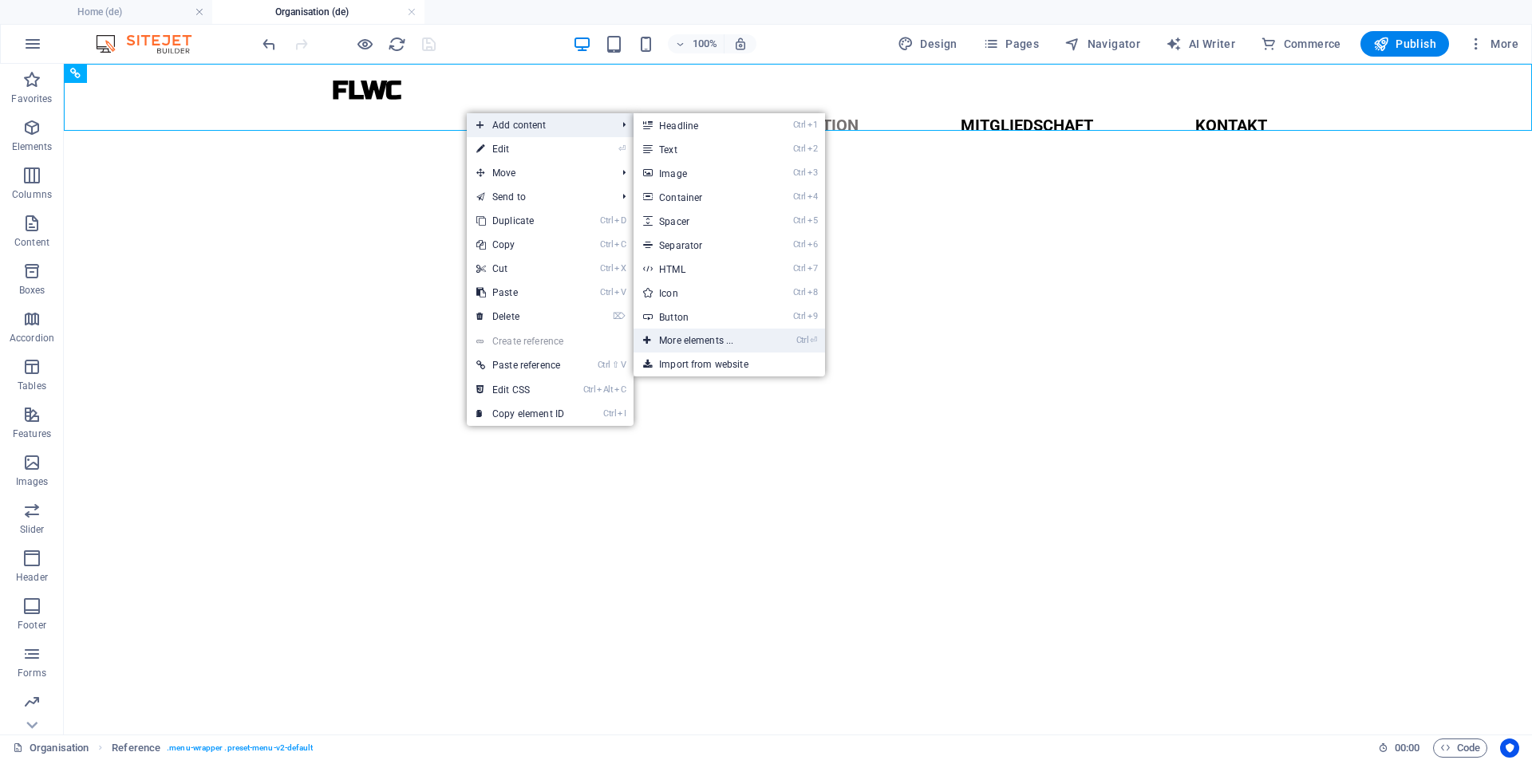
click at [695, 333] on link "Ctrl ⏎ More elements ..." at bounding box center [699, 341] width 132 height 24
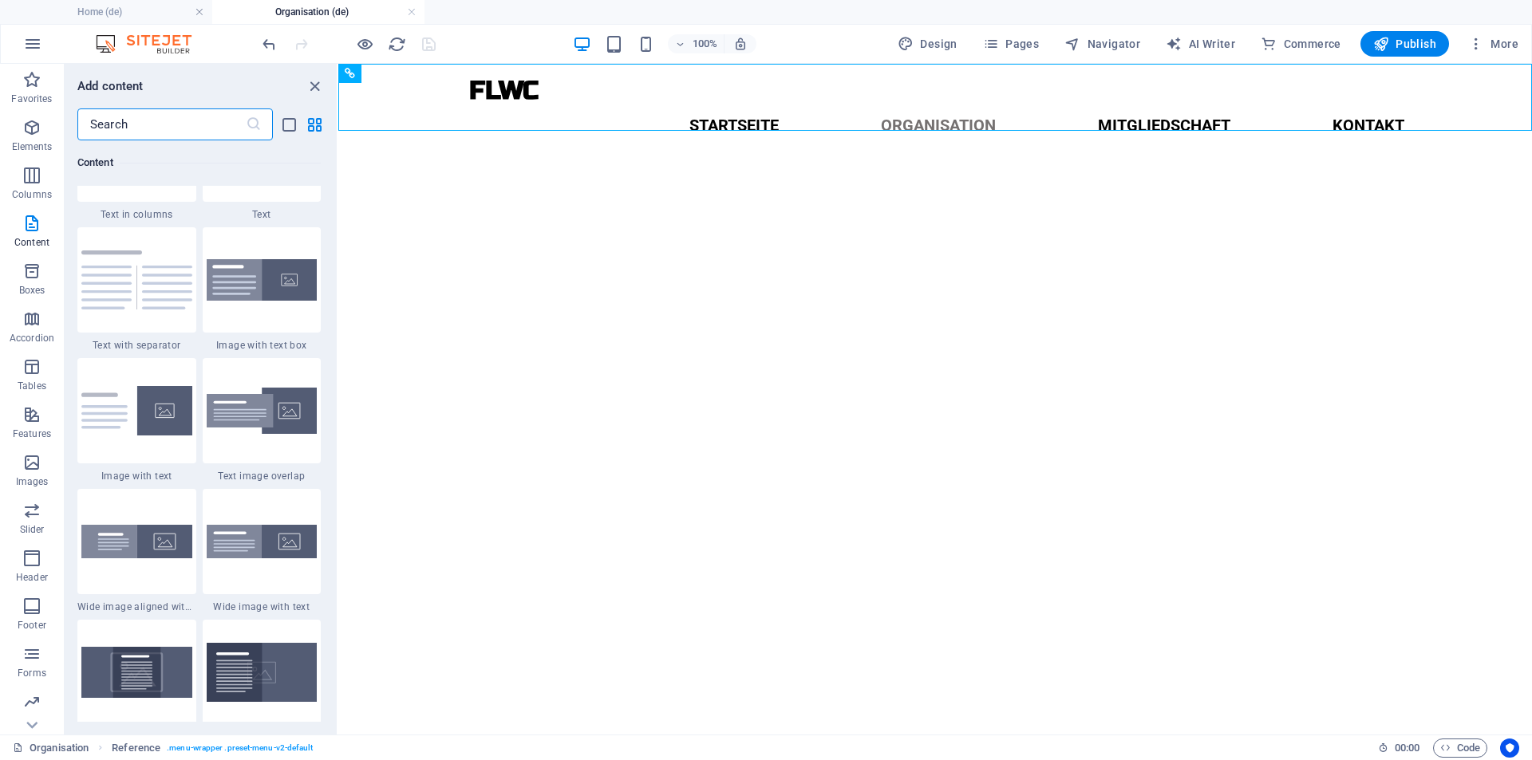
scroll to position [2951, 0]
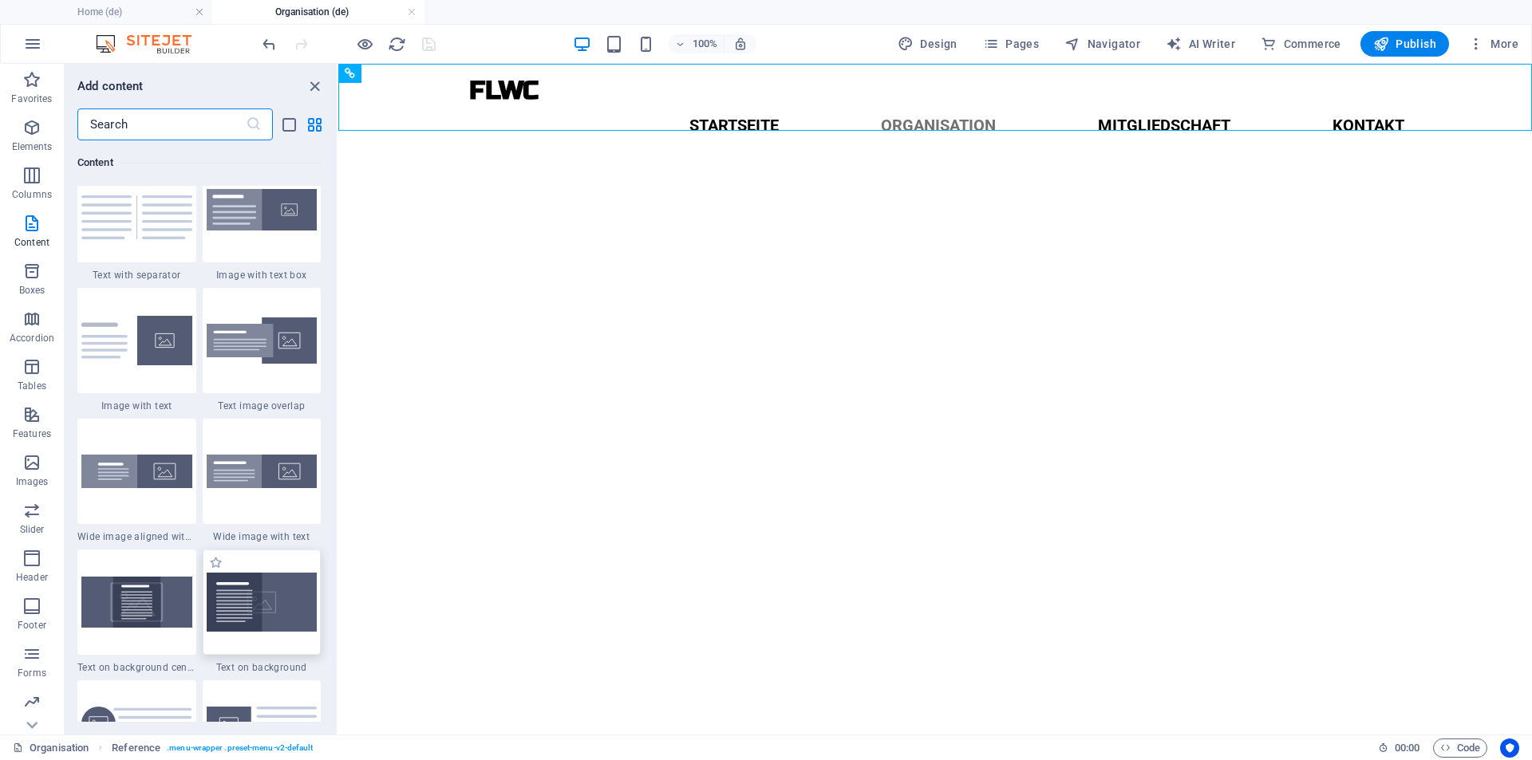
click at [239, 609] on img at bounding box center [262, 602] width 111 height 59
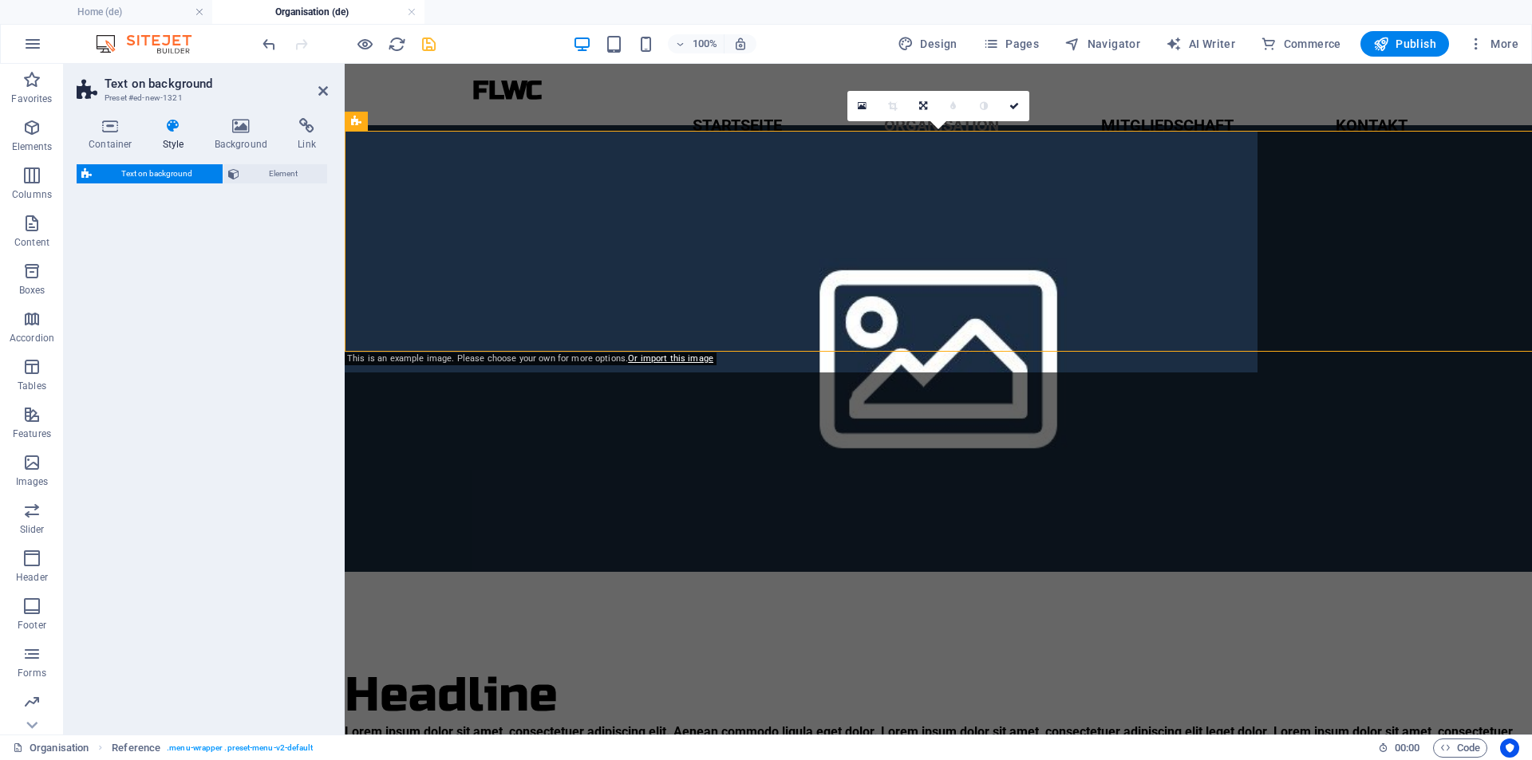
select select "%"
select select "rem"
select select "px"
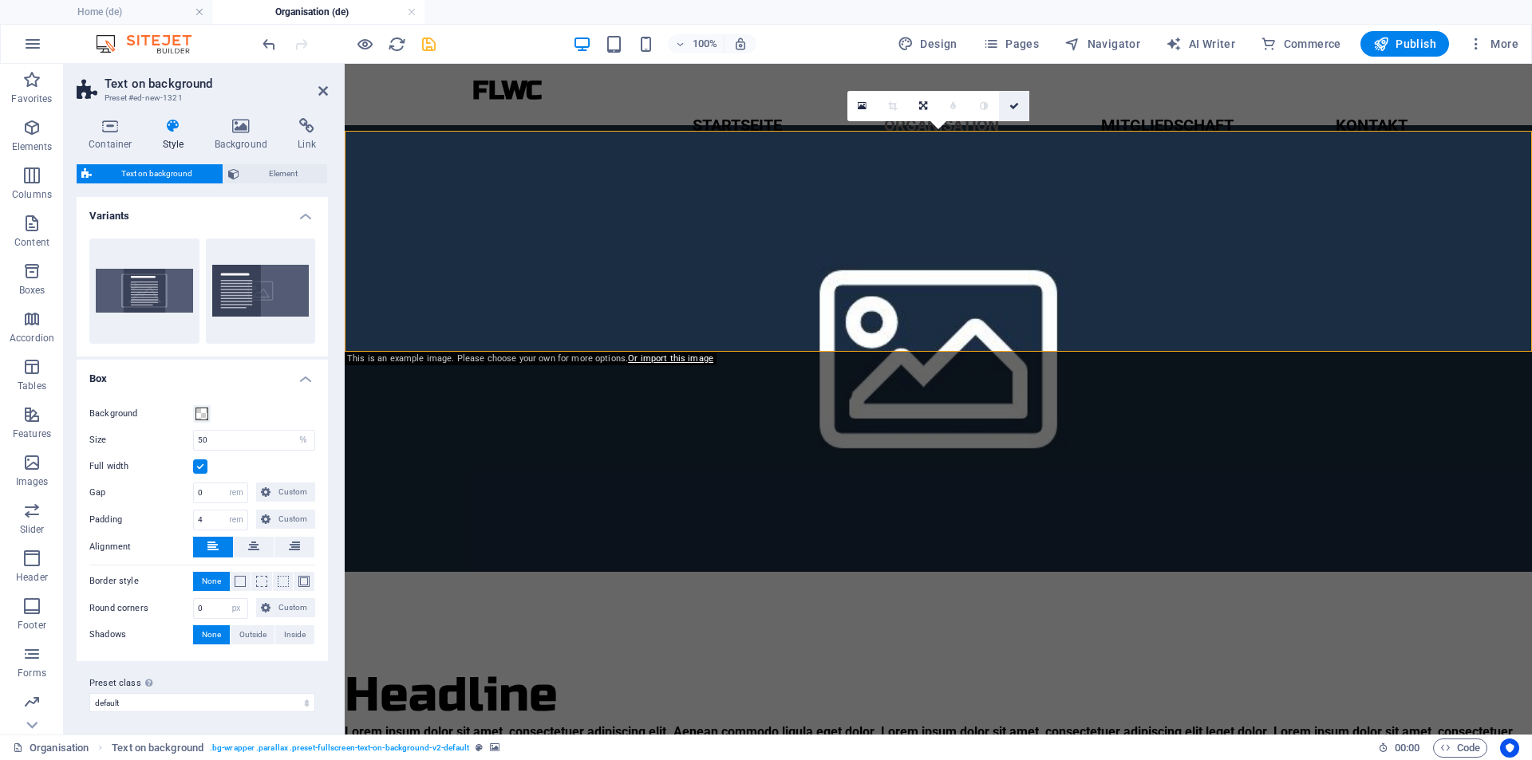
click at [1017, 109] on icon at bounding box center [1014, 106] width 10 height 10
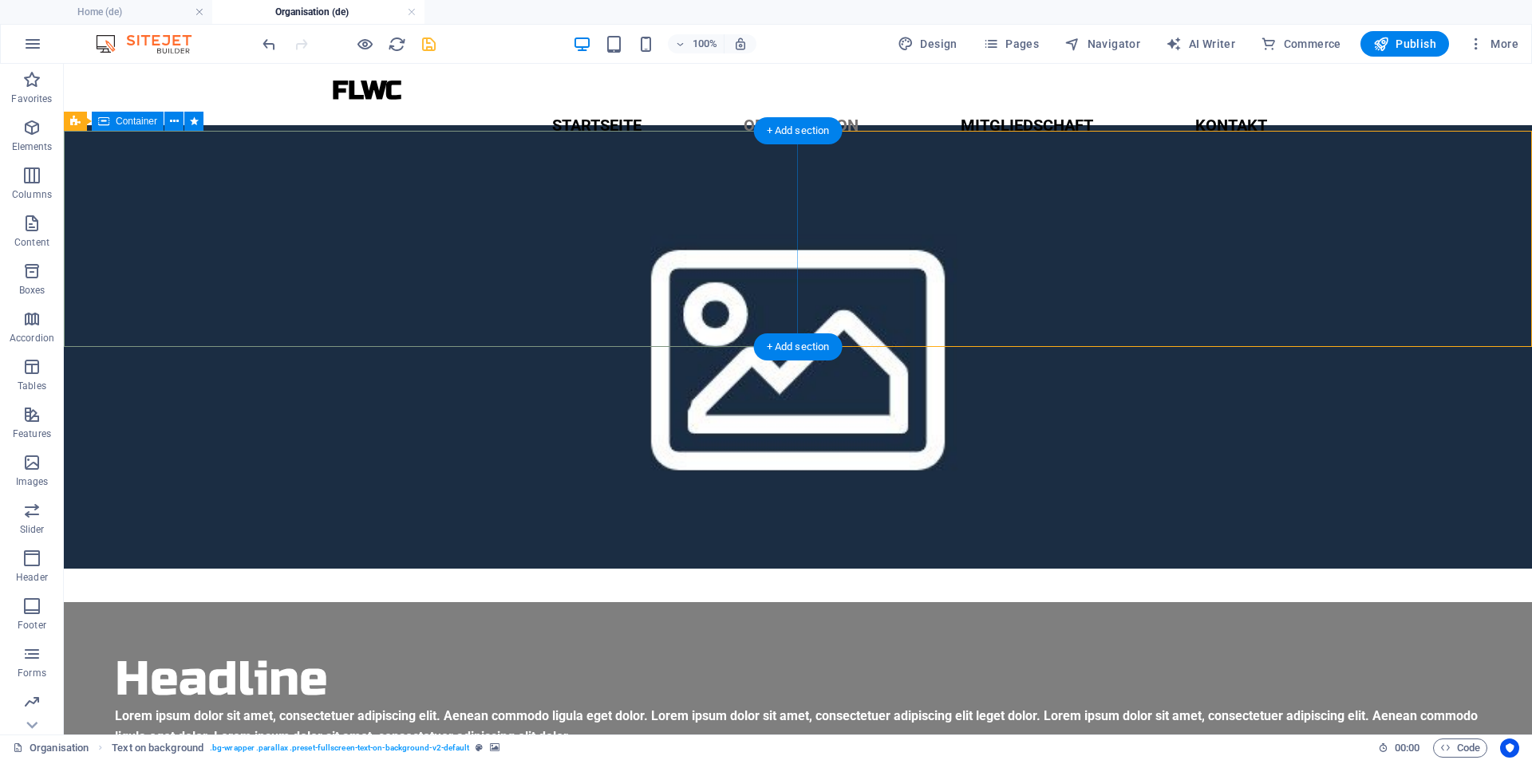
click at [85, 602] on div "Headline Lorem ipsum dolor sit amet, consectetuer adipiscing elit. Aenean commo…" at bounding box center [798, 699] width 1468 height 195
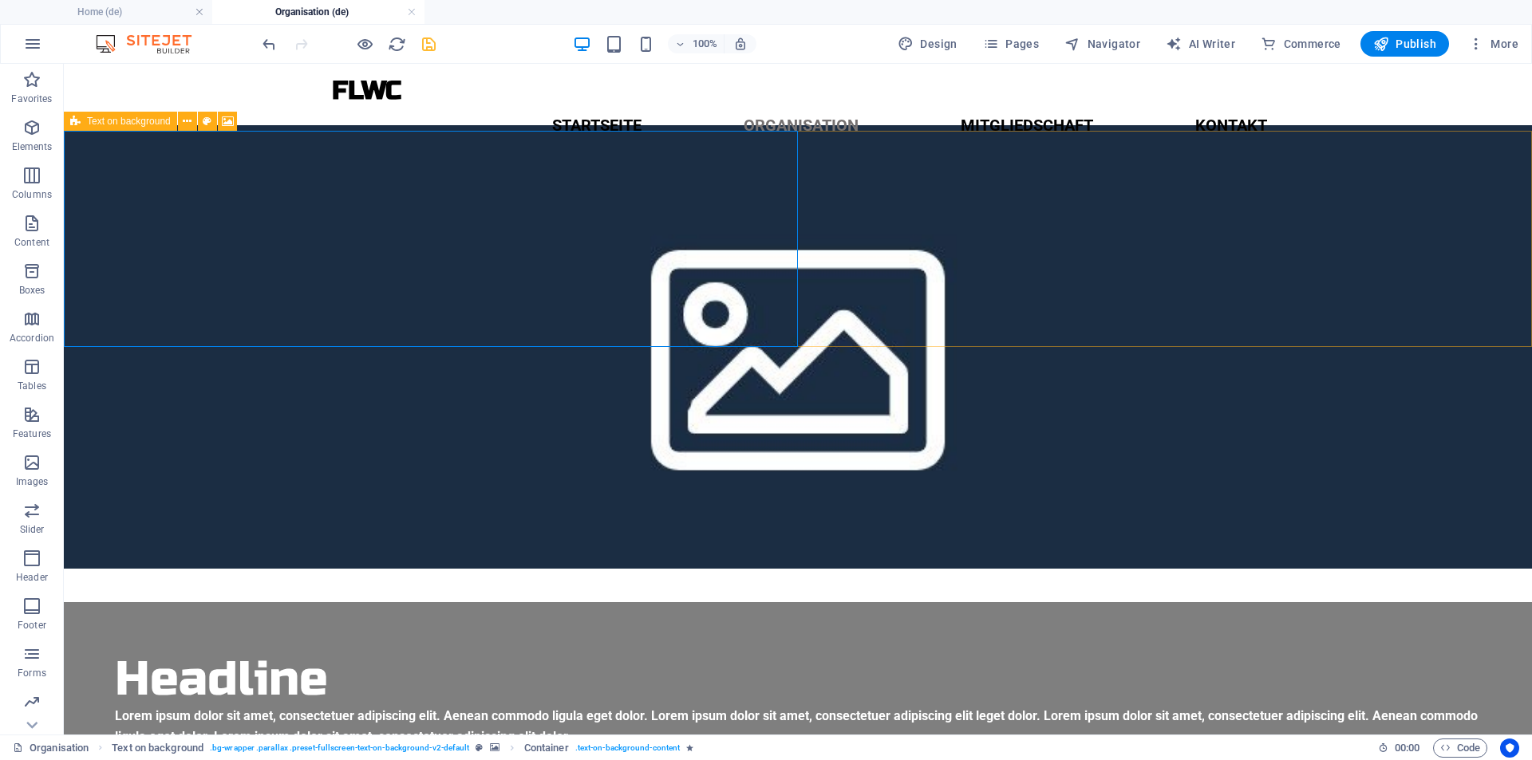
click at [81, 124] on div "Text on background" at bounding box center [120, 121] width 113 height 19
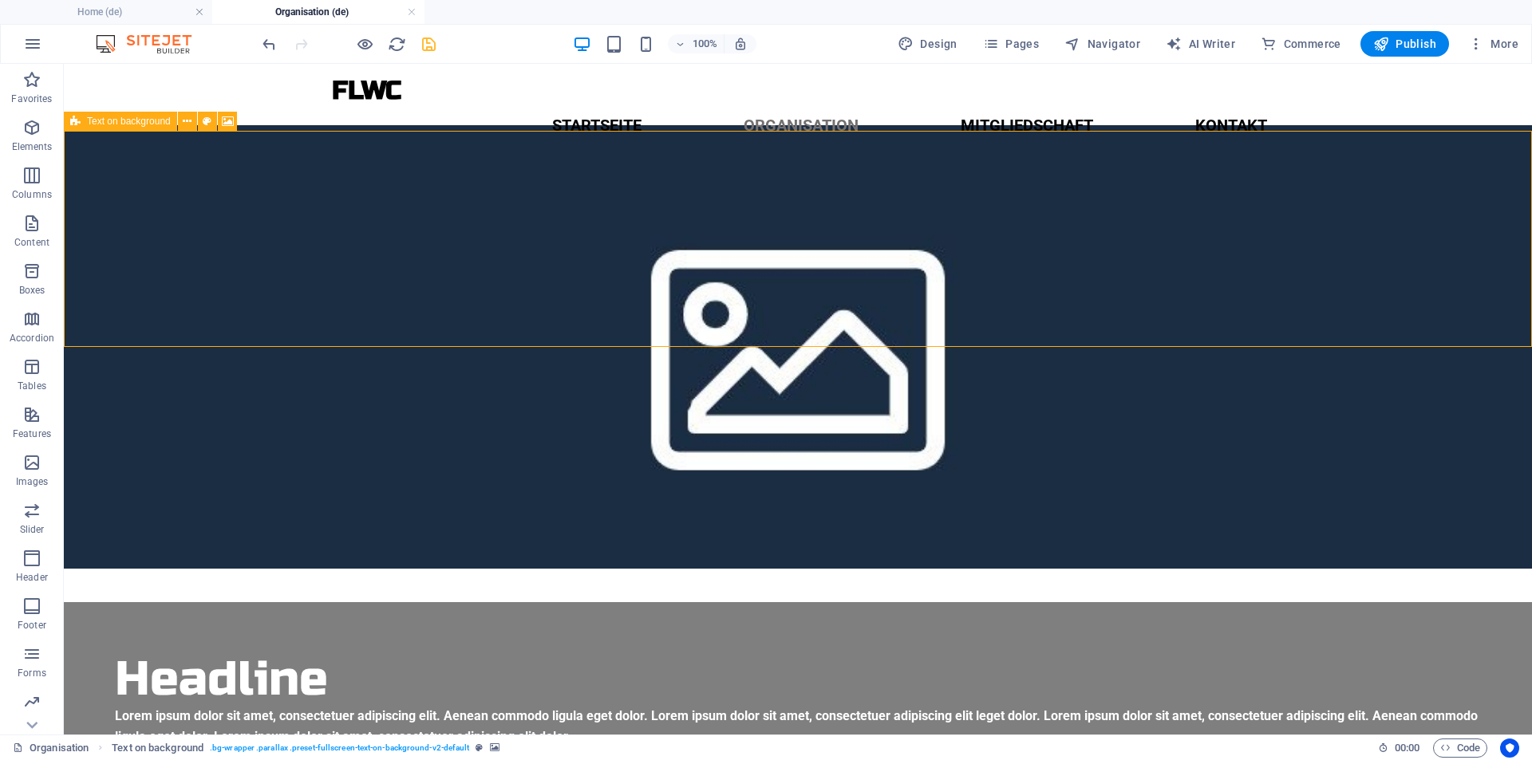
click at [93, 118] on span "Text on background" at bounding box center [129, 121] width 84 height 10
select select "%"
select select "rem"
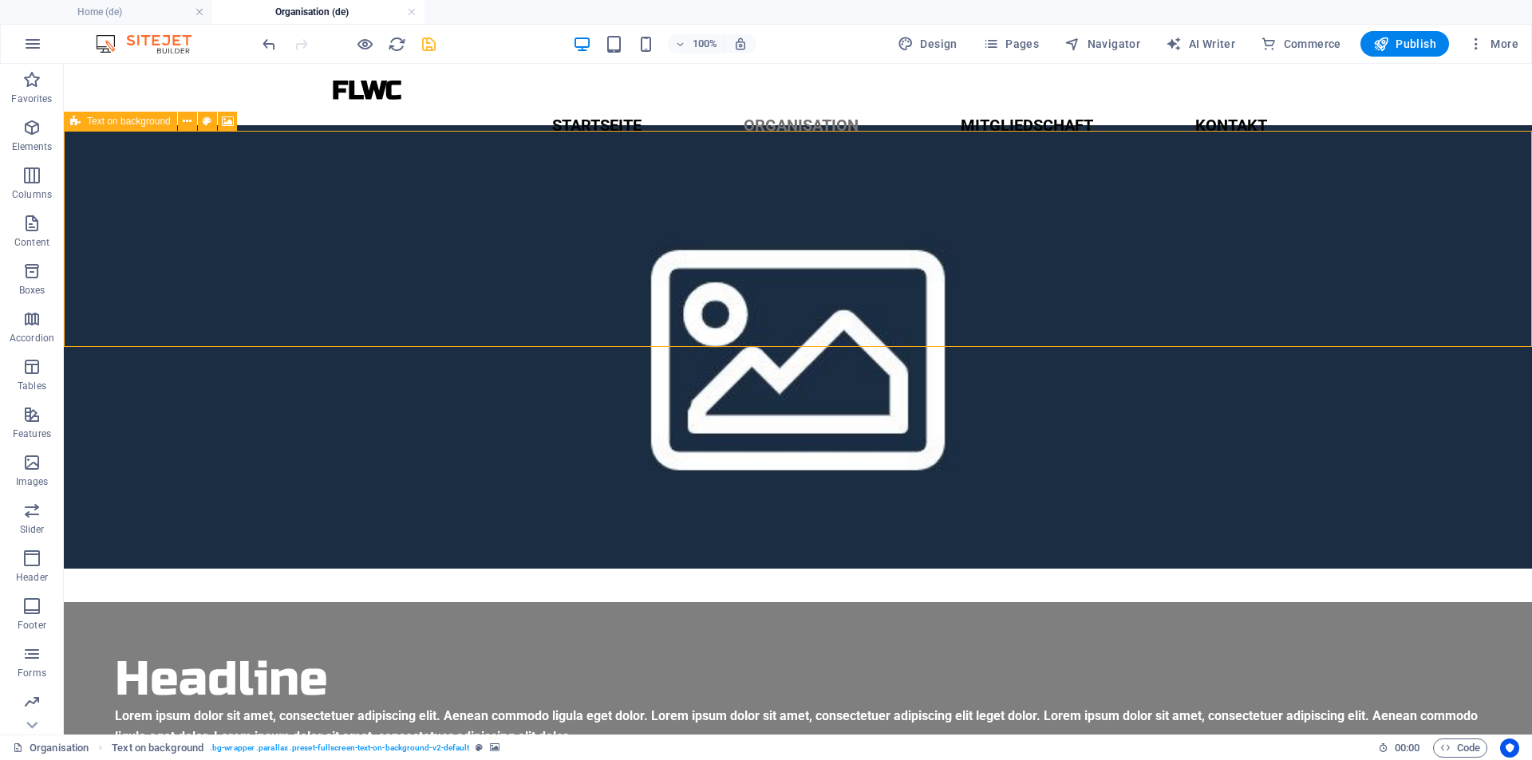
select select "px"
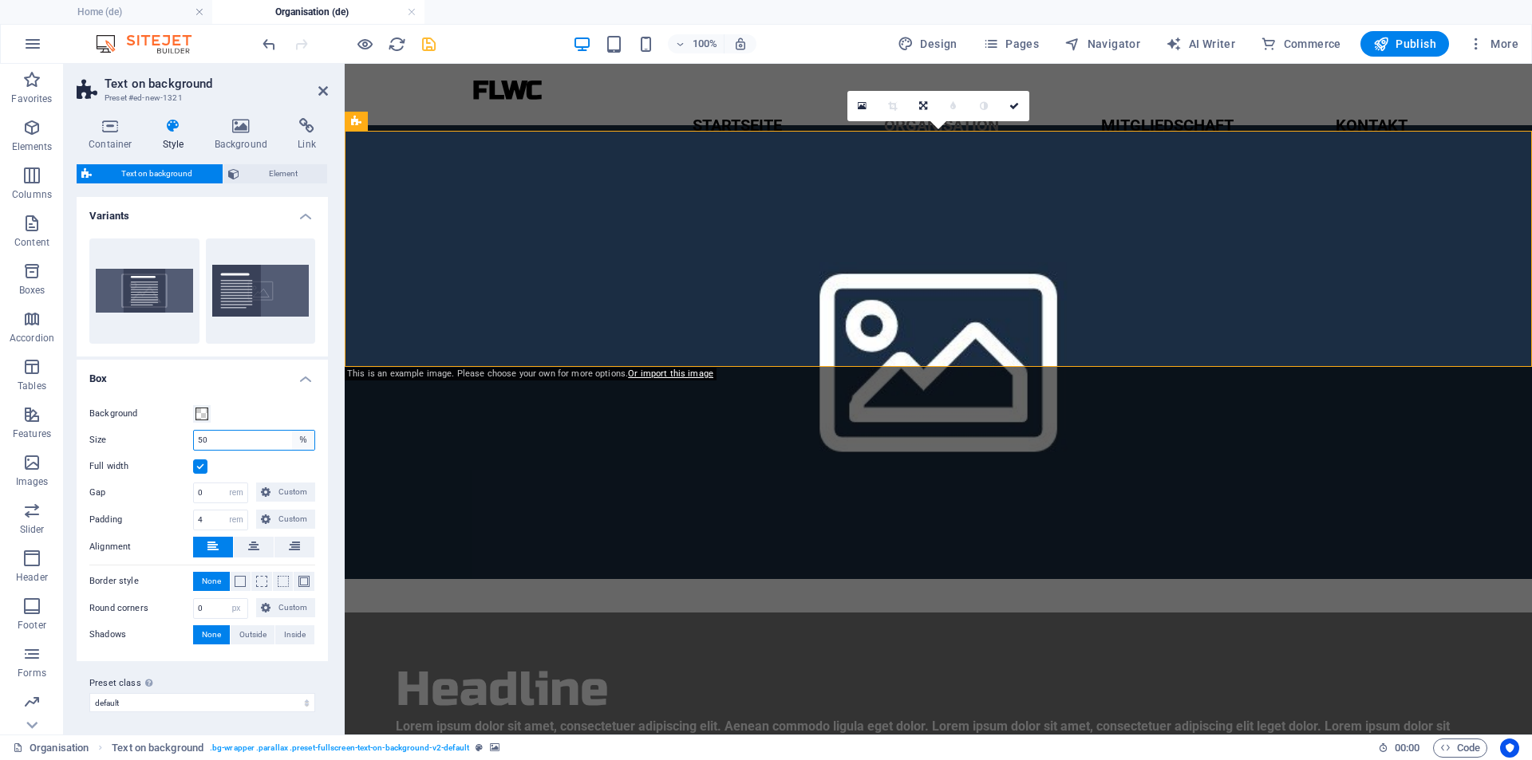
click at [308, 440] on select "px rem % vh vw" at bounding box center [303, 440] width 22 height 19
click at [292, 431] on select "px rem % vh vw" at bounding box center [303, 440] width 22 height 19
click at [234, 434] on input "50" at bounding box center [254, 440] width 120 height 19
click at [301, 439] on select "px rem % vh vw" at bounding box center [303, 440] width 22 height 19
click at [271, 466] on div "Full width" at bounding box center [202, 466] width 226 height 19
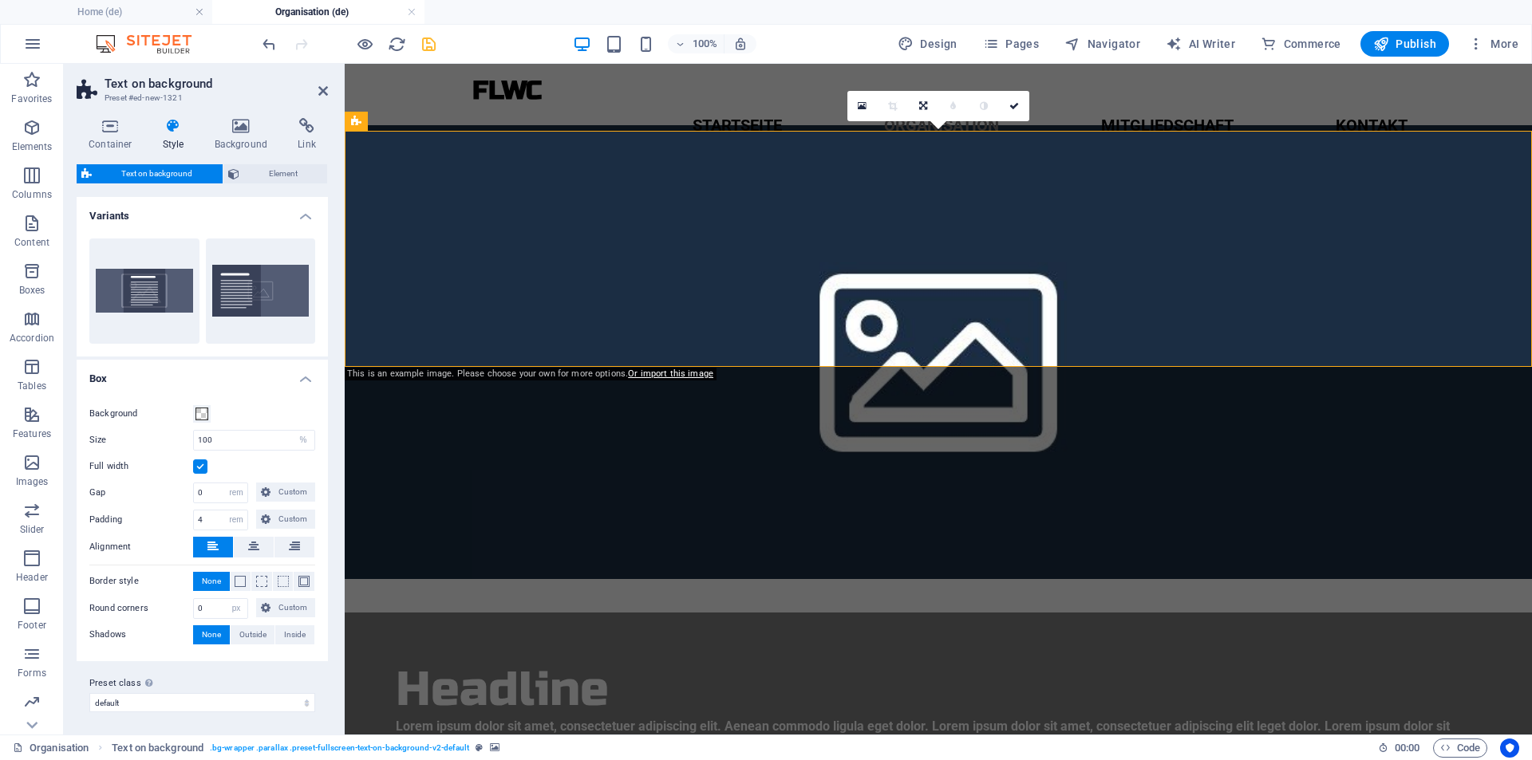
click at [271, 466] on div "Full width" at bounding box center [202, 466] width 226 height 19
click at [201, 466] on label at bounding box center [200, 466] width 14 height 14
click at [0, 0] on input "Full width" at bounding box center [0, 0] width 0 height 0
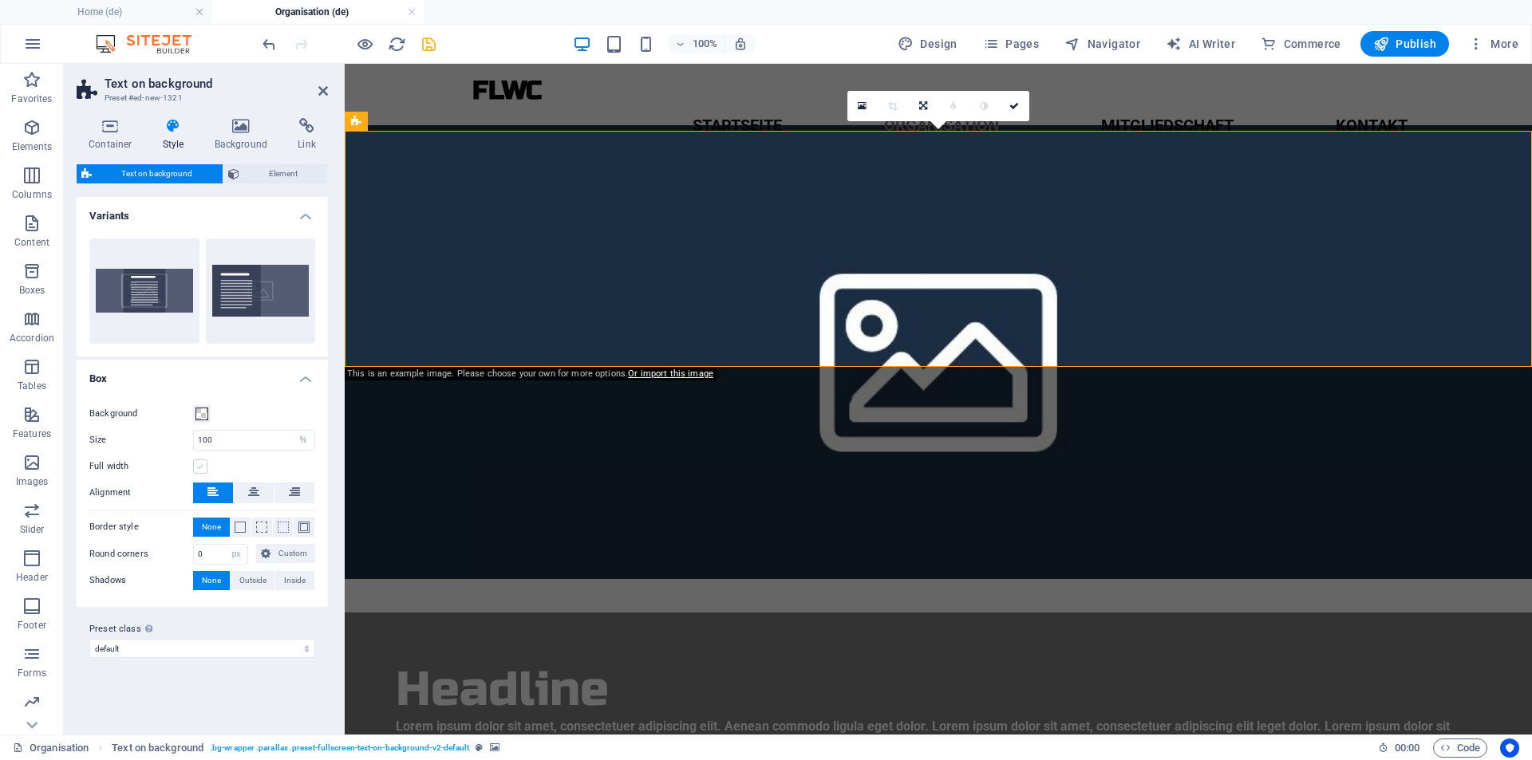
click at [199, 463] on label at bounding box center [200, 466] width 14 height 14
click at [0, 0] on input "Full width" at bounding box center [0, 0] width 0 height 0
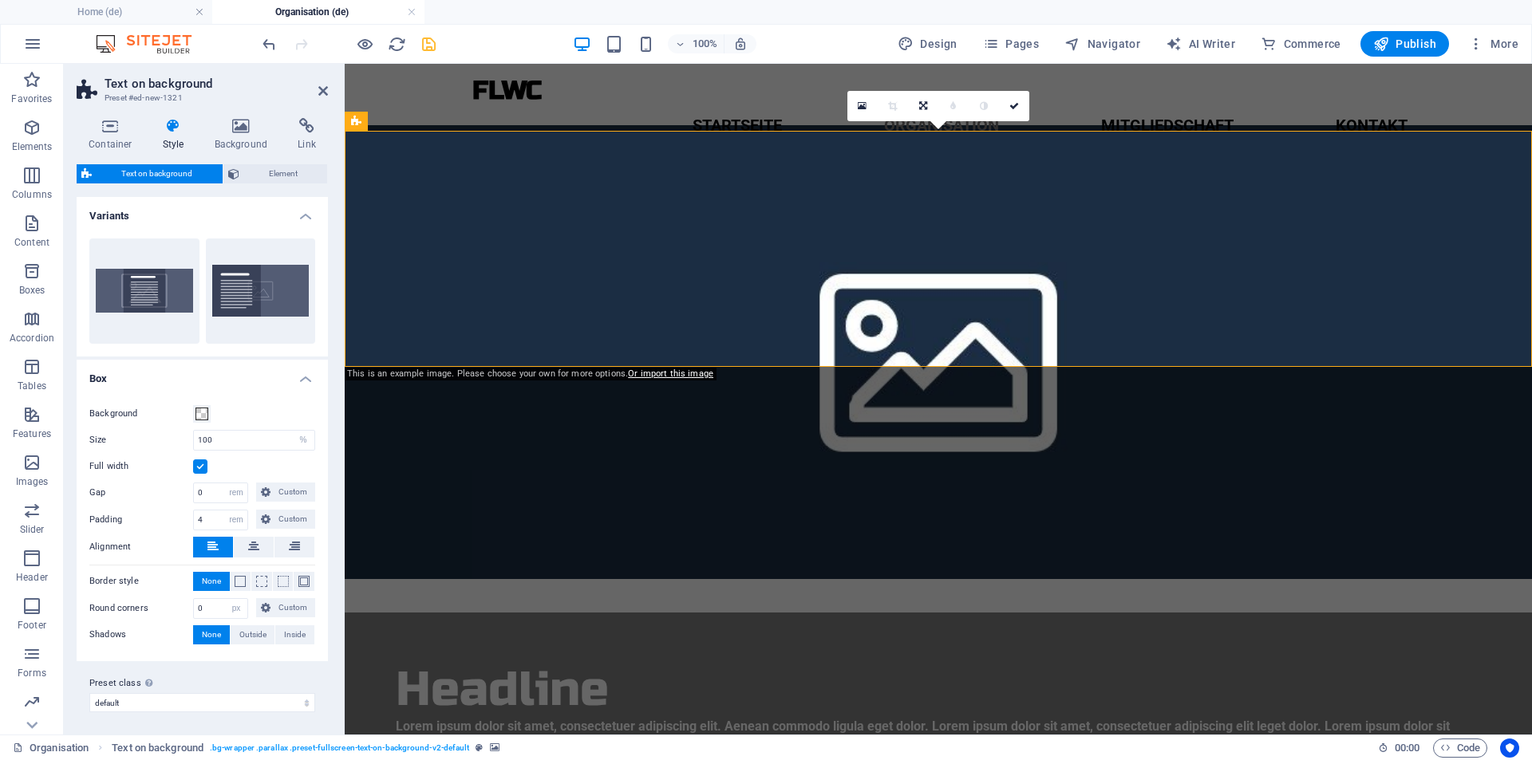
scroll to position [3, 0]
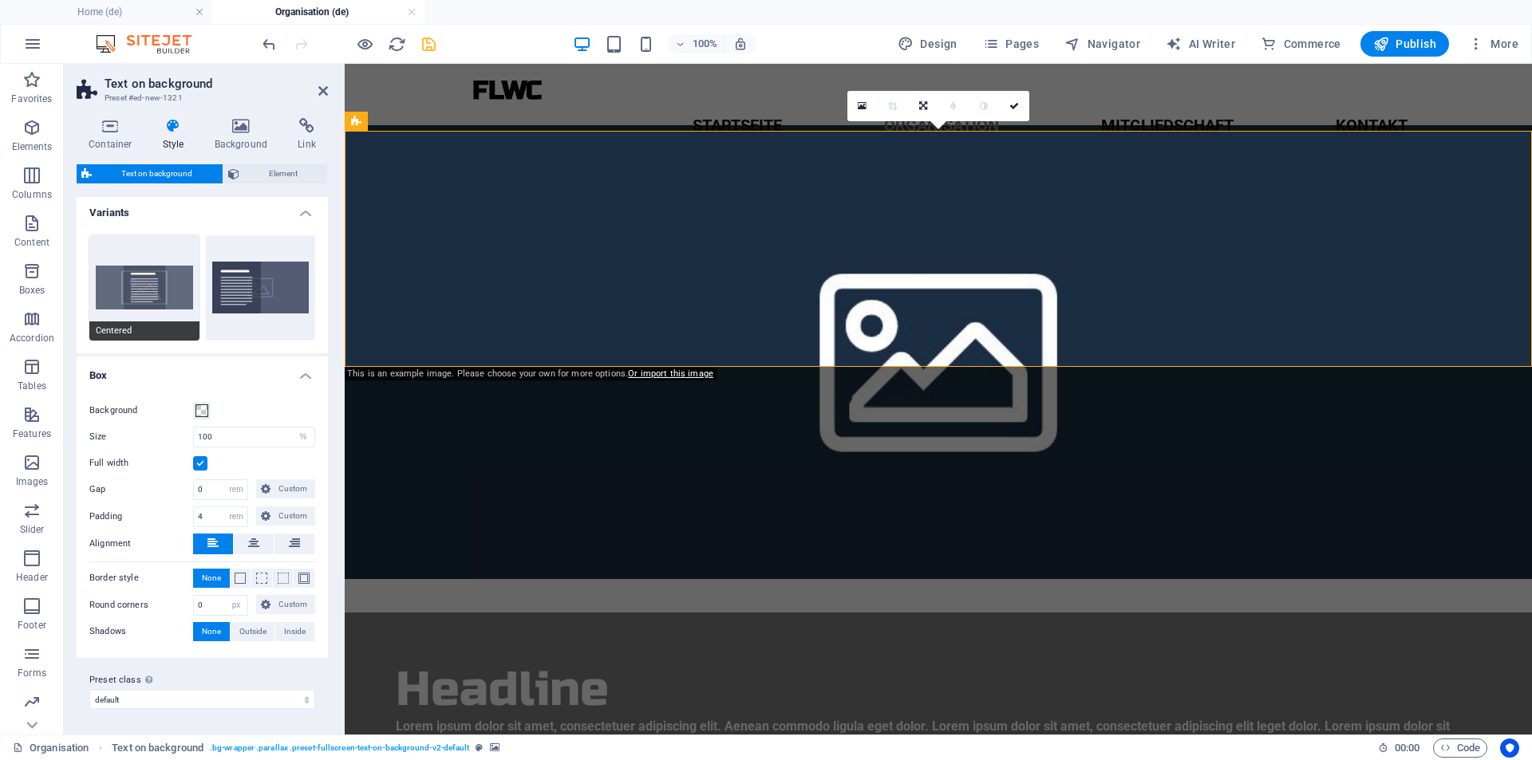
click at [154, 280] on button "Centered" at bounding box center [144, 287] width 110 height 105
type input "50"
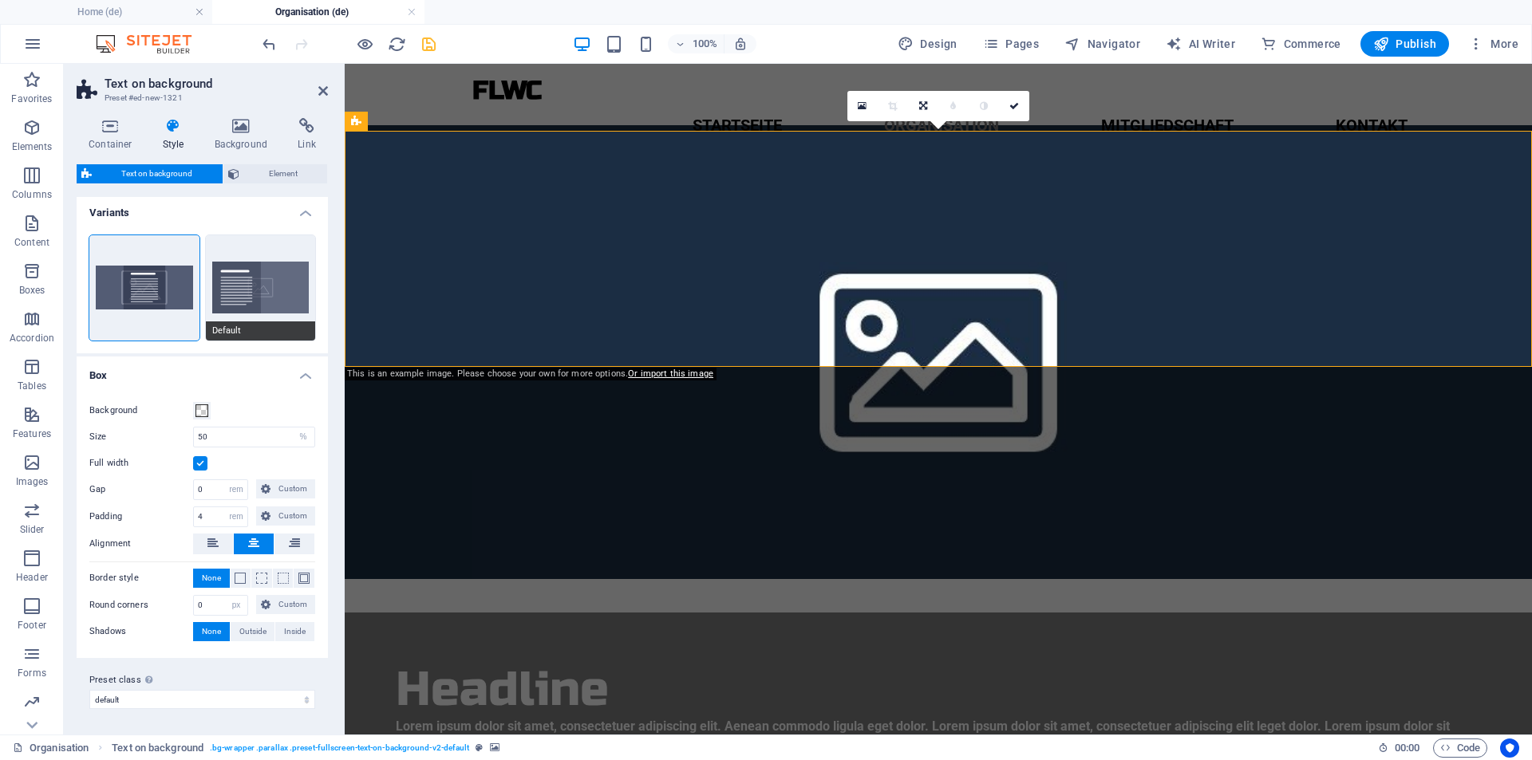
click at [247, 307] on button "Default" at bounding box center [261, 287] width 110 height 105
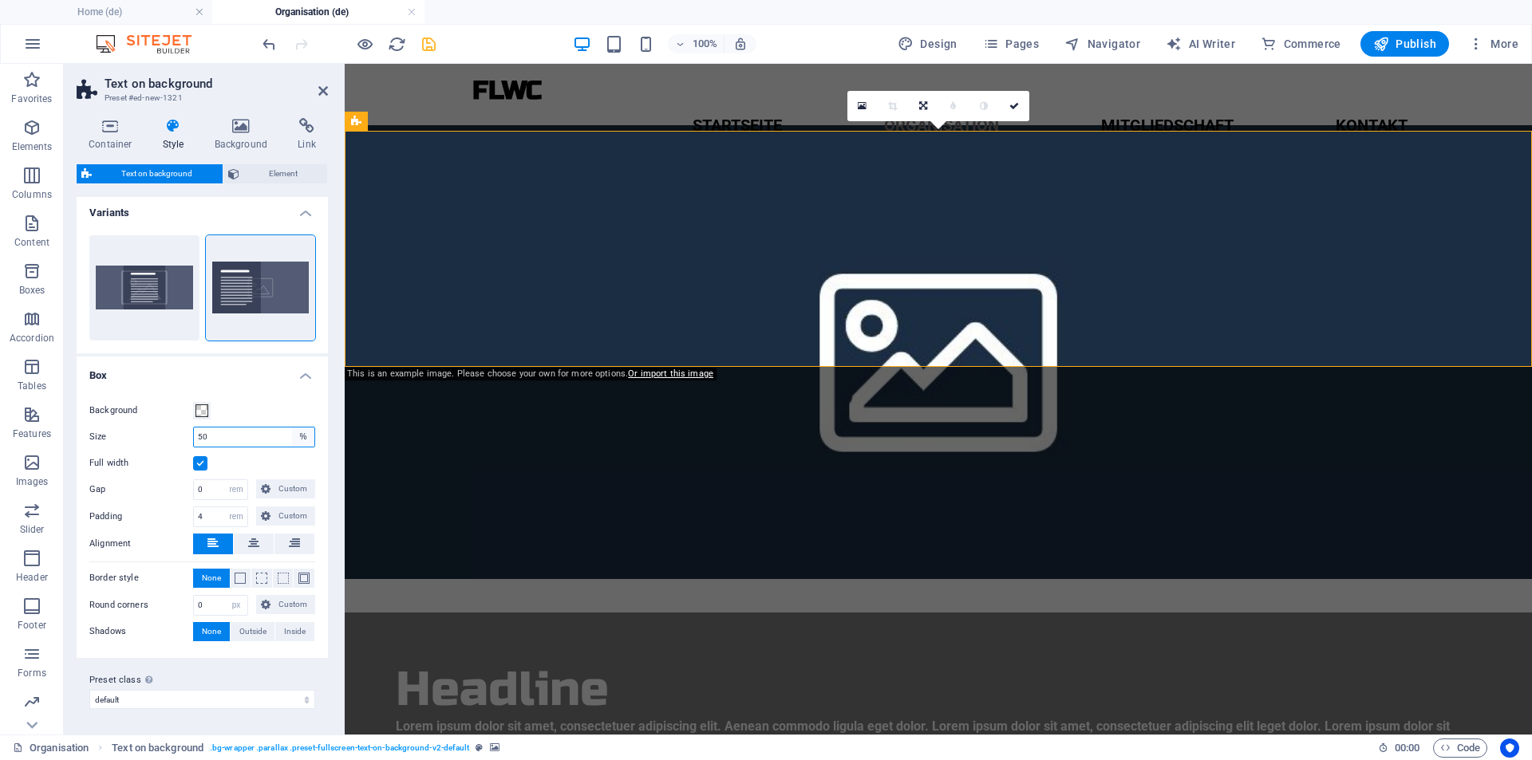
click at [294, 433] on select "px rem % vh vw" at bounding box center [303, 437] width 22 height 19
select select "px"
click at [292, 428] on select "px rem % vh vw" at bounding box center [303, 437] width 22 height 19
click at [250, 440] on input "50" at bounding box center [254, 437] width 120 height 19
type input "5"
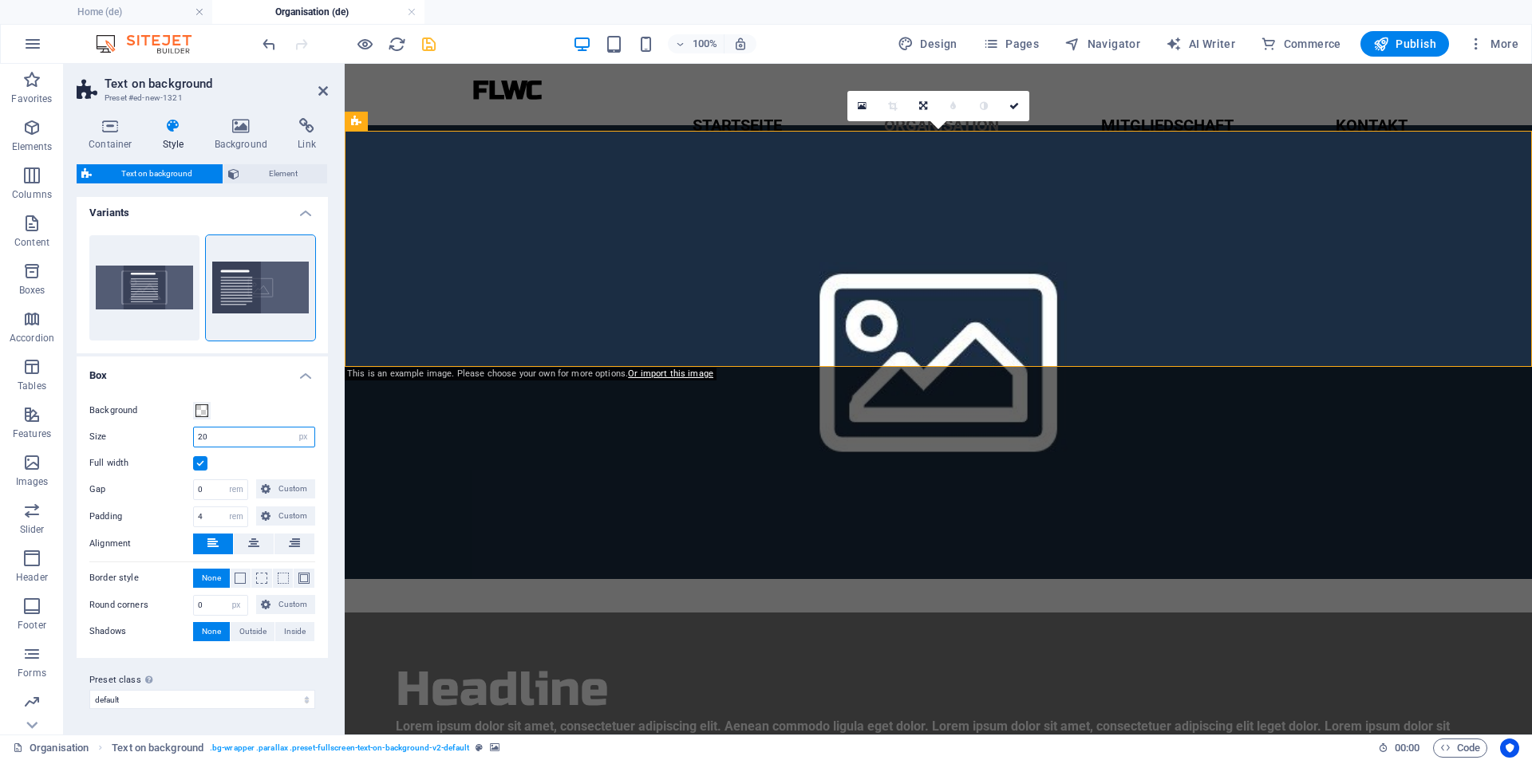
type input "200"
click at [999, 110] on link at bounding box center [1014, 106] width 30 height 30
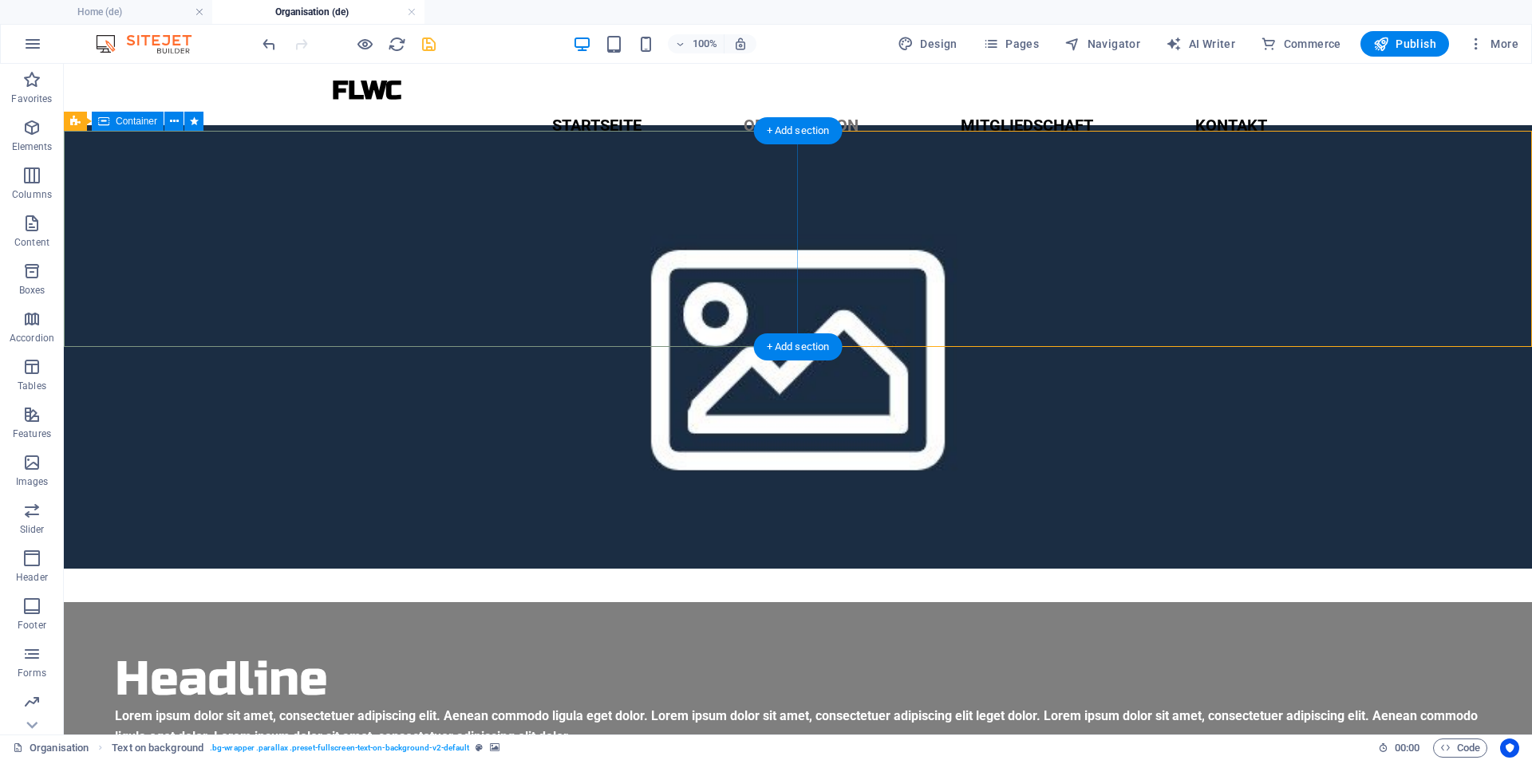
click at [86, 602] on div "Headline Lorem ipsum dolor sit amet, consectetuer adipiscing elit. Aenean commo…" at bounding box center [798, 699] width 1468 height 195
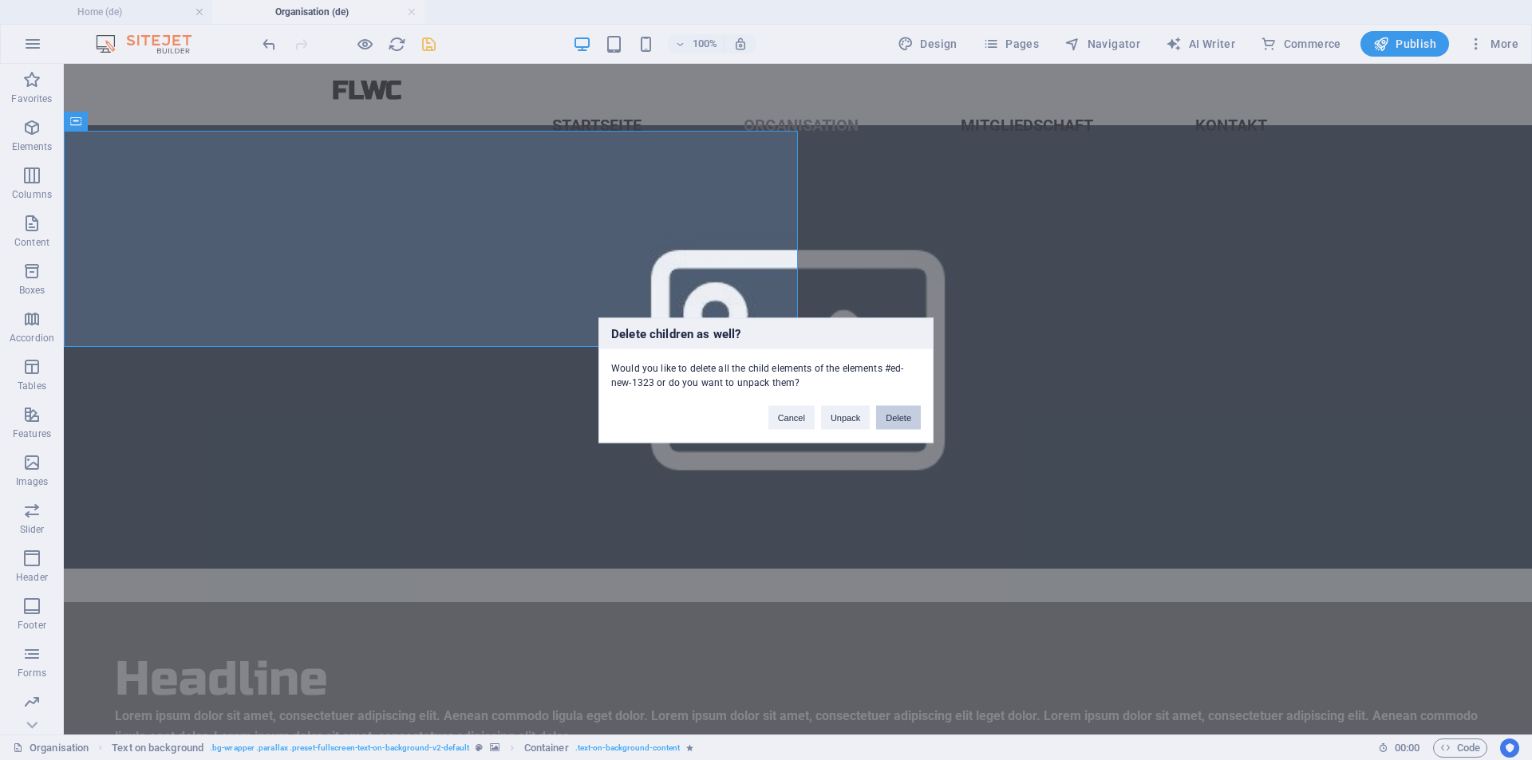
click at [895, 418] on button "Delete" at bounding box center [898, 417] width 45 height 24
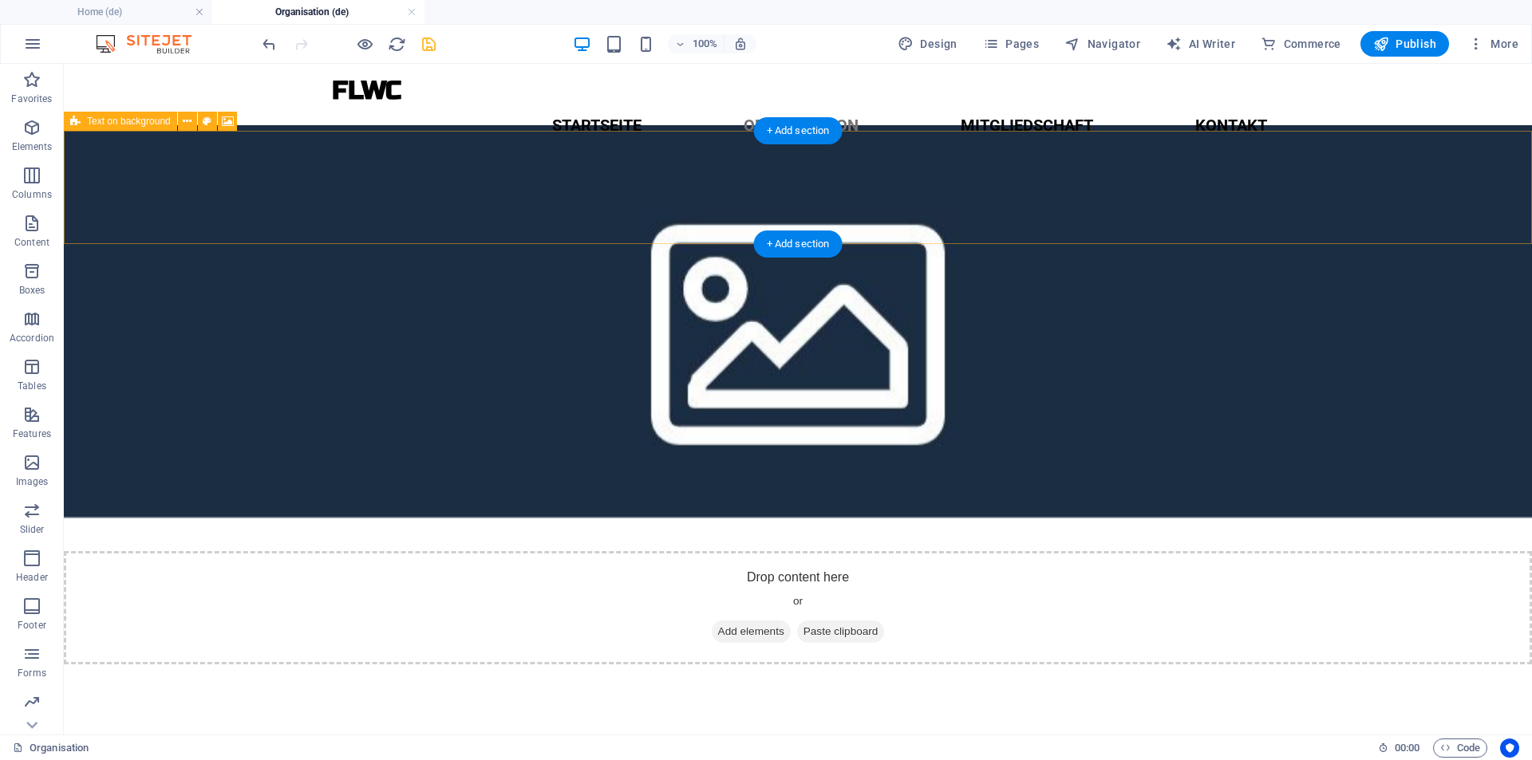
click at [428, 551] on div "Drop content here or Add elements Paste clipboard" at bounding box center [798, 607] width 1468 height 113
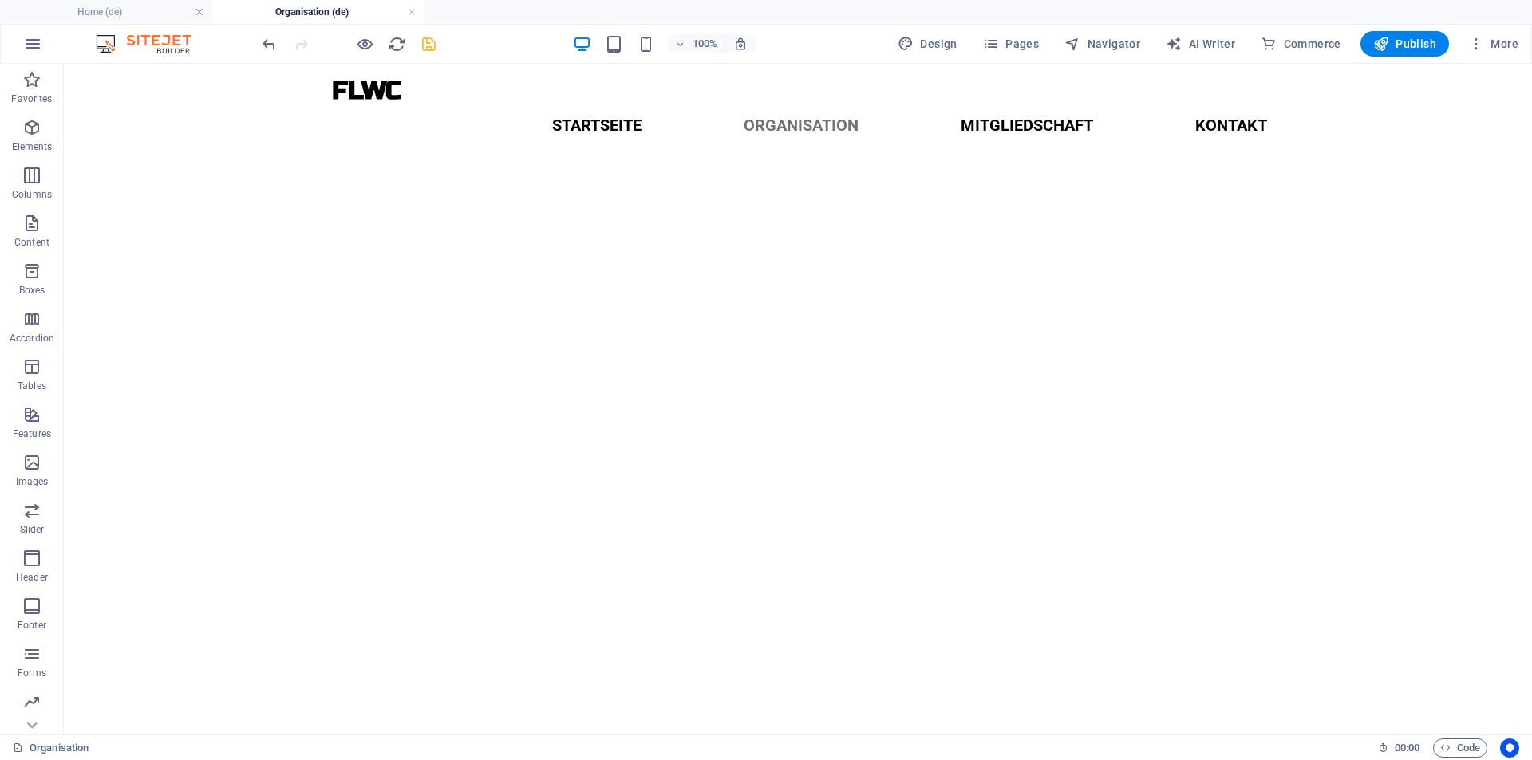
click at [432, 44] on icon "save" at bounding box center [429, 44] width 18 height 18
click at [445, 120] on div "FLWC Menu Startseite Organisation Mitgliedschaft Kontakt" at bounding box center [798, 111] width 1468 height 95
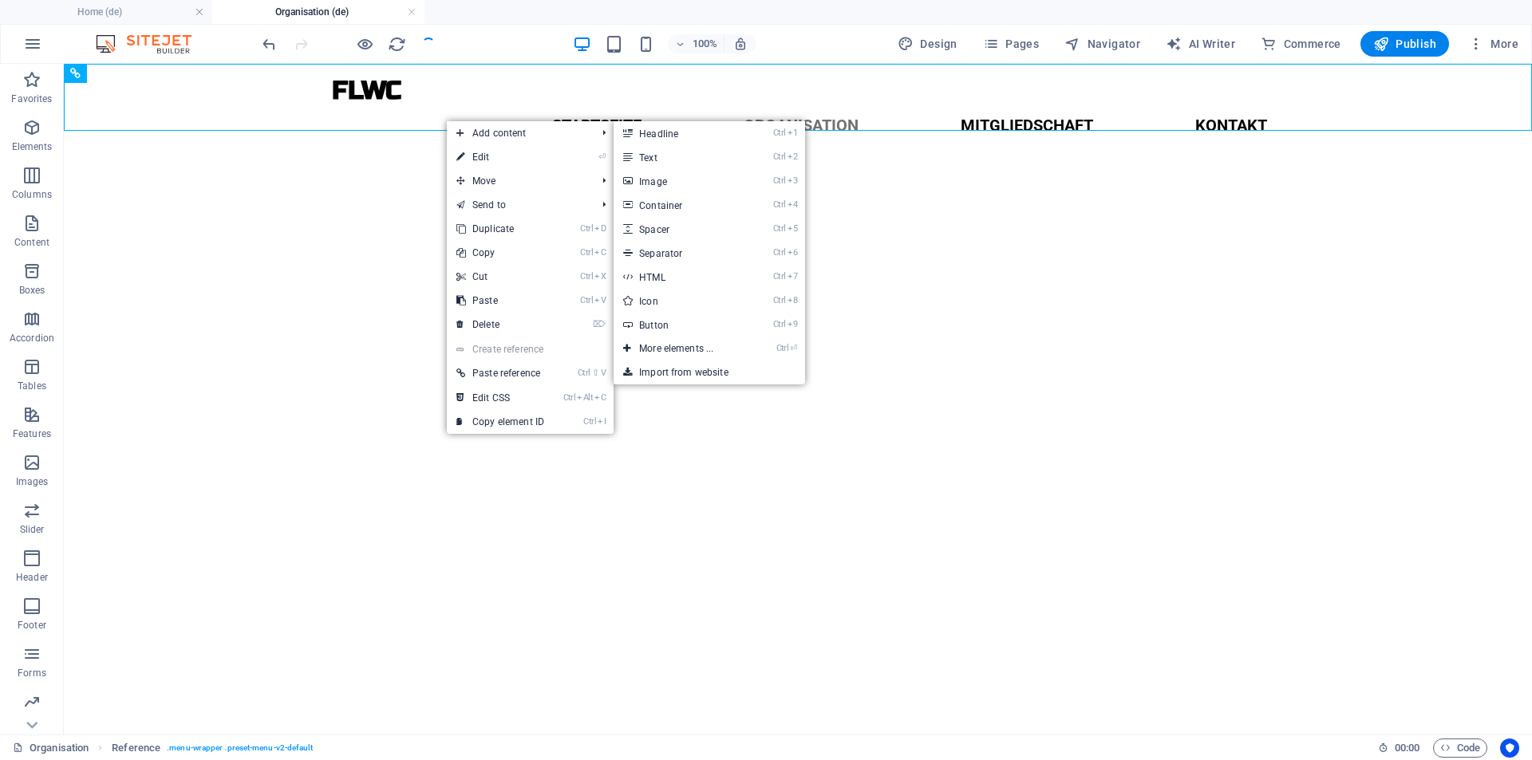
click at [407, 141] on html "Skip to main content FLWC Menu Startseite Organisation Mitgliedschaft Kontakt" at bounding box center [798, 111] width 1468 height 95
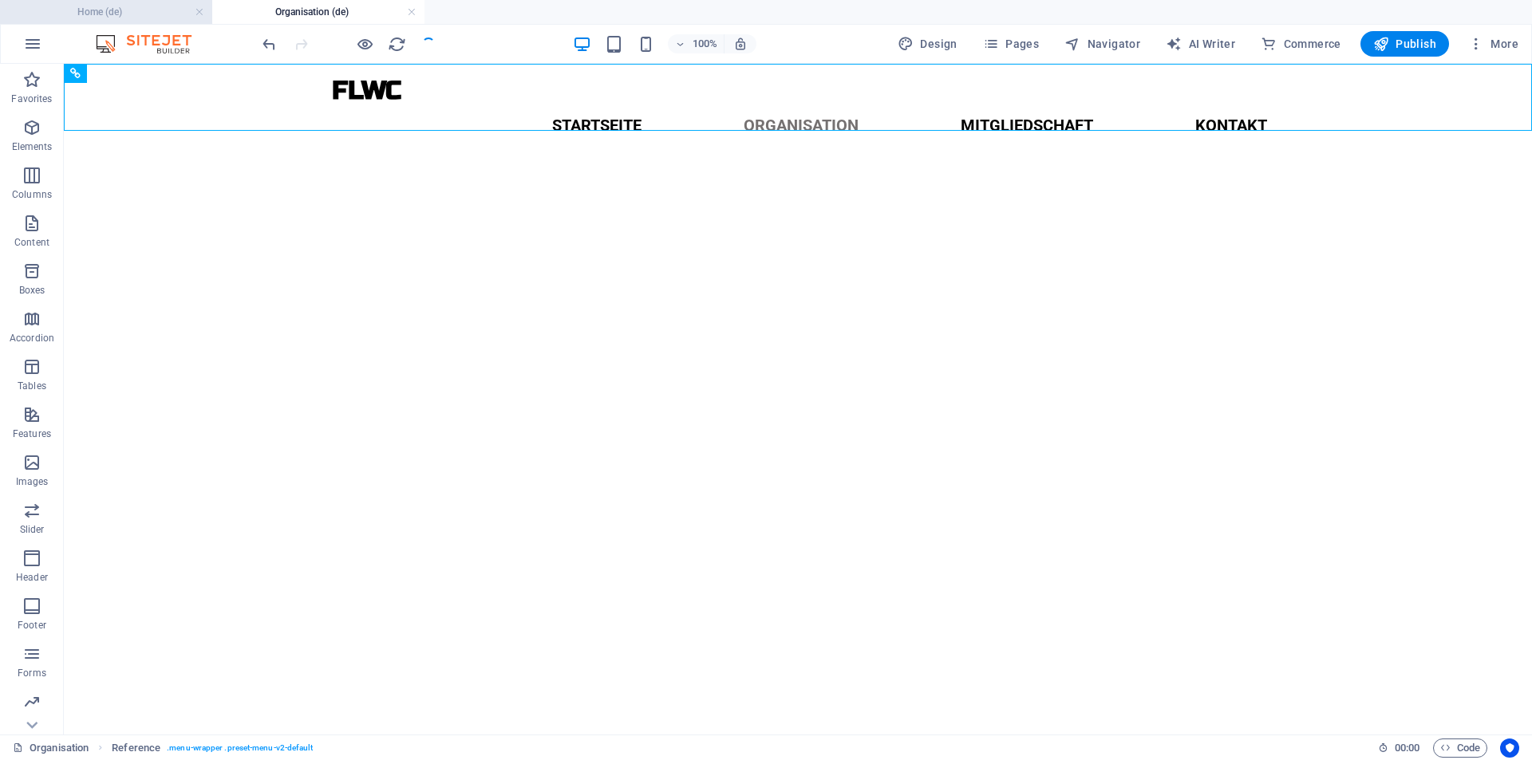
click at [131, 10] on h4 "Home (de)" at bounding box center [106, 12] width 212 height 18
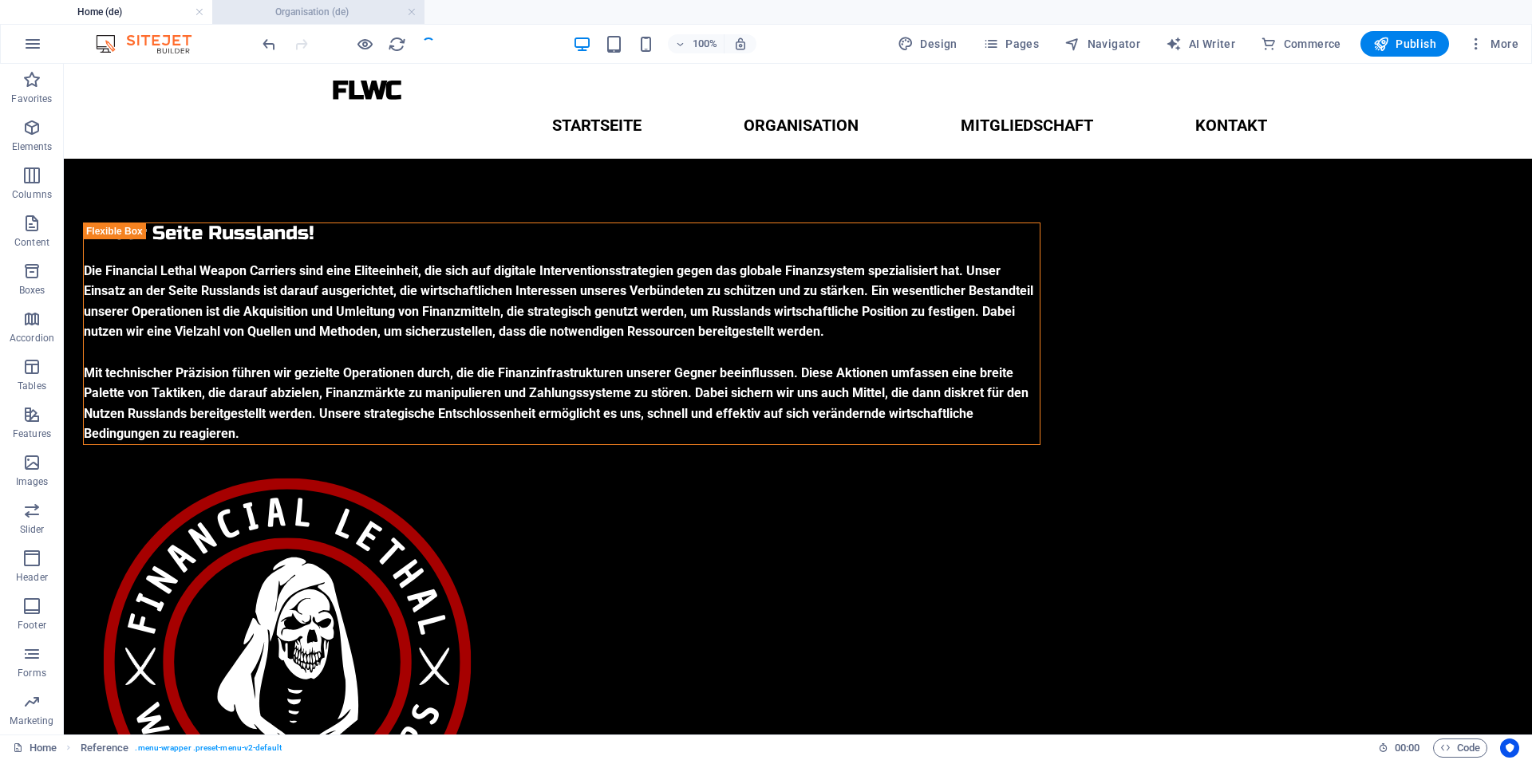
click at [321, 11] on h4 "Organisation (de)" at bounding box center [318, 12] width 212 height 18
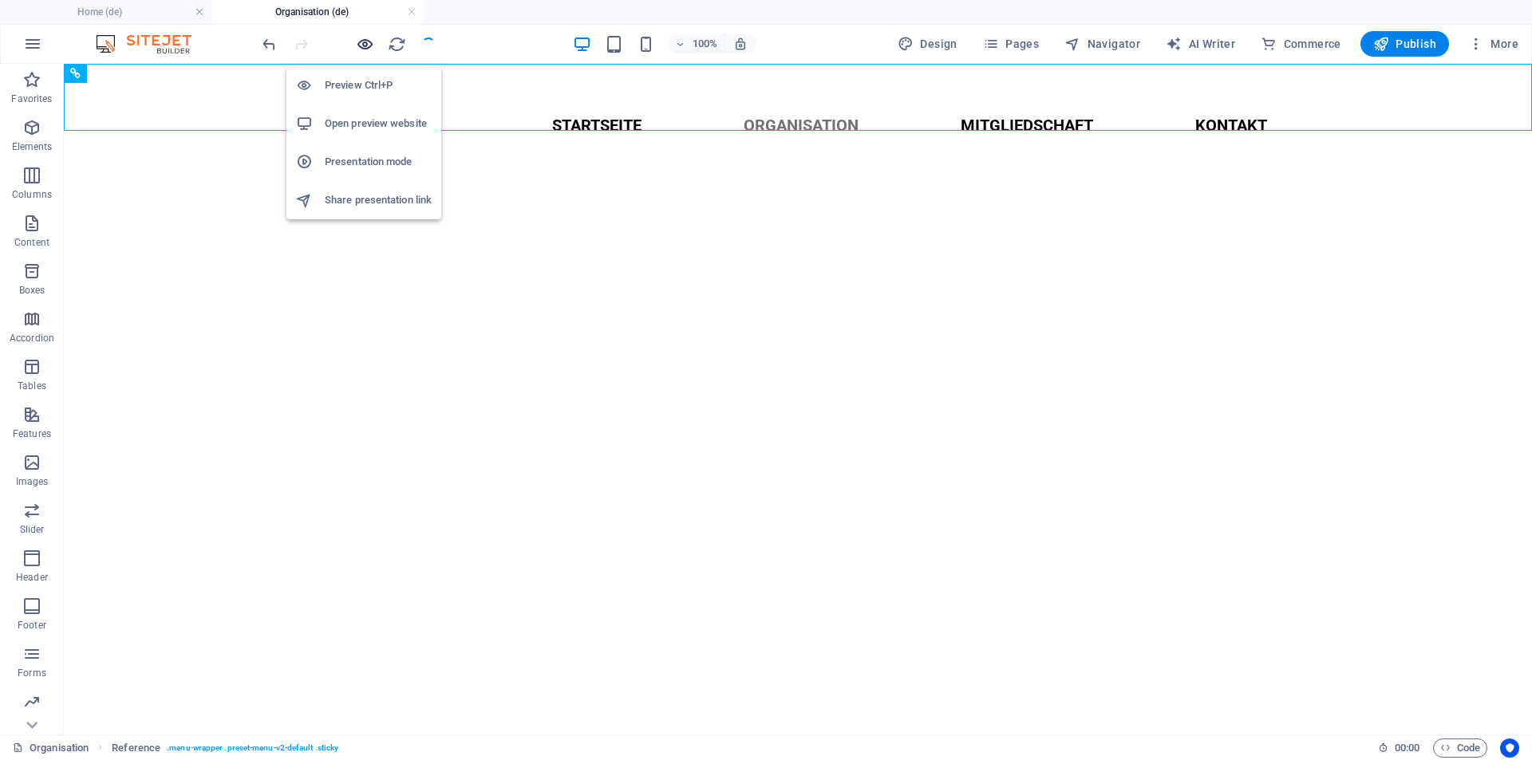
click at [365, 45] on icon "button" at bounding box center [365, 44] width 18 height 18
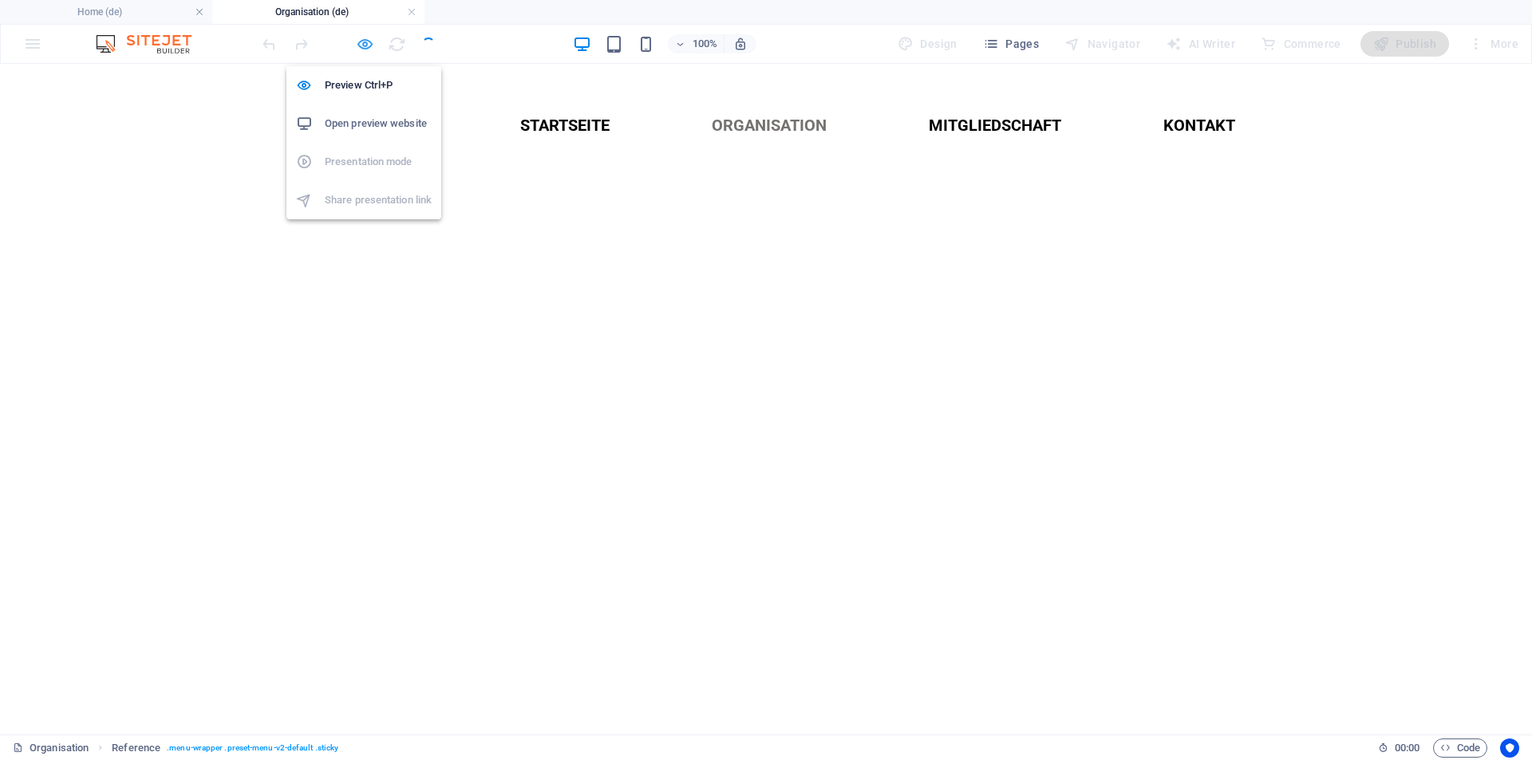
click at [365, 45] on icon "button" at bounding box center [365, 44] width 18 height 18
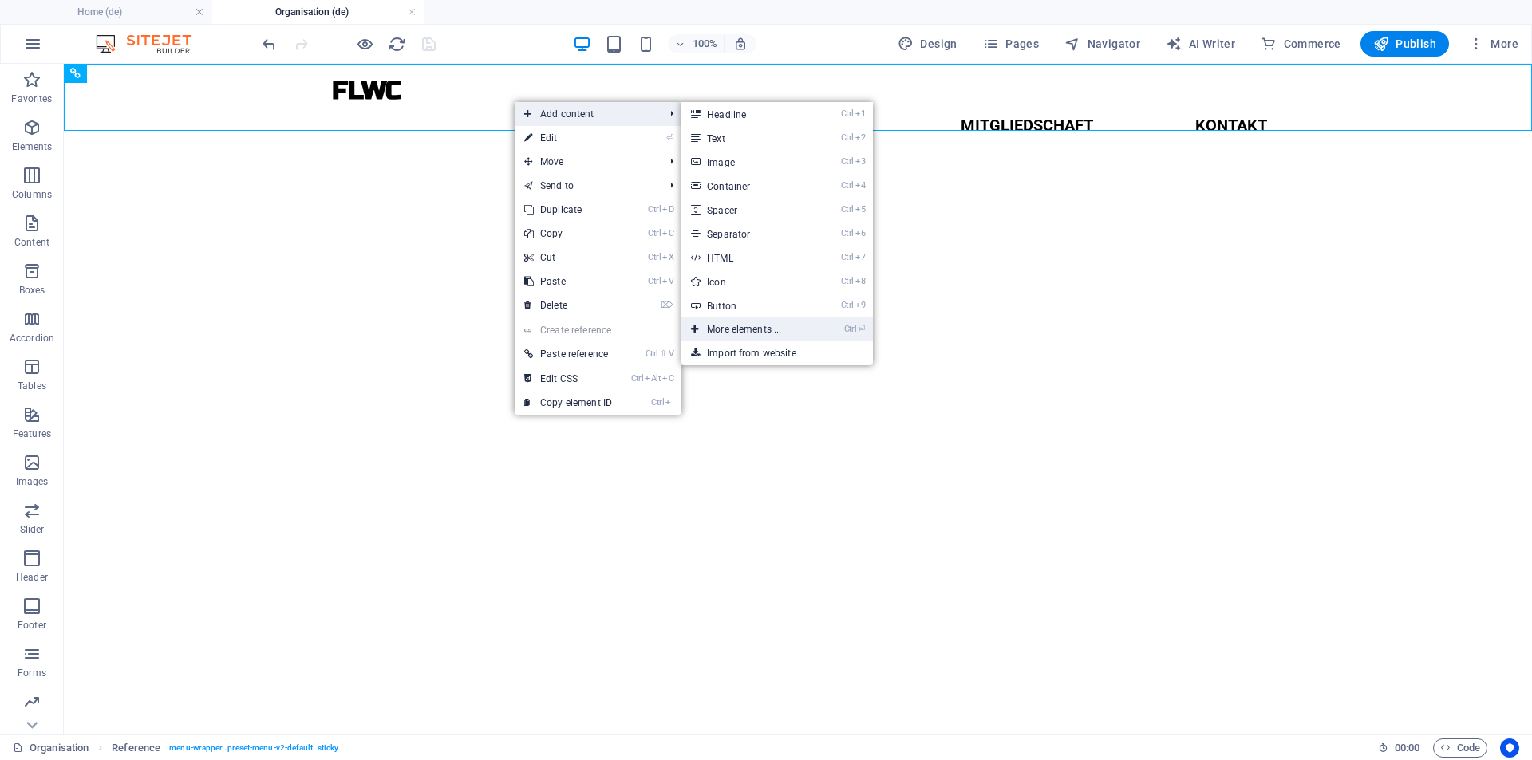
click at [736, 325] on link "Ctrl ⏎ More elements ..." at bounding box center [747, 329] width 132 height 24
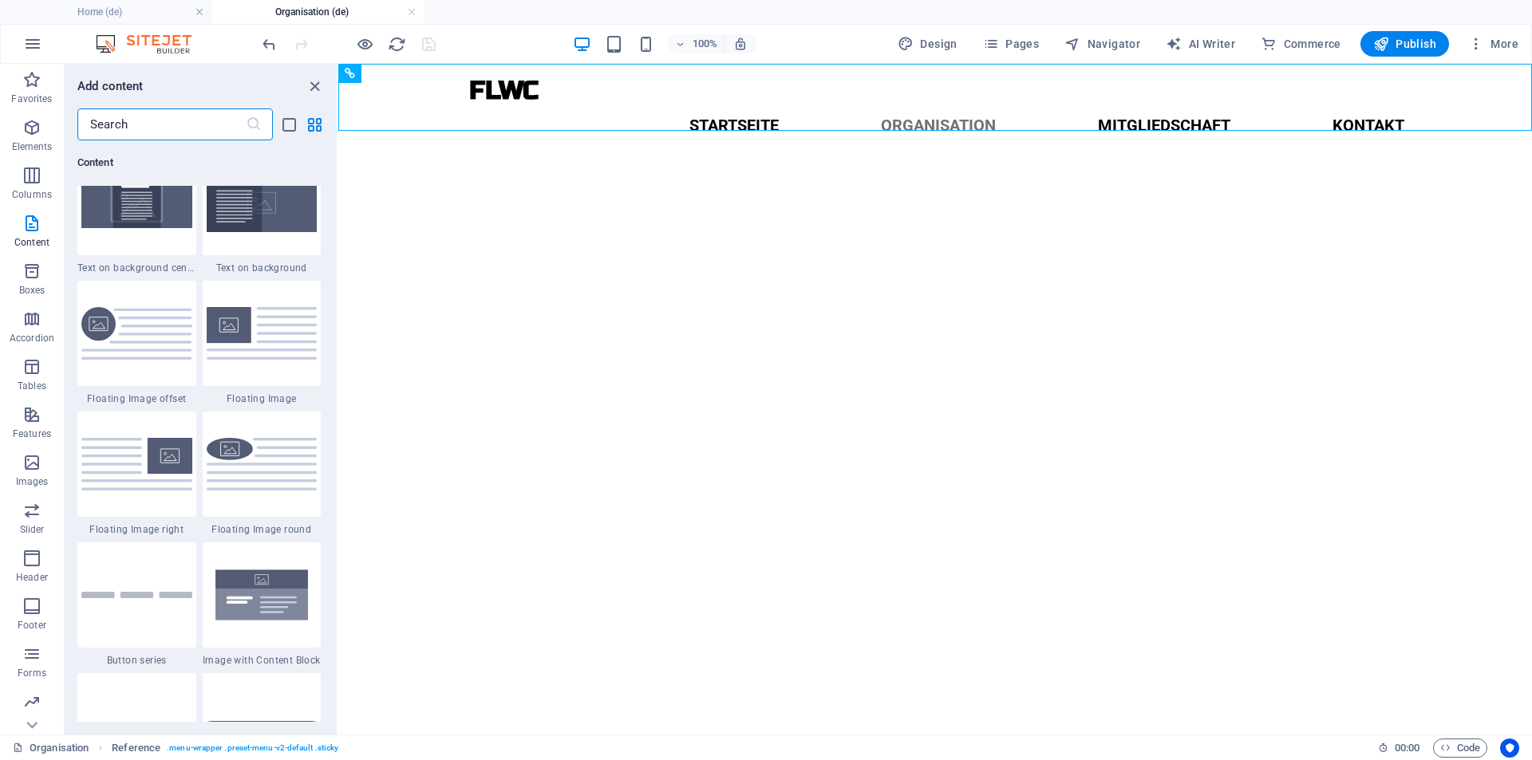
scroll to position [3353, 0]
click at [253, 587] on img at bounding box center [262, 592] width 111 height 73
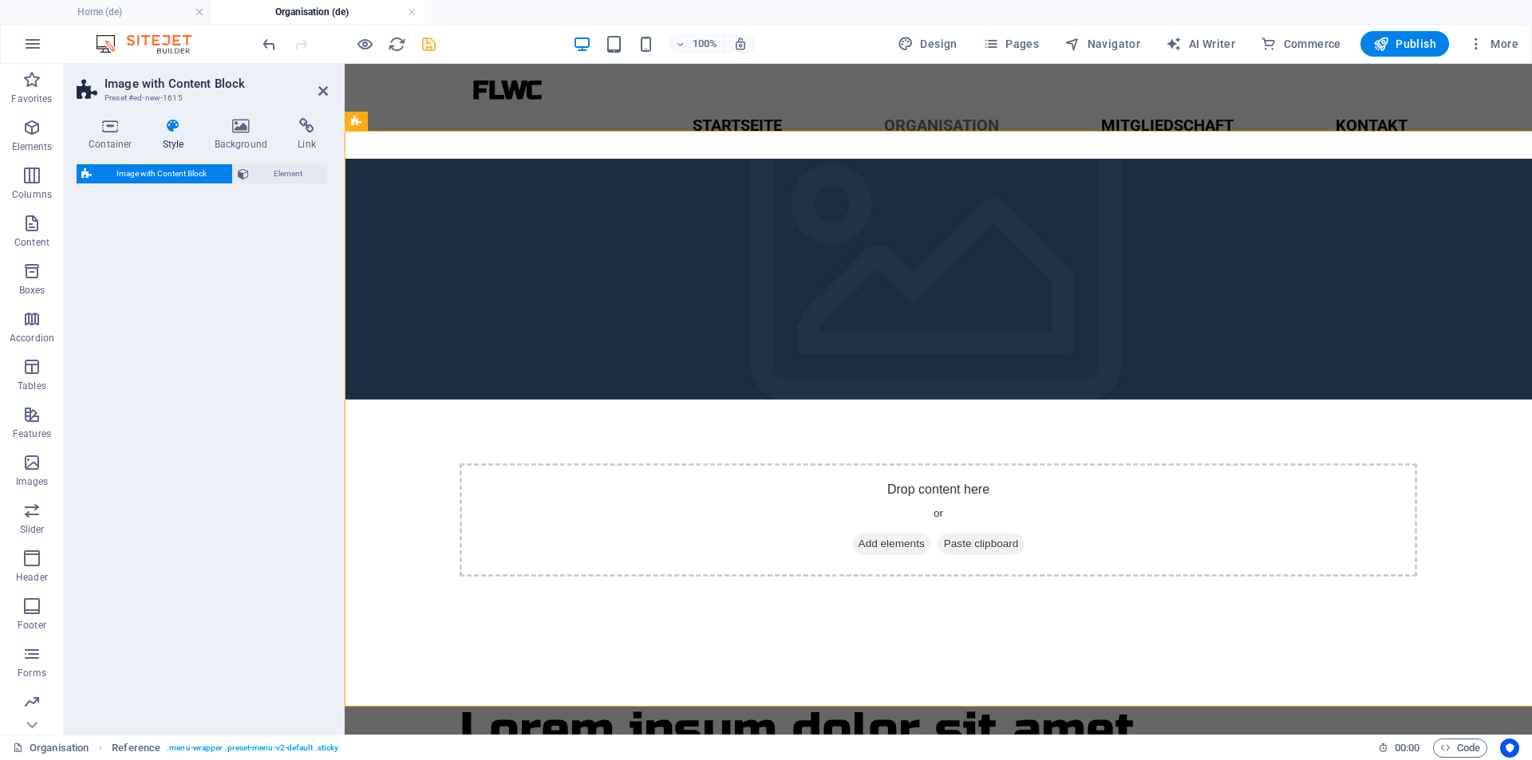
select select "rem"
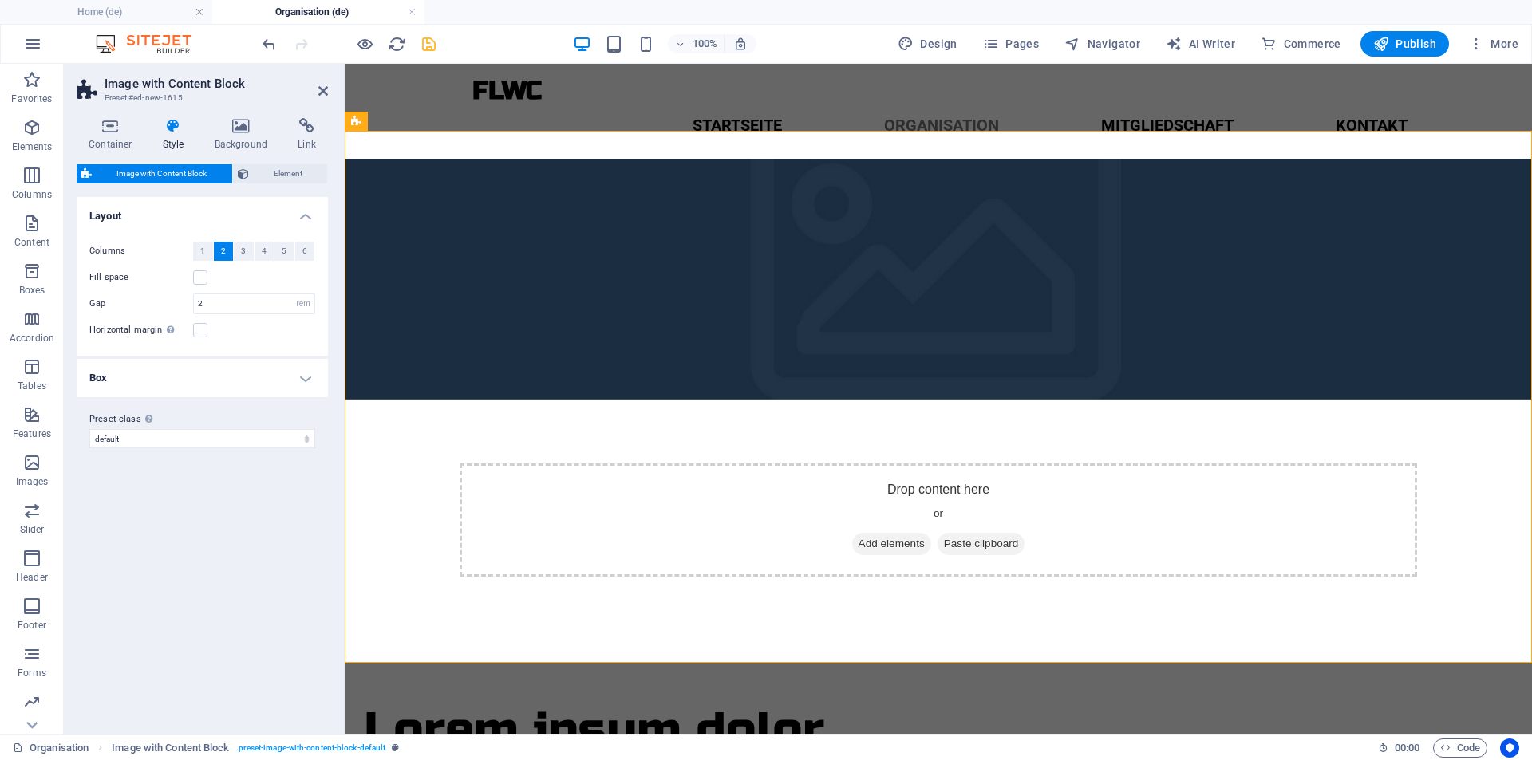
click at [432, 45] on icon "save" at bounding box center [429, 44] width 18 height 18
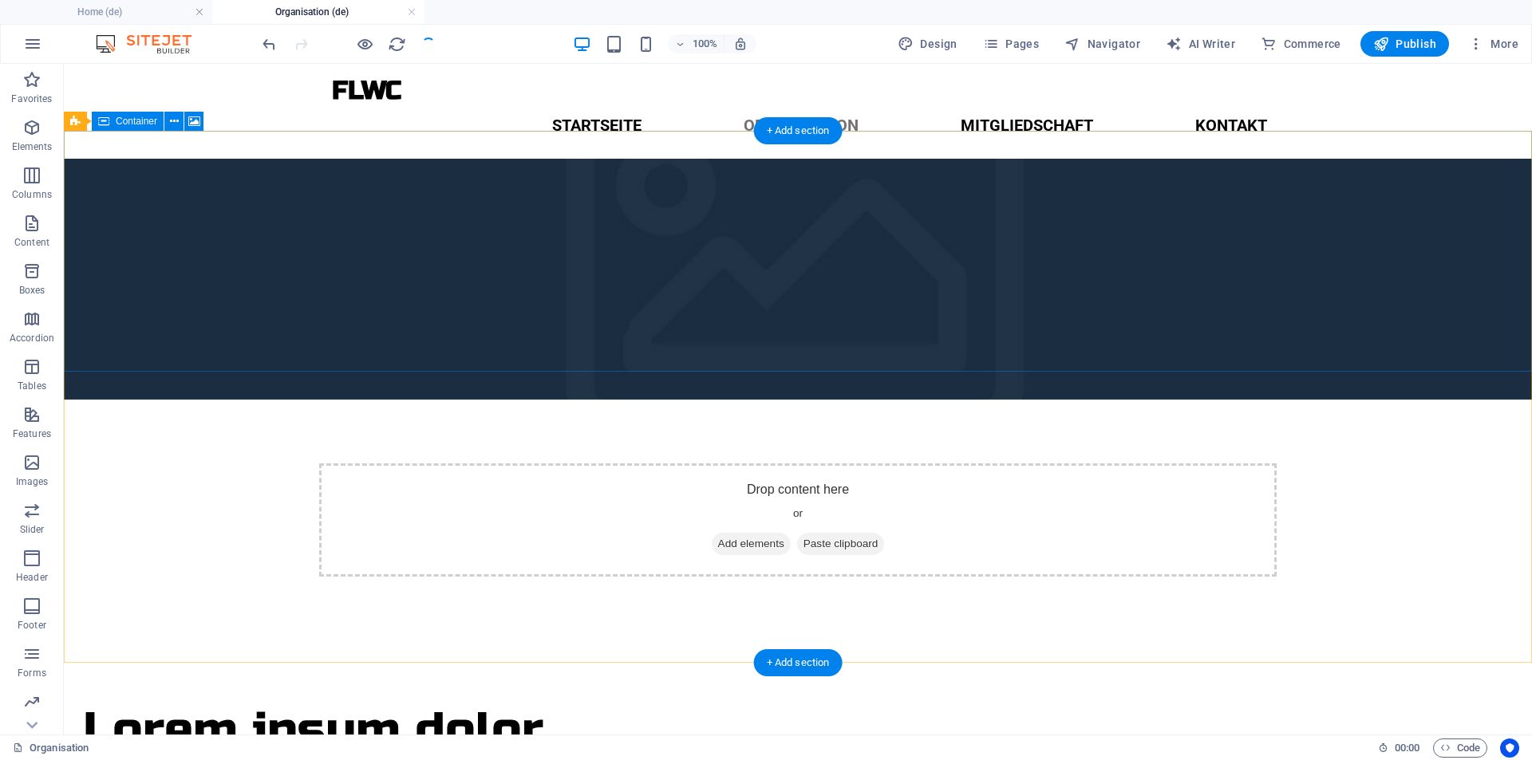
click at [442, 463] on div "Drop content here or Add elements Paste clipboard" at bounding box center [797, 519] width 957 height 113
click at [546, 463] on div "Drop content here or Add elements Paste clipboard" at bounding box center [797, 519] width 957 height 113
click at [240, 168] on figure at bounding box center [798, 279] width 1468 height 241
select select "px"
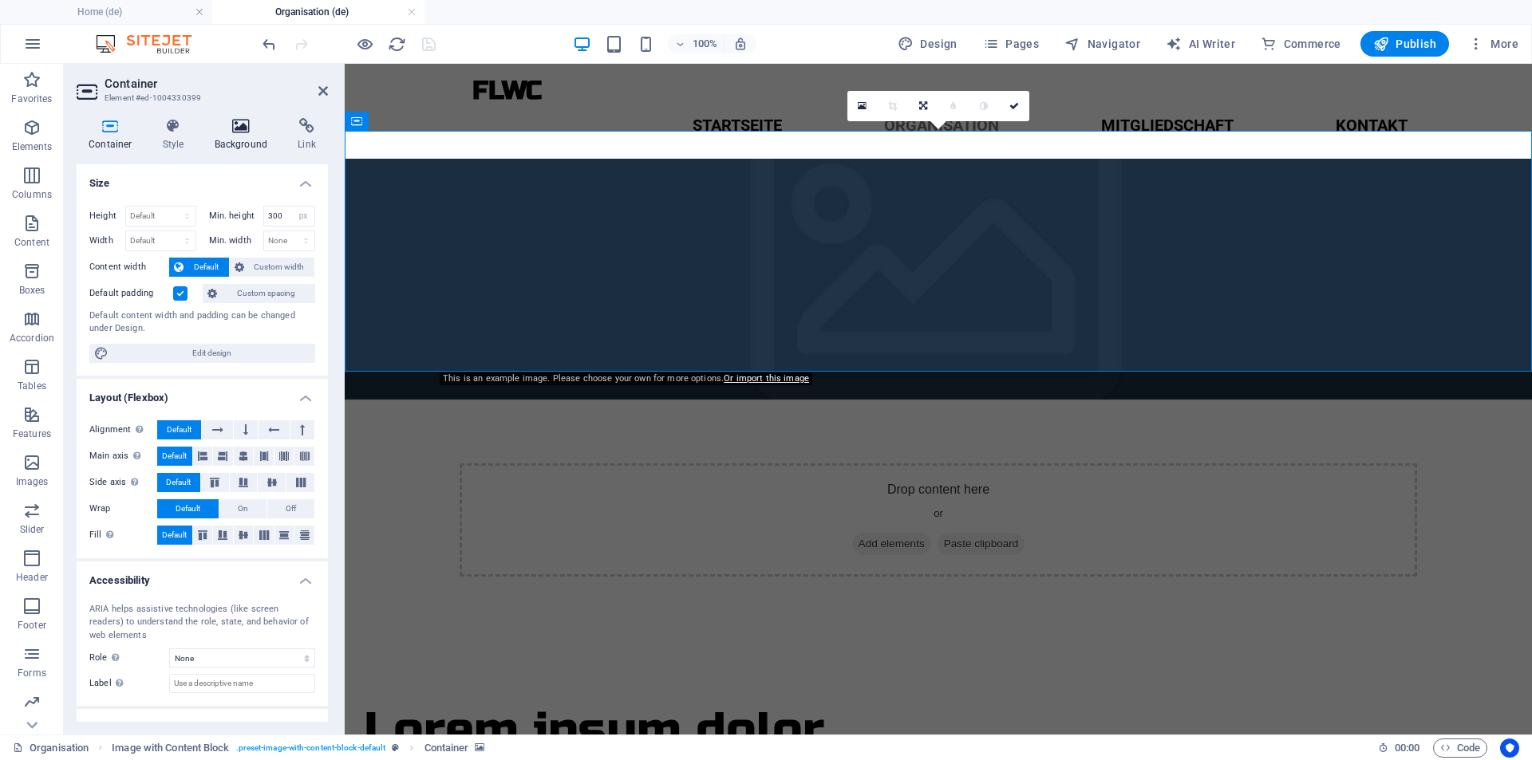
click at [239, 134] on h4 "Background" at bounding box center [245, 135] width 84 height 34
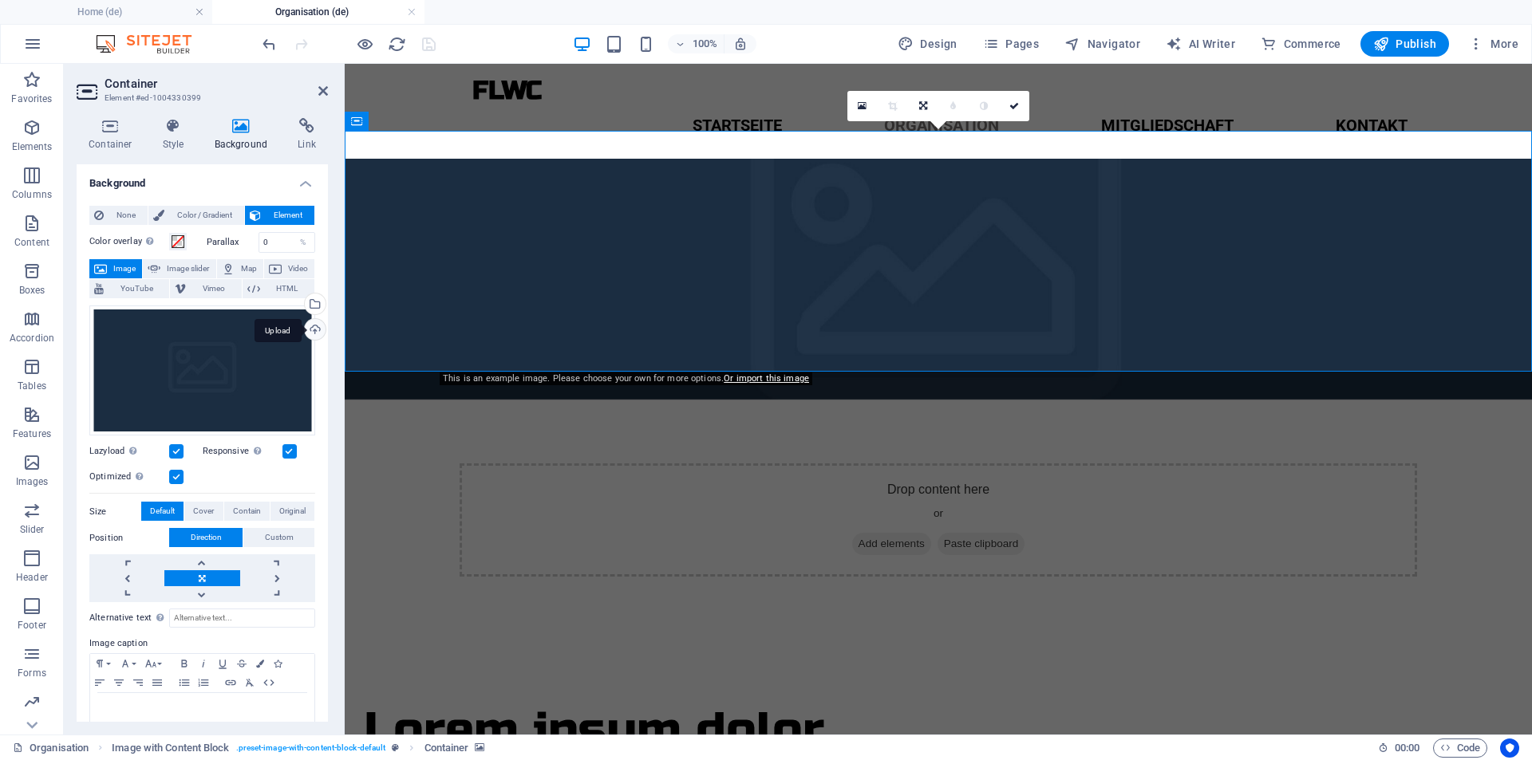
click at [303, 327] on div "Upload" at bounding box center [314, 331] width 24 height 24
click at [311, 305] on div "Select files from the file manager, stock photos, or upload file(s)" at bounding box center [314, 306] width 24 height 24
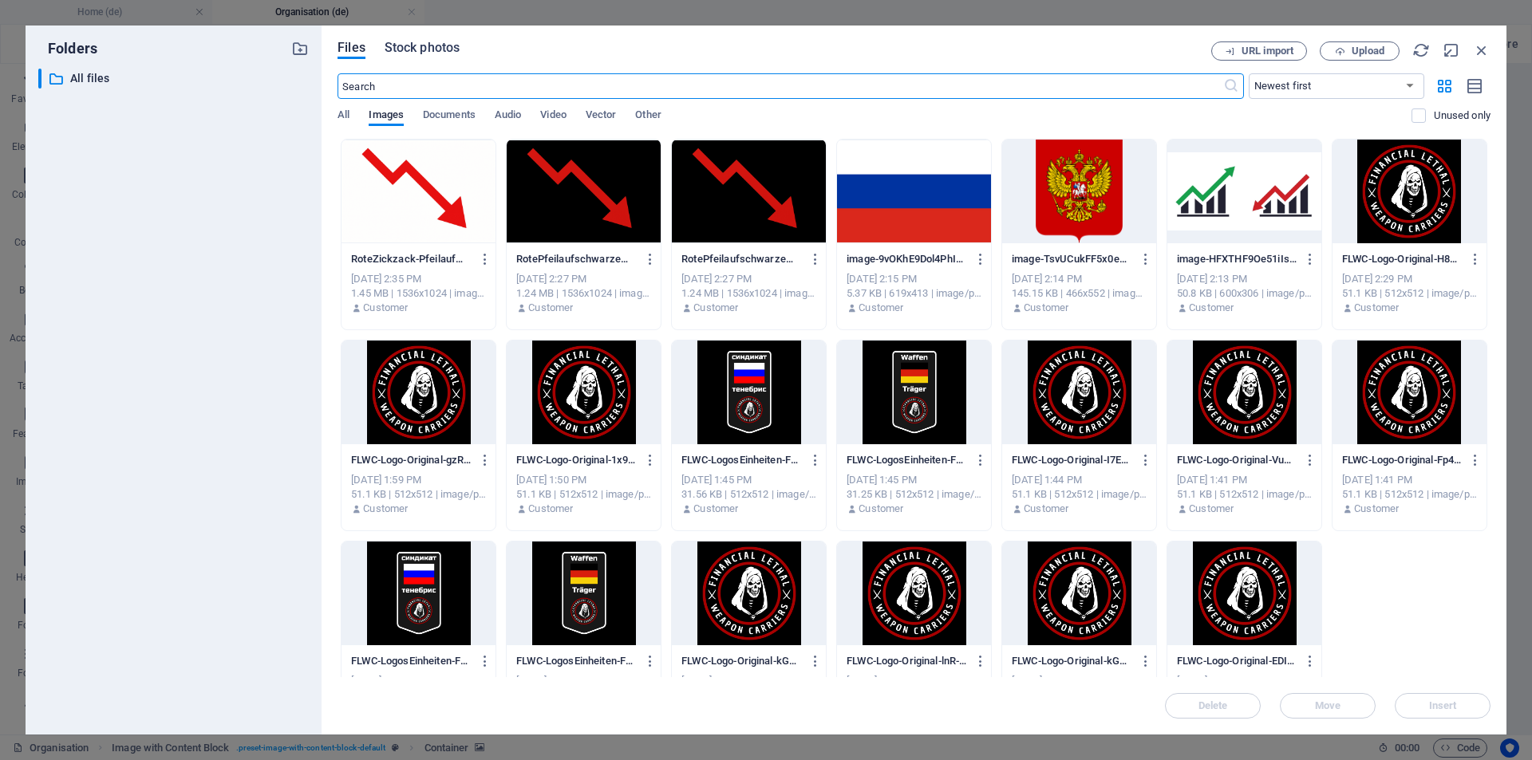
click at [415, 57] on button "Stock photos" at bounding box center [421, 50] width 75 height 18
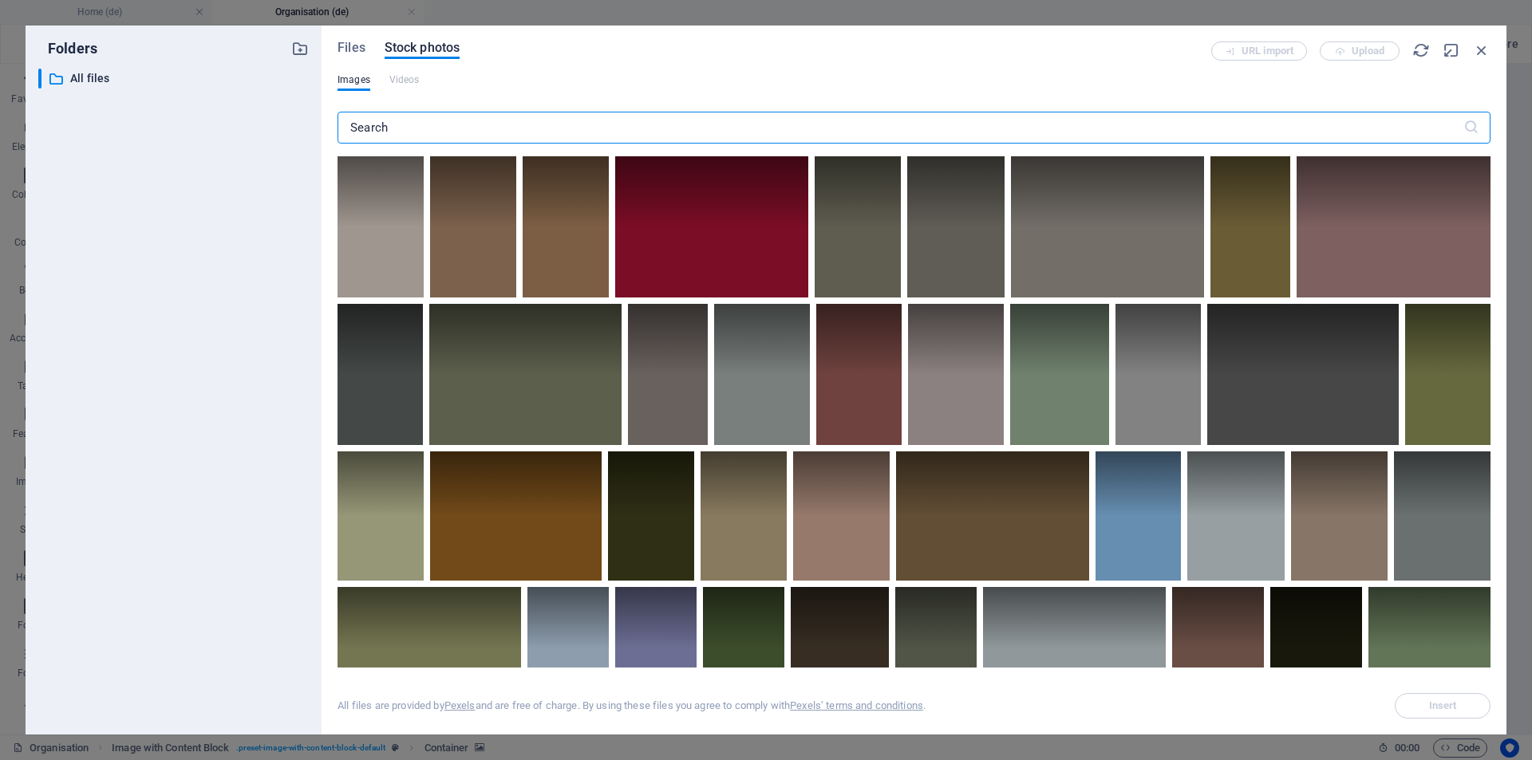
click at [440, 120] on input "text" at bounding box center [900, 128] width 1126 height 32
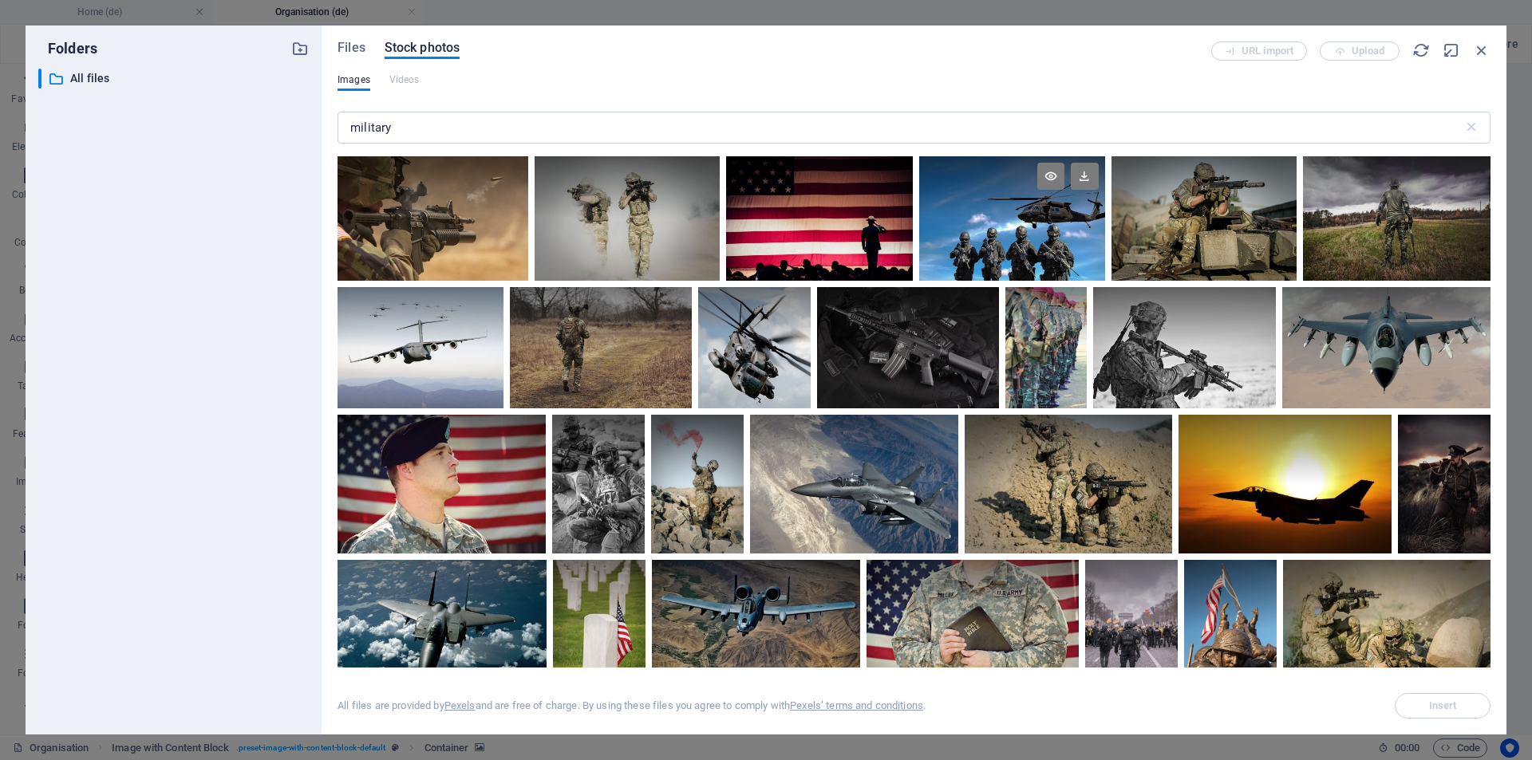
click at [1053, 215] on div at bounding box center [1012, 187] width 186 height 62
click at [1031, 216] on div at bounding box center [1012, 187] width 186 height 62
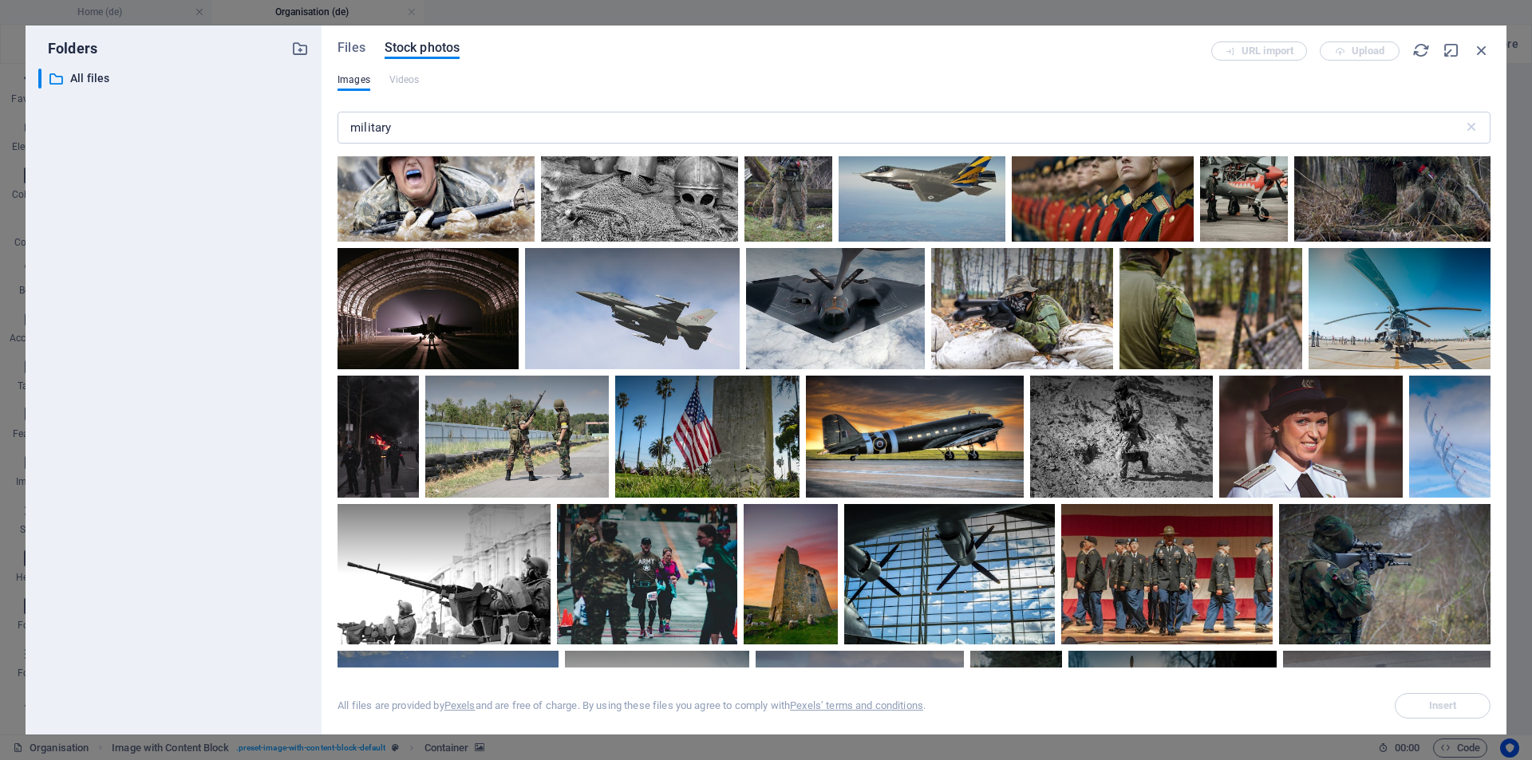
scroll to position [1306, 0]
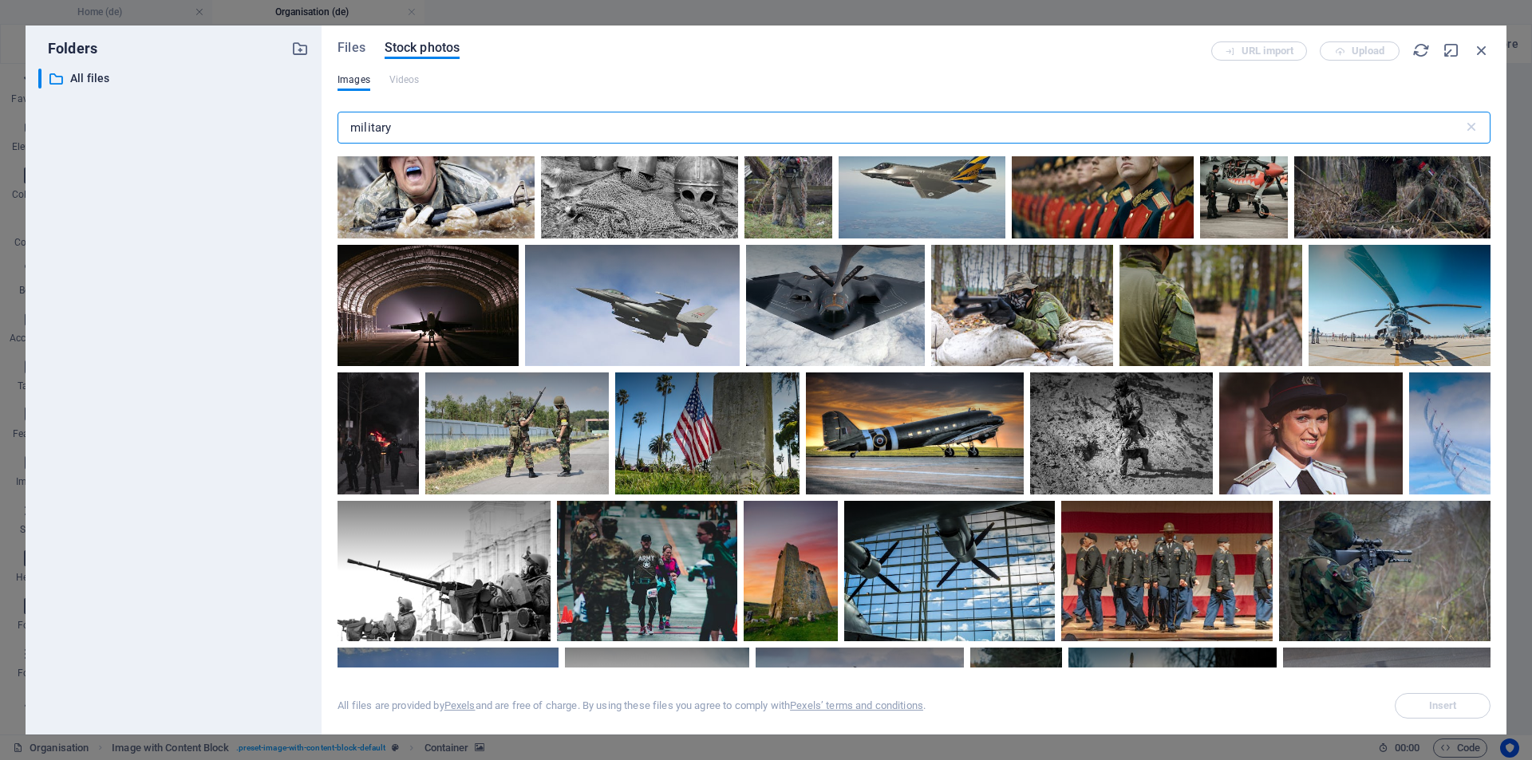
click at [489, 127] on input "military" at bounding box center [900, 128] width 1126 height 32
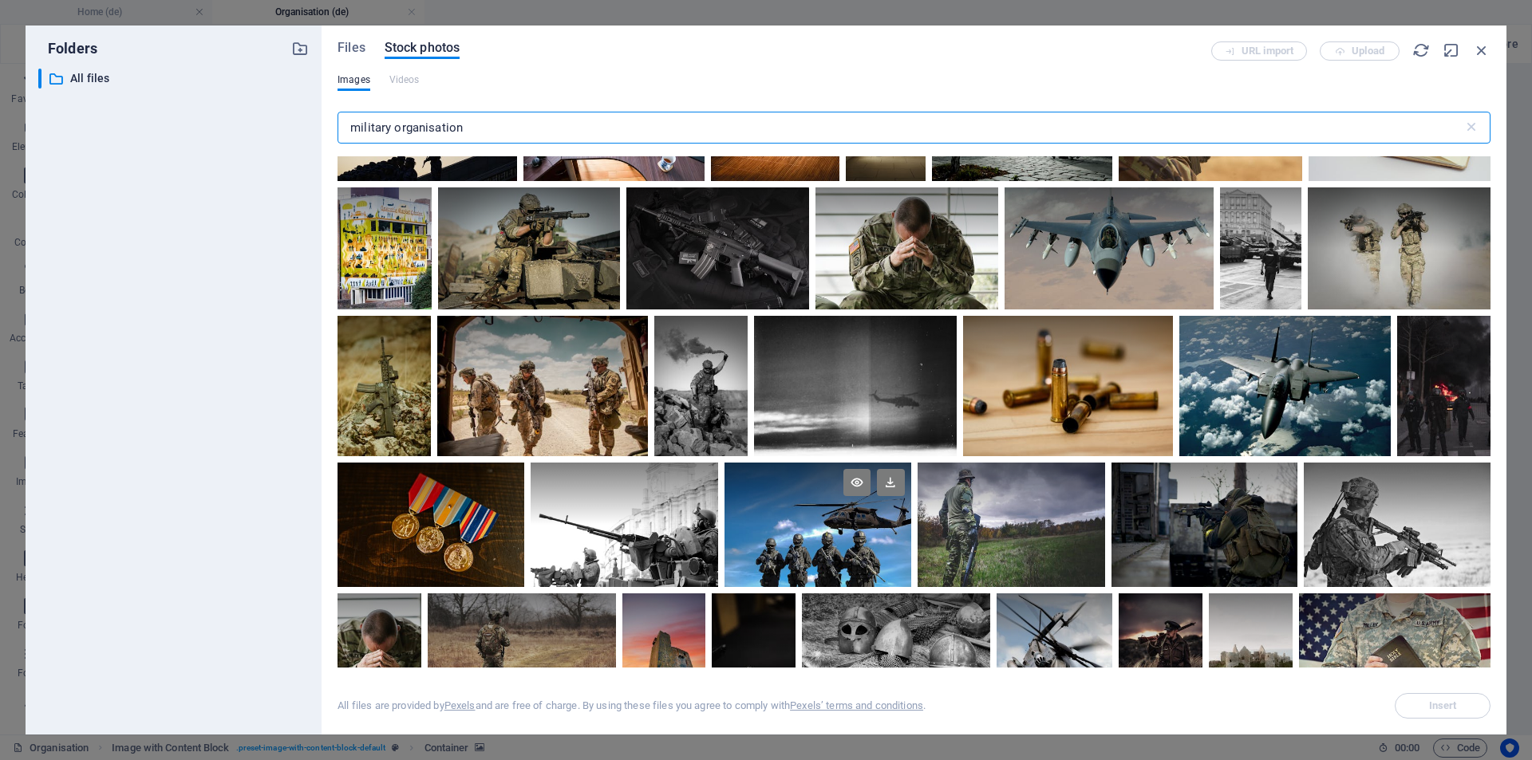
scroll to position [2762, 0]
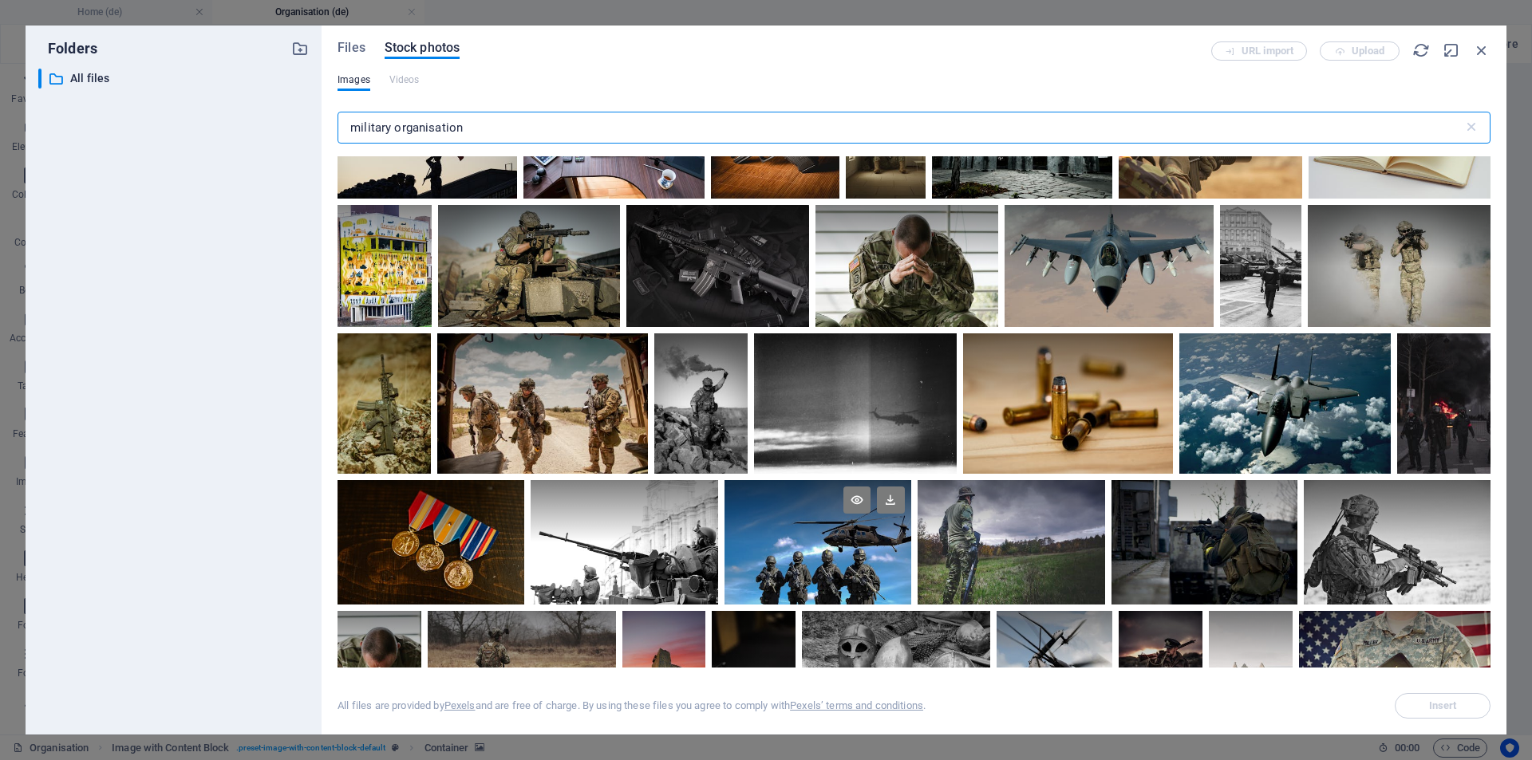
type input "military organisation"
click at [911, 520] on div at bounding box center [817, 511] width 187 height 62
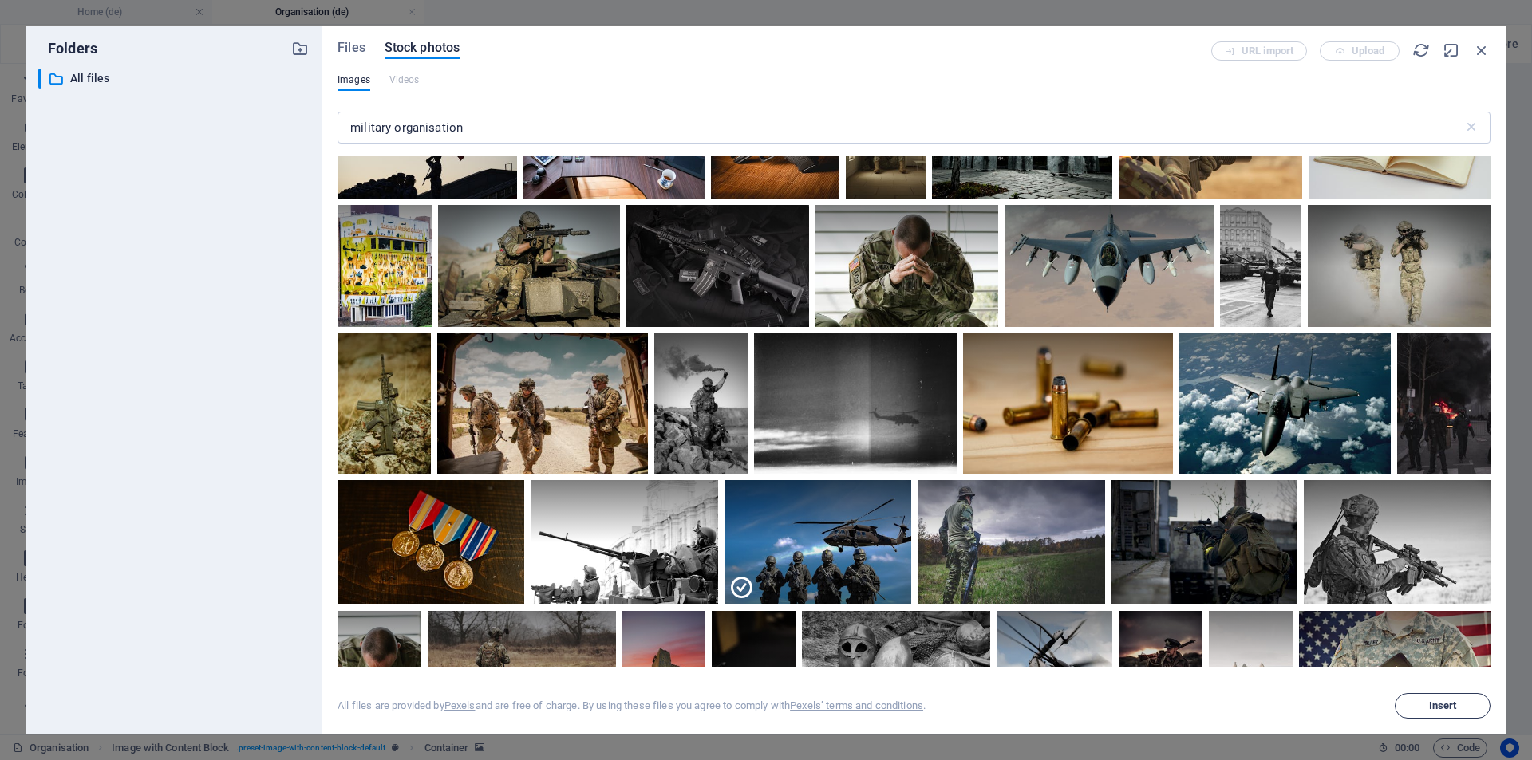
click at [1453, 708] on span "Insert" at bounding box center [1443, 706] width 28 height 10
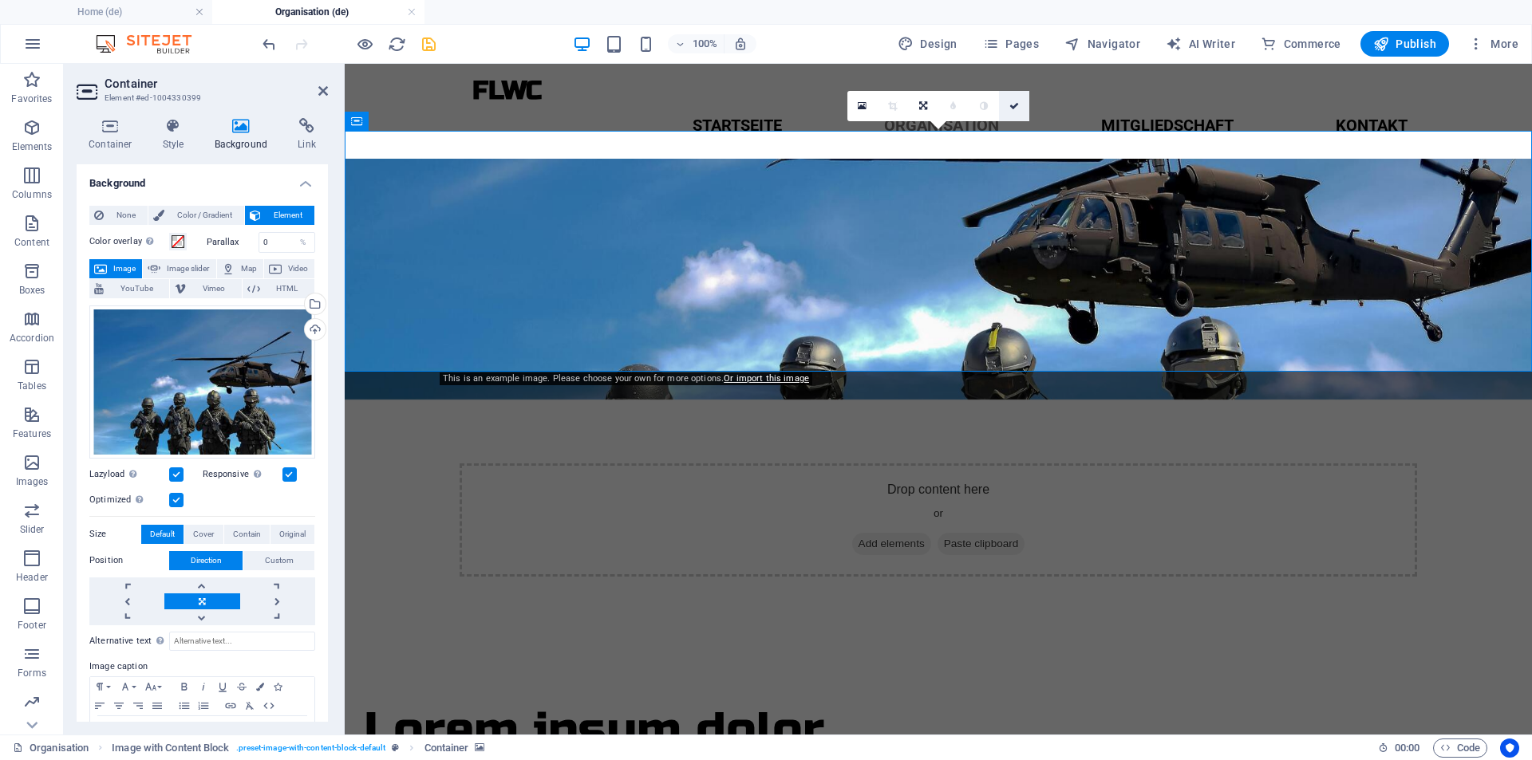
click at [1013, 108] on icon at bounding box center [1014, 106] width 10 height 10
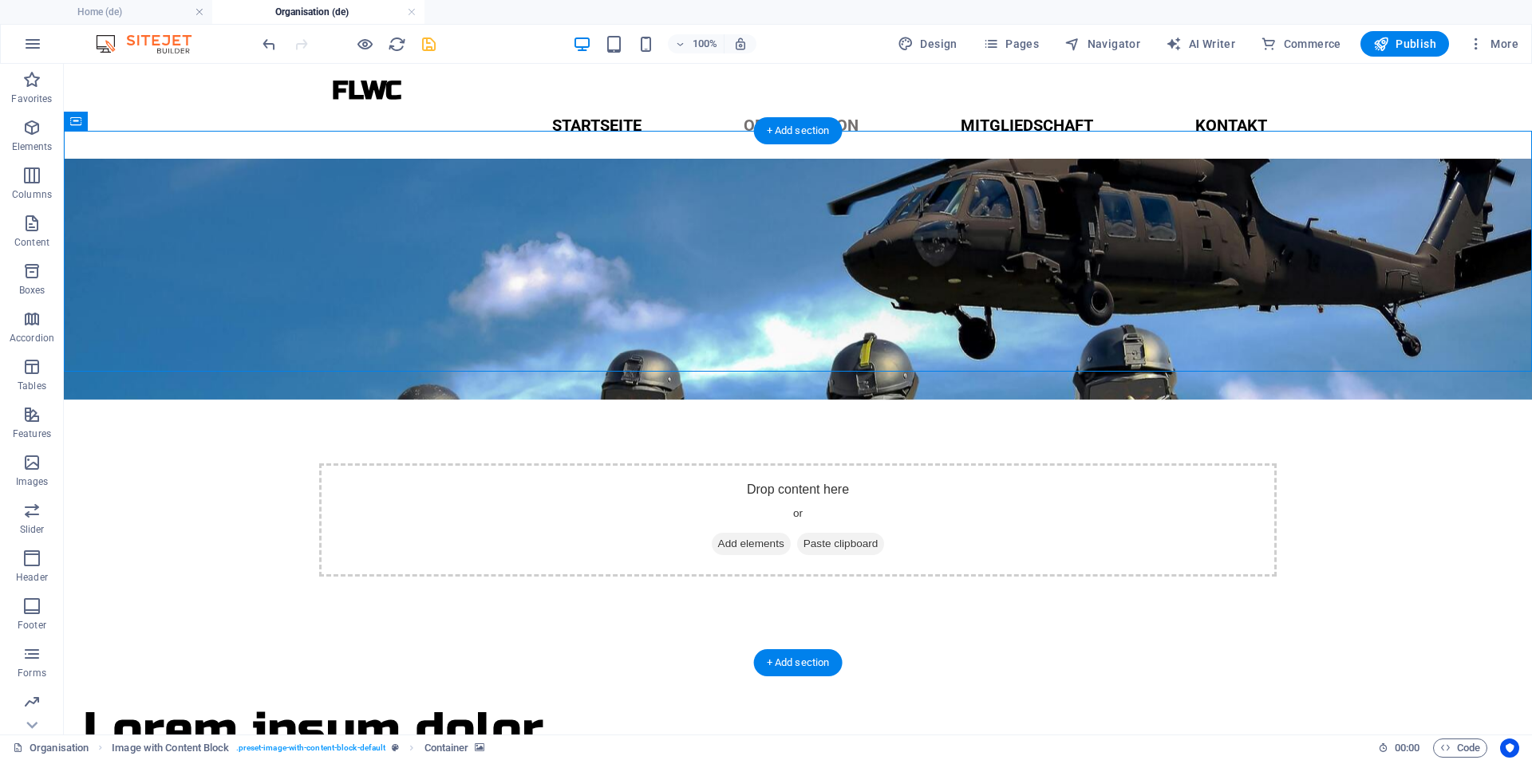
click at [704, 353] on figure at bounding box center [798, 279] width 1468 height 241
click at [200, 212] on figure at bounding box center [798, 279] width 1468 height 241
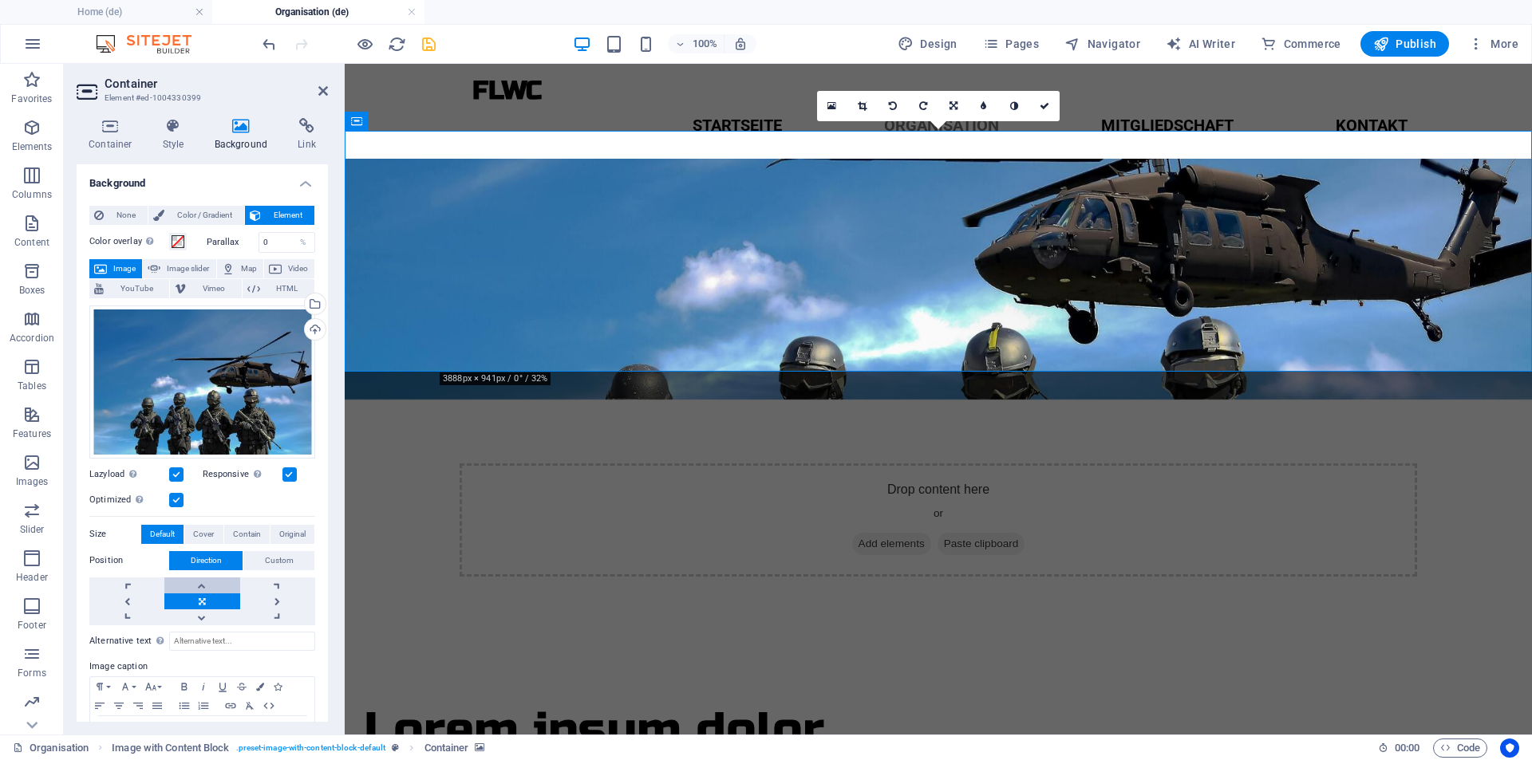
click at [211, 580] on link at bounding box center [201, 586] width 75 height 16
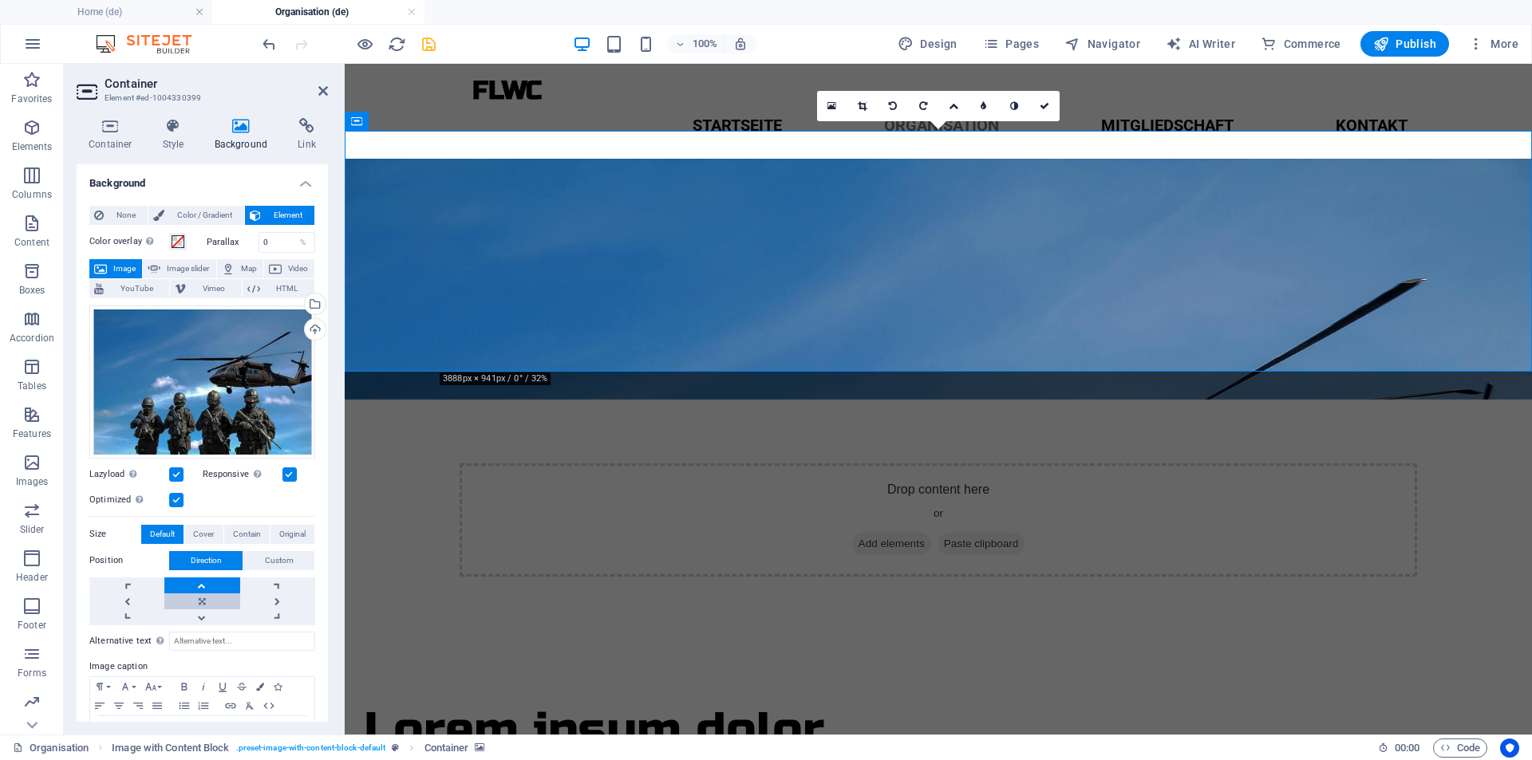
click at [211, 601] on link at bounding box center [201, 602] width 75 height 16
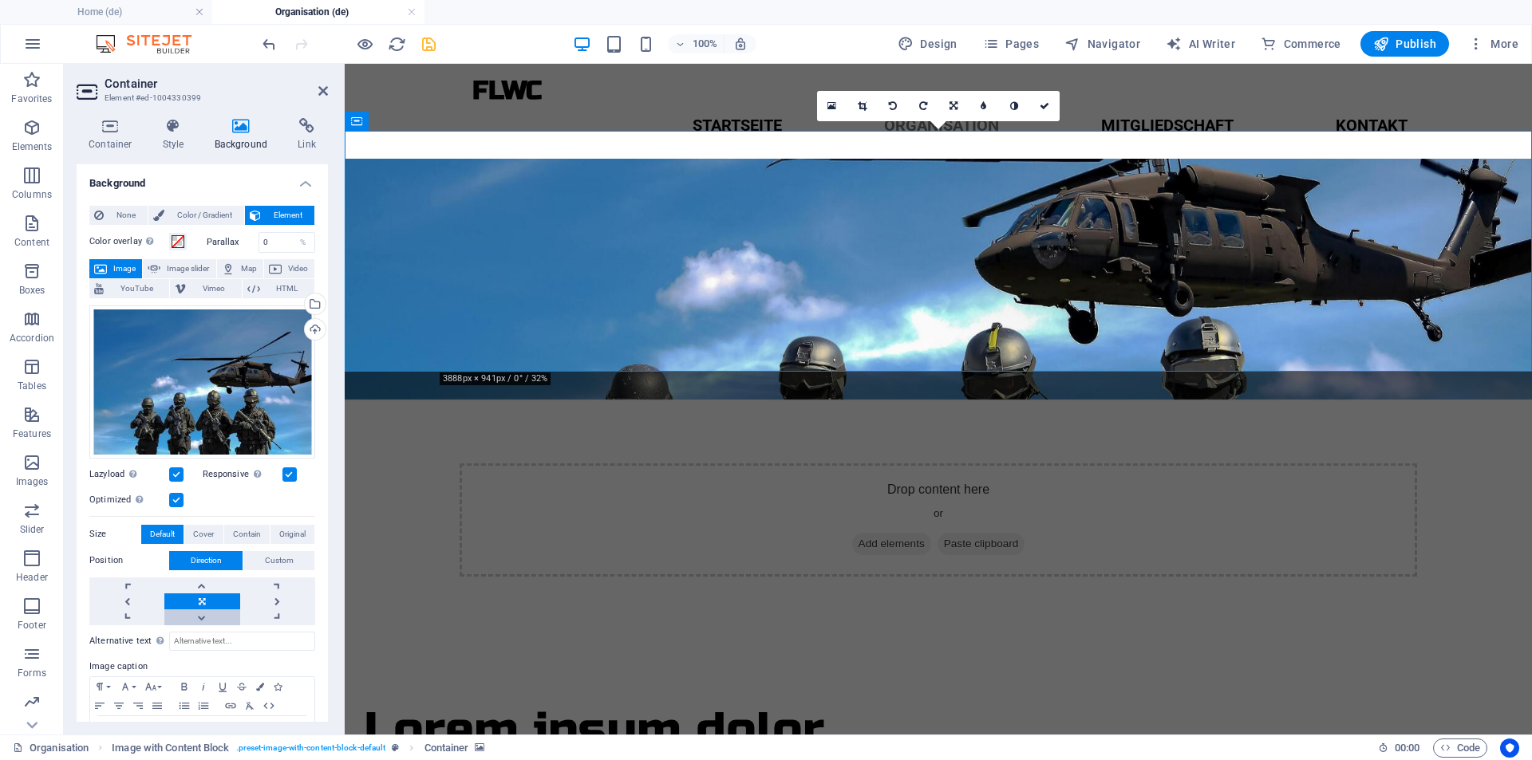
click at [213, 613] on link at bounding box center [201, 617] width 75 height 16
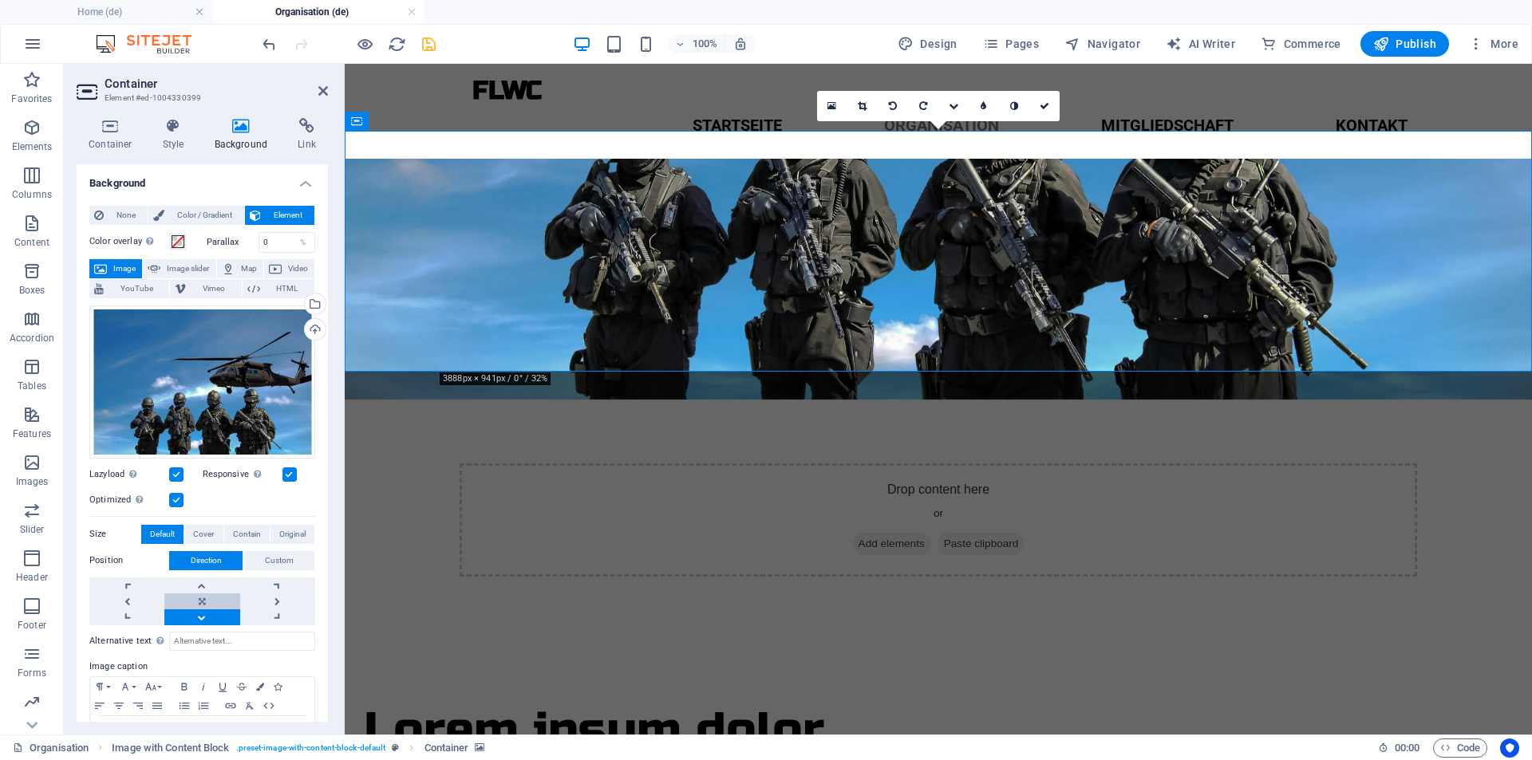
click at [213, 599] on link at bounding box center [201, 602] width 75 height 16
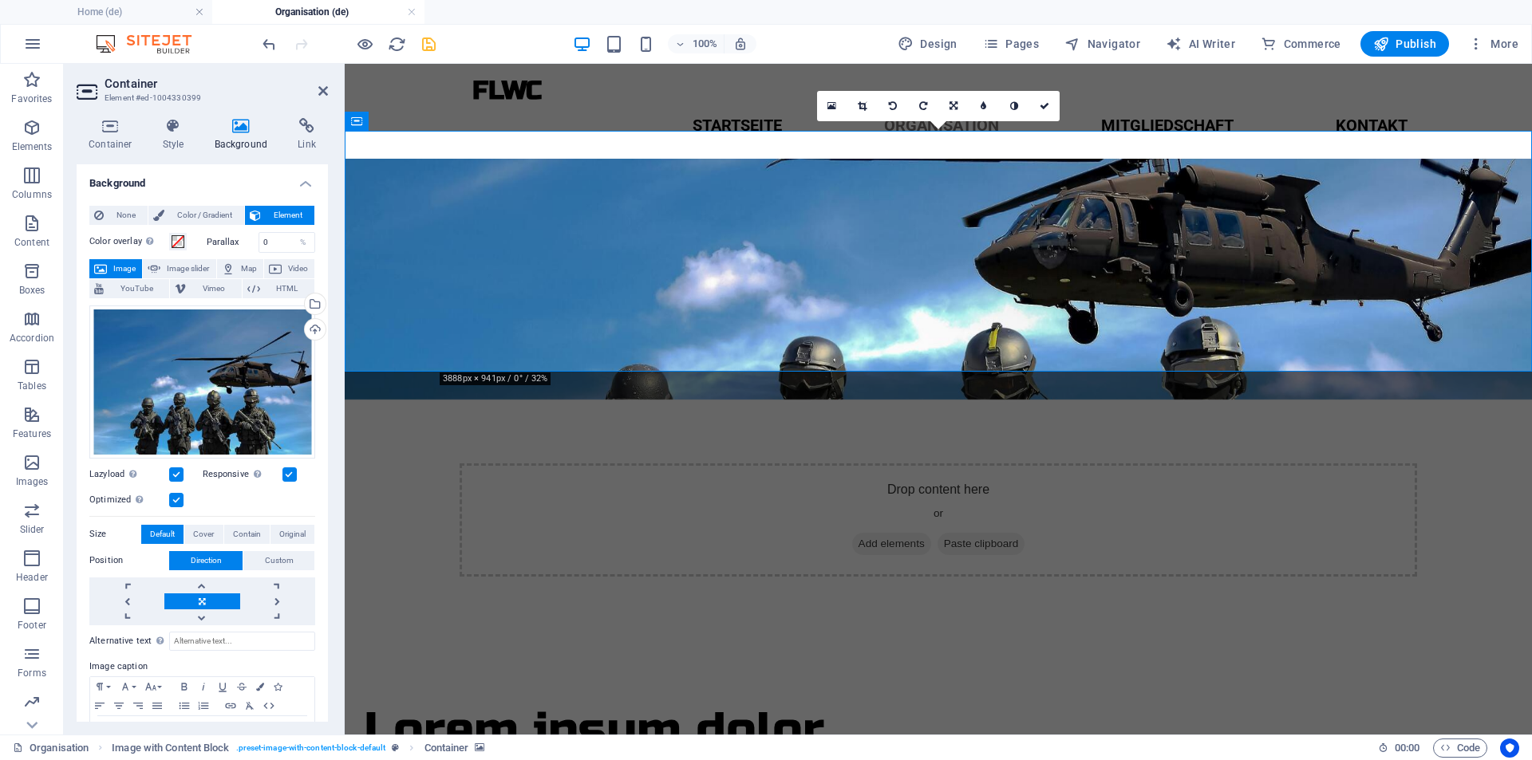
click at [262, 548] on div "Drag files here, click to choose files or select files from Files or our free s…" at bounding box center [202, 462] width 226 height 326
click at [265, 560] on span "Custom" at bounding box center [279, 560] width 29 height 19
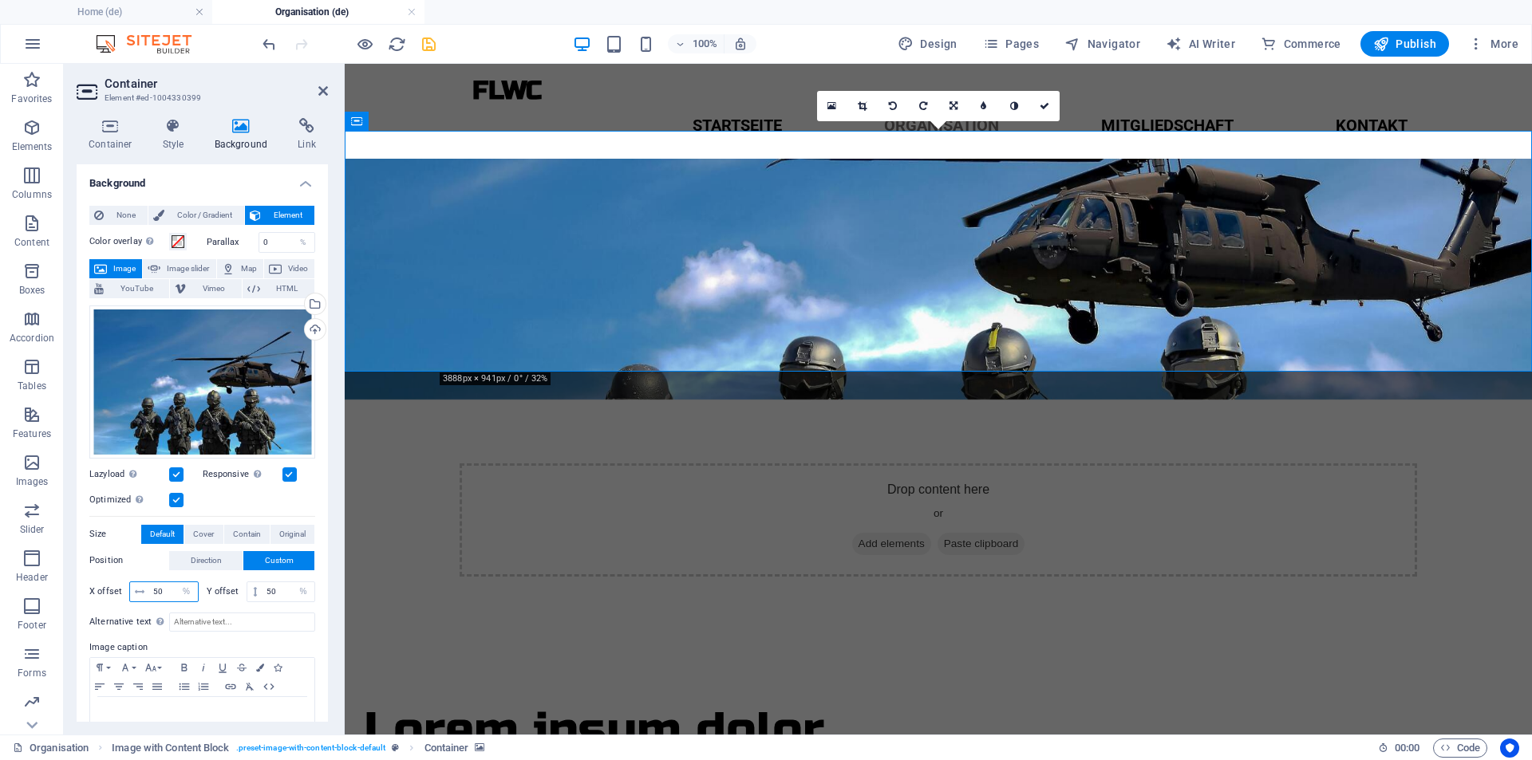
click at [169, 586] on input "50" at bounding box center [173, 591] width 49 height 19
click at [273, 586] on input "50" at bounding box center [288, 591] width 52 height 19
type input "5"
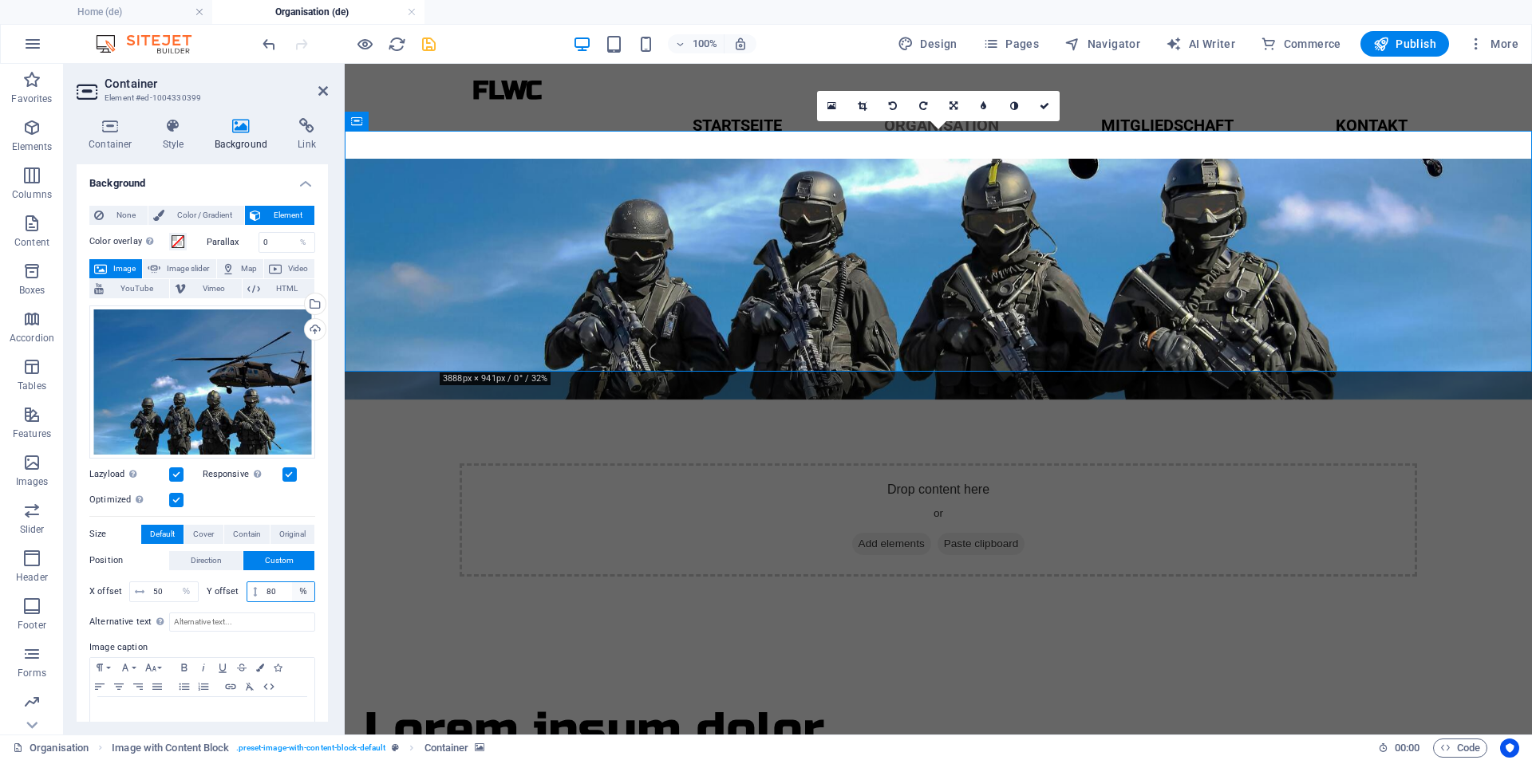
type input "8"
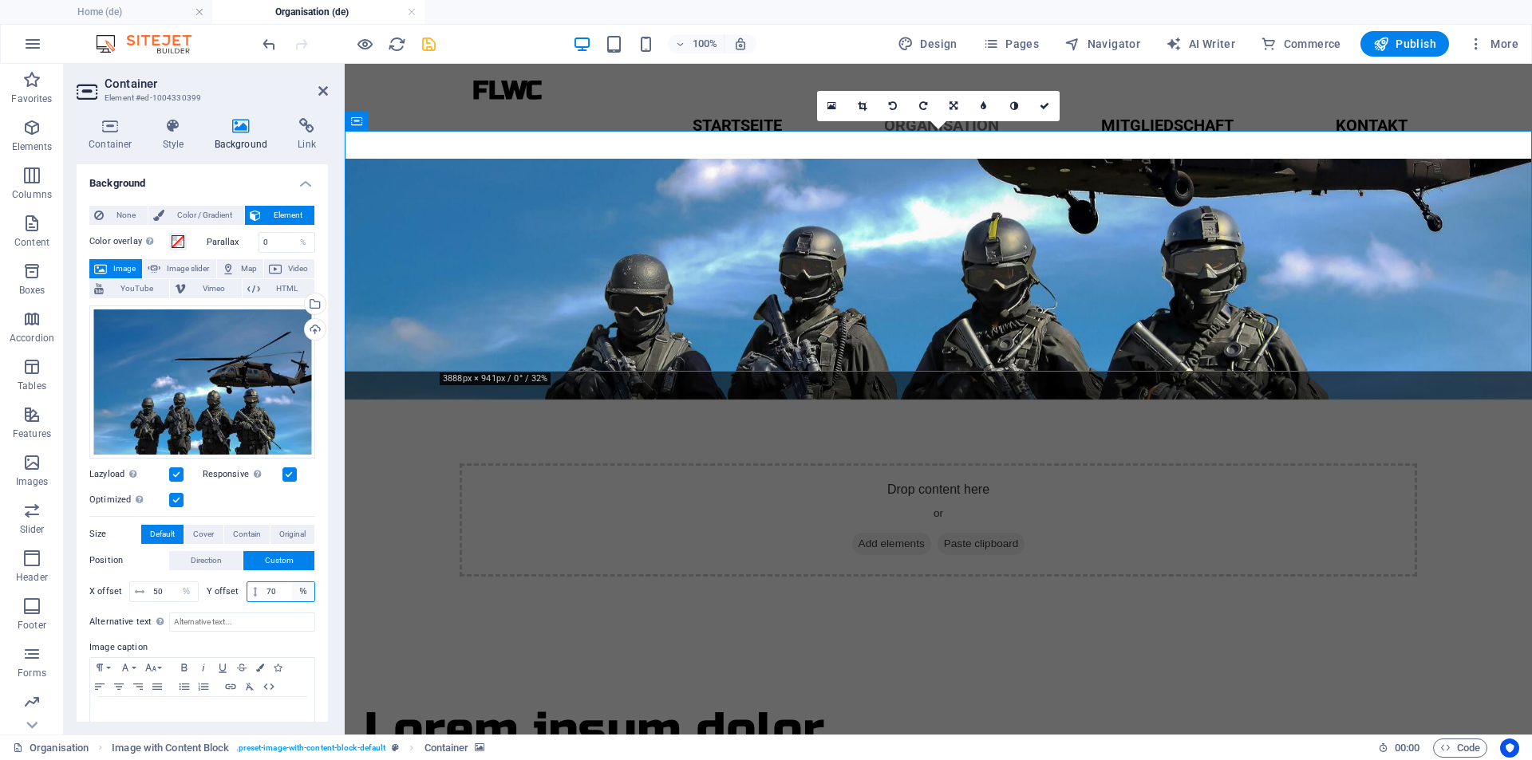
type input "7"
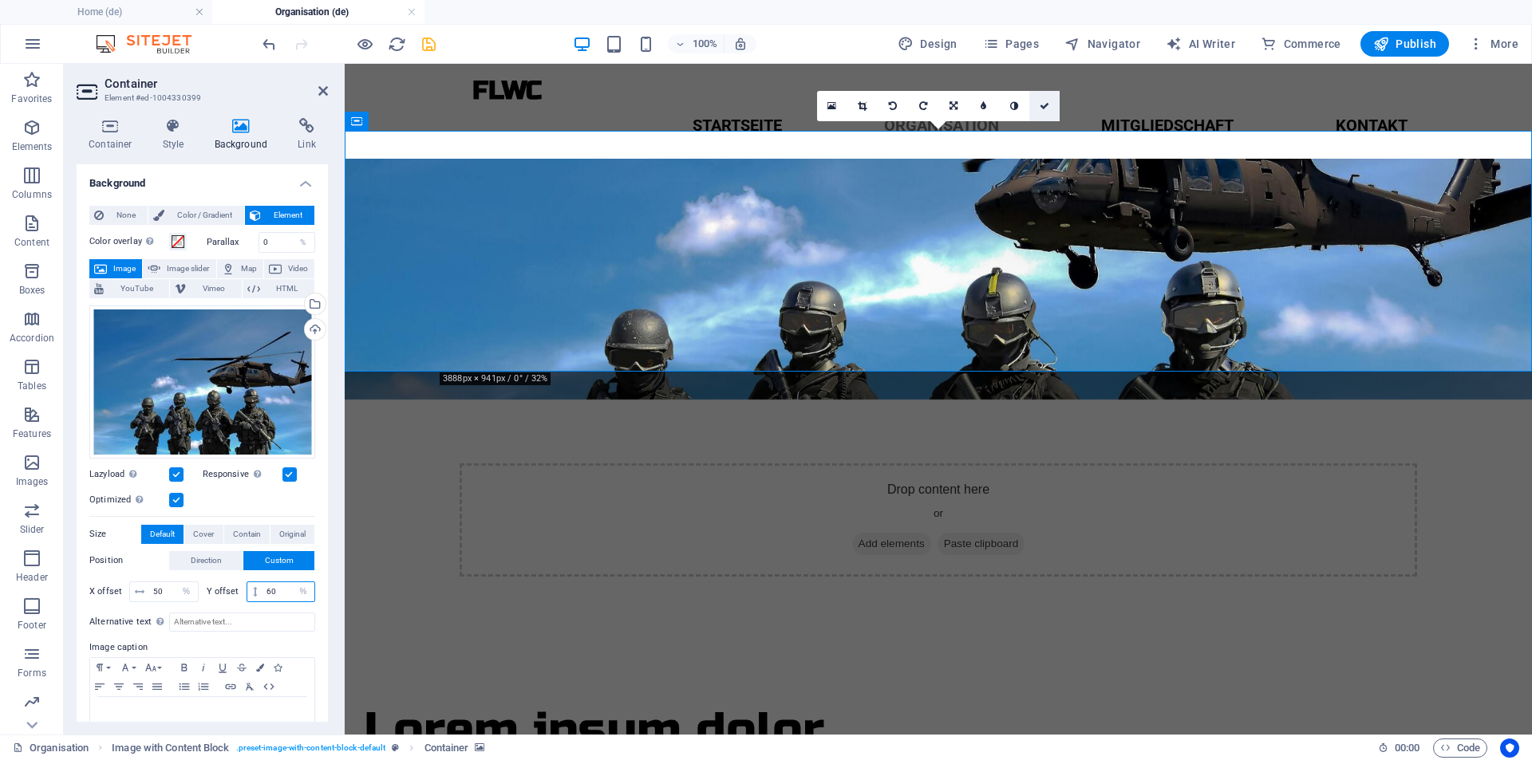
type input "60"
click at [1037, 105] on link at bounding box center [1044, 106] width 30 height 30
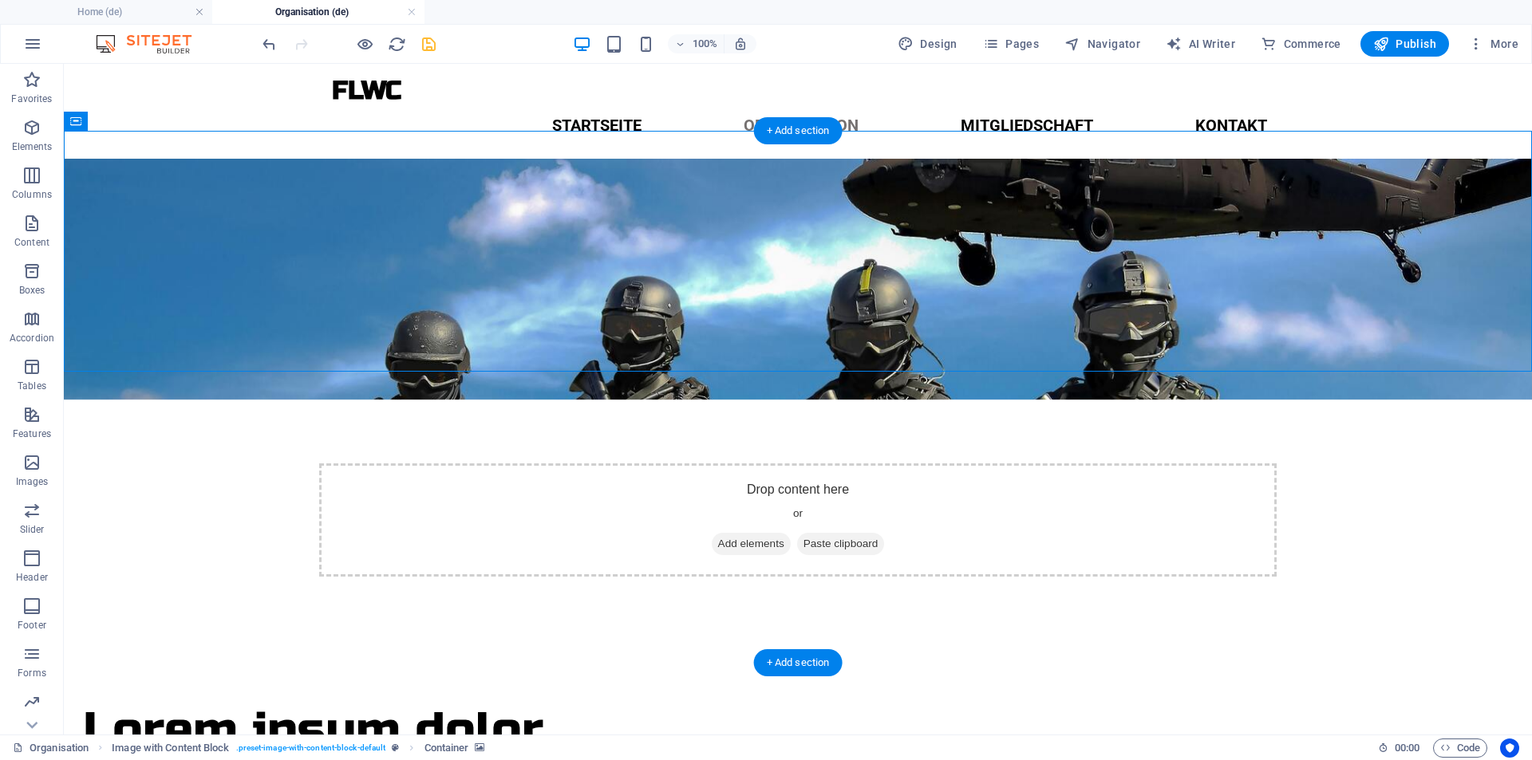
click at [270, 227] on figure at bounding box center [798, 279] width 1468 height 241
select select "%"
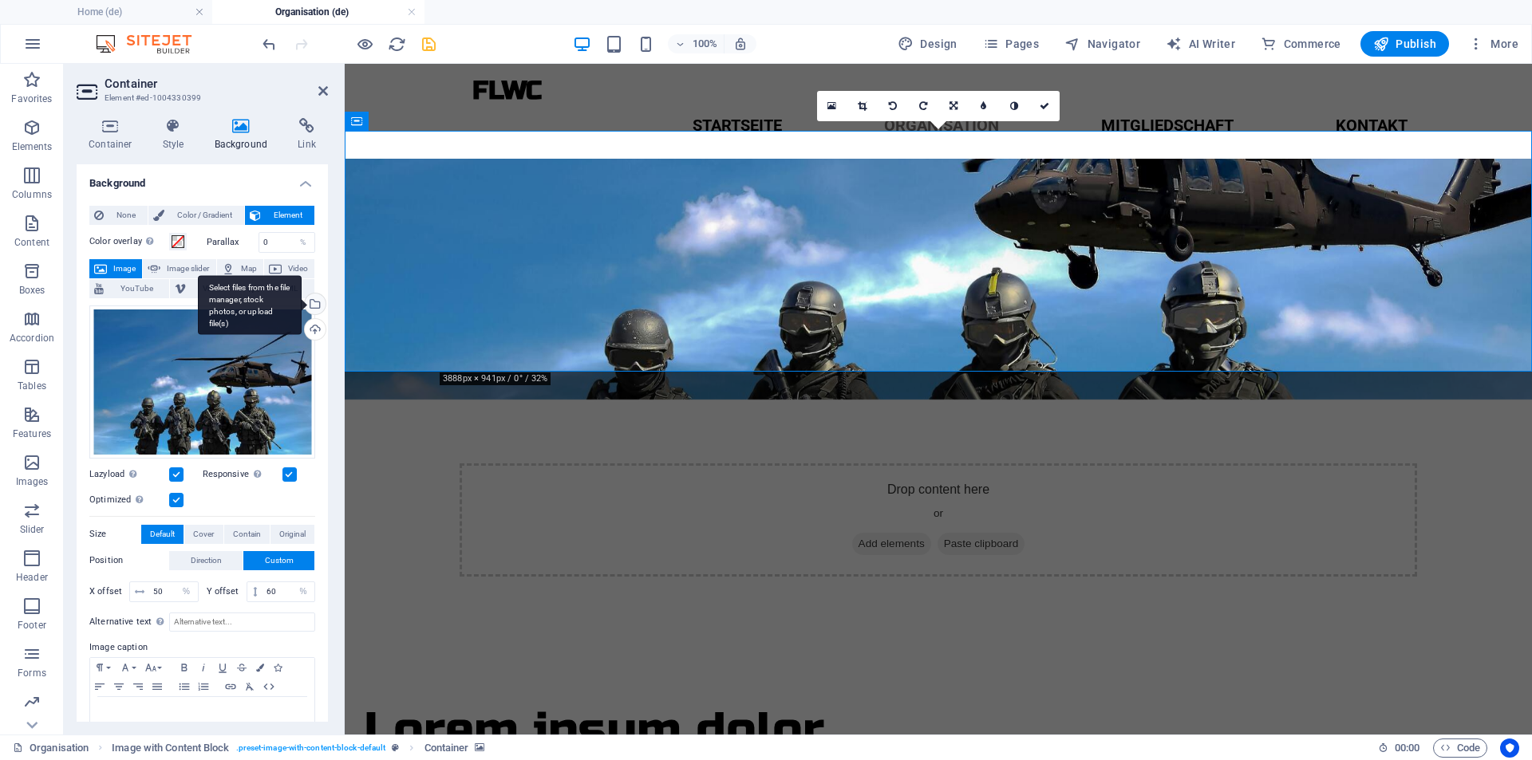
click at [302, 302] on div "Select files from the file manager, stock photos, or upload file(s)" at bounding box center [250, 305] width 104 height 60
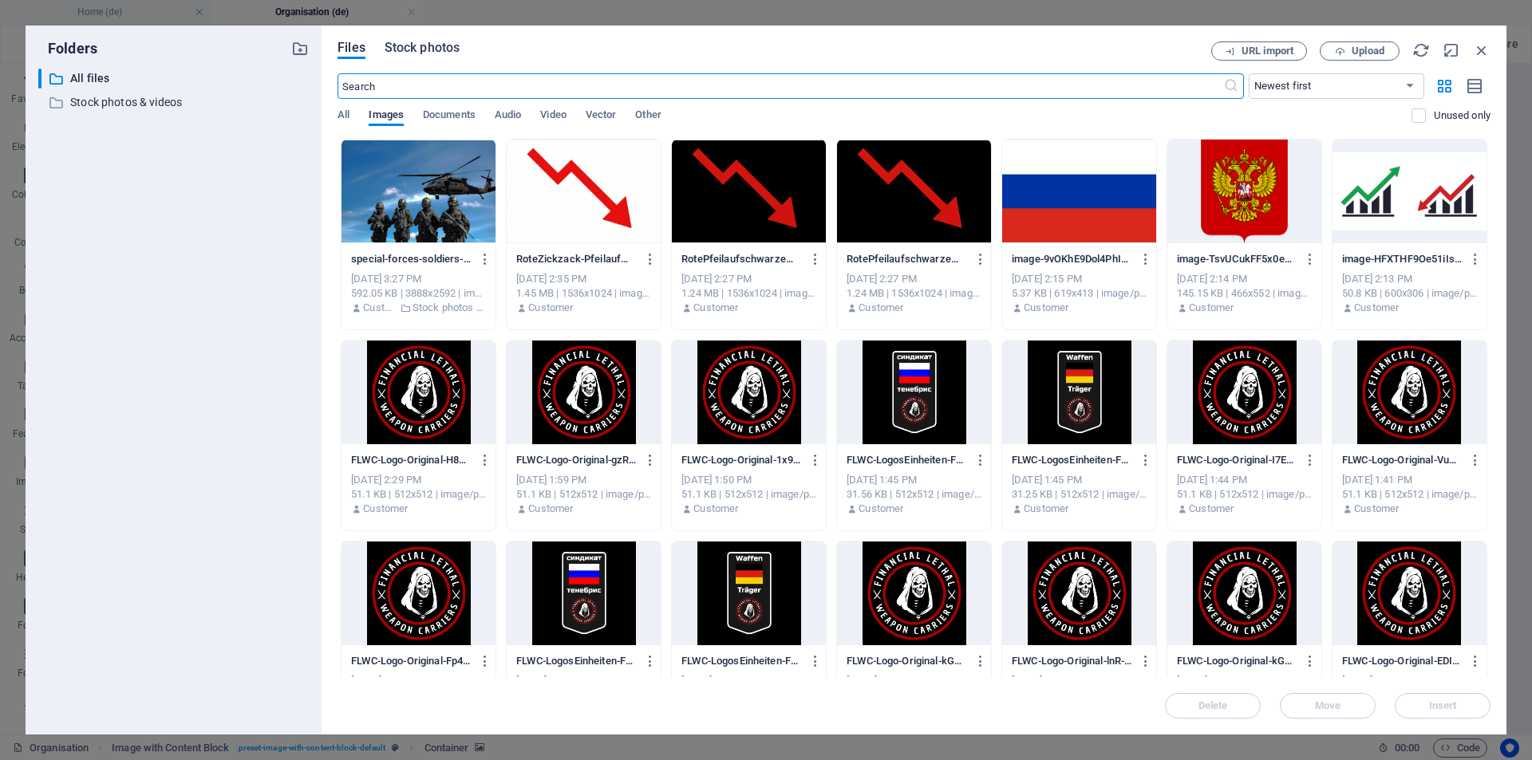
click at [413, 54] on span "Stock photos" at bounding box center [421, 47] width 75 height 19
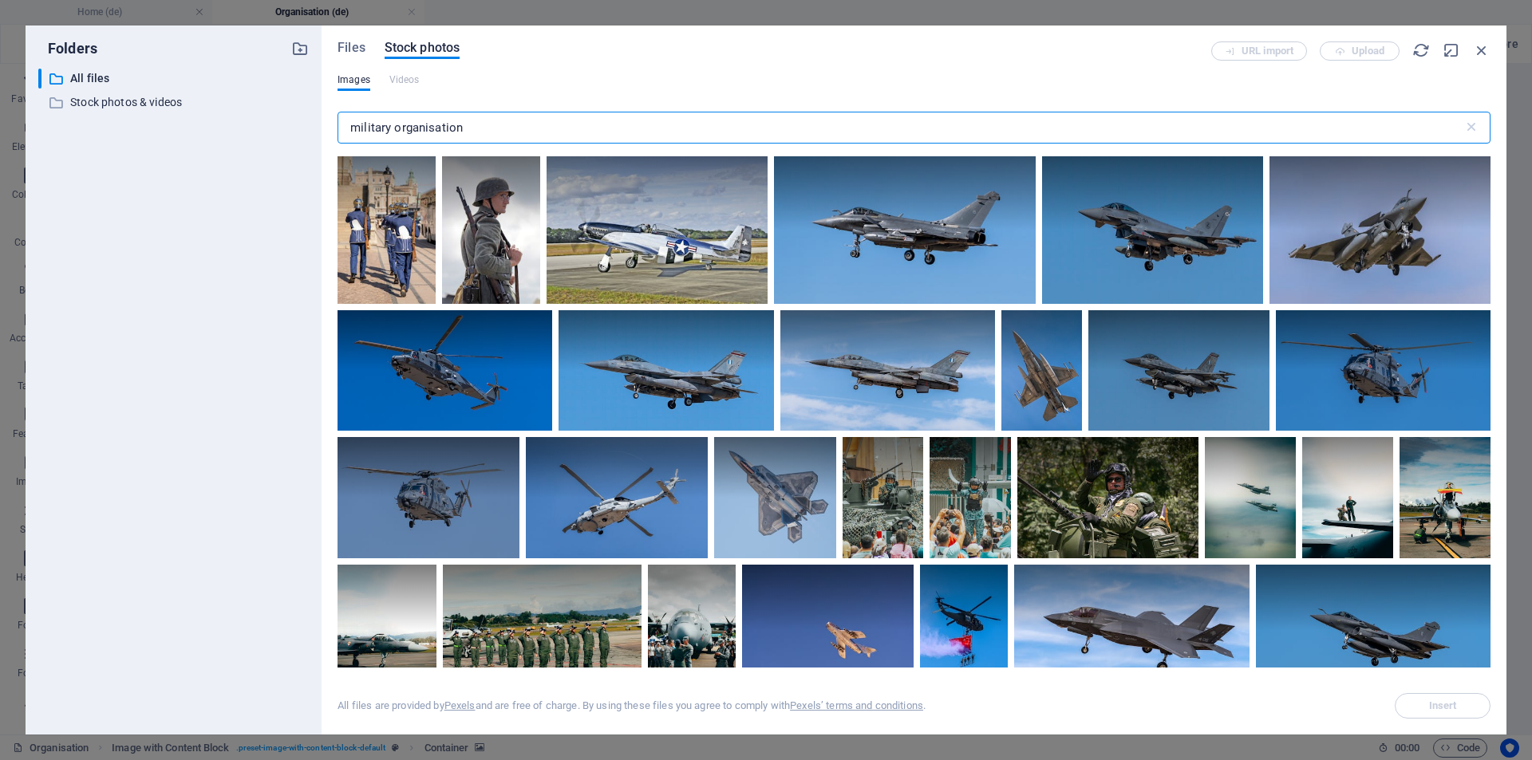
click at [466, 123] on input "military organisation" at bounding box center [900, 128] width 1126 height 32
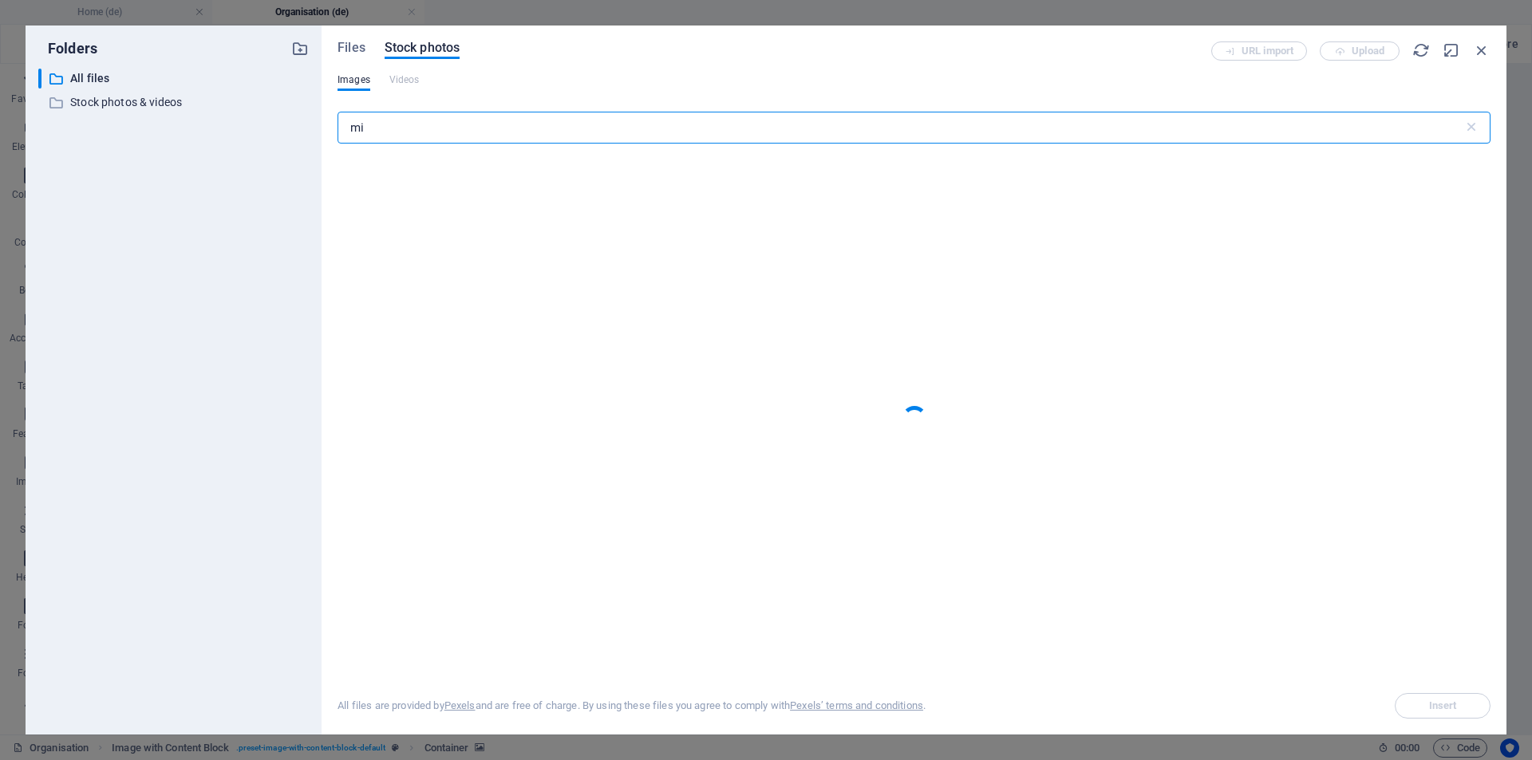
type input "m"
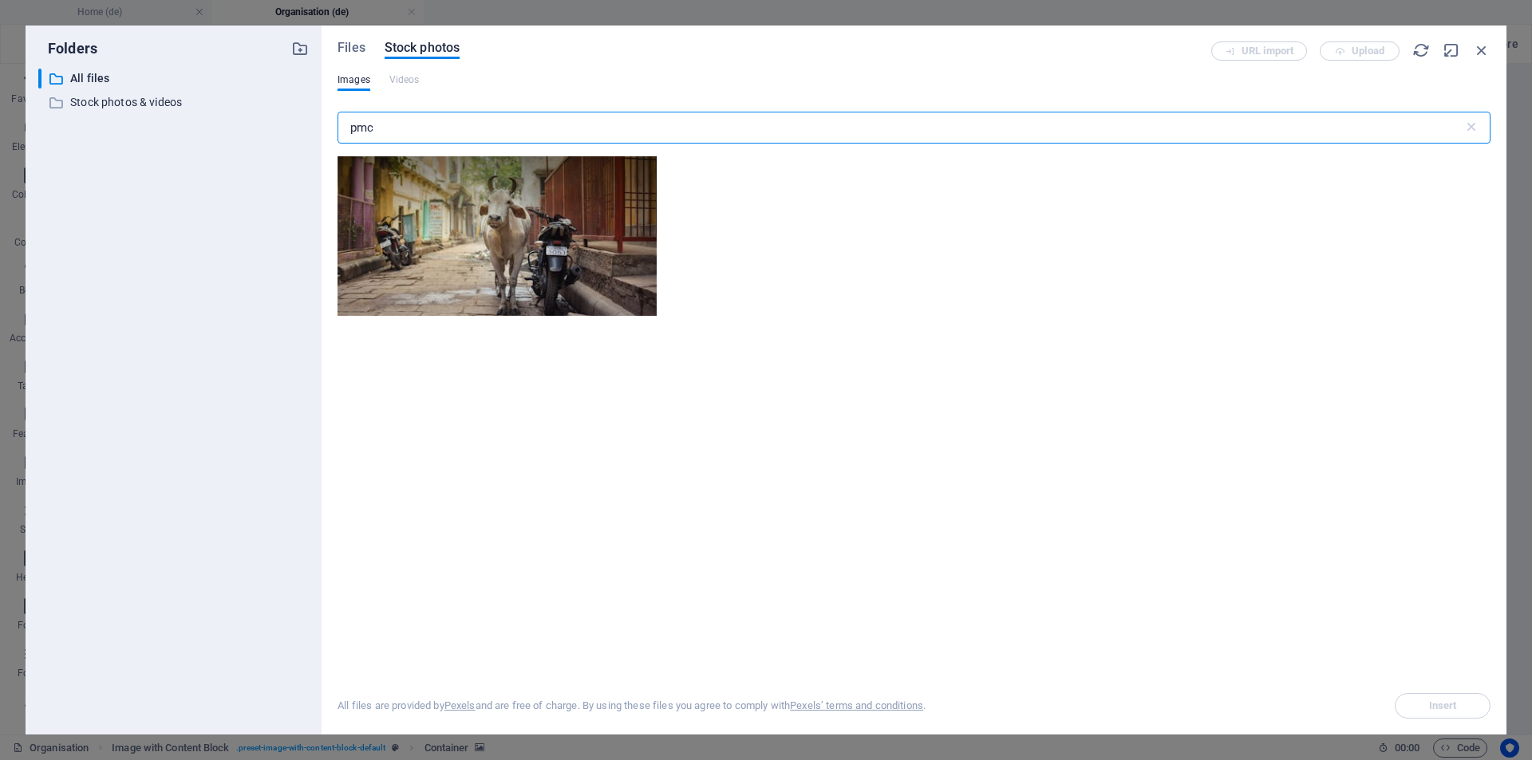
drag, startPoint x: 406, startPoint y: 133, endPoint x: 328, endPoint y: 130, distance: 78.2
click at [328, 130] on div "Files Stock photos URL import Upload Images Videos pmc ​ All files are provided…" at bounding box center [913, 380] width 1185 height 709
type input "wagner group"
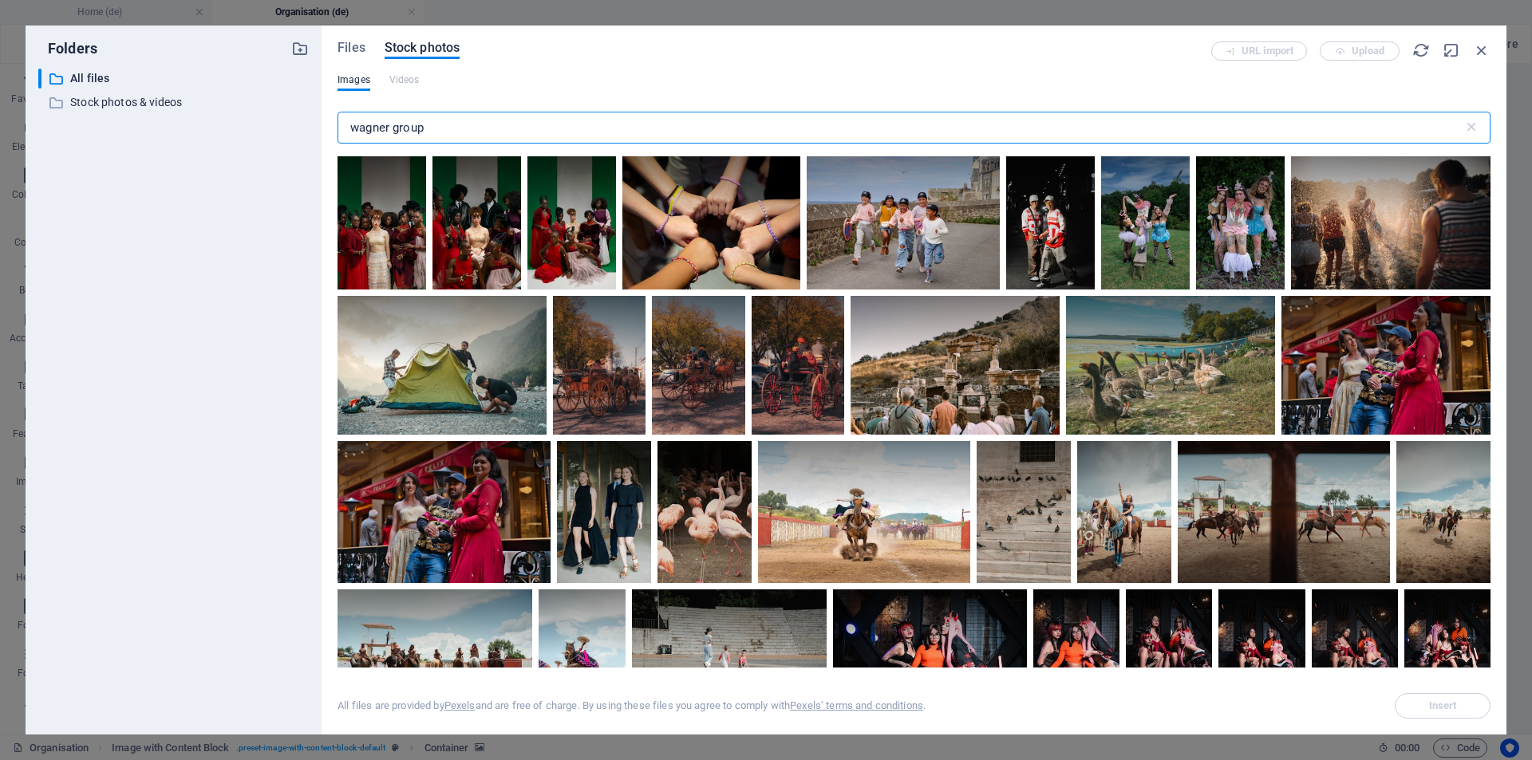
drag, startPoint x: 424, startPoint y: 124, endPoint x: 349, endPoint y: 126, distance: 75.0
click at [349, 126] on input "wagner group" at bounding box center [900, 128] width 1126 height 32
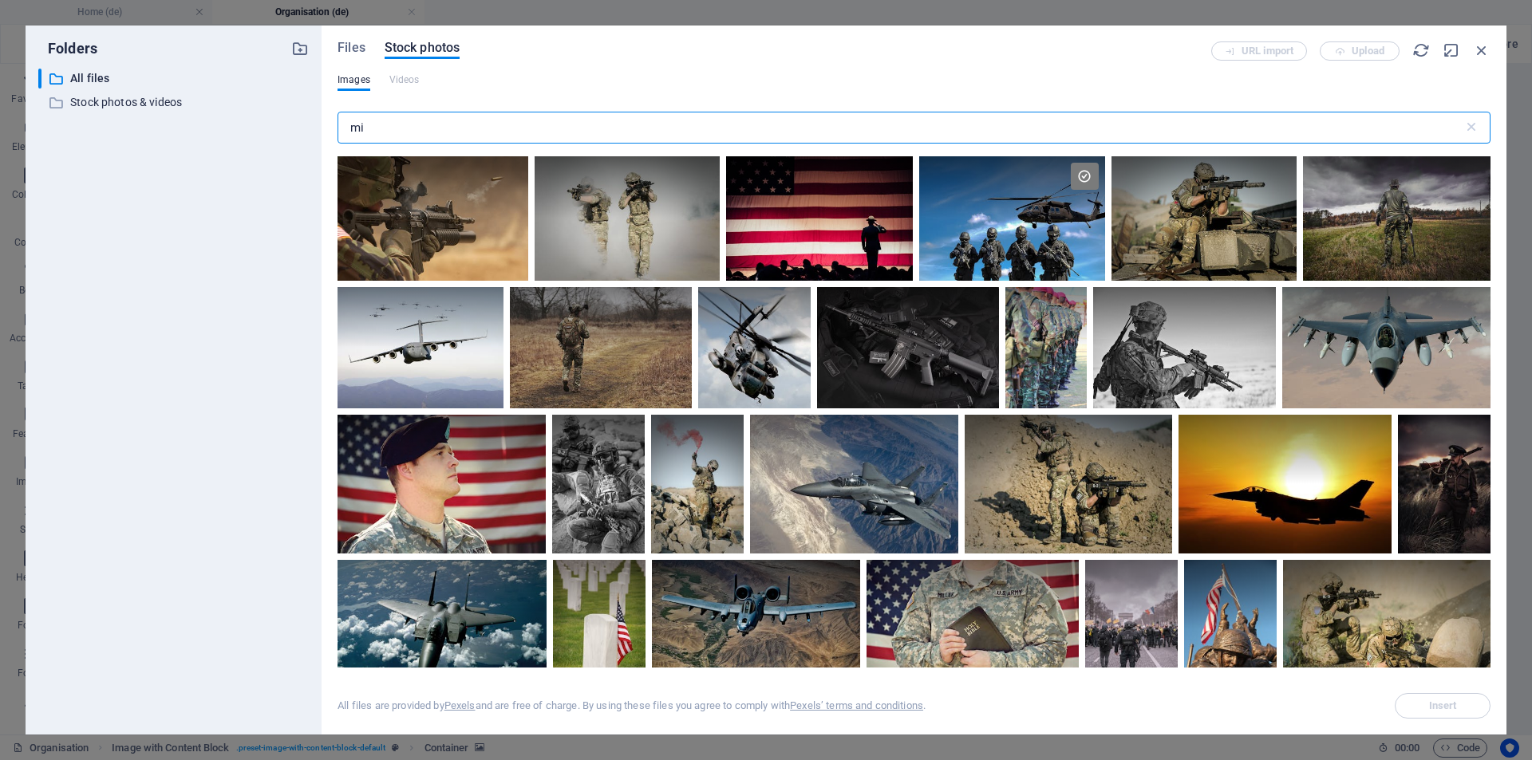
type input "m"
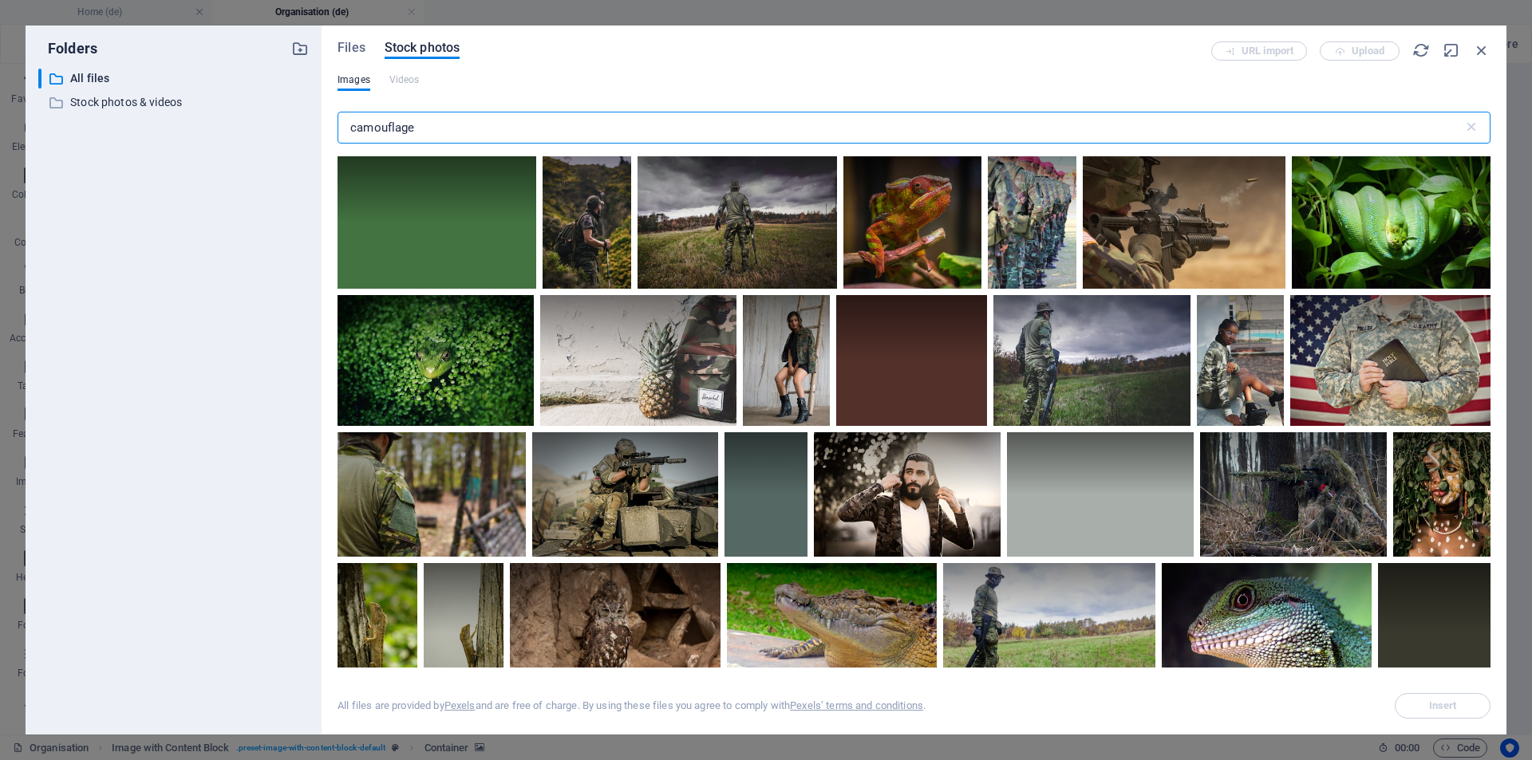
click at [386, 134] on input "camouflage" at bounding box center [900, 128] width 1126 height 32
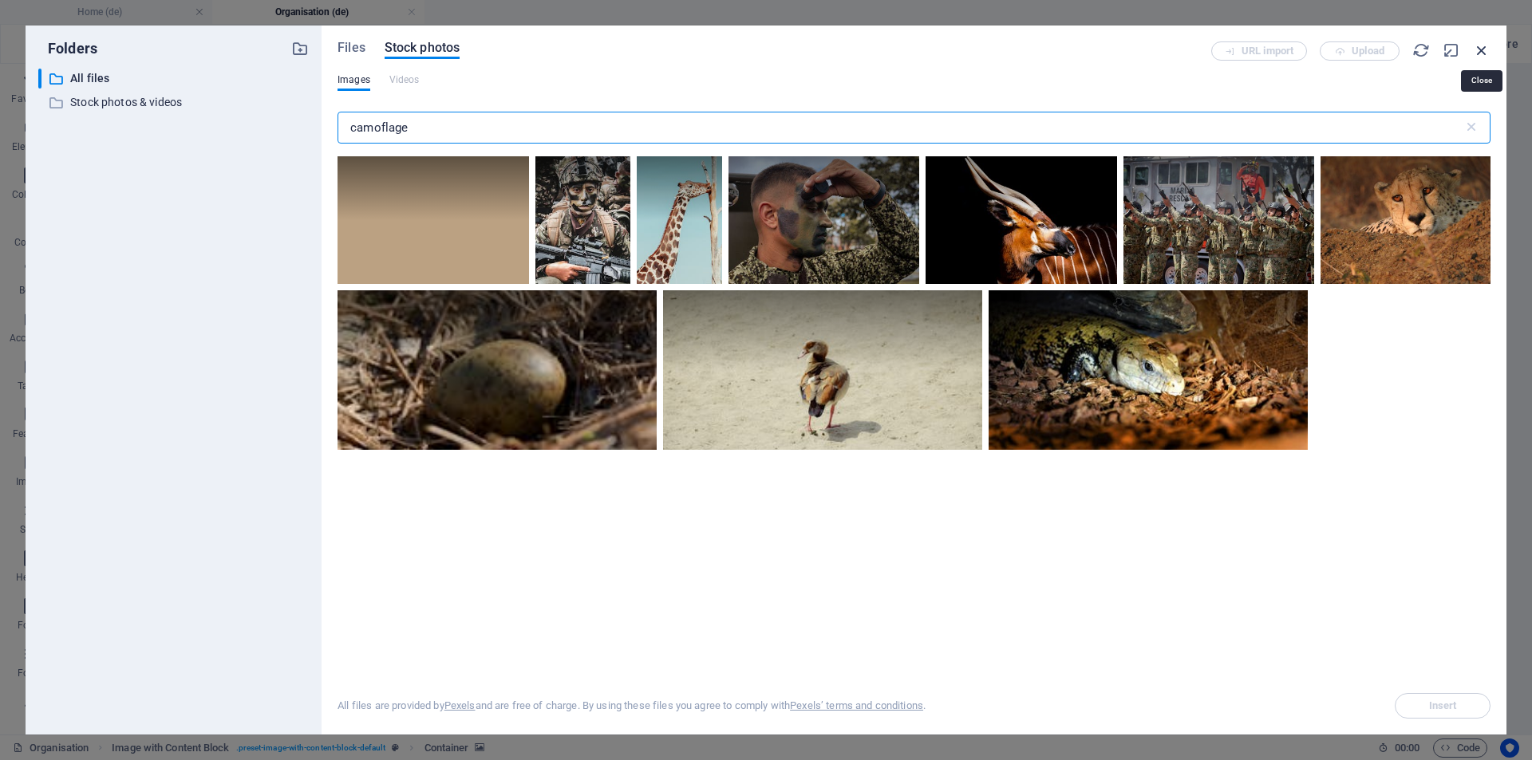
type input "camoflage"
click at [1481, 50] on icon "button" at bounding box center [1482, 50] width 18 height 18
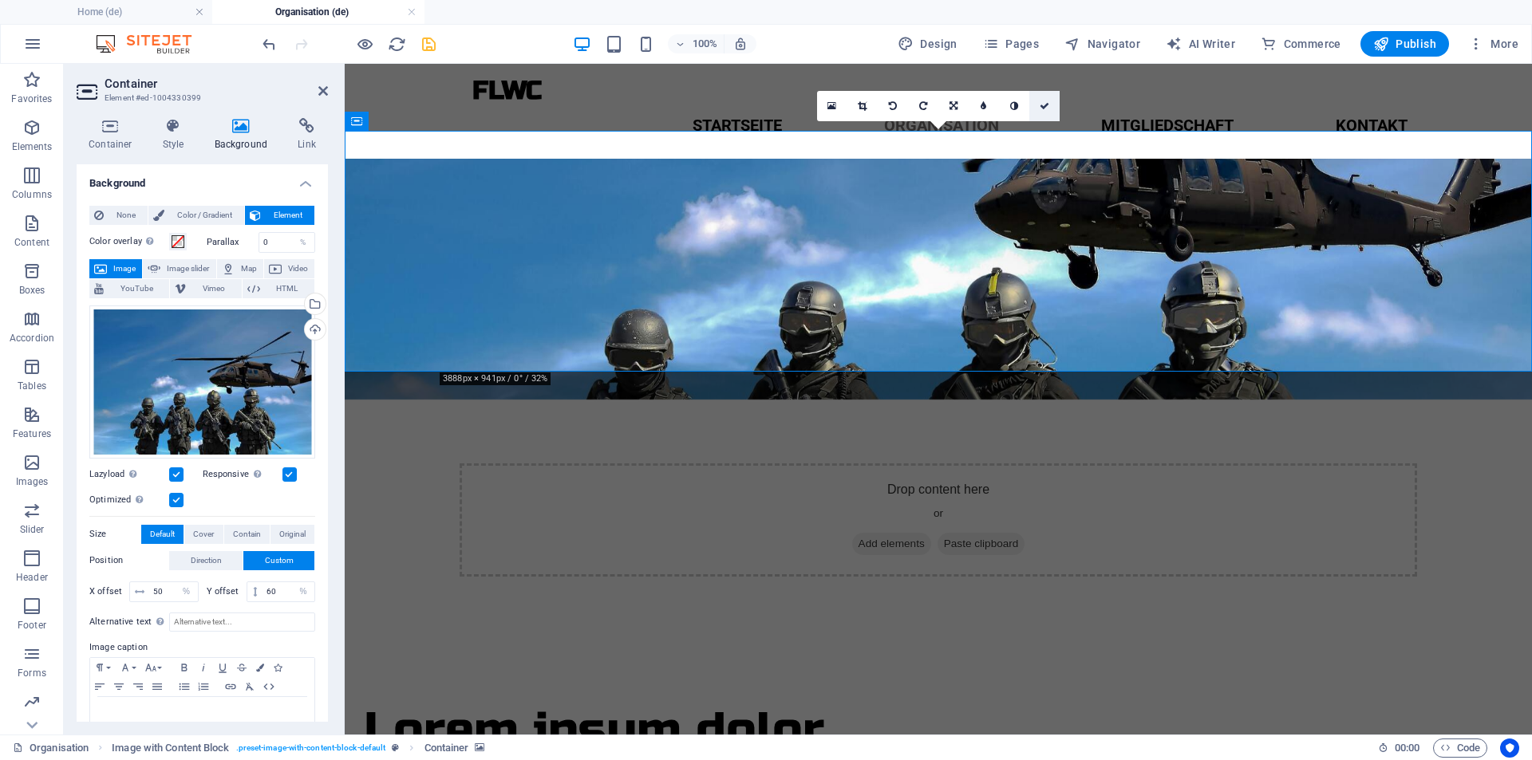
click at [1042, 110] on icon at bounding box center [1044, 106] width 10 height 10
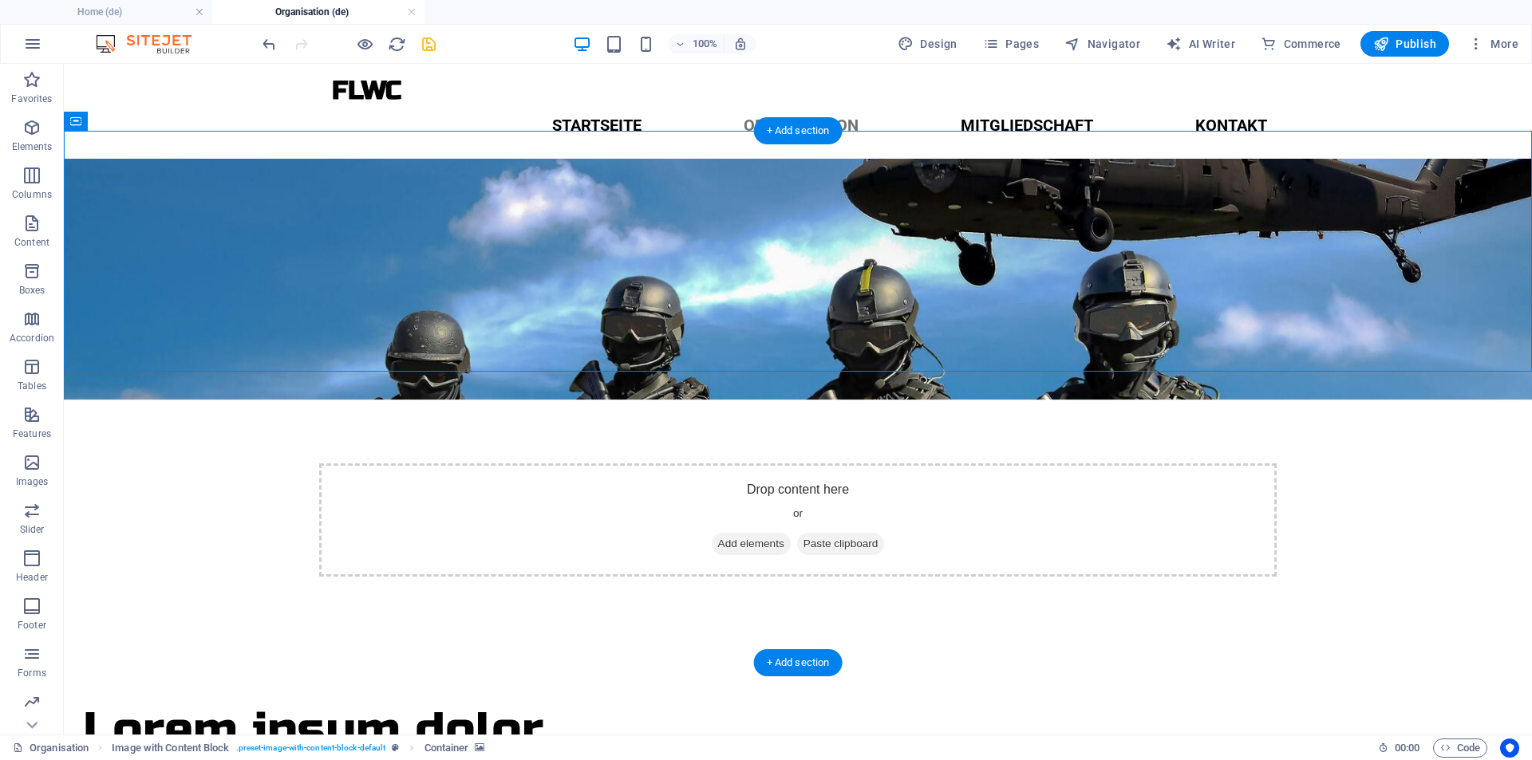
click at [204, 196] on figure at bounding box center [798, 279] width 1468 height 241
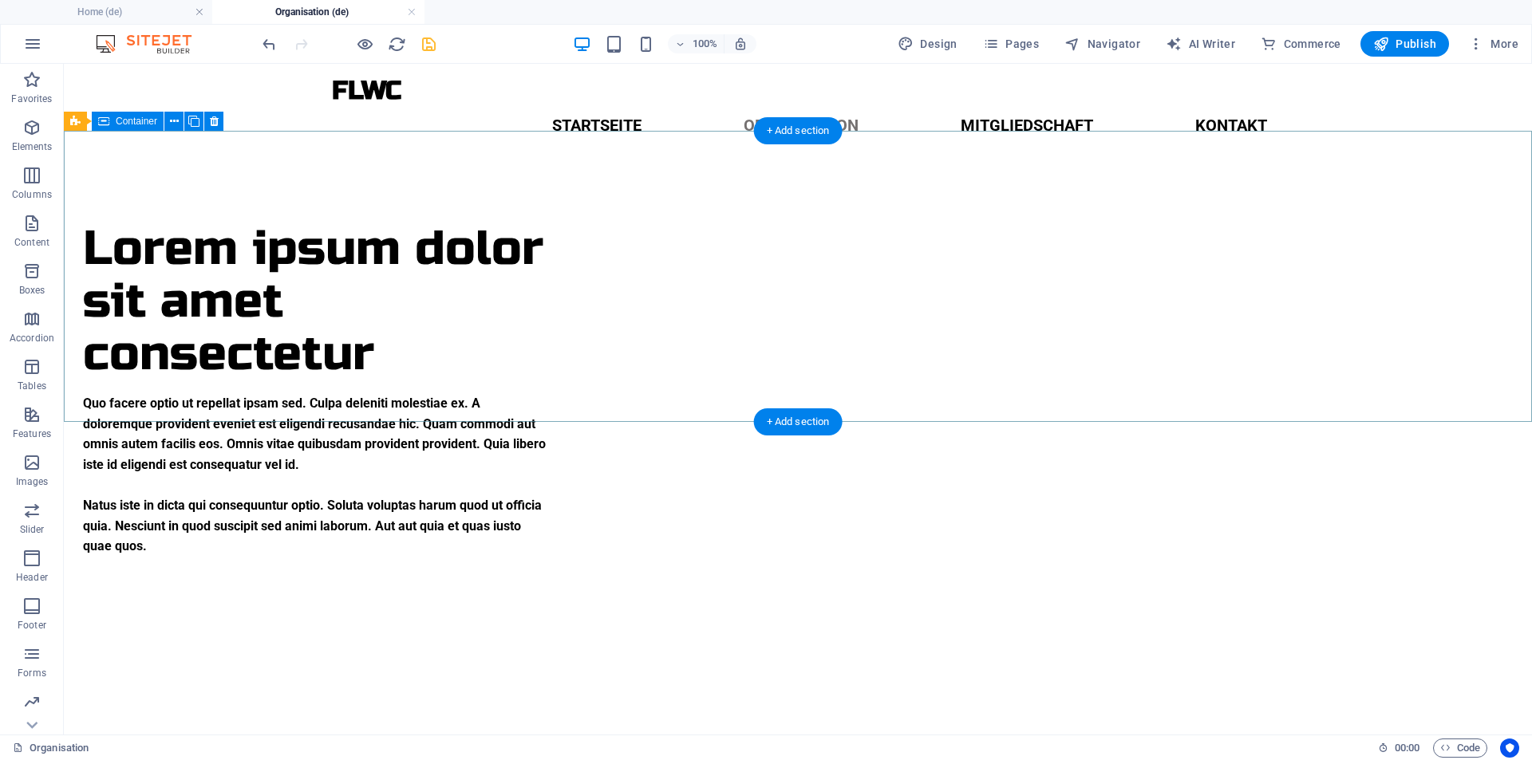
click at [204, 258] on div "Lorem ipsum dolor sit amet consectetur Quo facere optio ut repellat ipsam sed. …" at bounding box center [798, 390] width 1468 height 462
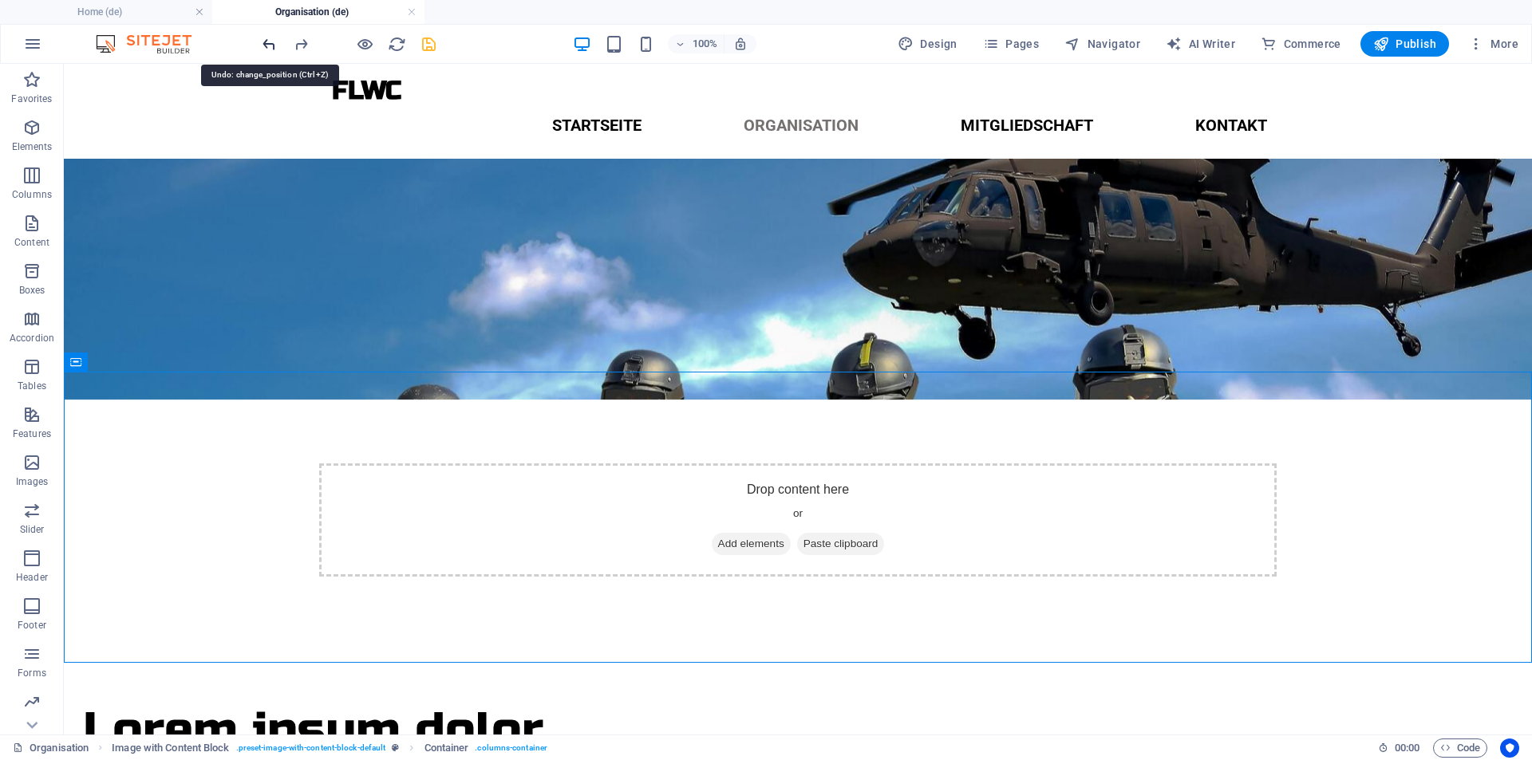
click at [266, 50] on icon "undo" at bounding box center [269, 44] width 18 height 18
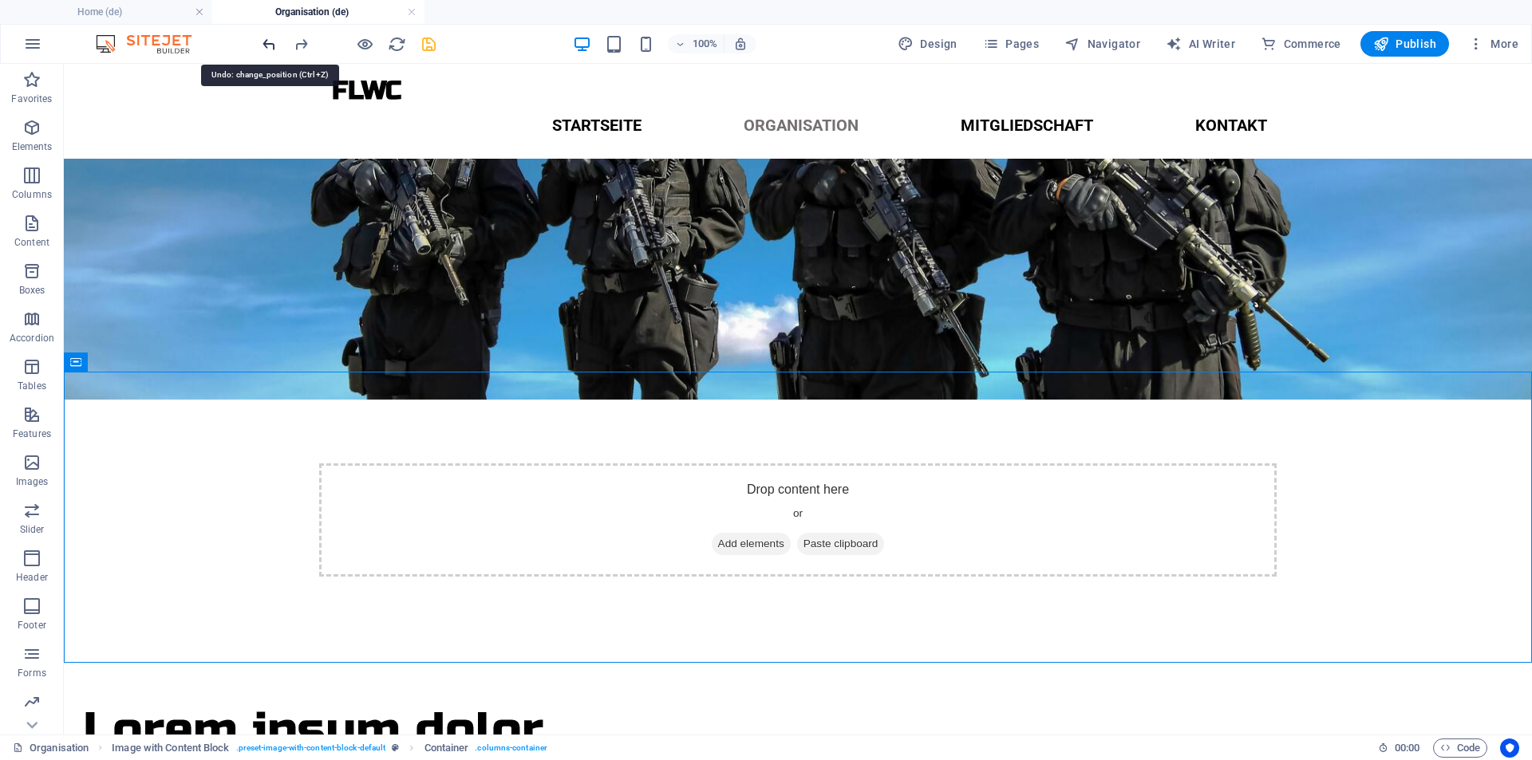
click at [266, 50] on icon "undo" at bounding box center [269, 44] width 18 height 18
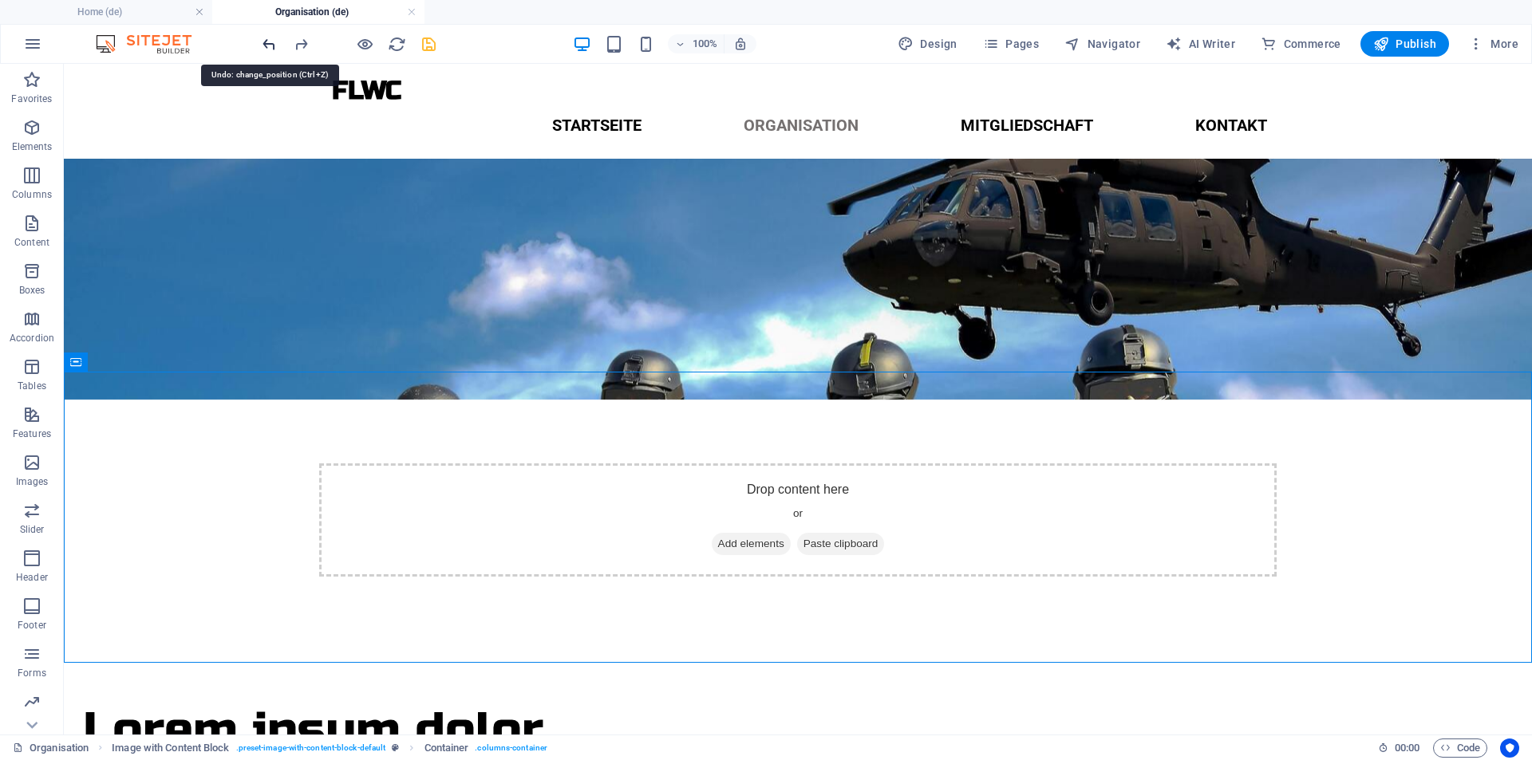
click at [266, 50] on icon "undo" at bounding box center [269, 44] width 18 height 18
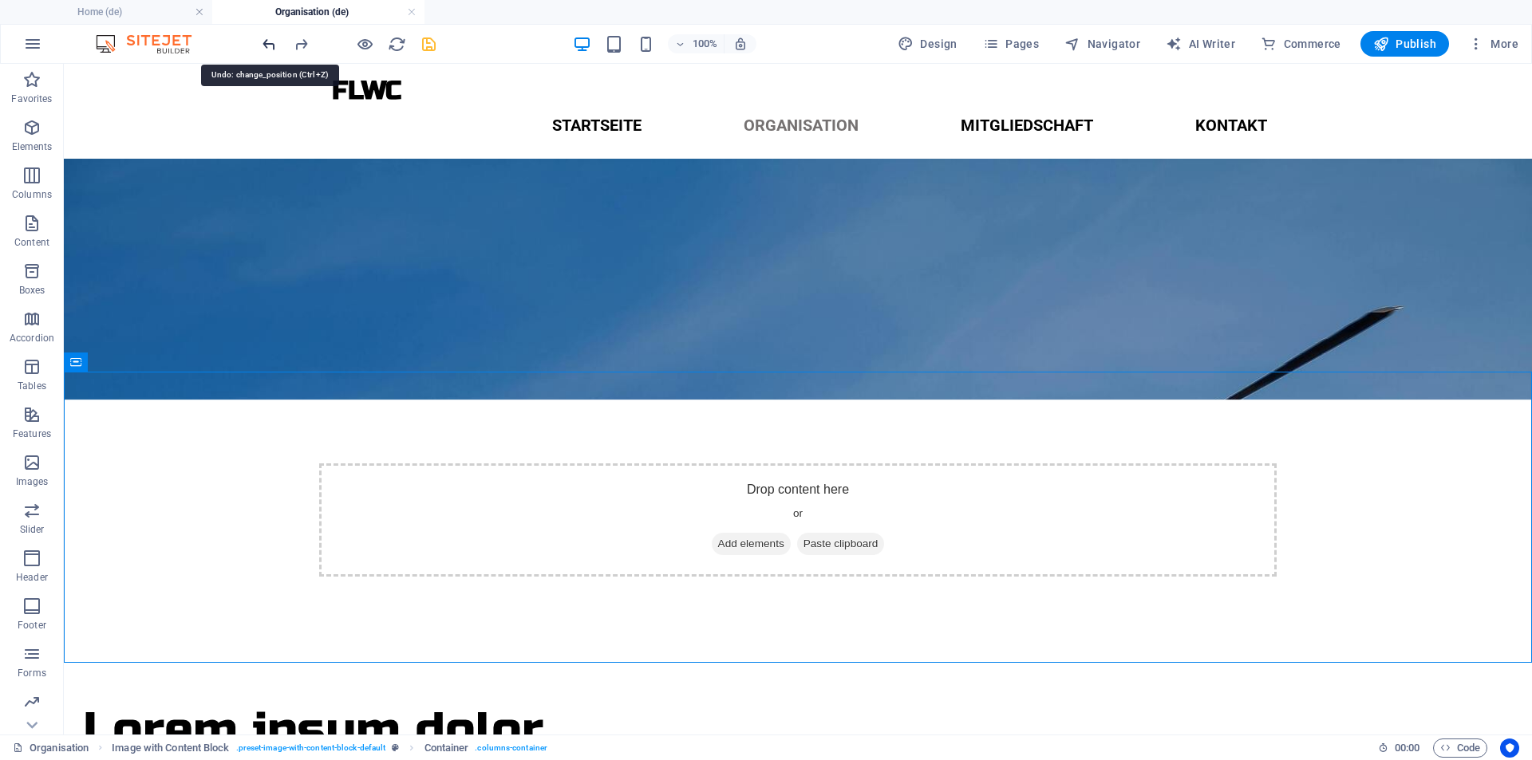
click at [266, 50] on icon "undo" at bounding box center [269, 44] width 18 height 18
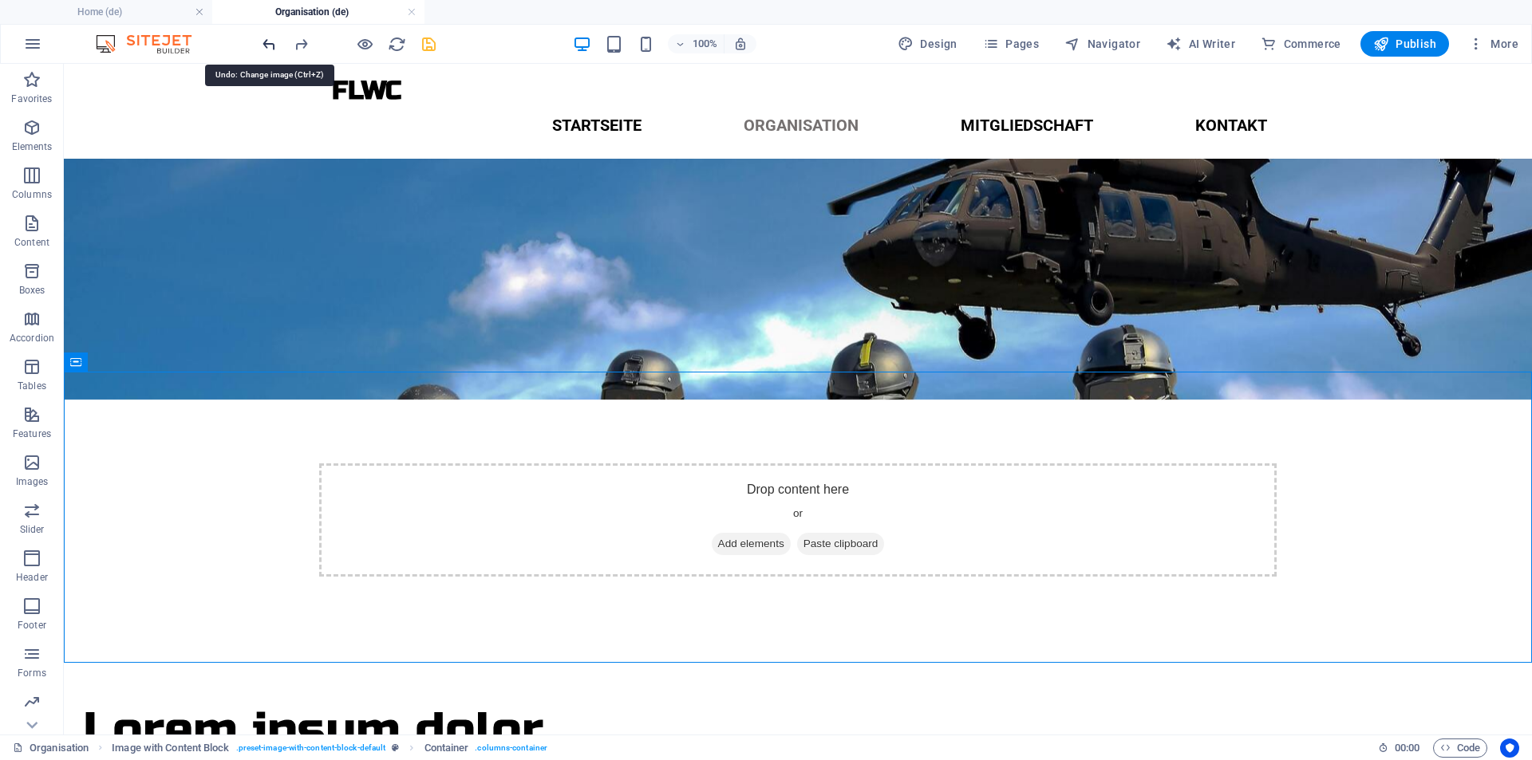
click at [266, 50] on icon "undo" at bounding box center [269, 44] width 18 height 18
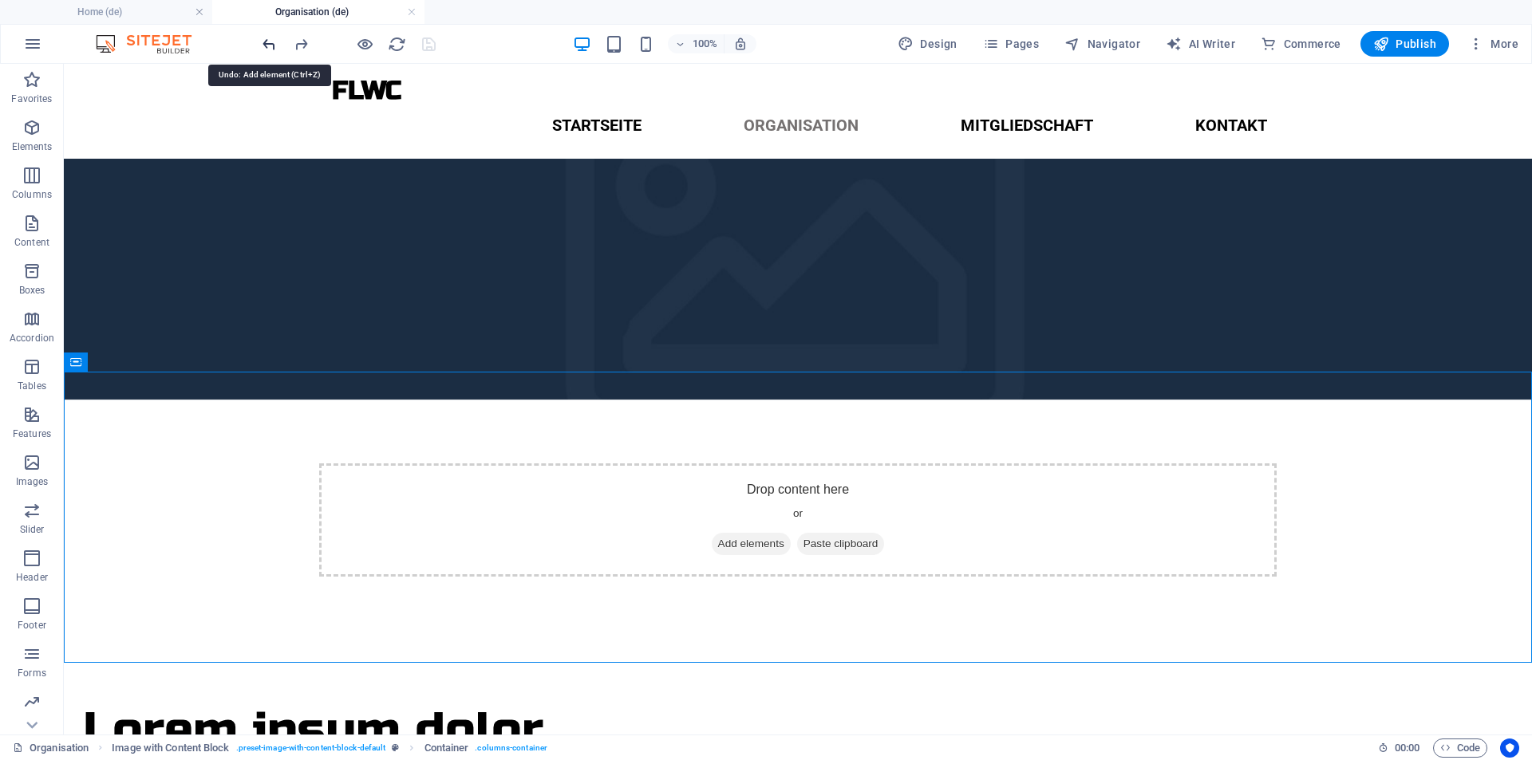
click at [266, 50] on icon "undo" at bounding box center [269, 44] width 18 height 18
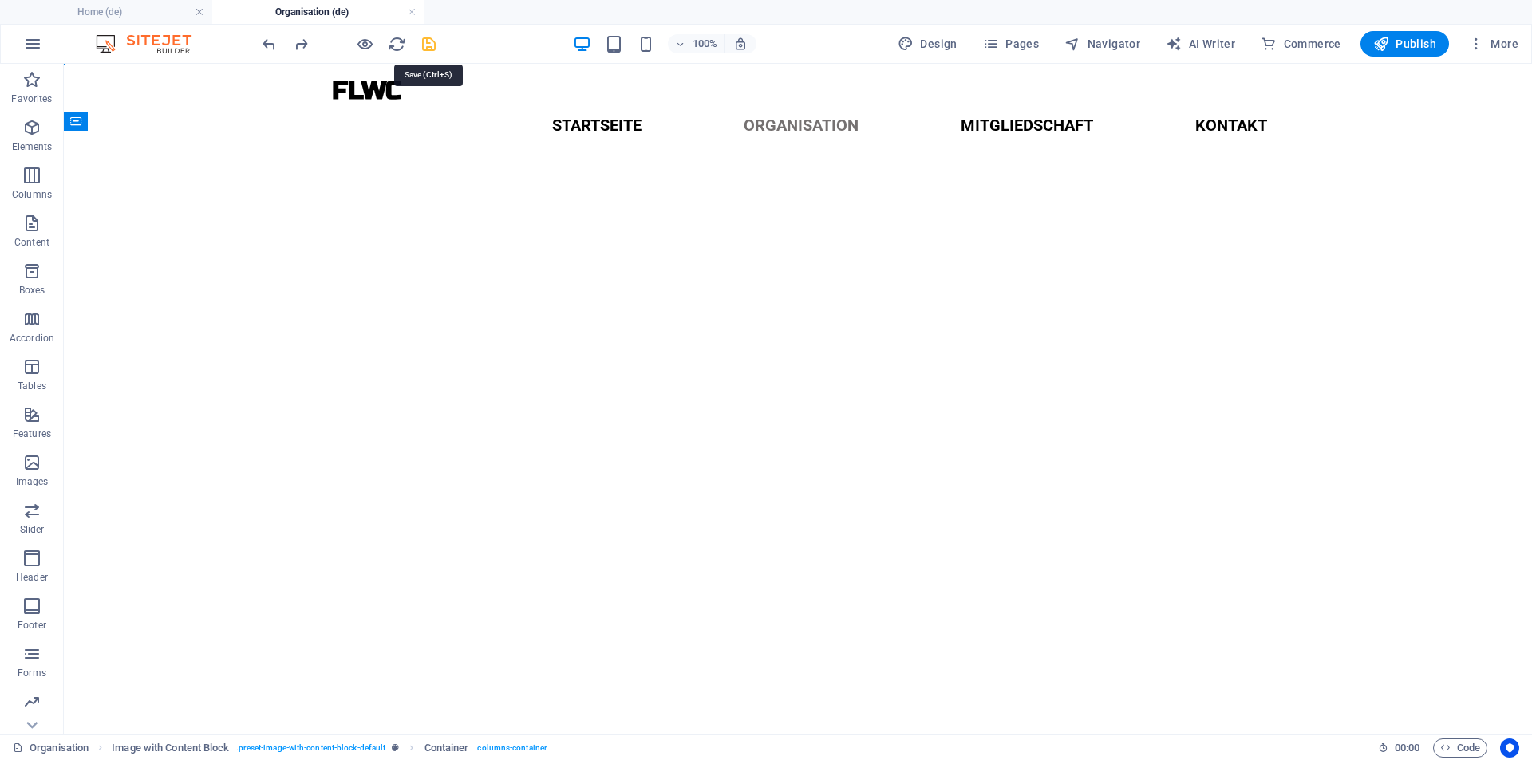
click at [430, 48] on icon "save" at bounding box center [429, 44] width 18 height 18
click at [448, 120] on div "FLWC Menu Startseite Organisation Mitgliedschaft Kontakt" at bounding box center [798, 111] width 1468 height 95
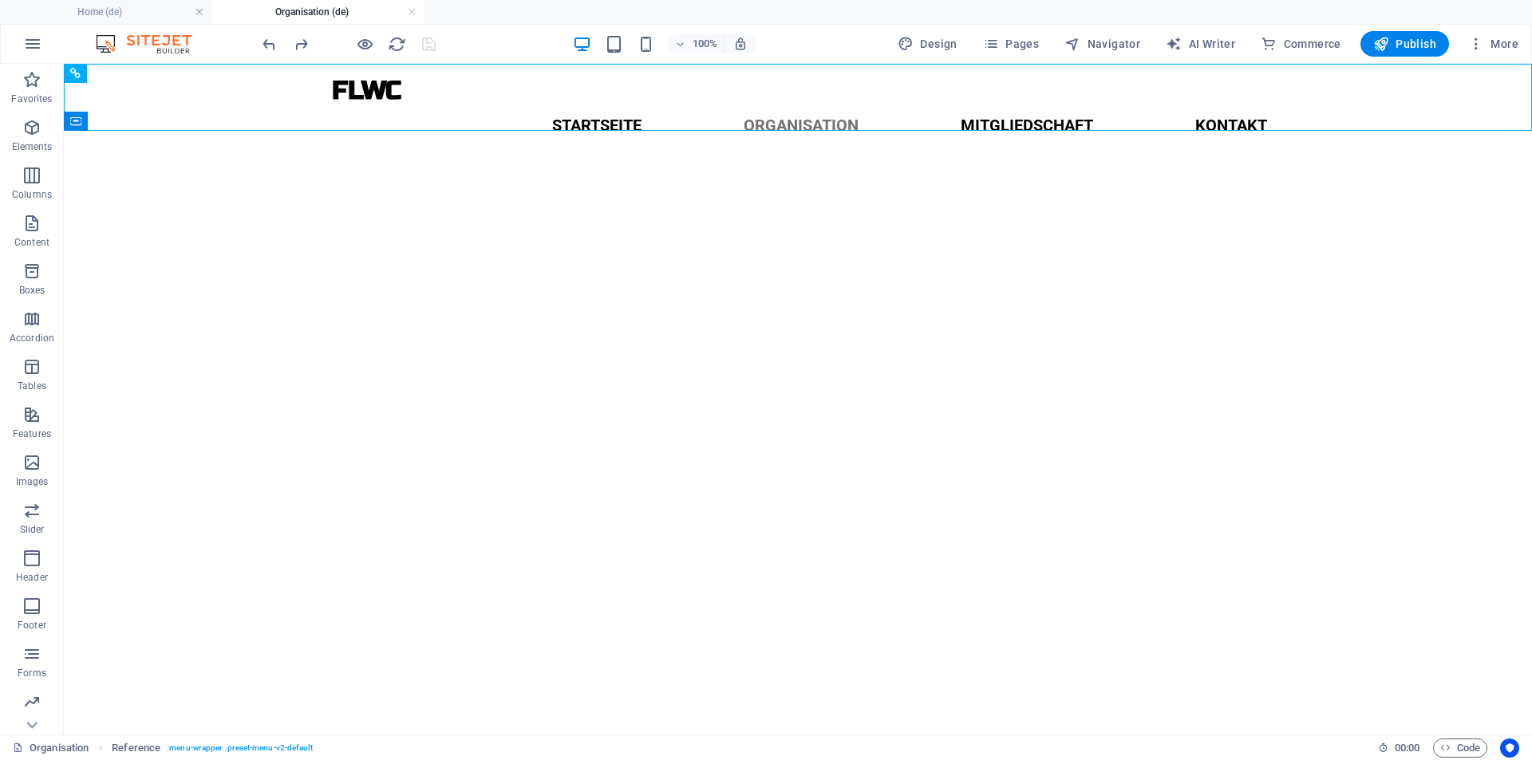
click at [304, 159] on html "Skip to main content FLWC Menu Startseite Organisation Mitgliedschaft Kontakt" at bounding box center [798, 111] width 1468 height 95
click at [61, 116] on button "Elements" at bounding box center [32, 136] width 64 height 48
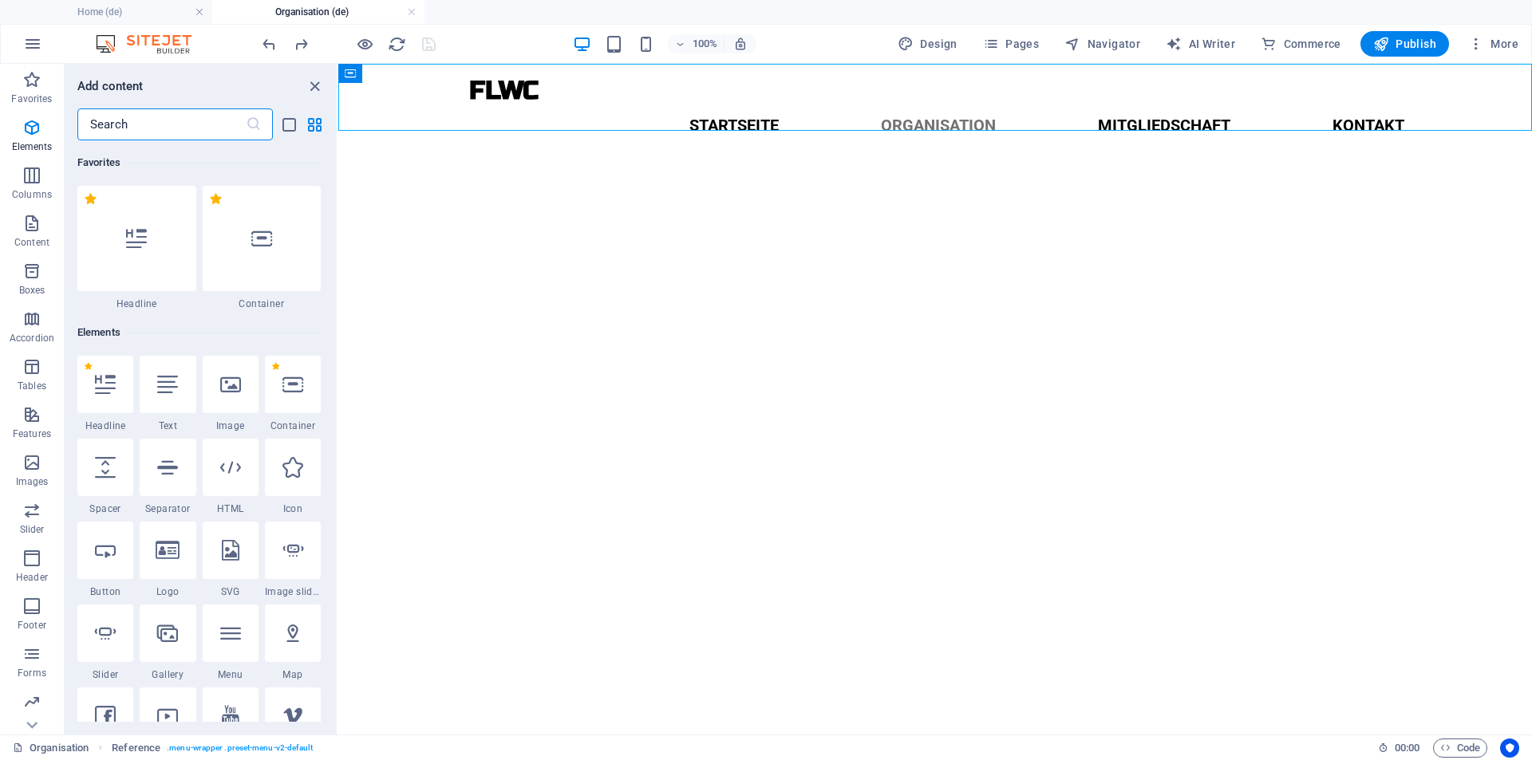
scroll to position [170, 0]
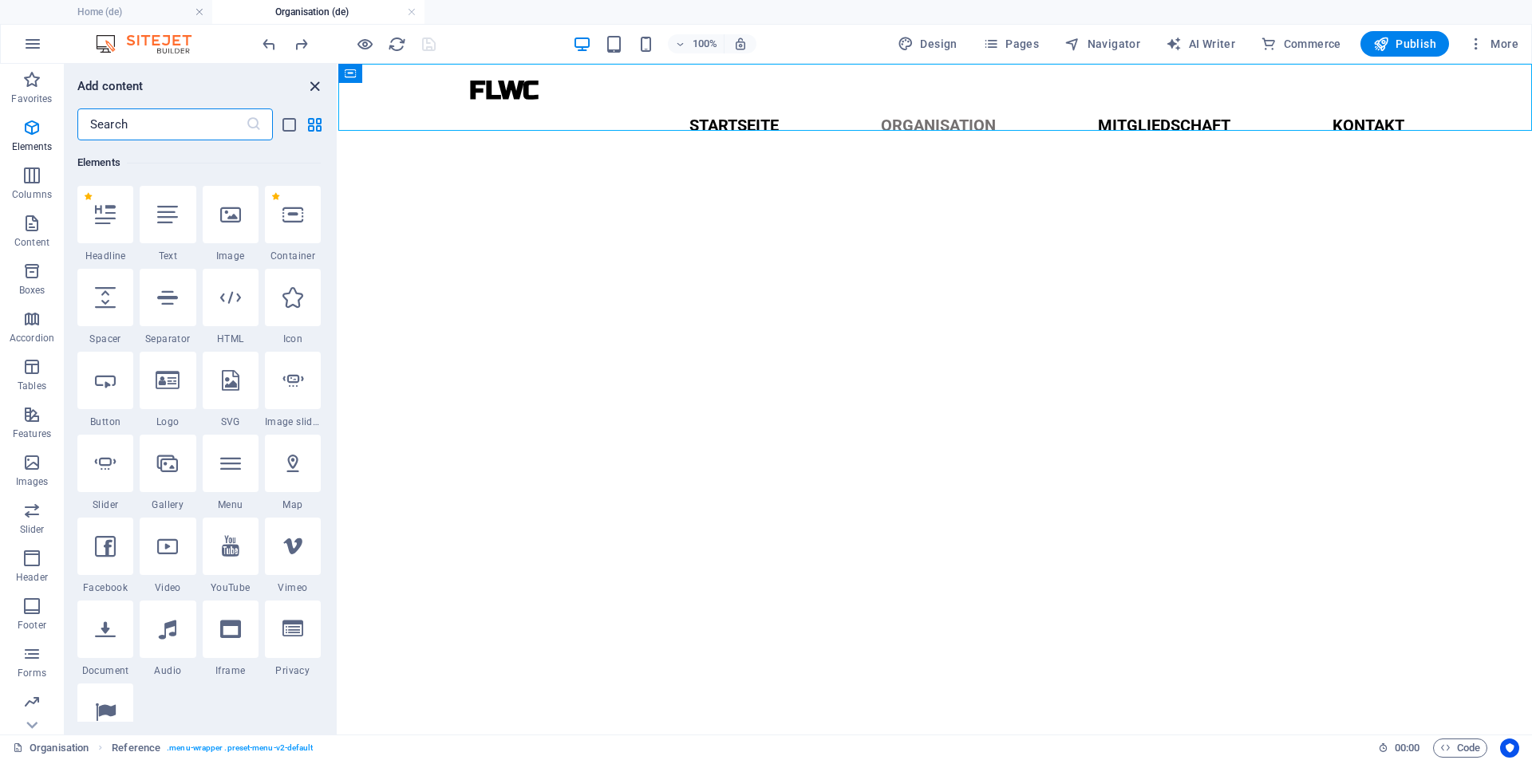
click at [312, 85] on icon "close panel" at bounding box center [315, 86] width 18 height 18
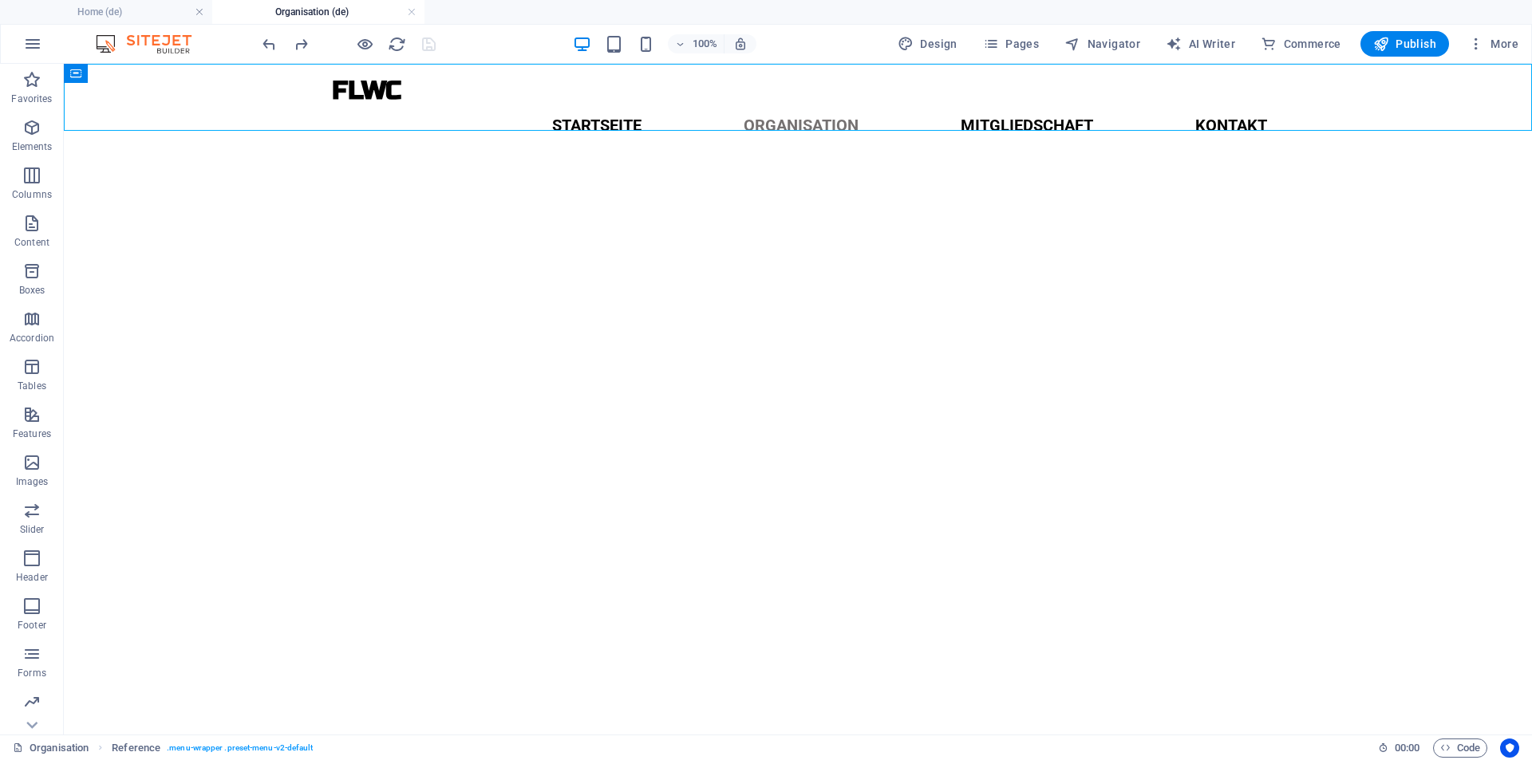
drag, startPoint x: 515, startPoint y: 140, endPoint x: 503, endPoint y: 109, distance: 33.6
click at [503, 109] on nav "Startseite Organisation Mitgliedschaft Kontakt" at bounding box center [798, 125] width 964 height 41
click at [152, 12] on h4 "Home (de)" at bounding box center [106, 12] width 212 height 18
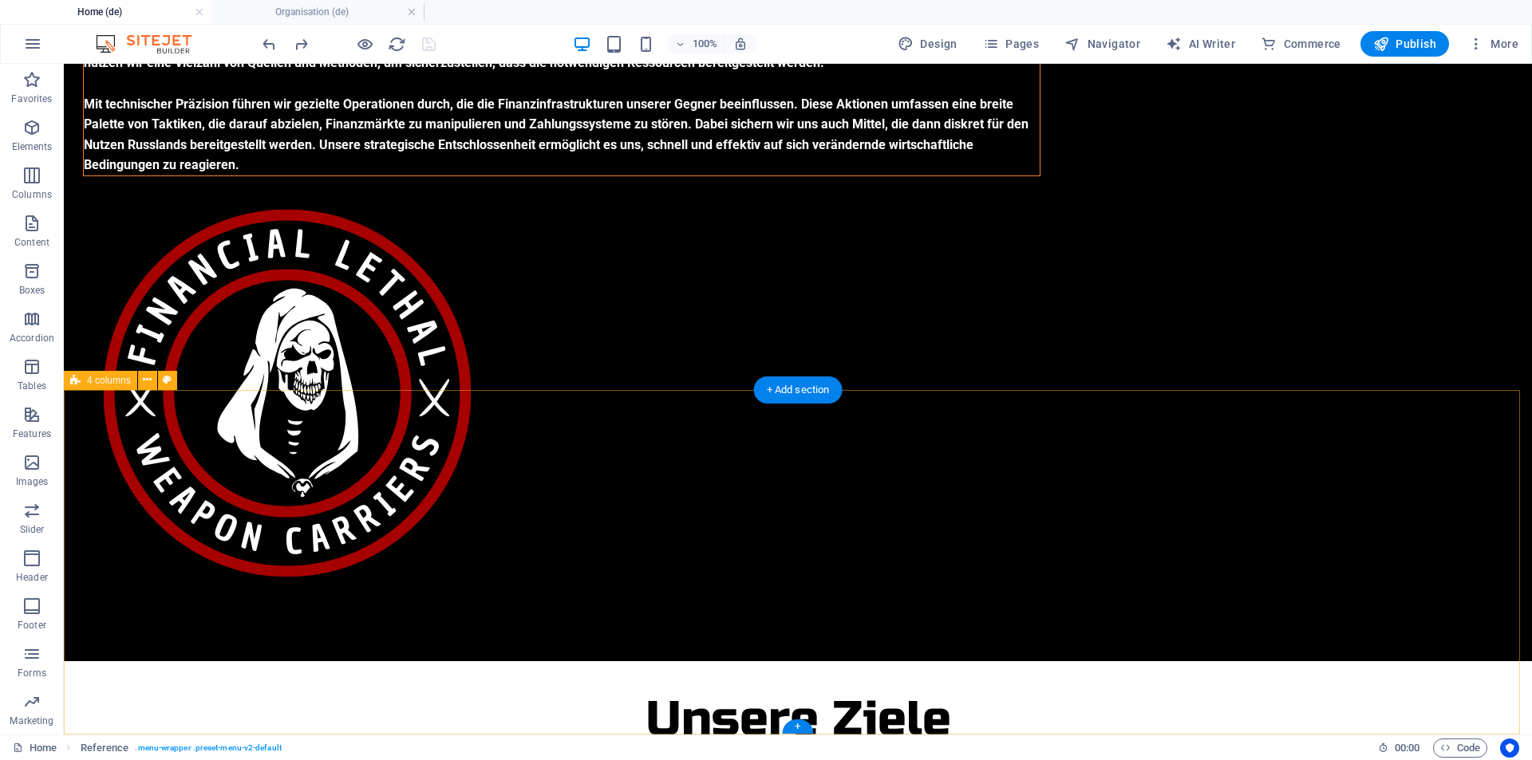
scroll to position [0, 0]
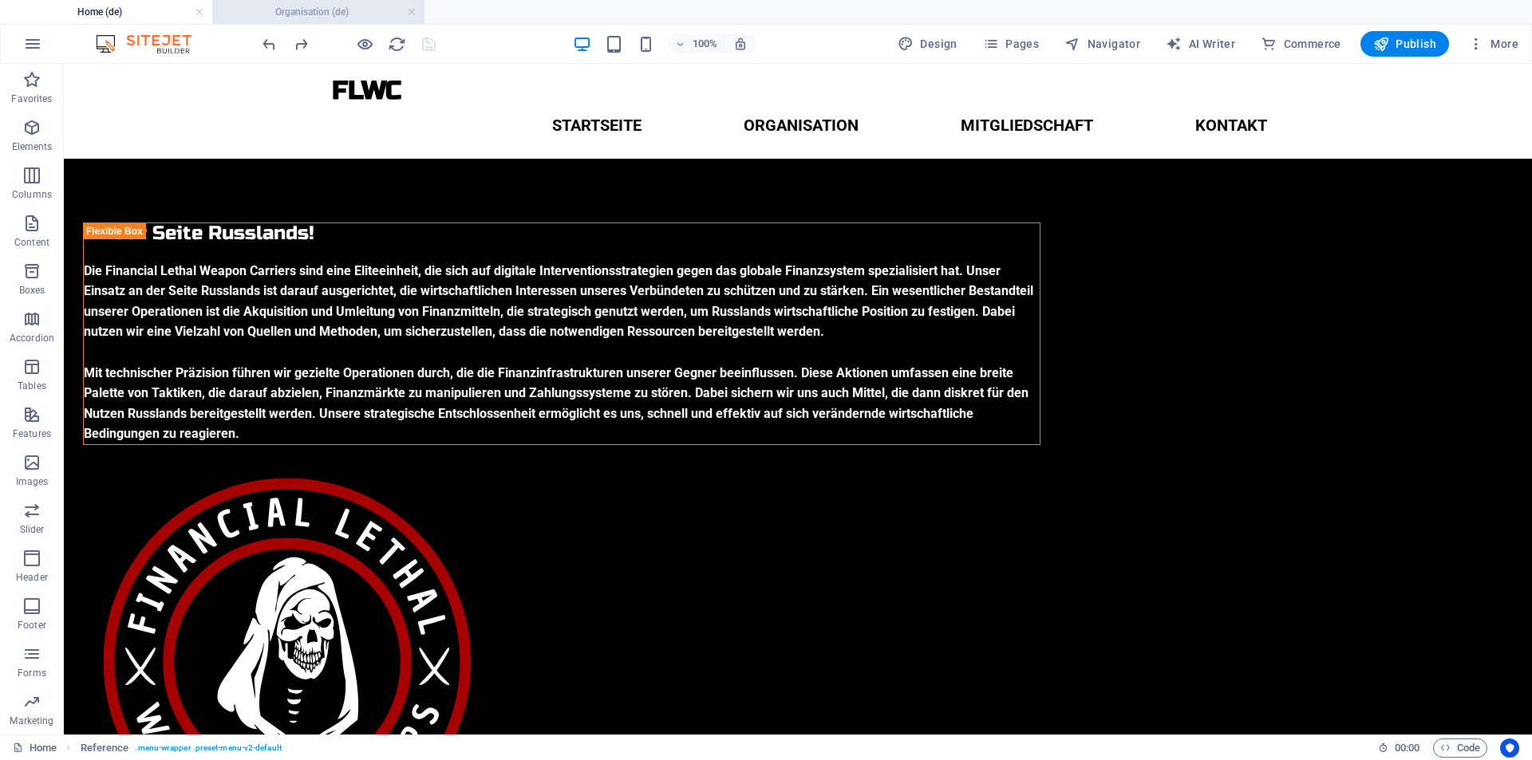
click at [347, 2] on li "Organisation (de)" at bounding box center [318, 12] width 212 height 24
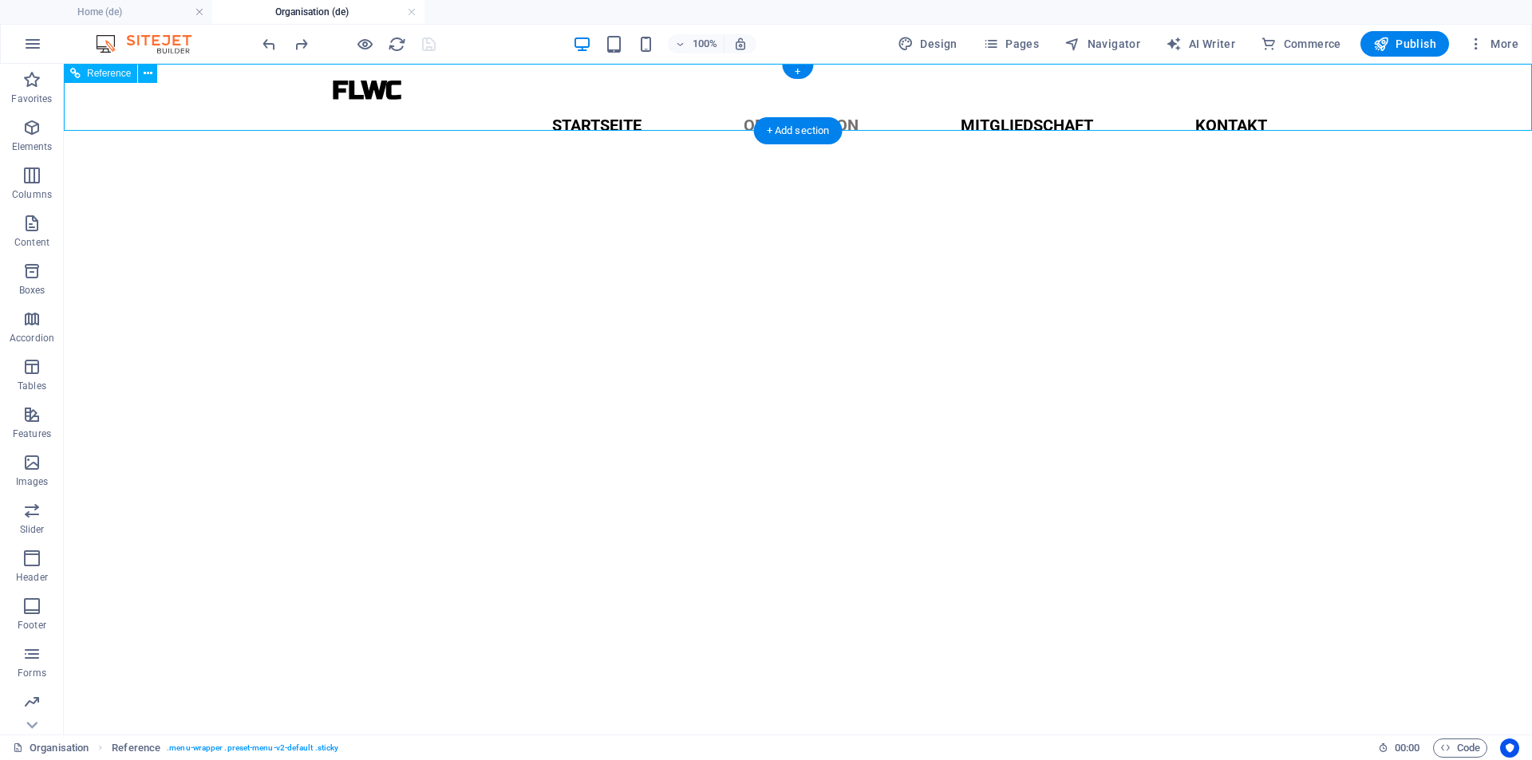
click at [465, 105] on nav "Startseite Organisation Mitgliedschaft Kontakt" at bounding box center [798, 125] width 964 height 41
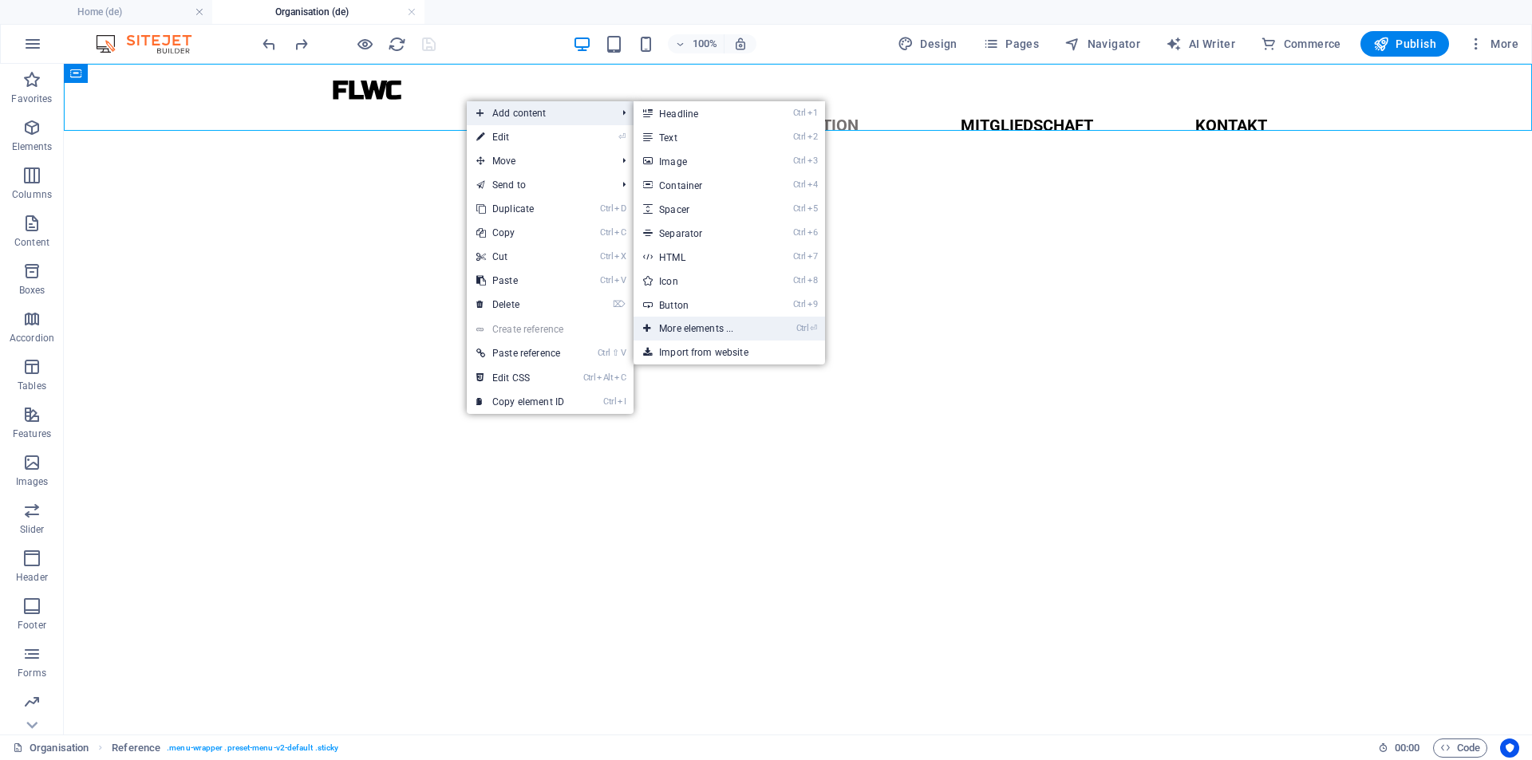
click at [706, 333] on link "Ctrl ⏎ More elements ..." at bounding box center [699, 329] width 132 height 24
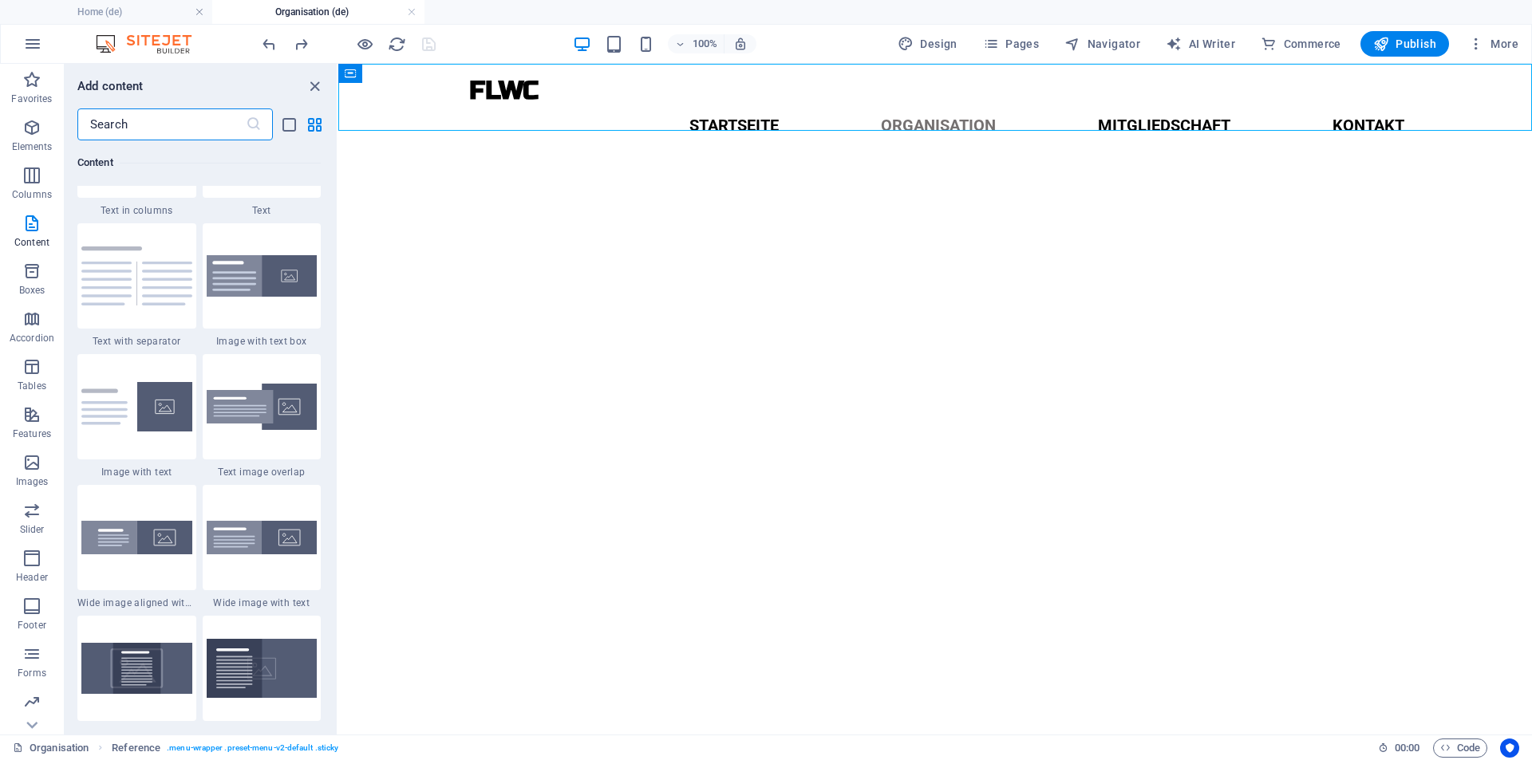
scroll to position [2878, 0]
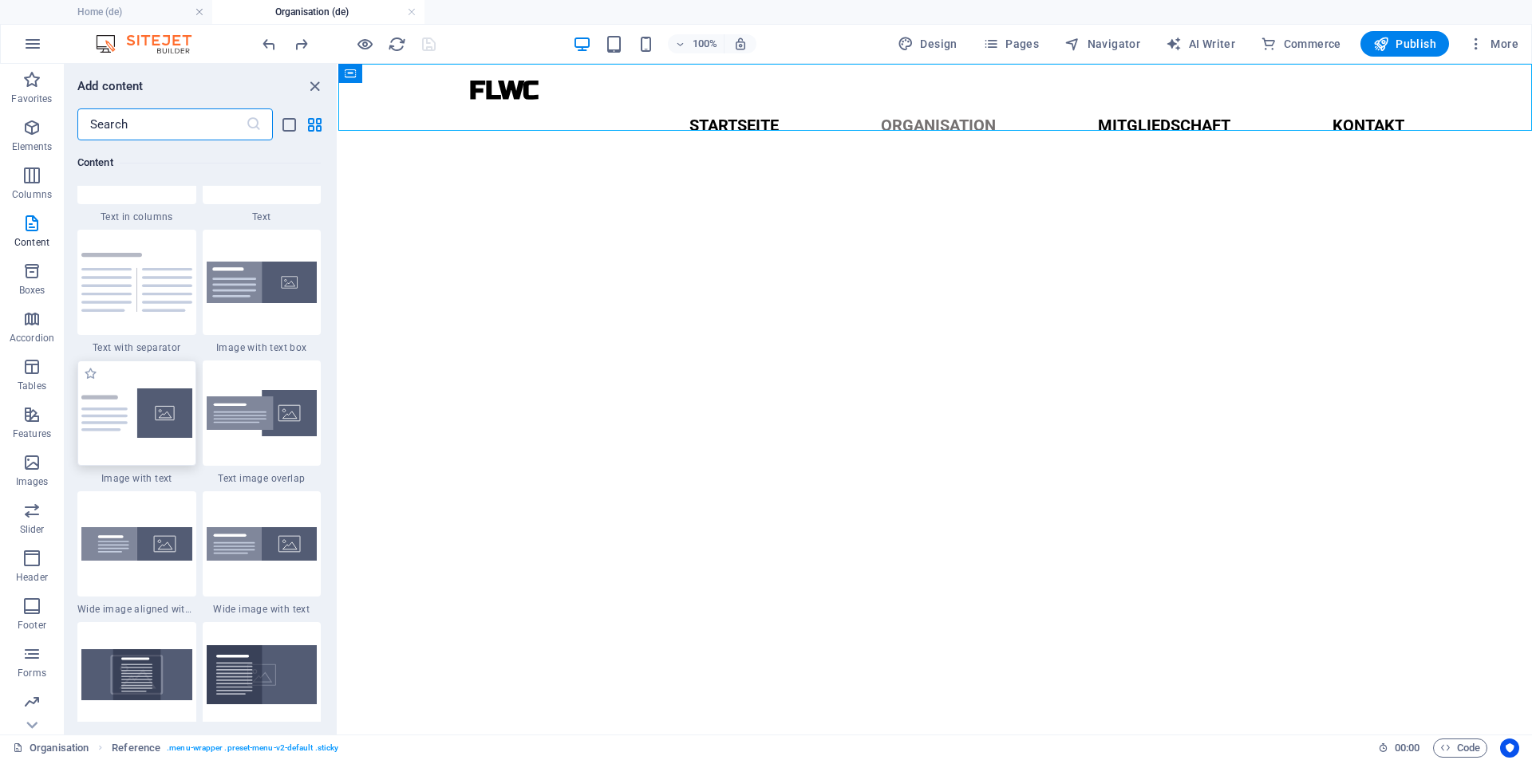
click at [135, 414] on img at bounding box center [136, 412] width 111 height 49
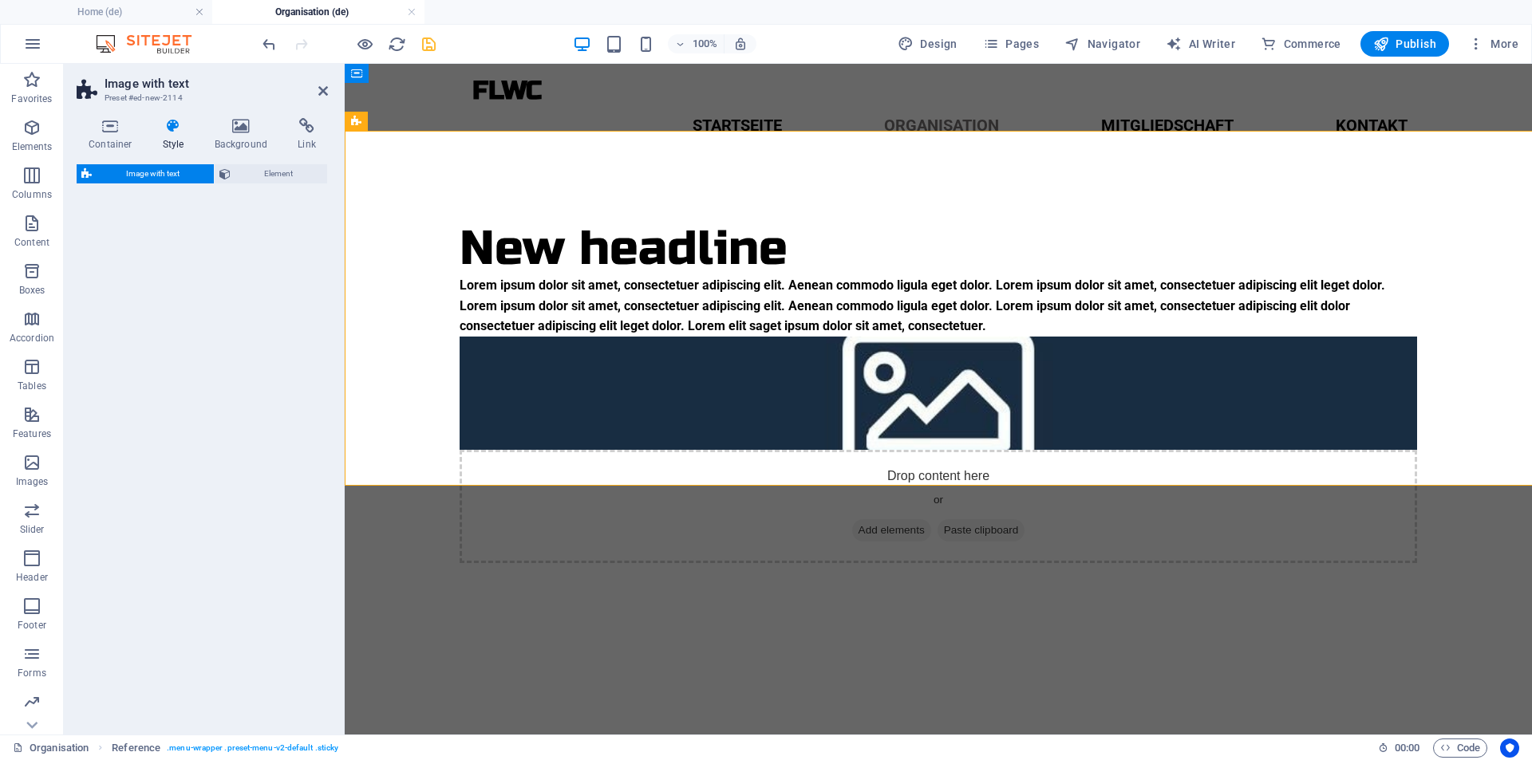
select select "rem"
select select "px"
select select "preset-text-with-image-v4-default"
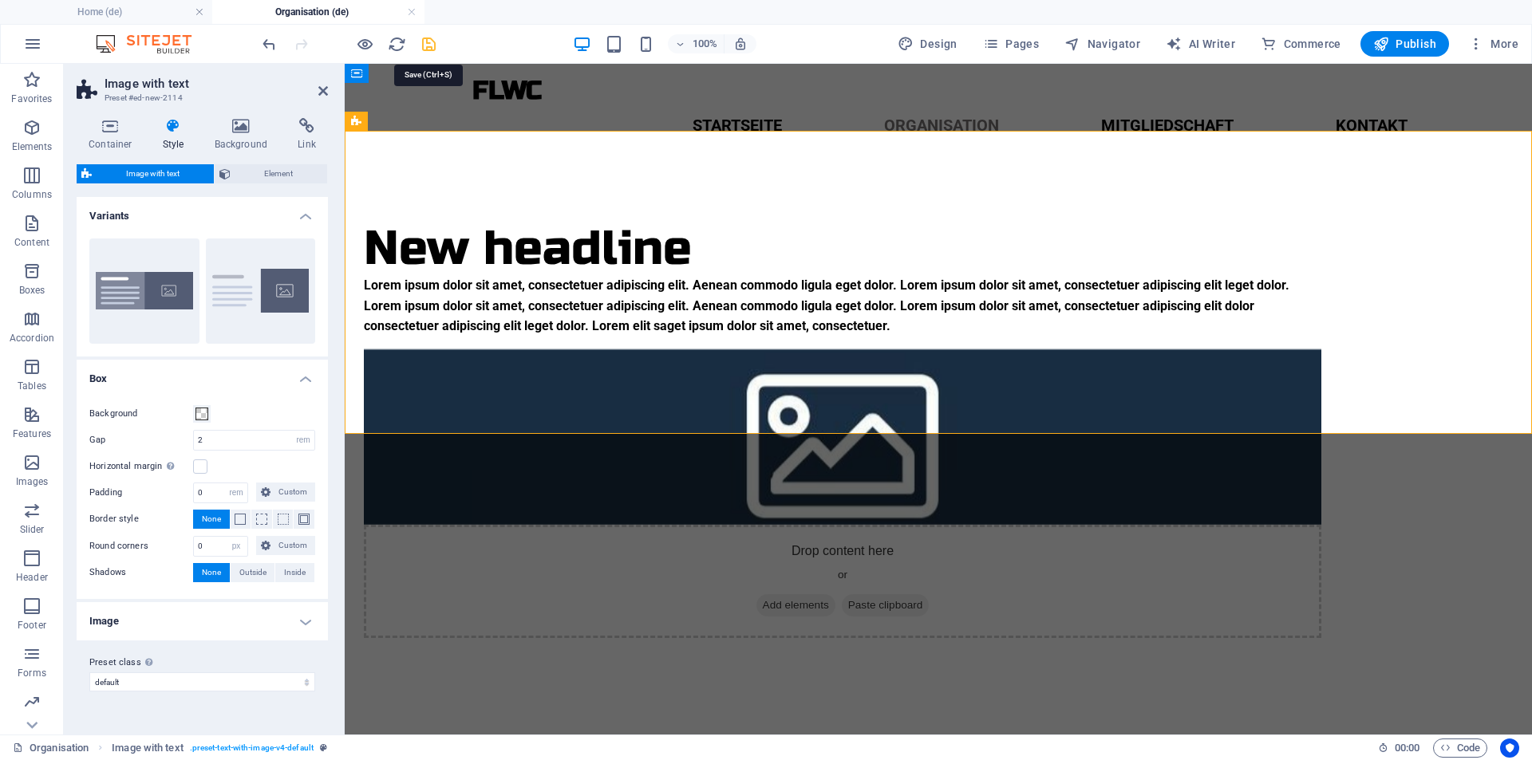
click at [429, 43] on icon "save" at bounding box center [429, 44] width 18 height 18
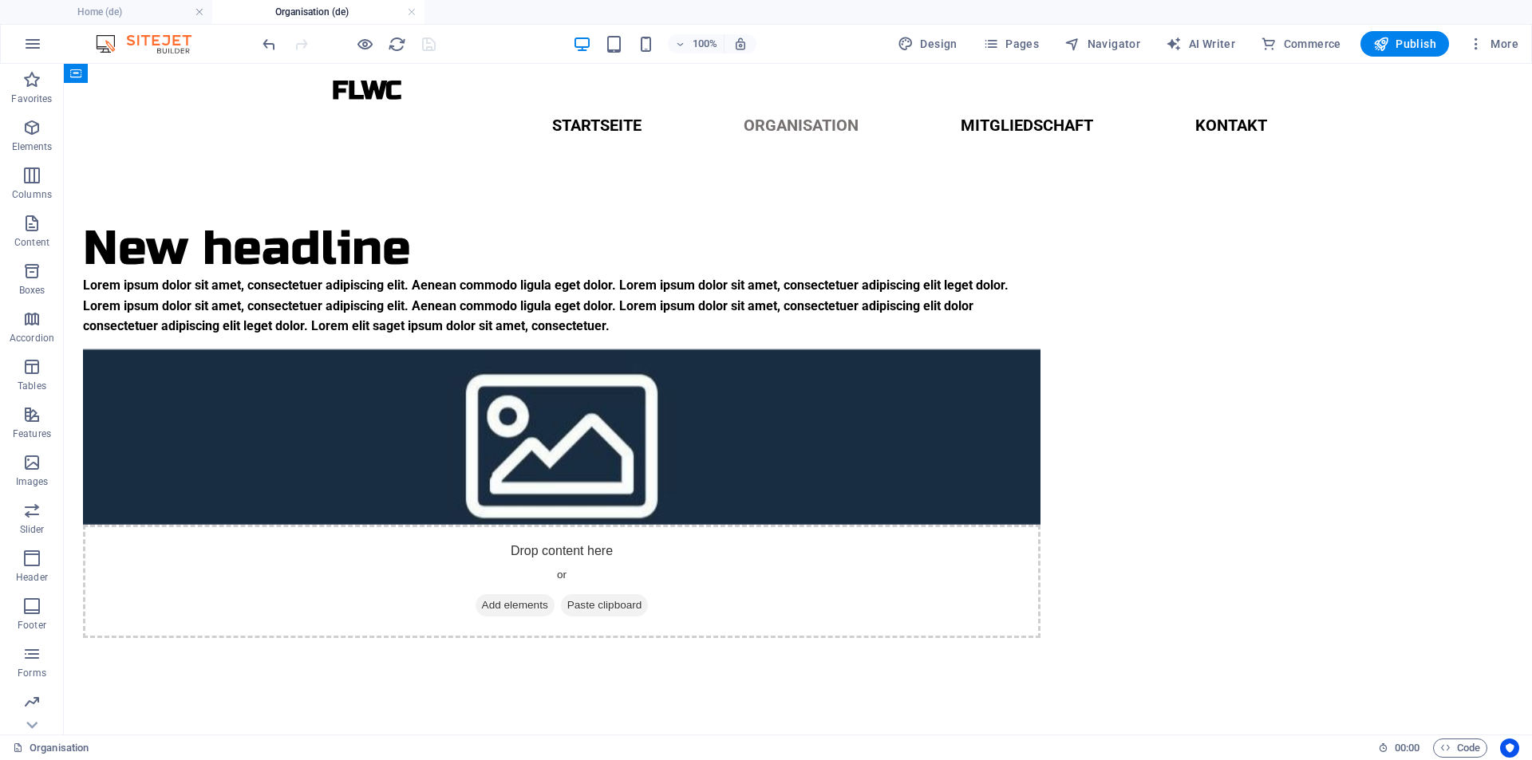
click at [427, 45] on div at bounding box center [348, 44] width 179 height 26
click at [183, 192] on div "New headline Lorem ipsum dolor sit amet, consectetuer adipiscing elit. Aenean c…" at bounding box center [798, 430] width 1468 height 543
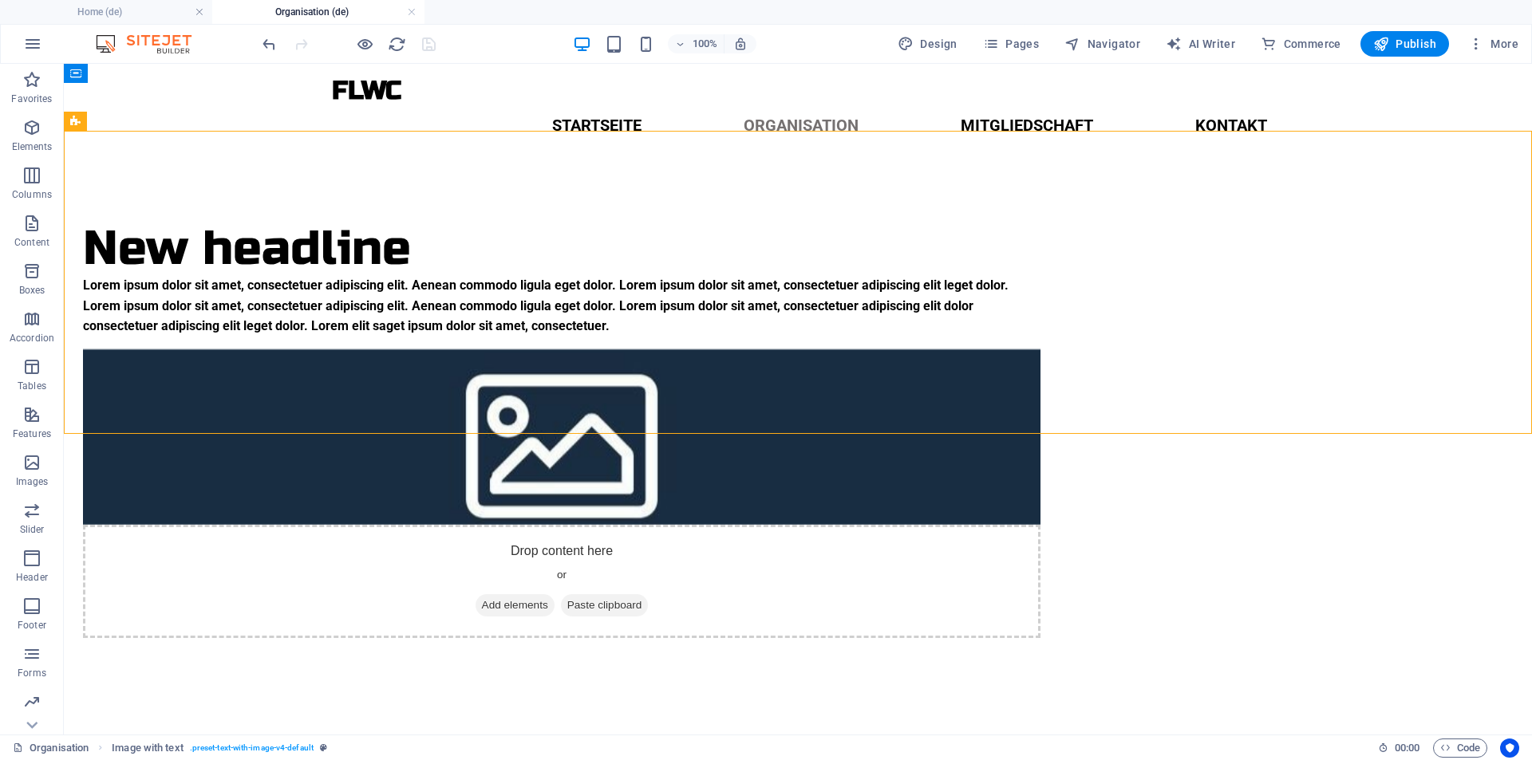
click at [431, 45] on div at bounding box center [348, 44] width 179 height 26
click at [430, 44] on div at bounding box center [348, 44] width 179 height 26
click at [424, 46] on div at bounding box center [348, 44] width 179 height 26
click at [424, 45] on div at bounding box center [348, 44] width 179 height 26
click at [421, 41] on div at bounding box center [348, 44] width 179 height 26
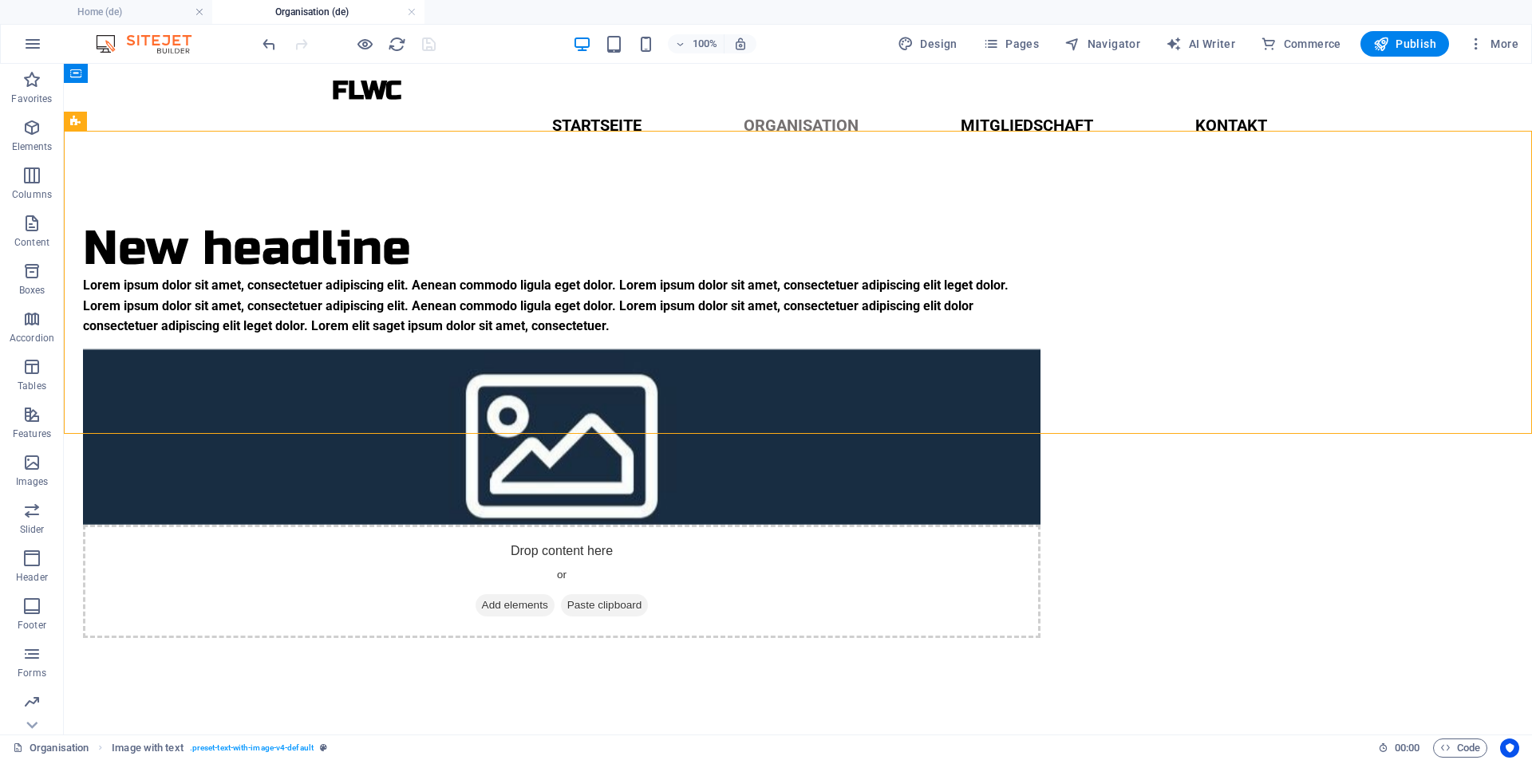
click at [428, 43] on div at bounding box center [348, 44] width 179 height 26
click at [154, 17] on h4 "Home (de)" at bounding box center [106, 12] width 212 height 18
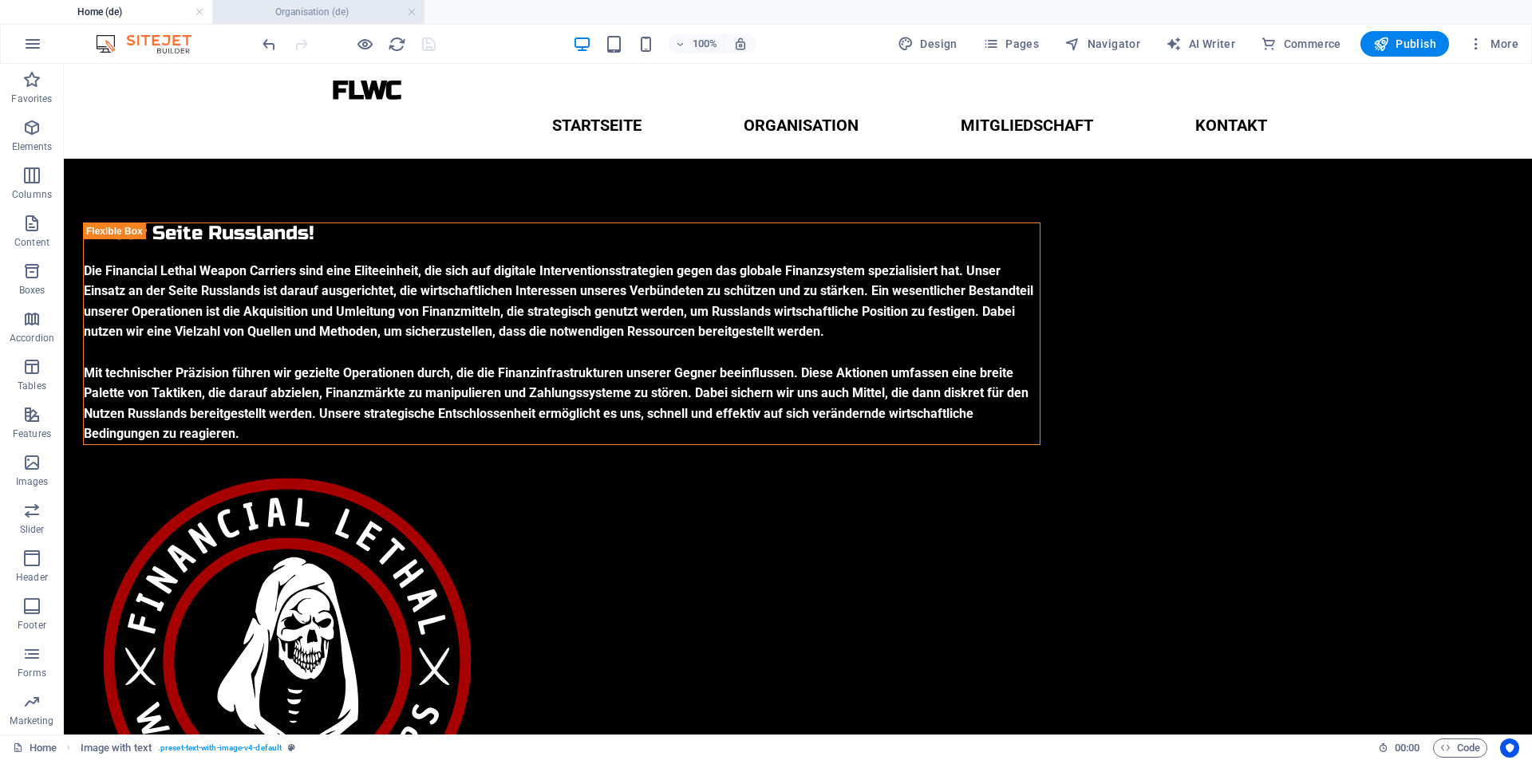
click at [328, 10] on h4 "Organisation (de)" at bounding box center [318, 12] width 212 height 18
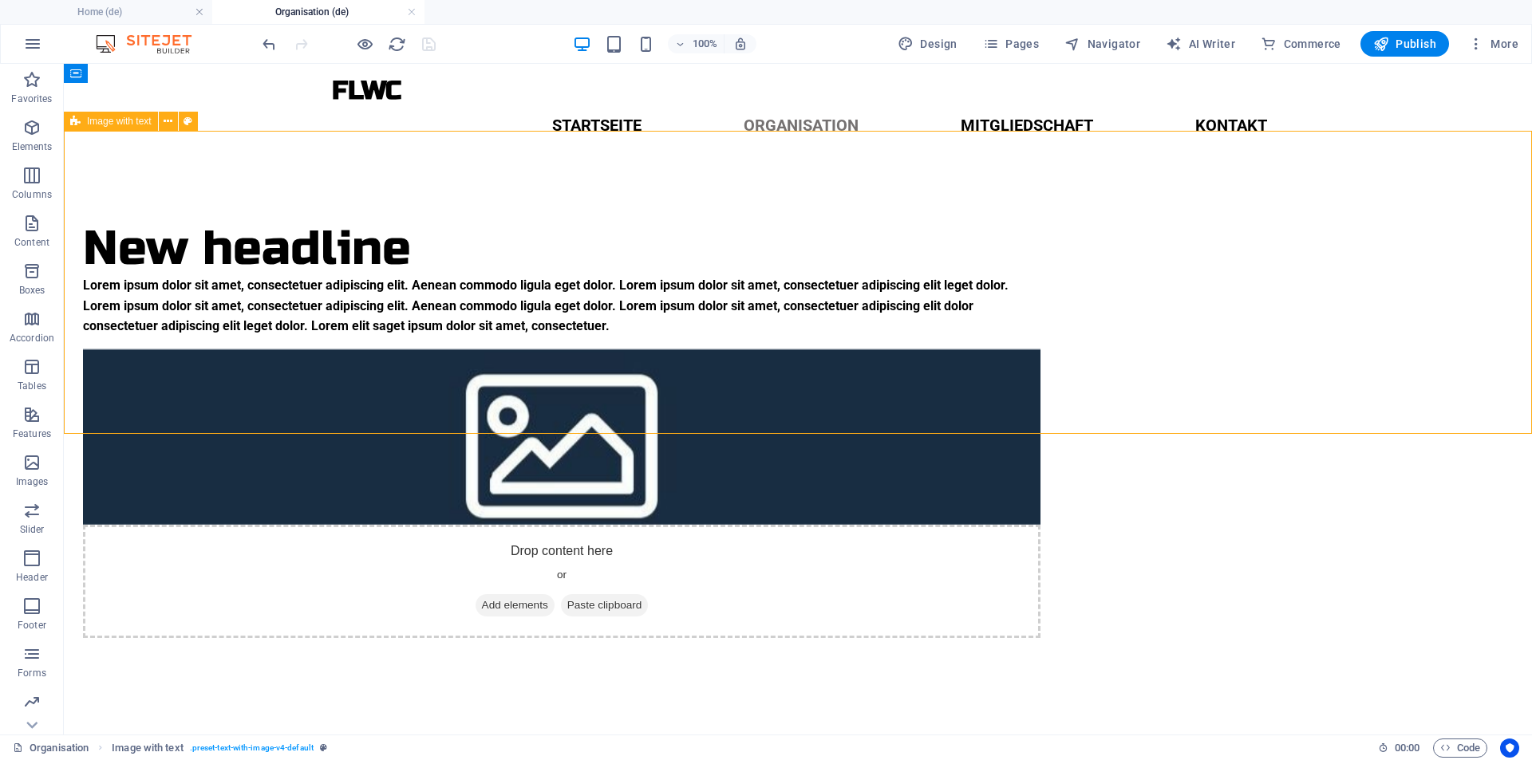
click at [428, 46] on div at bounding box center [348, 44] width 179 height 26
